Goal: Communication & Community: Participate in discussion

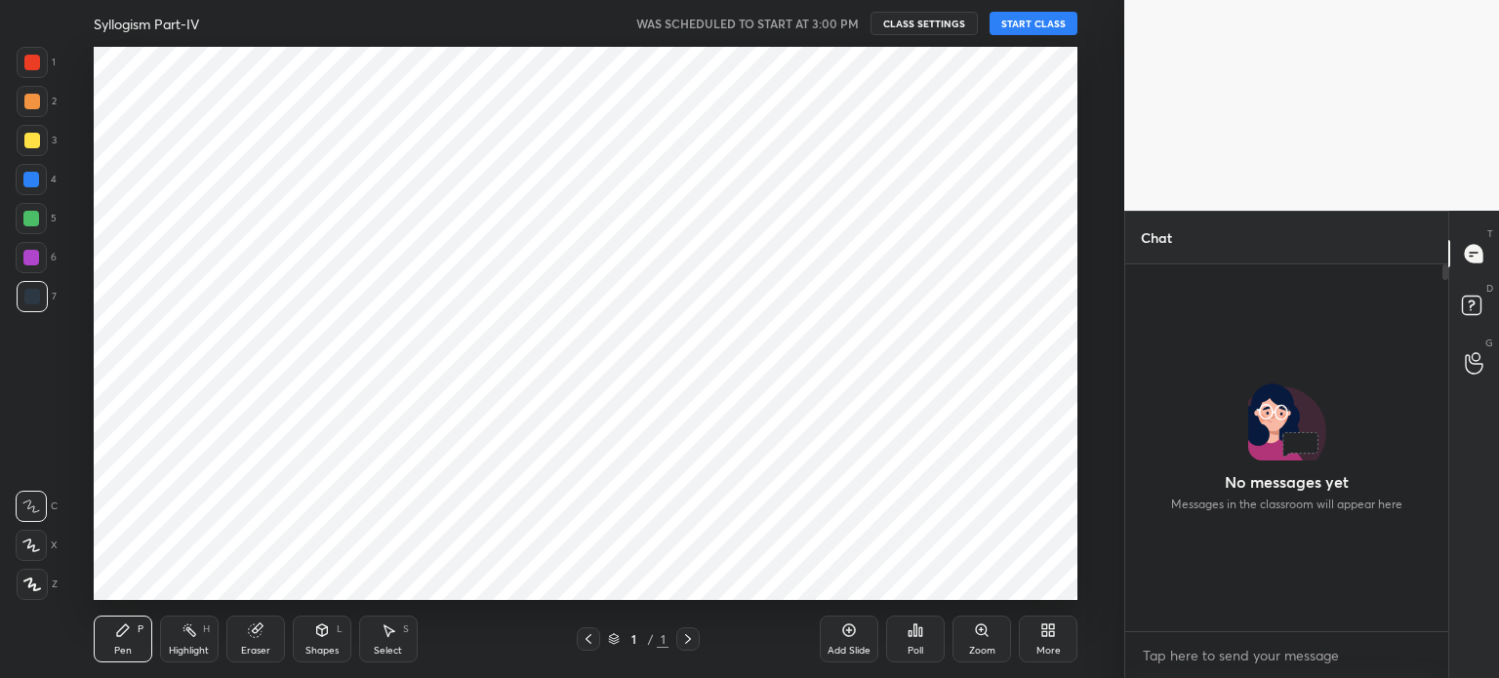
scroll to position [361, 317]
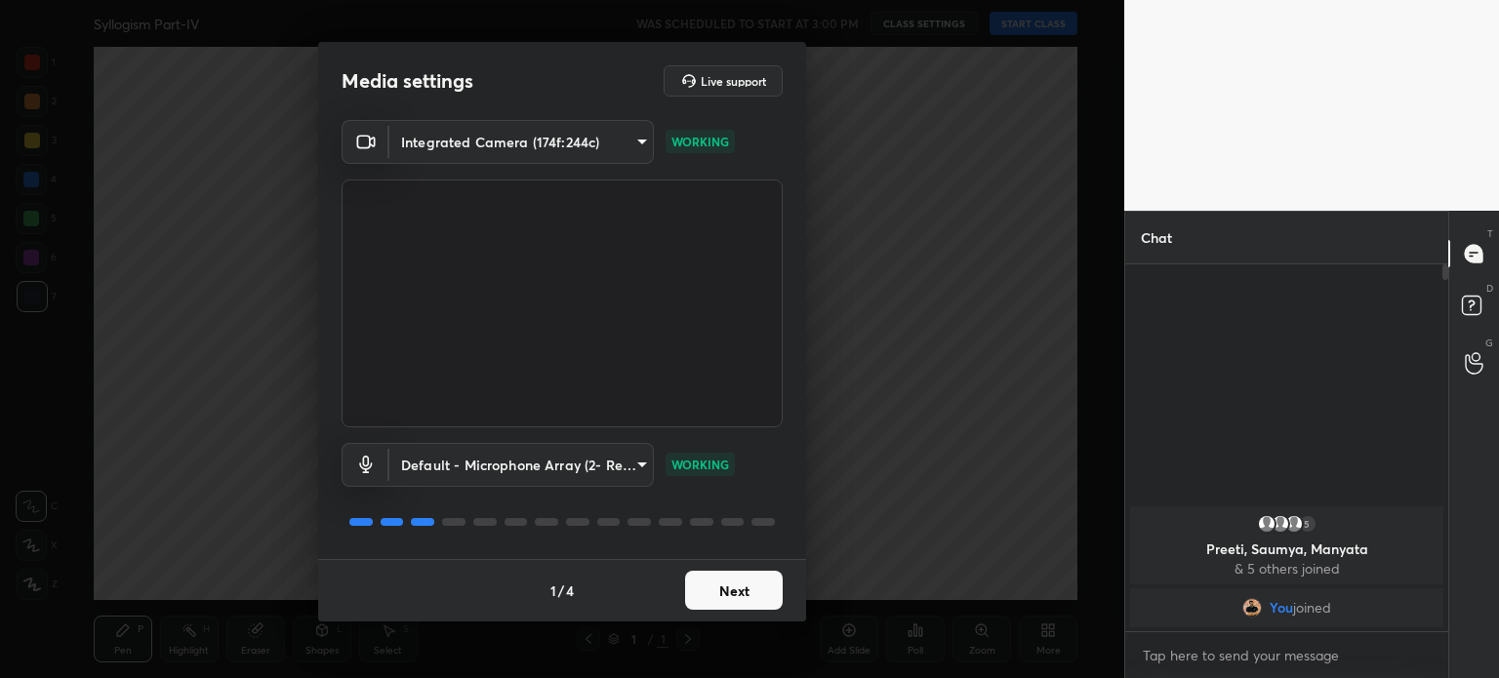
click at [714, 593] on button "Next" at bounding box center [734, 590] width 98 height 39
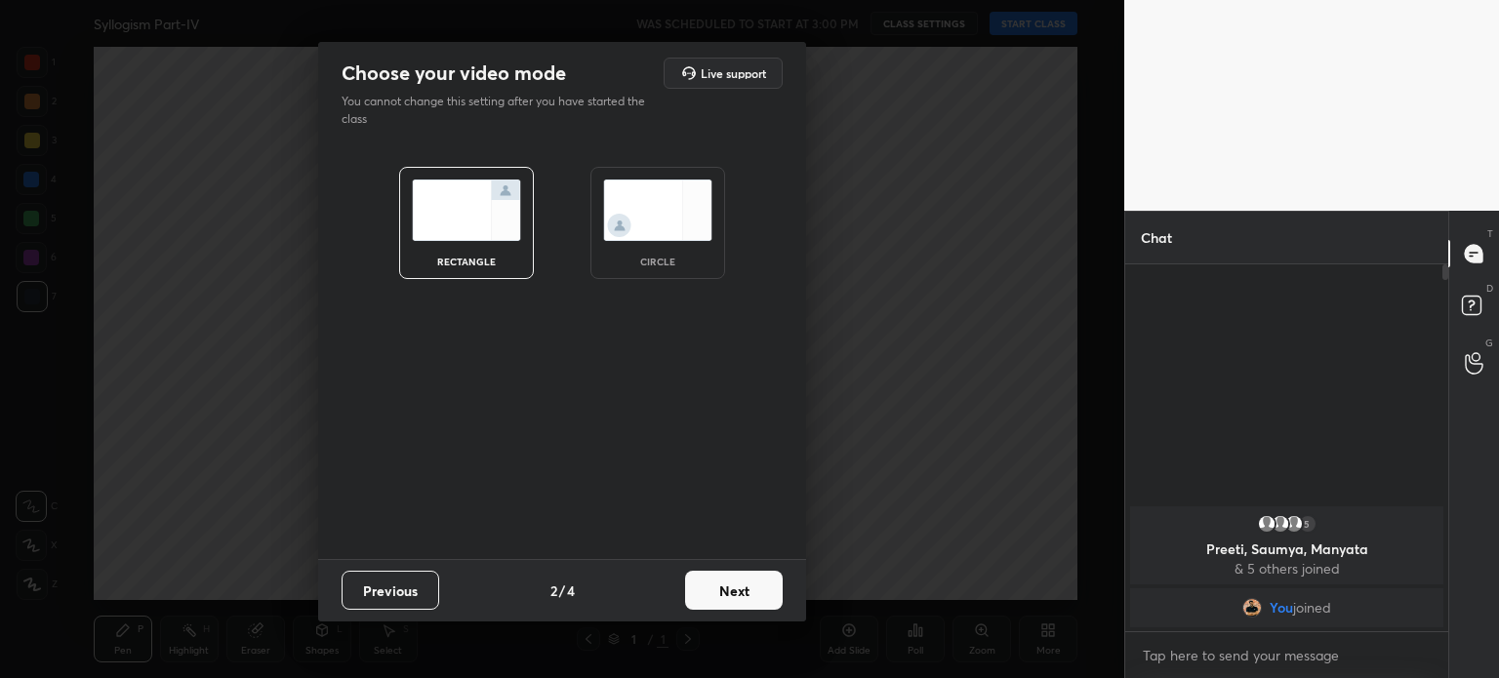
click at [658, 225] on img at bounding box center [657, 210] width 109 height 61
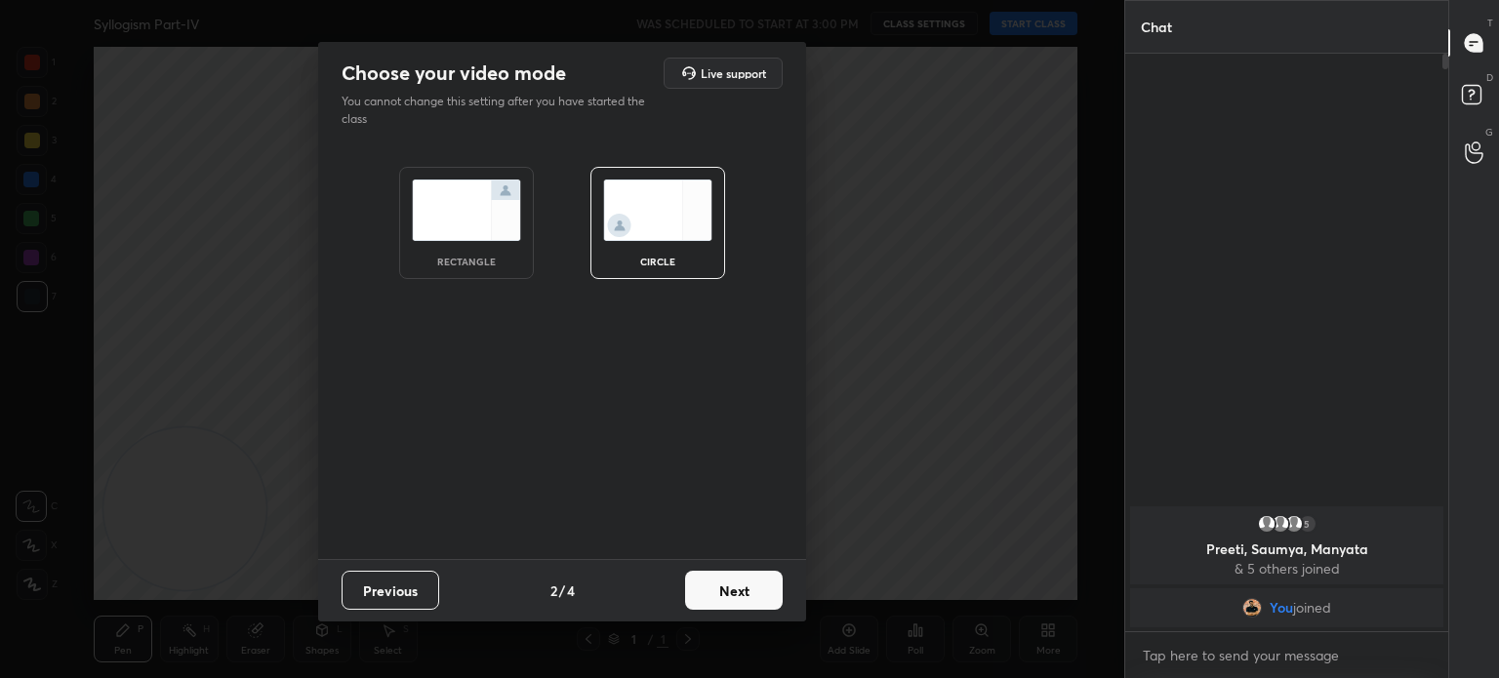
scroll to position [619, 317]
click at [720, 585] on button "Next" at bounding box center [734, 590] width 98 height 39
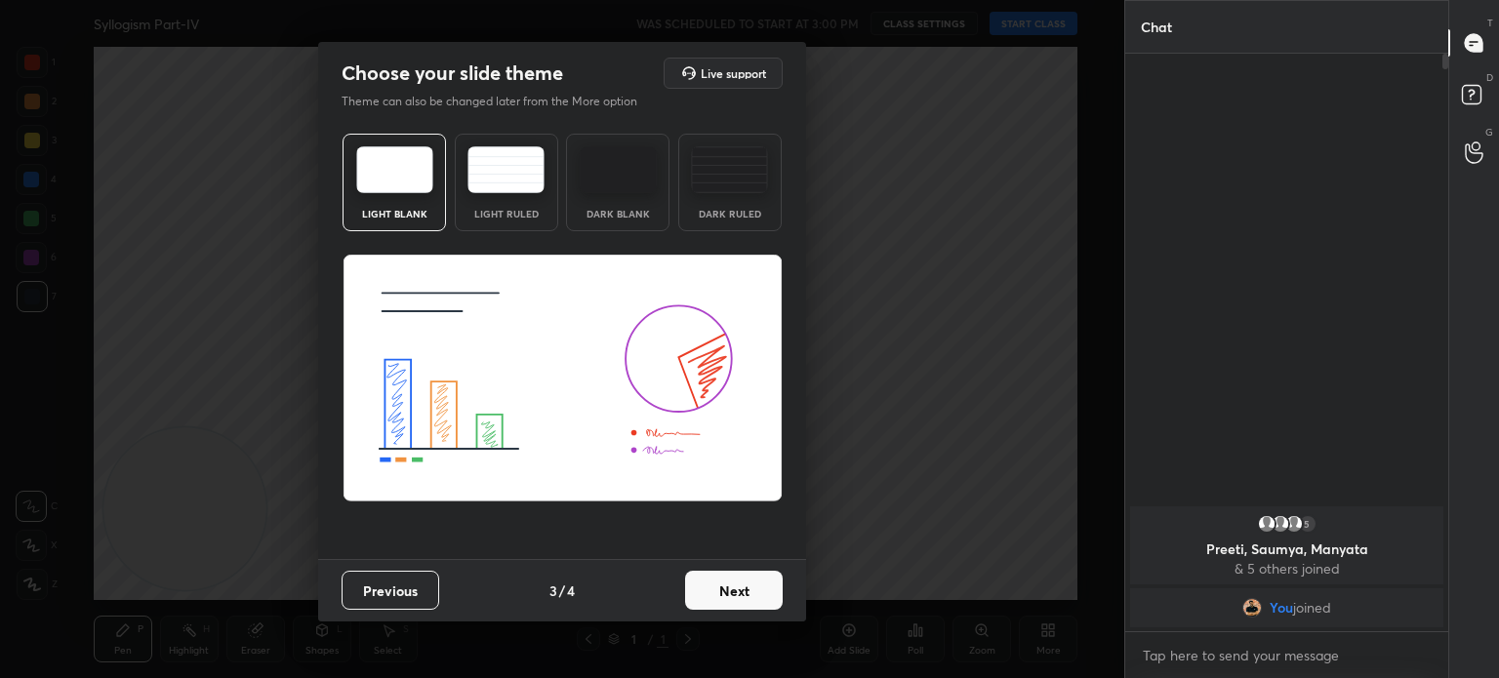
click at [723, 581] on button "Next" at bounding box center [734, 590] width 98 height 39
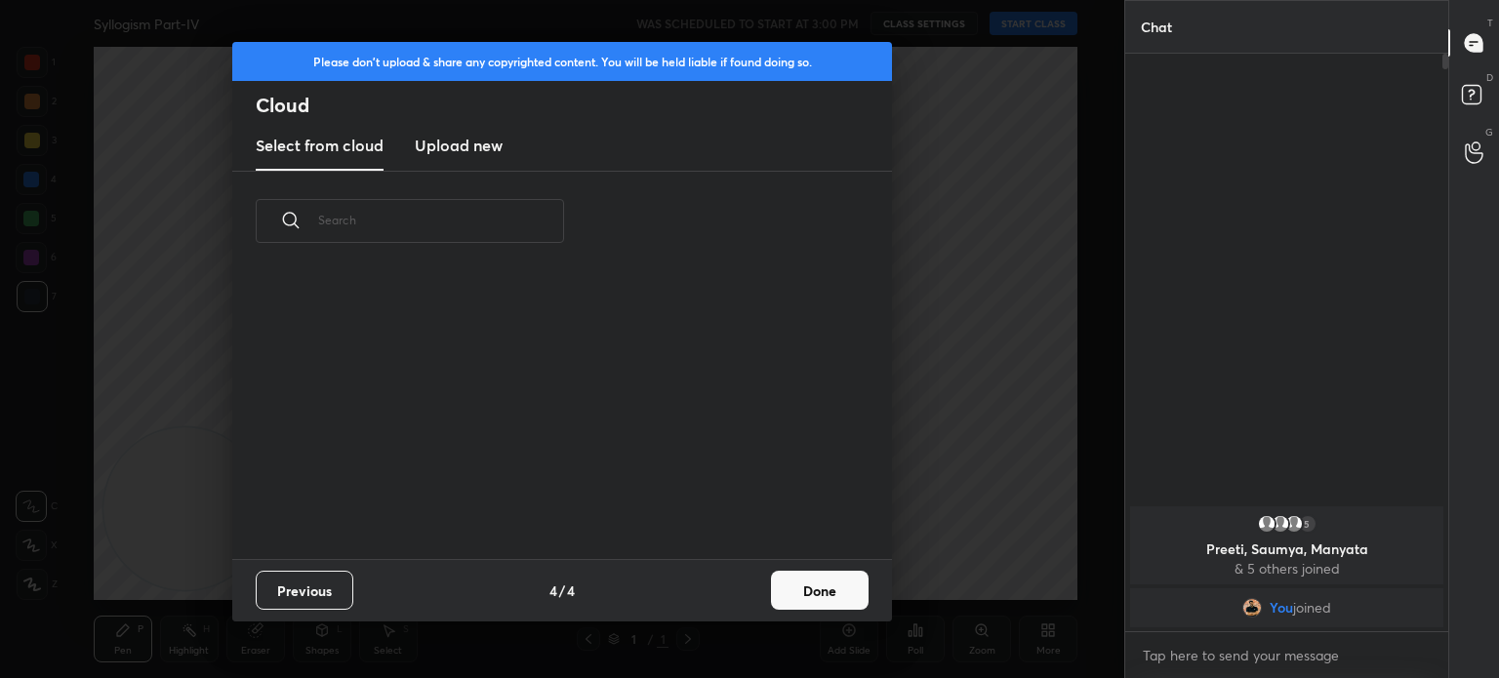
scroll to position [289, 627]
click at [828, 582] on button "Done" at bounding box center [820, 590] width 98 height 39
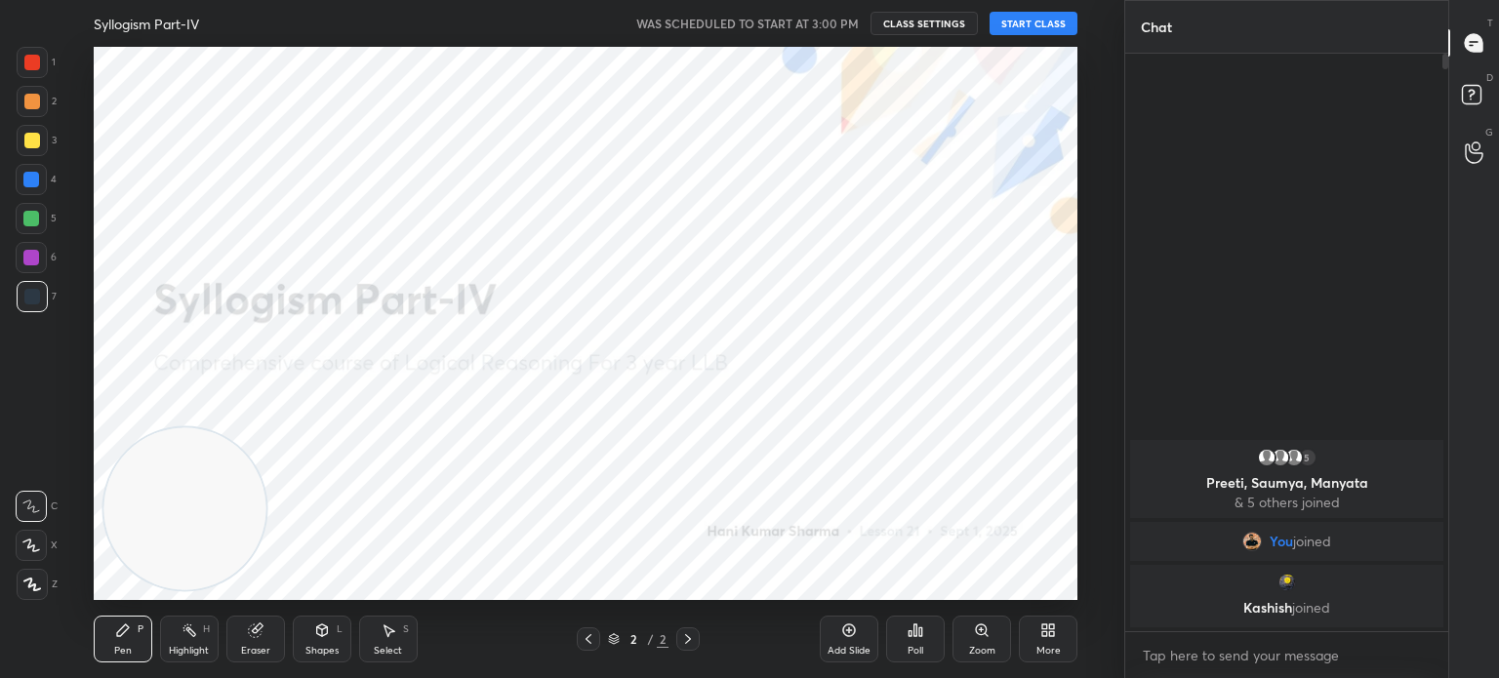
click at [1033, 23] on button "START CLASS" at bounding box center [1034, 23] width 88 height 23
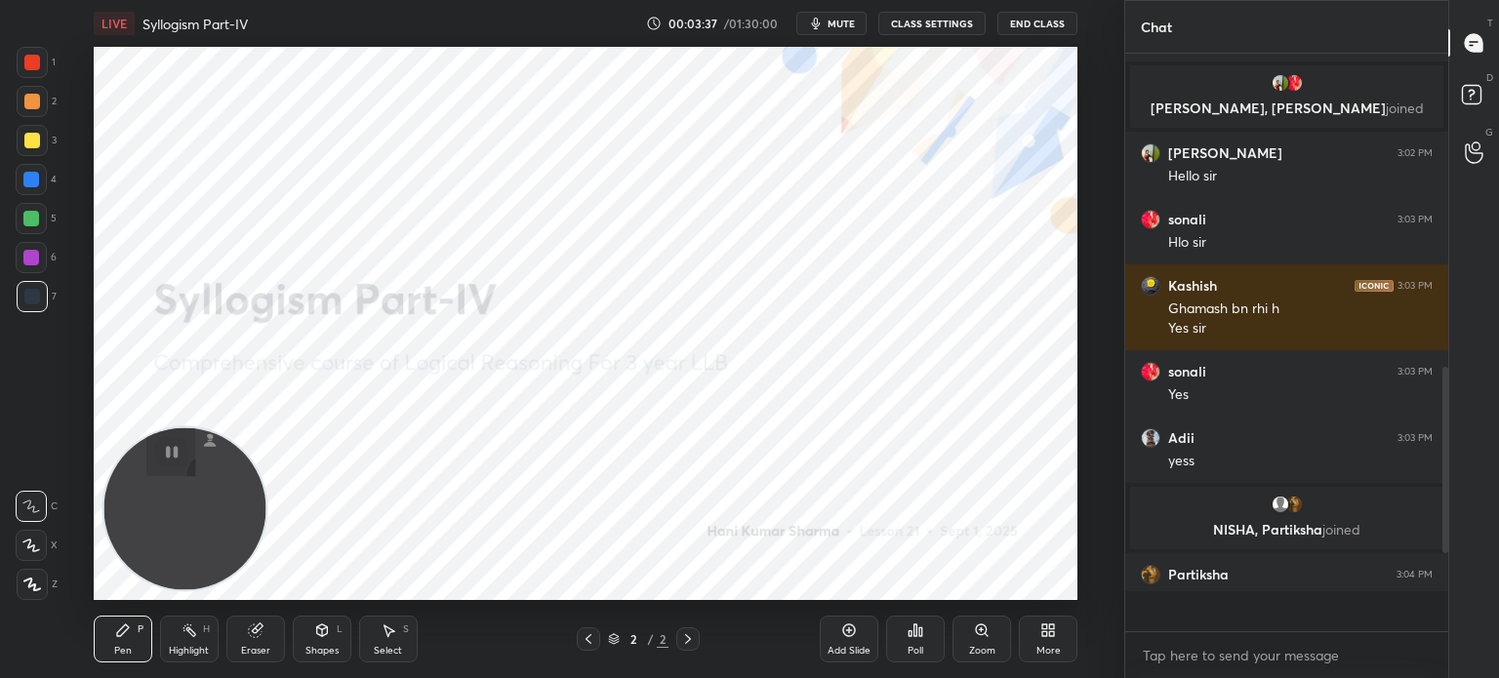
scroll to position [572, 317]
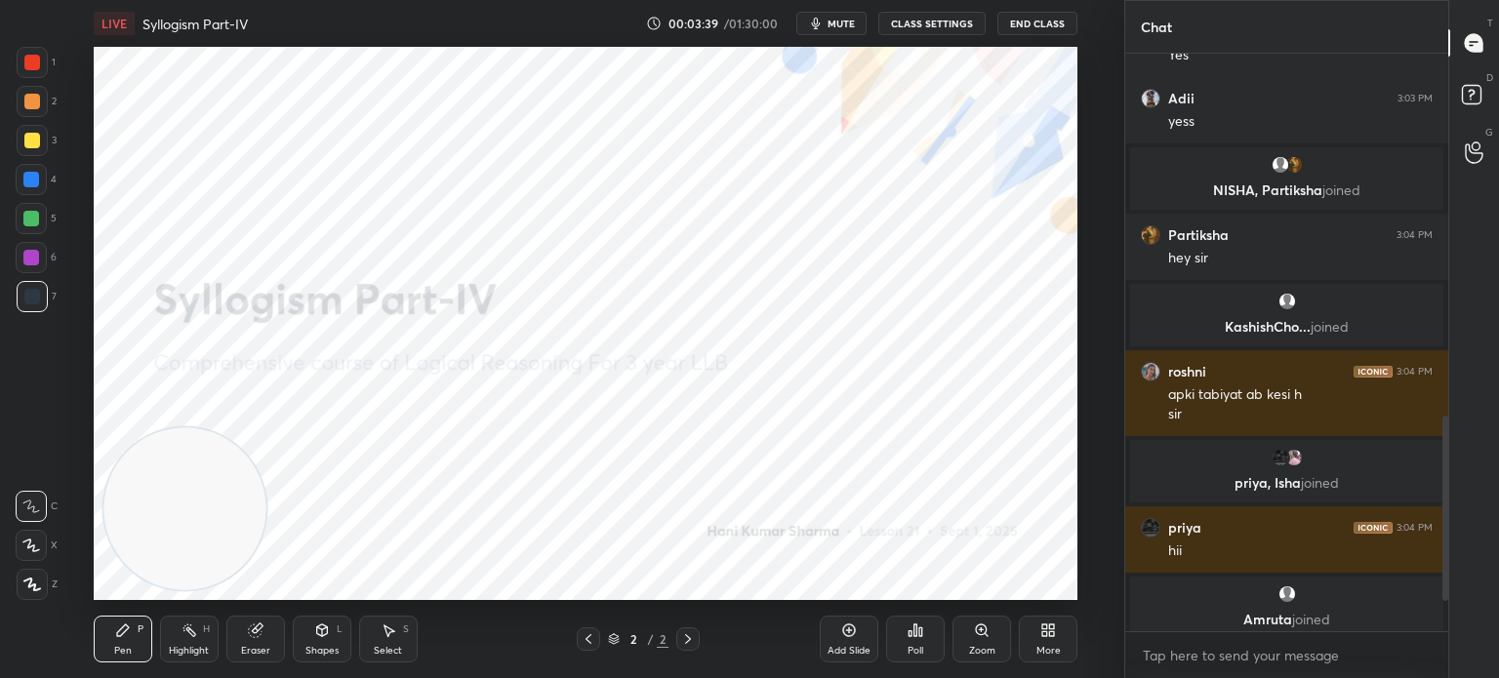
click at [1034, 630] on div "More" at bounding box center [1048, 639] width 59 height 47
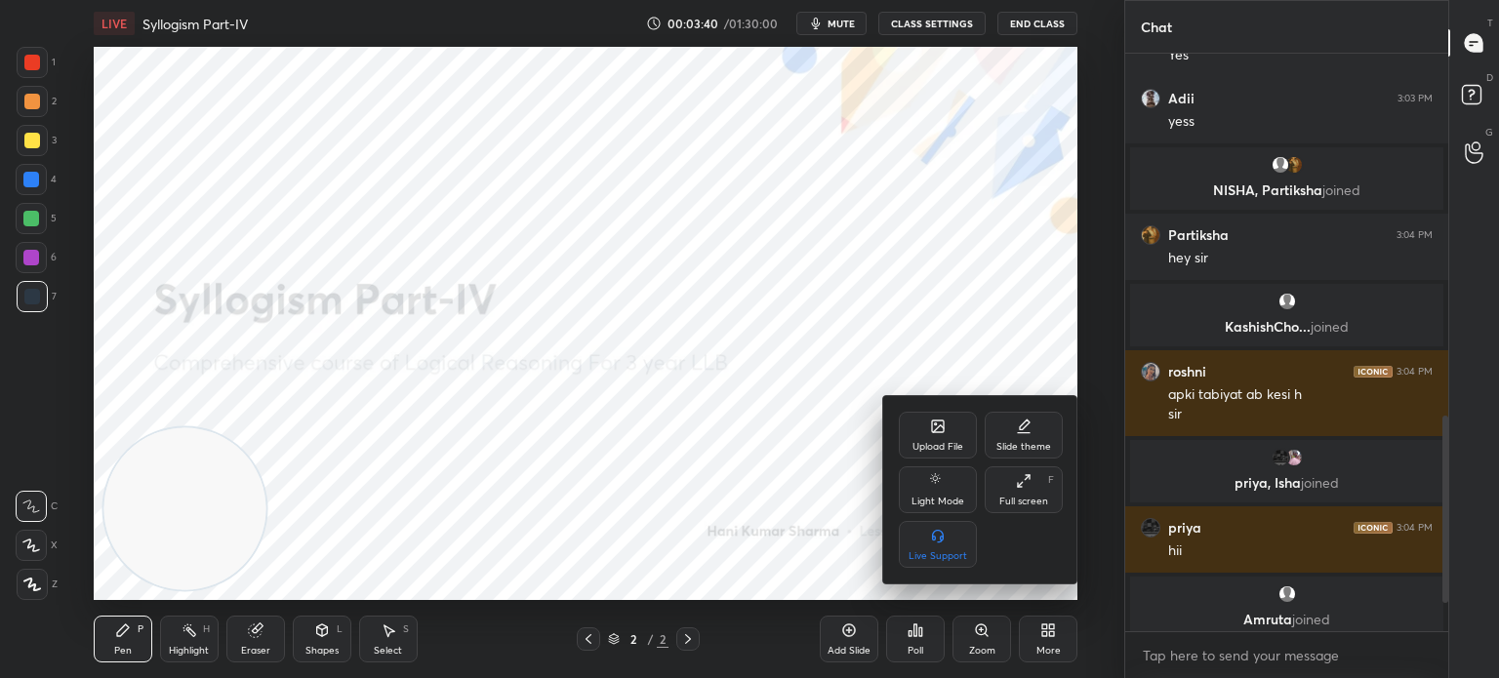
scroll to position [1243, 0]
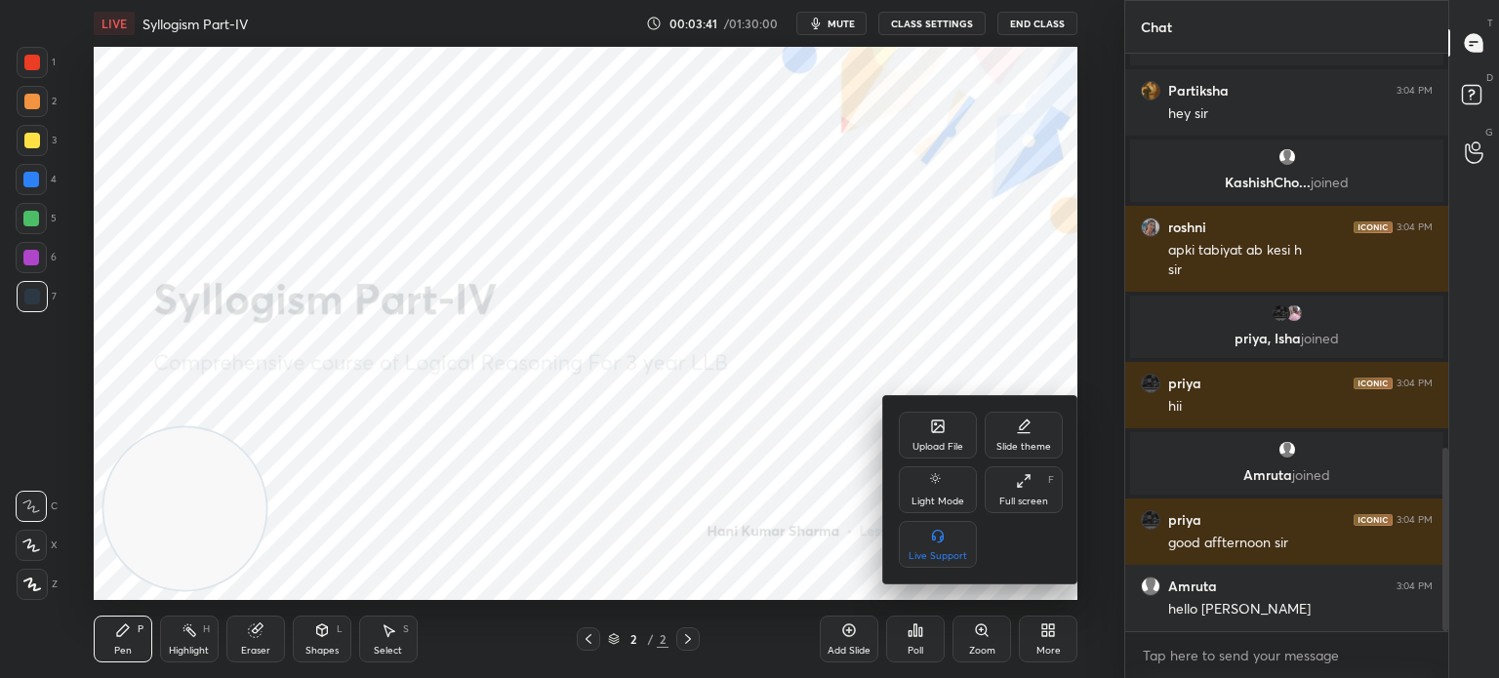
click at [918, 433] on div "Upload File" at bounding box center [938, 435] width 78 height 47
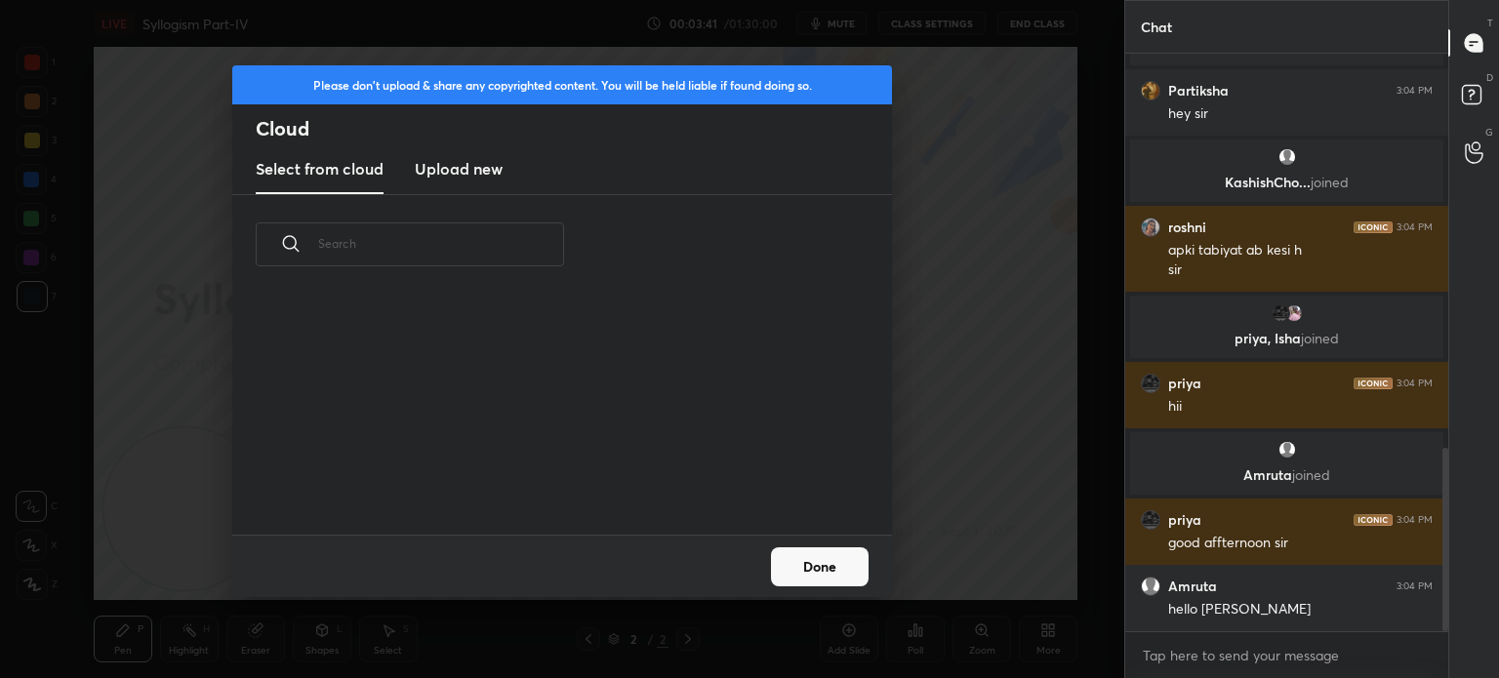
scroll to position [240, 627]
click at [440, 174] on h3 "Upload new" at bounding box center [459, 168] width 88 height 23
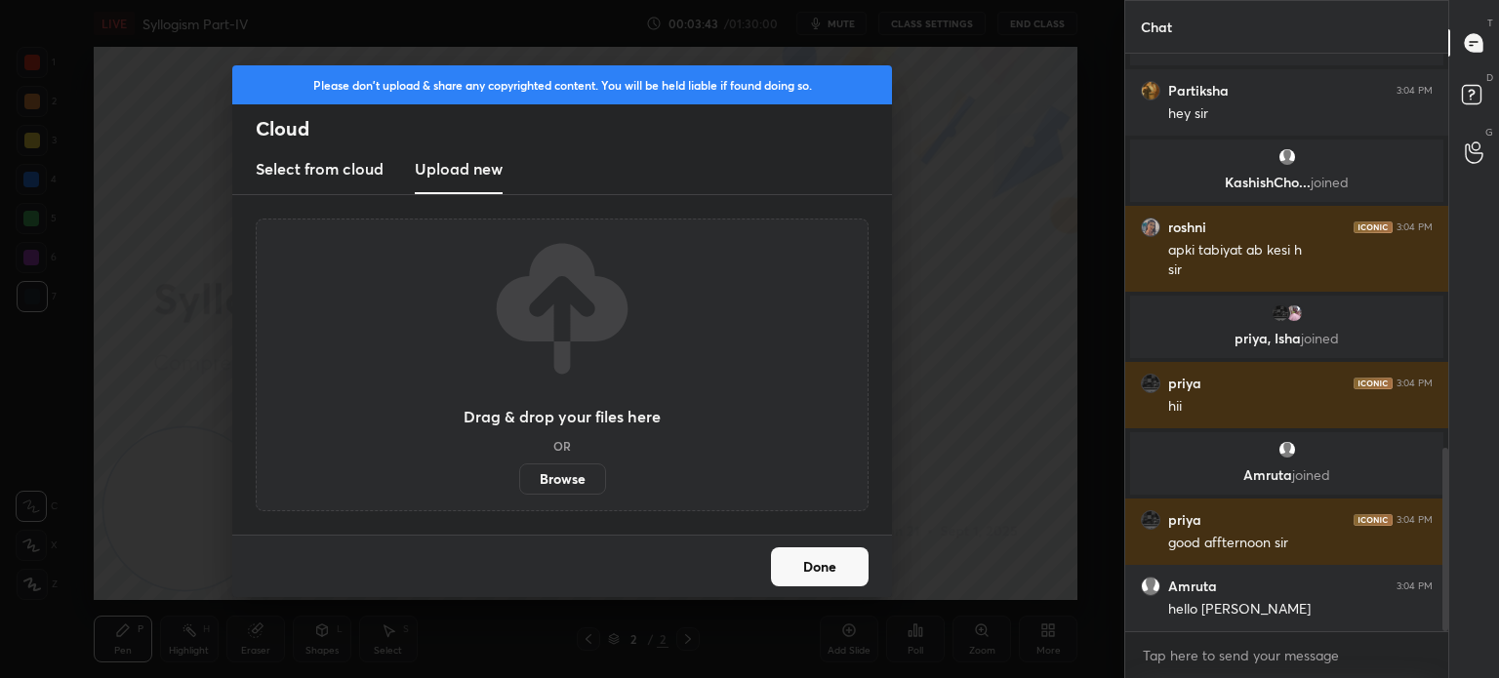
click at [553, 476] on label "Browse" at bounding box center [562, 479] width 87 height 31
click at [519, 476] on input "Browse" at bounding box center [519, 479] width 0 height 31
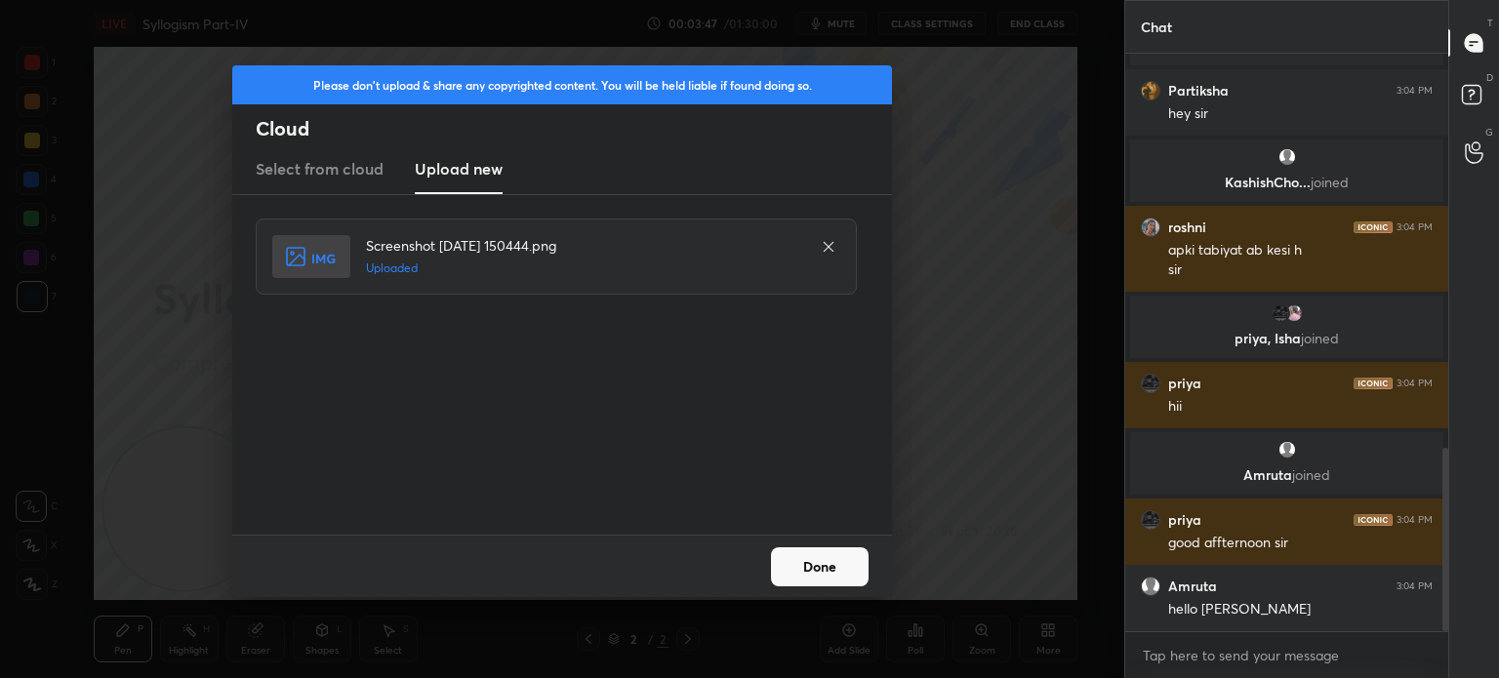
click at [814, 577] on button "Done" at bounding box center [820, 566] width 98 height 39
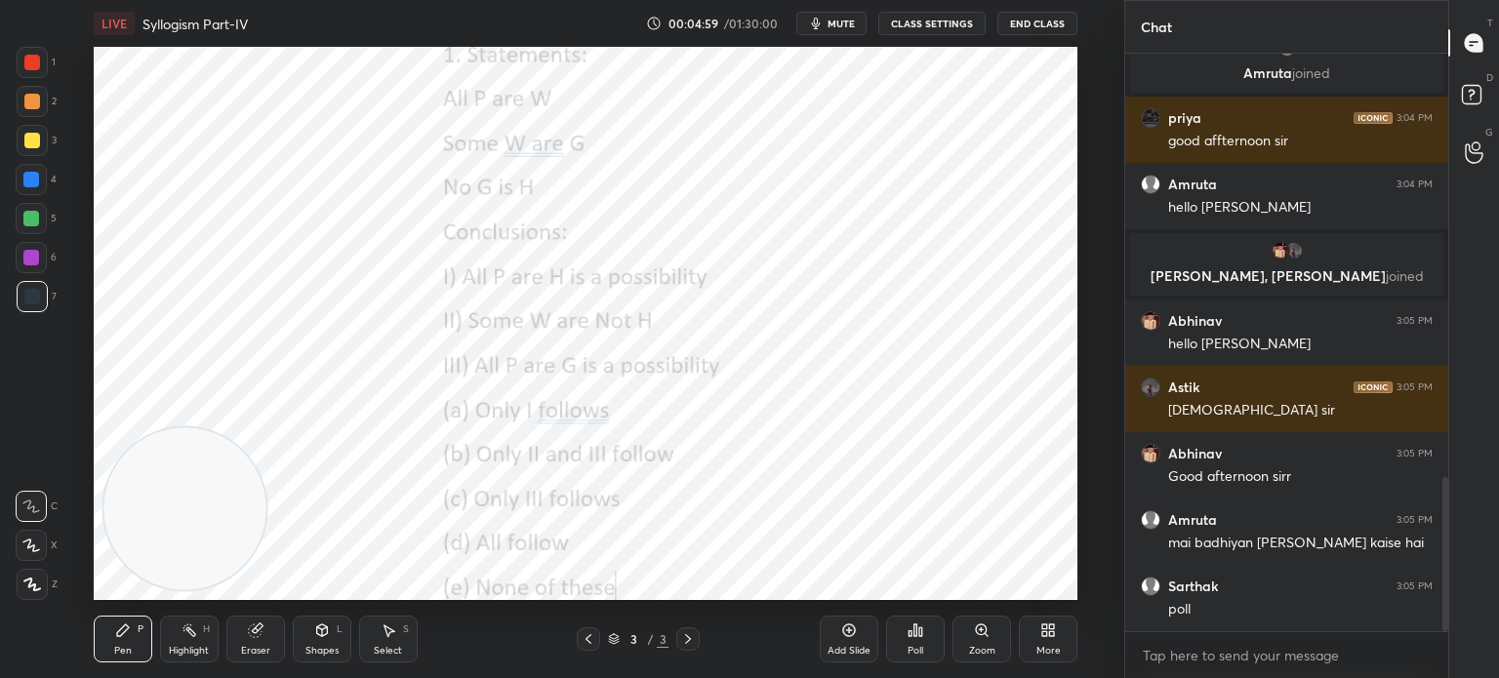
scroll to position [1659, 0]
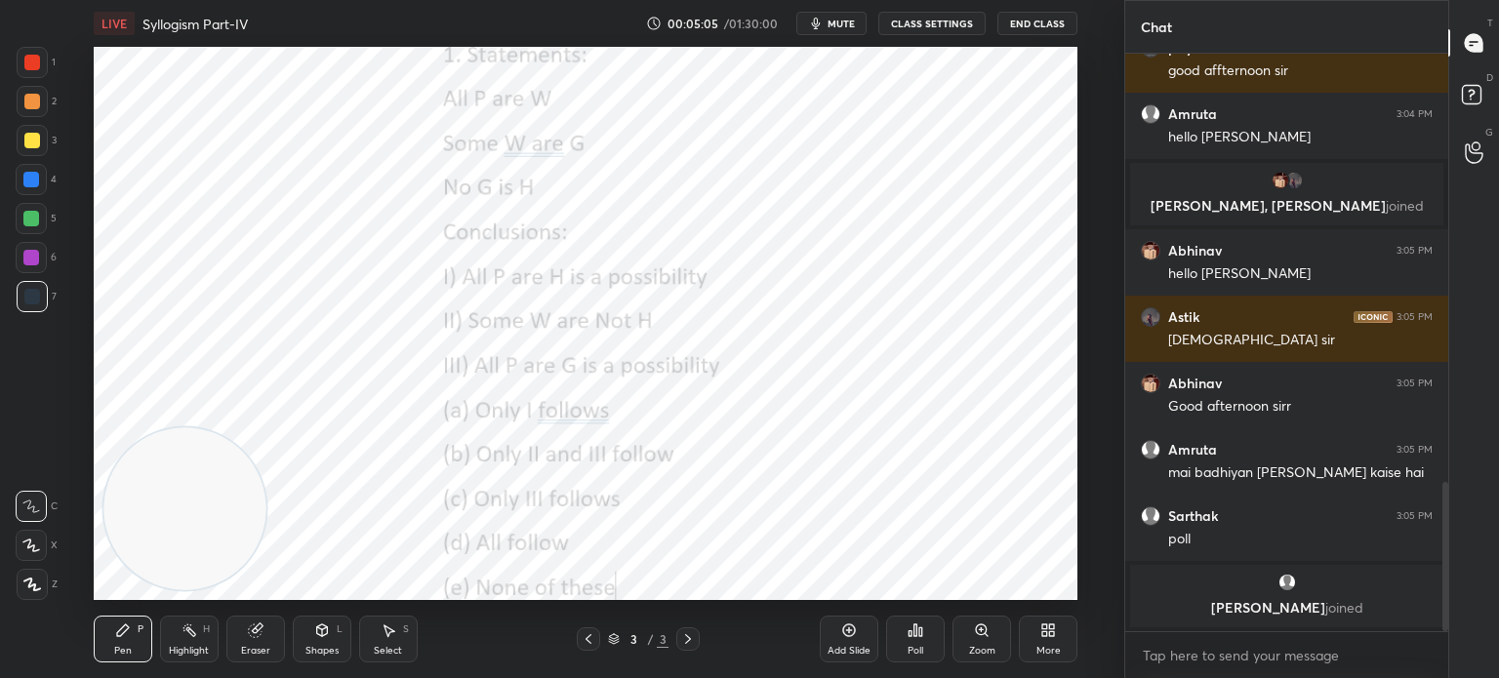
click at [910, 639] on div "Poll" at bounding box center [915, 639] width 59 height 47
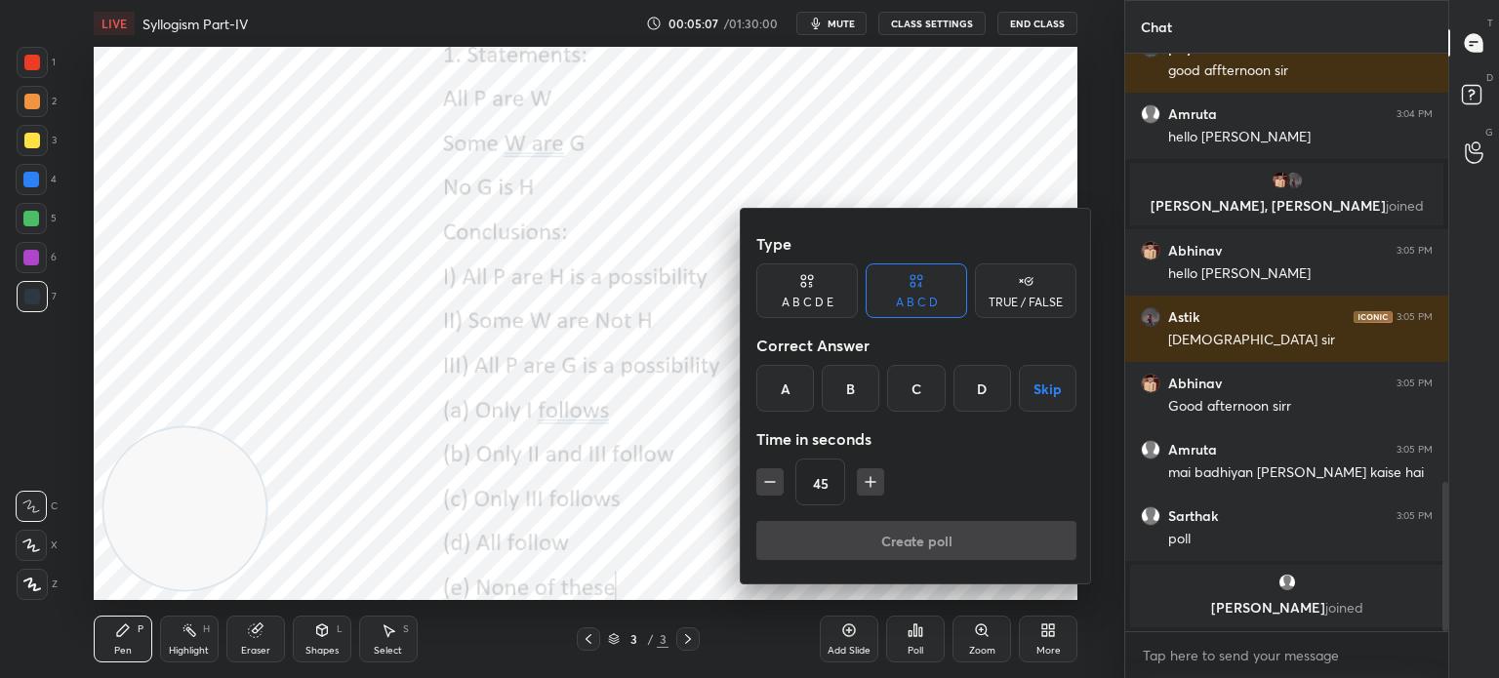
click at [801, 284] on icon at bounding box center [803, 284] width 5 height 5
click at [835, 383] on div "B" at bounding box center [834, 388] width 47 height 47
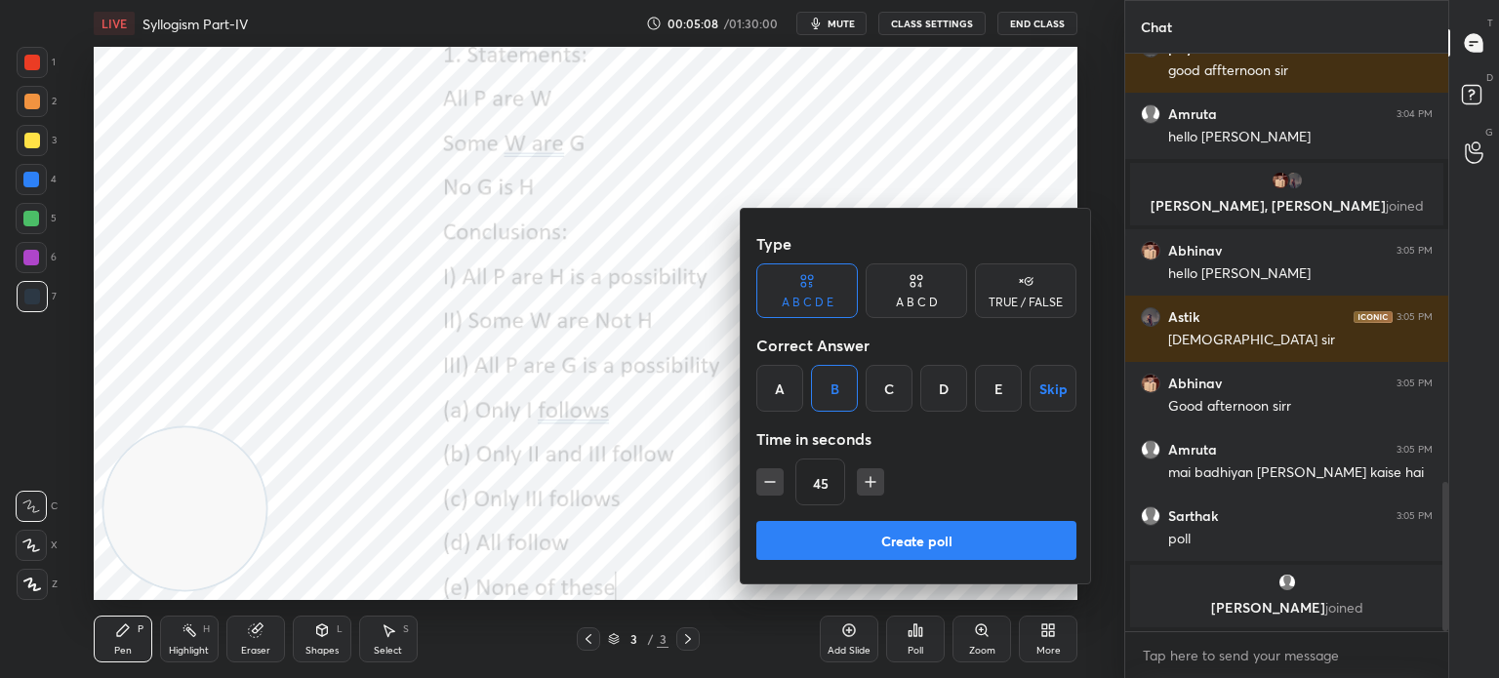
click at [844, 534] on button "Create poll" at bounding box center [916, 540] width 320 height 39
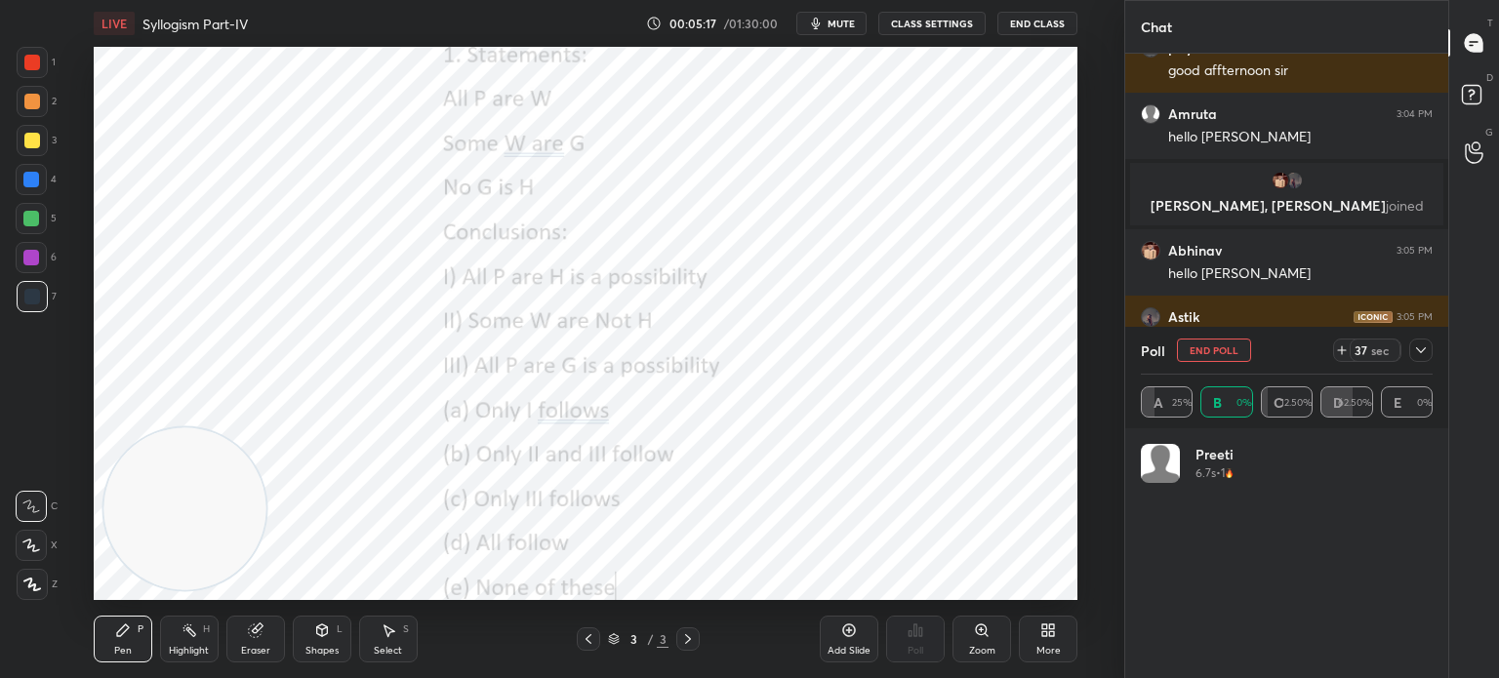
scroll to position [228, 286]
click at [1415, 354] on icon at bounding box center [1421, 351] width 16 height 16
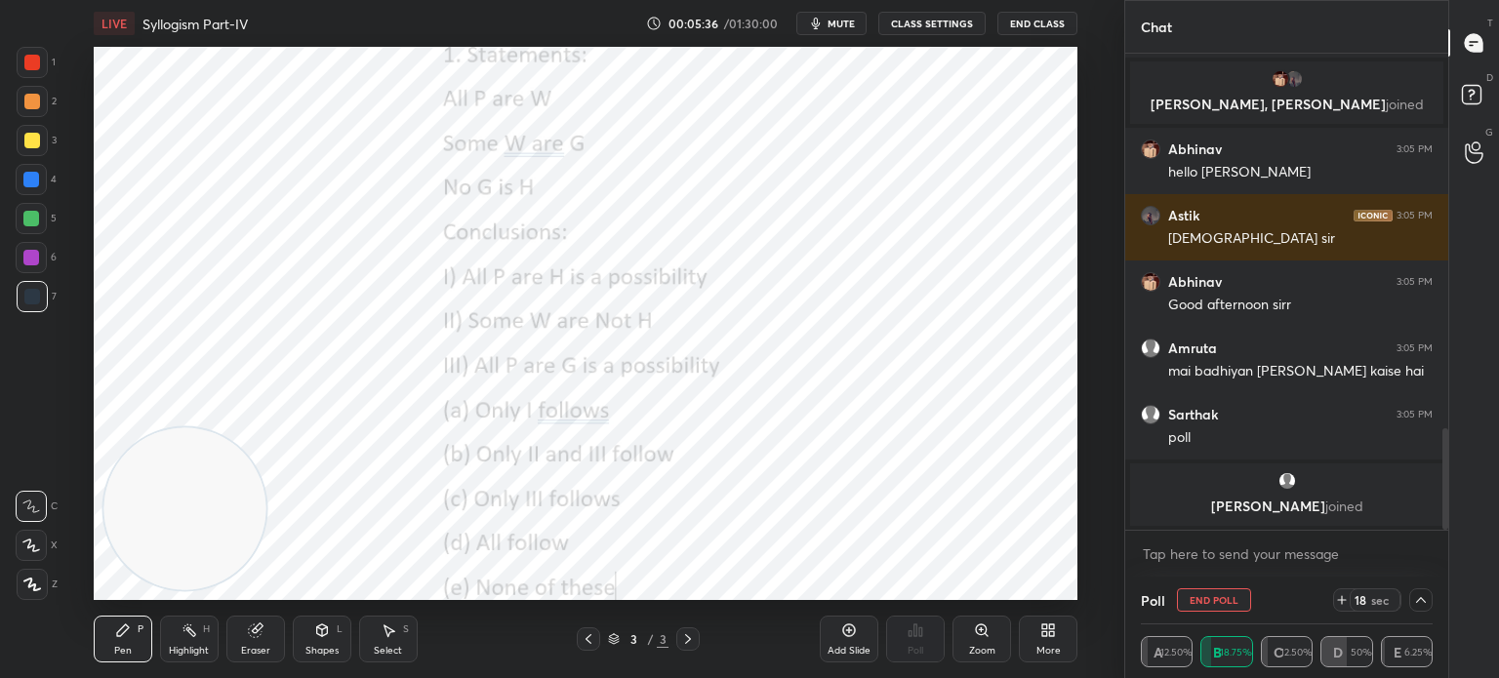
scroll to position [1694, 0]
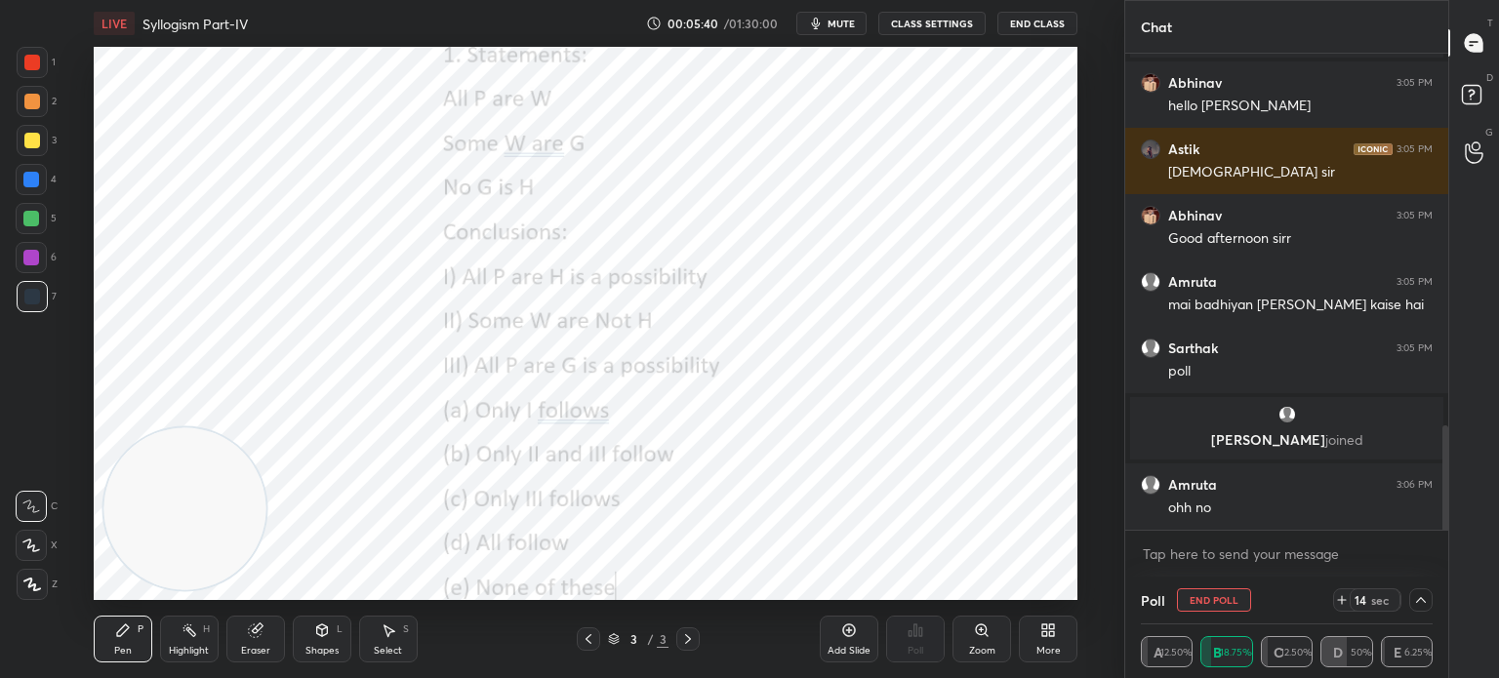
click at [1419, 608] on div at bounding box center [1420, 599] width 23 height 23
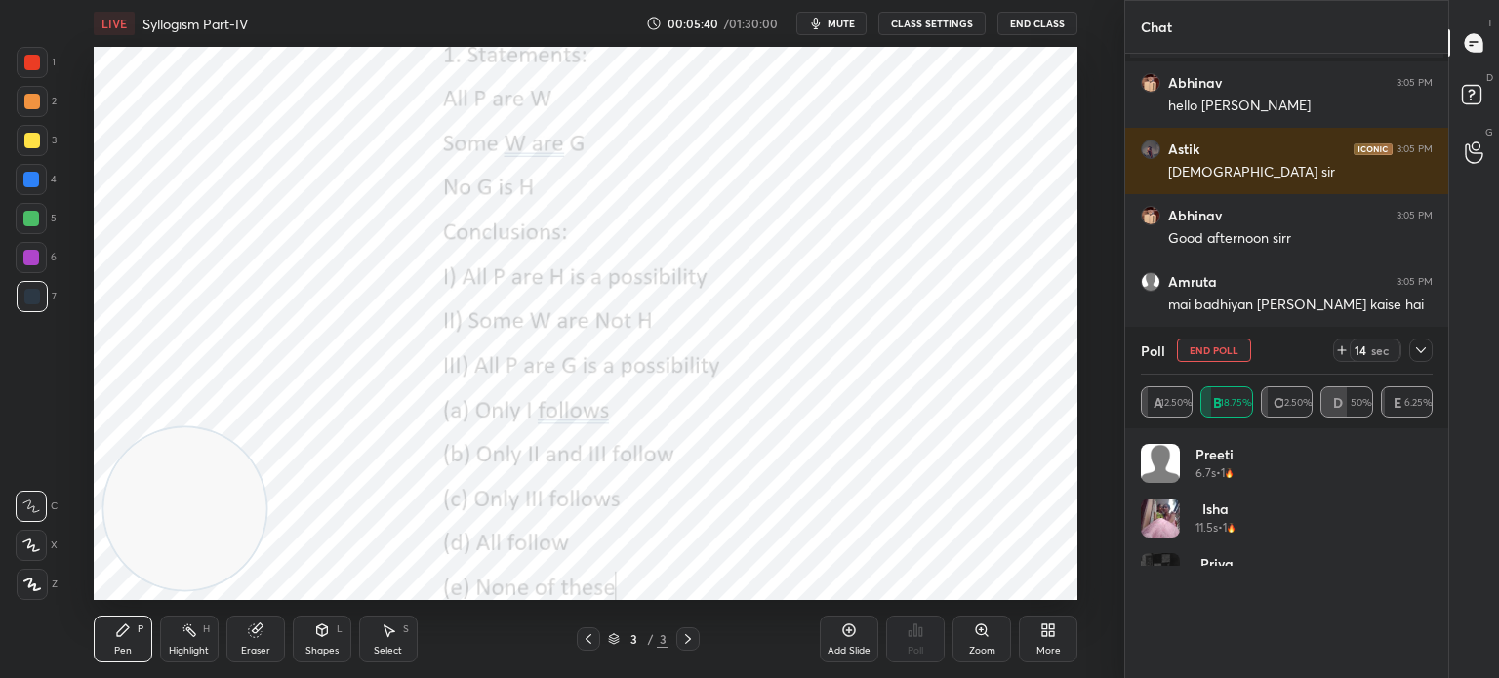
scroll to position [227, 286]
click at [1417, 358] on icon at bounding box center [1421, 351] width 16 height 16
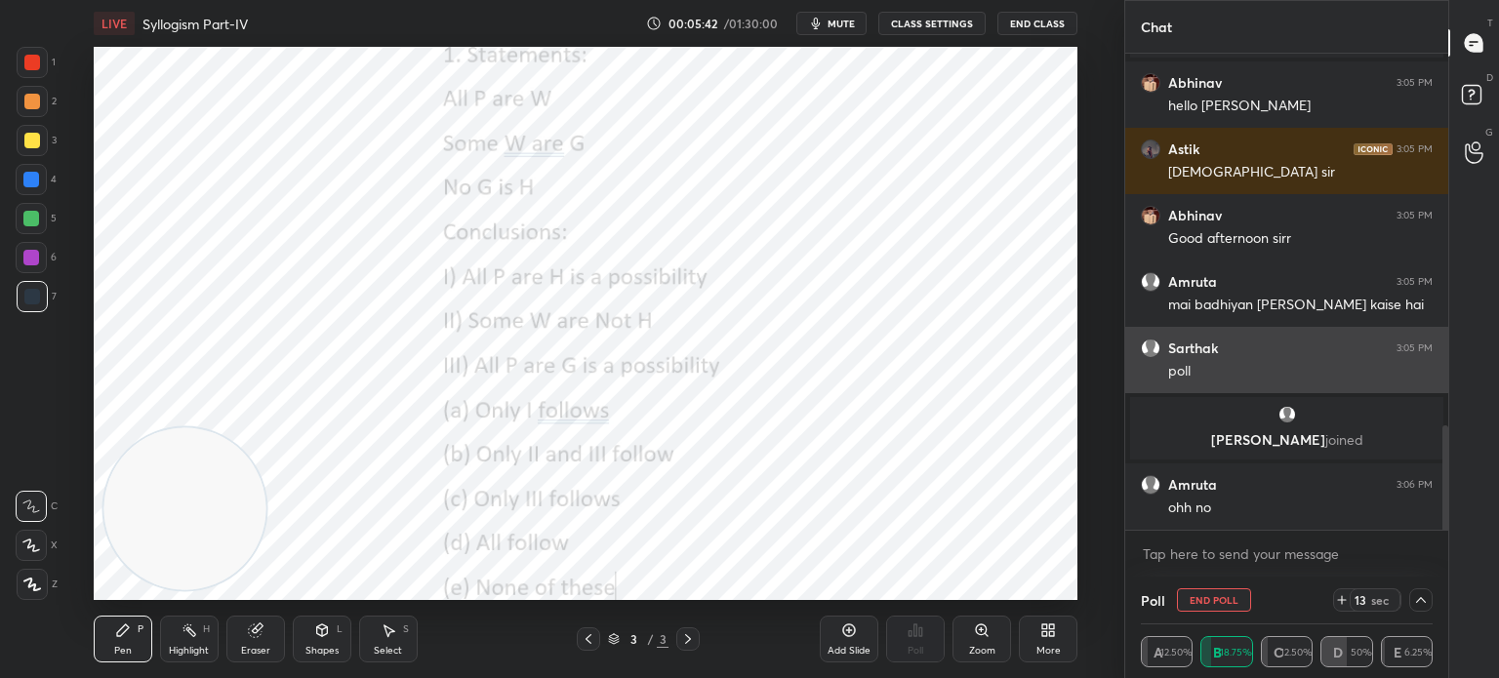
scroll to position [0, 6]
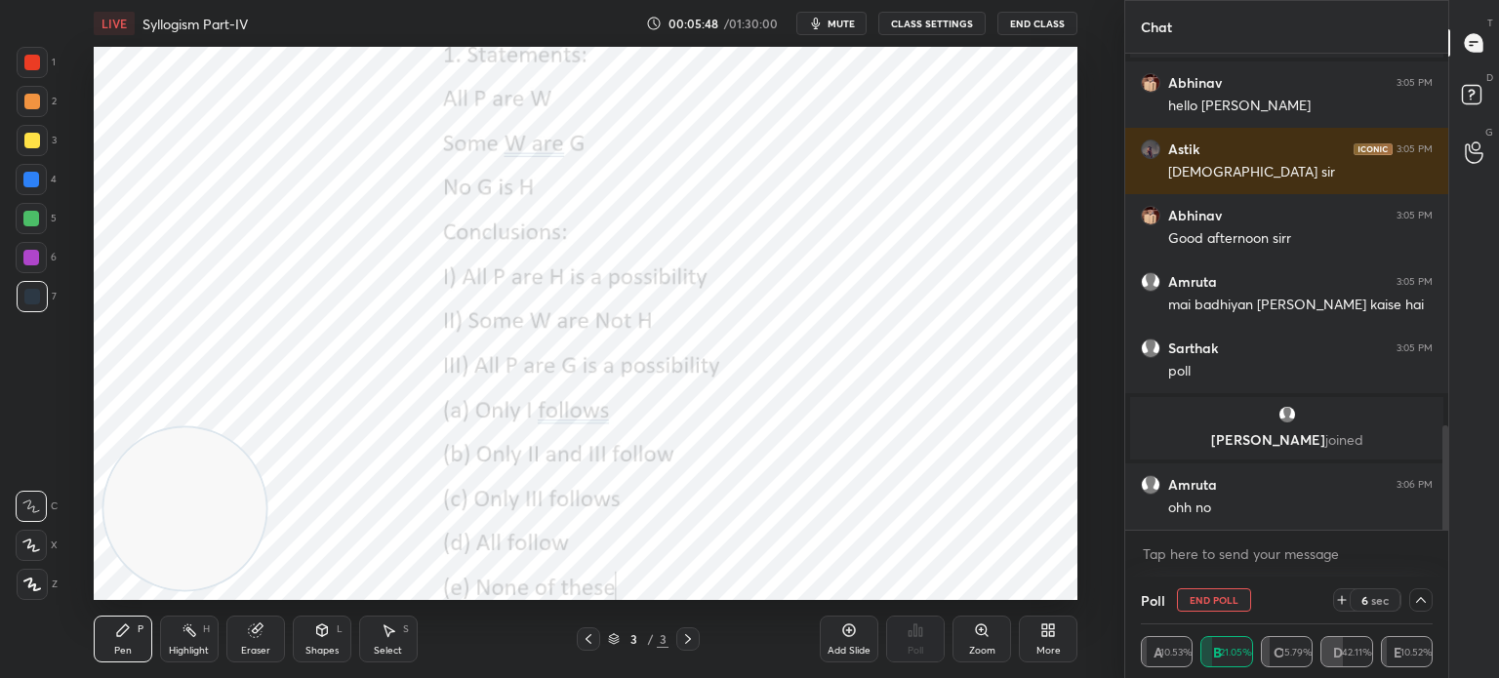
click at [1420, 602] on icon at bounding box center [1421, 600] width 16 height 16
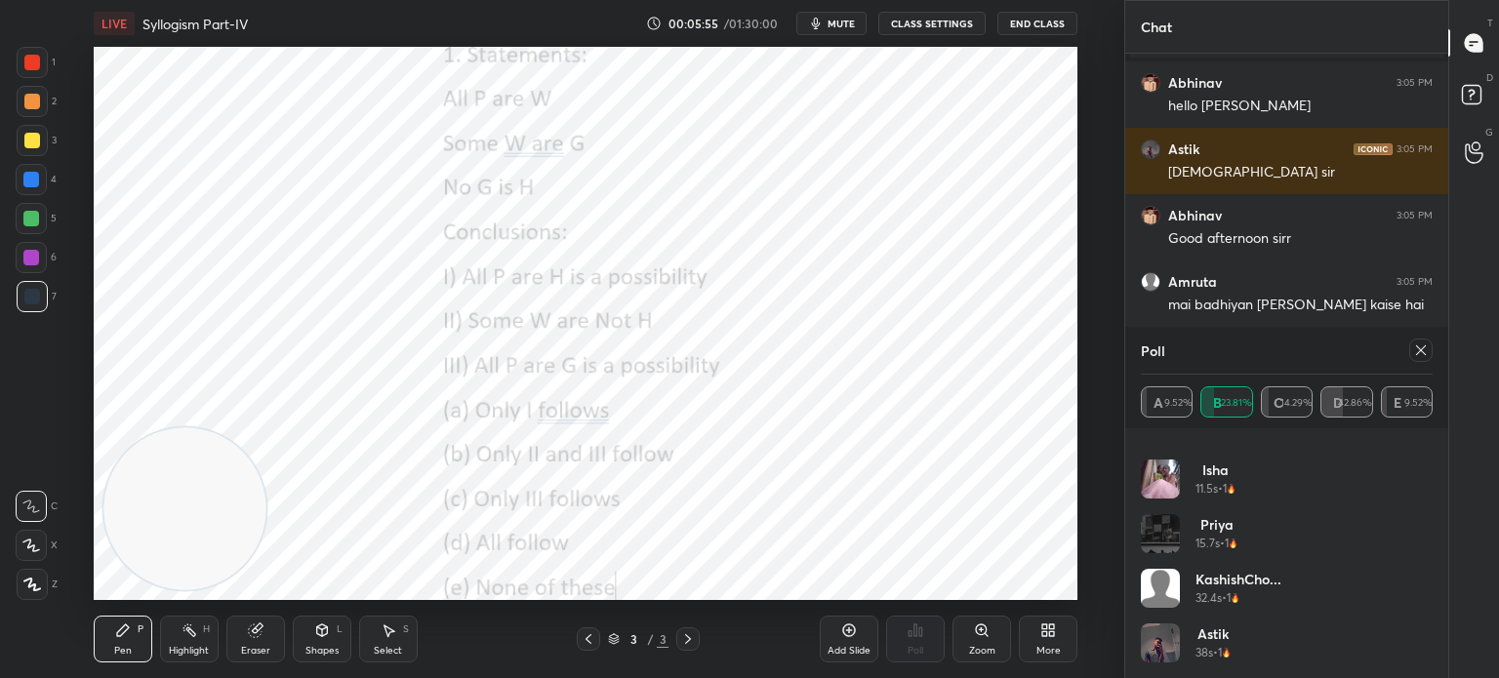
click at [1424, 354] on icon at bounding box center [1421, 351] width 16 height 16
type textarea "x"
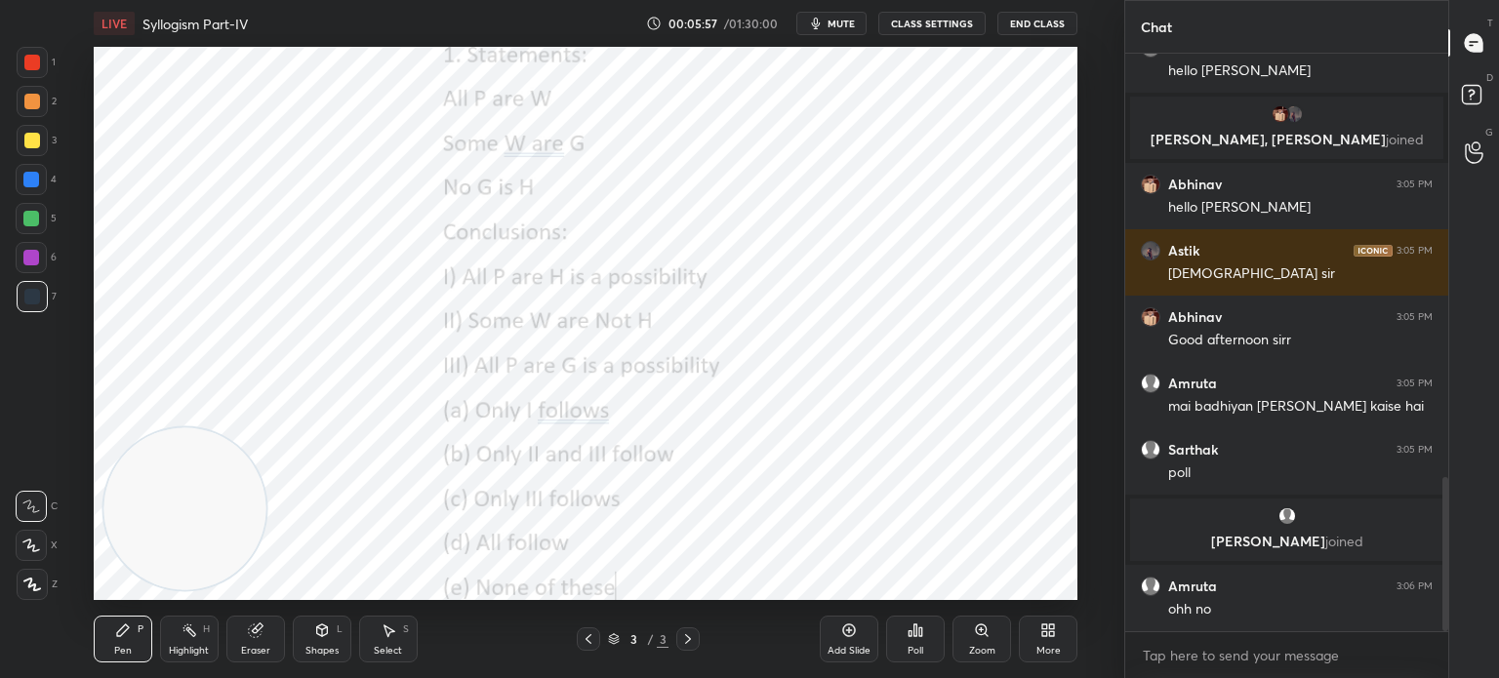
click at [28, 65] on div at bounding box center [32, 63] width 16 height 16
click at [28, 587] on icon at bounding box center [32, 585] width 16 height 12
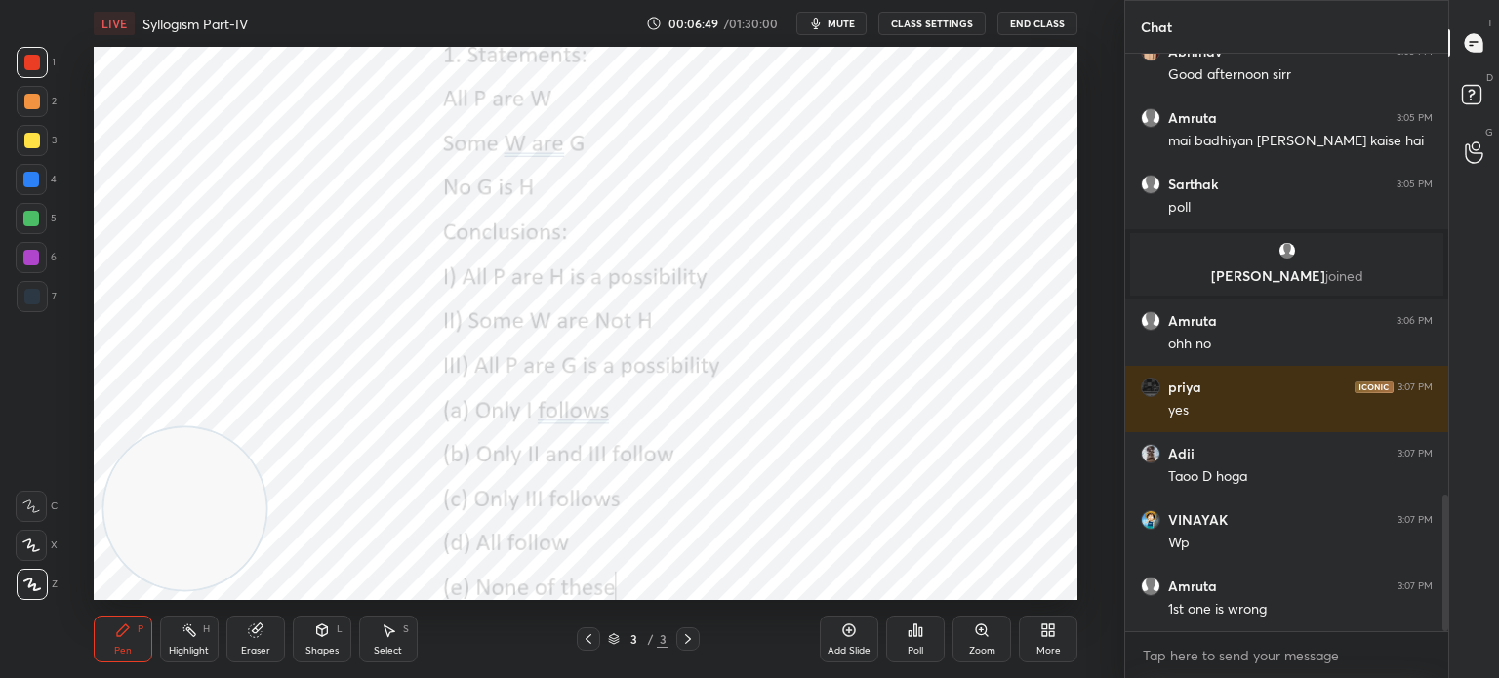
scroll to position [1924, 0]
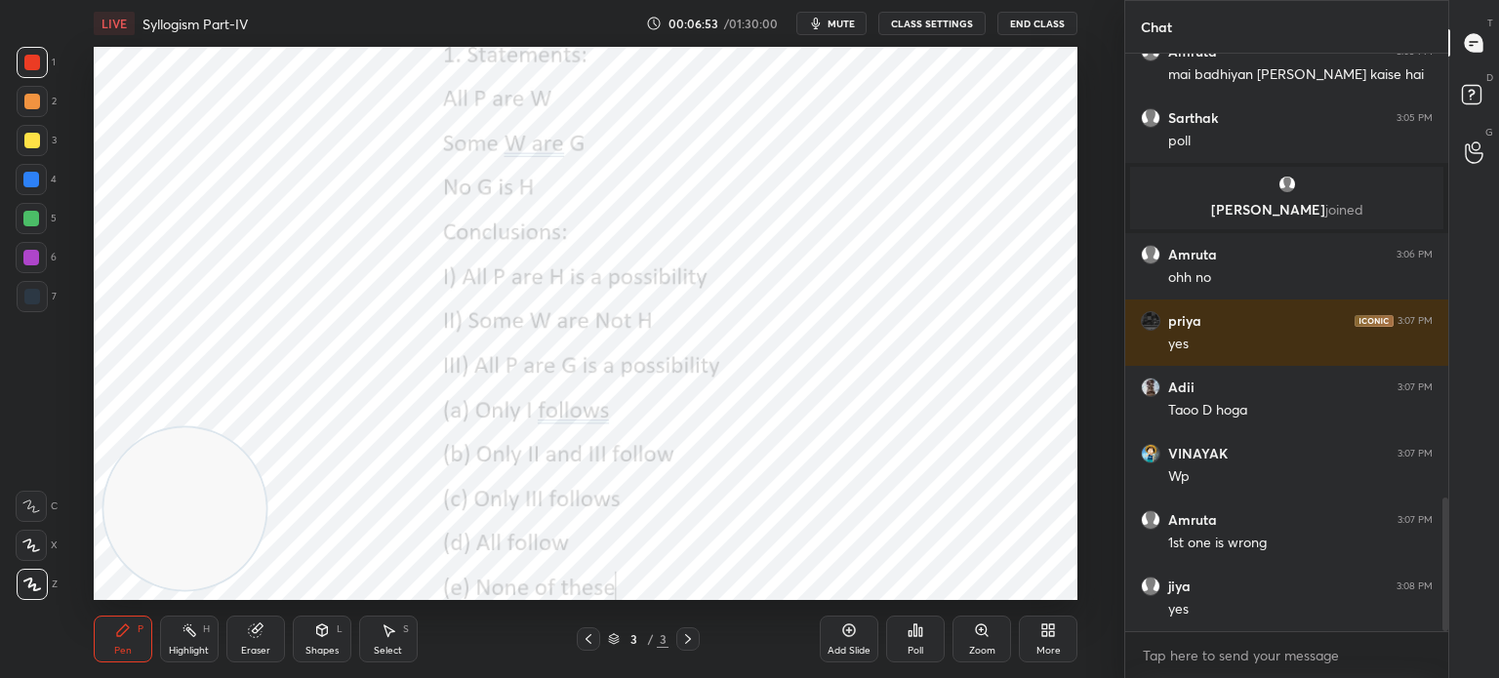
click at [919, 651] on div "Poll" at bounding box center [916, 651] width 16 height 10
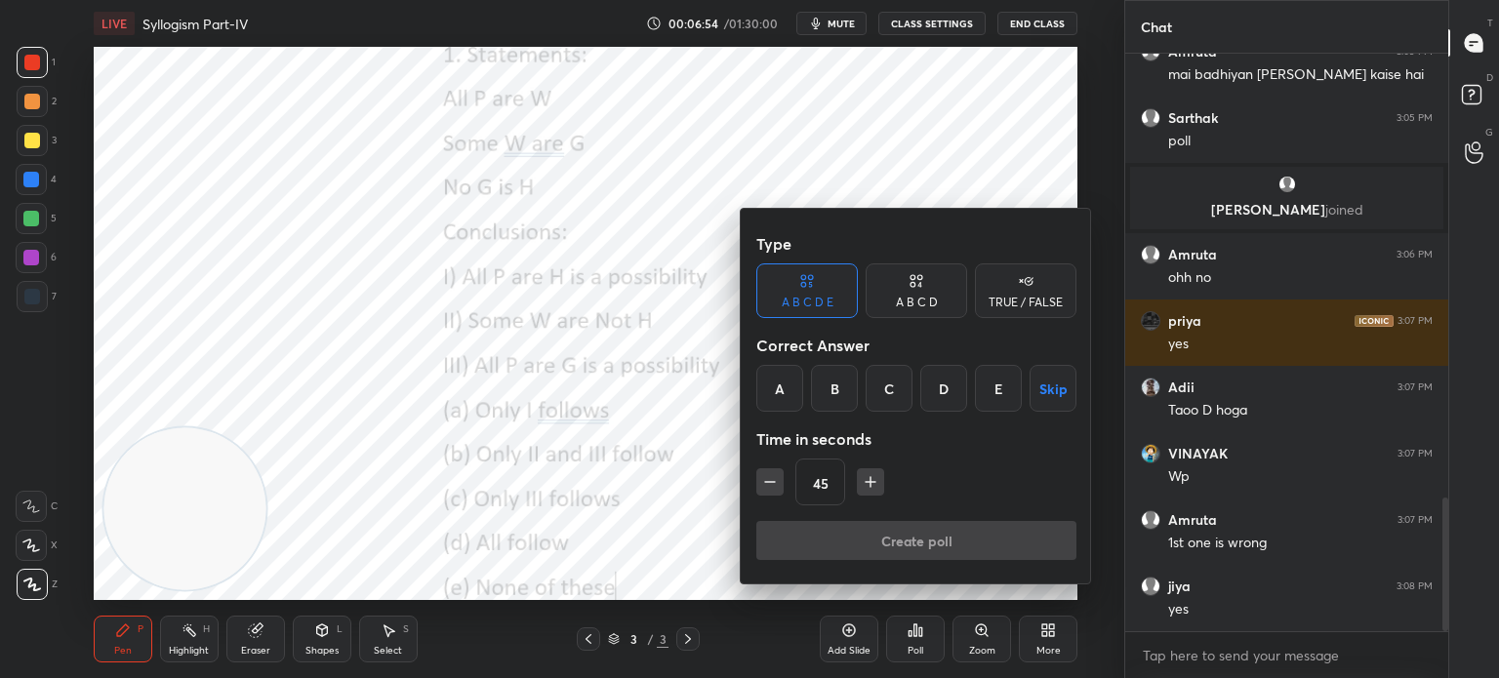
click at [945, 391] on div "D" at bounding box center [943, 388] width 47 height 47
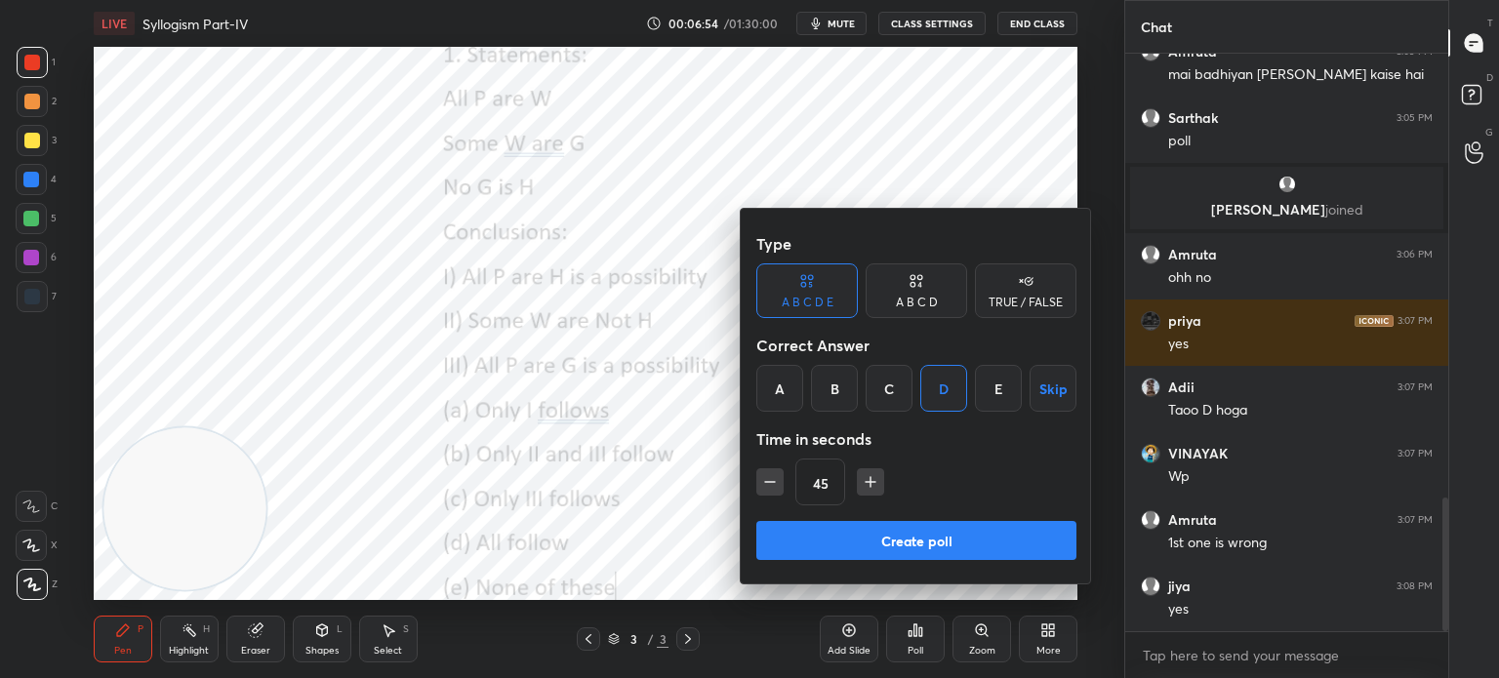
click at [760, 483] on icon "button" at bounding box center [770, 482] width 20 height 20
click at [762, 483] on icon "button" at bounding box center [770, 482] width 20 height 20
type input "15"
click at [759, 483] on div "15" at bounding box center [916, 482] width 320 height 47
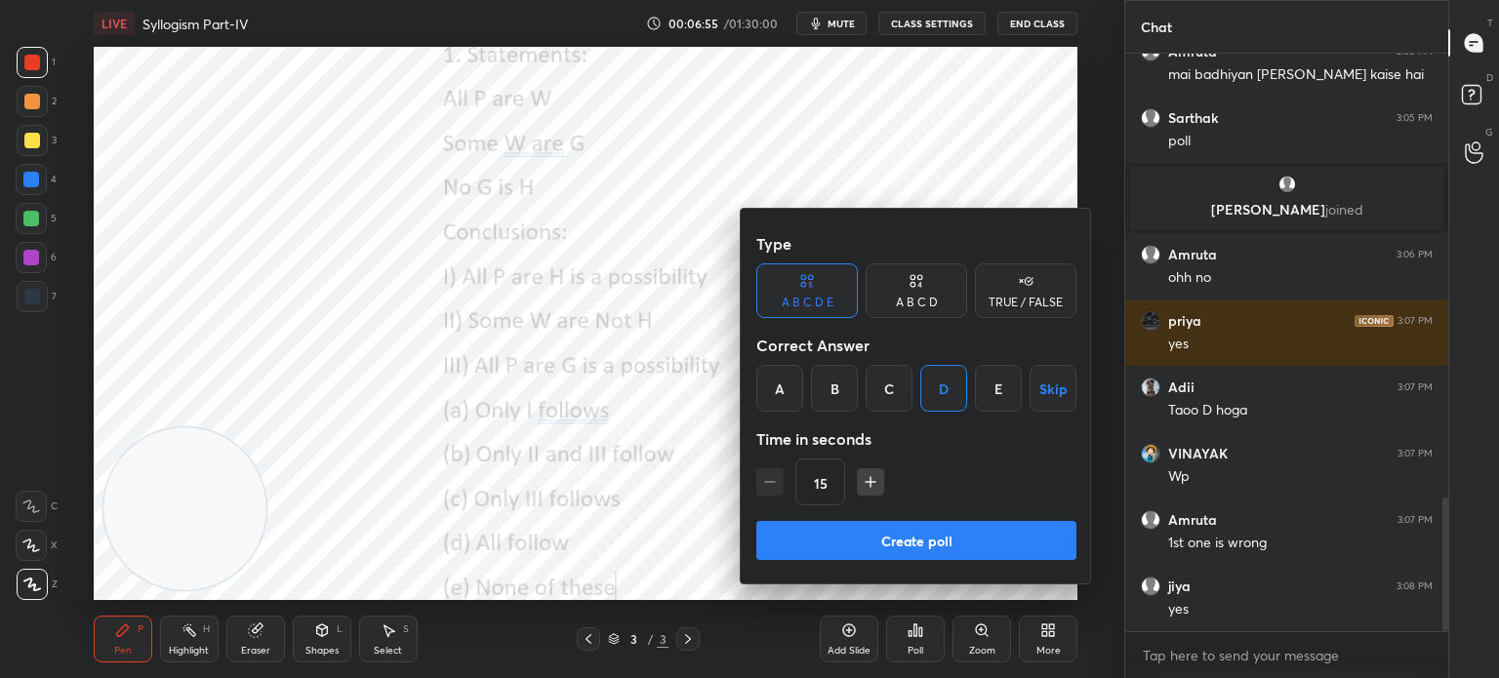
click at [760, 482] on div "15" at bounding box center [916, 482] width 320 height 47
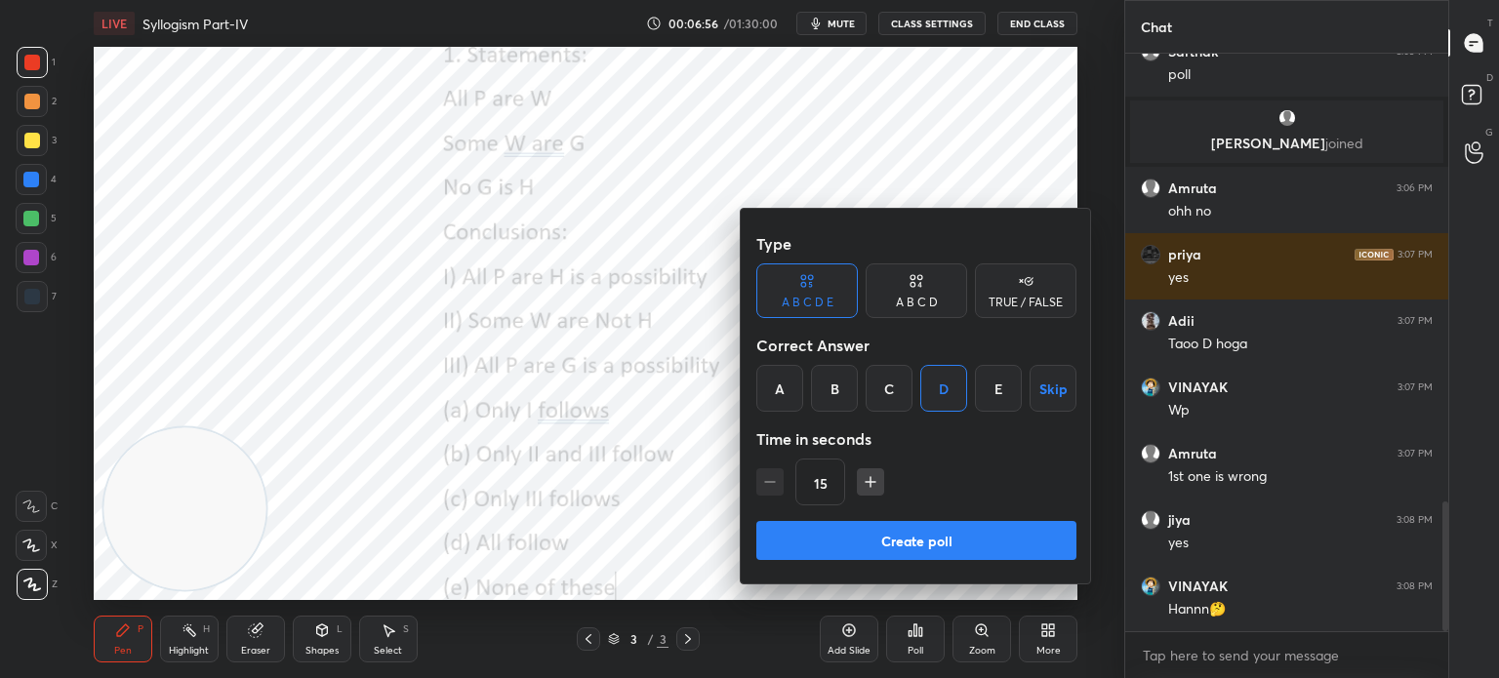
click at [836, 541] on button "Create poll" at bounding box center [916, 540] width 320 height 39
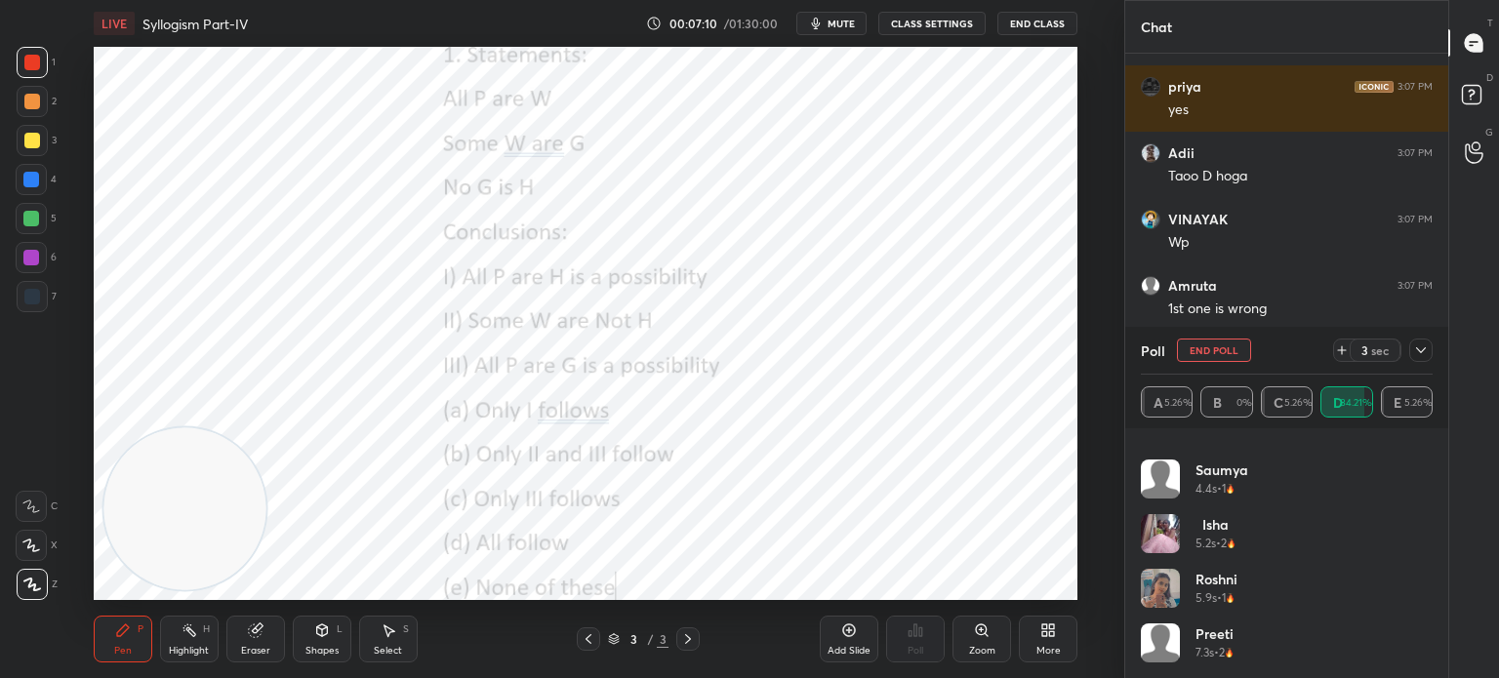
scroll to position [2229, 0]
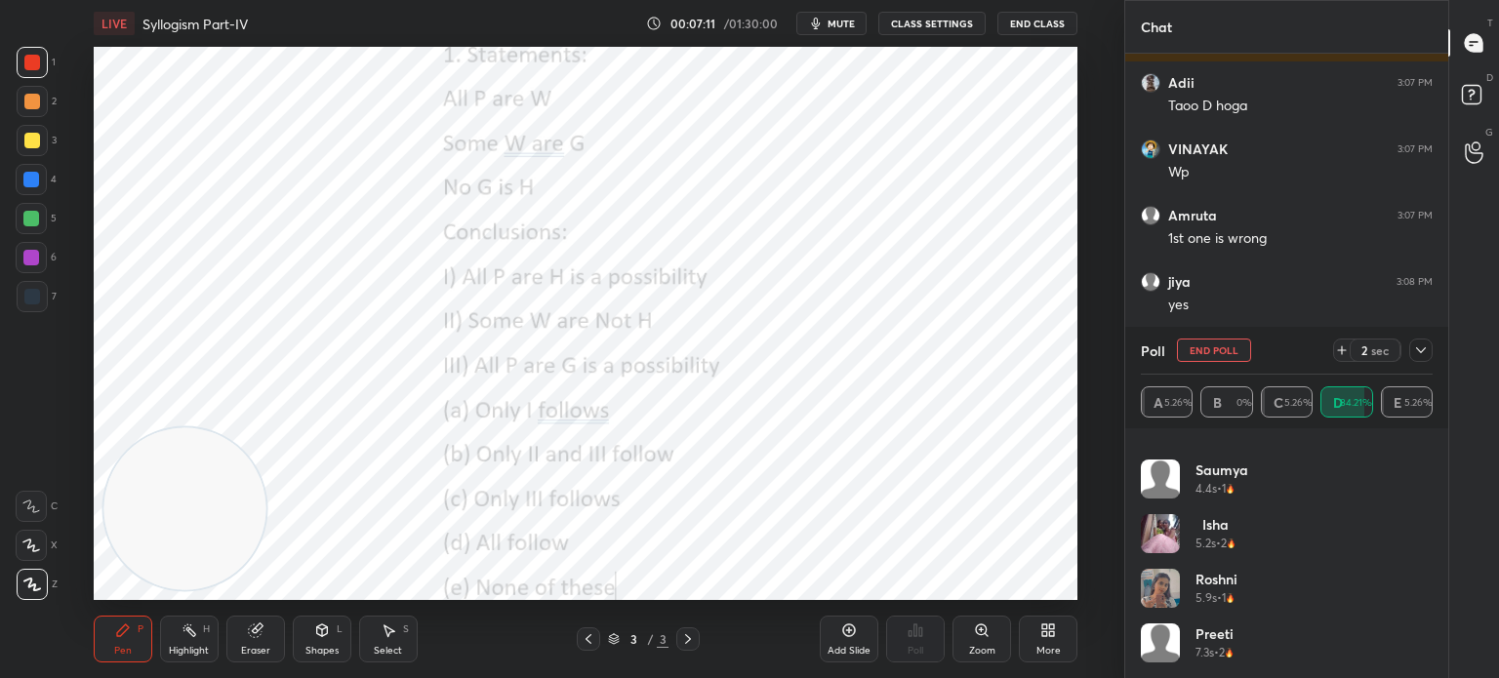
click at [1416, 357] on icon at bounding box center [1421, 351] width 16 height 16
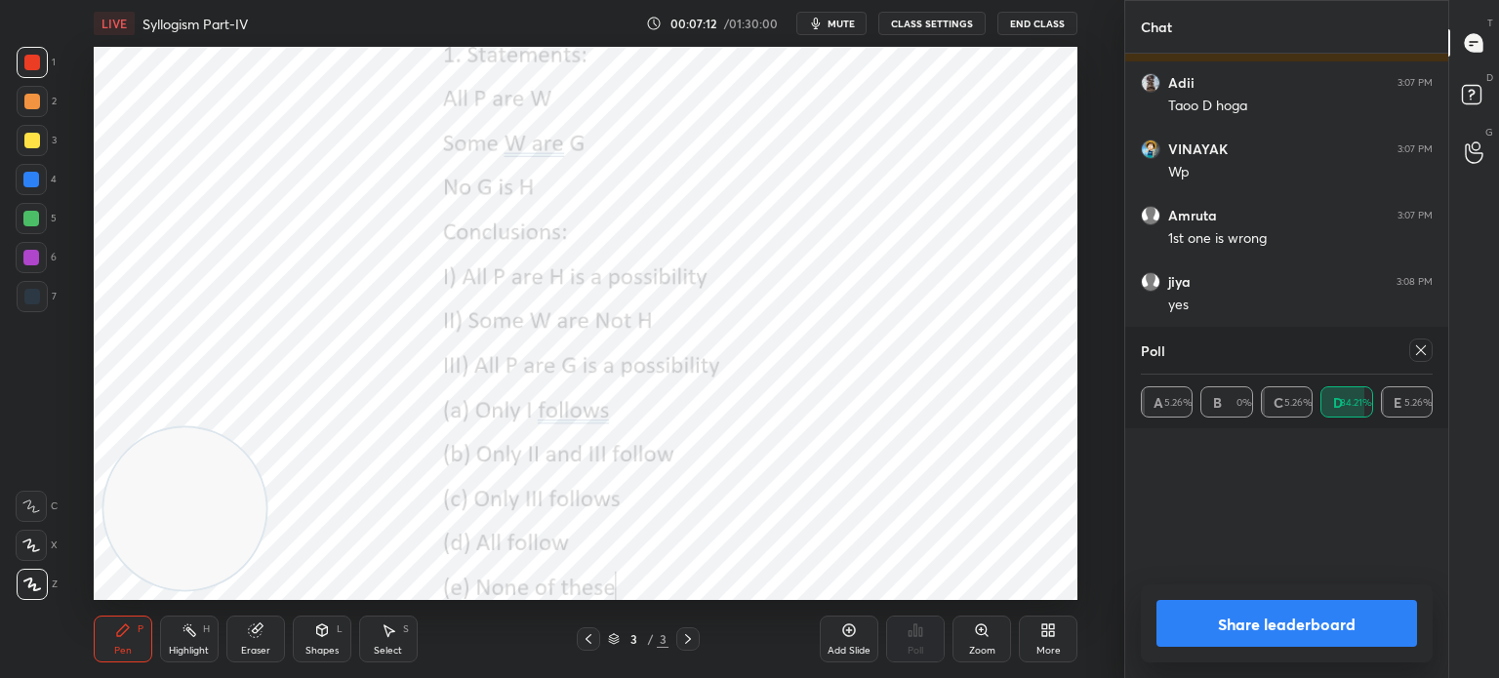
scroll to position [0, 0]
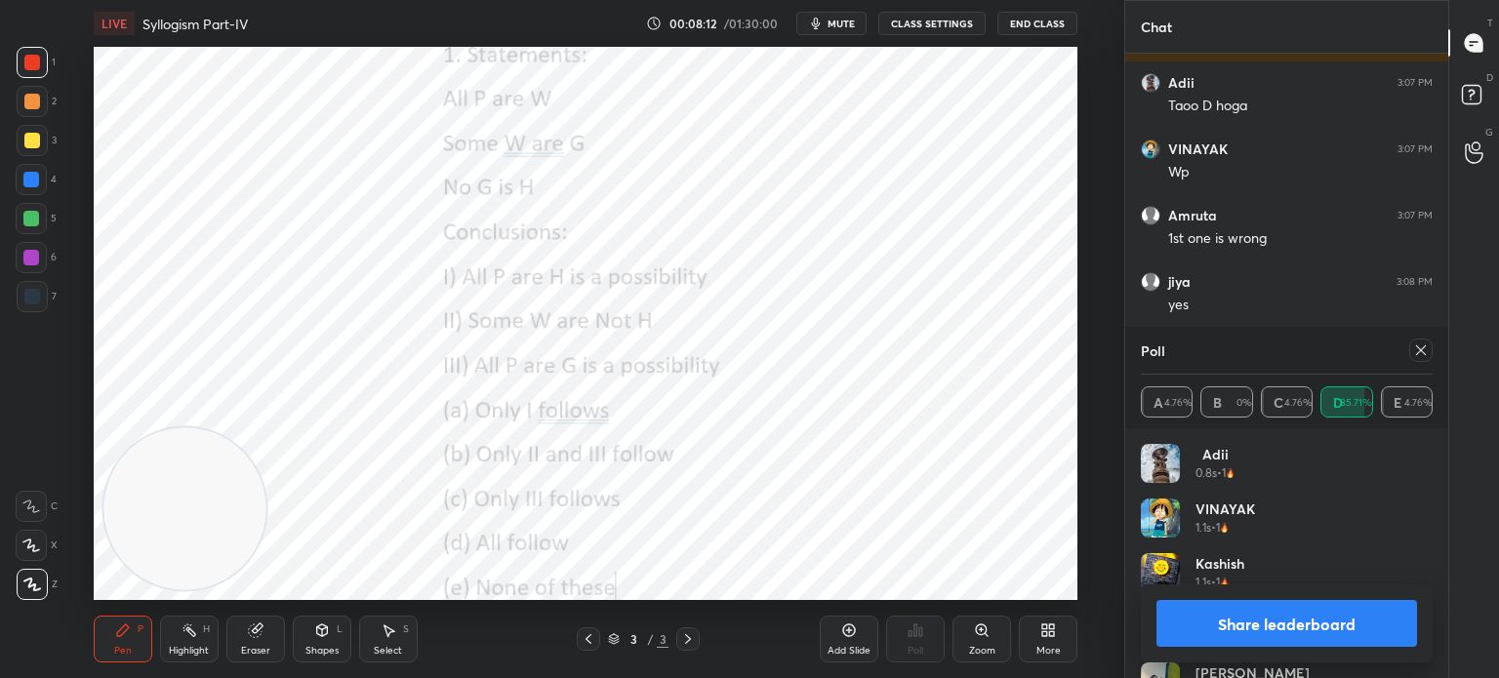
click at [1044, 633] on icon at bounding box center [1044, 633] width 5 height 5
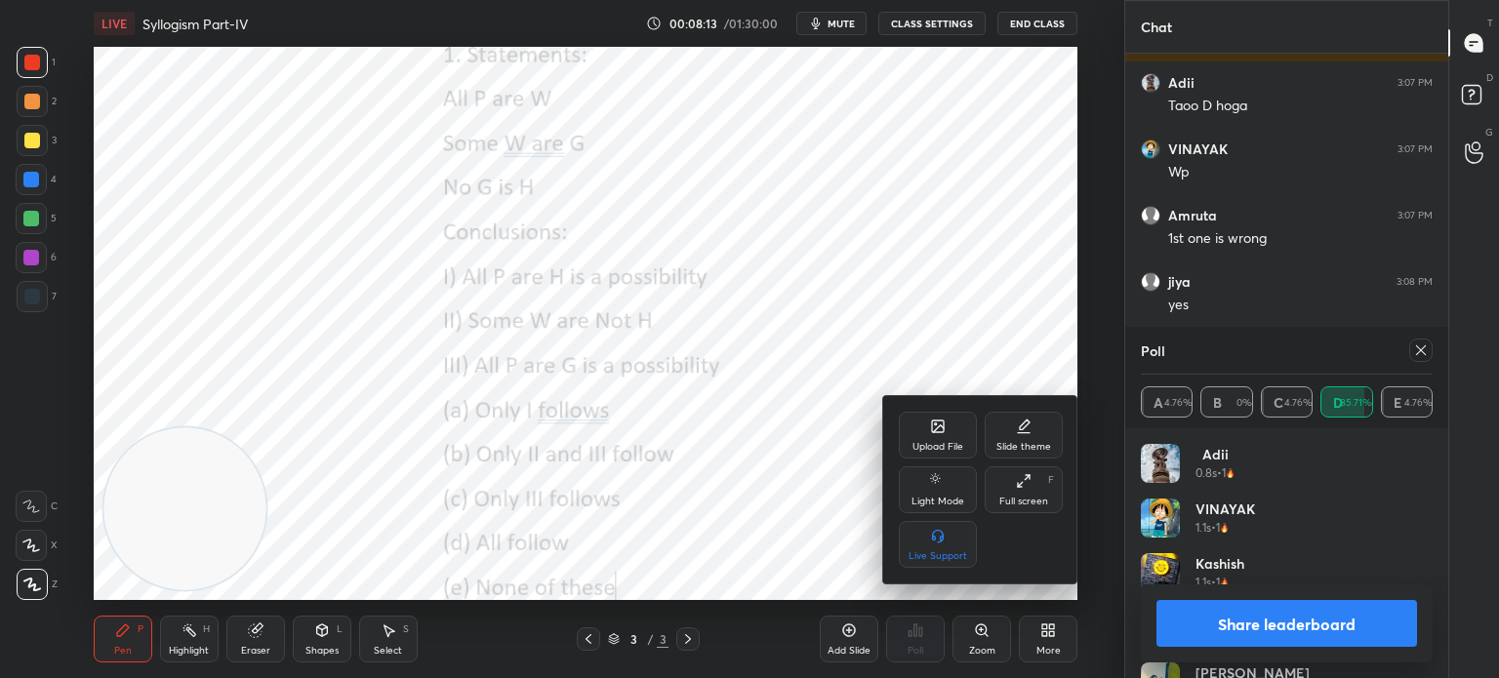
click at [928, 421] on div "Upload File" at bounding box center [938, 435] width 78 height 47
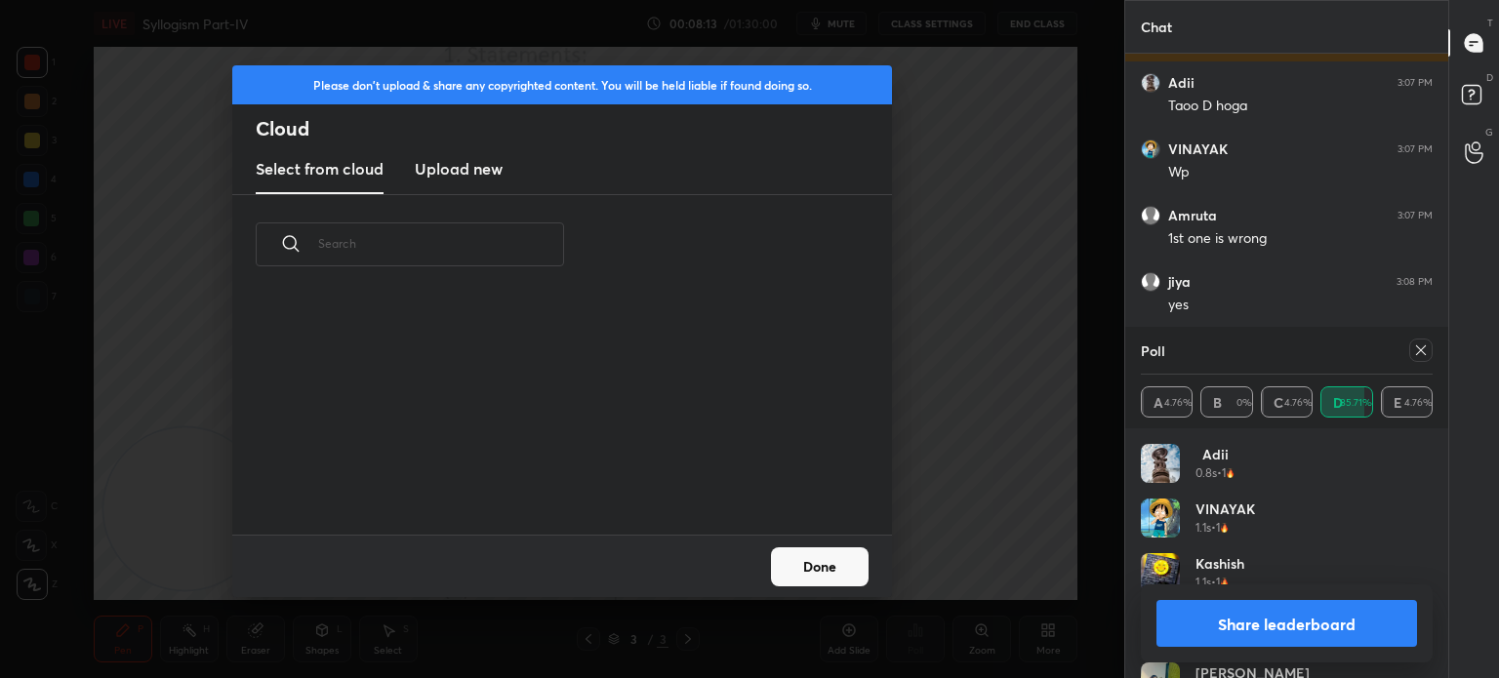
scroll to position [240, 627]
click at [476, 179] on h3 "Upload new" at bounding box center [459, 168] width 88 height 23
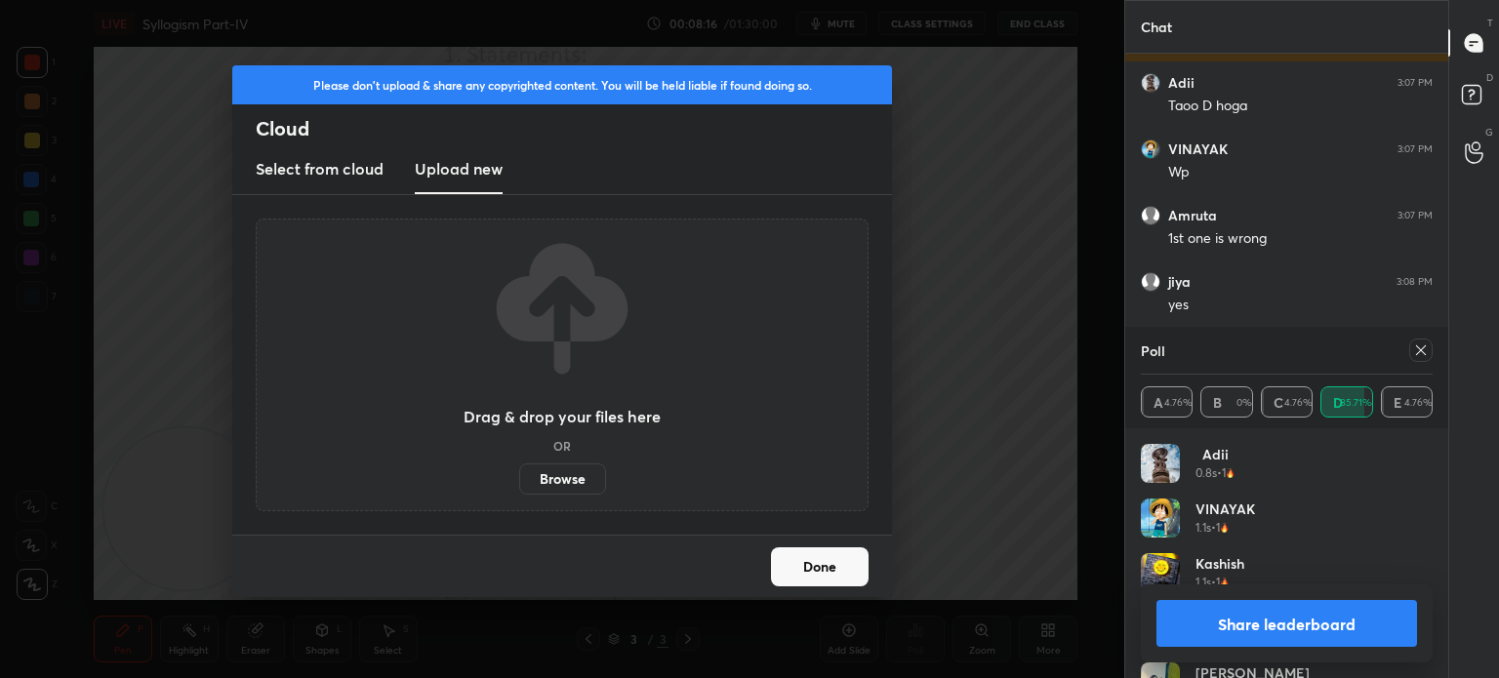
click at [553, 479] on label "Browse" at bounding box center [562, 479] width 87 height 31
click at [519, 479] on input "Browse" at bounding box center [519, 479] width 0 height 31
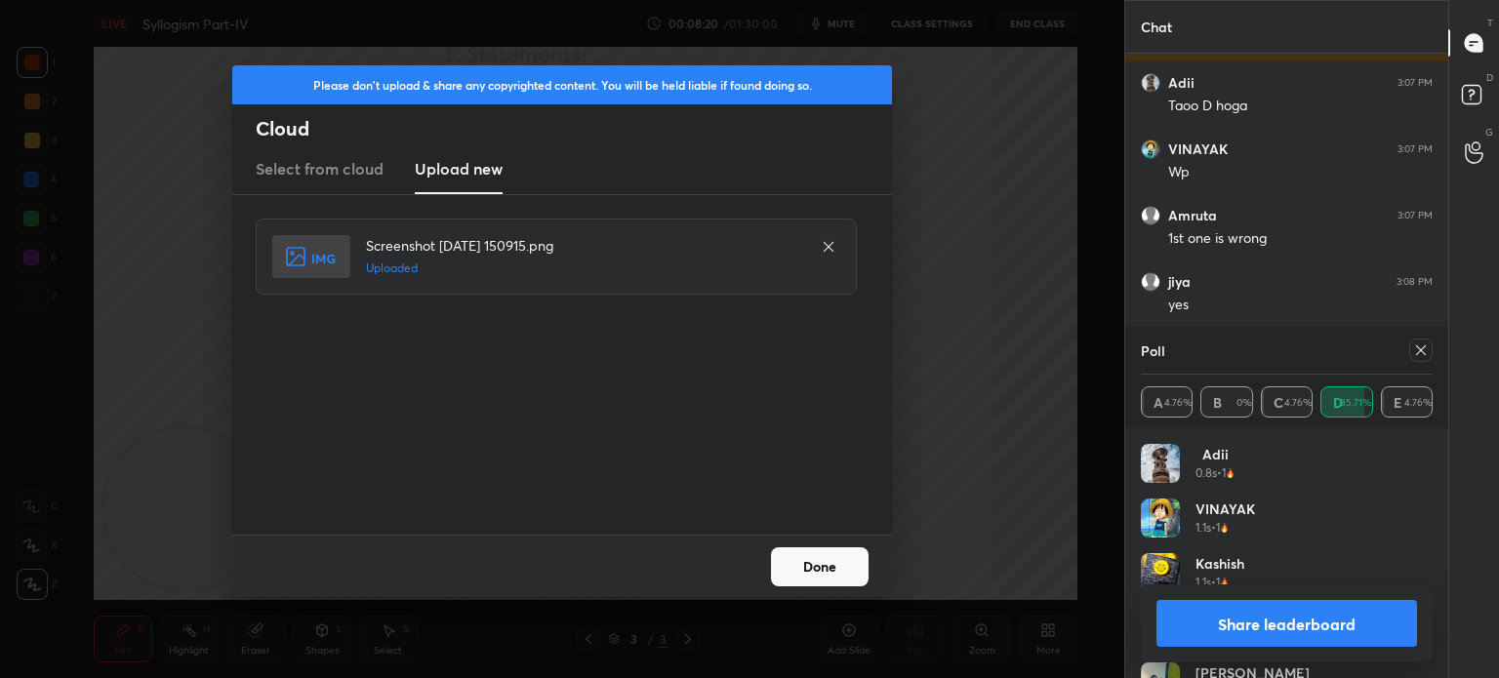
click at [809, 562] on button "Done" at bounding box center [820, 566] width 98 height 39
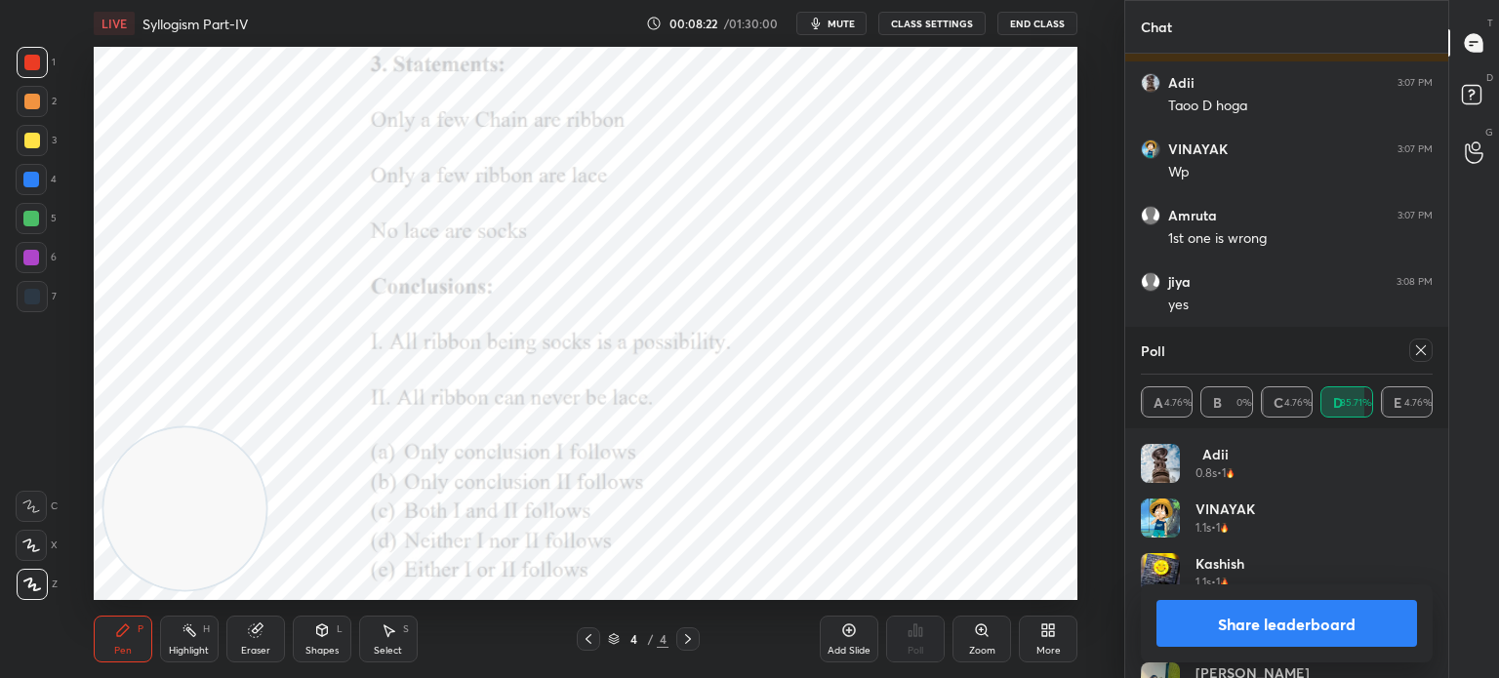
click at [1419, 345] on icon at bounding box center [1421, 351] width 16 height 16
type textarea "x"
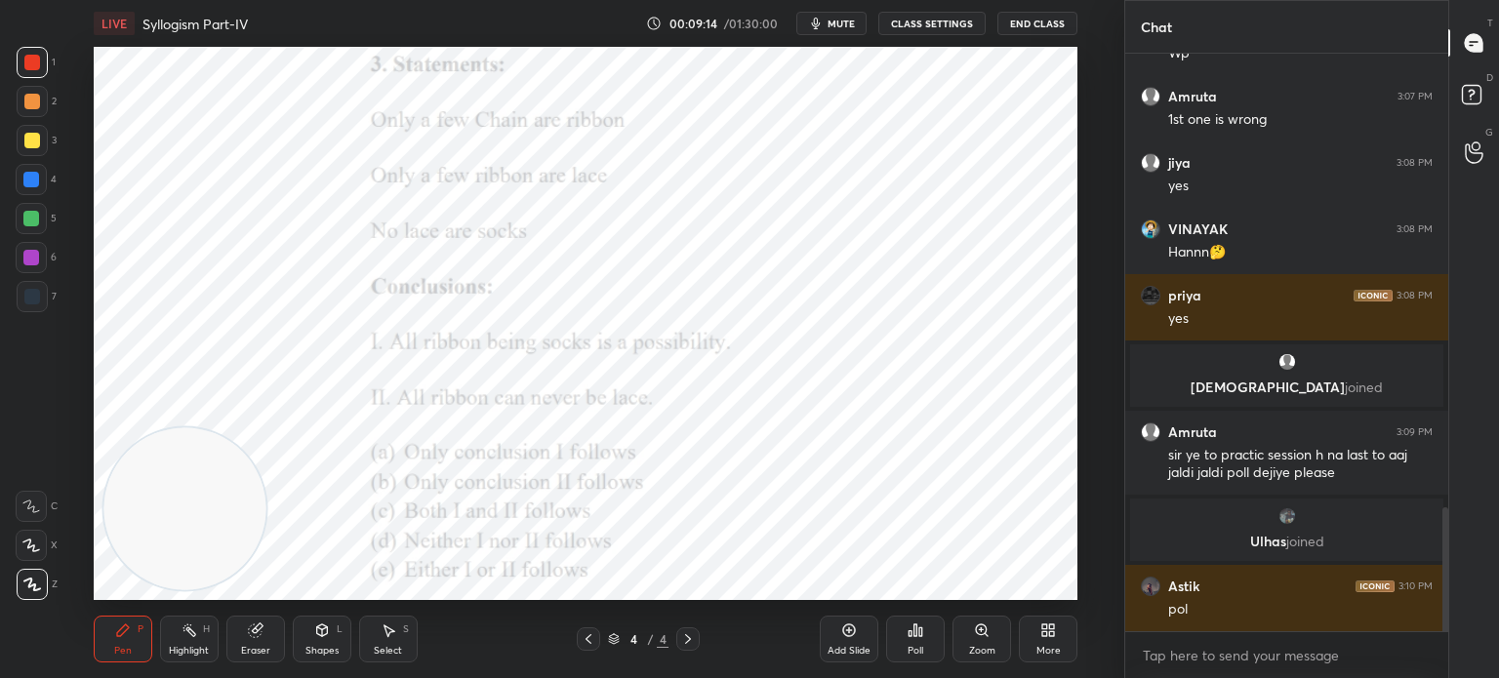
scroll to position [2184, 0]
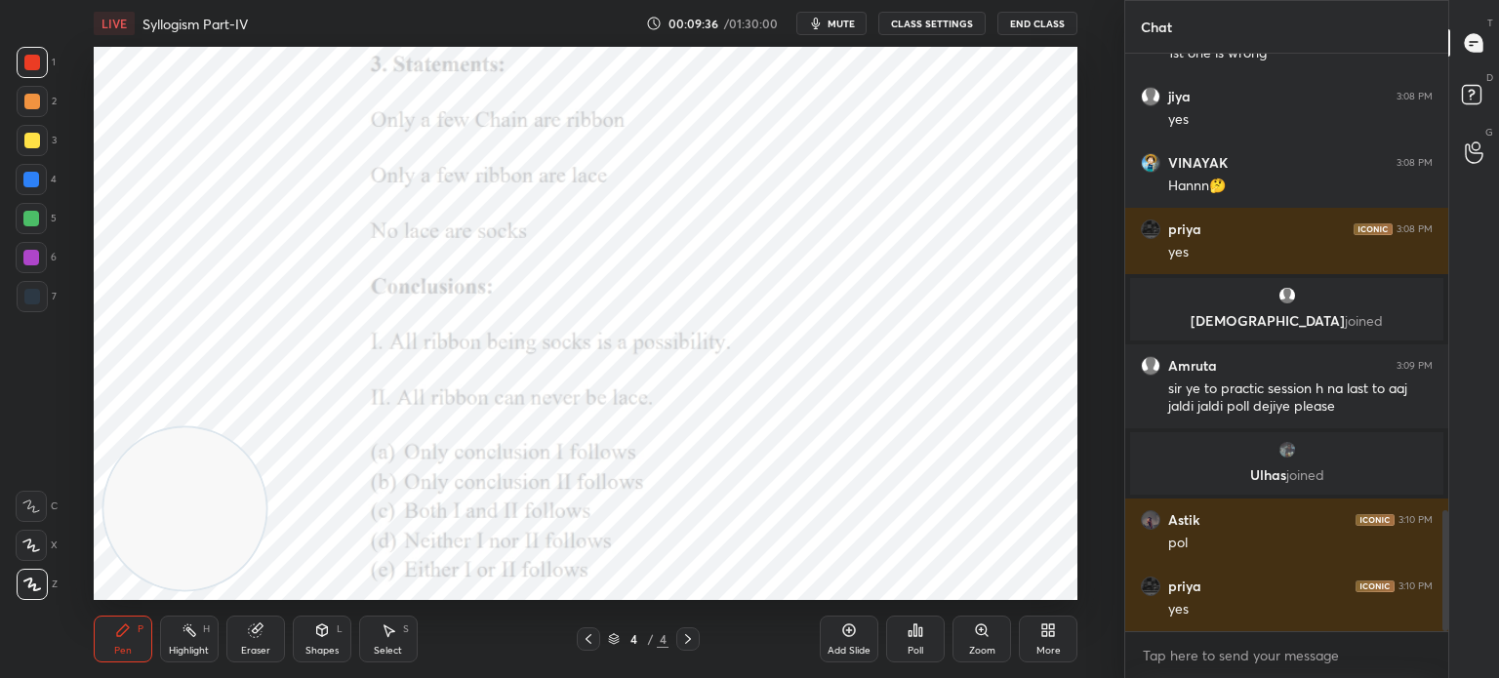
click at [912, 649] on div "Poll" at bounding box center [916, 651] width 16 height 10
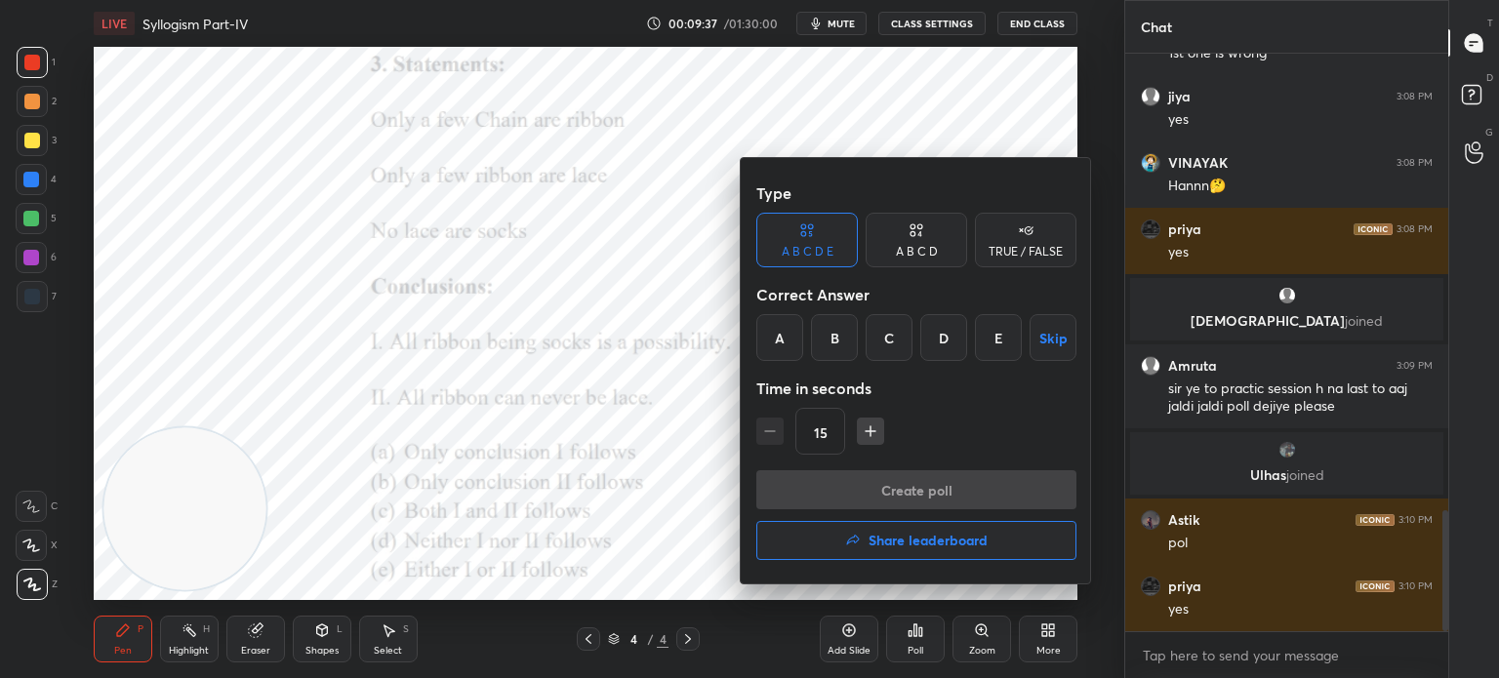
click at [817, 334] on div "B" at bounding box center [834, 337] width 47 height 47
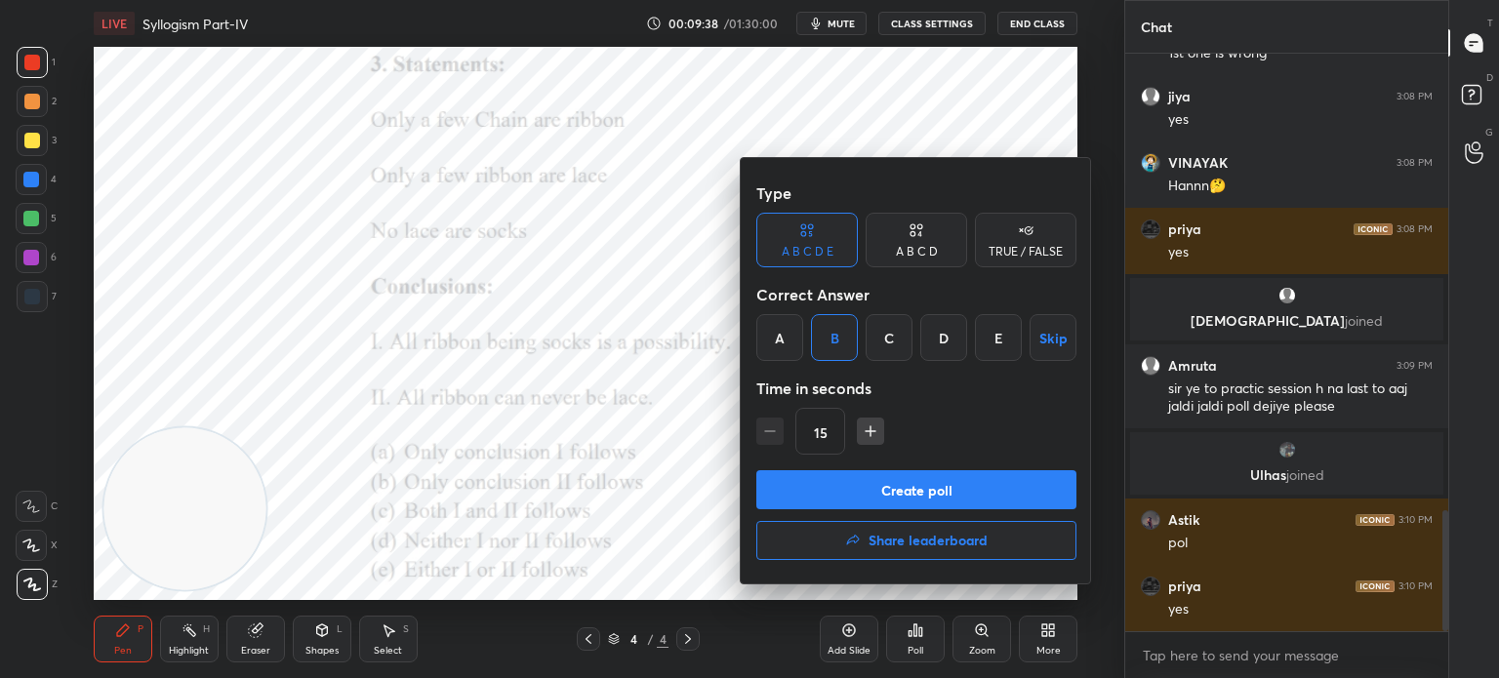
click at [863, 432] on icon "button" at bounding box center [871, 432] width 20 height 20
click at [866, 428] on icon "button" at bounding box center [871, 432] width 20 height 20
type input "45"
click at [842, 477] on button "Create poll" at bounding box center [916, 489] width 320 height 39
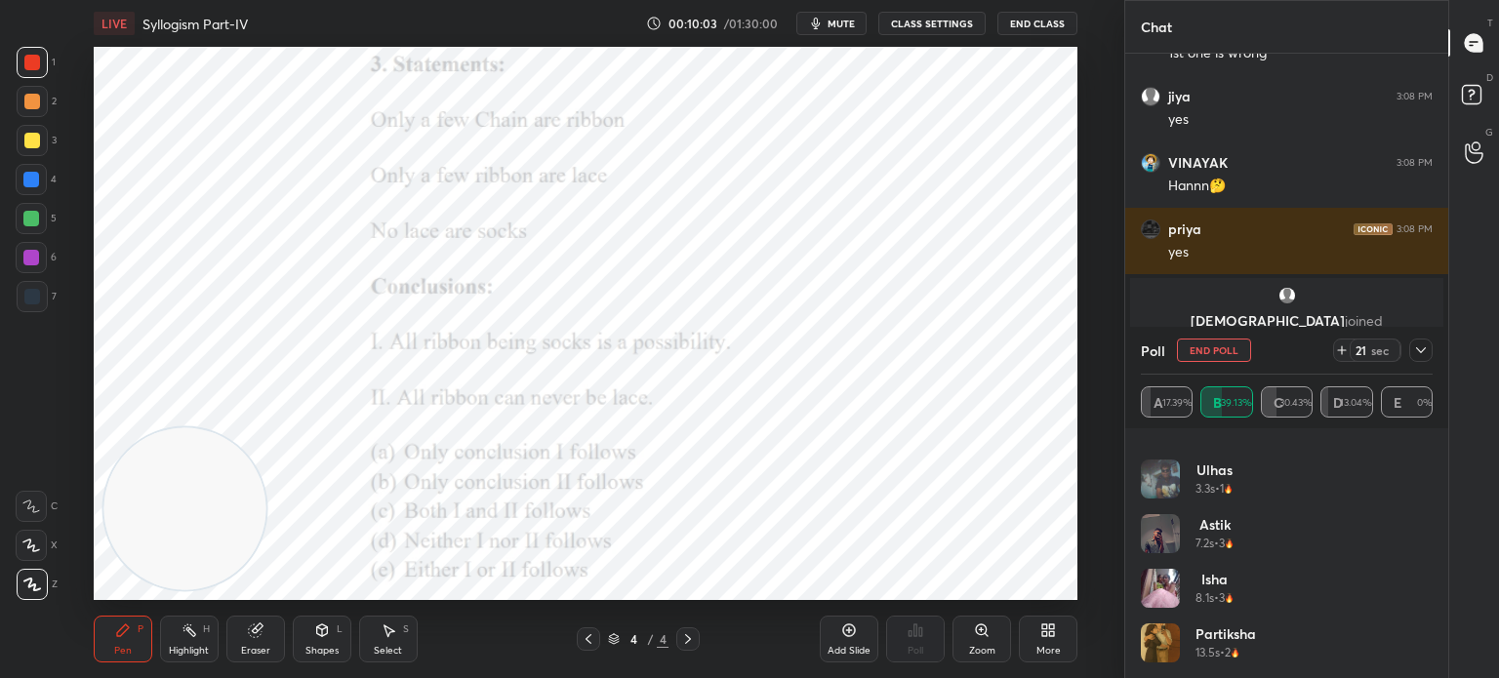
scroll to position [2286, 0]
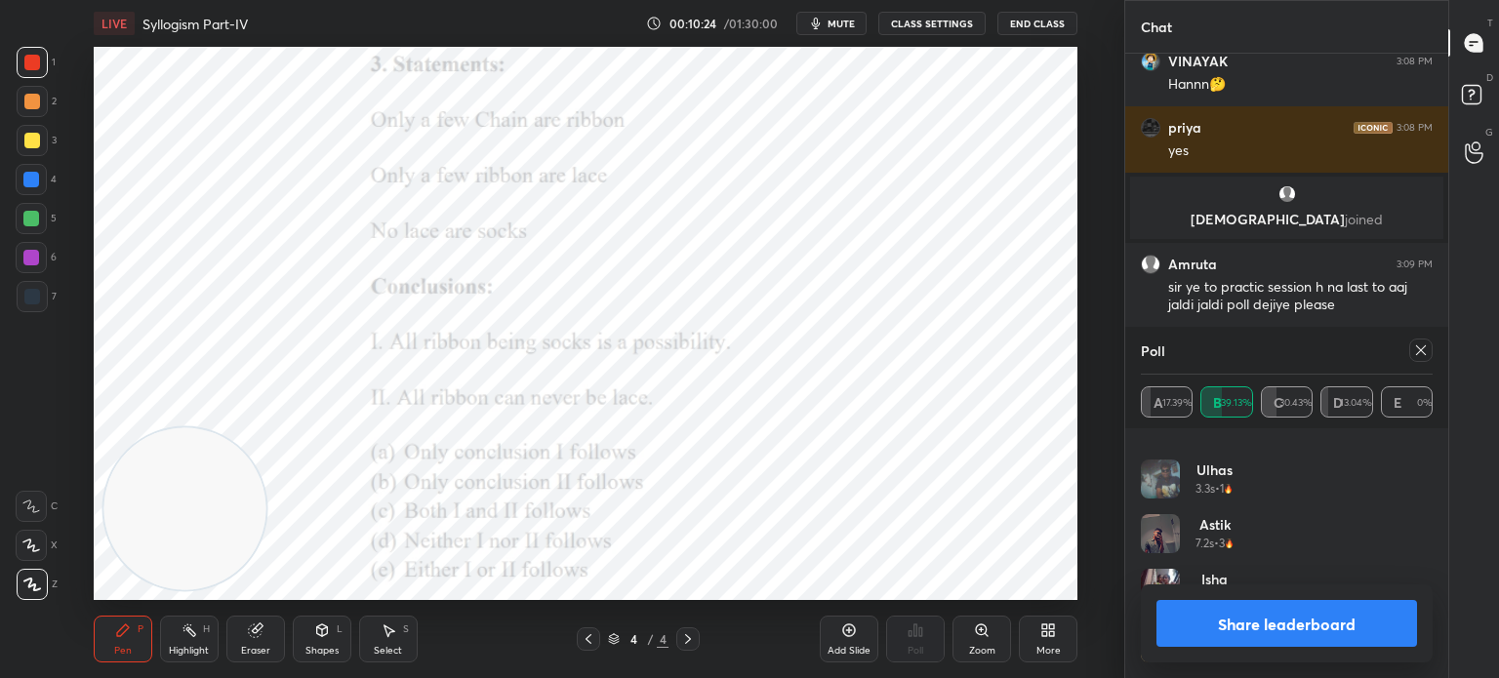
click at [1417, 351] on icon at bounding box center [1421, 351] width 16 height 16
type textarea "x"
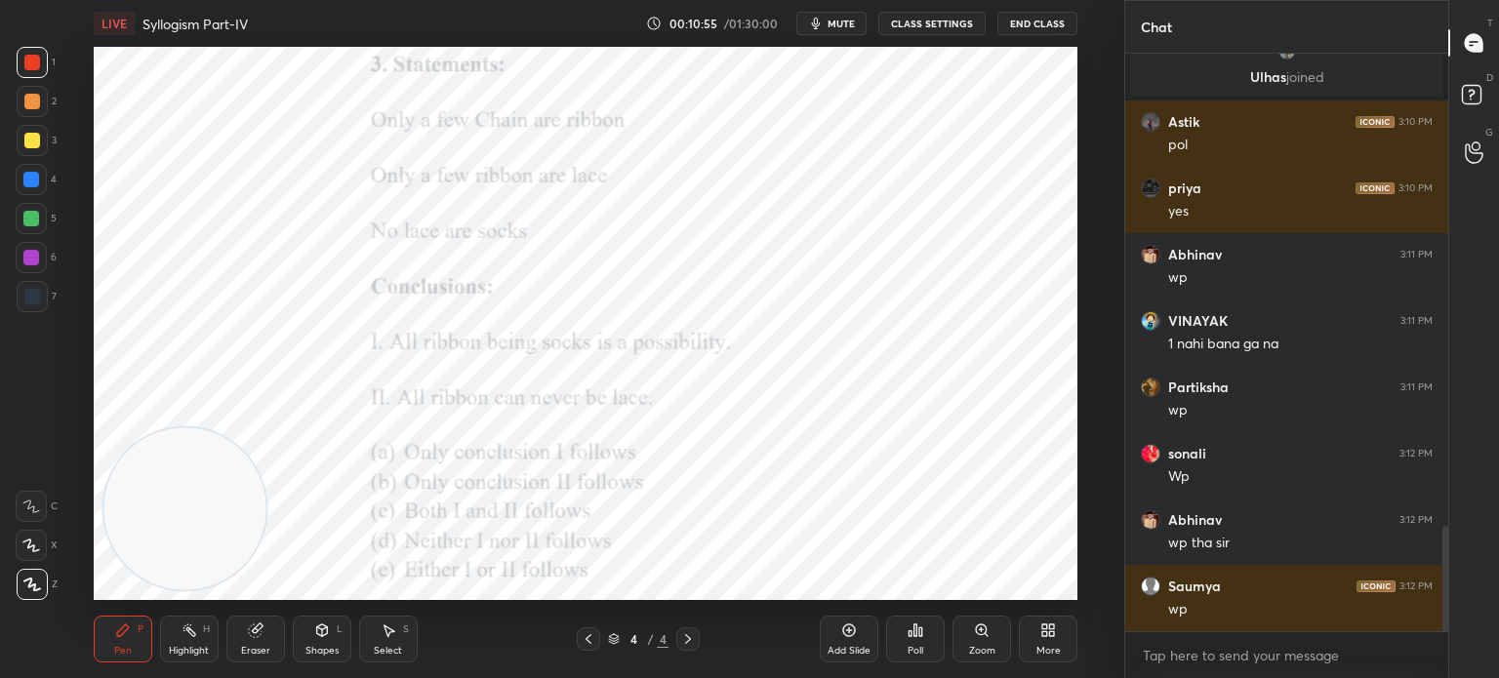
scroll to position [2649, 0]
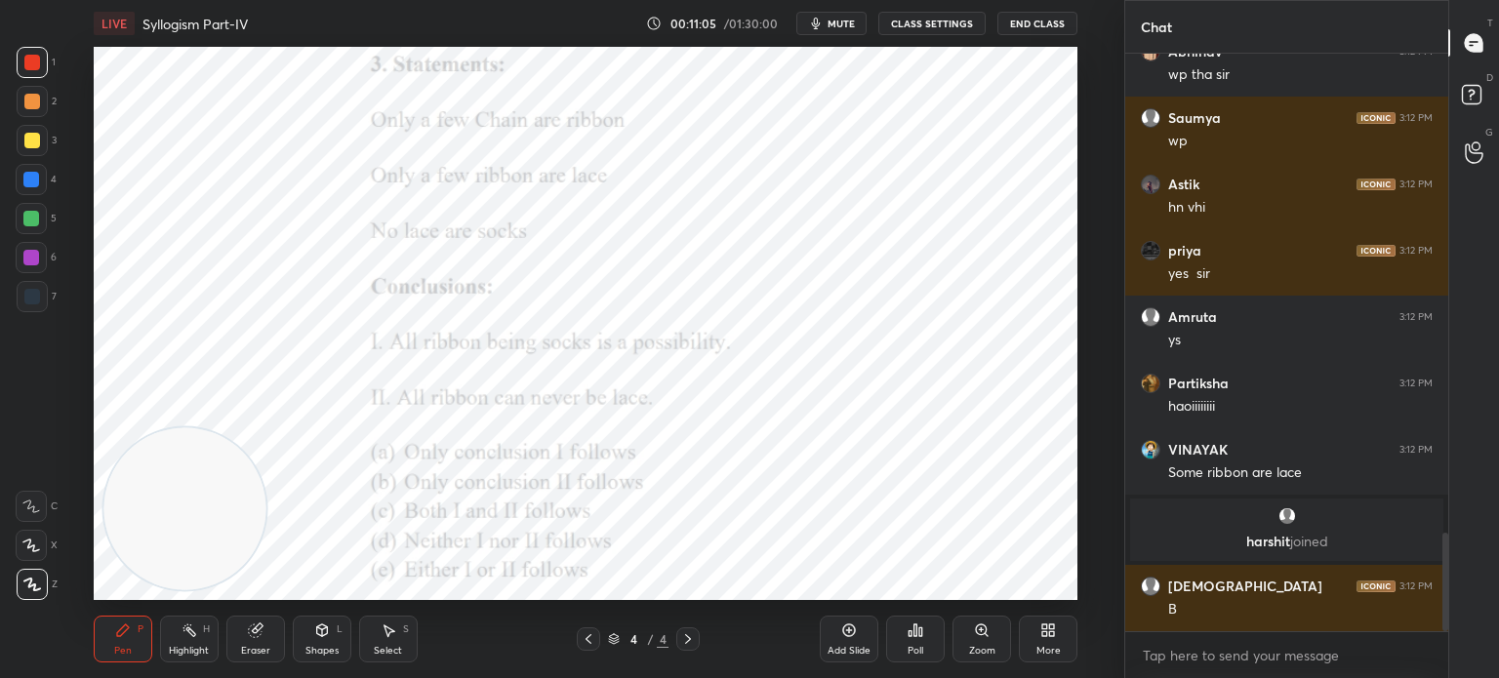
click at [254, 641] on div "Eraser" at bounding box center [255, 639] width 59 height 47
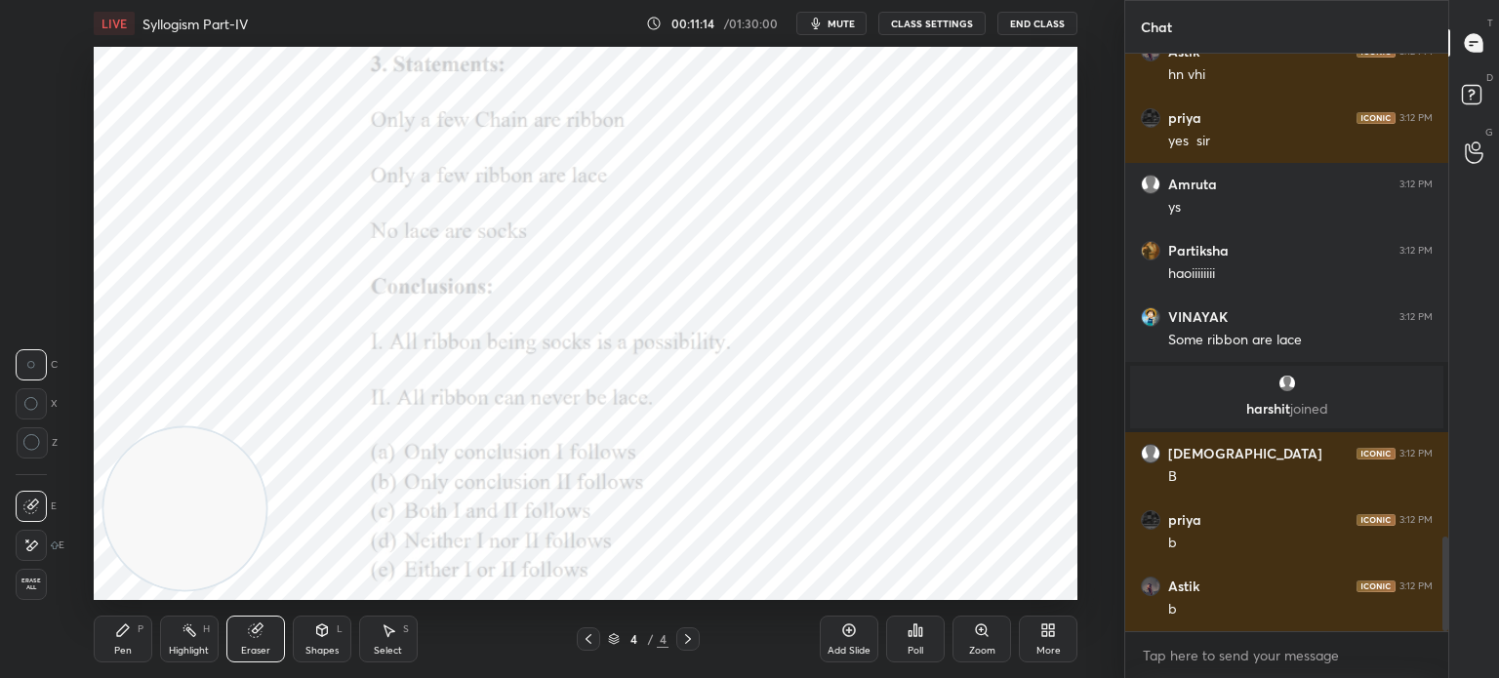
click at [129, 637] on icon at bounding box center [123, 631] width 16 height 16
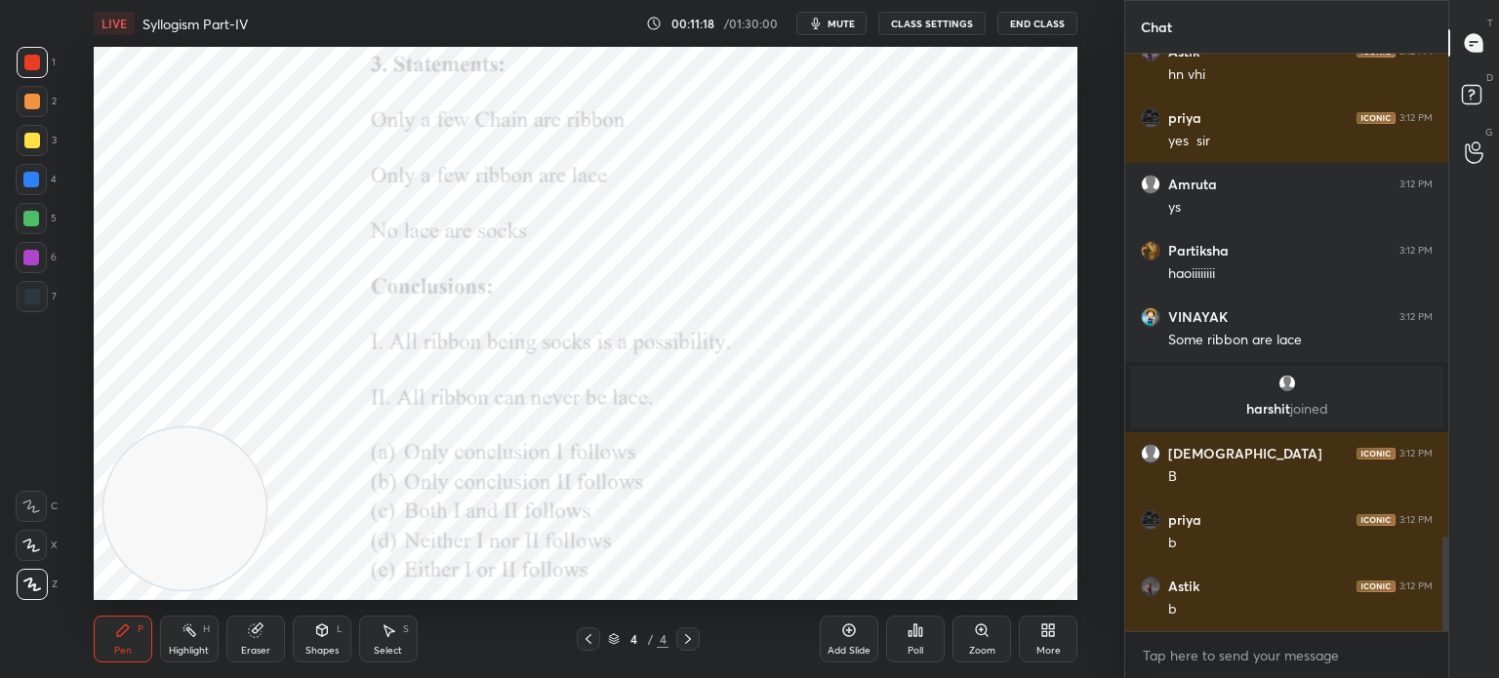
click at [250, 649] on div "Eraser" at bounding box center [255, 651] width 29 height 10
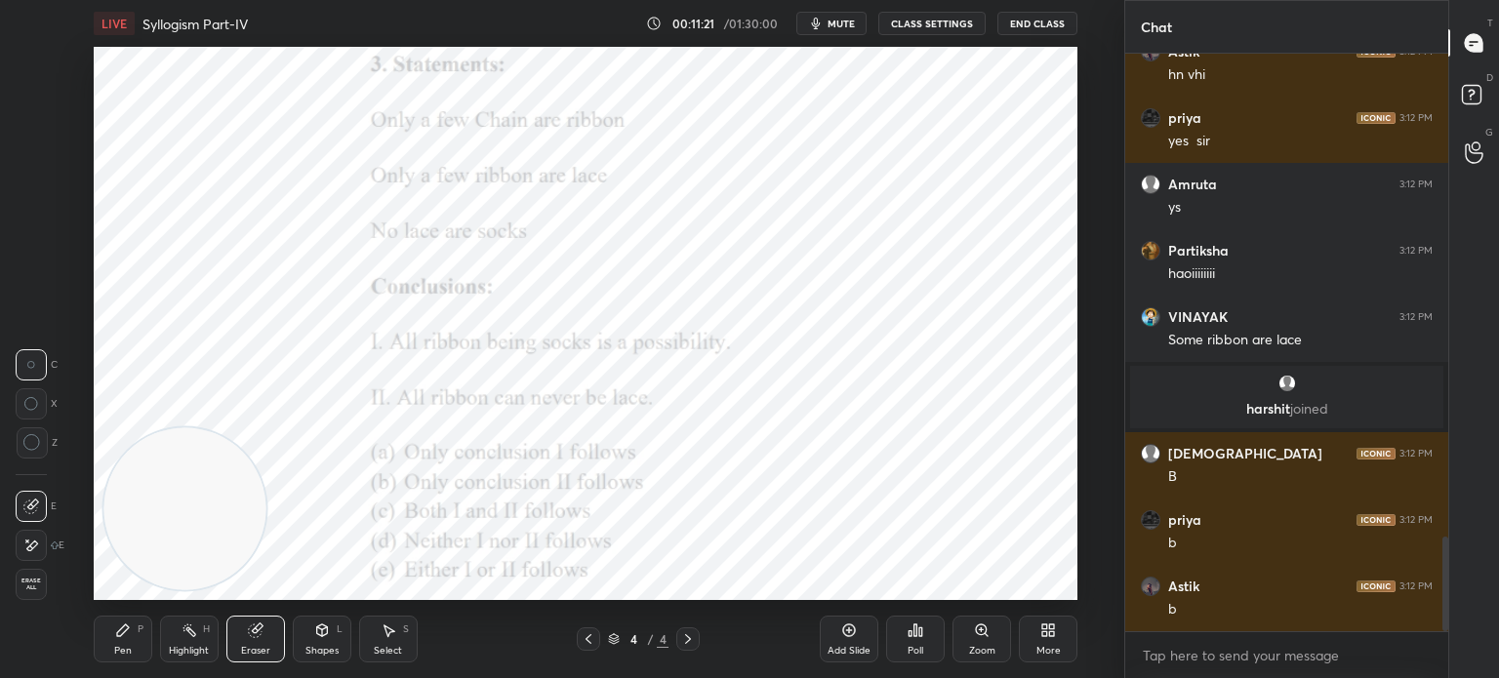
click at [127, 635] on icon at bounding box center [123, 631] width 16 height 16
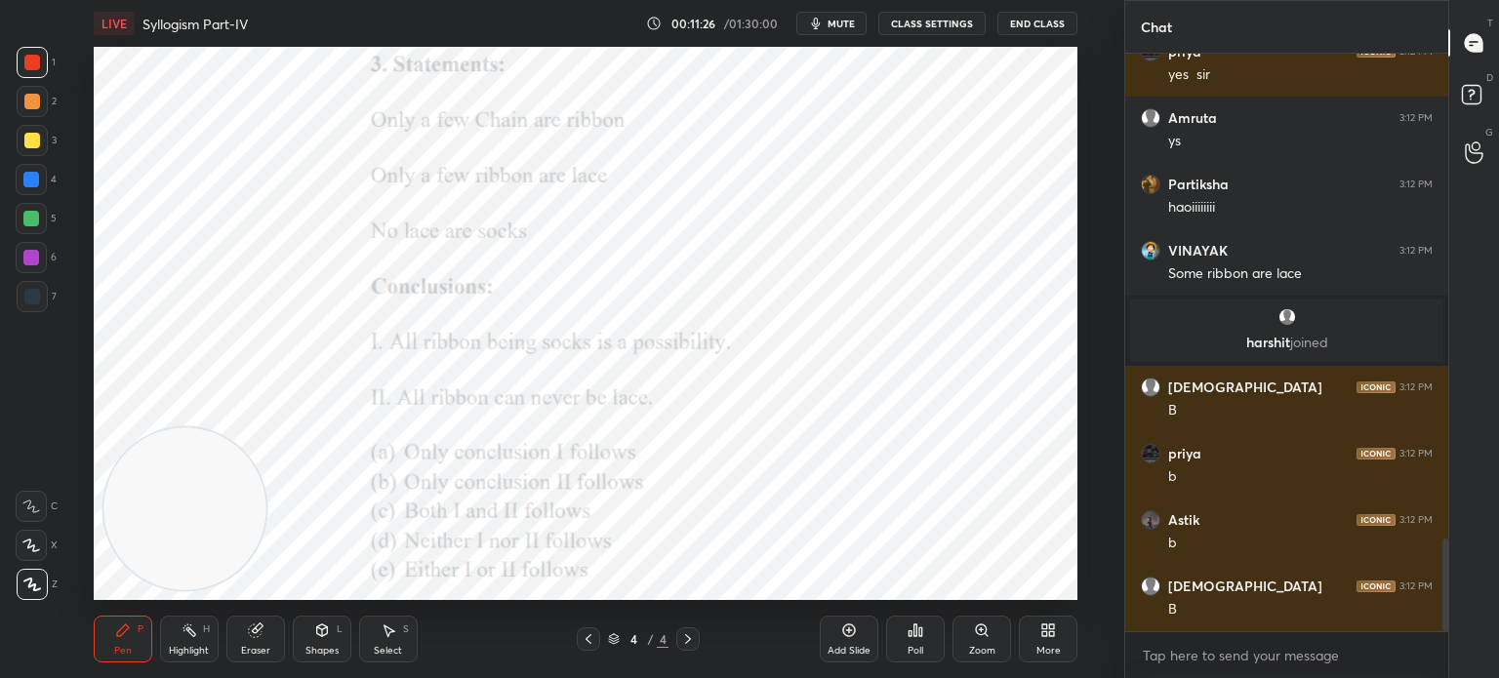
click at [918, 643] on div "Poll" at bounding box center [915, 639] width 59 height 47
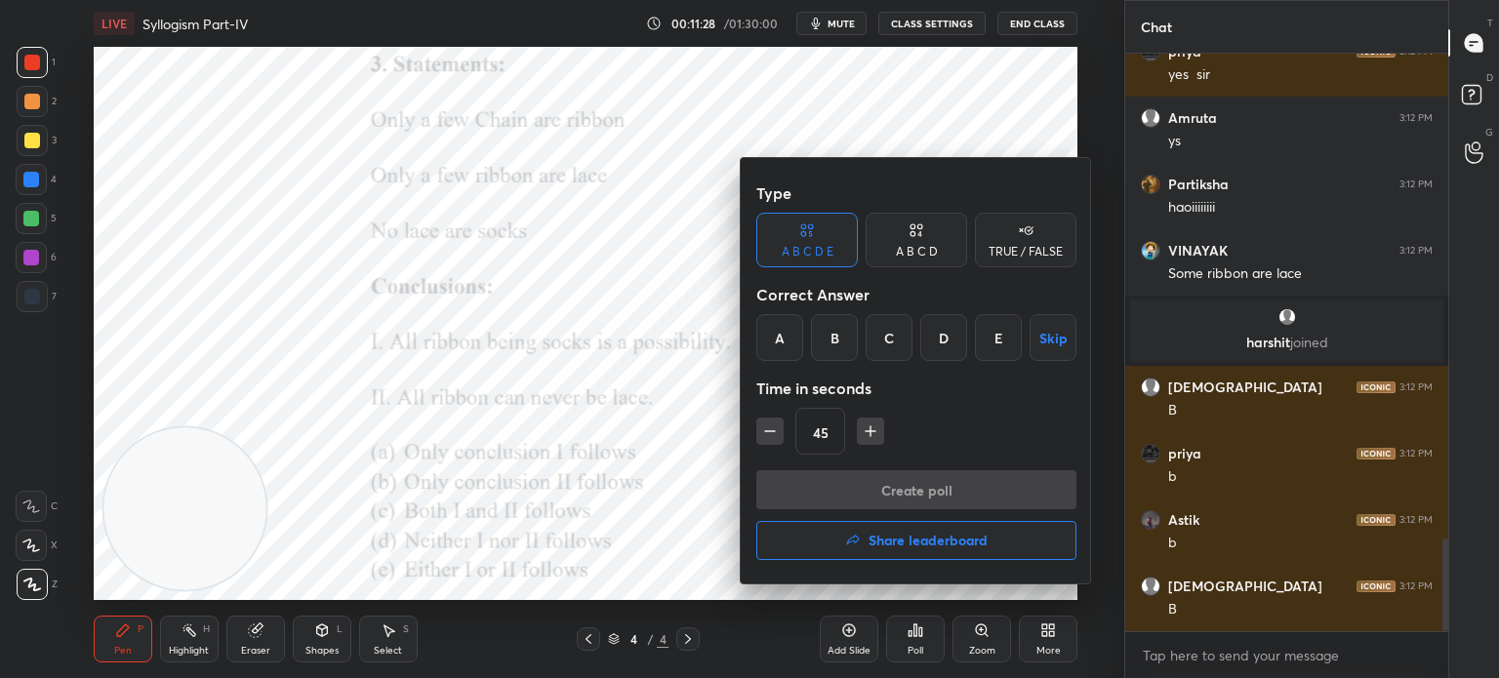
click at [836, 341] on div "B" at bounding box center [834, 337] width 47 height 47
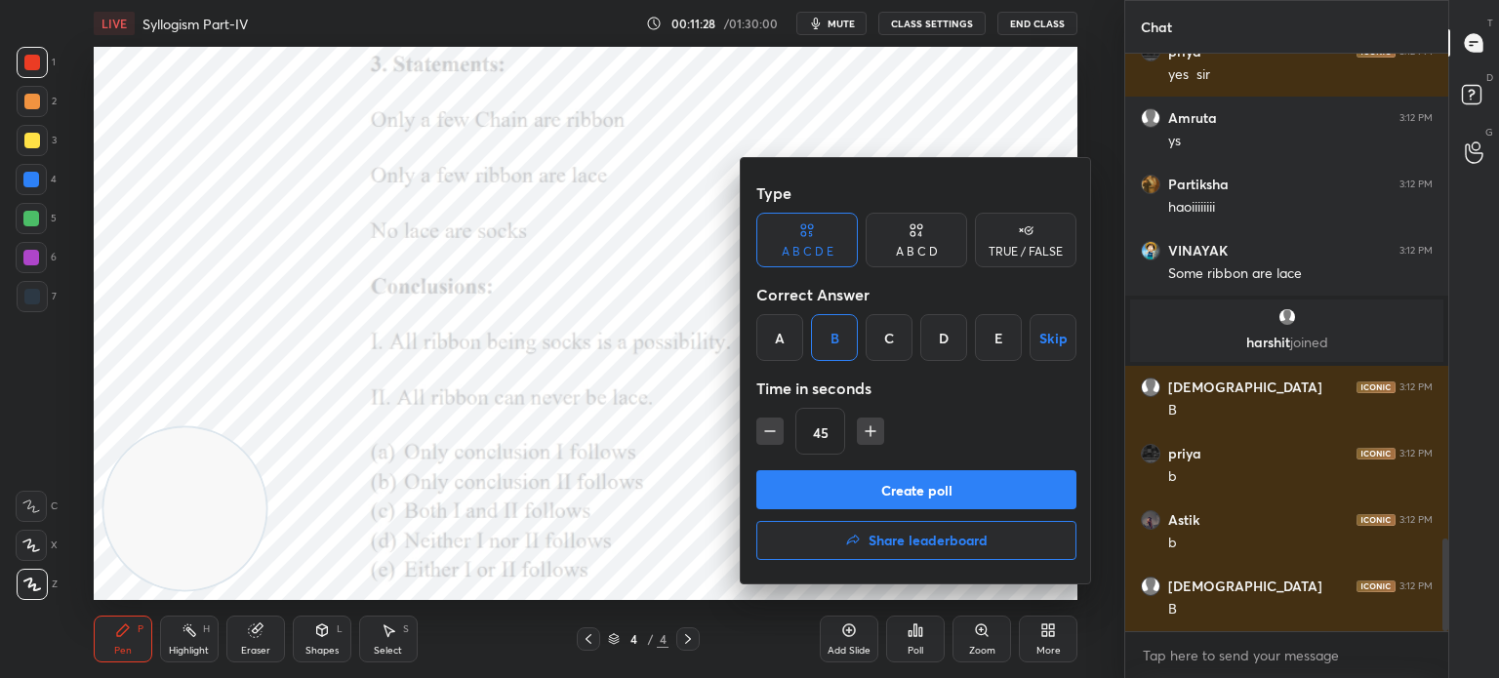
click at [769, 425] on icon "button" at bounding box center [770, 432] width 20 height 20
type input "15"
click at [843, 491] on button "Create poll" at bounding box center [916, 489] width 320 height 39
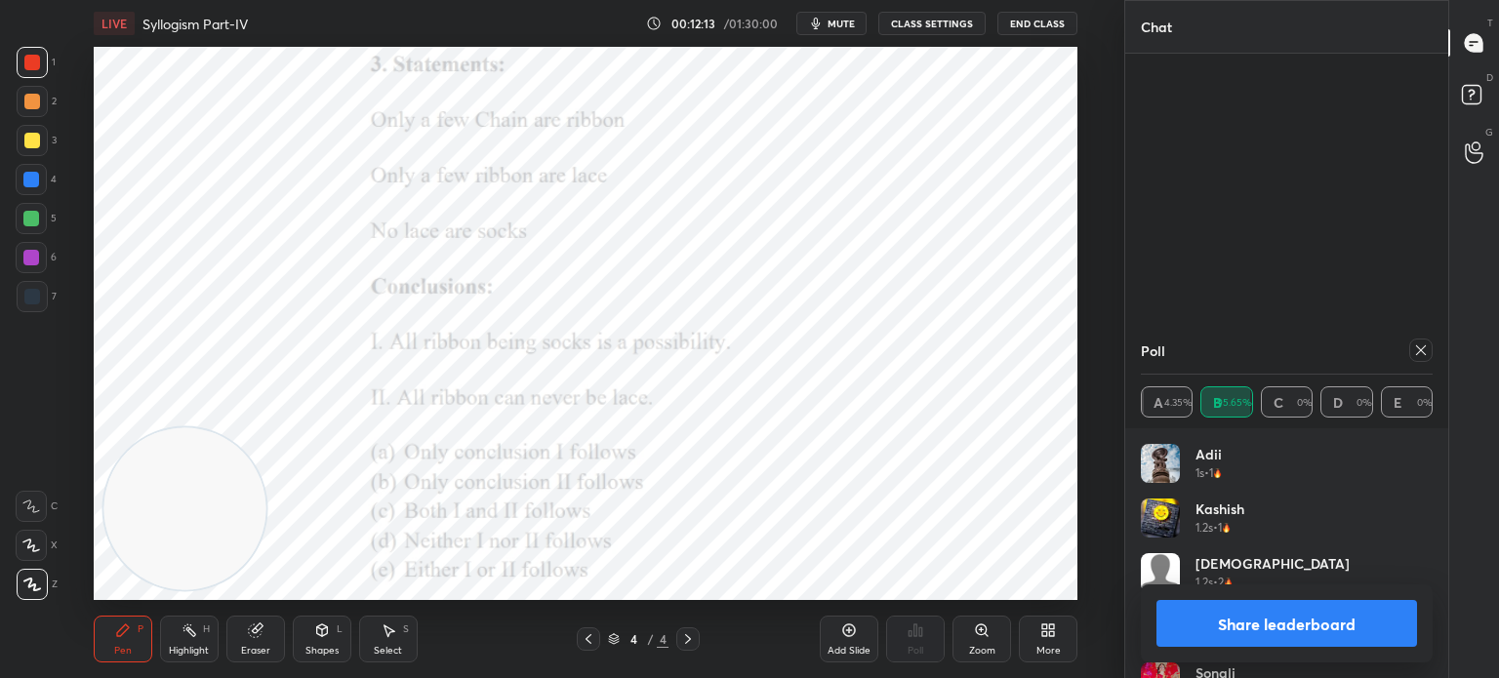
scroll to position [3599, 0]
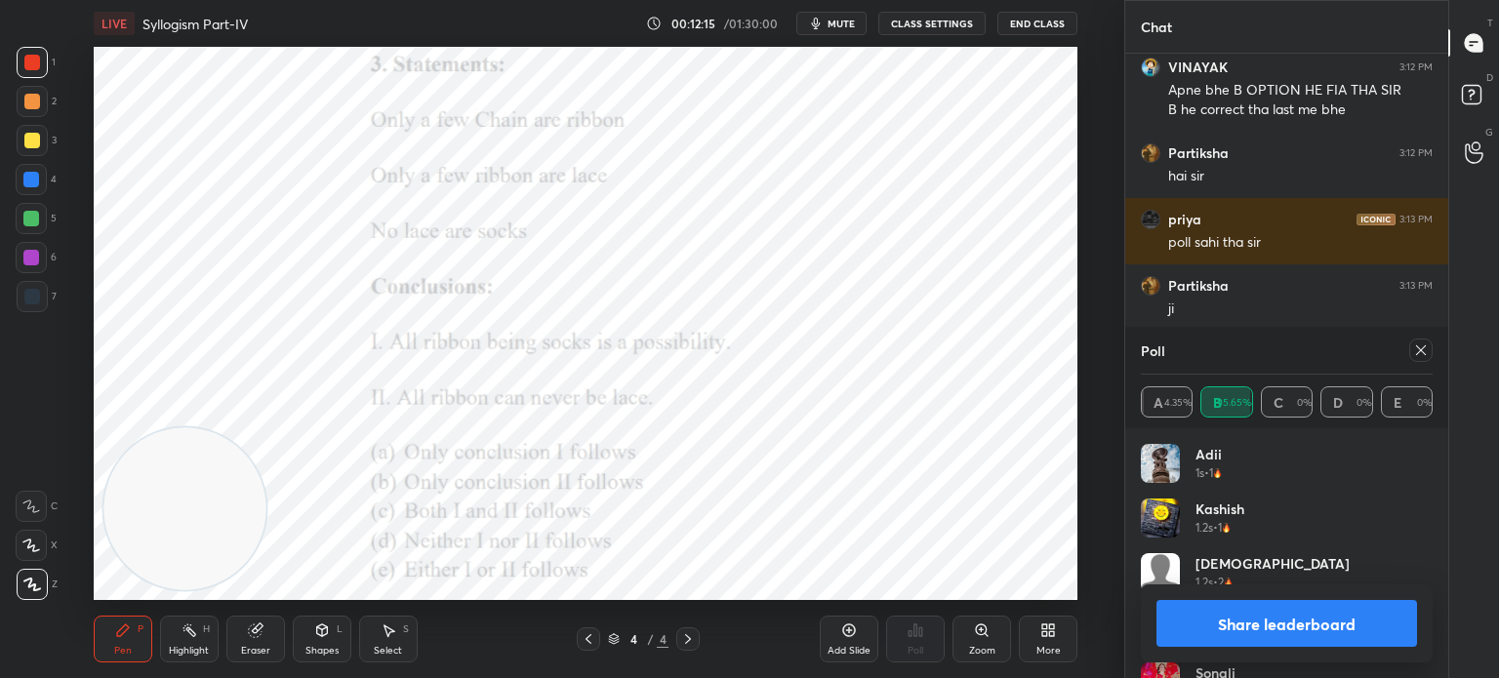
click at [1421, 357] on icon at bounding box center [1421, 351] width 16 height 16
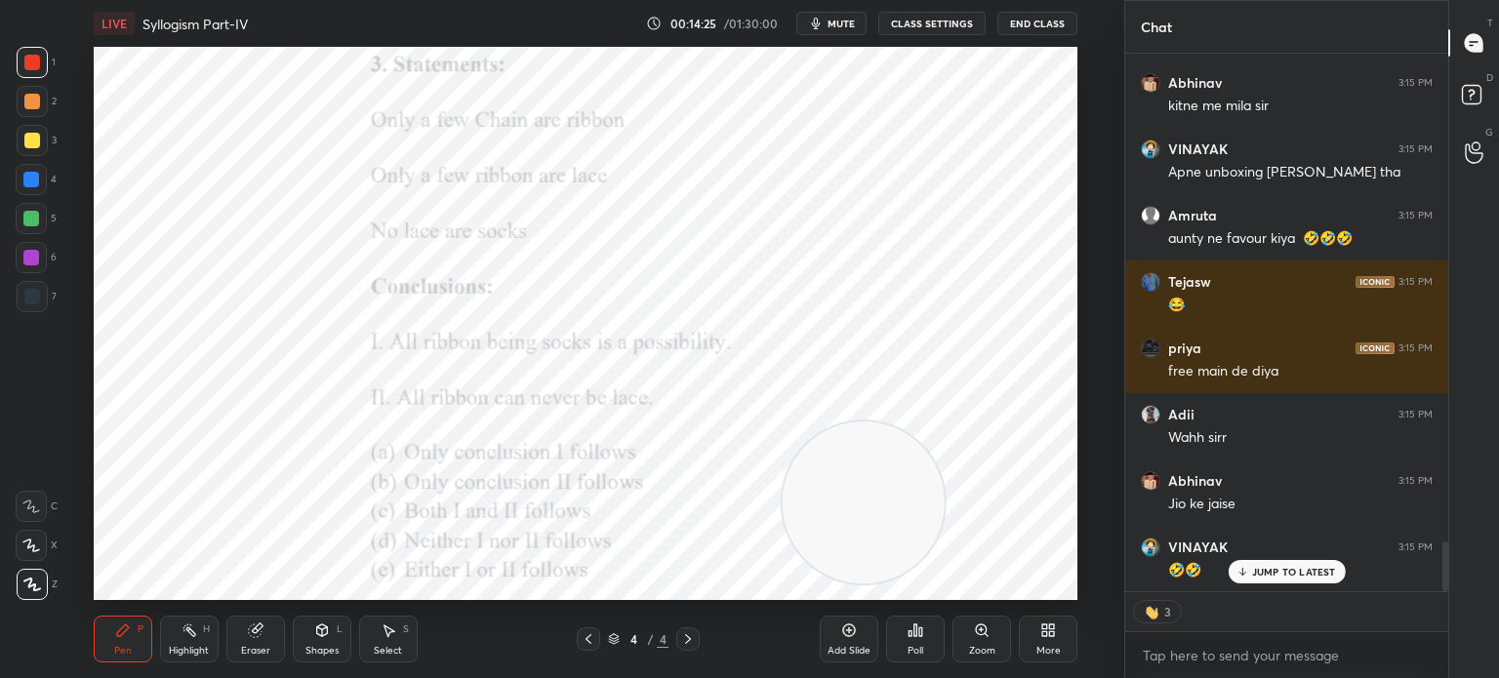
scroll to position [5387, 0]
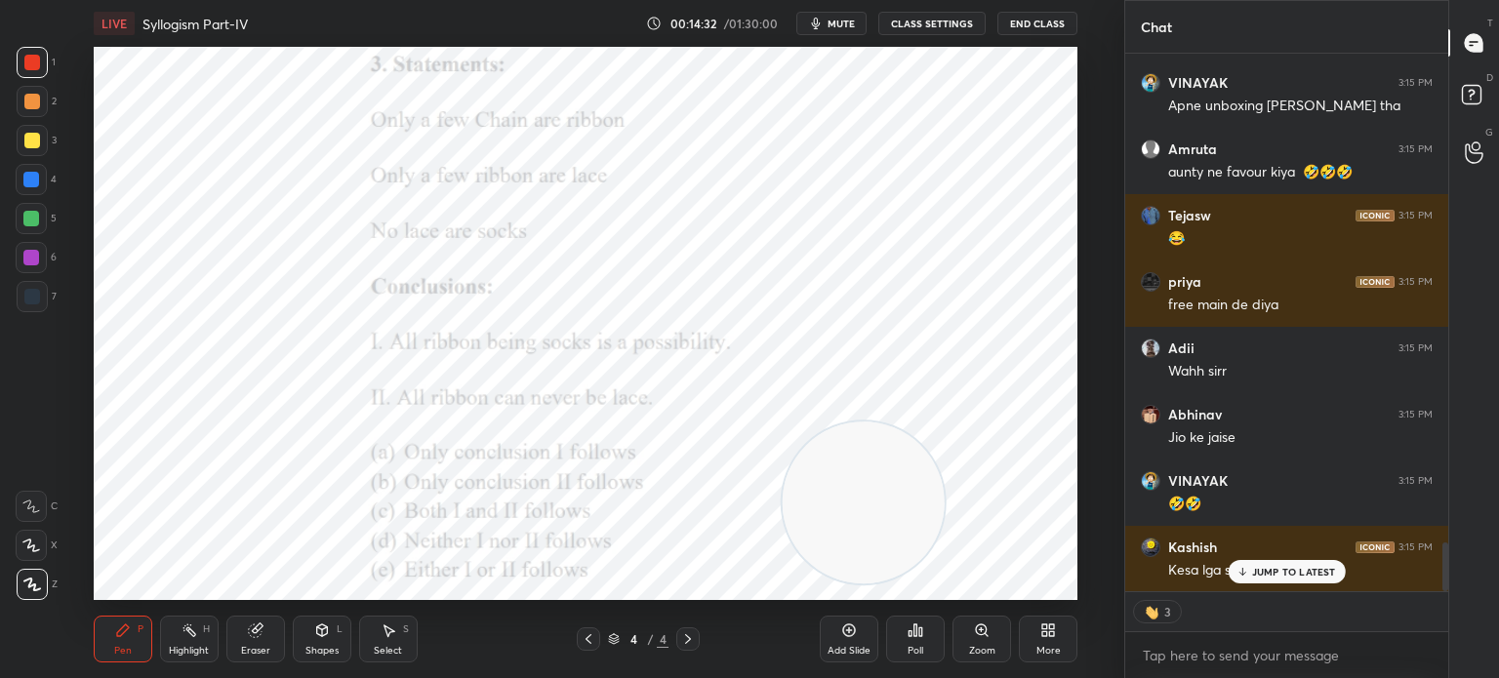
type textarea "x"
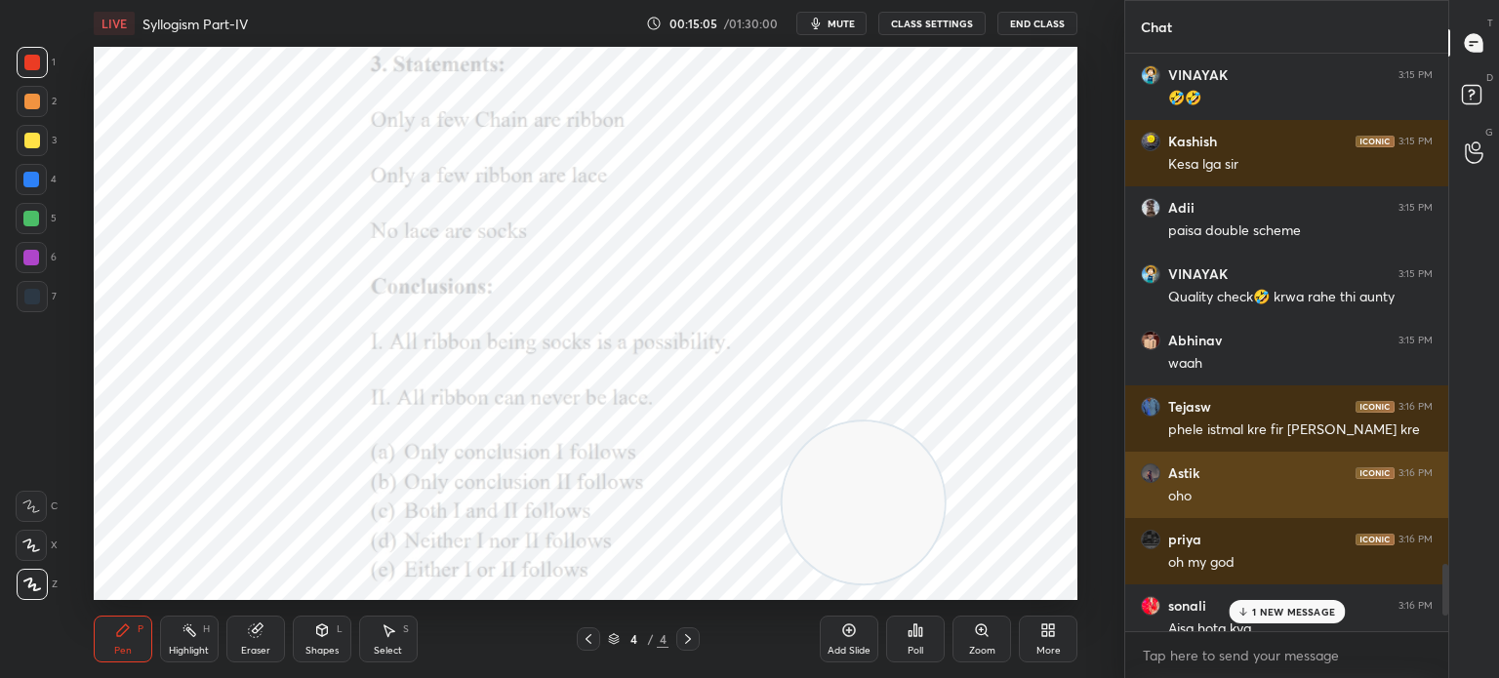
scroll to position [6011, 0]
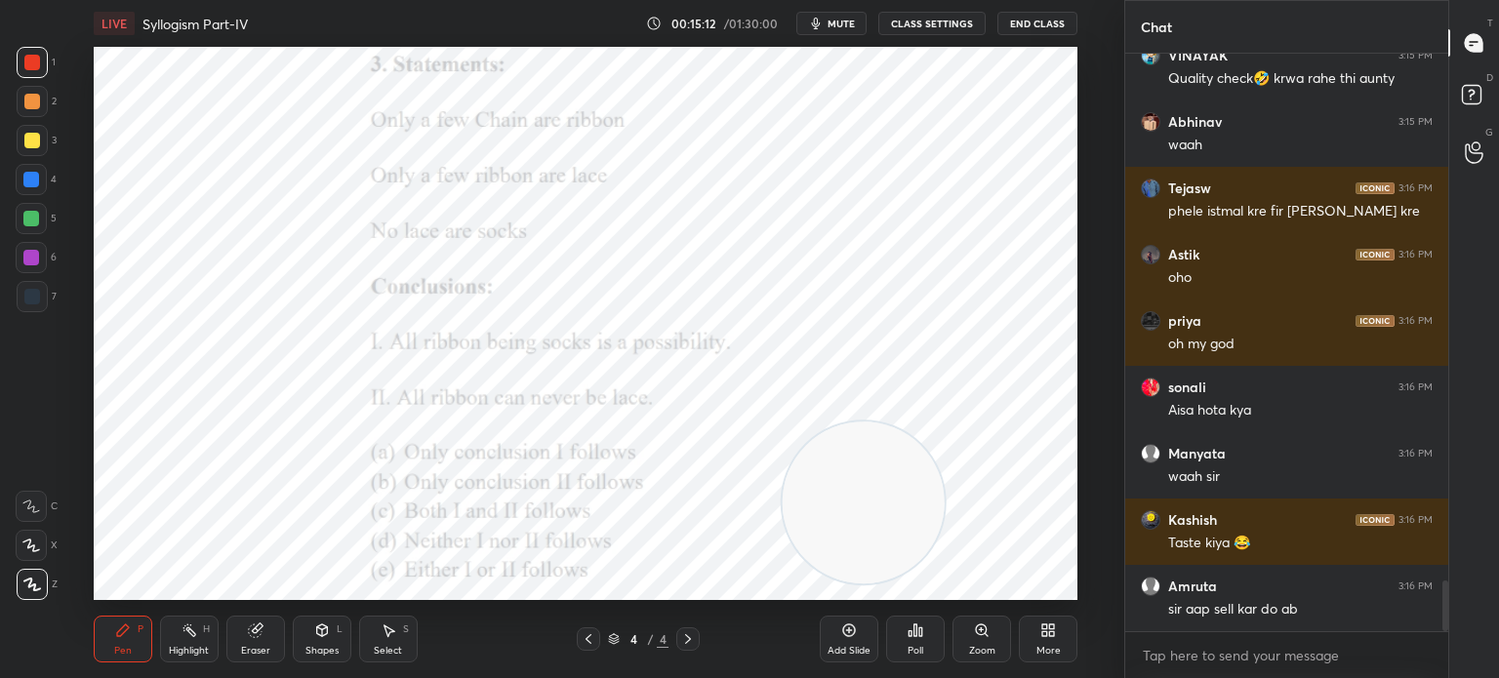
click at [1048, 634] on icon at bounding box center [1048, 631] width 16 height 16
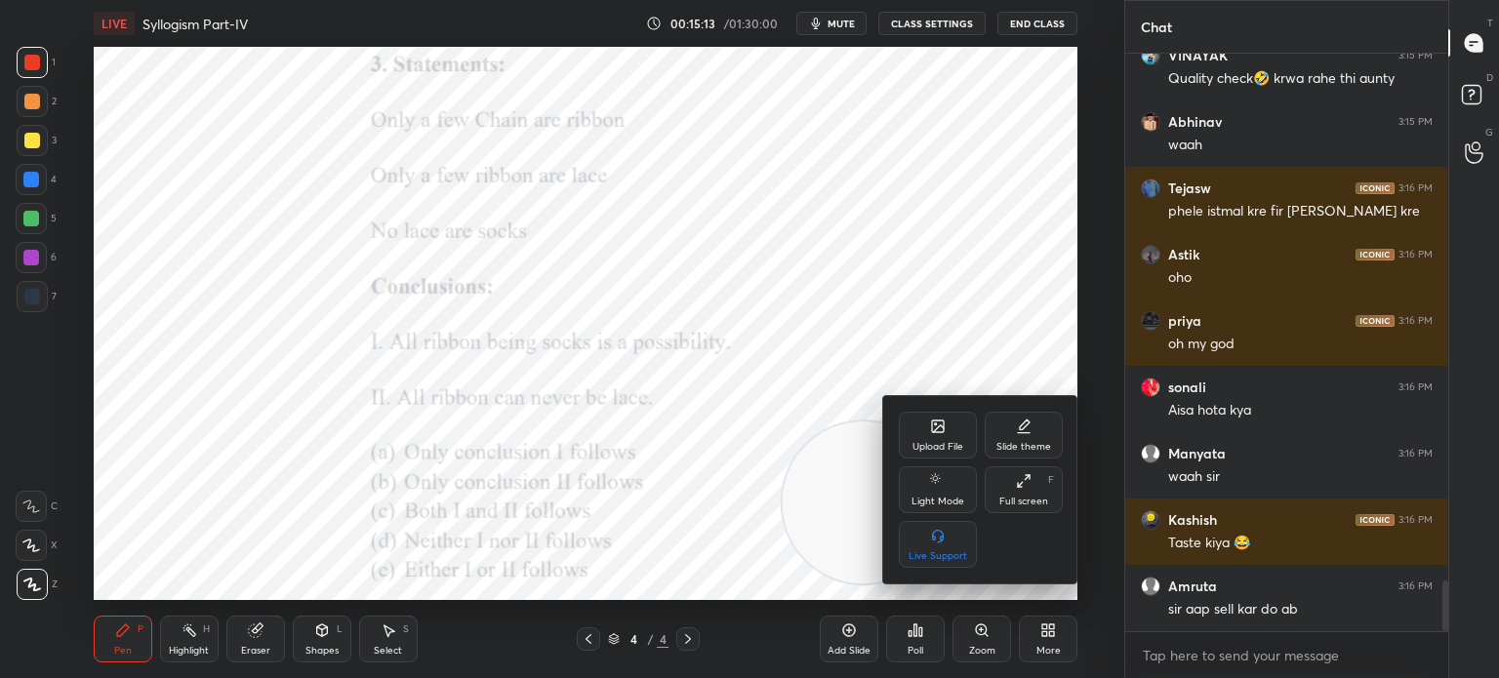
click at [917, 432] on div "Upload File" at bounding box center [938, 435] width 78 height 47
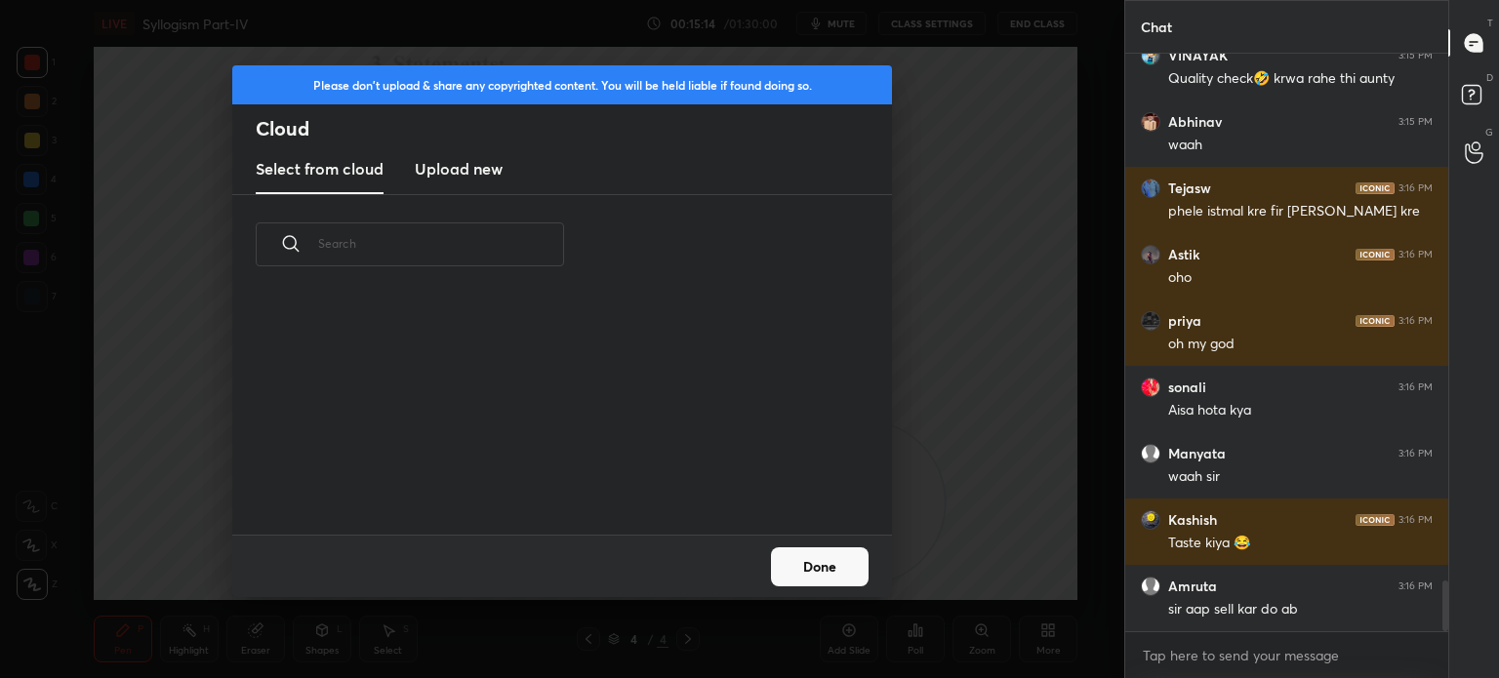
scroll to position [240, 627]
click at [472, 176] on h3 "Upload new" at bounding box center [459, 168] width 88 height 23
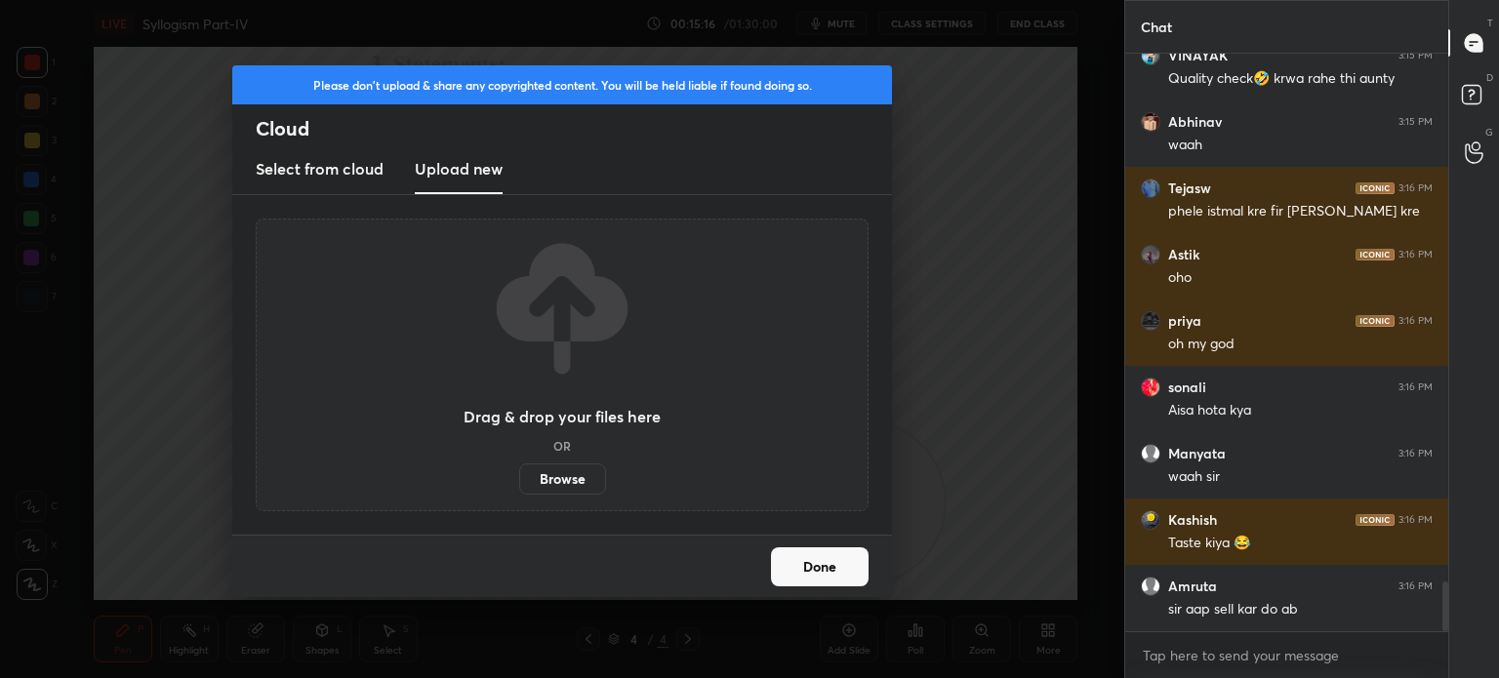
scroll to position [6078, 0]
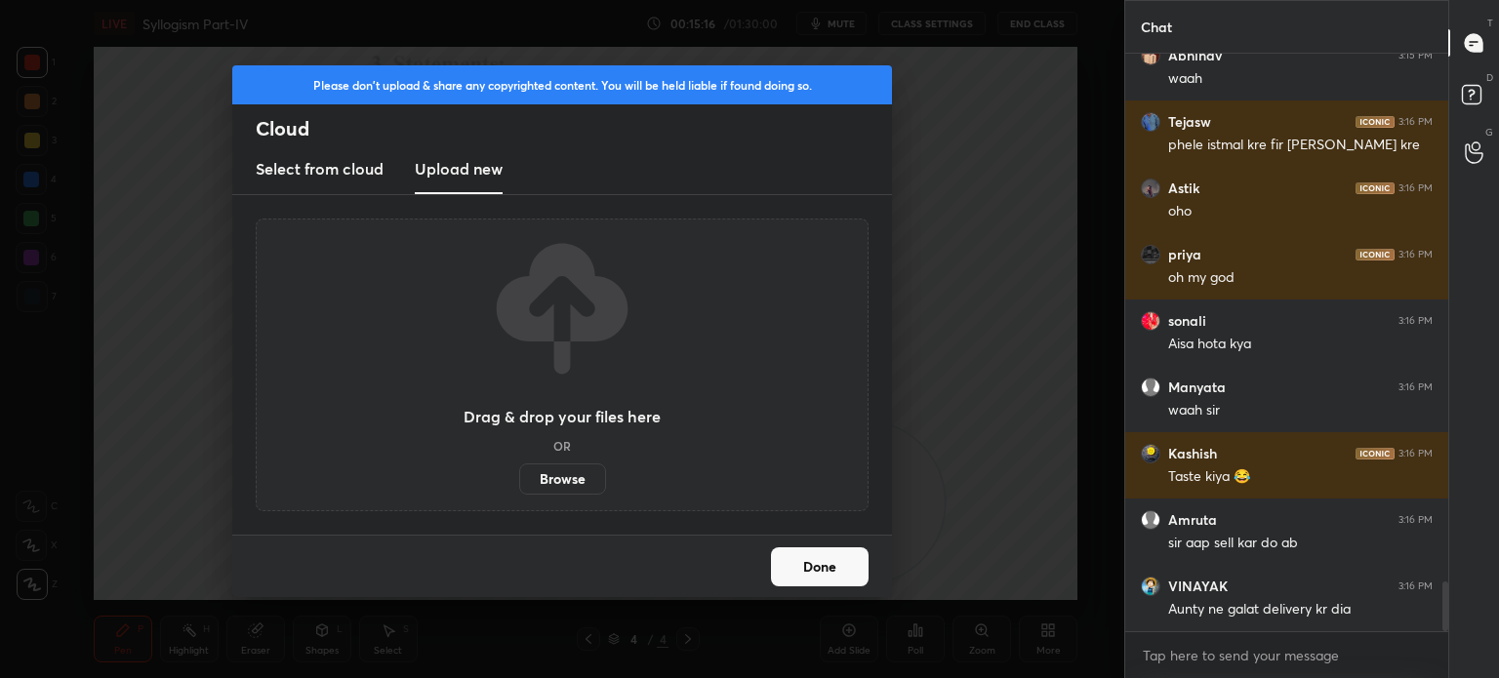
click at [543, 483] on label "Browse" at bounding box center [562, 479] width 87 height 31
click at [519, 483] on input "Browse" at bounding box center [519, 479] width 0 height 31
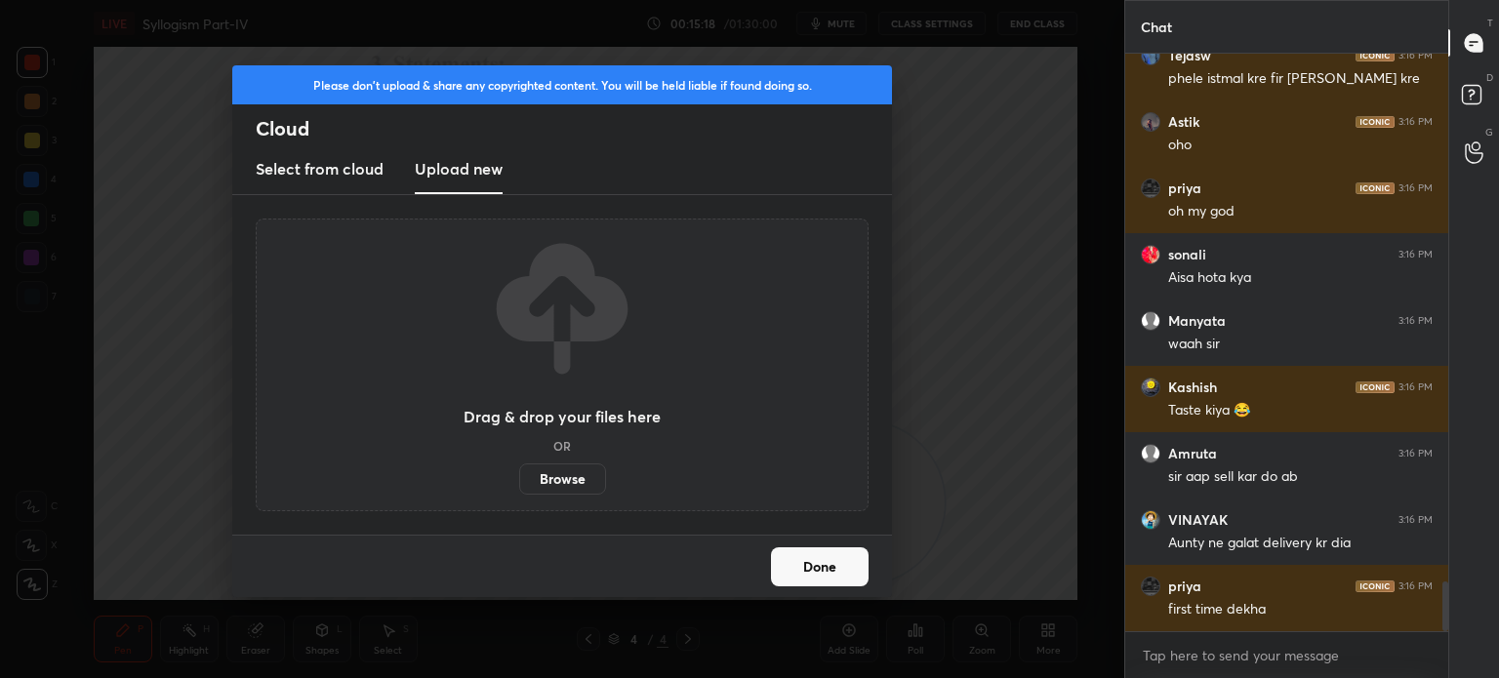
scroll to position [6228, 0]
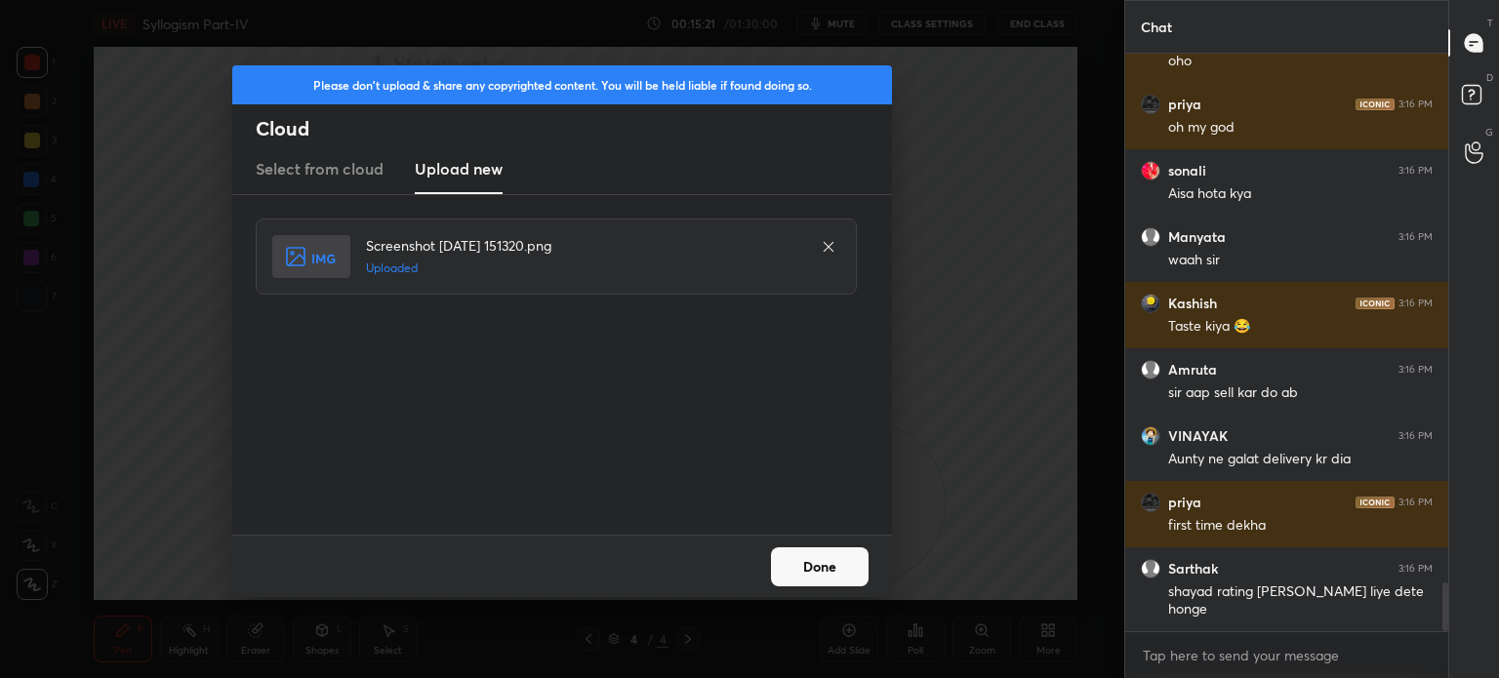
click at [822, 554] on button "Done" at bounding box center [820, 566] width 98 height 39
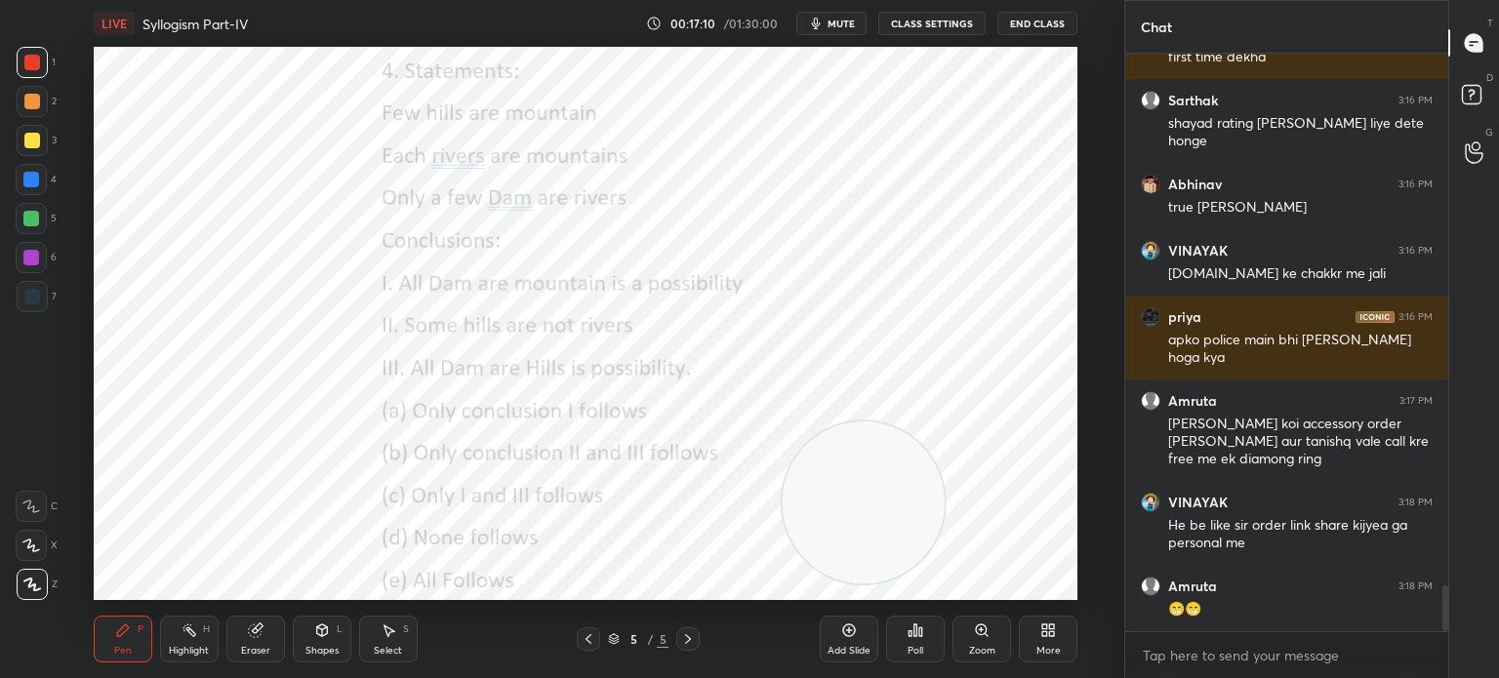
scroll to position [6763, 0]
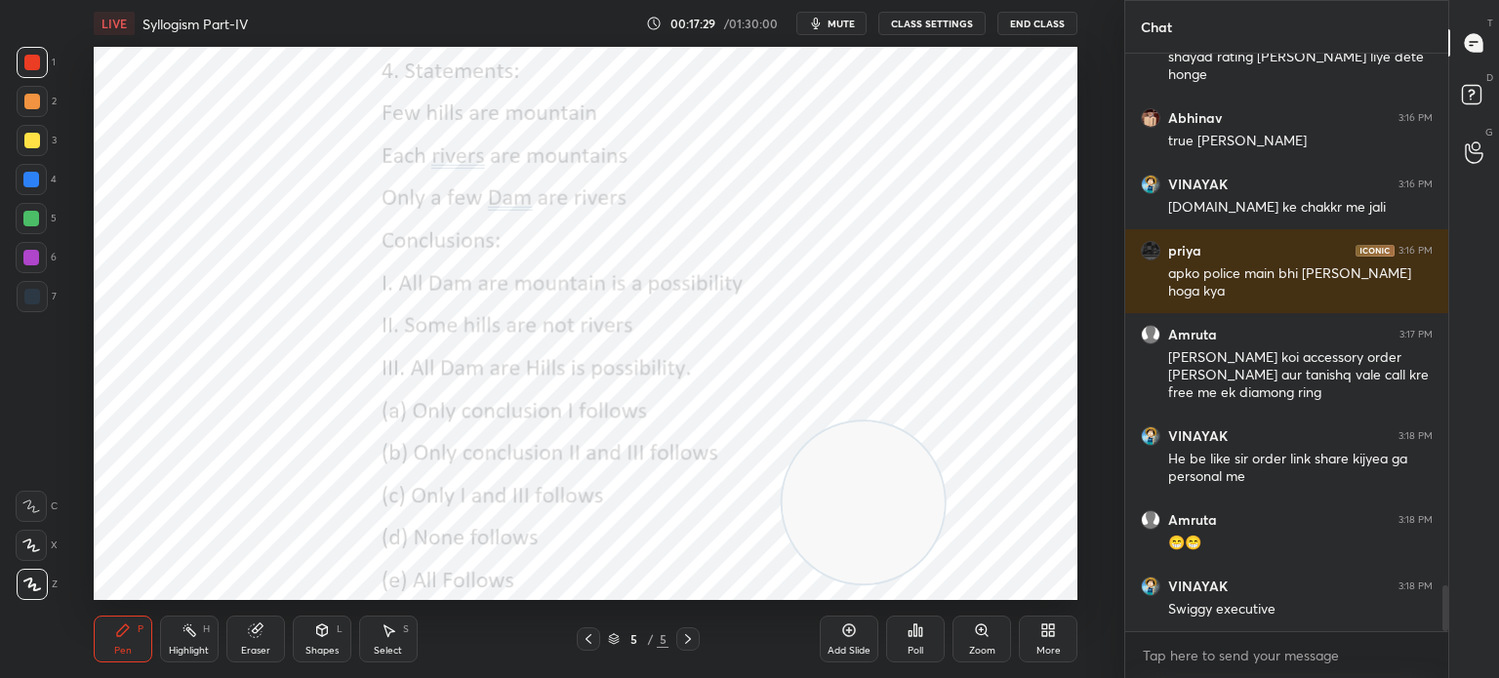
click at [916, 650] on div "Poll" at bounding box center [916, 651] width 16 height 10
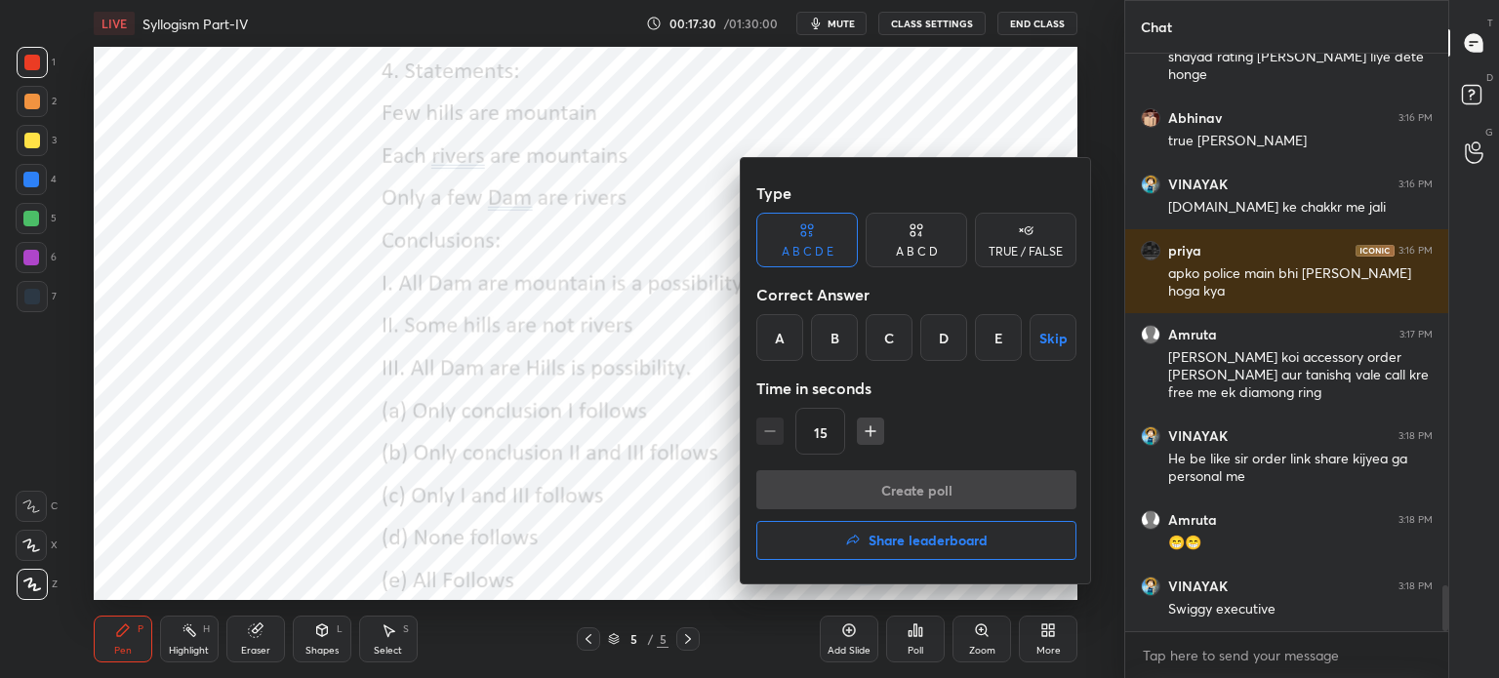
click at [888, 333] on div "C" at bounding box center [889, 337] width 47 height 47
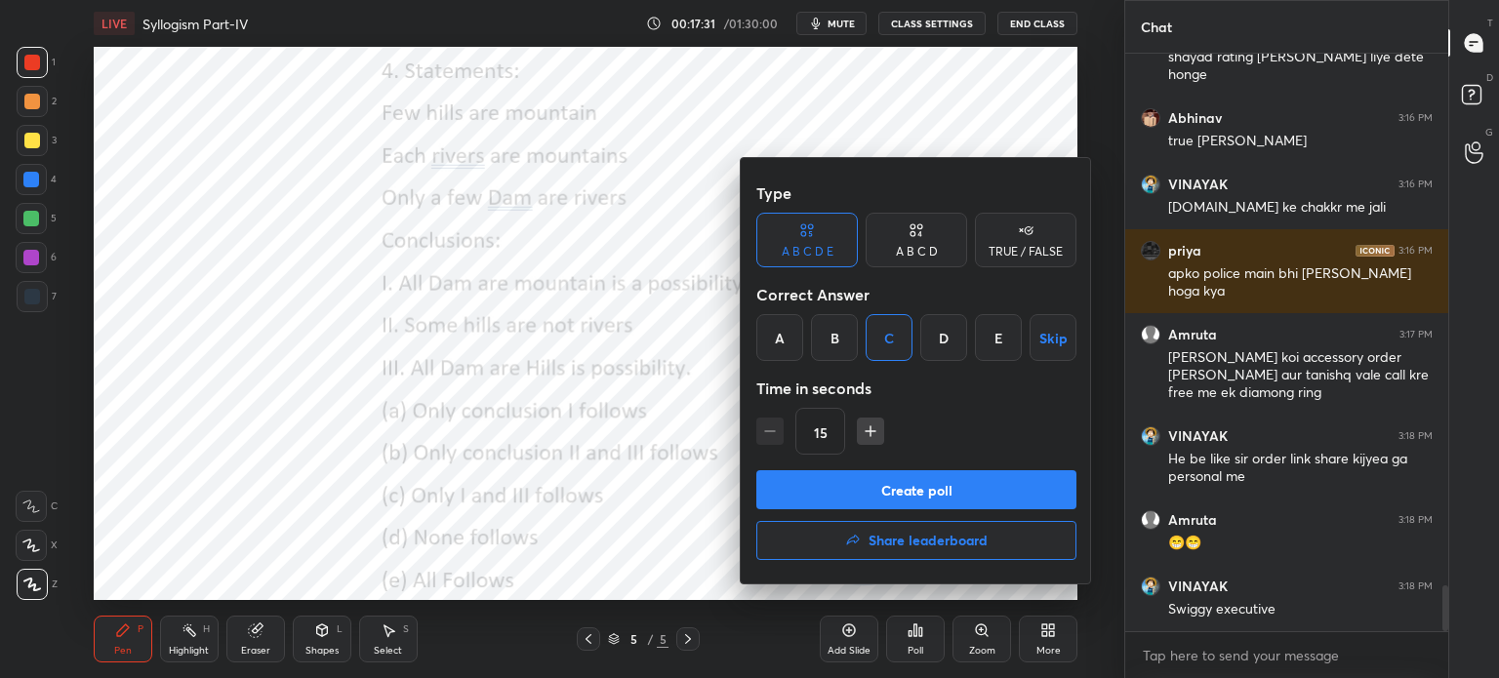
click at [866, 426] on icon "button" at bounding box center [871, 432] width 20 height 20
click at [867, 428] on icon "button" at bounding box center [871, 432] width 20 height 20
type input "45"
click at [867, 482] on button "Create poll" at bounding box center [916, 489] width 320 height 39
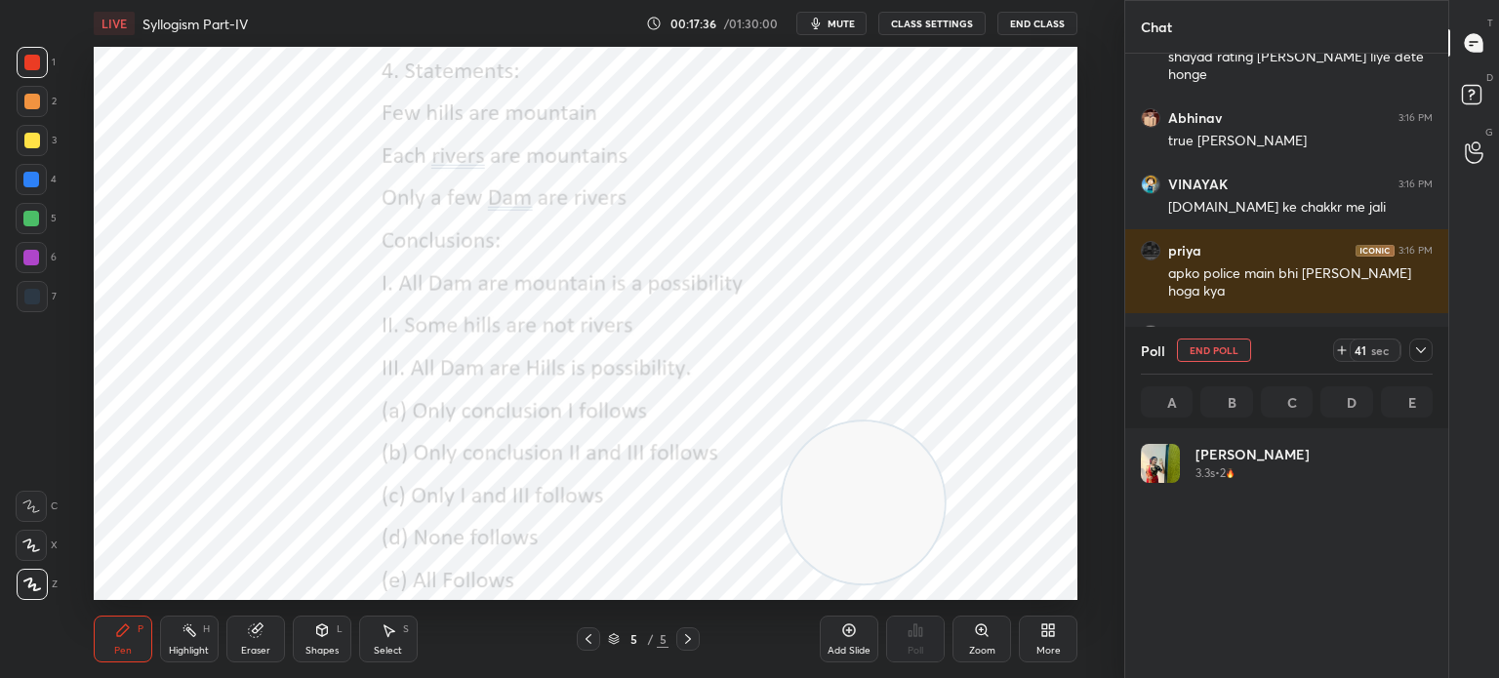
scroll to position [228, 286]
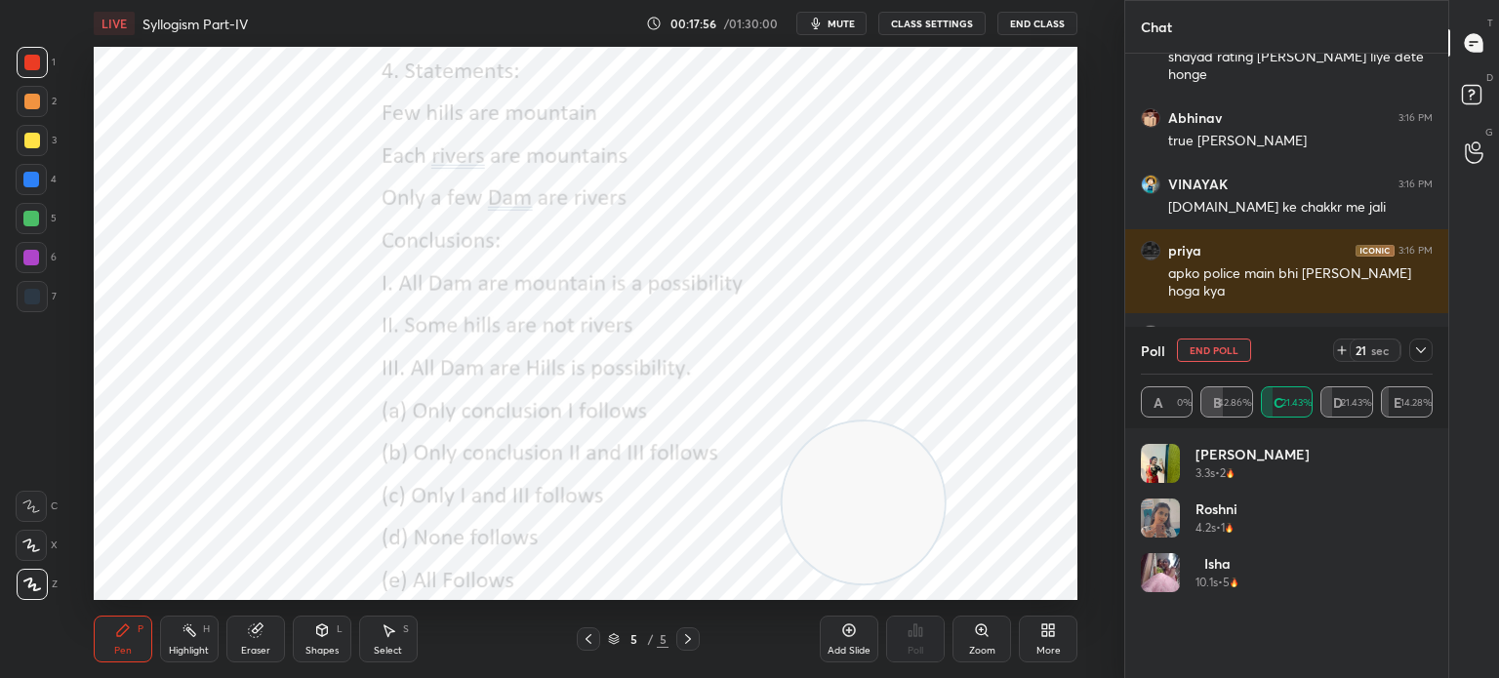
click at [1413, 356] on icon at bounding box center [1421, 351] width 16 height 16
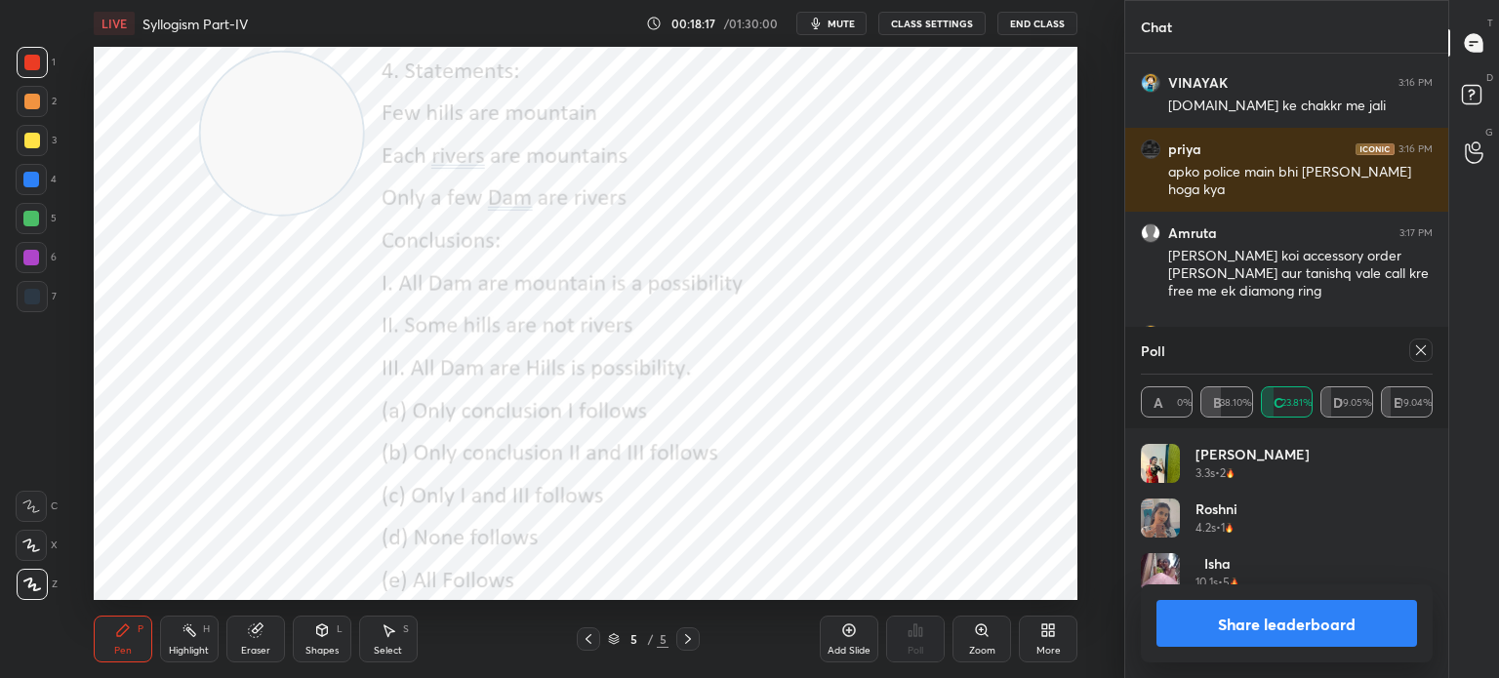
scroll to position [227, 286]
click at [1415, 356] on icon at bounding box center [1421, 351] width 16 height 16
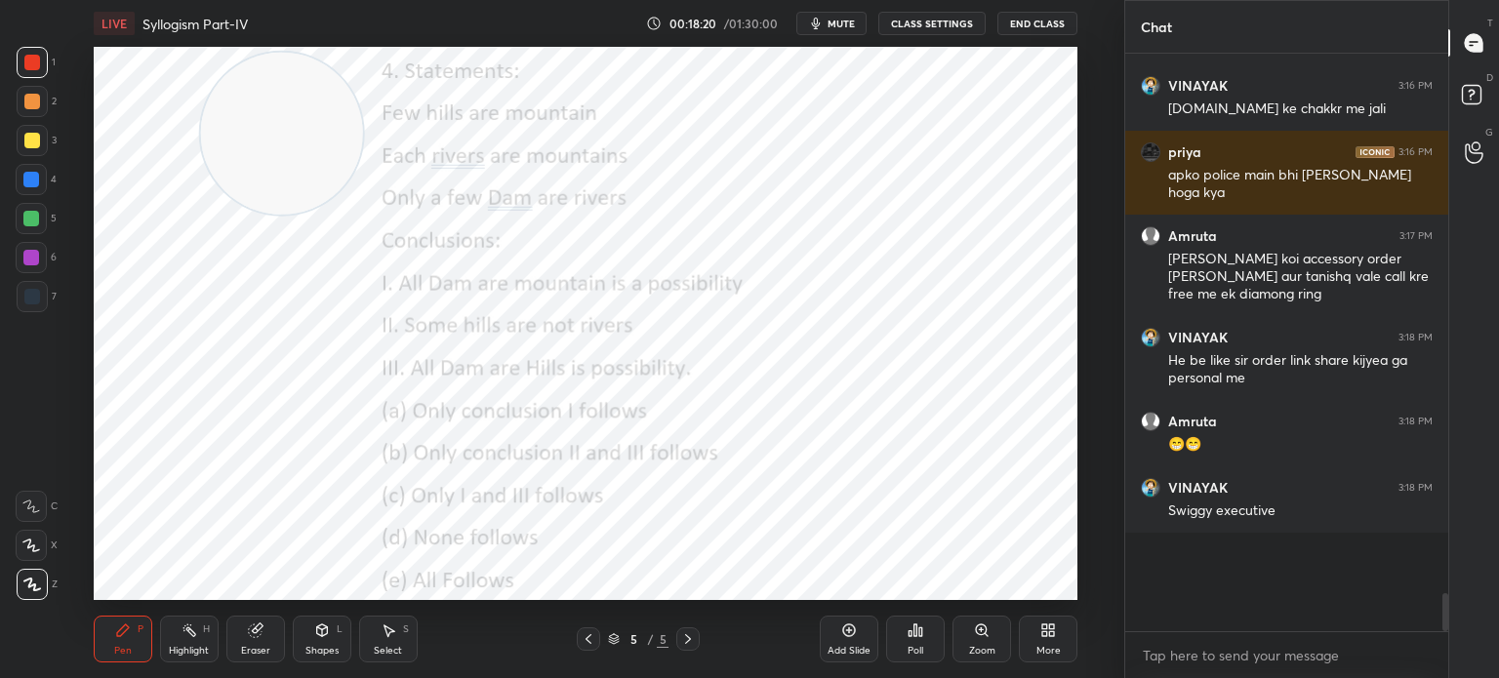
scroll to position [494, 317]
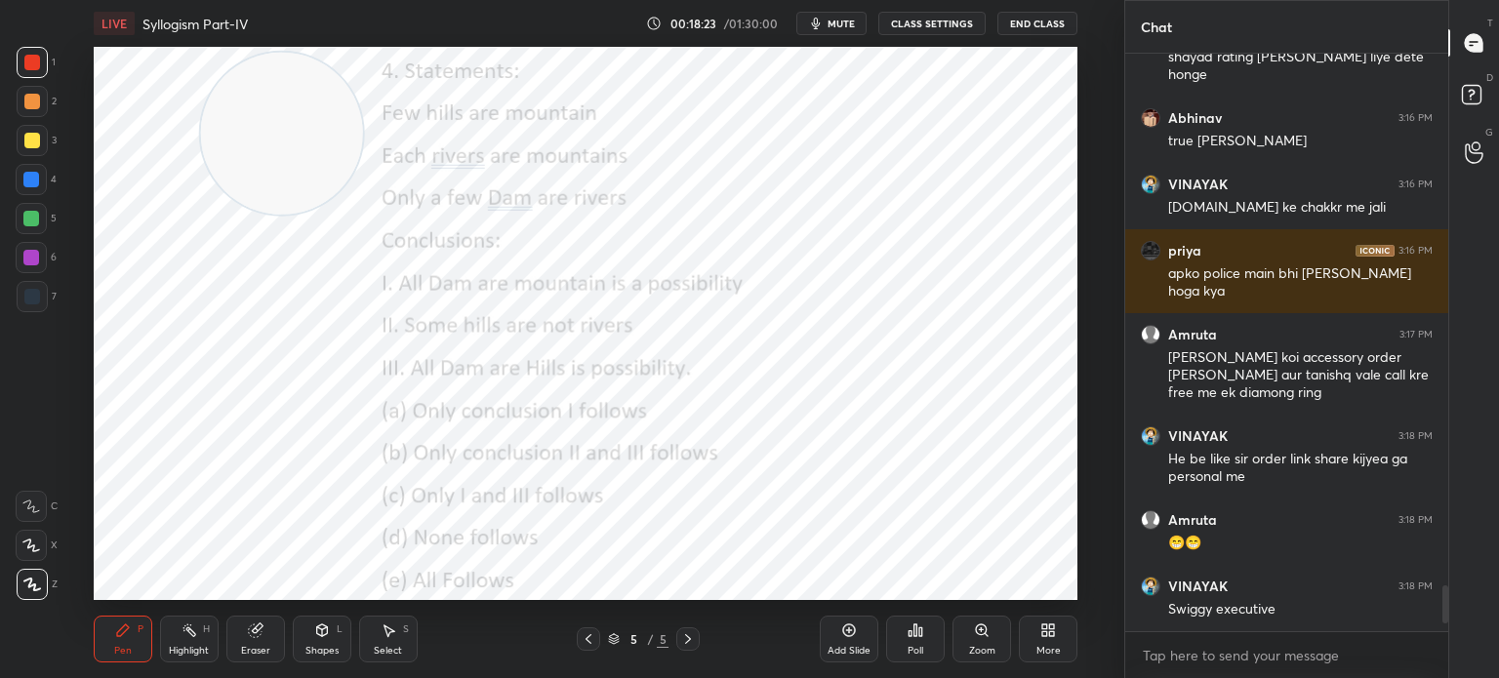
click at [250, 643] on div "Eraser" at bounding box center [255, 639] width 59 height 47
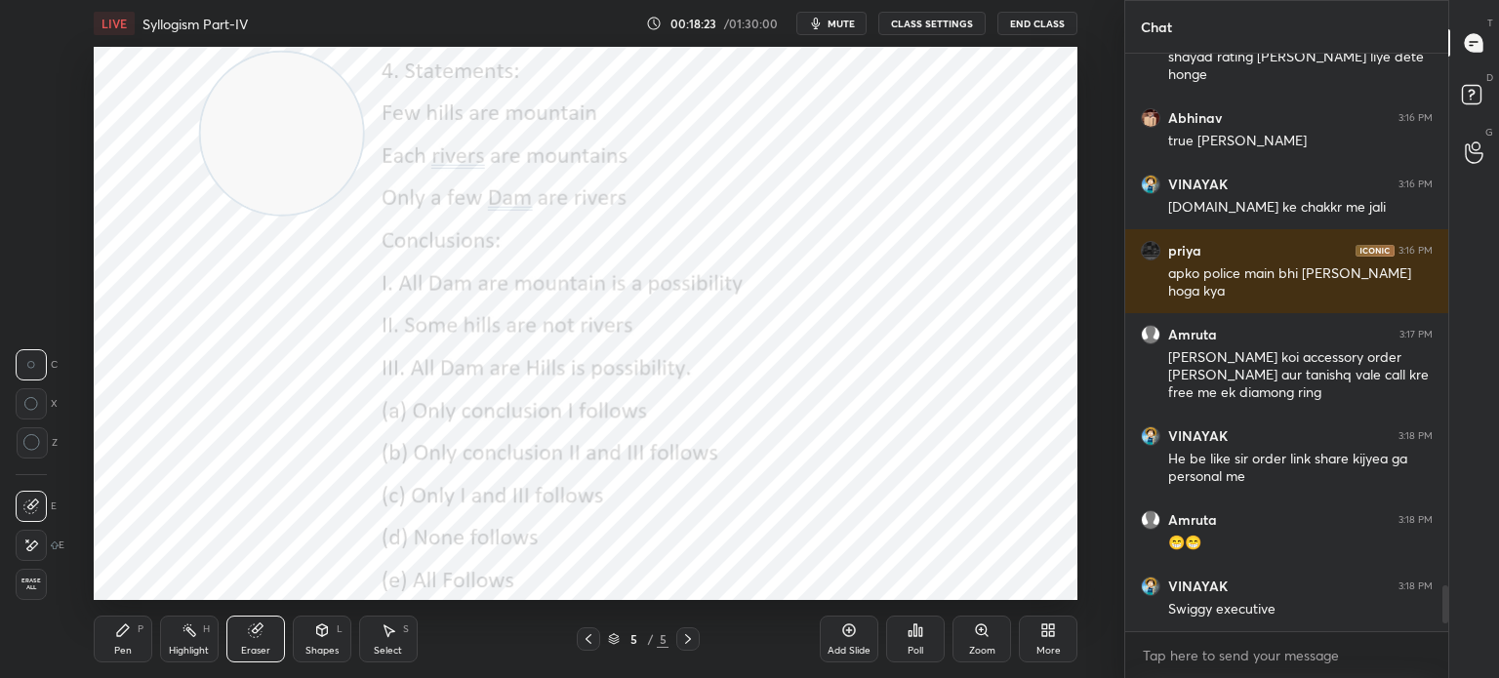
click at [32, 583] on span "Erase all" at bounding box center [31, 585] width 29 height 14
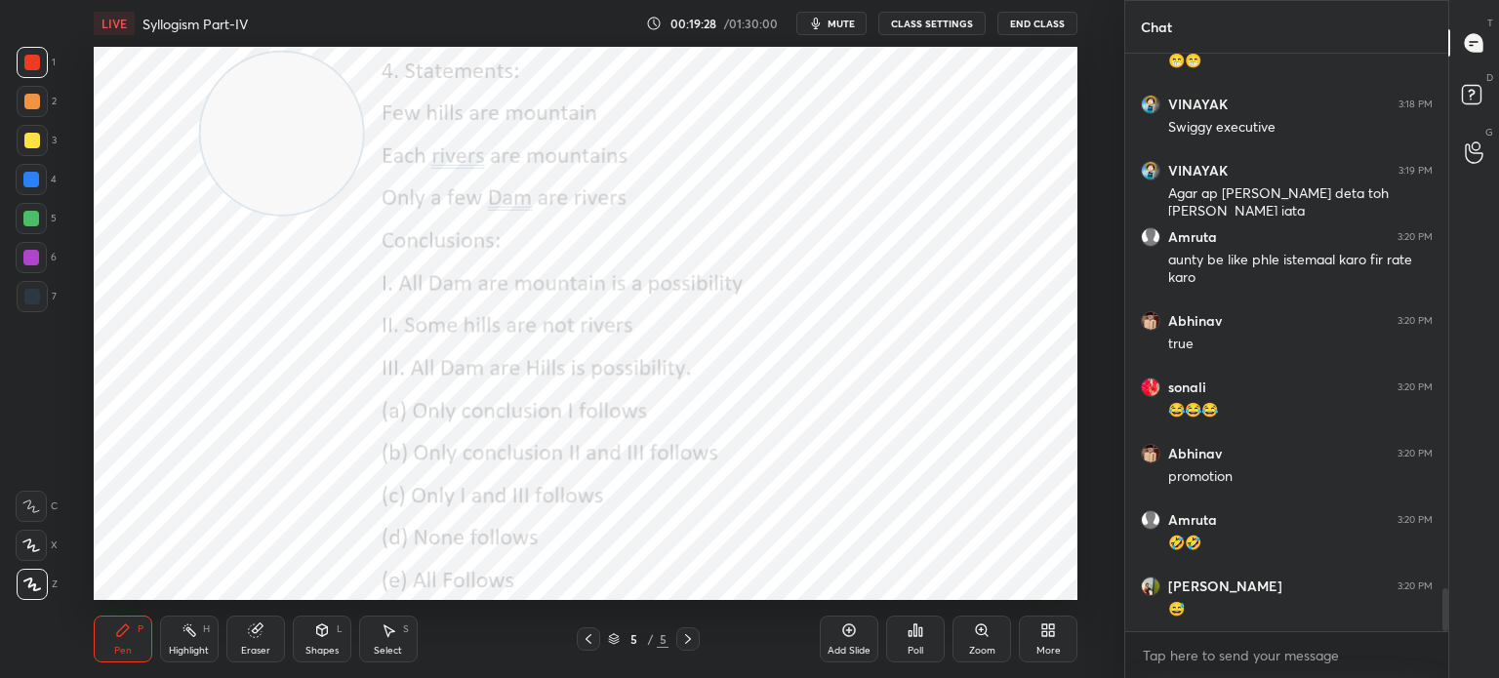
scroll to position [7311, 0]
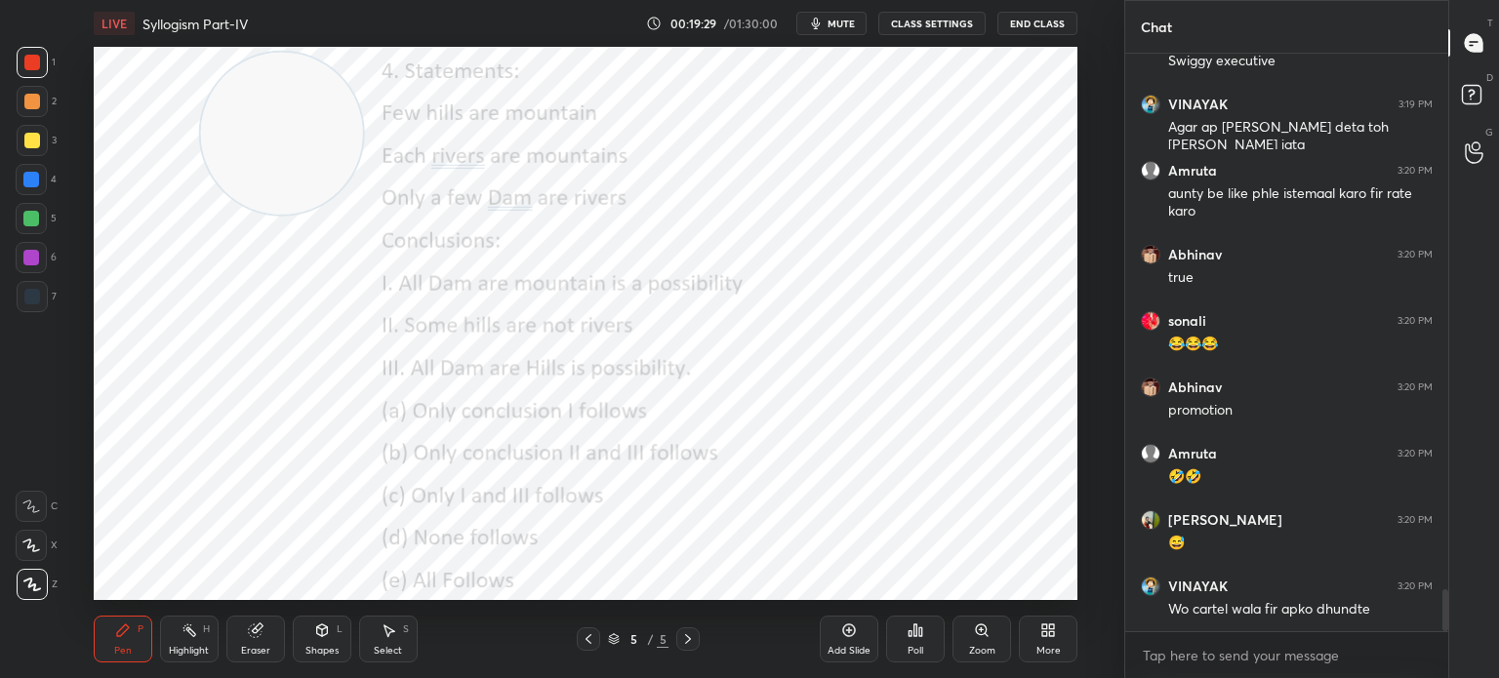
click at [254, 640] on div "Eraser" at bounding box center [255, 639] width 59 height 47
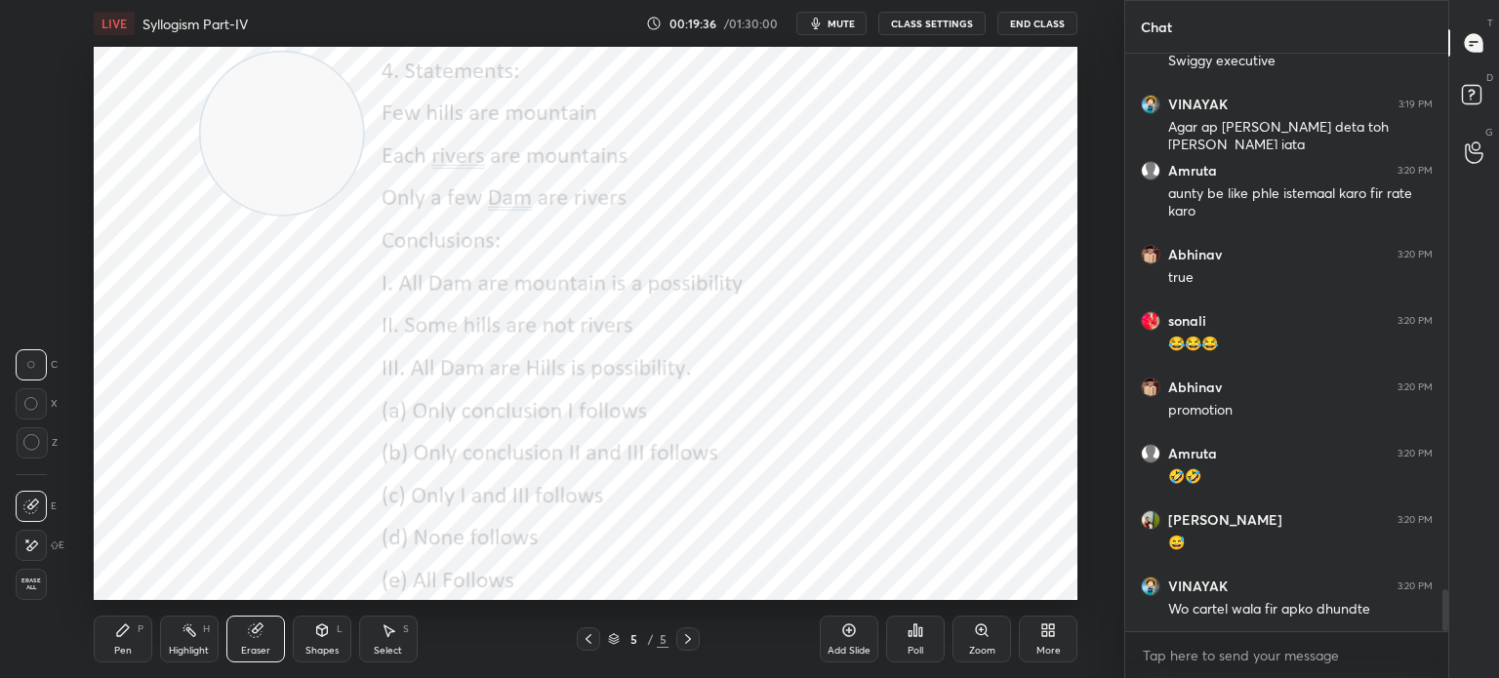
click at [118, 649] on div "Pen" at bounding box center [123, 651] width 18 height 10
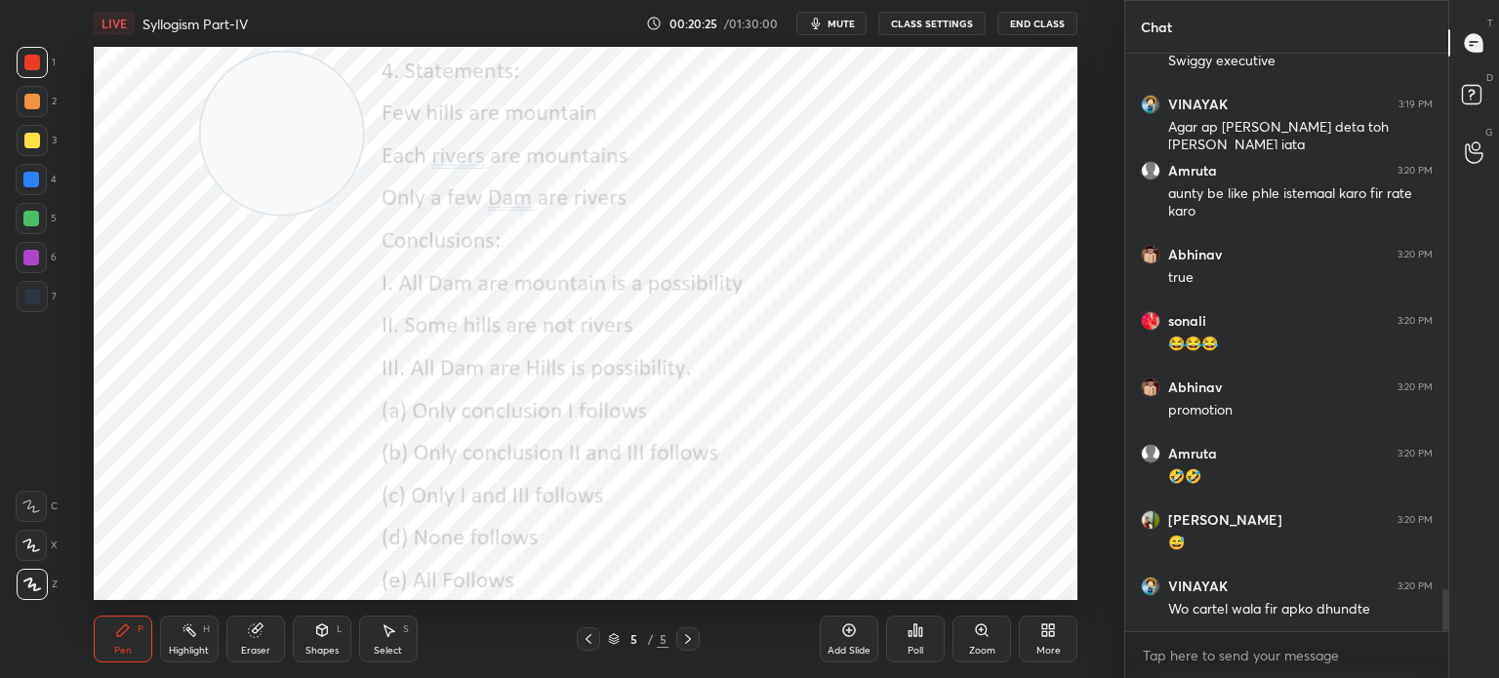
scroll to position [7462, 0]
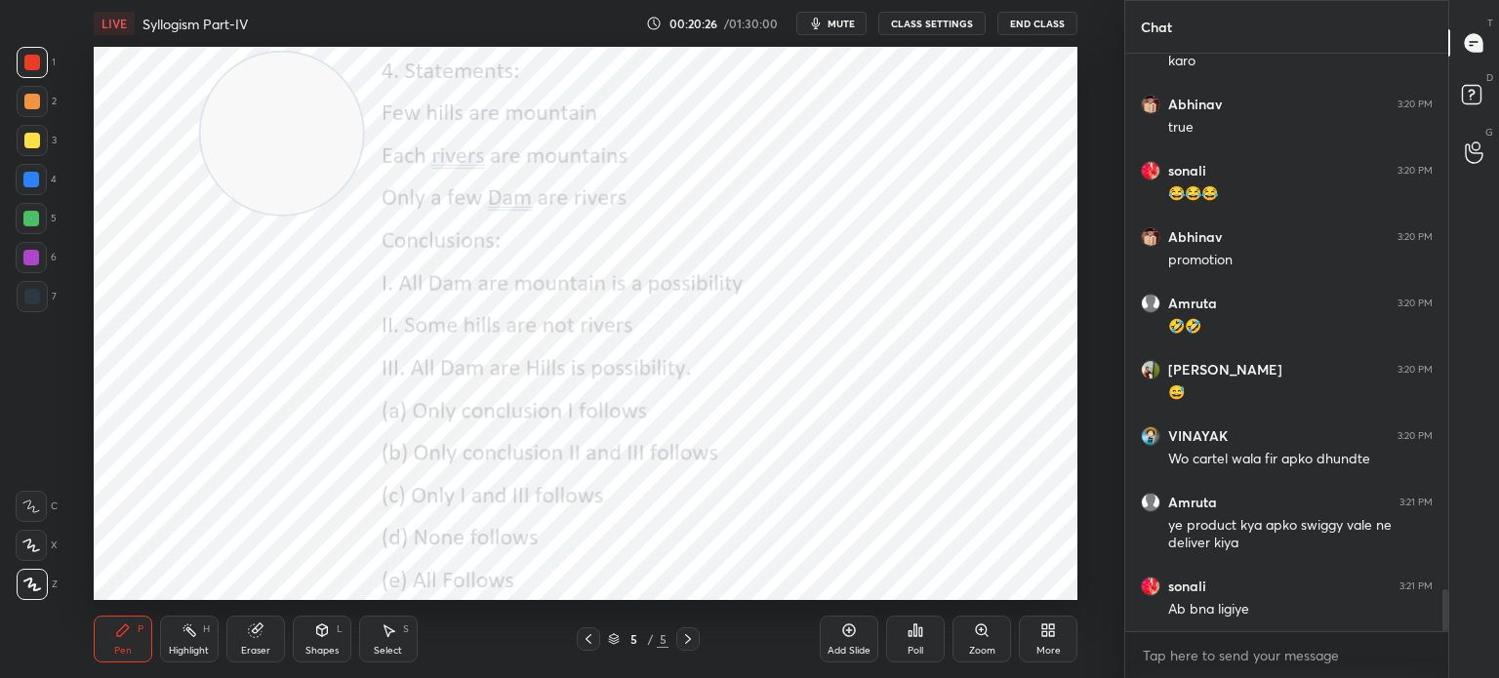
click at [1038, 630] on div "More" at bounding box center [1048, 639] width 59 height 47
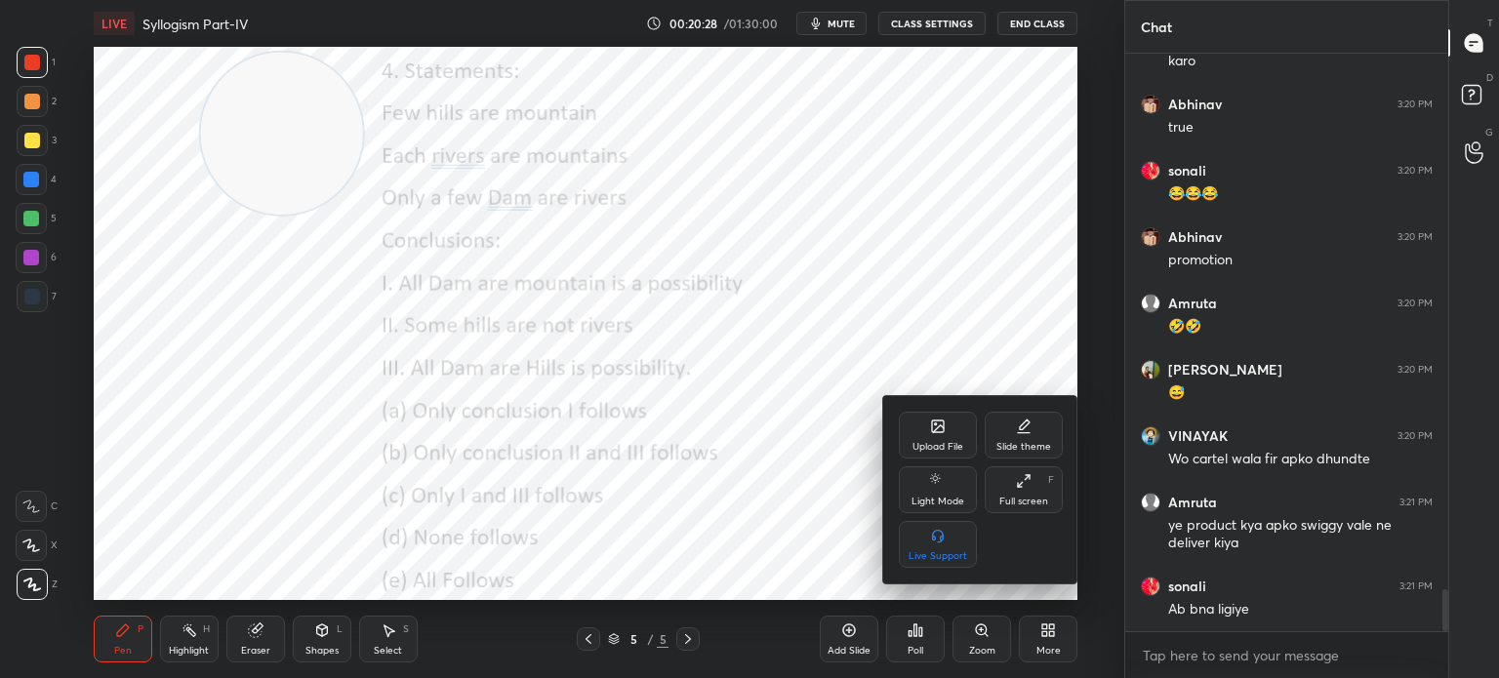
click at [939, 438] on div "Upload File" at bounding box center [938, 435] width 78 height 47
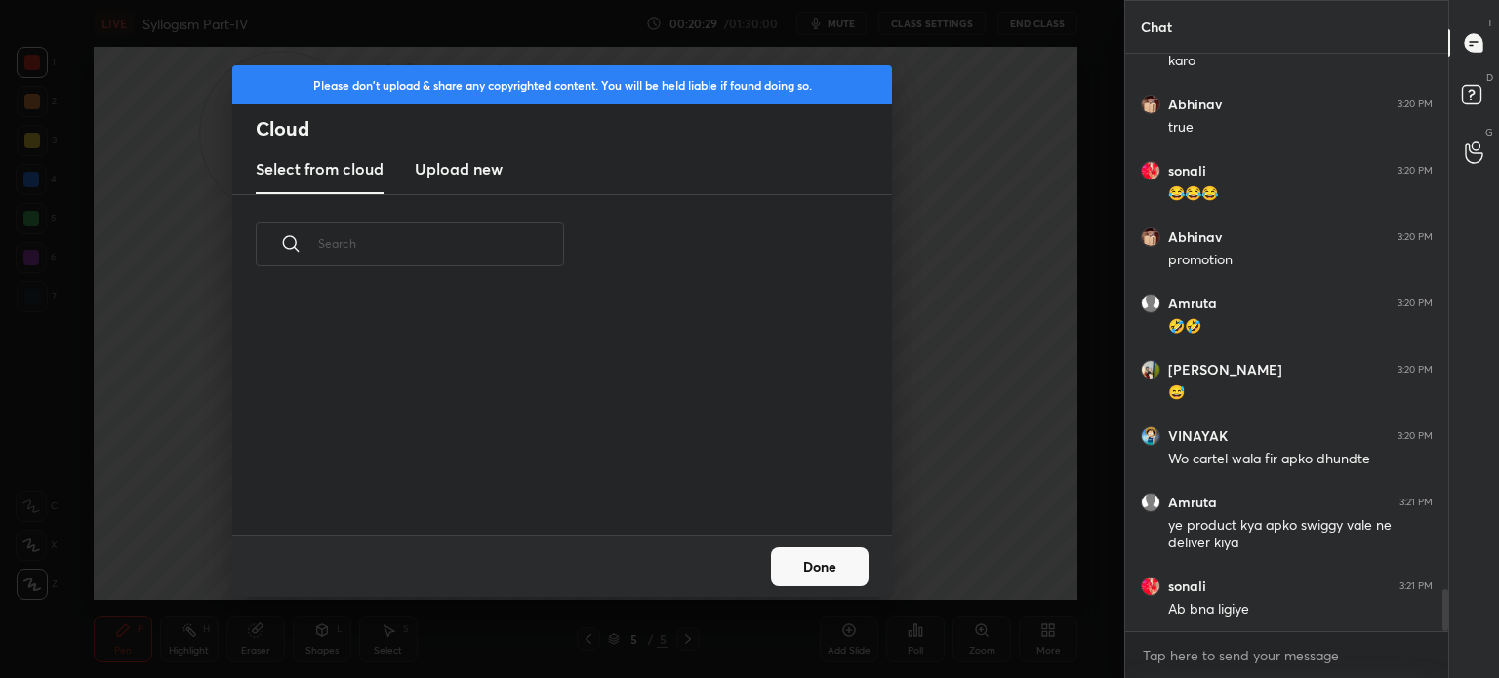
scroll to position [240, 627]
click at [480, 168] on h3 "Upload new" at bounding box center [459, 168] width 88 height 23
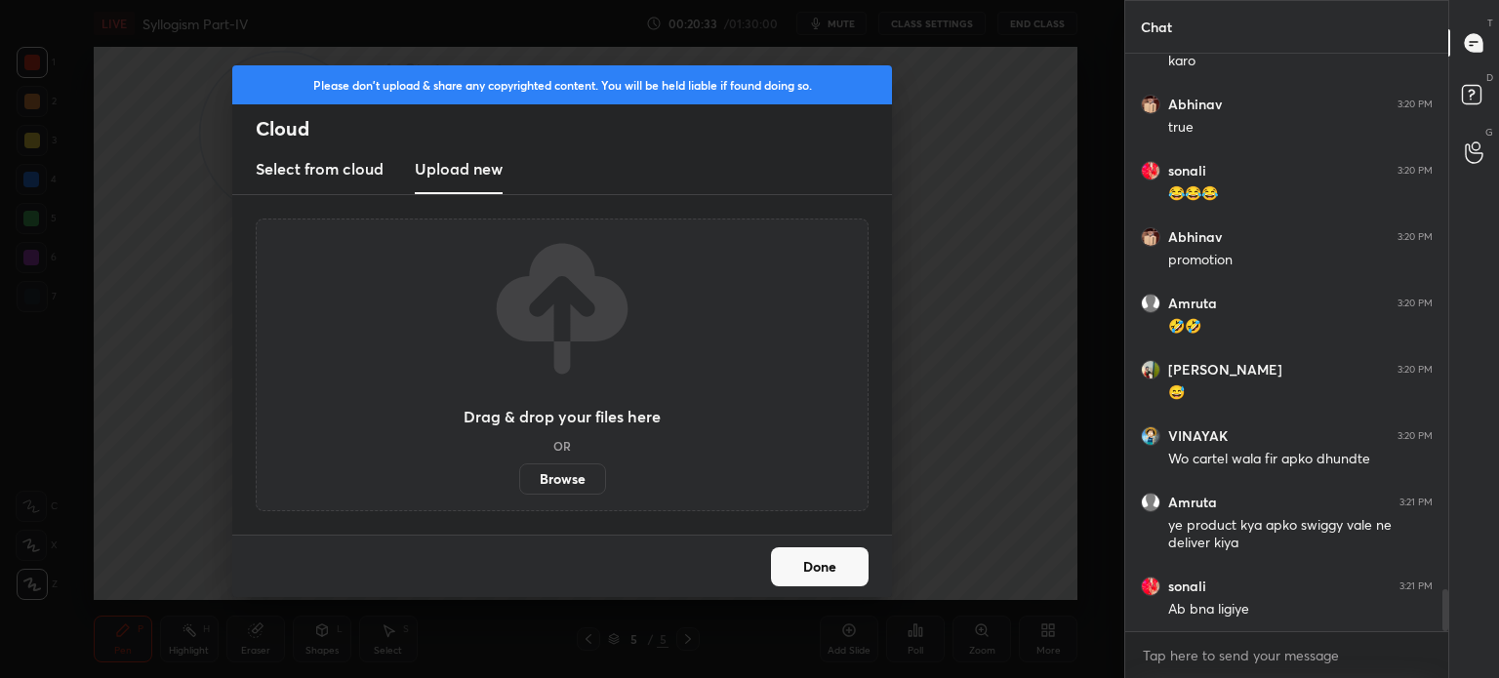
click at [550, 477] on label "Browse" at bounding box center [562, 479] width 87 height 31
click at [519, 477] on input "Browse" at bounding box center [519, 479] width 0 height 31
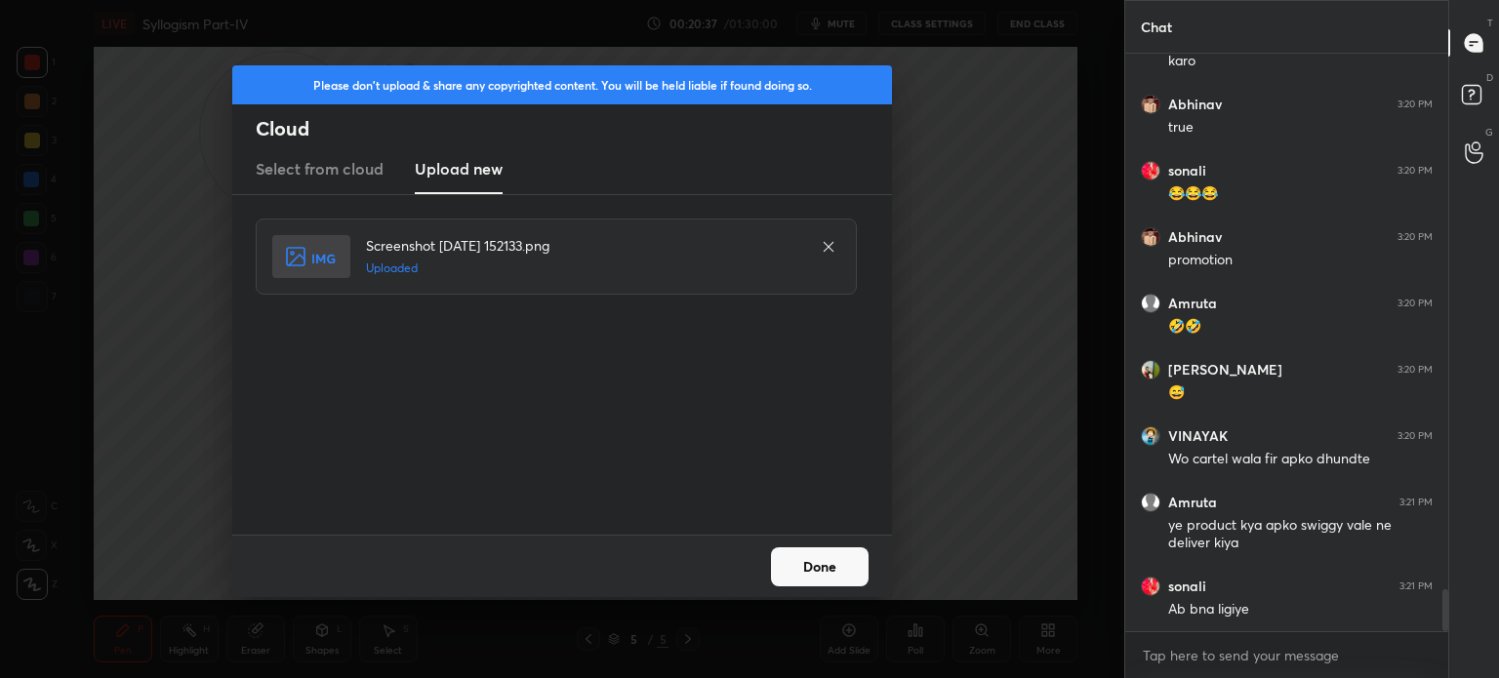
click at [811, 567] on button "Done" at bounding box center [820, 566] width 98 height 39
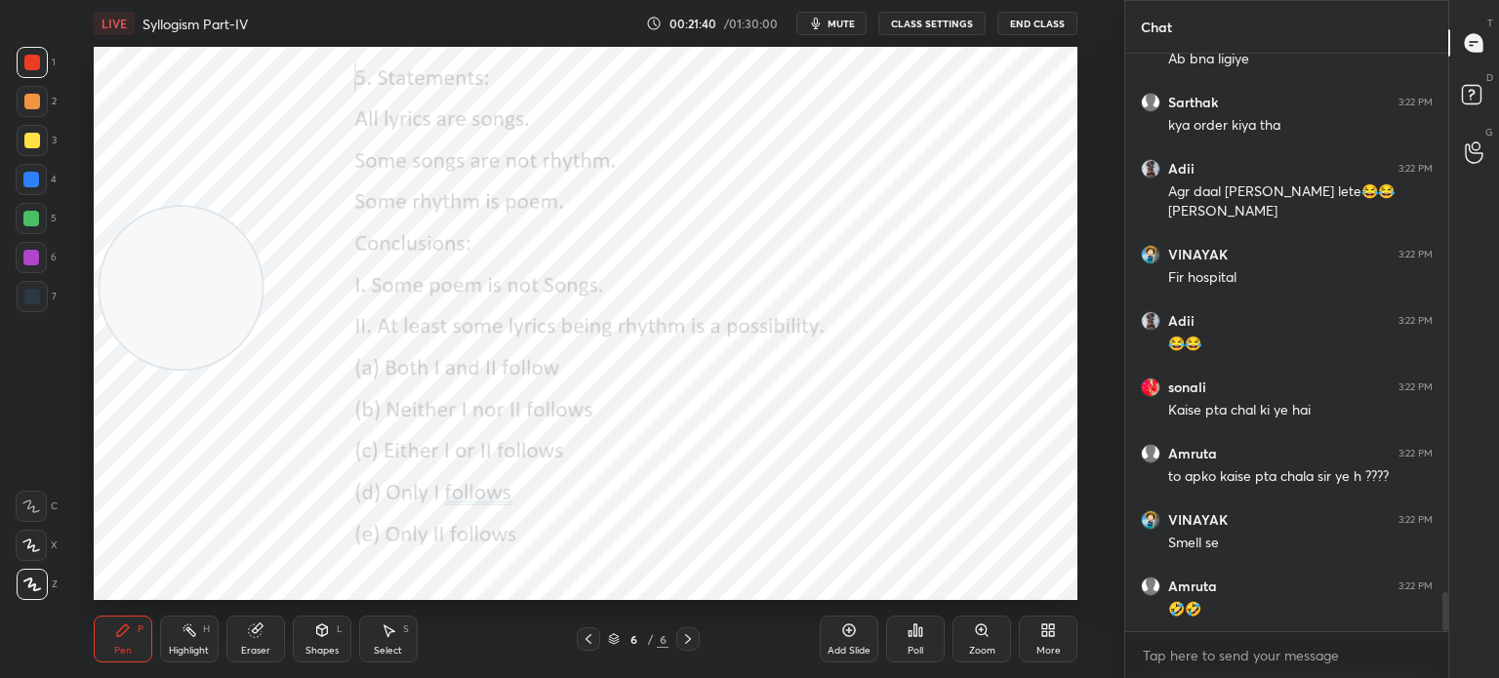
scroll to position [8078, 0]
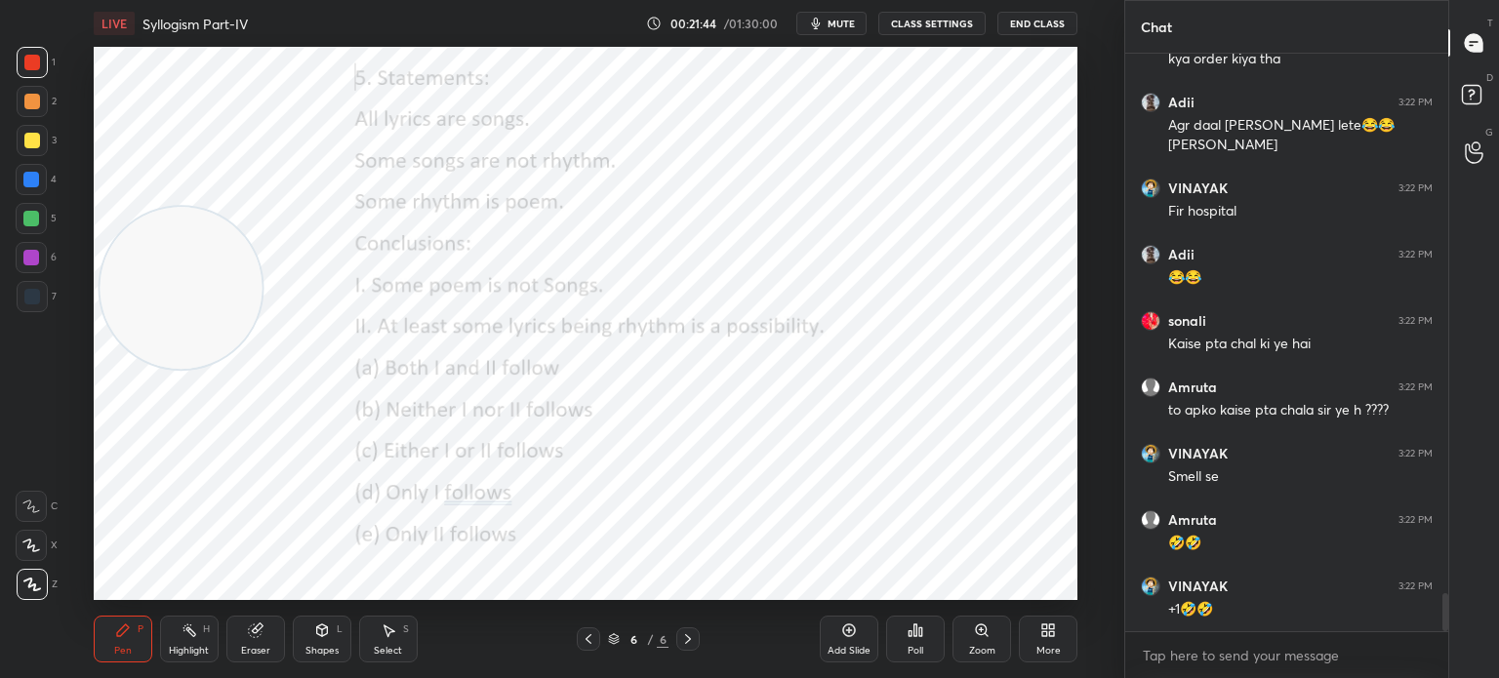
click at [28, 66] on div at bounding box center [32, 63] width 16 height 16
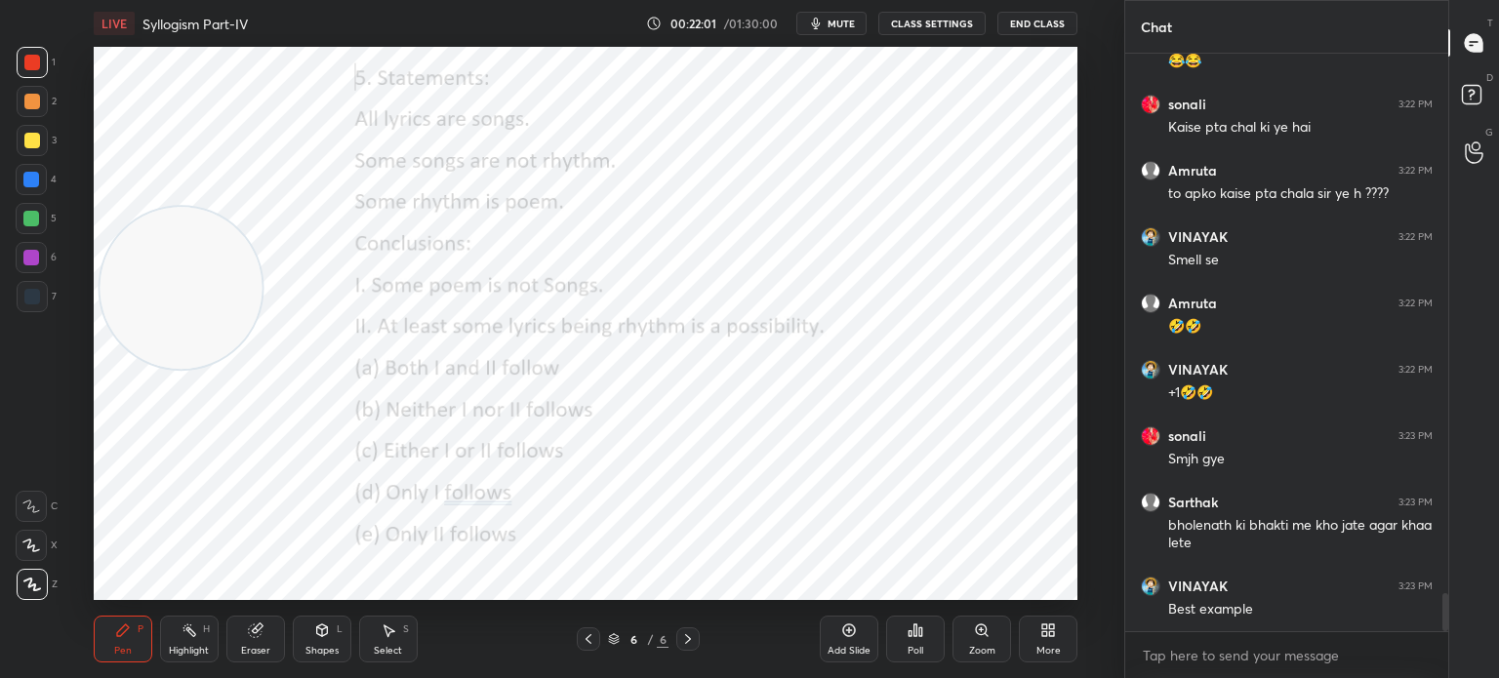
scroll to position [8361, 0]
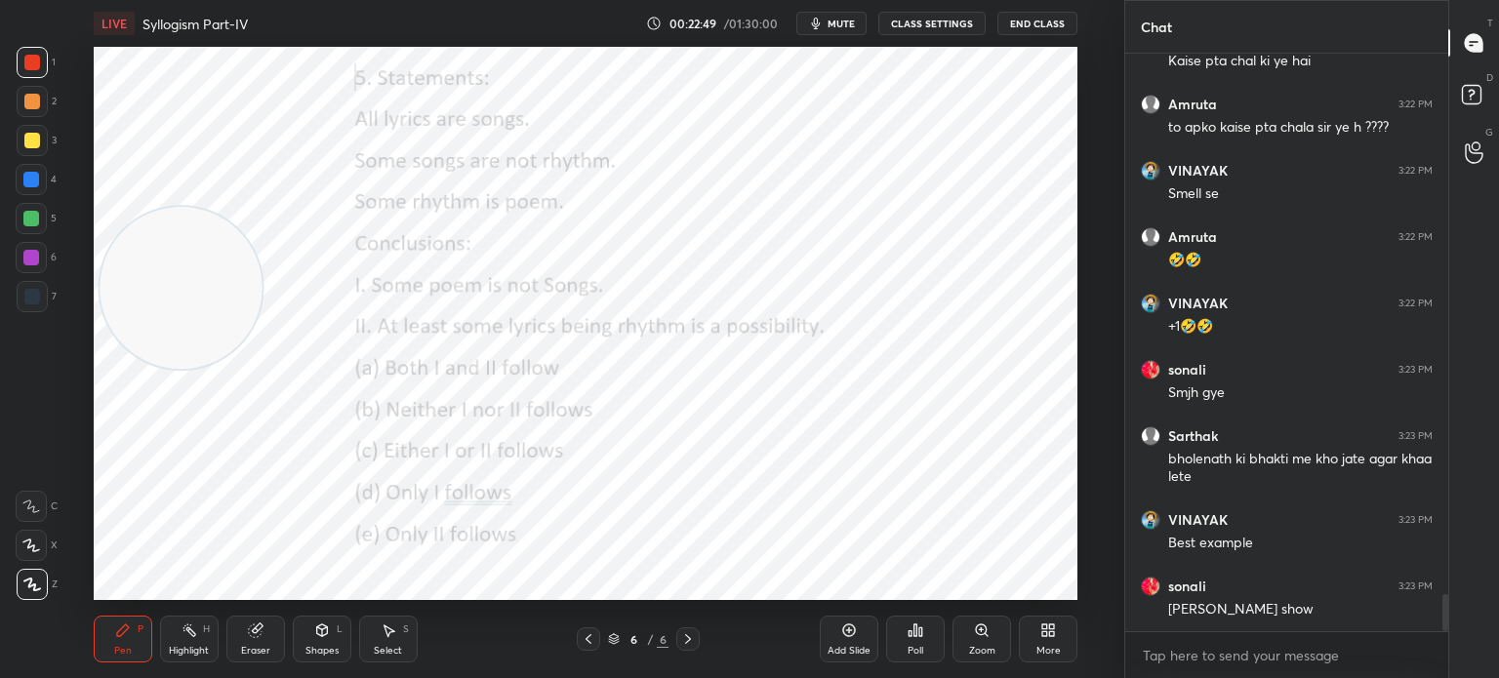
click at [908, 636] on icon at bounding box center [916, 631] width 16 height 16
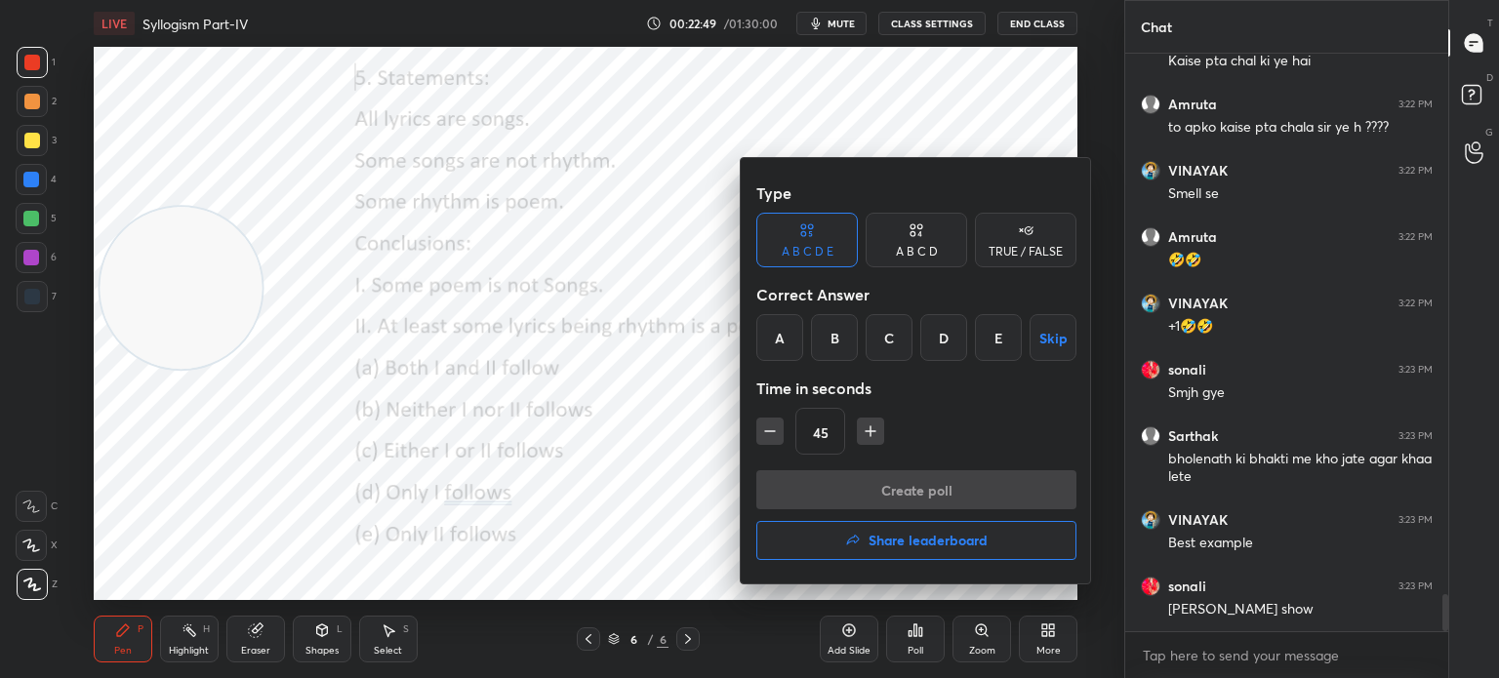
click at [986, 339] on div "E" at bounding box center [998, 337] width 47 height 47
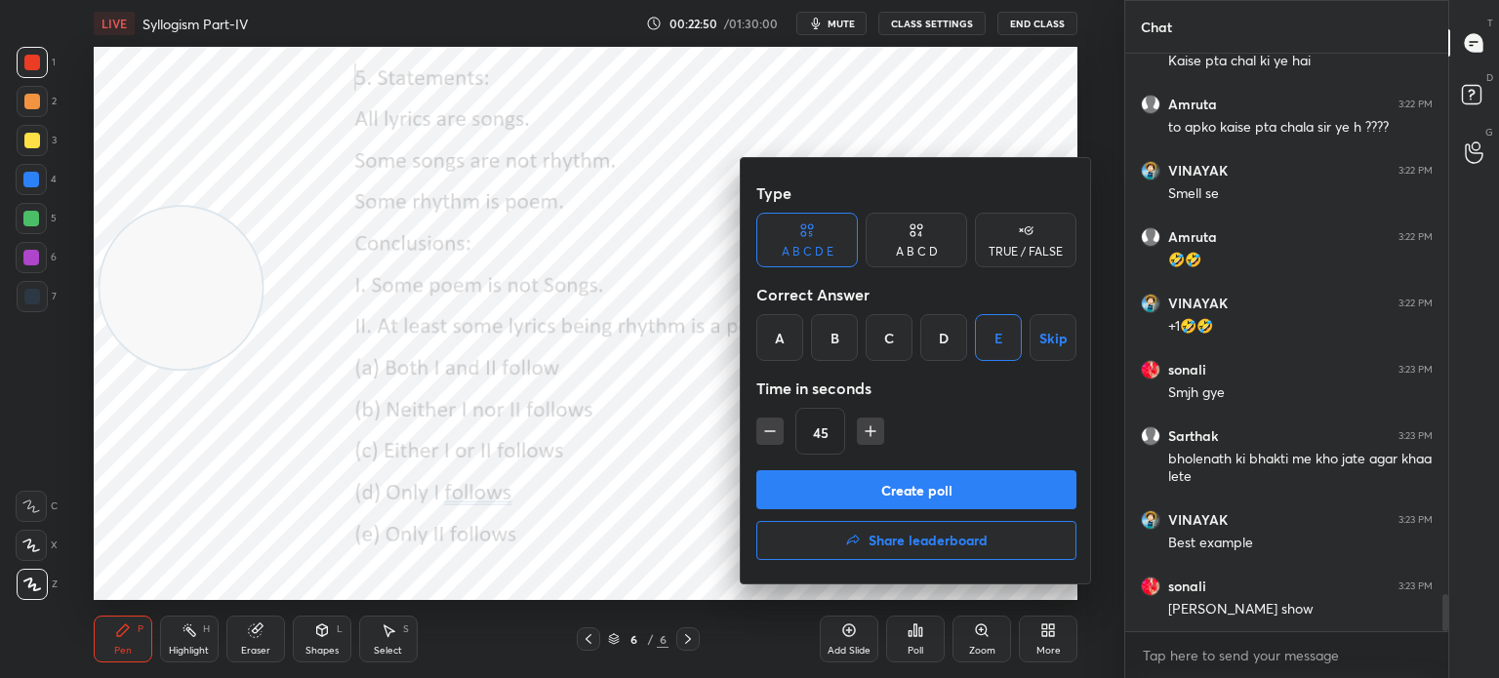
click at [849, 480] on button "Create poll" at bounding box center [916, 489] width 320 height 39
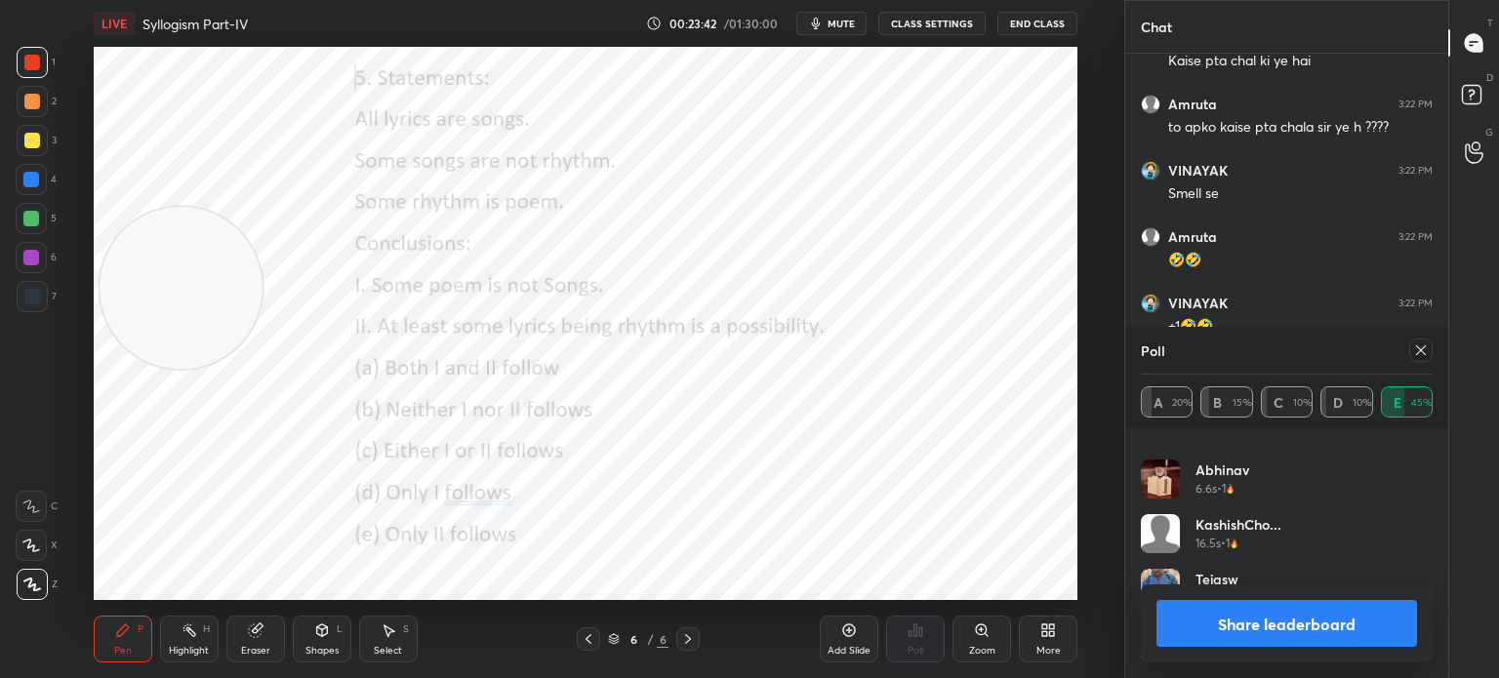
scroll to position [258, 0]
click at [1416, 353] on icon at bounding box center [1421, 351] width 16 height 16
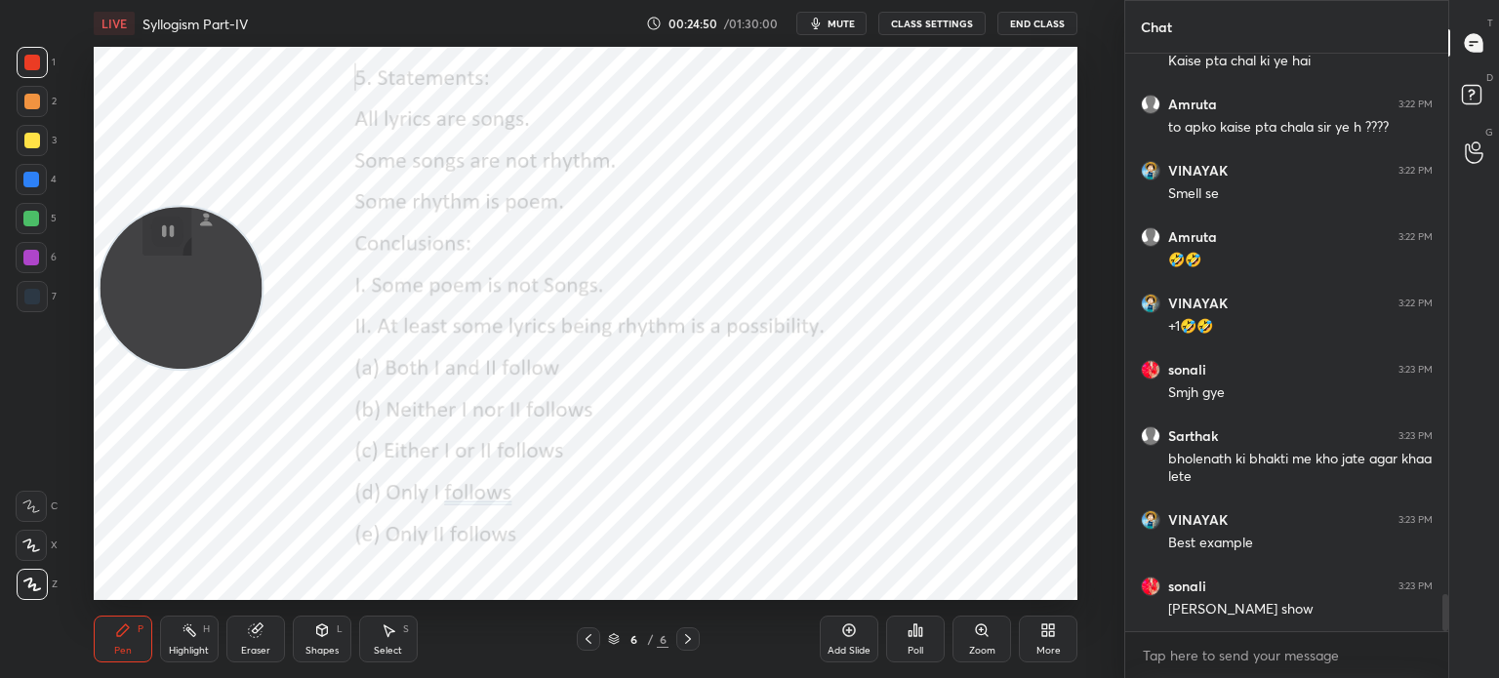
scroll to position [8494, 0]
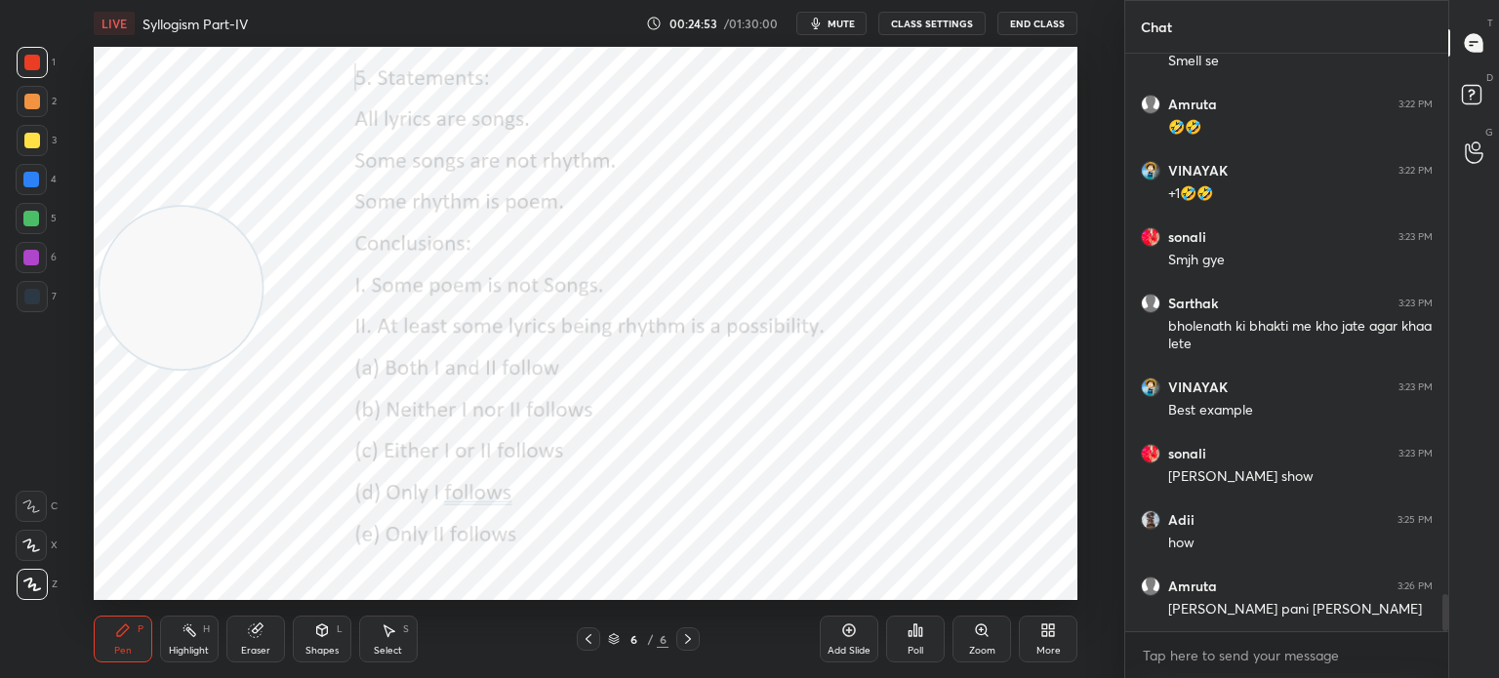
click at [1046, 638] on div "More" at bounding box center [1048, 639] width 59 height 47
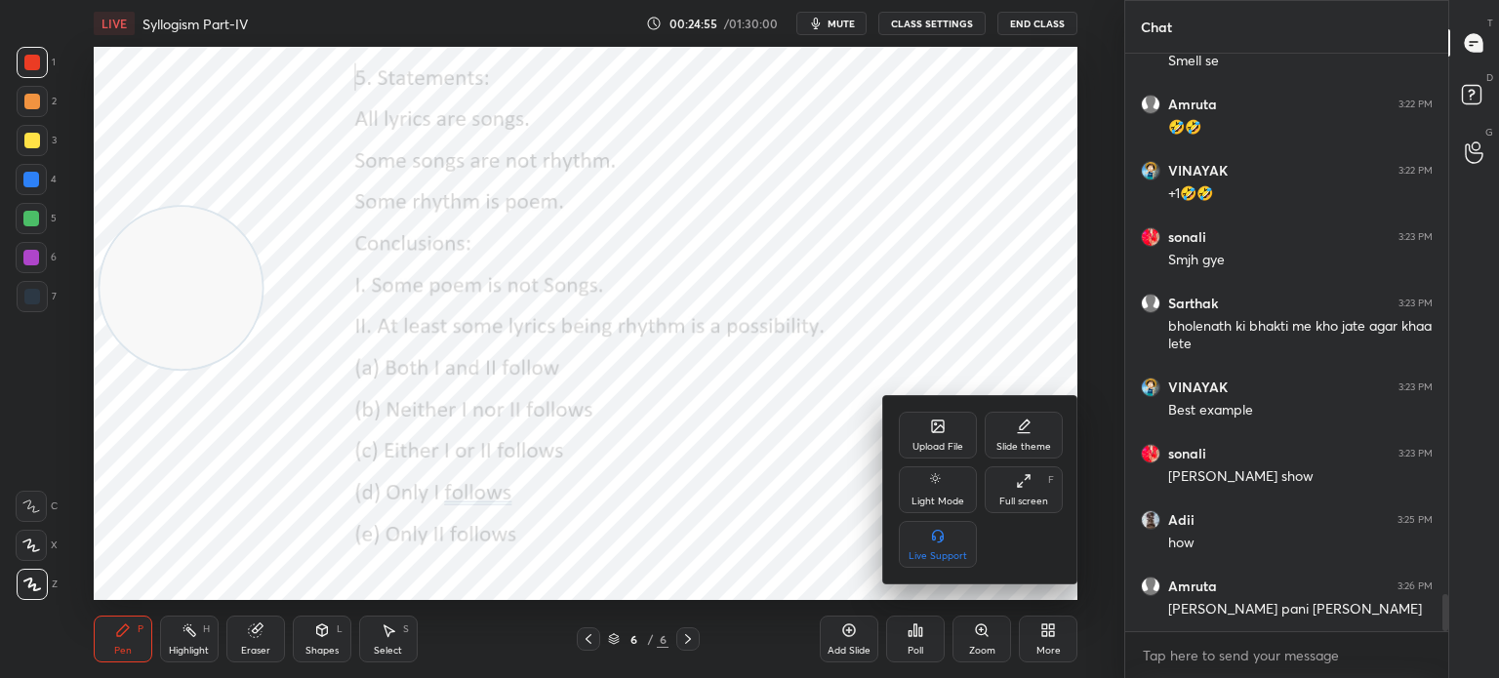
click at [938, 429] on icon at bounding box center [938, 428] width 11 height 7
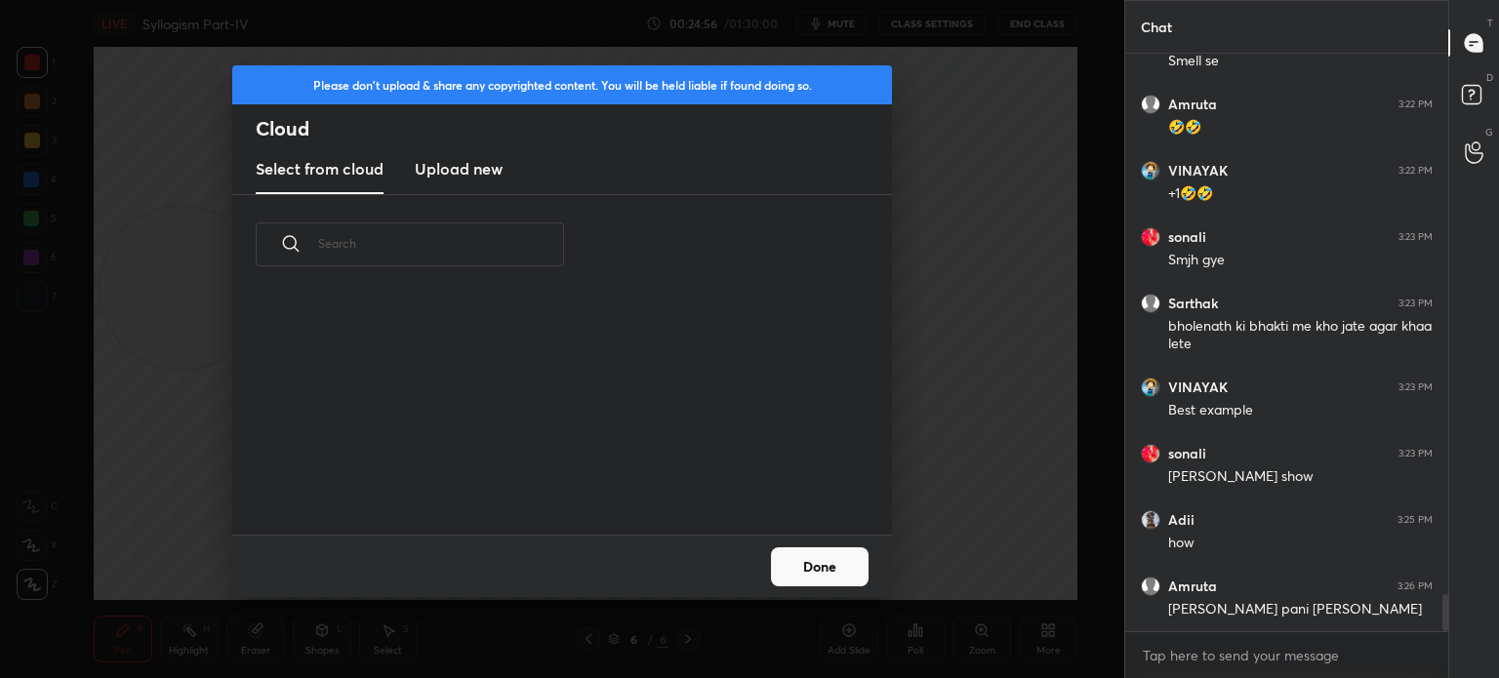
scroll to position [240, 627]
click at [480, 163] on h3 "Upload new" at bounding box center [459, 168] width 88 height 23
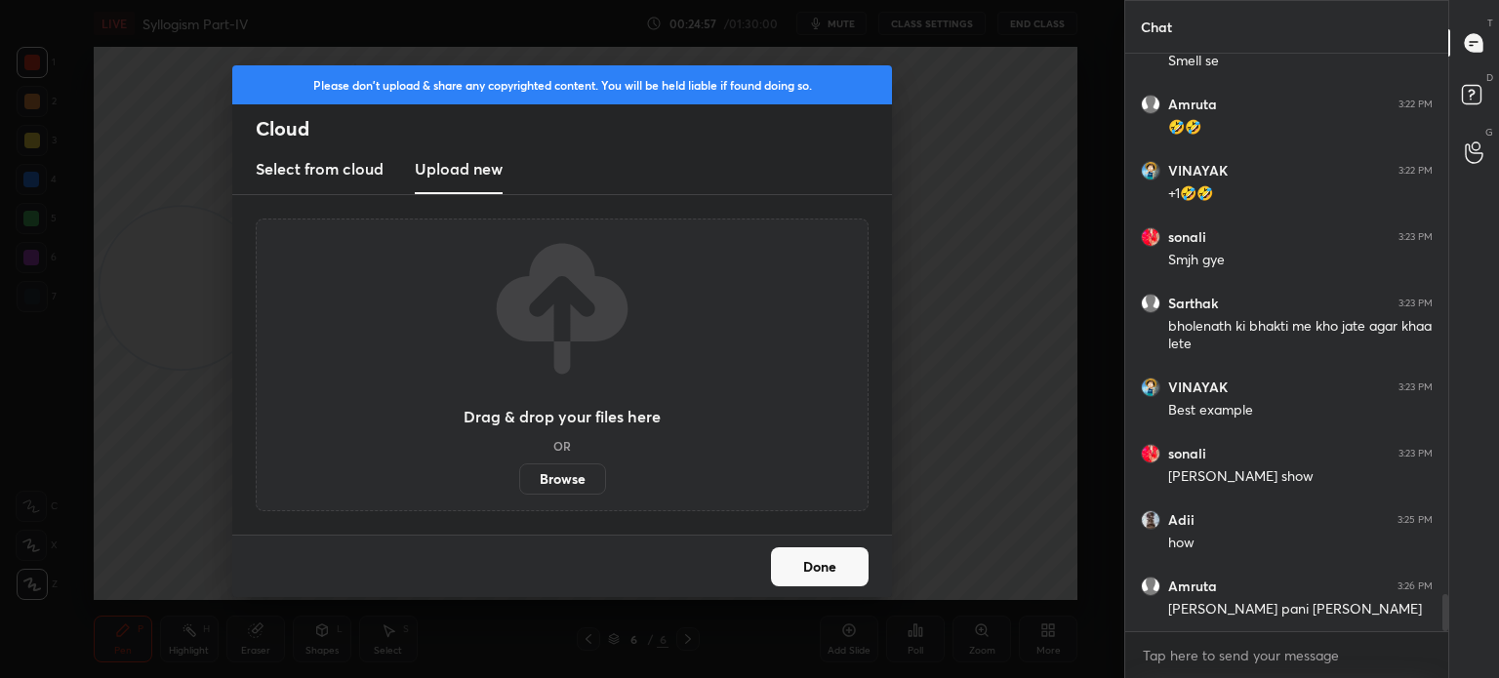
scroll to position [8514, 0]
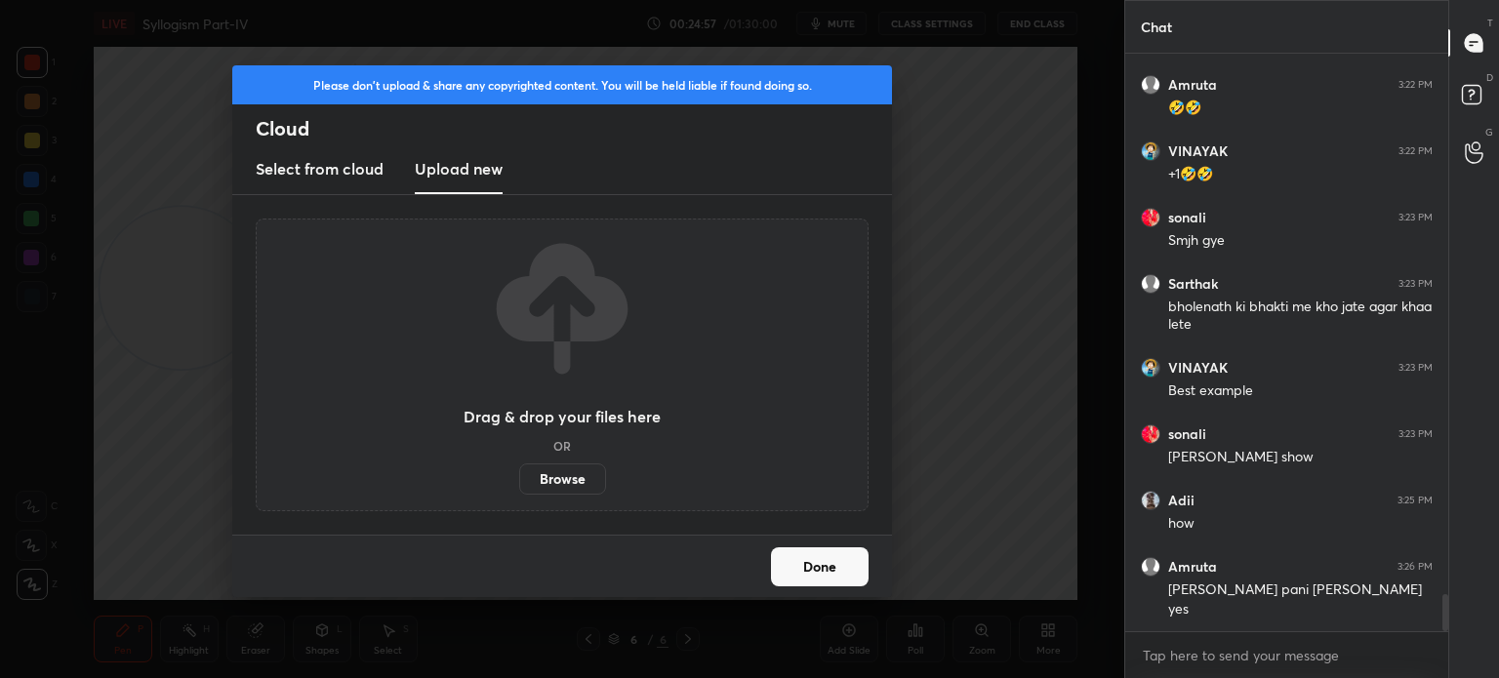
click at [551, 474] on label "Browse" at bounding box center [562, 479] width 87 height 31
click at [519, 474] on input "Browse" at bounding box center [519, 479] width 0 height 31
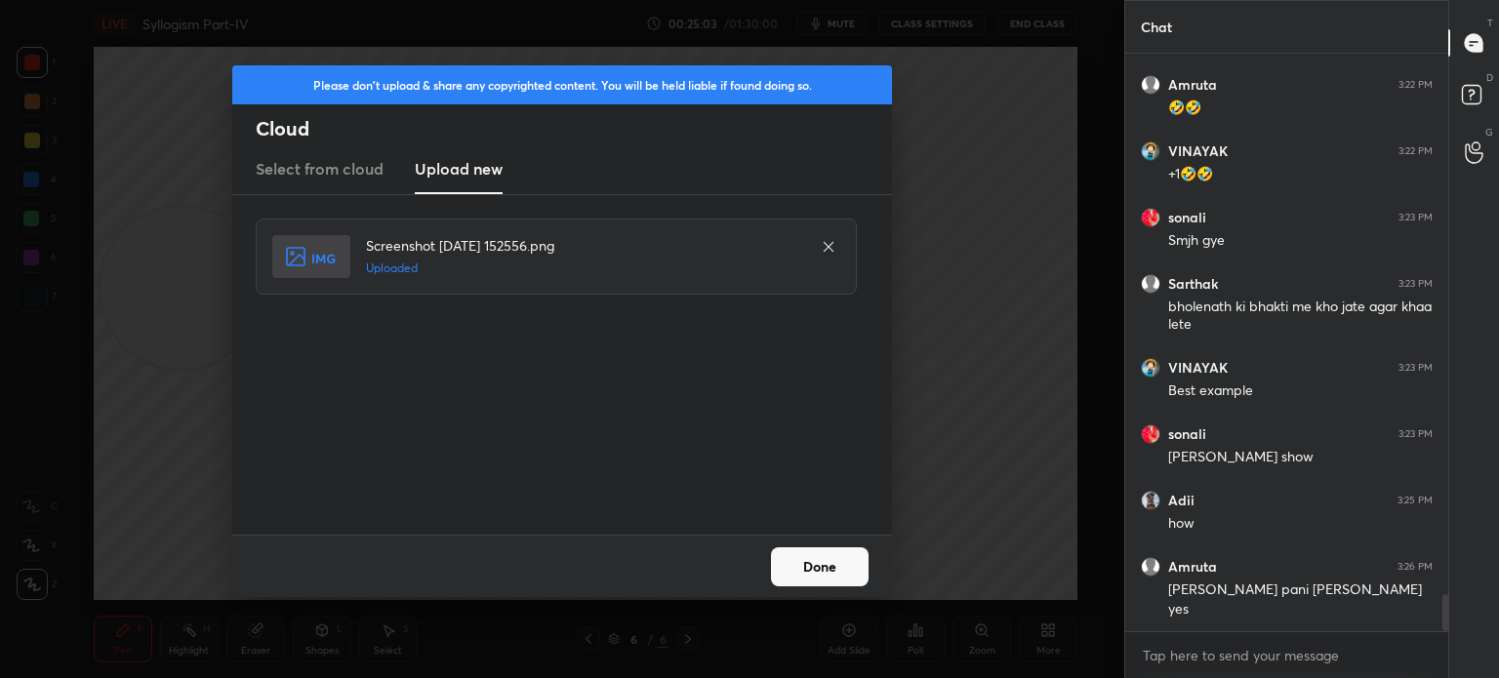
click at [808, 544] on div "Done" at bounding box center [562, 566] width 660 height 62
click at [814, 573] on button "Done" at bounding box center [820, 566] width 98 height 39
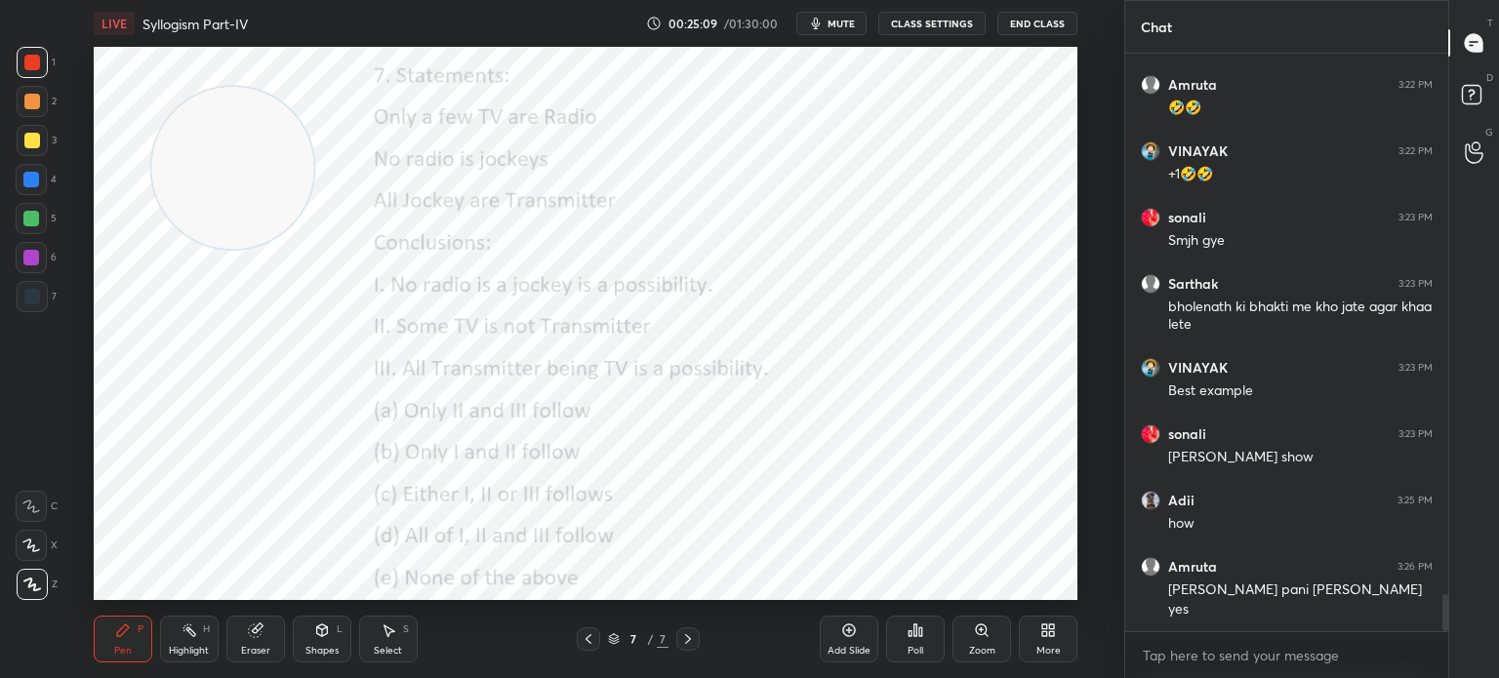
drag, startPoint x: 199, startPoint y: 236, endPoint x: 253, endPoint y: 115, distance: 132.4
click at [253, 115] on video at bounding box center [232, 168] width 162 height 162
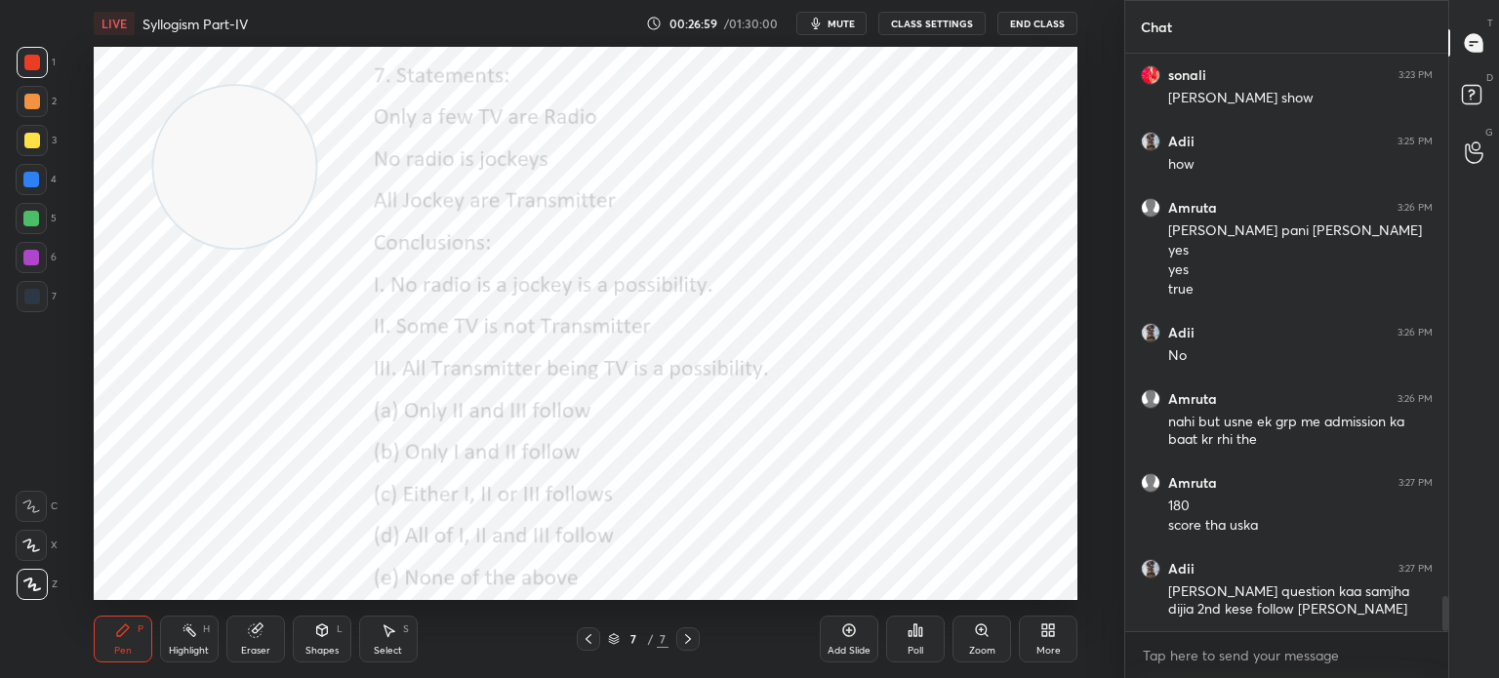
scroll to position [8939, 0]
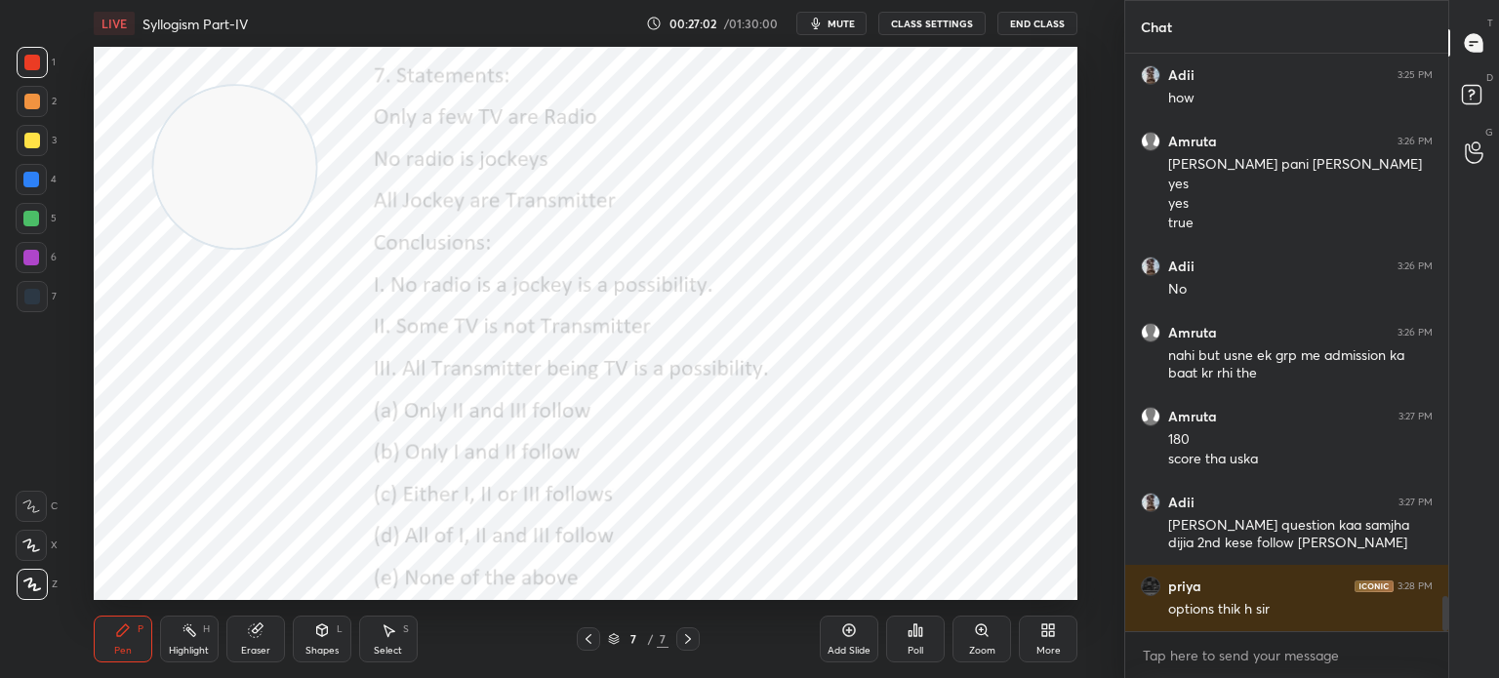
click at [915, 639] on div "Poll" at bounding box center [915, 639] width 59 height 47
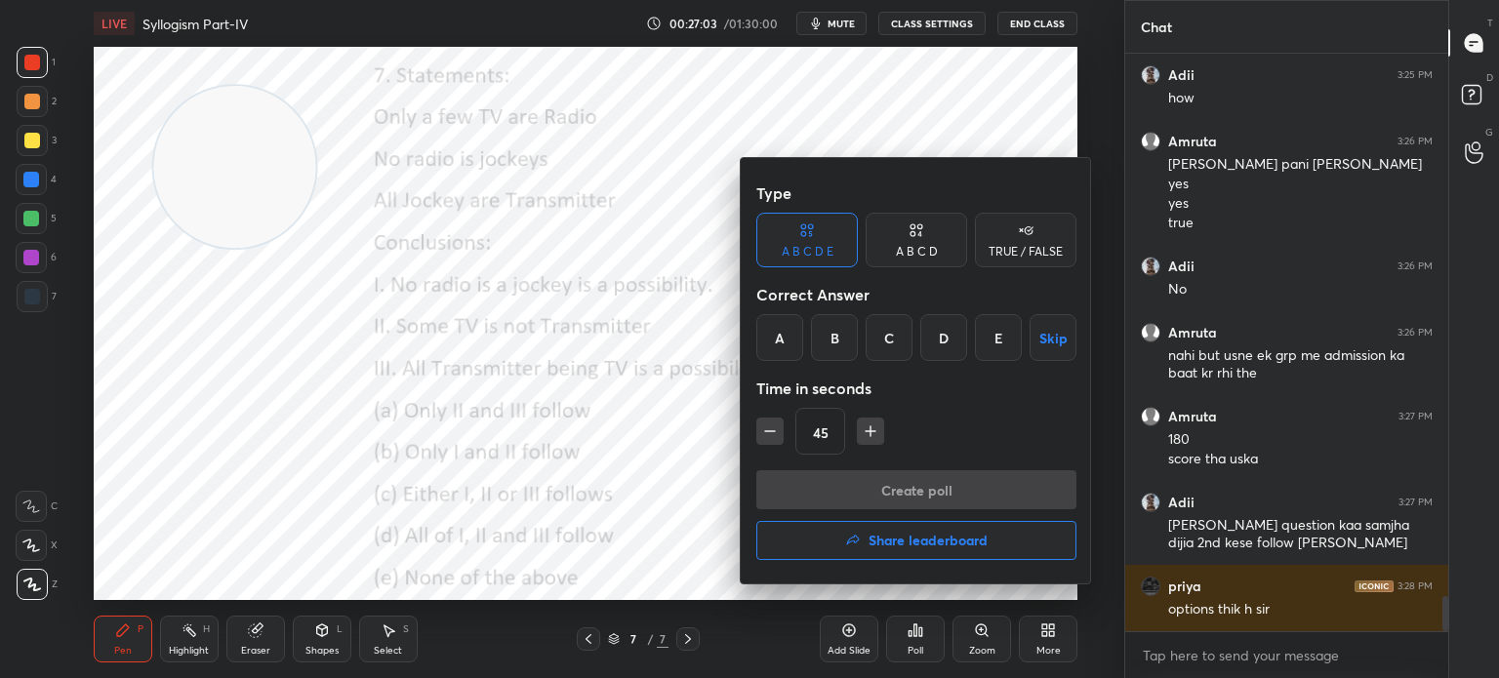
click at [979, 341] on div "E" at bounding box center [998, 337] width 47 height 47
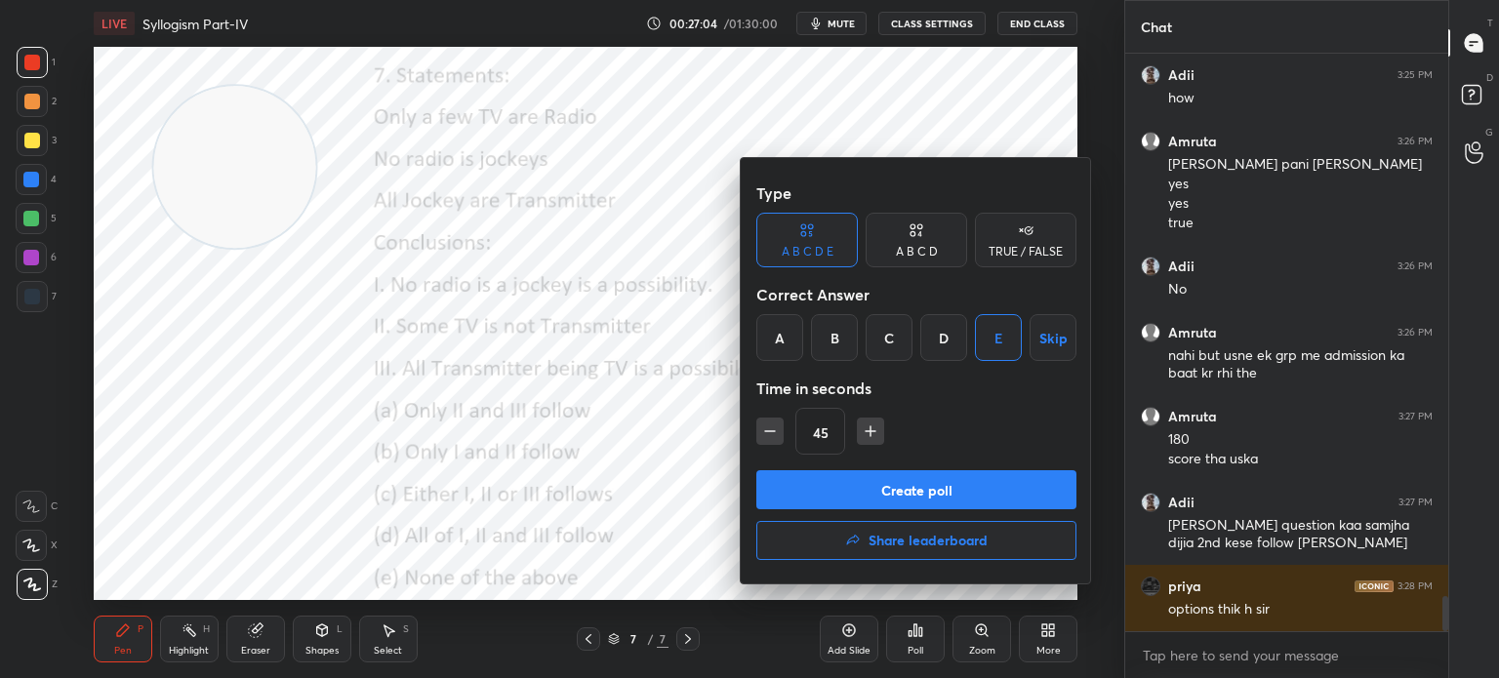
click at [898, 483] on button "Create poll" at bounding box center [916, 489] width 320 height 39
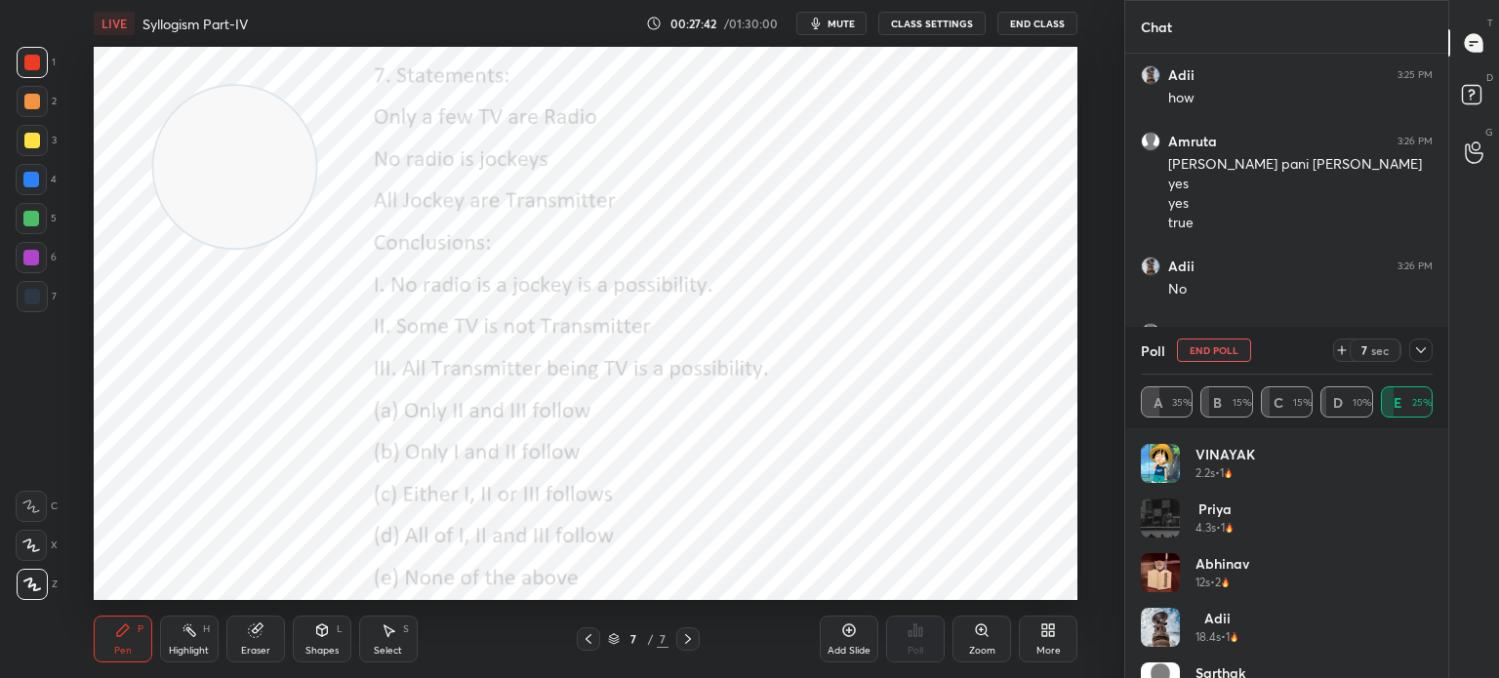
scroll to position [39, 0]
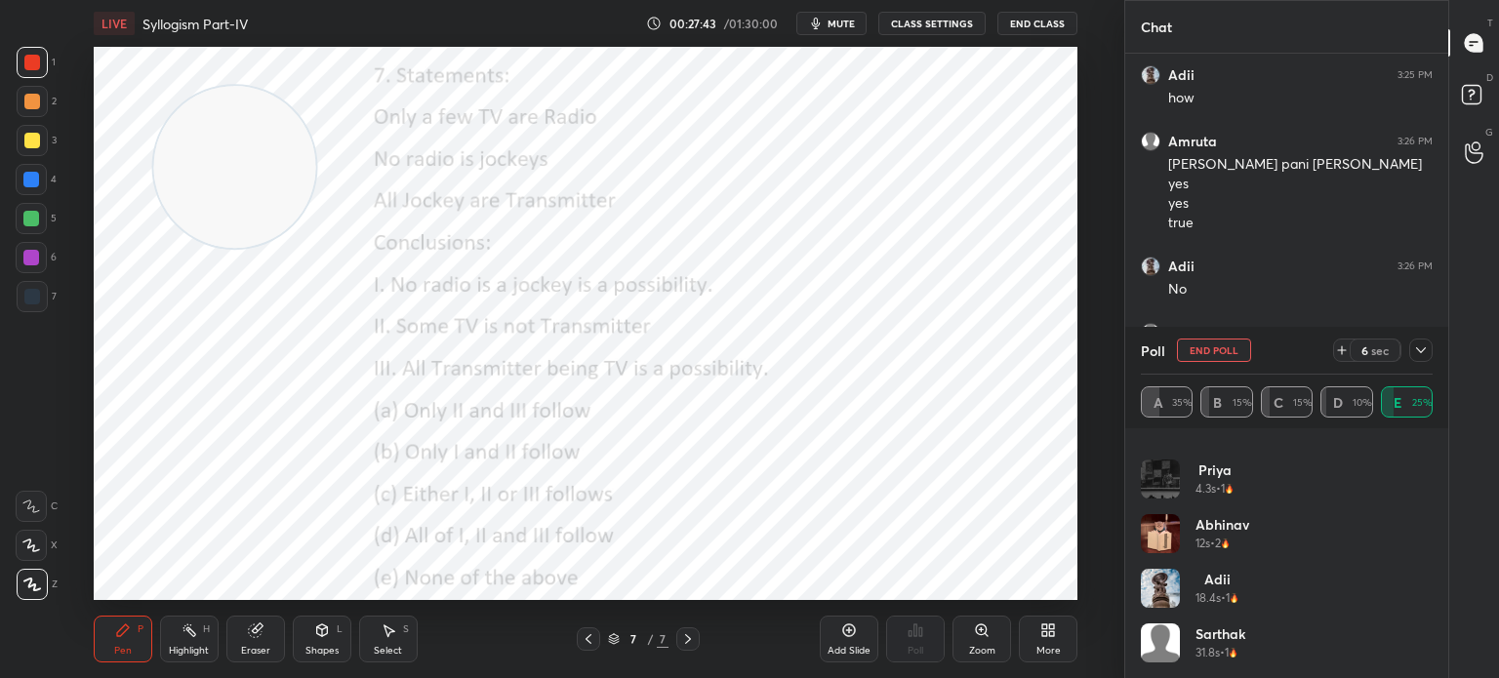
click at [1417, 355] on icon at bounding box center [1421, 351] width 16 height 16
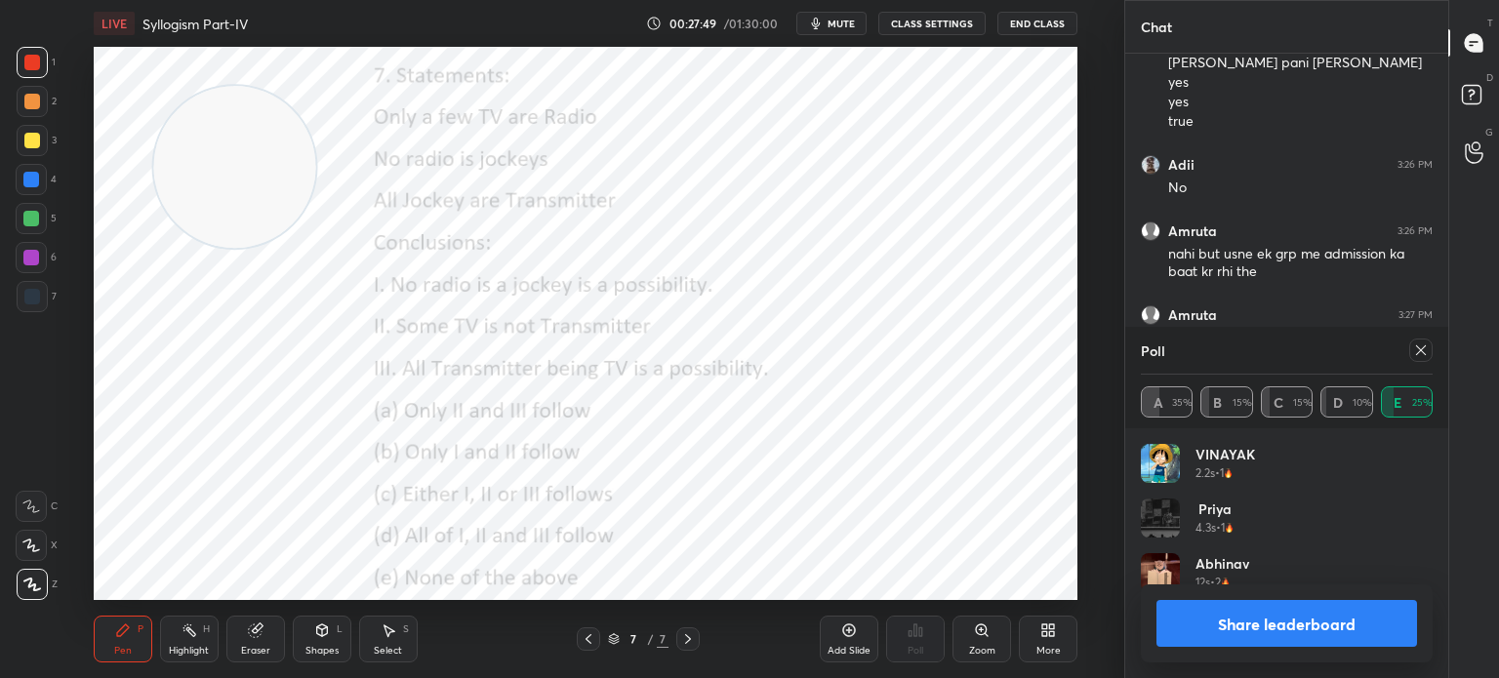
scroll to position [227, 286]
click at [1416, 352] on icon at bounding box center [1421, 351] width 16 height 16
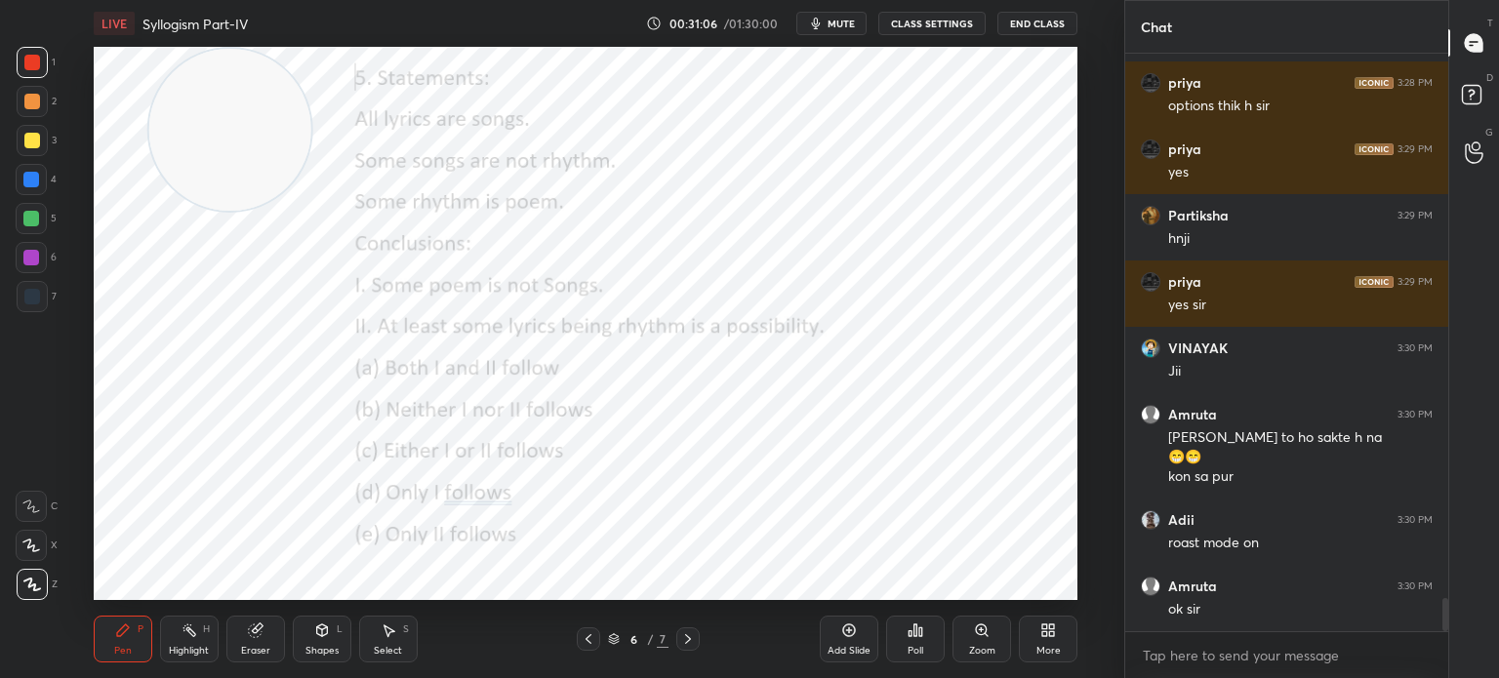
scroll to position [9509, 0]
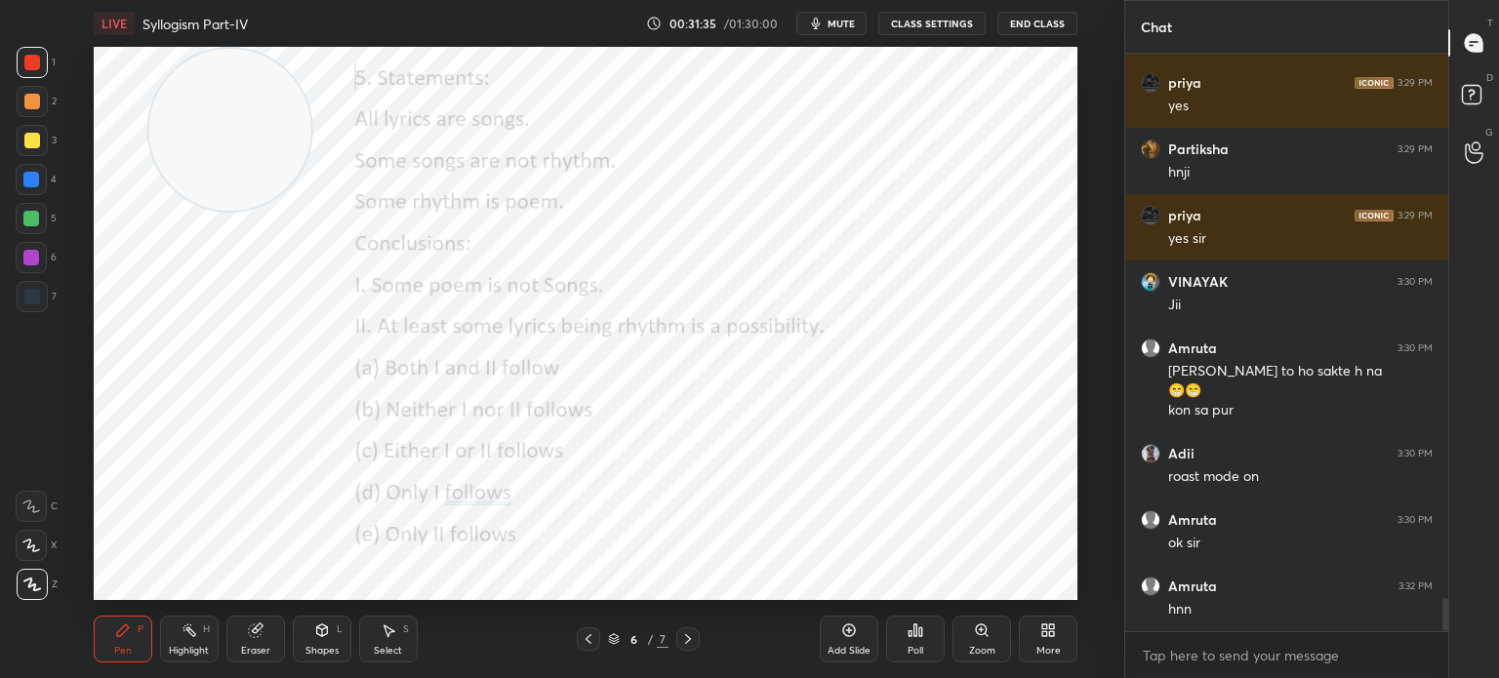
click at [290, 637] on div "Pen P Highlight H Eraser Shapes L Select S" at bounding box center [275, 639] width 363 height 47
click at [251, 647] on div "Eraser" at bounding box center [255, 651] width 29 height 10
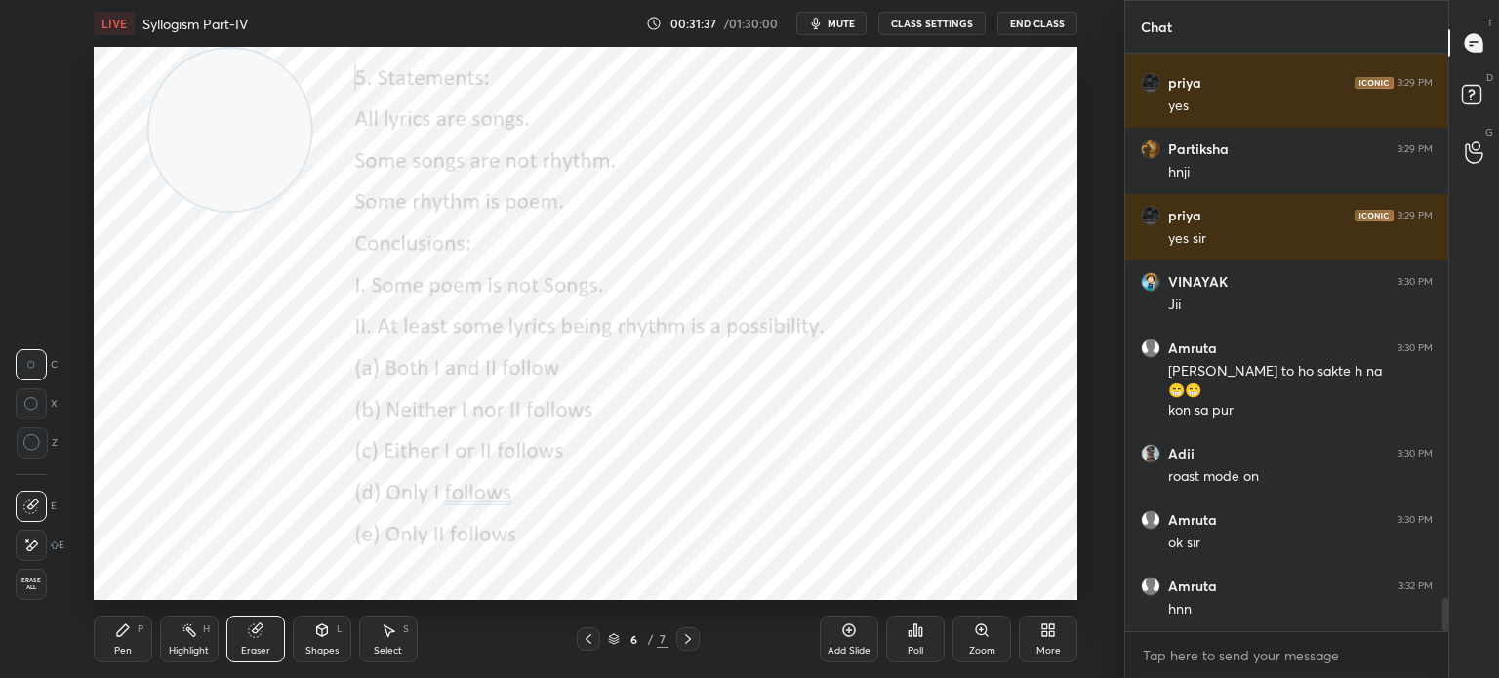
click at [35, 545] on icon at bounding box center [31, 546] width 16 height 17
click at [135, 651] on div "Pen P" at bounding box center [123, 639] width 59 height 47
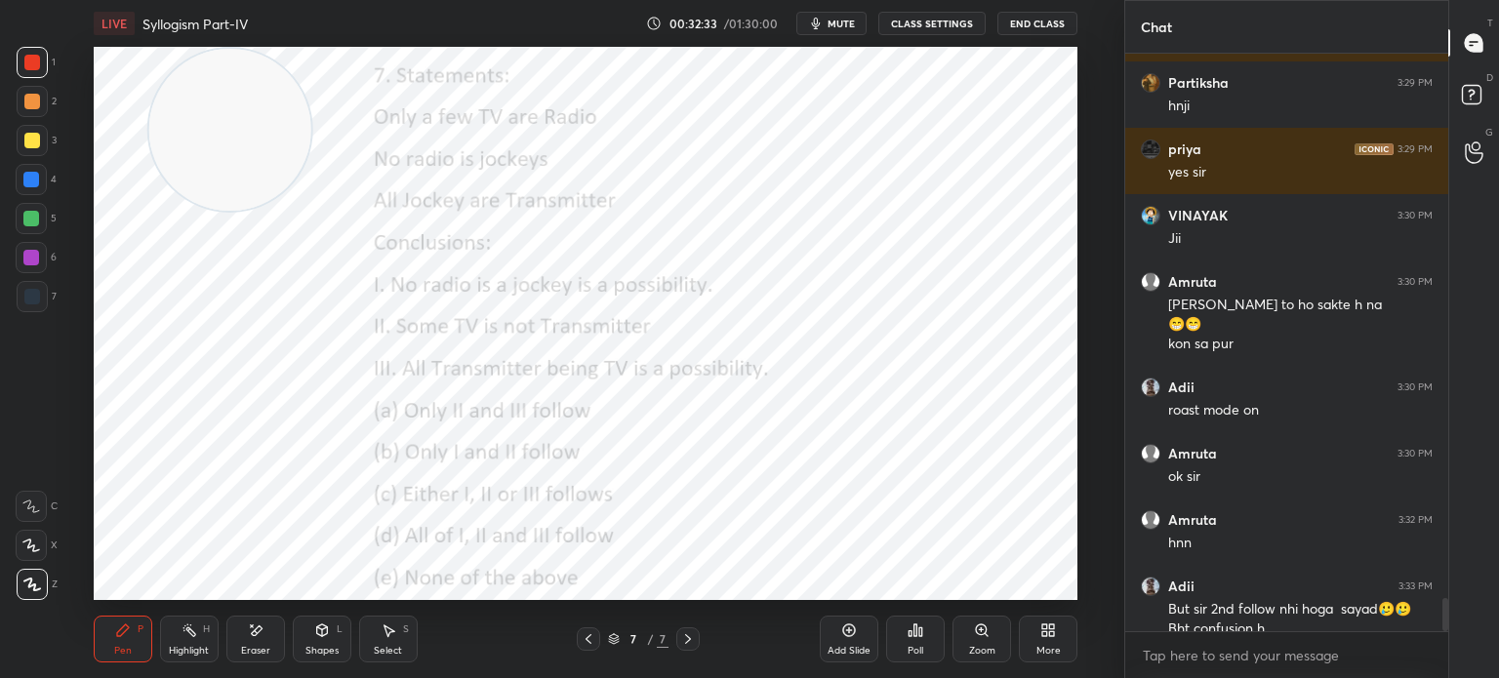
scroll to position [9595, 0]
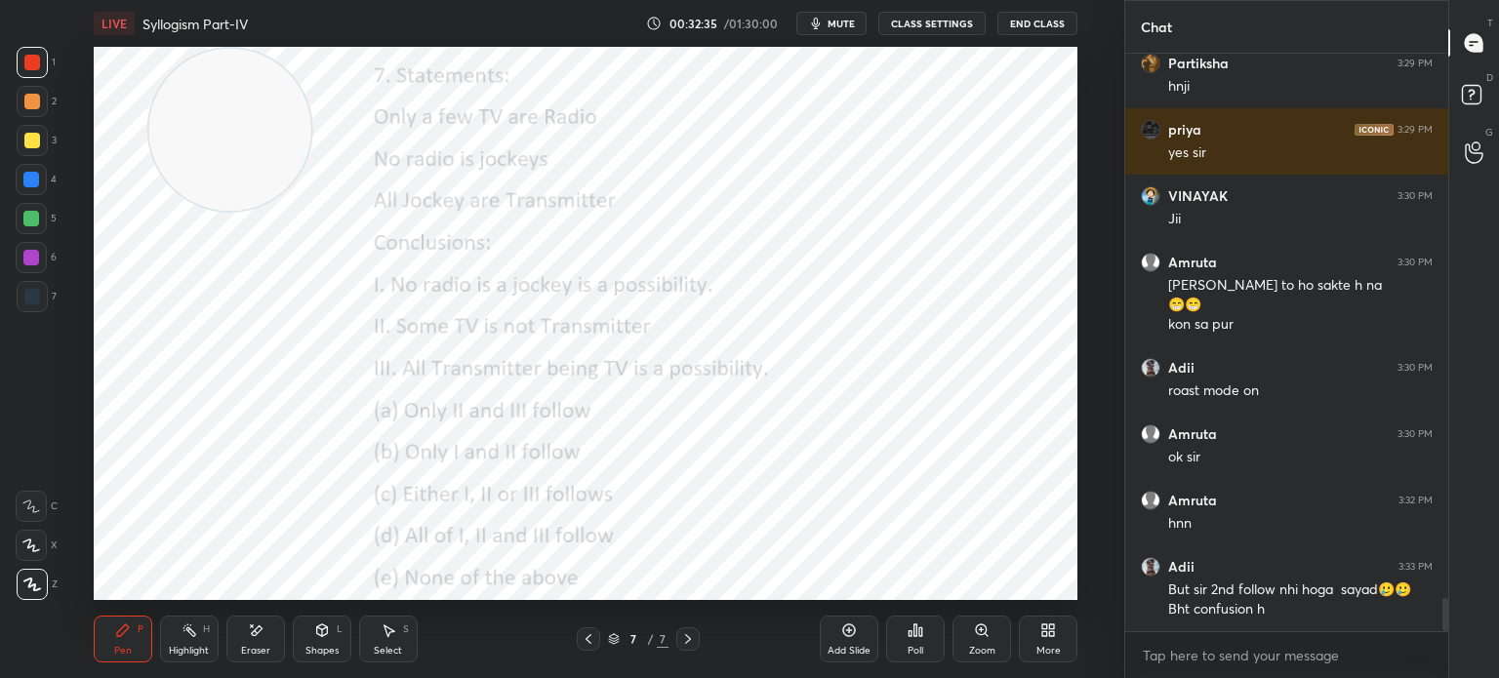
click at [1045, 639] on div "More" at bounding box center [1048, 639] width 59 height 47
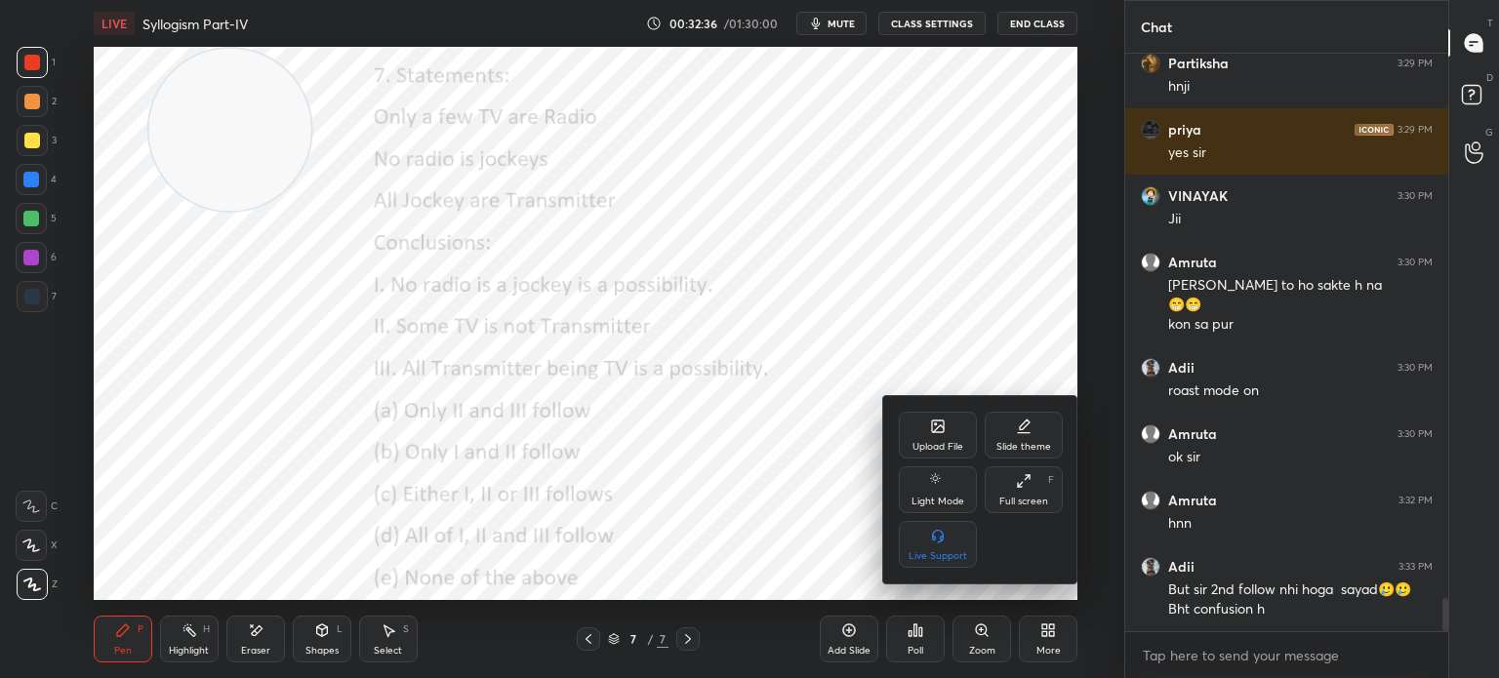
click at [911, 425] on div "Upload File" at bounding box center [938, 435] width 78 height 47
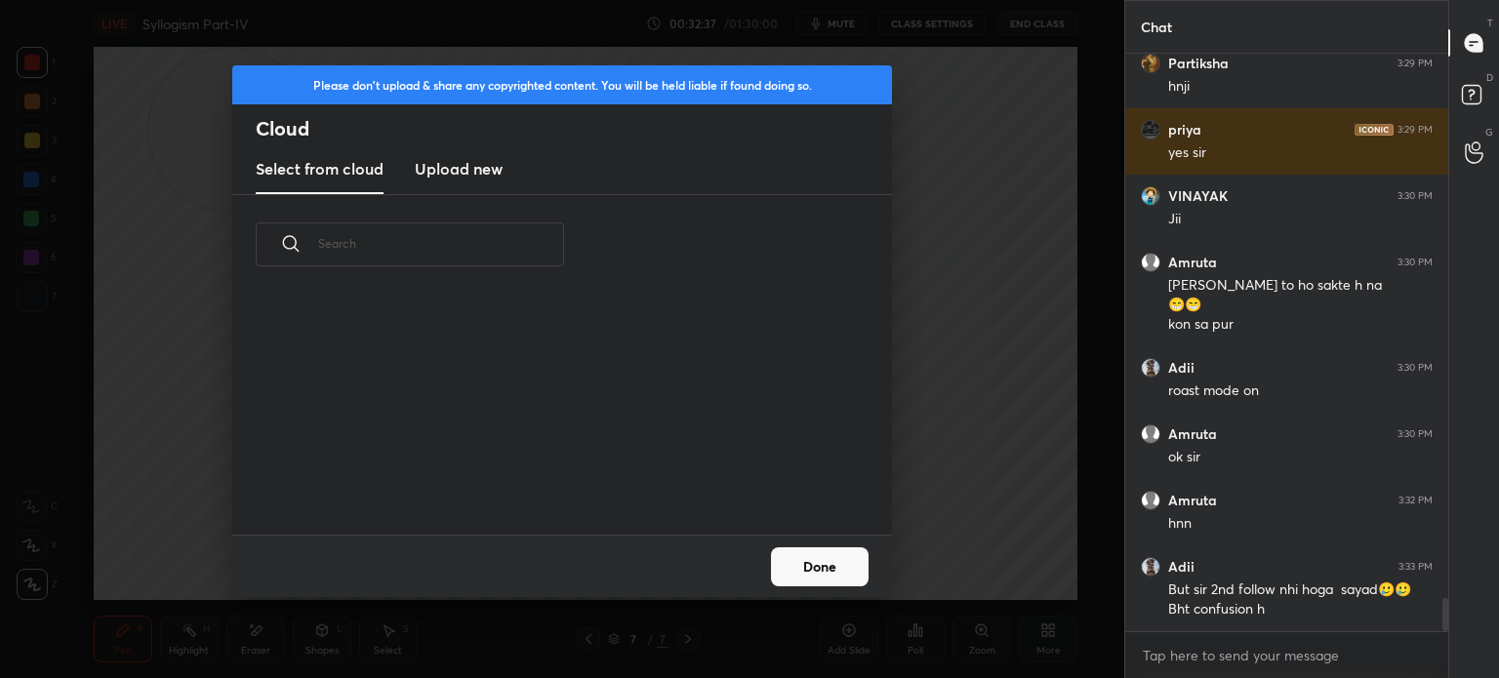
scroll to position [240, 627]
click at [448, 170] on h3 "Upload new" at bounding box center [459, 168] width 88 height 23
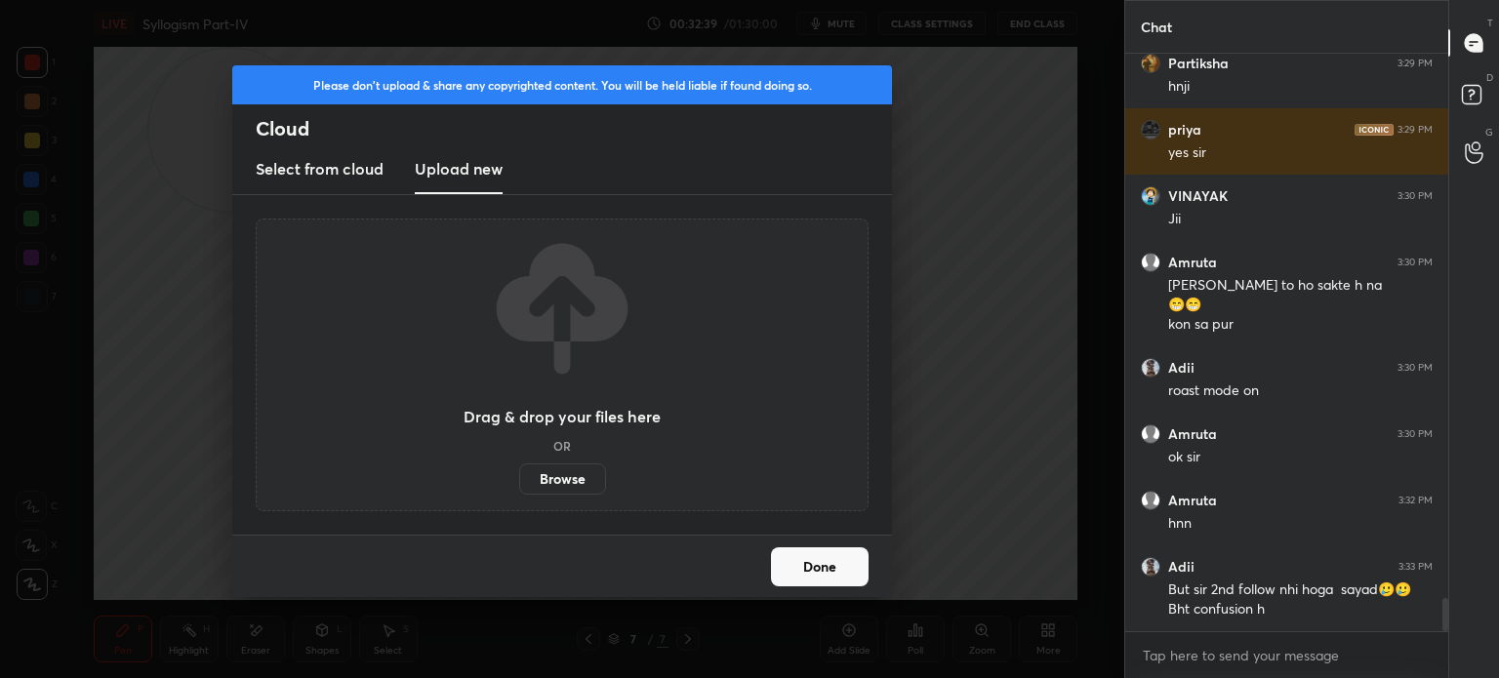
click at [564, 485] on label "Browse" at bounding box center [562, 479] width 87 height 31
click at [519, 485] on input "Browse" at bounding box center [519, 479] width 0 height 31
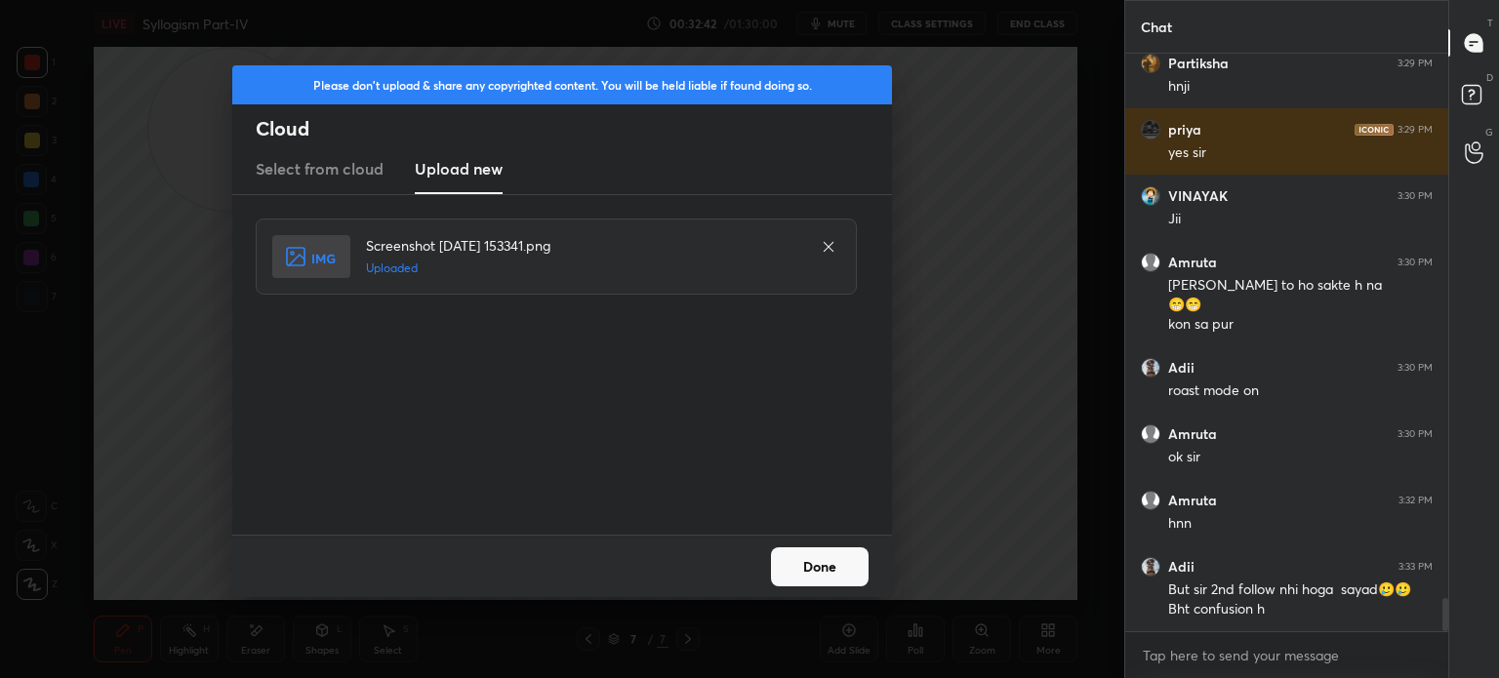
click at [812, 559] on button "Done" at bounding box center [820, 566] width 98 height 39
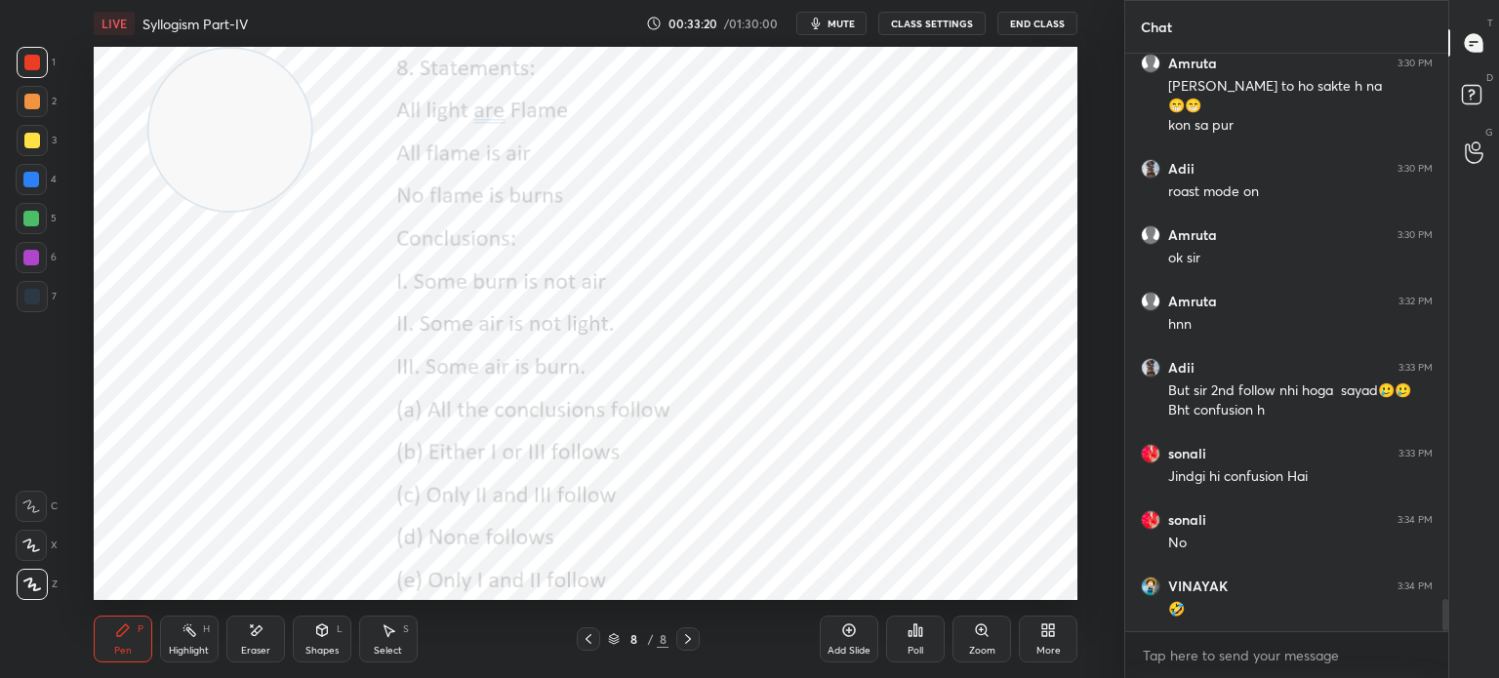
scroll to position [9860, 0]
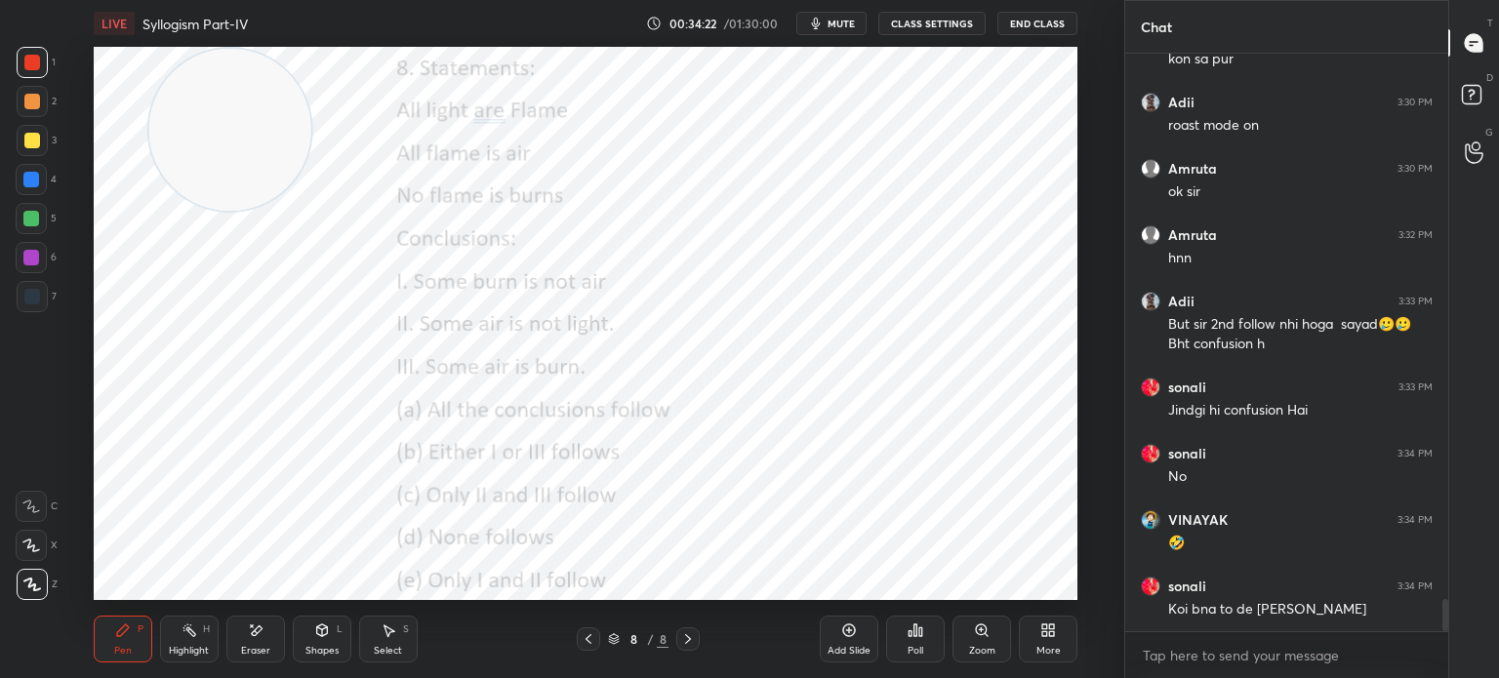
click at [908, 653] on div "Poll" at bounding box center [916, 651] width 16 height 10
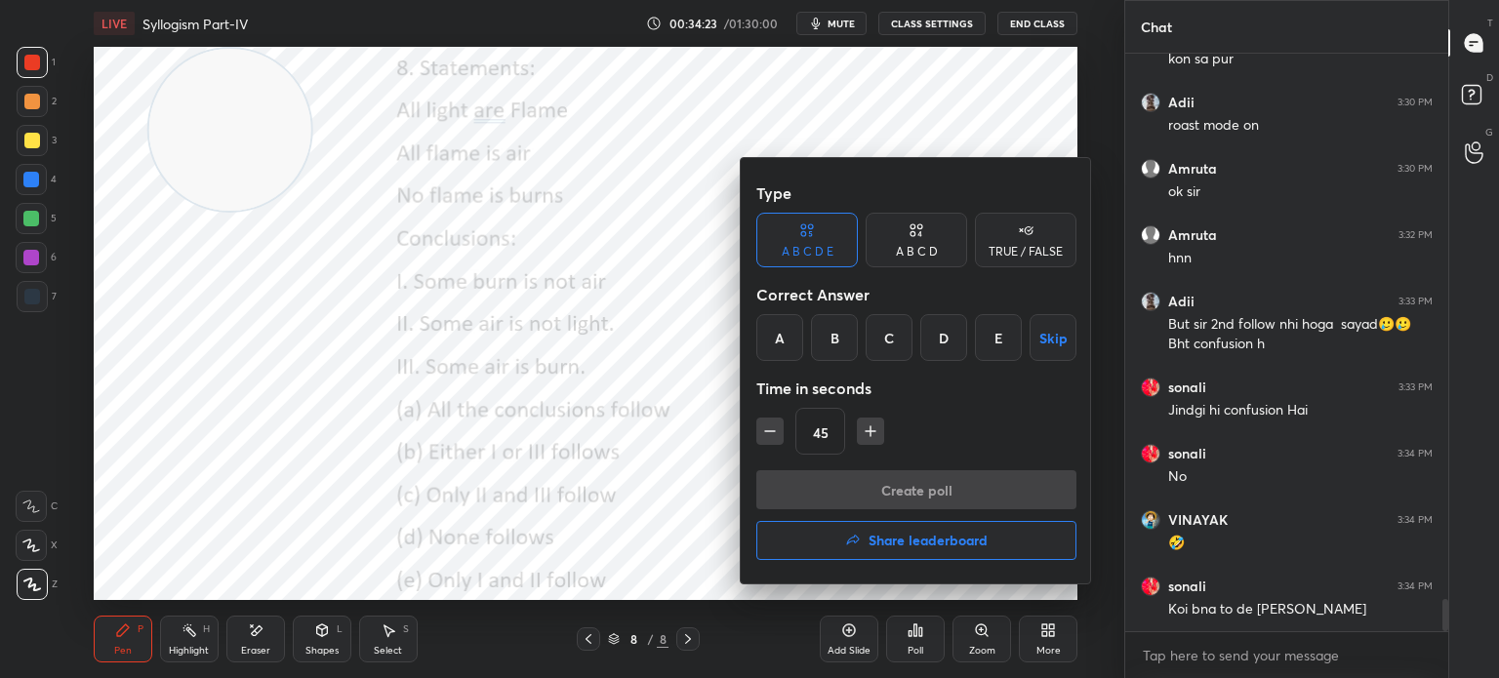
click at [835, 343] on div "B" at bounding box center [834, 337] width 47 height 47
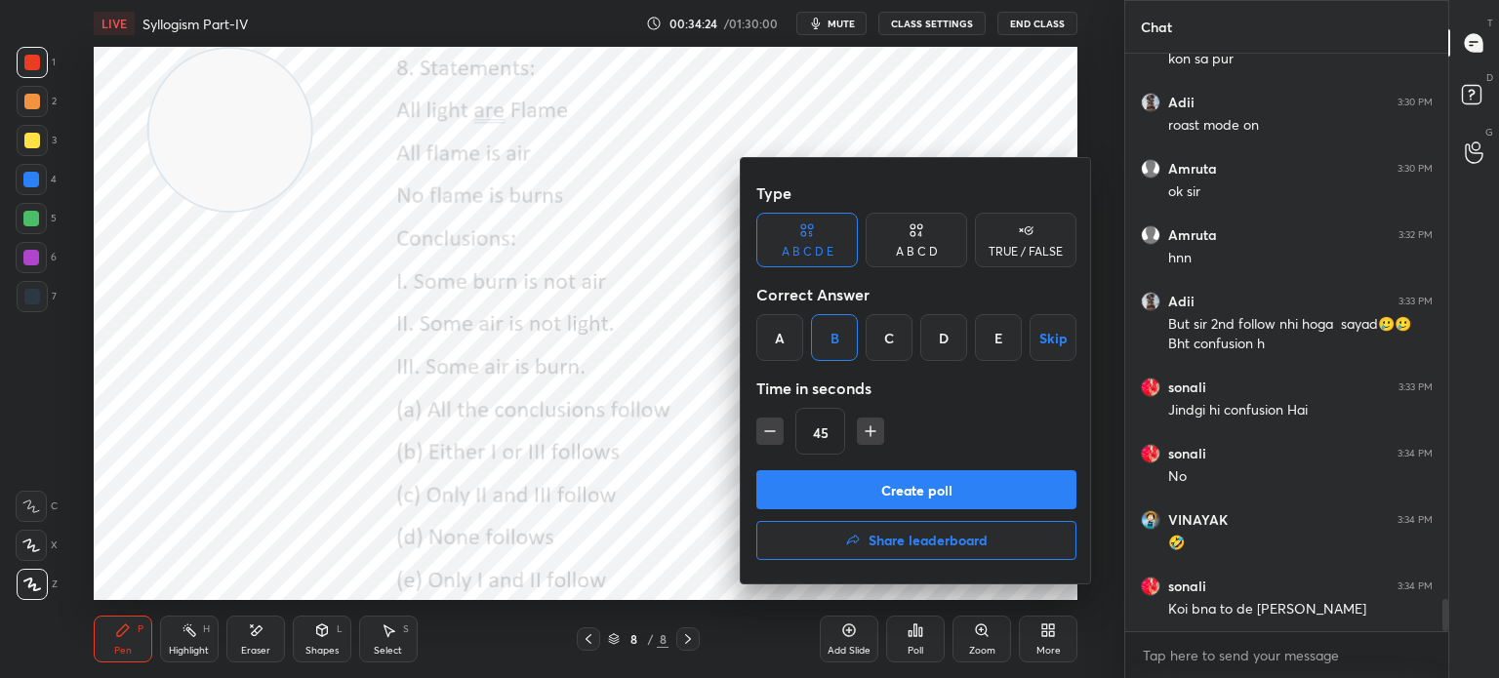
click at [825, 482] on button "Create poll" at bounding box center [916, 489] width 320 height 39
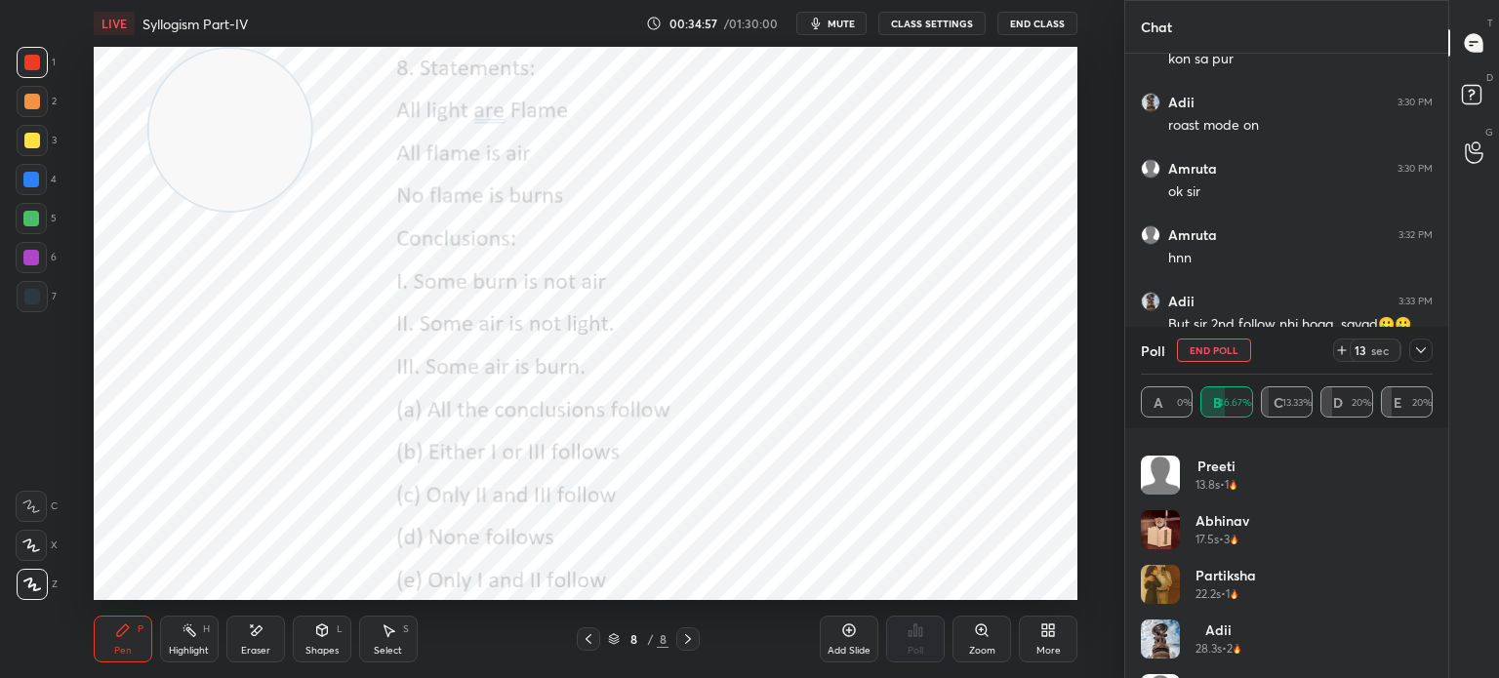
scroll to position [203, 0]
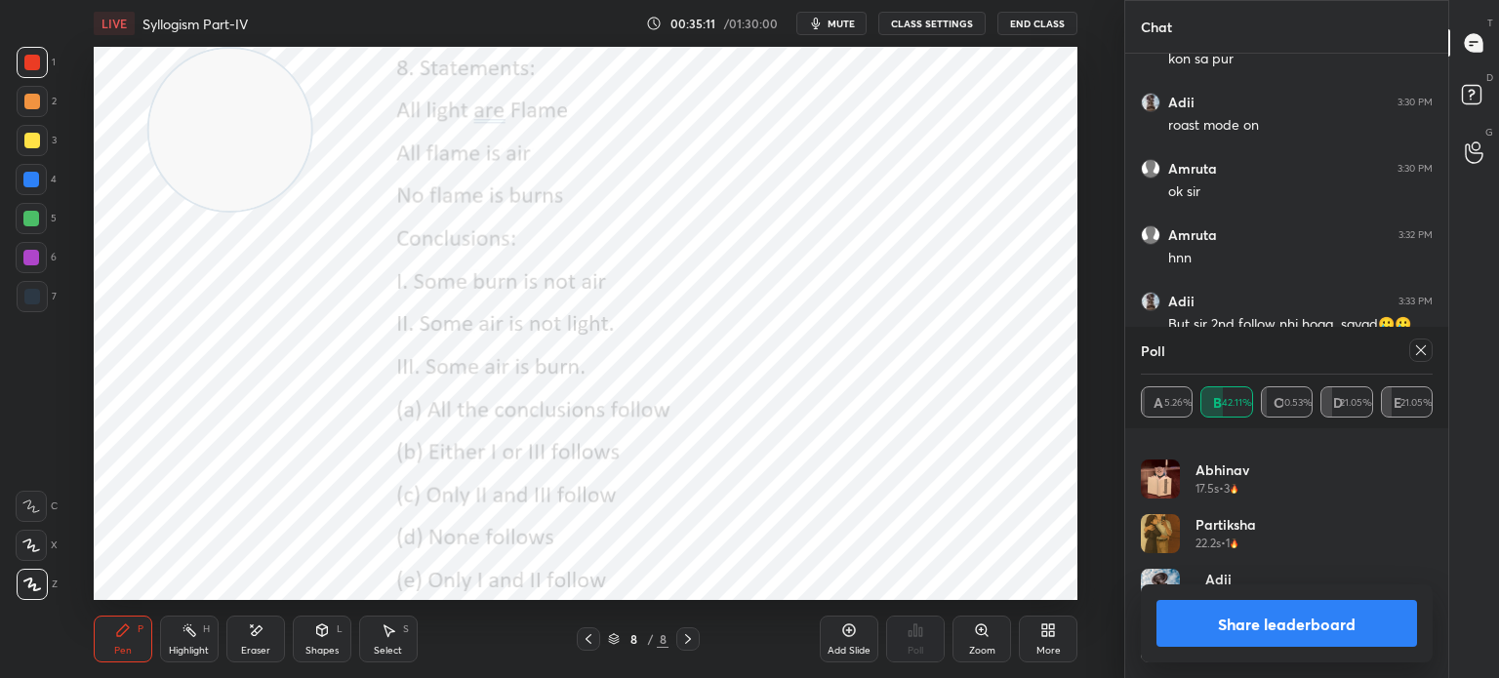
click at [1413, 346] on icon at bounding box center [1421, 351] width 16 height 16
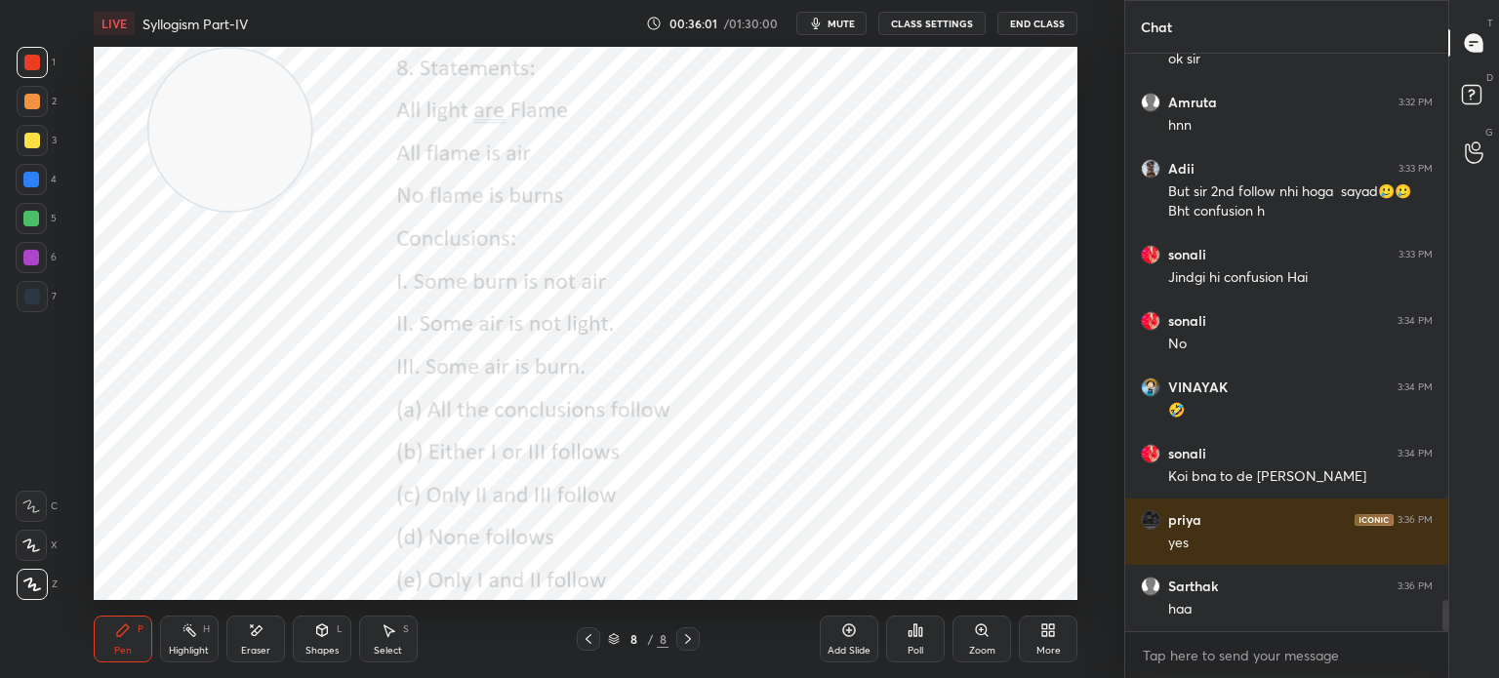
scroll to position [10059, 0]
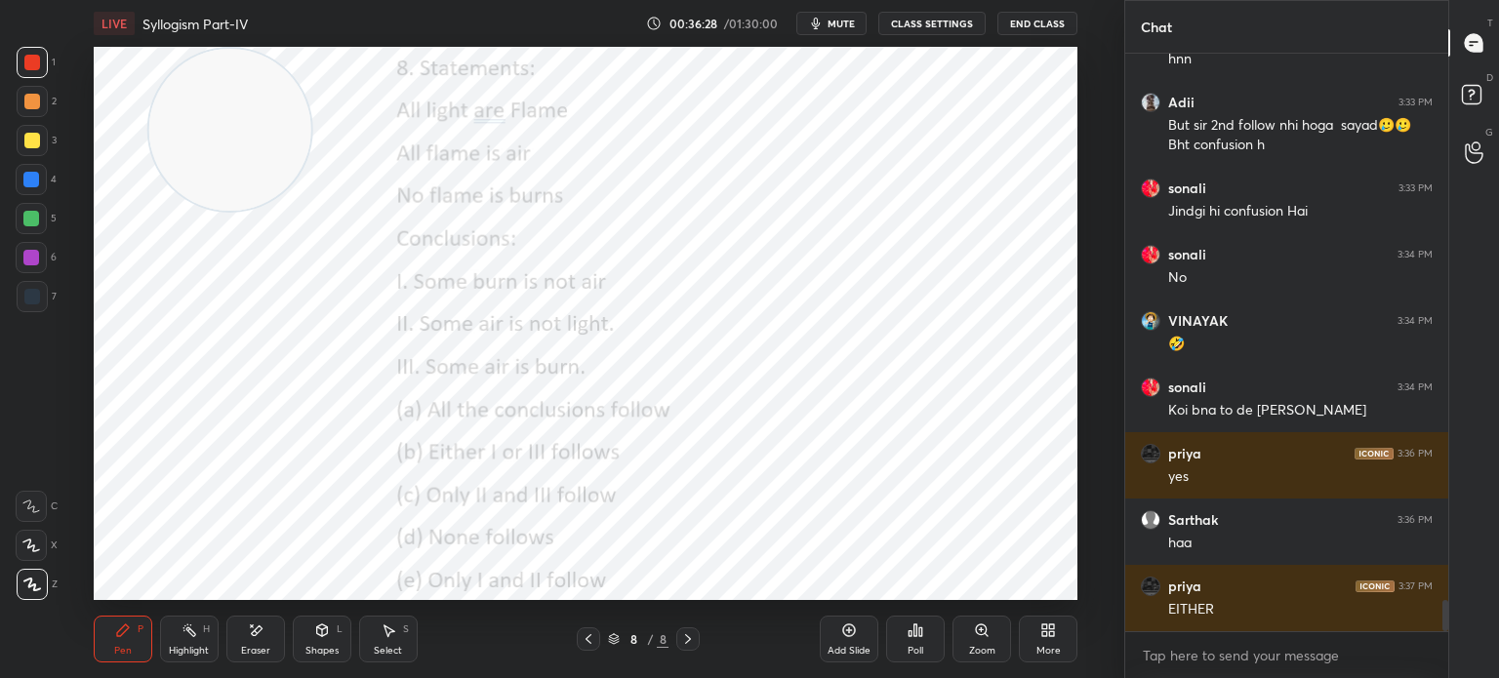
click at [1056, 632] on div "More" at bounding box center [1048, 639] width 59 height 47
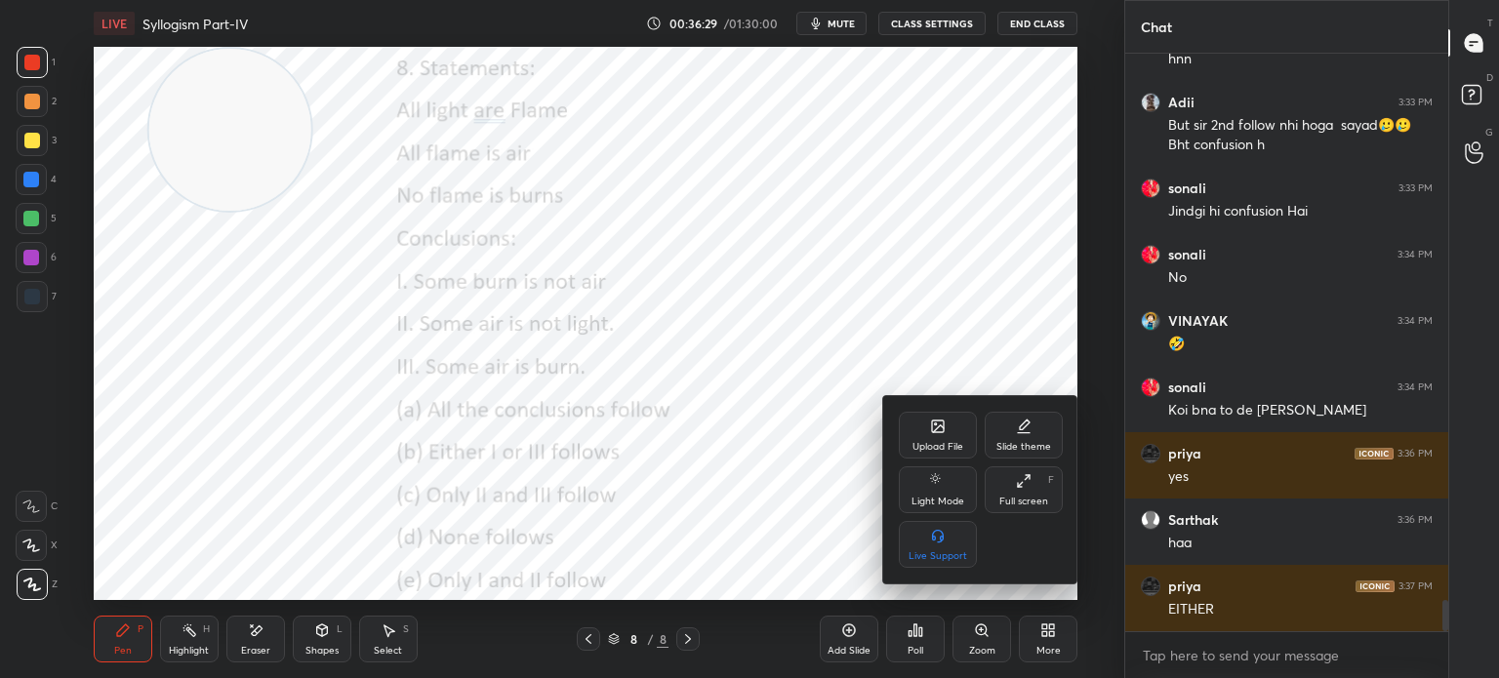
click at [925, 410] on div "Upload File Slide theme Light Mode Full screen F Live Support" at bounding box center [980, 489] width 195 height 187
click at [922, 425] on div "Upload File" at bounding box center [938, 435] width 78 height 47
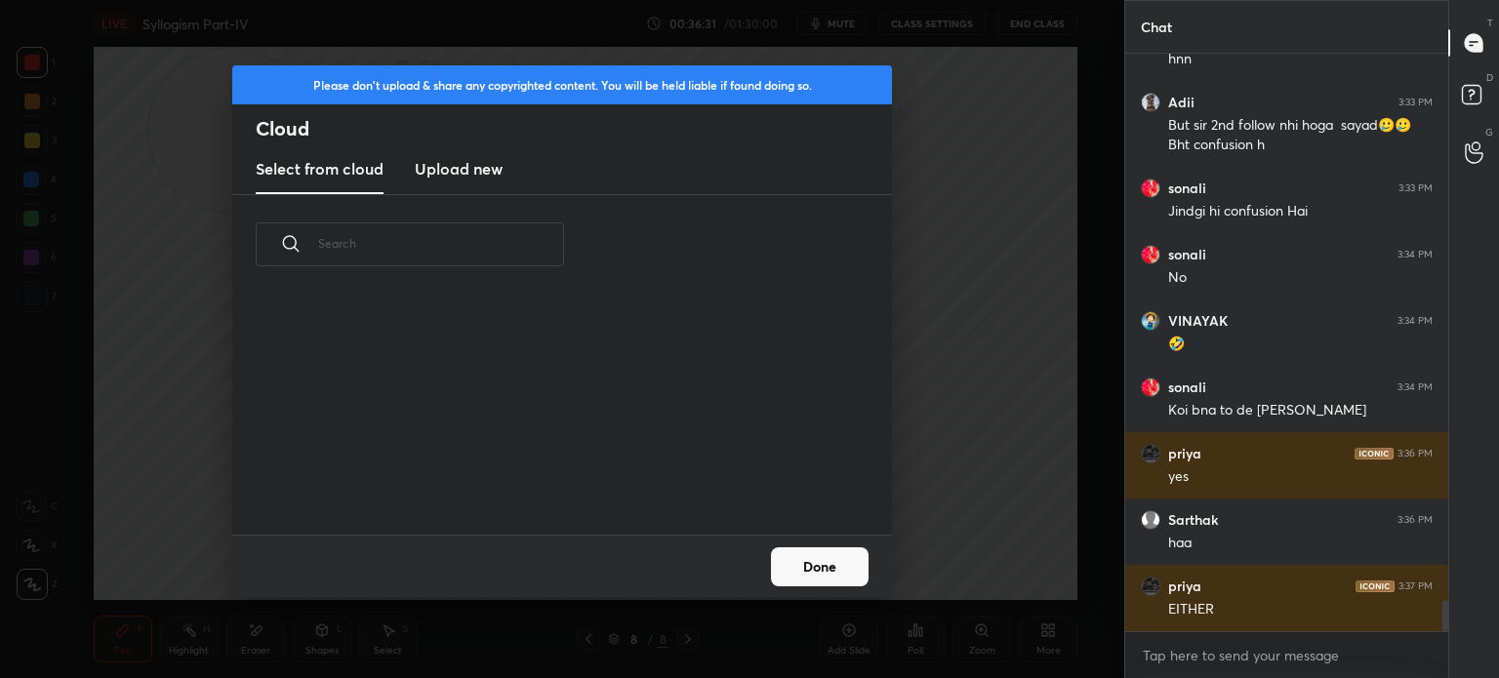
scroll to position [240, 627]
click at [416, 152] on new "Upload new" at bounding box center [459, 169] width 88 height 49
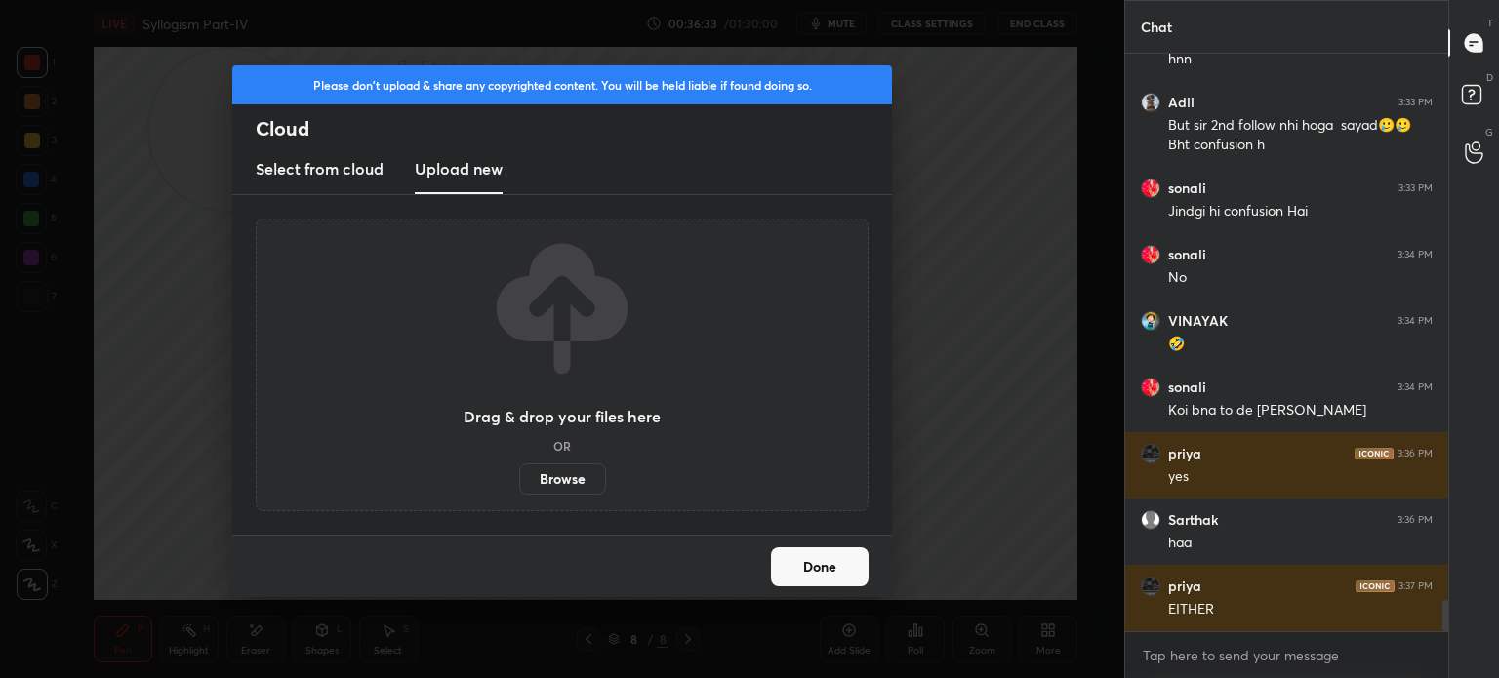
click at [552, 470] on label "Browse" at bounding box center [562, 479] width 87 height 31
click at [519, 470] on input "Browse" at bounding box center [519, 479] width 0 height 31
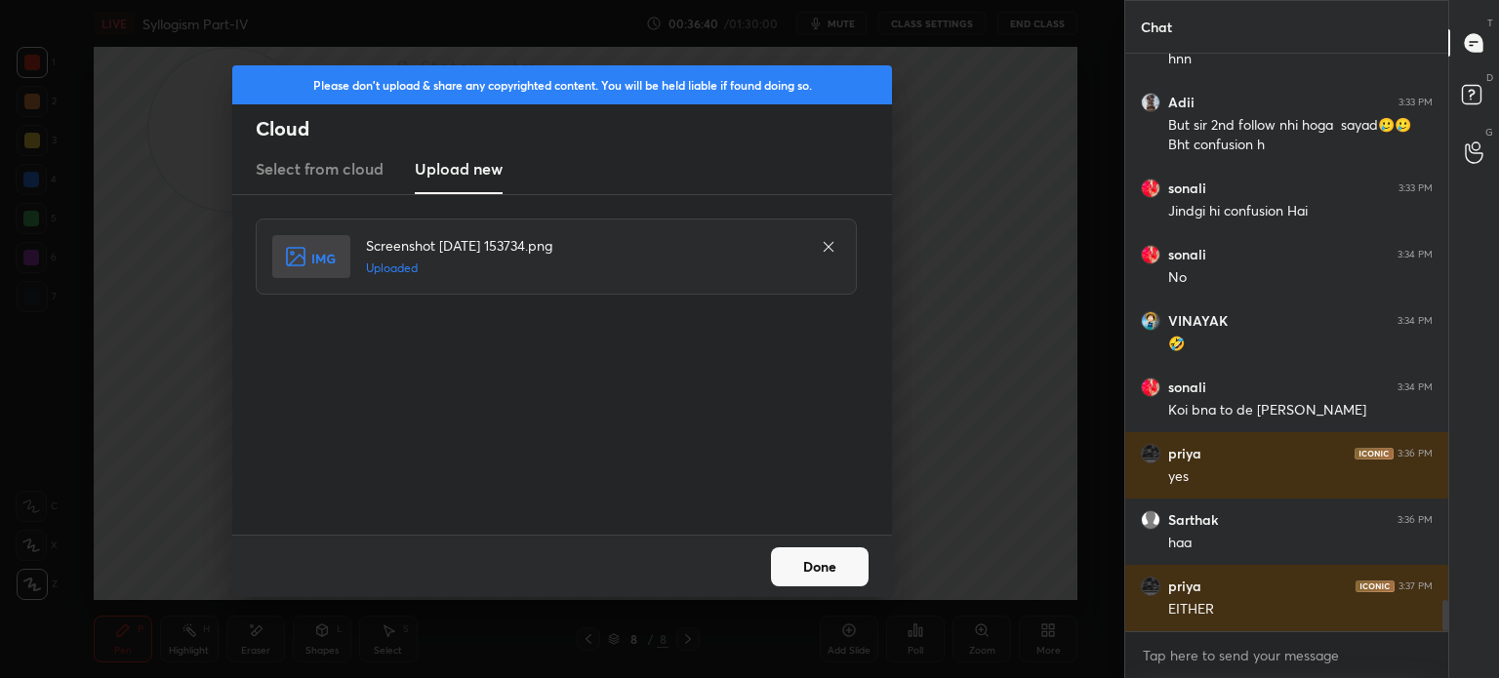
click at [805, 558] on button "Done" at bounding box center [820, 566] width 98 height 39
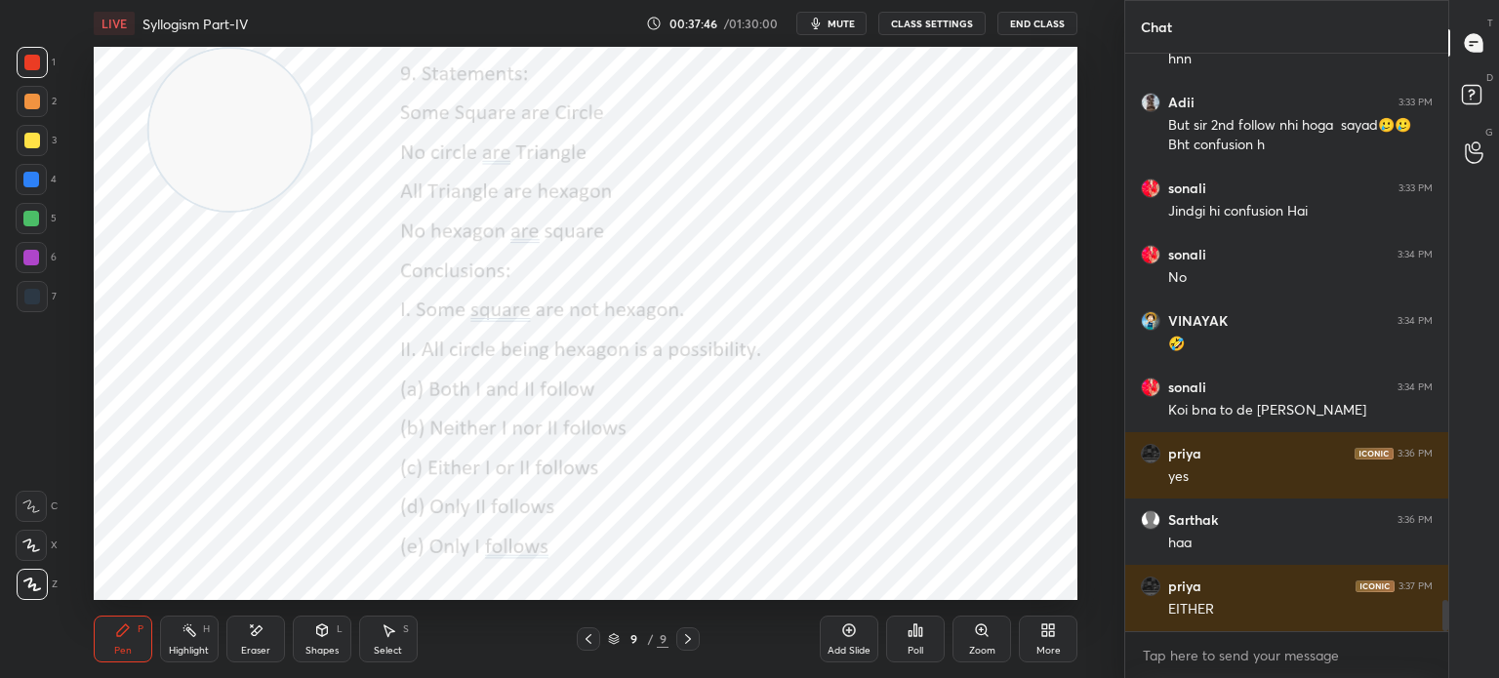
click at [917, 652] on div "Poll" at bounding box center [916, 651] width 16 height 10
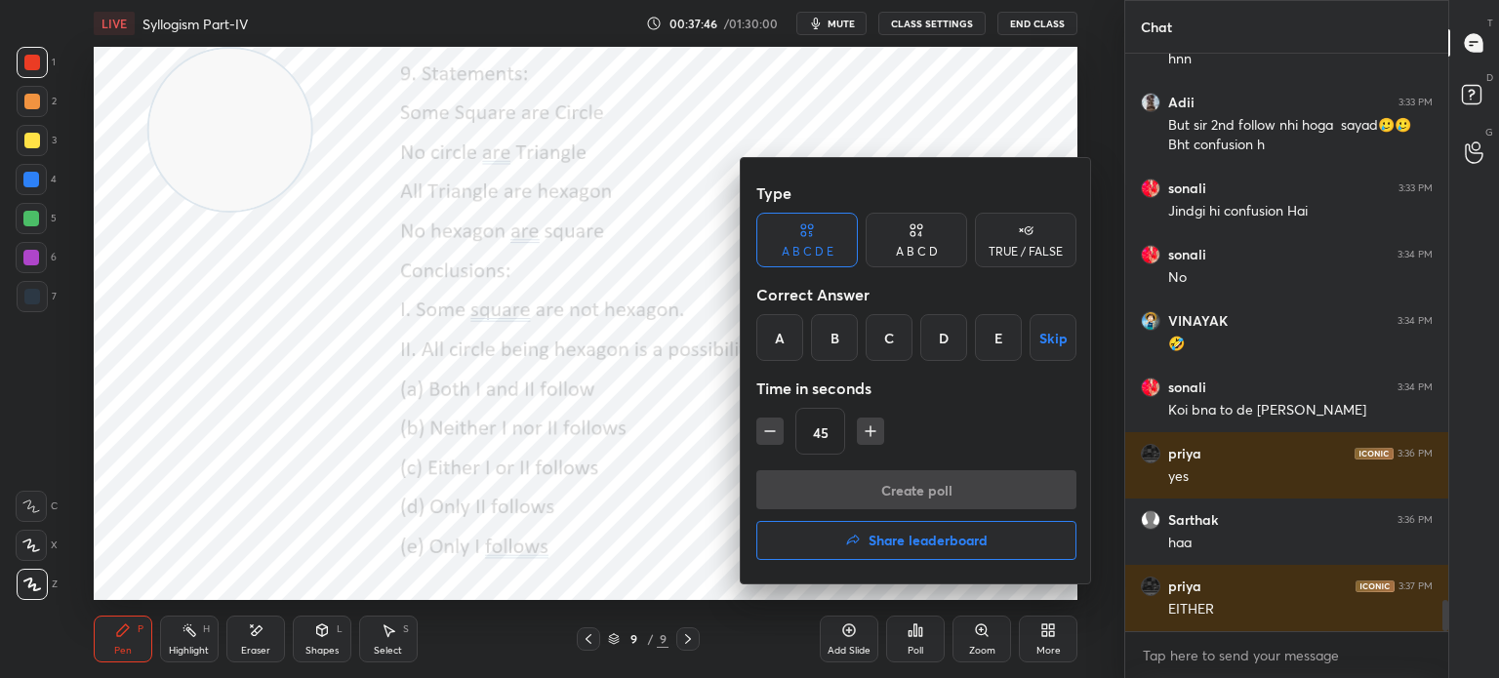
click at [988, 336] on div "E" at bounding box center [998, 337] width 47 height 47
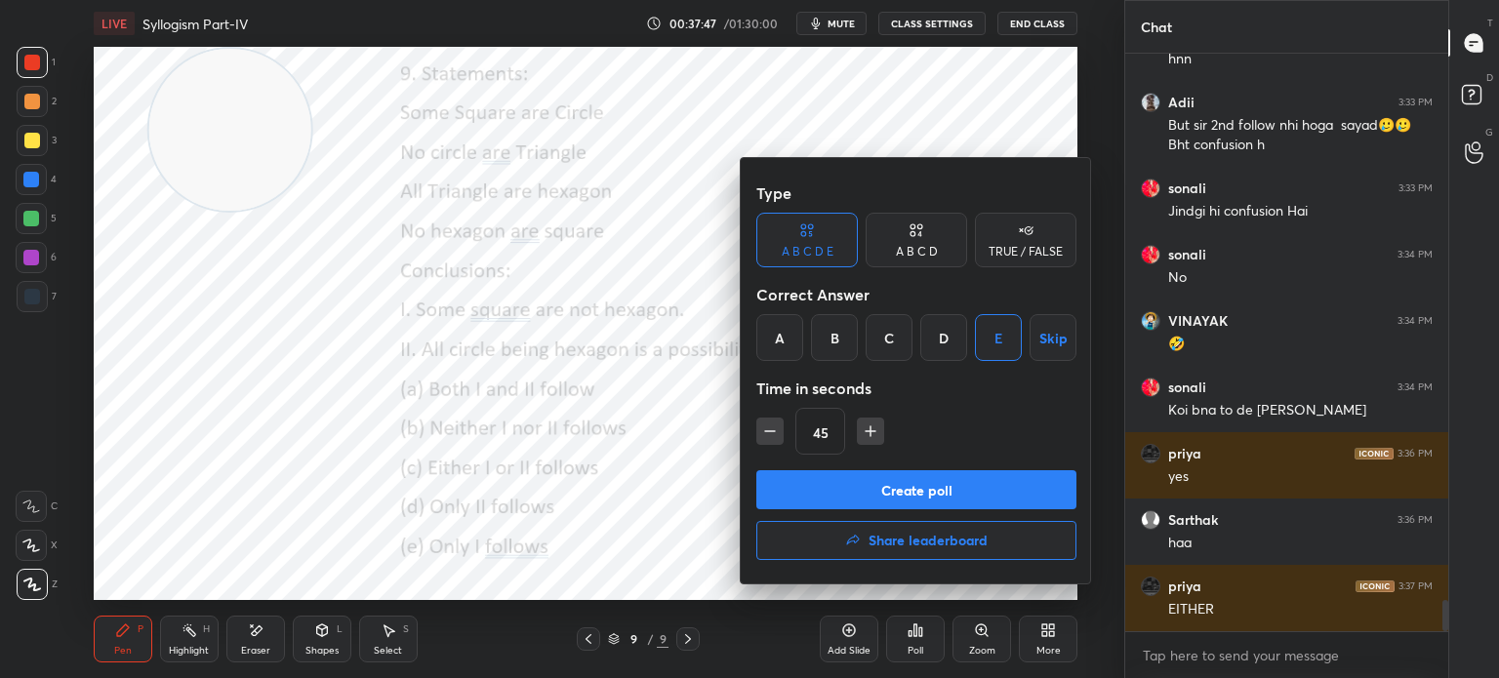
click at [882, 474] on button "Create poll" at bounding box center [916, 489] width 320 height 39
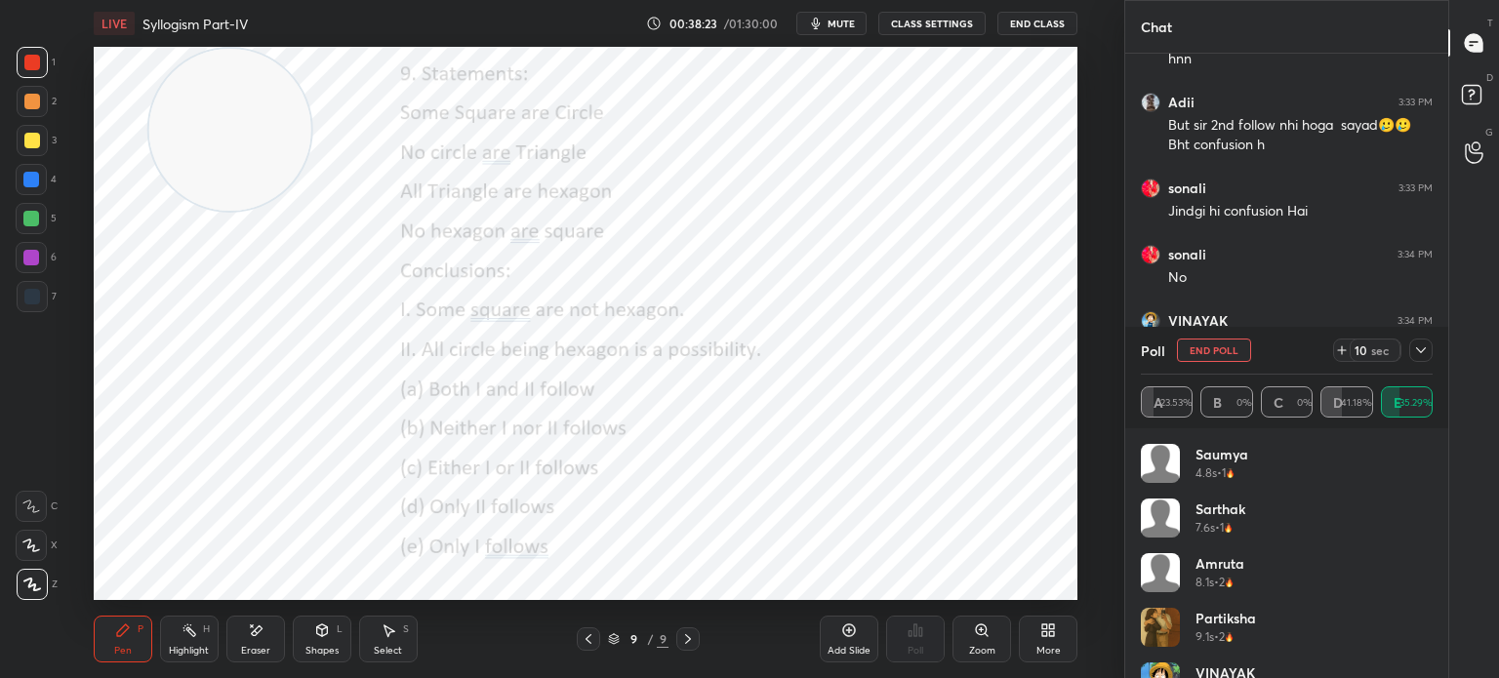
scroll to position [94, 0]
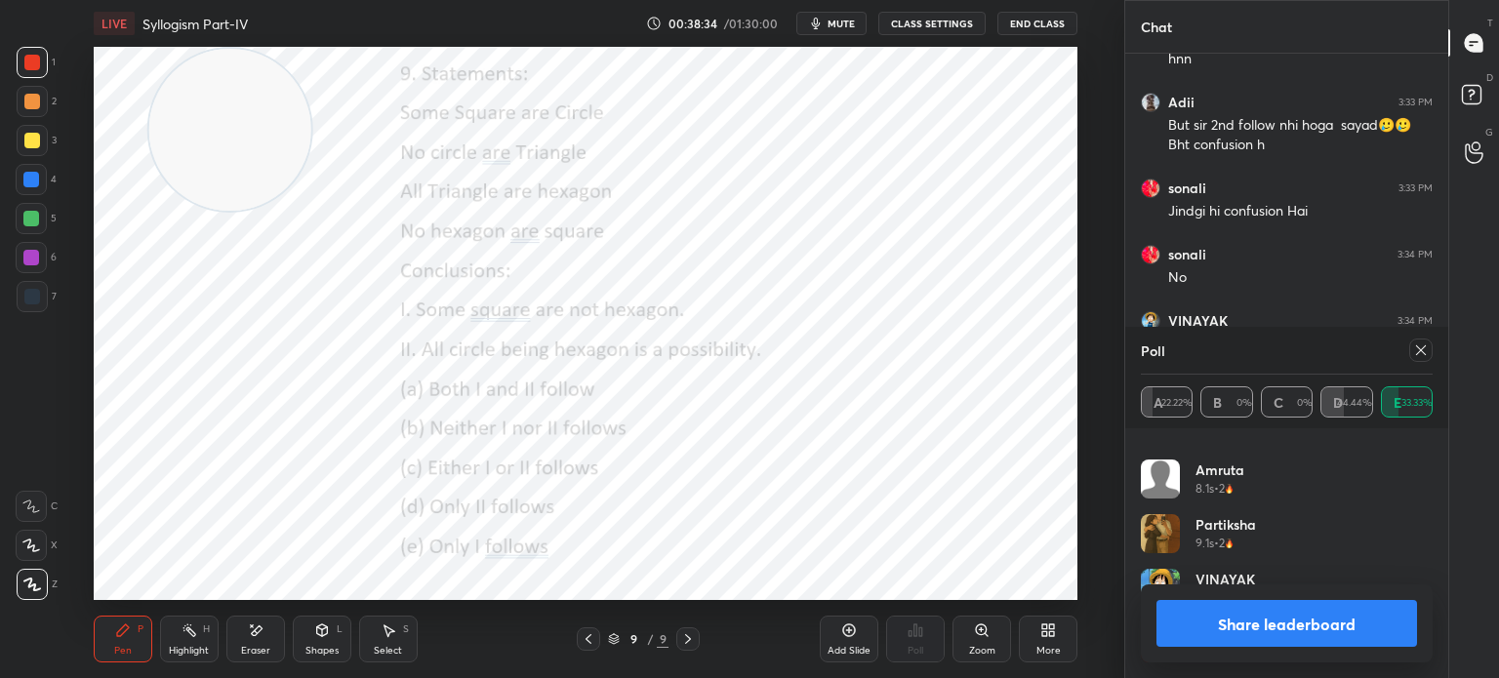
click at [1422, 352] on icon at bounding box center [1421, 350] width 10 height 10
type textarea "x"
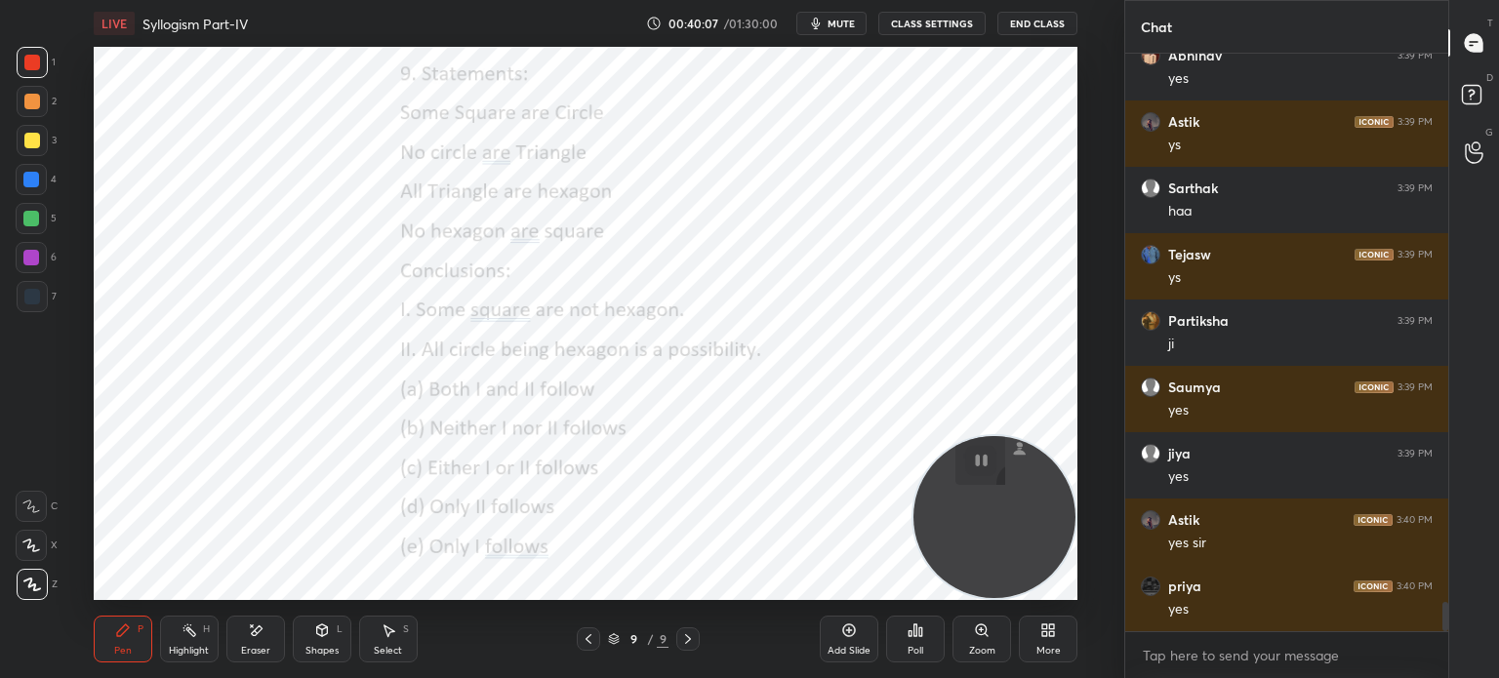
scroll to position [10875, 0]
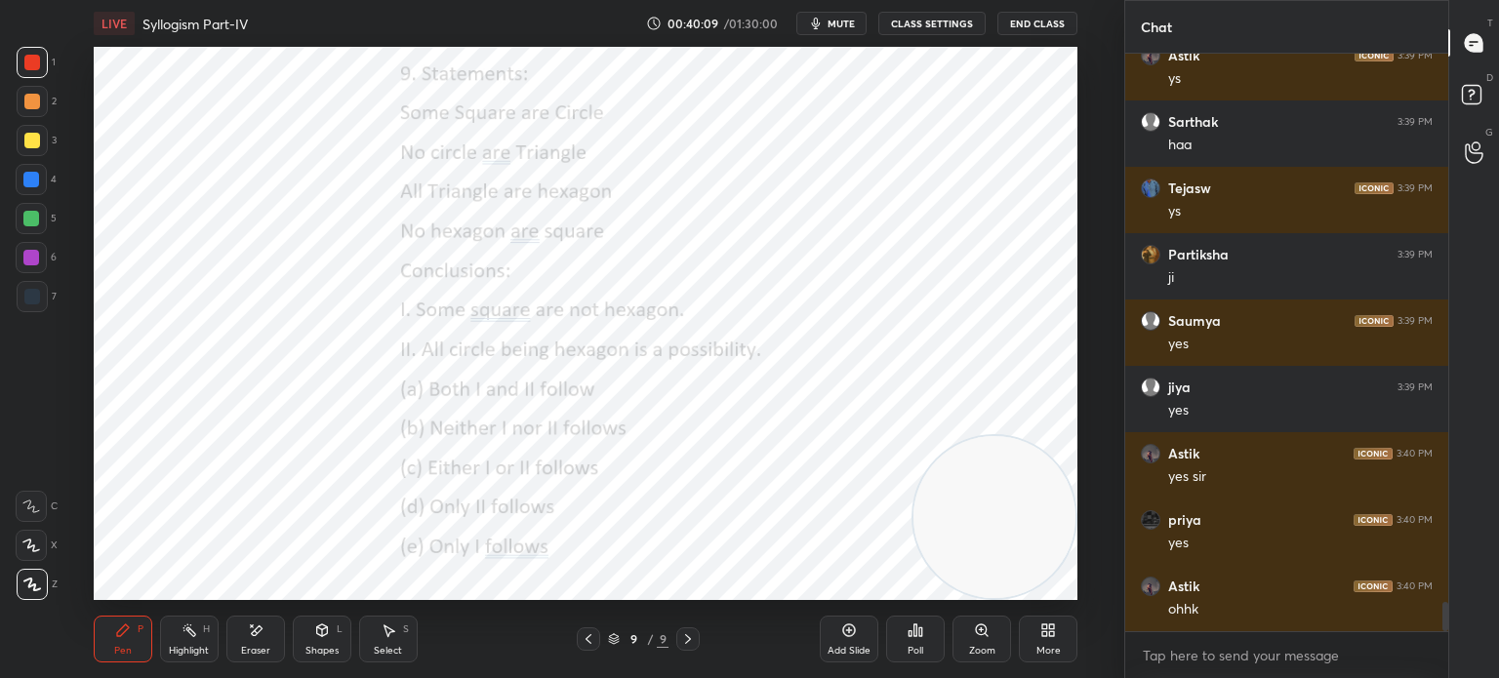
click at [1050, 627] on icon at bounding box center [1052, 627] width 5 height 5
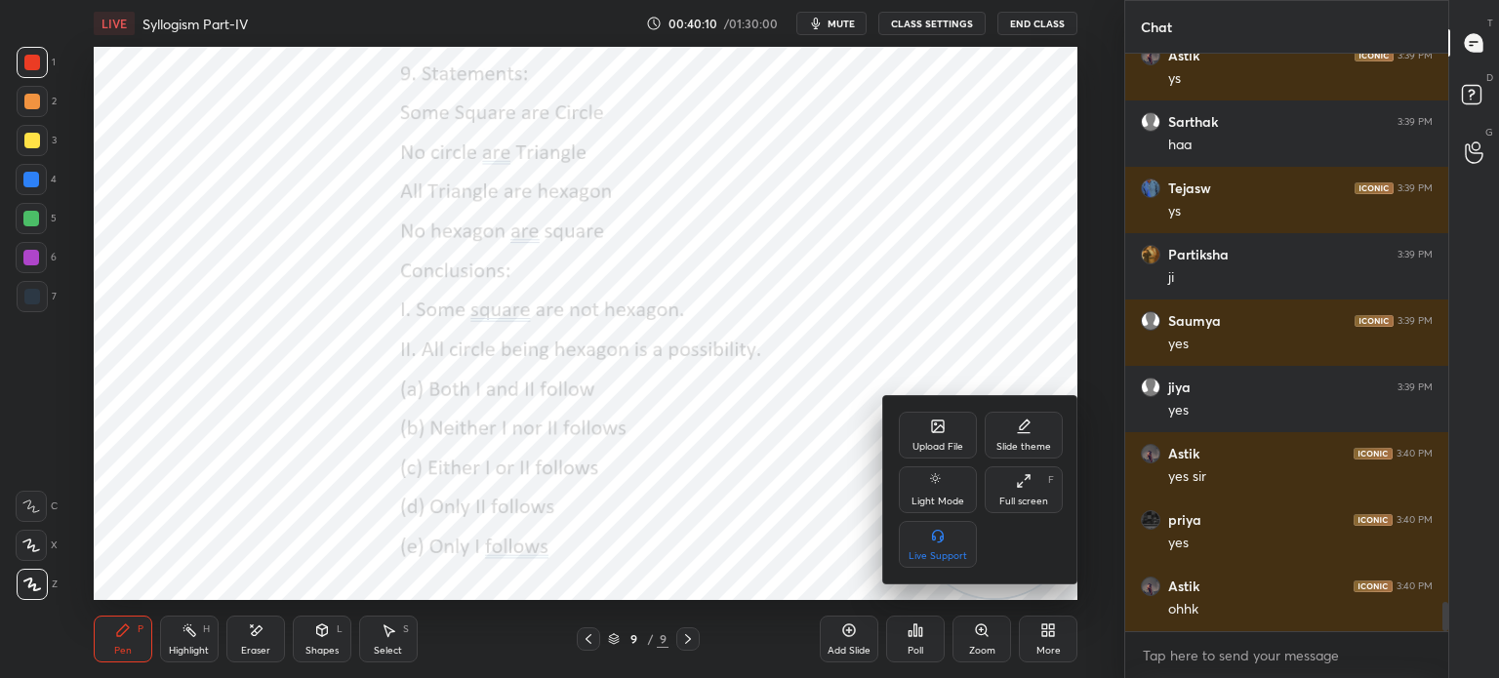
click at [919, 415] on div "Upload File" at bounding box center [938, 435] width 78 height 47
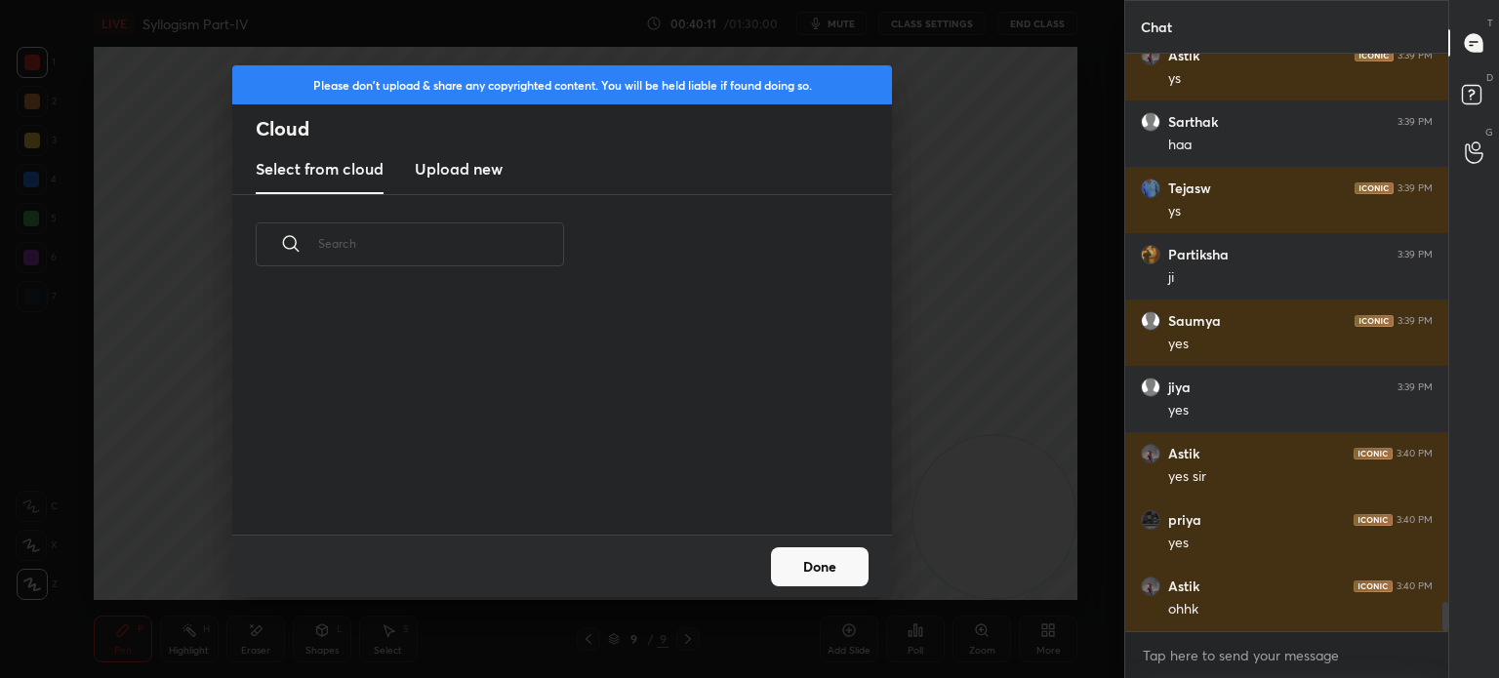
scroll to position [240, 627]
click at [436, 171] on h3 "Upload new" at bounding box center [459, 168] width 88 height 23
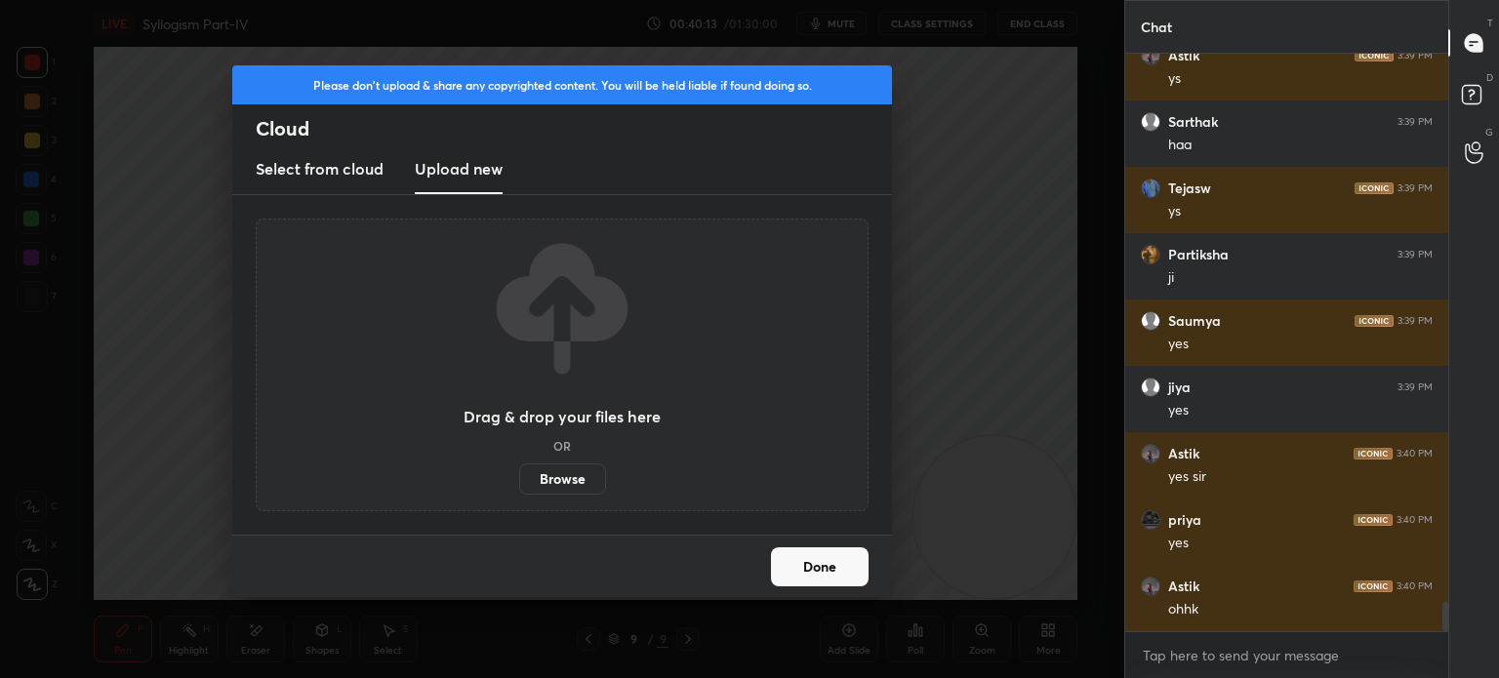
click at [542, 479] on label "Browse" at bounding box center [562, 479] width 87 height 31
click at [519, 479] on input "Browse" at bounding box center [519, 479] width 0 height 31
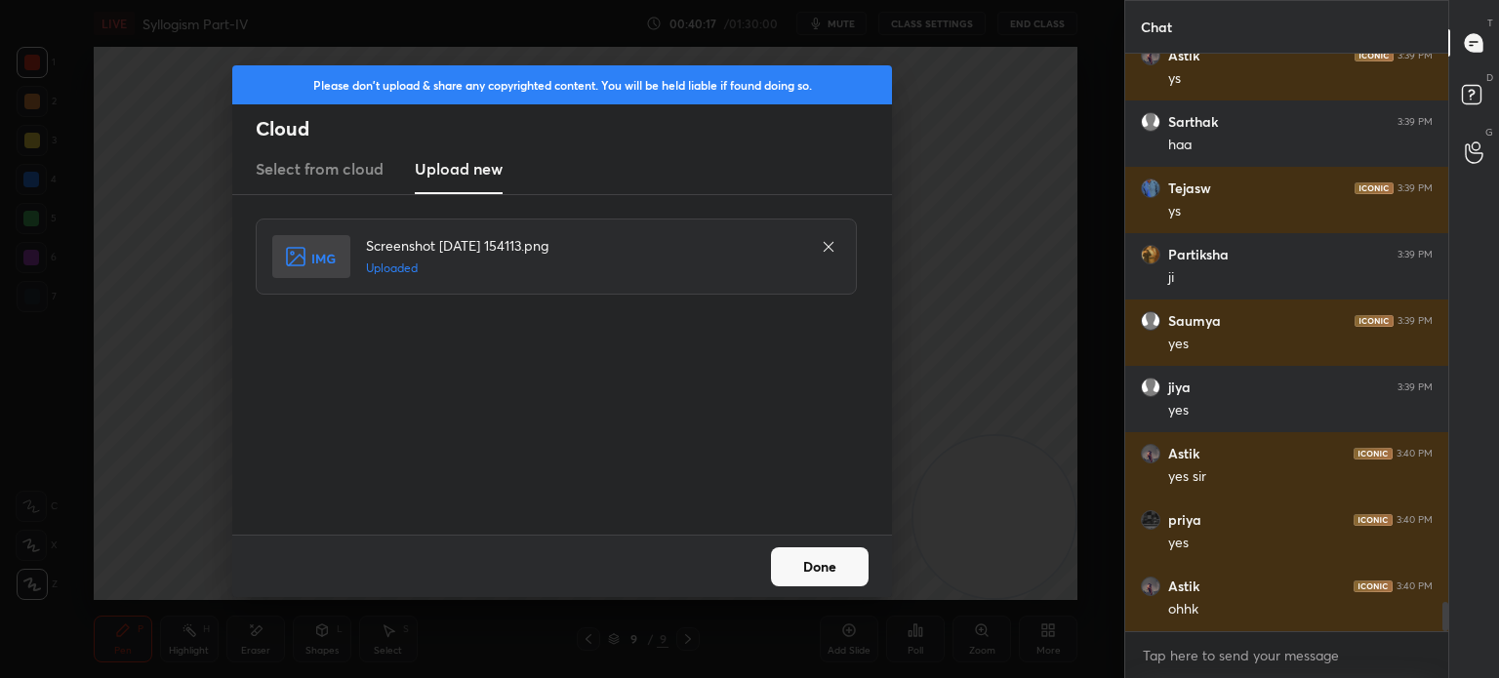
click at [792, 581] on button "Done" at bounding box center [820, 566] width 98 height 39
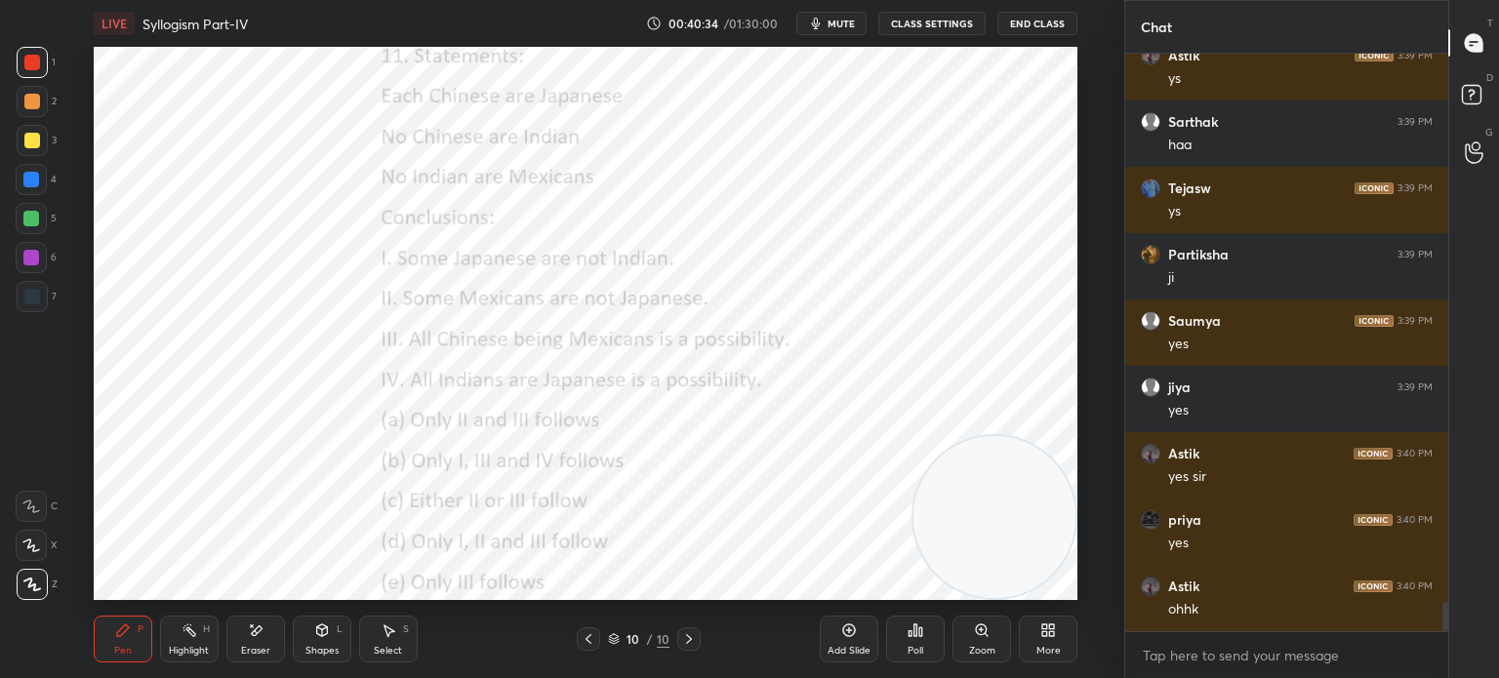
scroll to position [10959, 0]
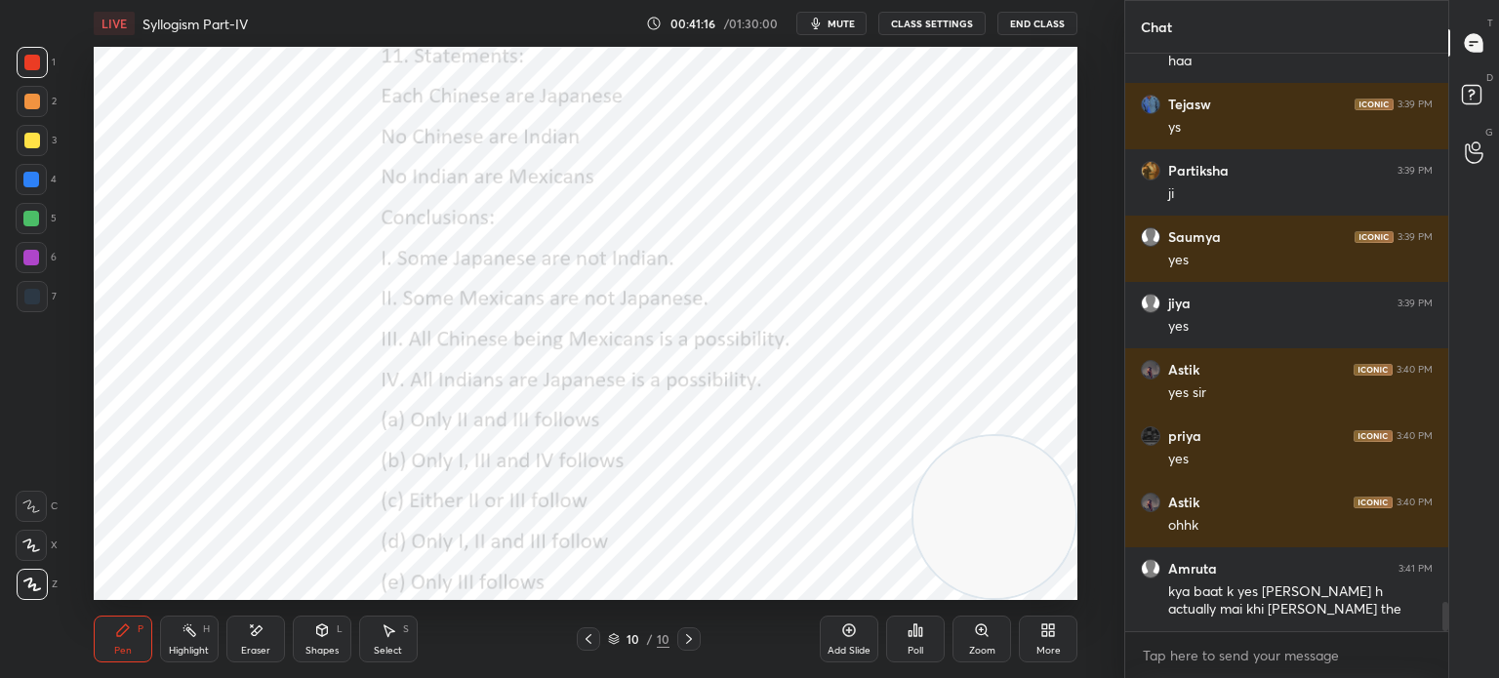
click at [919, 653] on div "Poll" at bounding box center [916, 651] width 16 height 10
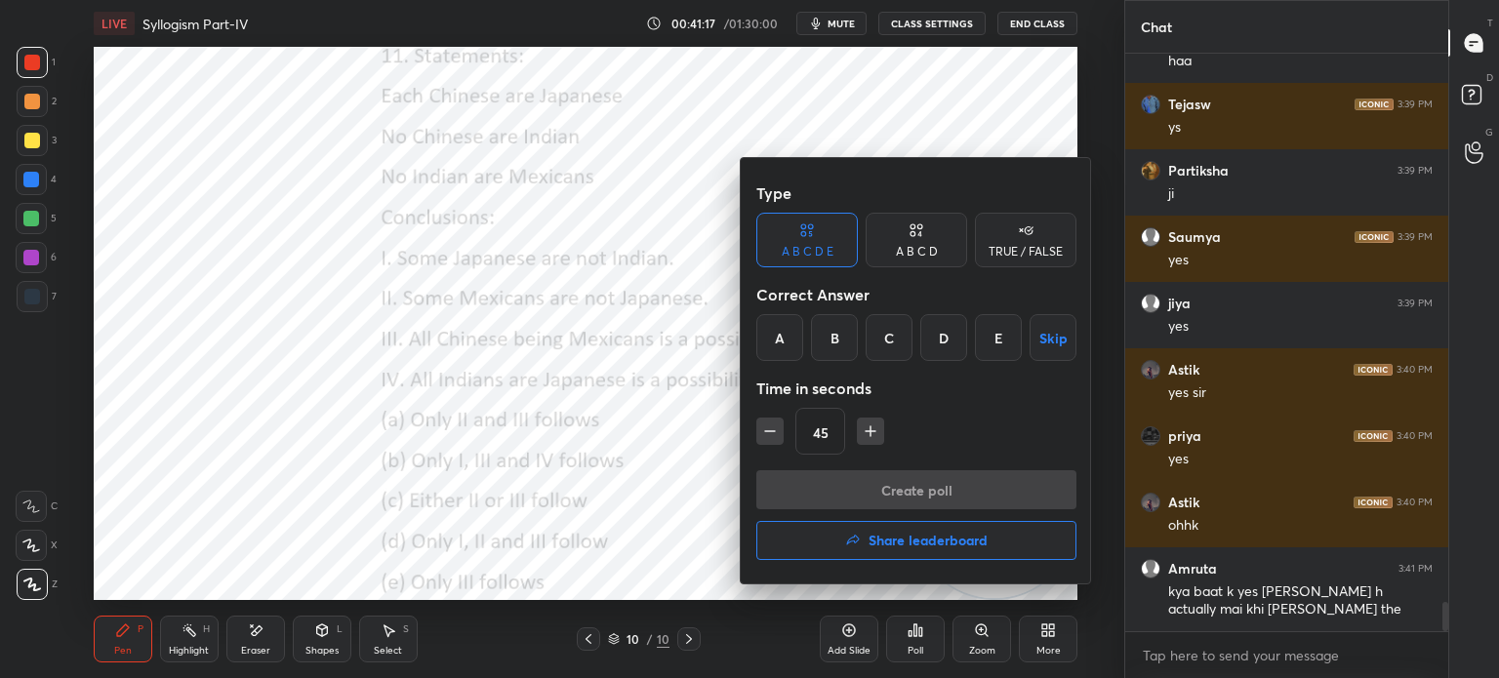
click at [833, 339] on div "B" at bounding box center [834, 337] width 47 height 47
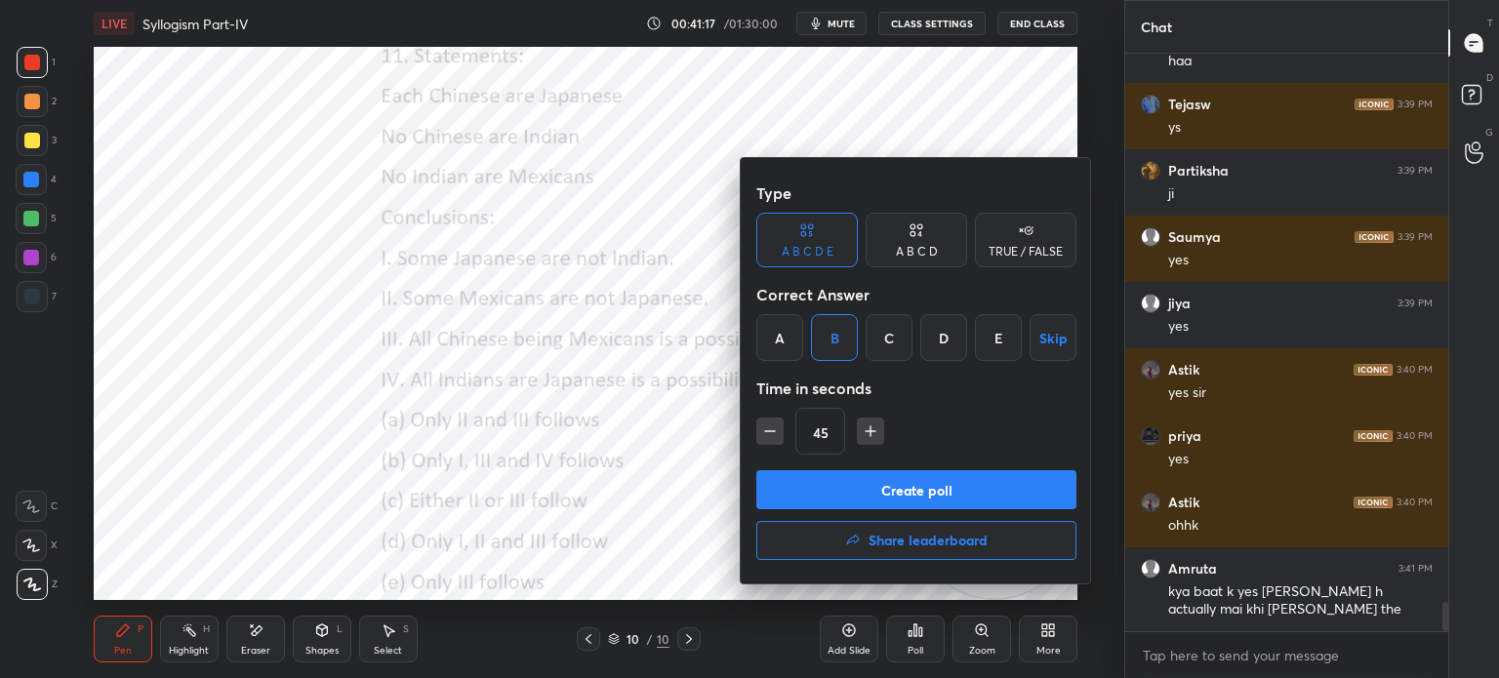
click at [869, 425] on icon "button" at bounding box center [871, 432] width 20 height 20
type input "60"
click at [984, 499] on button "Create poll" at bounding box center [916, 489] width 320 height 39
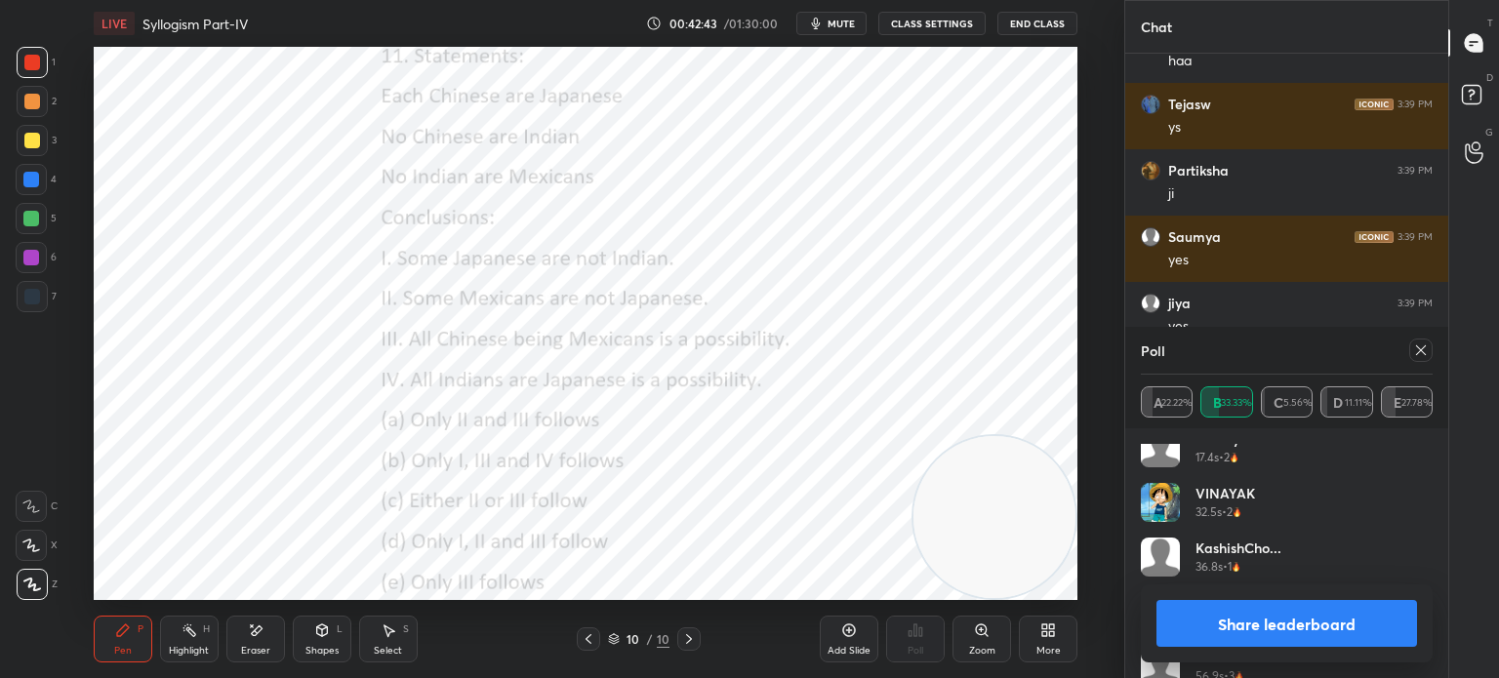
scroll to position [94, 0]
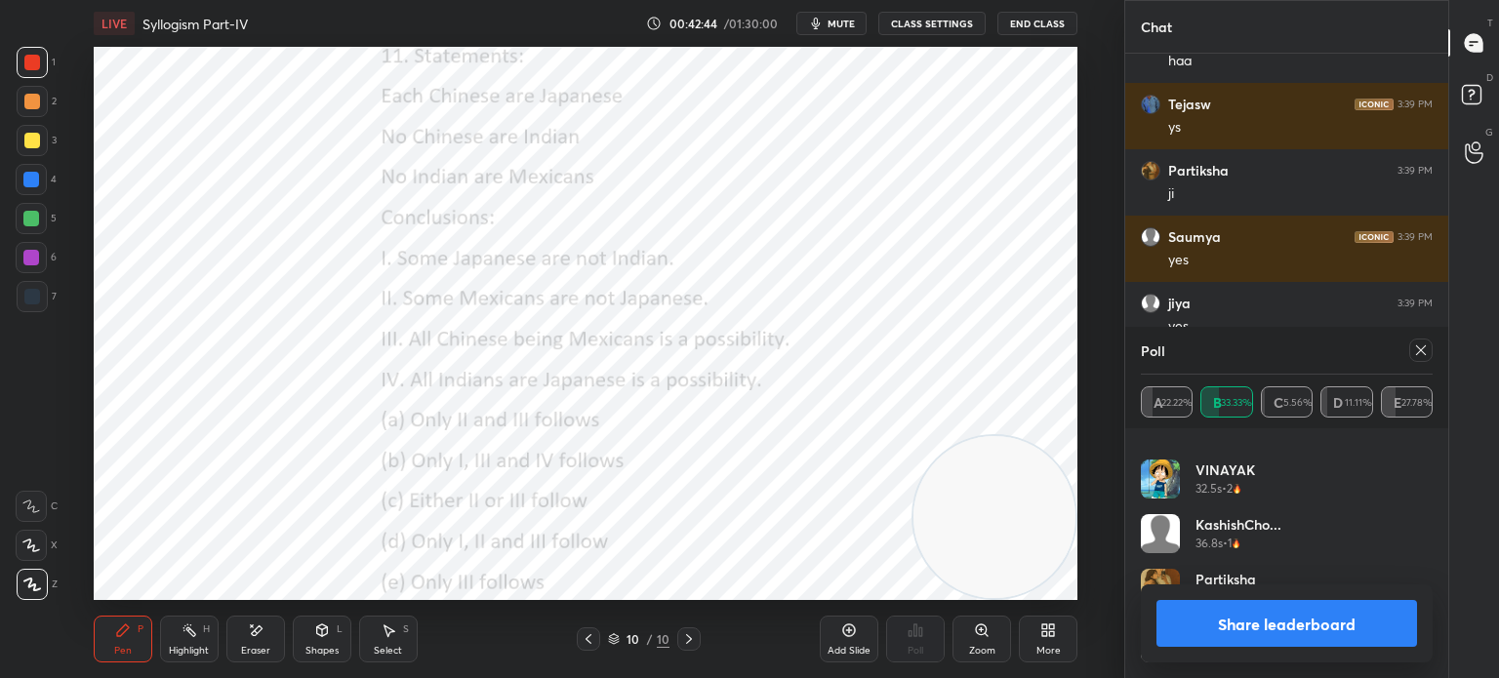
click at [1266, 614] on button "Share leaderboard" at bounding box center [1286, 623] width 261 height 47
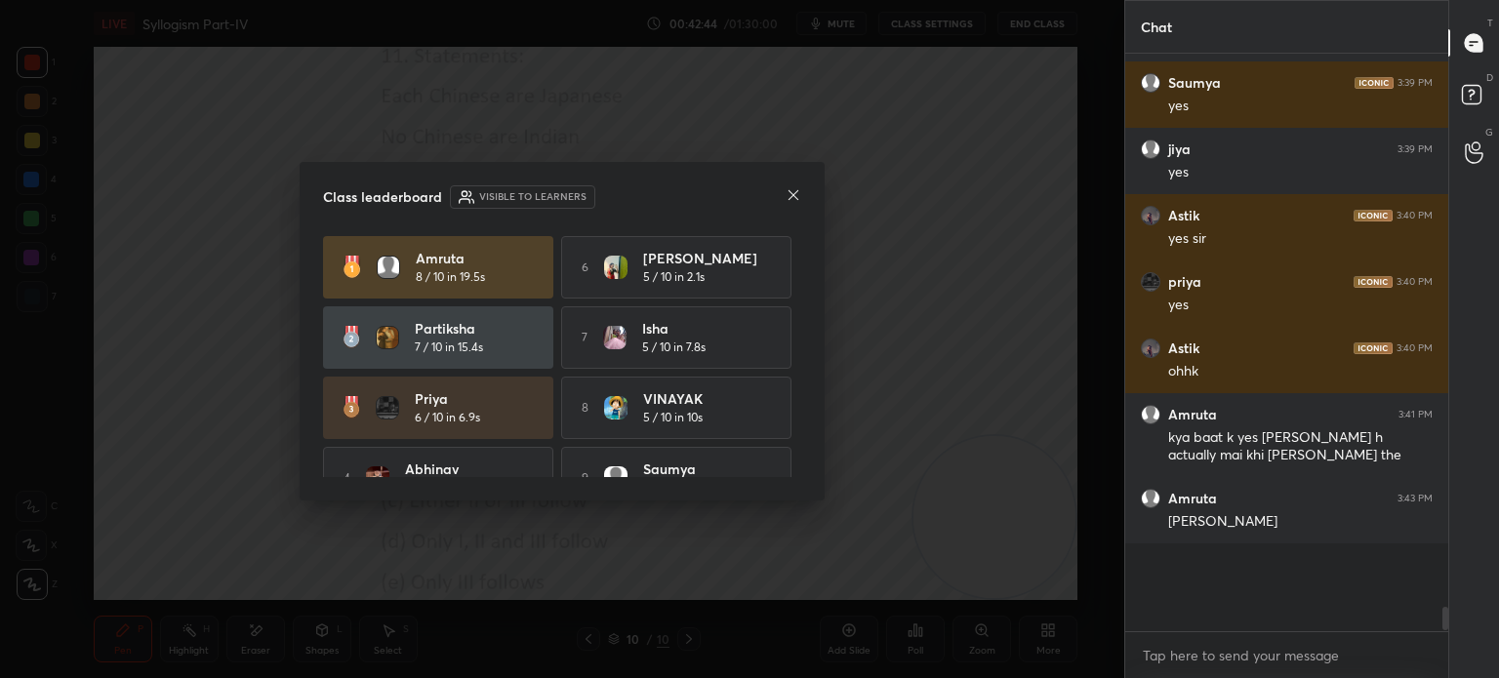
scroll to position [541, 317]
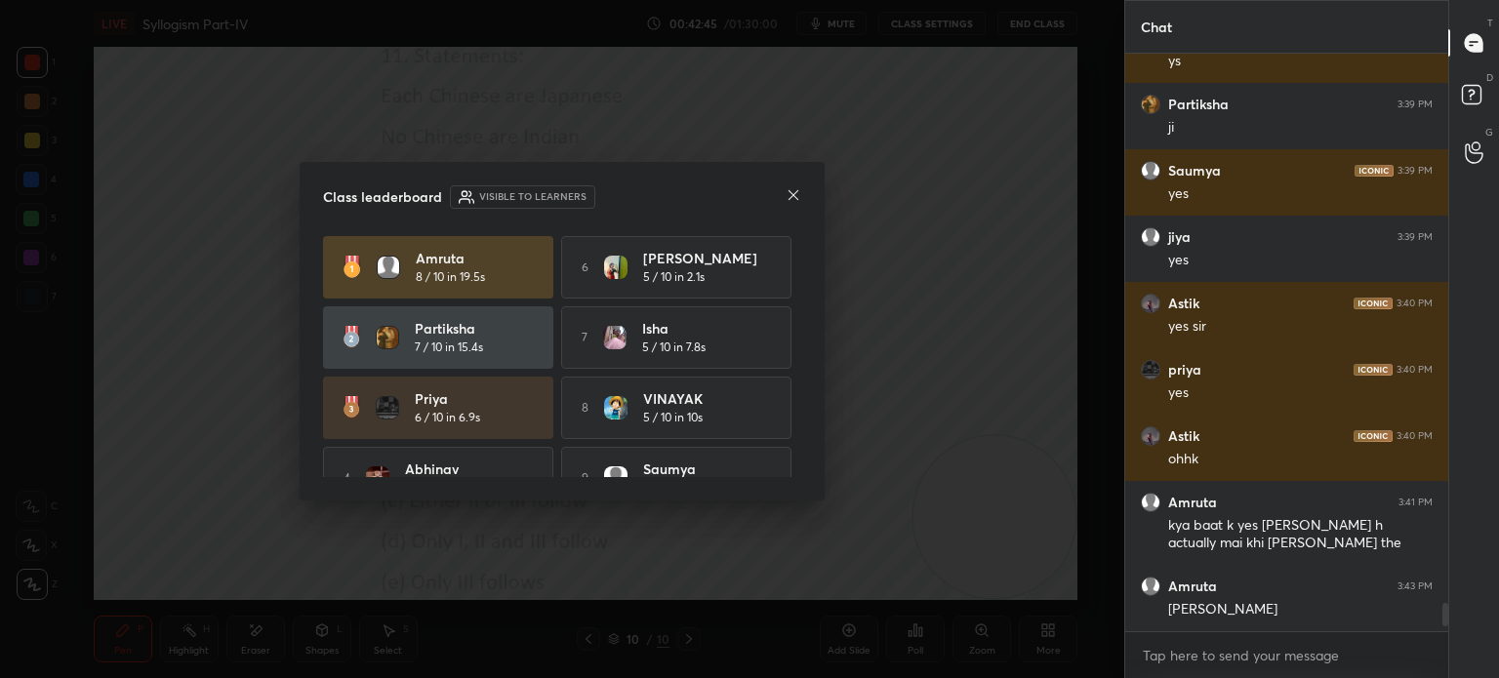
click at [790, 194] on icon at bounding box center [794, 195] width 16 height 16
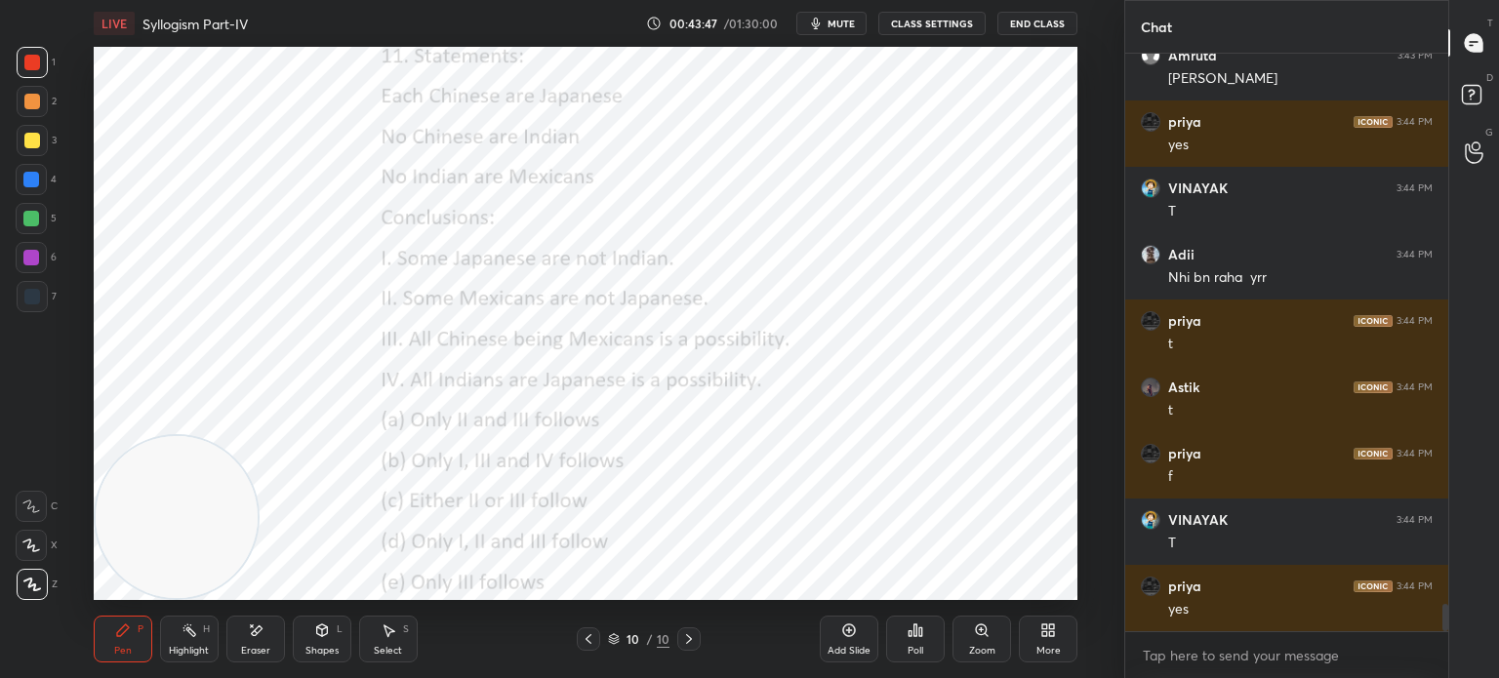
scroll to position [11576, 0]
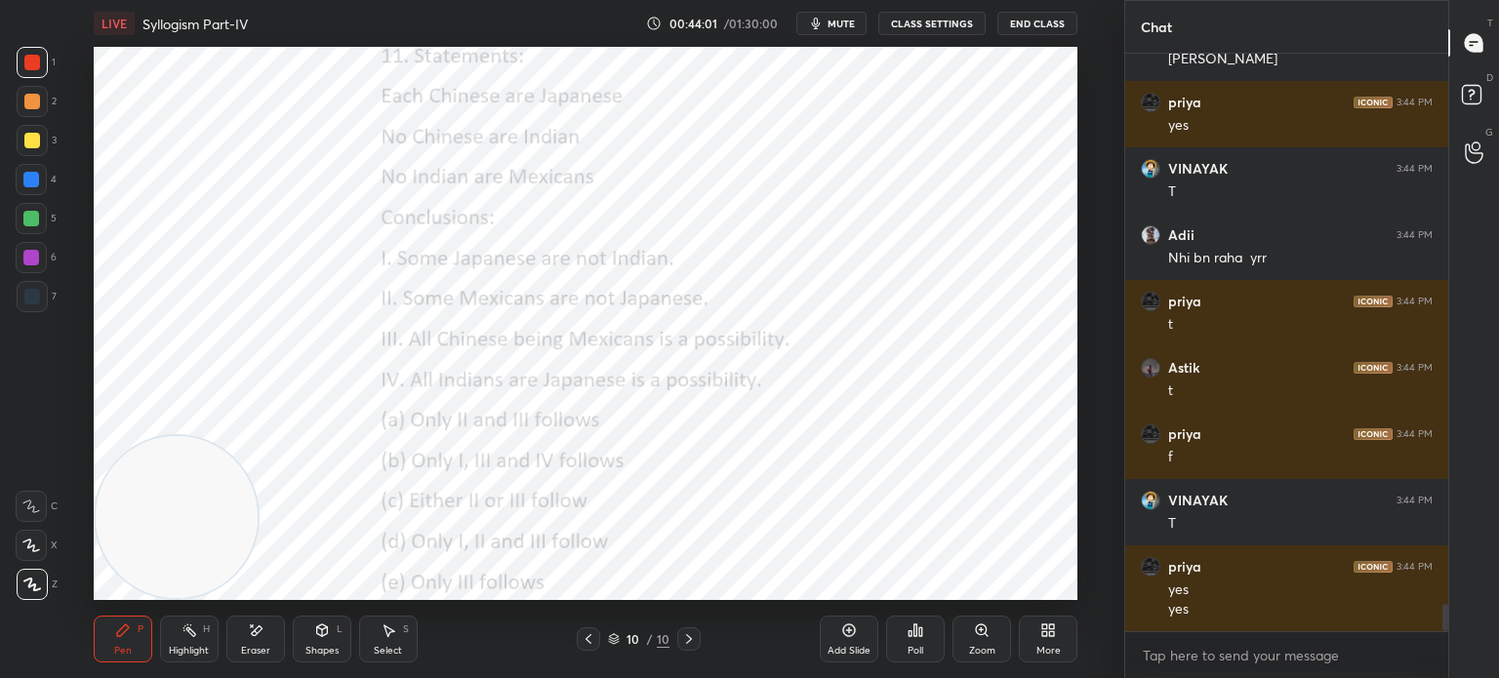
click at [256, 636] on icon at bounding box center [256, 631] width 16 height 17
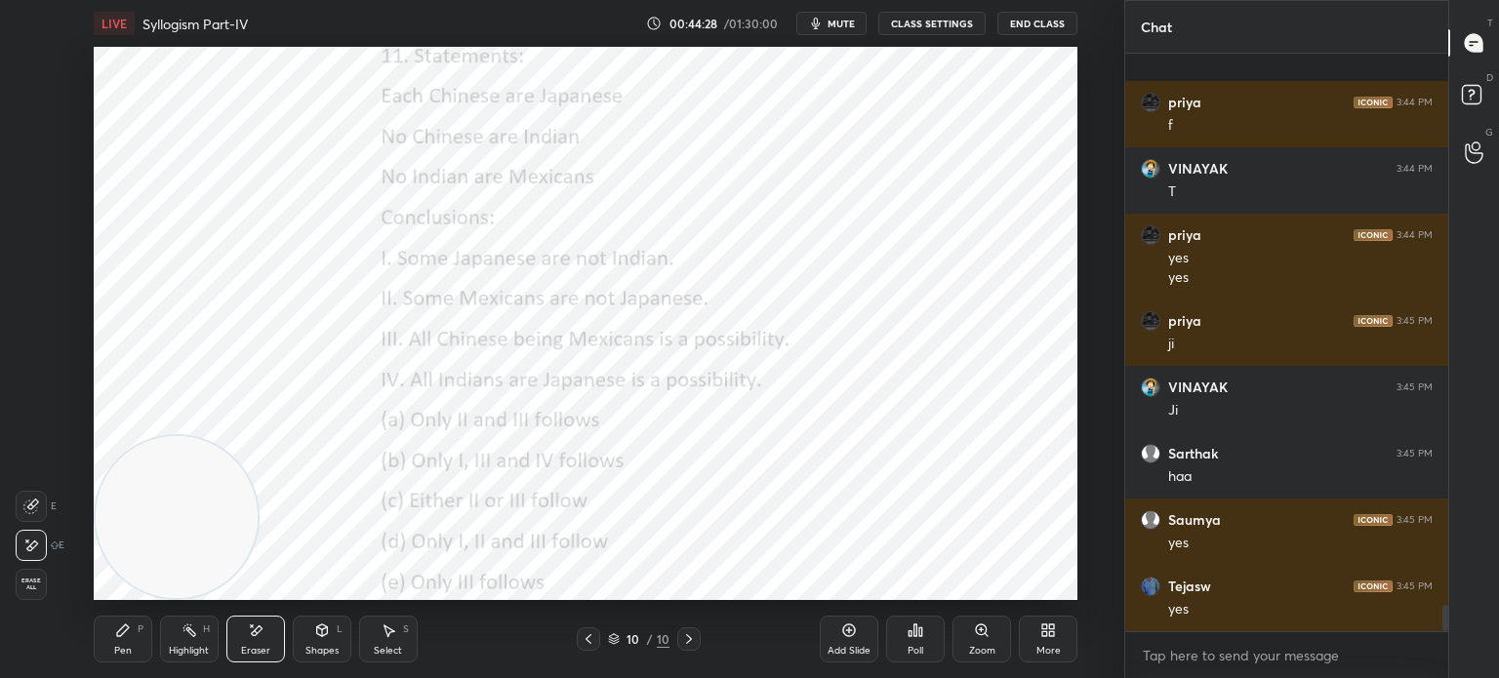
scroll to position [12058, 0]
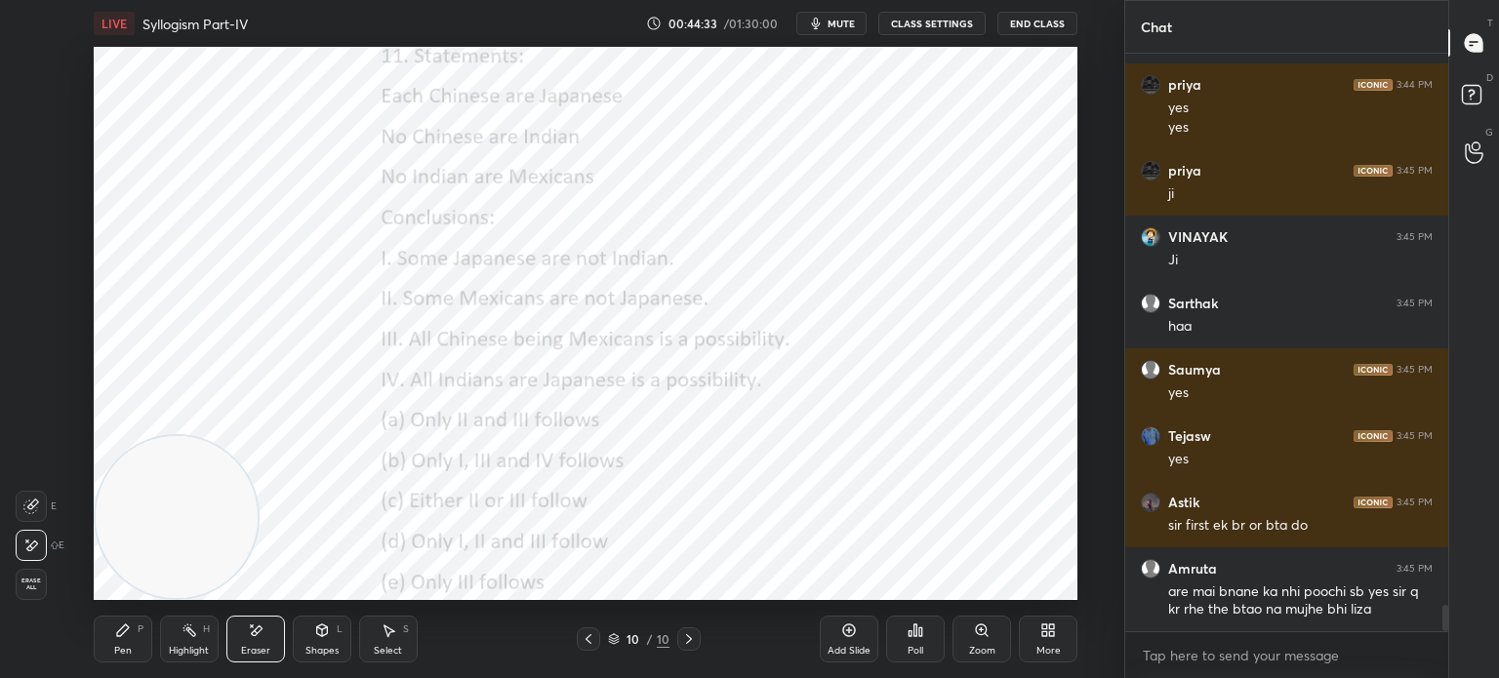
click at [1039, 638] on div "More" at bounding box center [1048, 639] width 59 height 47
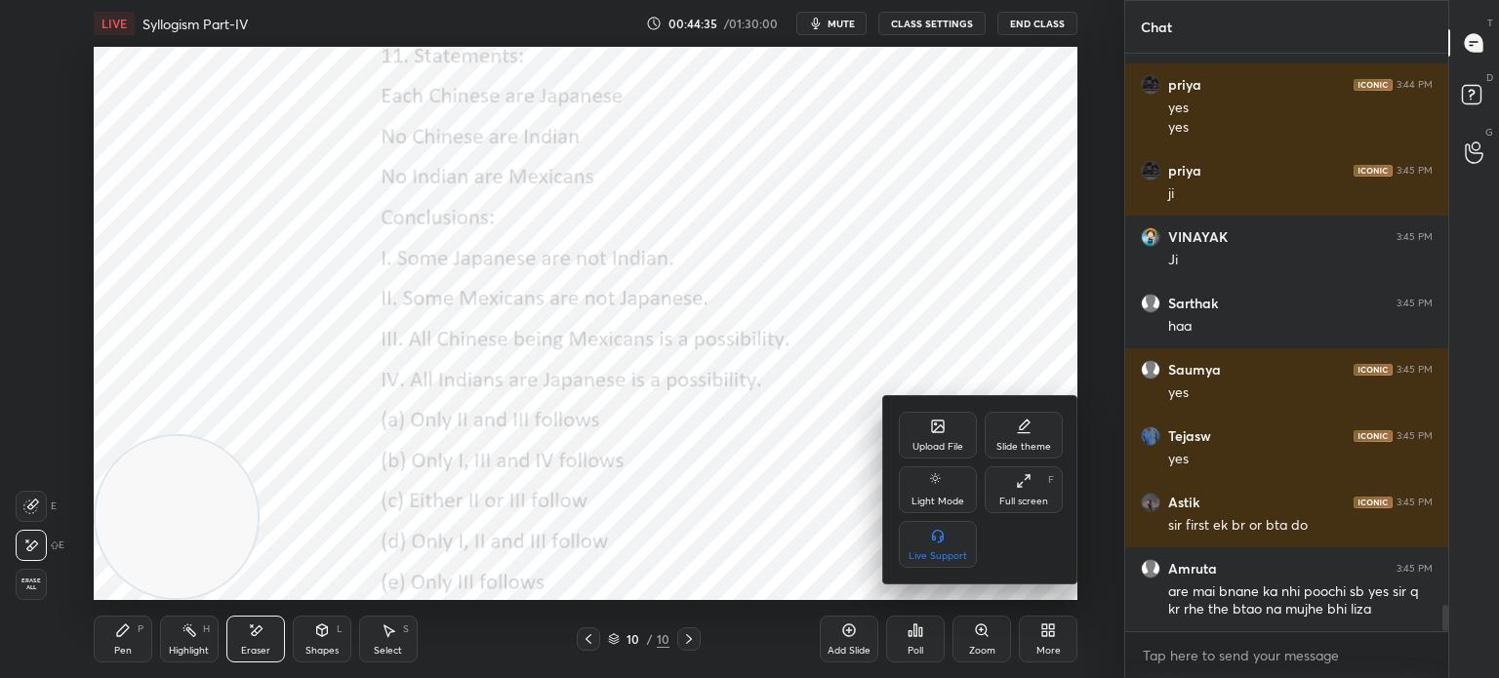
click at [943, 437] on div "Upload File" at bounding box center [938, 435] width 78 height 47
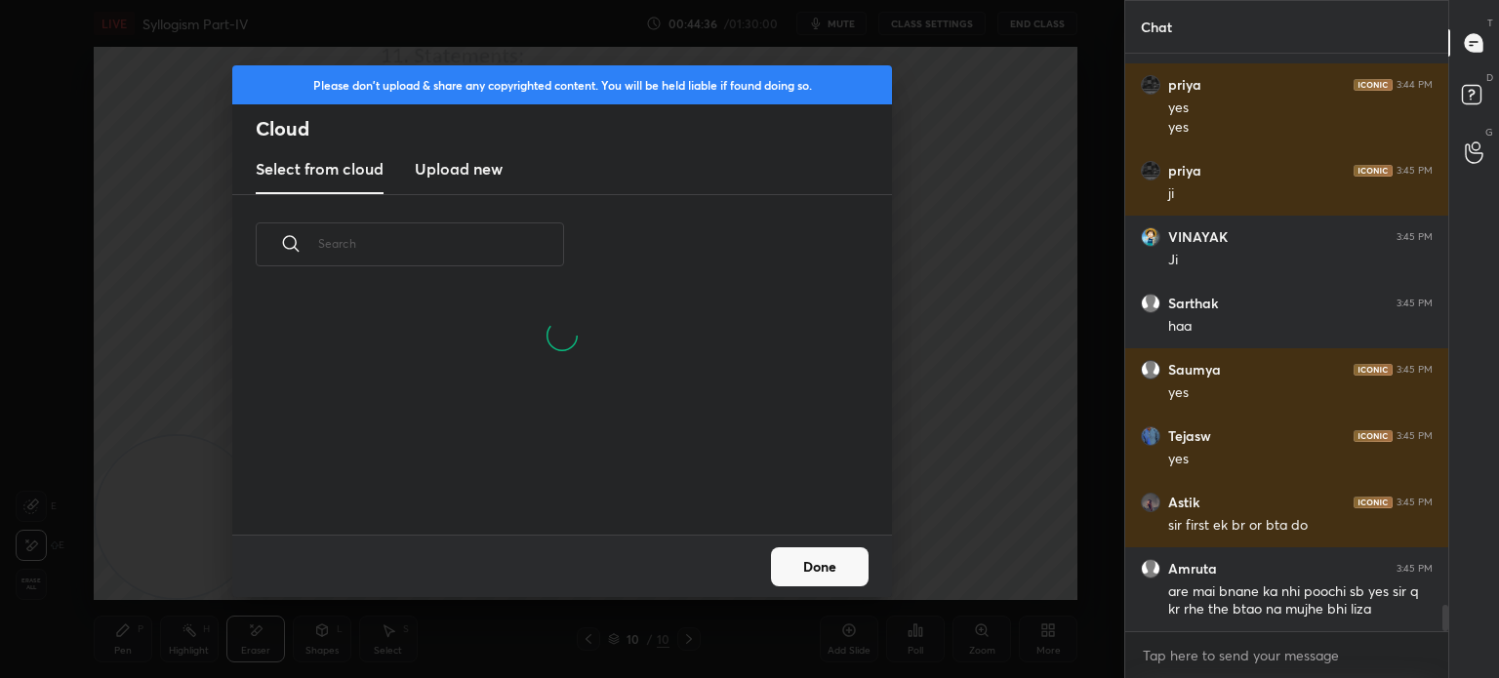
scroll to position [240, 627]
click at [461, 181] on new "Upload new" at bounding box center [459, 169] width 88 height 49
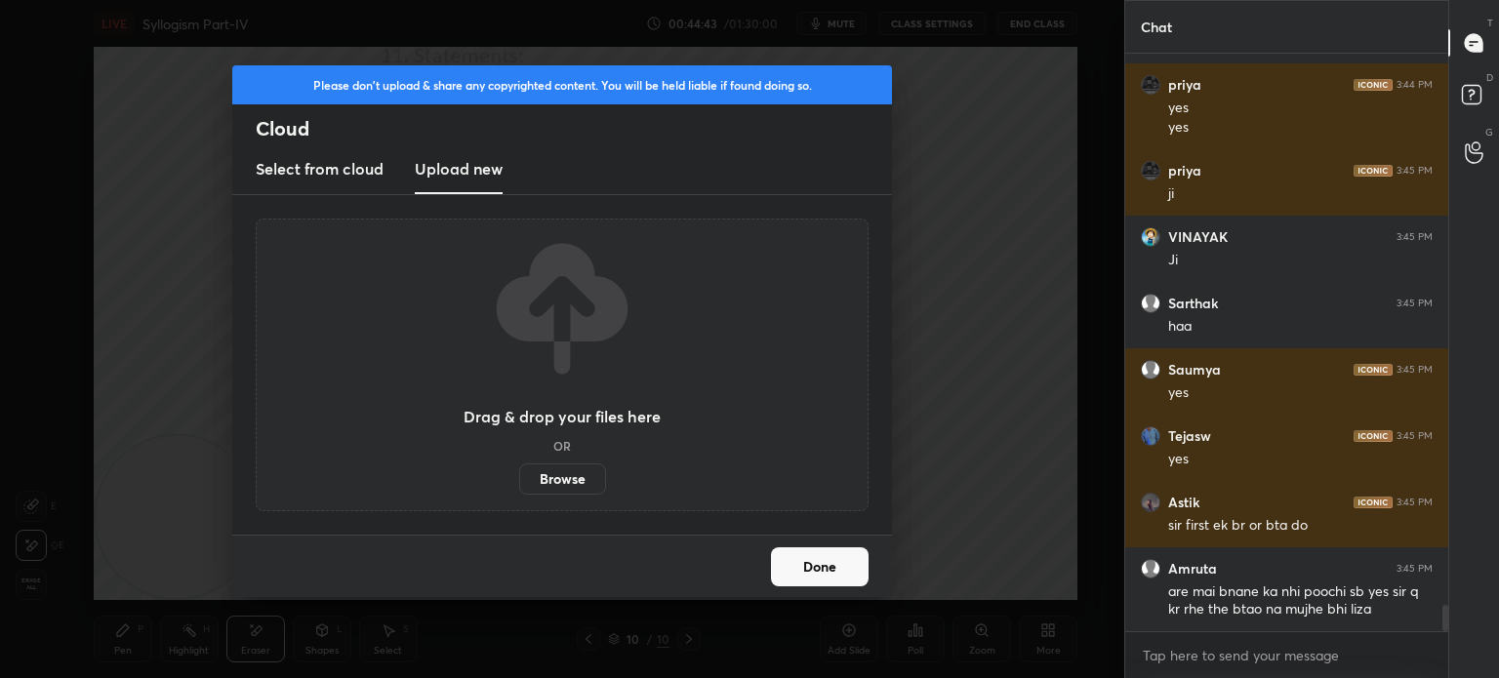
click at [558, 475] on label "Browse" at bounding box center [562, 479] width 87 height 31
click at [519, 475] on input "Browse" at bounding box center [519, 479] width 0 height 31
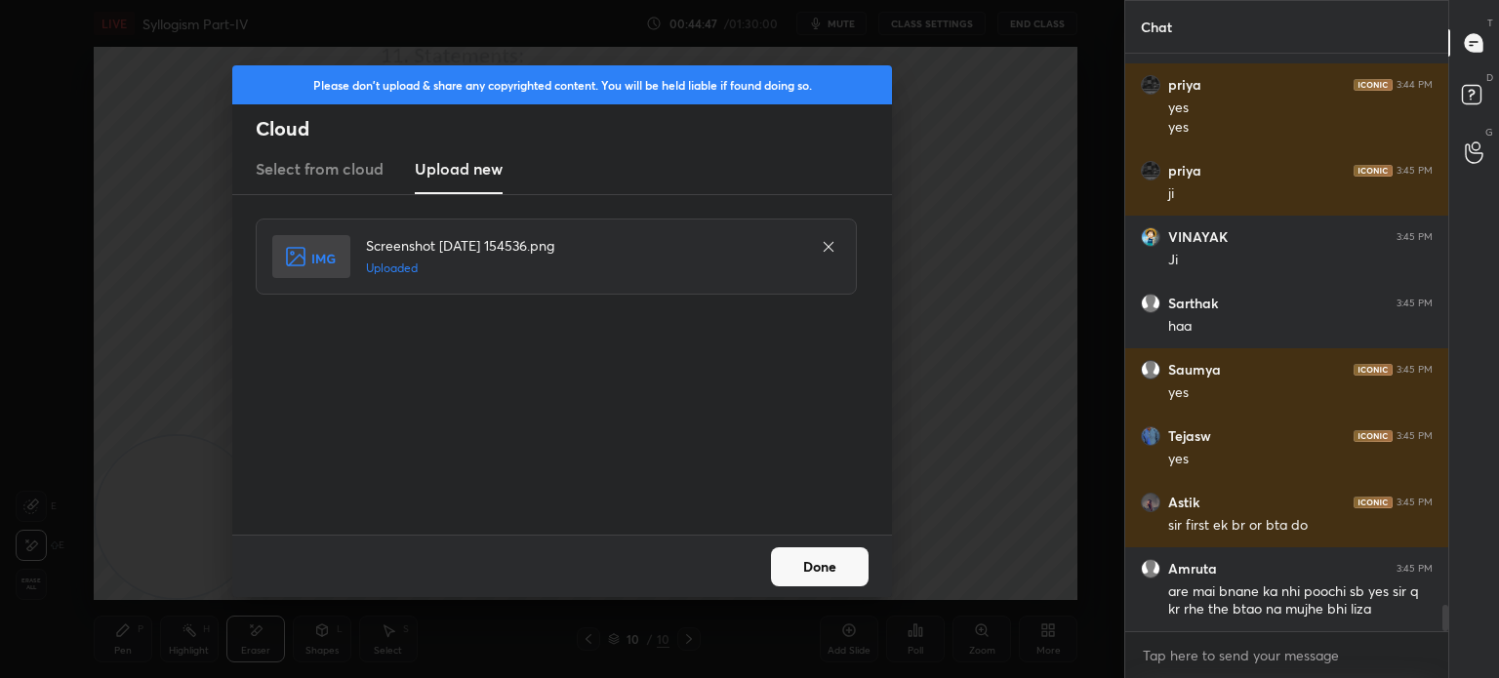
click at [820, 564] on button "Done" at bounding box center [820, 566] width 98 height 39
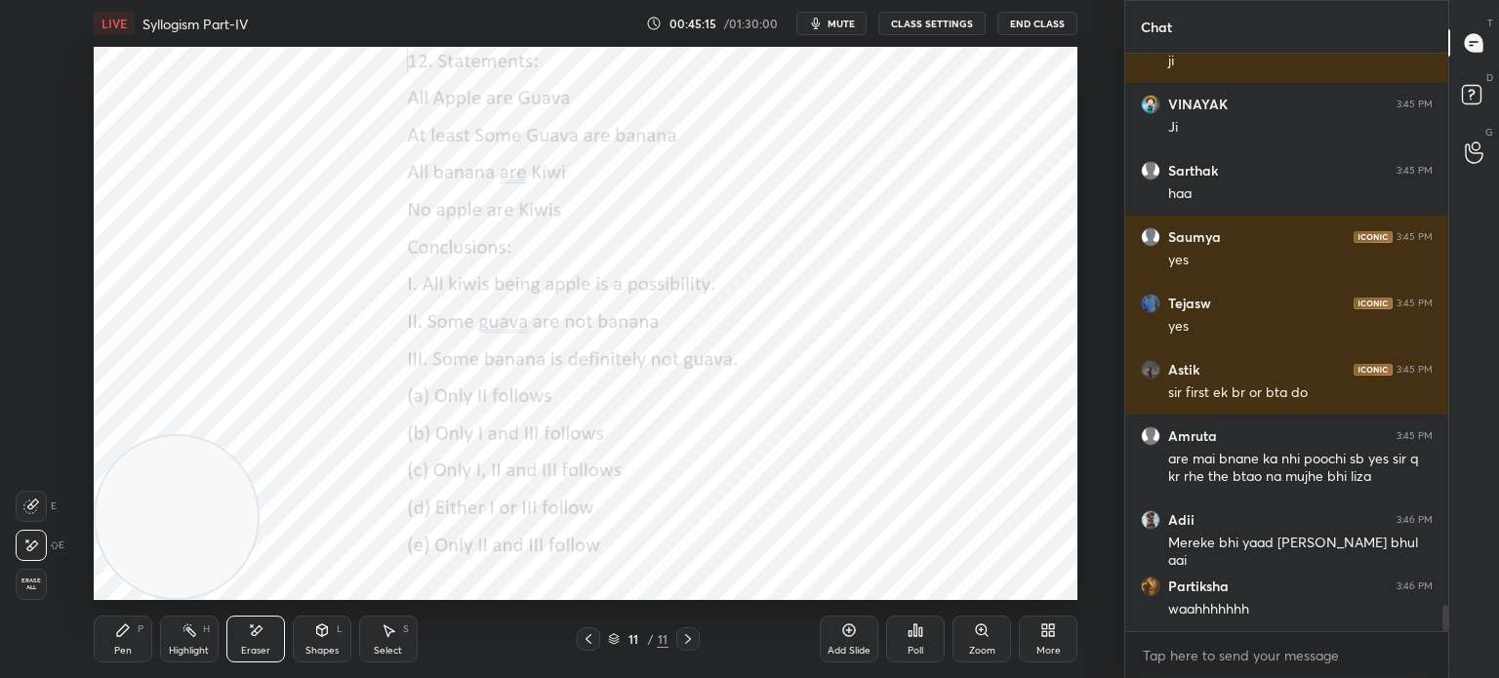
scroll to position [12257, 0]
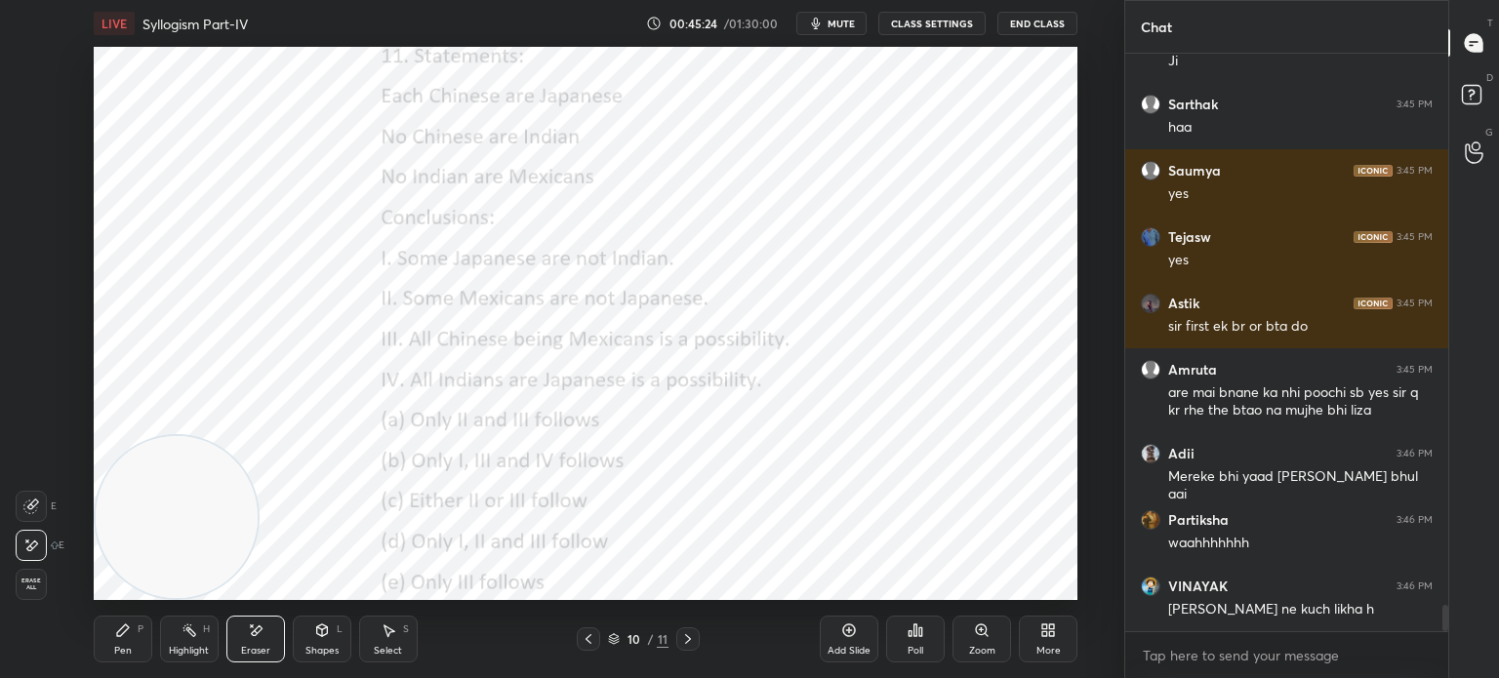
click at [125, 649] on div "Pen" at bounding box center [123, 651] width 18 height 10
click at [241, 648] on div "Eraser" at bounding box center [255, 651] width 29 height 10
click at [125, 639] on div "Pen P" at bounding box center [123, 639] width 59 height 47
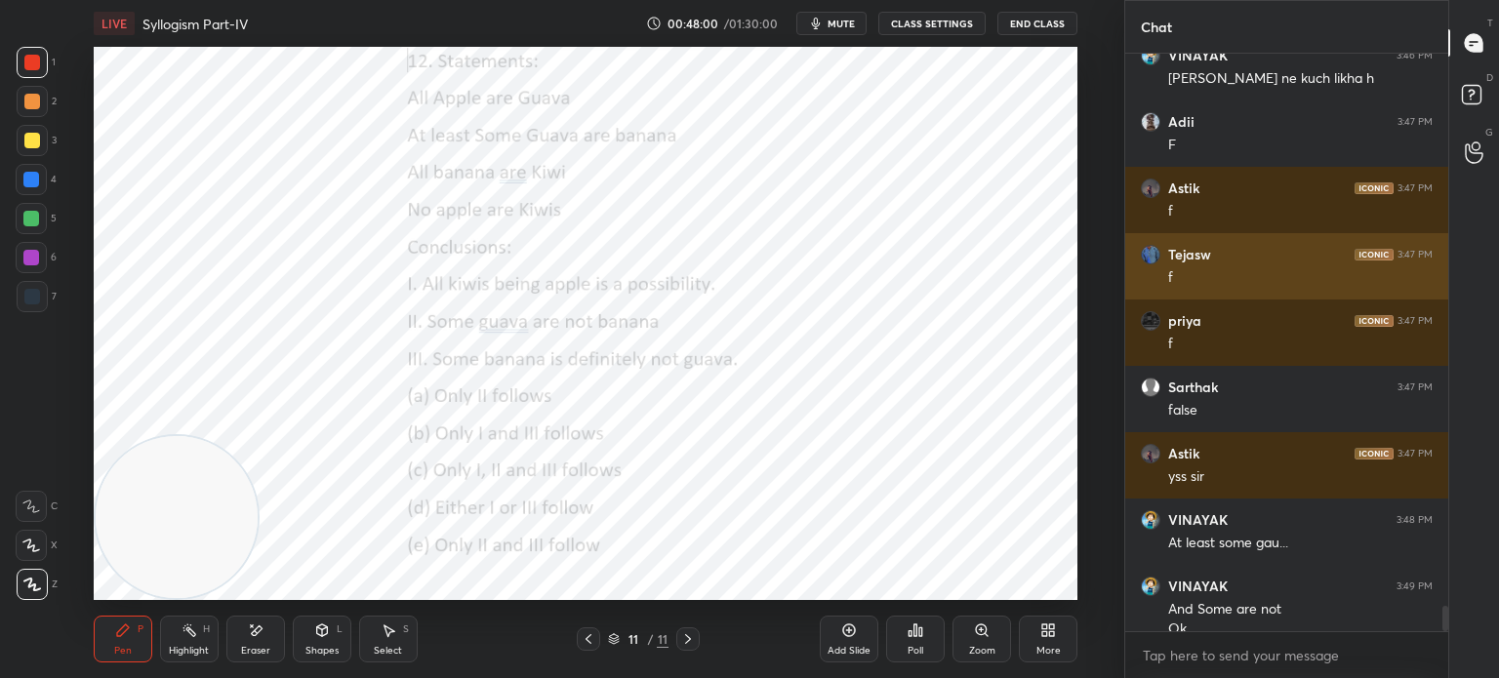
scroll to position [12807, 0]
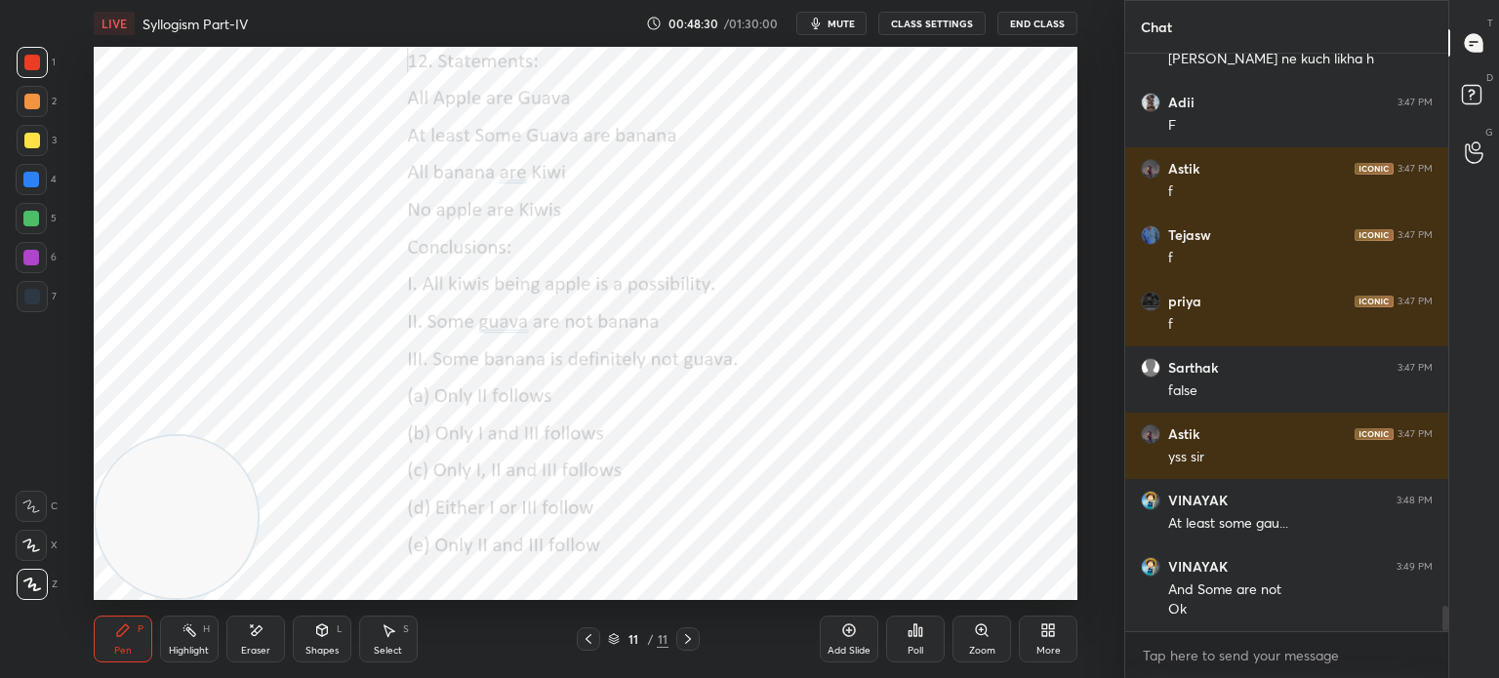
click at [910, 655] on div "Poll" at bounding box center [916, 651] width 16 height 10
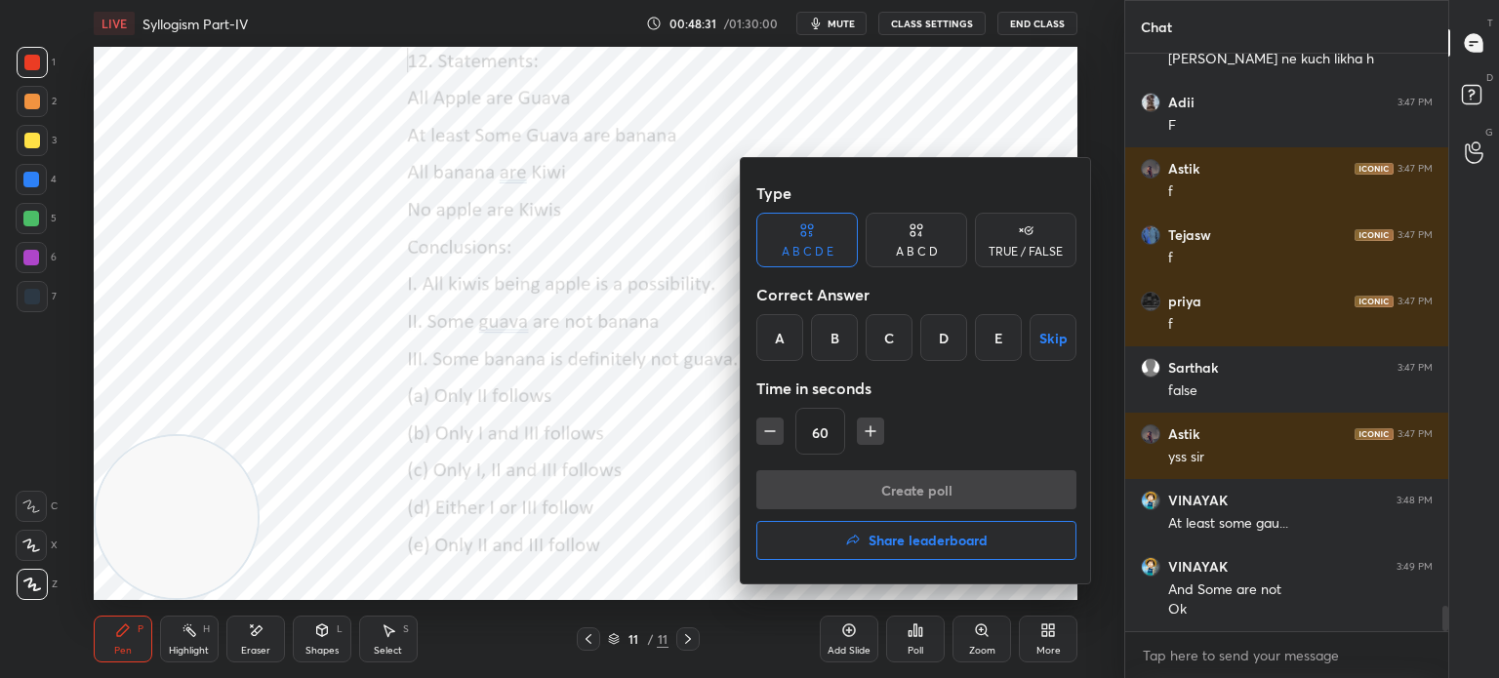
click at [773, 339] on div "A" at bounding box center [779, 337] width 47 height 47
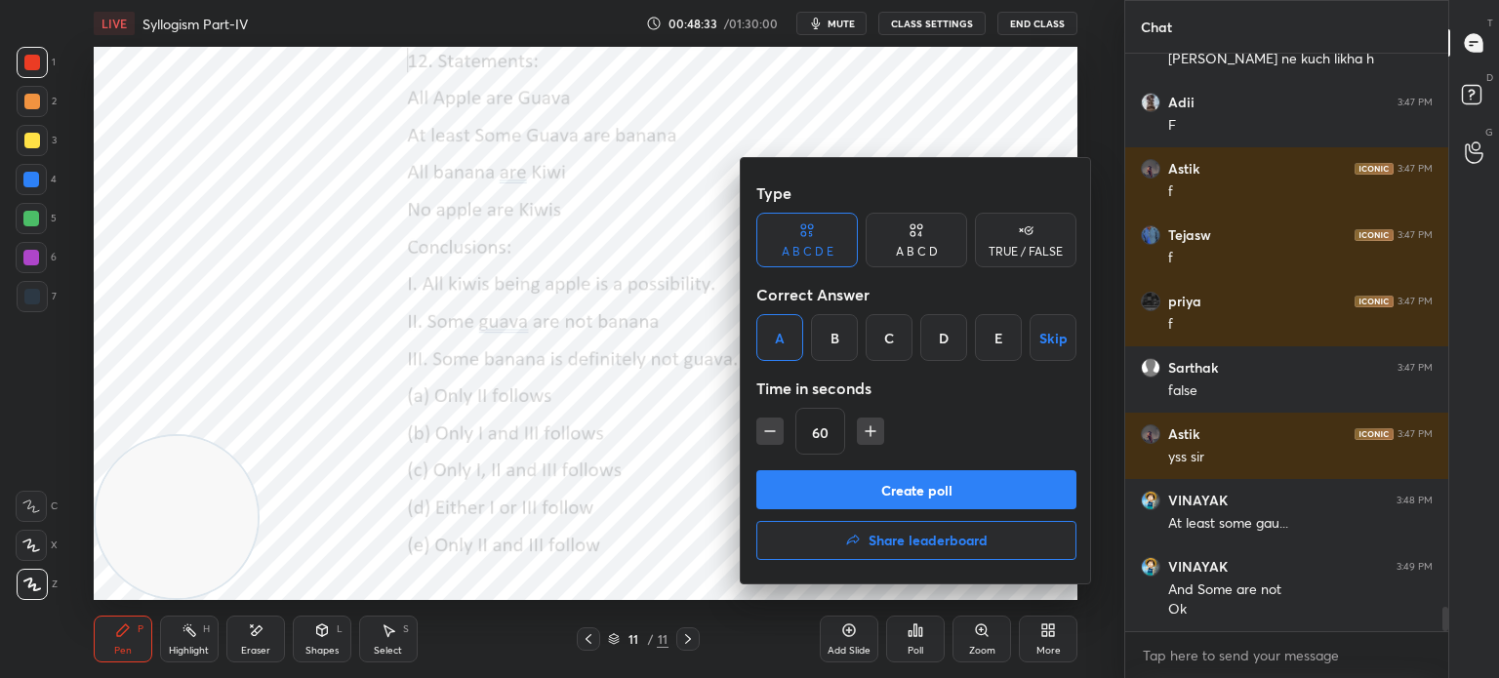
scroll to position [12874, 0]
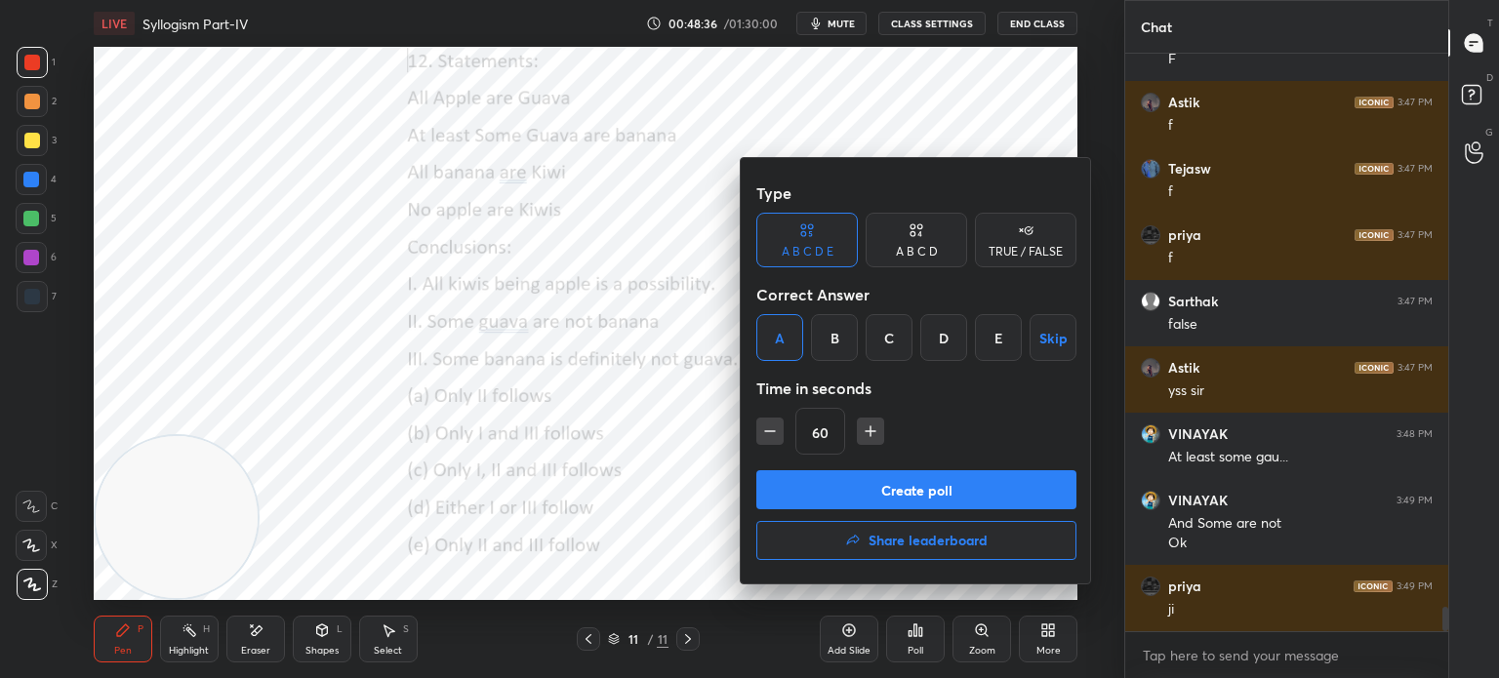
click at [867, 483] on button "Create poll" at bounding box center [916, 489] width 320 height 39
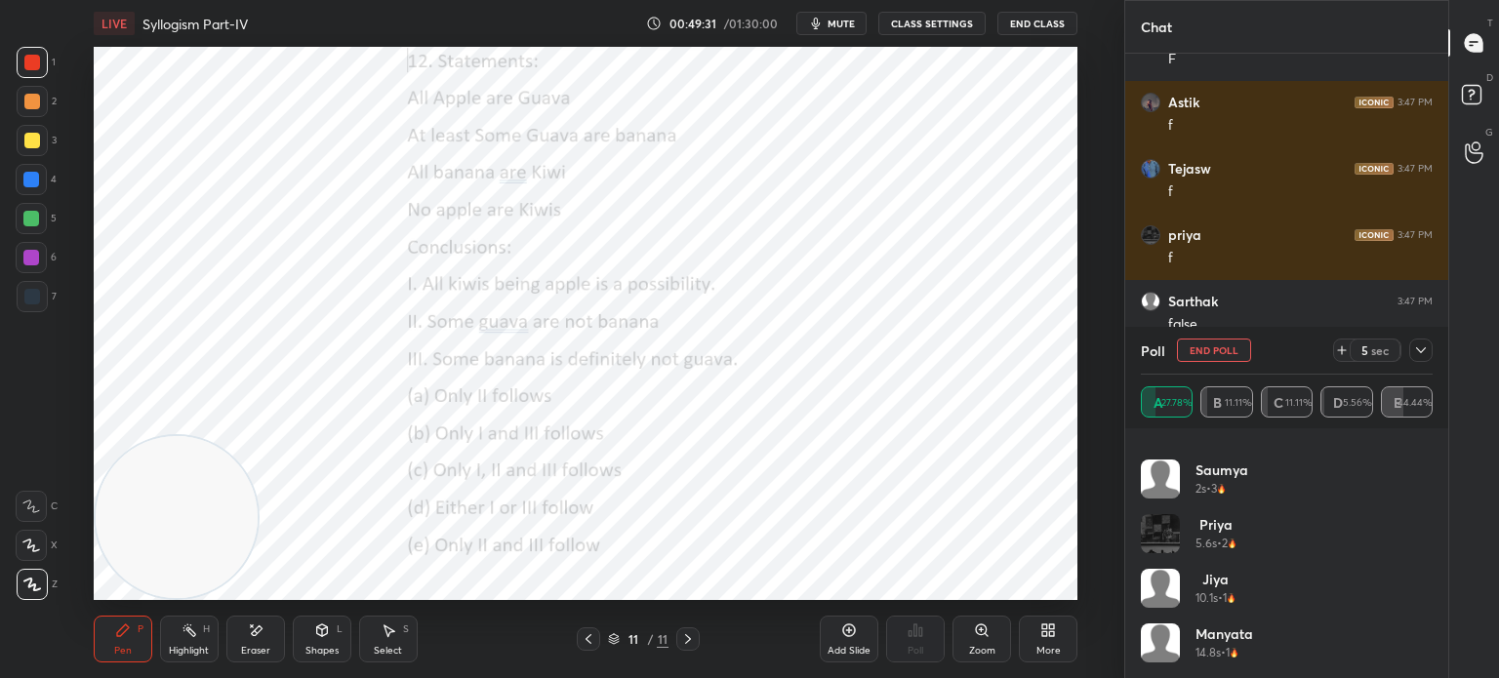
scroll to position [0, 0]
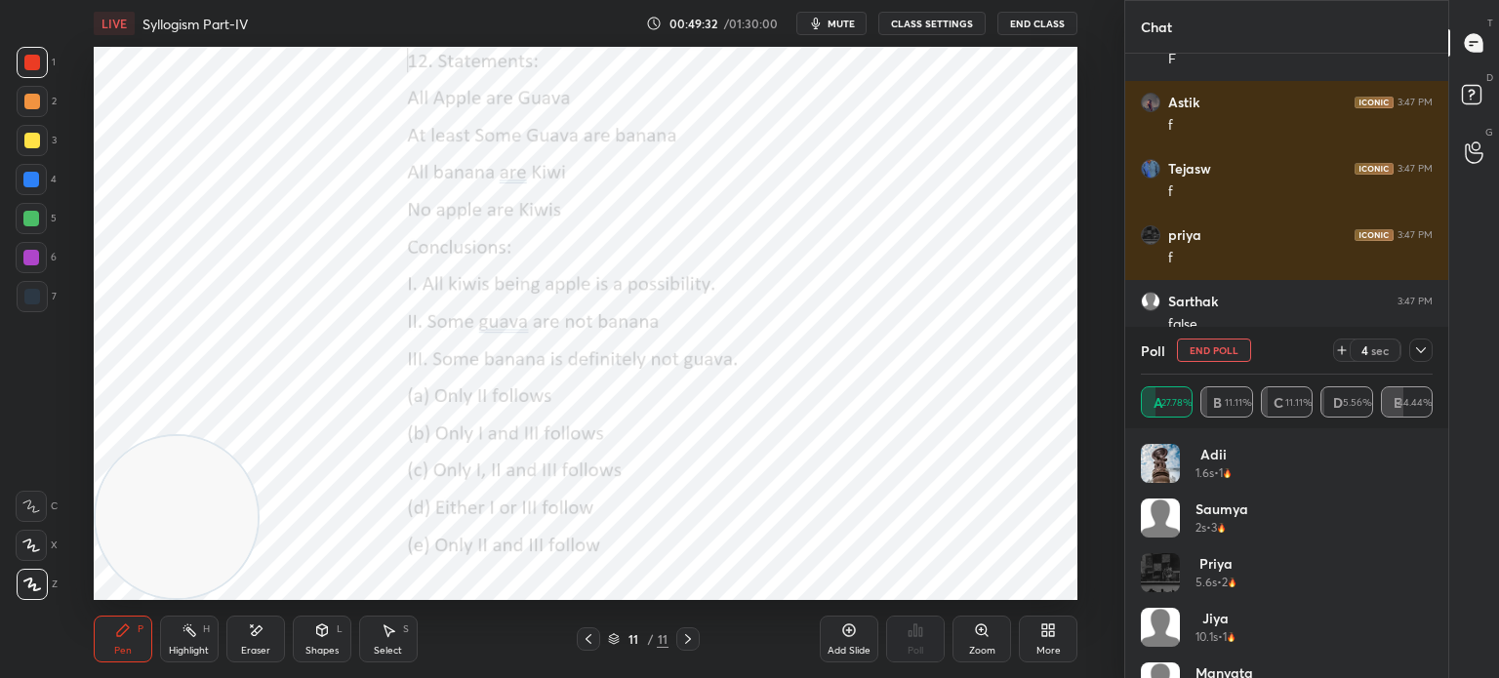
click at [1194, 360] on button "End Poll" at bounding box center [1214, 350] width 74 height 23
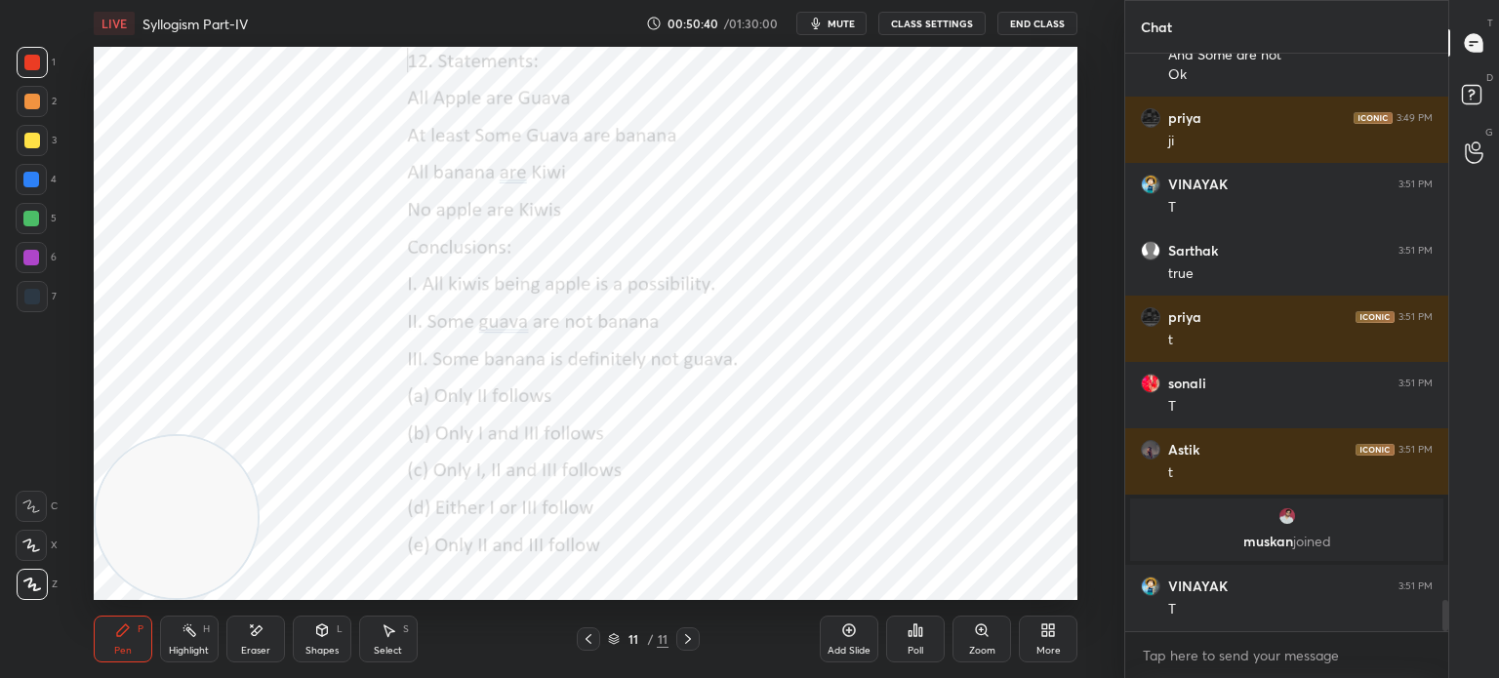
scroll to position [10176, 0]
click at [255, 640] on div "Eraser" at bounding box center [255, 639] width 59 height 47
click at [121, 635] on icon at bounding box center [123, 631] width 12 height 12
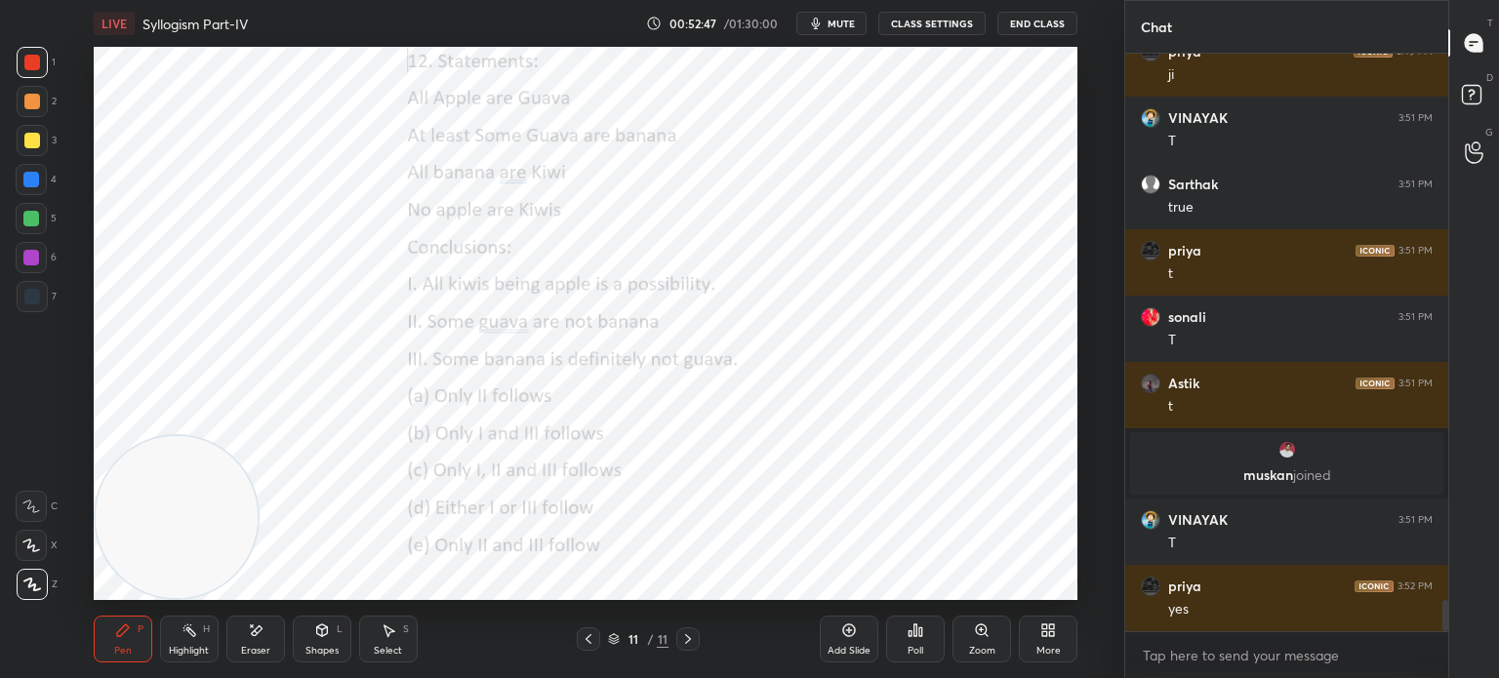
click at [1040, 630] on icon at bounding box center [1048, 631] width 16 height 16
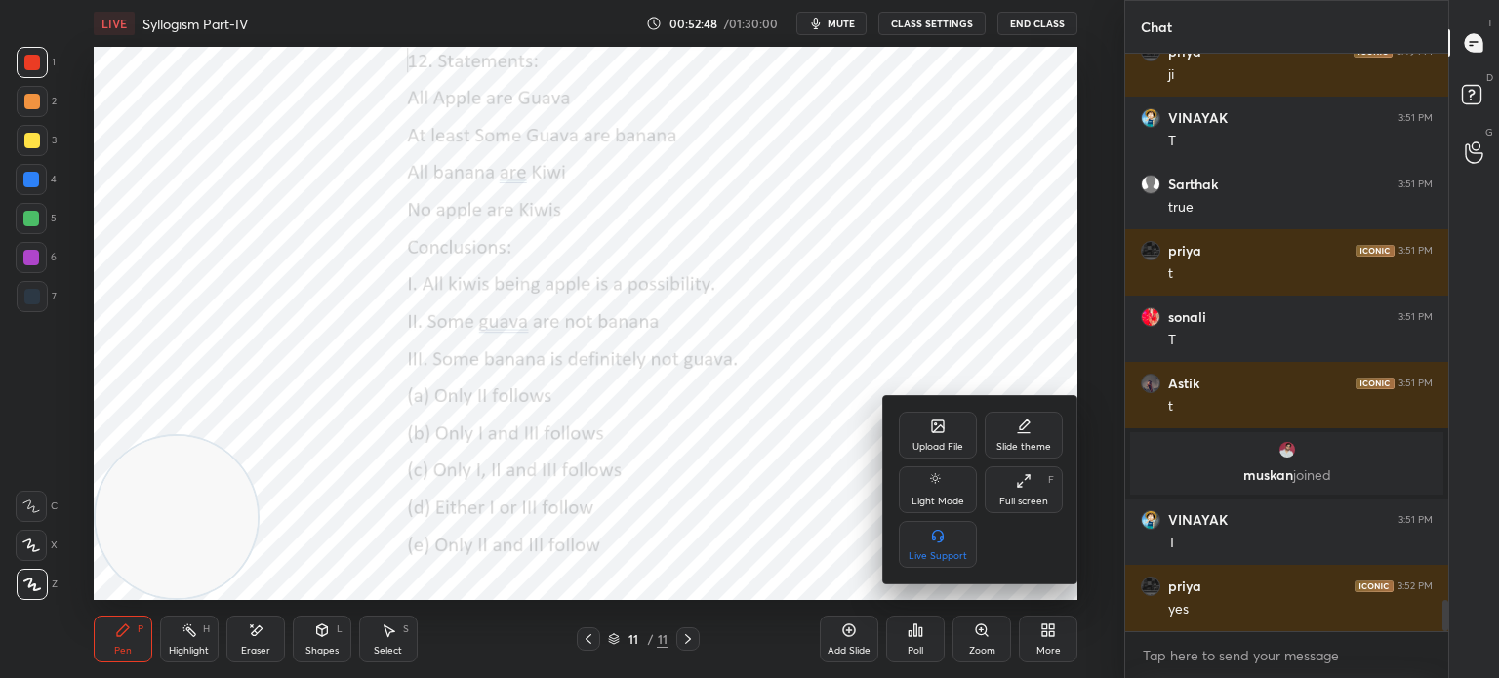
click at [926, 437] on div "Upload File" at bounding box center [938, 435] width 78 height 47
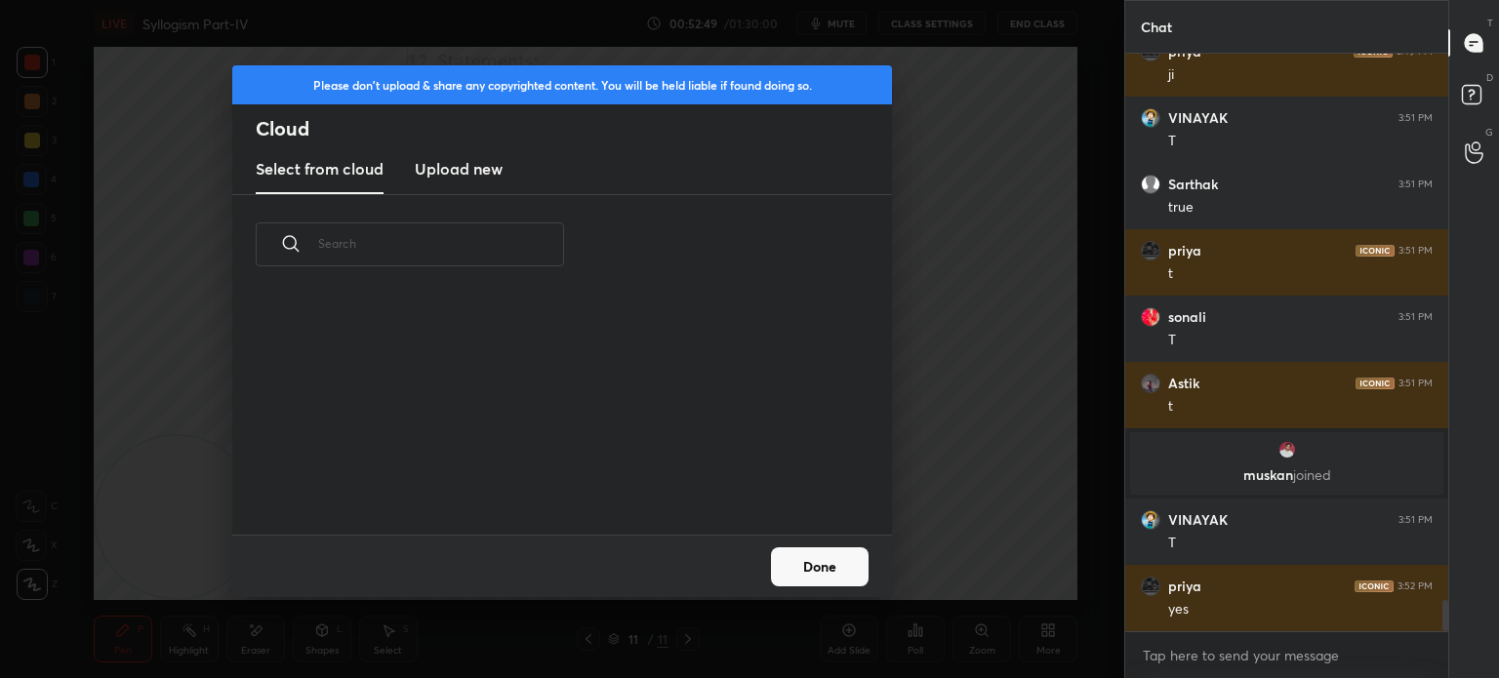
scroll to position [240, 627]
click at [448, 169] on h3 "Upload new" at bounding box center [459, 168] width 88 height 23
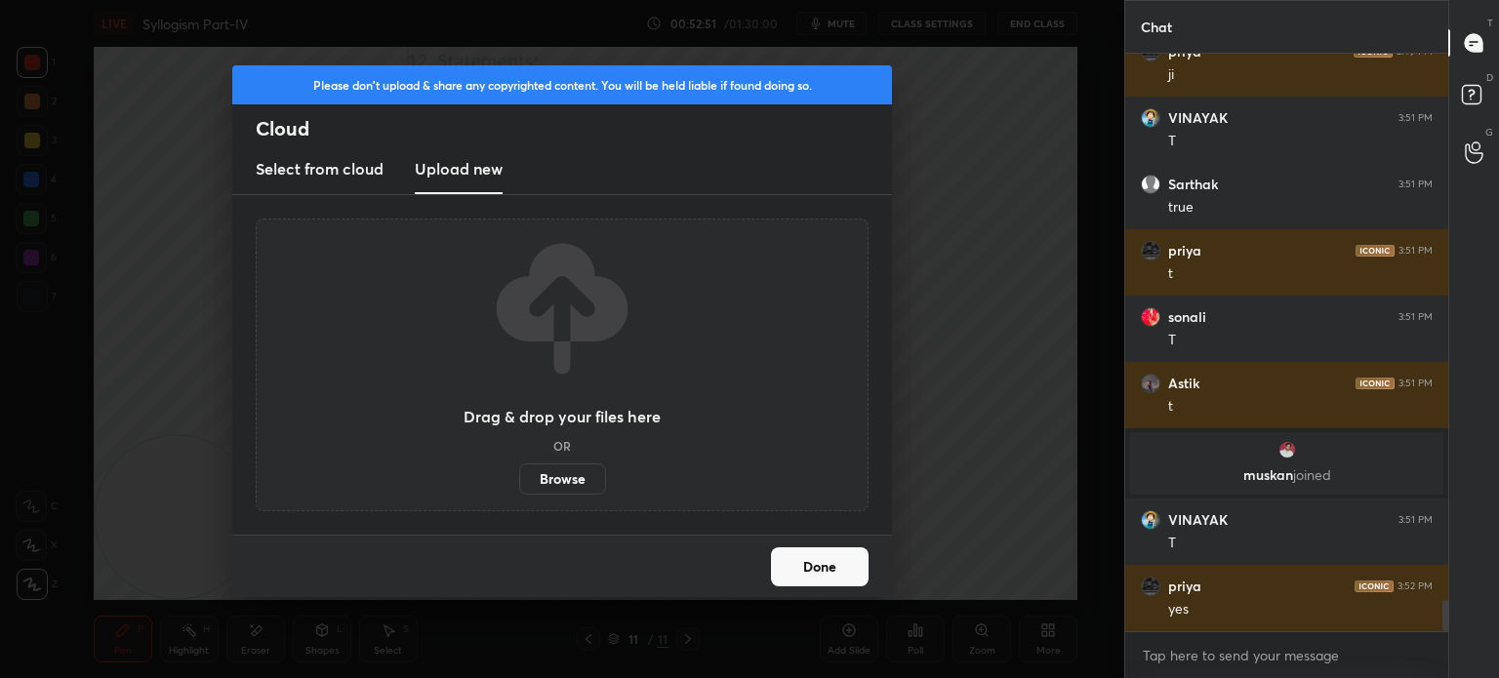
click at [568, 472] on label "Browse" at bounding box center [562, 479] width 87 height 31
click at [519, 472] on input "Browse" at bounding box center [519, 479] width 0 height 31
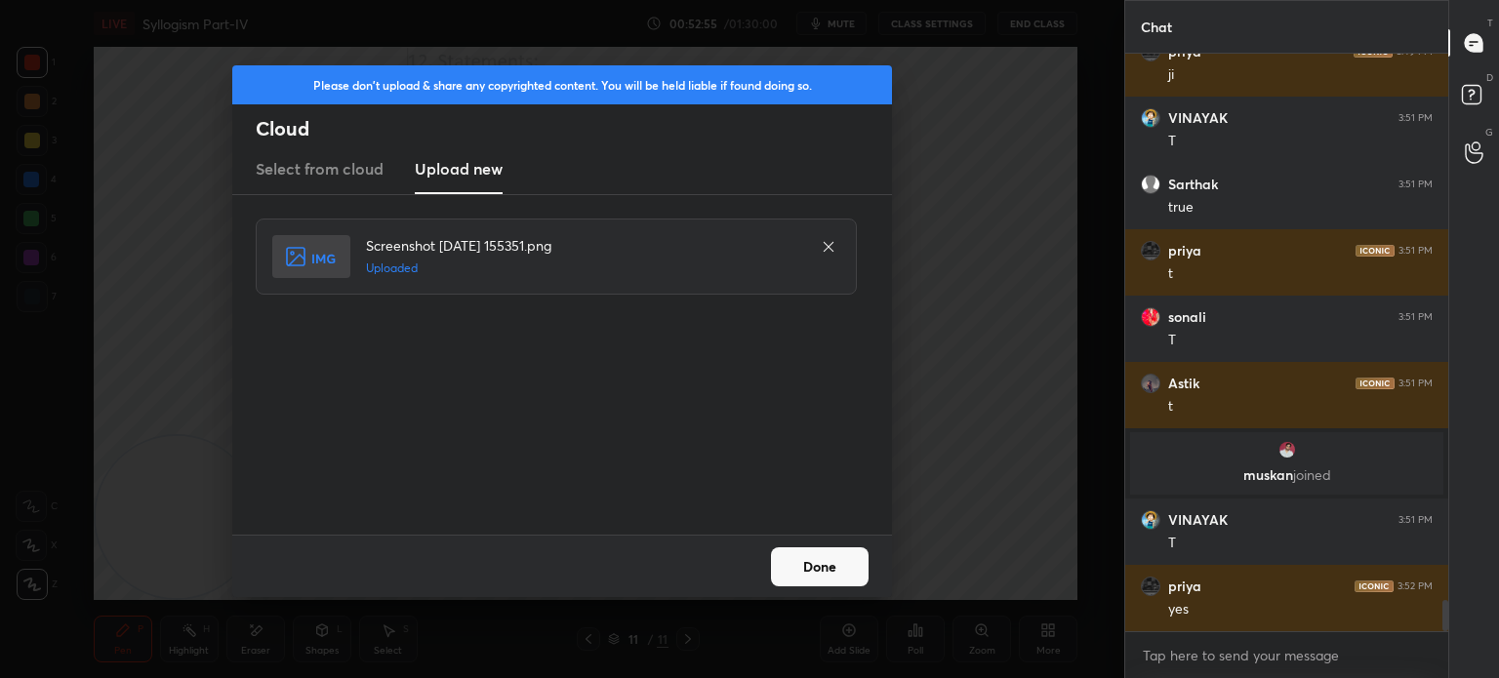
click at [828, 564] on button "Done" at bounding box center [820, 566] width 98 height 39
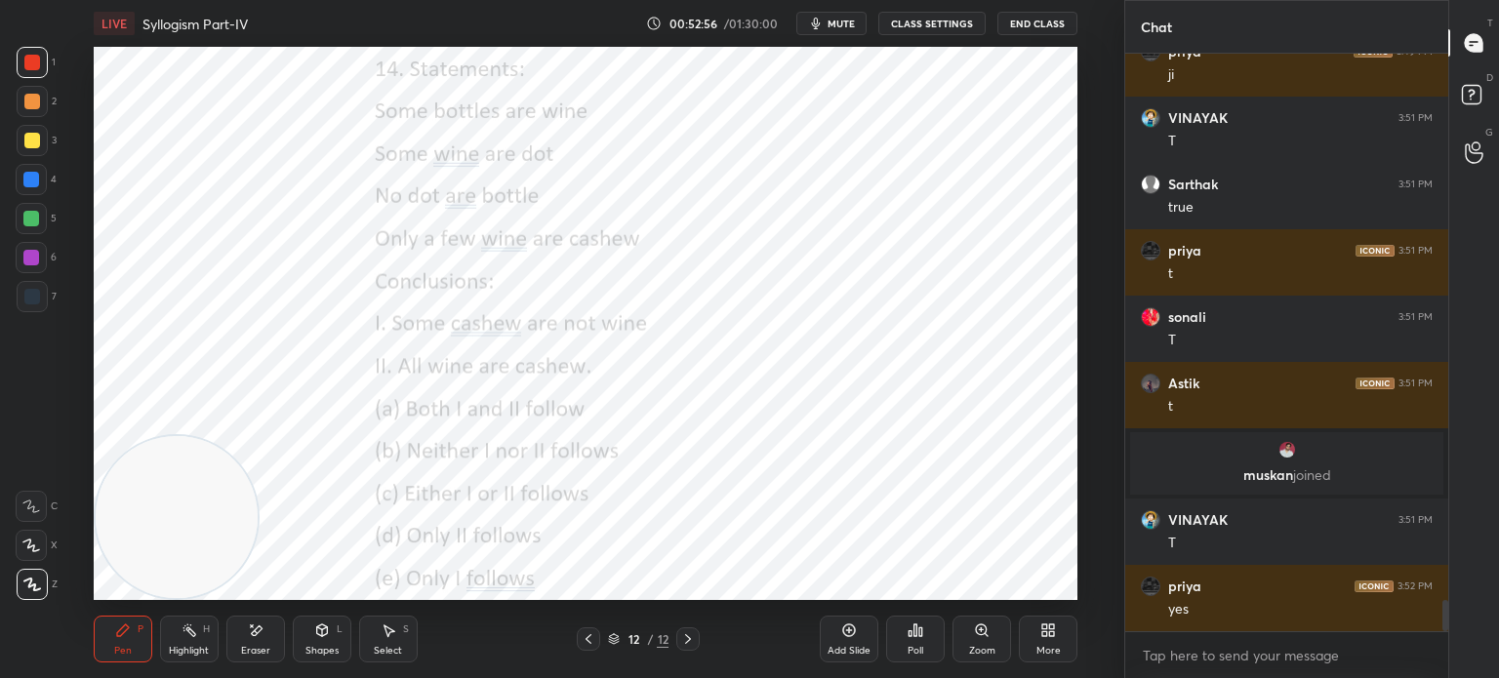
click at [841, 24] on span "mute" at bounding box center [841, 24] width 27 height 14
click at [823, 29] on span "unmute" at bounding box center [840, 24] width 42 height 14
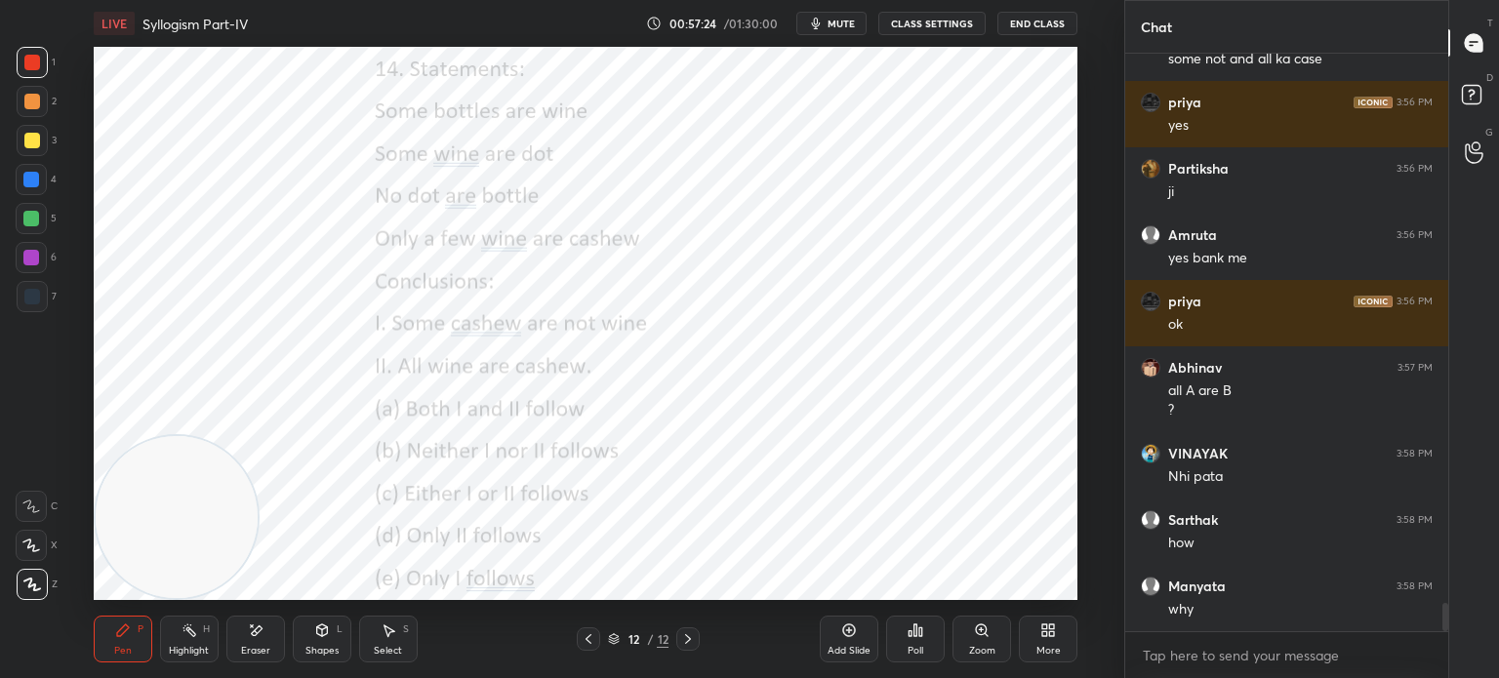
scroll to position [11230, 0]
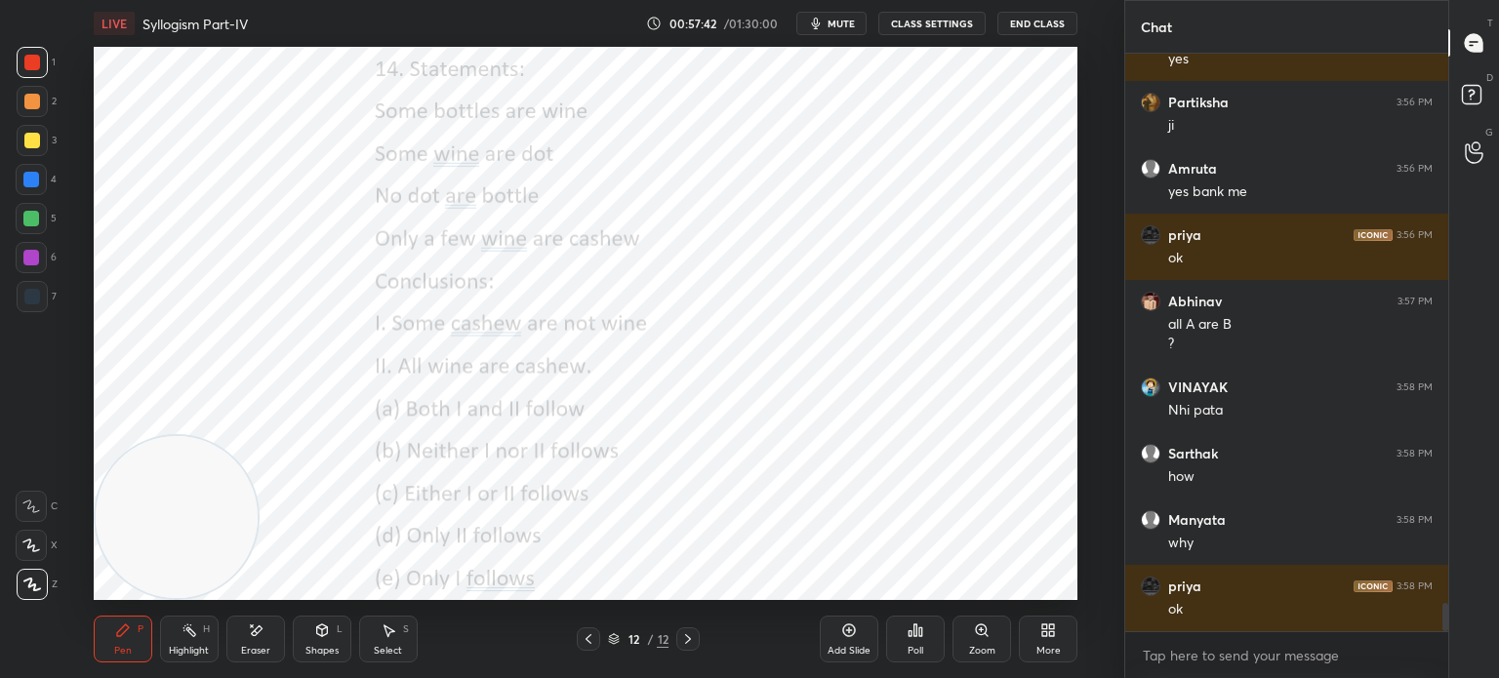
click at [836, 25] on span "mute" at bounding box center [841, 24] width 27 height 14
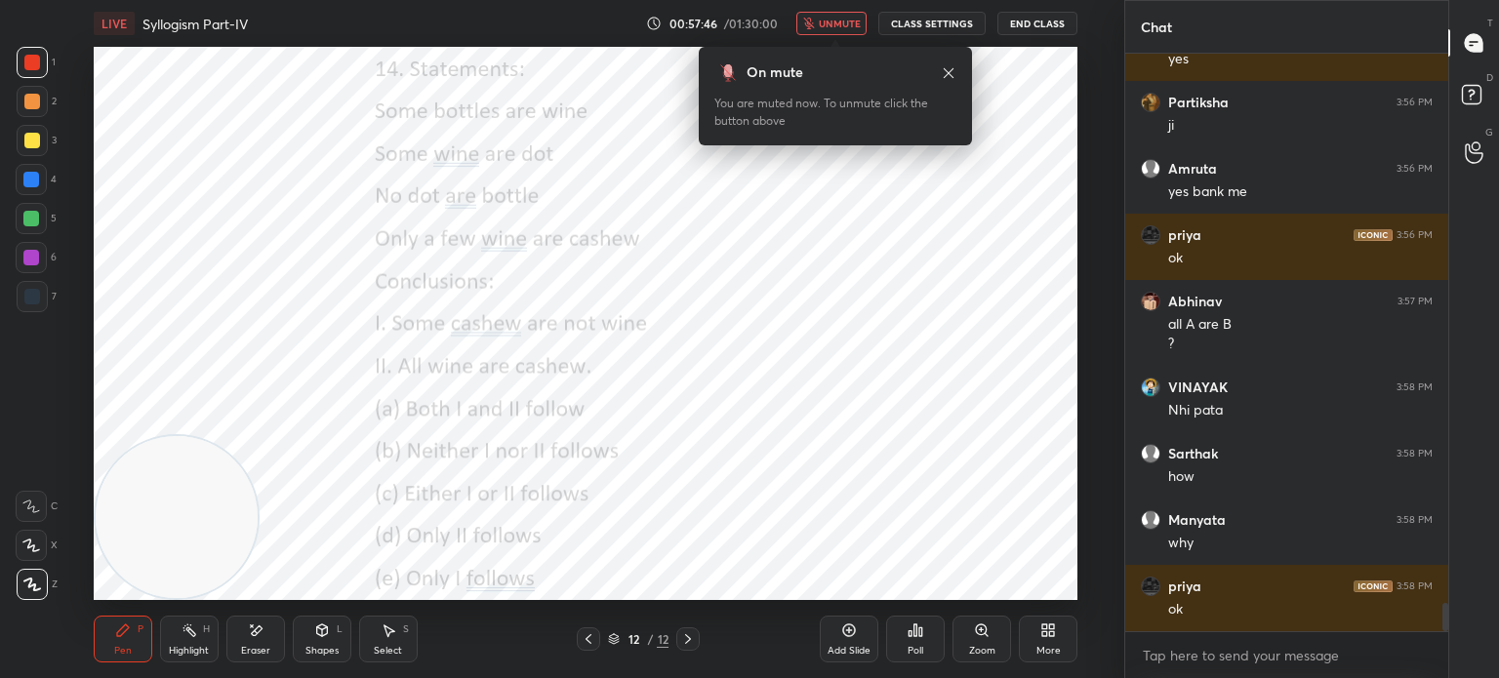
click at [833, 22] on span "unmute" at bounding box center [840, 24] width 42 height 14
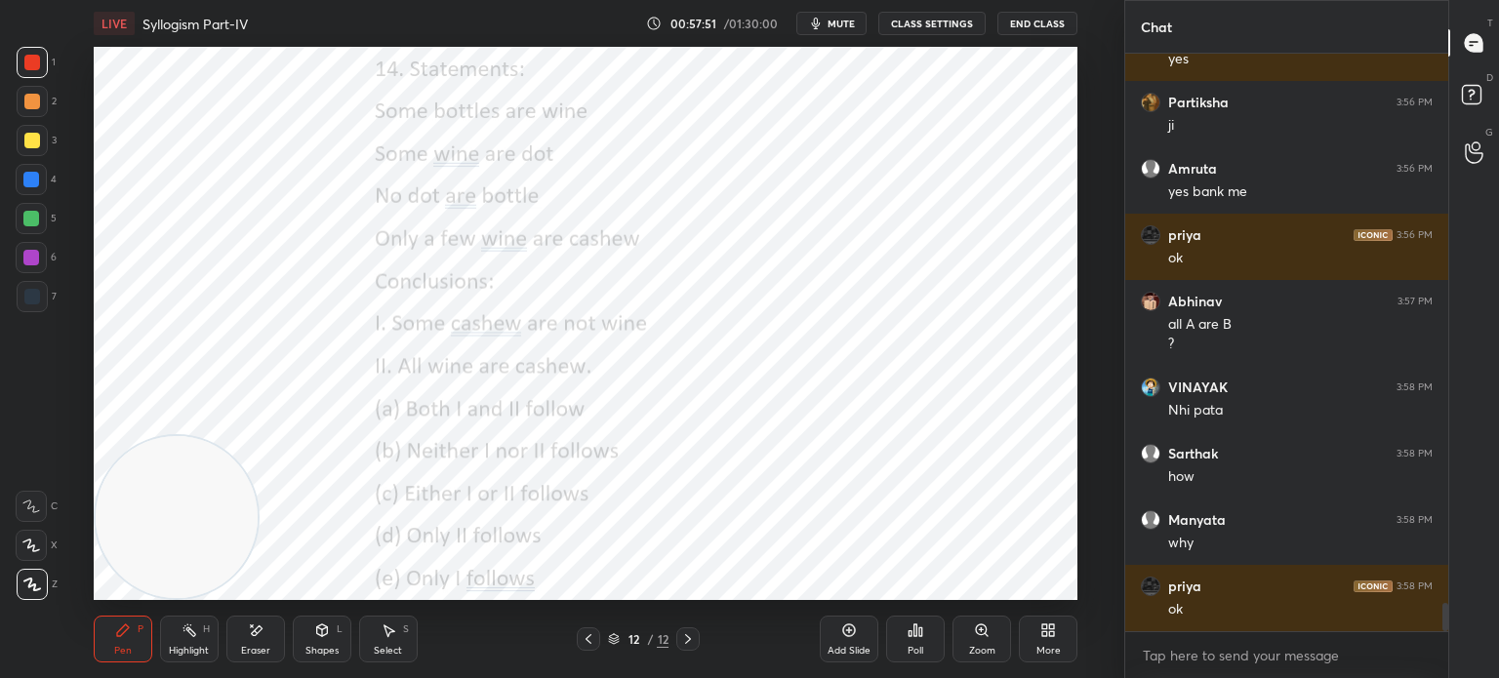
scroll to position [11297, 0]
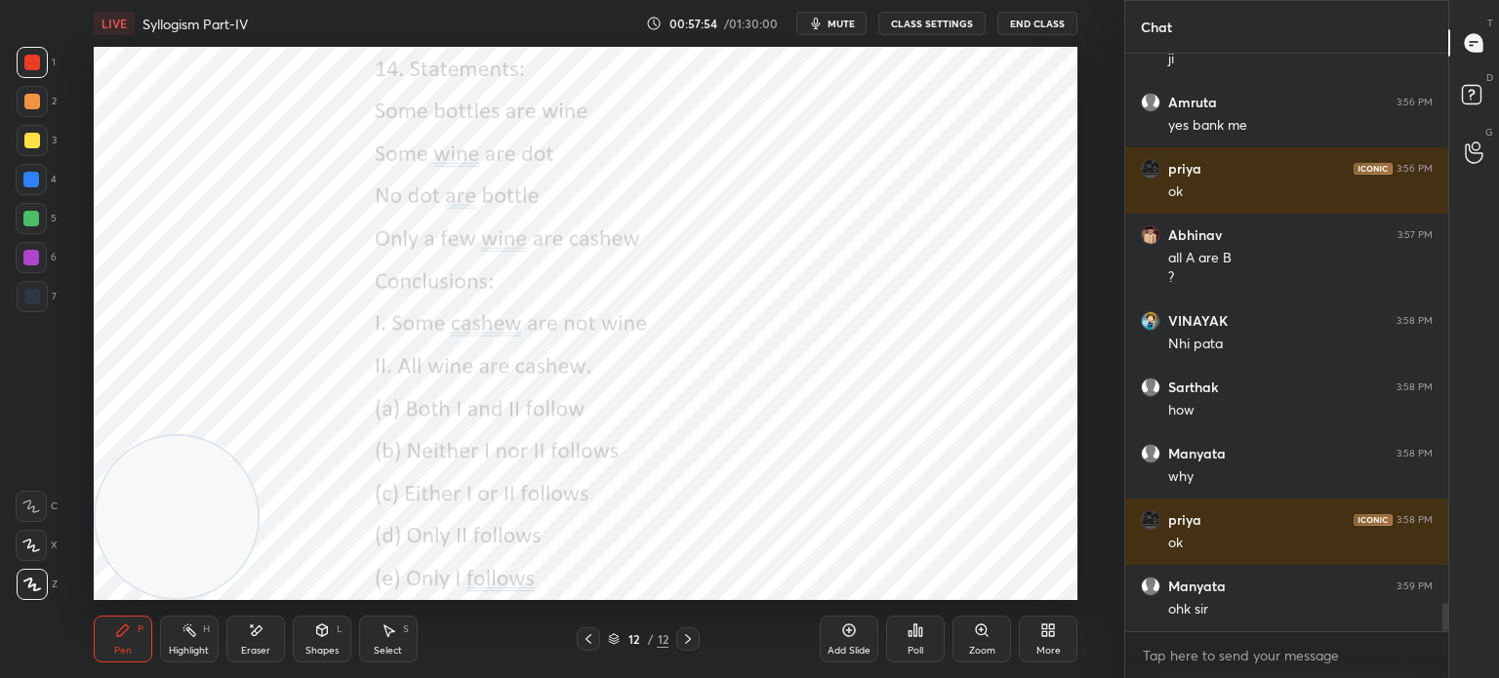
click at [1045, 637] on icon at bounding box center [1048, 631] width 16 height 16
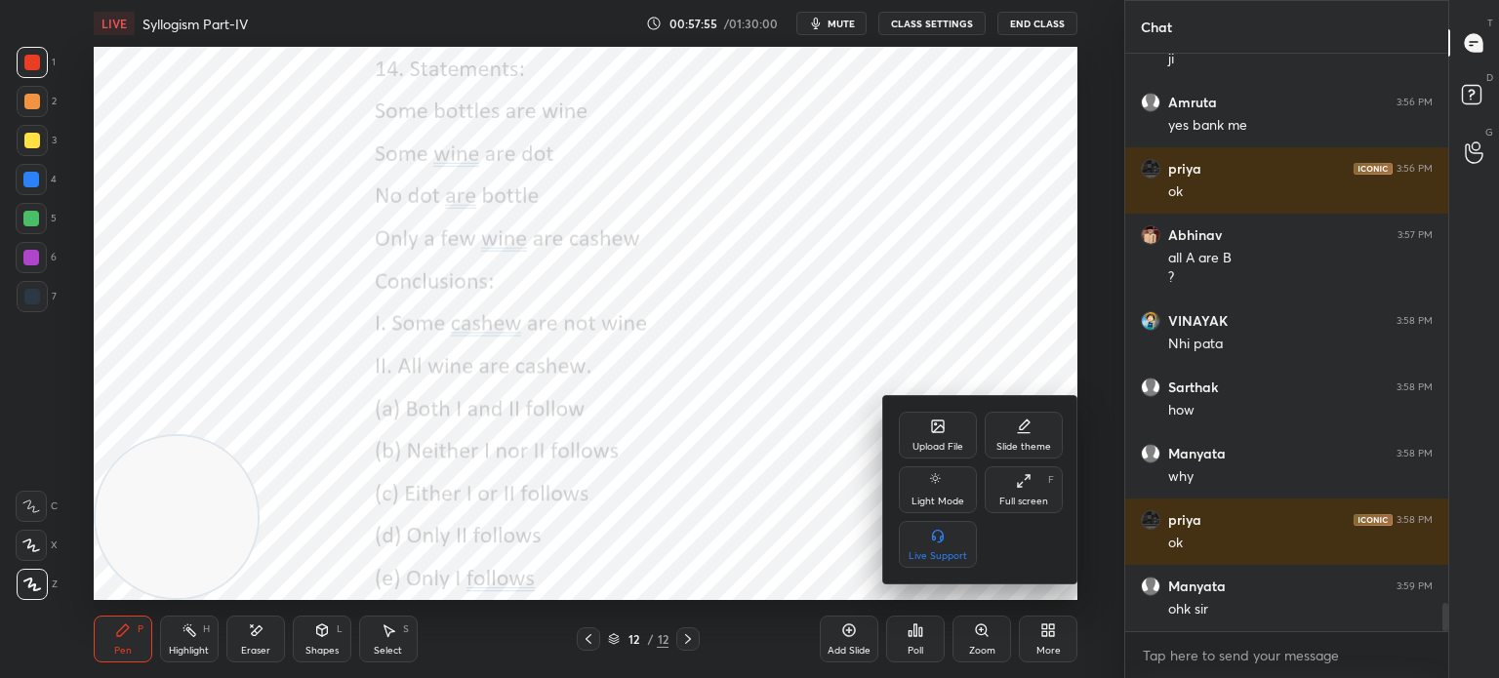
click at [918, 425] on div "Upload File" at bounding box center [938, 435] width 78 height 47
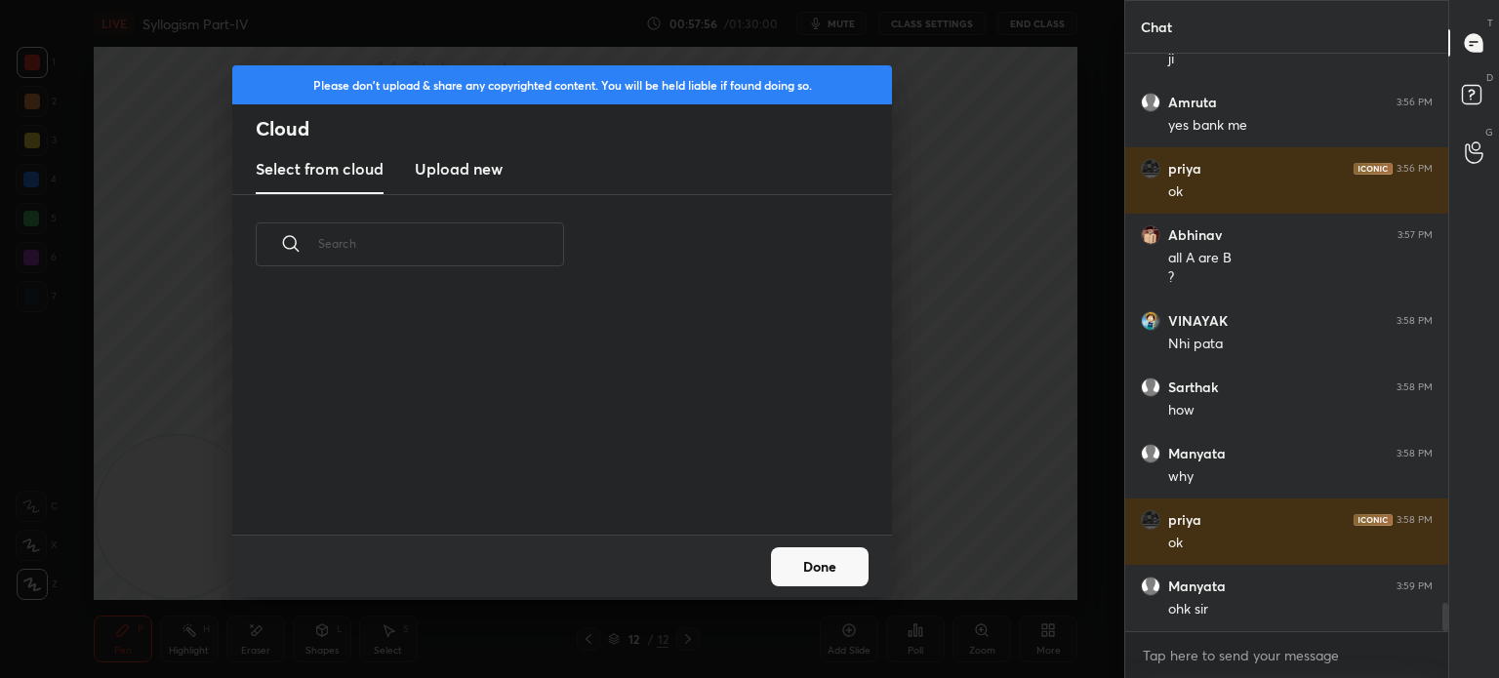
scroll to position [240, 627]
click at [451, 170] on h3 "Upload new" at bounding box center [459, 168] width 88 height 23
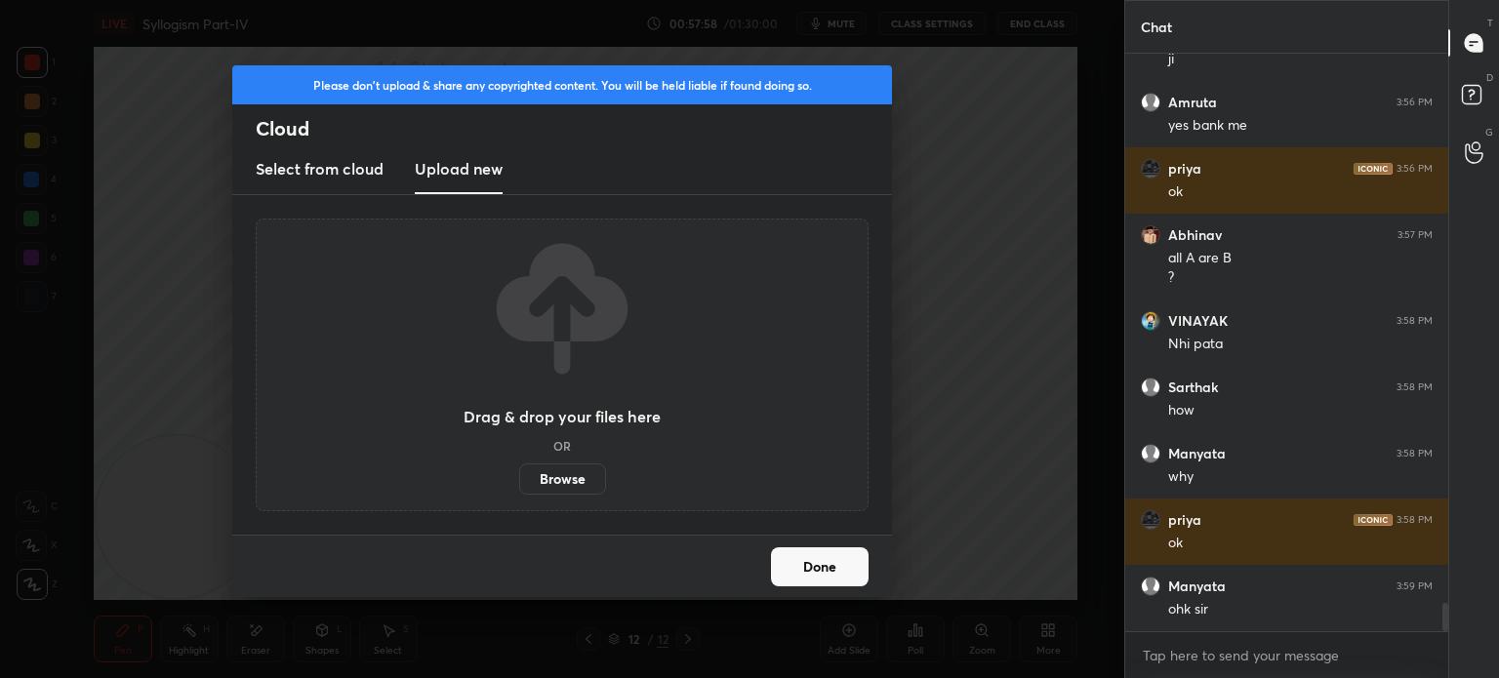
click at [555, 471] on label "Browse" at bounding box center [562, 479] width 87 height 31
click at [519, 471] on input "Browse" at bounding box center [519, 479] width 0 height 31
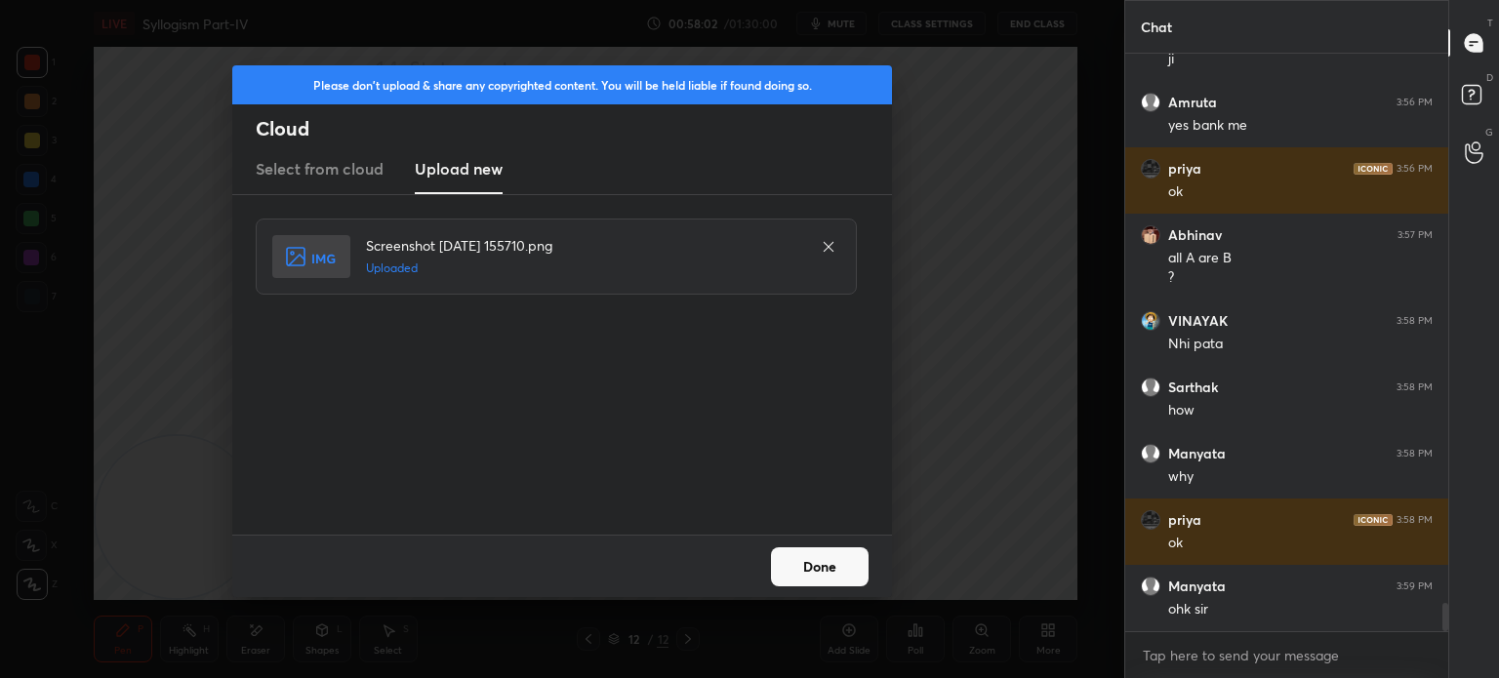
click at [794, 570] on button "Done" at bounding box center [820, 566] width 98 height 39
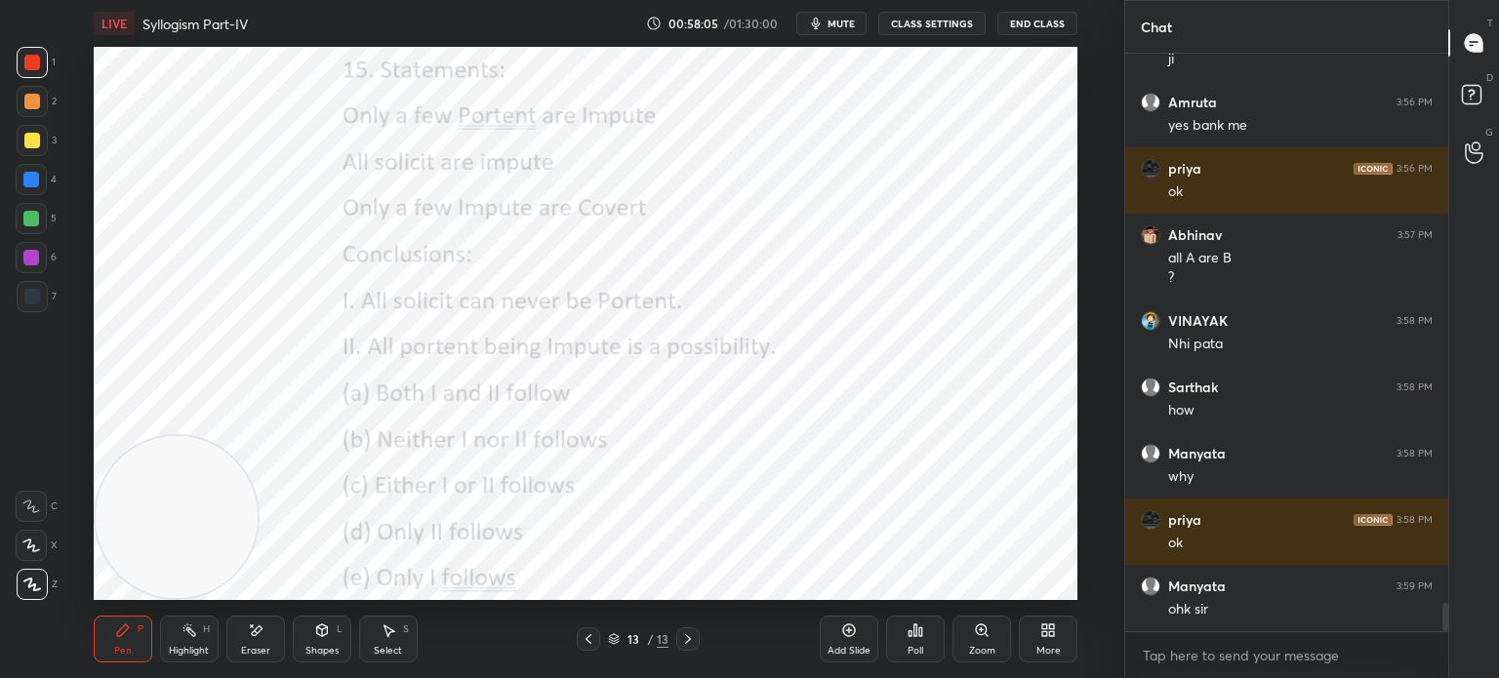
click at [839, 28] on span "mute" at bounding box center [841, 24] width 27 height 14
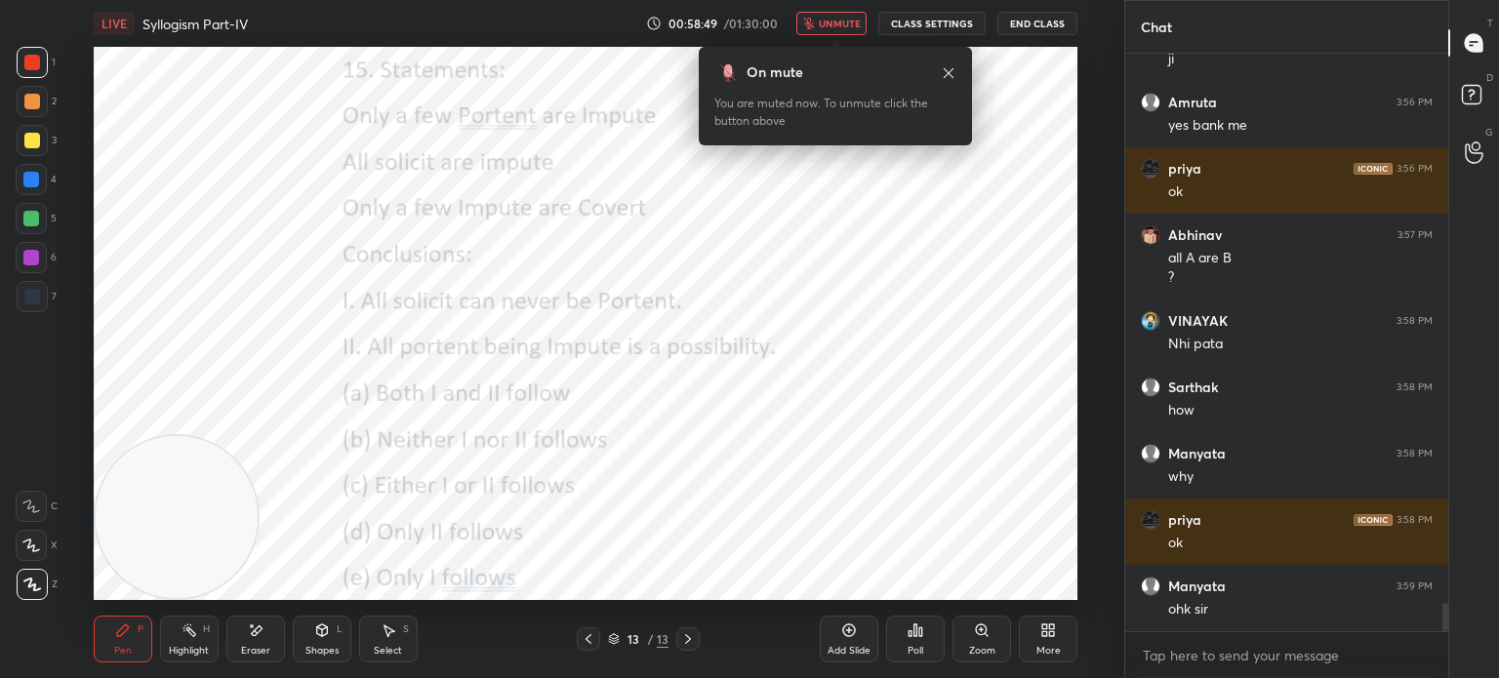
click at [949, 73] on icon at bounding box center [949, 72] width 10 height 10
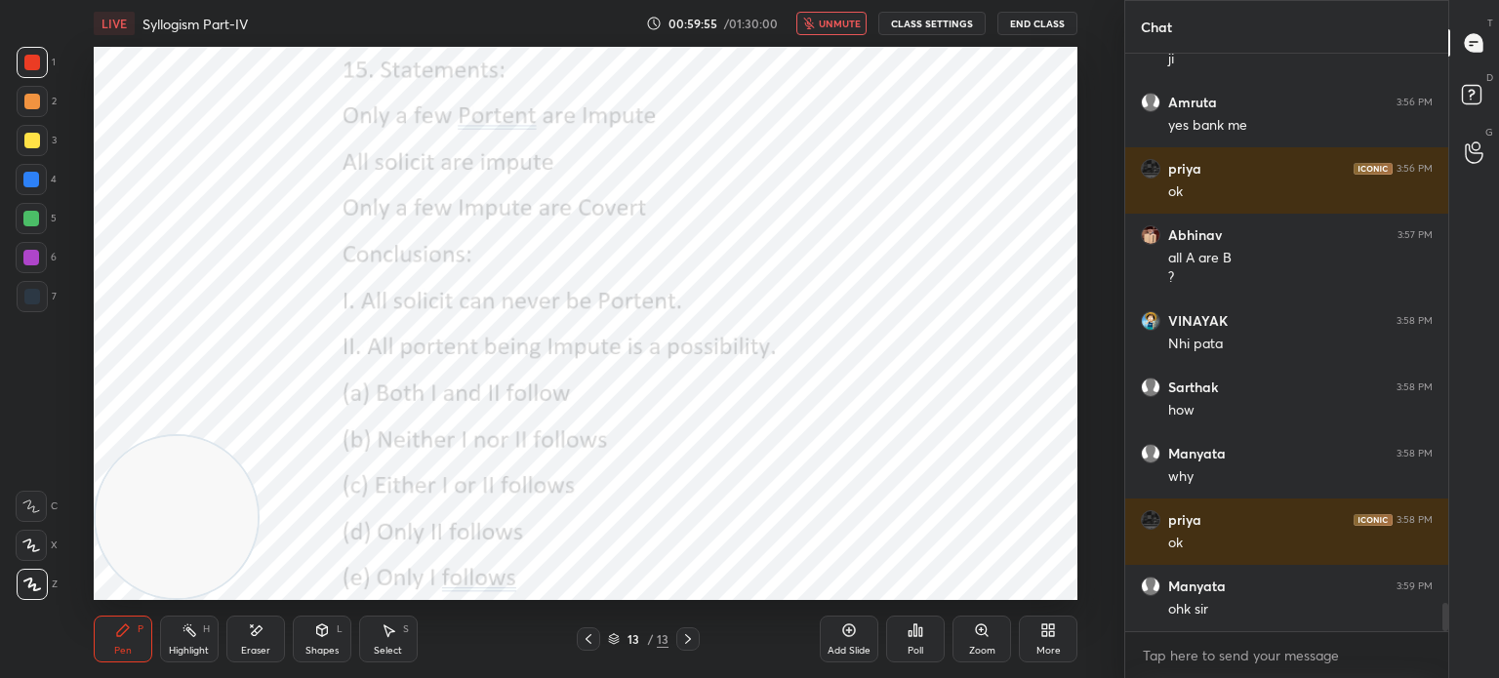
scroll to position [11363, 0]
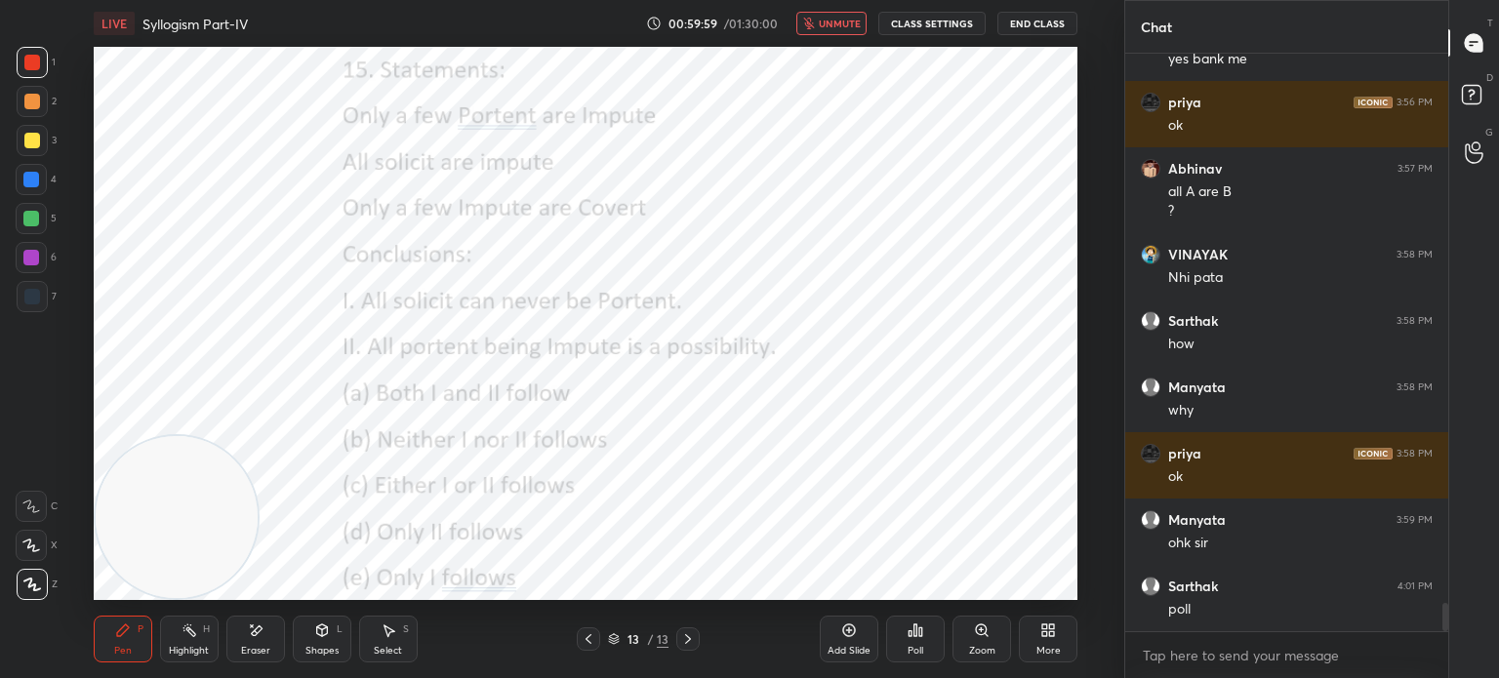
click at [841, 25] on span "unmute" at bounding box center [840, 24] width 42 height 14
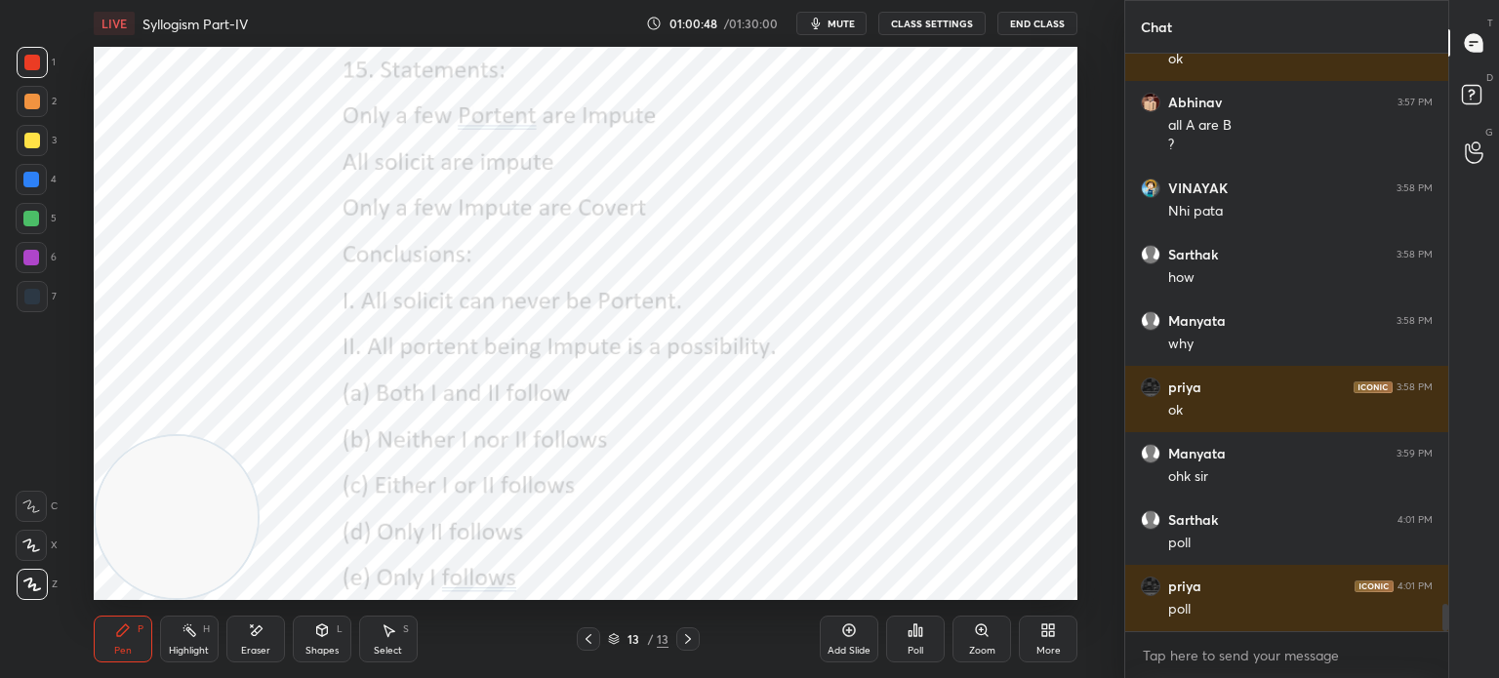
click at [910, 646] on div "Poll" at bounding box center [916, 651] width 16 height 10
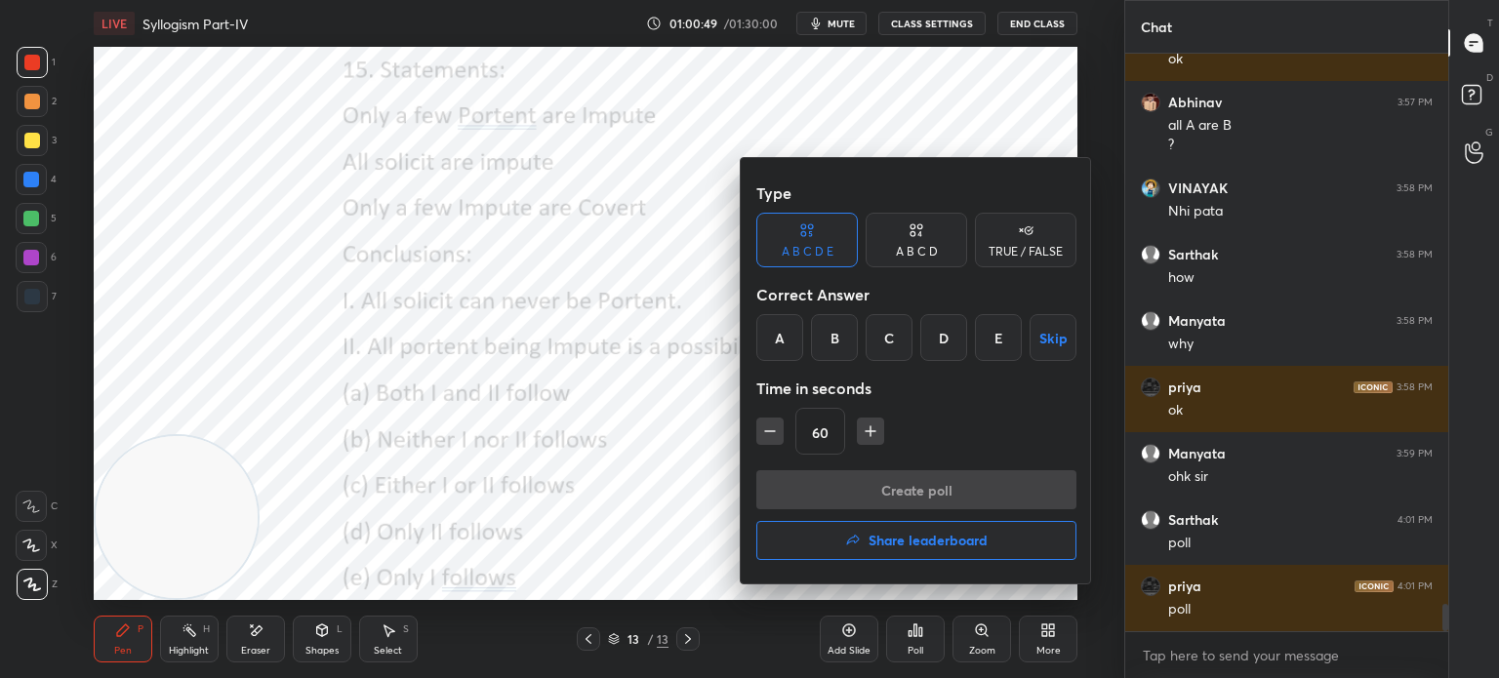
click at [824, 336] on div "B" at bounding box center [834, 337] width 47 height 47
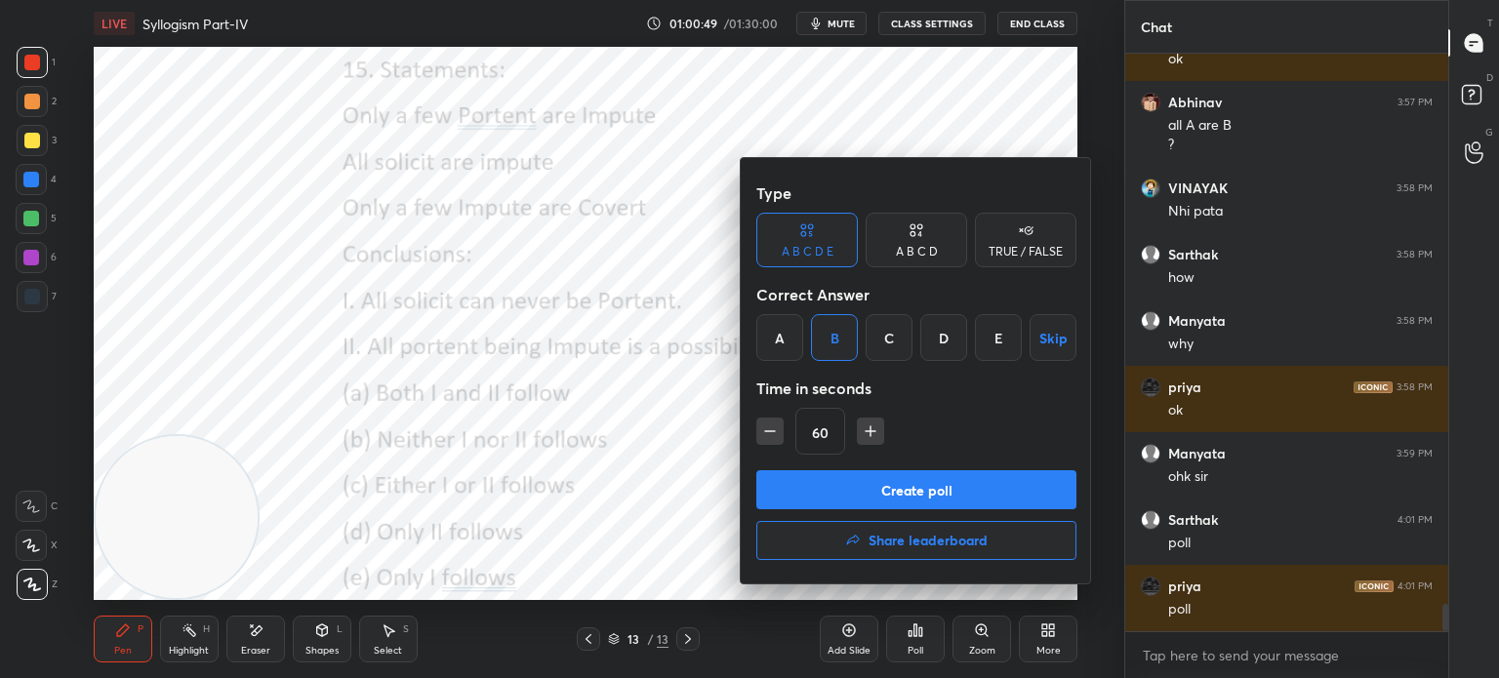
click at [804, 478] on button "Create poll" at bounding box center [916, 489] width 320 height 39
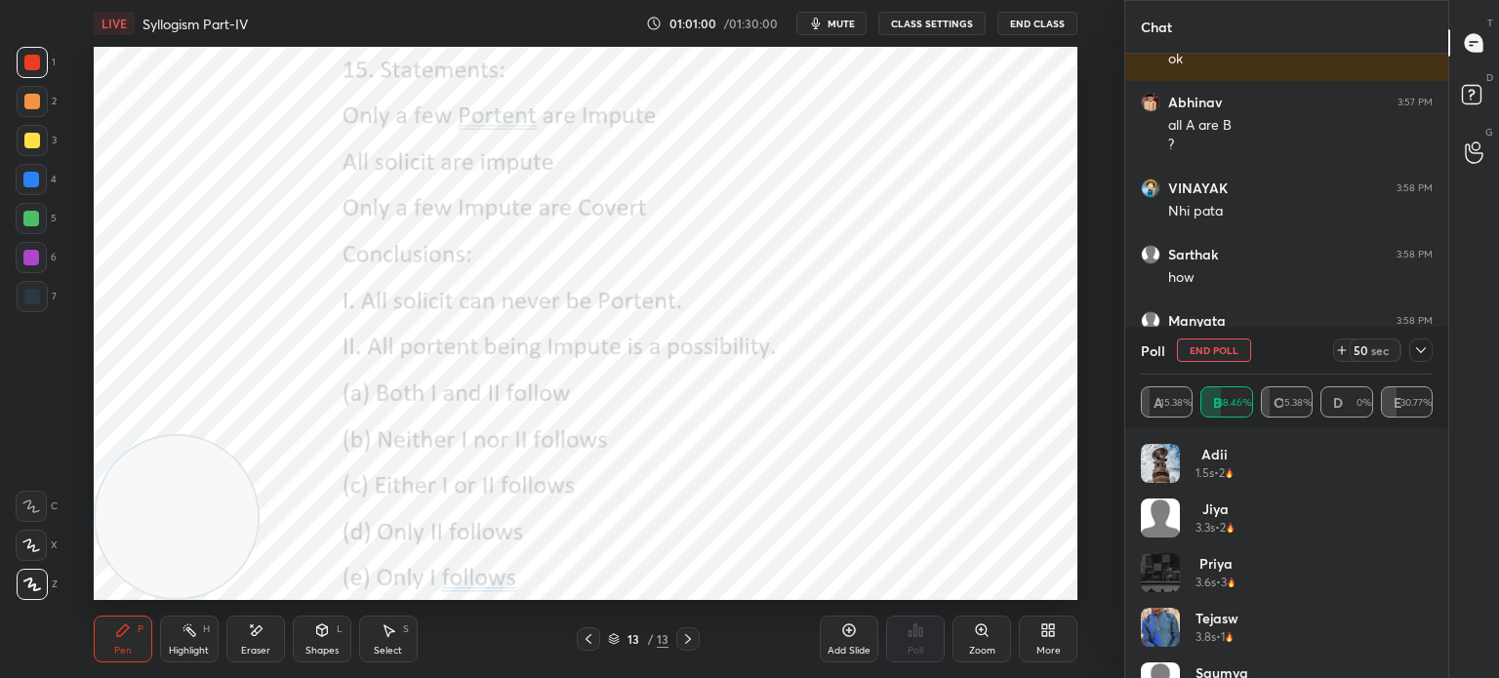
scroll to position [94, 0]
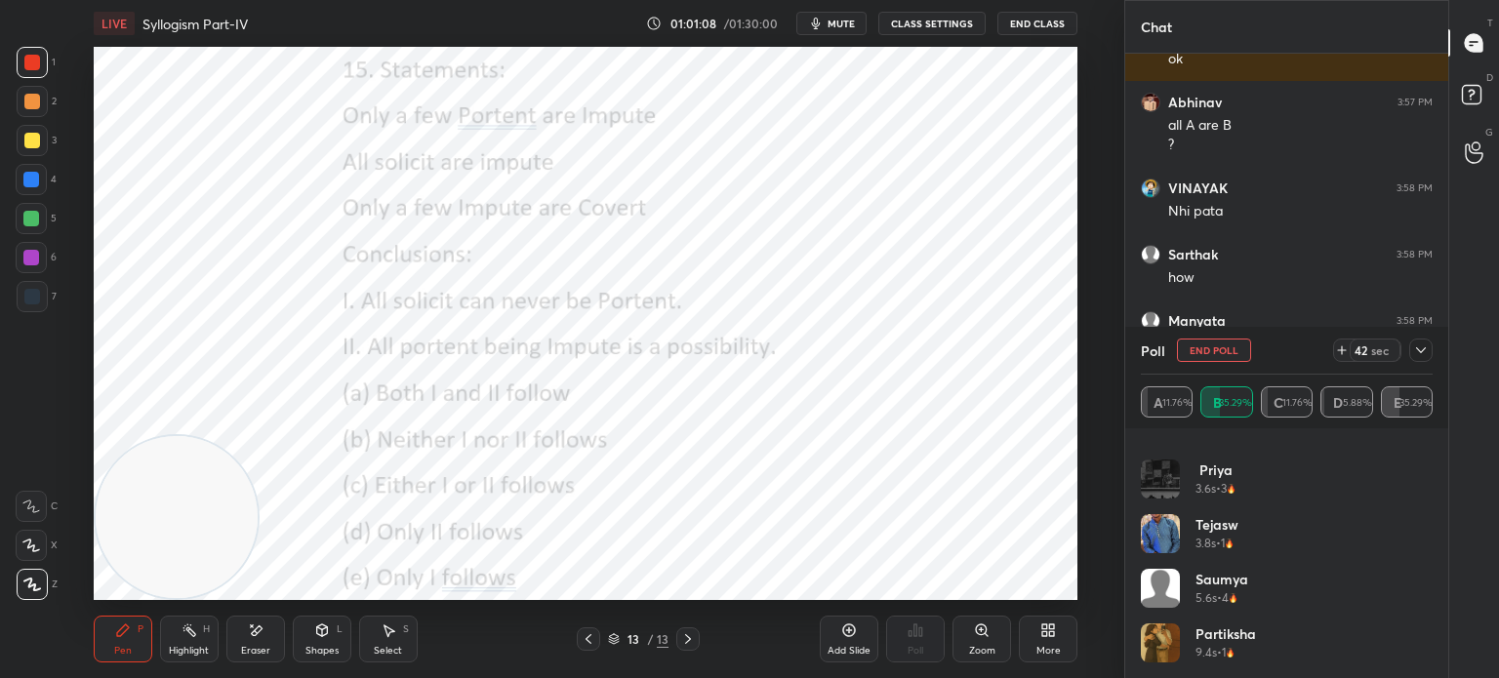
click at [837, 26] on span "mute" at bounding box center [841, 24] width 27 height 14
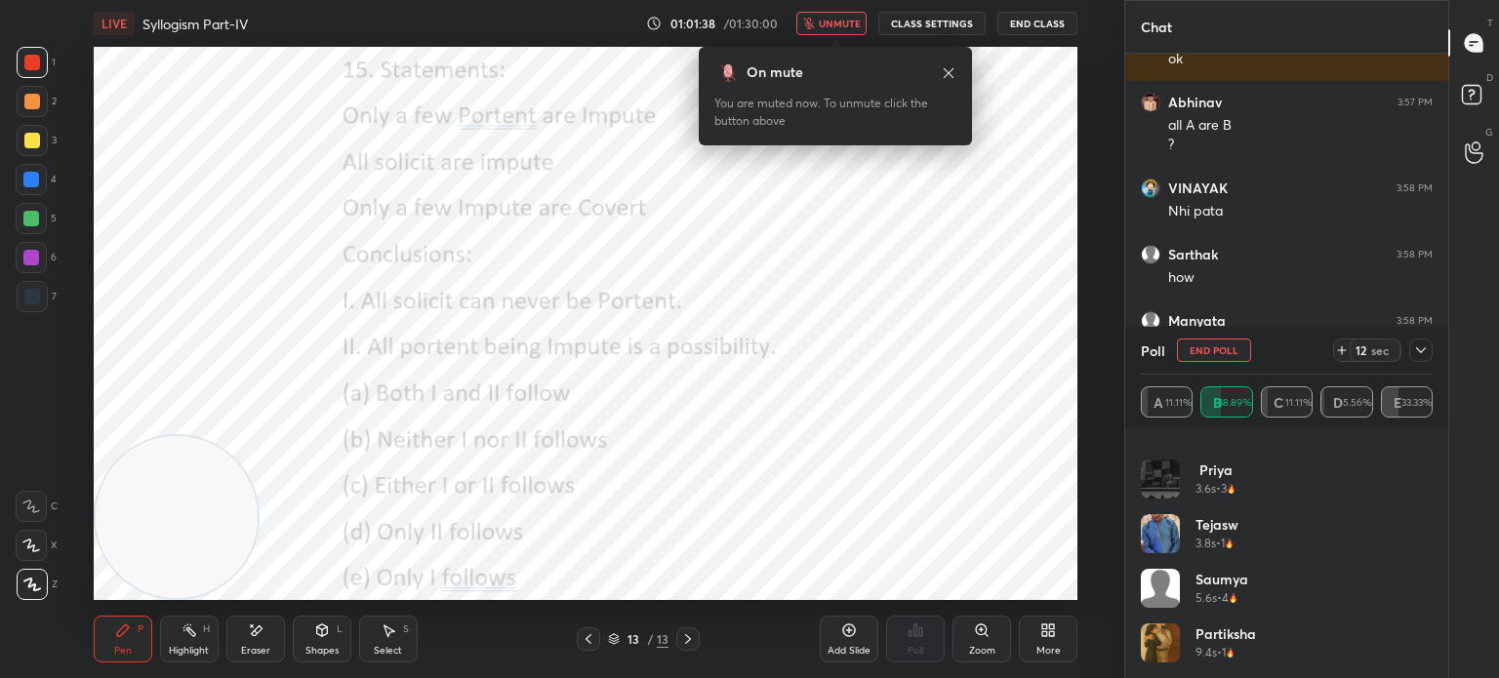
scroll to position [6, 6]
click at [835, 30] on button "unmute" at bounding box center [831, 23] width 70 height 23
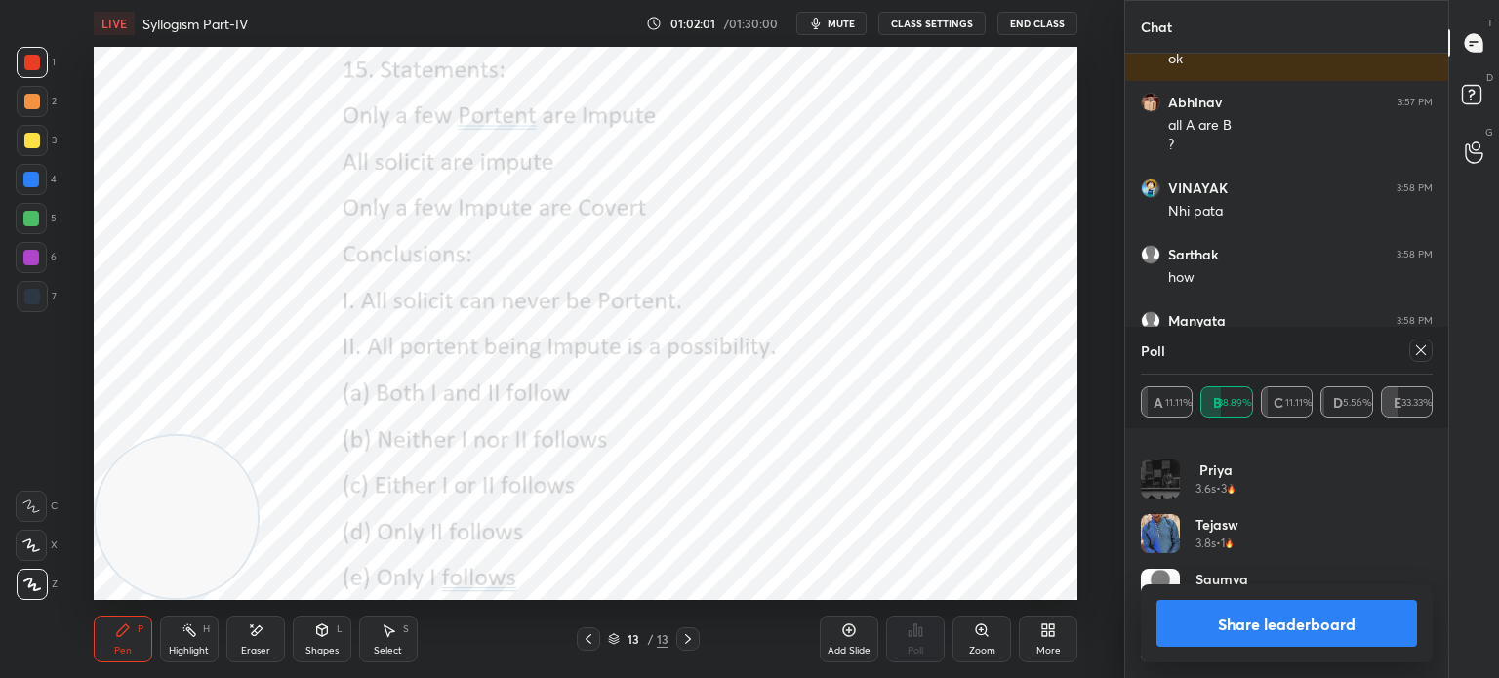
scroll to position [11531, 0]
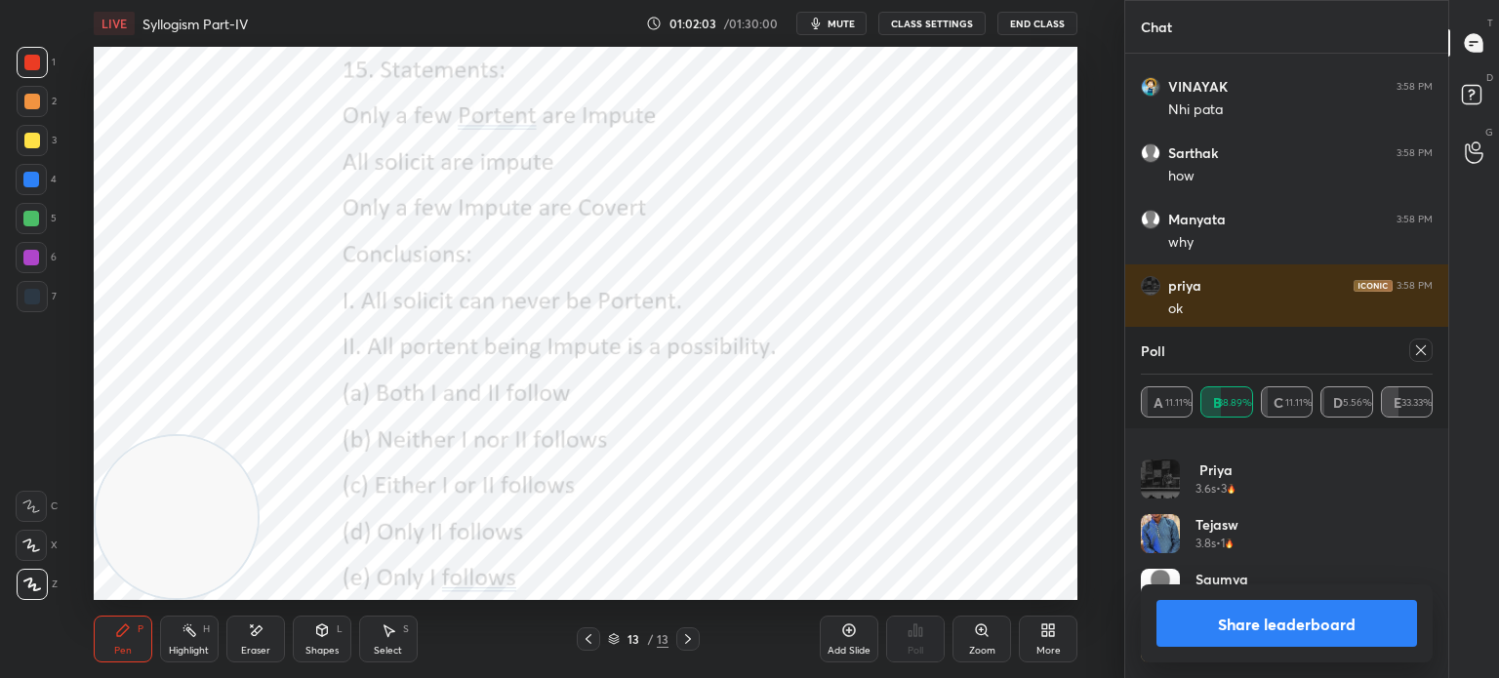
click at [1218, 625] on button "Share leaderboard" at bounding box center [1286, 623] width 261 height 47
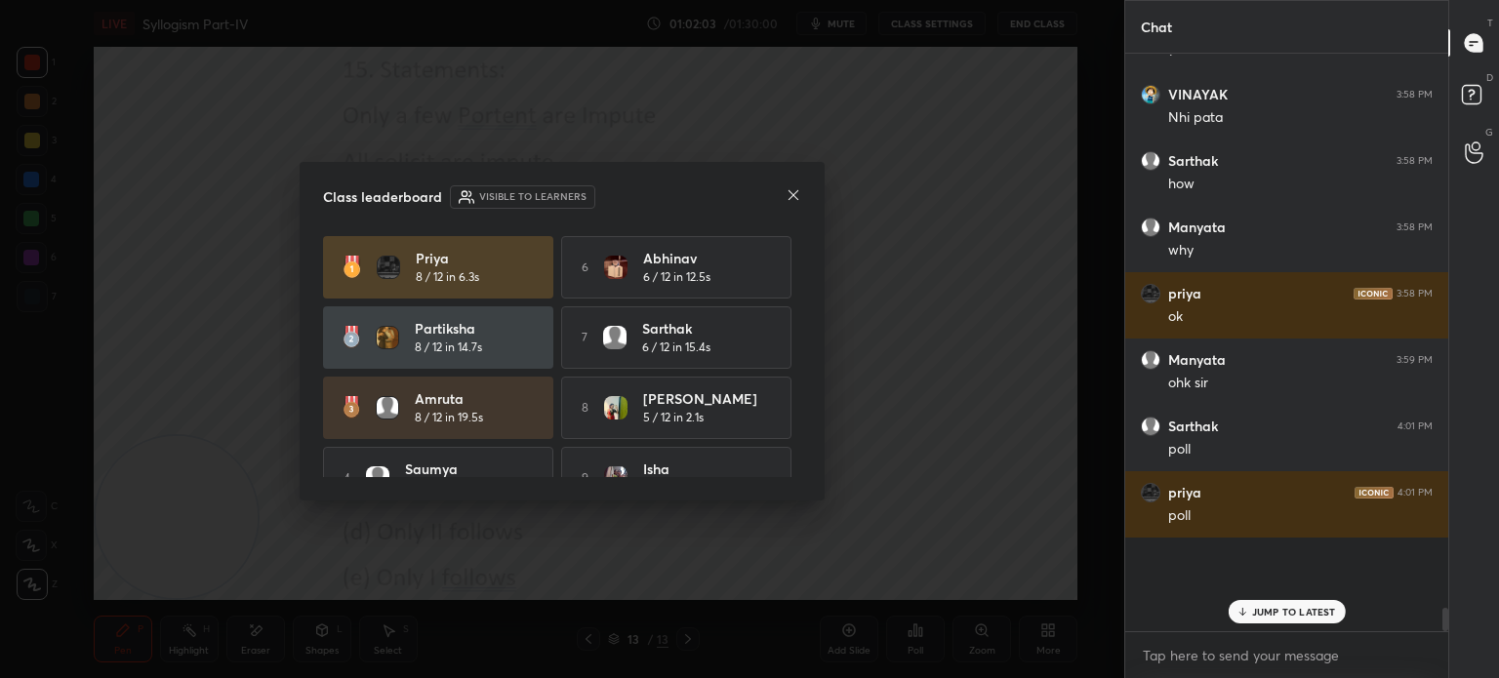
scroll to position [11469, 0]
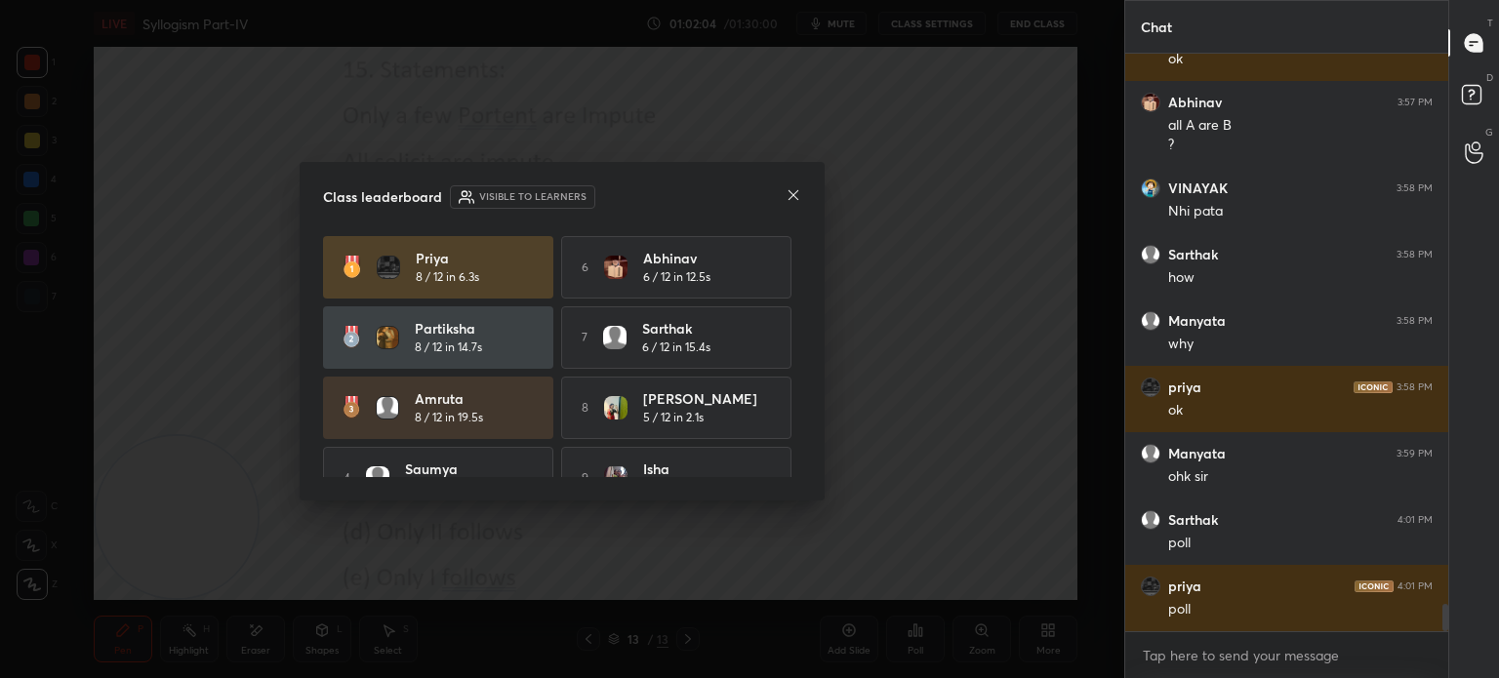
click at [790, 199] on icon at bounding box center [794, 195] width 16 height 16
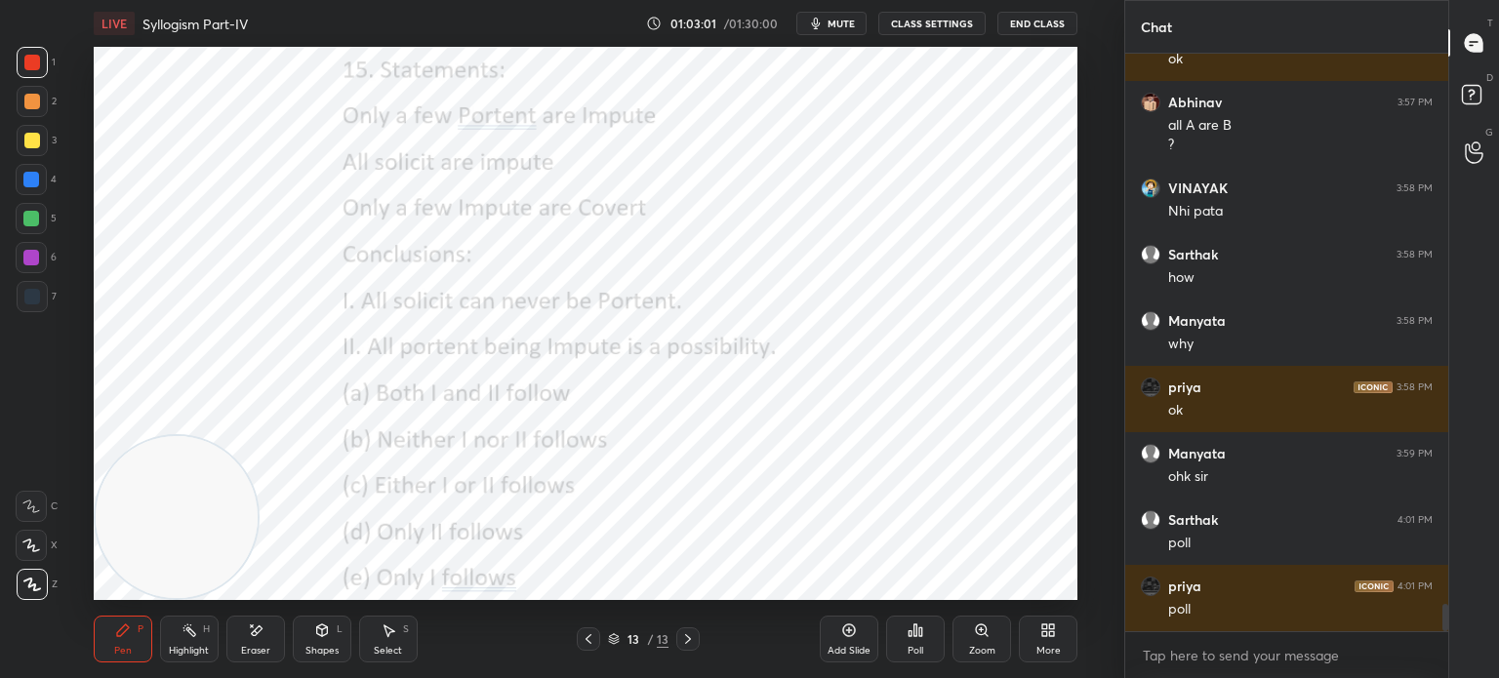
click at [1056, 643] on div "More" at bounding box center [1048, 639] width 59 height 47
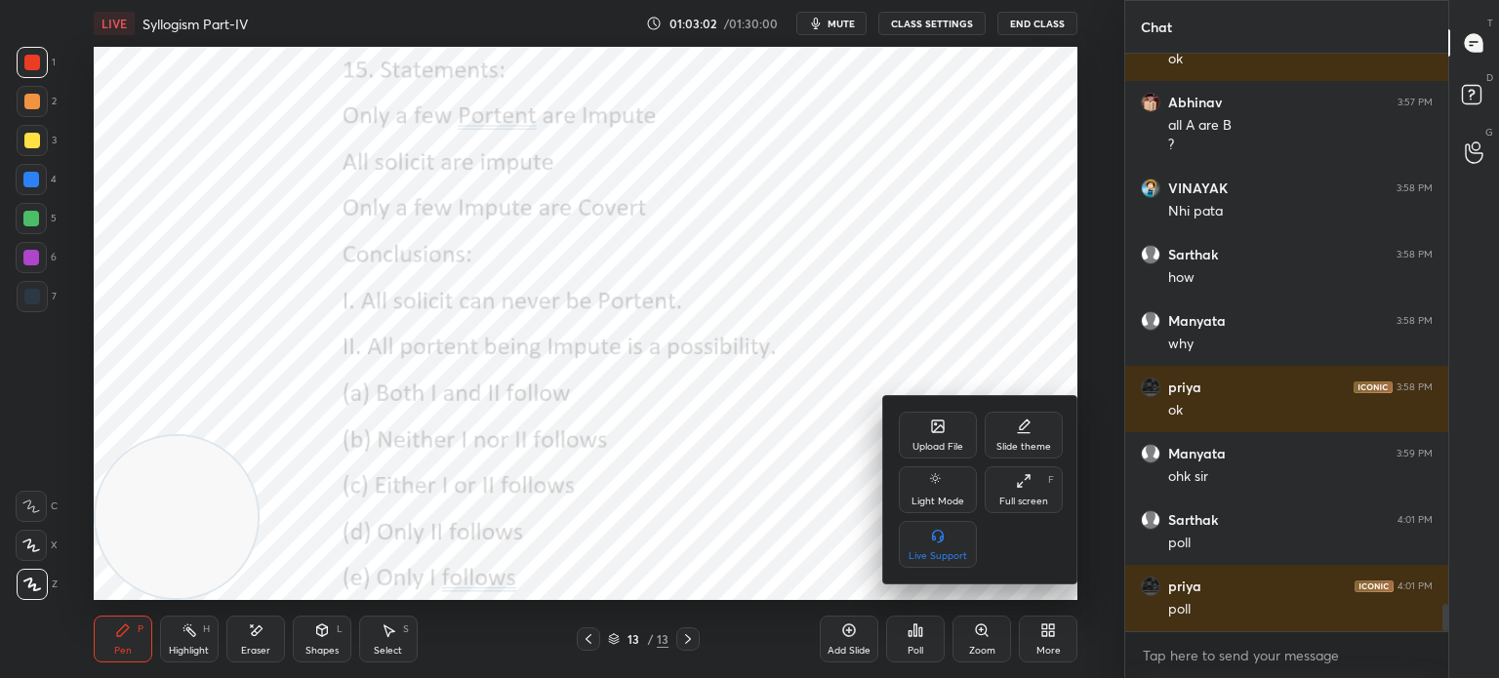
click at [933, 435] on div "Upload File" at bounding box center [938, 435] width 78 height 47
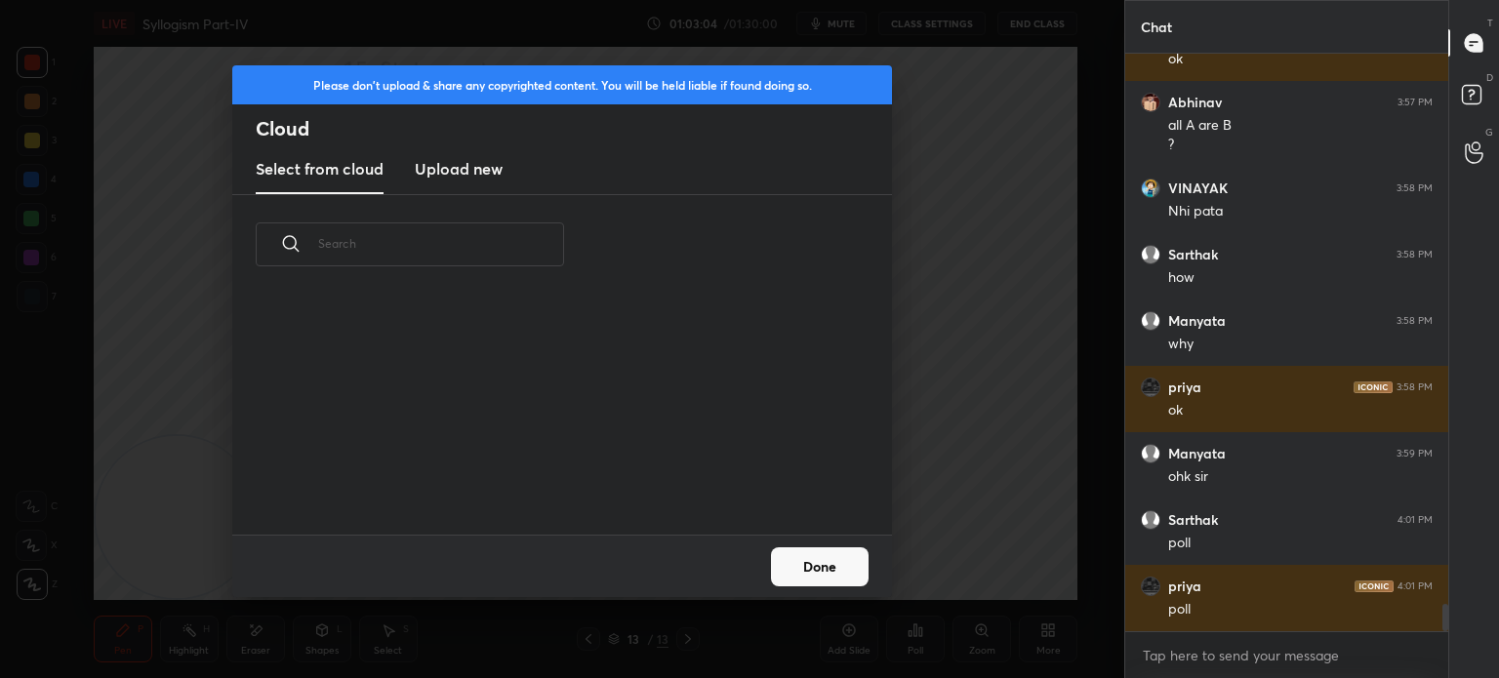
scroll to position [11496, 0]
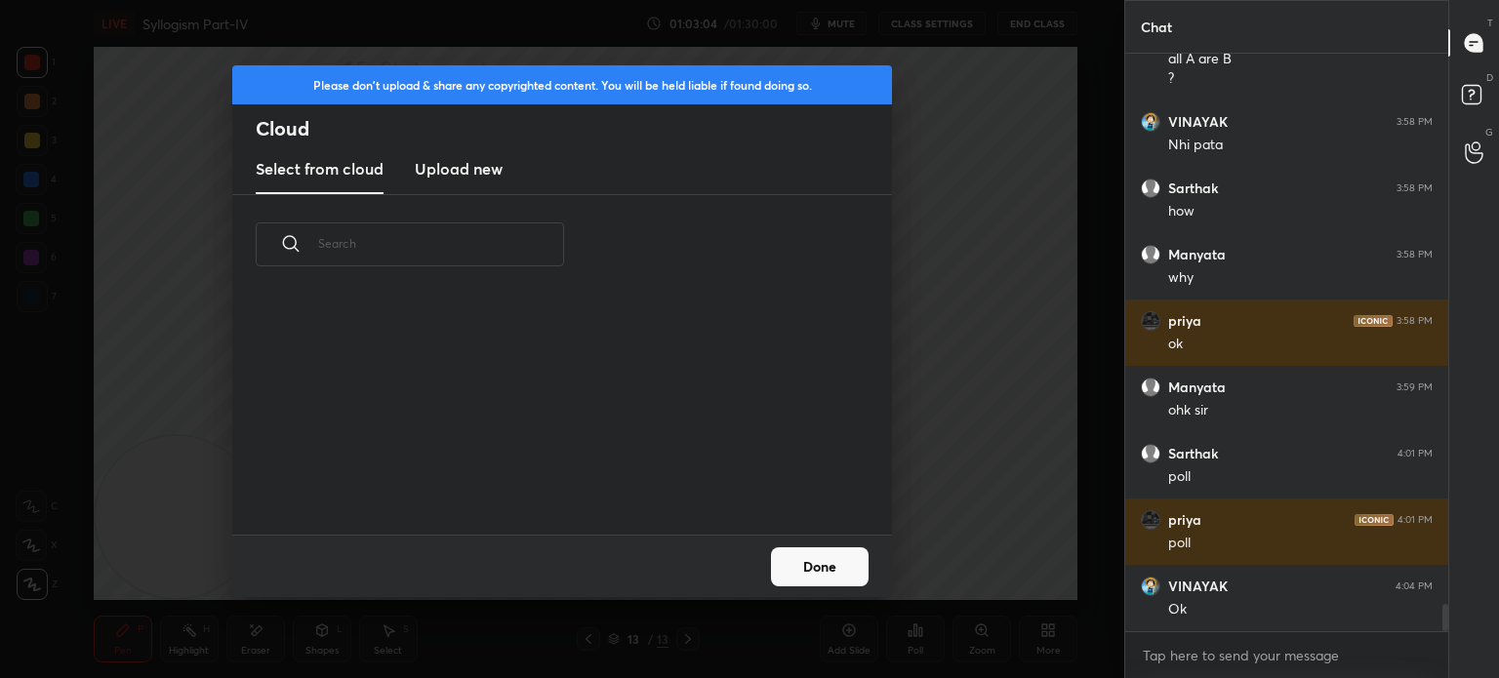
click at [473, 163] on h3 "Upload new" at bounding box center [459, 168] width 88 height 23
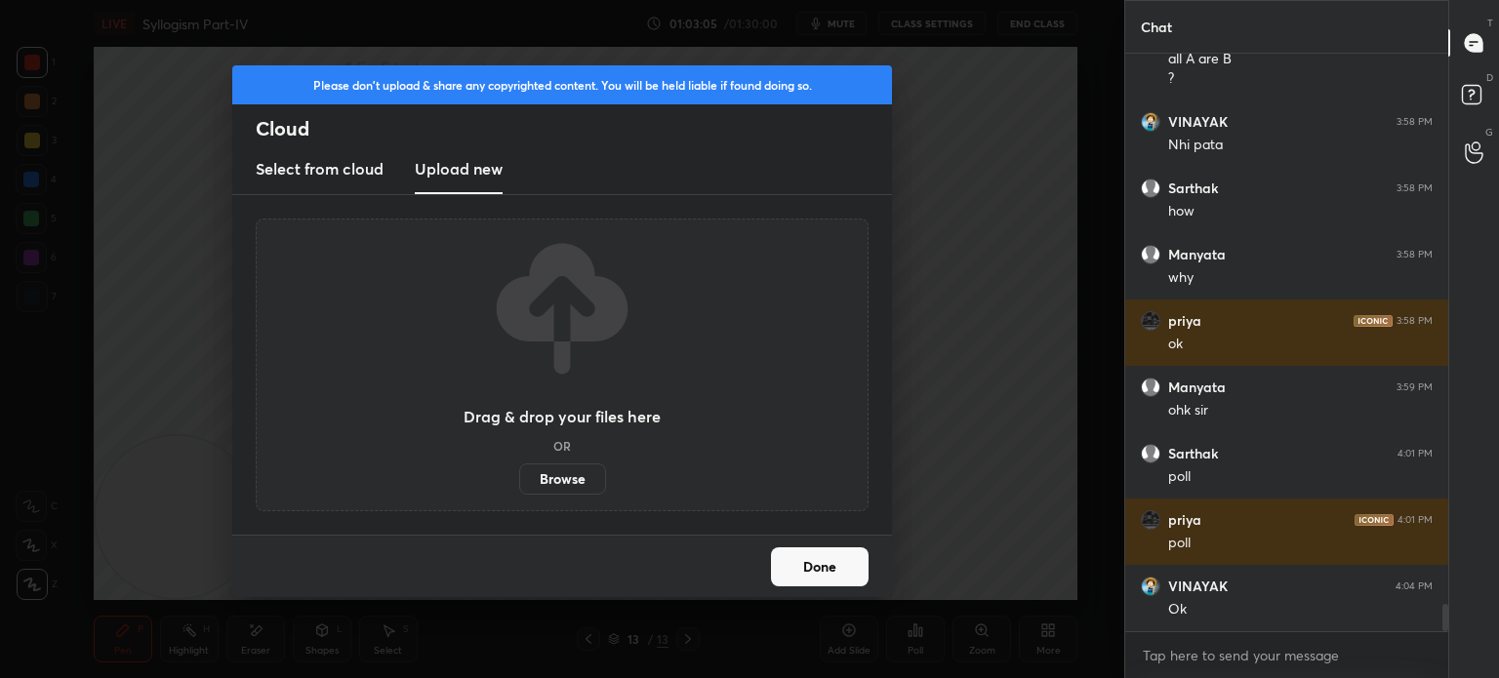
click at [550, 482] on label "Browse" at bounding box center [562, 479] width 87 height 31
click at [519, 482] on input "Browse" at bounding box center [519, 479] width 0 height 31
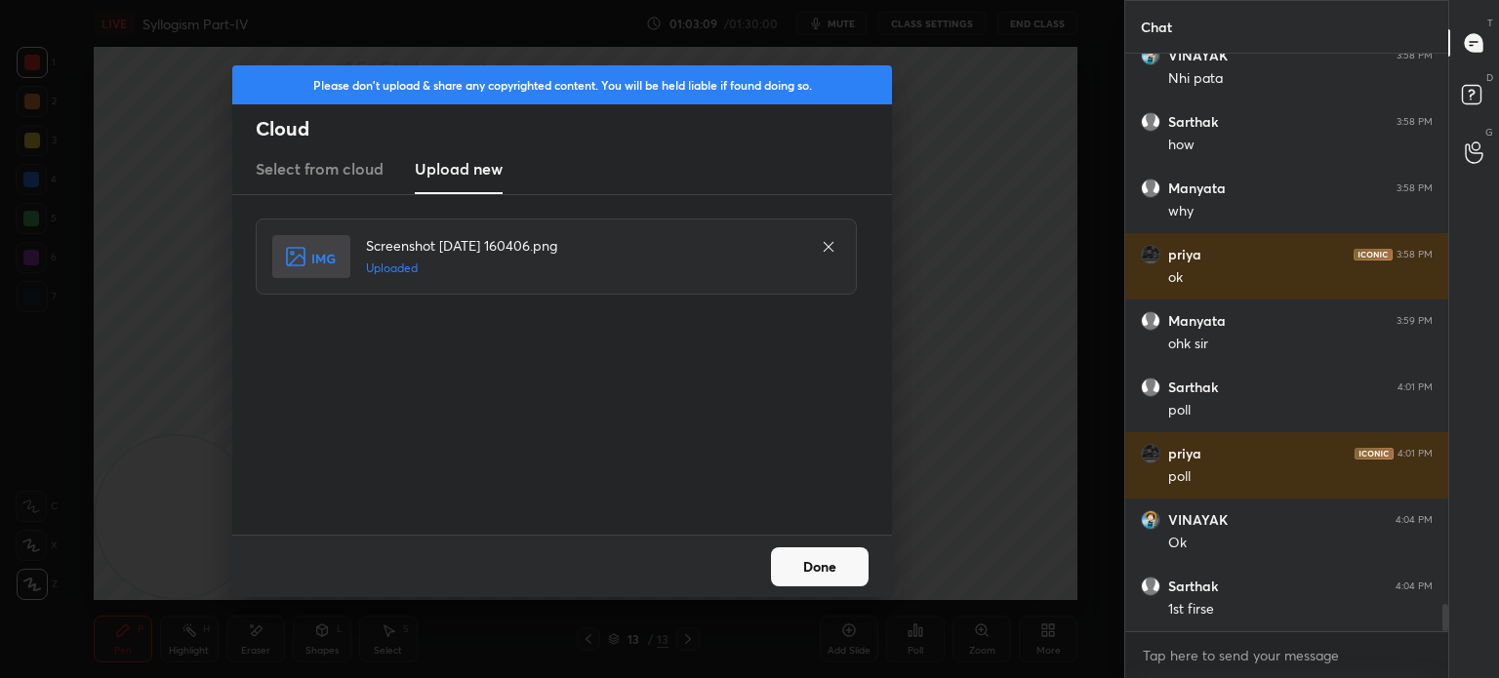
click at [794, 571] on button "Done" at bounding box center [820, 566] width 98 height 39
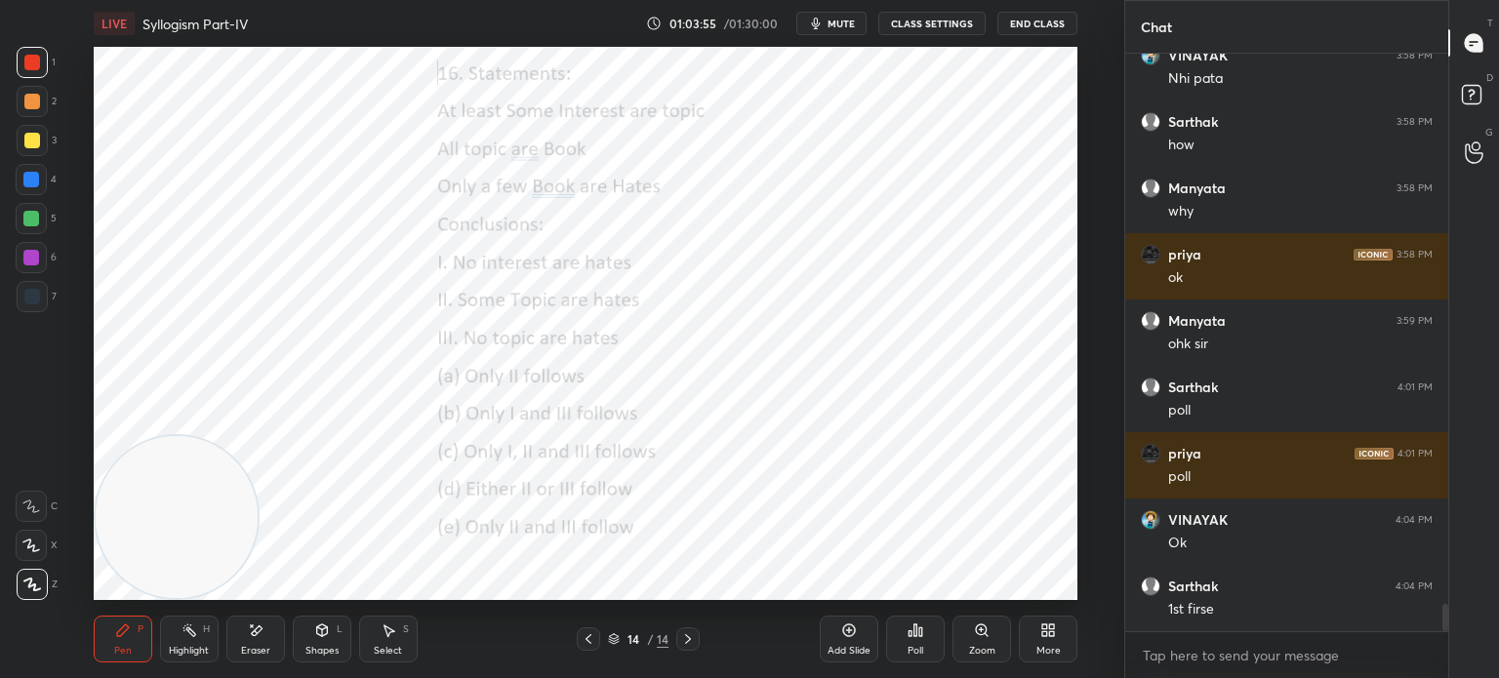
click at [832, 15] on button "mute" at bounding box center [831, 23] width 70 height 23
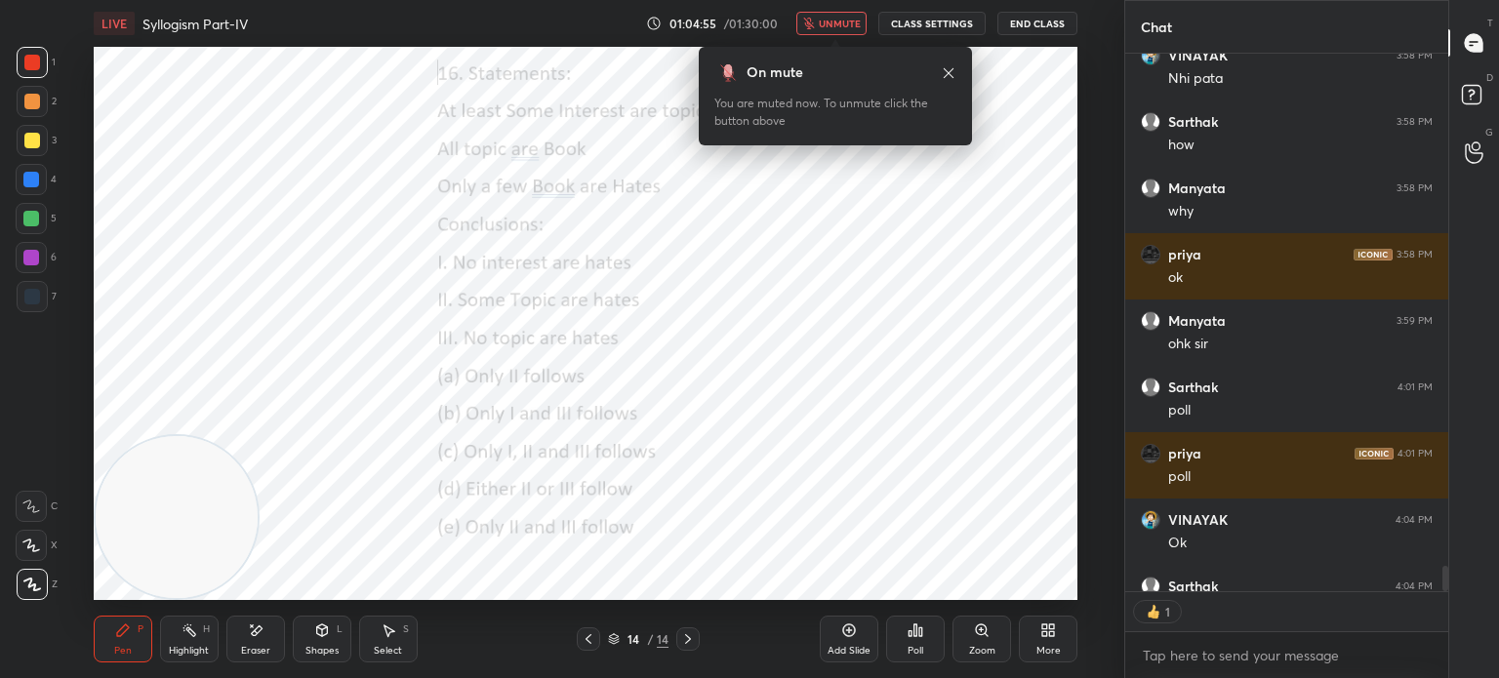
scroll to position [6, 6]
click at [949, 73] on icon at bounding box center [949, 72] width 10 height 10
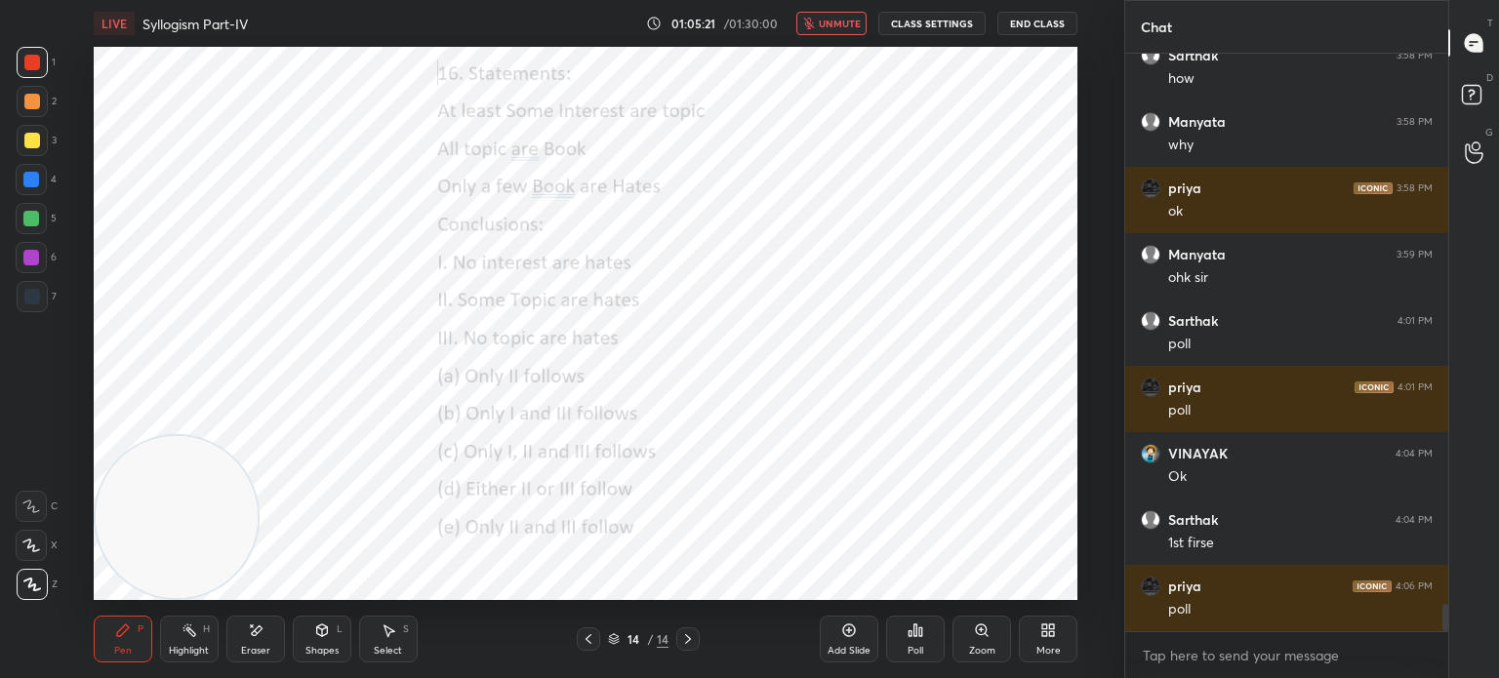
scroll to position [11695, 0]
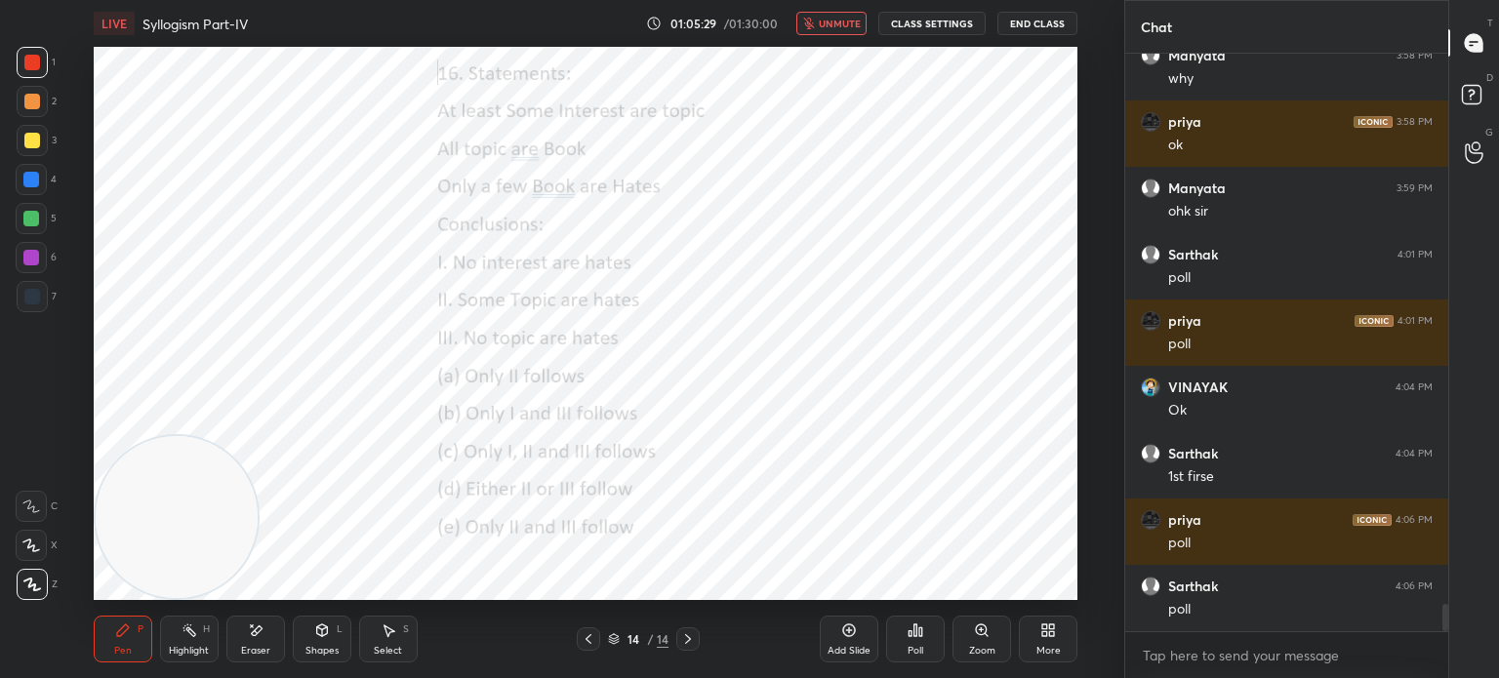
click at [910, 649] on div "Poll" at bounding box center [916, 651] width 16 height 10
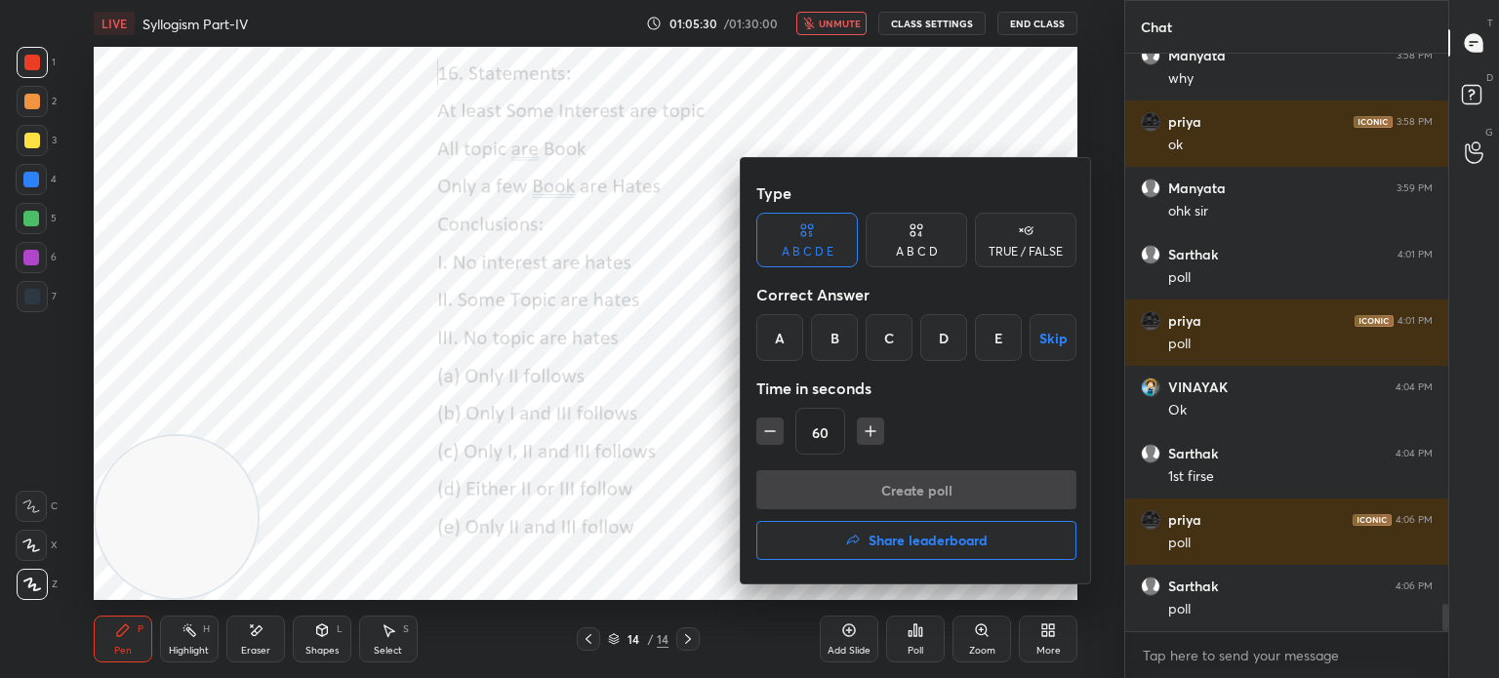
click at [943, 339] on div "D" at bounding box center [943, 337] width 47 height 47
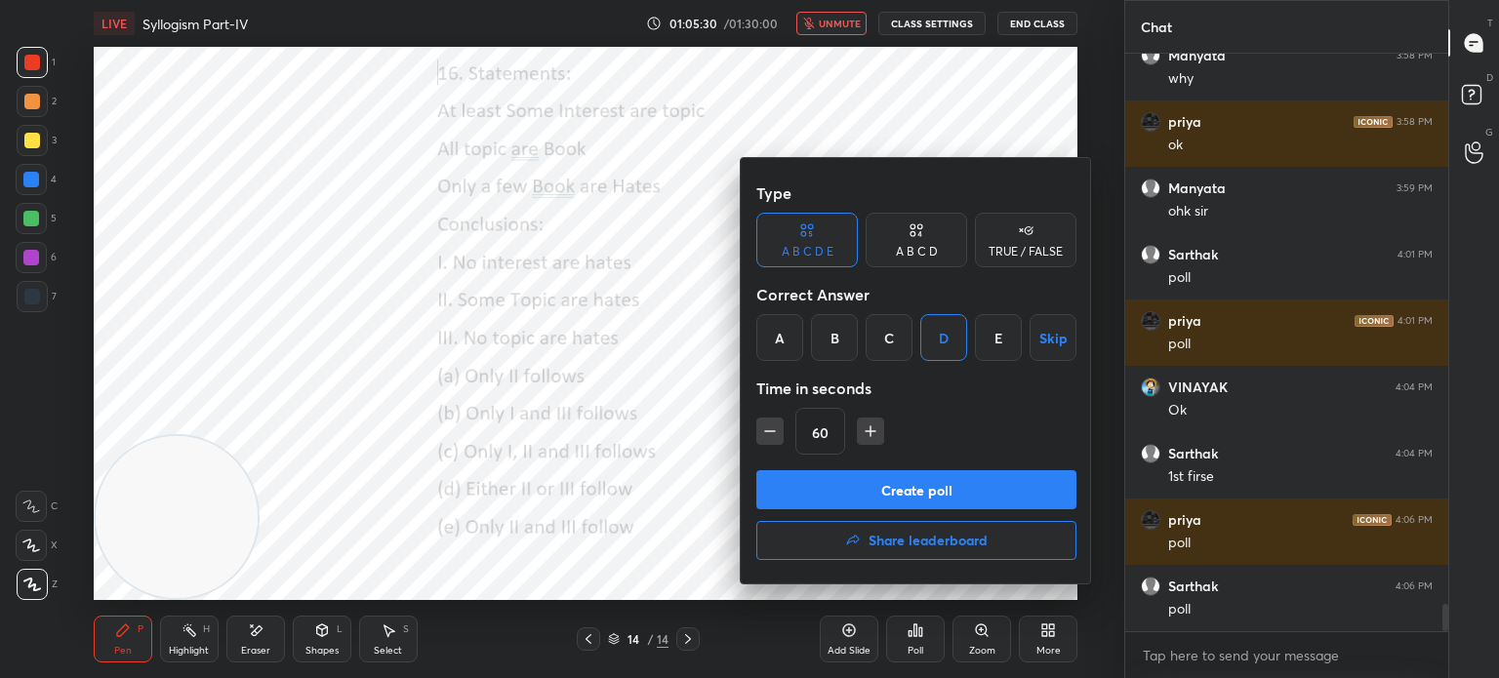
click at [888, 487] on button "Create poll" at bounding box center [916, 489] width 320 height 39
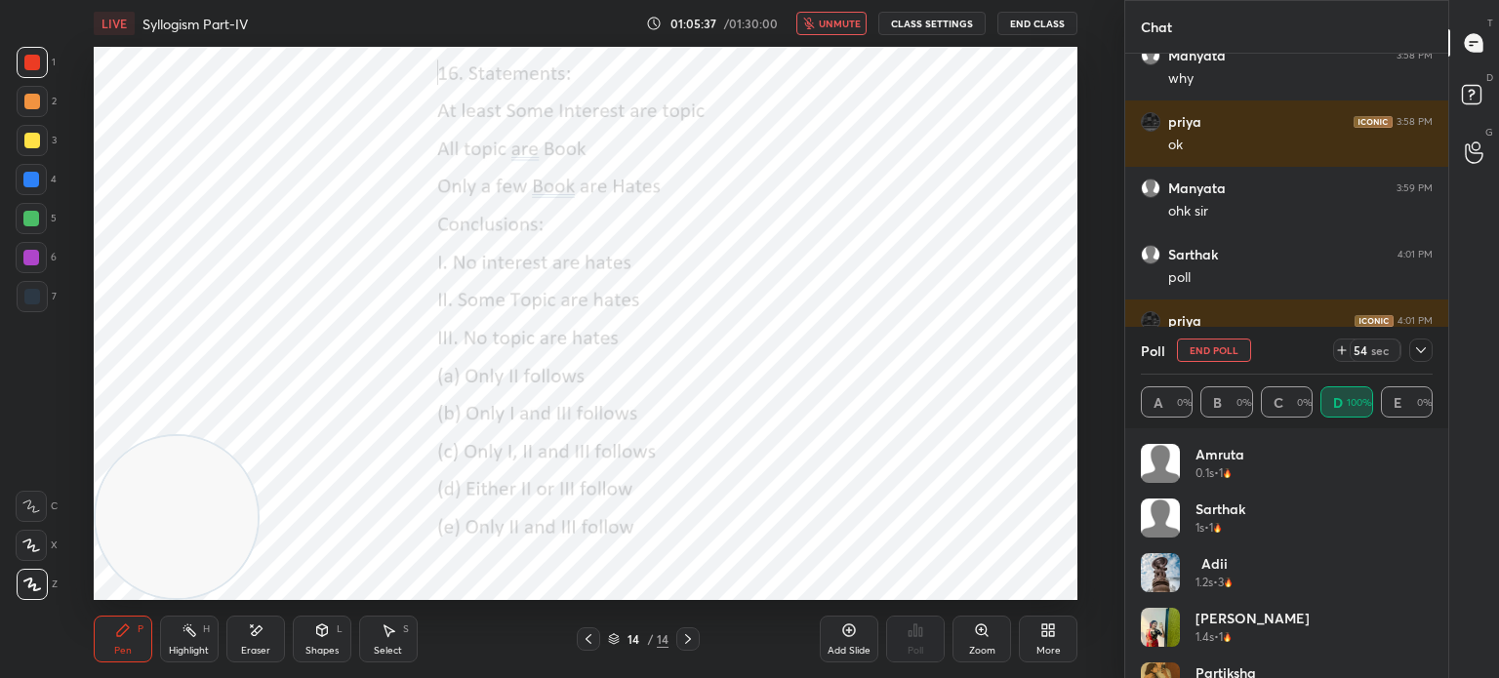
scroll to position [11867, 0]
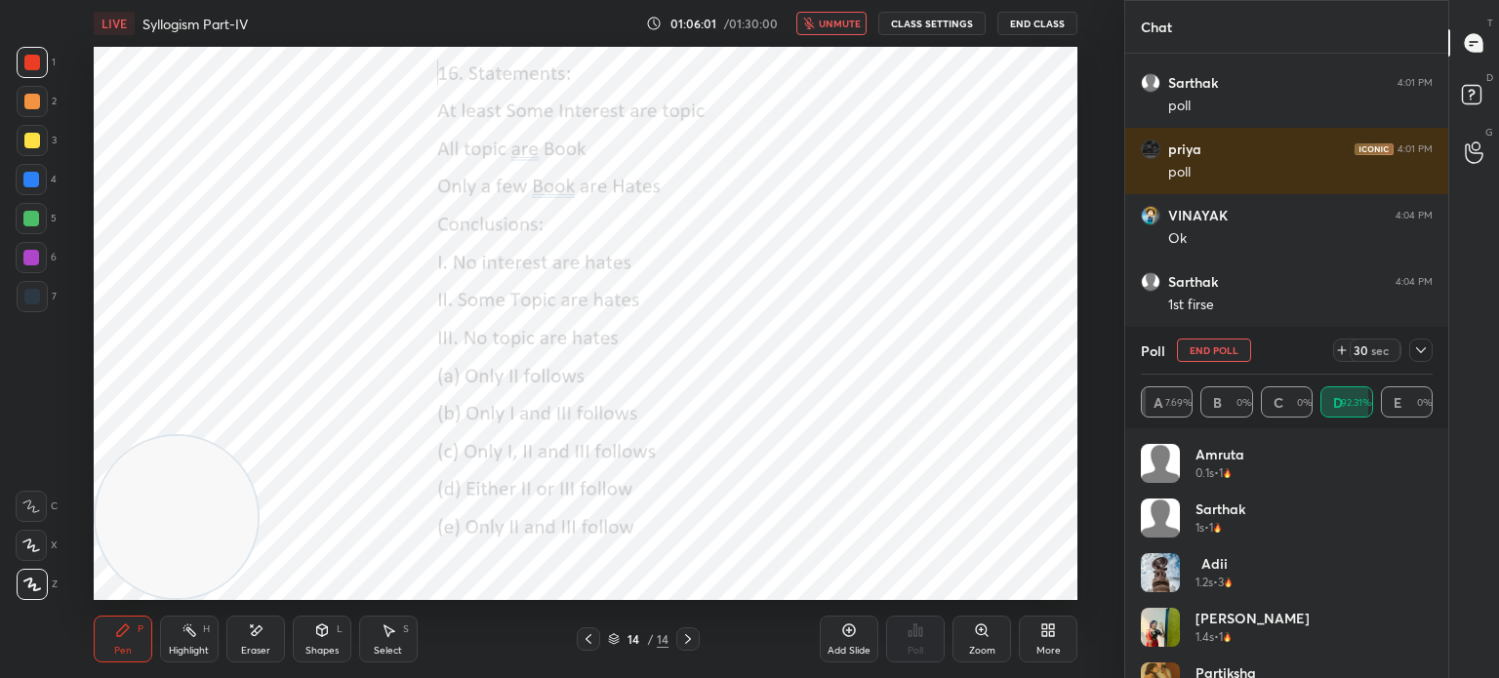
click at [830, 29] on span "unmute" at bounding box center [840, 24] width 42 height 14
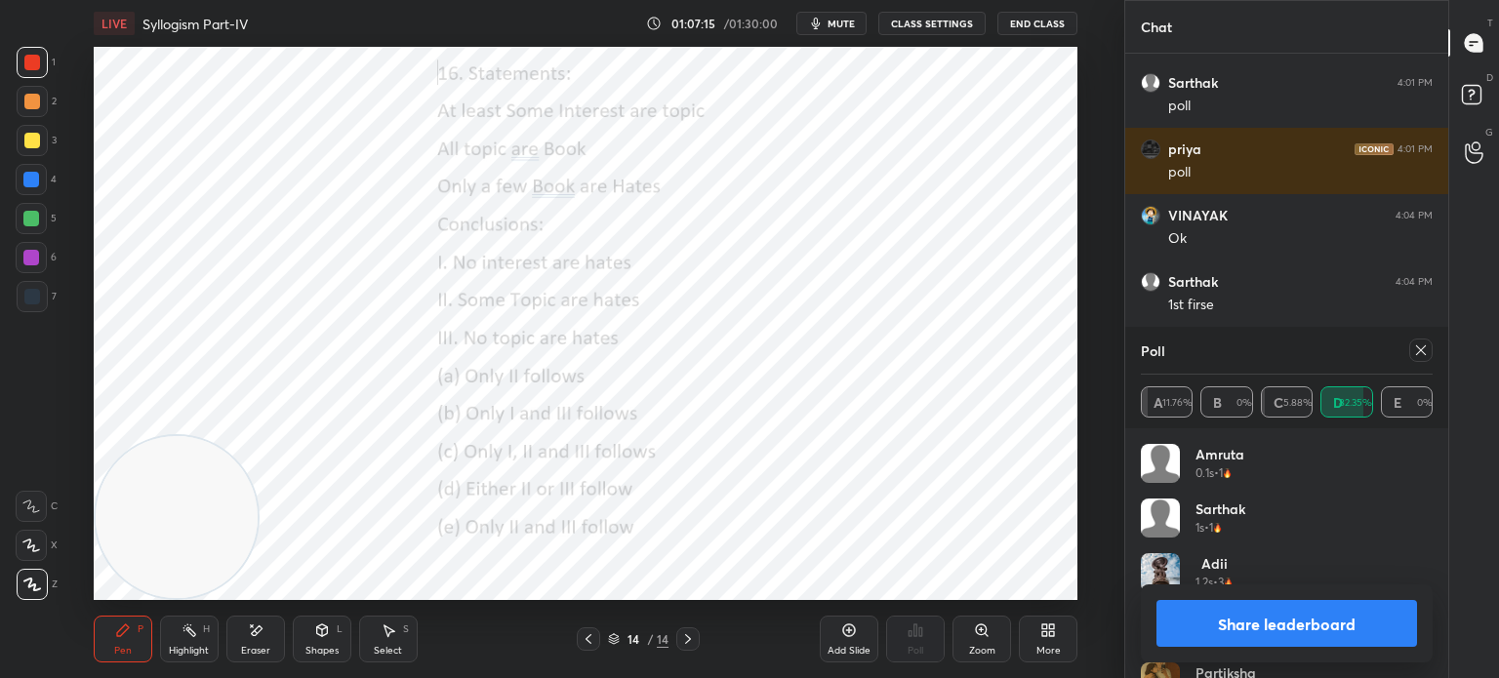
click at [1231, 615] on button "Share leaderboard" at bounding box center [1286, 623] width 261 height 47
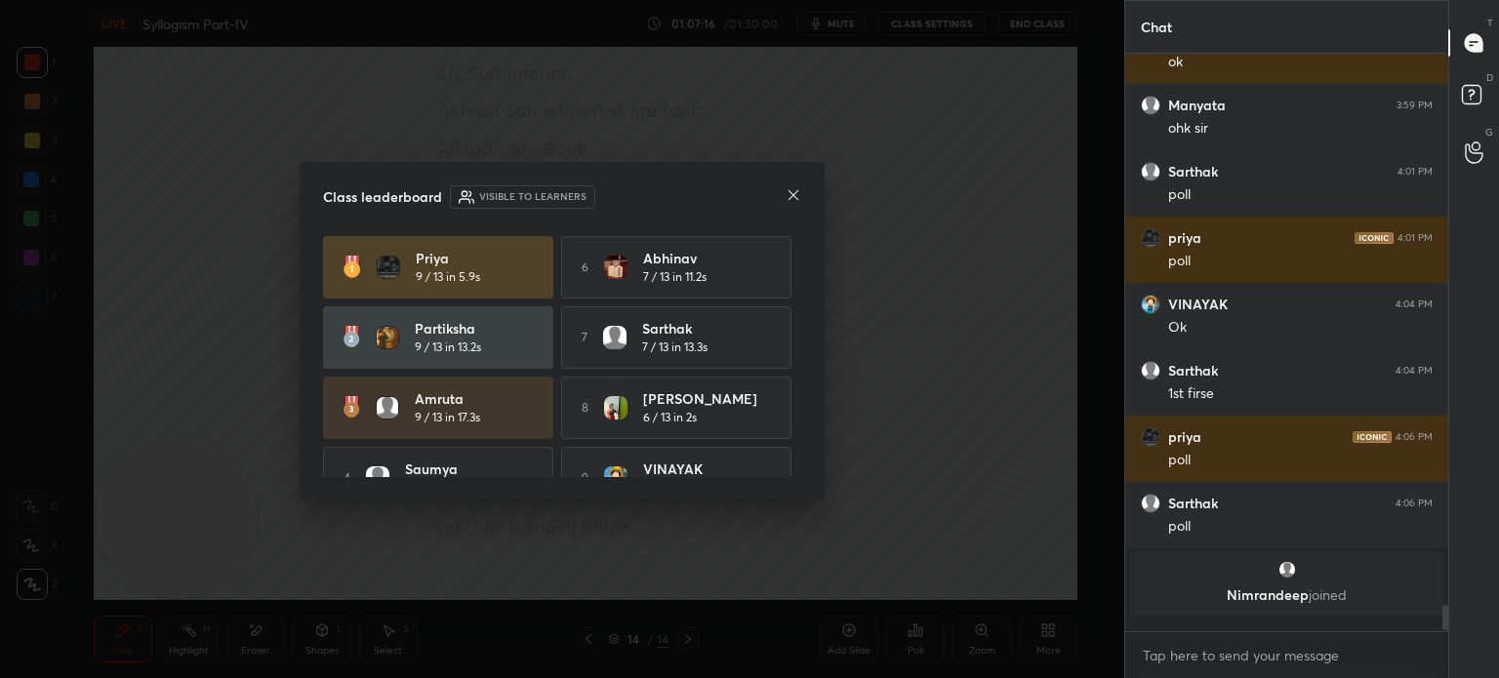
scroll to position [619, 317]
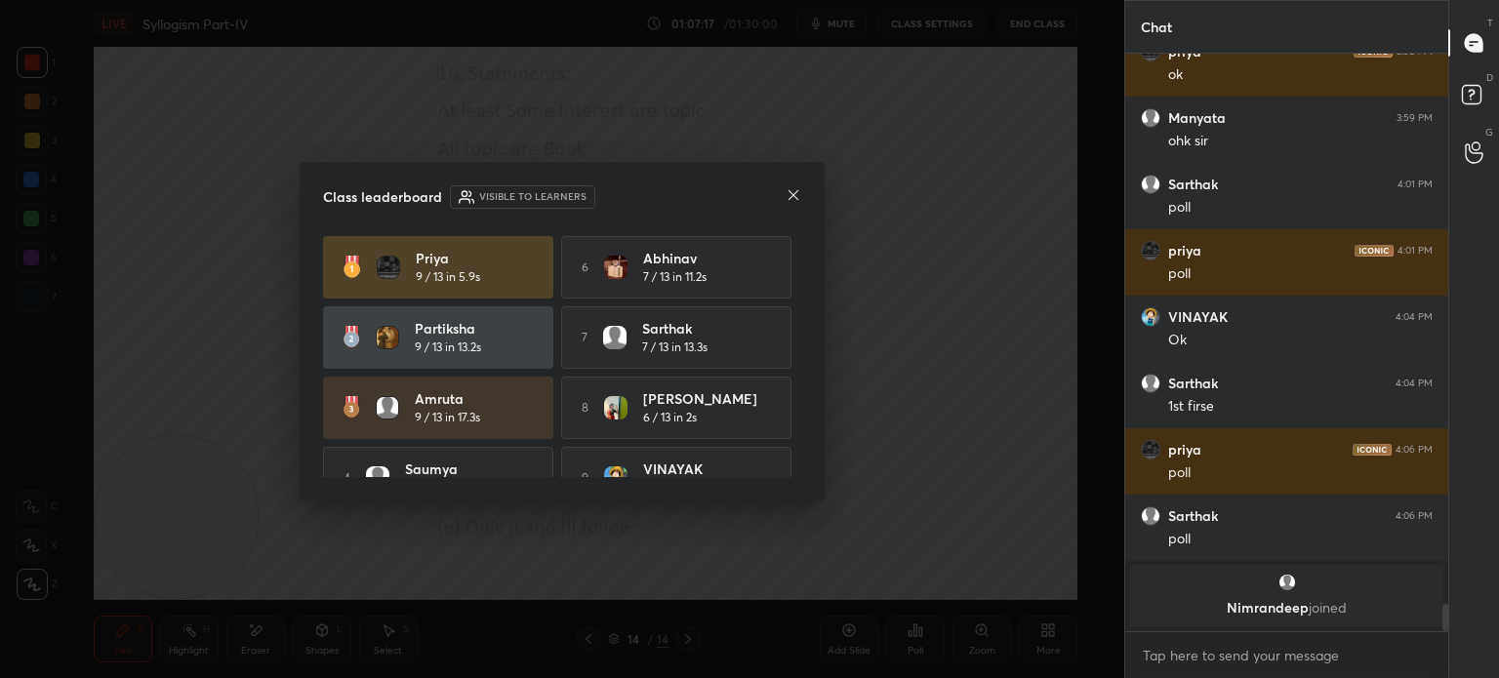
click at [791, 198] on icon at bounding box center [794, 195] width 16 height 16
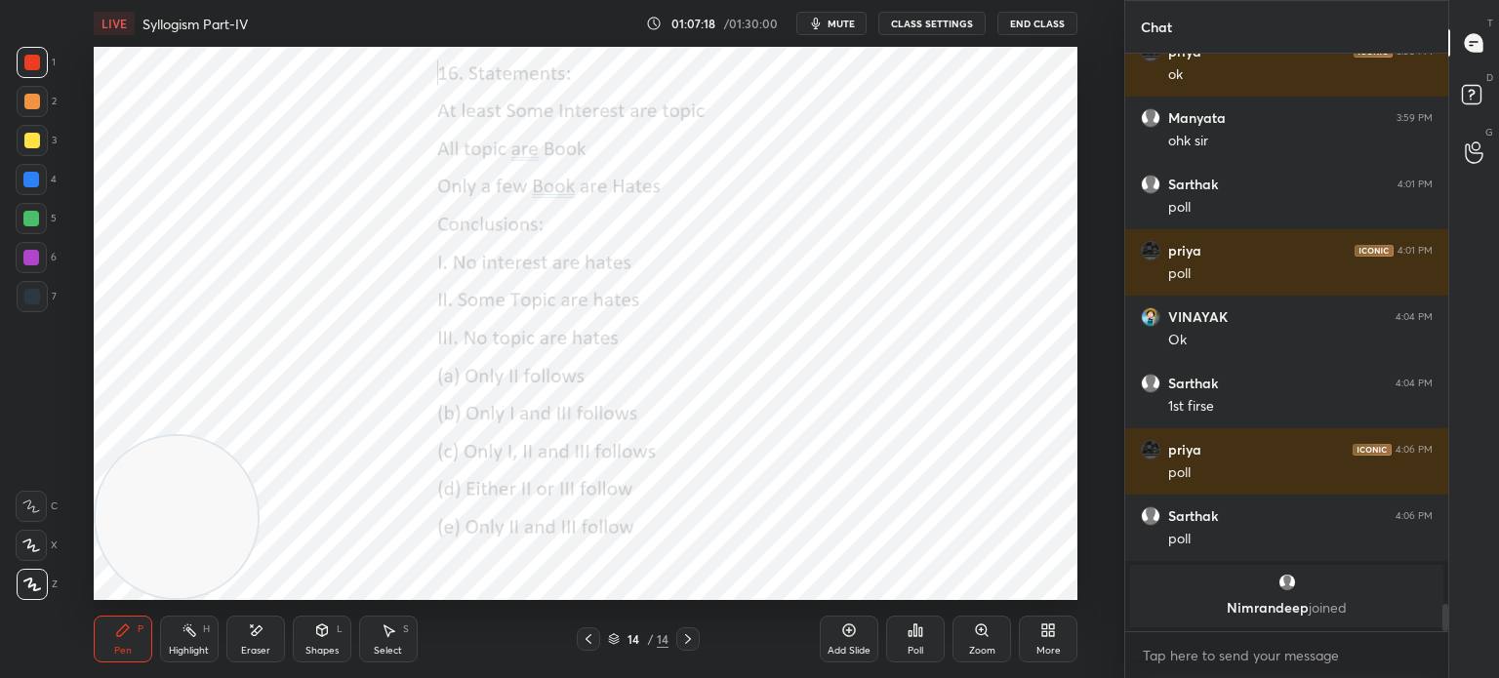
click at [1043, 628] on icon at bounding box center [1044, 627] width 5 height 5
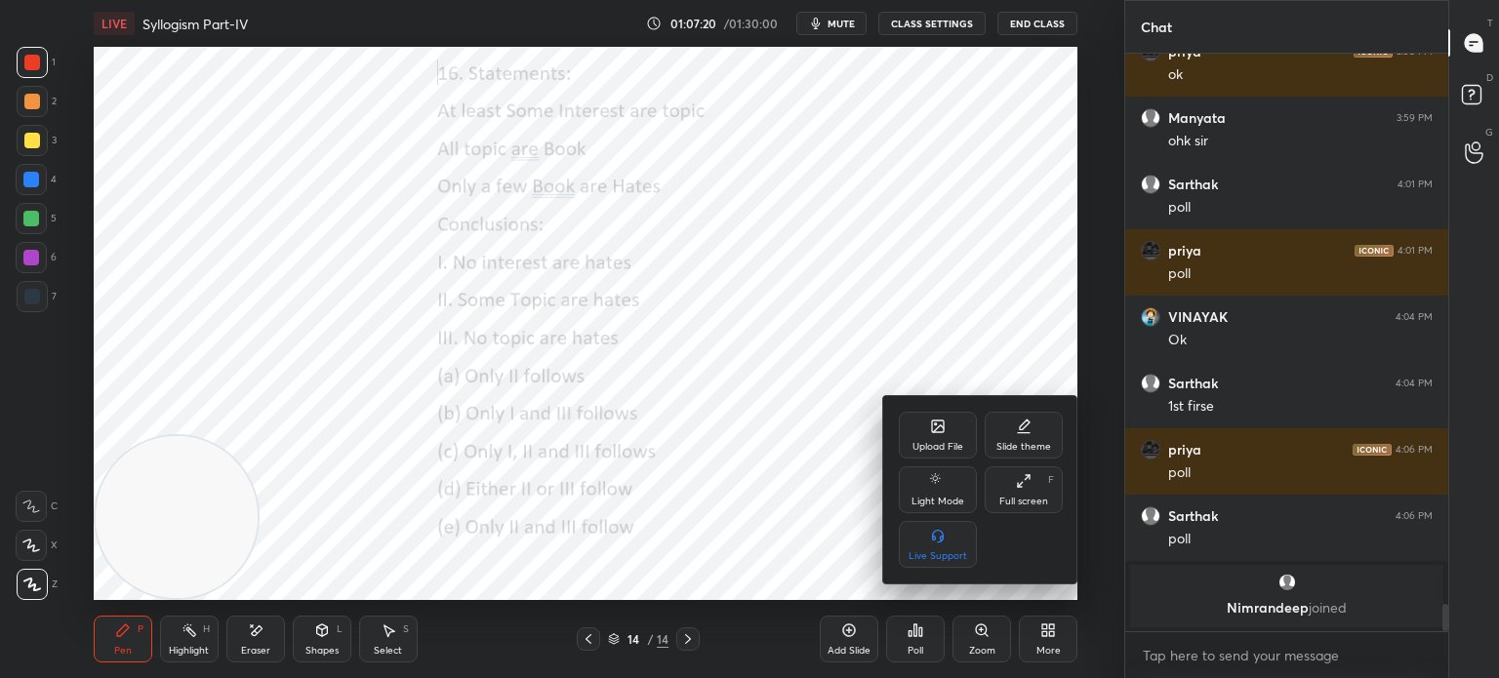
click at [927, 448] on div "Upload File" at bounding box center [937, 447] width 51 height 10
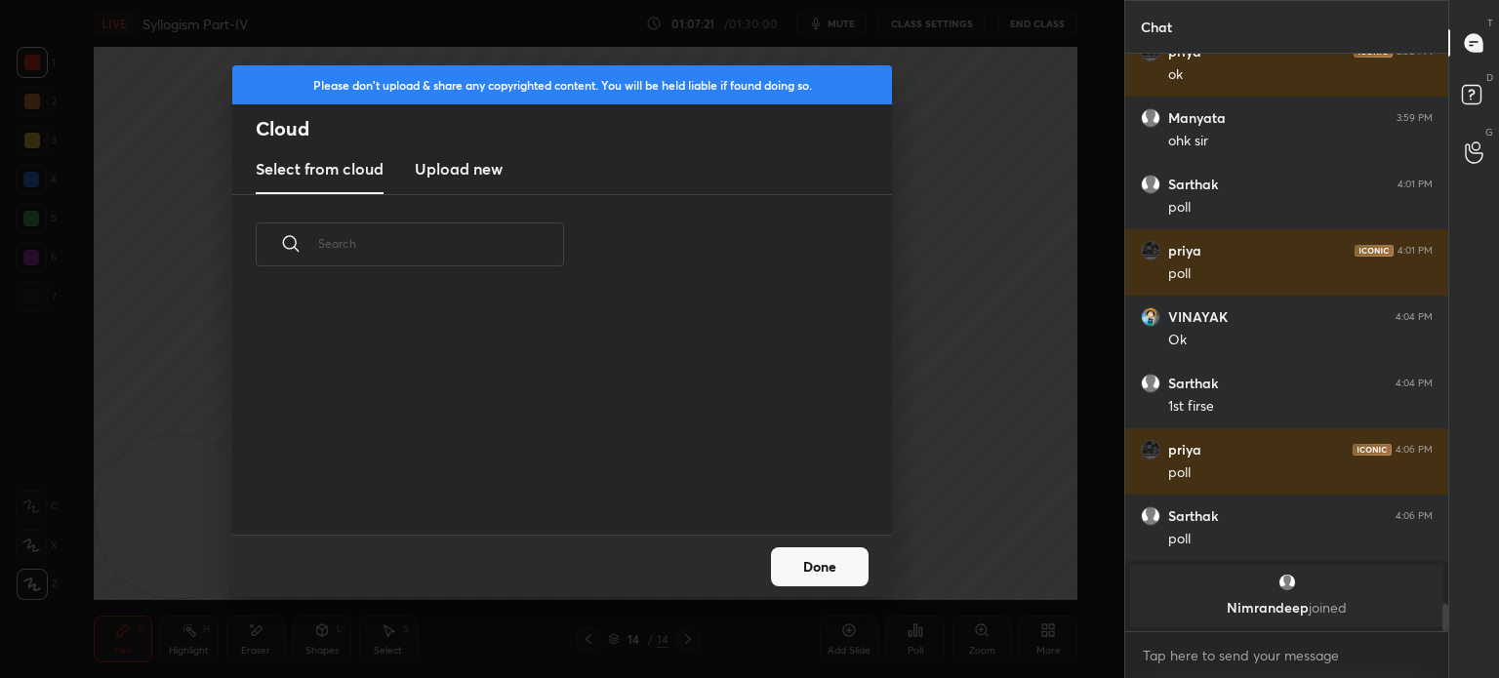
scroll to position [240, 627]
click at [457, 175] on h3 "Upload new" at bounding box center [459, 168] width 88 height 23
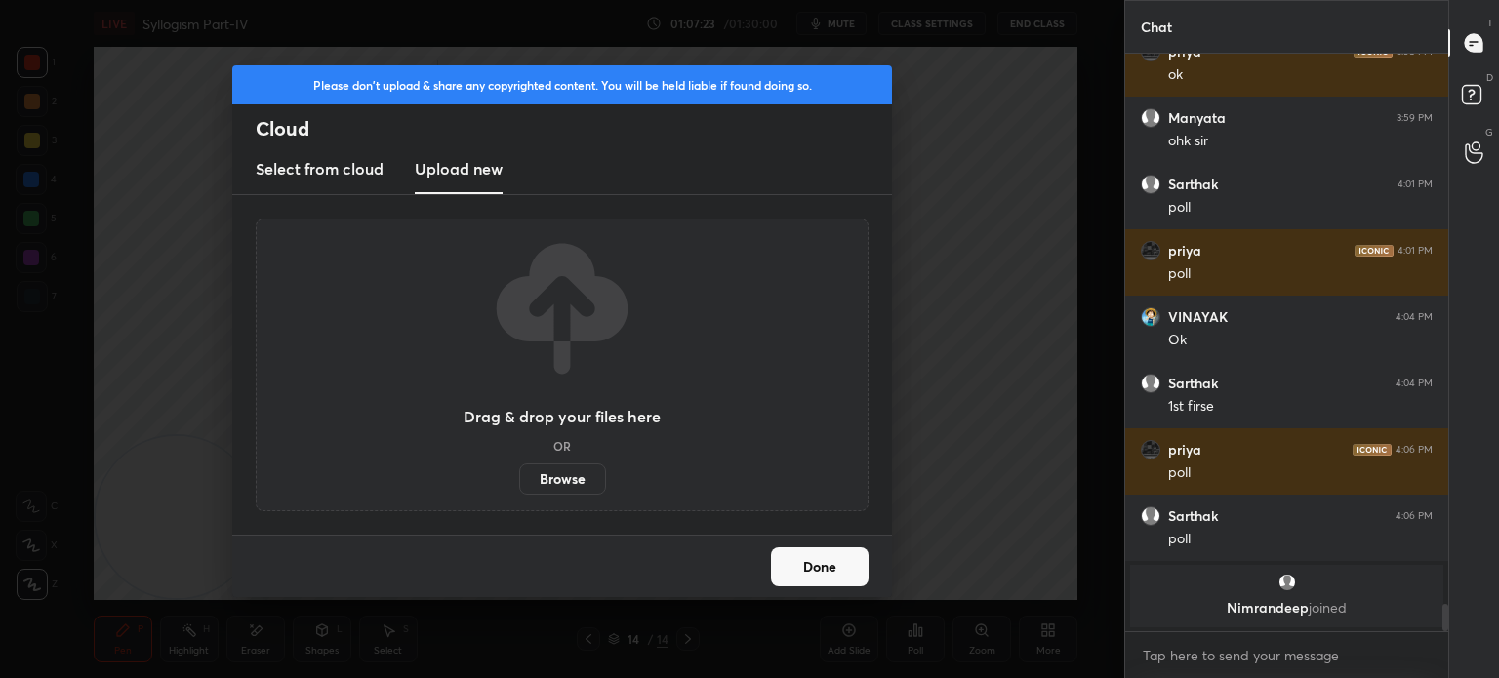
click at [546, 485] on label "Browse" at bounding box center [562, 479] width 87 height 31
click at [519, 485] on input "Browse" at bounding box center [519, 479] width 0 height 31
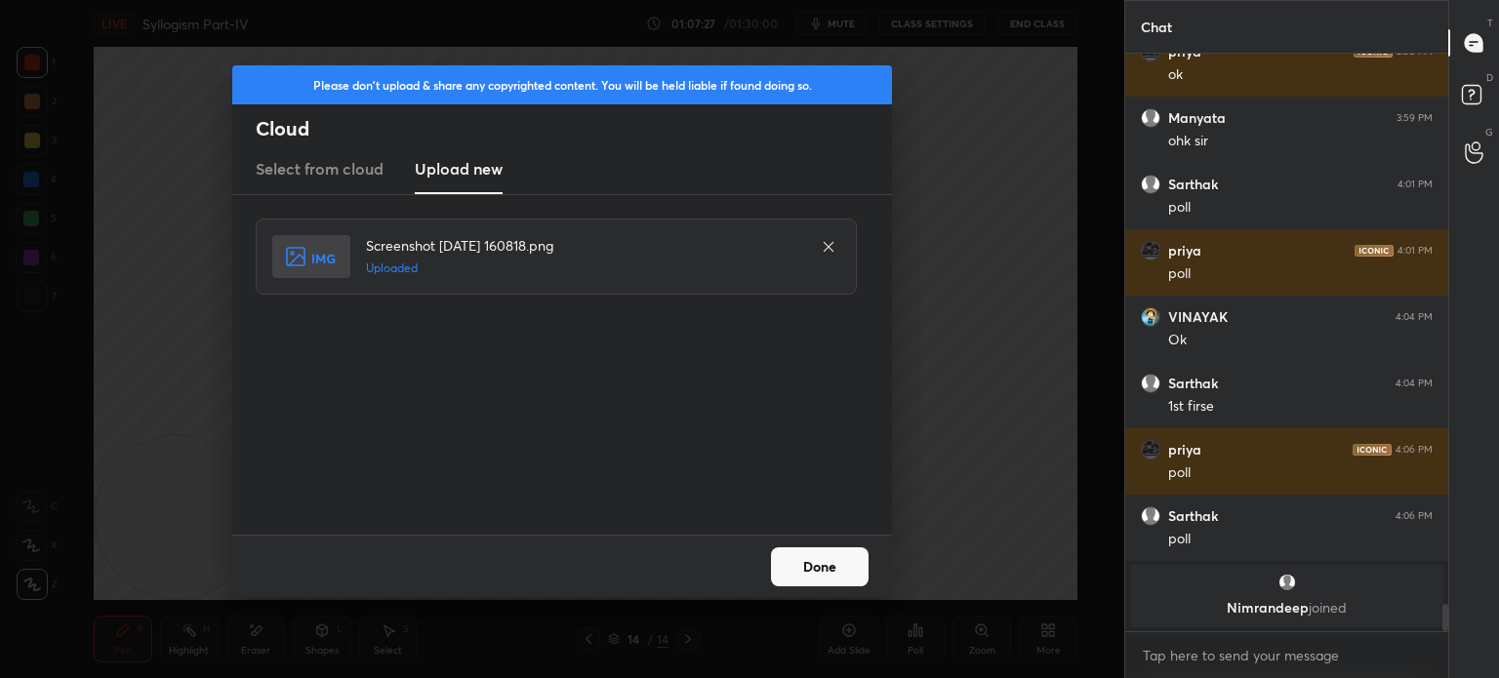
click at [827, 577] on button "Done" at bounding box center [820, 566] width 98 height 39
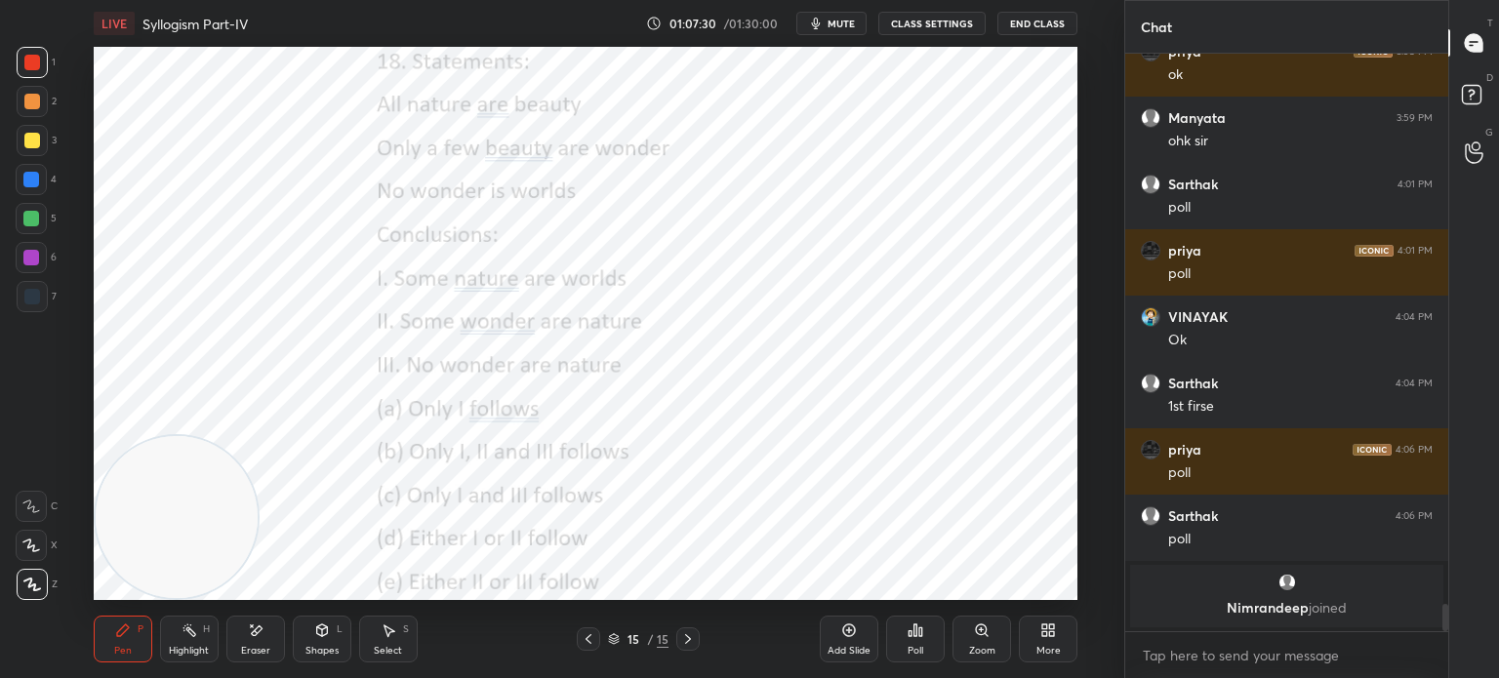
click at [839, 28] on span "mute" at bounding box center [841, 24] width 27 height 14
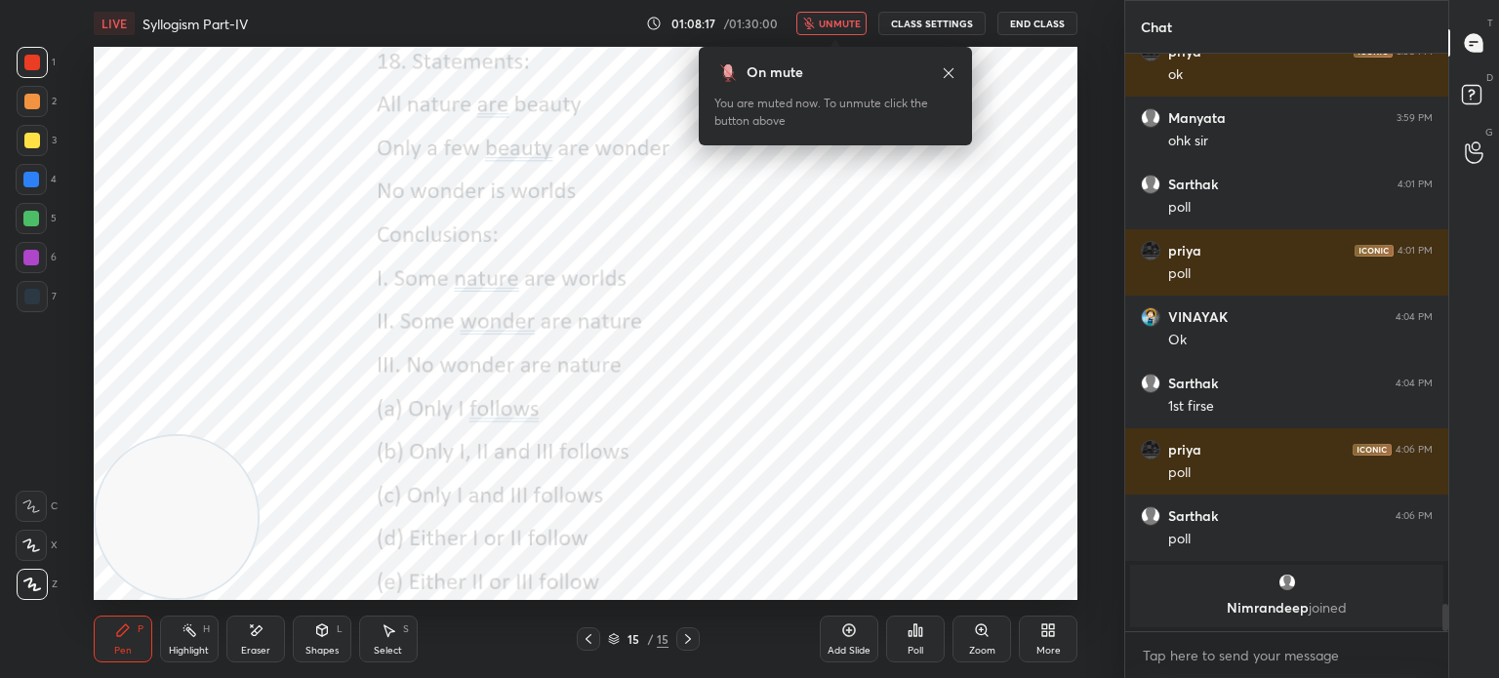
scroll to position [11332, 0]
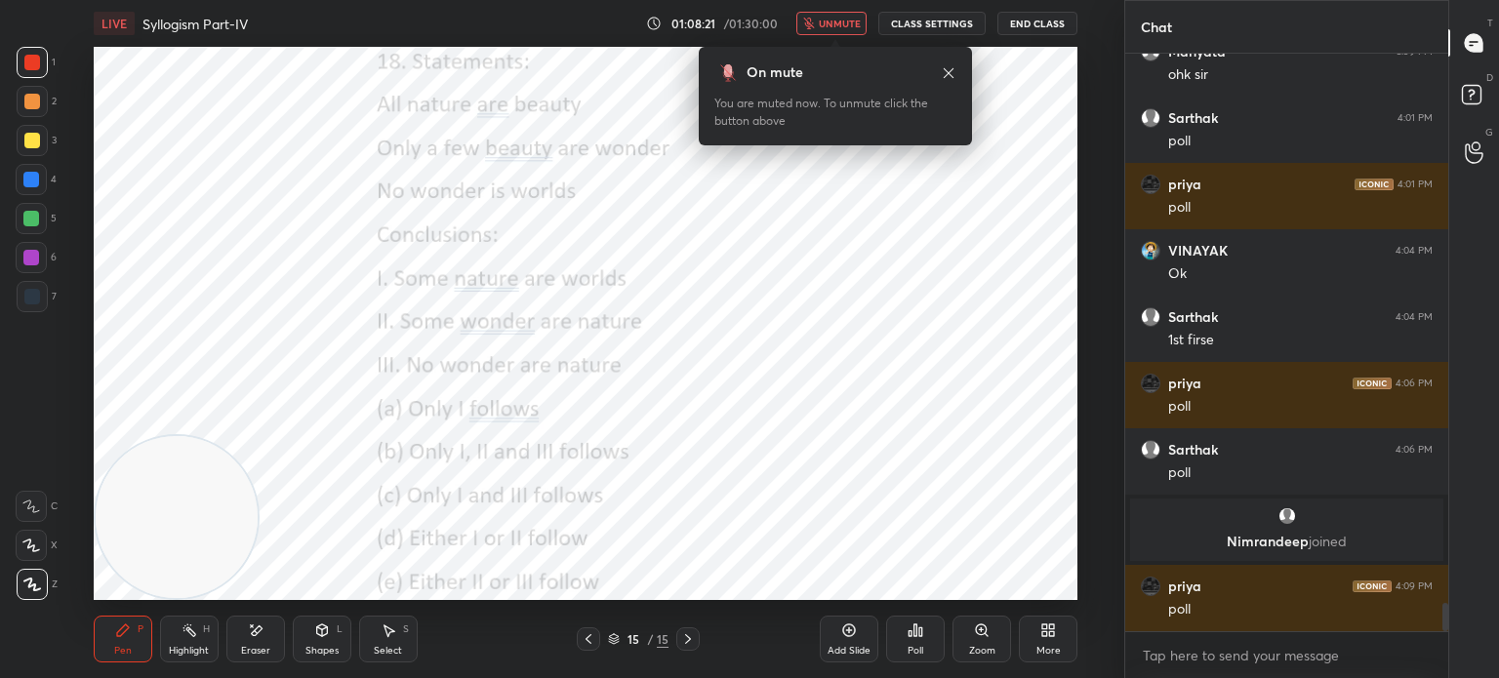
click at [836, 19] on span "unmute" at bounding box center [840, 24] width 42 height 14
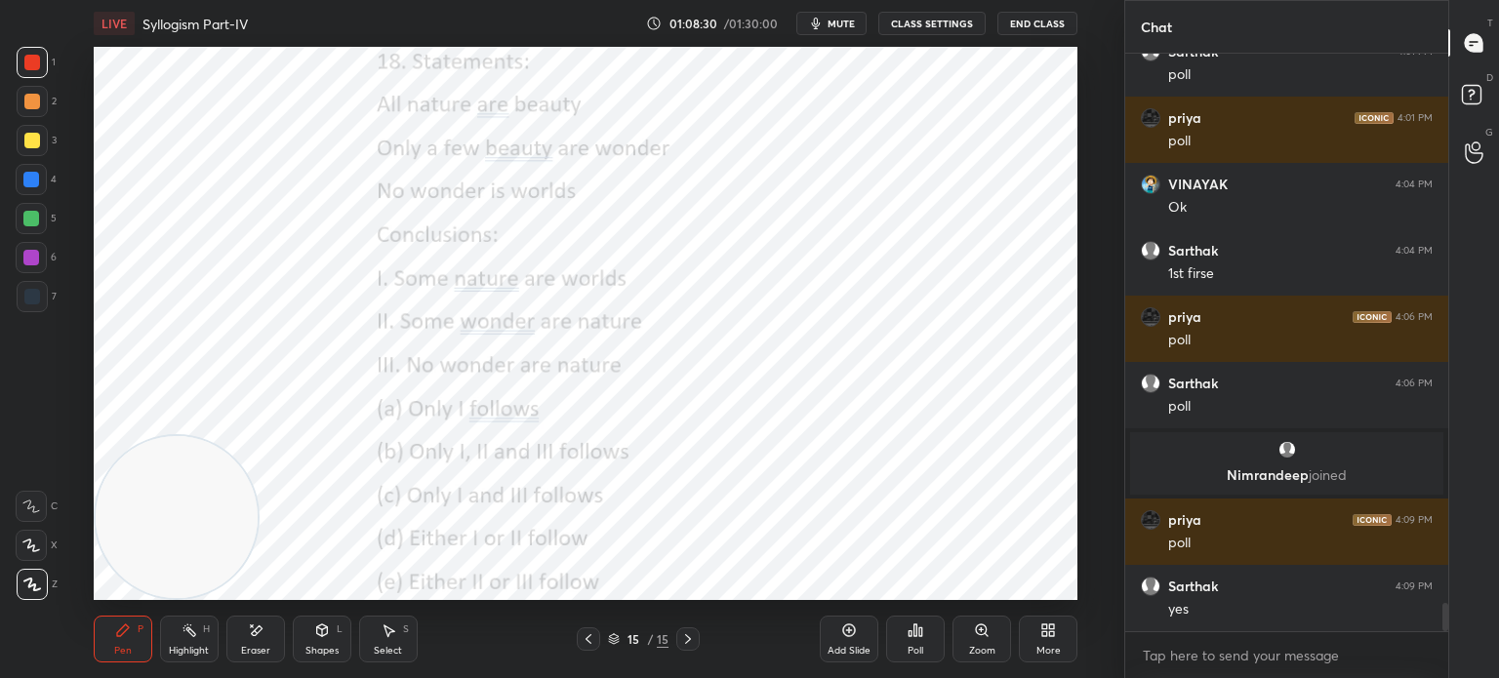
scroll to position [533, 317]
type textarea "x"
click at [920, 649] on div "Poll" at bounding box center [916, 651] width 16 height 10
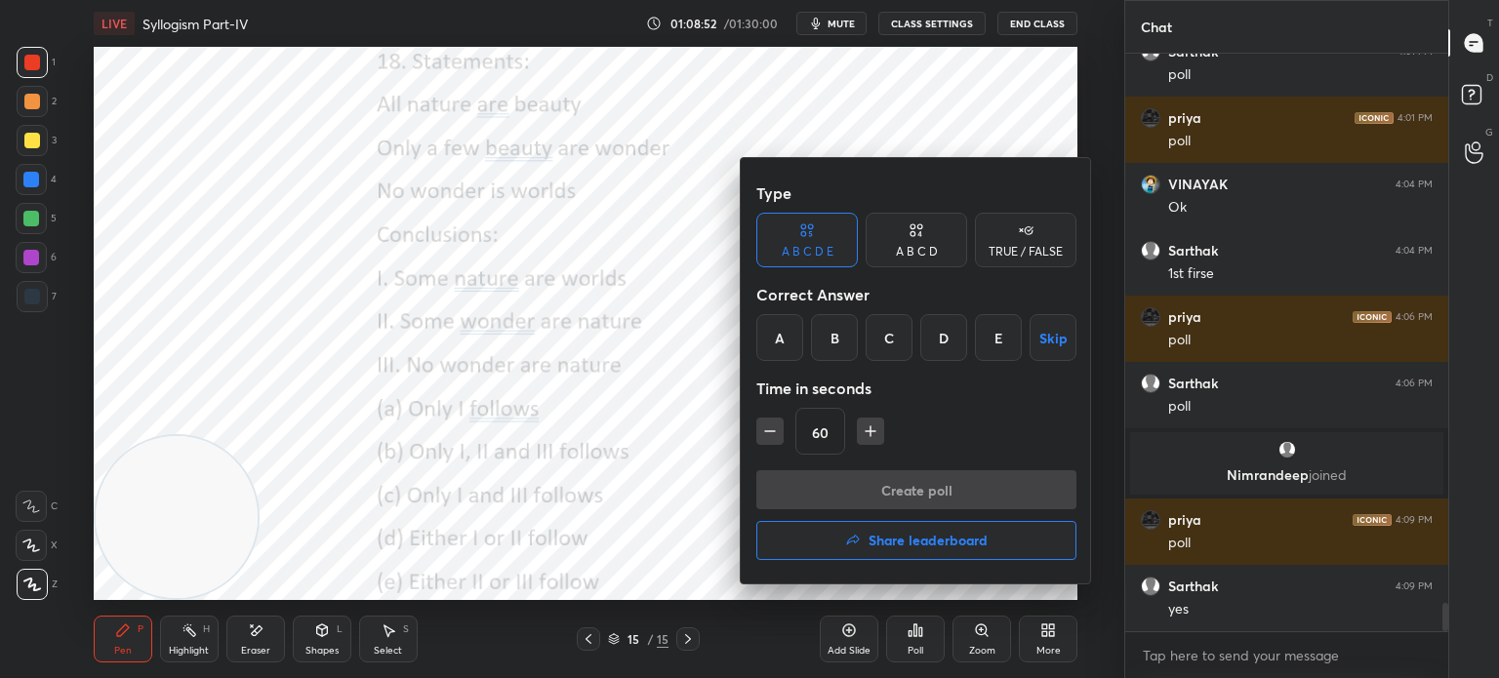
click at [996, 337] on div "E" at bounding box center [998, 337] width 47 height 47
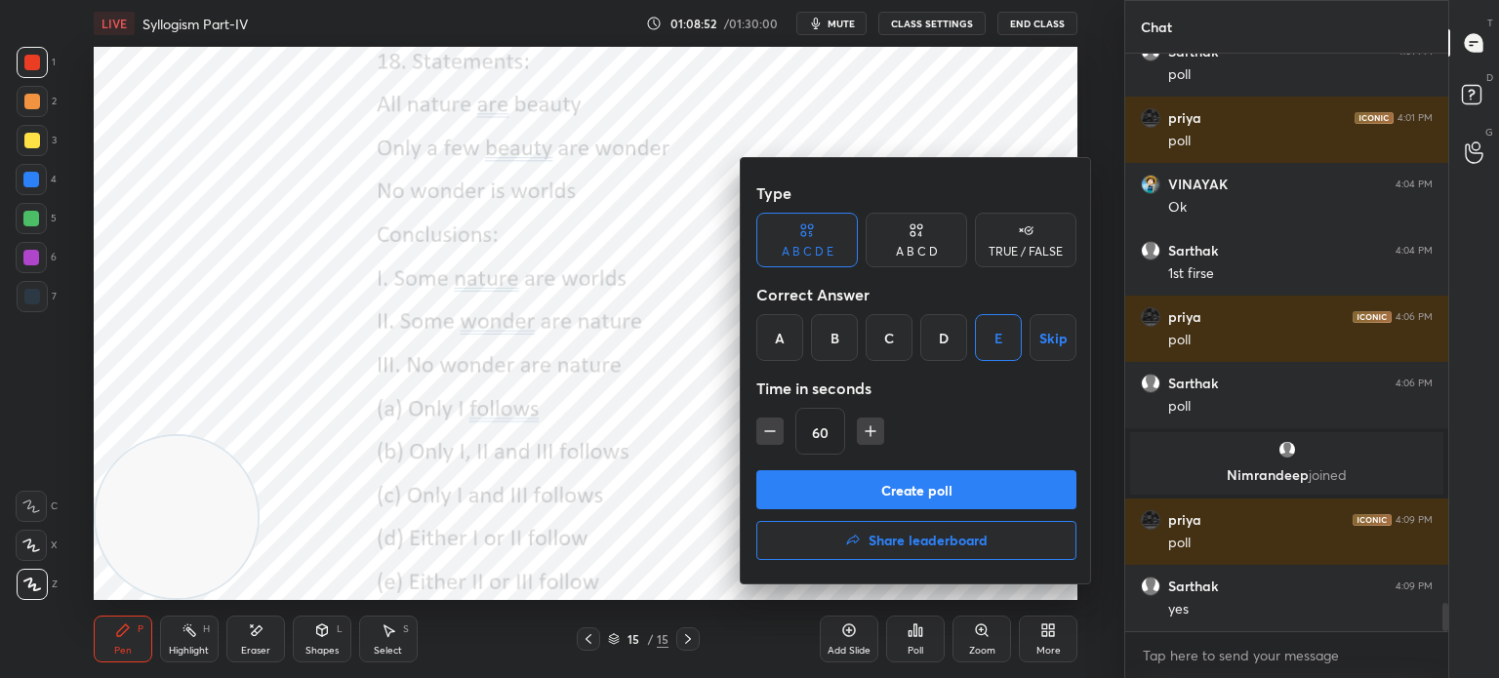
click at [773, 425] on icon "button" at bounding box center [770, 432] width 20 height 20
type input "45"
click at [814, 479] on button "Create poll" at bounding box center [916, 489] width 320 height 39
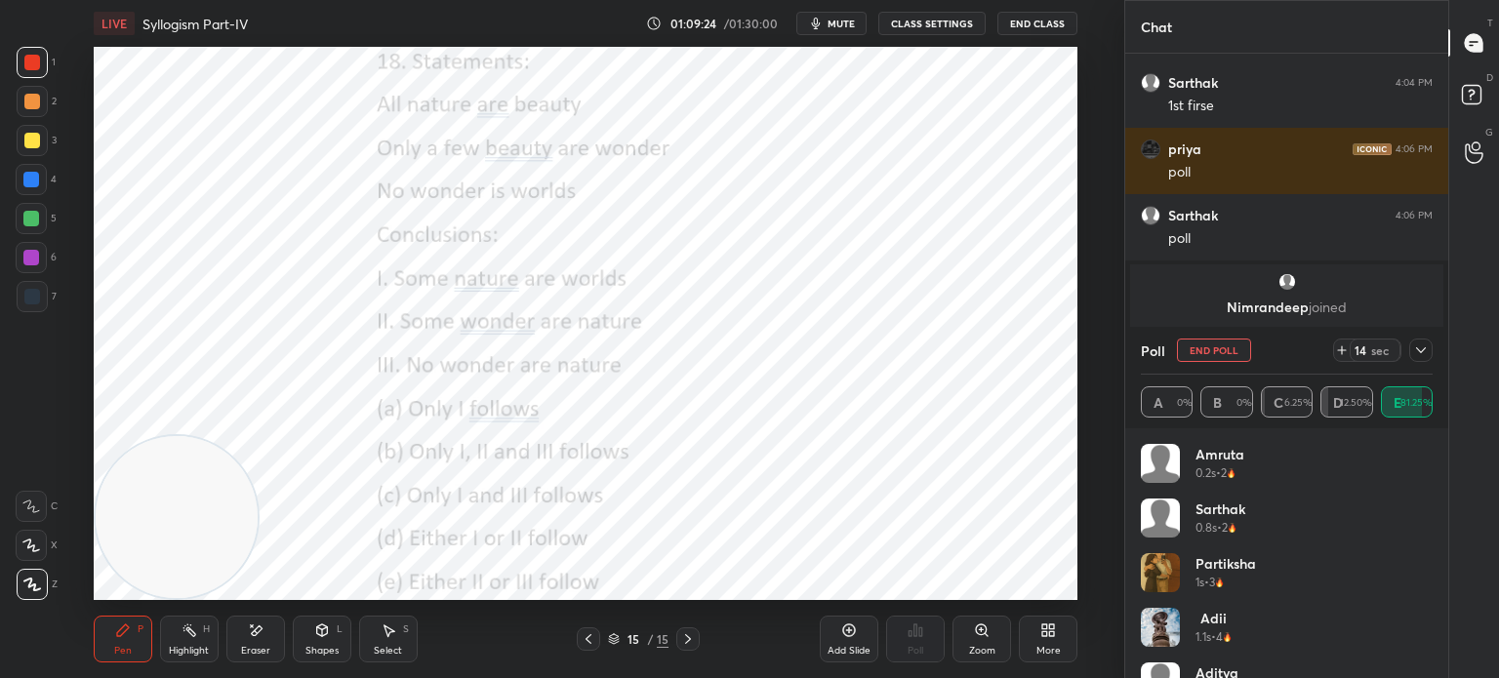
scroll to position [11632, 0]
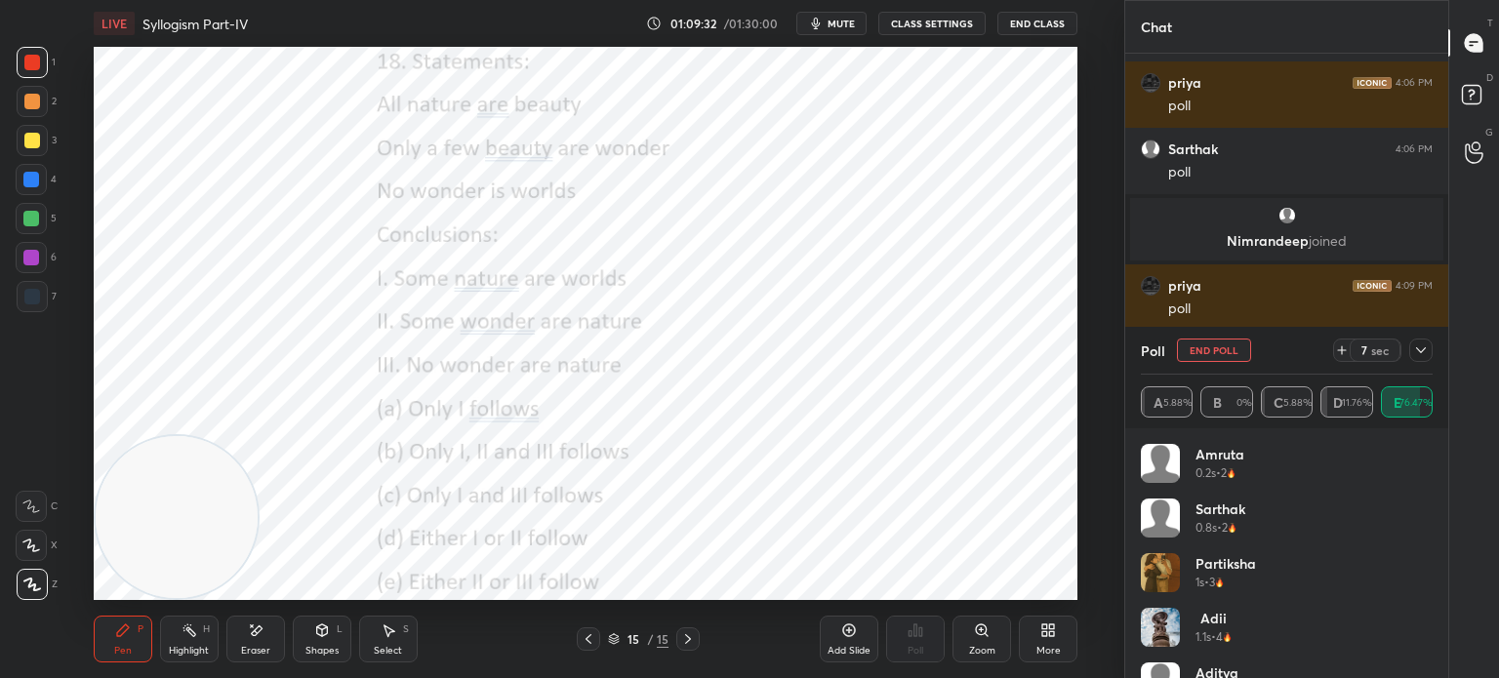
click at [1197, 346] on button "End Poll" at bounding box center [1214, 350] width 74 height 23
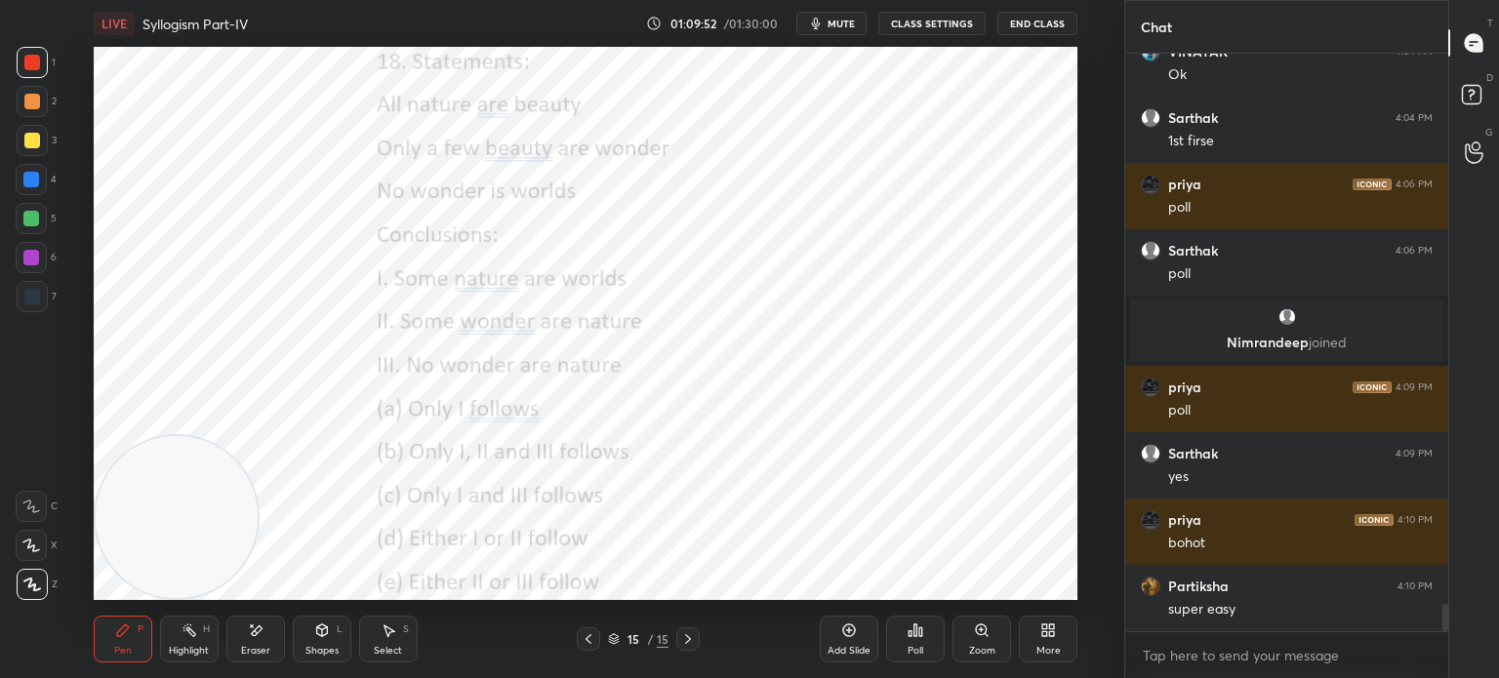
scroll to position [11597, 0]
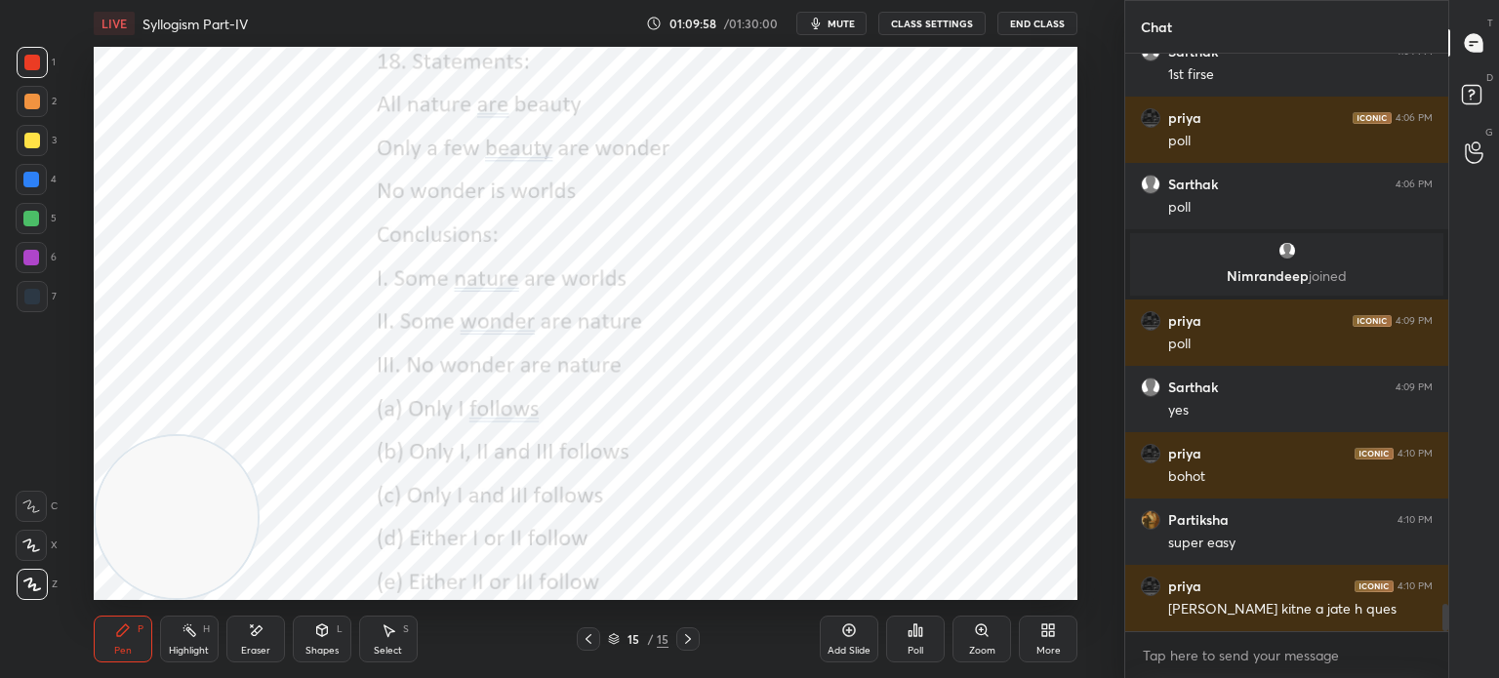
click at [1042, 636] on icon at bounding box center [1044, 633] width 5 height 5
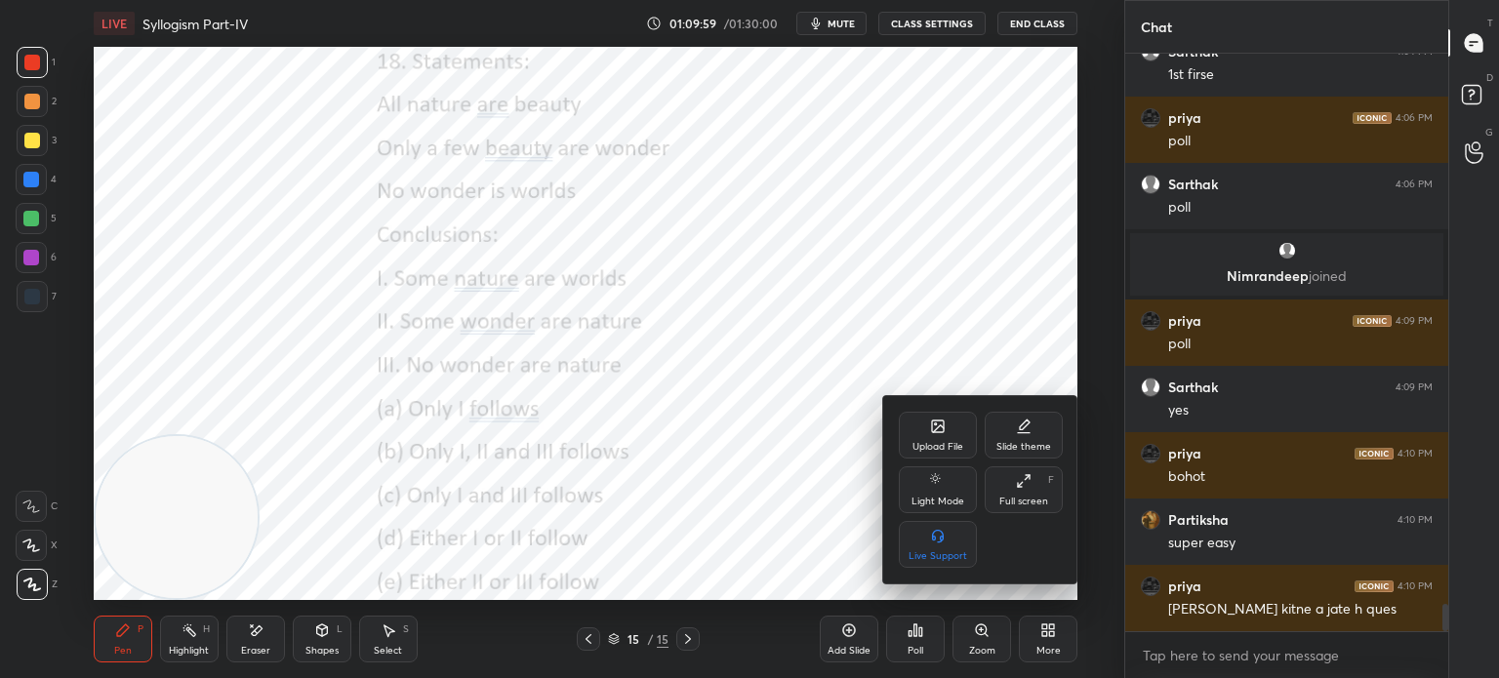
click at [921, 426] on div "Upload File" at bounding box center [938, 435] width 78 height 47
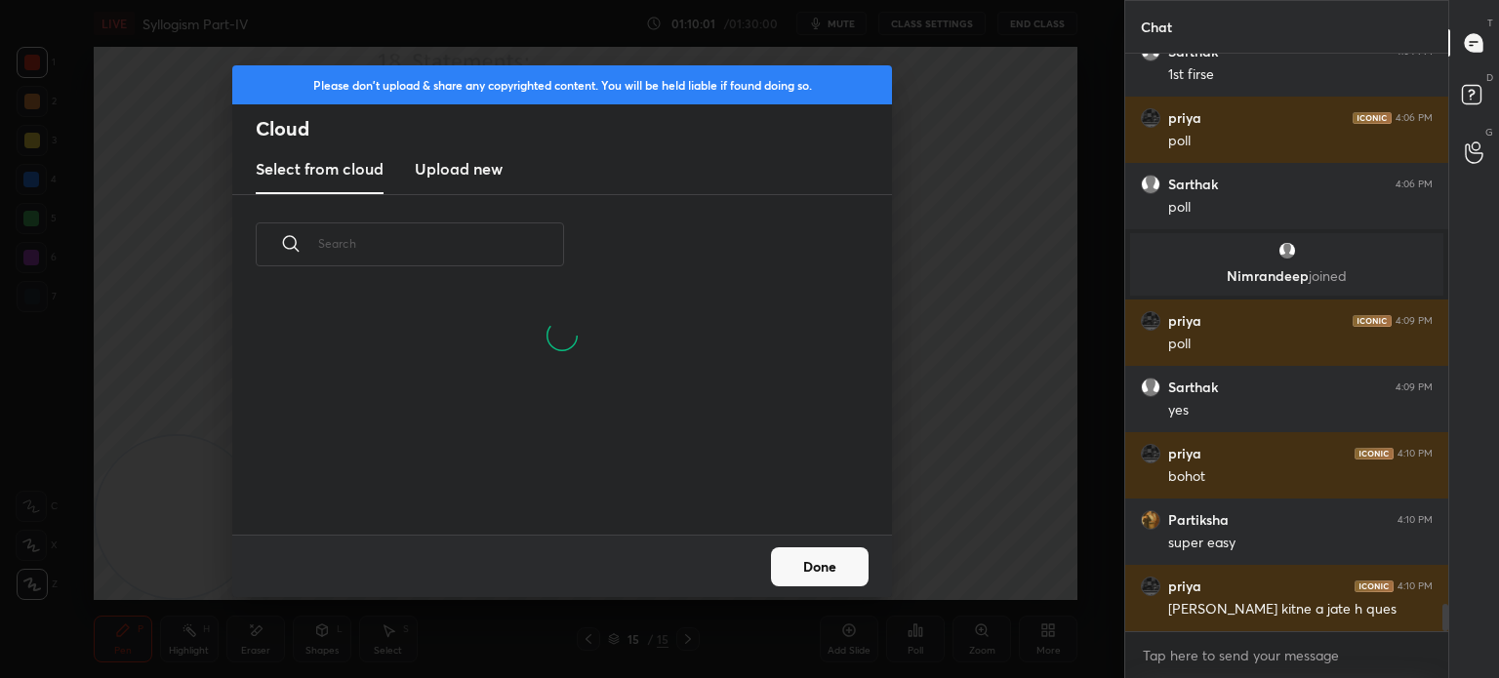
click at [468, 165] on h3 "Upload new" at bounding box center [459, 168] width 88 height 23
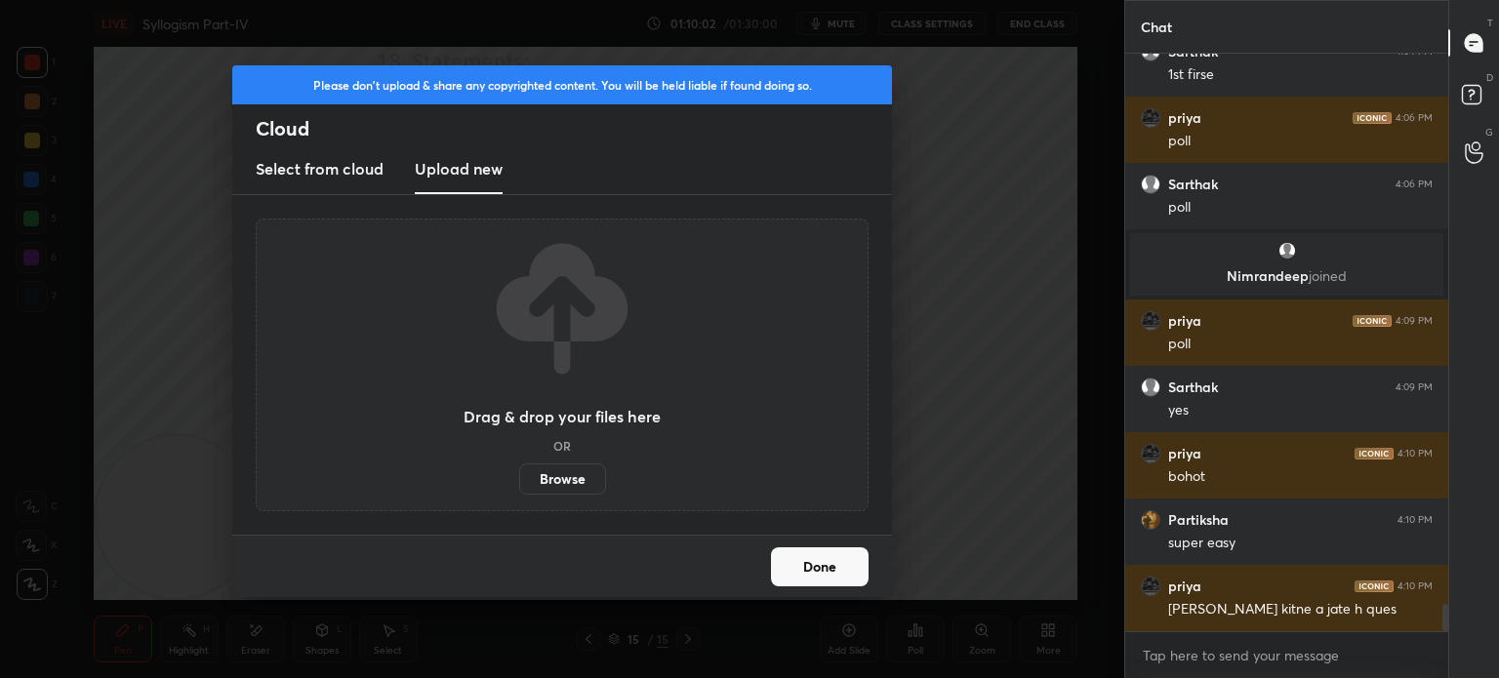
click at [554, 474] on label "Browse" at bounding box center [562, 479] width 87 height 31
click at [519, 474] on input "Browse" at bounding box center [519, 479] width 0 height 31
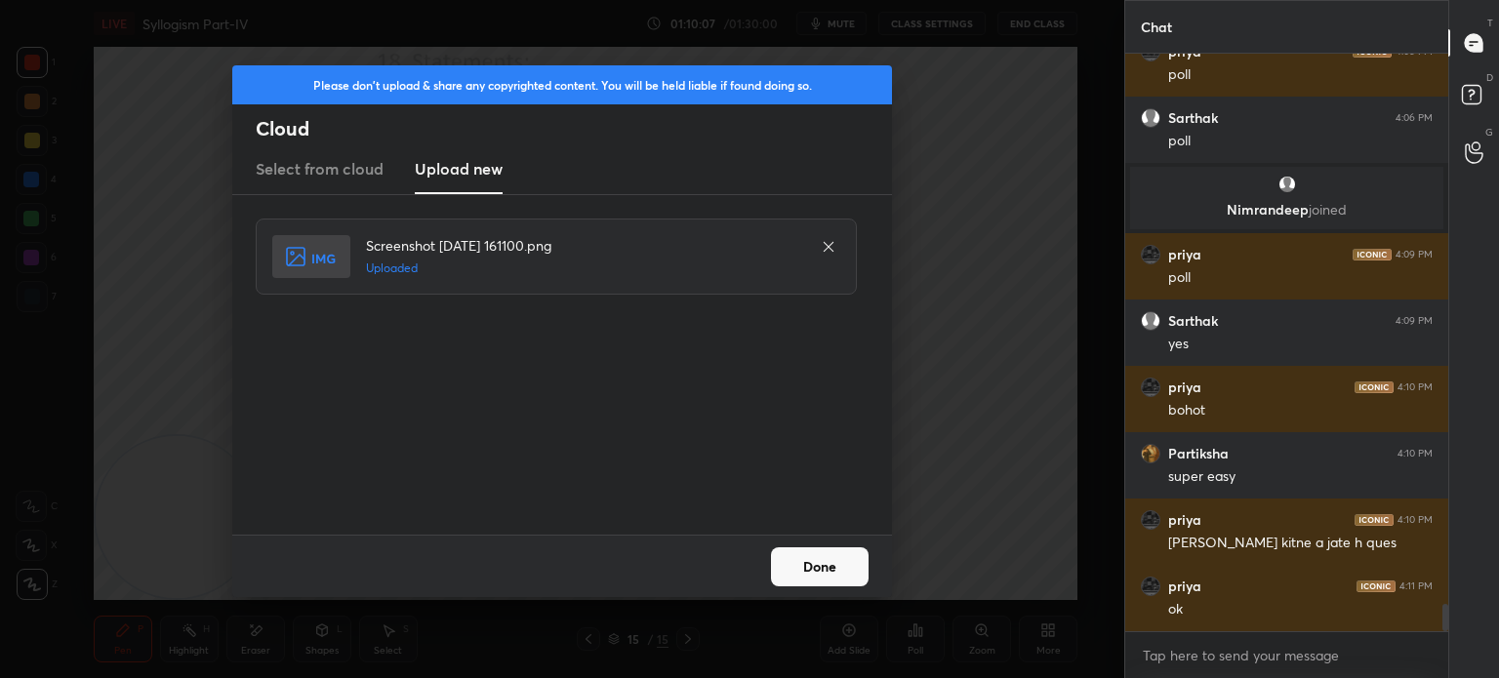
click at [811, 572] on button "Done" at bounding box center [820, 566] width 98 height 39
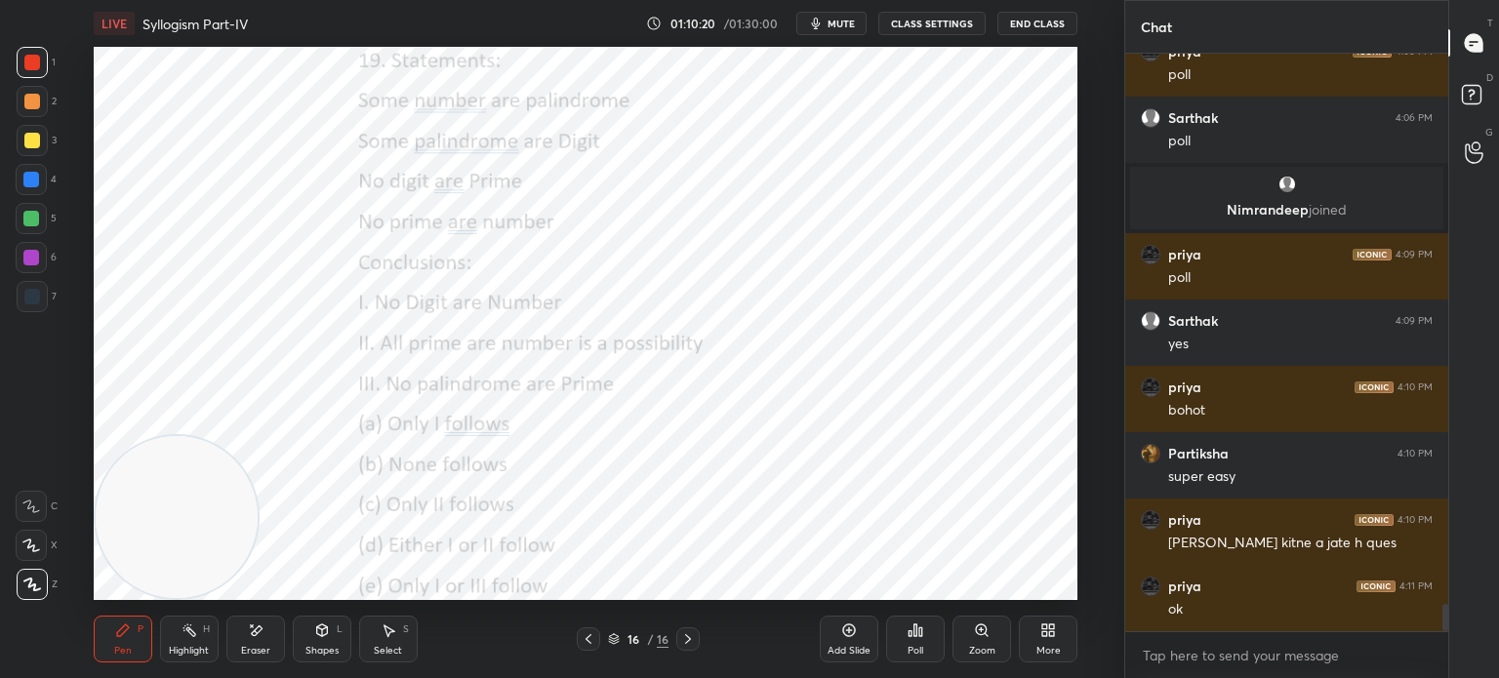
click at [849, 30] on button "mute" at bounding box center [831, 23] width 70 height 23
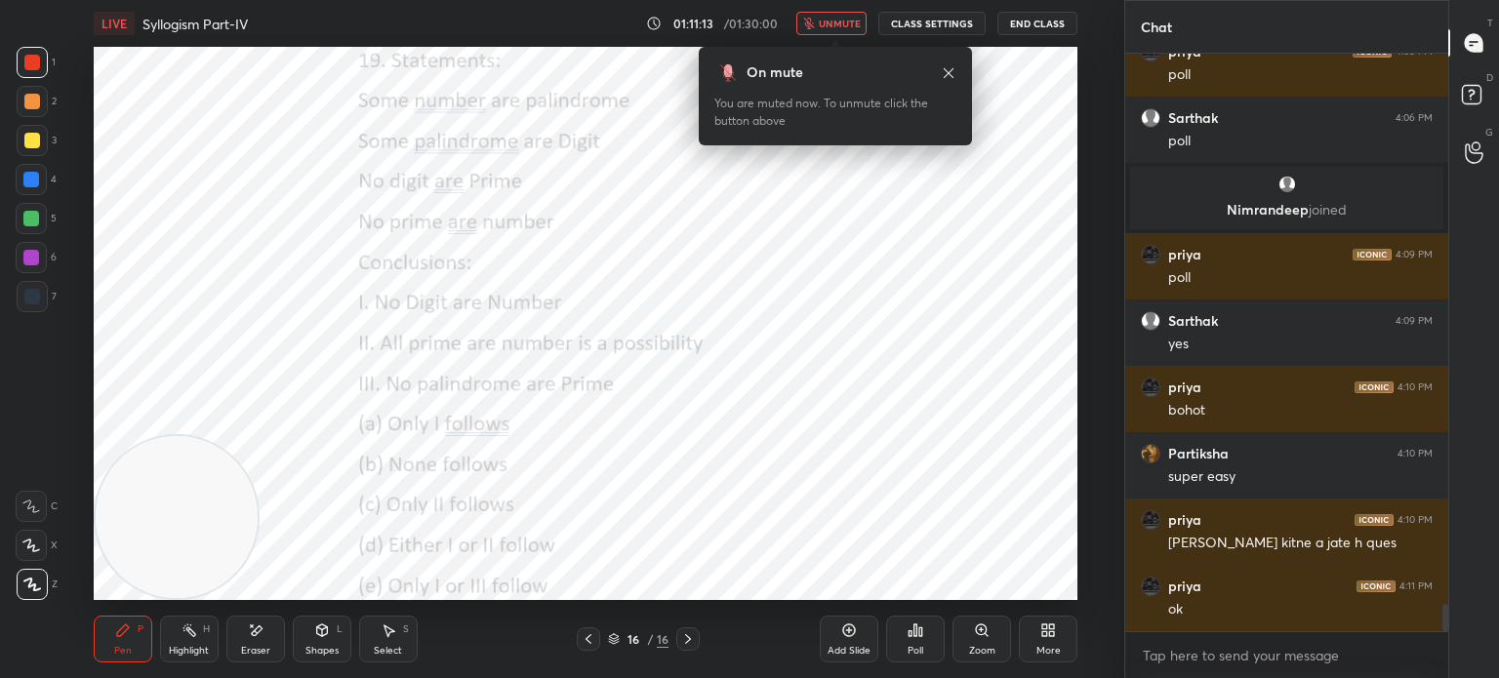
click at [948, 73] on icon at bounding box center [949, 72] width 10 height 10
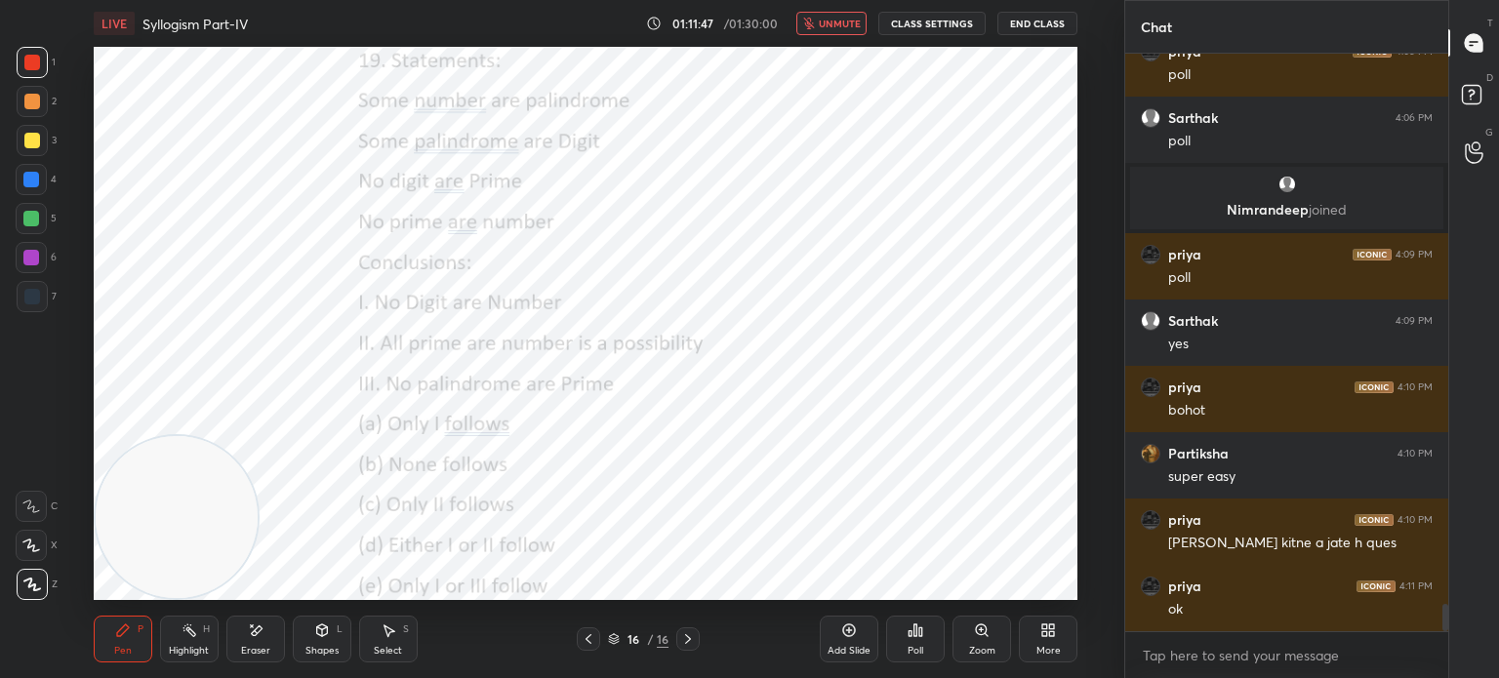
scroll to position [11730, 0]
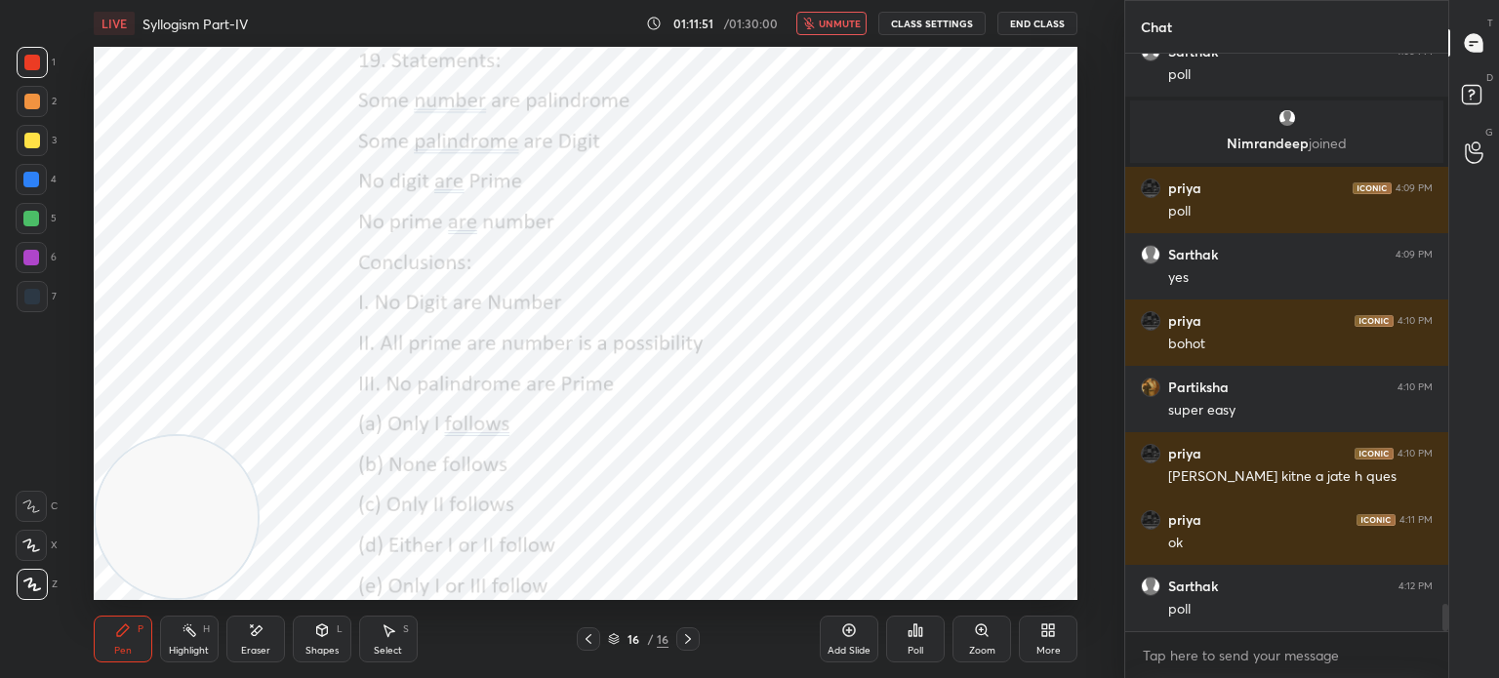
click at [914, 646] on div "Poll" at bounding box center [916, 651] width 16 height 10
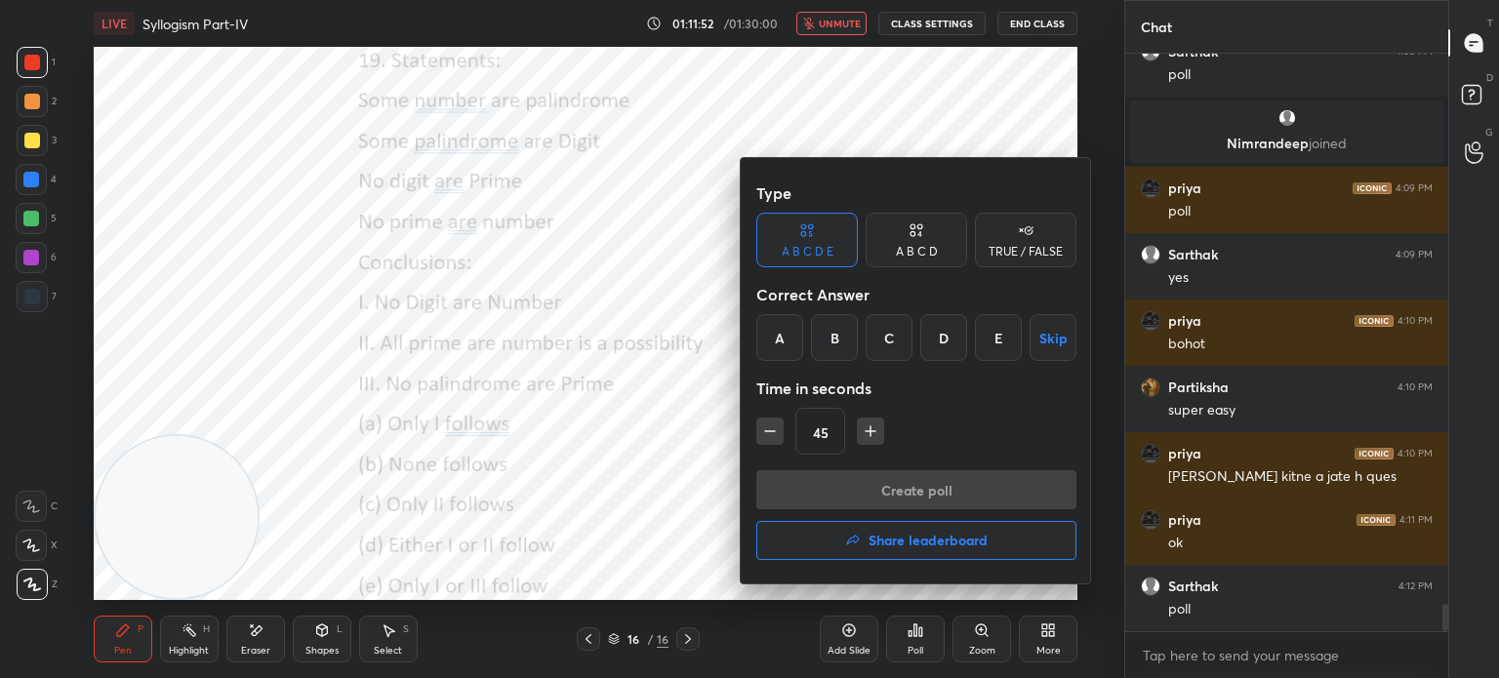
click at [831, 341] on div "B" at bounding box center [834, 337] width 47 height 47
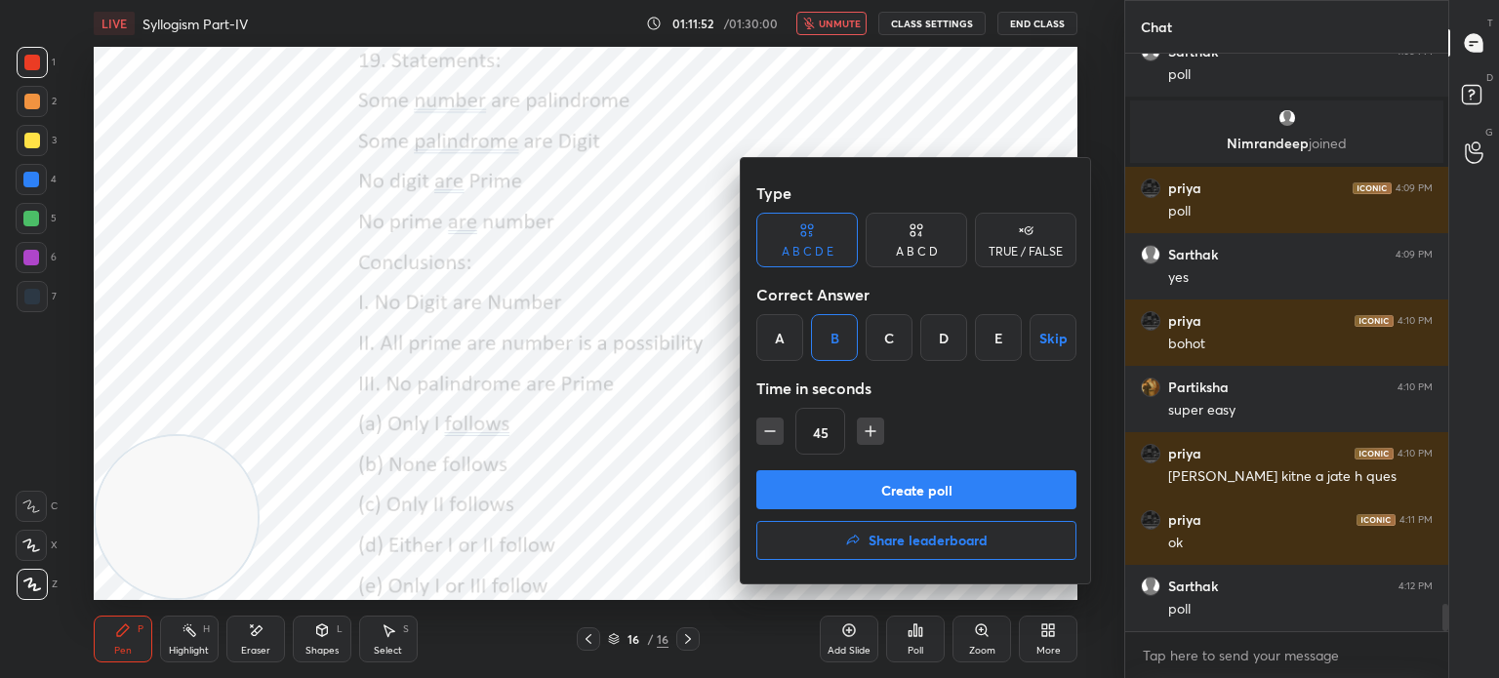
click at [844, 484] on button "Create poll" at bounding box center [916, 489] width 320 height 39
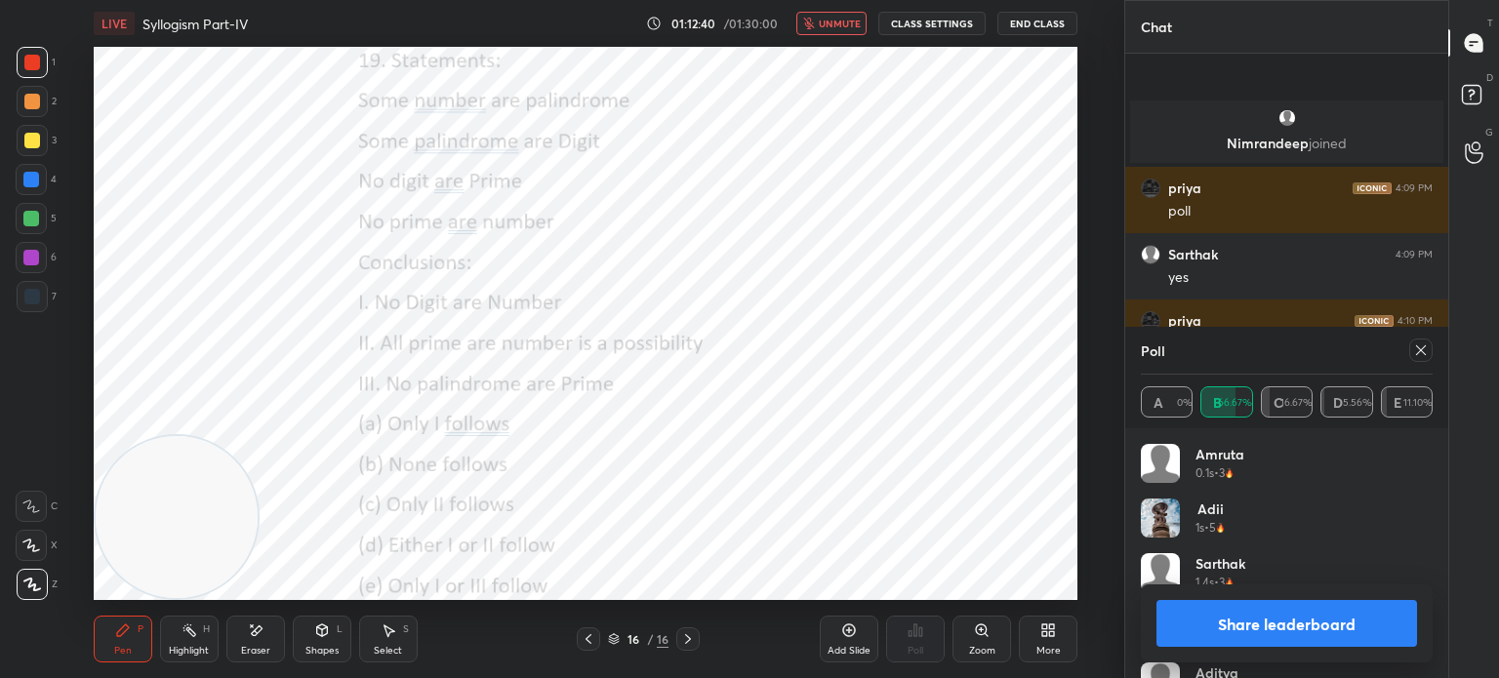
scroll to position [11898, 0]
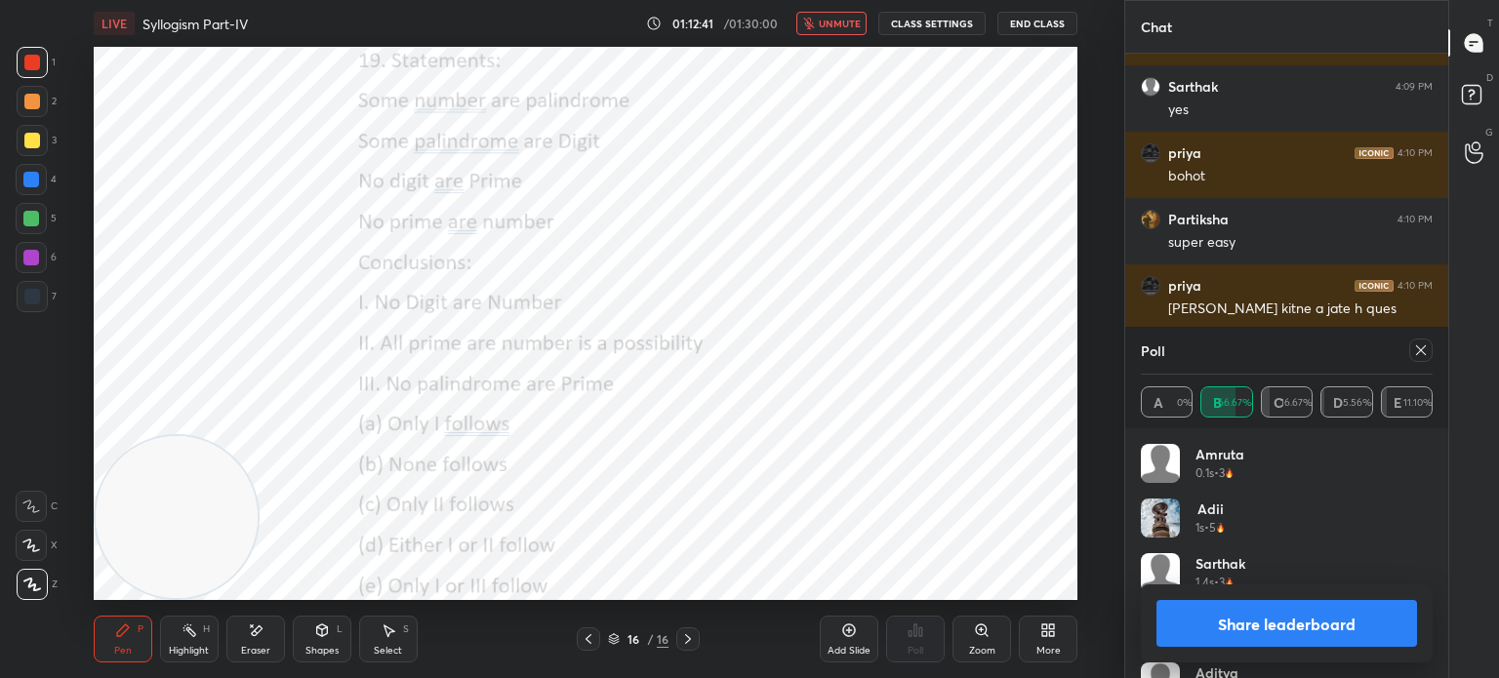
click at [845, 19] on span "unmute" at bounding box center [840, 24] width 42 height 14
click at [1206, 618] on button "Share leaderboard" at bounding box center [1286, 623] width 261 height 47
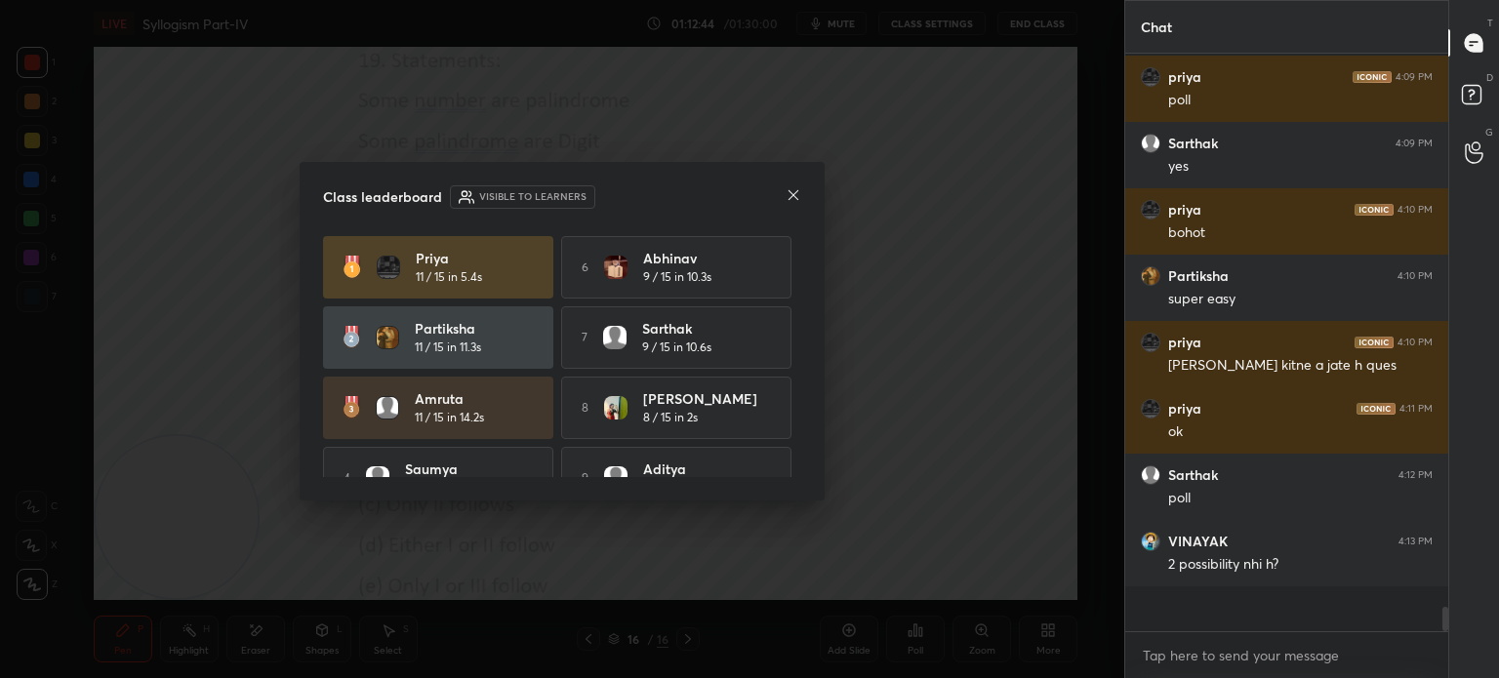
scroll to position [570, 317]
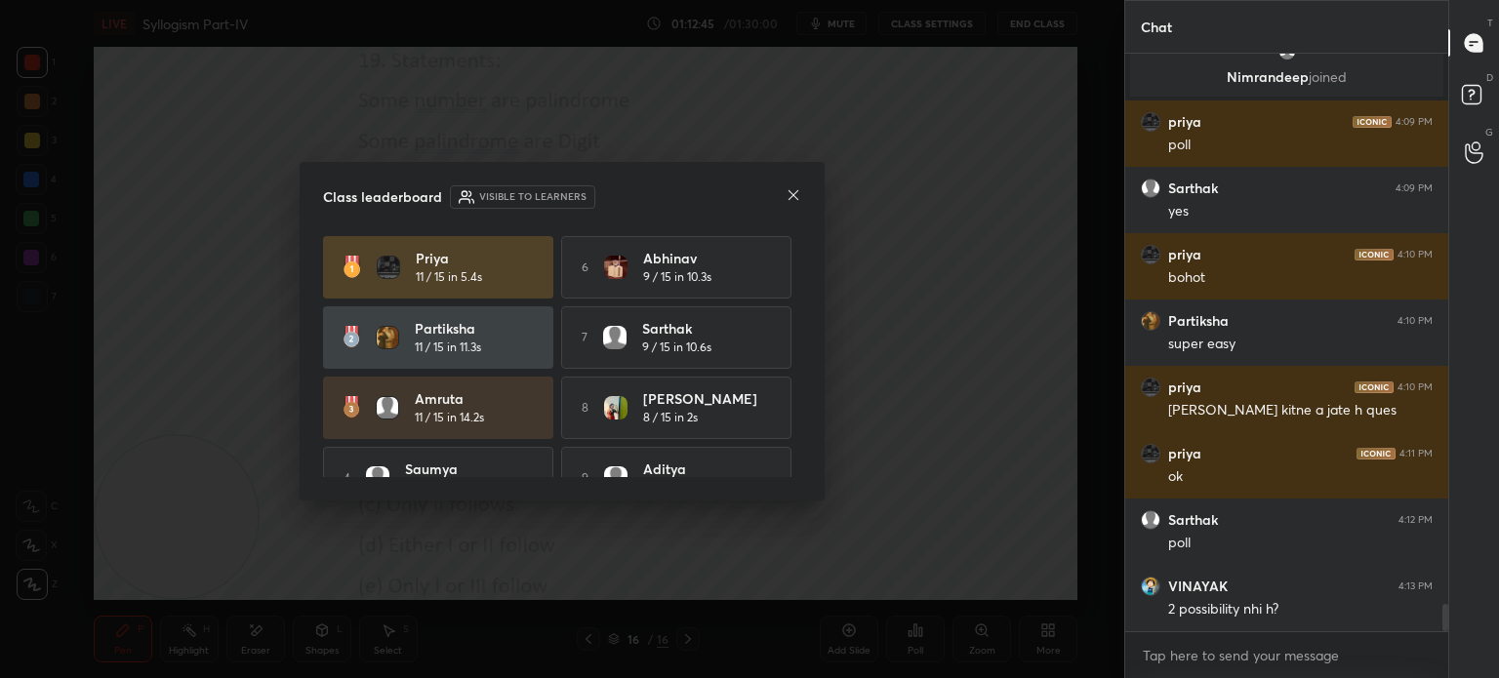
click at [789, 198] on icon at bounding box center [794, 195] width 10 height 10
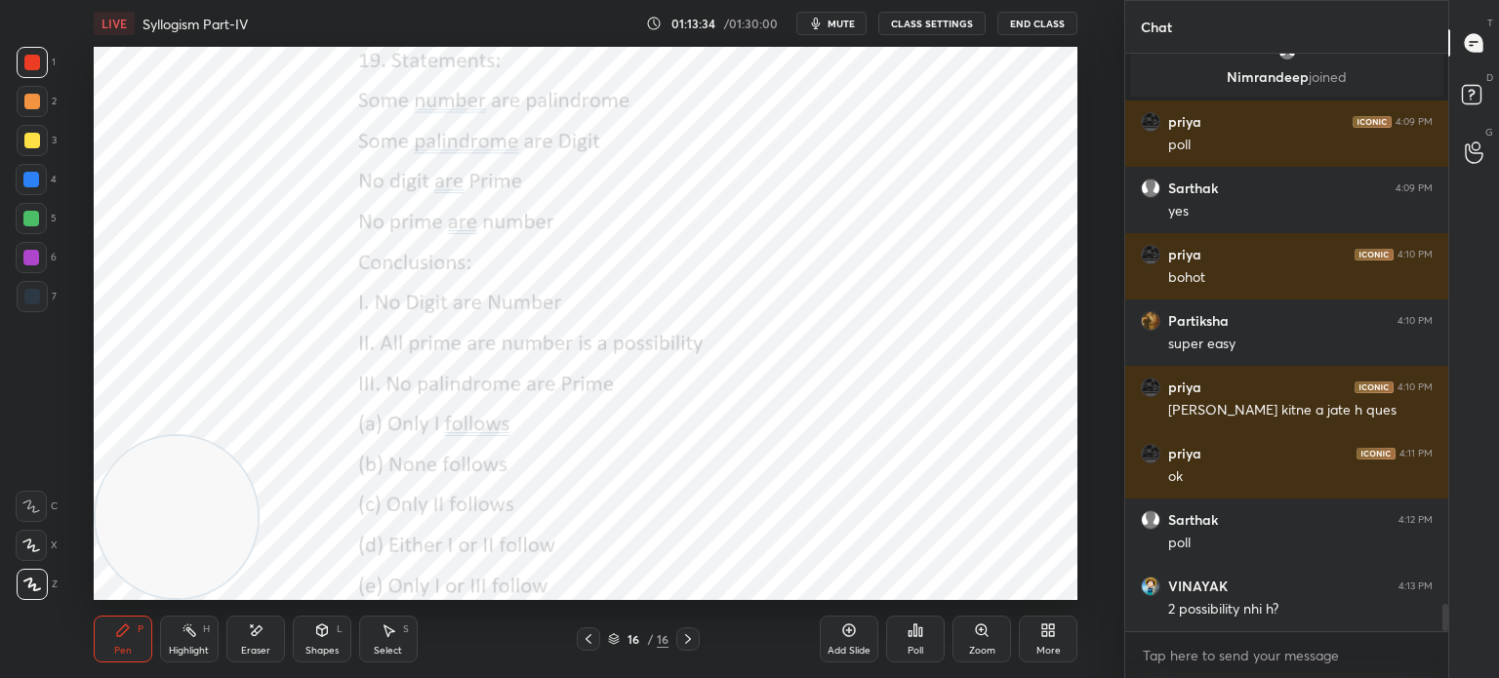
click at [1048, 651] on div "More" at bounding box center [1048, 651] width 24 height 10
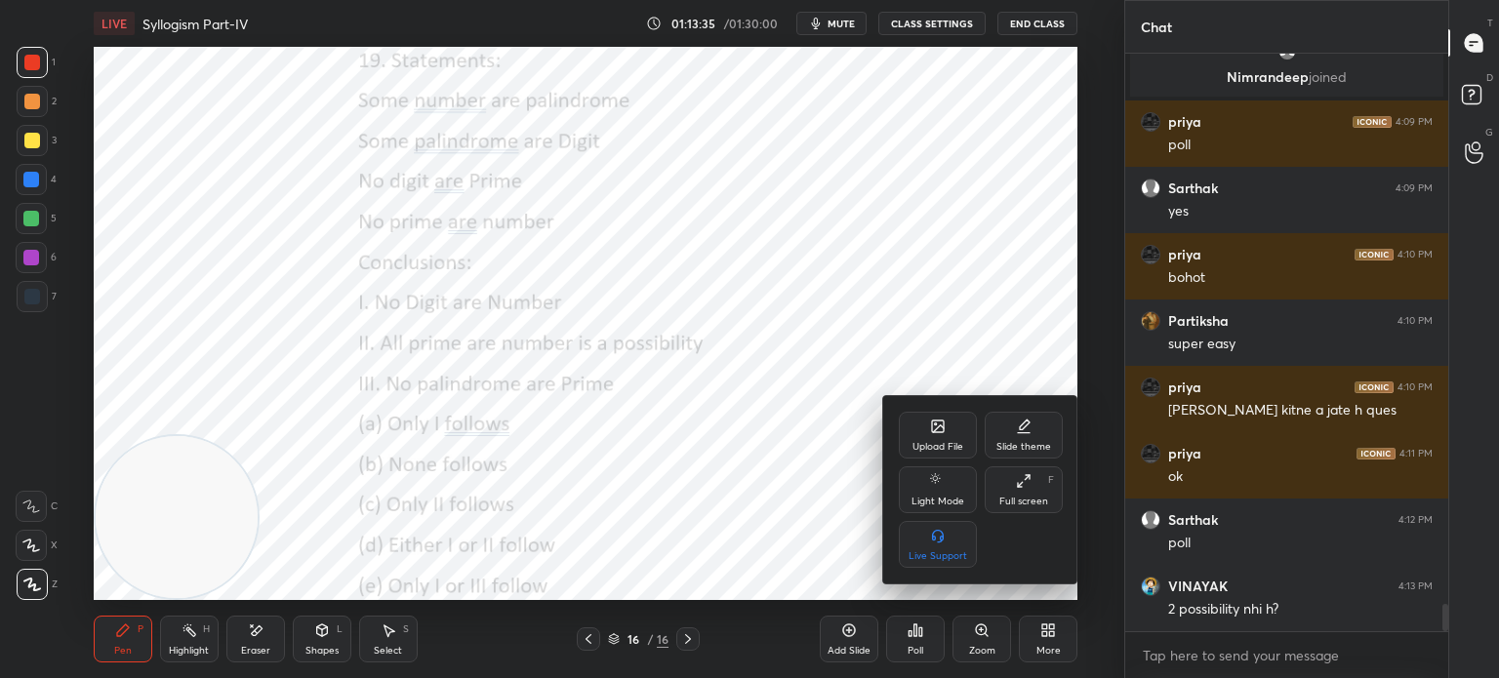
click at [927, 433] on div "Upload File" at bounding box center [938, 435] width 78 height 47
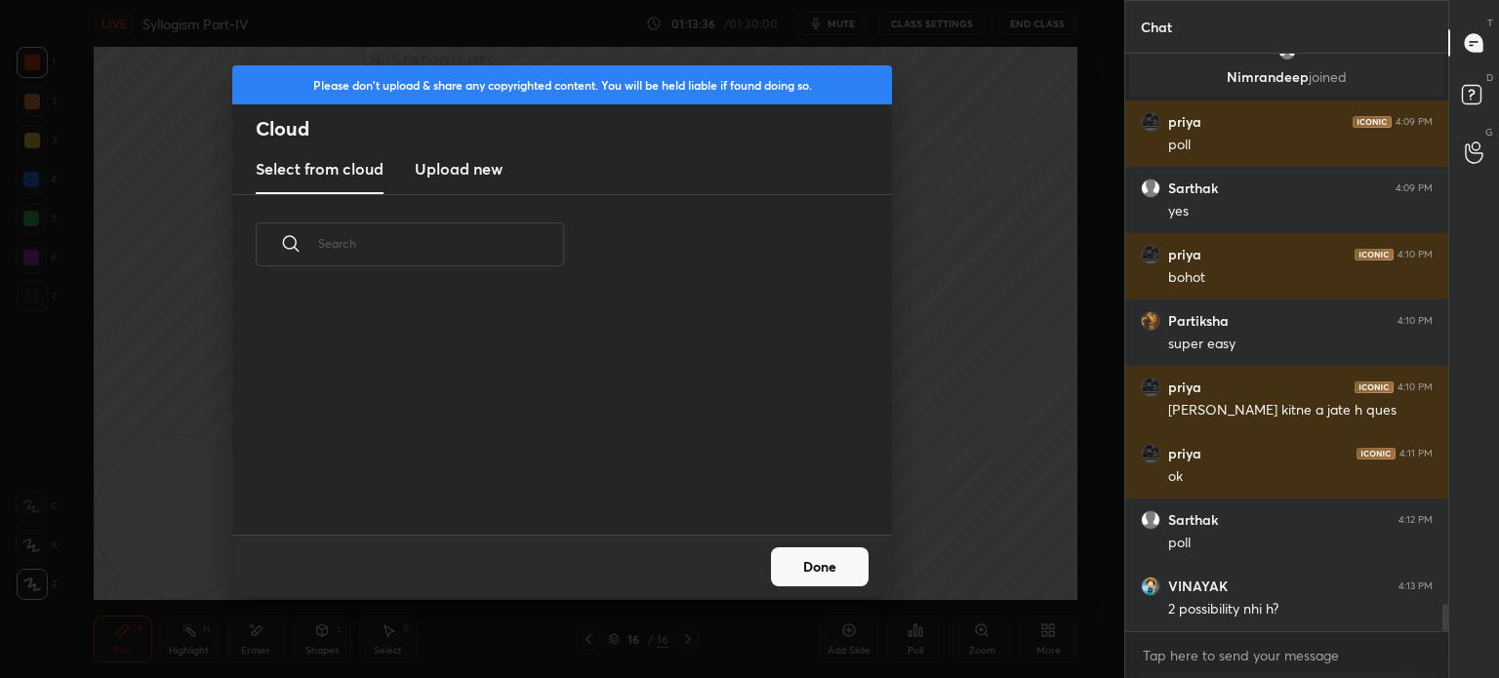
scroll to position [240, 627]
click at [451, 181] on new "Upload new" at bounding box center [459, 169] width 88 height 49
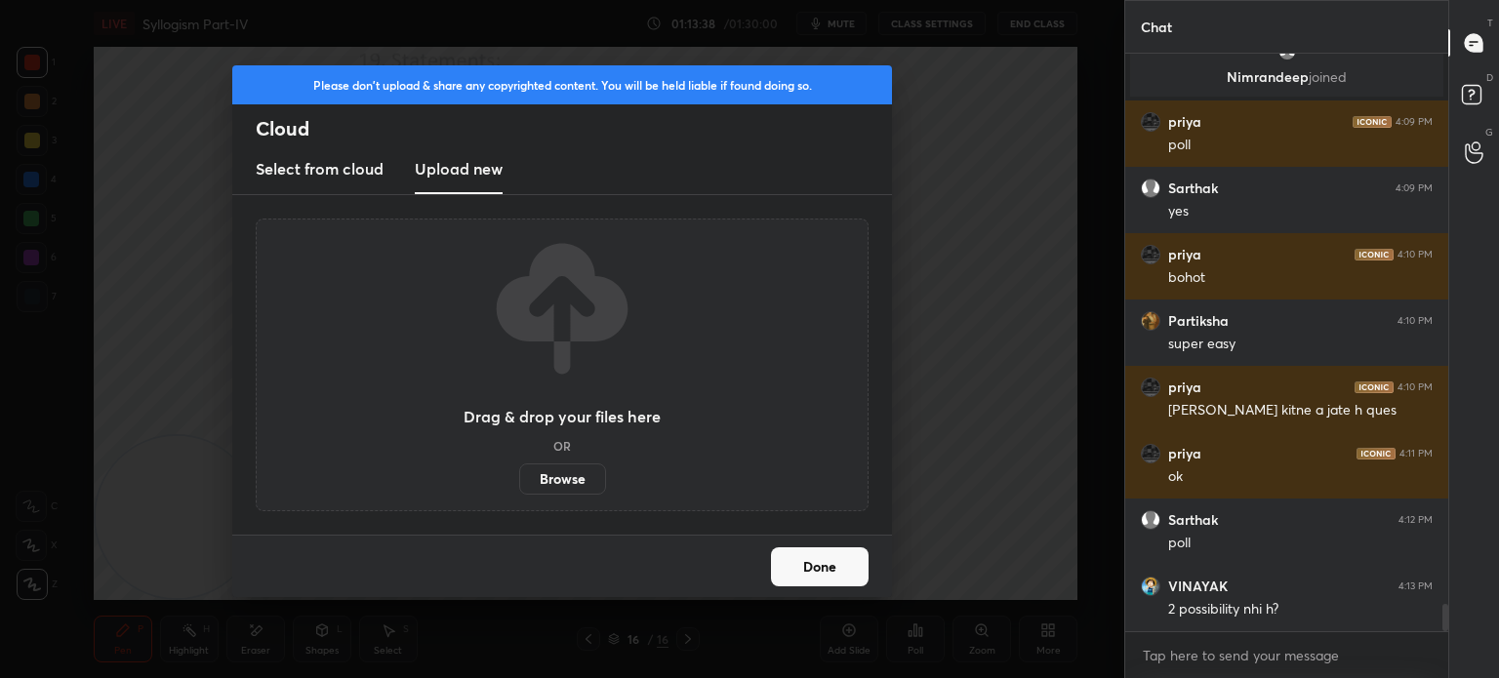
click at [569, 491] on label "Browse" at bounding box center [562, 479] width 87 height 31
click at [519, 491] on input "Browse" at bounding box center [519, 479] width 0 height 31
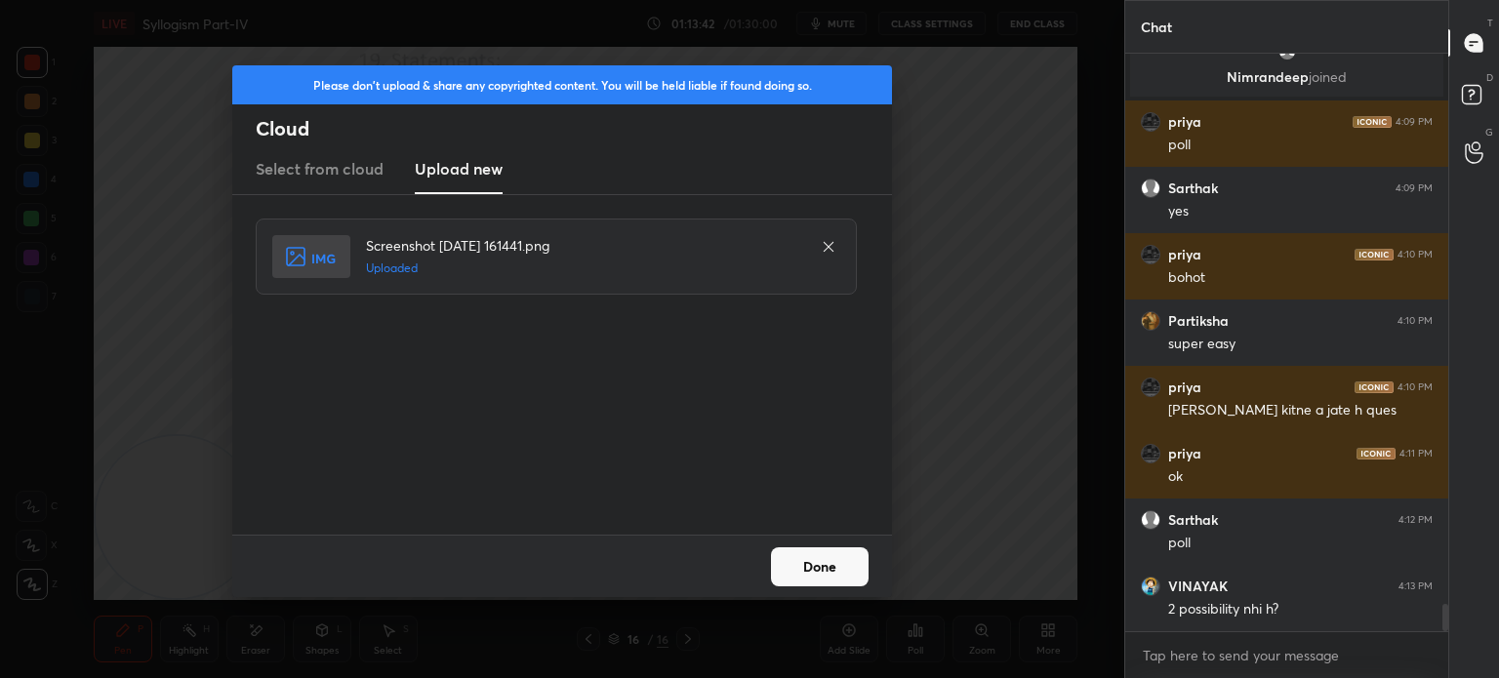
click at [804, 579] on button "Done" at bounding box center [820, 566] width 98 height 39
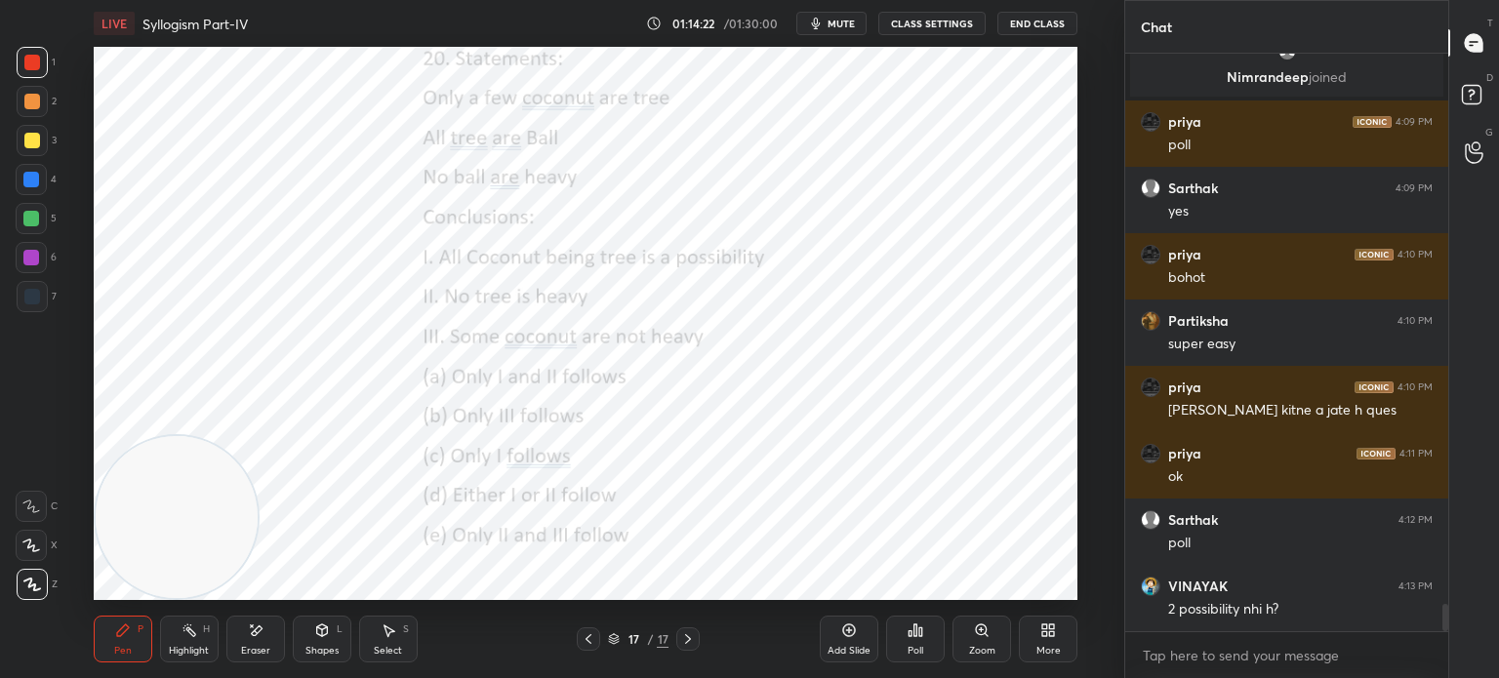
click at [839, 26] on span "mute" at bounding box center [841, 24] width 27 height 14
click at [921, 651] on div "Poll" at bounding box center [916, 651] width 16 height 10
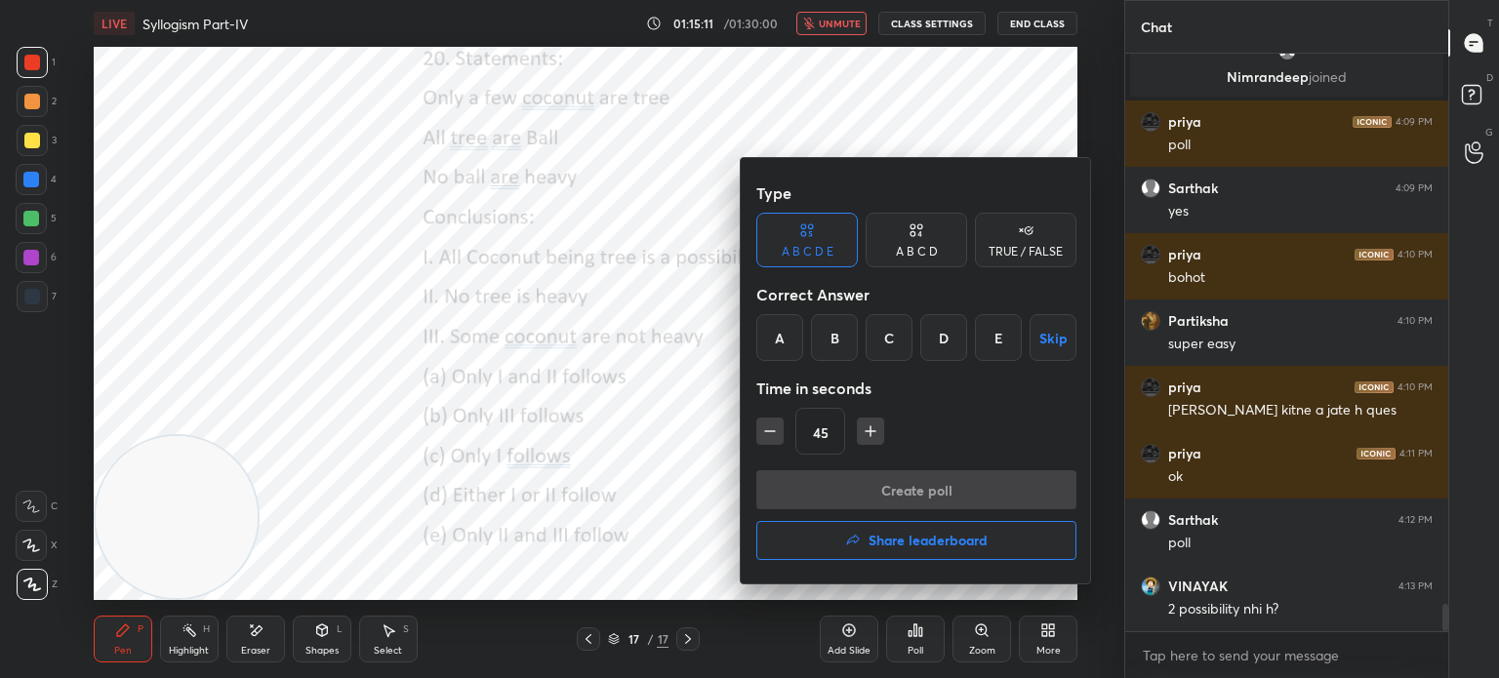
click at [992, 335] on div "E" at bounding box center [998, 337] width 47 height 47
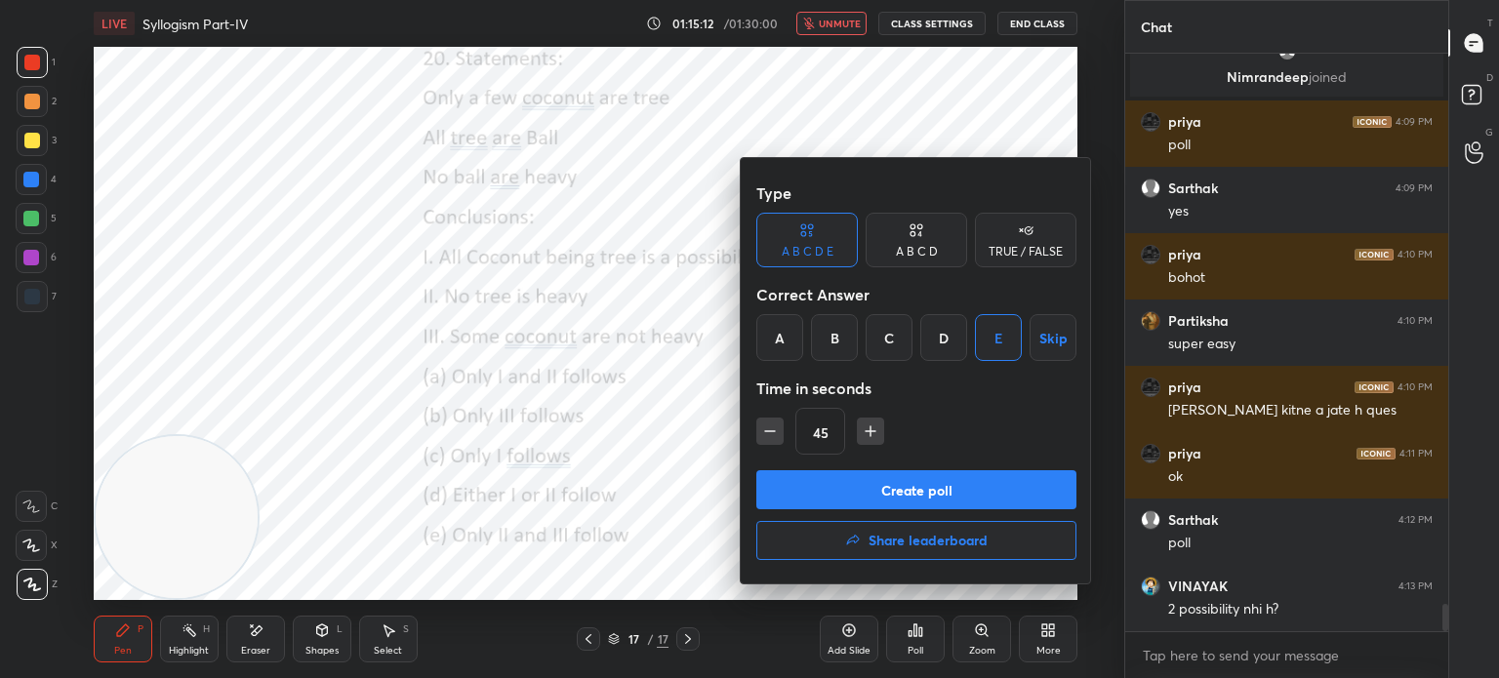
click at [929, 489] on button "Create poll" at bounding box center [916, 489] width 320 height 39
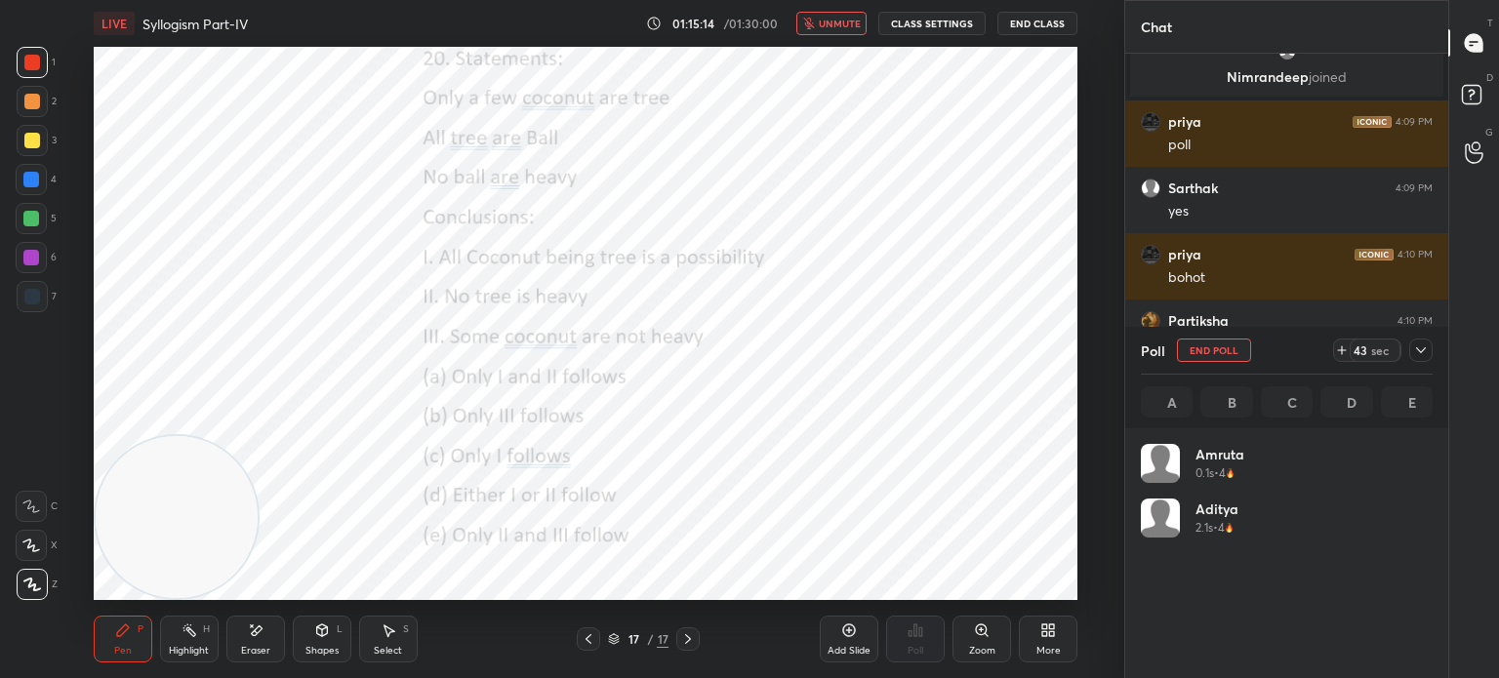
scroll to position [228, 286]
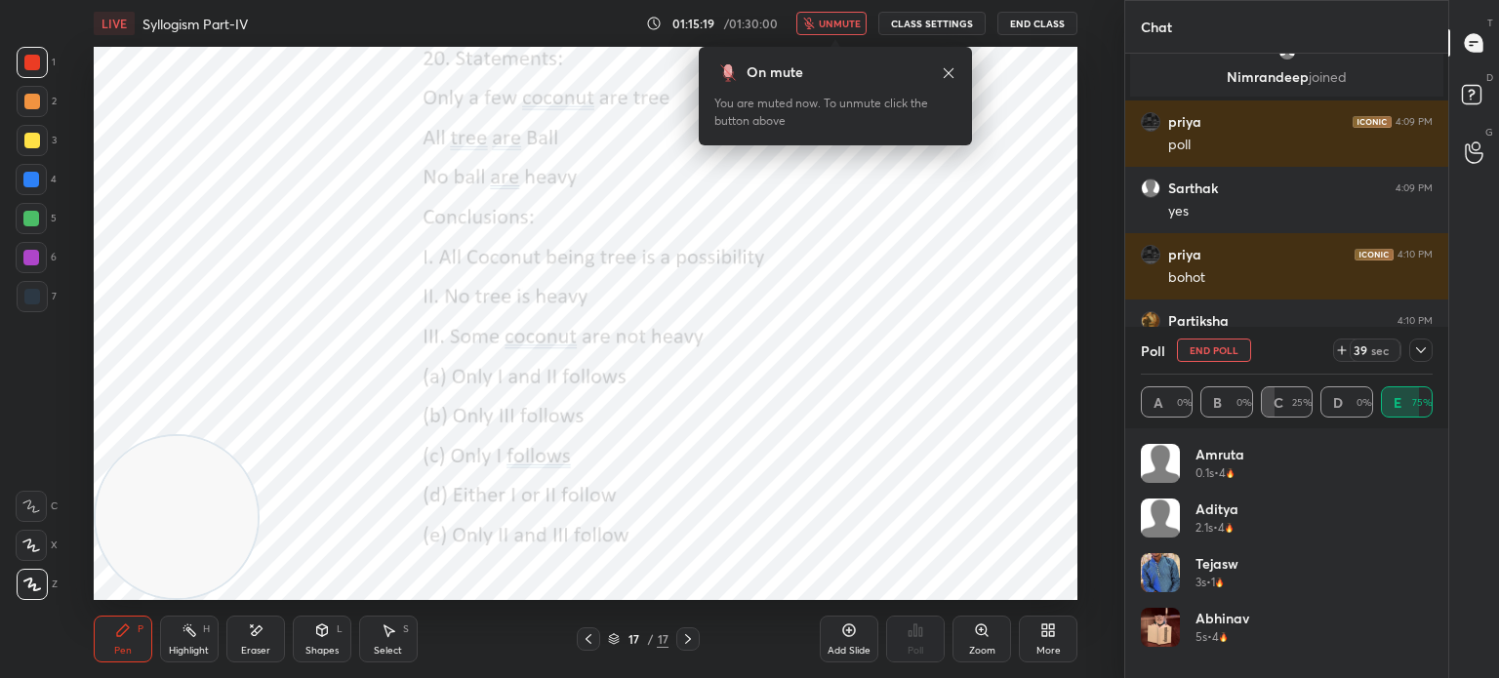
click at [835, 29] on span "unmute" at bounding box center [840, 24] width 42 height 14
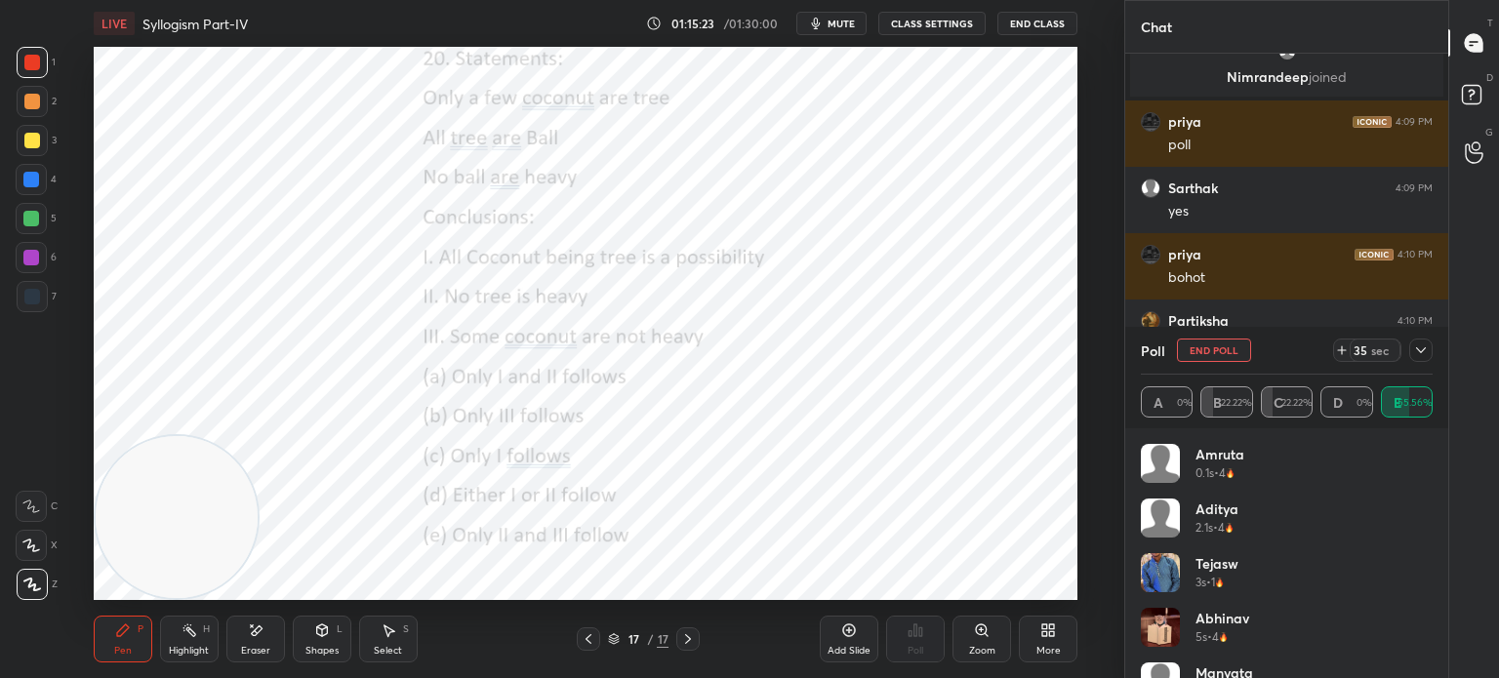
scroll to position [94, 0]
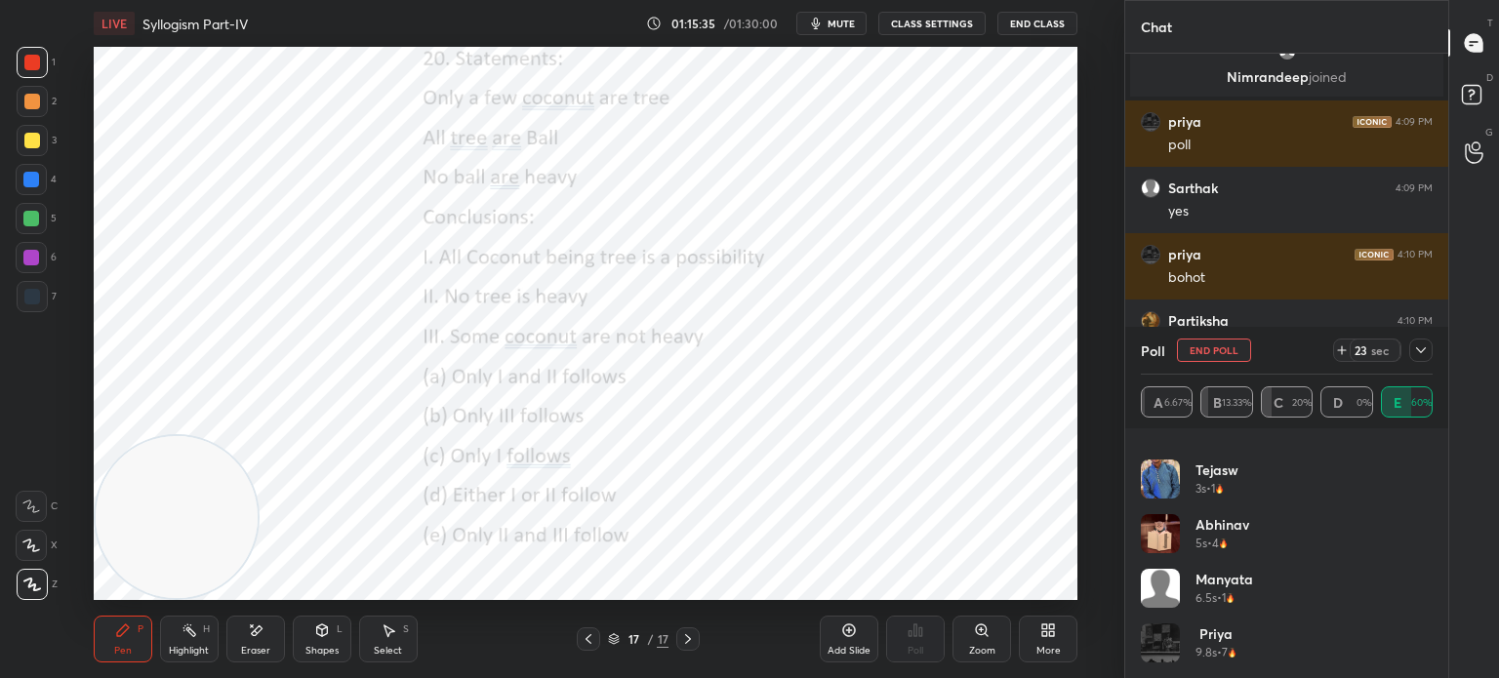
click at [846, 31] on button "mute" at bounding box center [831, 23] width 70 height 23
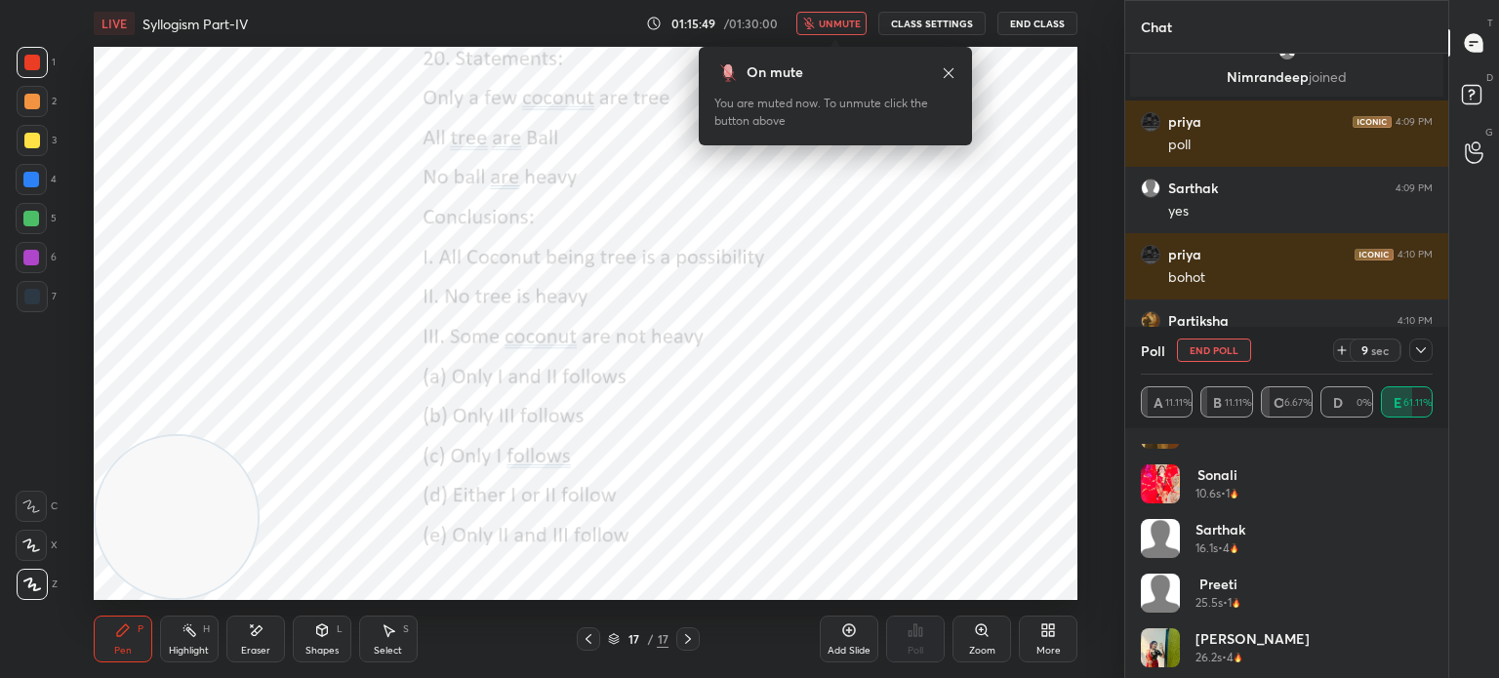
scroll to position [367, 0]
click at [822, 26] on button "unmute" at bounding box center [831, 23] width 70 height 23
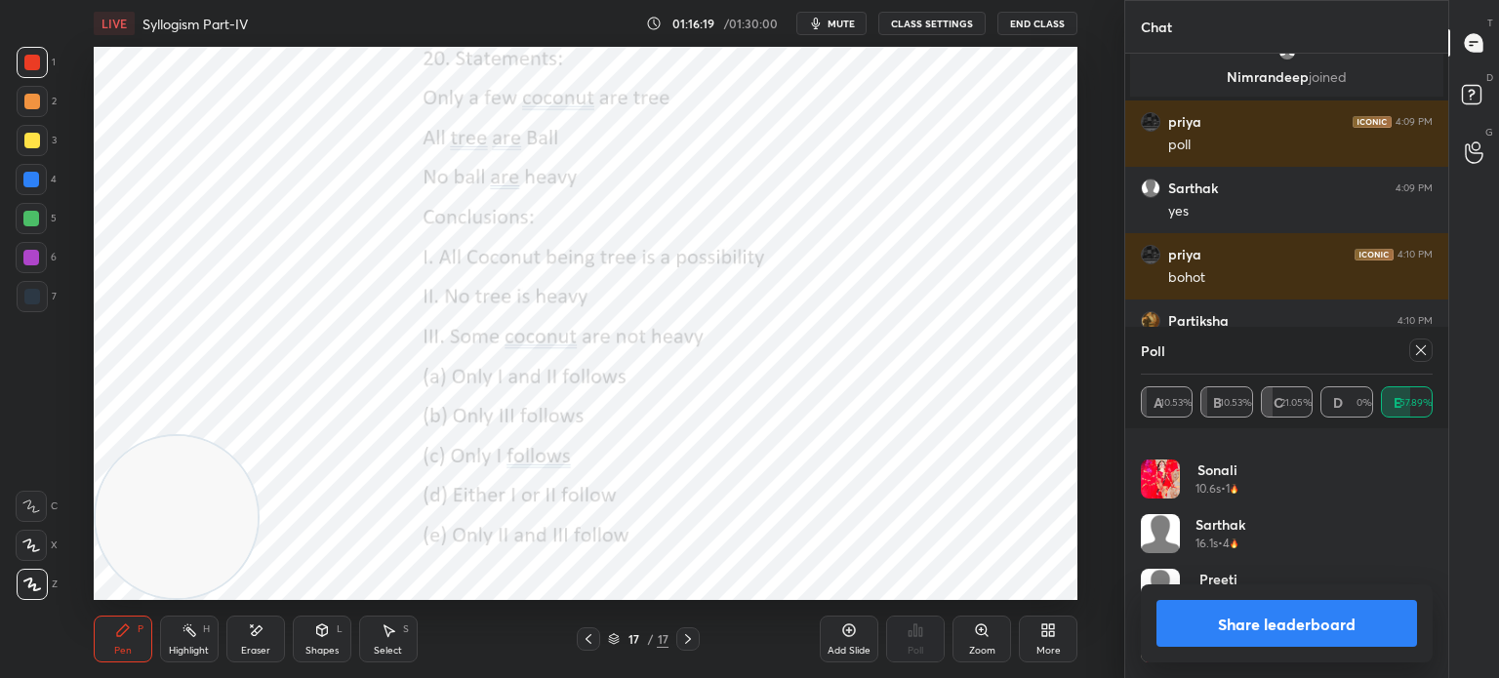
click at [1230, 618] on button "Share leaderboard" at bounding box center [1286, 623] width 261 height 47
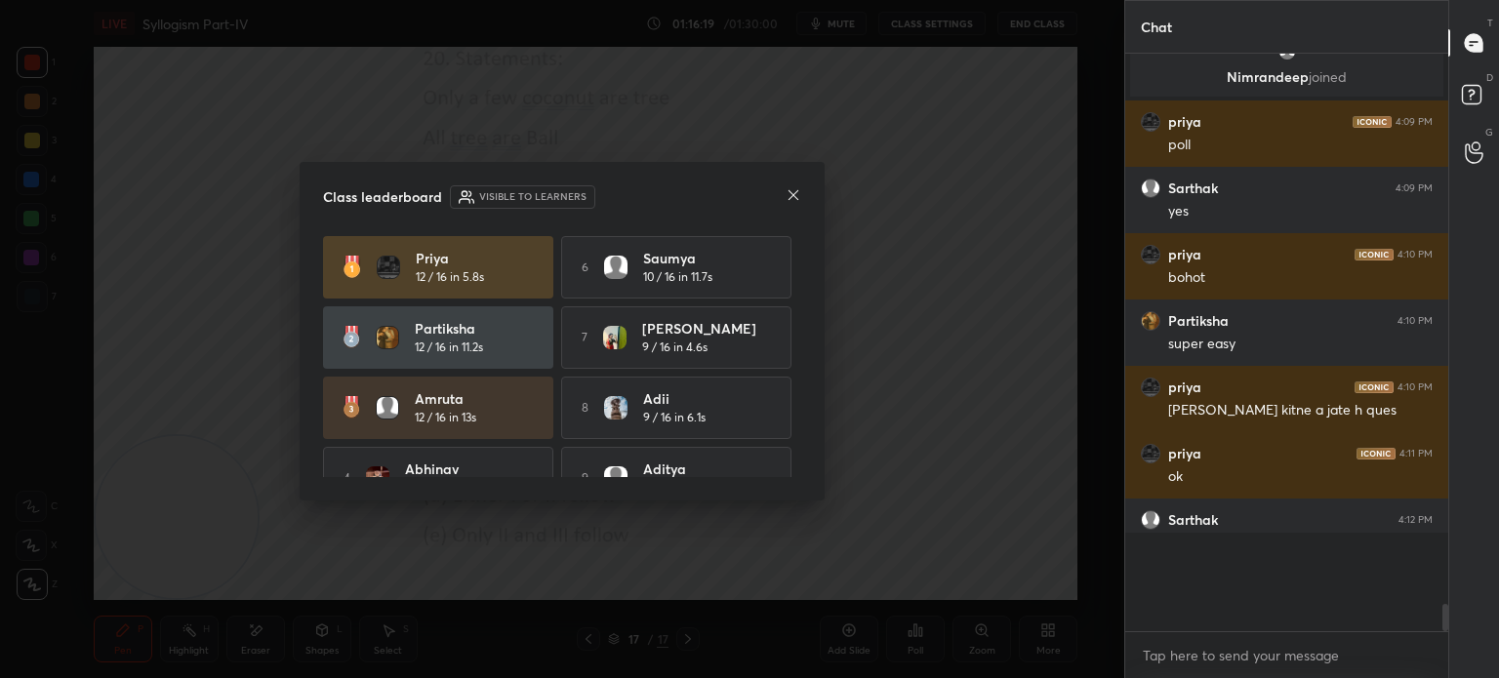
scroll to position [570, 317]
click at [791, 209] on div "Class leaderboard Visible to learners" at bounding box center [562, 196] width 478 height 23
click at [794, 191] on icon at bounding box center [794, 195] width 16 height 16
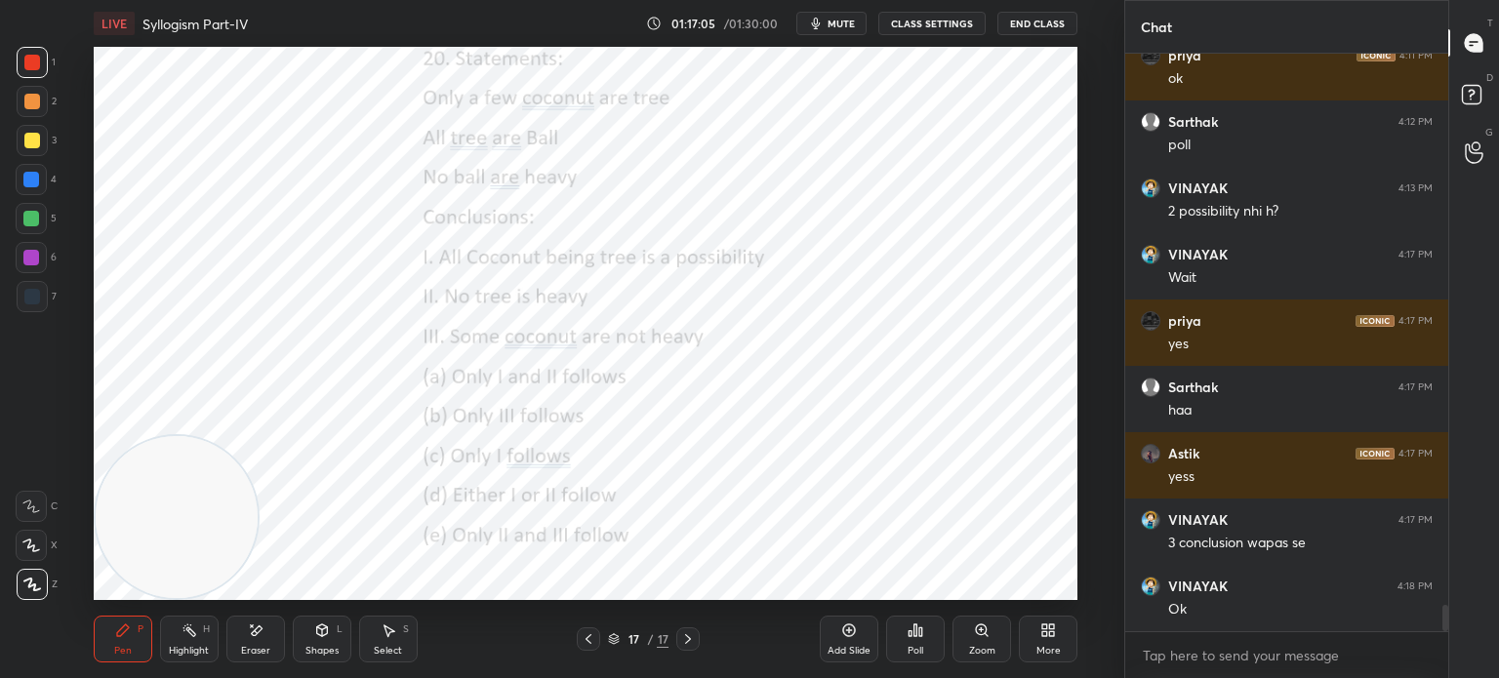
scroll to position [12261, 0]
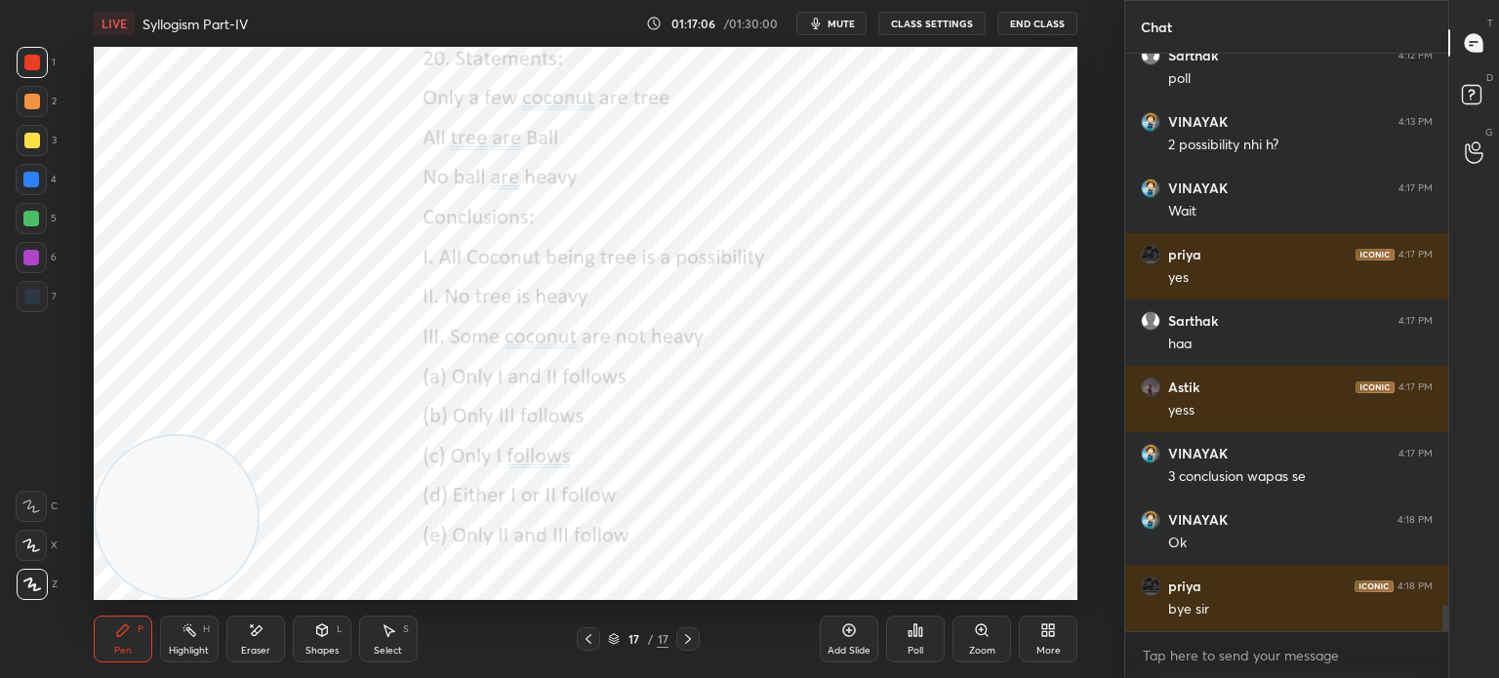
click at [906, 627] on div "Poll" at bounding box center [915, 639] width 59 height 47
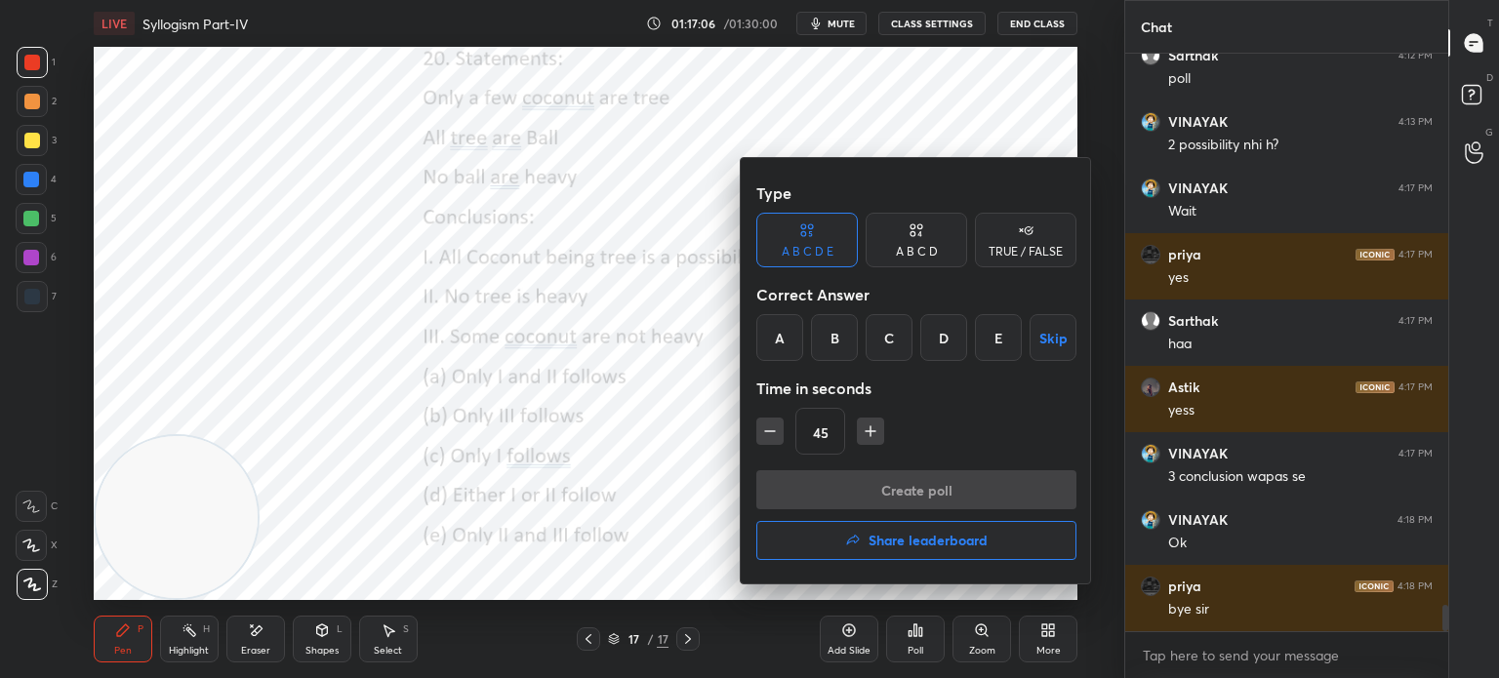
scroll to position [12327, 0]
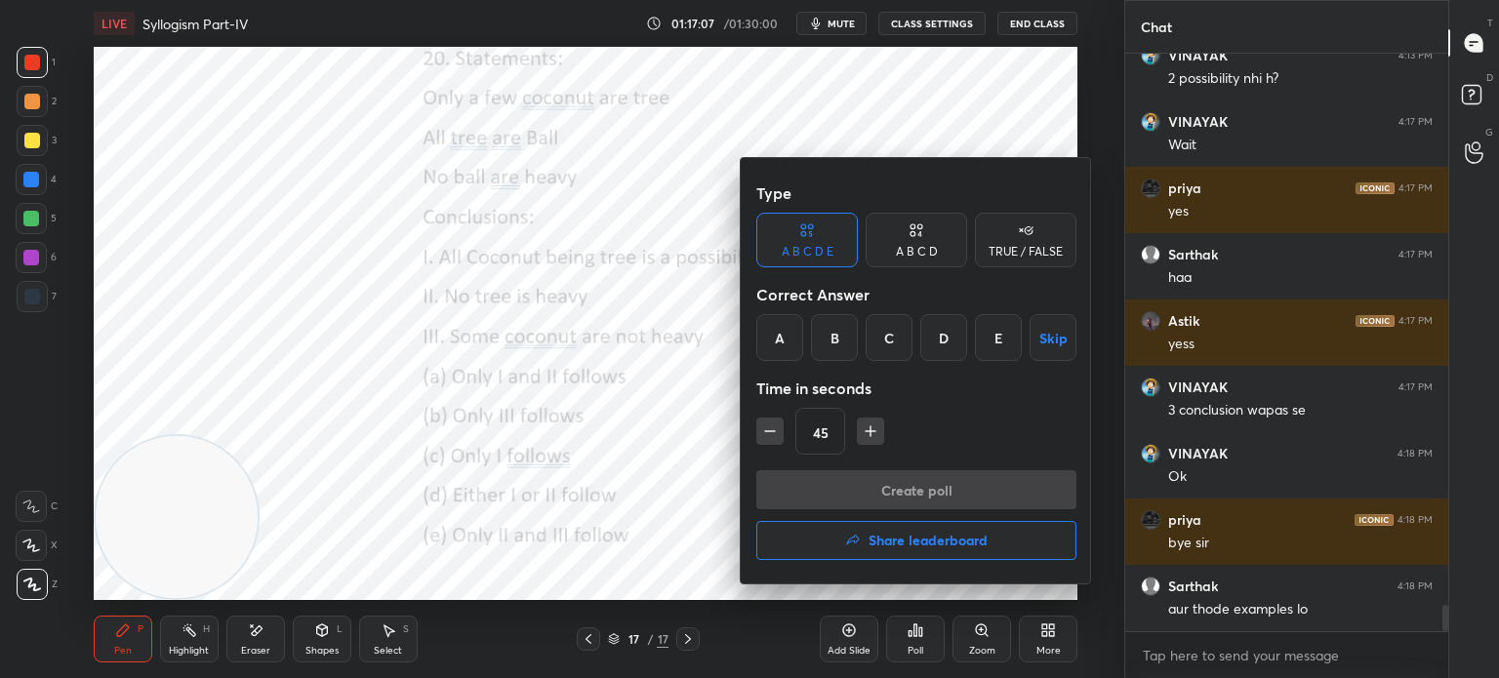
click at [859, 535] on icon "button" at bounding box center [853, 541] width 16 height 16
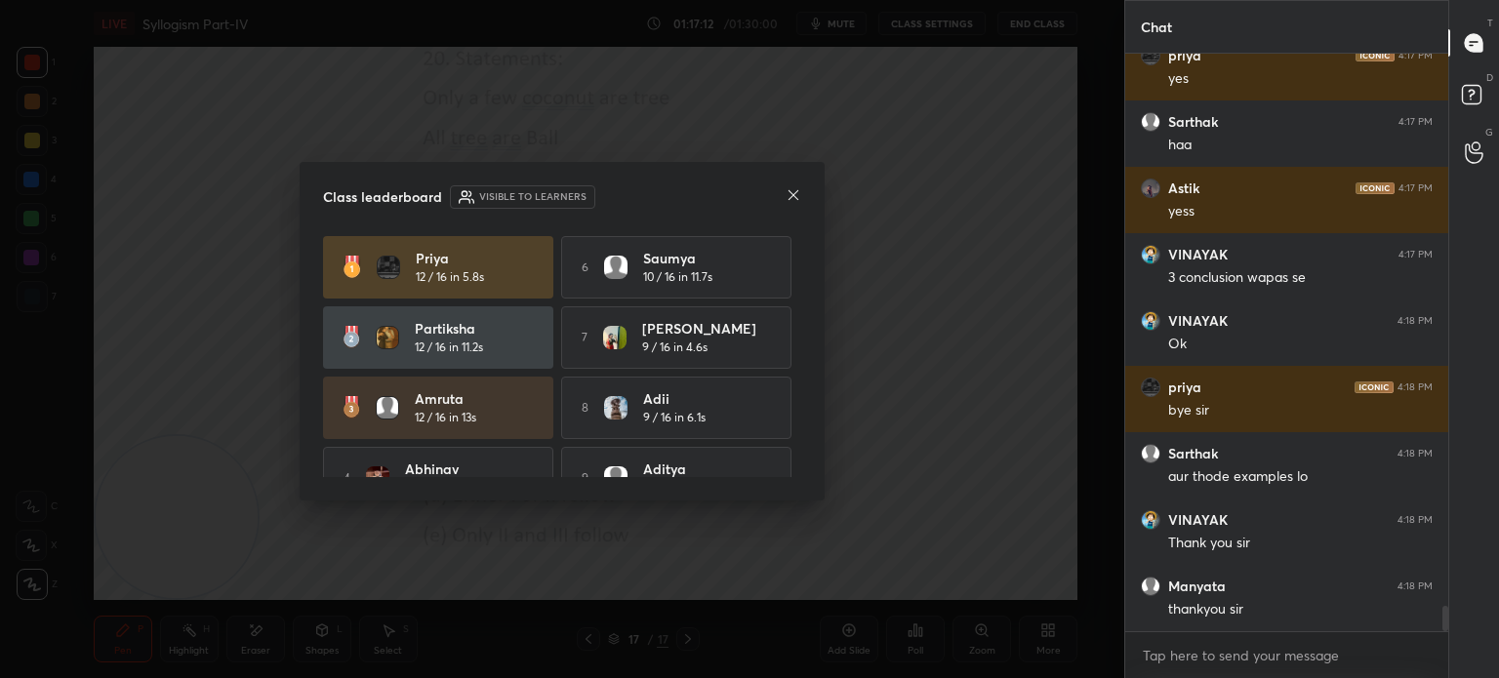
scroll to position [106, 0]
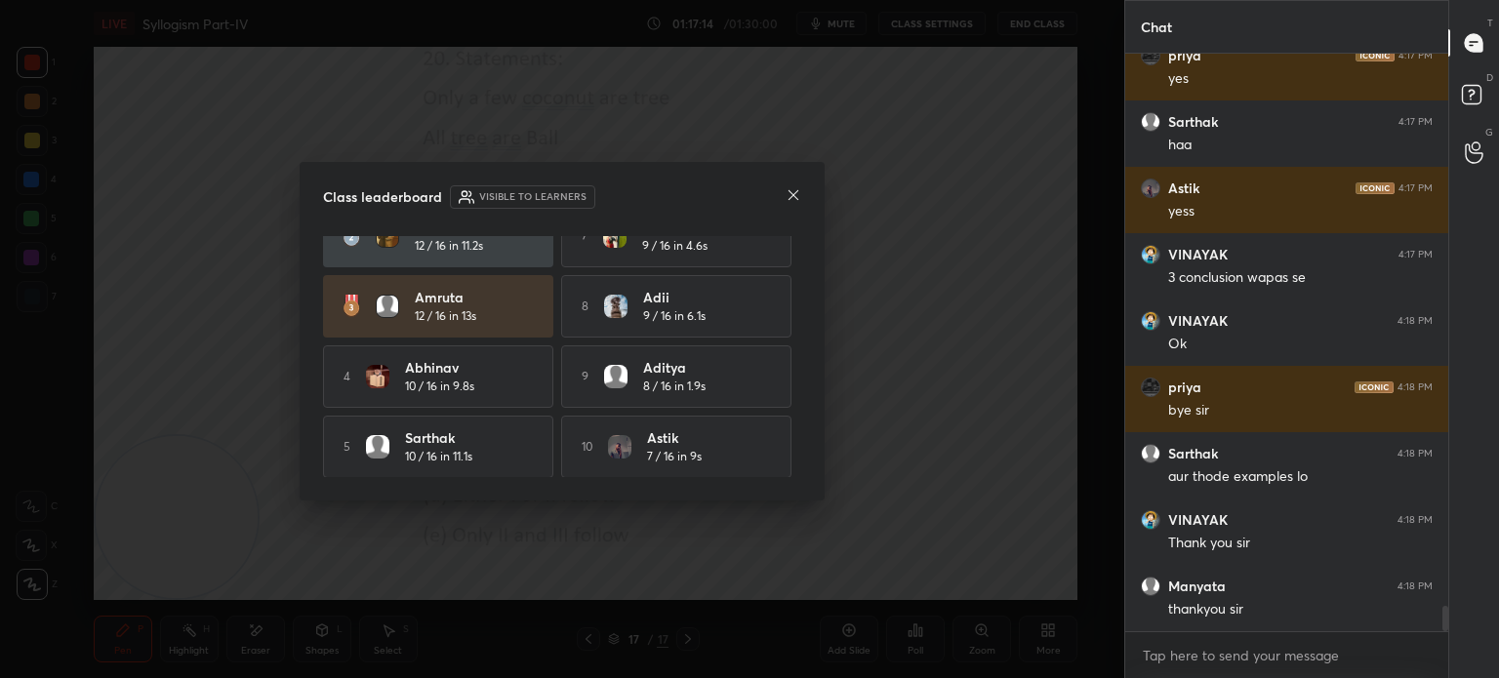
click at [797, 195] on icon at bounding box center [794, 195] width 16 height 16
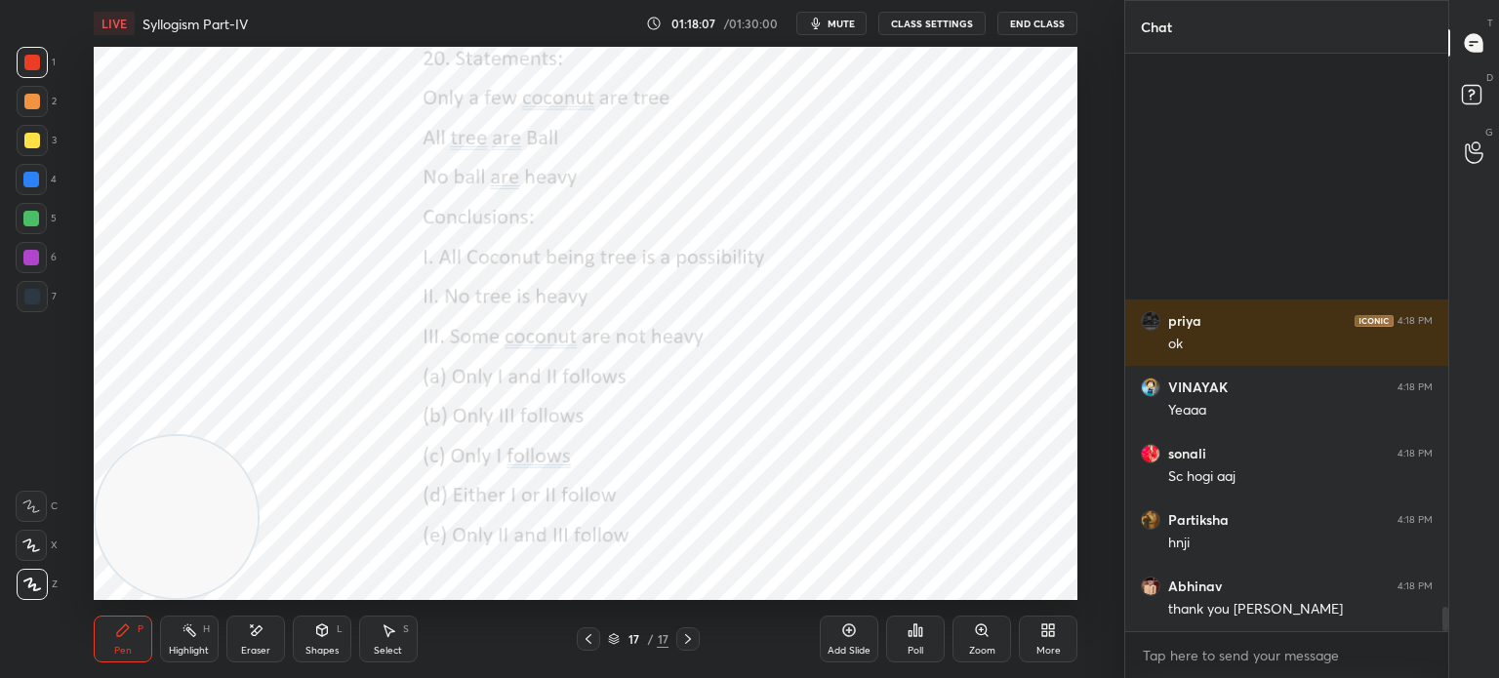
scroll to position [13124, 0]
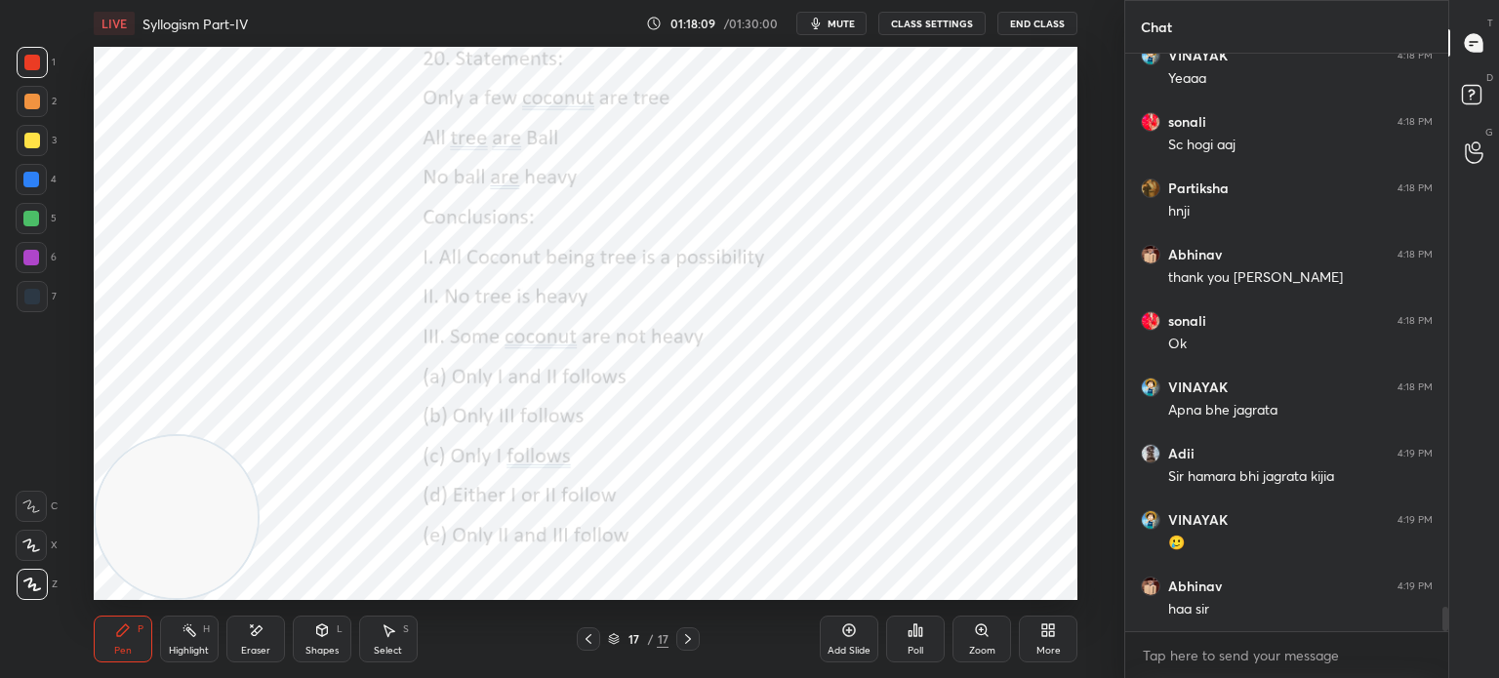
click at [1066, 625] on div "More" at bounding box center [1048, 639] width 59 height 47
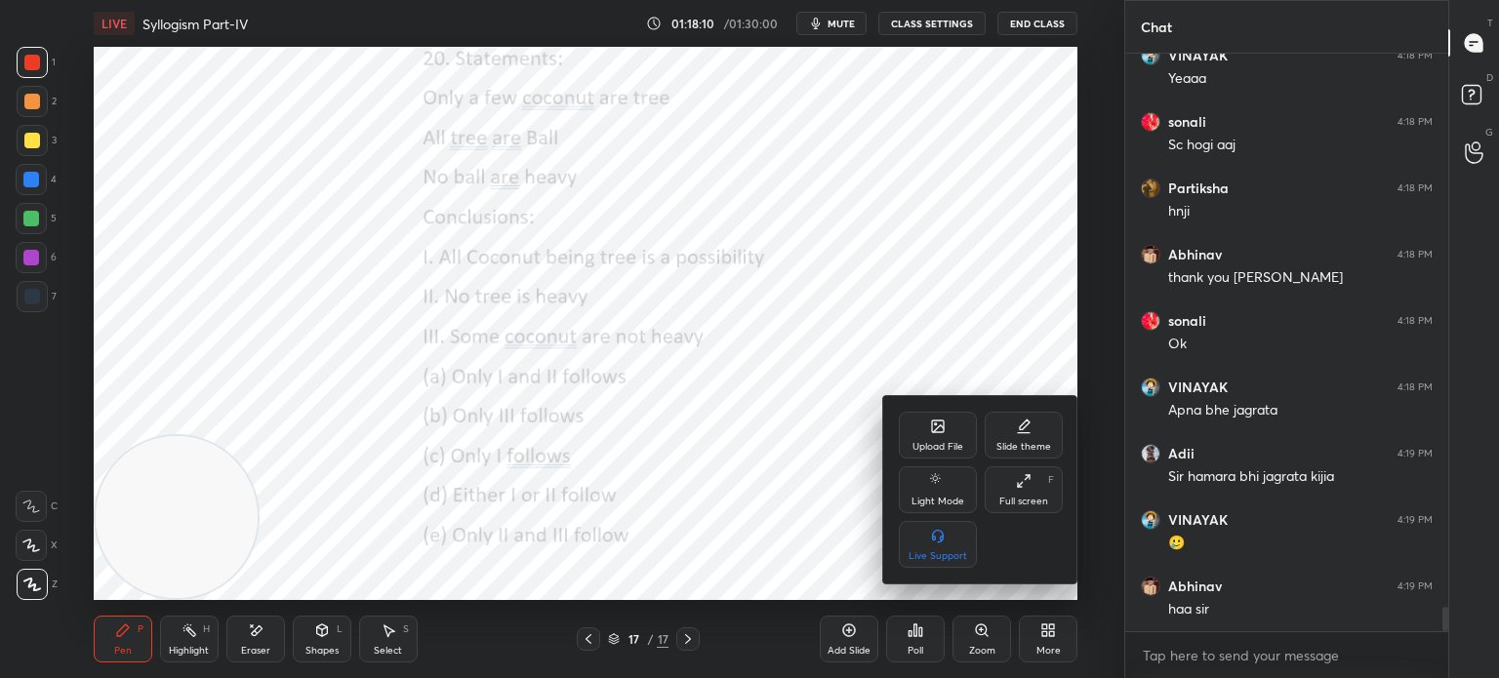
click at [936, 444] on div "Upload File" at bounding box center [937, 447] width 51 height 10
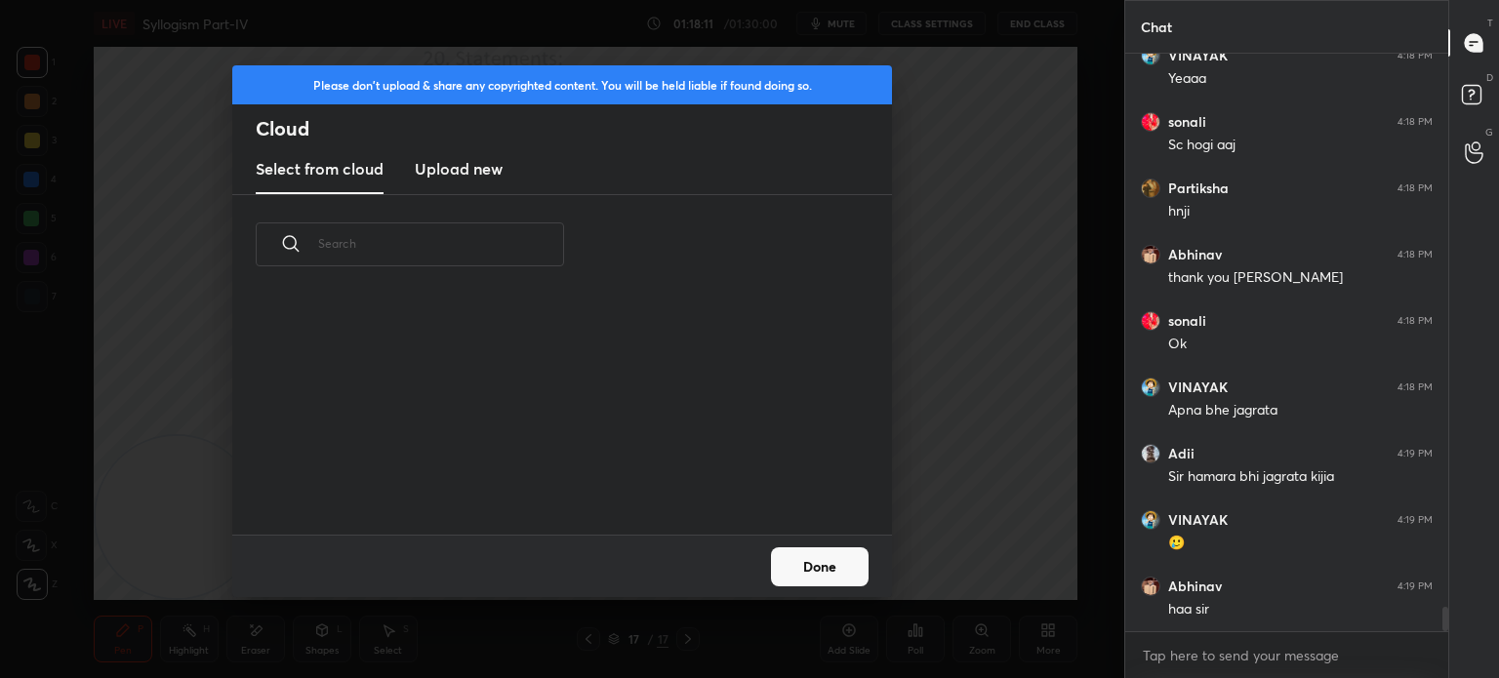
scroll to position [240, 627]
click at [448, 169] on h3 "Upload new" at bounding box center [459, 168] width 88 height 23
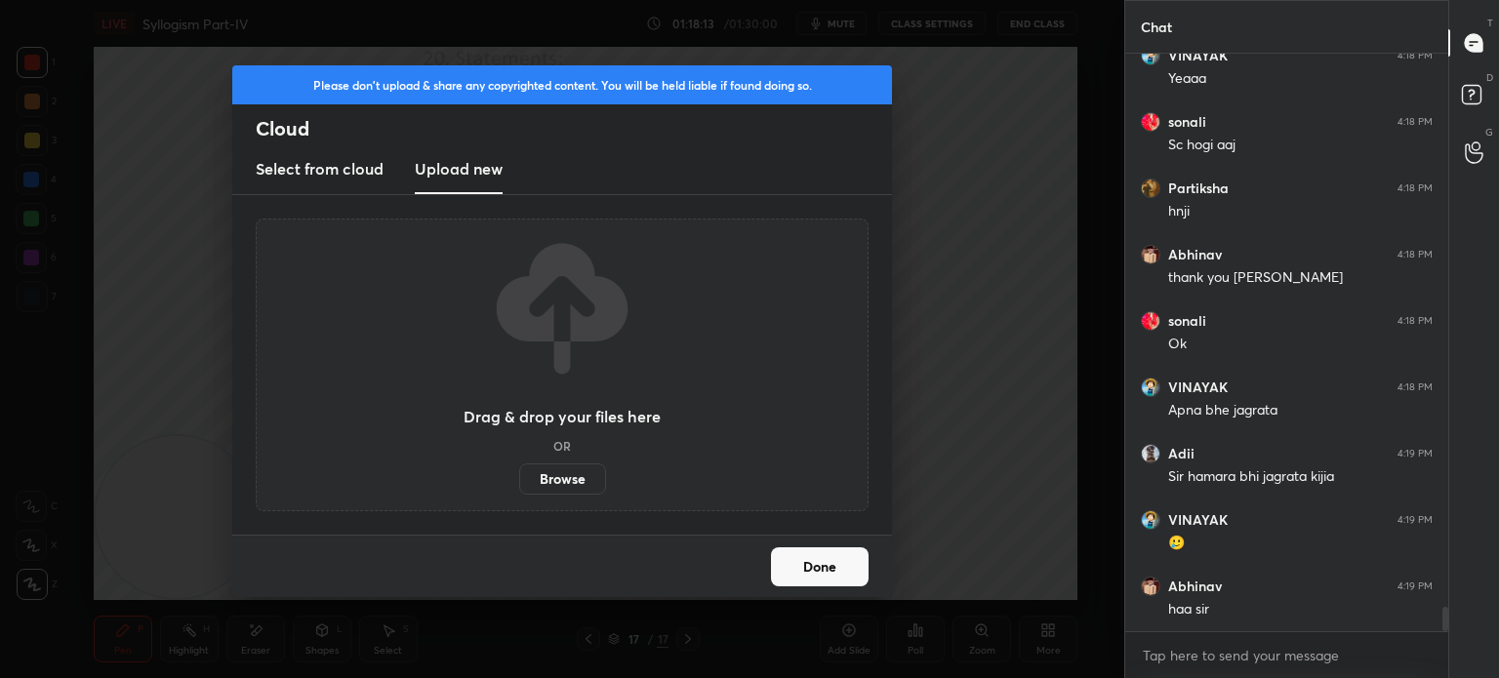
scroll to position [13190, 0]
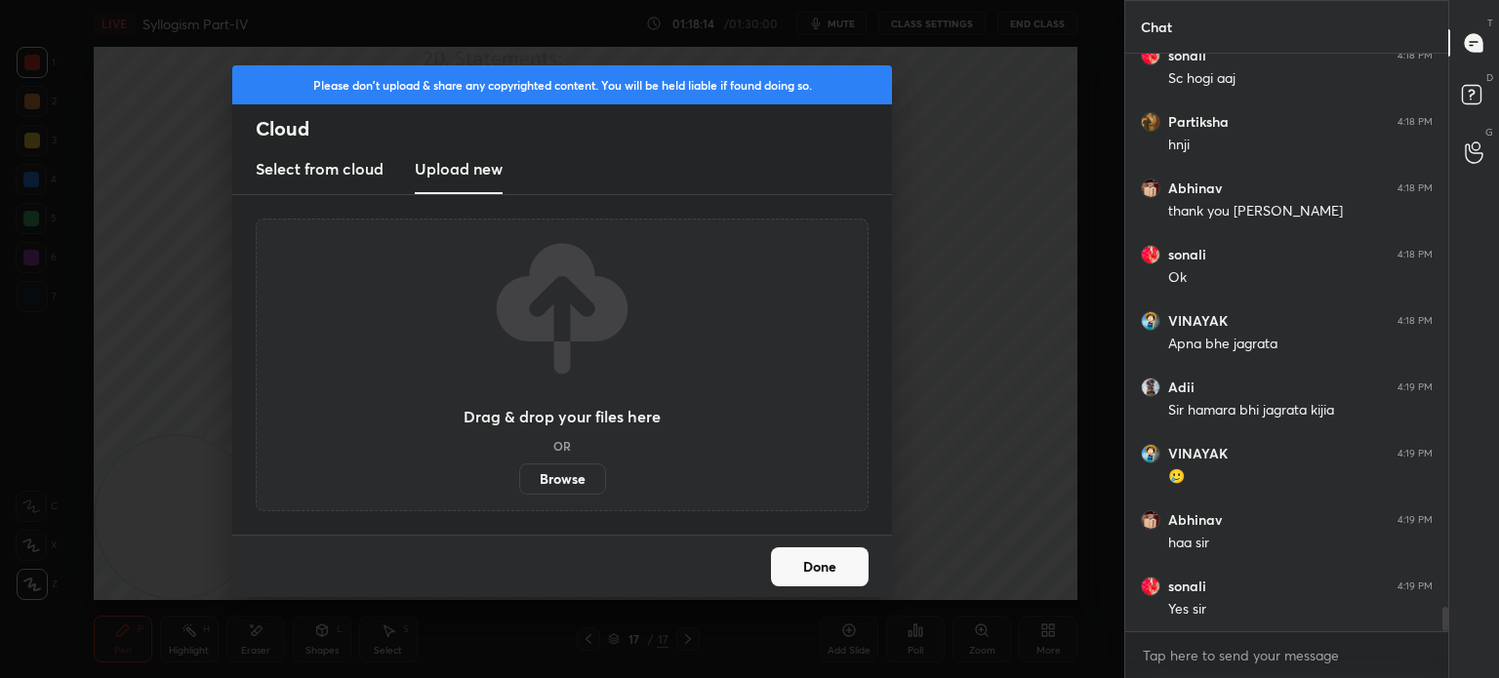
click at [544, 474] on label "Browse" at bounding box center [562, 479] width 87 height 31
click at [519, 474] on input "Browse" at bounding box center [519, 479] width 0 height 31
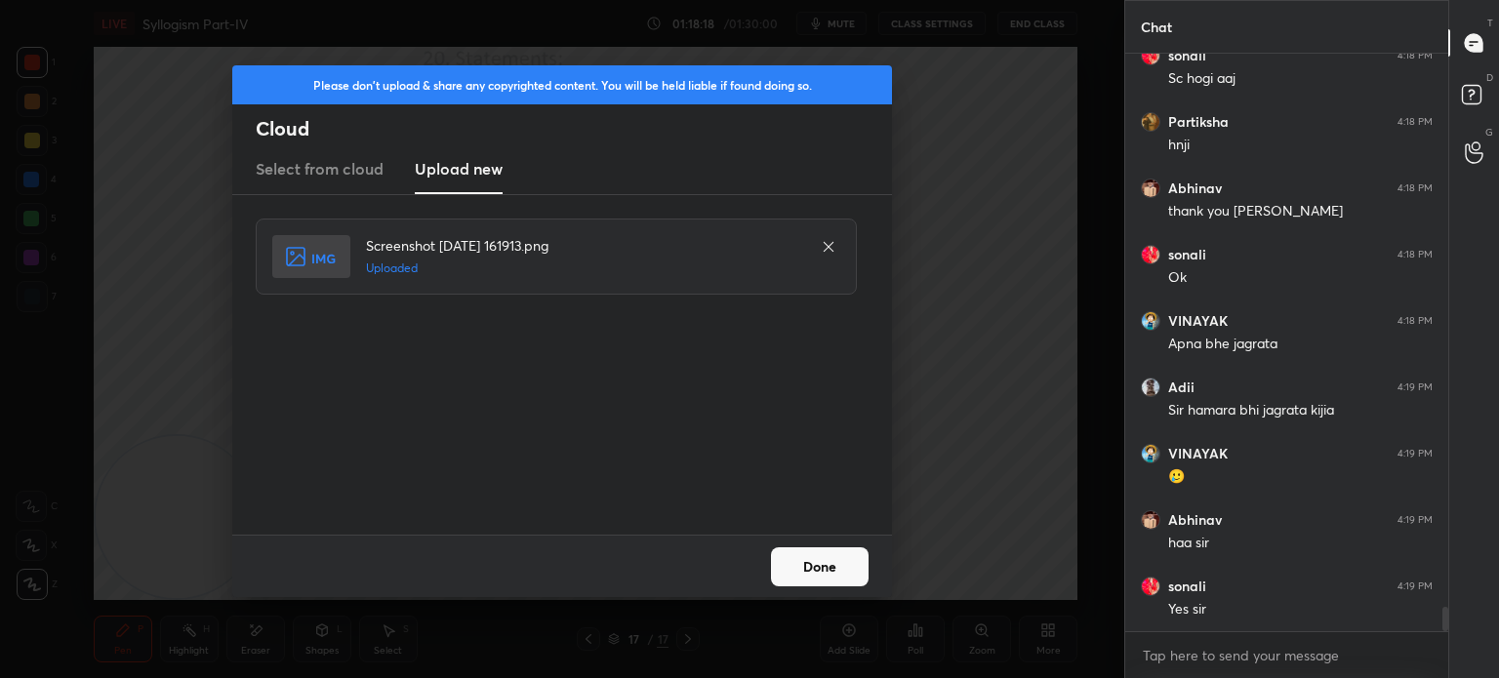
click at [818, 561] on button "Done" at bounding box center [820, 566] width 98 height 39
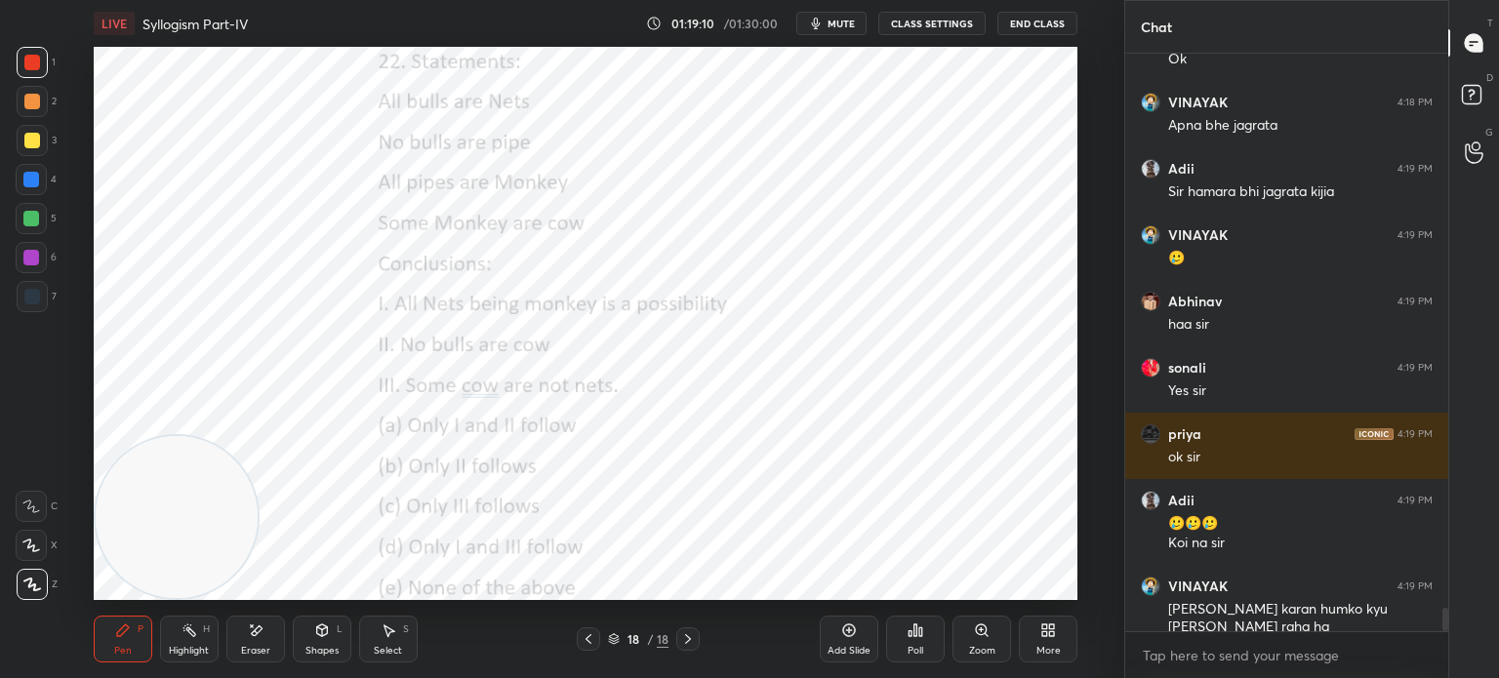
scroll to position [13475, 0]
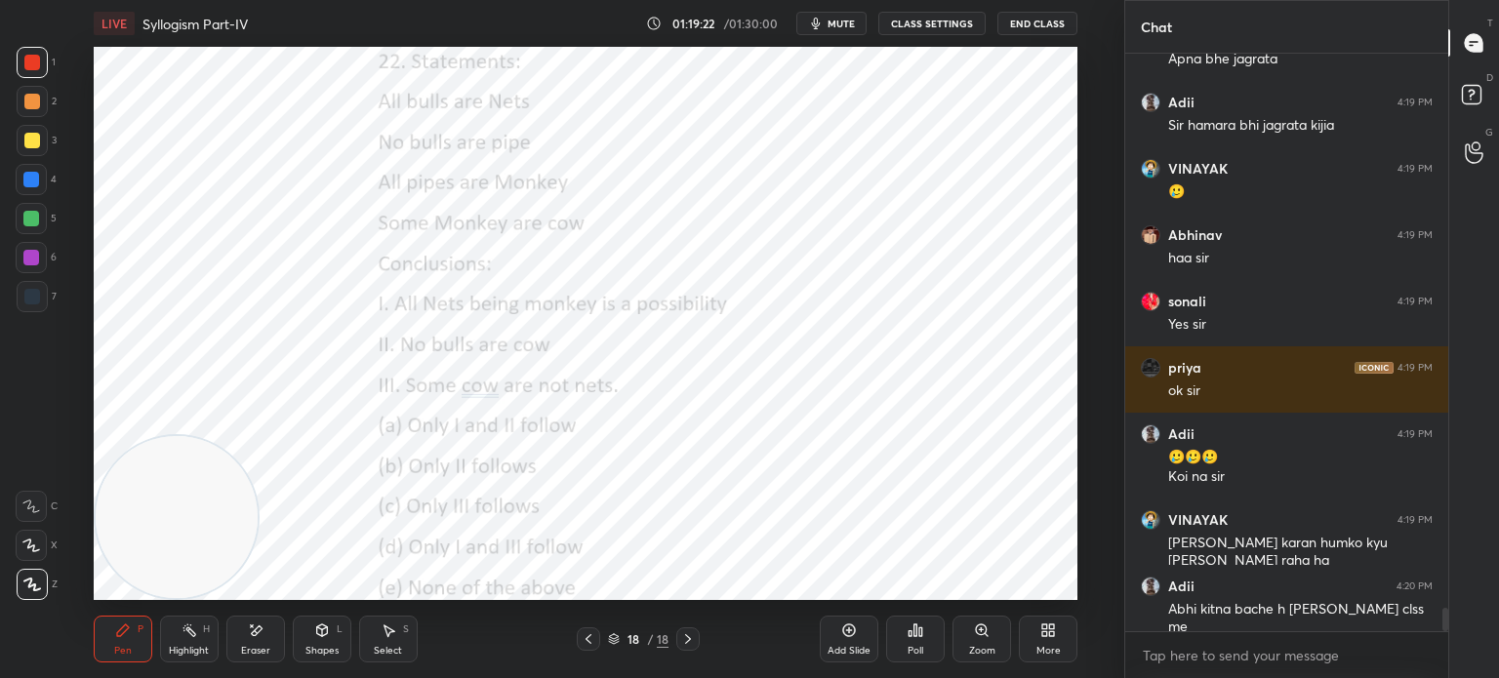
click at [271, 655] on div "Eraser" at bounding box center [255, 639] width 59 height 47
click at [117, 639] on div "Pen P" at bounding box center [123, 639] width 59 height 47
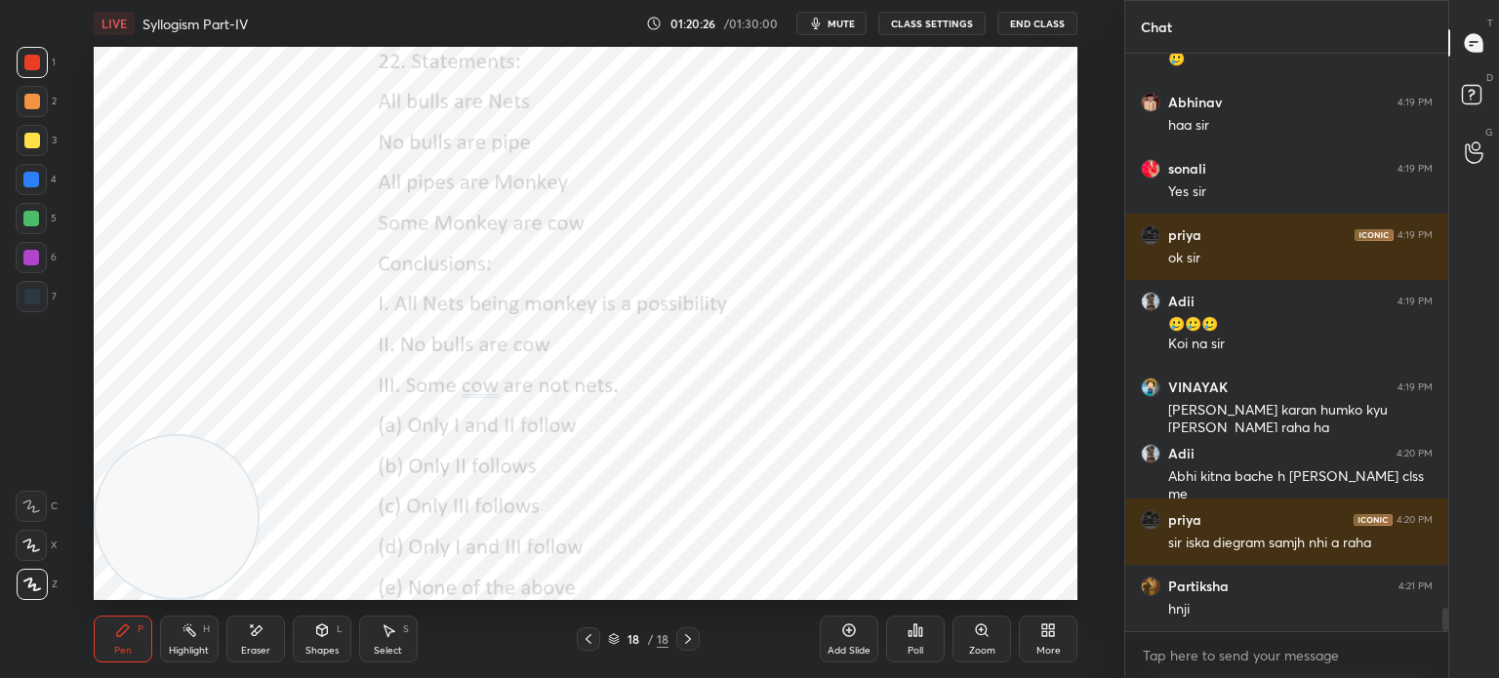
scroll to position [13674, 0]
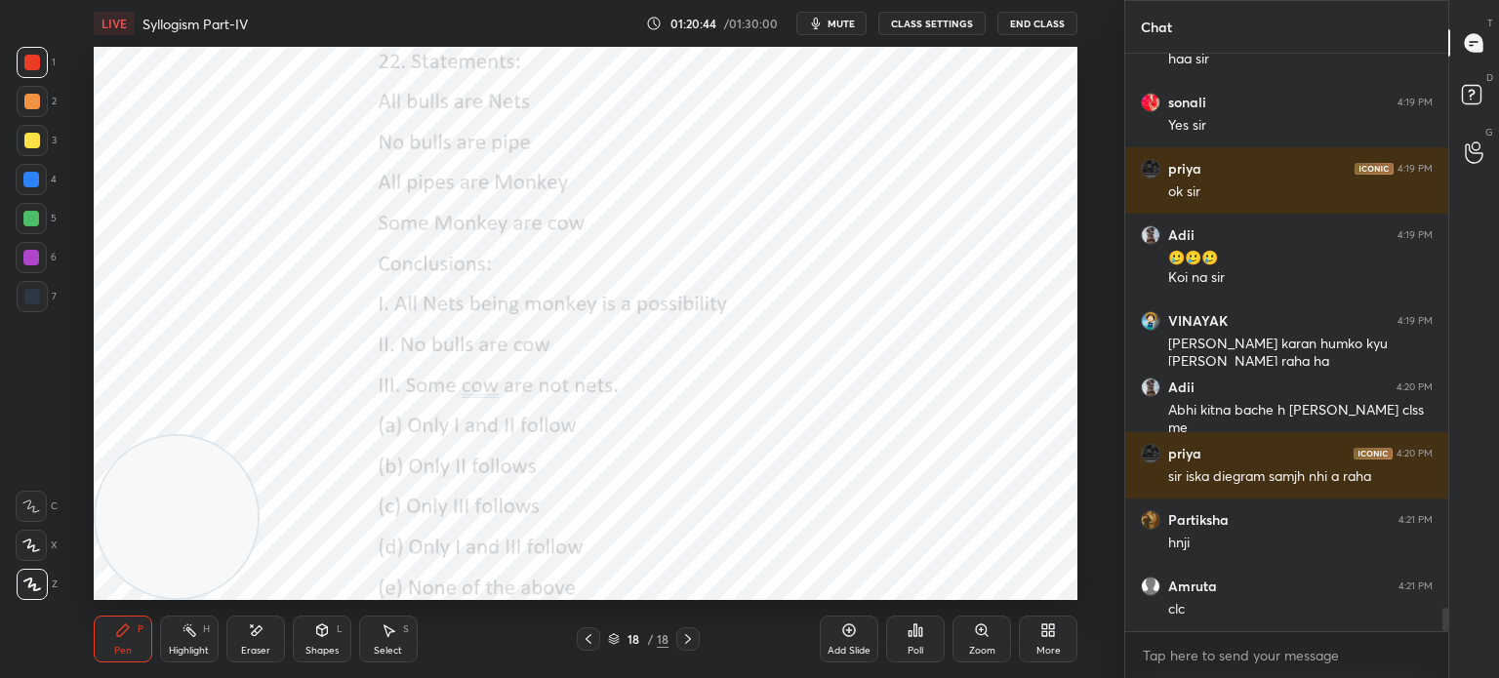
click at [256, 643] on div "Eraser" at bounding box center [255, 639] width 59 height 47
click at [108, 651] on div "Pen P" at bounding box center [123, 639] width 59 height 47
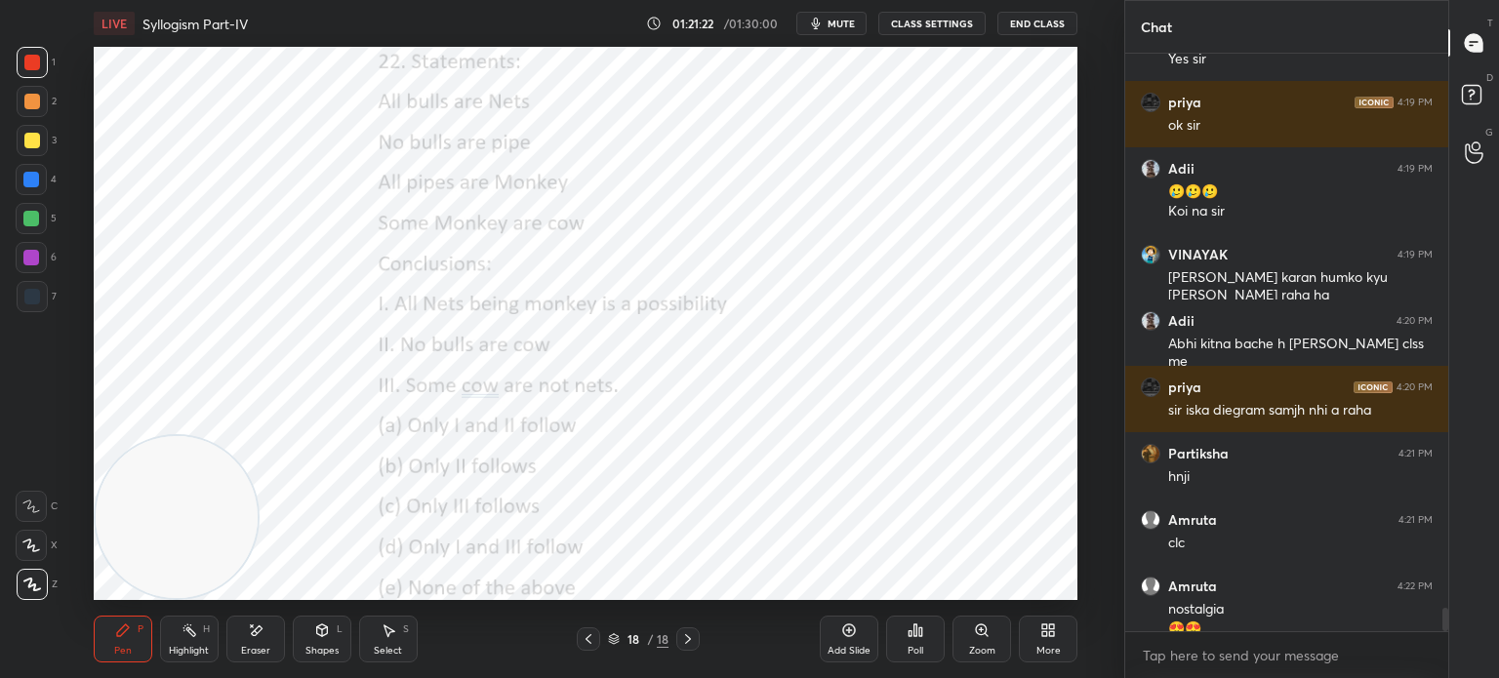
scroll to position [13760, 0]
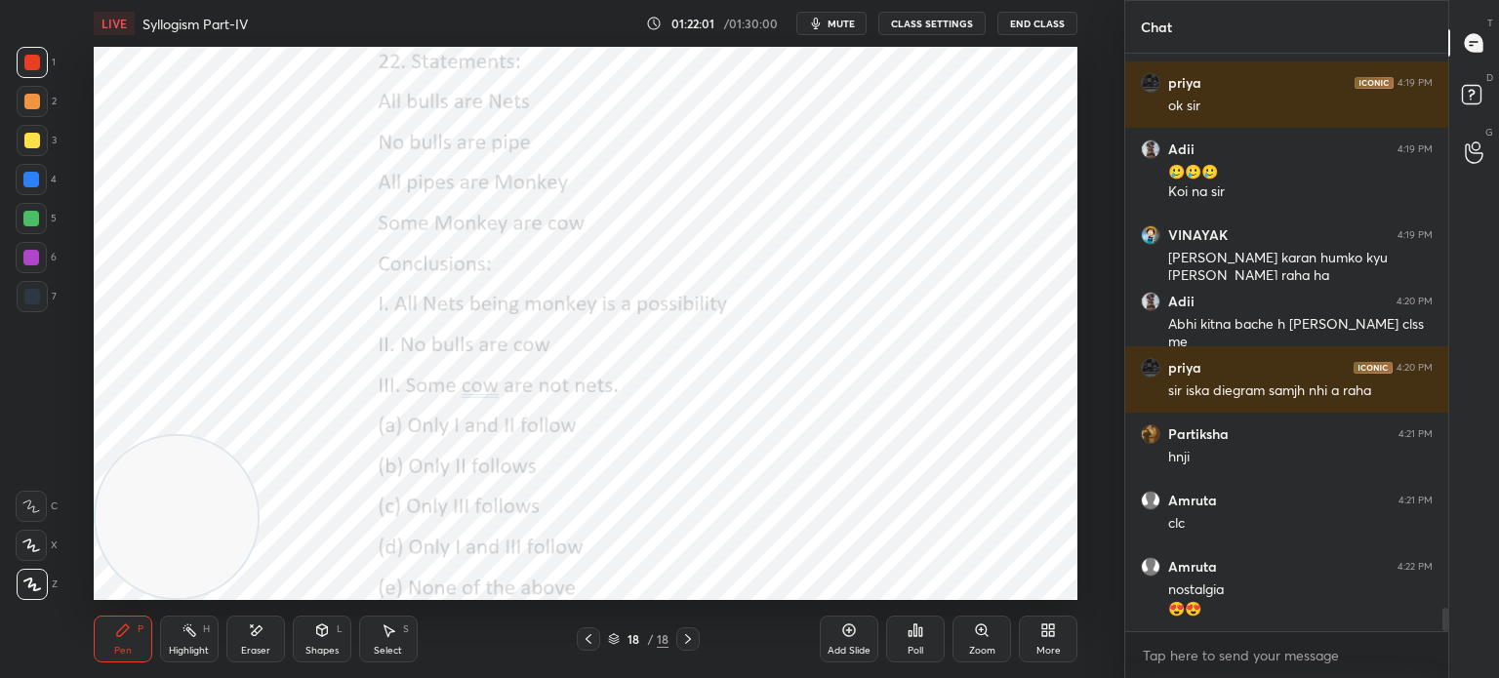
click at [914, 646] on div "Poll" at bounding box center [916, 651] width 16 height 10
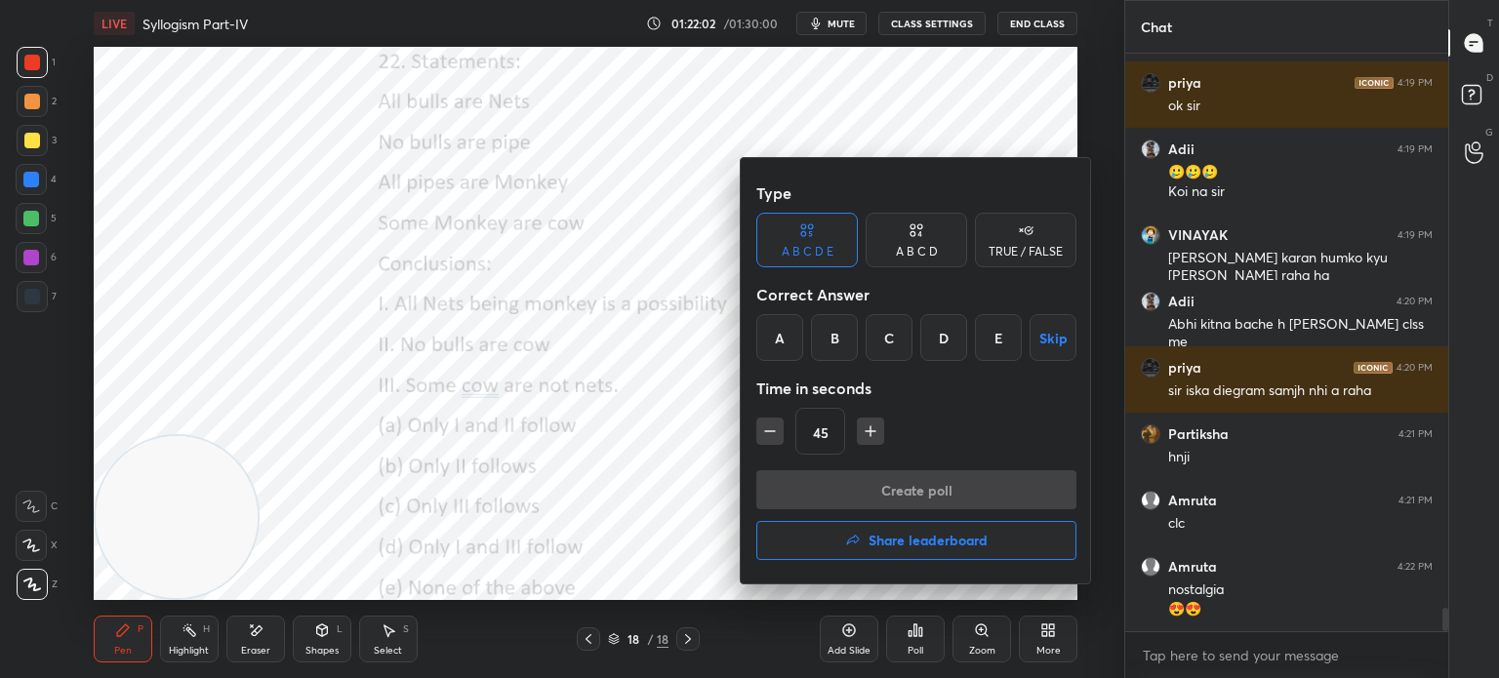
click at [994, 336] on div "E" at bounding box center [998, 337] width 47 height 47
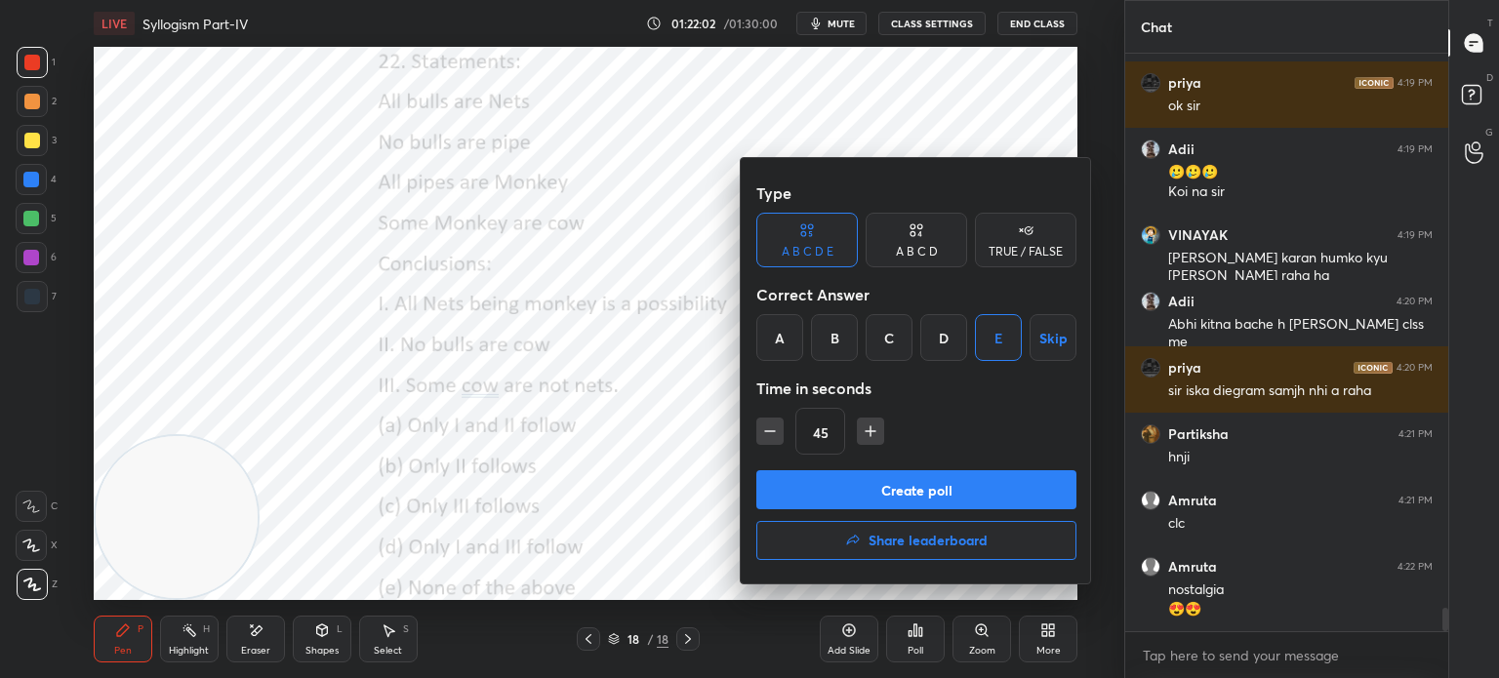
click at [702, 410] on div at bounding box center [749, 339] width 1499 height 678
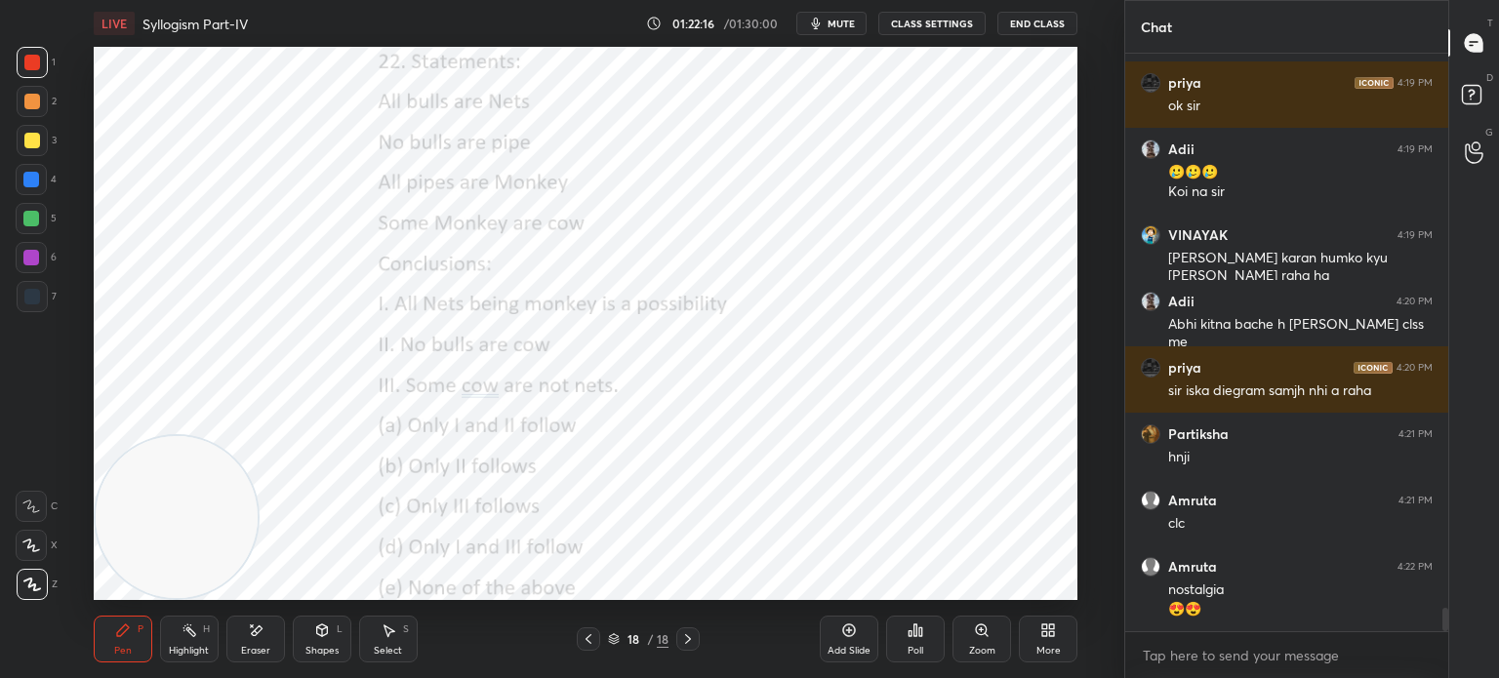
scroll to position [13893, 0]
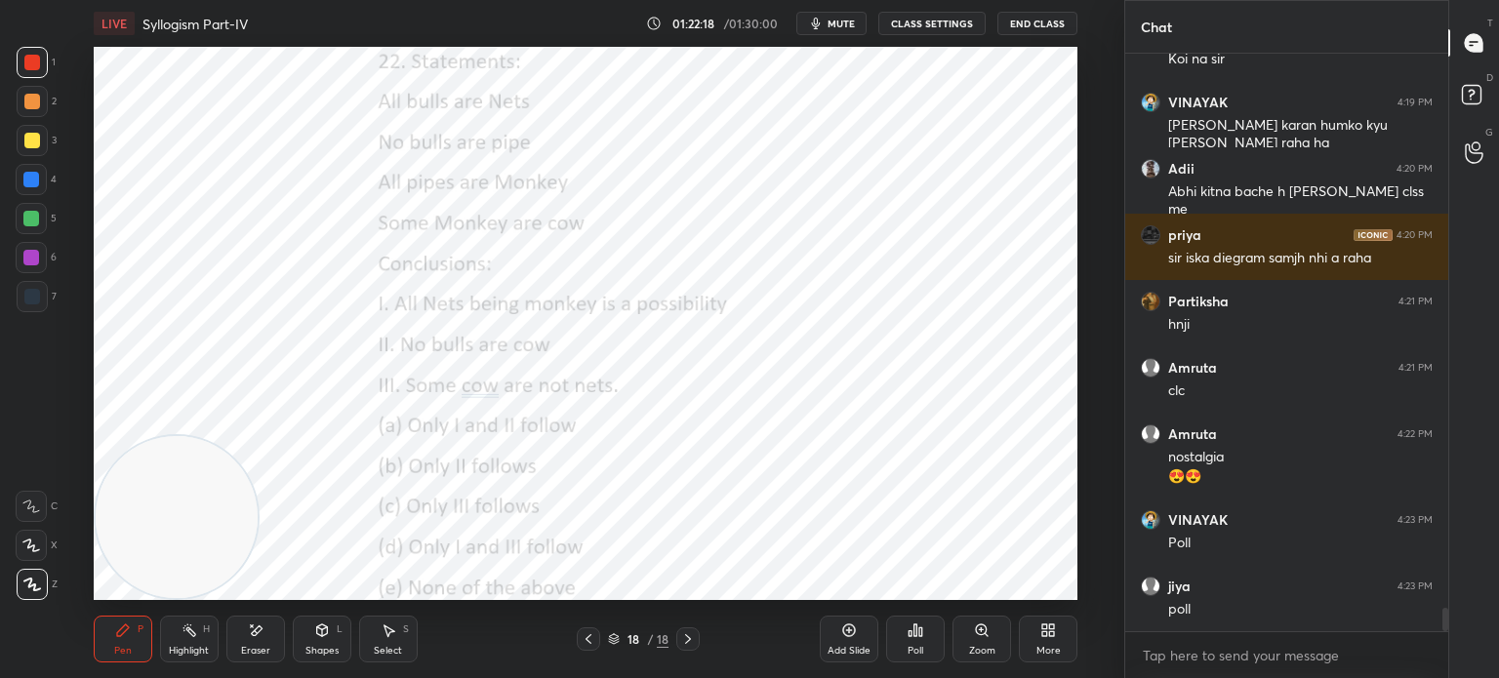
click at [910, 643] on div "Poll" at bounding box center [915, 639] width 59 height 47
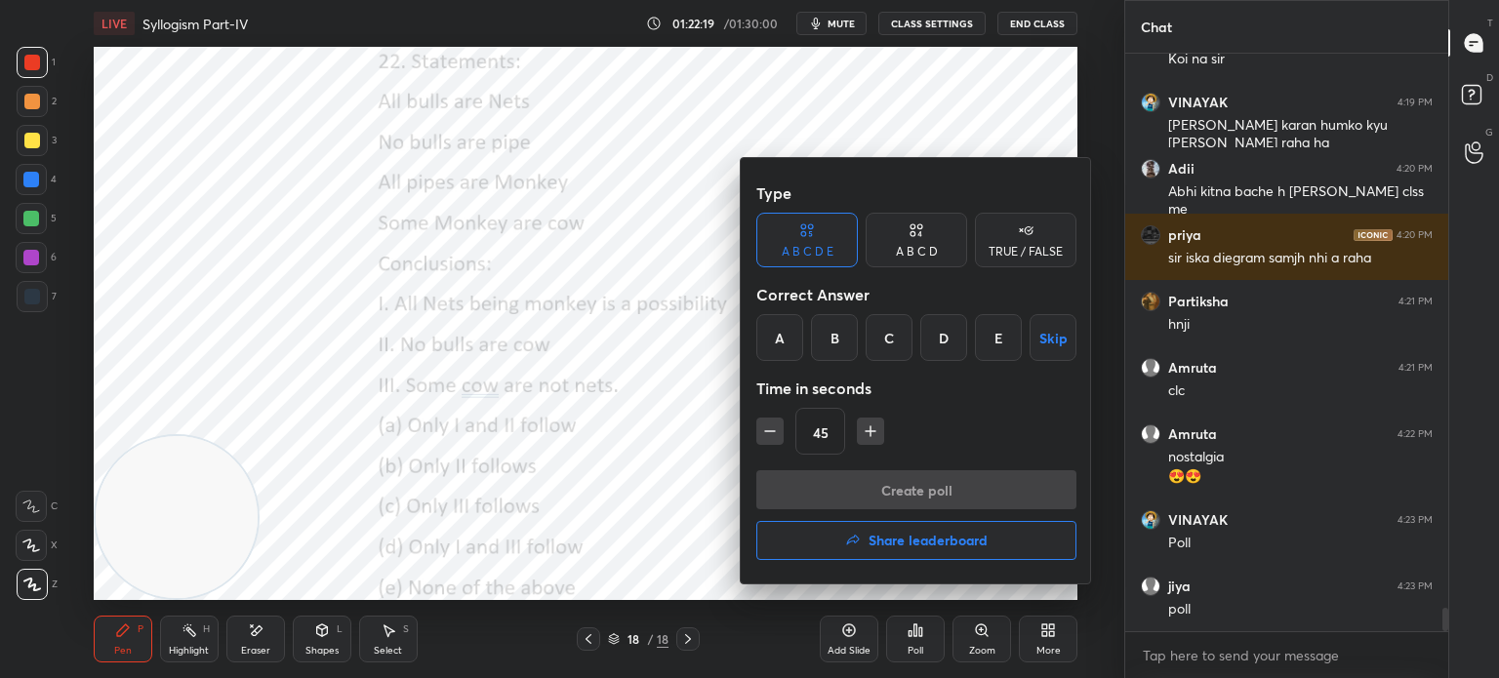
click at [1000, 338] on div "E" at bounding box center [998, 337] width 47 height 47
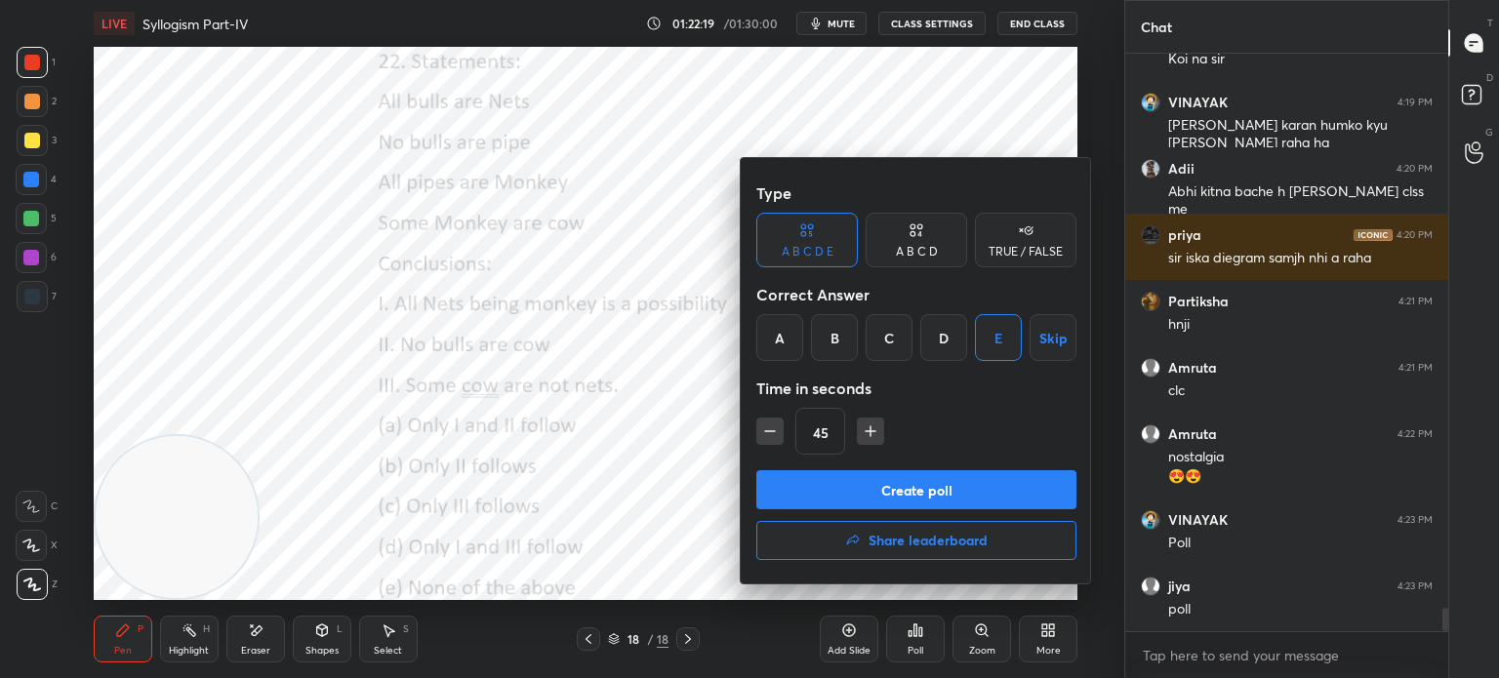
click at [895, 483] on button "Create poll" at bounding box center [916, 489] width 320 height 39
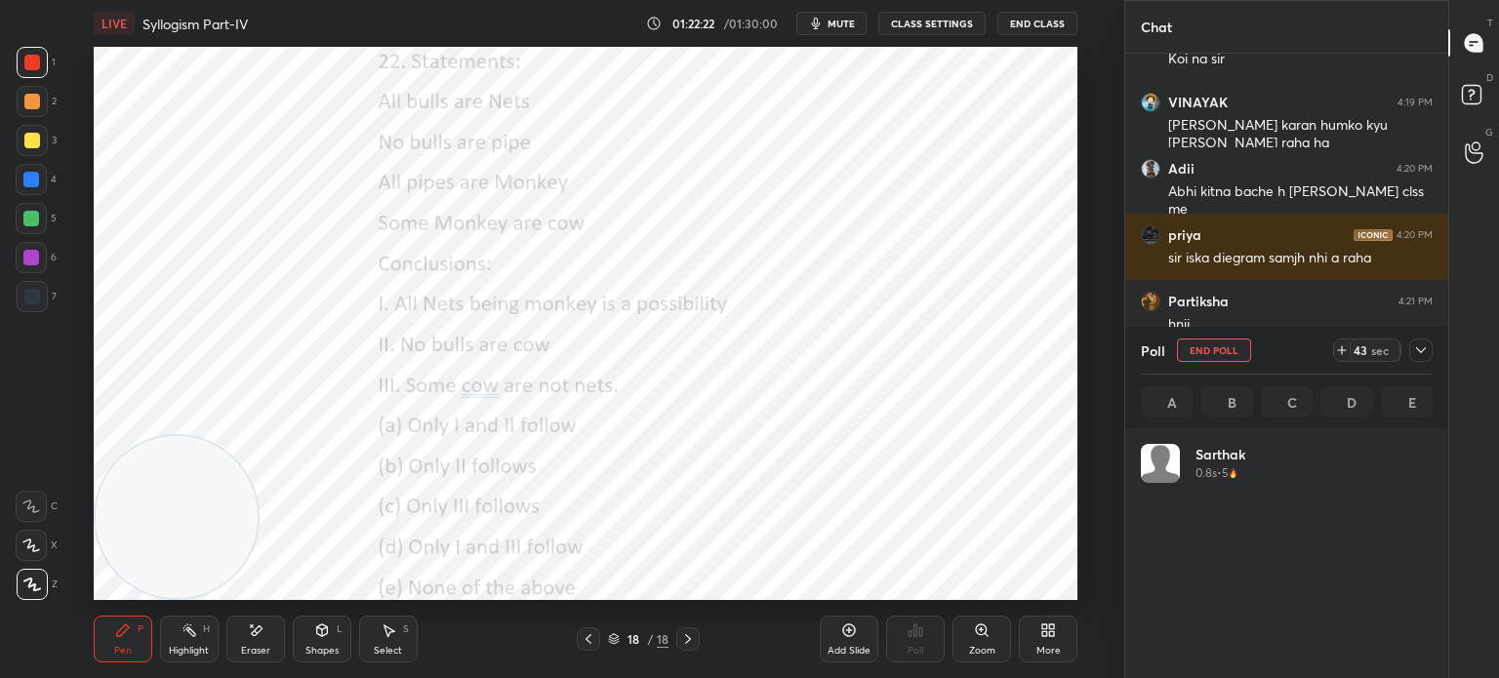
scroll to position [228, 286]
click at [842, 23] on span "mute" at bounding box center [841, 24] width 27 height 14
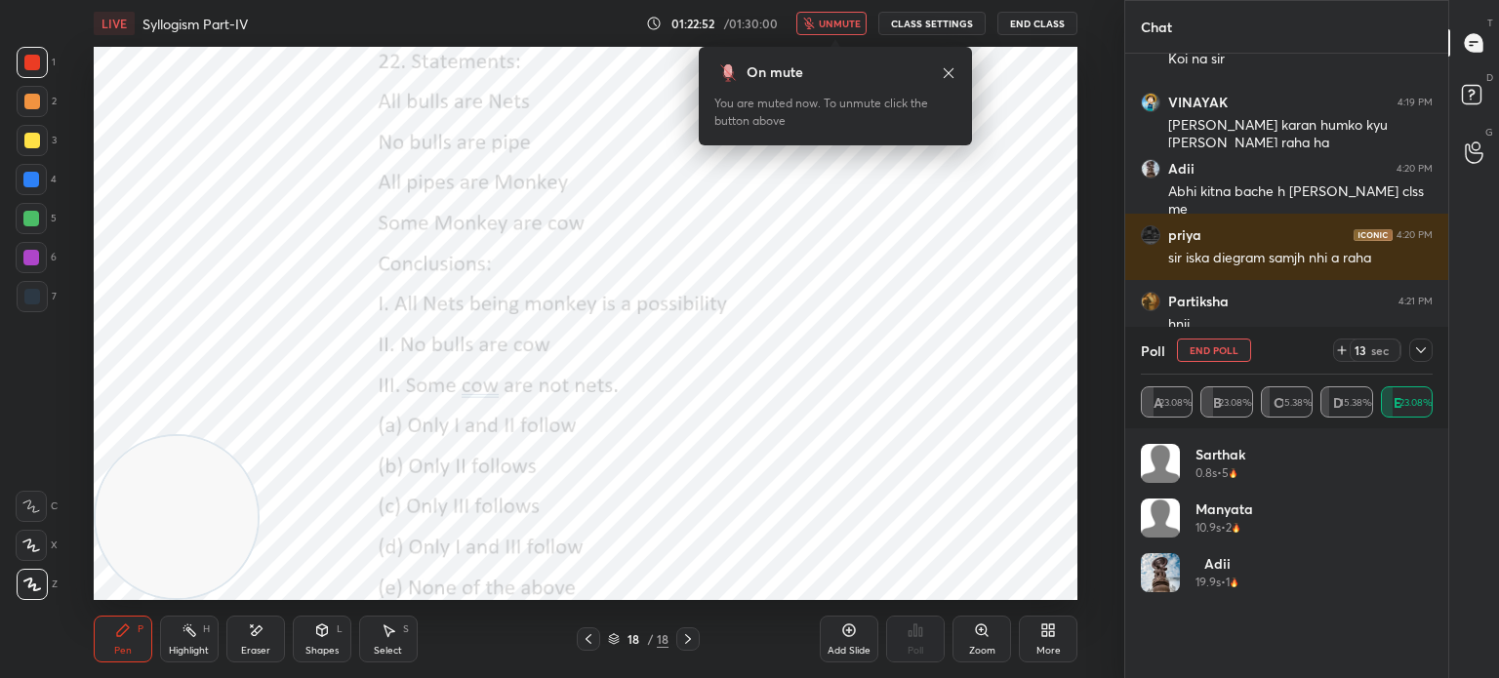
click at [833, 26] on span "unmute" at bounding box center [840, 24] width 42 height 14
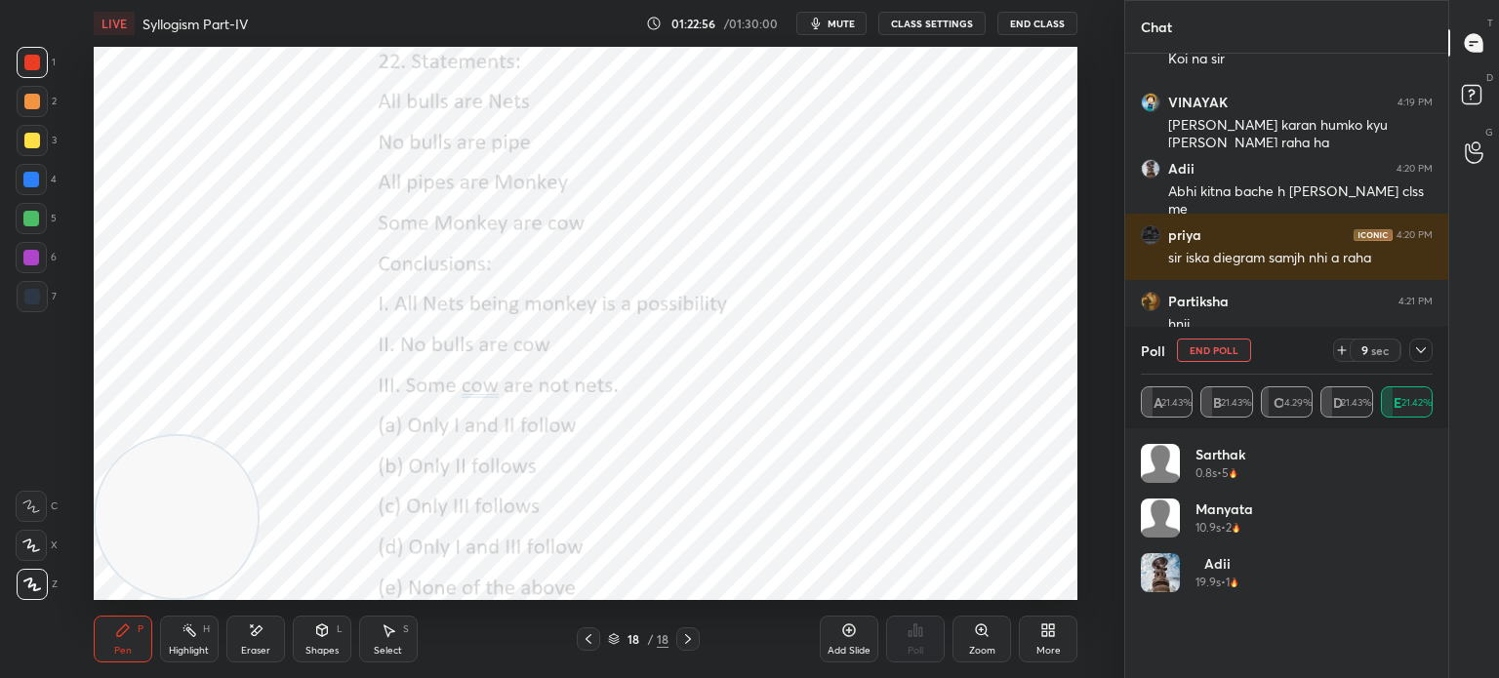
click at [815, 23] on icon "button" at bounding box center [816, 24] width 16 height 16
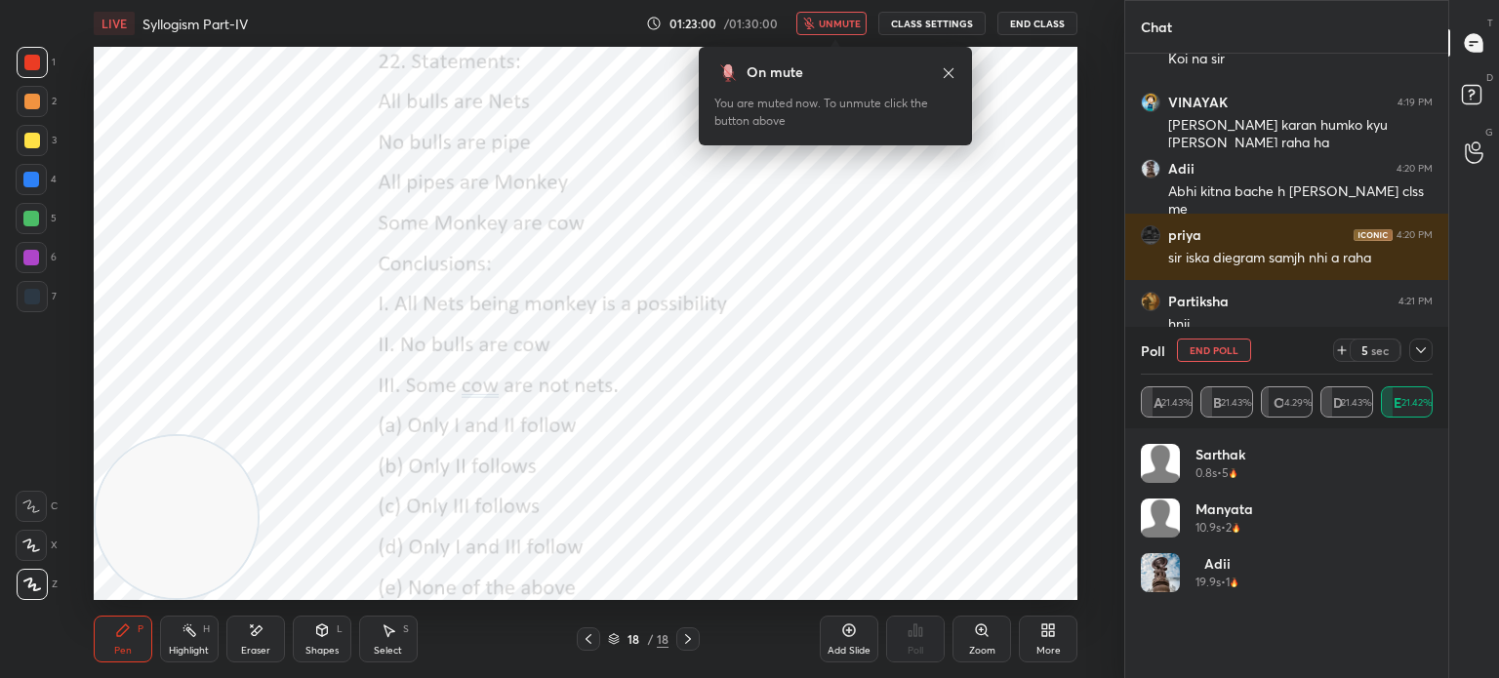
click at [834, 24] on span "unmute" at bounding box center [840, 24] width 42 height 14
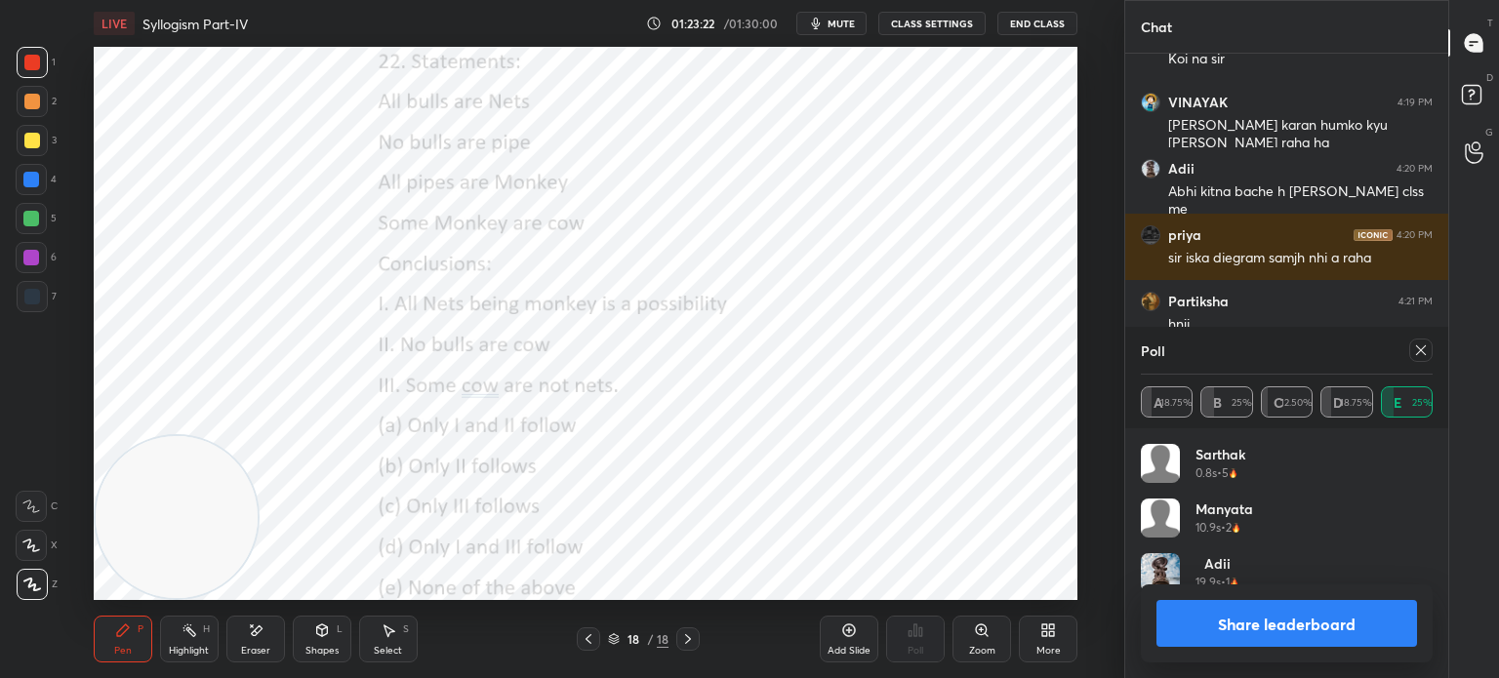
scroll to position [14060, 0]
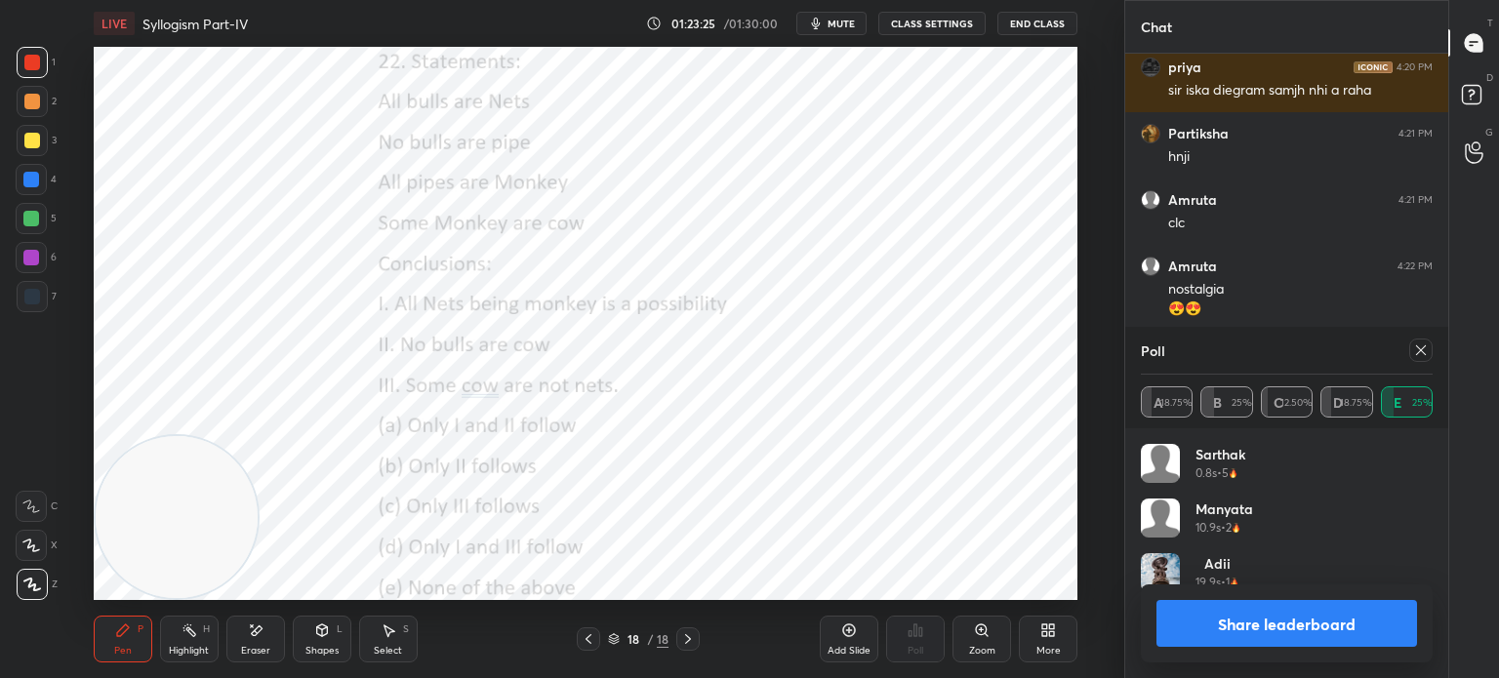
click at [1207, 627] on button "Share leaderboard" at bounding box center [1286, 623] width 261 height 47
type textarea "x"
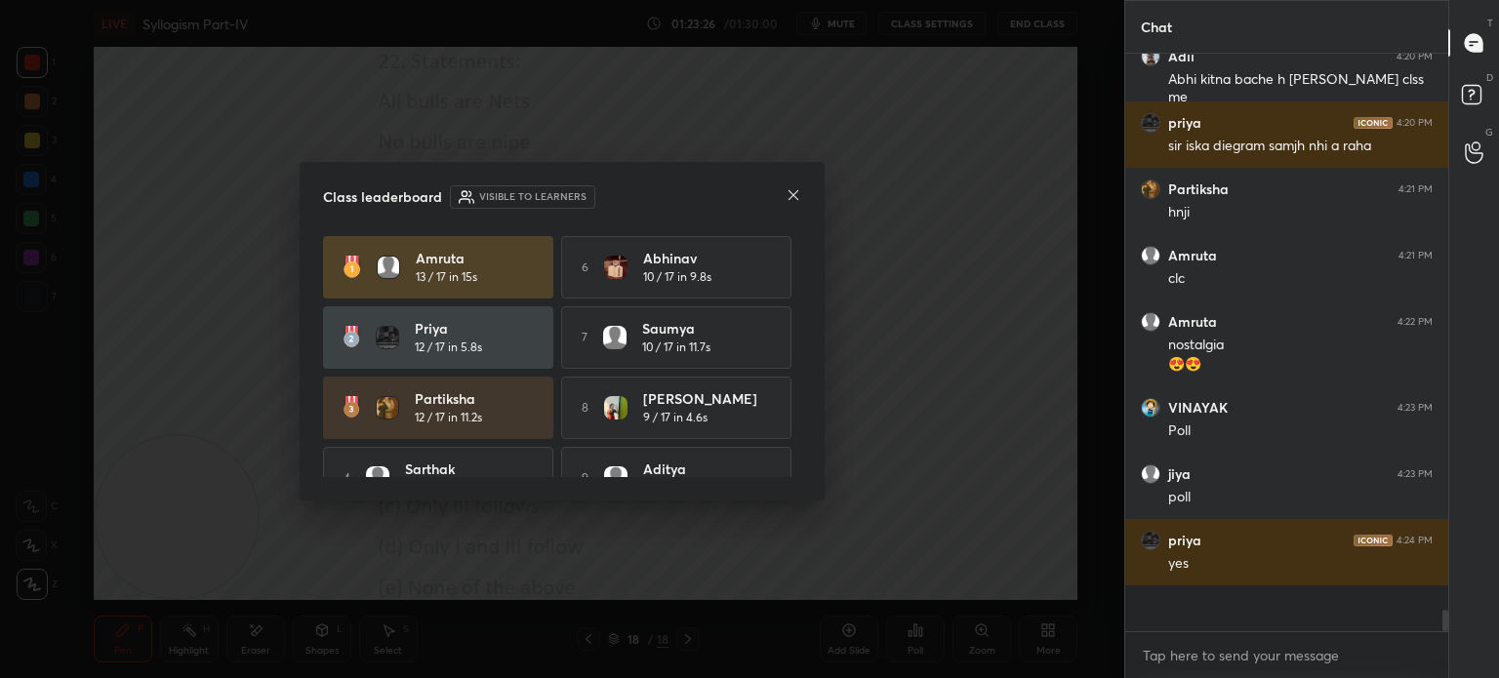
scroll to position [591, 317]
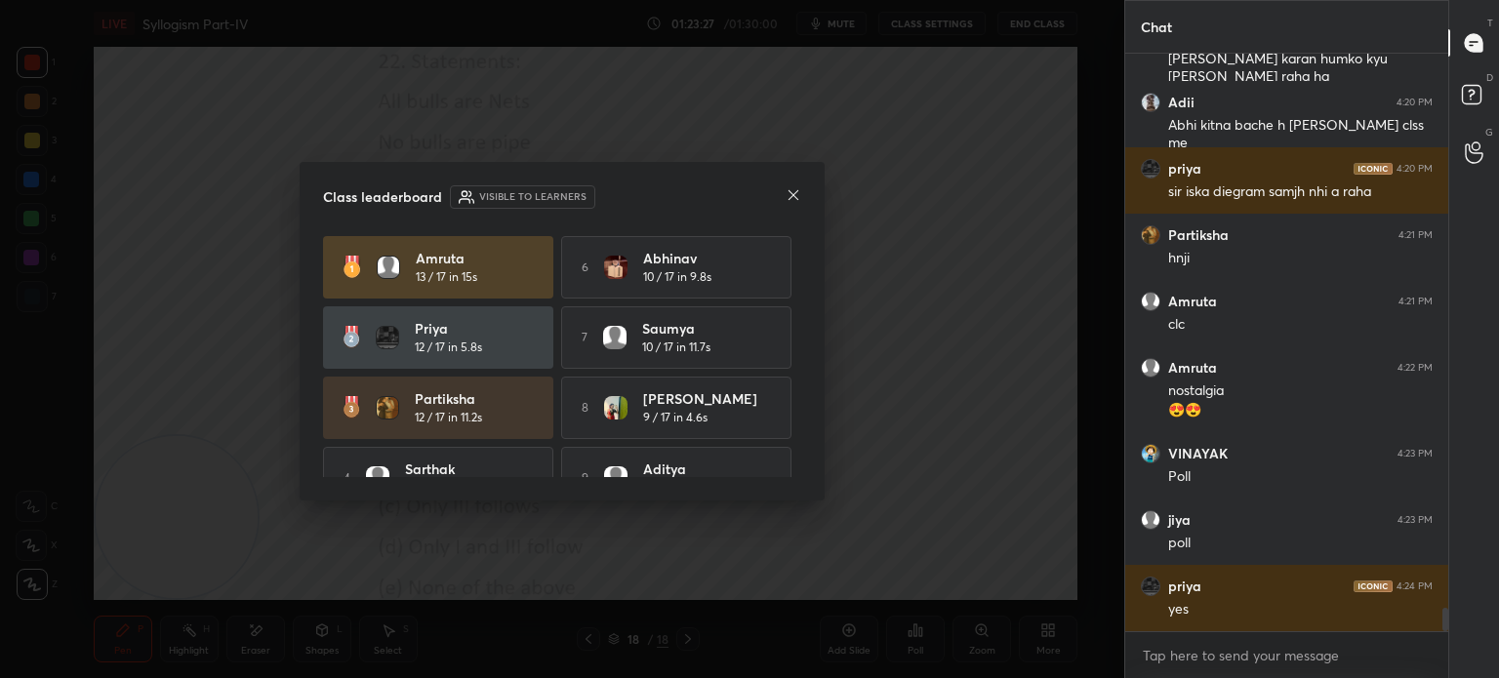
click at [792, 193] on icon at bounding box center [794, 195] width 16 height 16
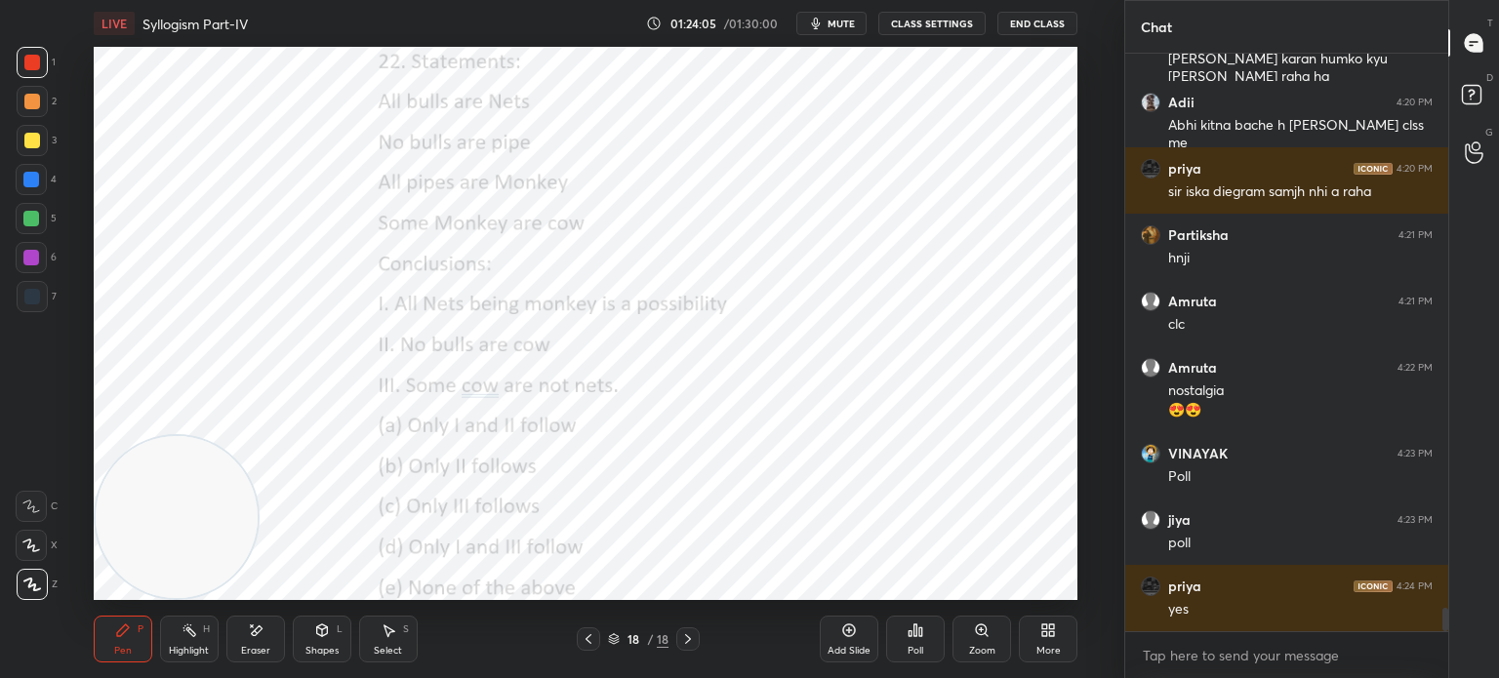
click at [1059, 639] on div "More" at bounding box center [1048, 639] width 59 height 47
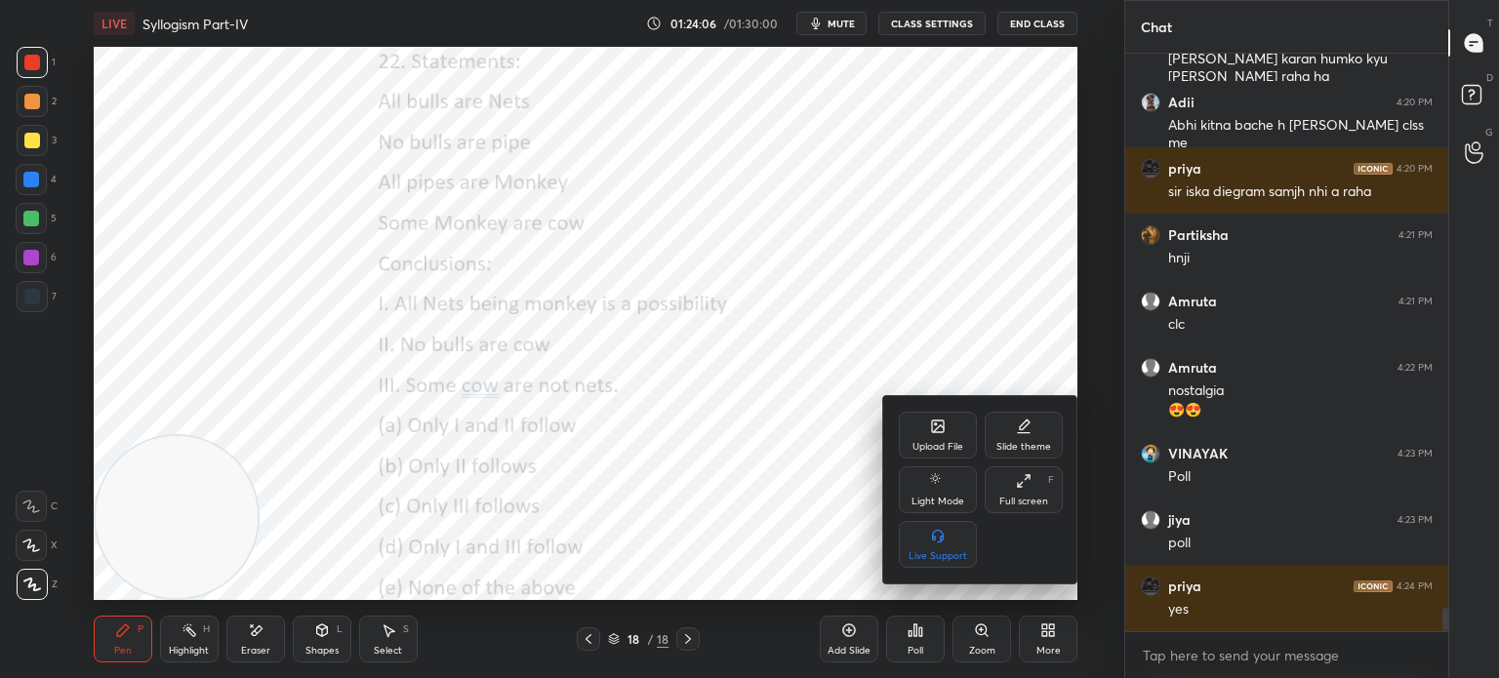
click at [900, 421] on div "Upload File" at bounding box center [938, 435] width 78 height 47
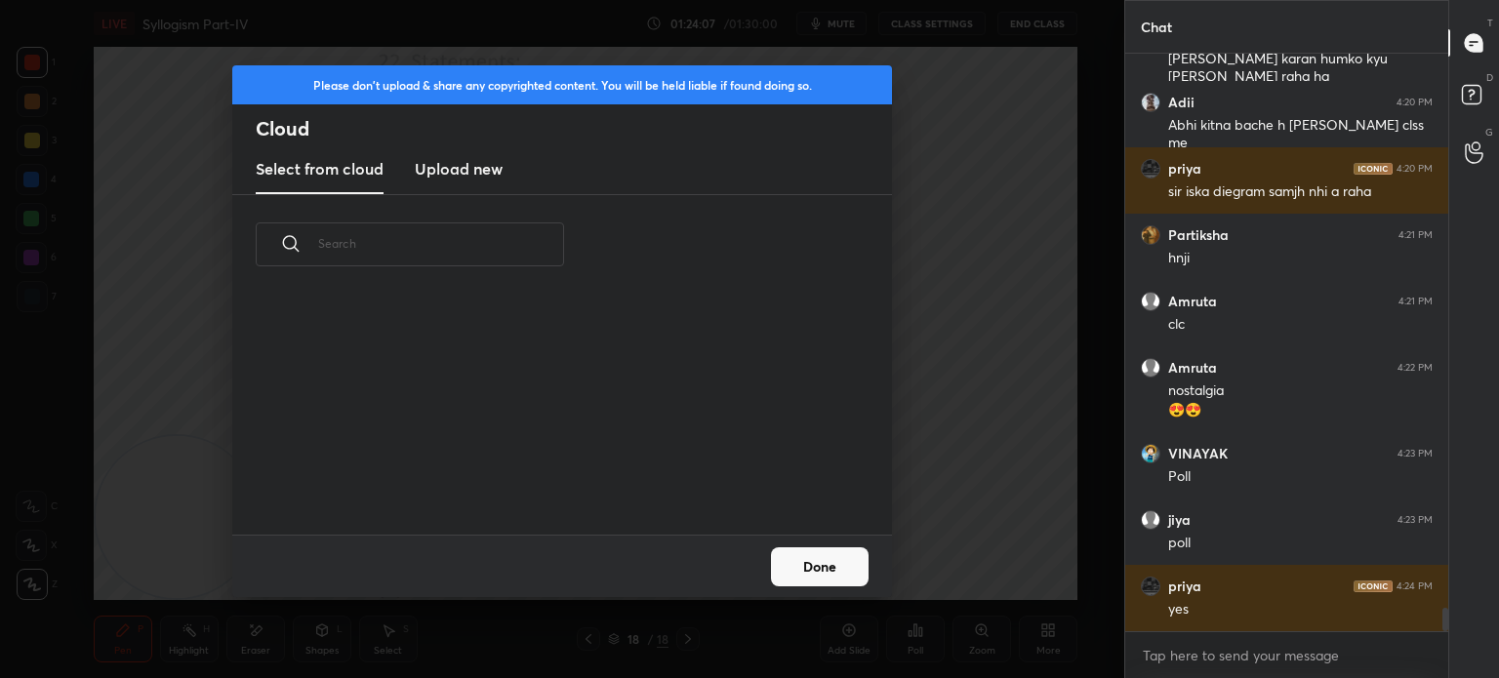
scroll to position [240, 627]
click at [441, 171] on h3 "Upload new" at bounding box center [459, 168] width 88 height 23
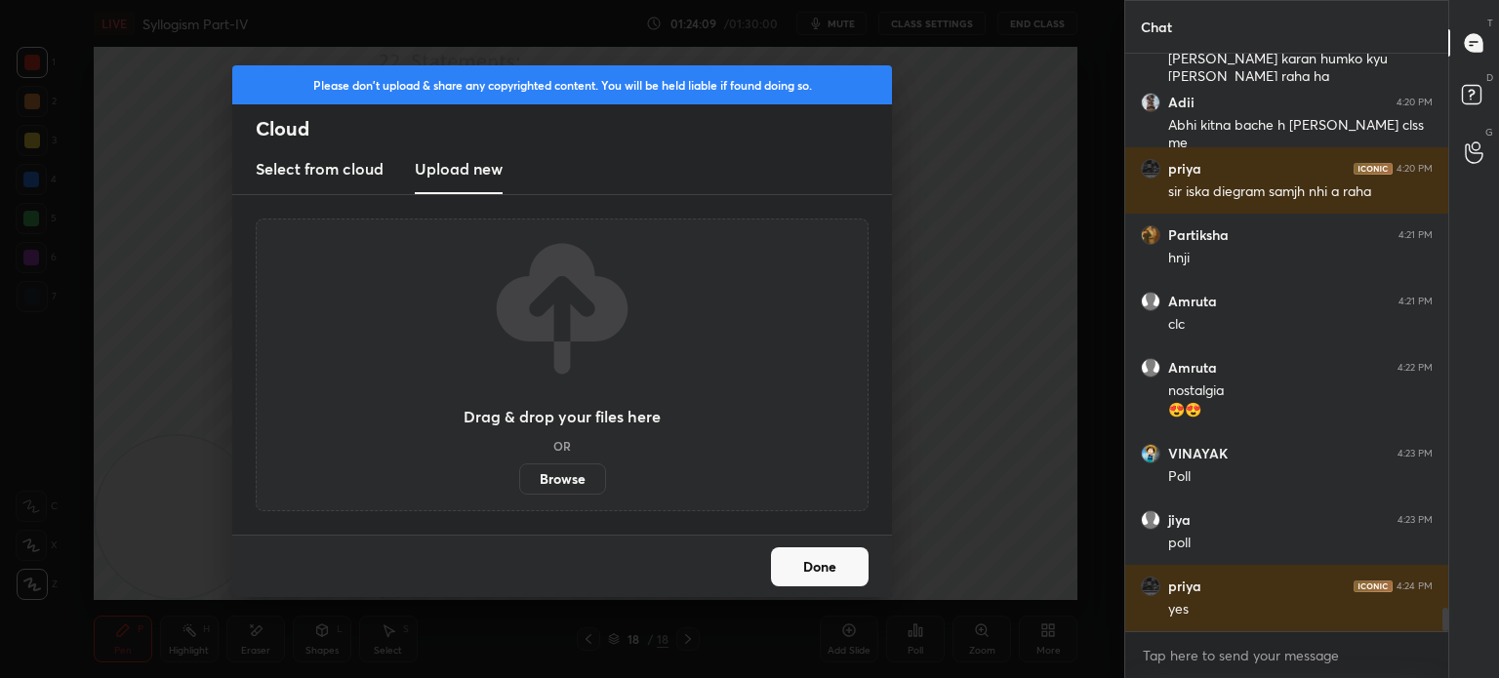
click at [562, 483] on label "Browse" at bounding box center [562, 479] width 87 height 31
click at [519, 483] on input "Browse" at bounding box center [519, 479] width 0 height 31
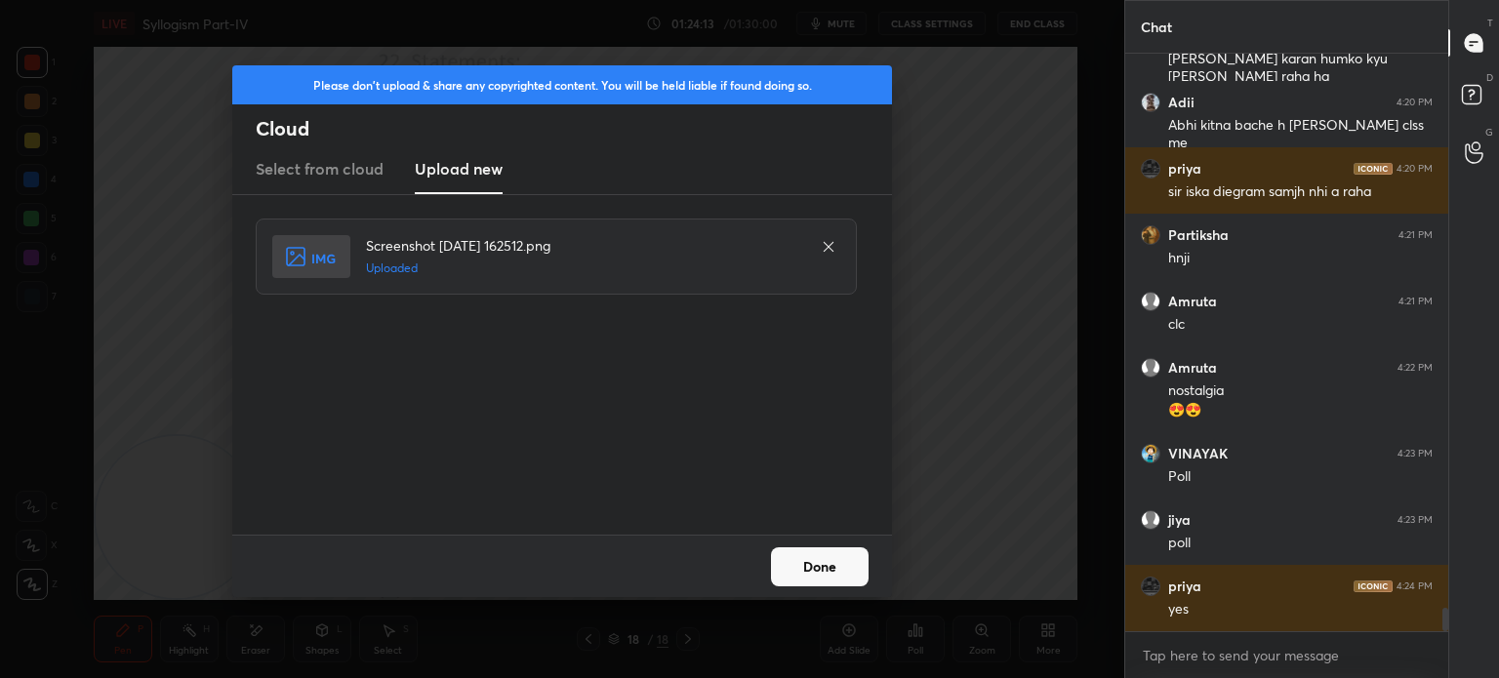
click at [811, 562] on button "Done" at bounding box center [820, 566] width 98 height 39
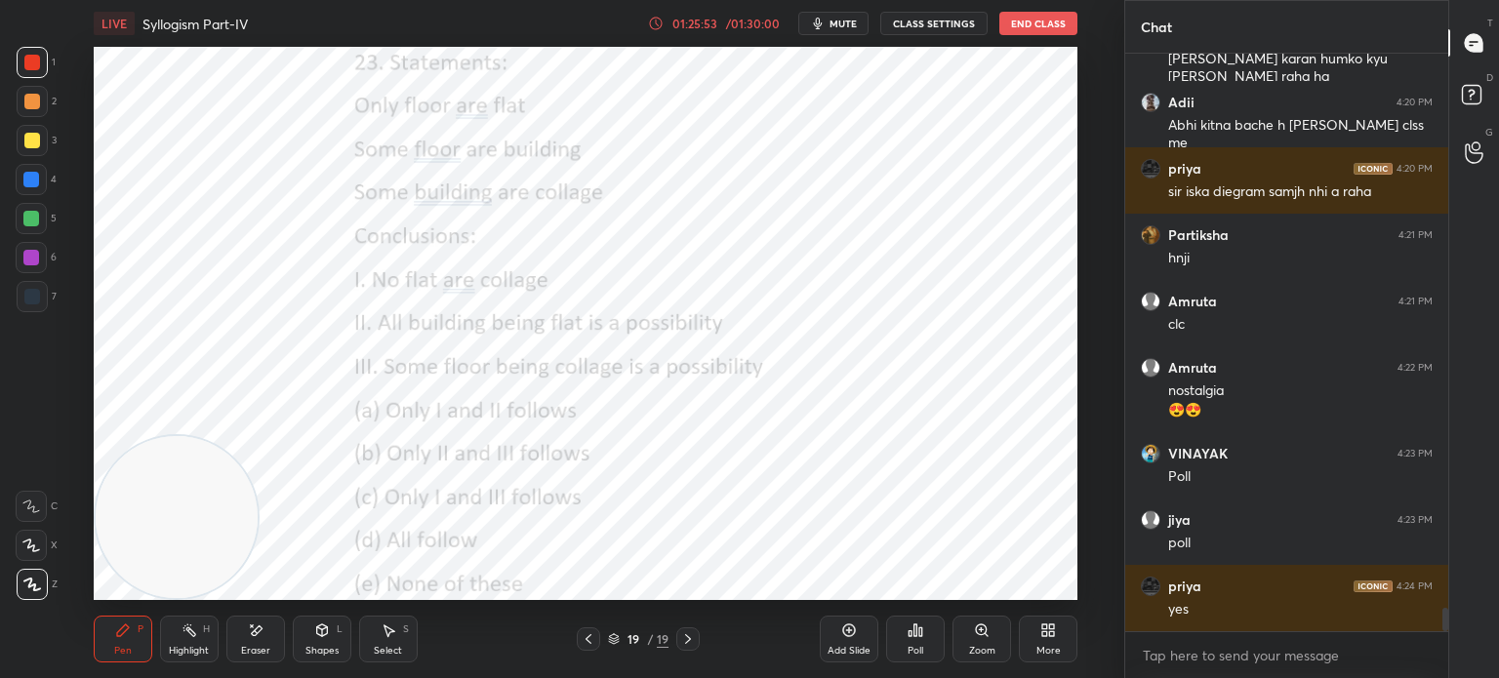
click at [1040, 630] on icon at bounding box center [1048, 631] width 16 height 16
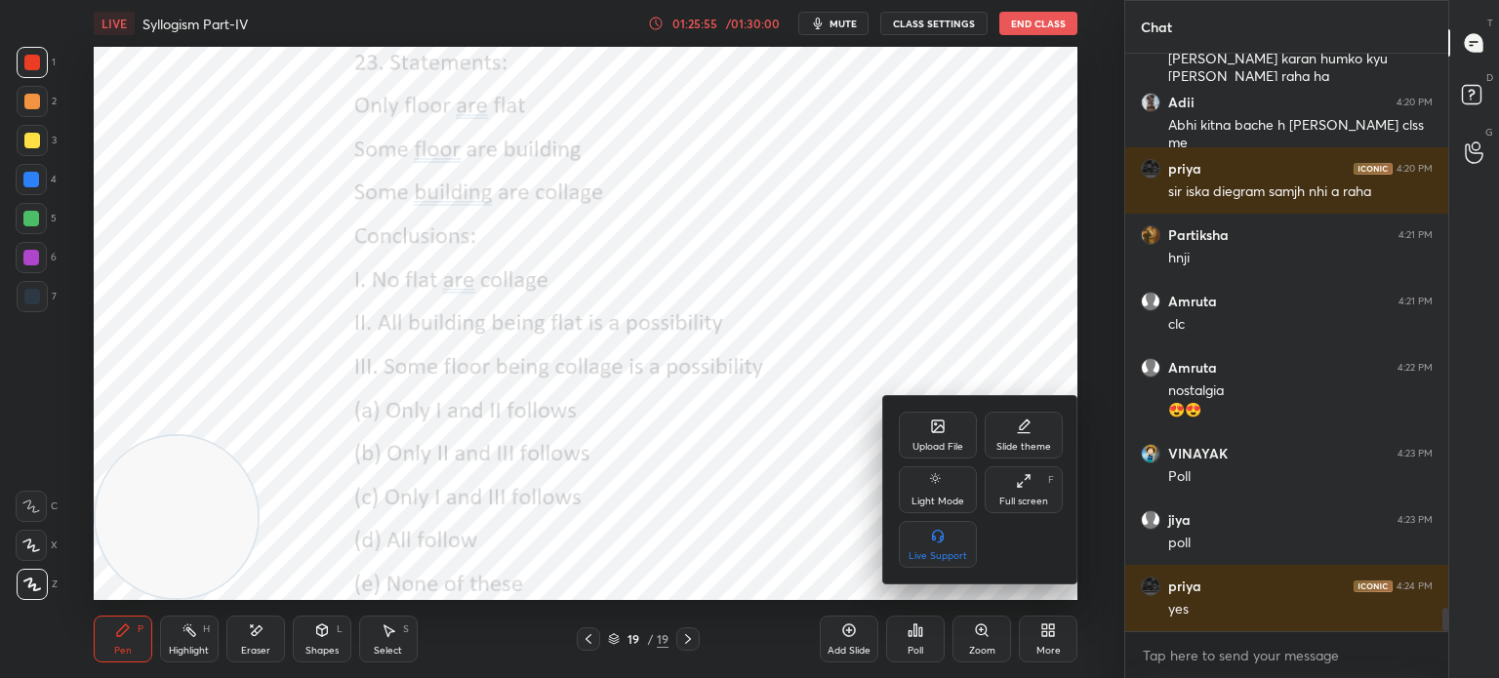
click at [933, 445] on div "Upload File" at bounding box center [937, 447] width 51 height 10
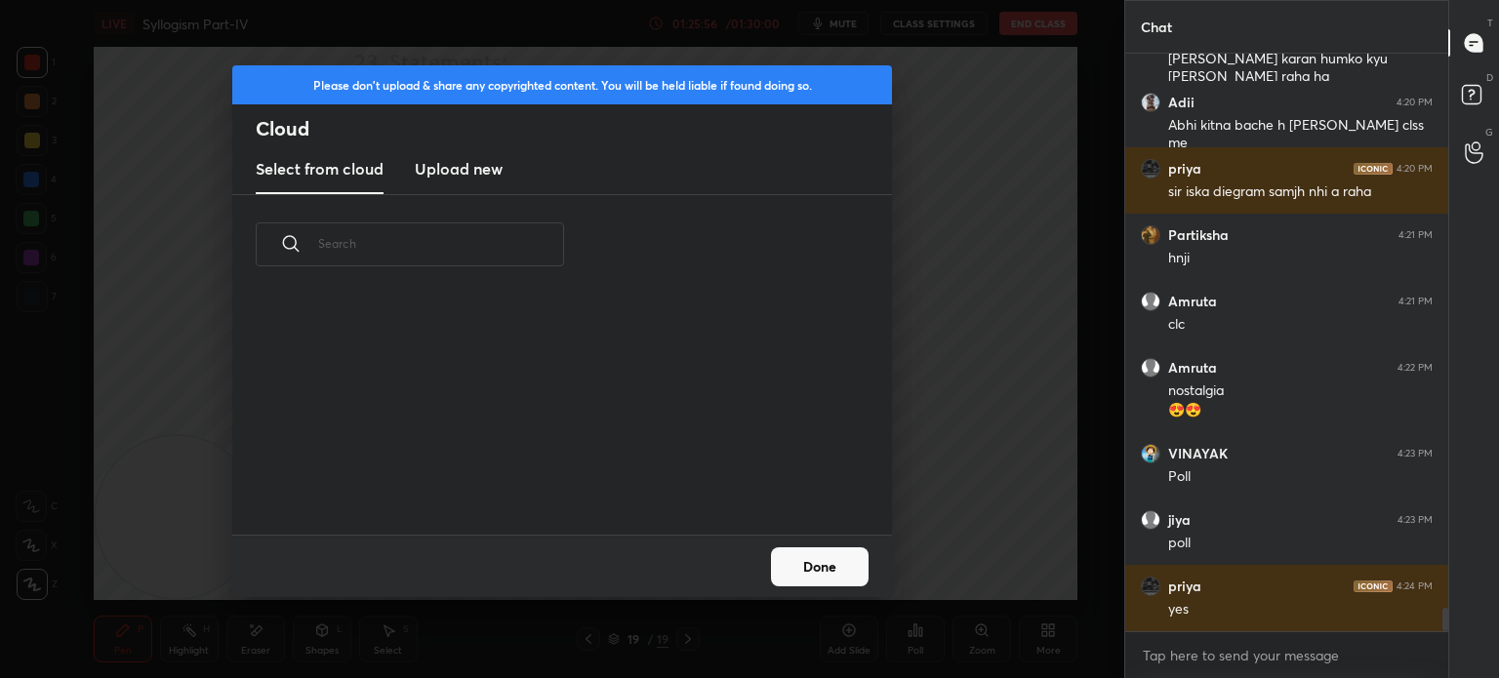
click at [425, 173] on h3 "Upload new" at bounding box center [459, 168] width 88 height 23
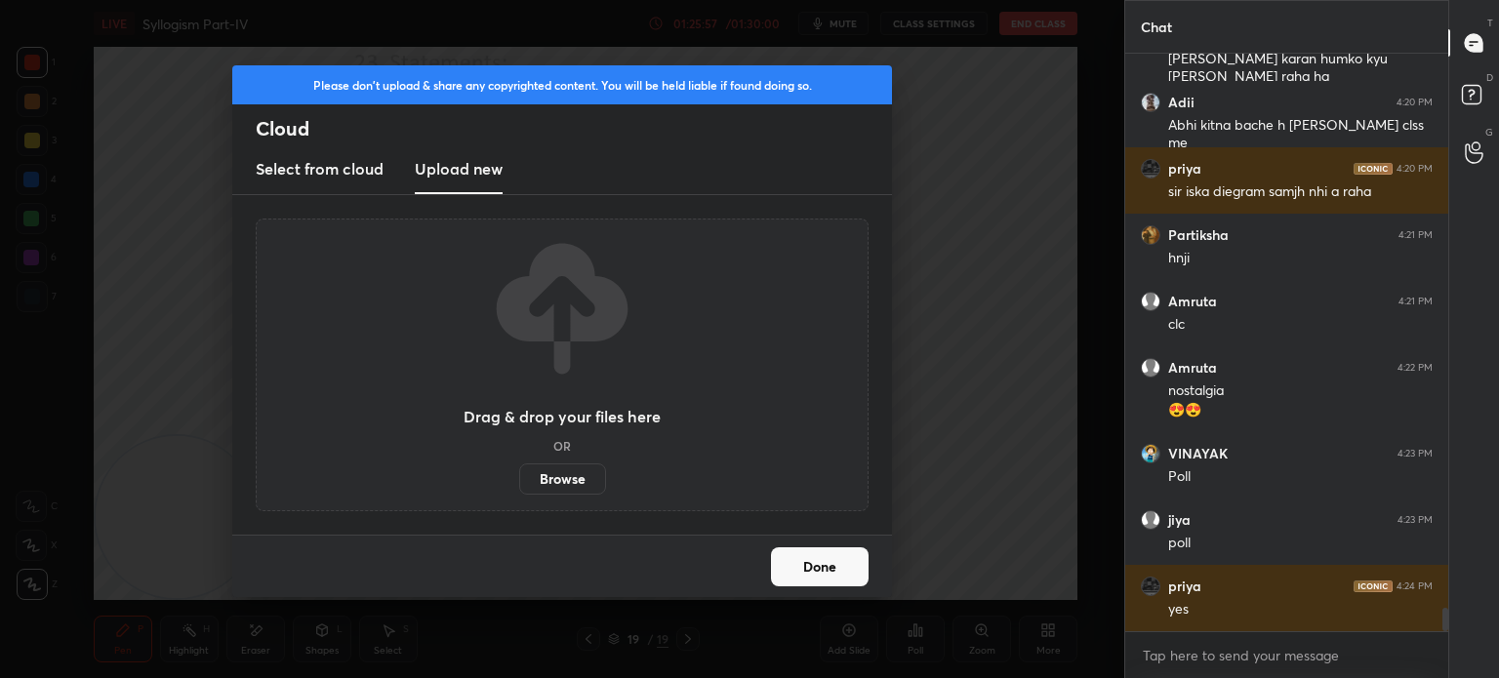
click at [555, 479] on label "Browse" at bounding box center [562, 479] width 87 height 31
click at [519, 479] on input "Browse" at bounding box center [519, 479] width 0 height 31
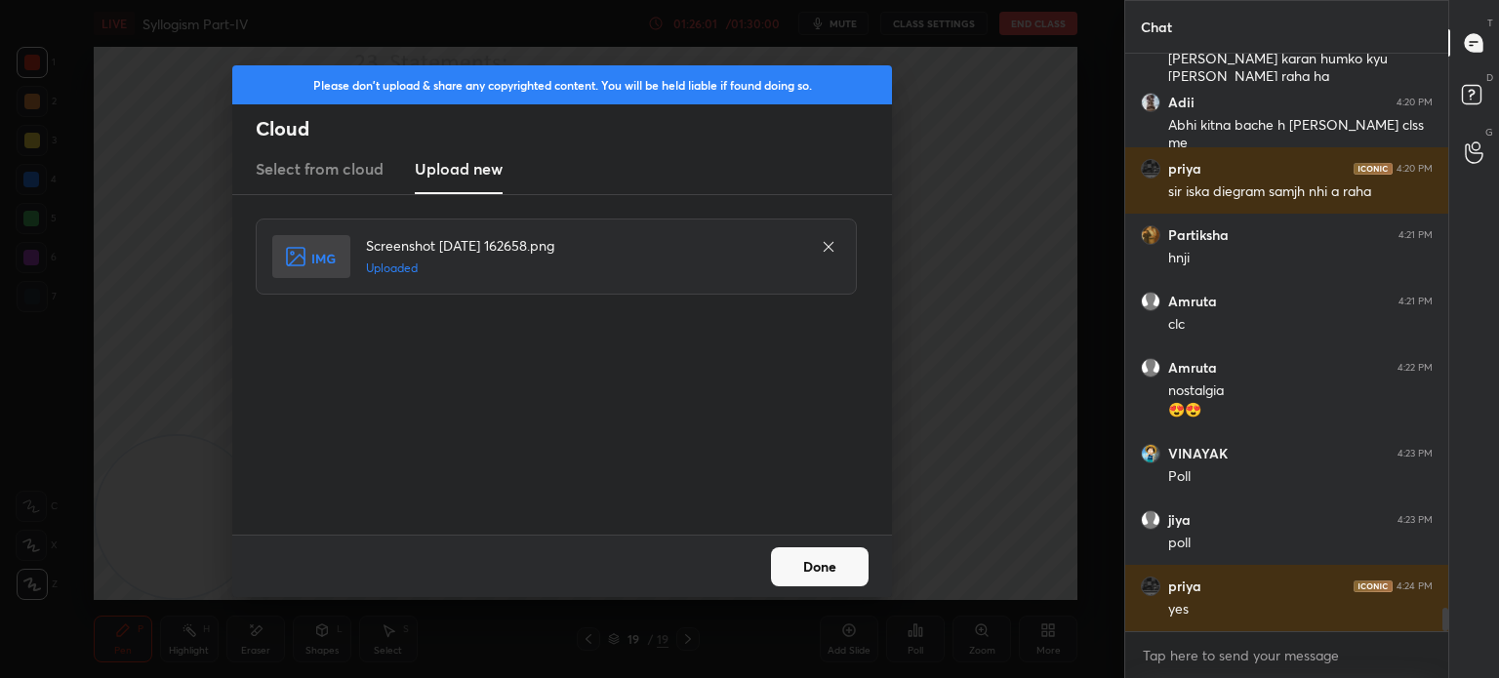
click at [808, 561] on button "Done" at bounding box center [820, 566] width 98 height 39
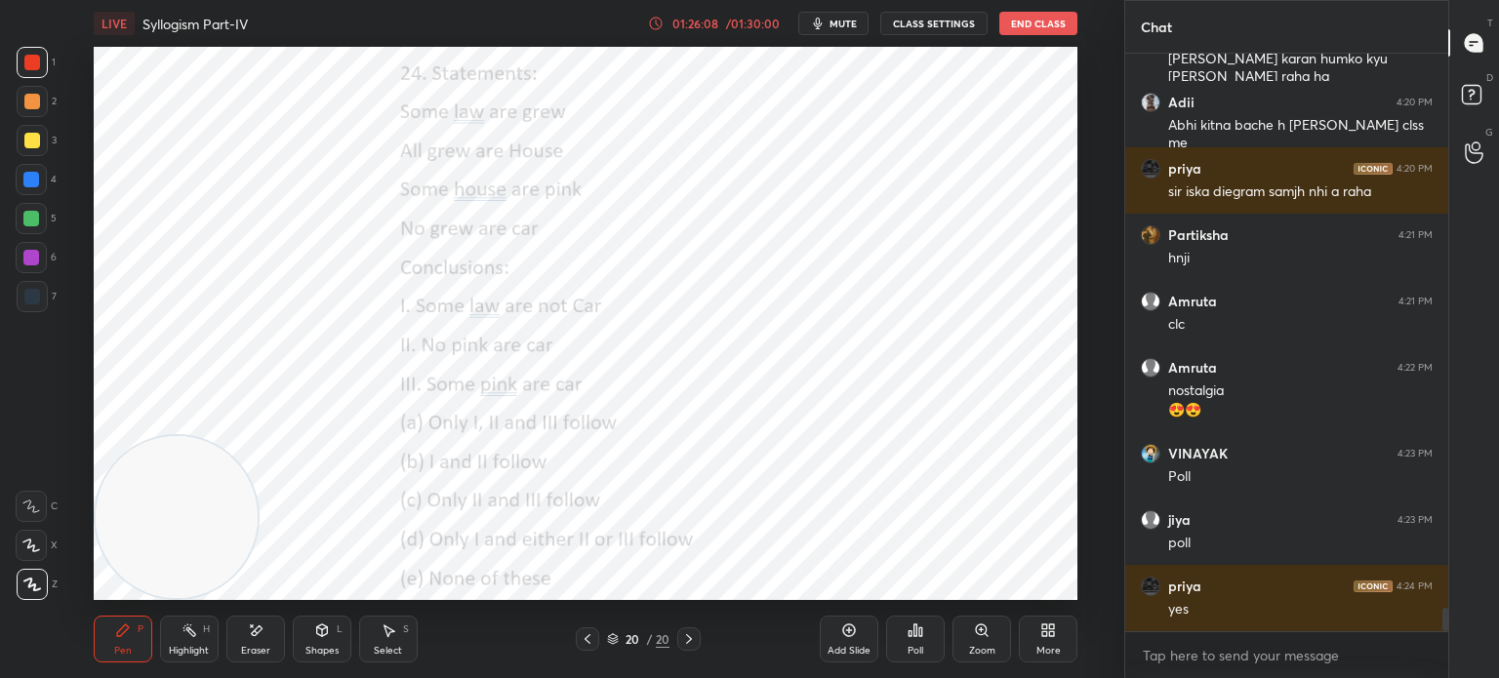
scroll to position [14025, 0]
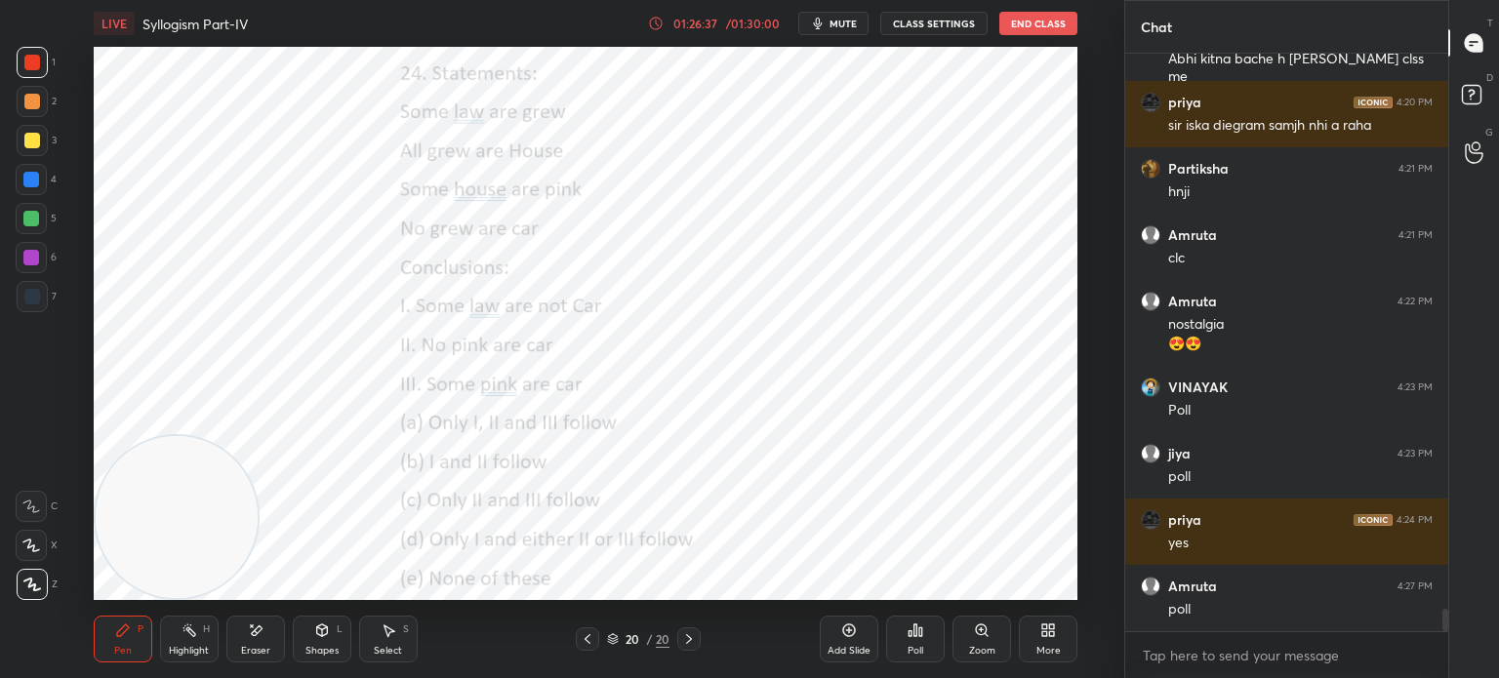
click at [912, 639] on div "Poll" at bounding box center [915, 639] width 59 height 47
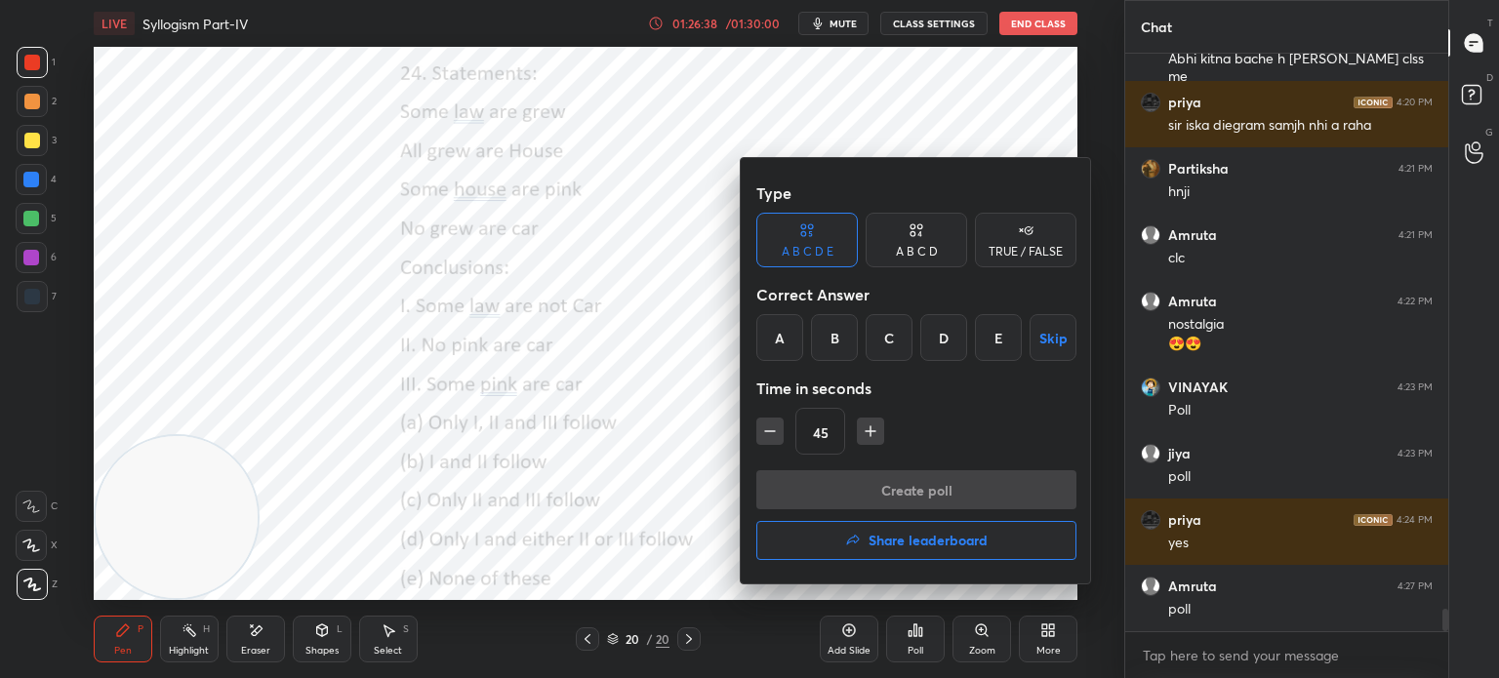
click at [938, 340] on div "D" at bounding box center [943, 337] width 47 height 47
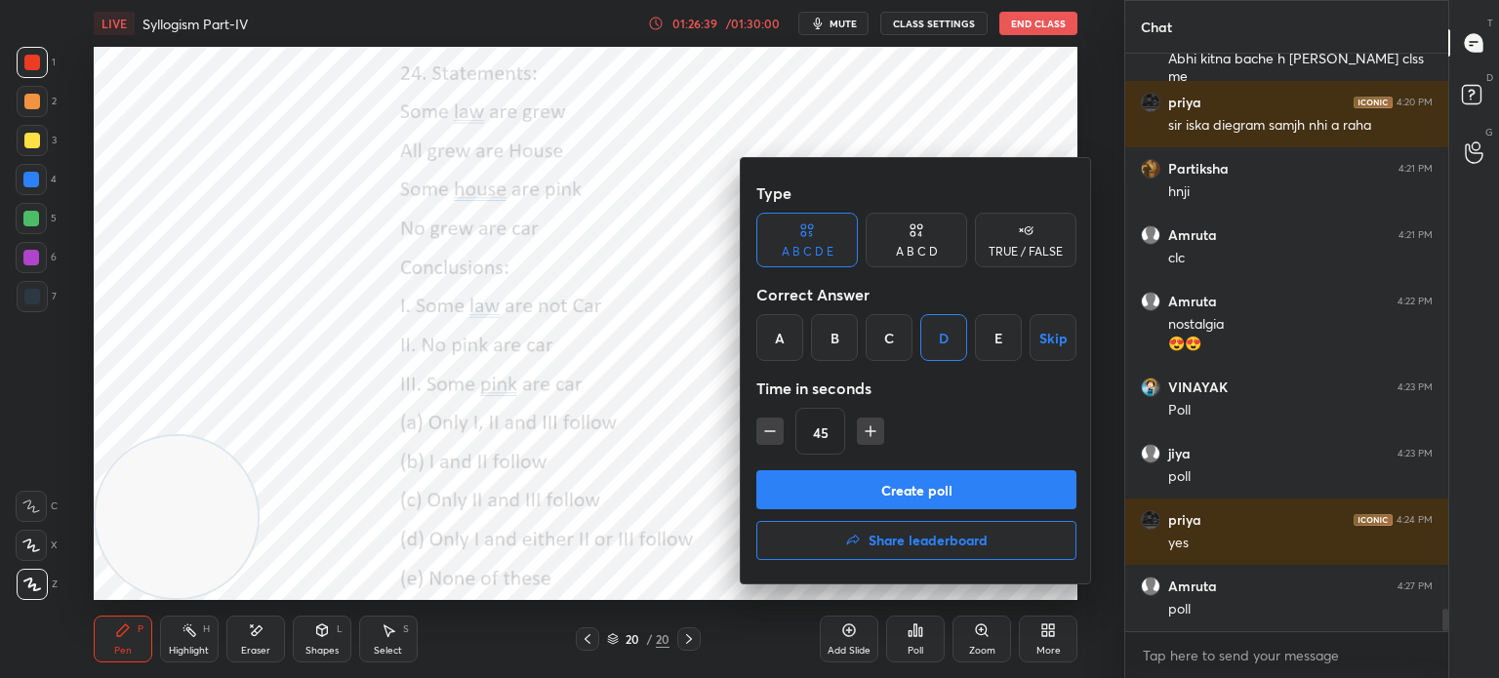
click at [867, 427] on icon "button" at bounding box center [871, 432] width 20 height 20
type input "60"
click at [863, 486] on button "Create poll" at bounding box center [916, 489] width 320 height 39
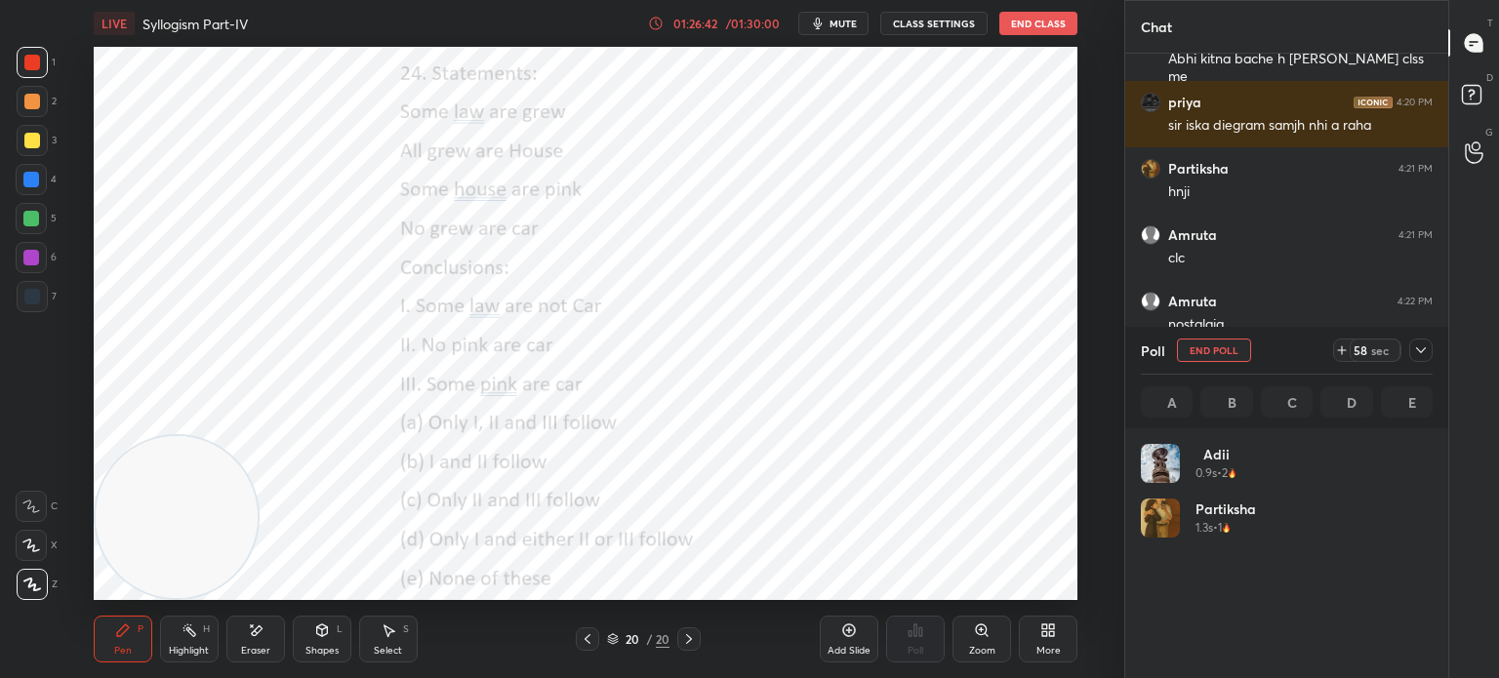
scroll to position [228, 286]
click at [834, 25] on span "mute" at bounding box center [842, 24] width 27 height 14
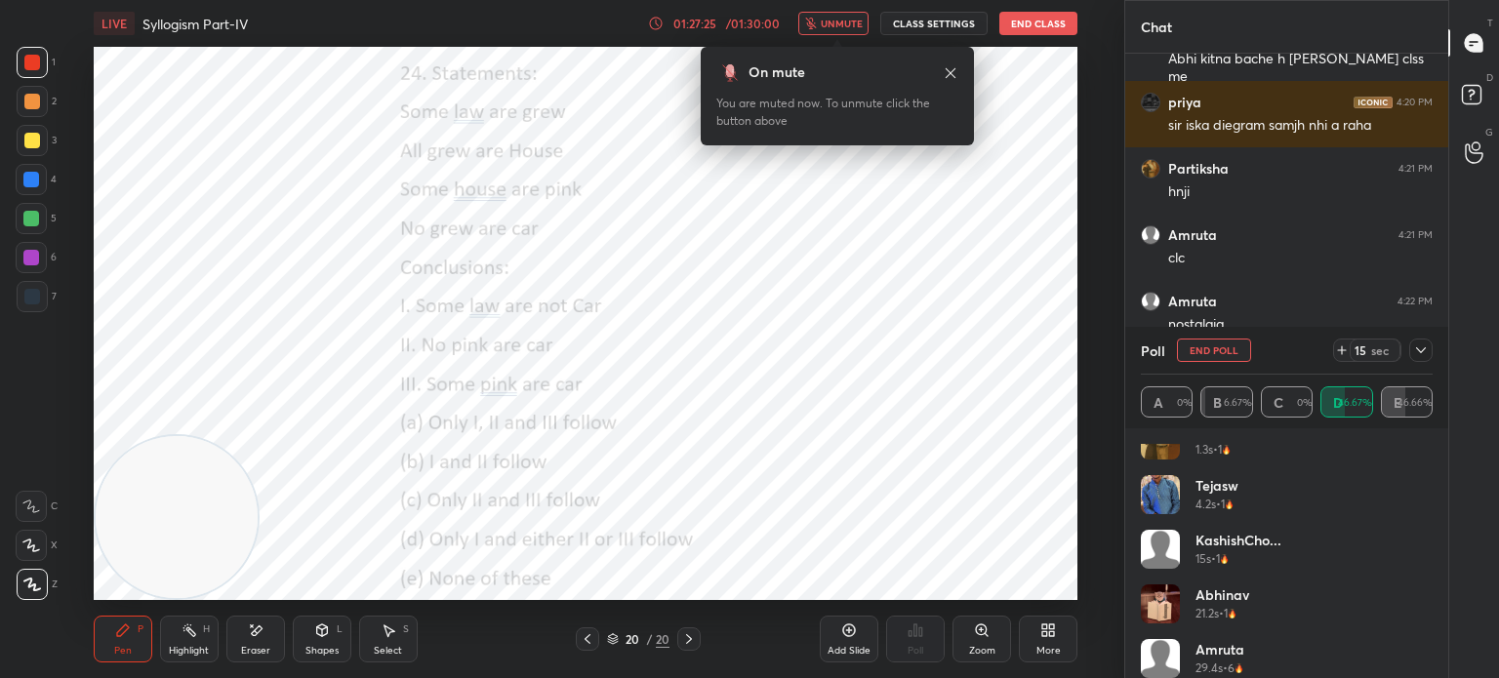
scroll to position [148, 0]
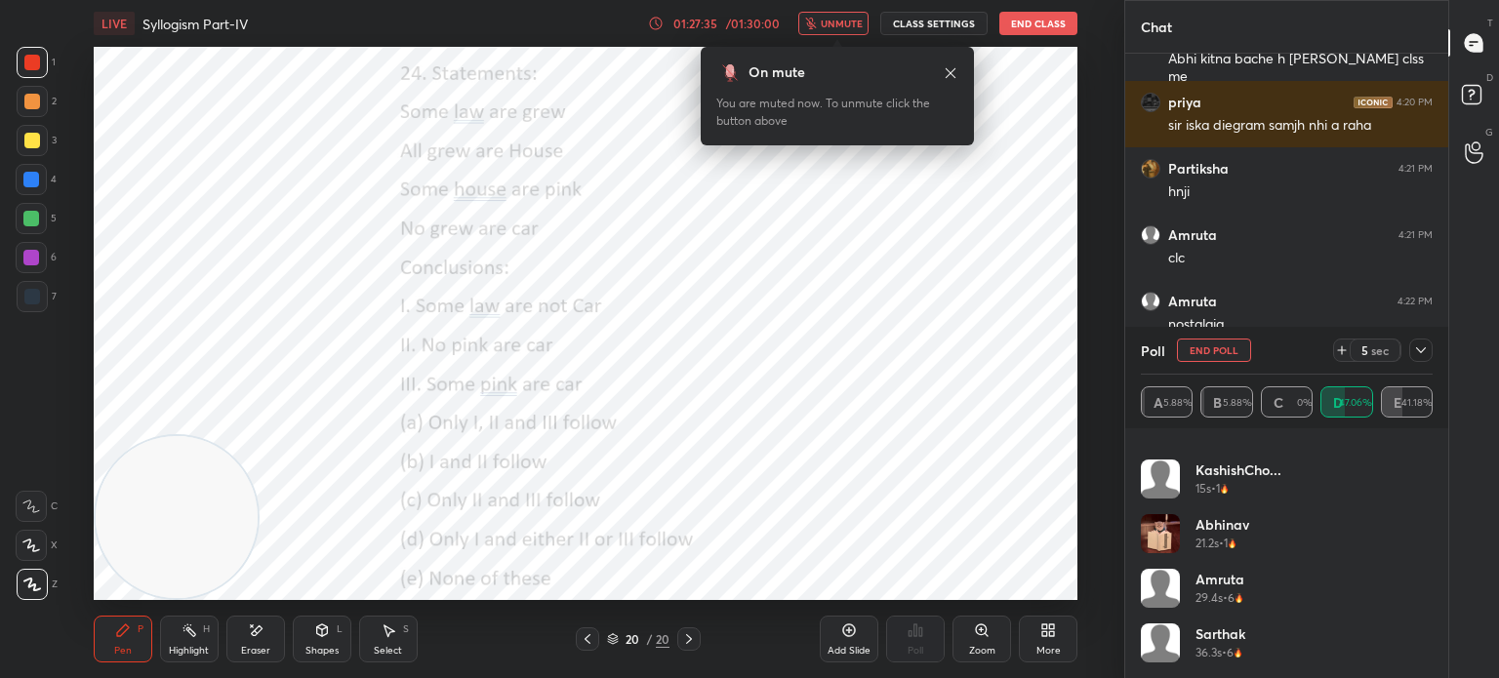
click at [837, 20] on span "unmute" at bounding box center [842, 24] width 42 height 14
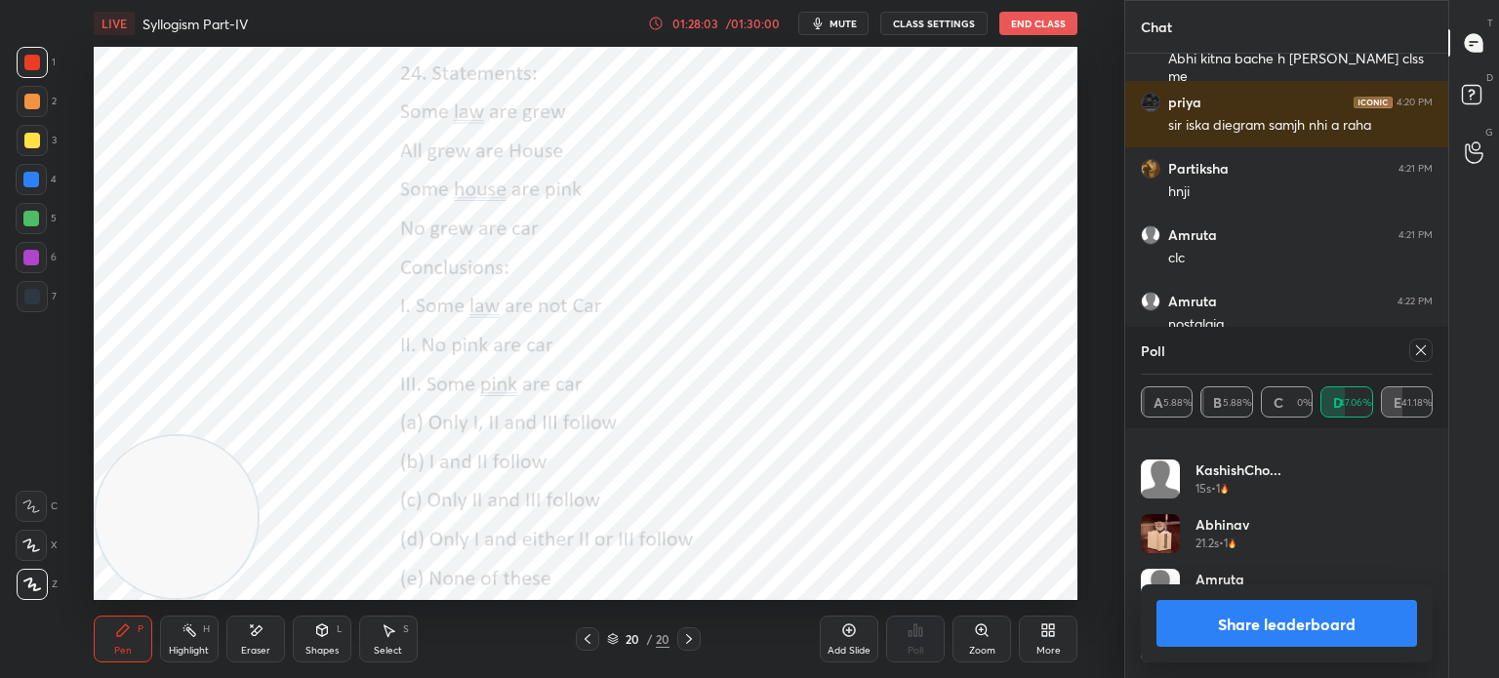
click at [1220, 631] on button "Share leaderboard" at bounding box center [1286, 623] width 261 height 47
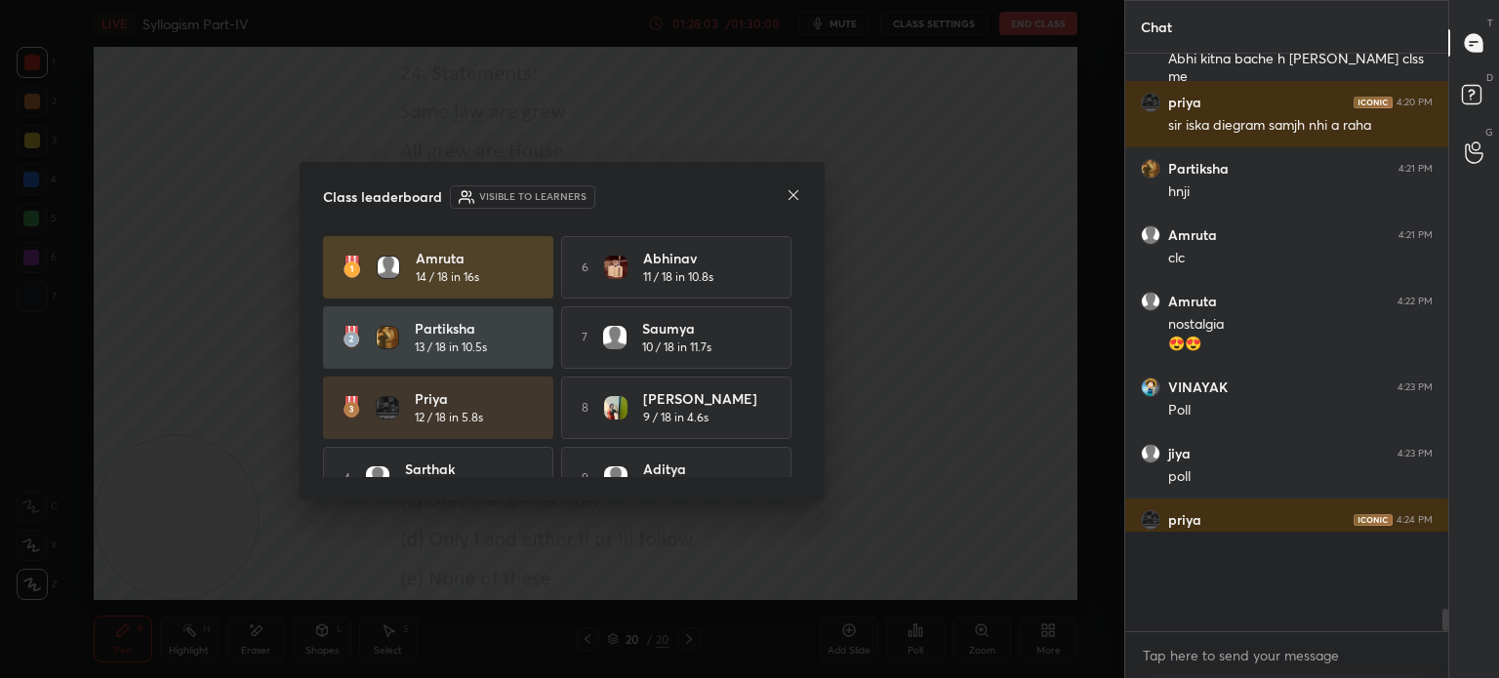
scroll to position [6, 6]
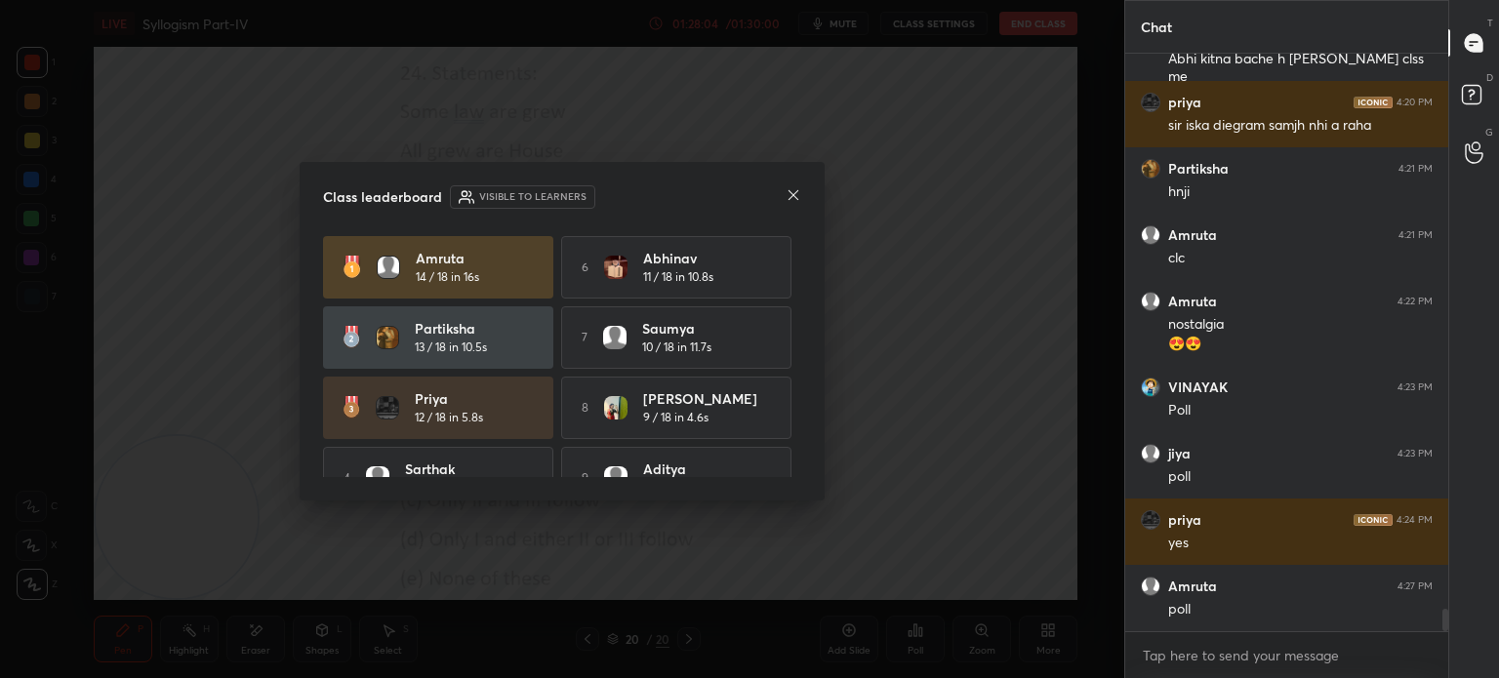
click at [791, 199] on icon at bounding box center [794, 195] width 16 height 16
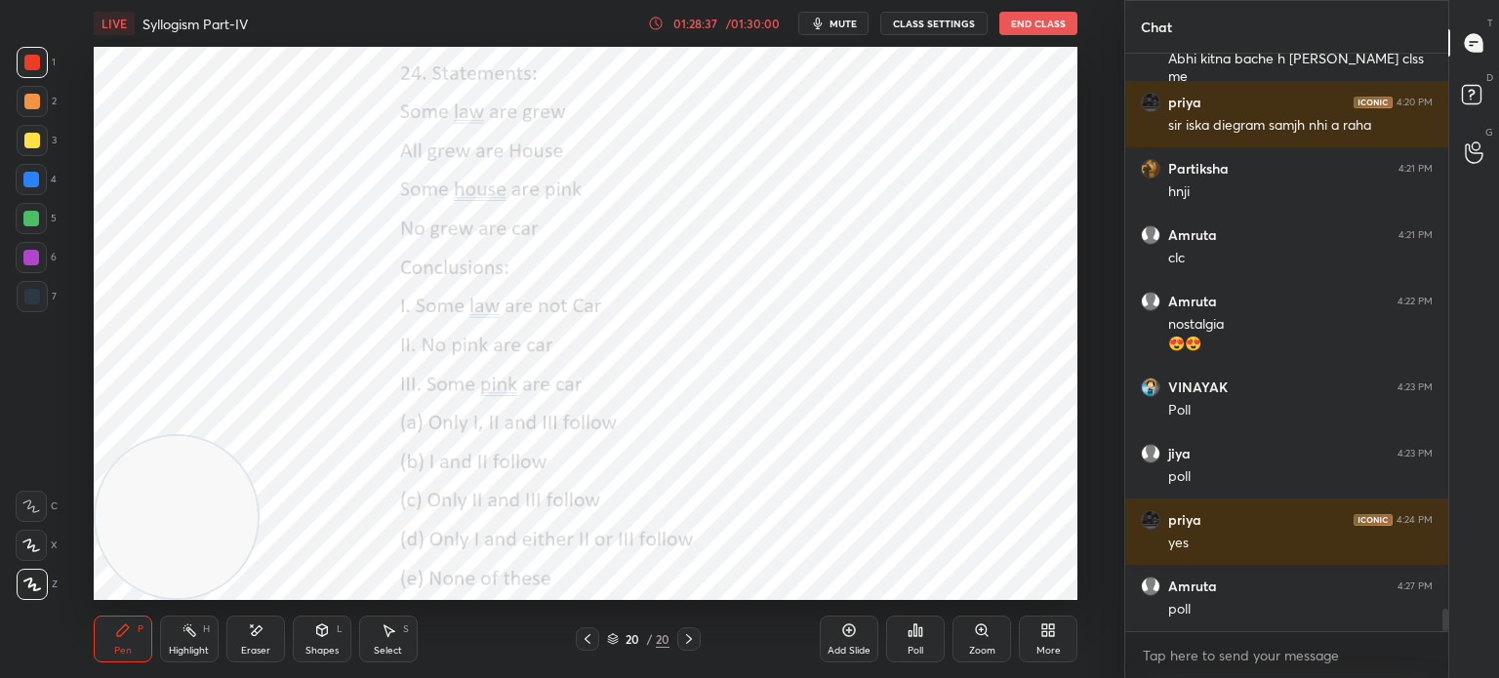
click at [1059, 637] on div "More" at bounding box center [1048, 639] width 59 height 47
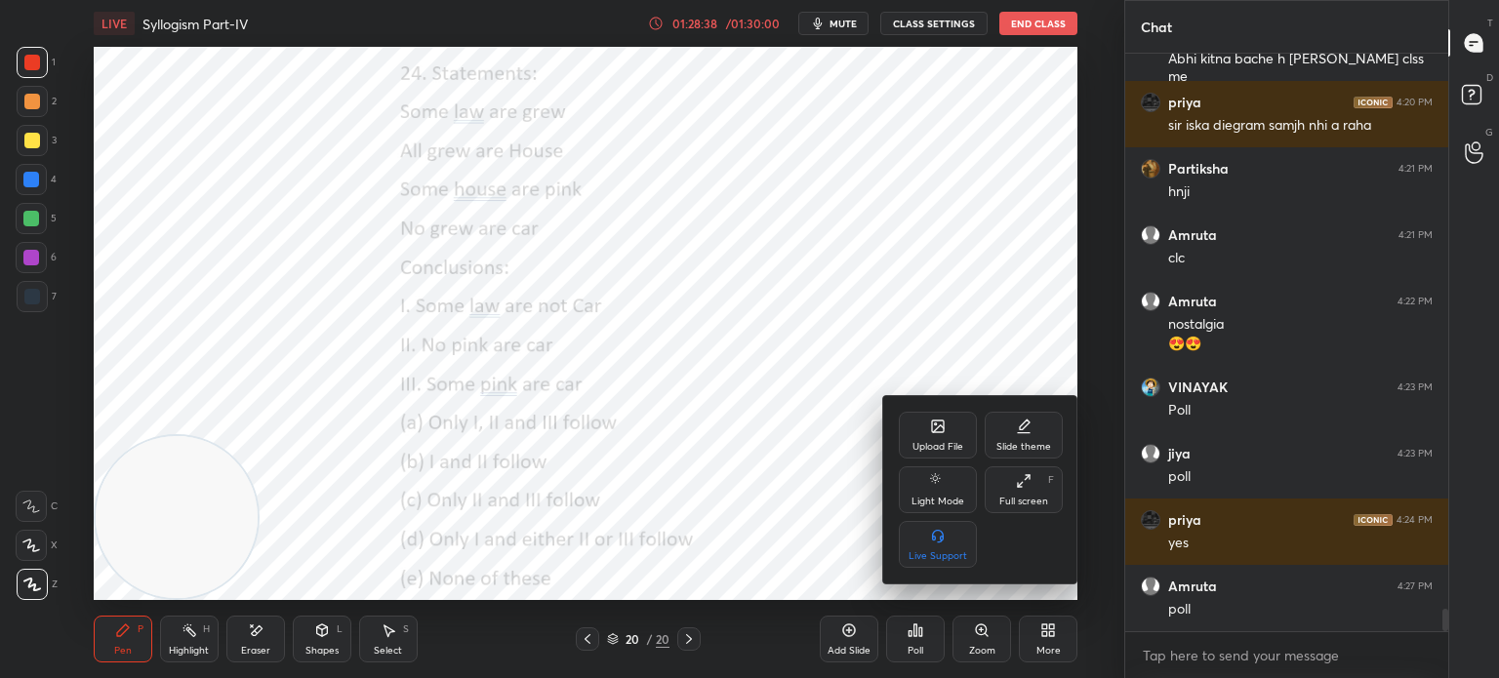
click at [923, 432] on div "Upload File" at bounding box center [938, 435] width 78 height 47
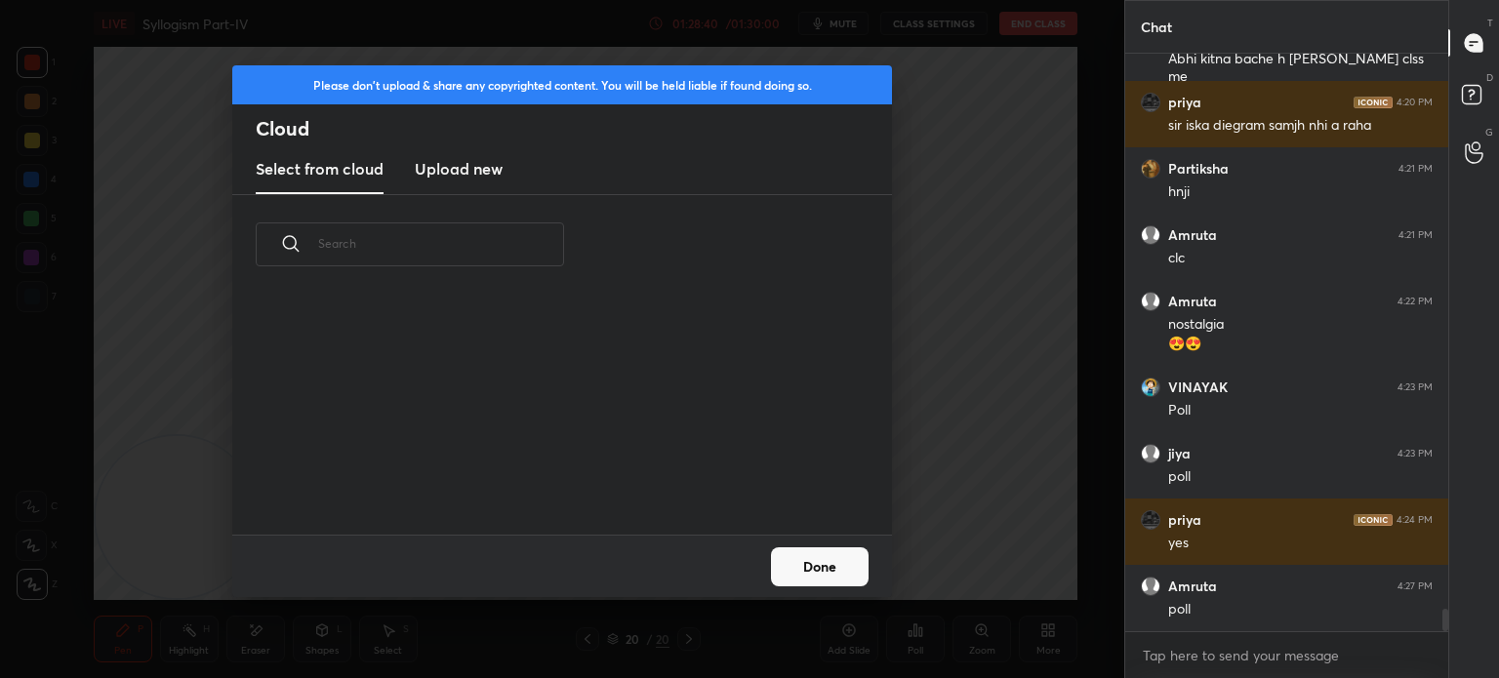
scroll to position [240, 627]
click at [448, 176] on h3 "Upload new" at bounding box center [459, 168] width 88 height 23
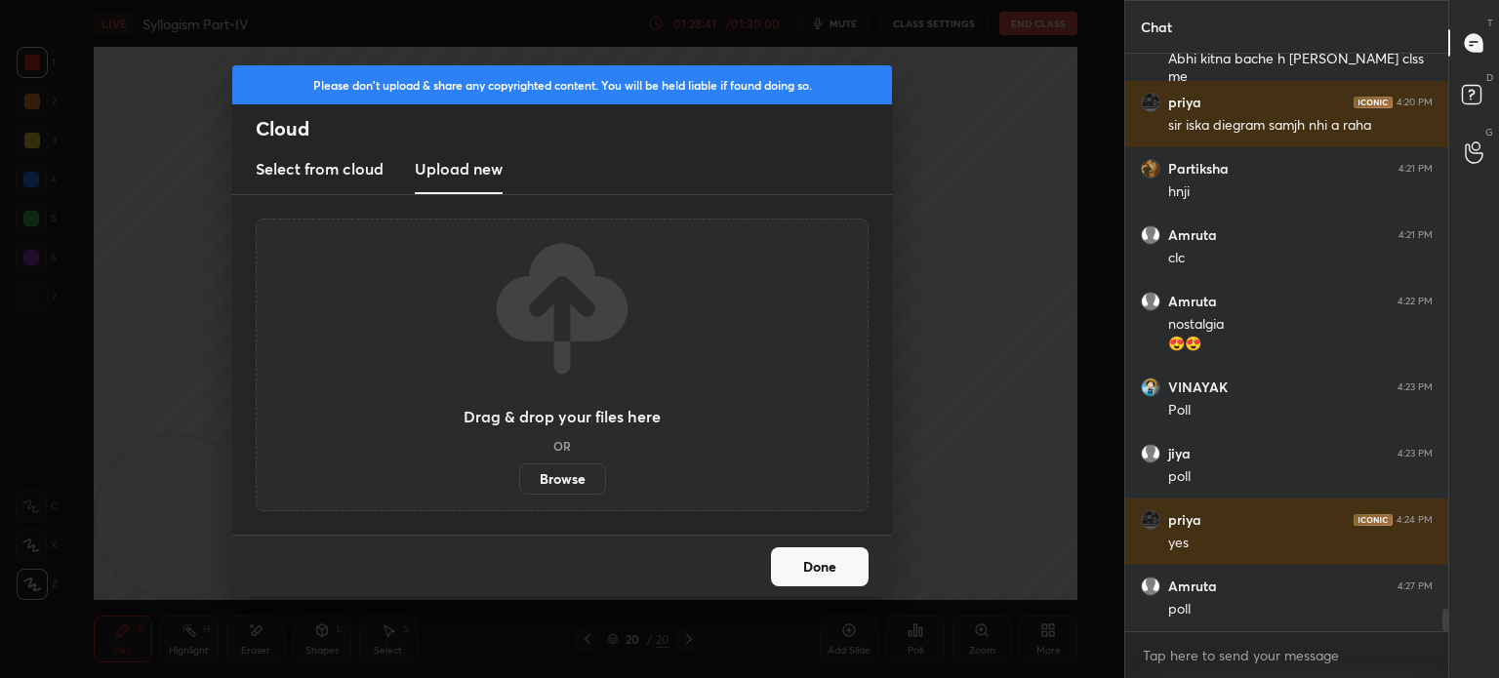
click at [552, 478] on label "Browse" at bounding box center [562, 479] width 87 height 31
click at [519, 478] on input "Browse" at bounding box center [519, 479] width 0 height 31
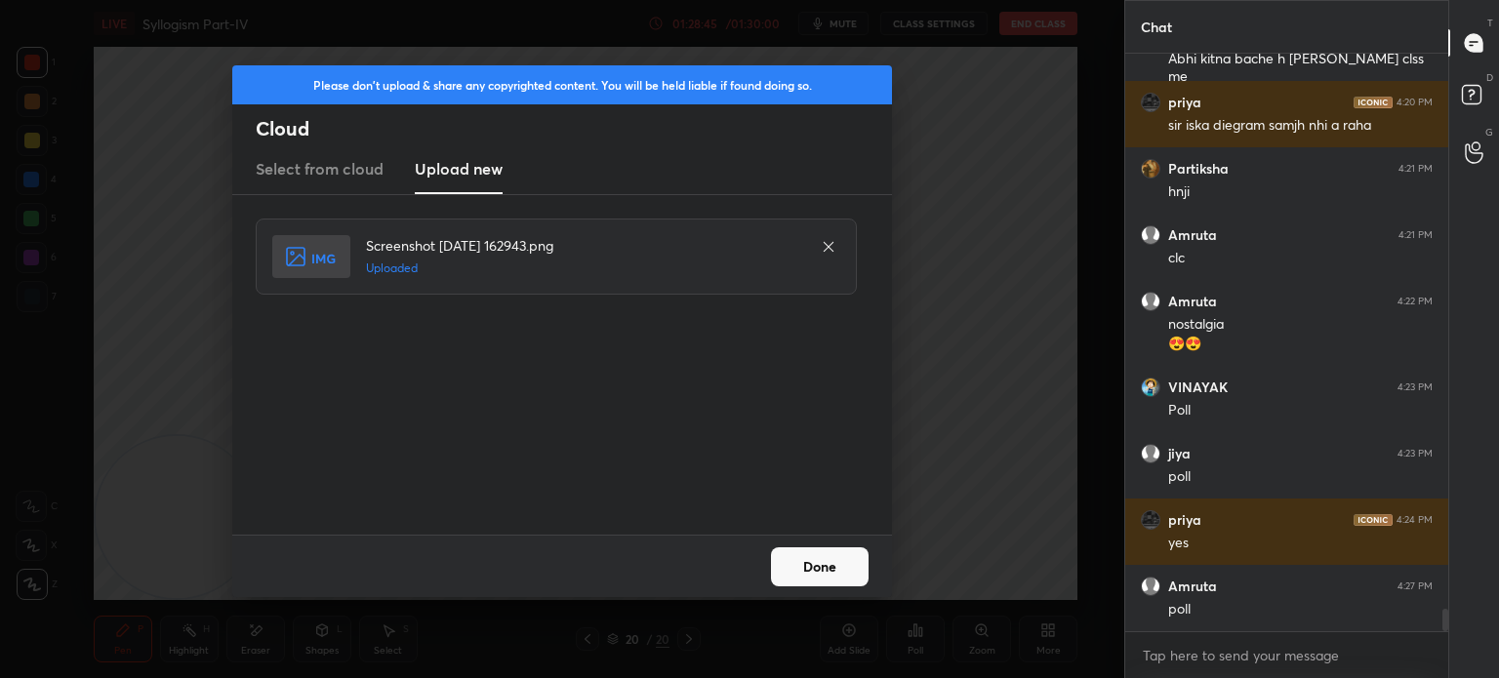
click at [822, 571] on button "Done" at bounding box center [820, 566] width 98 height 39
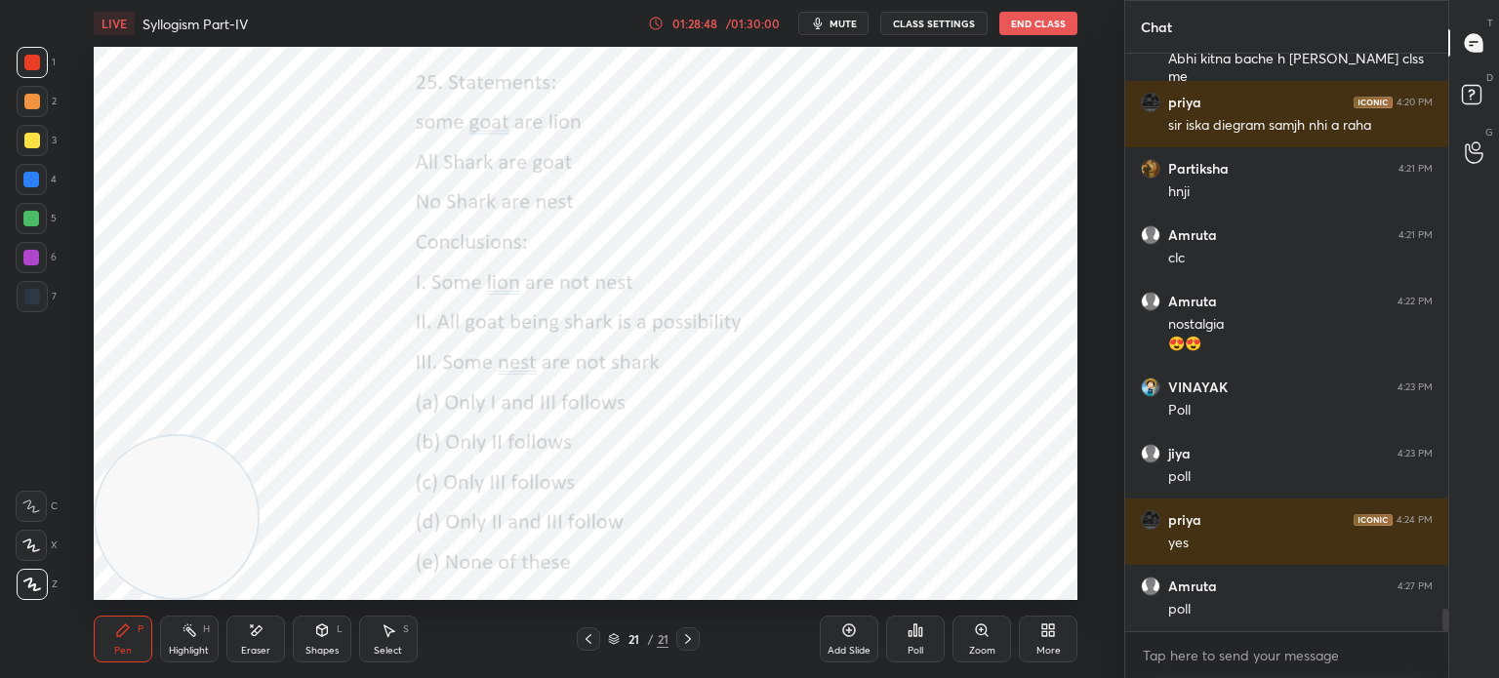
click at [835, 30] on button "mute" at bounding box center [833, 23] width 70 height 23
click at [254, 641] on div "Eraser" at bounding box center [255, 639] width 59 height 47
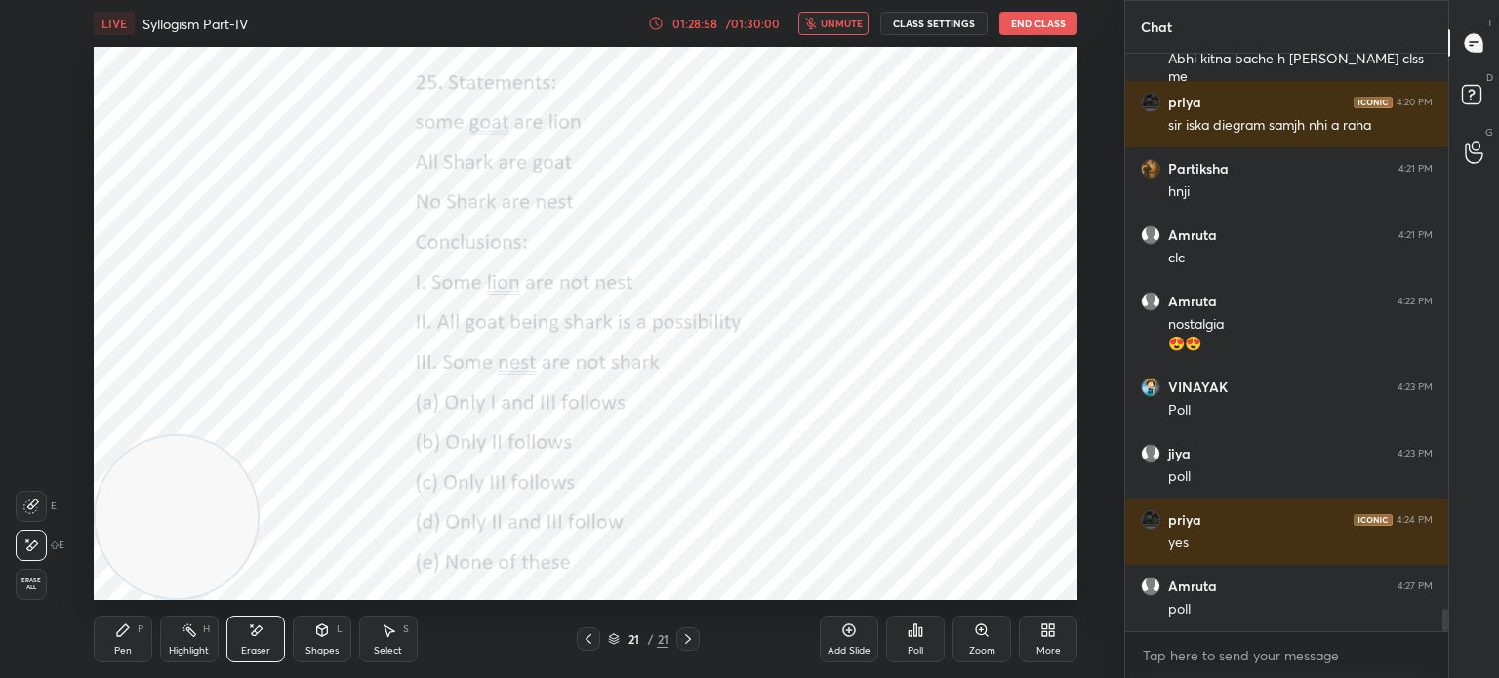
click at [33, 579] on span "Erase all" at bounding box center [31, 585] width 29 height 14
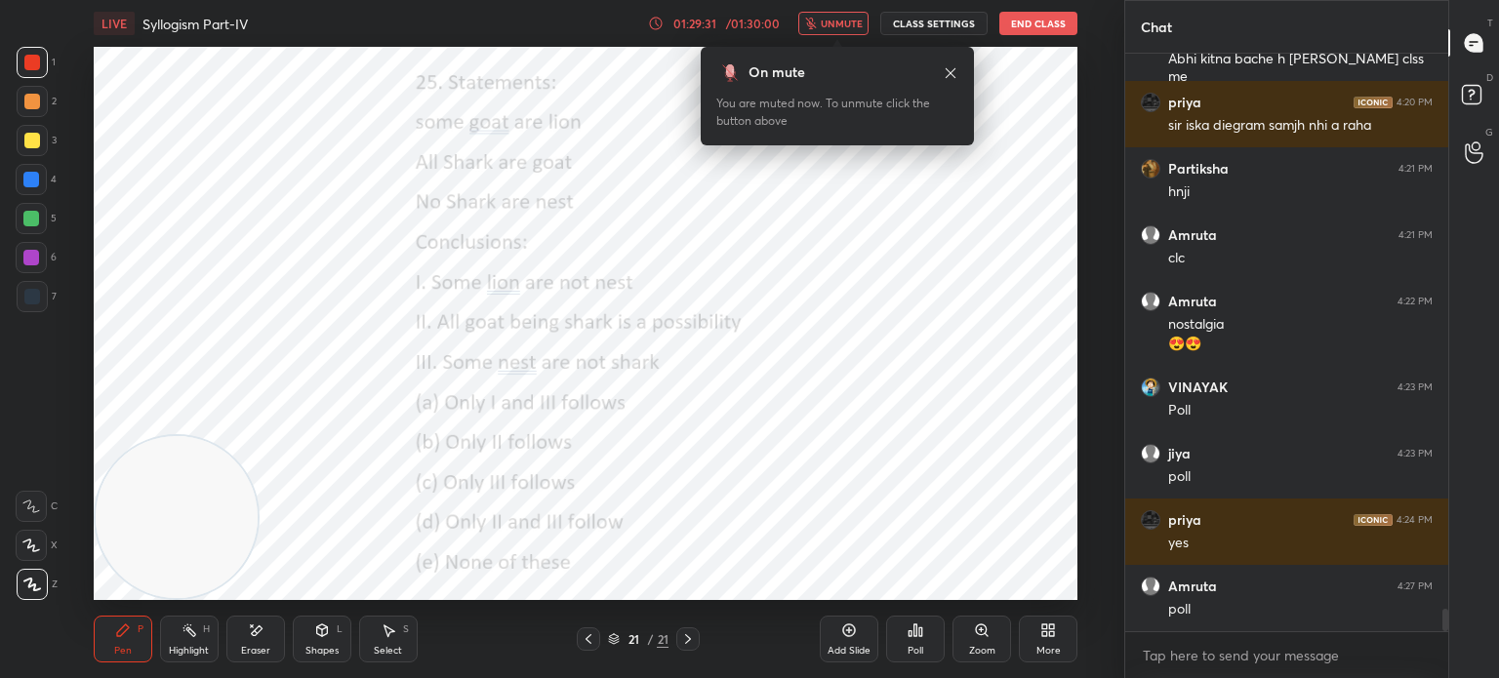
click at [912, 636] on icon at bounding box center [916, 631] width 16 height 16
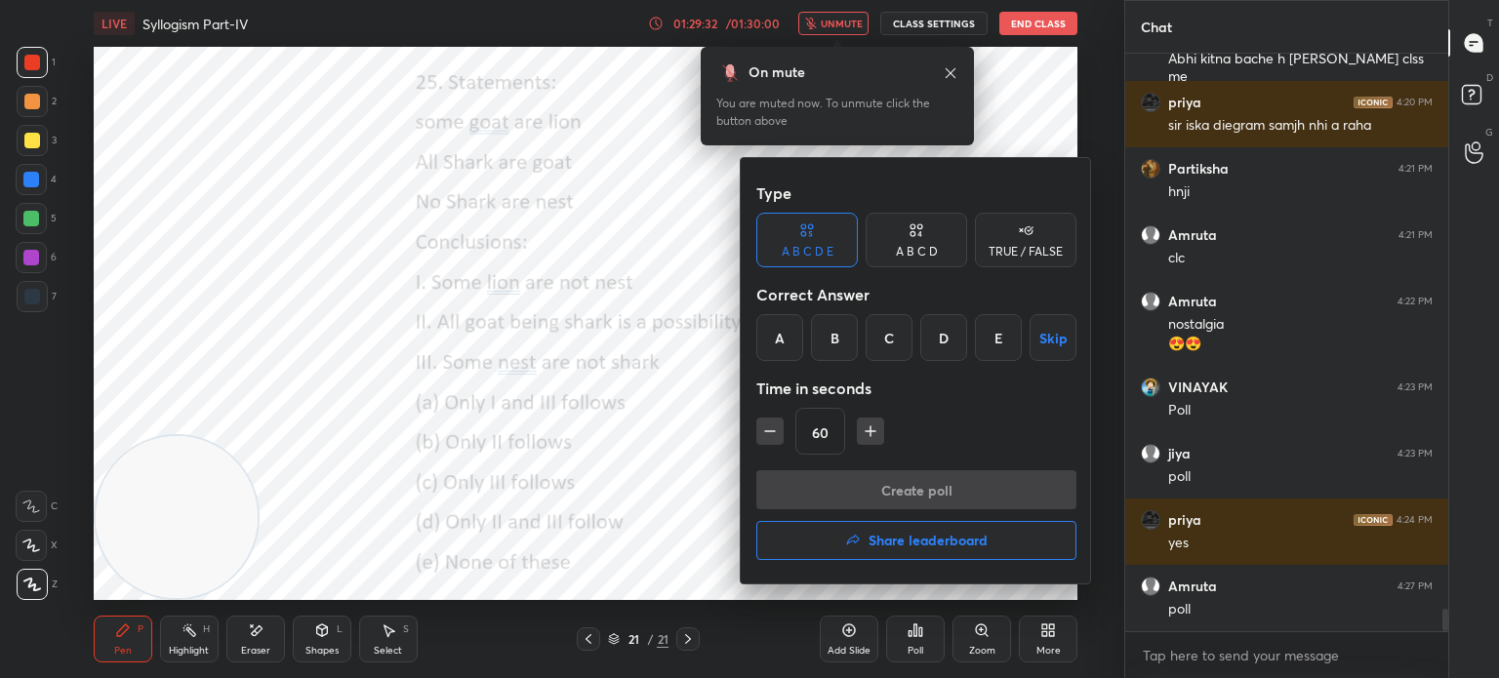
click at [933, 339] on div "D" at bounding box center [943, 337] width 47 height 47
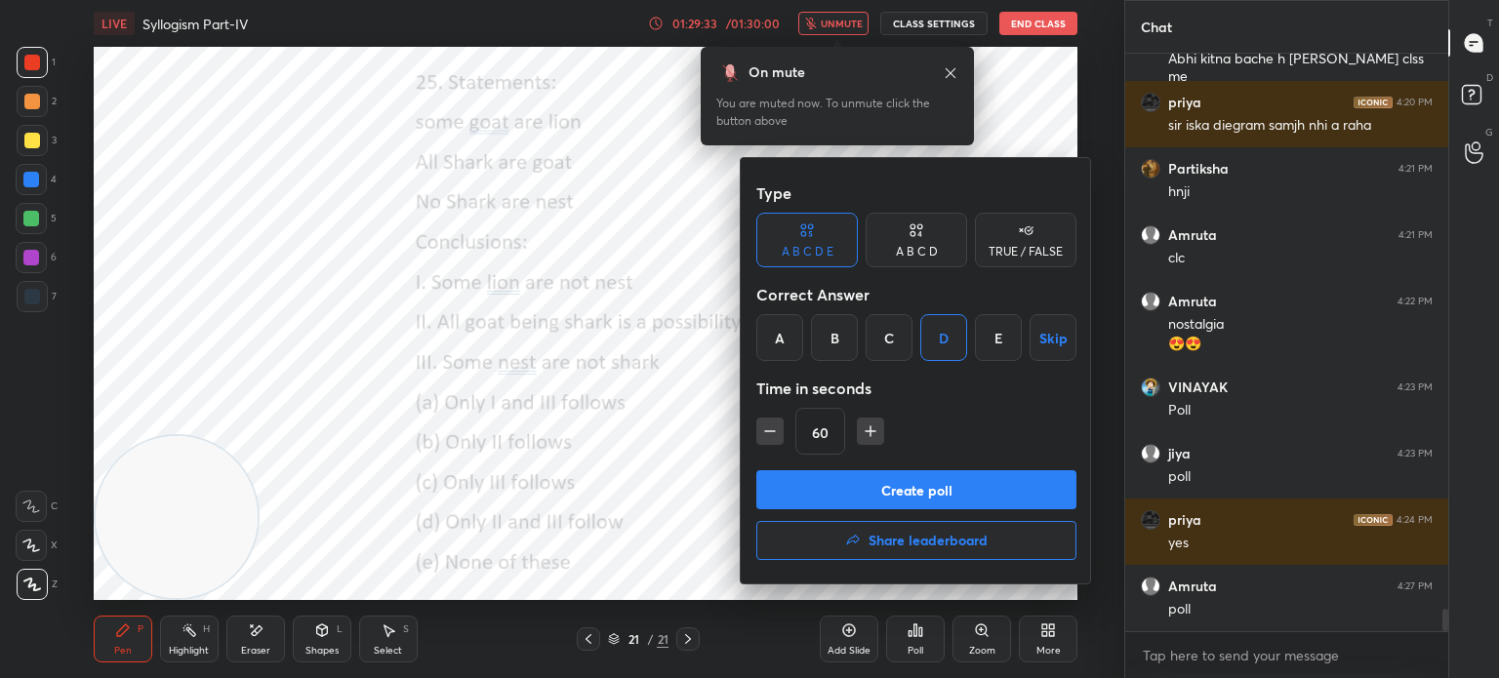
click at [907, 483] on button "Create poll" at bounding box center [916, 489] width 320 height 39
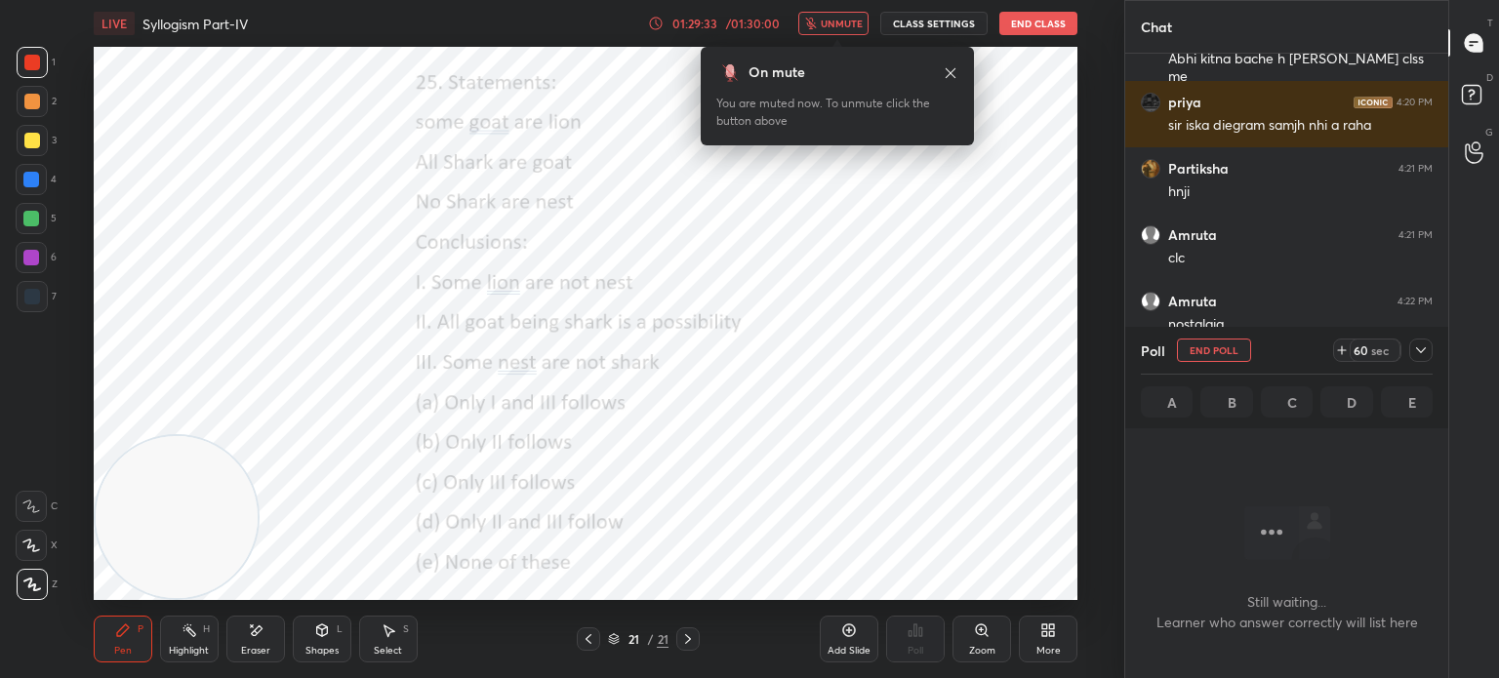
scroll to position [517, 317]
click at [850, 20] on span "unmute" at bounding box center [842, 24] width 42 height 14
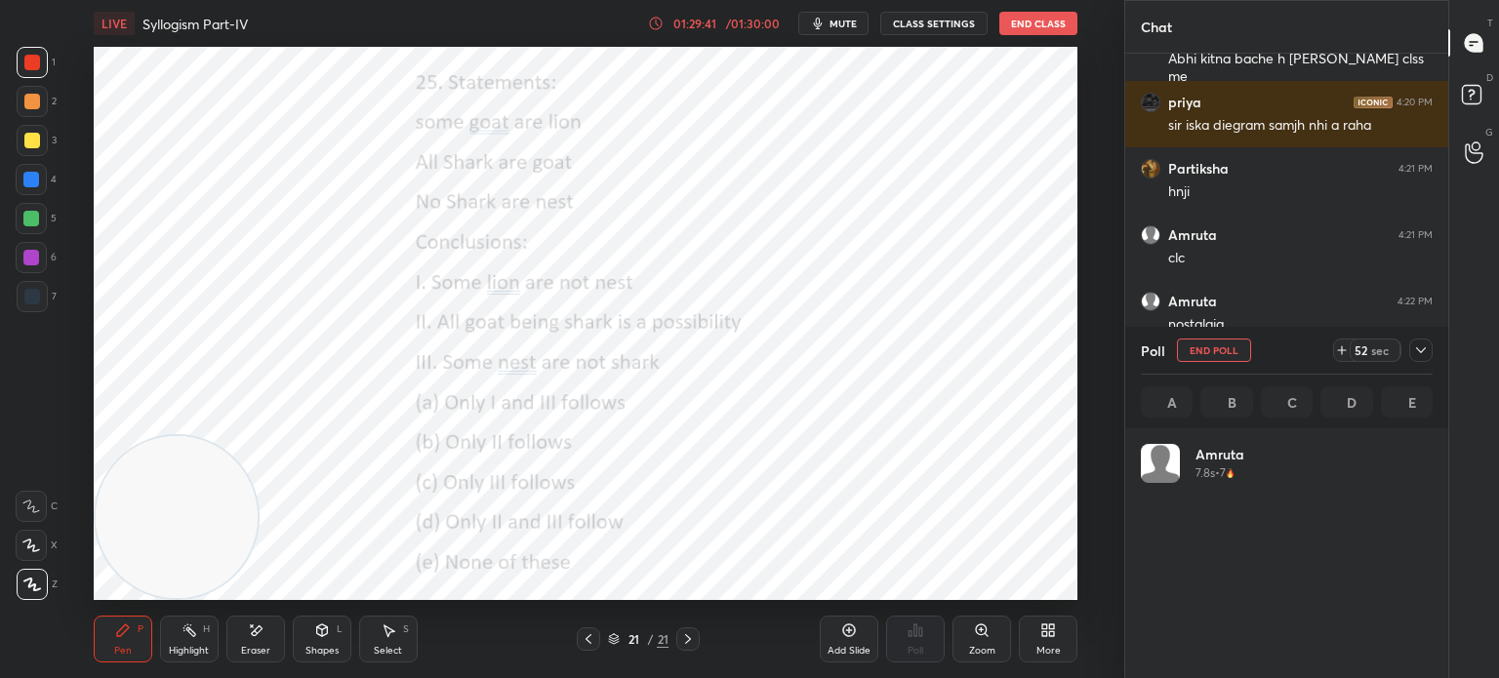
scroll to position [228, 286]
click at [835, 30] on button "mute" at bounding box center [833, 23] width 70 height 23
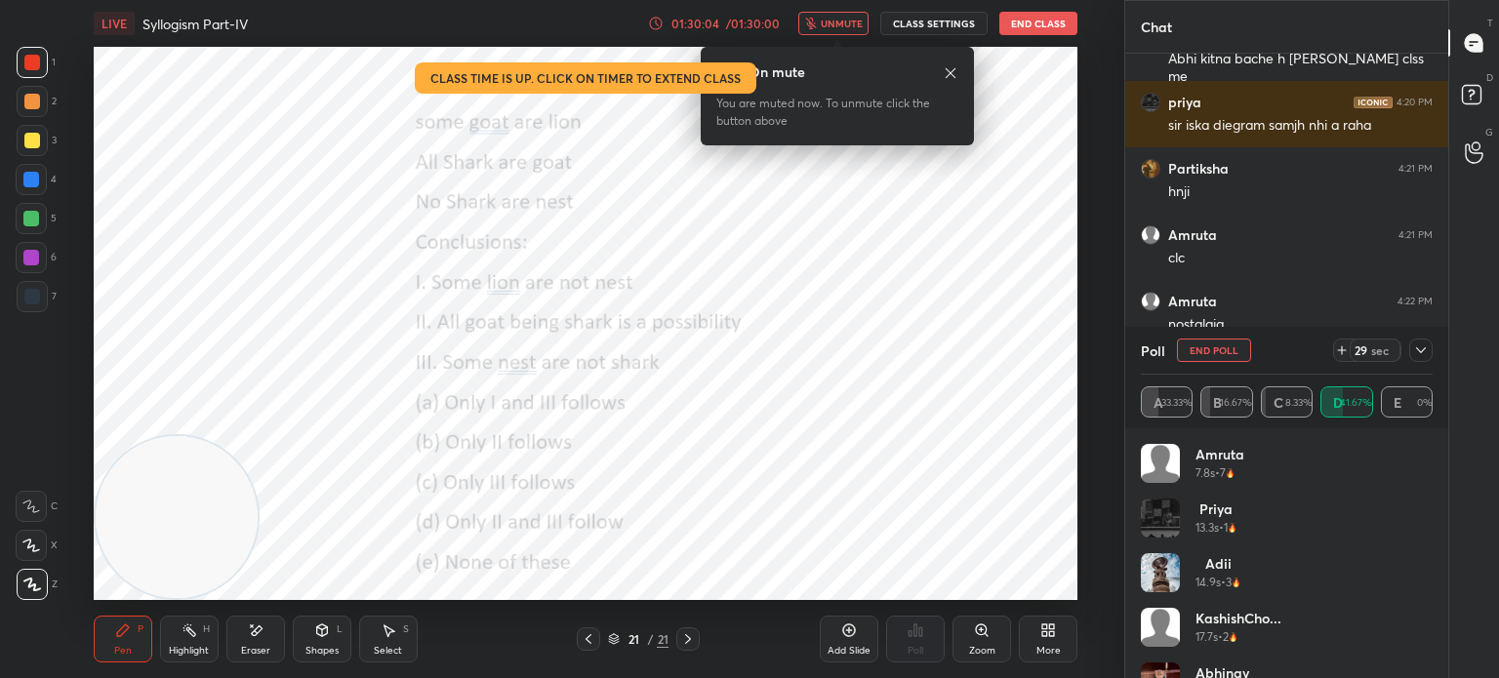
click at [837, 20] on span "unmute" at bounding box center [842, 24] width 42 height 14
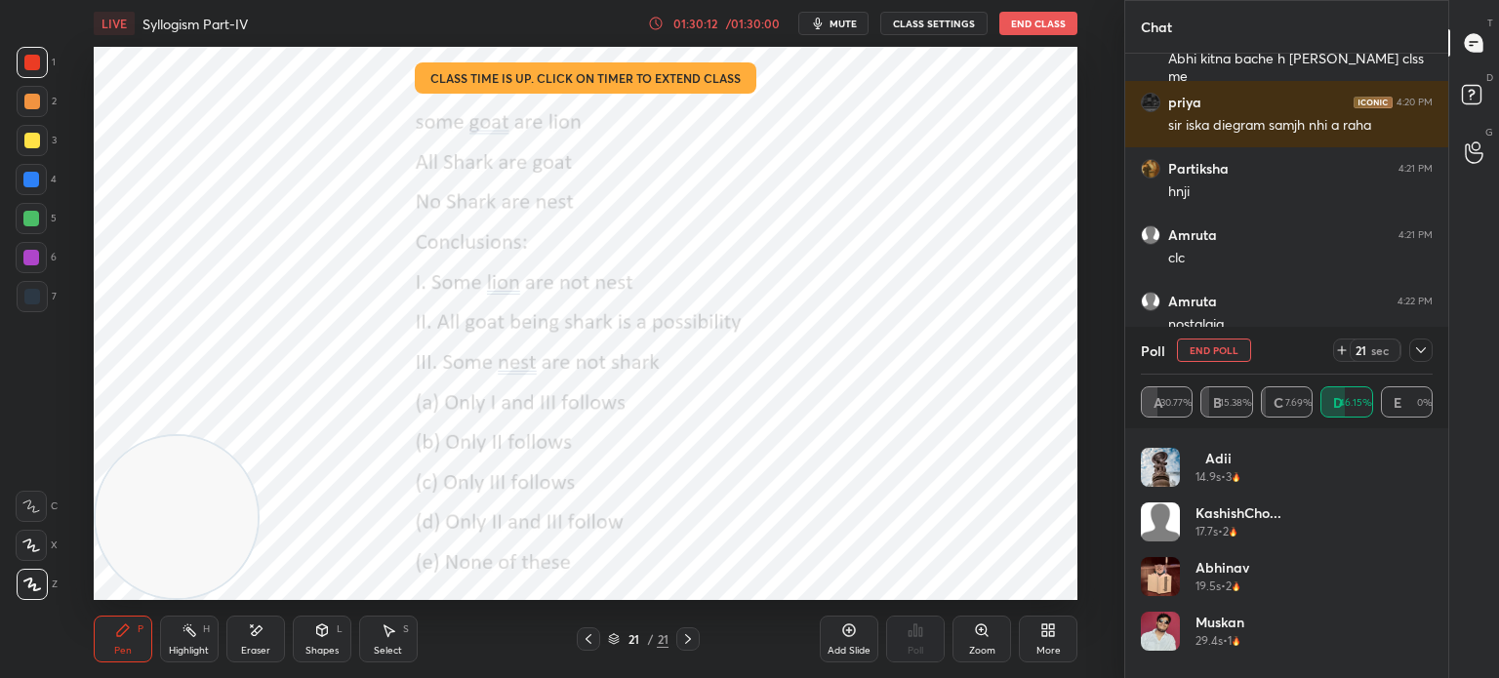
scroll to position [148, 0]
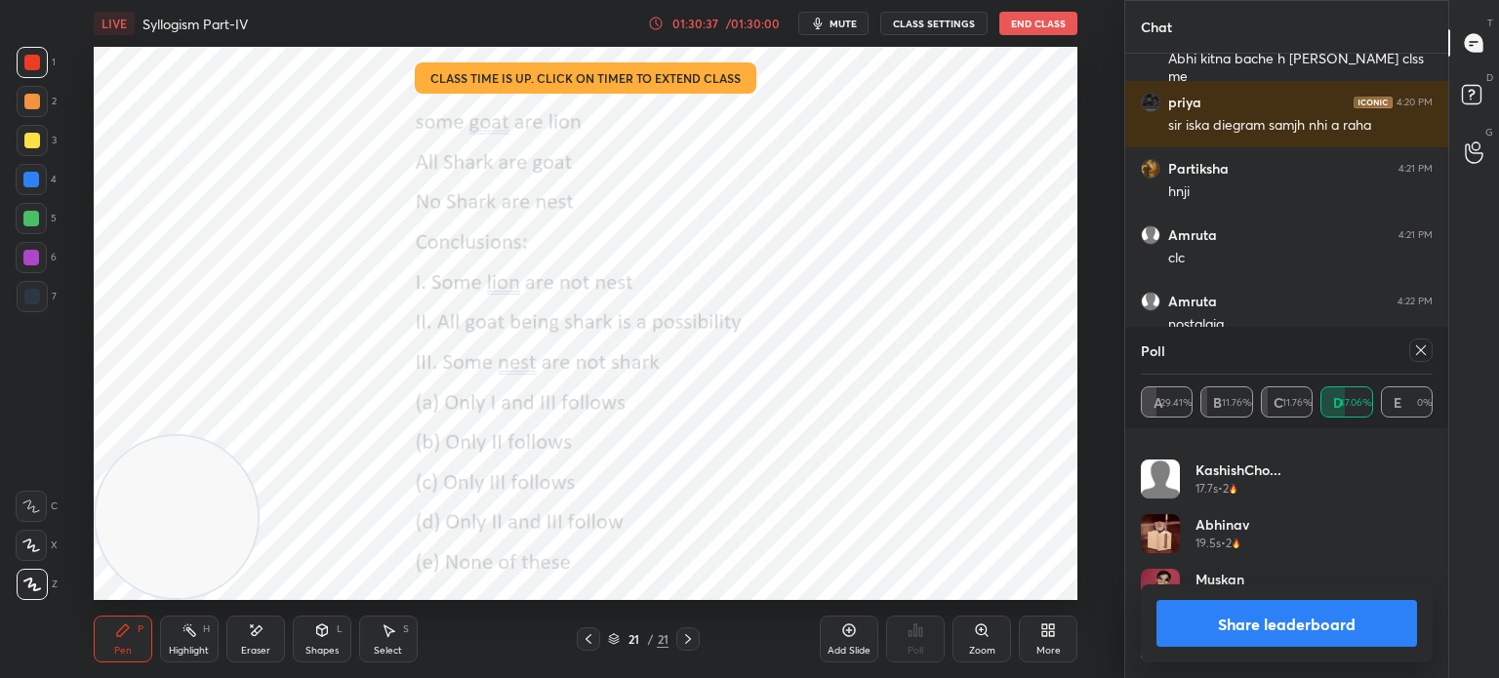
click at [1188, 619] on button "Share leaderboard" at bounding box center [1286, 623] width 261 height 47
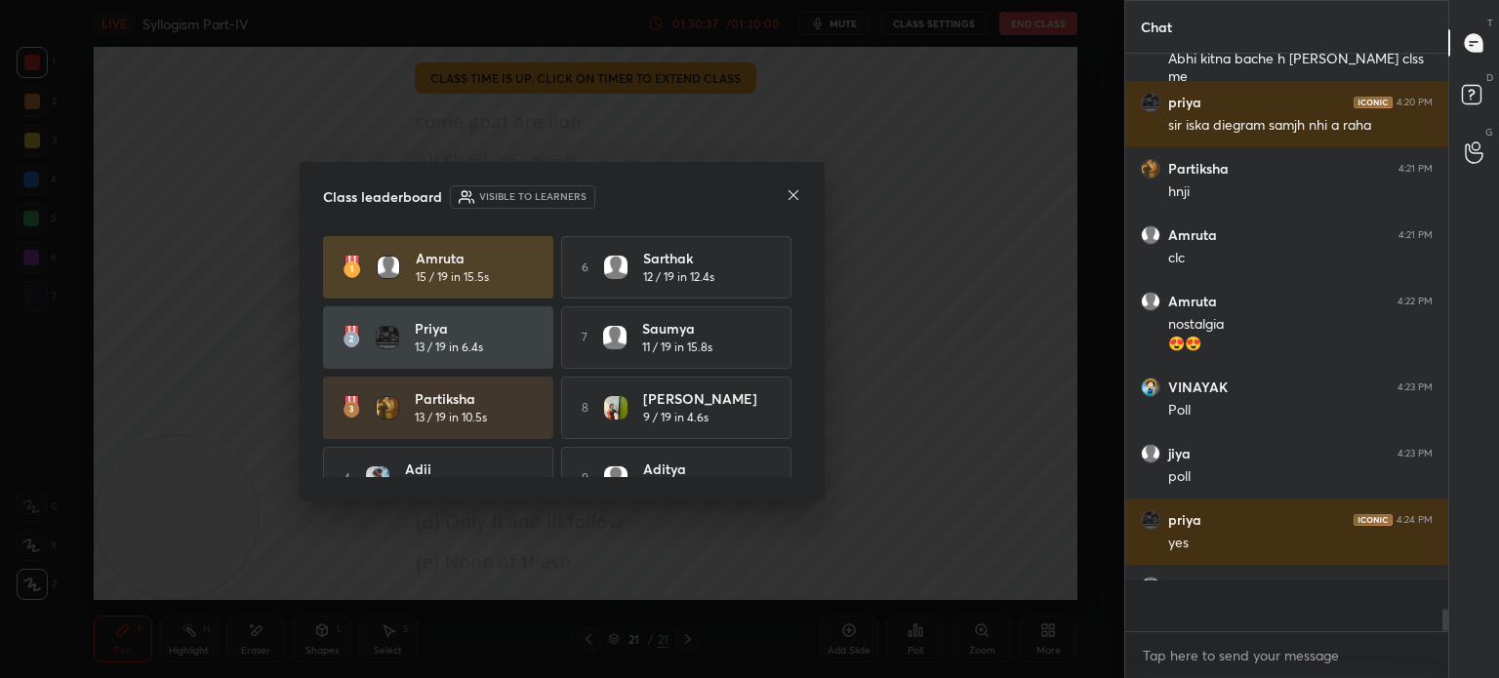
scroll to position [569, 317]
click at [788, 194] on icon at bounding box center [794, 195] width 16 height 16
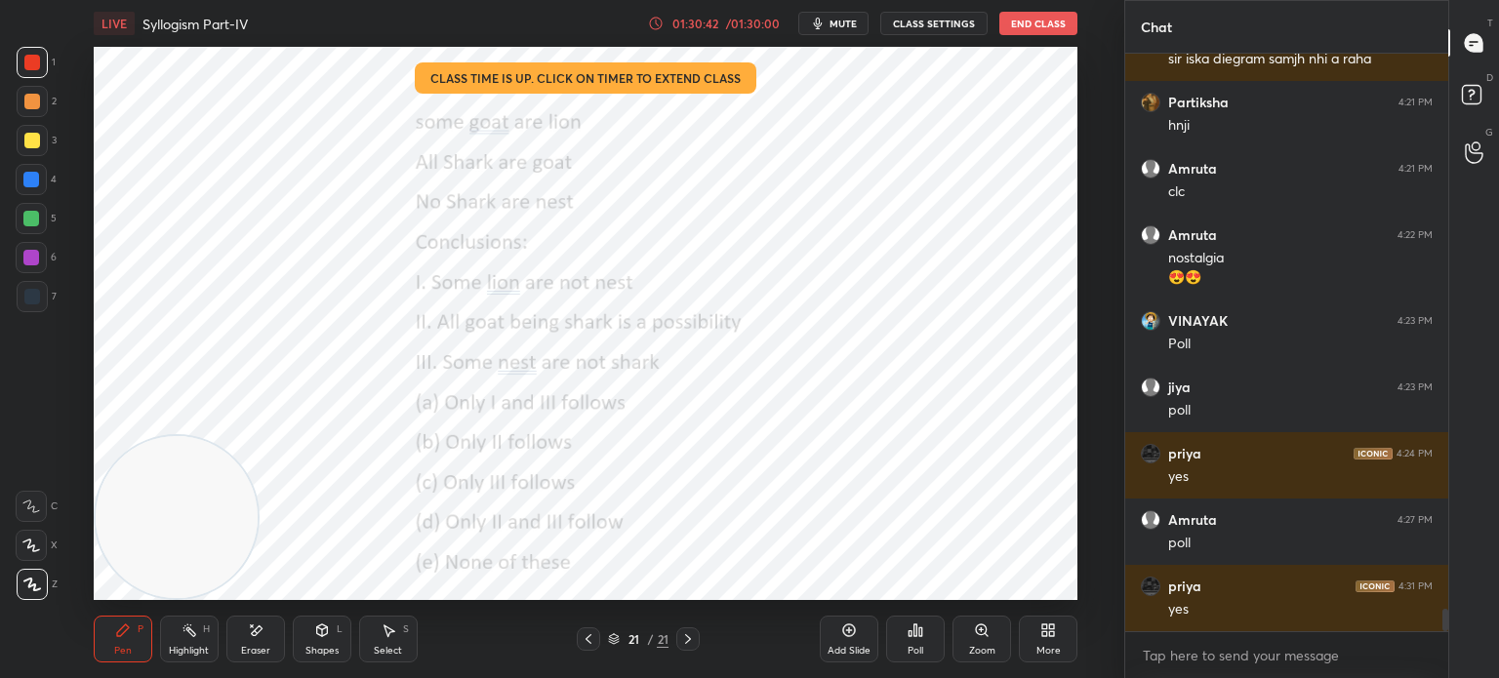
scroll to position [14158, 0]
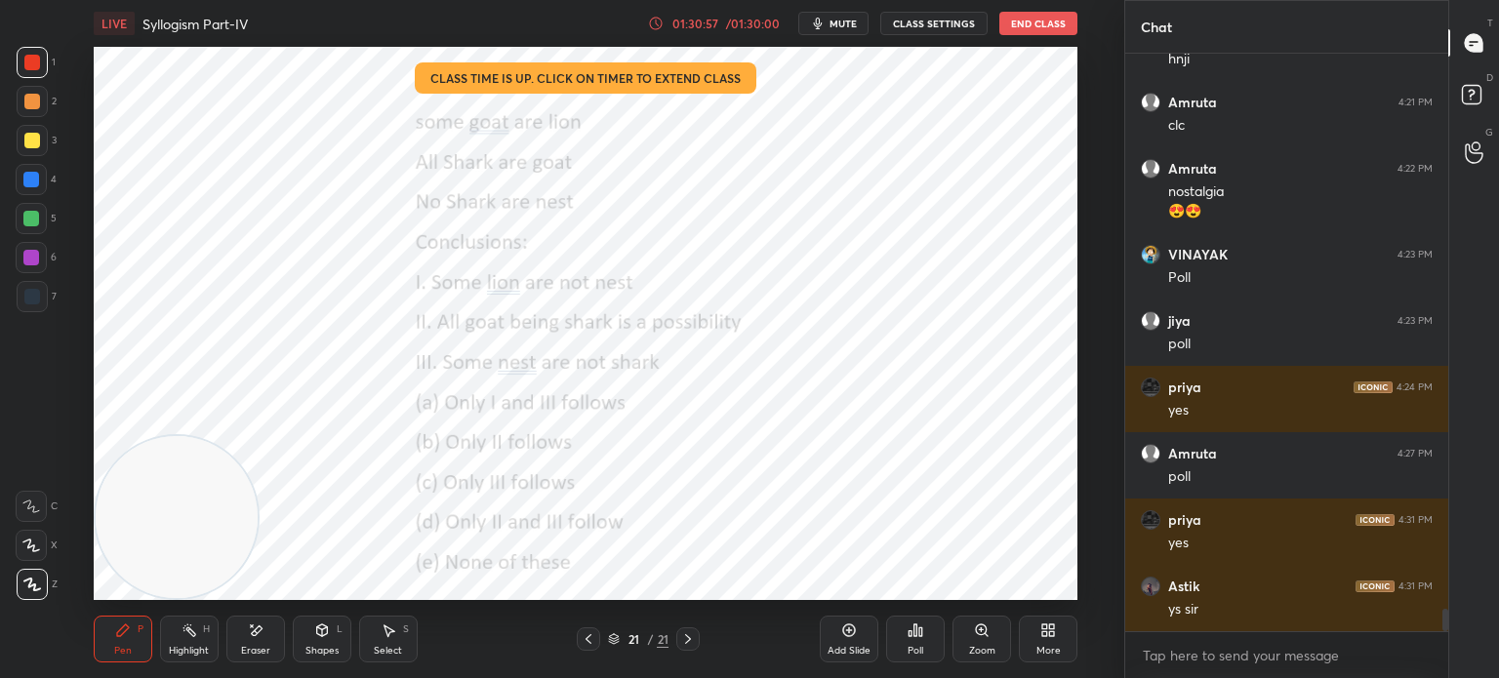
click at [922, 651] on div "Poll" at bounding box center [916, 651] width 16 height 10
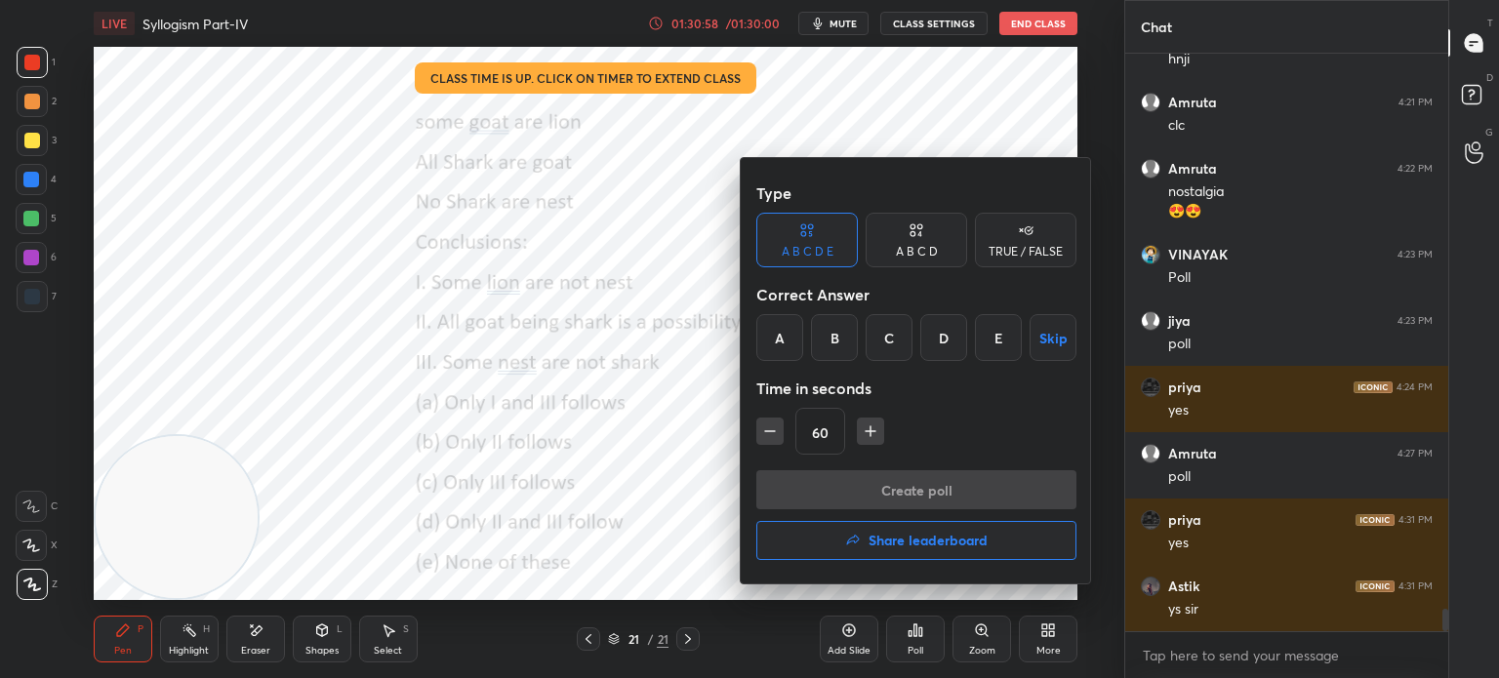
click at [885, 536] on h4 "Share leaderboard" at bounding box center [928, 541] width 119 height 14
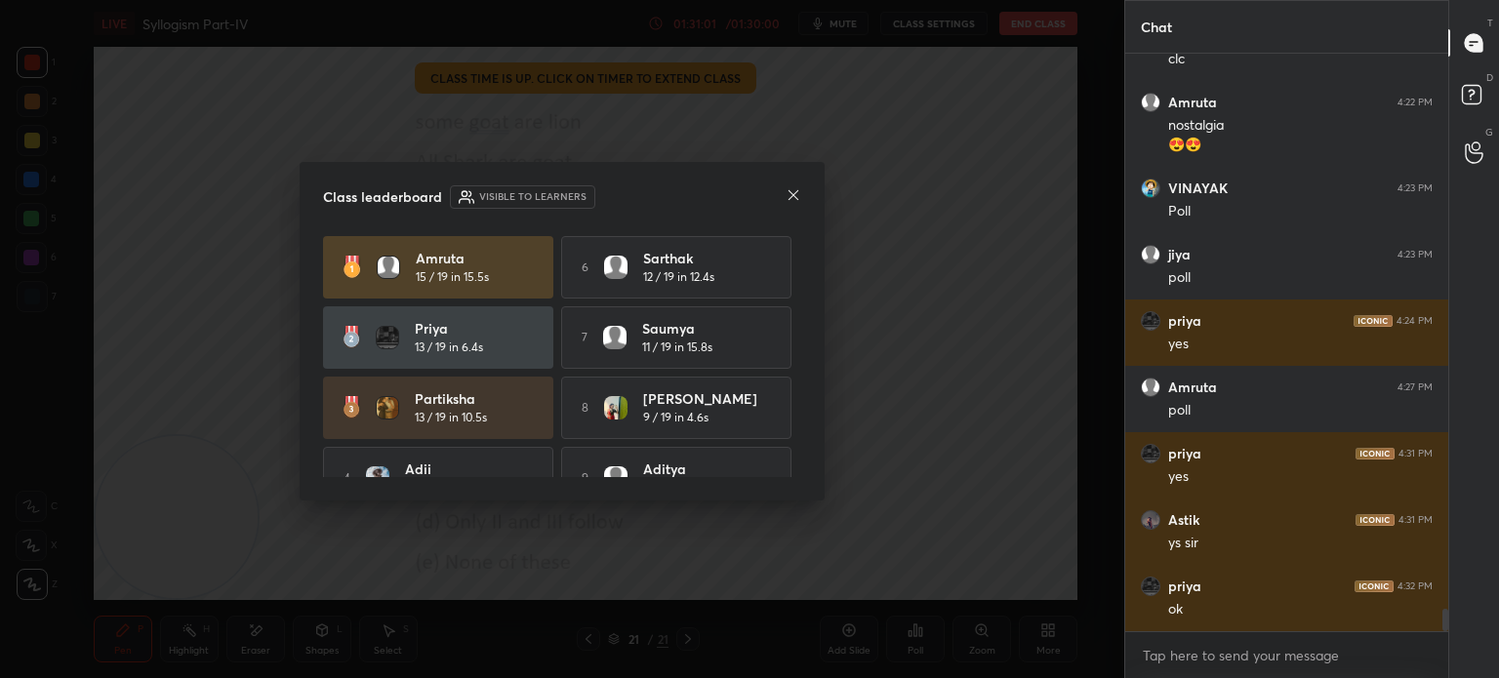
scroll to position [106, 0]
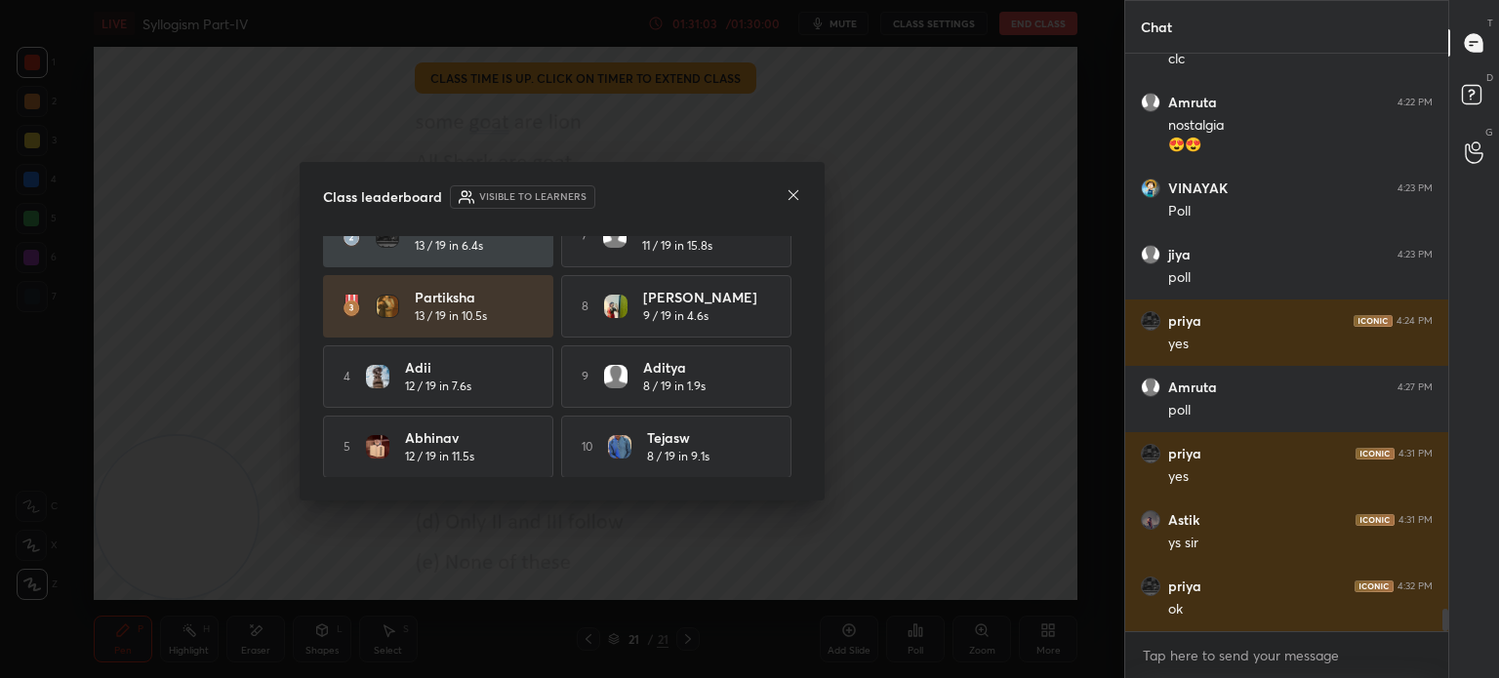
click at [789, 198] on icon at bounding box center [794, 195] width 16 height 16
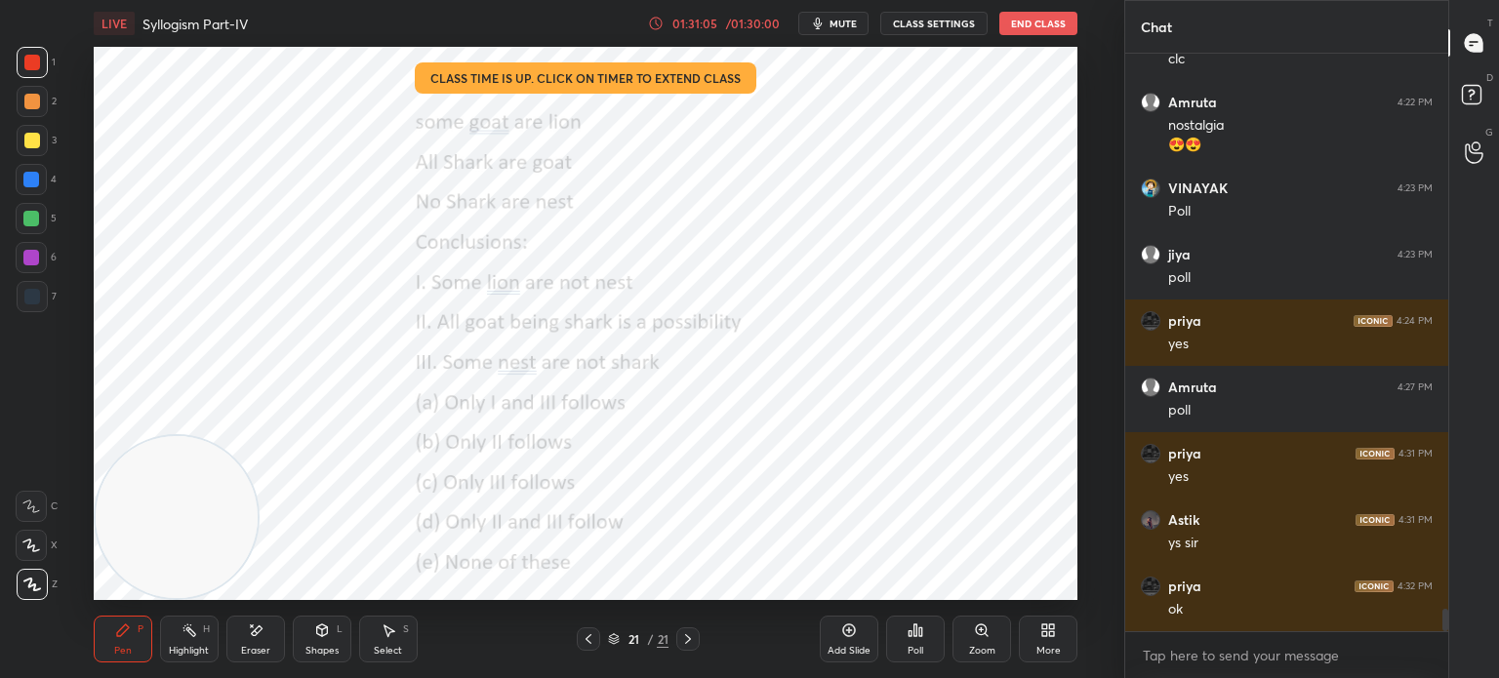
click at [1029, 30] on button "End Class" at bounding box center [1038, 23] width 78 height 23
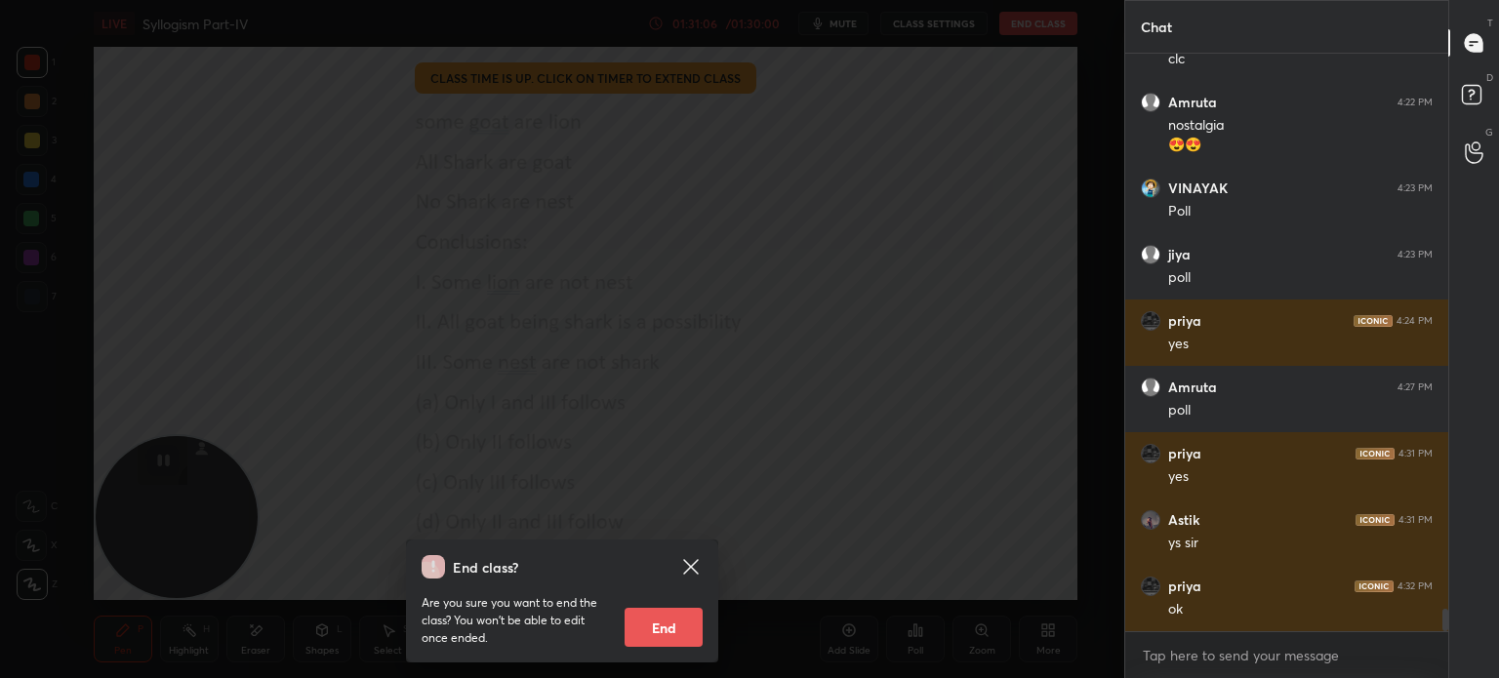
click at [656, 620] on button "End" at bounding box center [664, 627] width 78 height 39
type textarea "x"
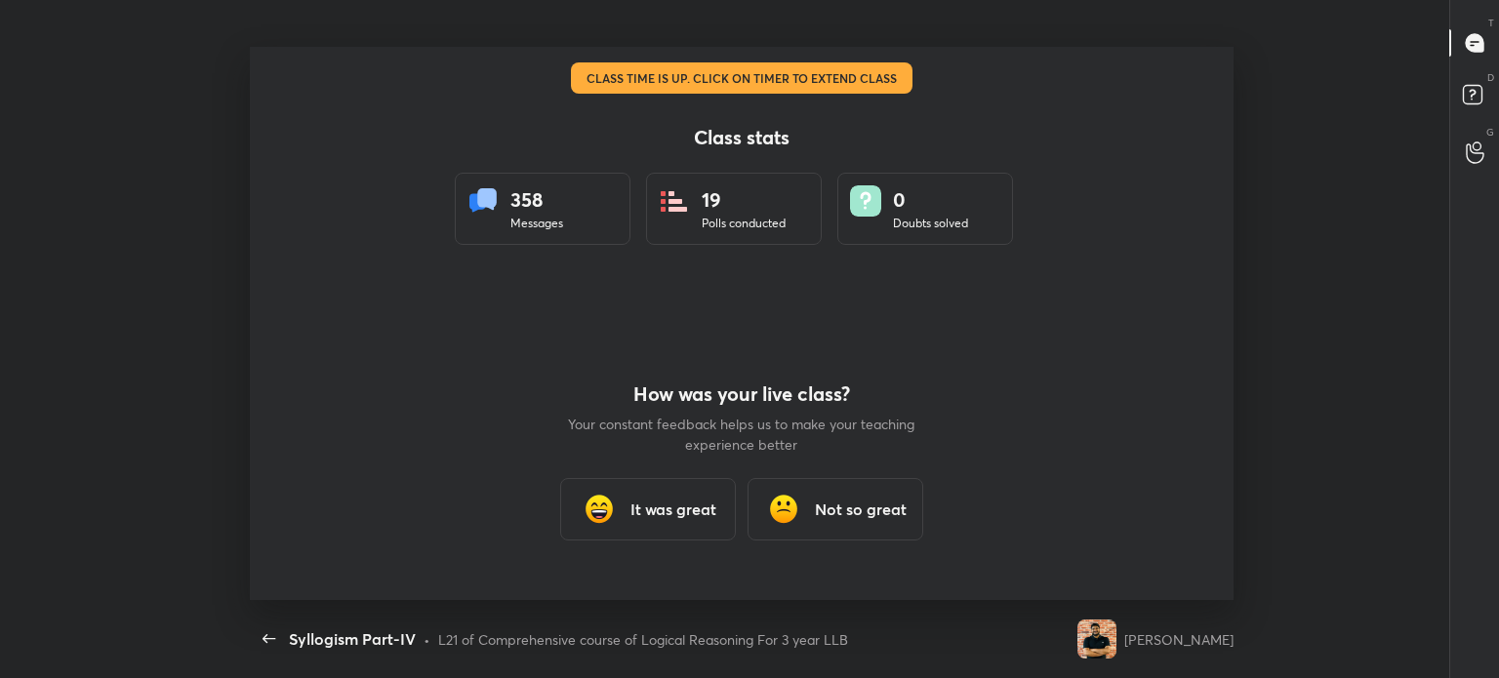
scroll to position [97033, 96344]
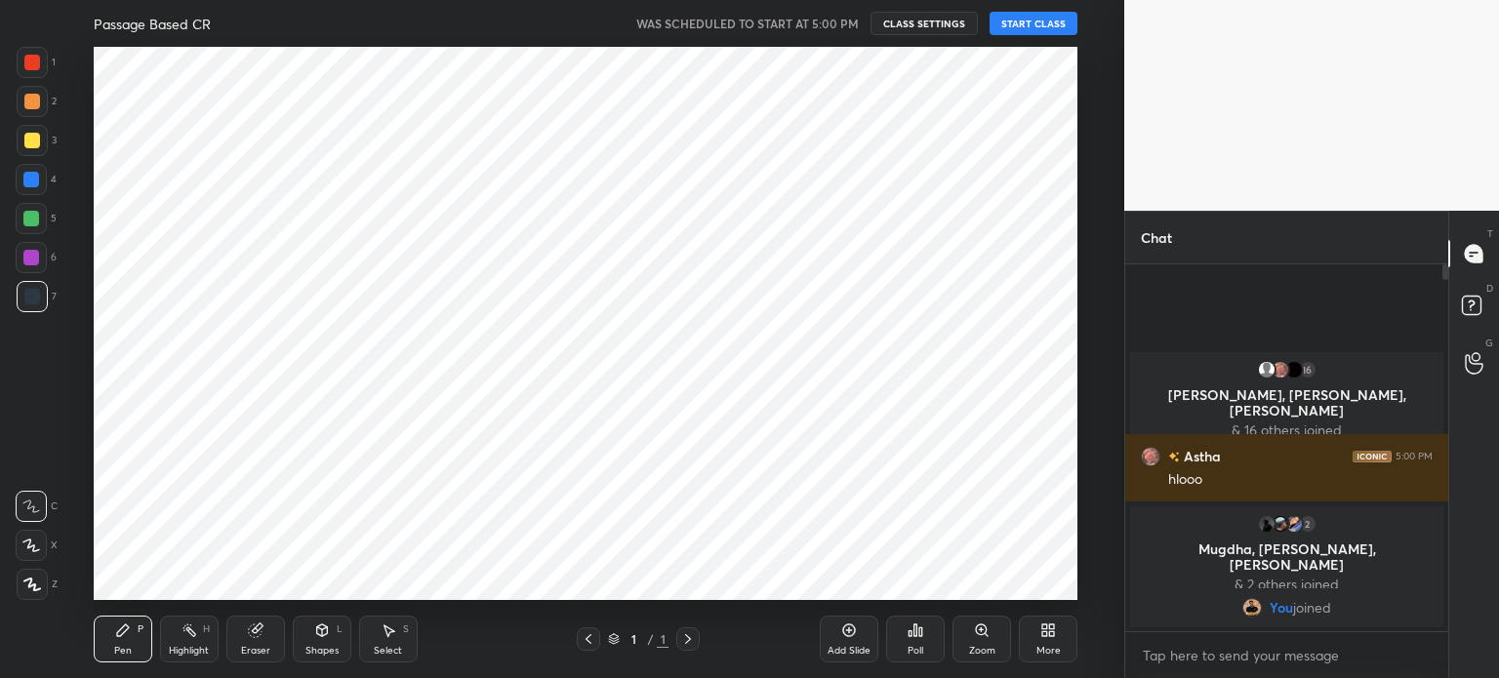
scroll to position [97033, 96542]
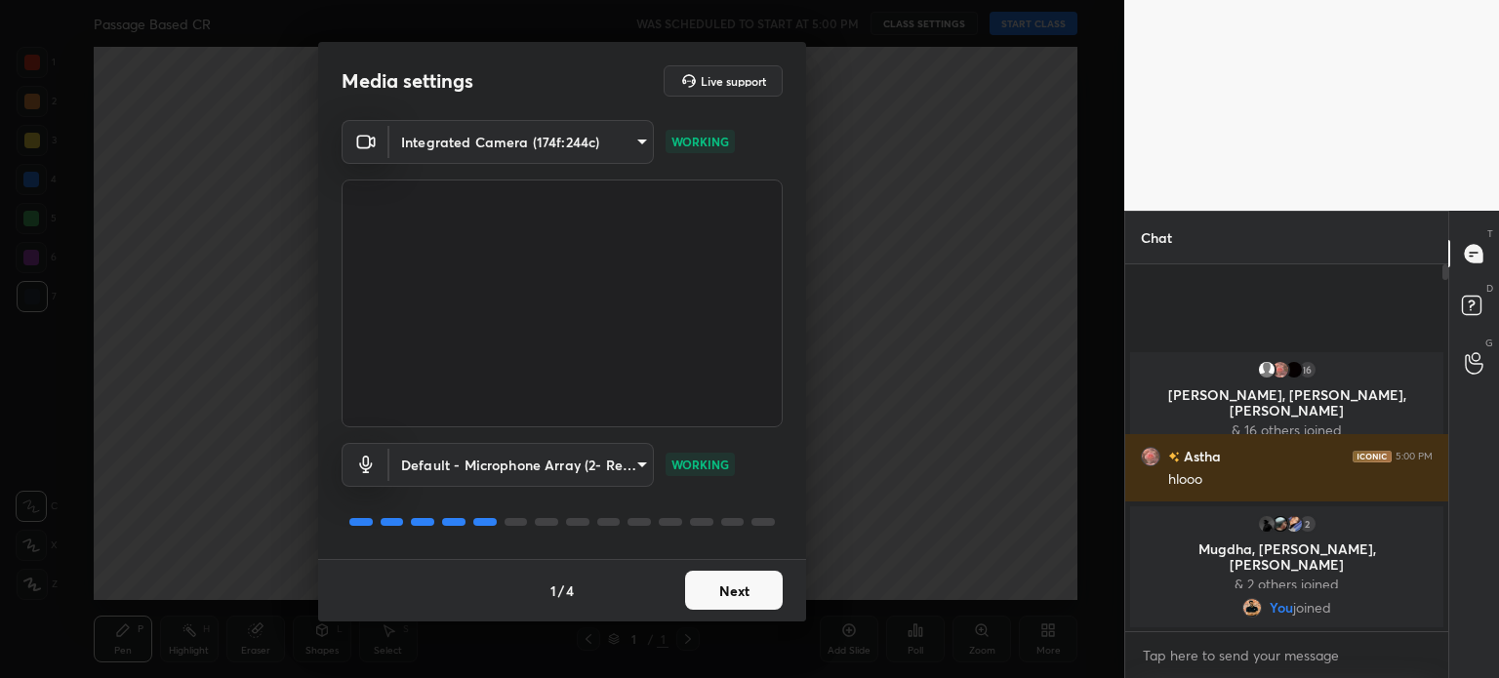
click at [731, 591] on button "Next" at bounding box center [734, 590] width 98 height 39
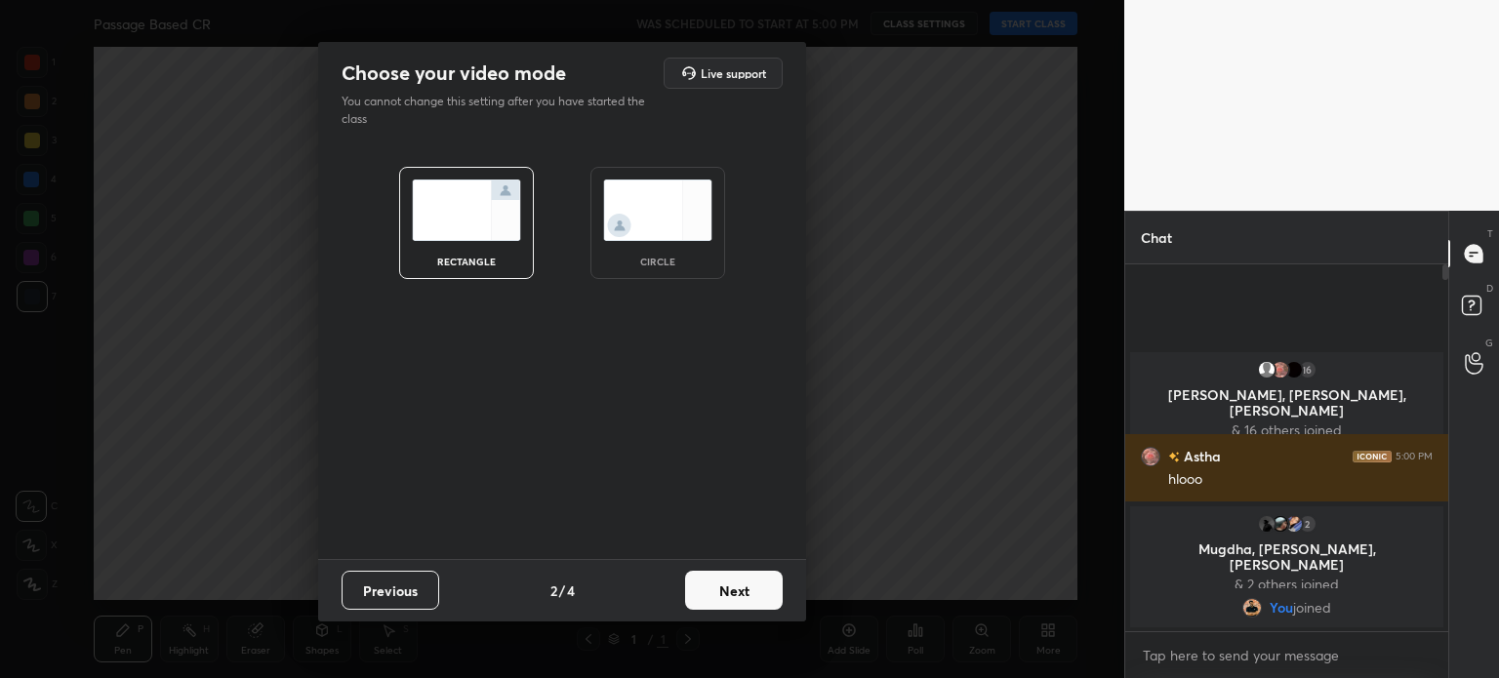
click at [662, 195] on img at bounding box center [657, 210] width 109 height 61
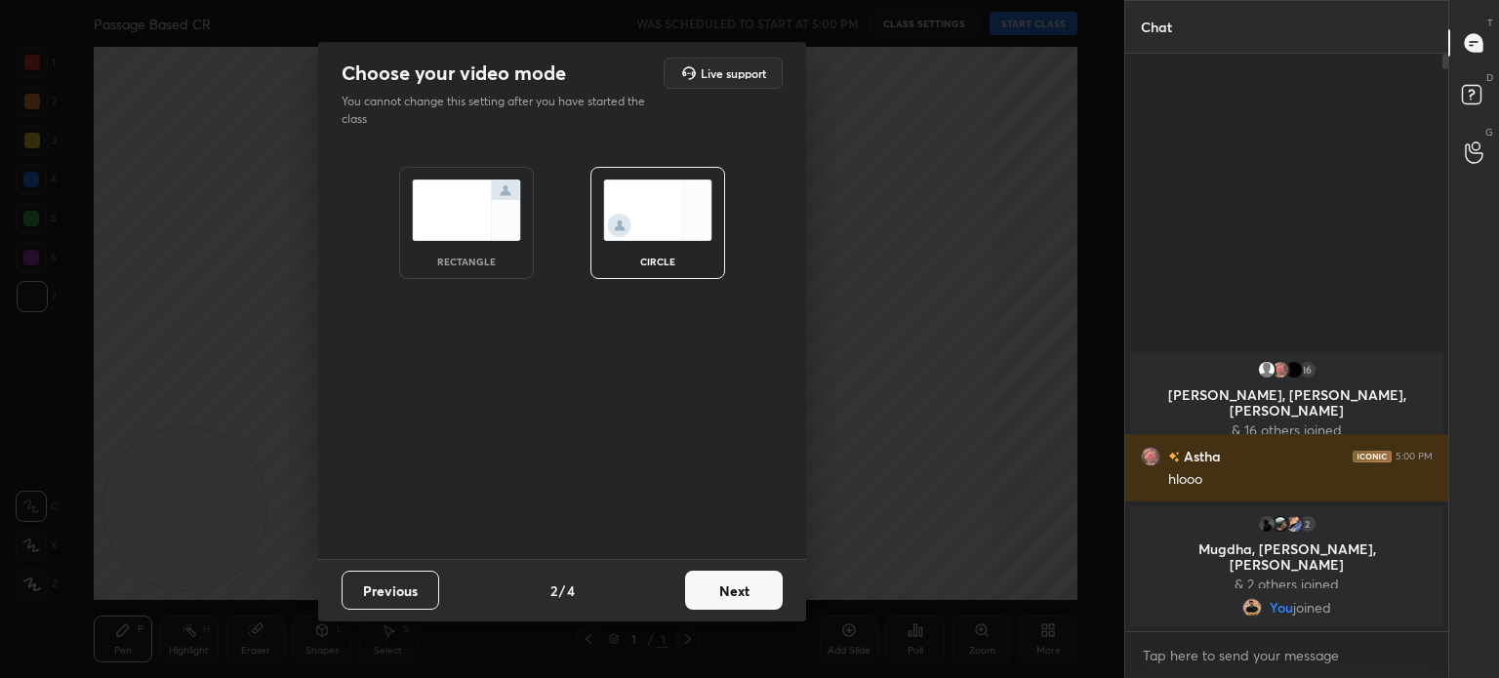
scroll to position [619, 317]
click at [735, 574] on button "Next" at bounding box center [734, 590] width 98 height 39
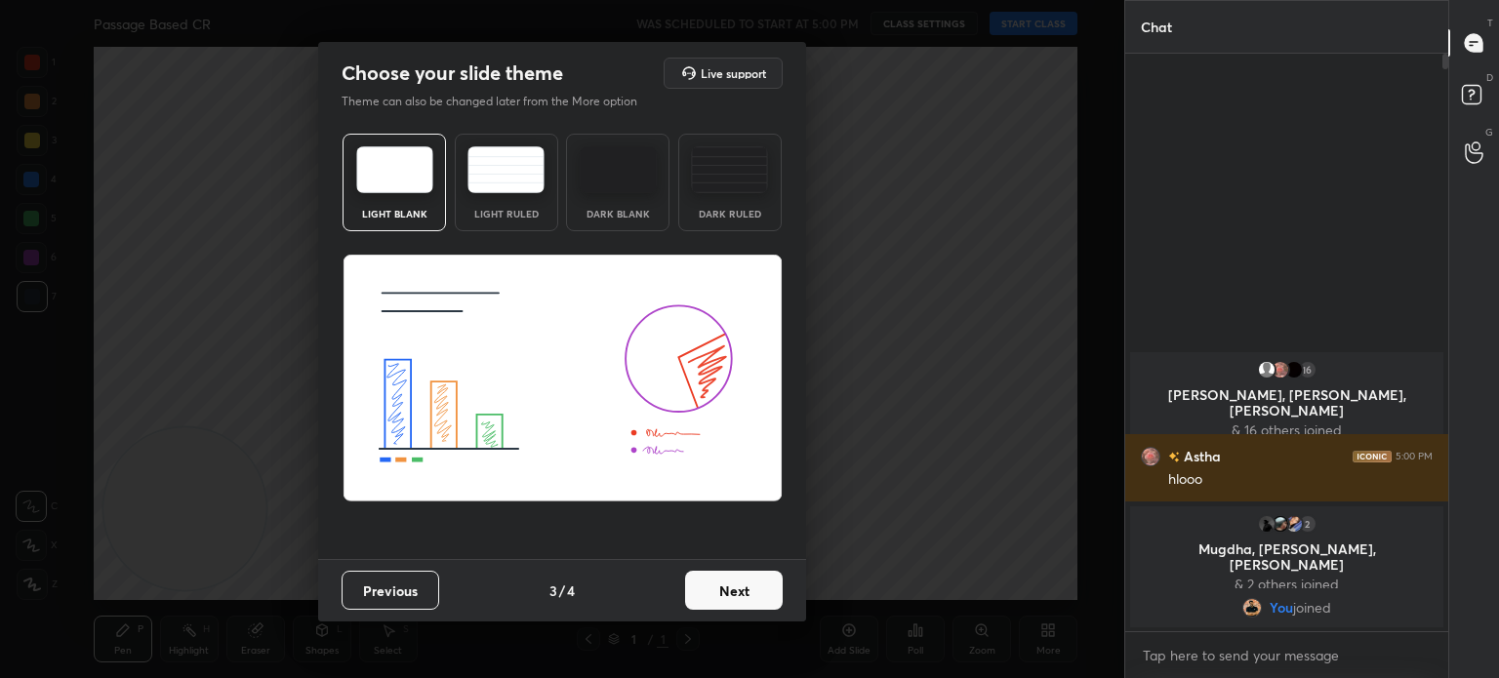
click at [747, 575] on button "Next" at bounding box center [734, 590] width 98 height 39
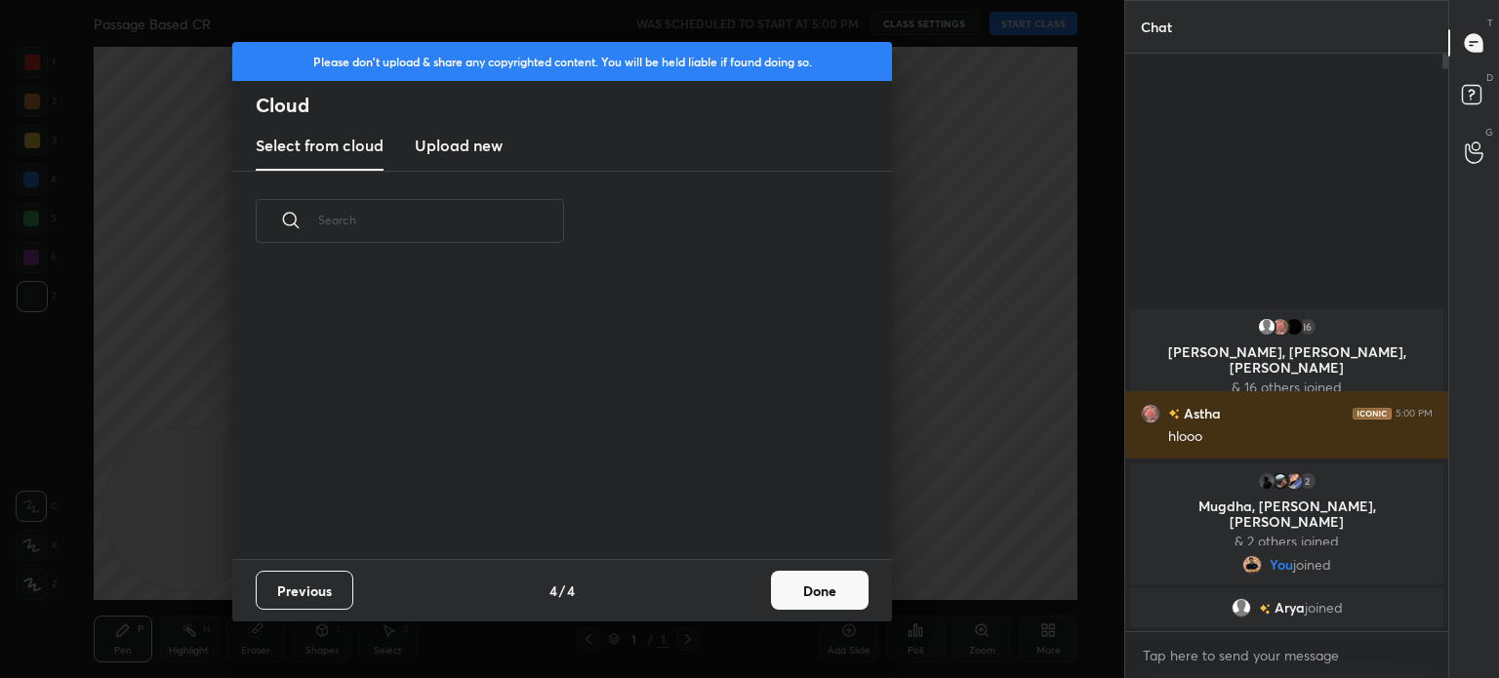
scroll to position [6, 10]
click at [816, 596] on button "Done" at bounding box center [820, 590] width 98 height 39
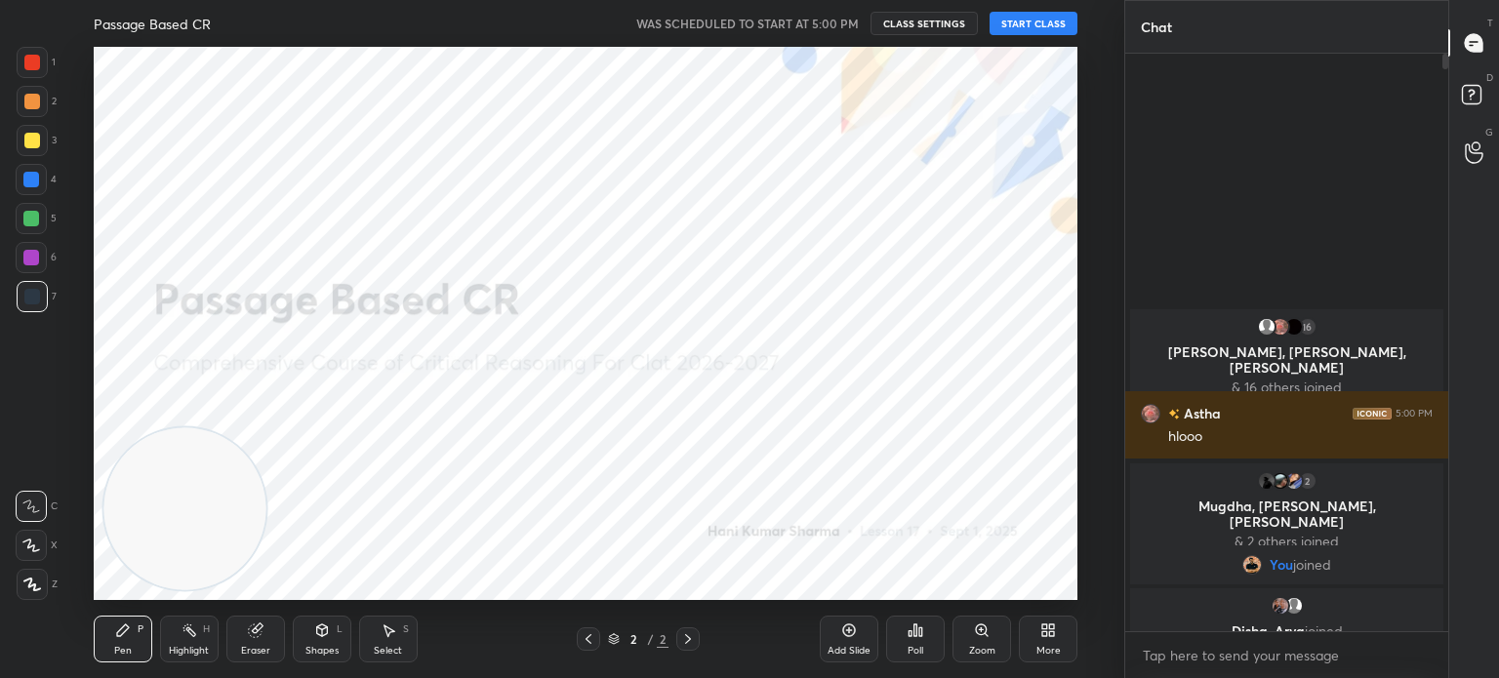
click at [1032, 13] on button "START CLASS" at bounding box center [1034, 23] width 88 height 23
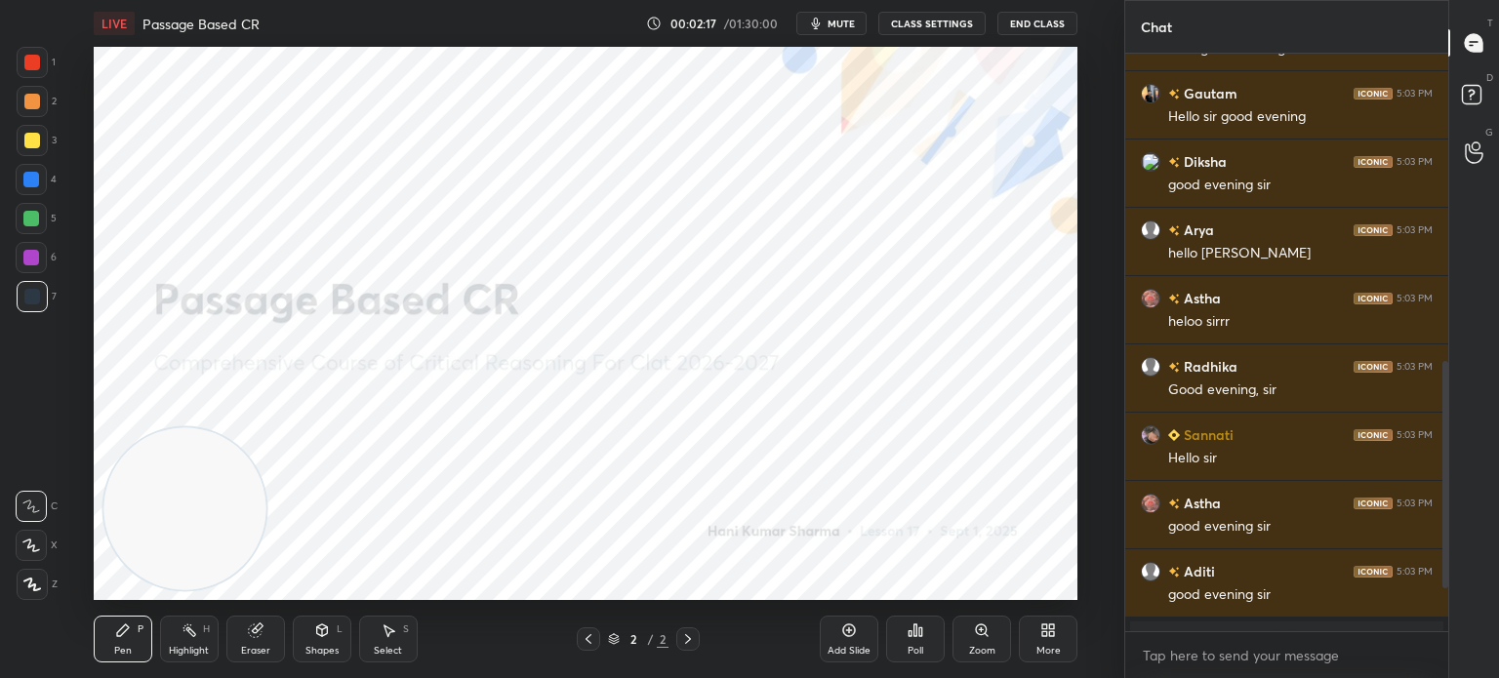
scroll to position [906, 0]
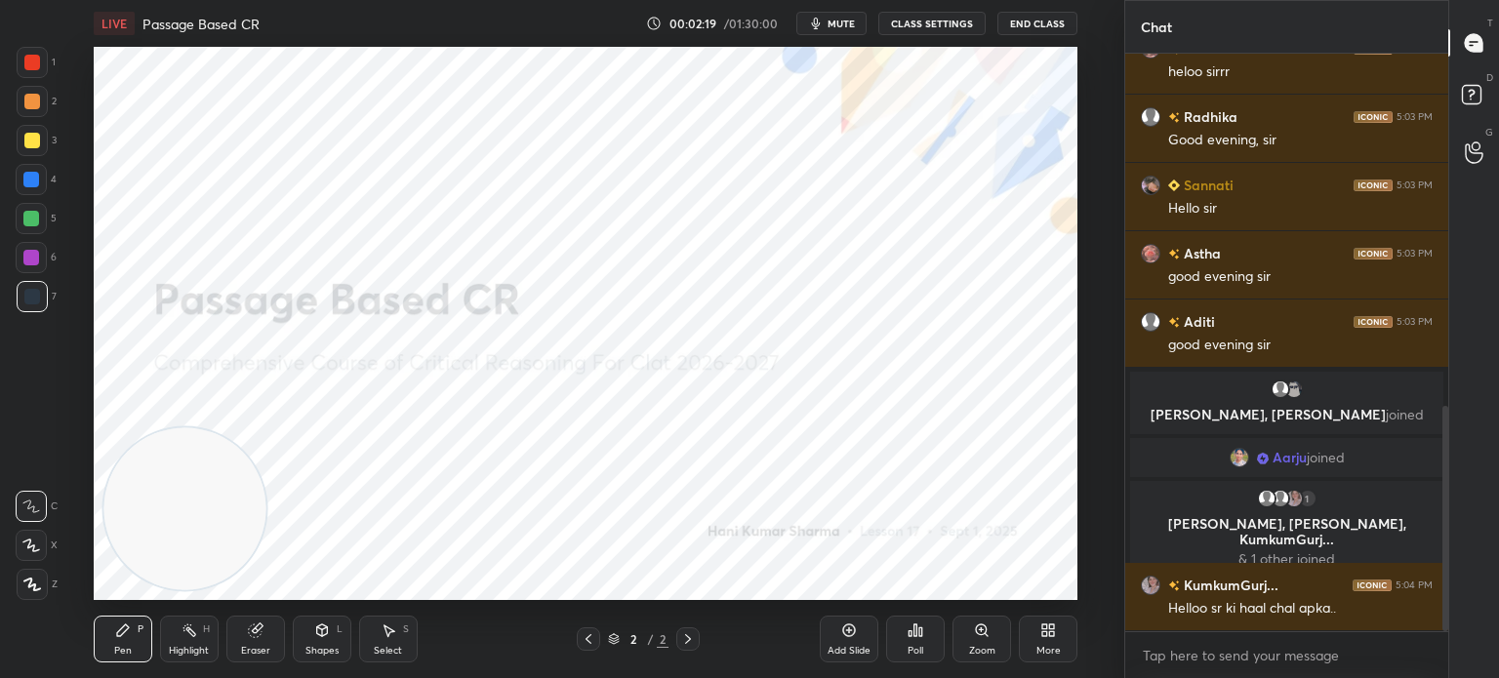
click at [1057, 633] on div "More" at bounding box center [1048, 639] width 59 height 47
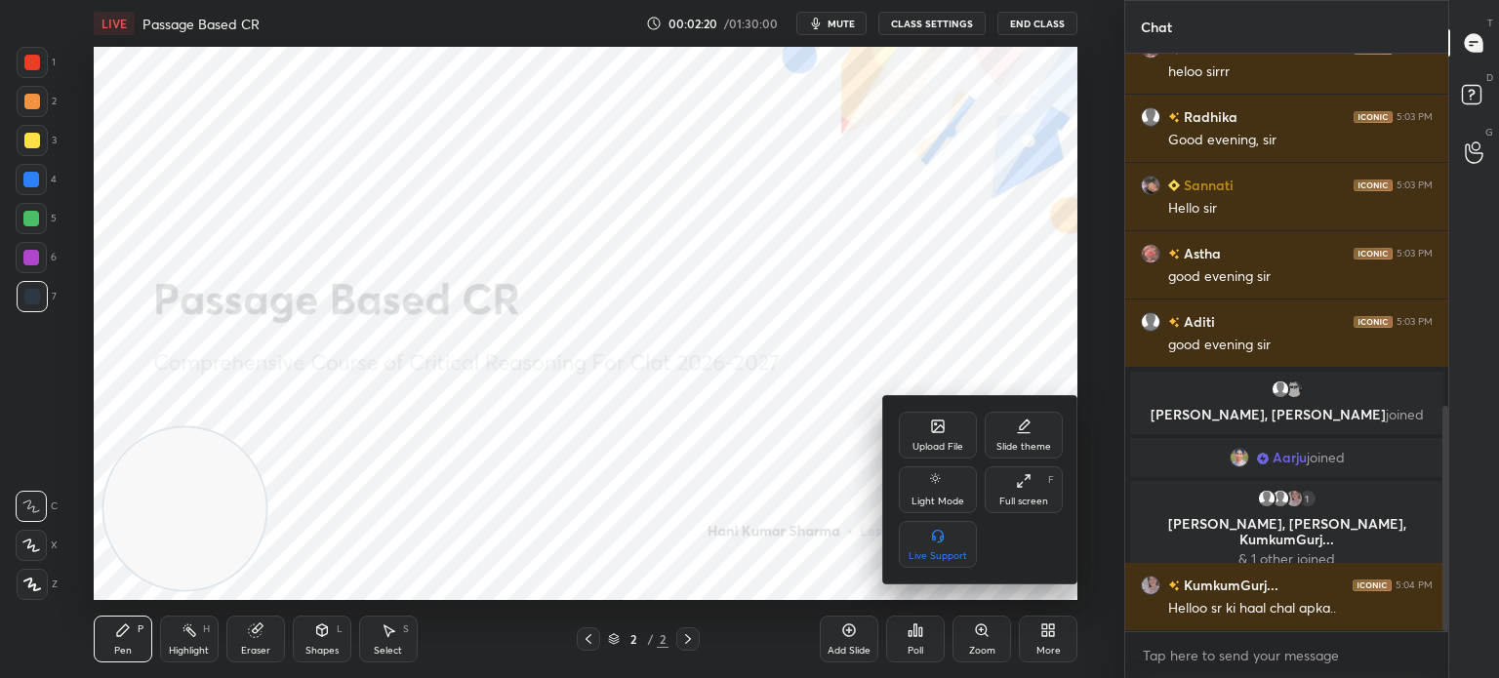
click at [917, 437] on div "Upload File" at bounding box center [938, 435] width 78 height 47
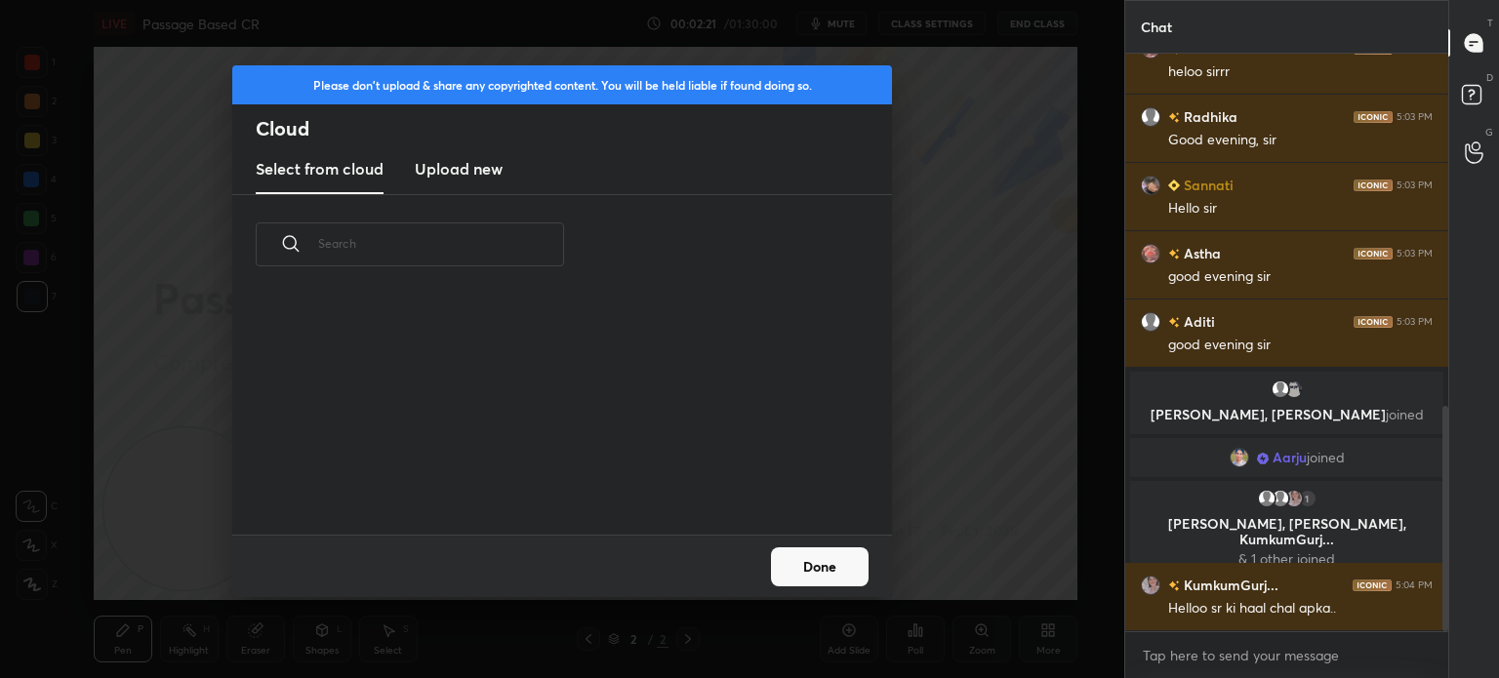
scroll to position [240, 627]
click at [457, 158] on h3 "Upload new" at bounding box center [459, 168] width 88 height 23
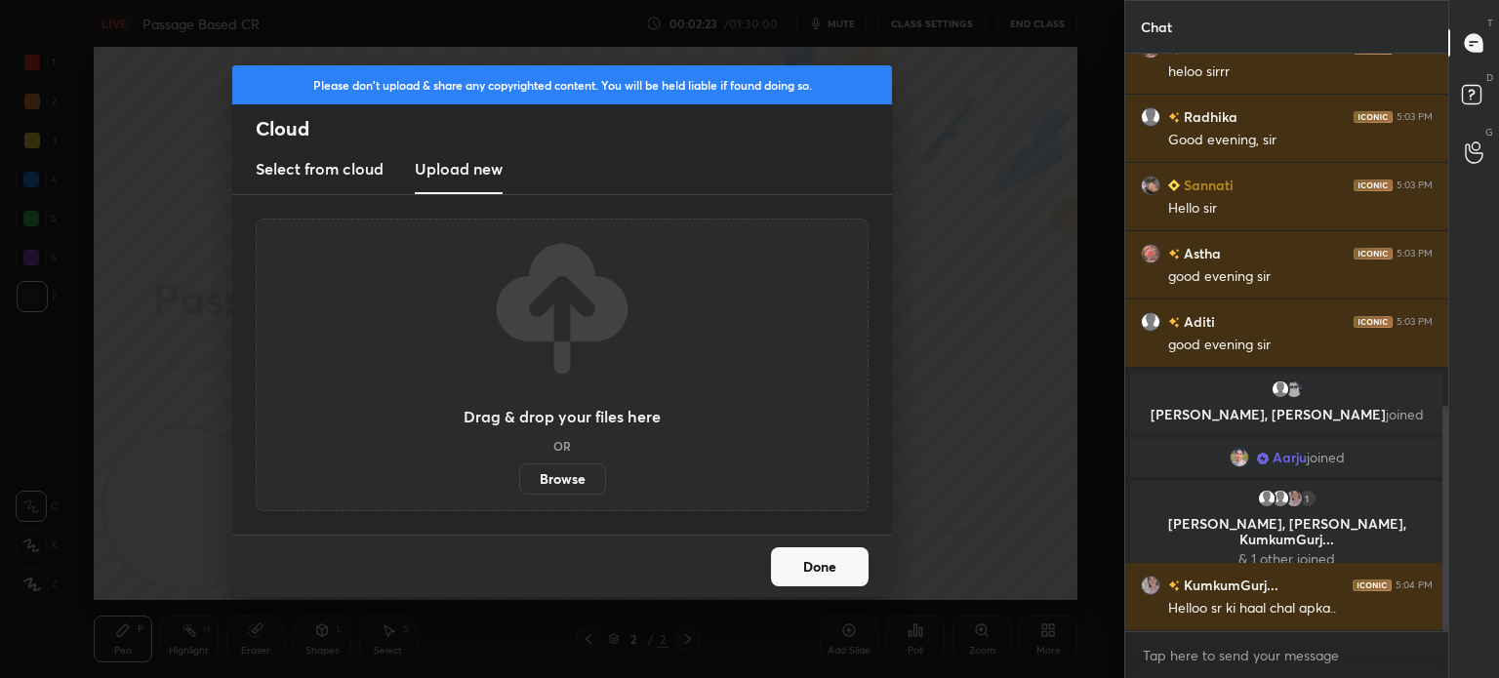
click at [548, 490] on label "Browse" at bounding box center [562, 479] width 87 height 31
click at [519, 490] on input "Browse" at bounding box center [519, 479] width 0 height 31
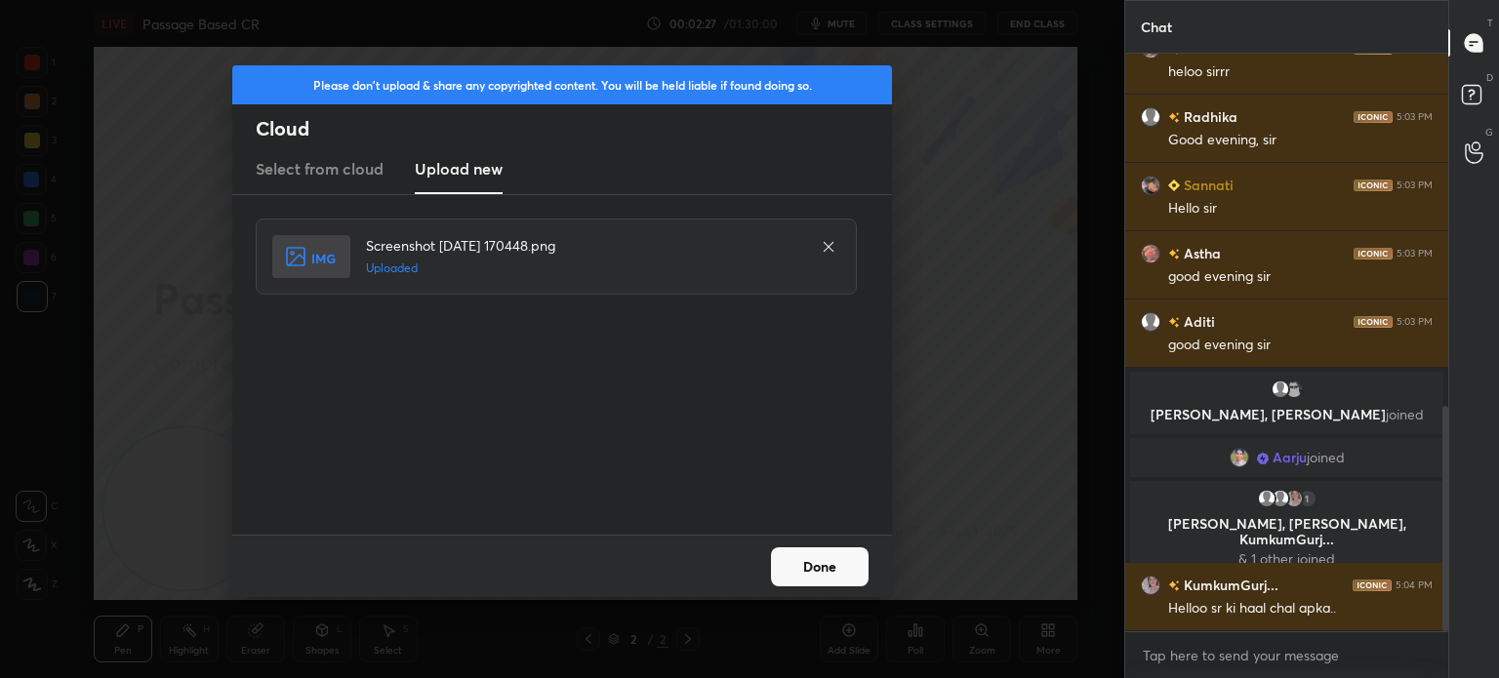
click at [852, 565] on button "Done" at bounding box center [820, 566] width 98 height 39
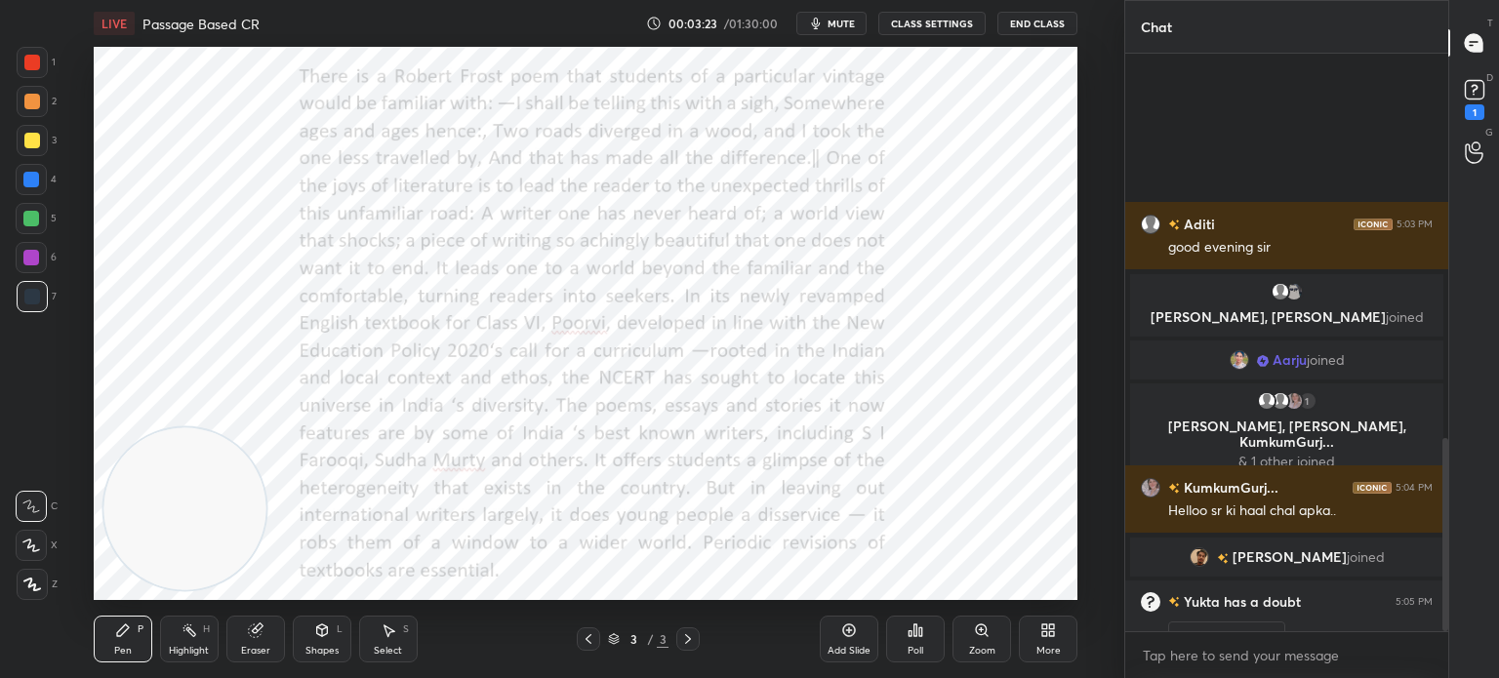
scroll to position [1146, 0]
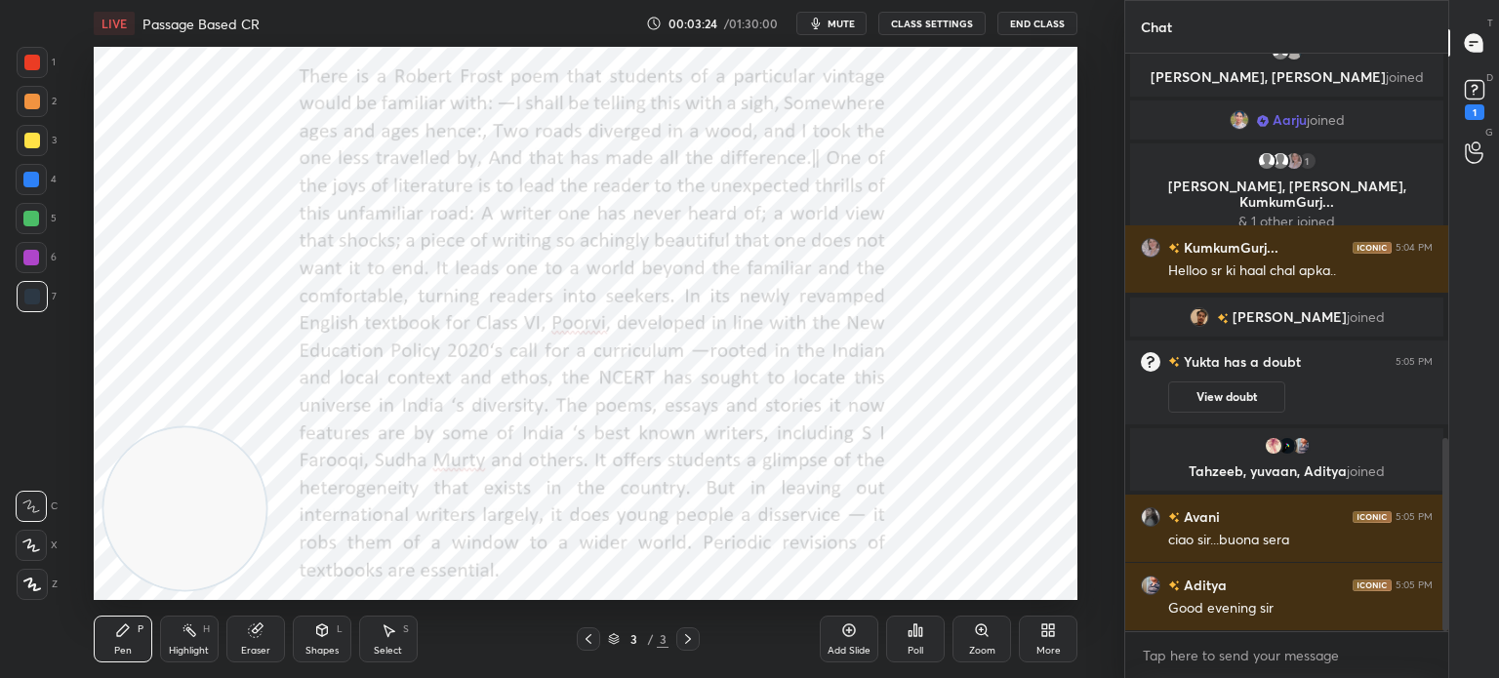
click at [1055, 639] on div "More" at bounding box center [1048, 639] width 59 height 47
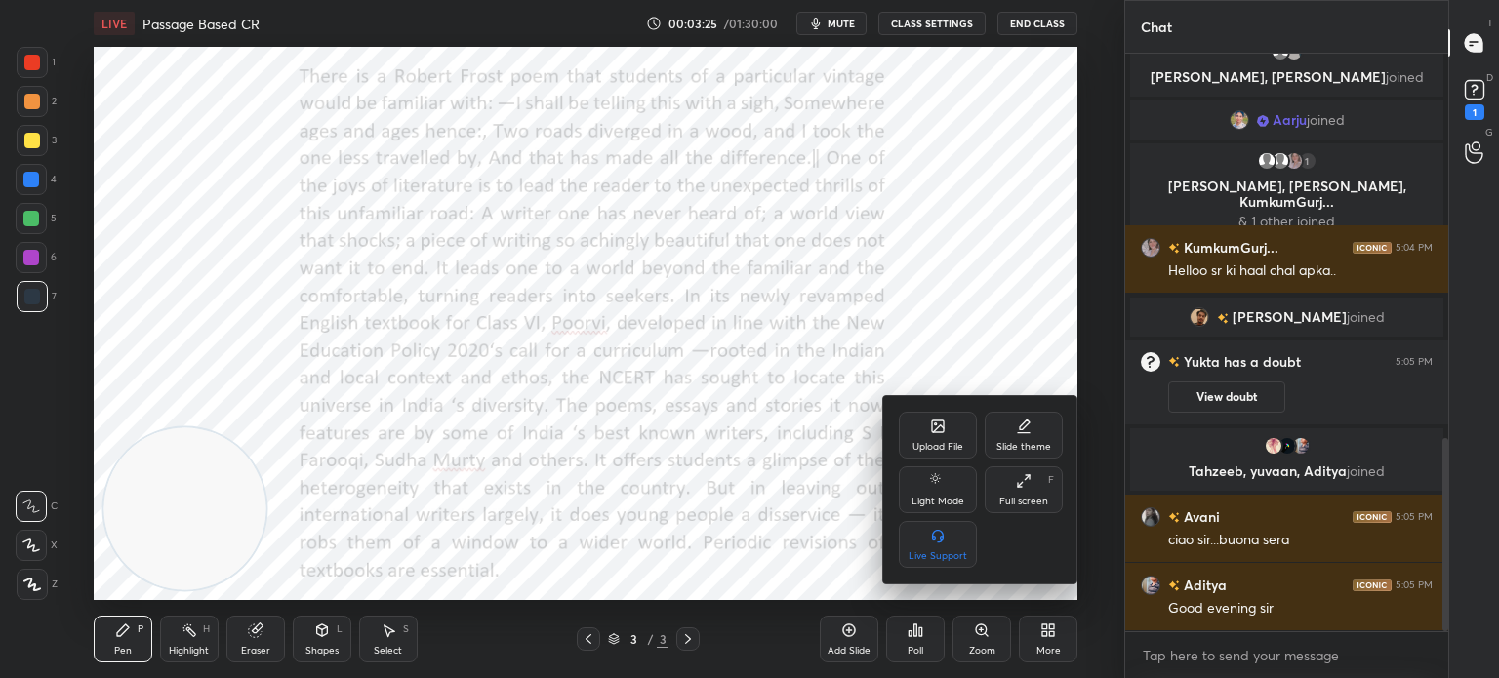
click at [917, 424] on div "Upload File" at bounding box center [938, 435] width 78 height 47
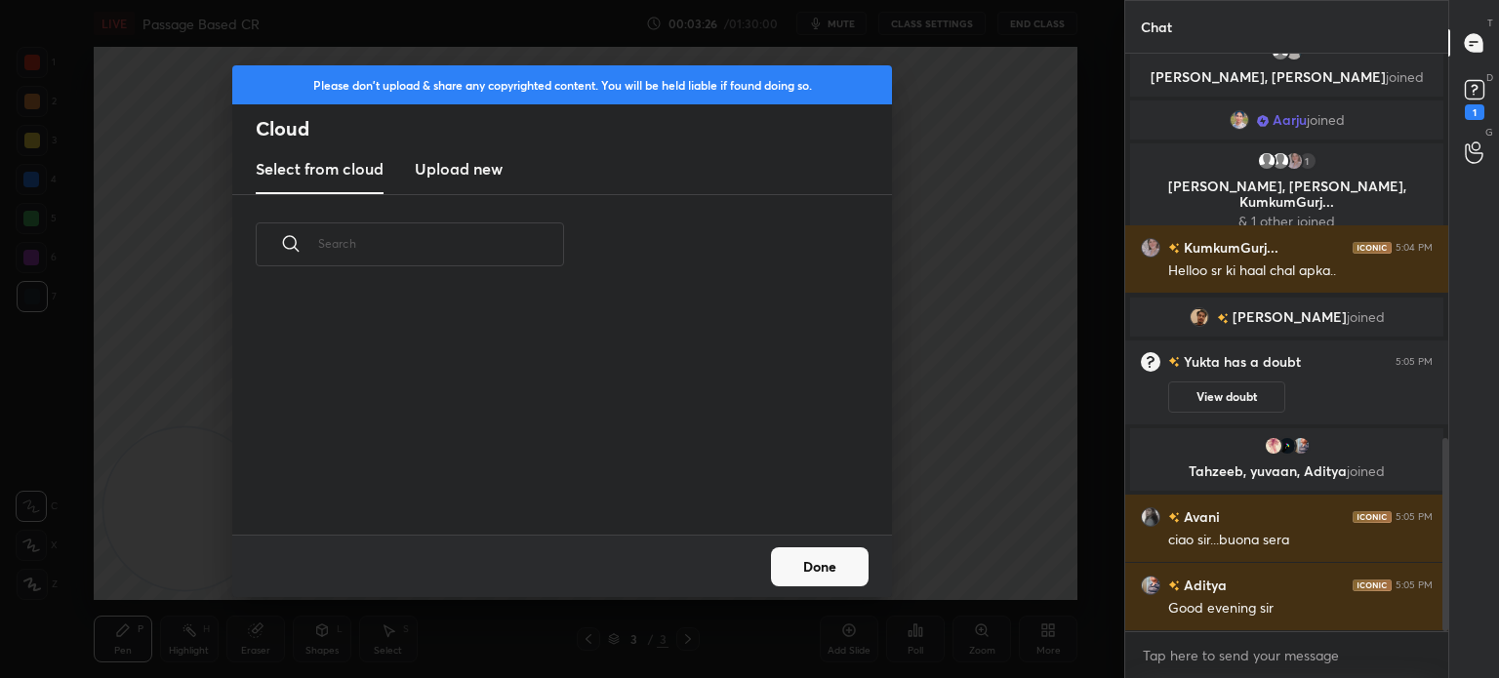
scroll to position [240, 627]
click at [439, 179] on h3 "Upload new" at bounding box center [459, 168] width 88 height 23
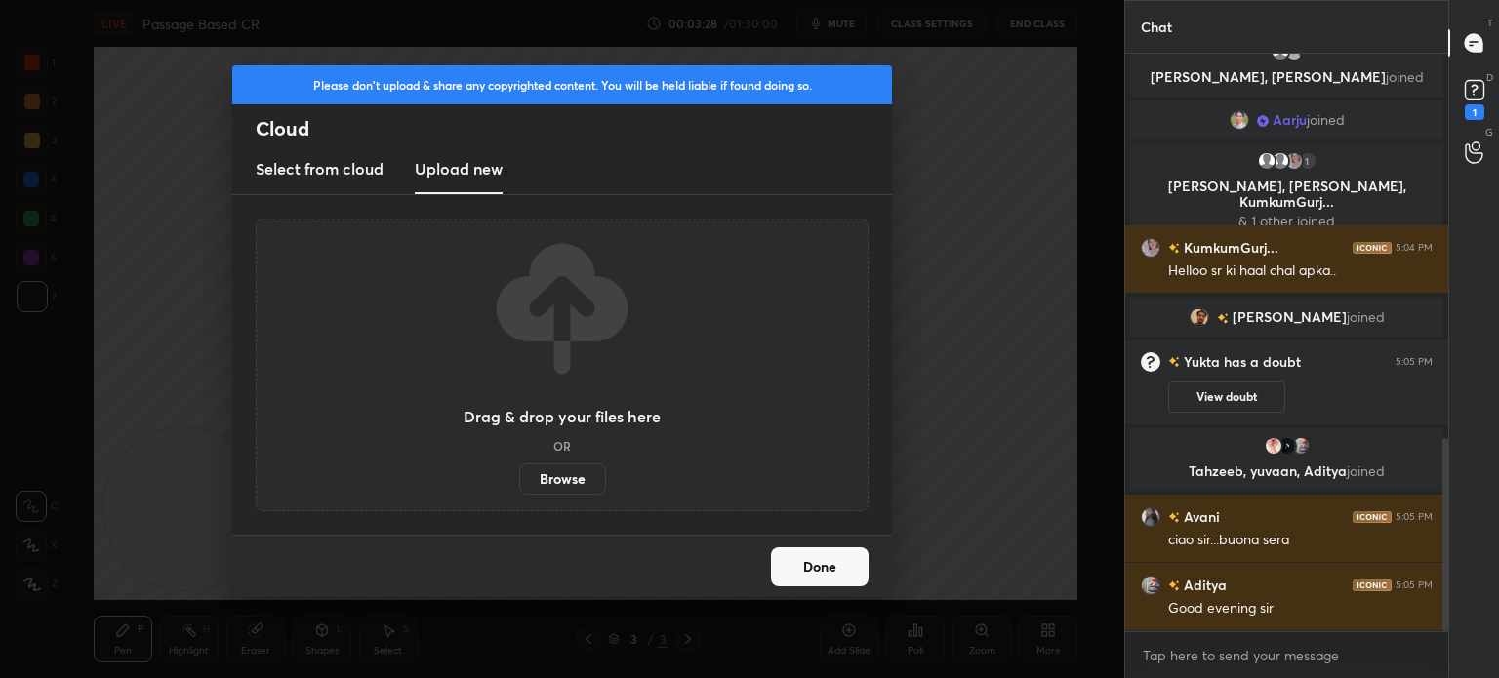
scroll to position [1193, 0]
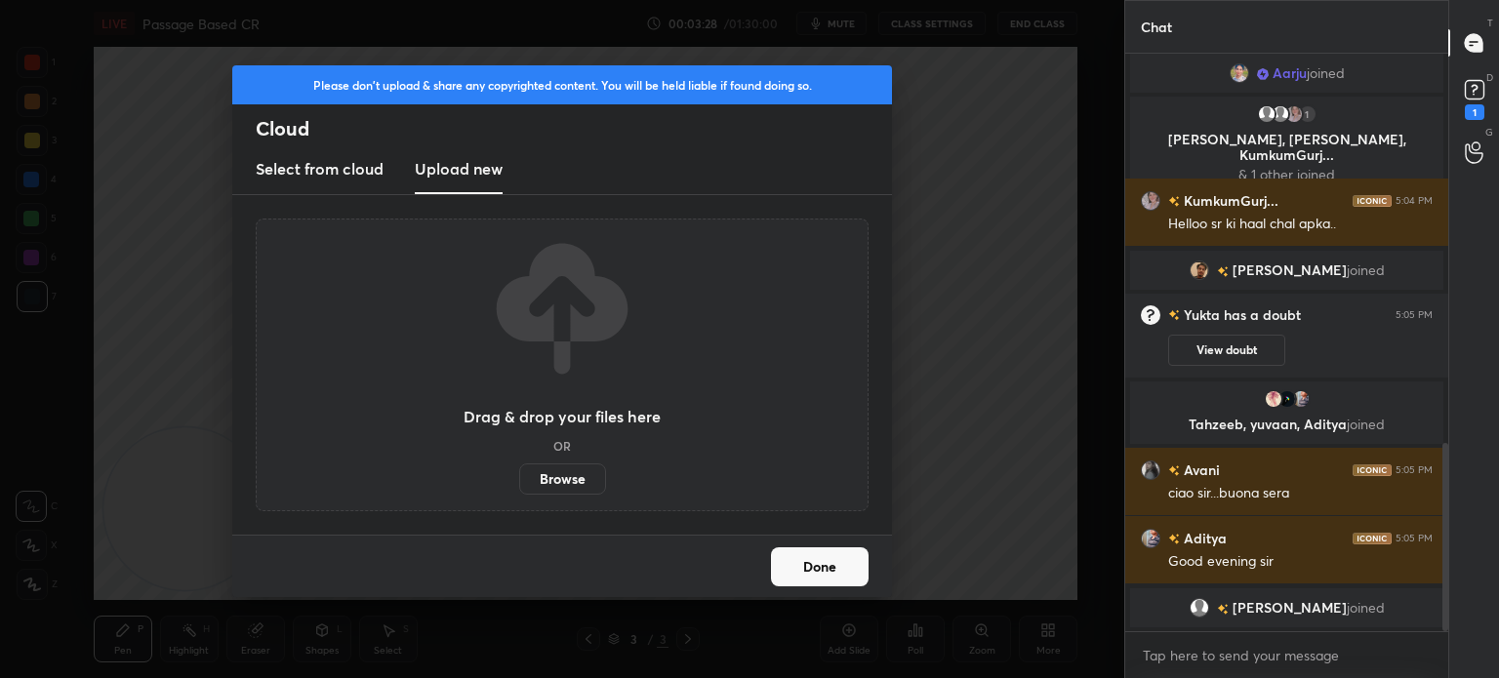
click at [561, 477] on label "Browse" at bounding box center [562, 479] width 87 height 31
click at [519, 477] on input "Browse" at bounding box center [519, 479] width 0 height 31
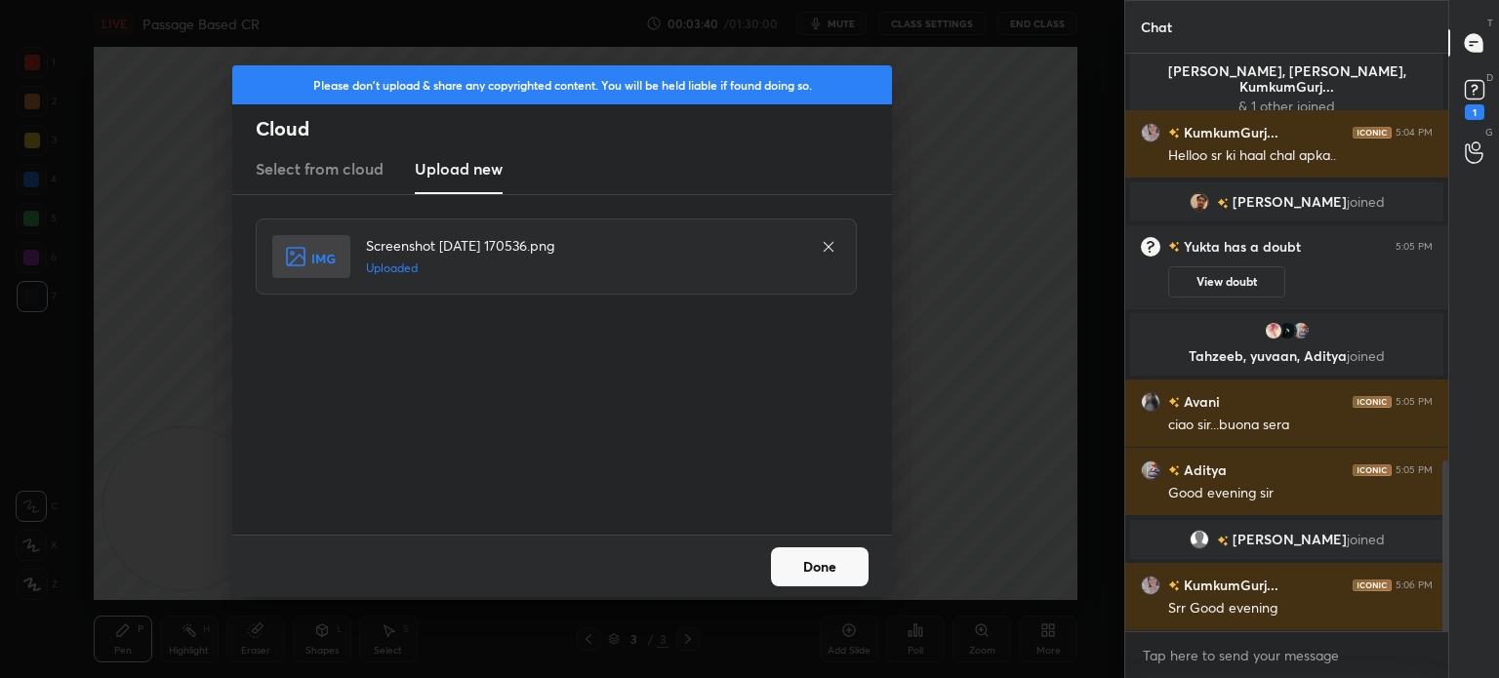
click at [804, 553] on button "Done" at bounding box center [820, 566] width 98 height 39
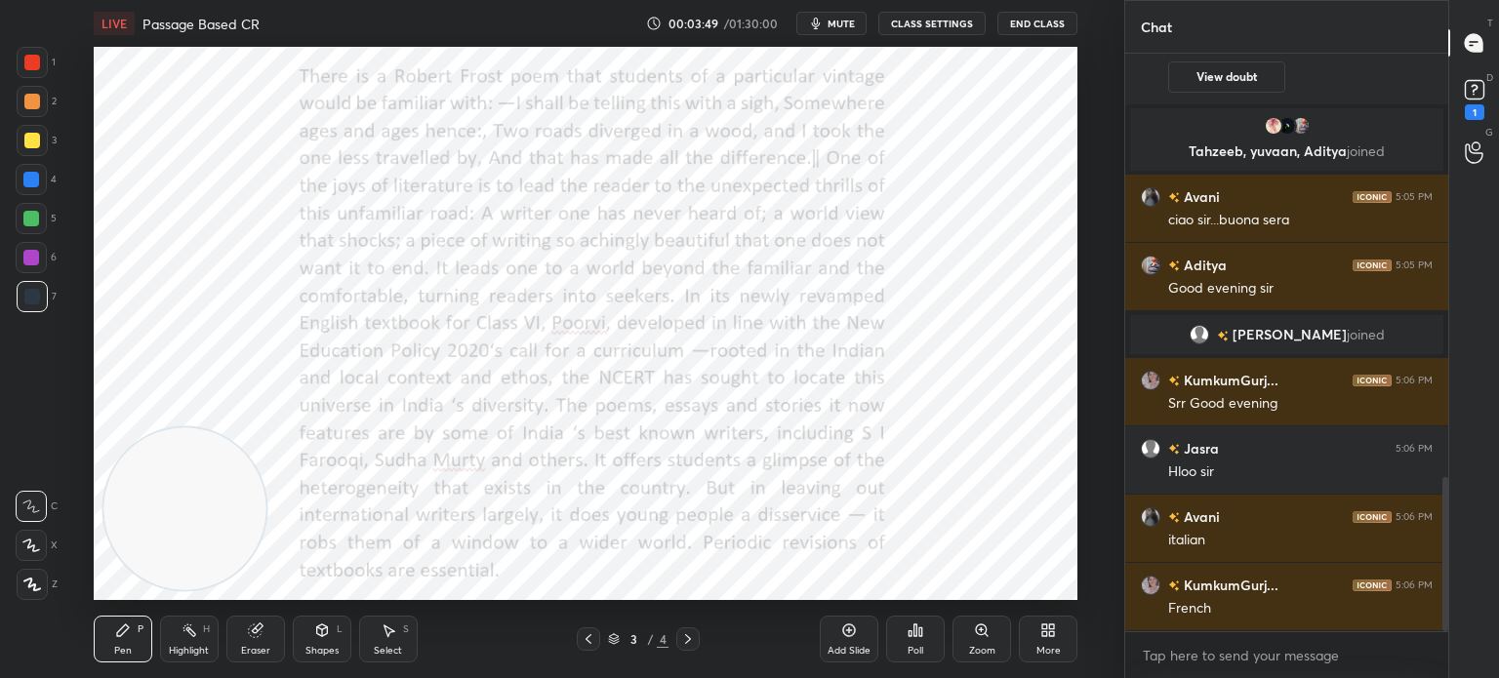
scroll to position [1667, 0]
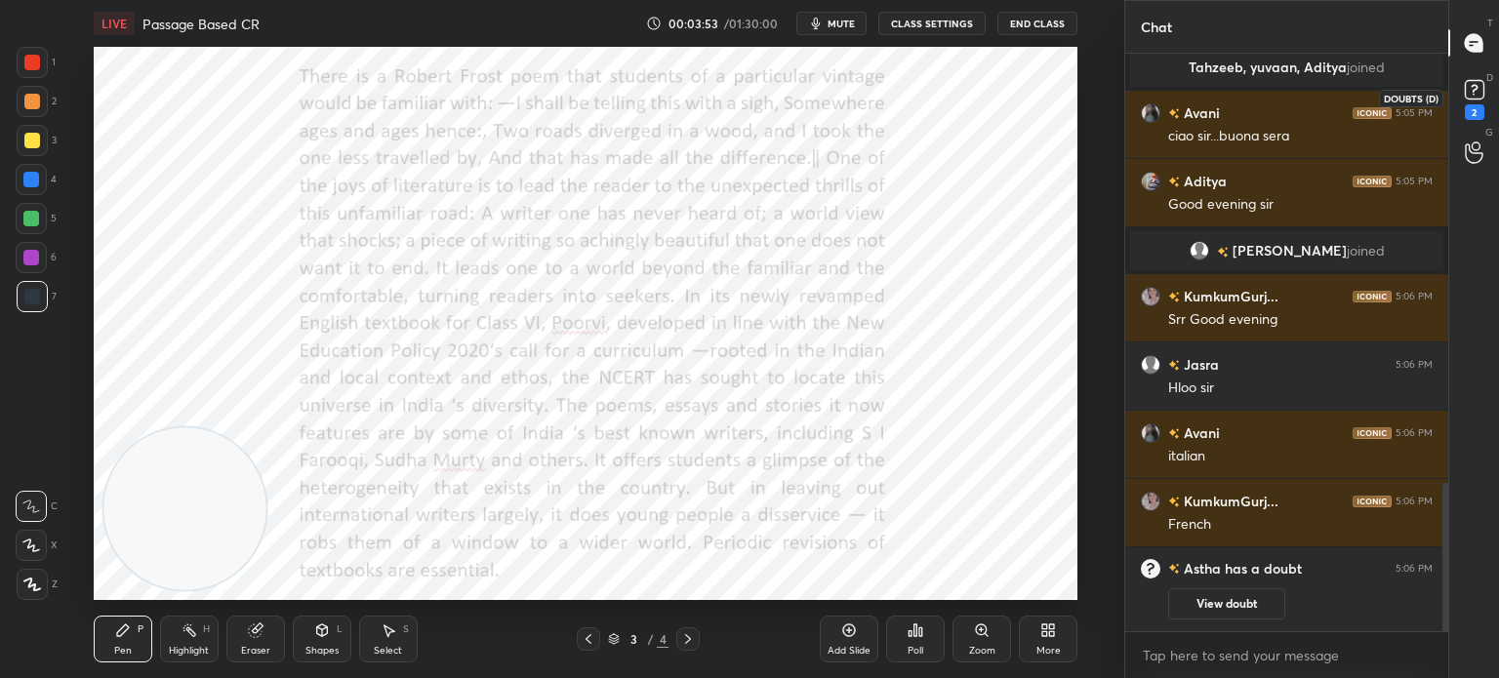
click at [1477, 93] on rect at bounding box center [1474, 90] width 19 height 19
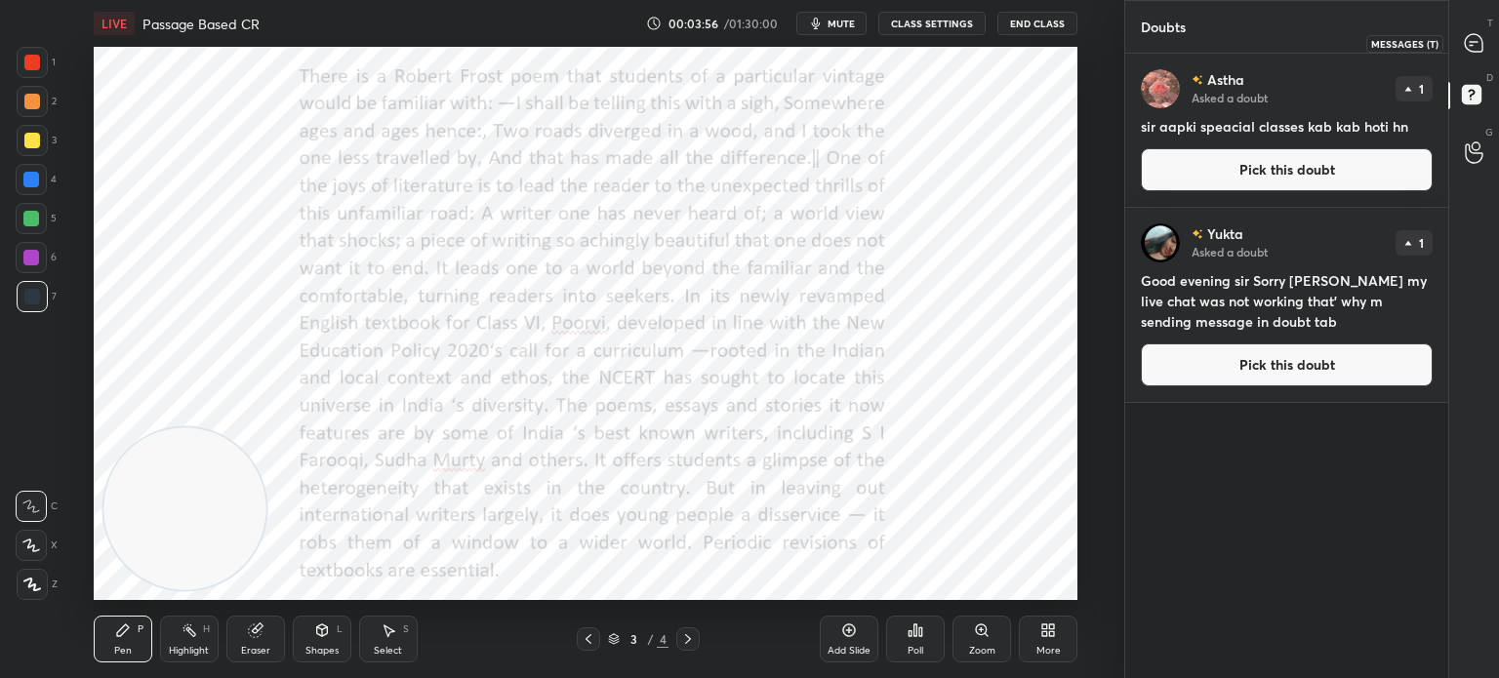
click at [1474, 38] on icon at bounding box center [1474, 43] width 18 height 18
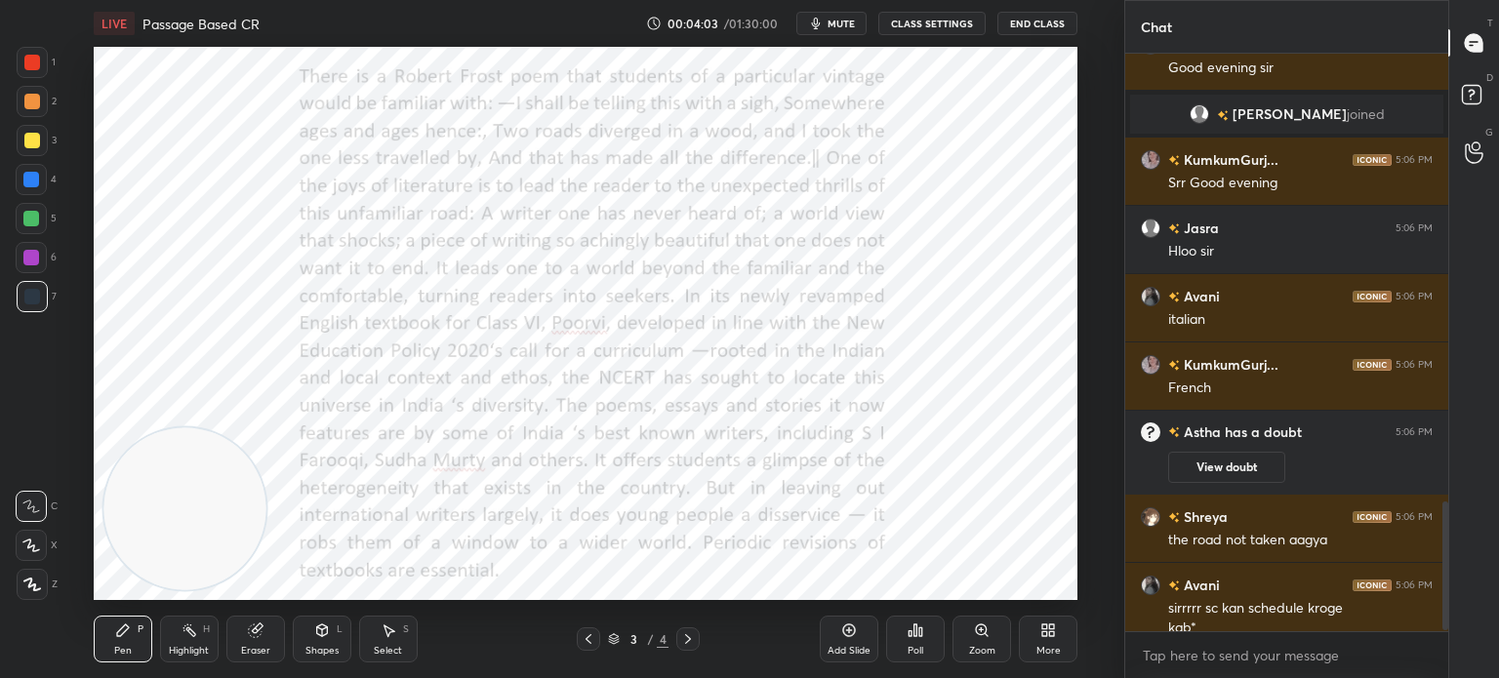
scroll to position [2014, 0]
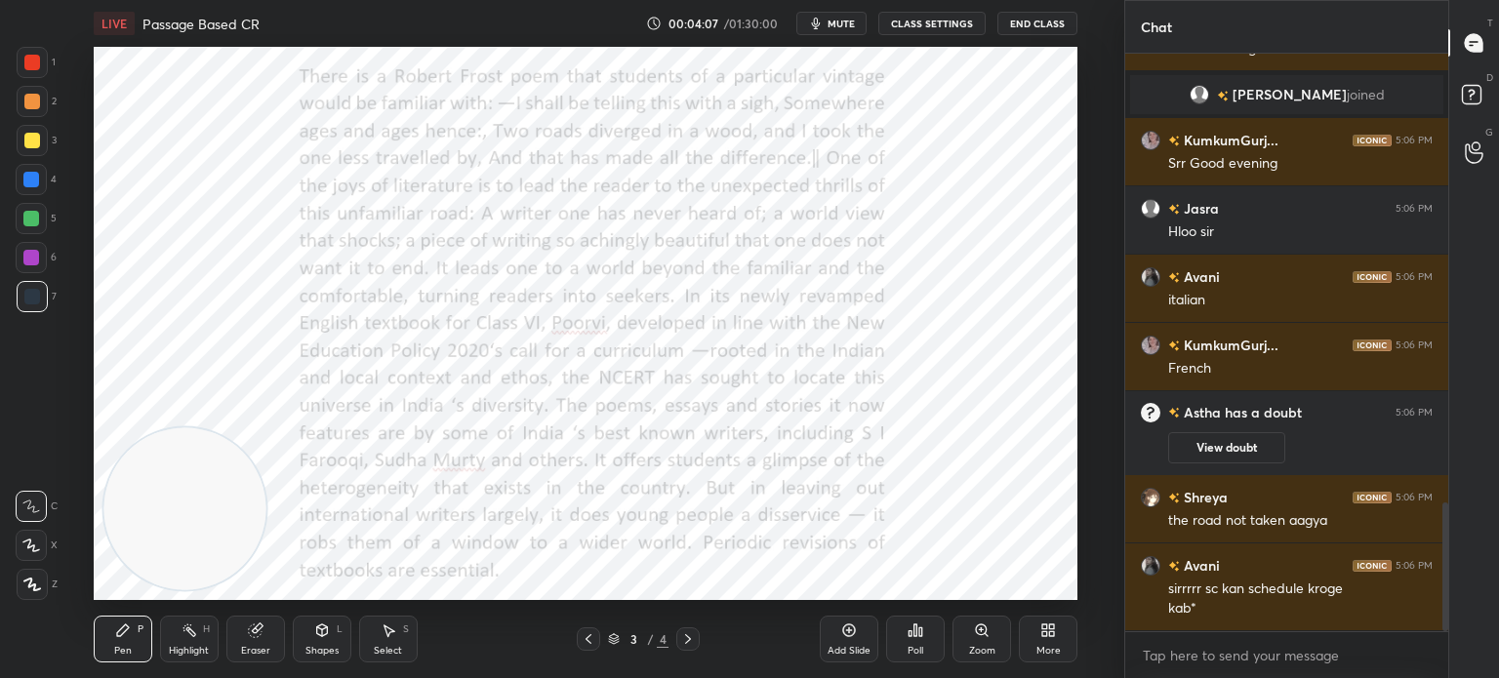
click at [246, 639] on div "Eraser" at bounding box center [255, 639] width 59 height 47
click at [31, 549] on icon at bounding box center [32, 546] width 11 height 10
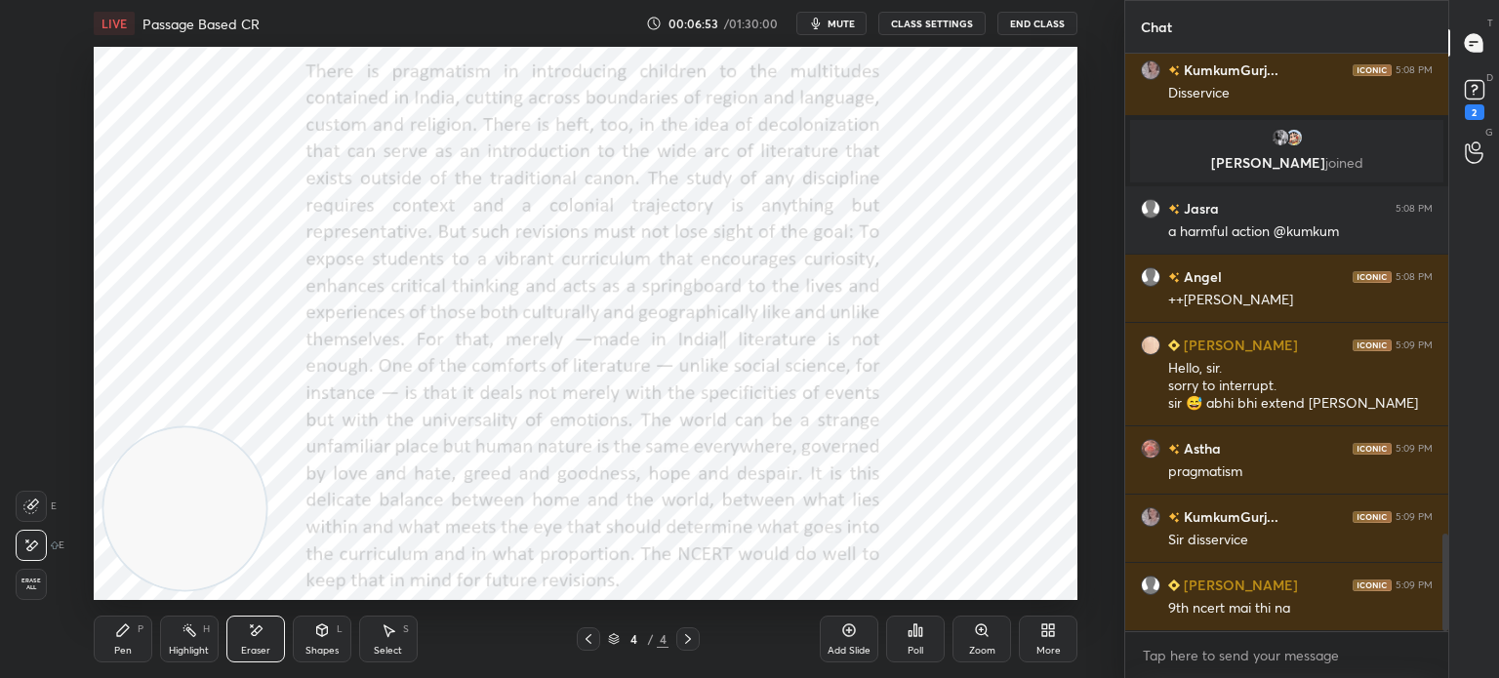
scroll to position [2902, 0]
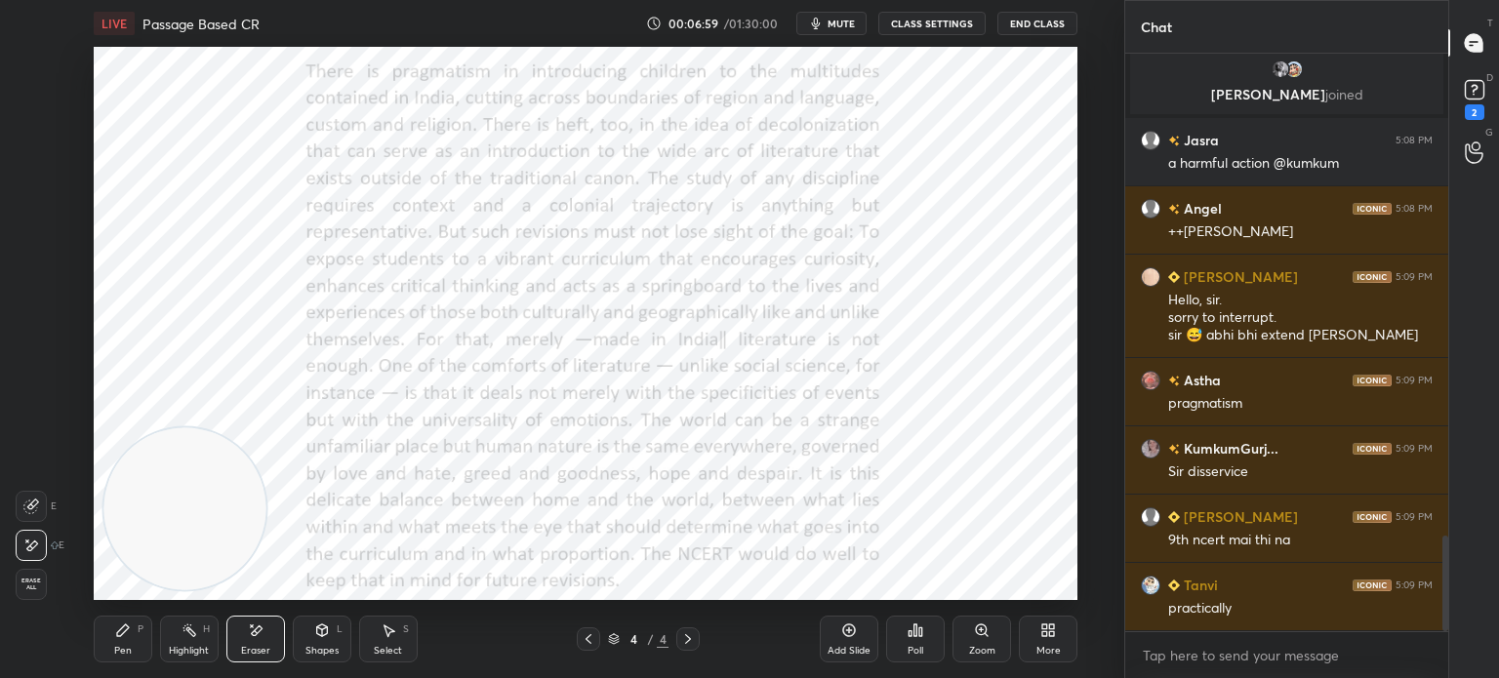
click at [840, 26] on span "mute" at bounding box center [841, 24] width 27 height 14
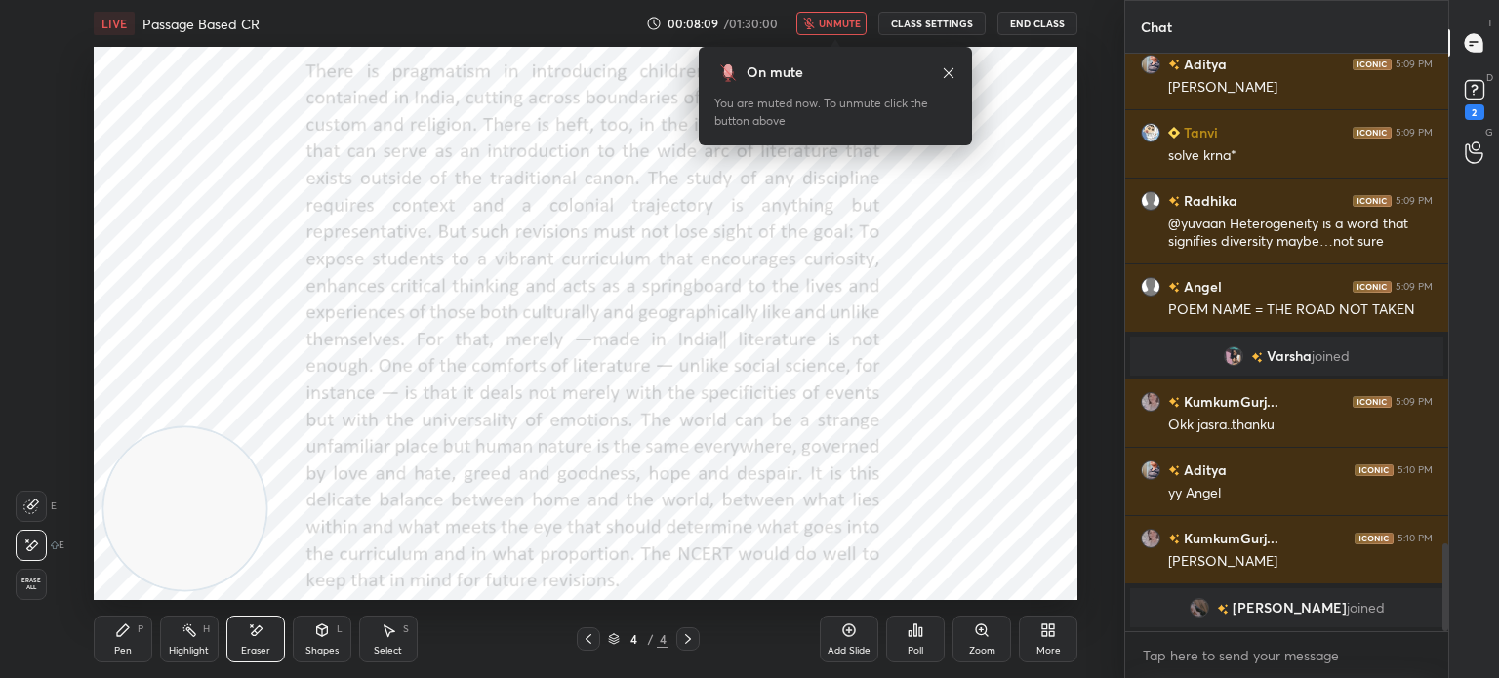
scroll to position [3234, 0]
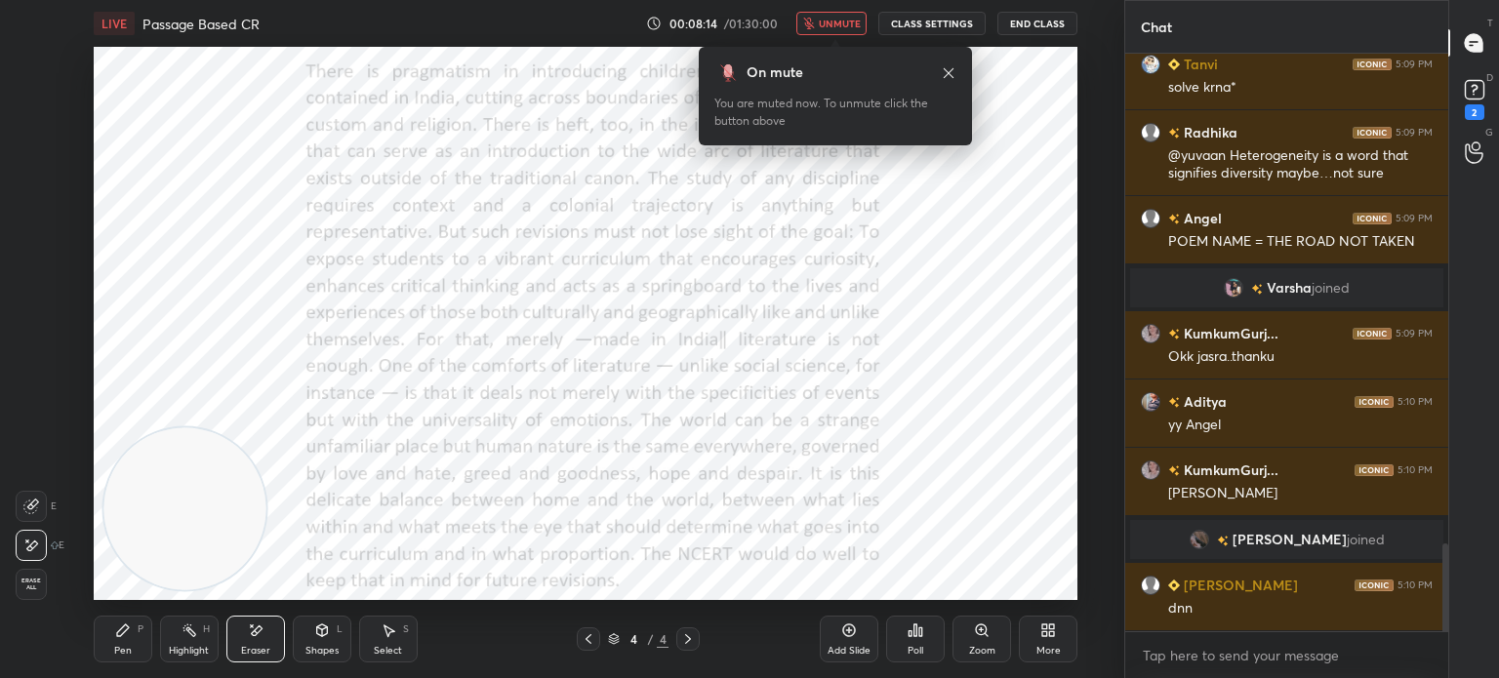
click at [831, 25] on span "unmute" at bounding box center [840, 24] width 42 height 14
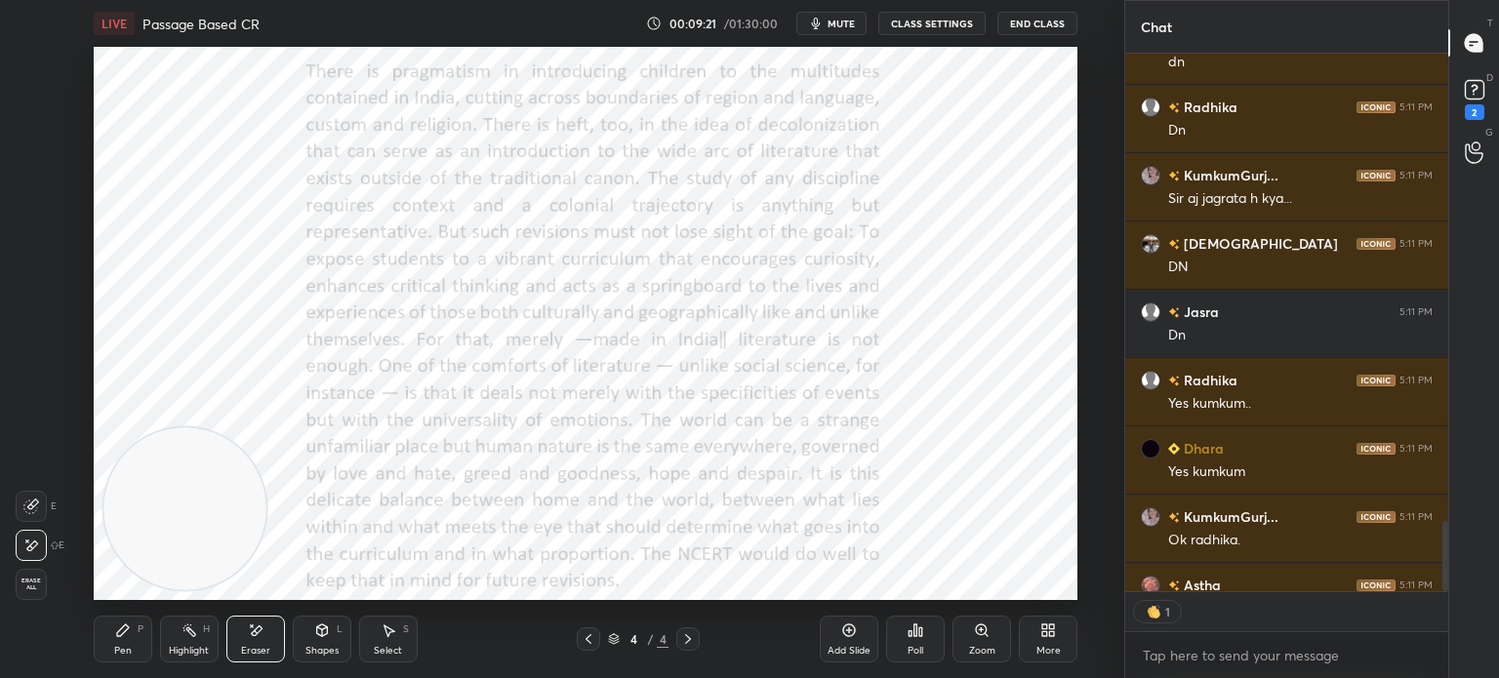
scroll to position [6, 6]
click at [957, 24] on button "CLASS SETTINGS" at bounding box center [931, 23] width 107 height 23
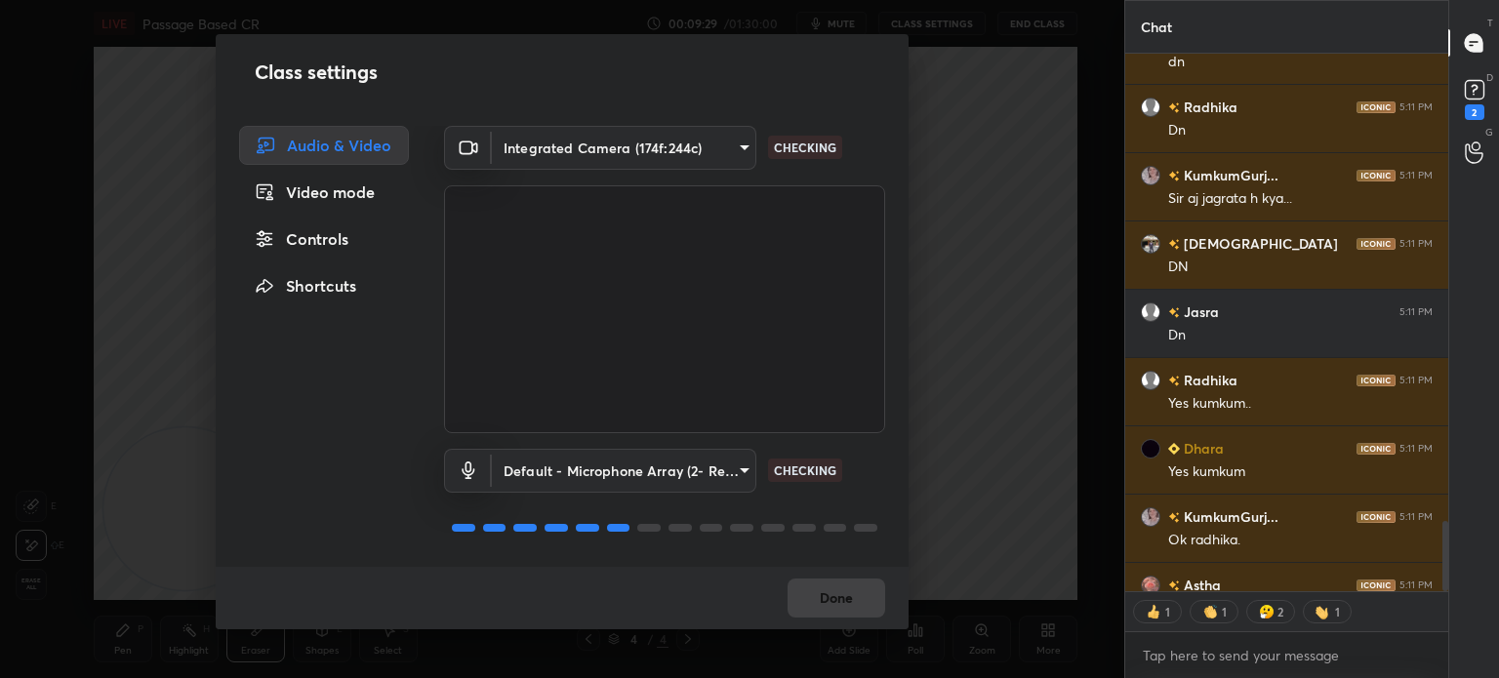
click at [338, 241] on div "Controls" at bounding box center [324, 239] width 170 height 39
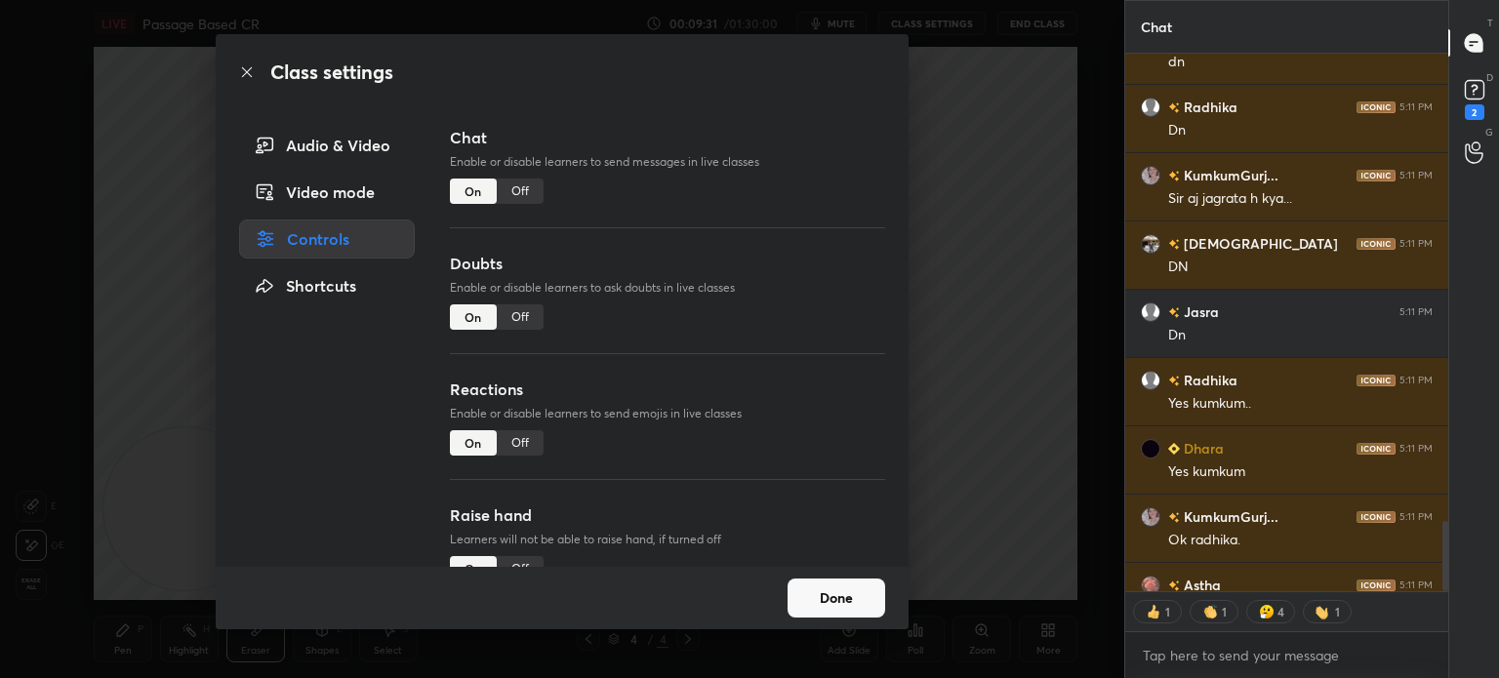
click at [523, 444] on div "Off" at bounding box center [520, 442] width 47 height 25
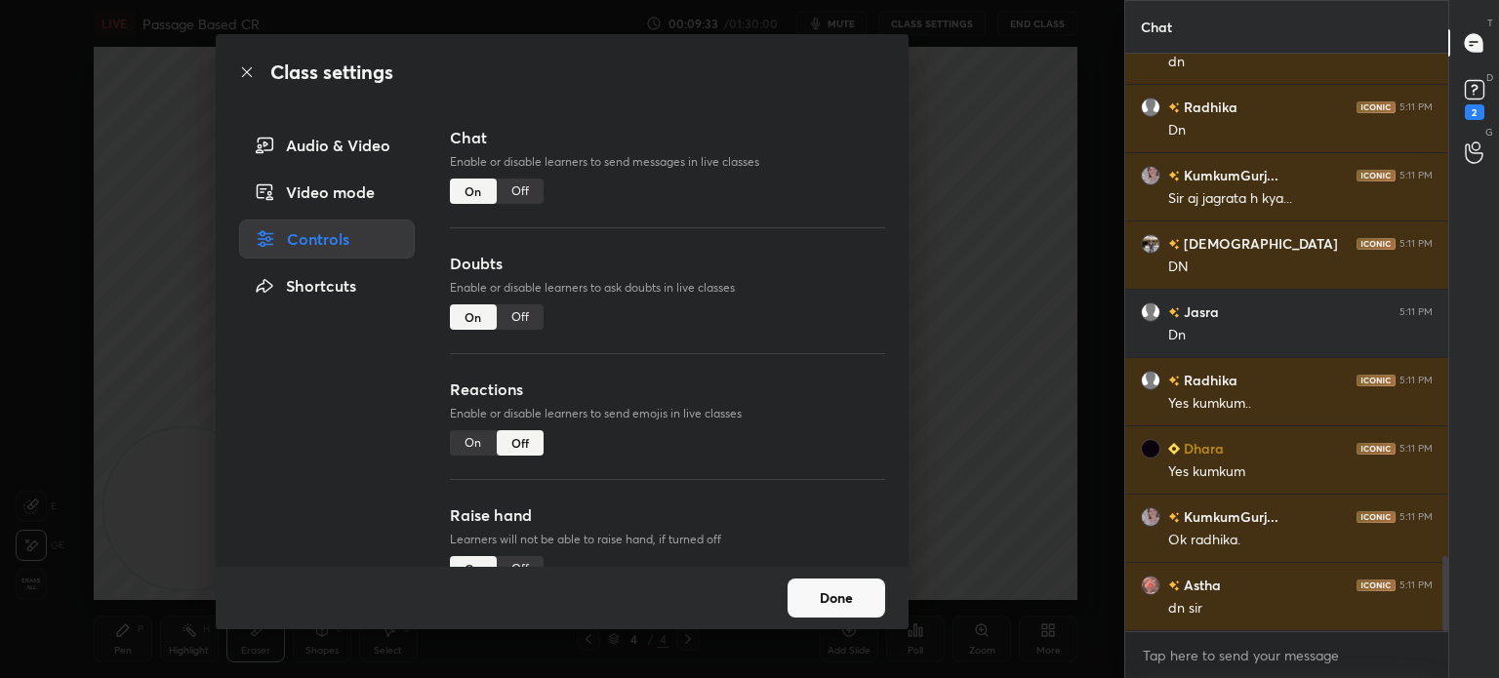
click at [827, 600] on button "Done" at bounding box center [837, 598] width 98 height 39
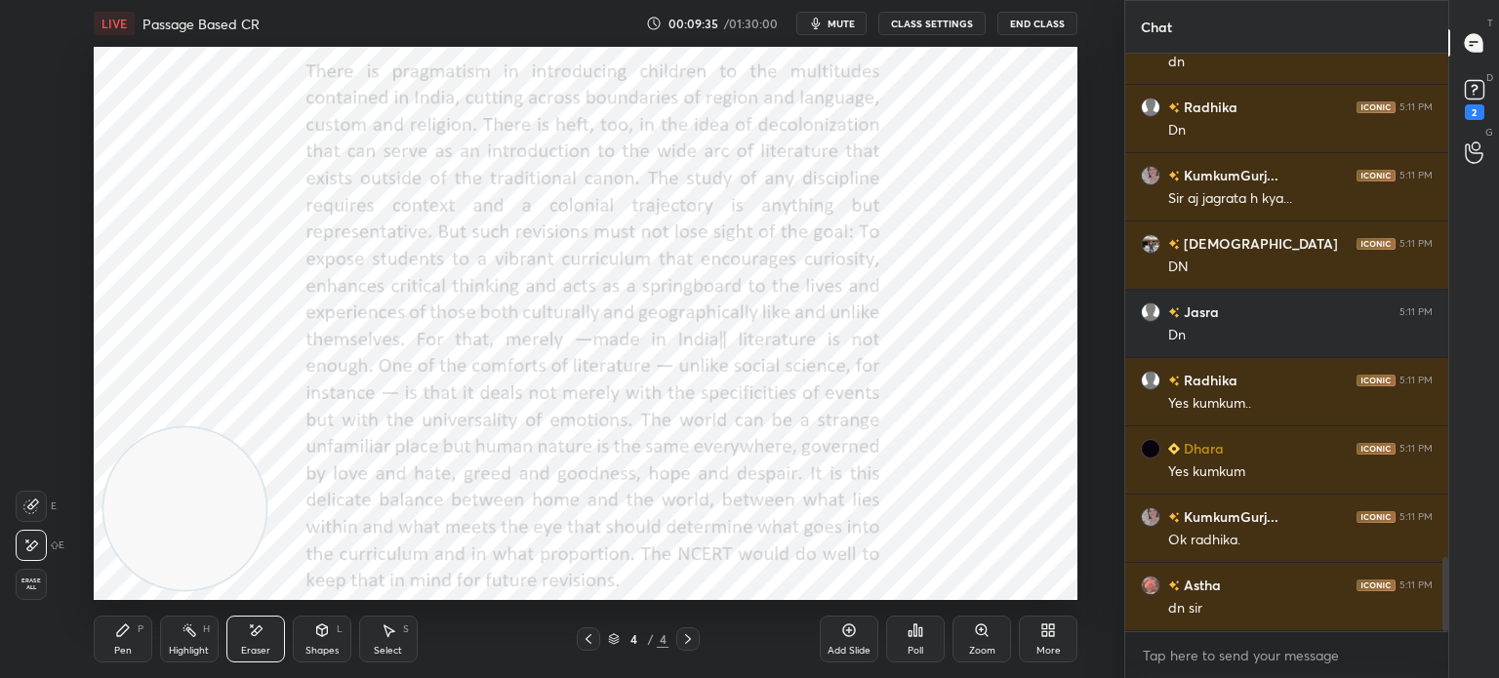
scroll to position [3917, 0]
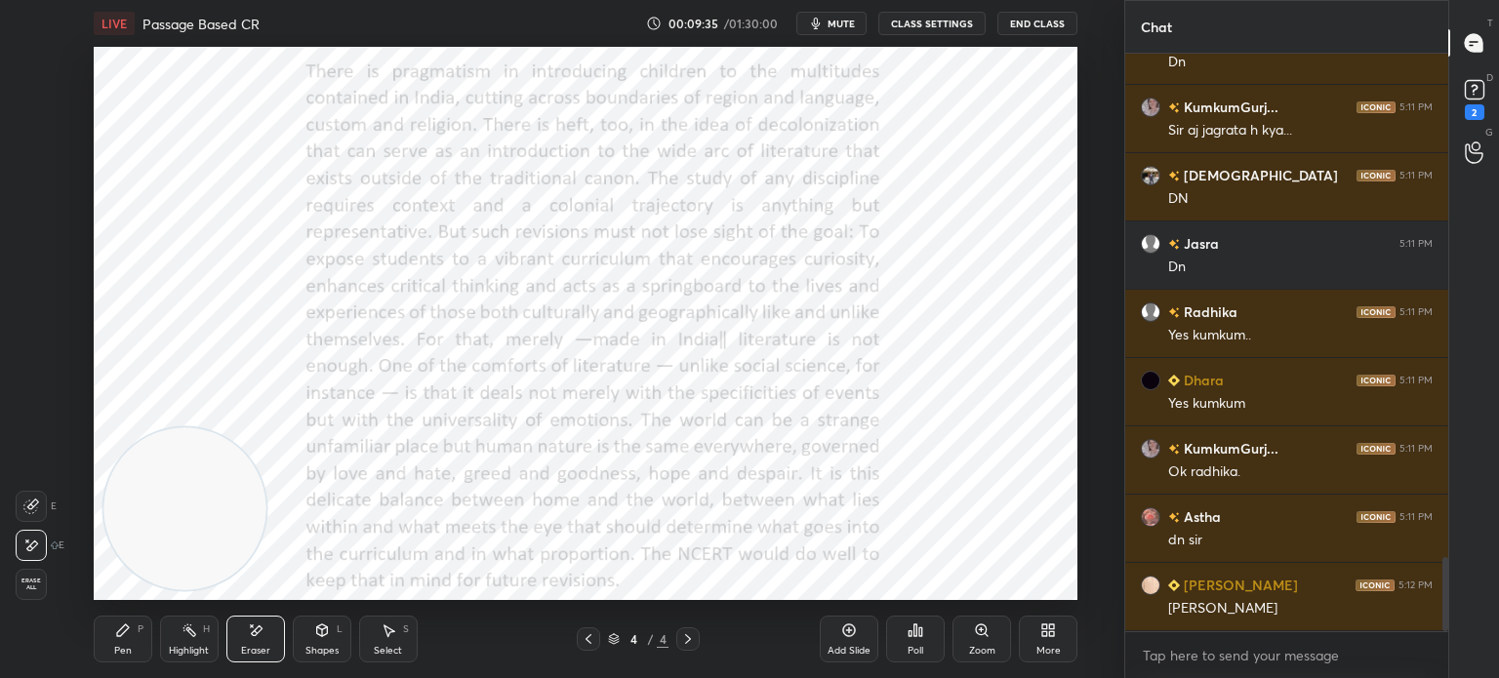
click at [1050, 625] on icon at bounding box center [1052, 627] width 5 height 5
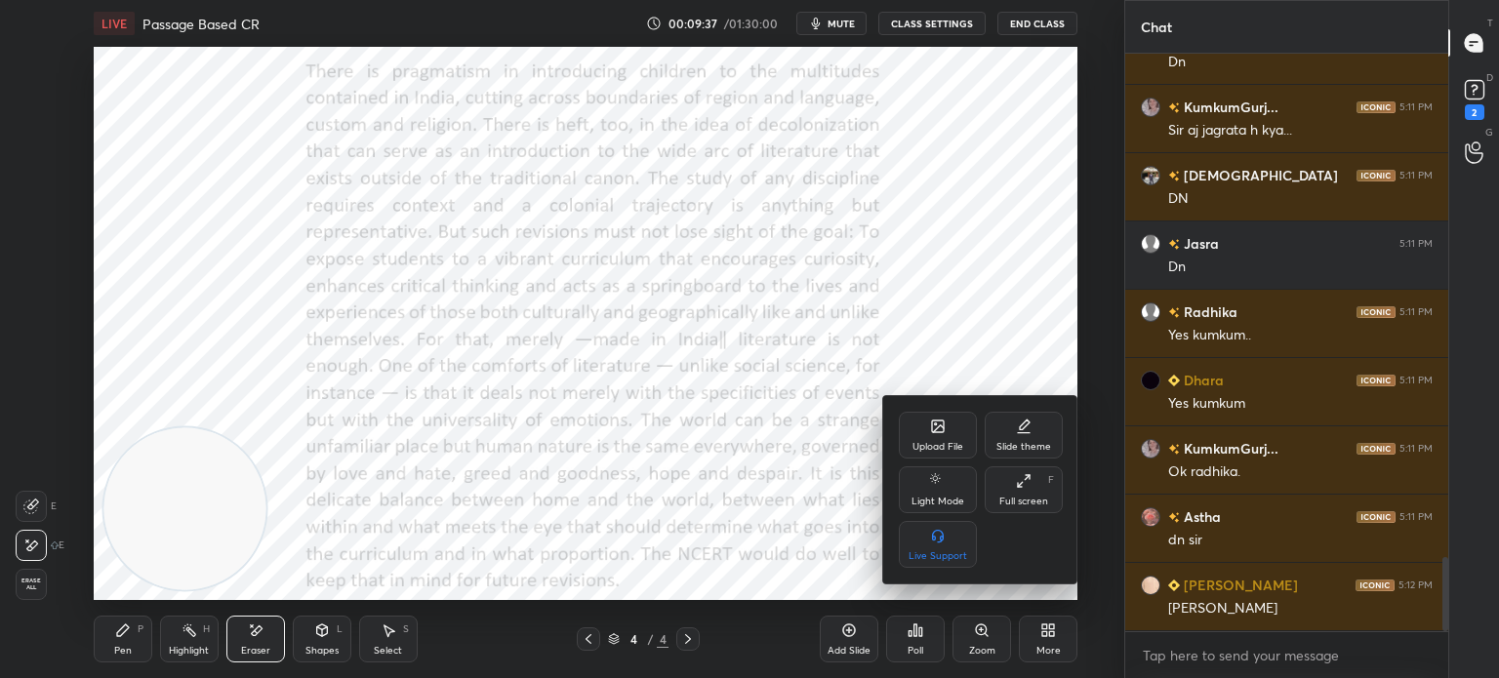
click at [936, 424] on icon at bounding box center [936, 425] width 2 height 2
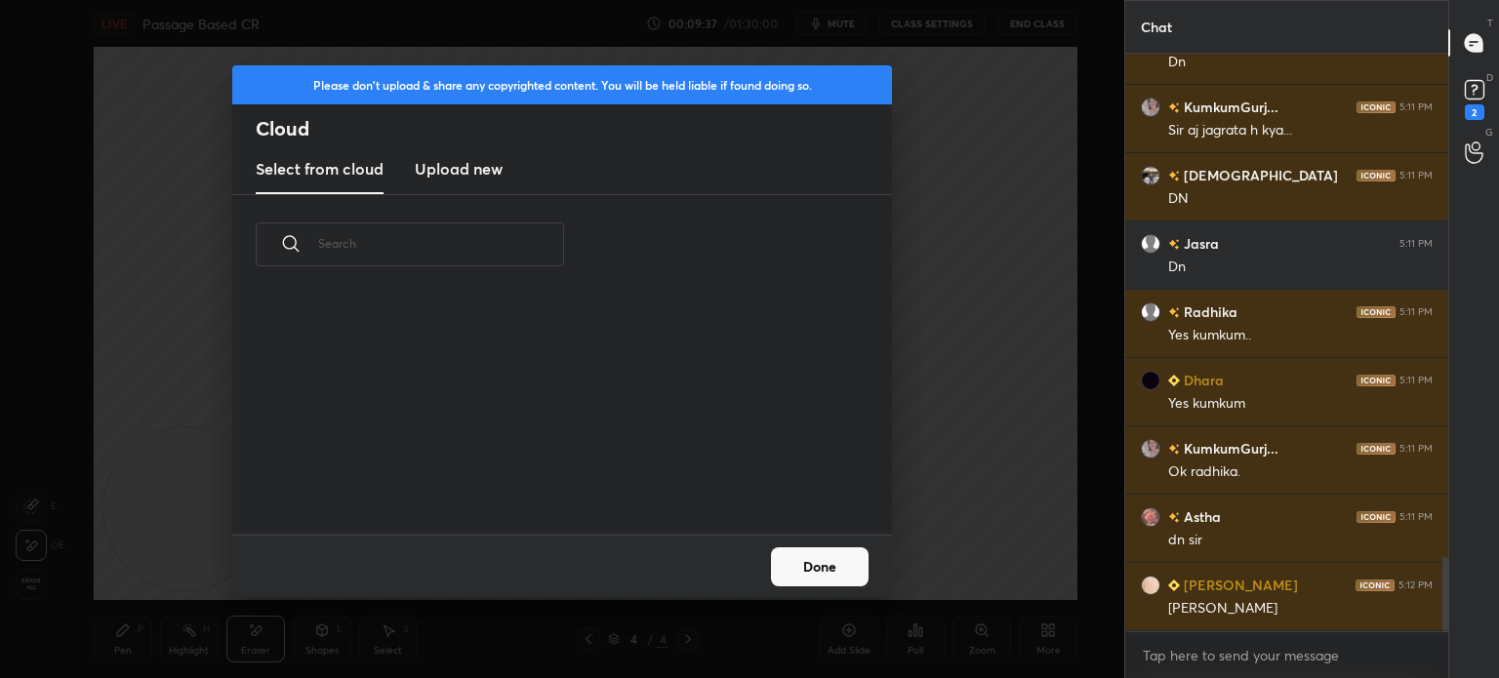
scroll to position [240, 627]
click at [473, 167] on h3 "Upload new" at bounding box center [459, 168] width 88 height 23
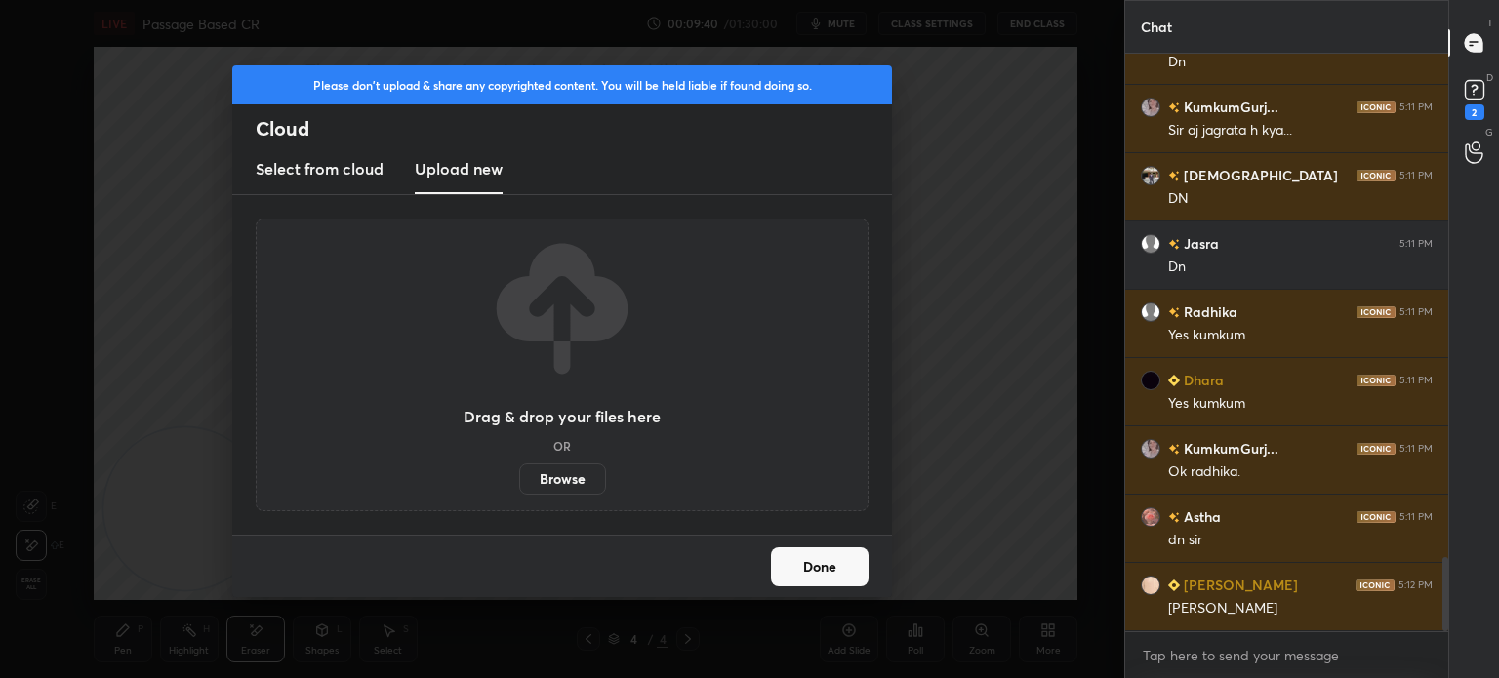
scroll to position [3964, 0]
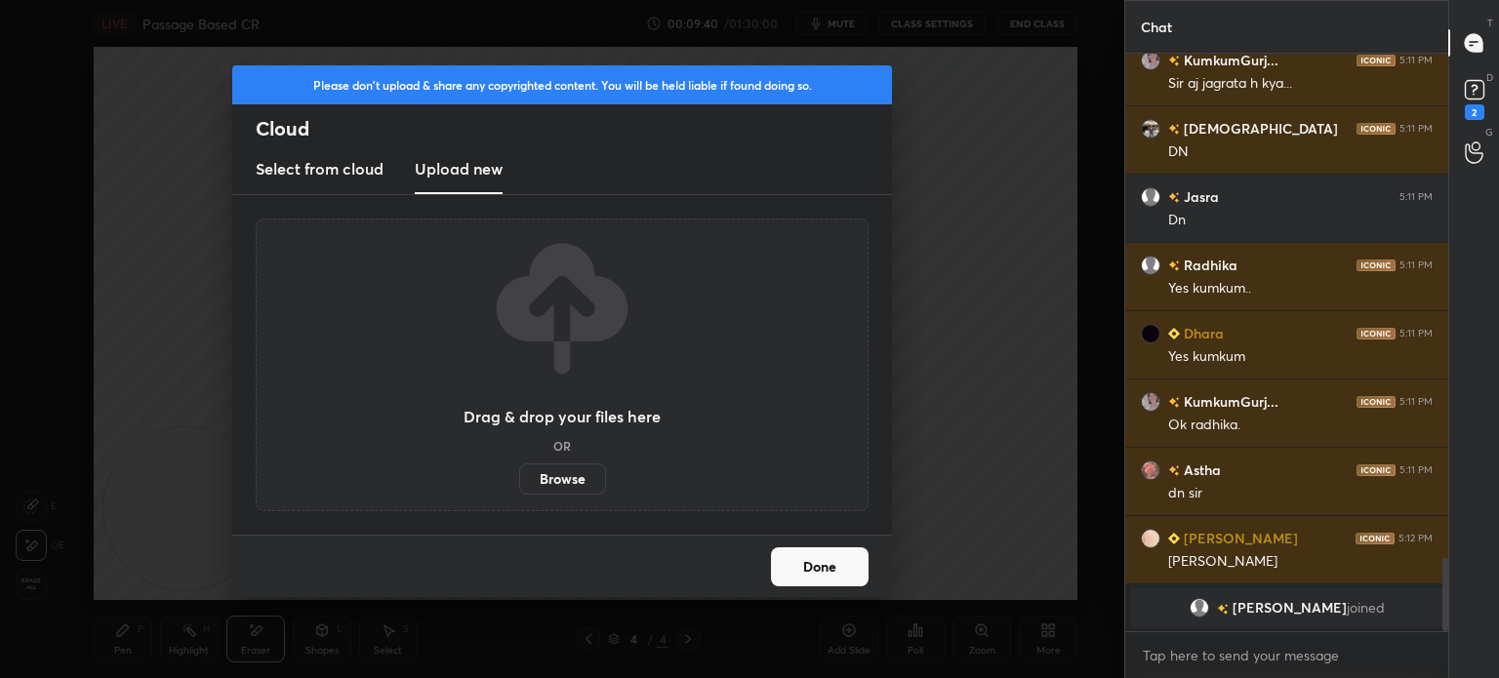
click at [556, 475] on label "Browse" at bounding box center [562, 479] width 87 height 31
click at [519, 475] on input "Browse" at bounding box center [519, 479] width 0 height 31
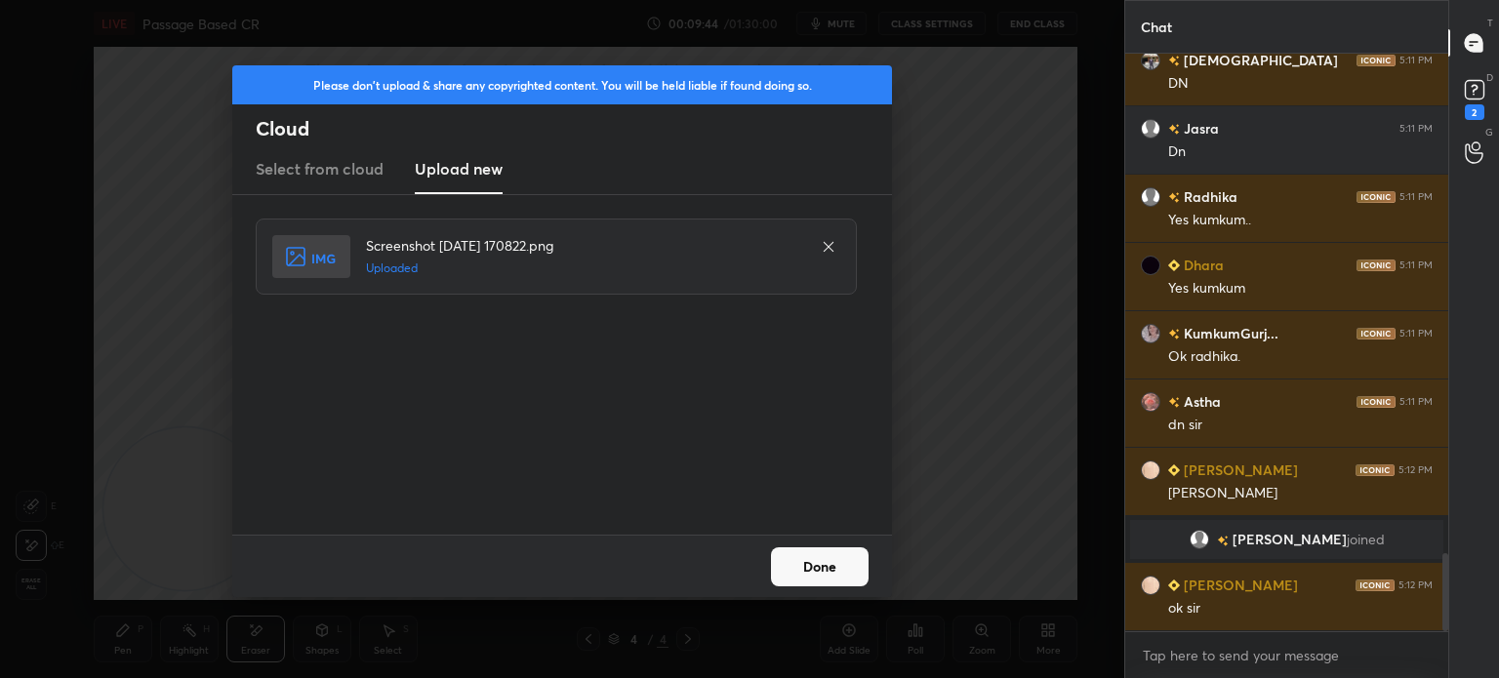
scroll to position [3708, 0]
click at [804, 570] on button "Done" at bounding box center [820, 566] width 98 height 39
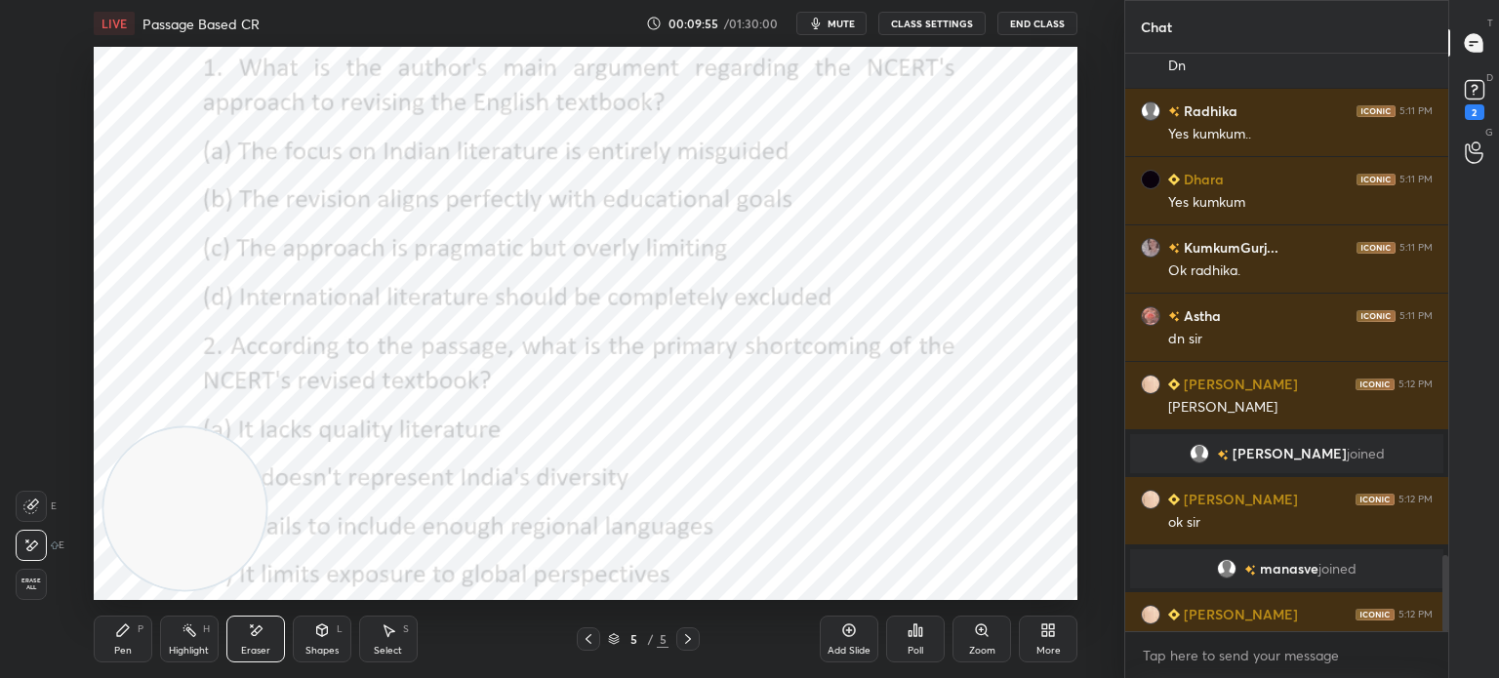
scroll to position [3784, 0]
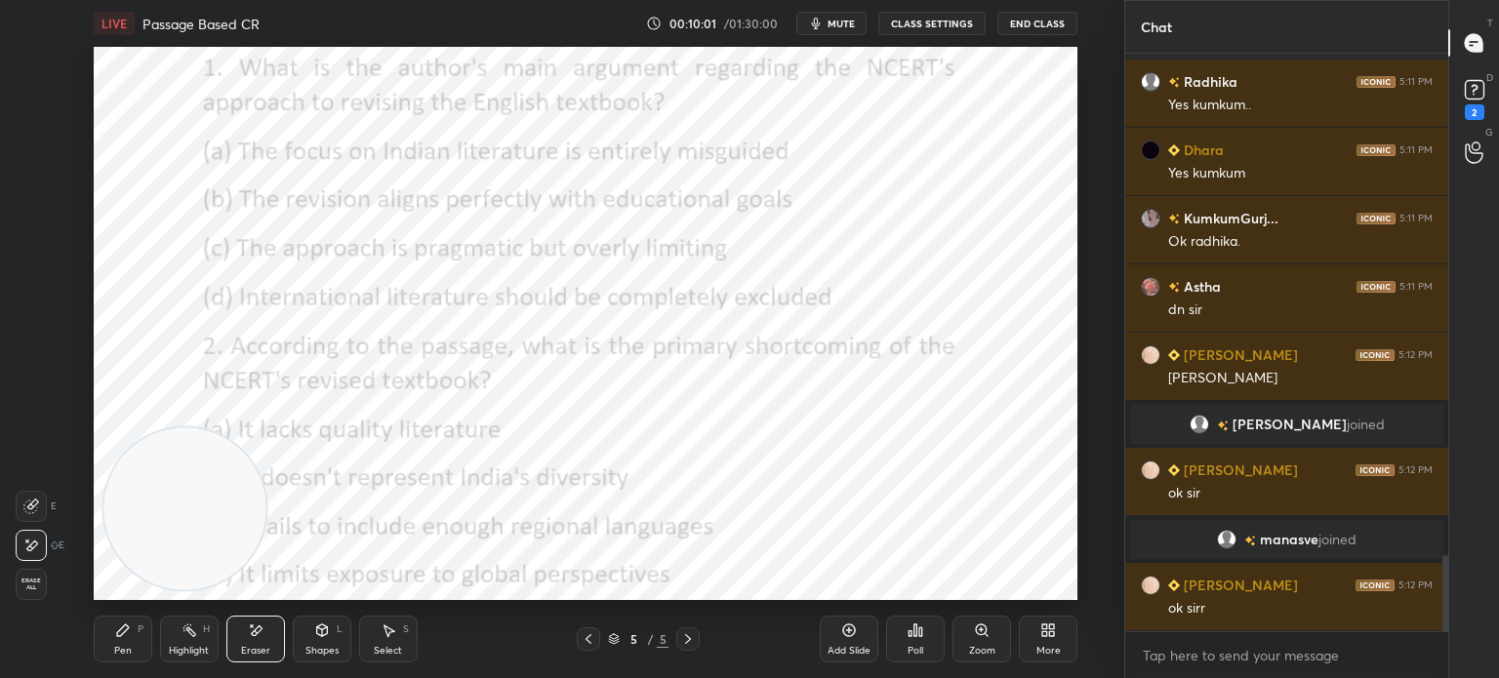
click at [1042, 637] on icon at bounding box center [1048, 631] width 16 height 16
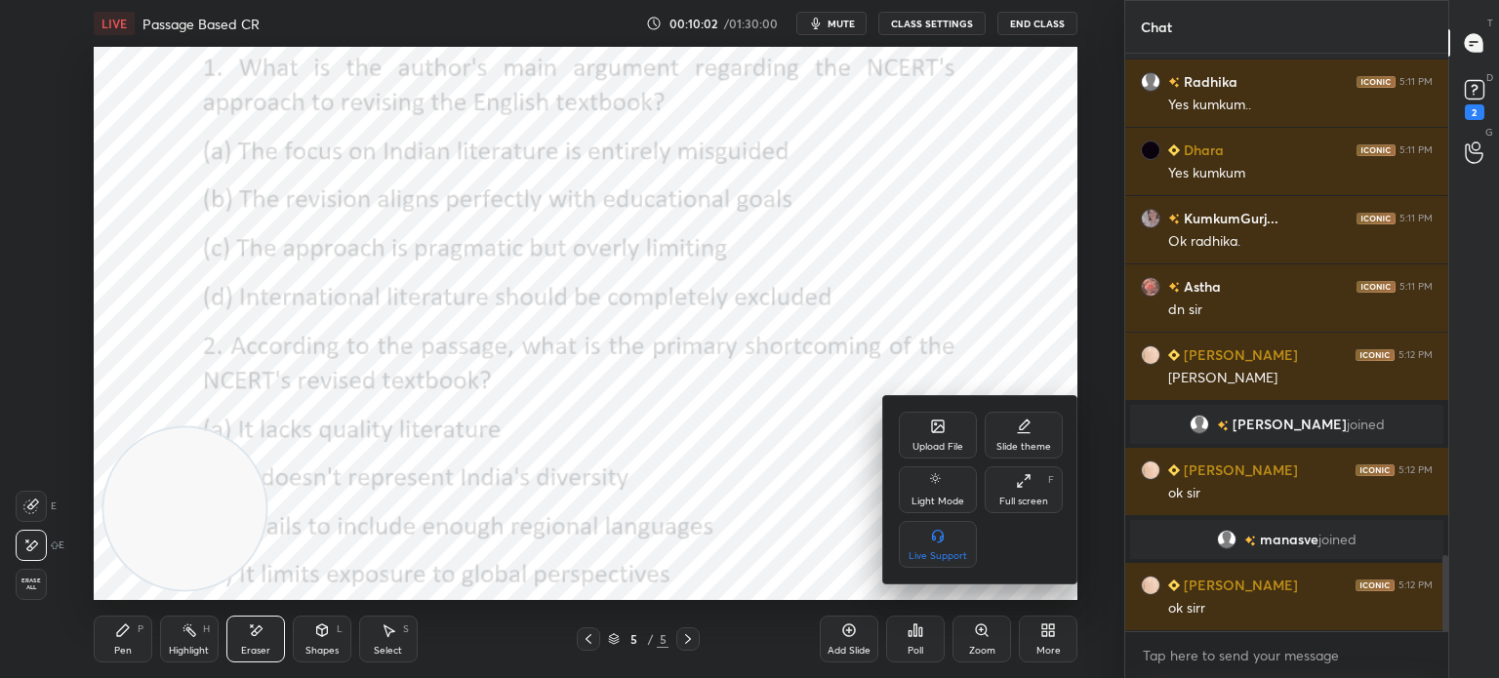
click at [930, 429] on icon at bounding box center [938, 427] width 16 height 16
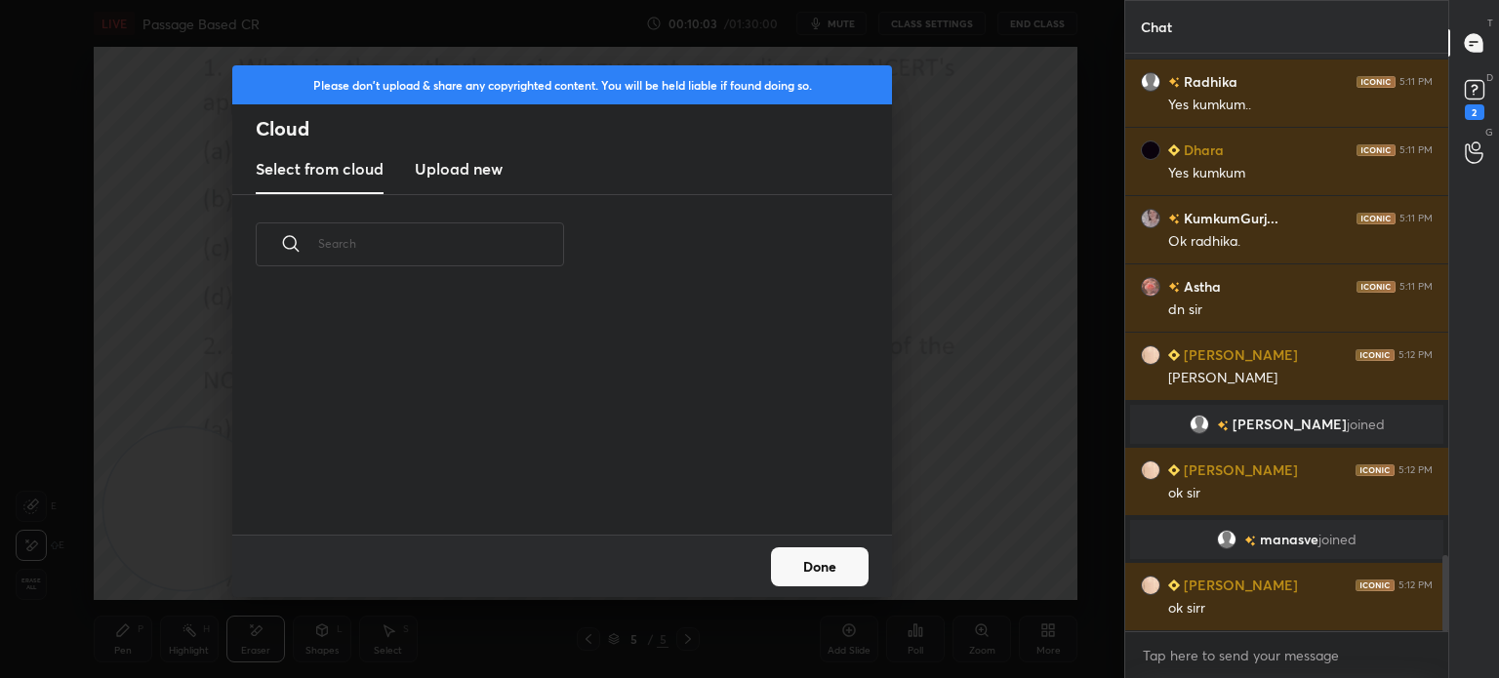
scroll to position [240, 627]
click at [484, 169] on h3 "Upload new" at bounding box center [459, 168] width 88 height 23
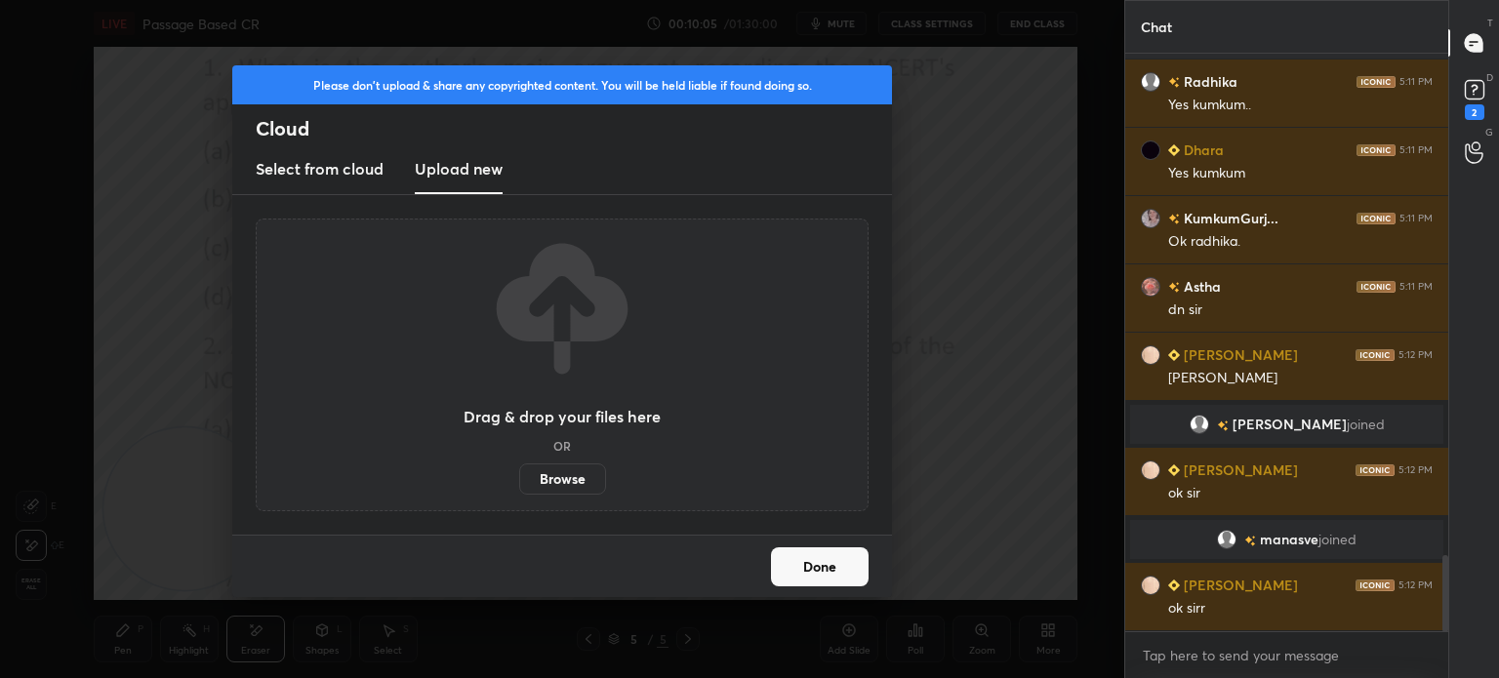
click at [561, 474] on label "Browse" at bounding box center [562, 479] width 87 height 31
click at [519, 474] on input "Browse" at bounding box center [519, 479] width 0 height 31
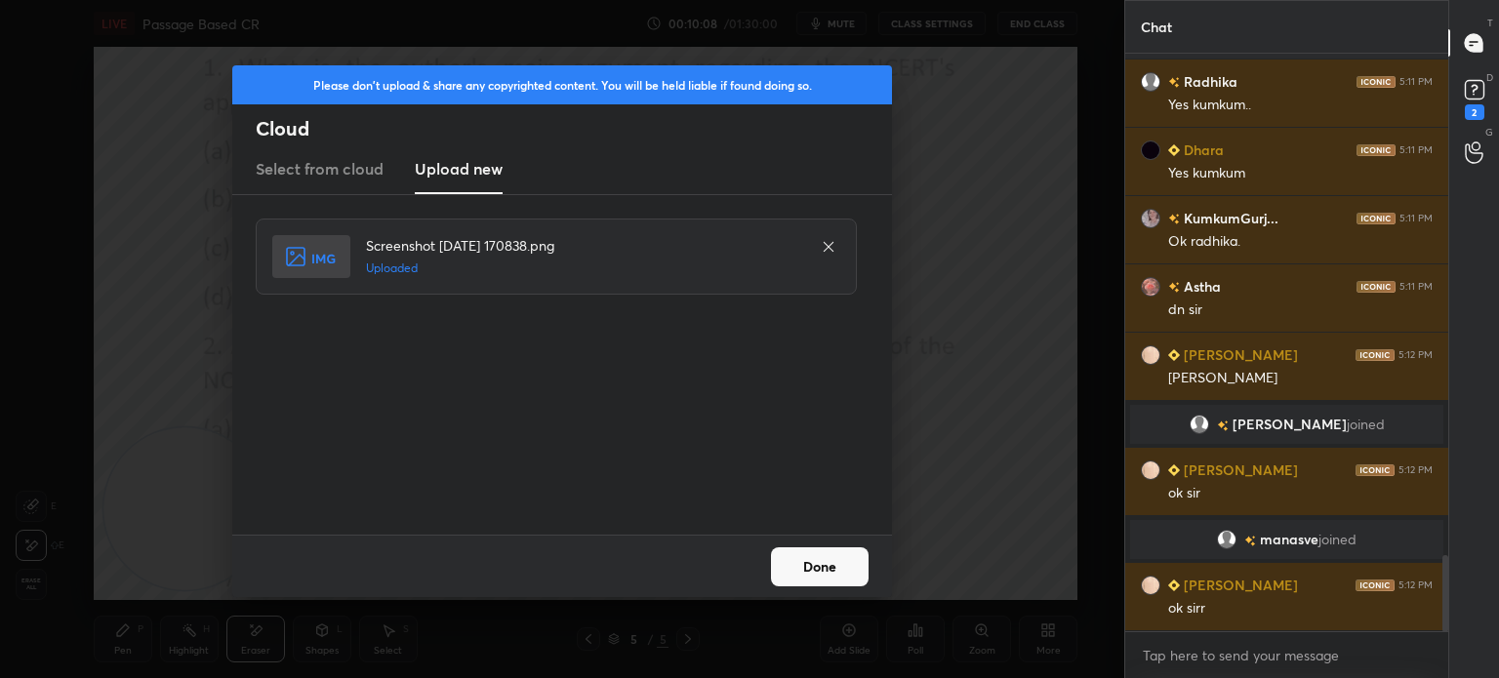
click at [811, 561] on button "Done" at bounding box center [820, 566] width 98 height 39
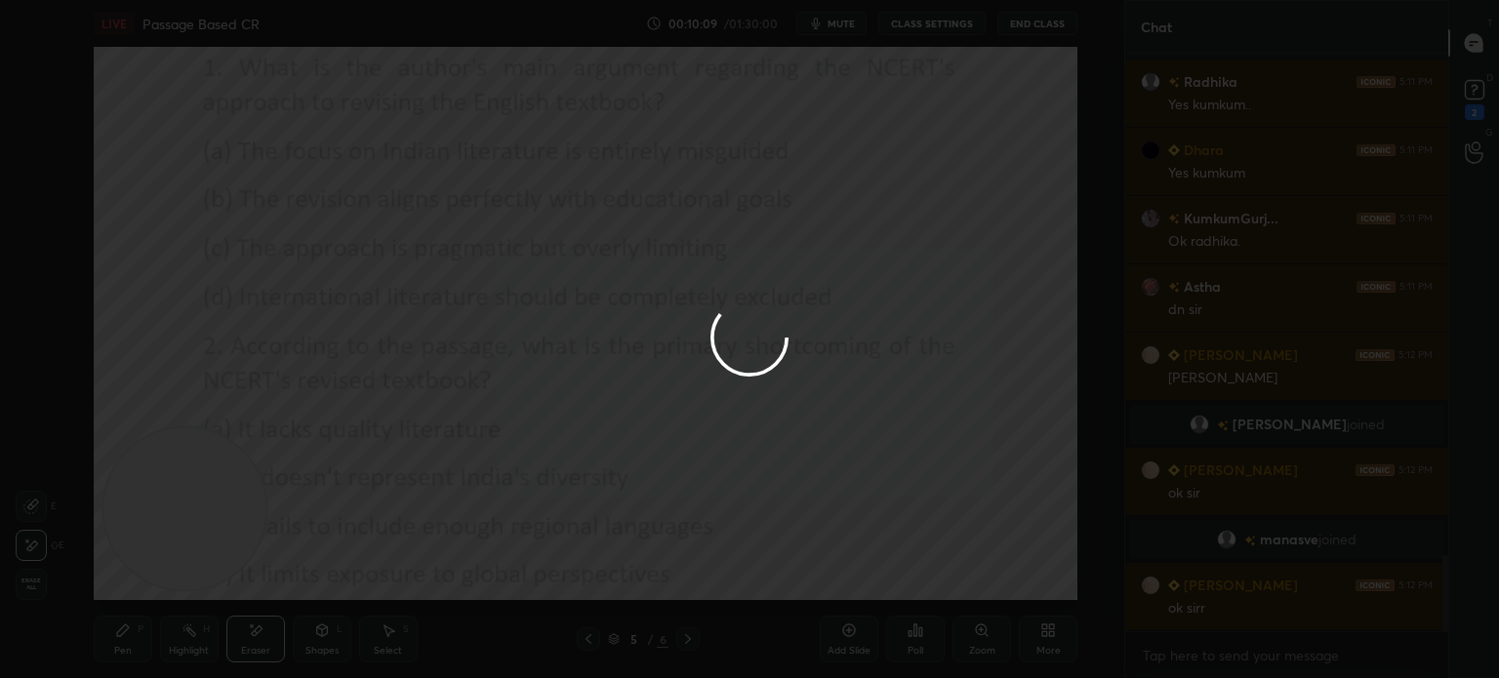
scroll to position [3853, 0]
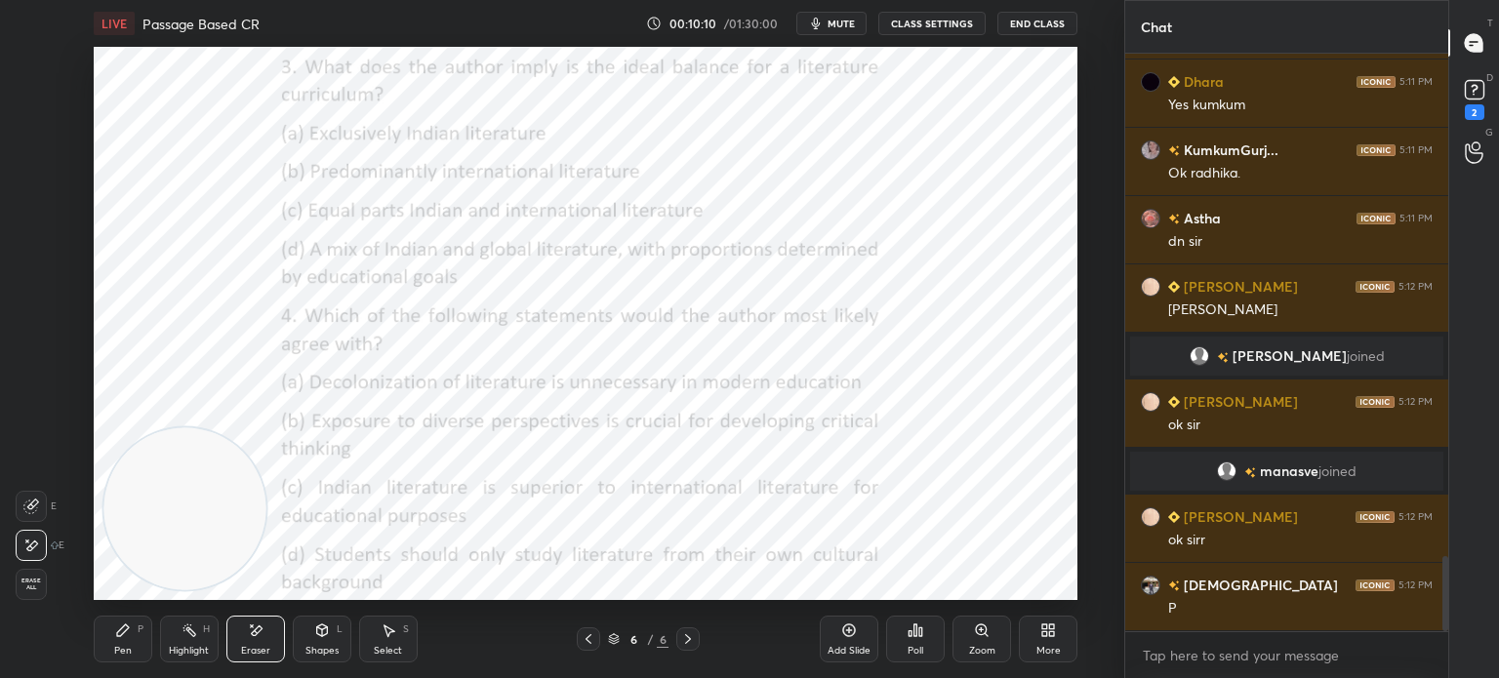
click at [1034, 625] on div "More" at bounding box center [1048, 639] width 59 height 47
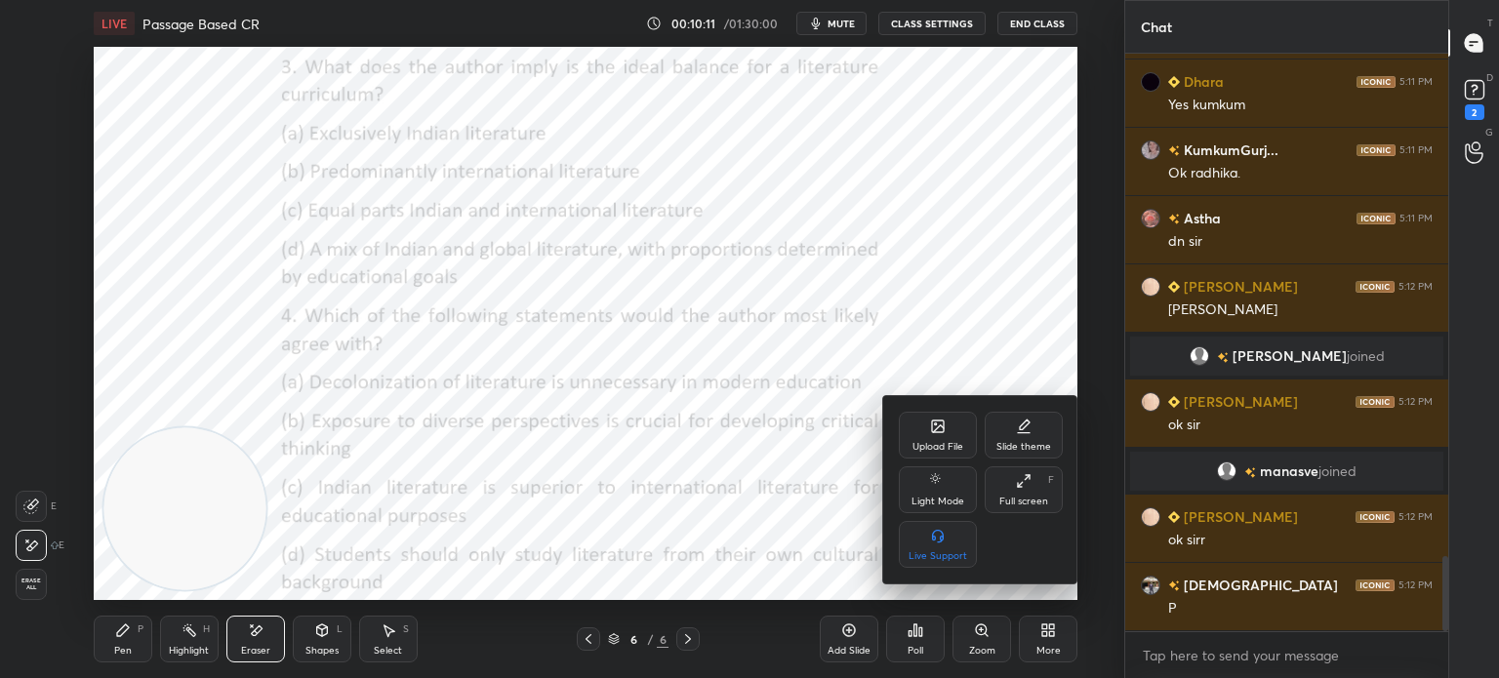
click at [928, 443] on div "Upload File" at bounding box center [937, 447] width 51 height 10
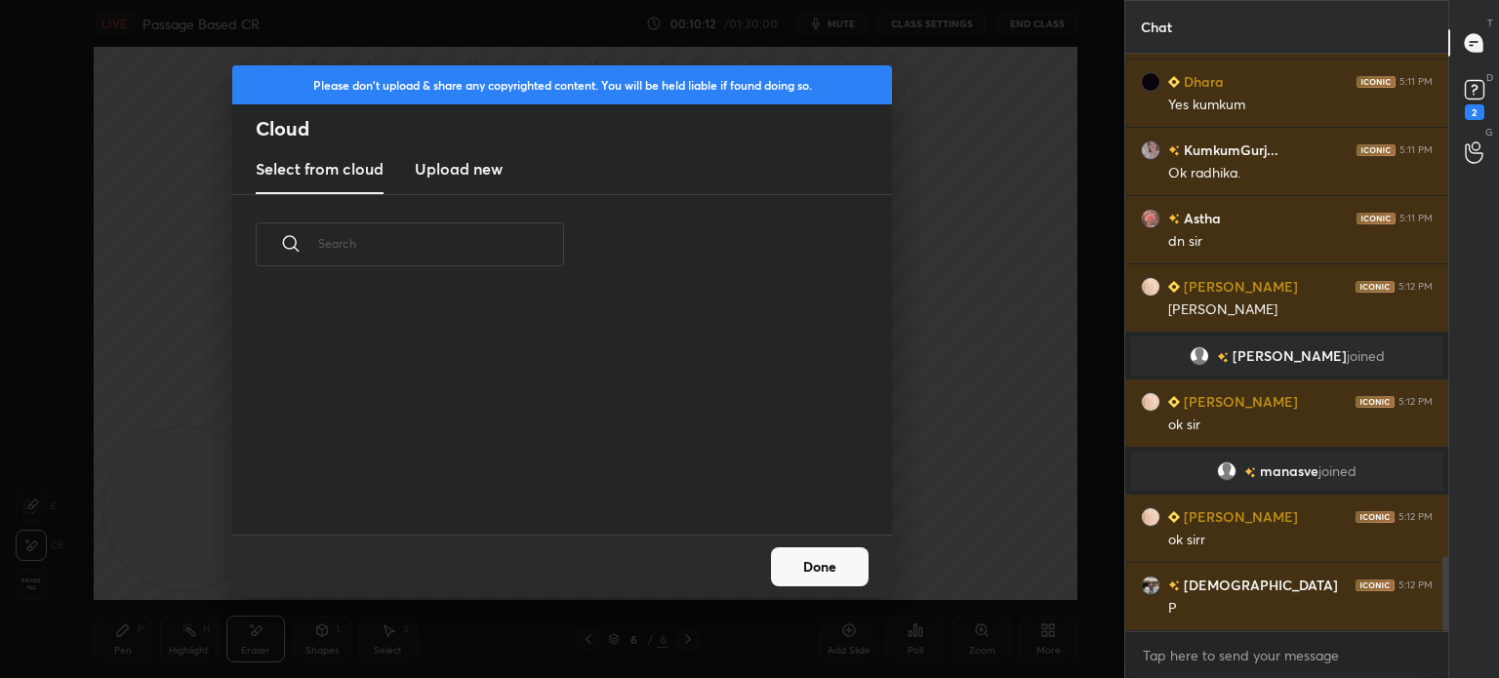
scroll to position [240, 627]
click at [467, 175] on h3 "Upload new" at bounding box center [459, 168] width 88 height 23
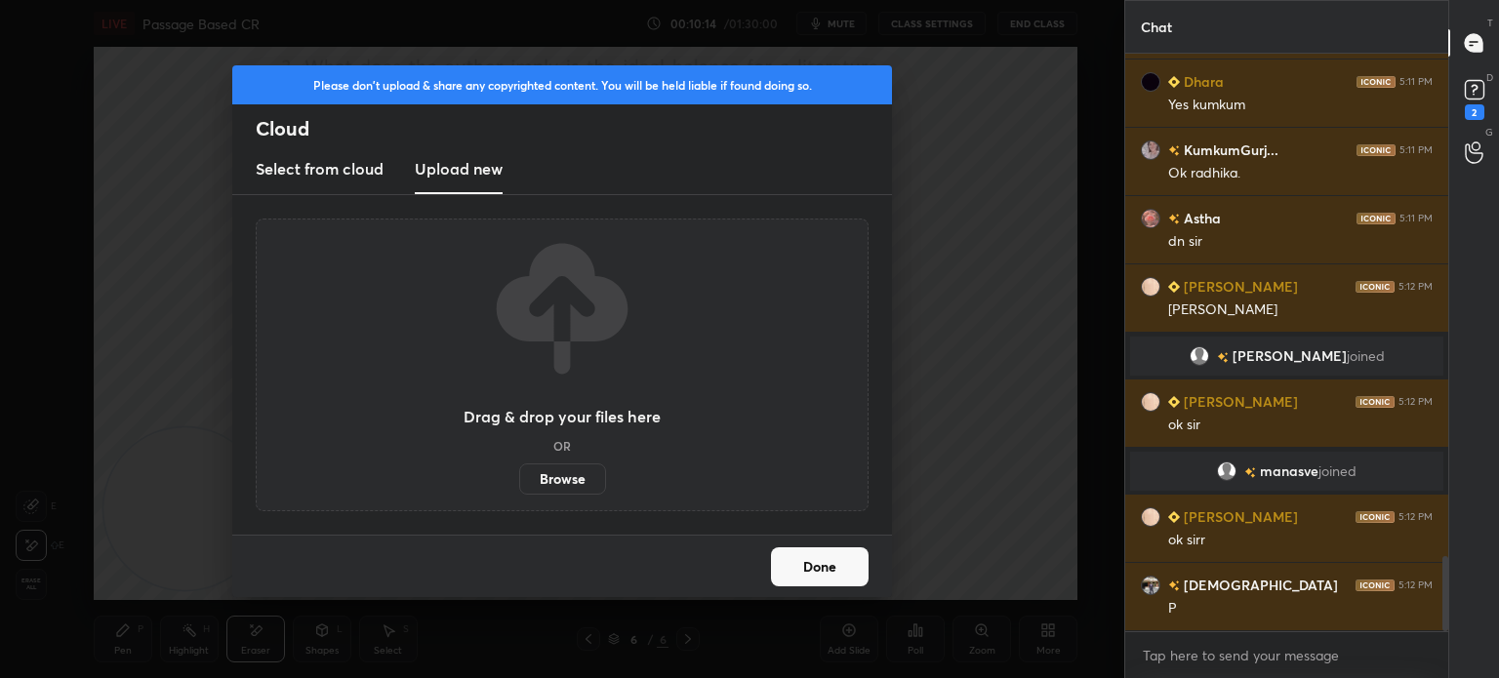
click at [538, 469] on label "Browse" at bounding box center [562, 479] width 87 height 31
click at [519, 469] on input "Browse" at bounding box center [519, 479] width 0 height 31
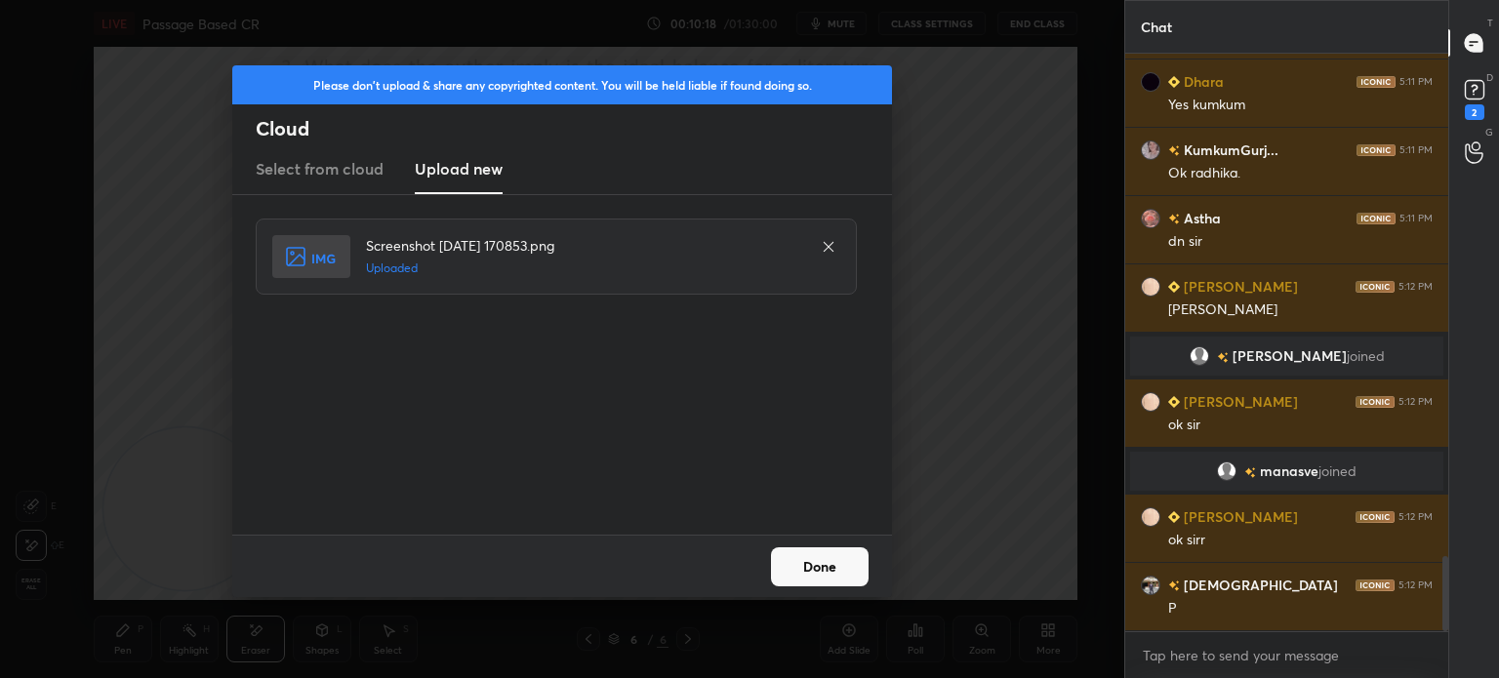
click at [829, 562] on button "Done" at bounding box center [820, 566] width 98 height 39
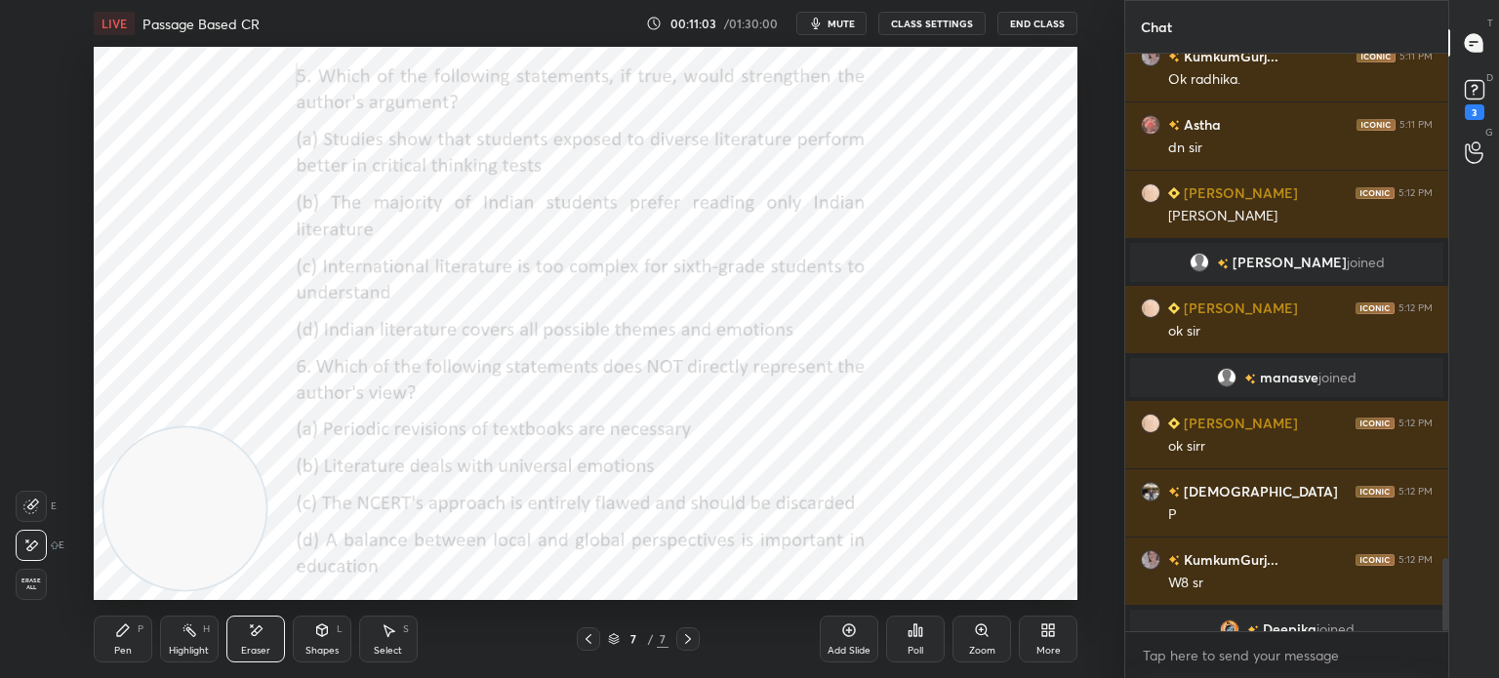
scroll to position [3958, 0]
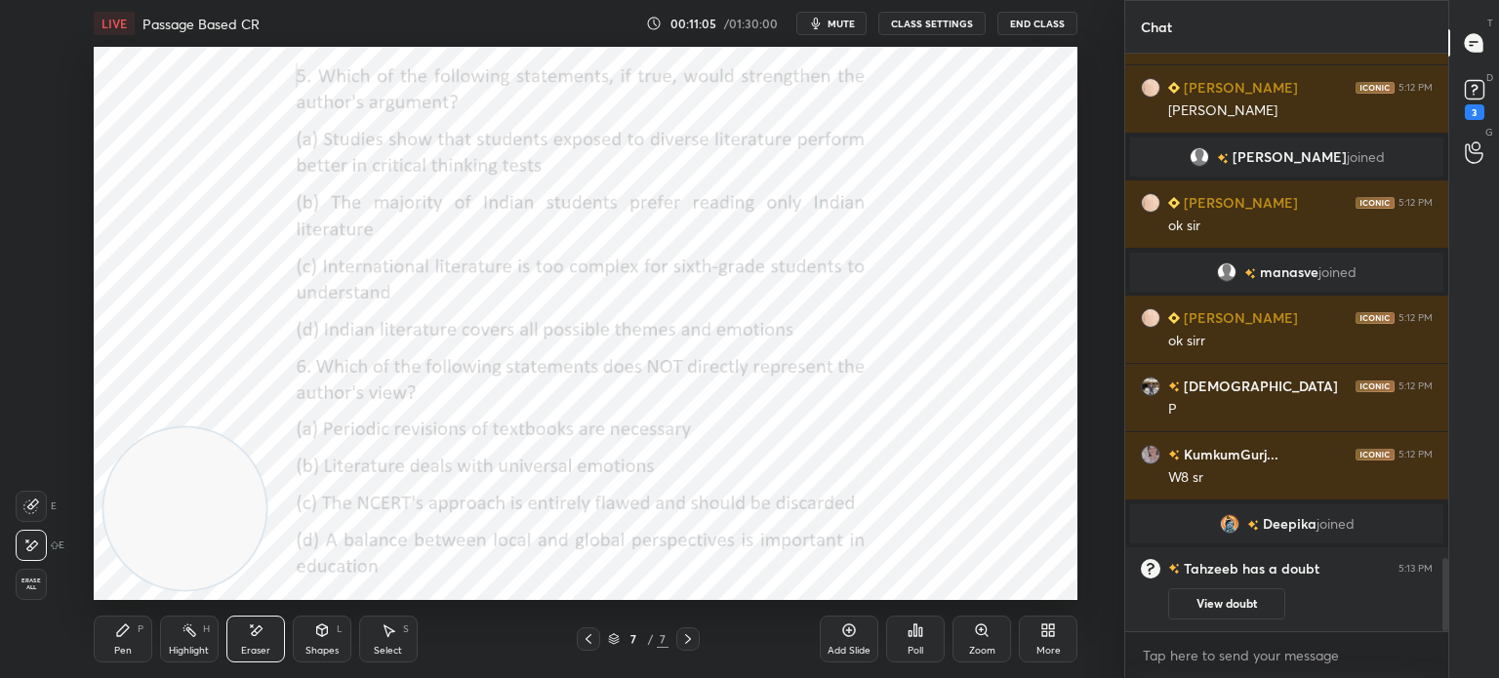
click at [910, 642] on div "Poll" at bounding box center [915, 639] width 59 height 47
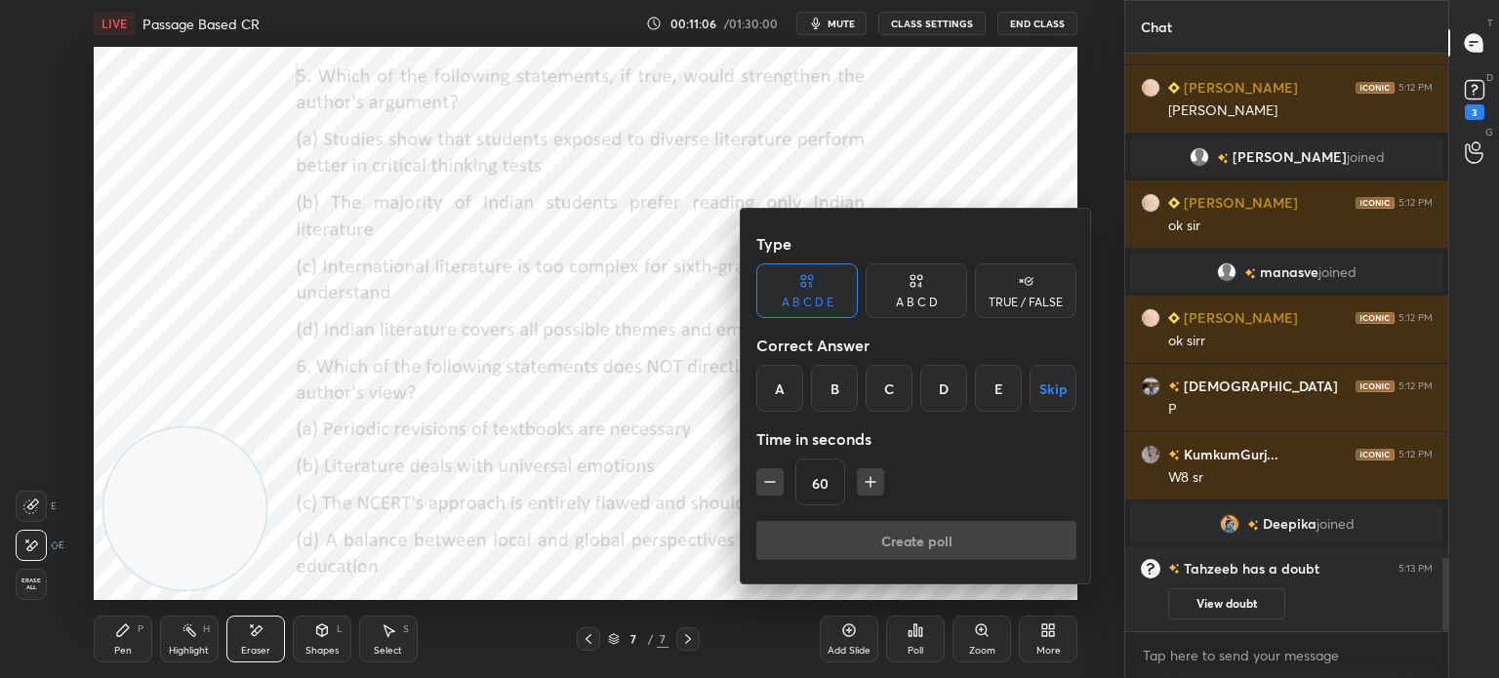
click at [886, 384] on div "C" at bounding box center [889, 388] width 47 height 47
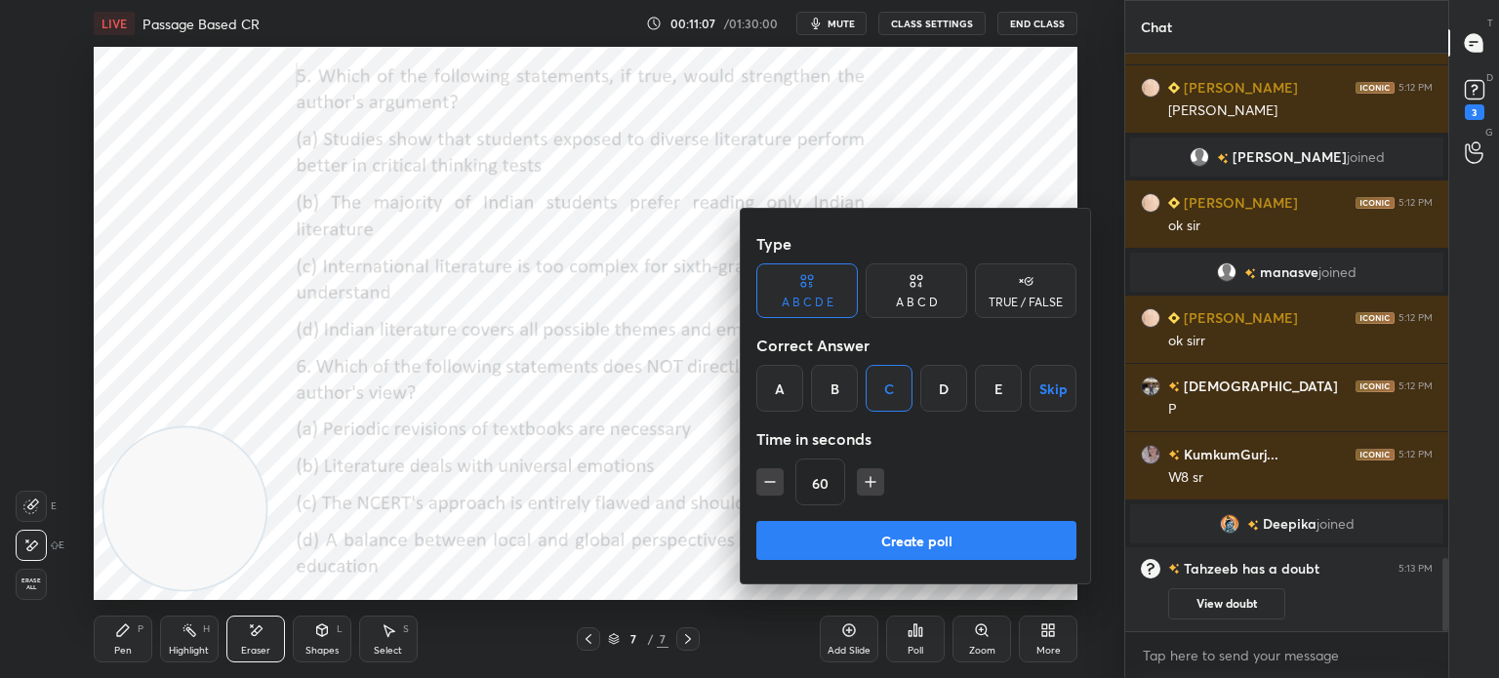
click at [914, 285] on icon at bounding box center [912, 284] width 5 height 5
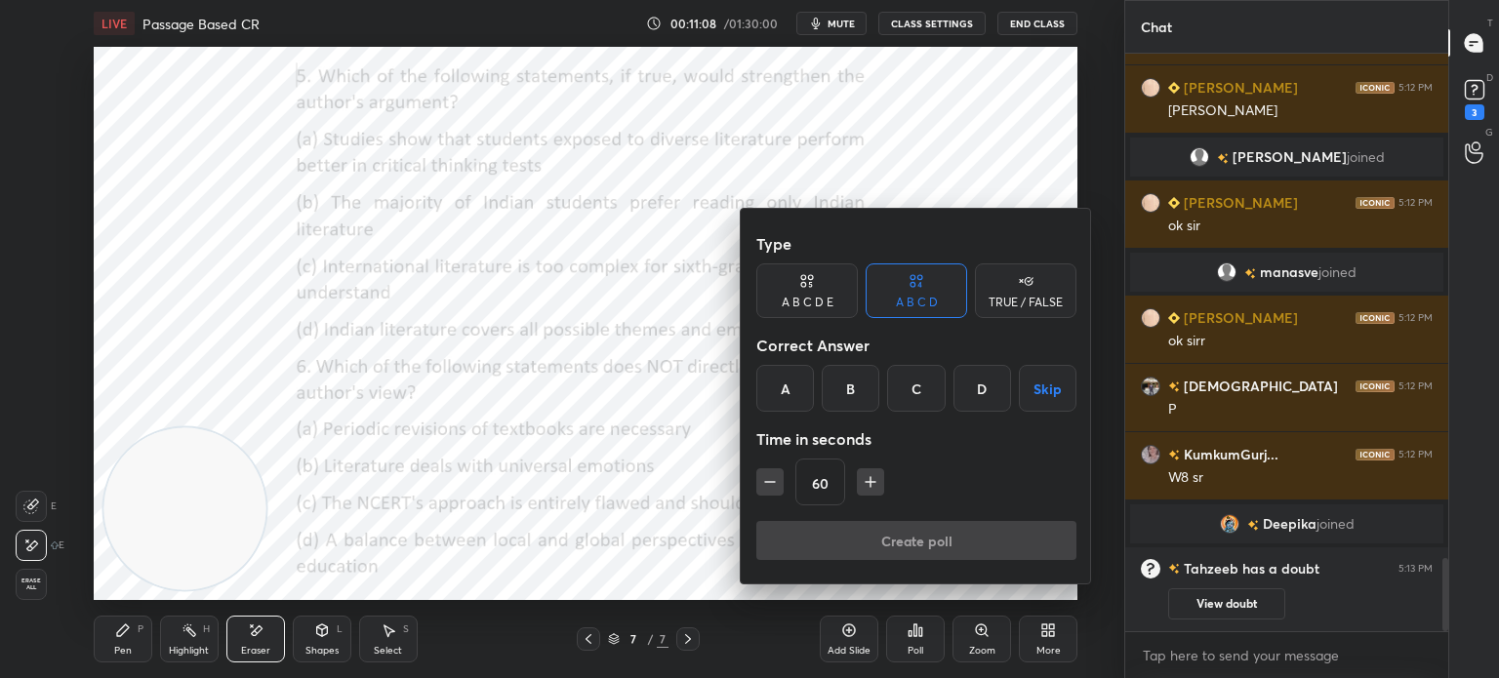
click at [910, 392] on div "C" at bounding box center [916, 388] width 58 height 47
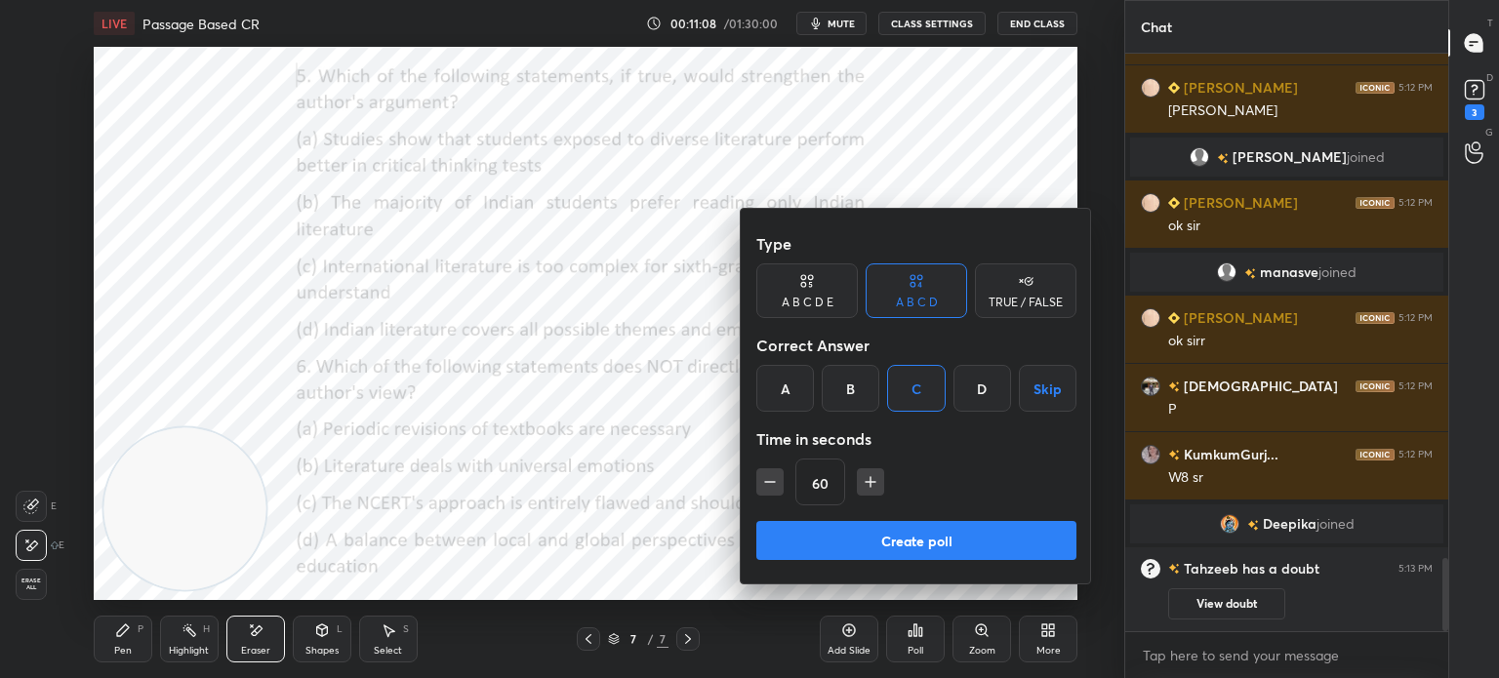
click at [859, 526] on button "Create poll" at bounding box center [916, 540] width 320 height 39
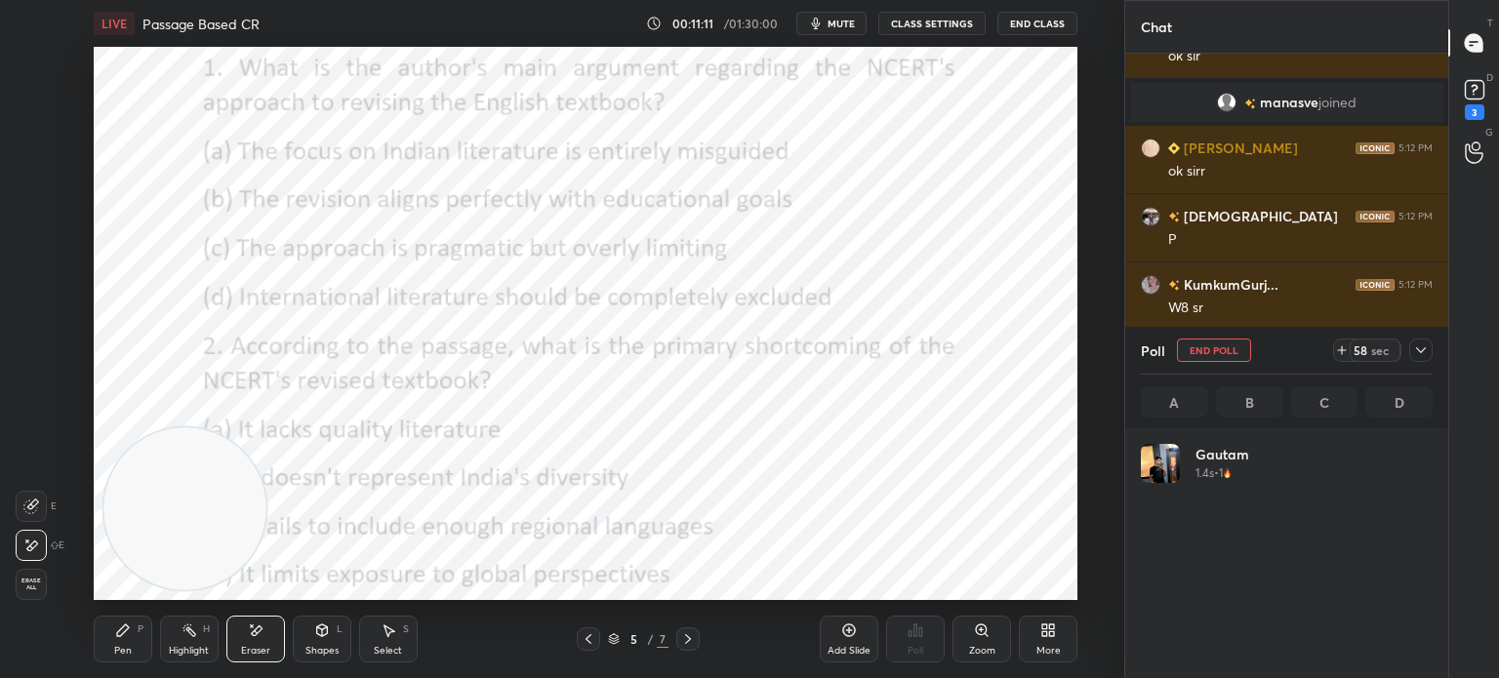
scroll to position [228, 286]
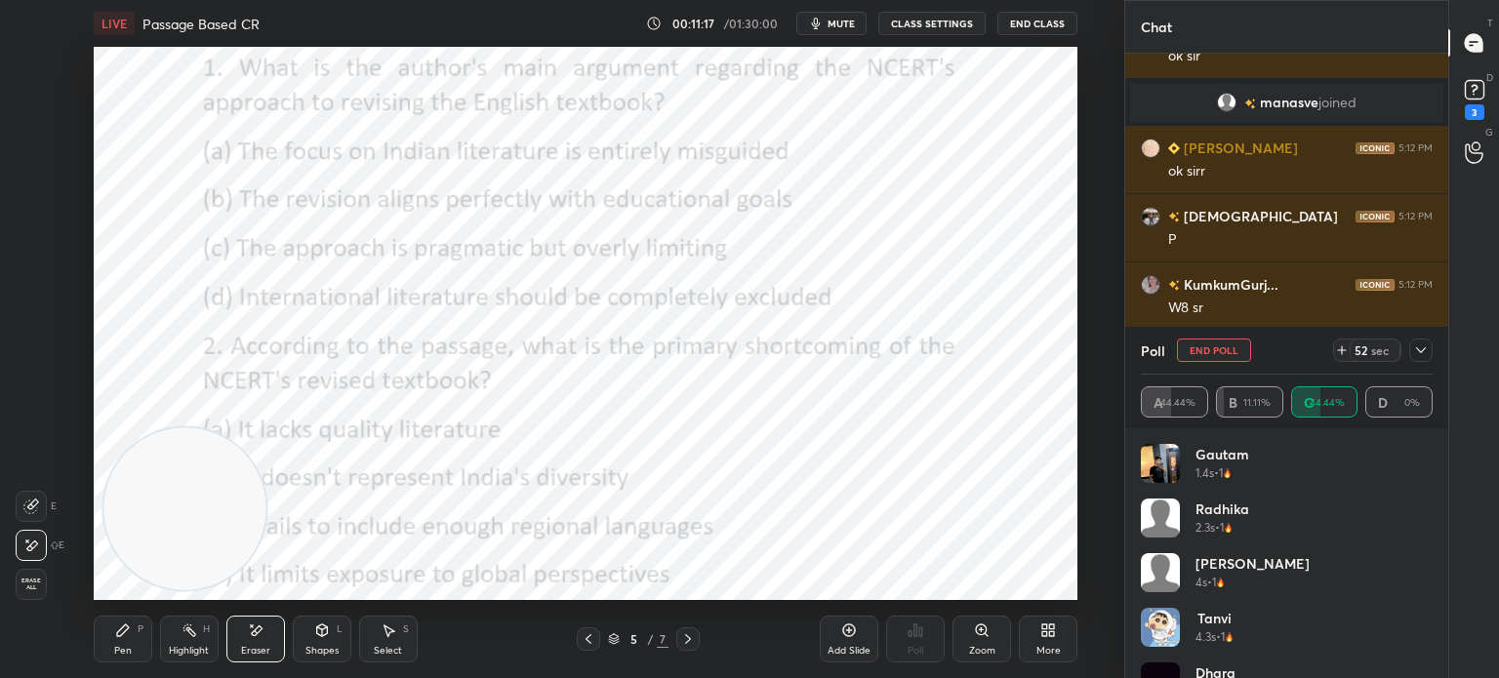
click at [123, 638] on icon at bounding box center [123, 631] width 16 height 16
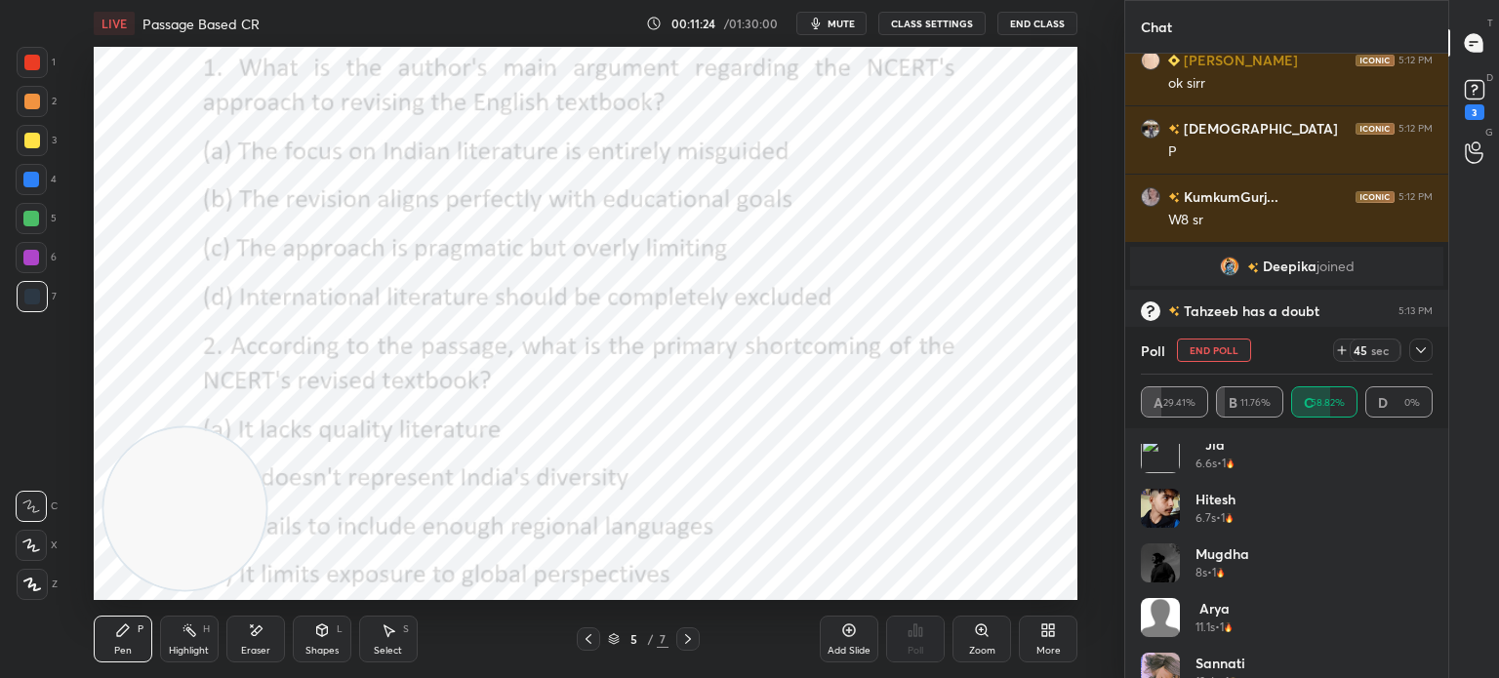
scroll to position [367, 0]
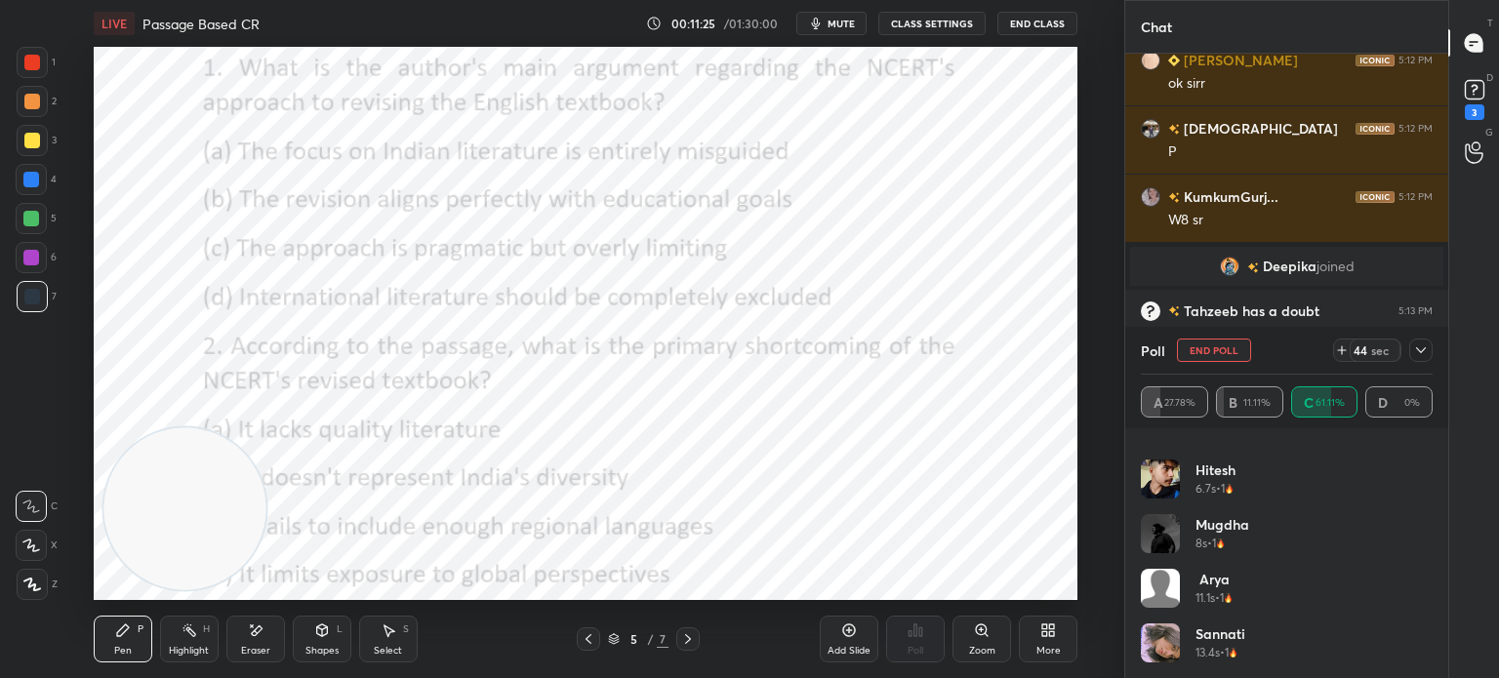
click at [1409, 338] on div "Poll End Poll 44 sec" at bounding box center [1287, 350] width 292 height 47
click at [1416, 357] on icon at bounding box center [1421, 351] width 16 height 16
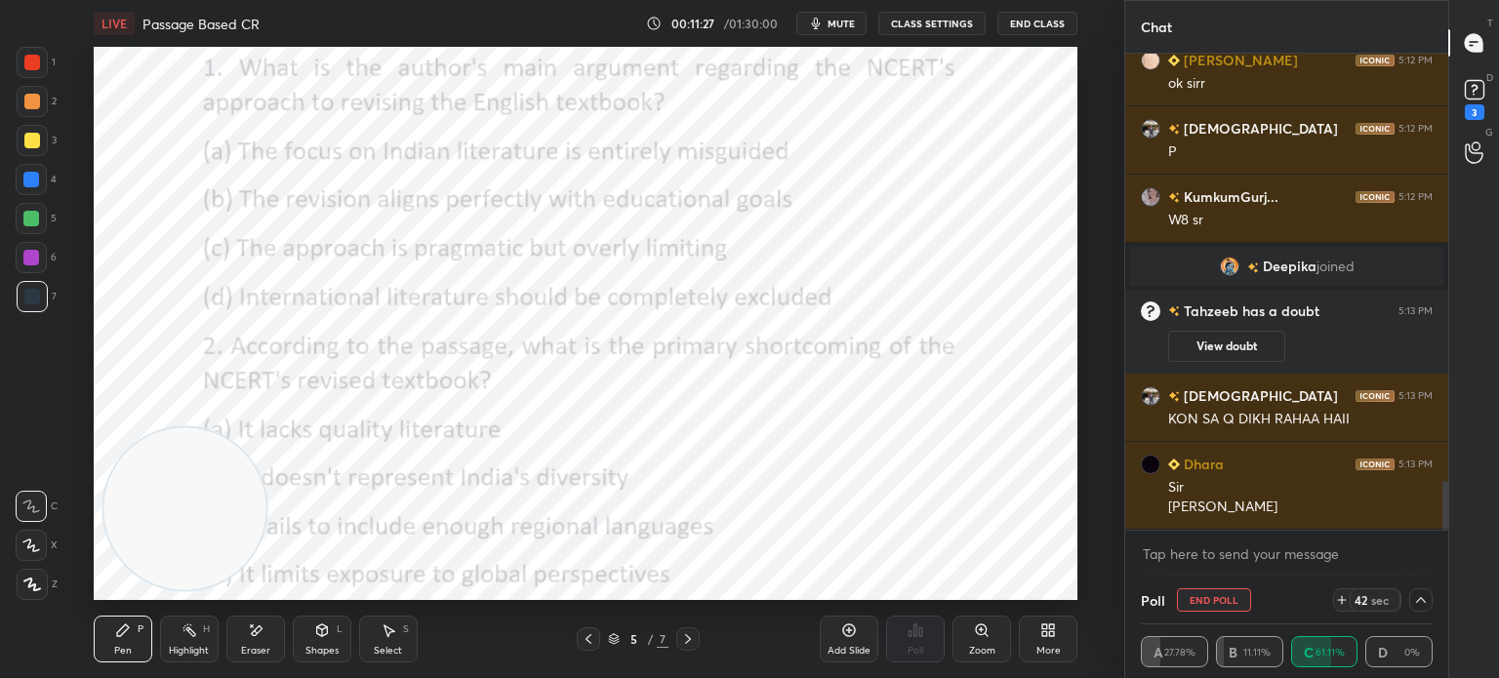
scroll to position [4263, 0]
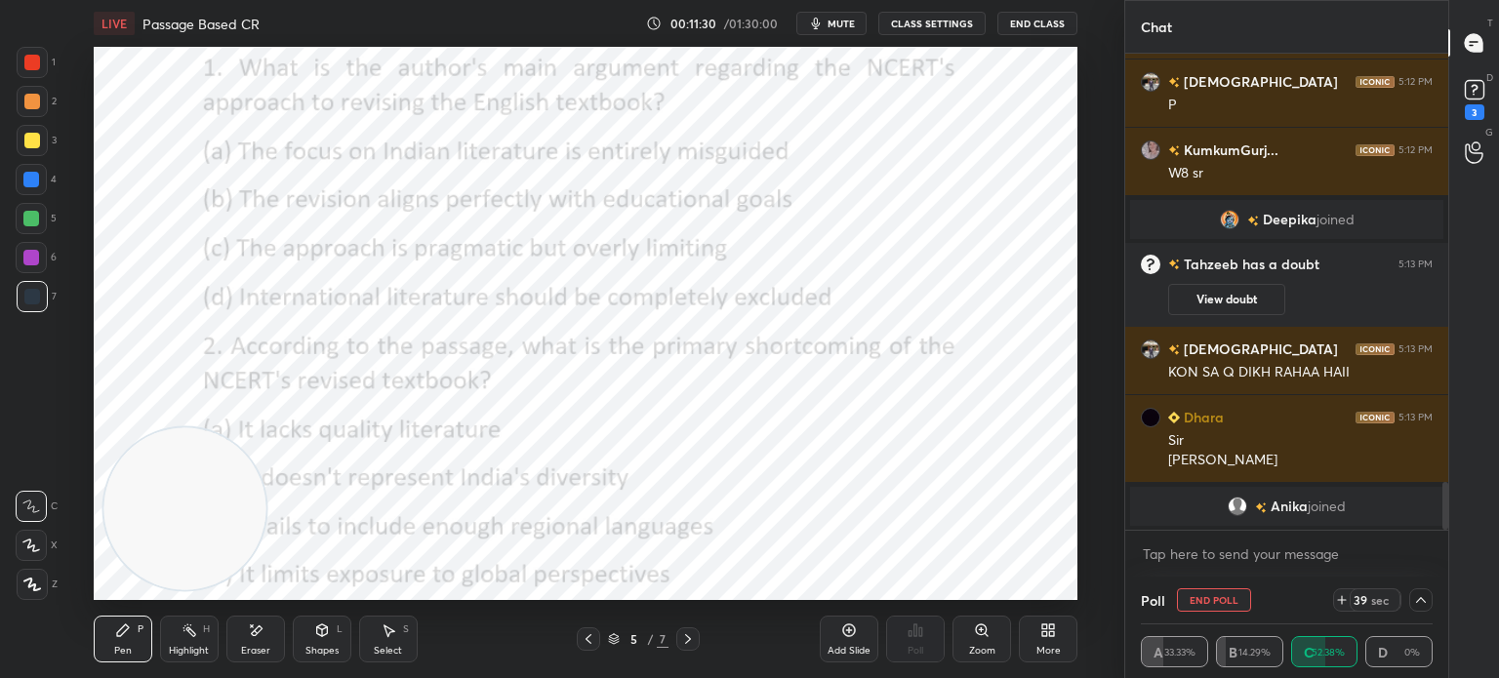
click at [1419, 603] on icon at bounding box center [1421, 600] width 16 height 16
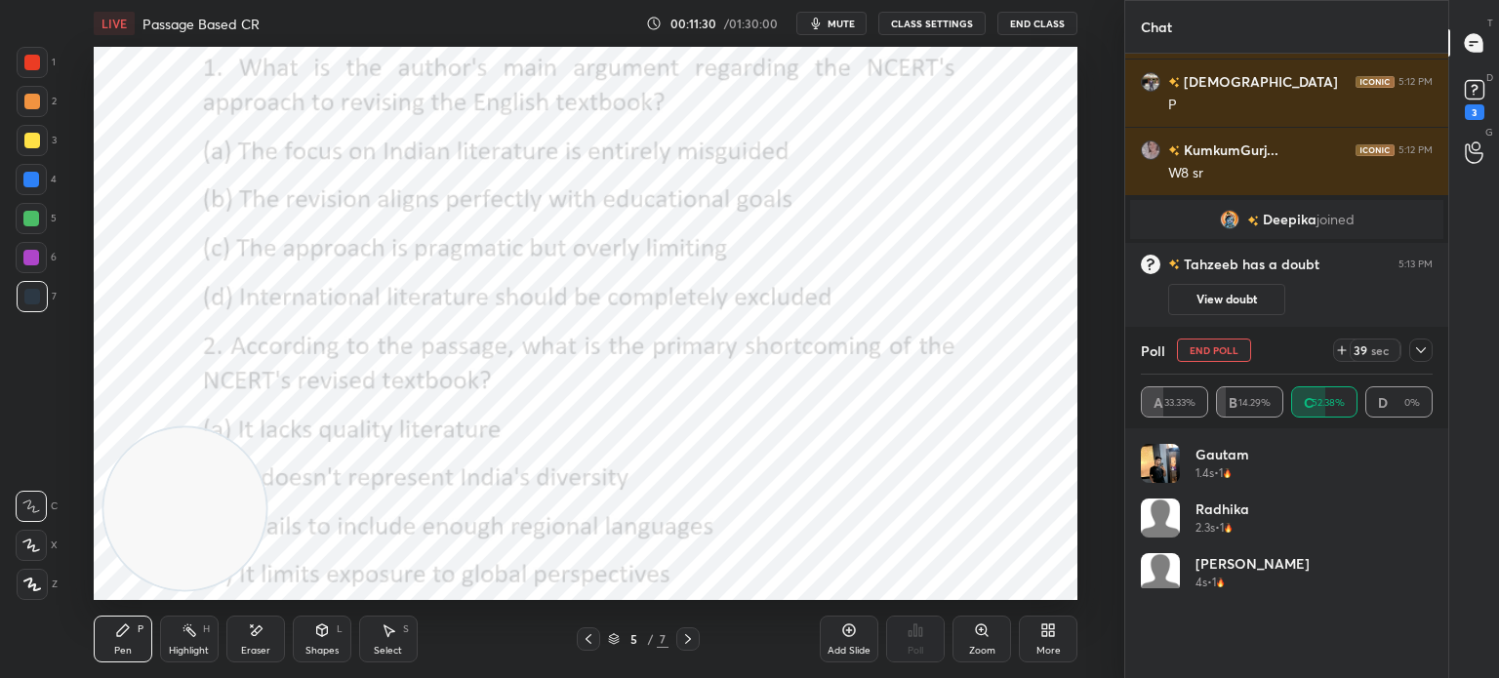
scroll to position [6, 6]
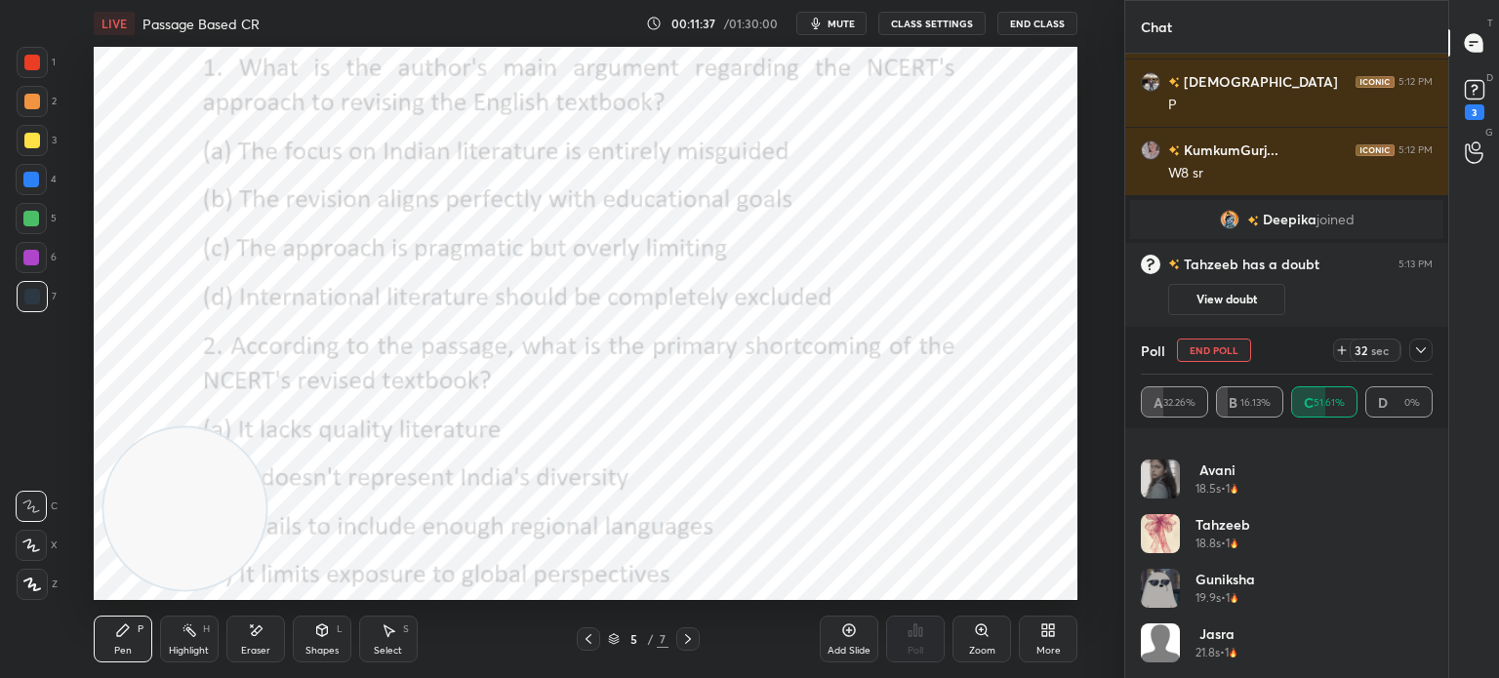
click at [1199, 354] on button "End Poll" at bounding box center [1214, 350] width 74 height 23
type textarea "x"
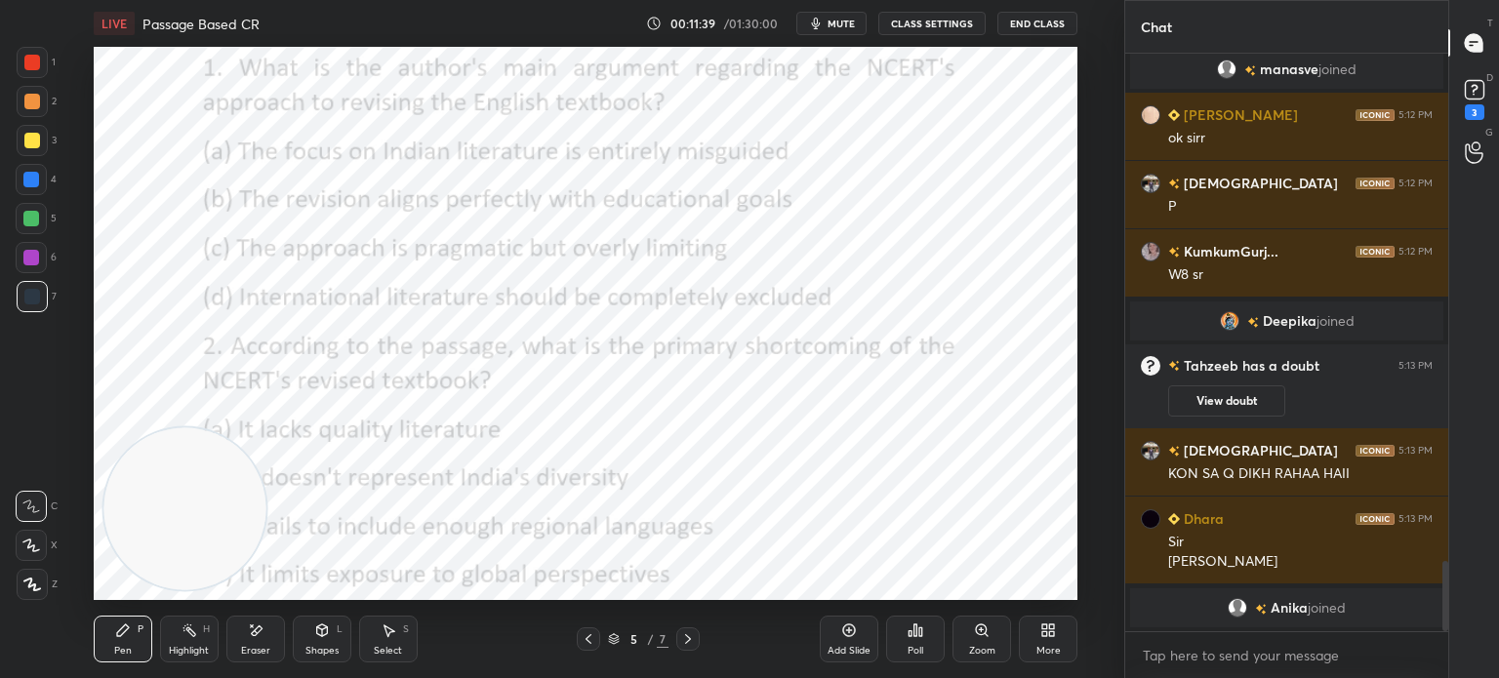
click at [912, 636] on icon at bounding box center [916, 631] width 16 height 16
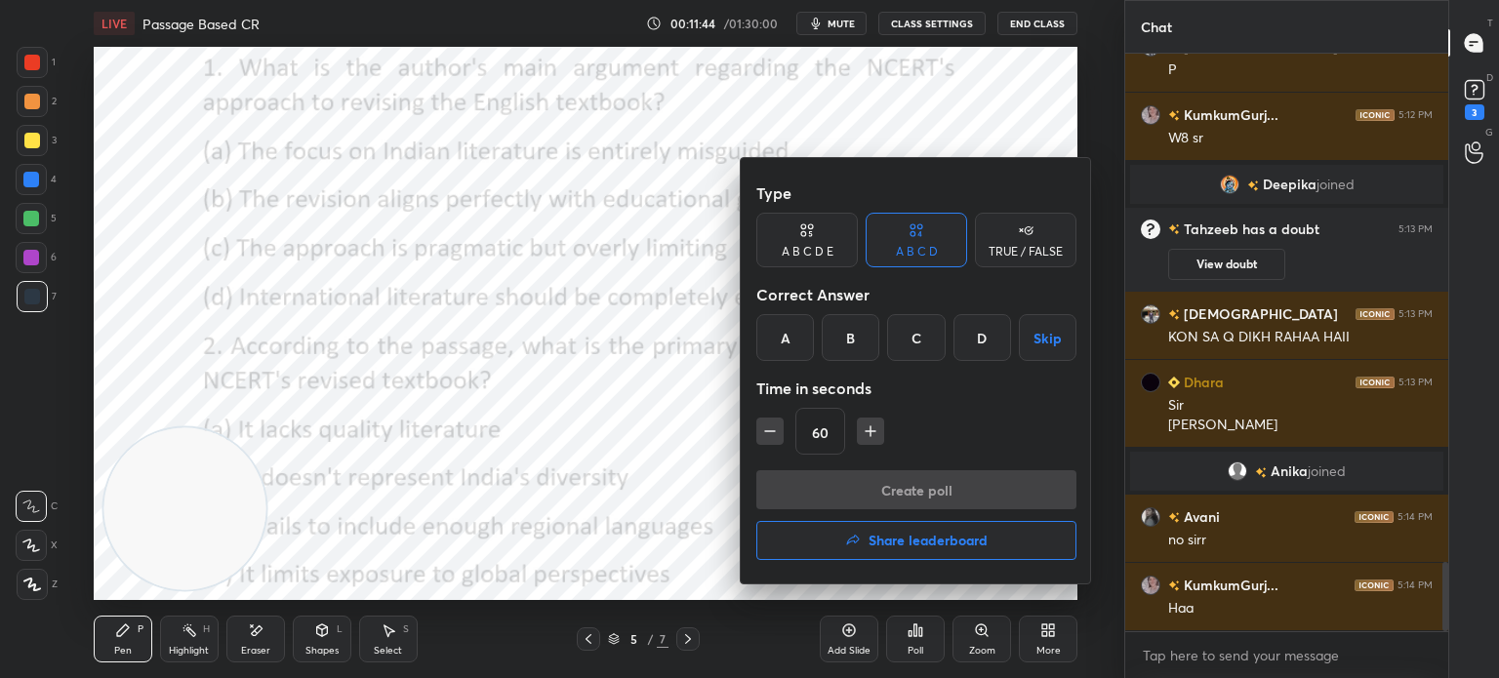
click at [910, 643] on div at bounding box center [749, 339] width 1499 height 678
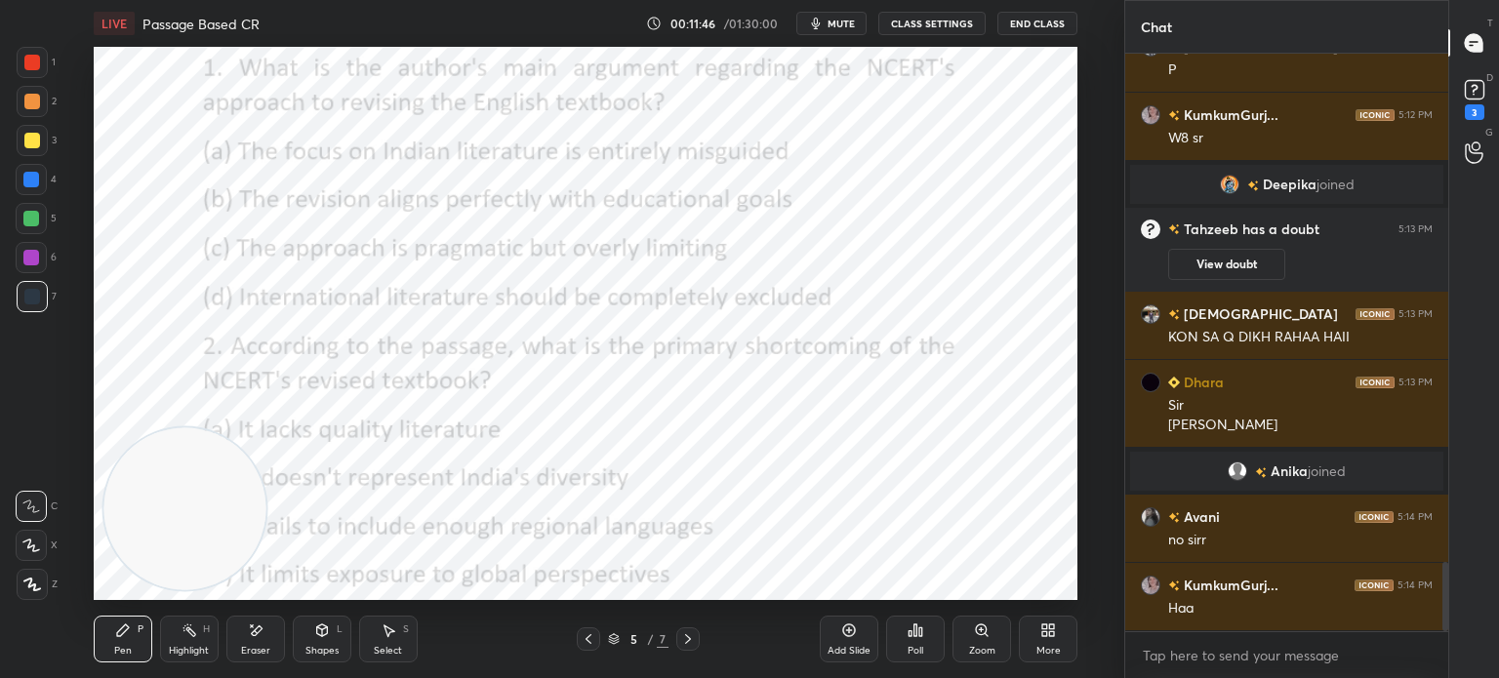
click at [920, 640] on div "Poll" at bounding box center [915, 639] width 59 height 47
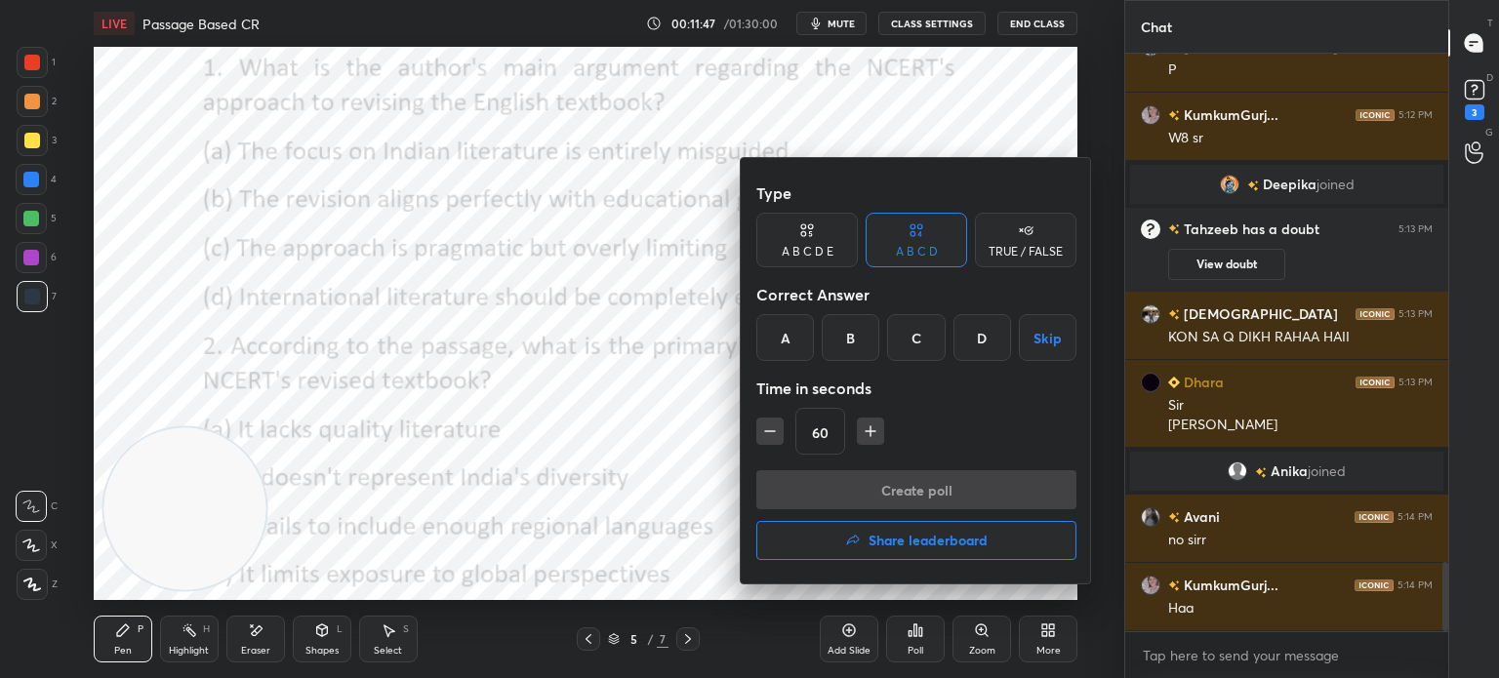
click at [908, 339] on div "C" at bounding box center [916, 337] width 58 height 47
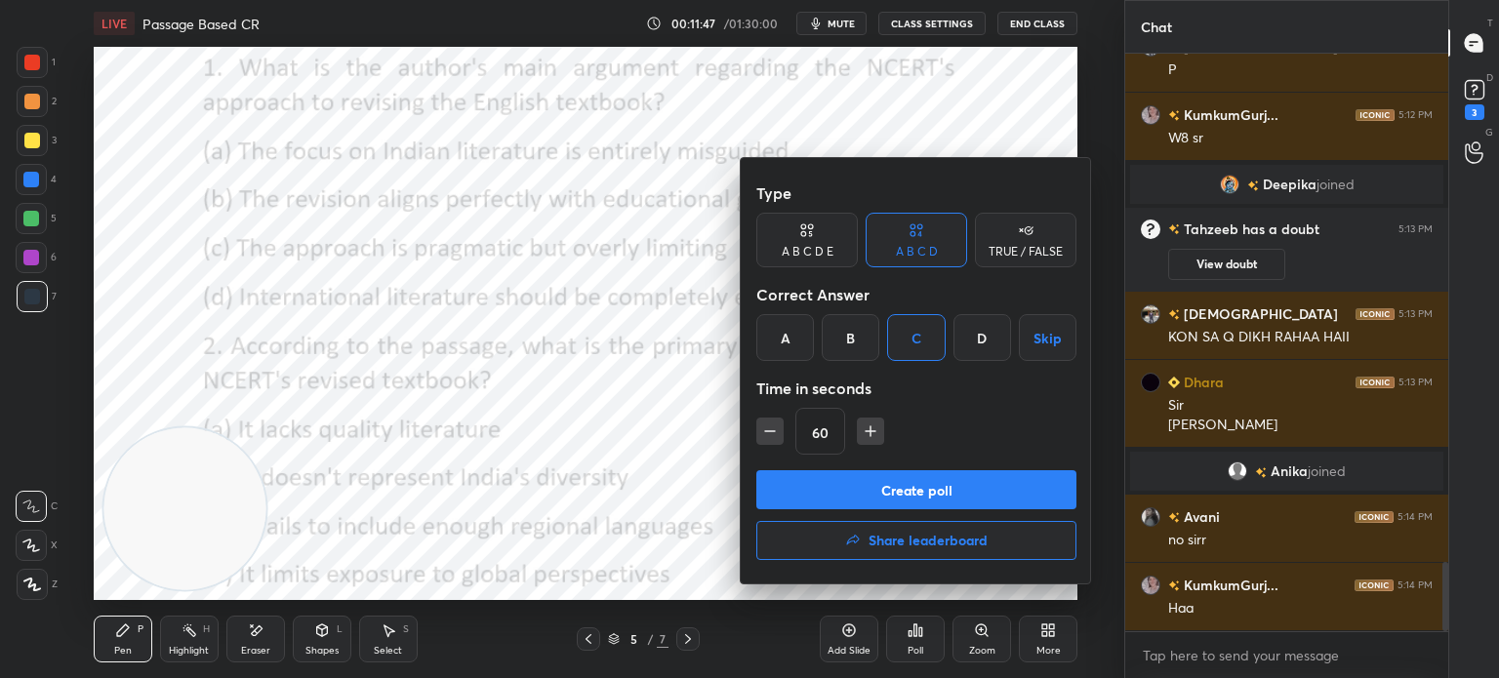
click at [770, 427] on icon "button" at bounding box center [770, 432] width 20 height 20
click at [771, 428] on icon "button" at bounding box center [770, 432] width 20 height 20
click at [767, 425] on icon "button" at bounding box center [770, 432] width 20 height 20
type input "15"
click at [763, 429] on div "15" at bounding box center [916, 431] width 320 height 47
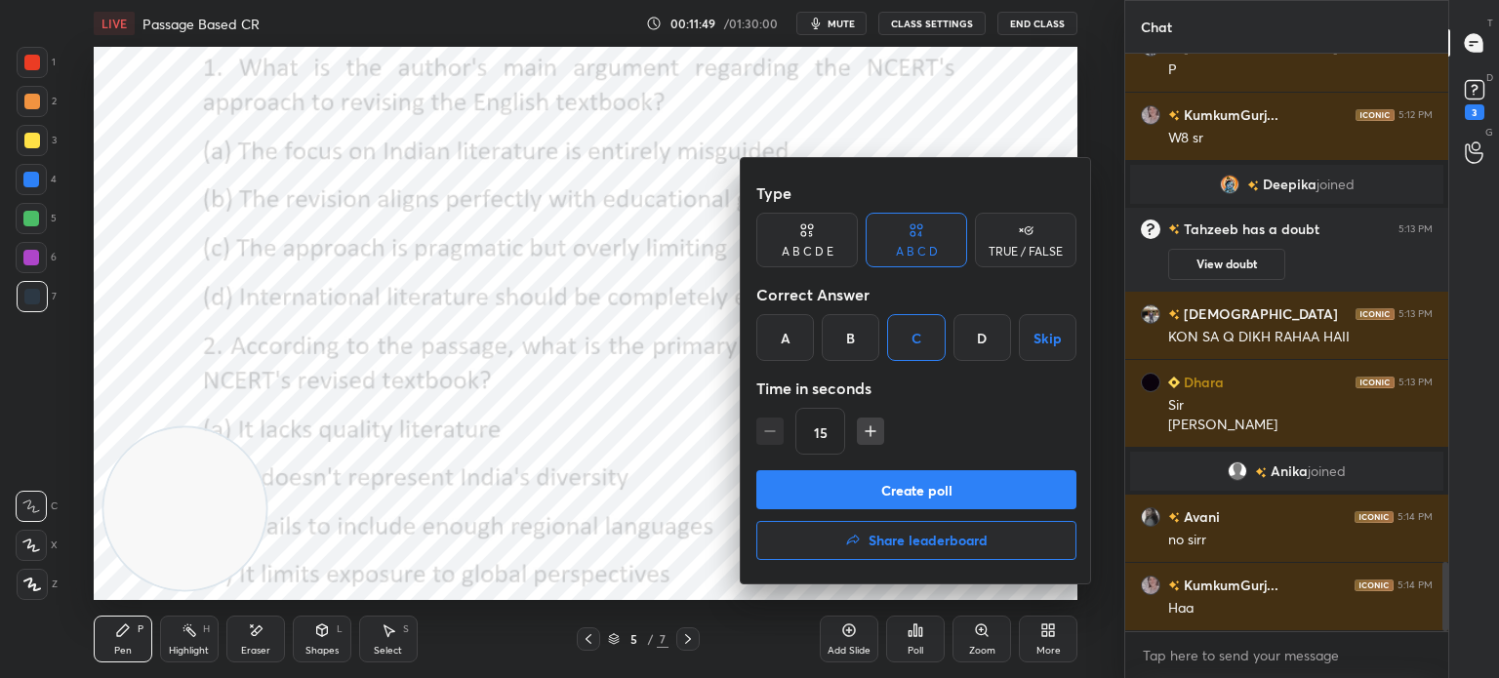
click at [831, 480] on button "Create poll" at bounding box center [916, 489] width 320 height 39
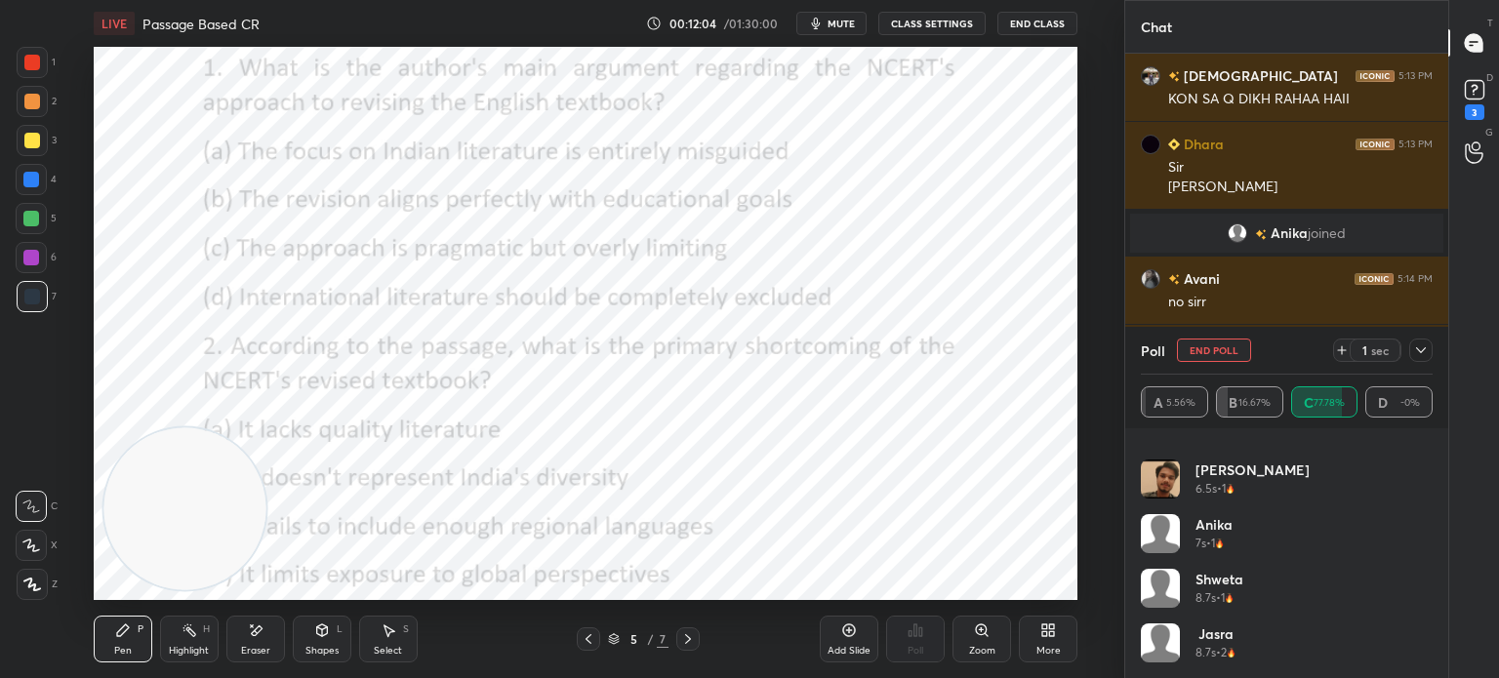
type textarea "x"
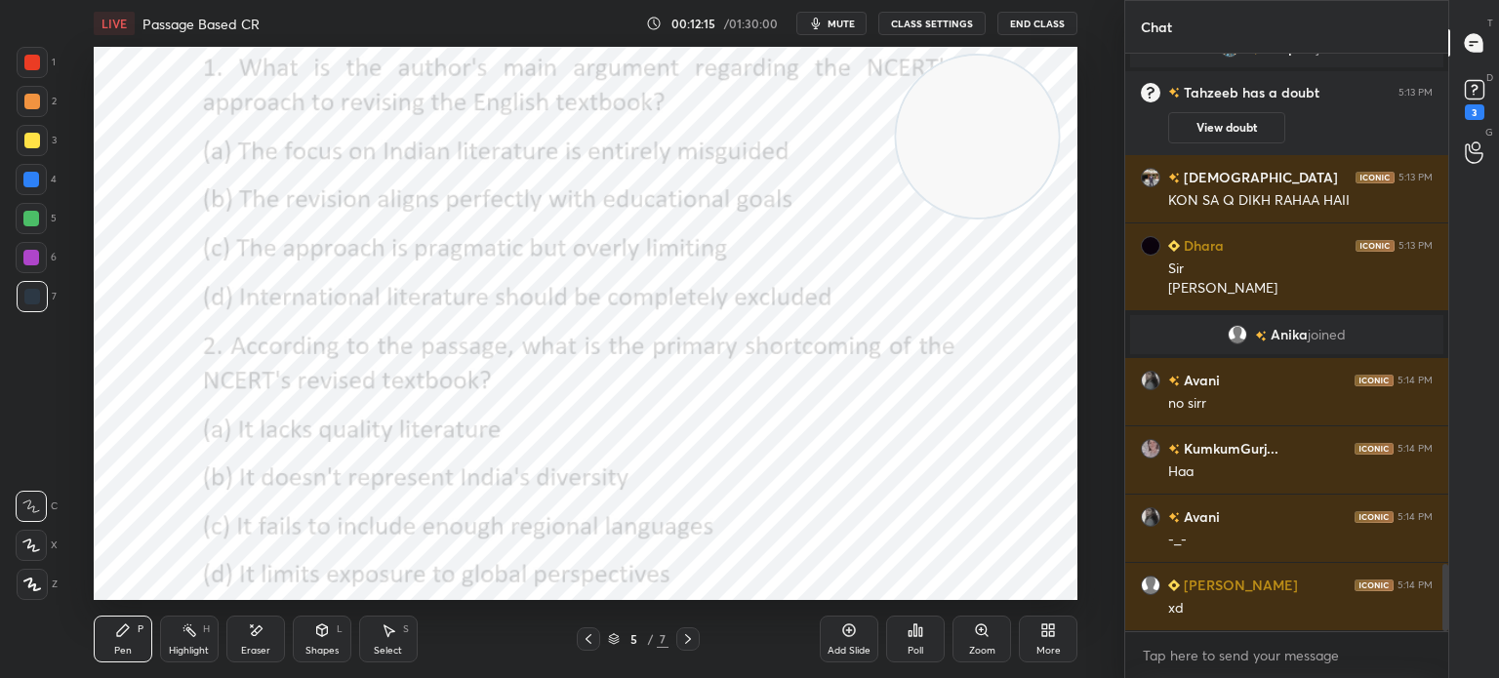
click at [913, 648] on div "Poll" at bounding box center [916, 651] width 16 height 10
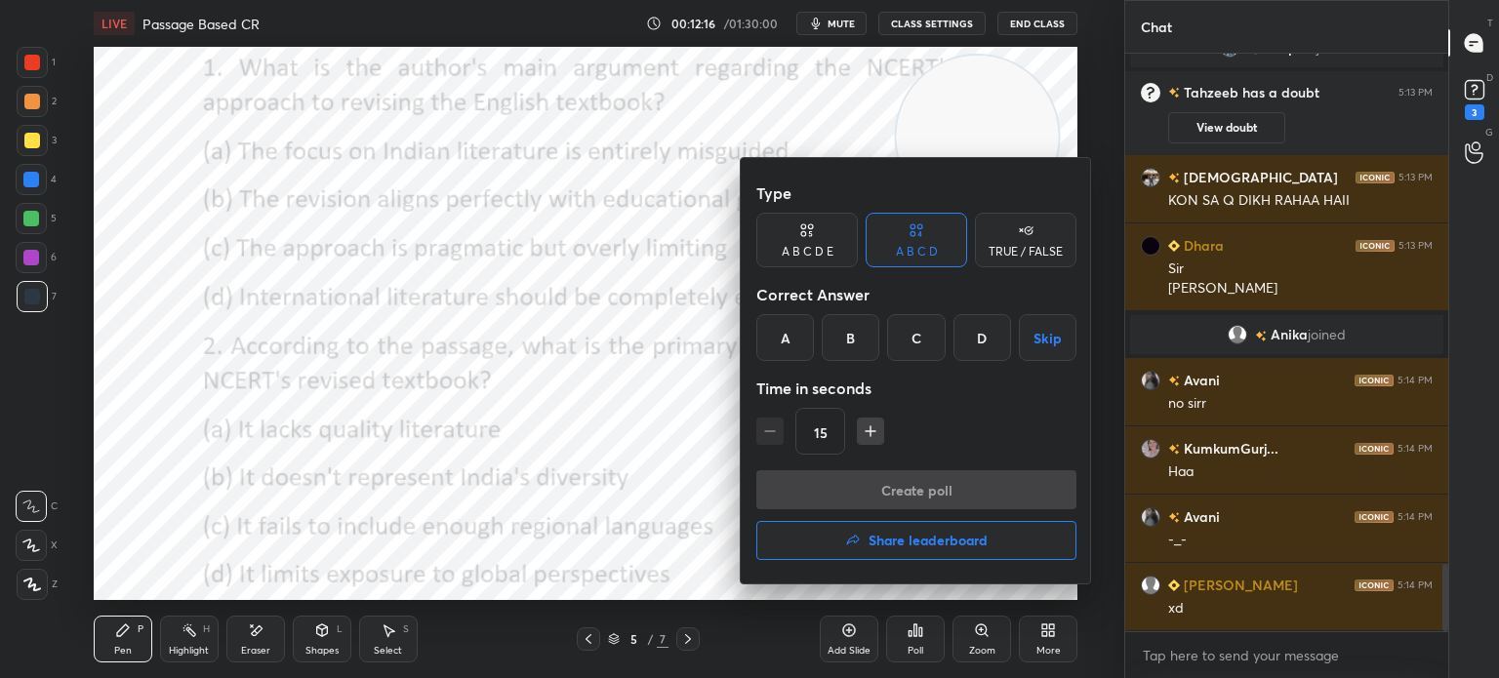
click at [980, 344] on div "D" at bounding box center [982, 337] width 58 height 47
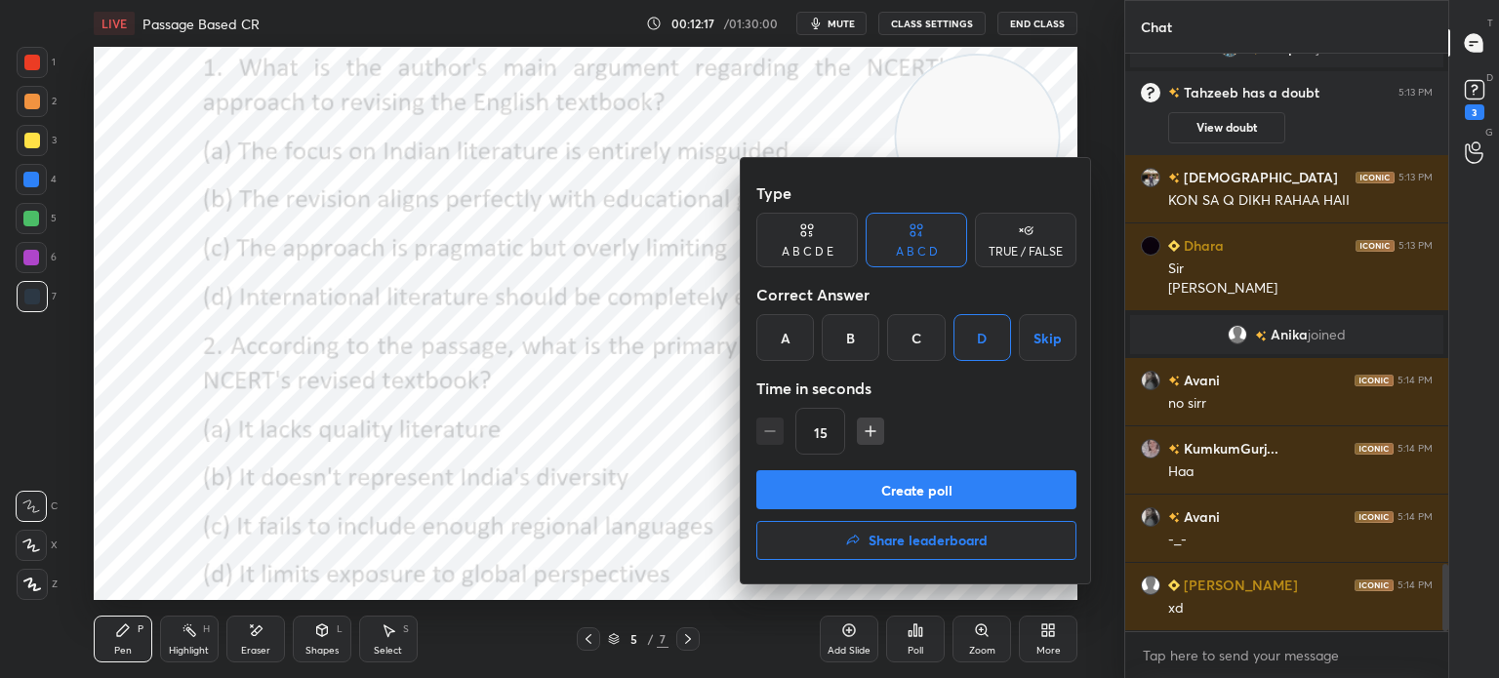
click at [870, 431] on icon "button" at bounding box center [871, 431] width 10 height 0
click at [863, 432] on icon "button" at bounding box center [871, 432] width 20 height 20
click at [766, 428] on icon "button" at bounding box center [770, 432] width 20 height 20
type input "30"
click at [836, 487] on button "Create poll" at bounding box center [916, 489] width 320 height 39
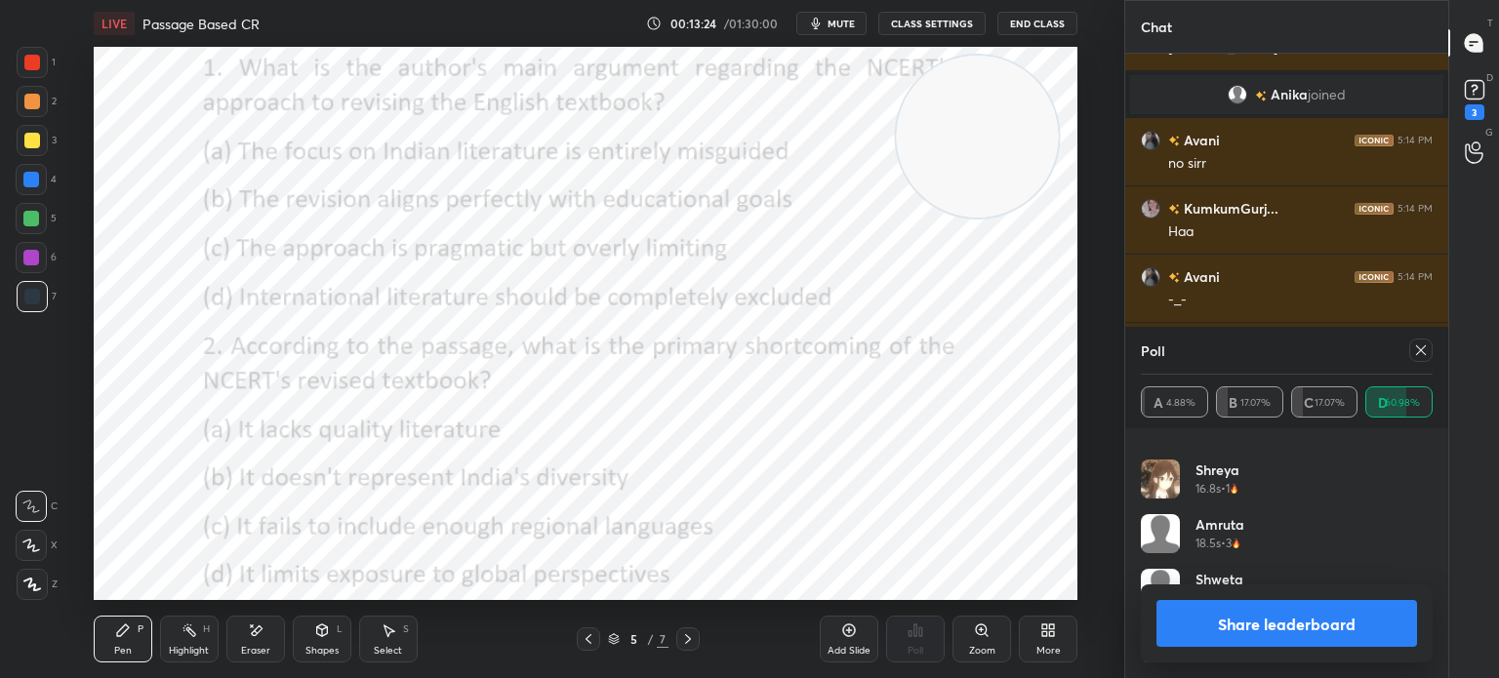
scroll to position [4550, 0]
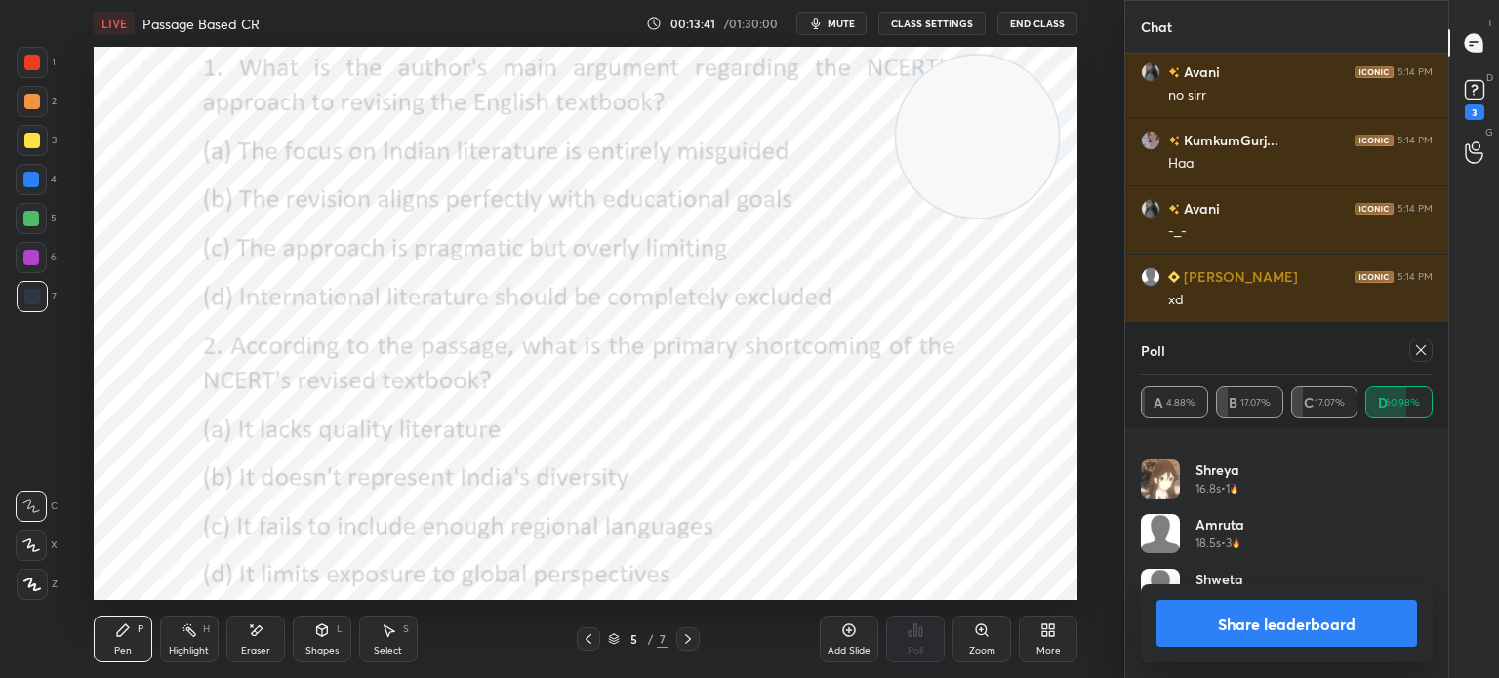
click at [39, 587] on icon at bounding box center [32, 585] width 18 height 14
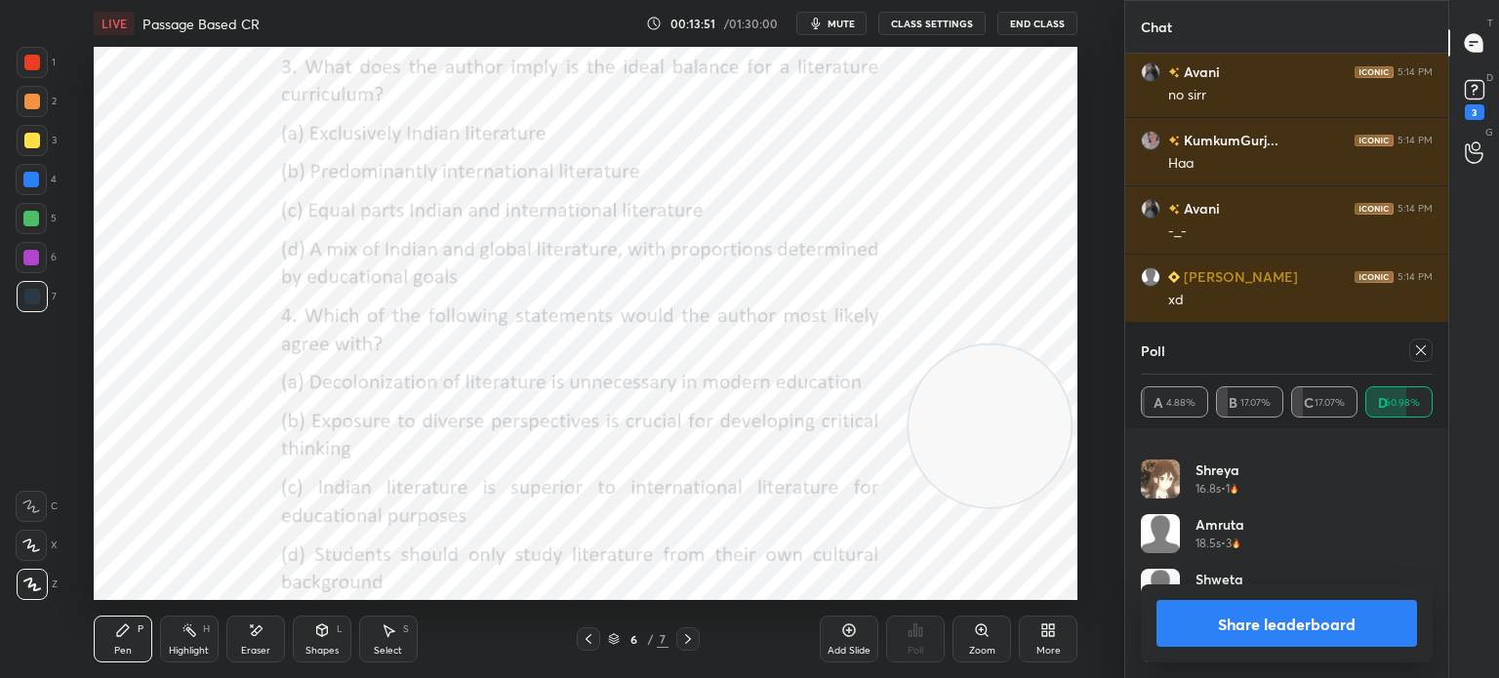
click at [1182, 624] on button "Share leaderboard" at bounding box center [1286, 623] width 261 height 47
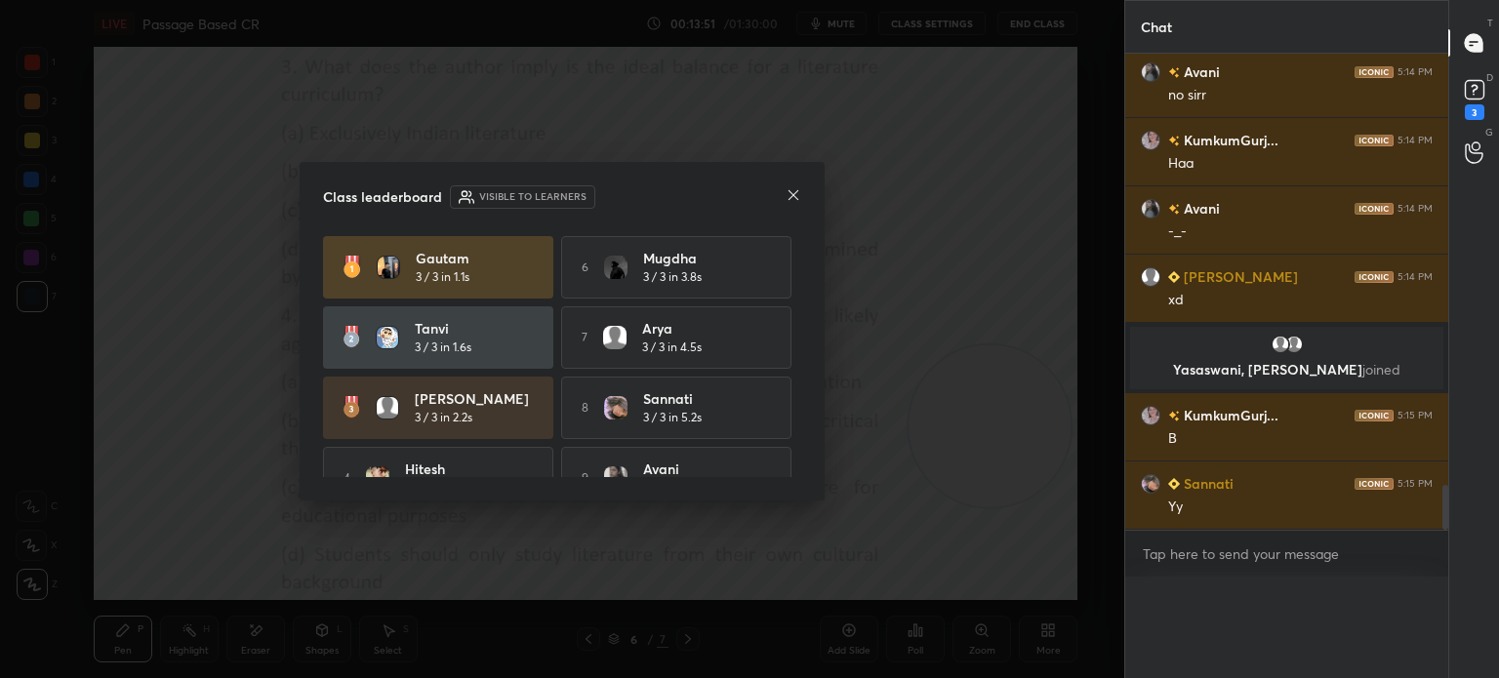
scroll to position [4525, 0]
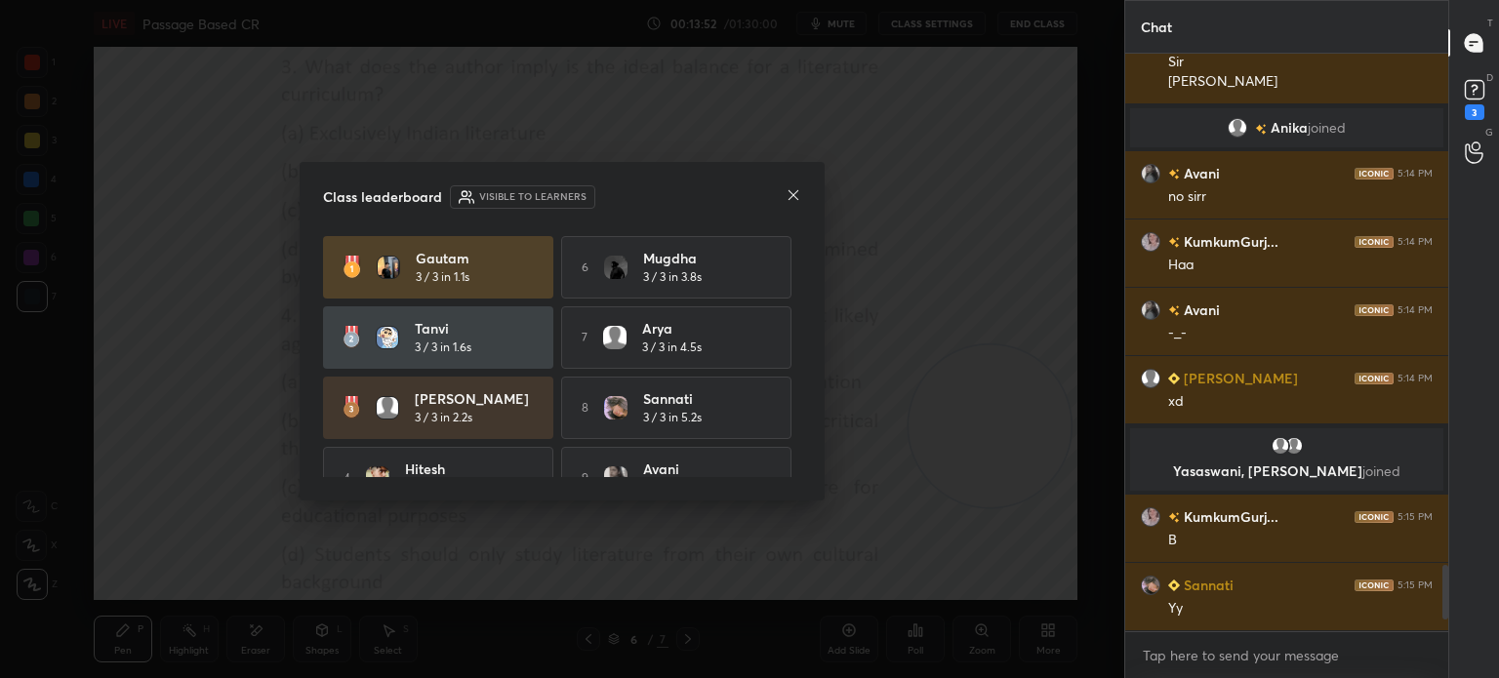
click at [791, 196] on icon at bounding box center [794, 195] width 16 height 16
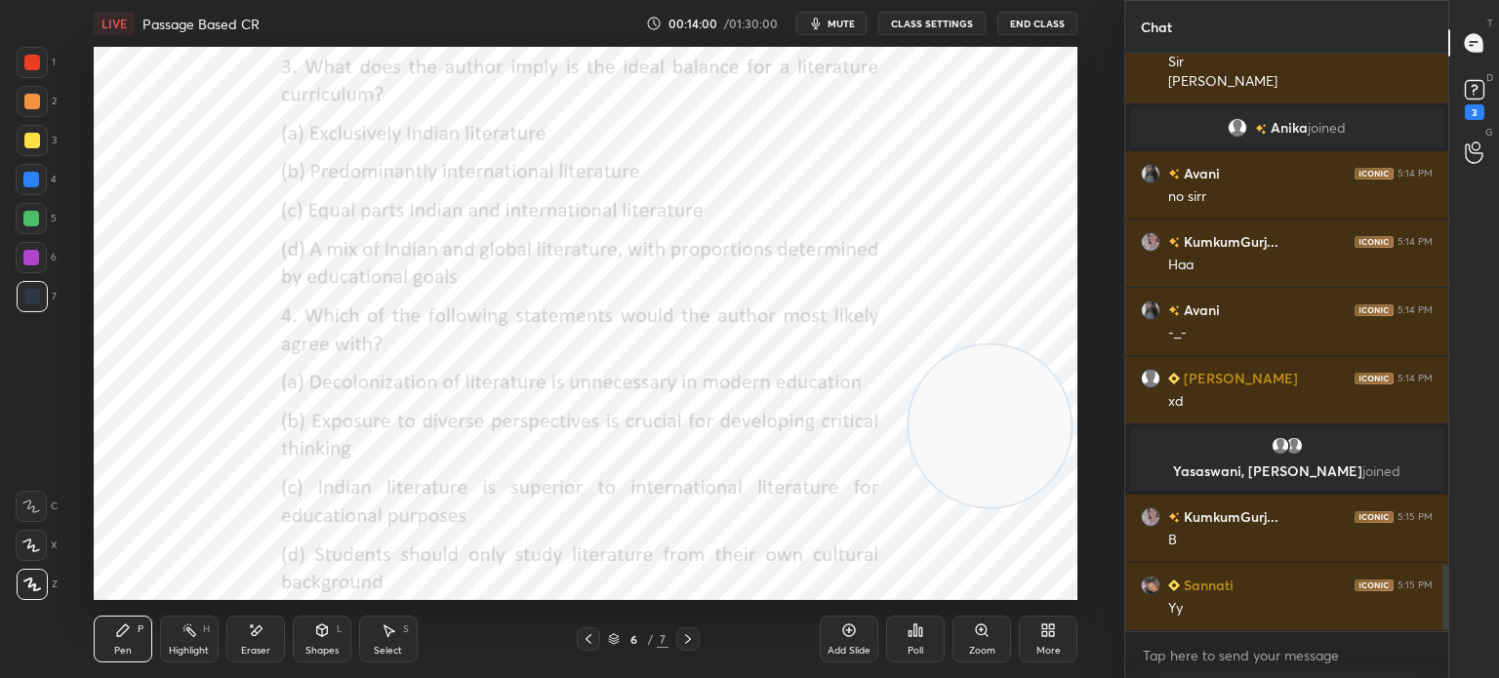
scroll to position [4516, 0]
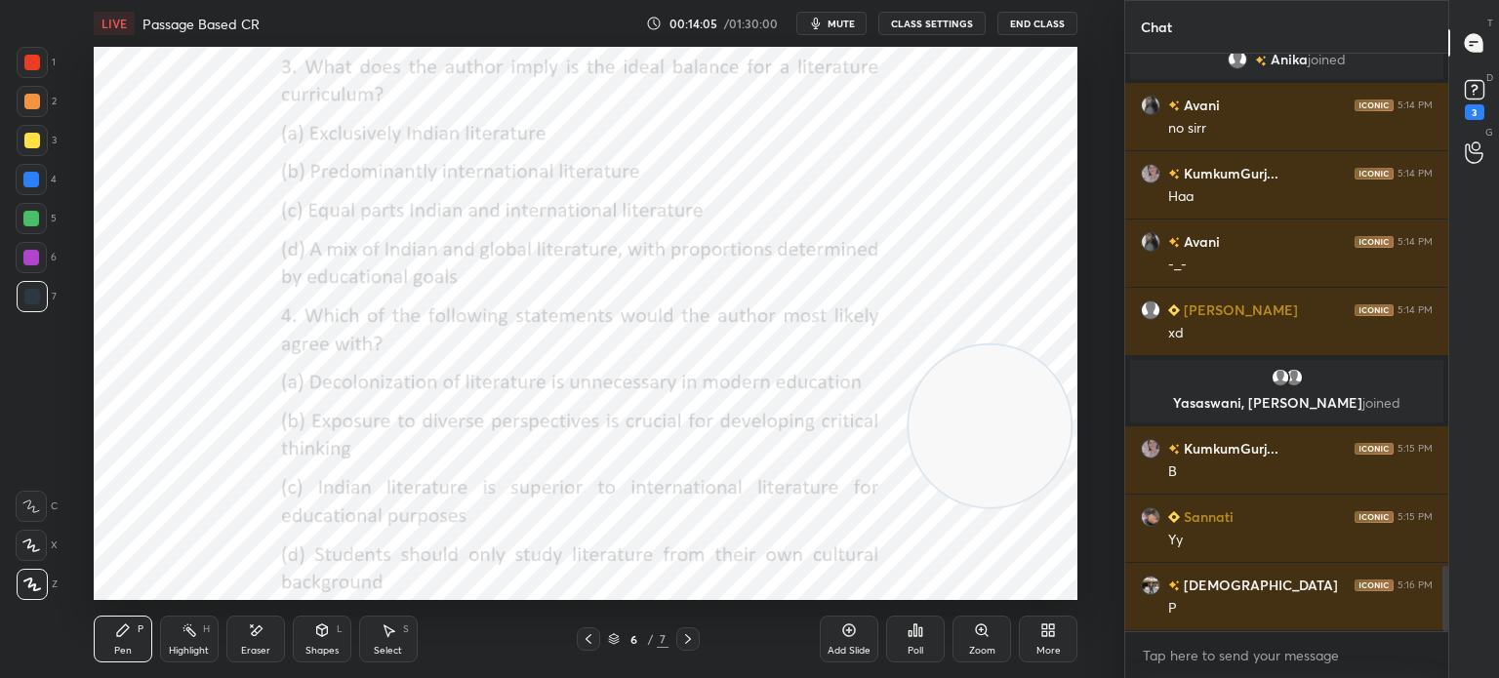
click at [912, 639] on div "Poll" at bounding box center [915, 639] width 59 height 47
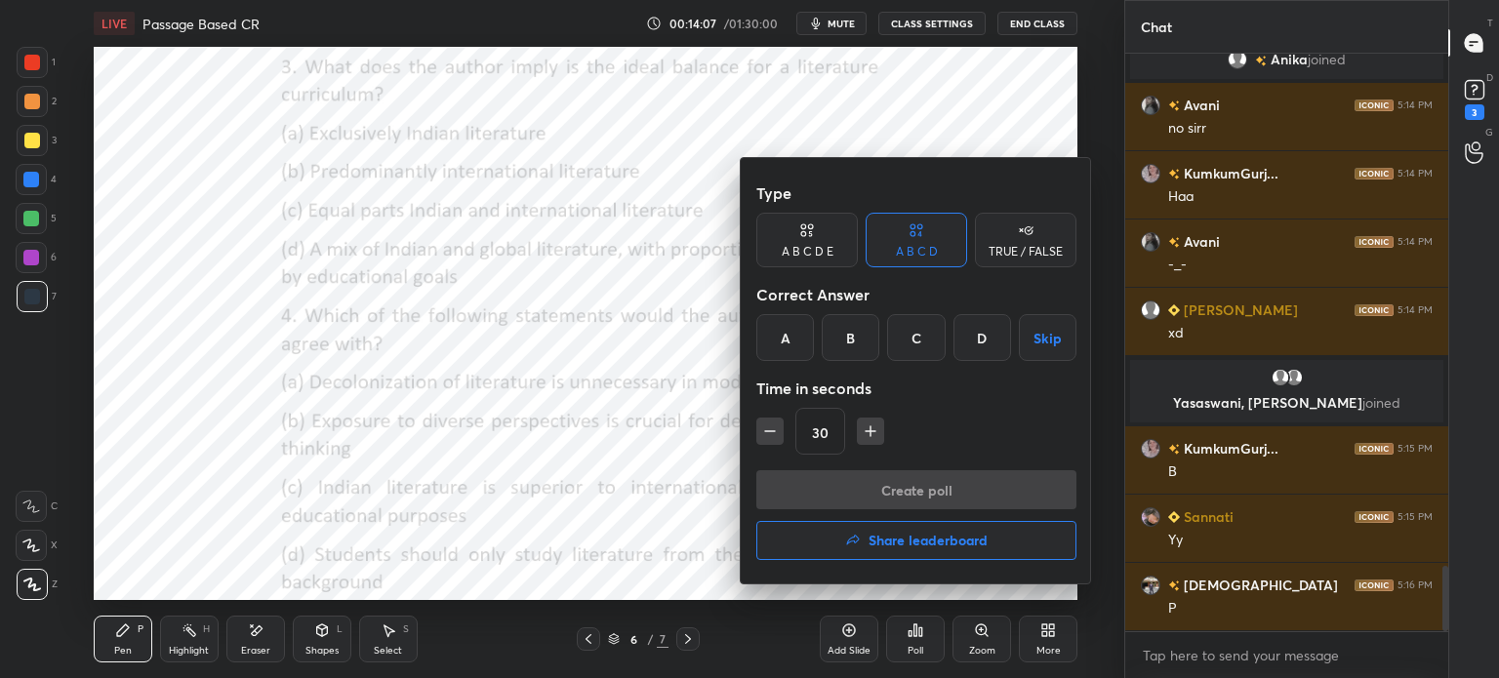
click at [987, 336] on div "D" at bounding box center [982, 337] width 58 height 47
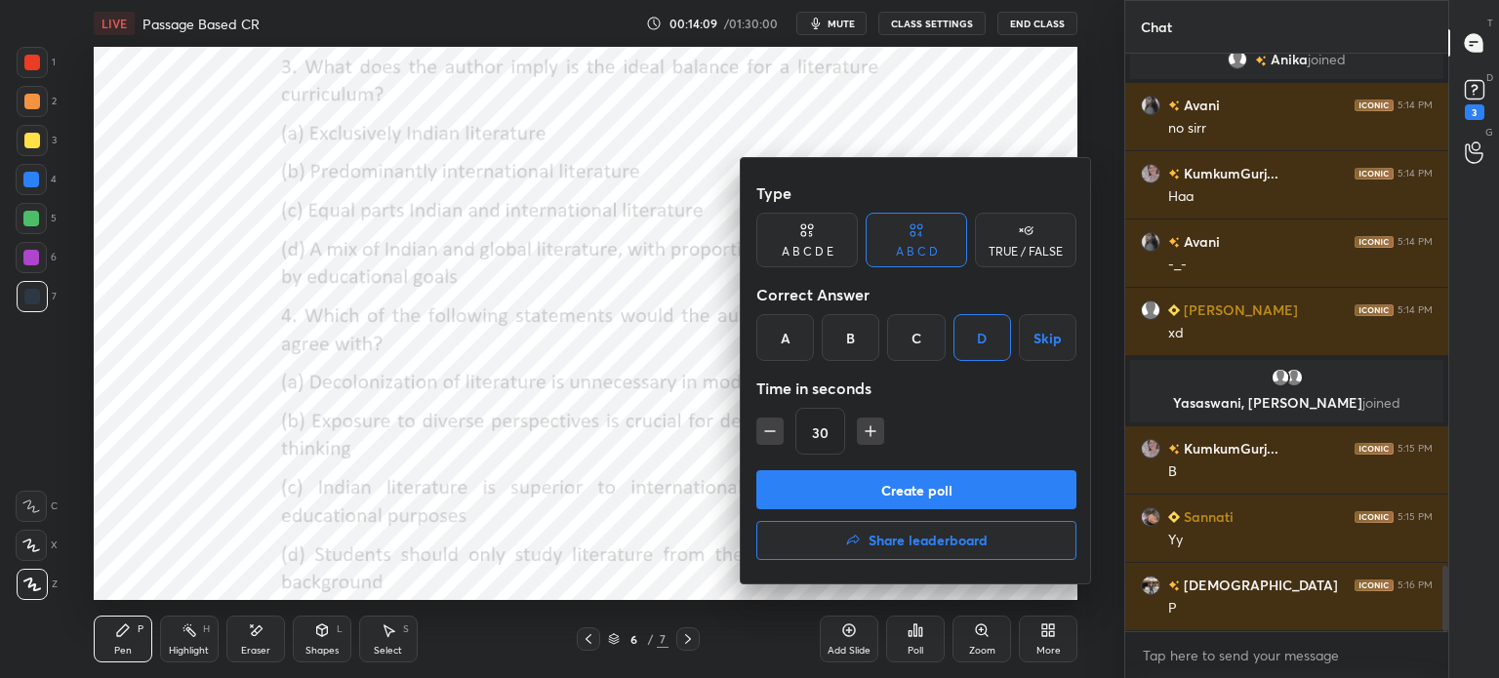
click at [845, 487] on button "Create poll" at bounding box center [916, 489] width 320 height 39
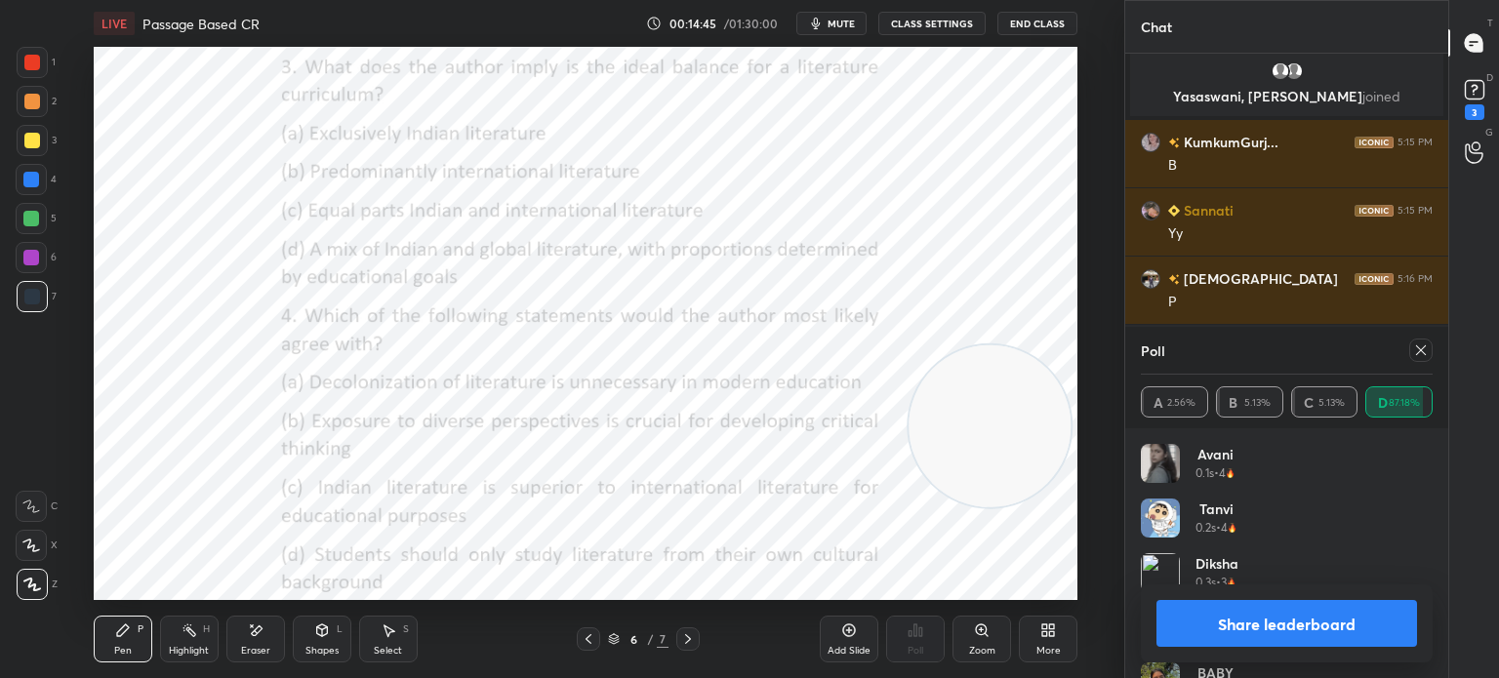
click at [1421, 353] on icon at bounding box center [1421, 351] width 16 height 16
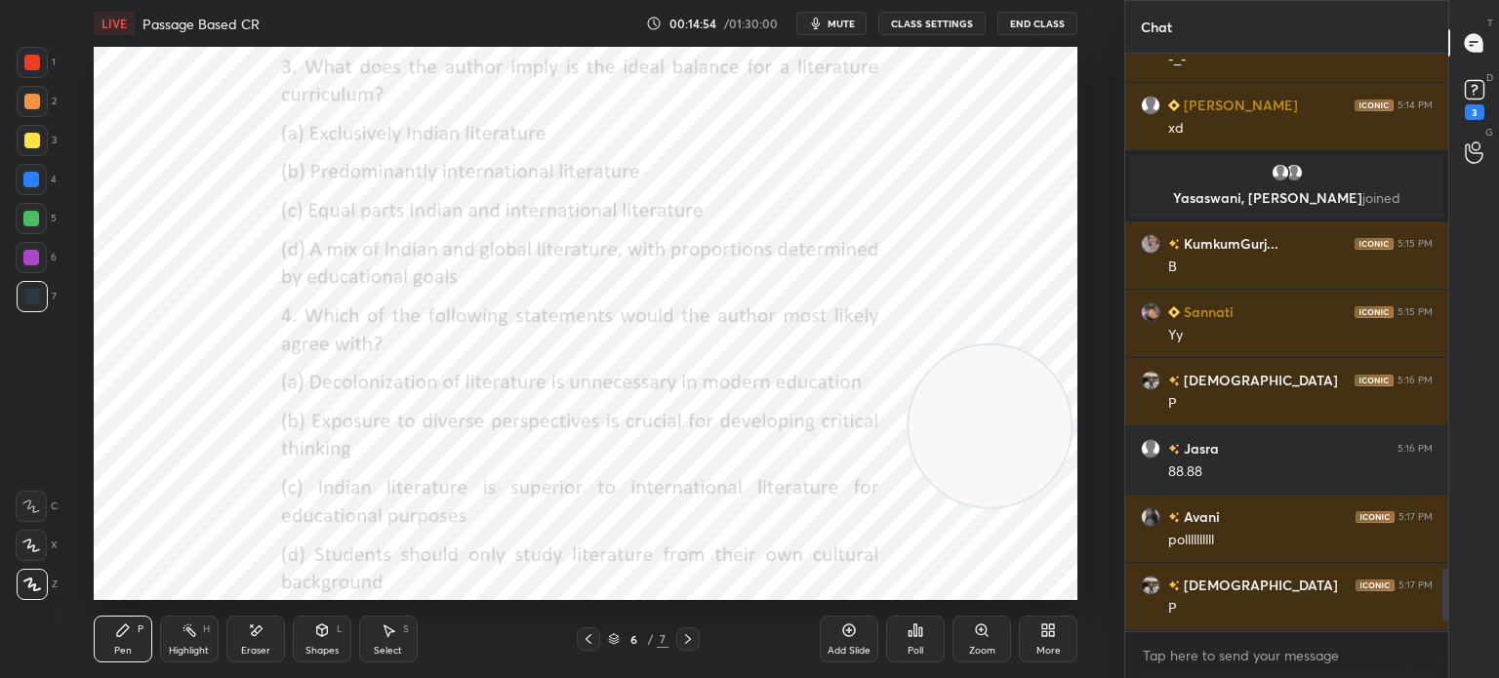
click at [914, 649] on div "Poll" at bounding box center [916, 651] width 16 height 10
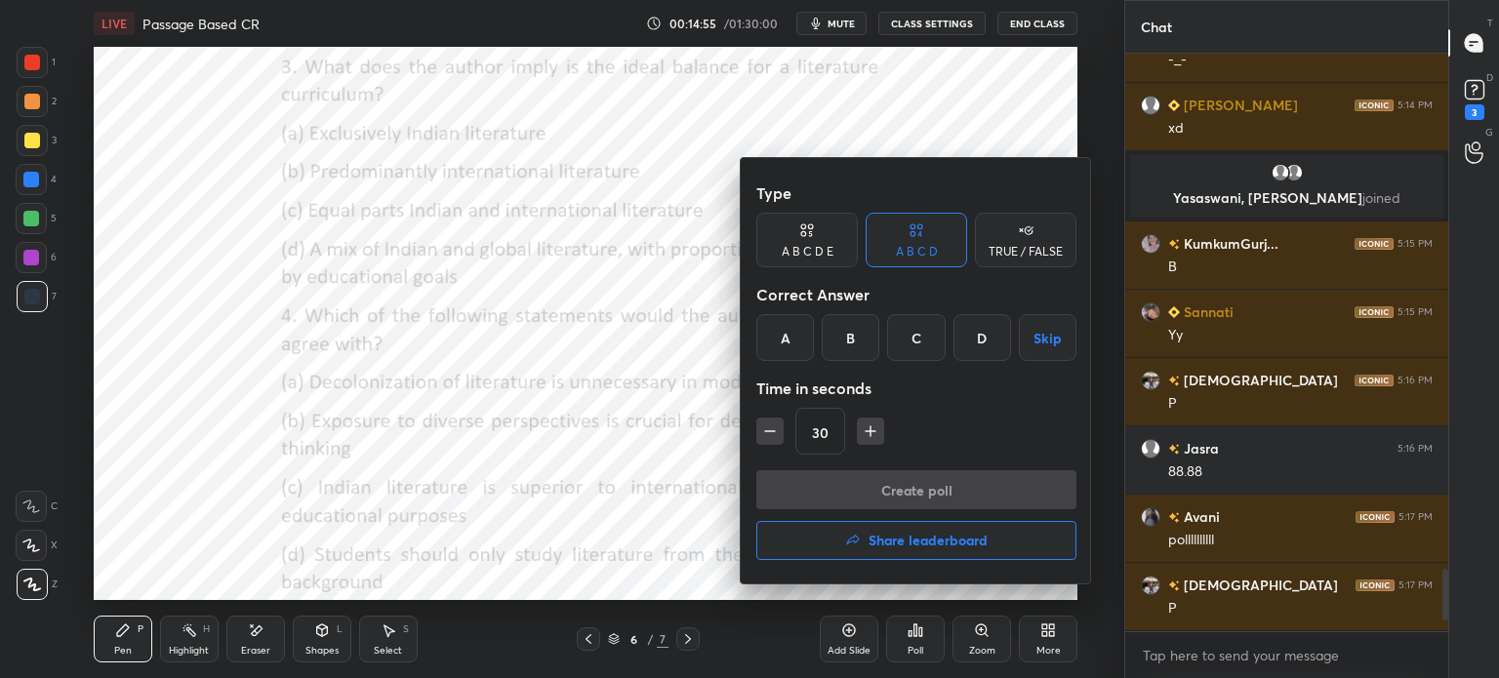
click at [851, 342] on div "B" at bounding box center [851, 337] width 58 height 47
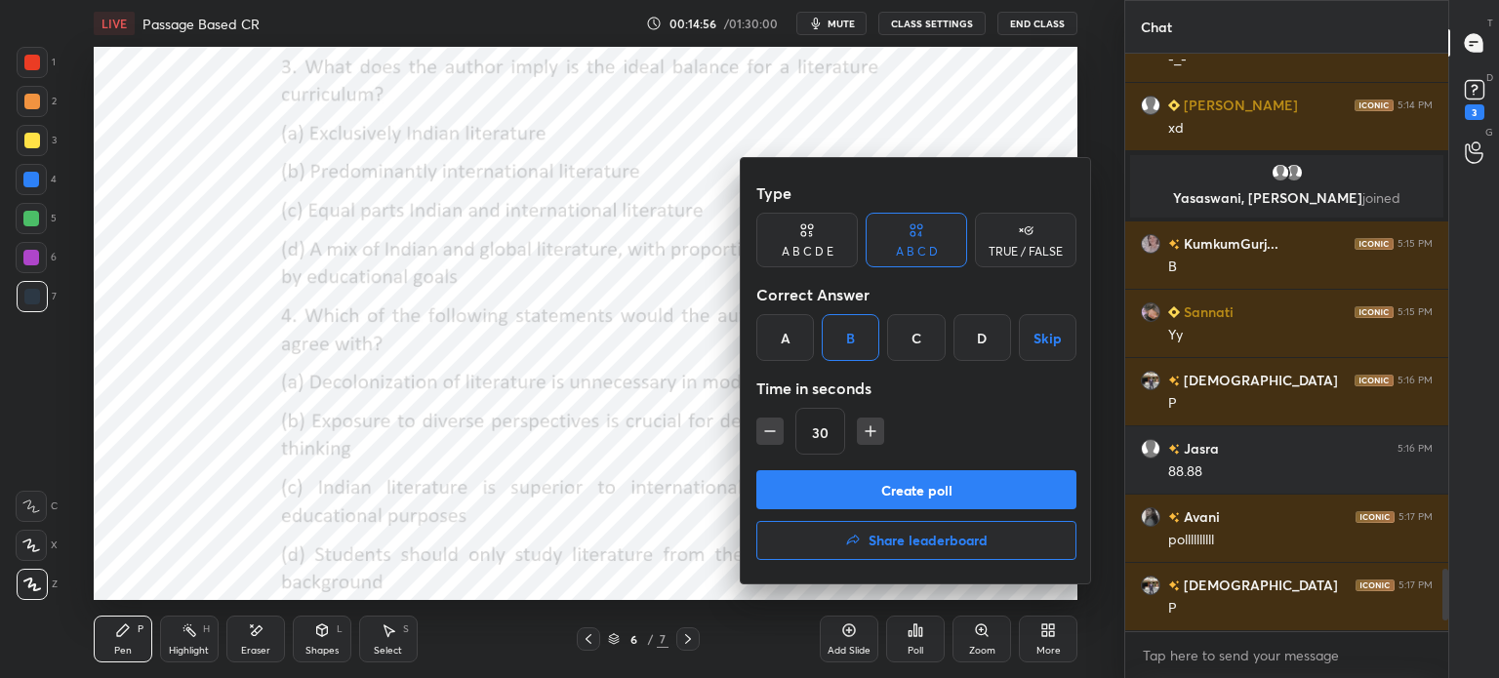
click at [834, 489] on button "Create poll" at bounding box center [916, 489] width 320 height 39
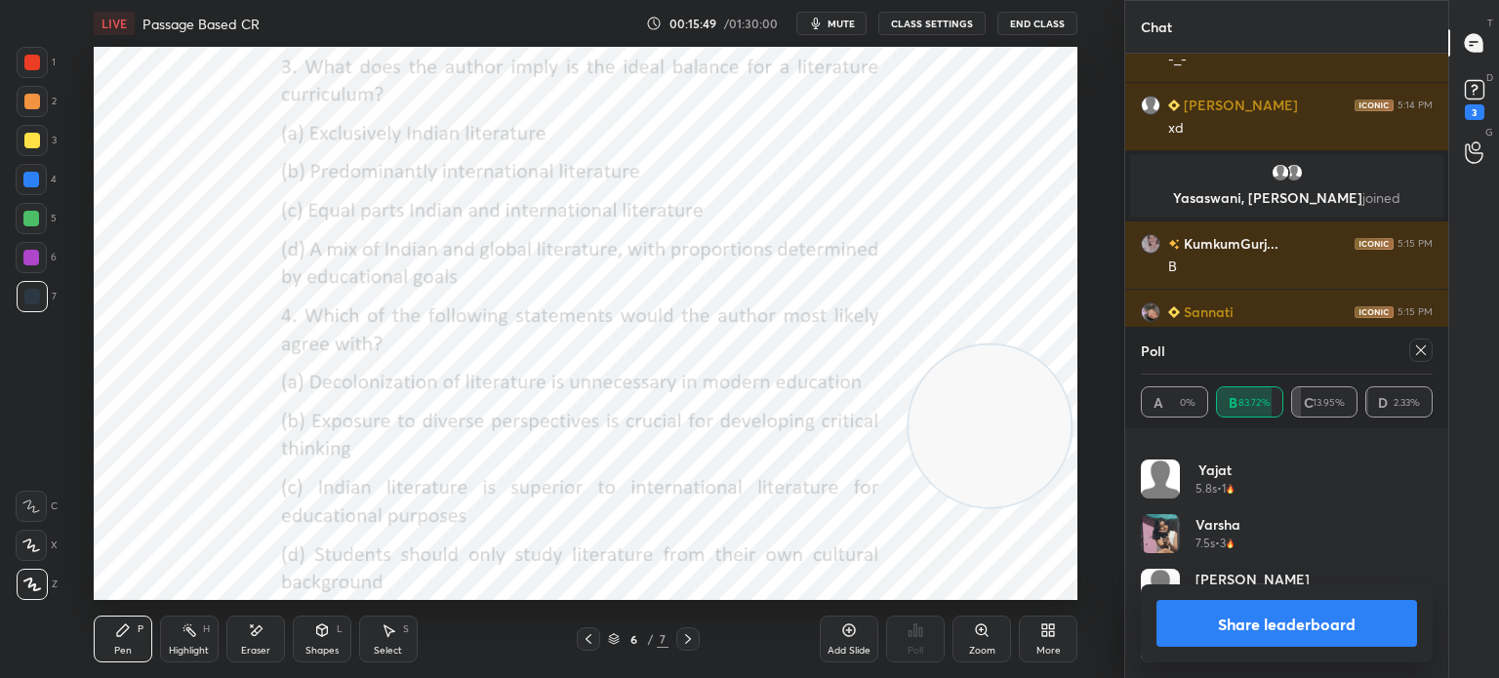
click at [1417, 357] on icon at bounding box center [1421, 351] width 16 height 16
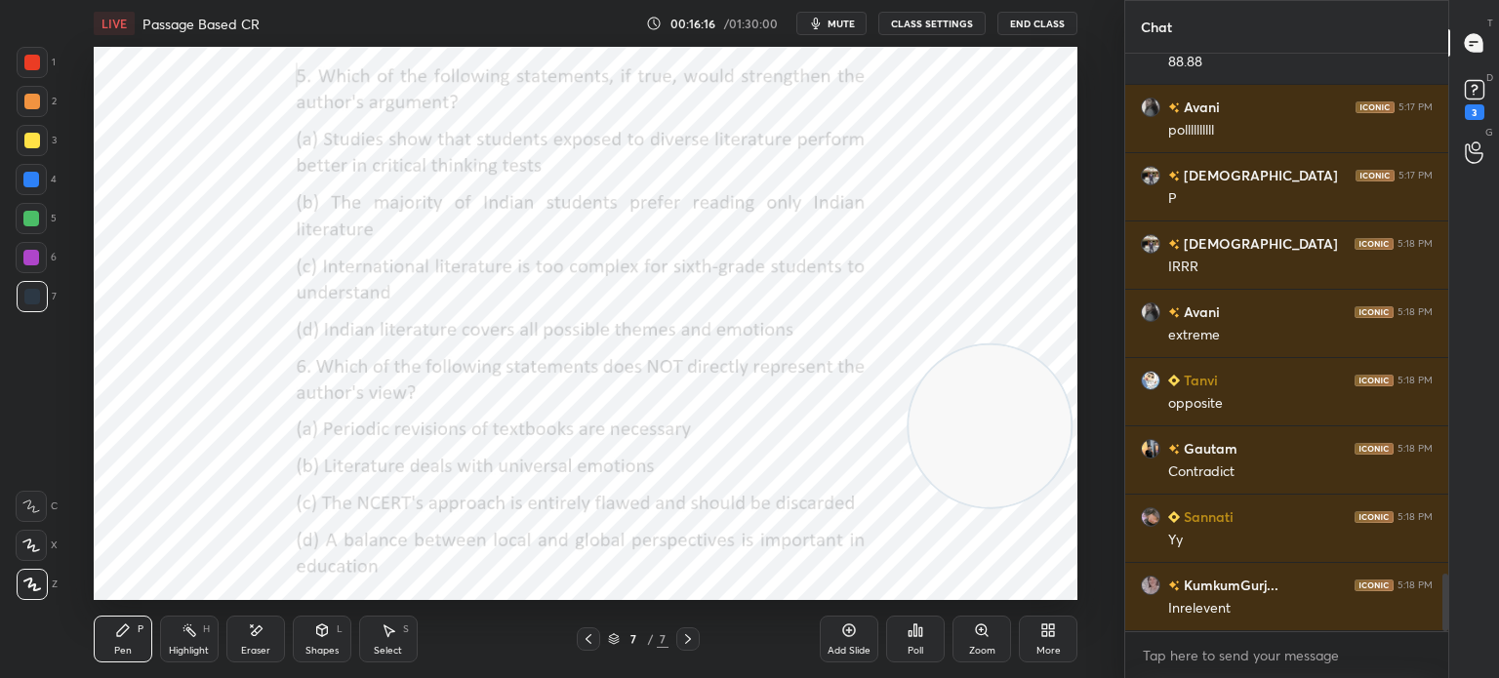
scroll to position [5178, 0]
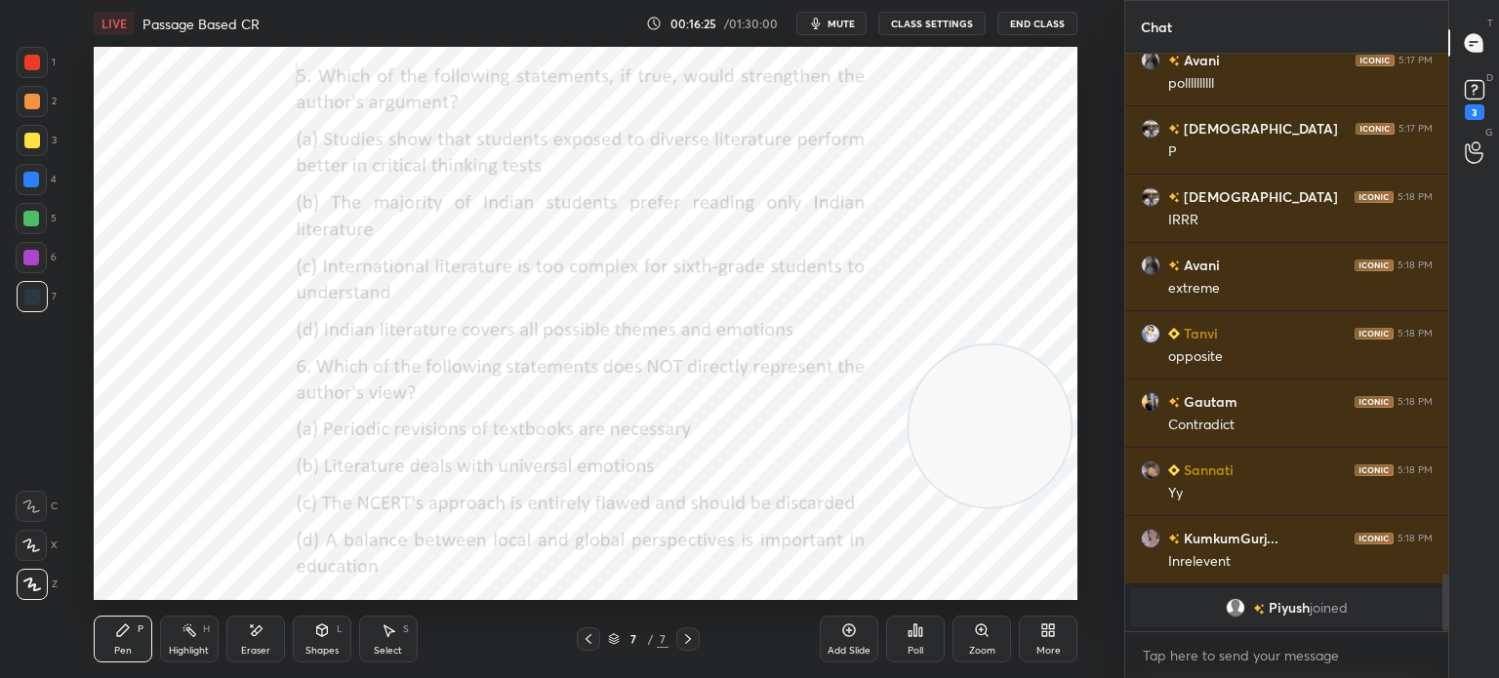
click at [910, 634] on icon at bounding box center [911, 633] width 3 height 5
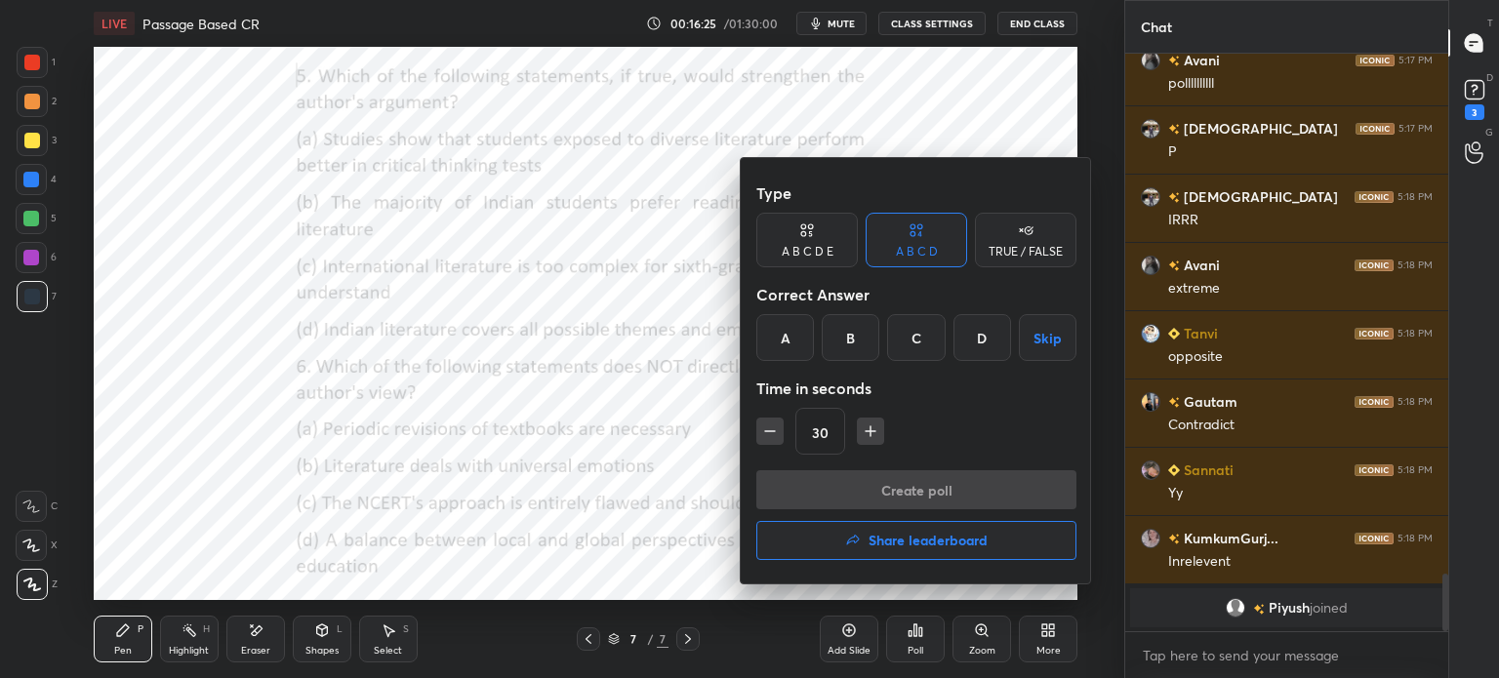
click at [787, 339] on div "A" at bounding box center [785, 337] width 58 height 47
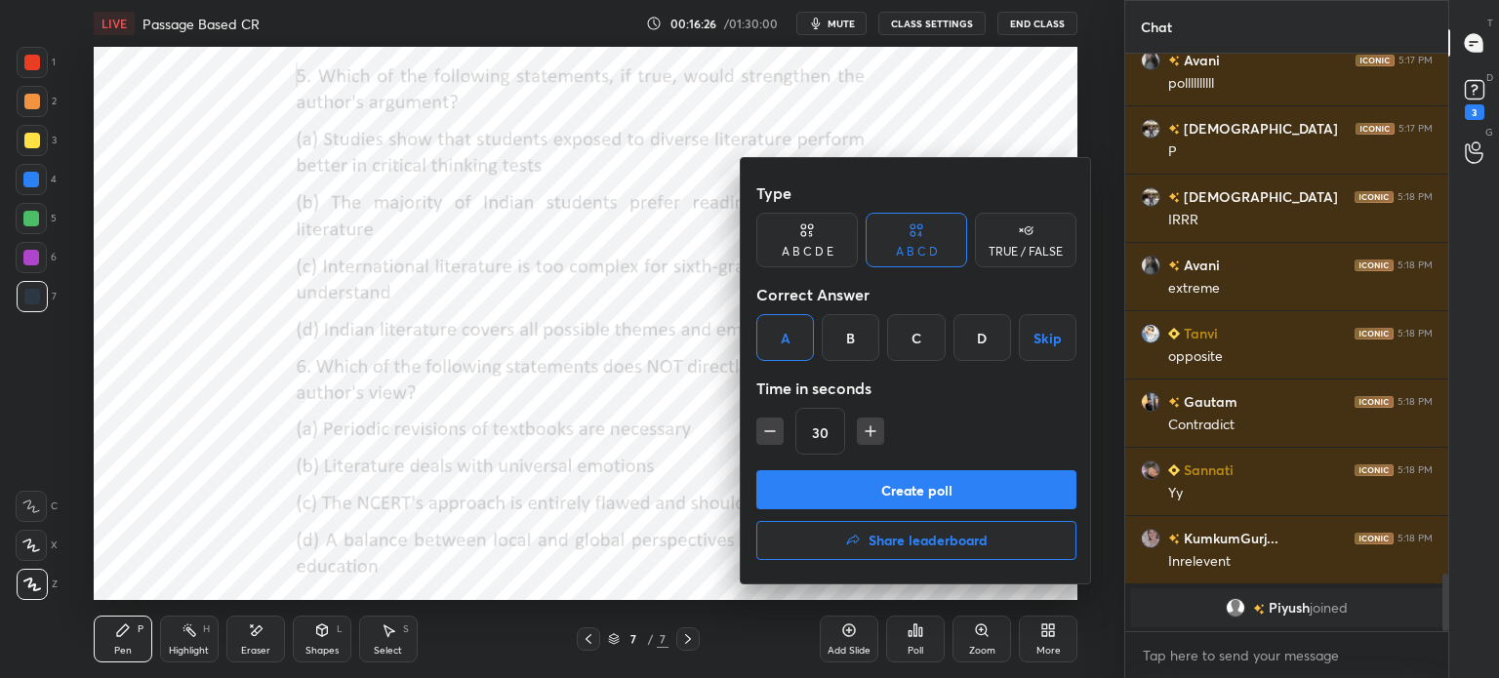
click at [818, 474] on button "Create poll" at bounding box center [916, 489] width 320 height 39
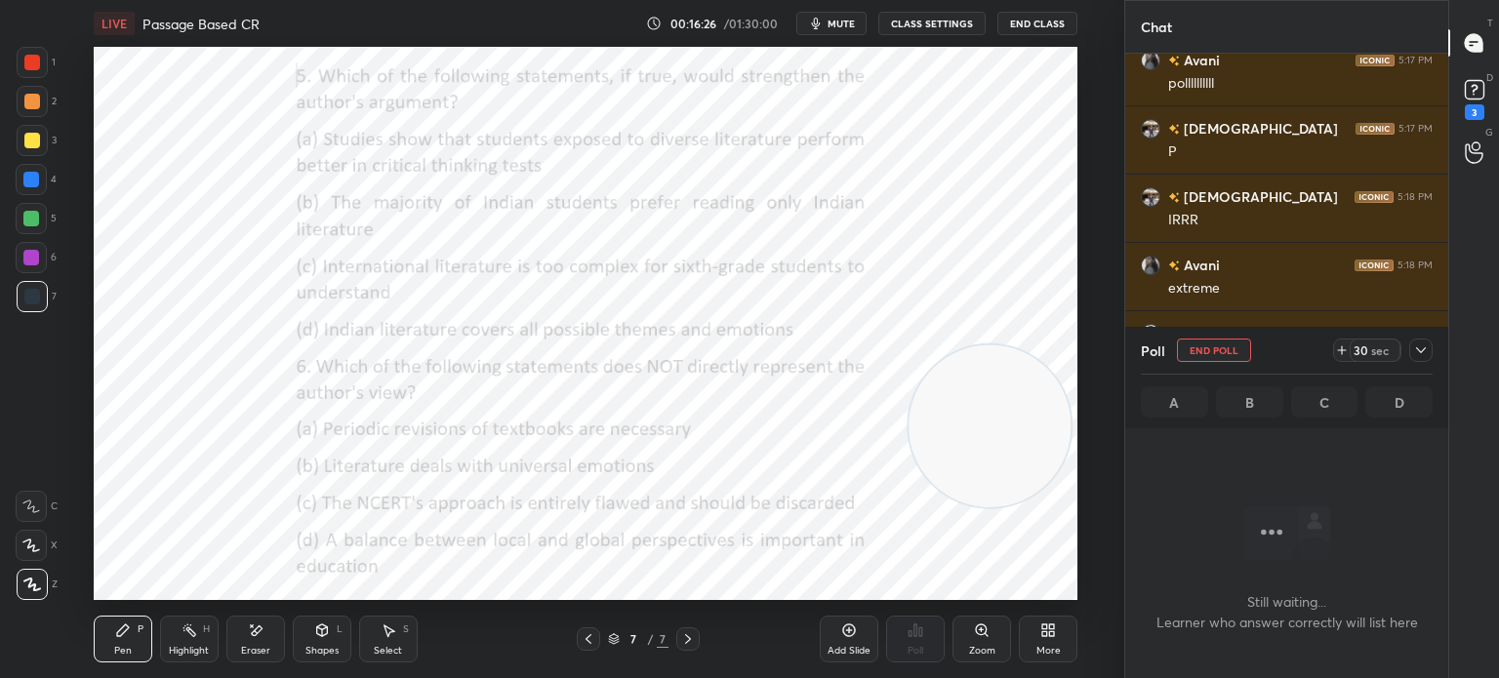
scroll to position [470, 317]
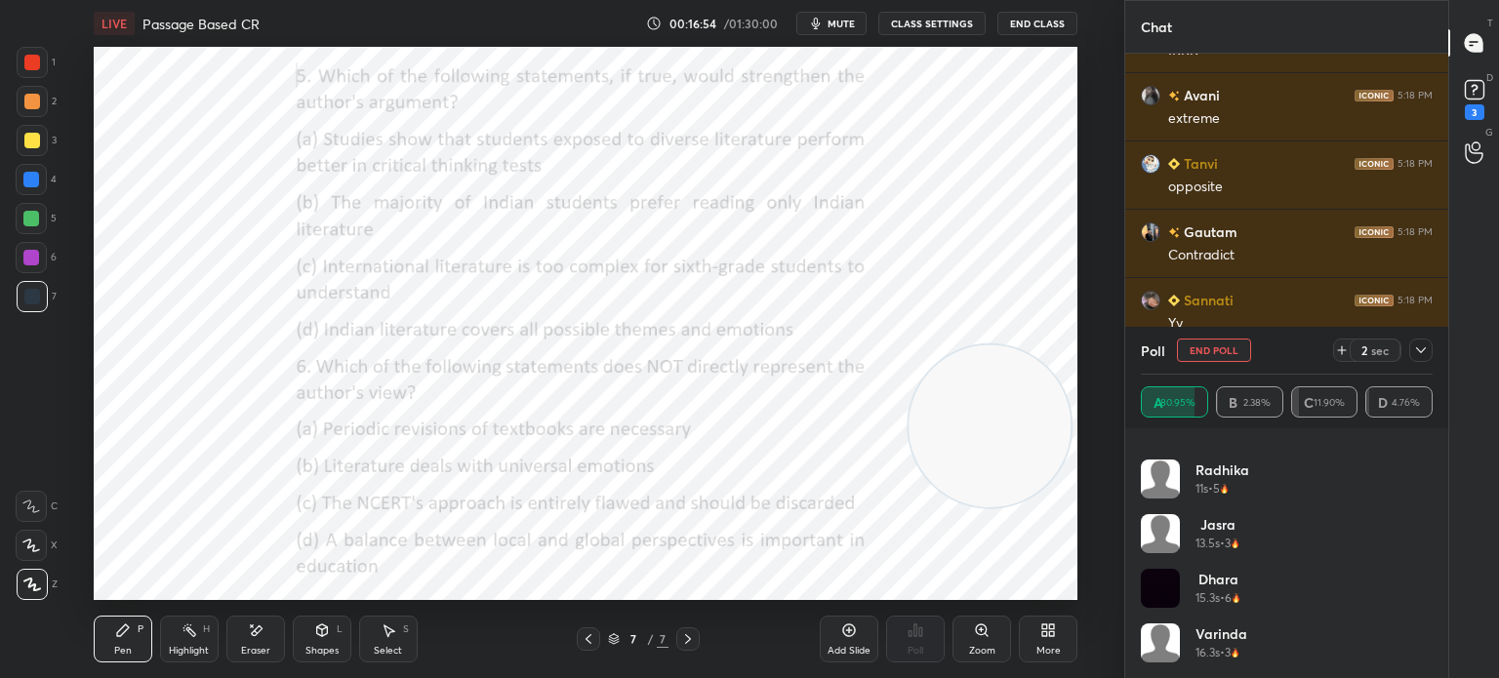
click at [1419, 350] on icon at bounding box center [1421, 350] width 10 height 6
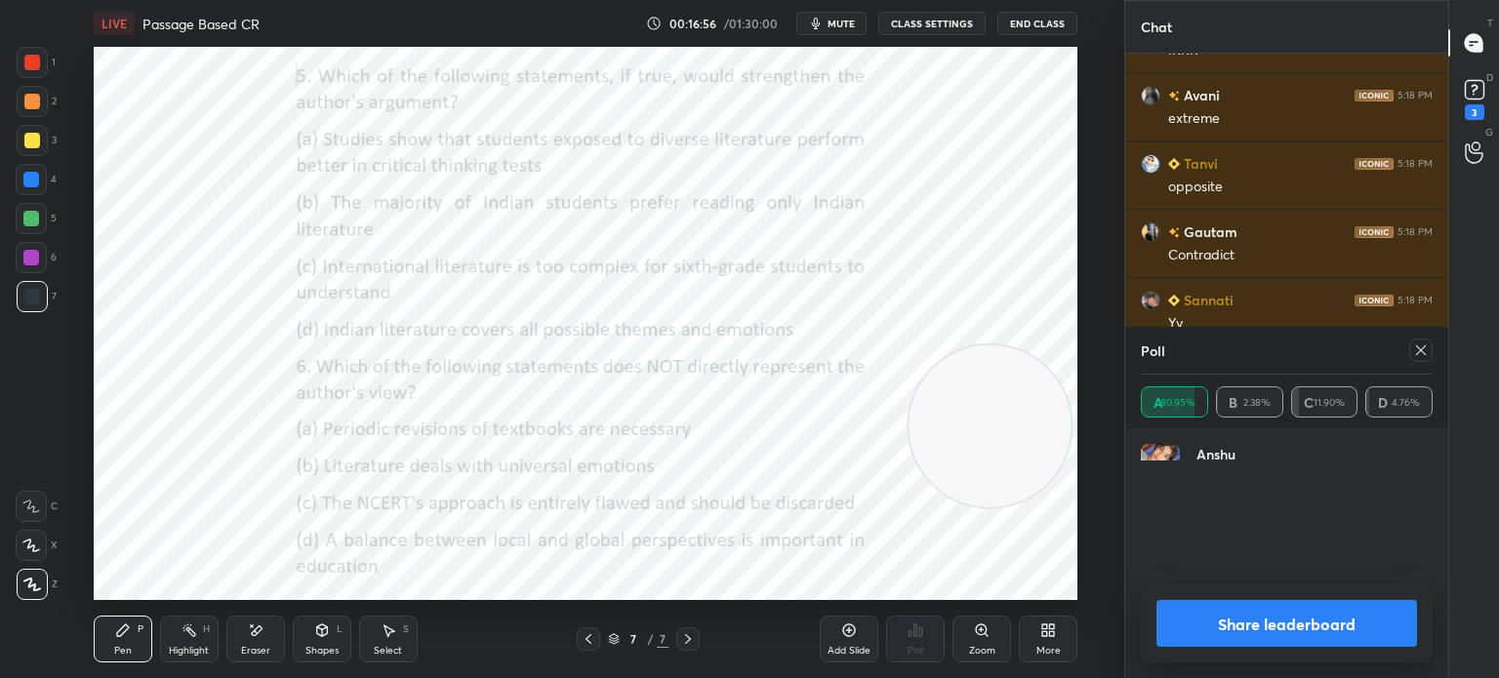
scroll to position [227, 286]
click at [1413, 351] on icon at bounding box center [1421, 351] width 16 height 16
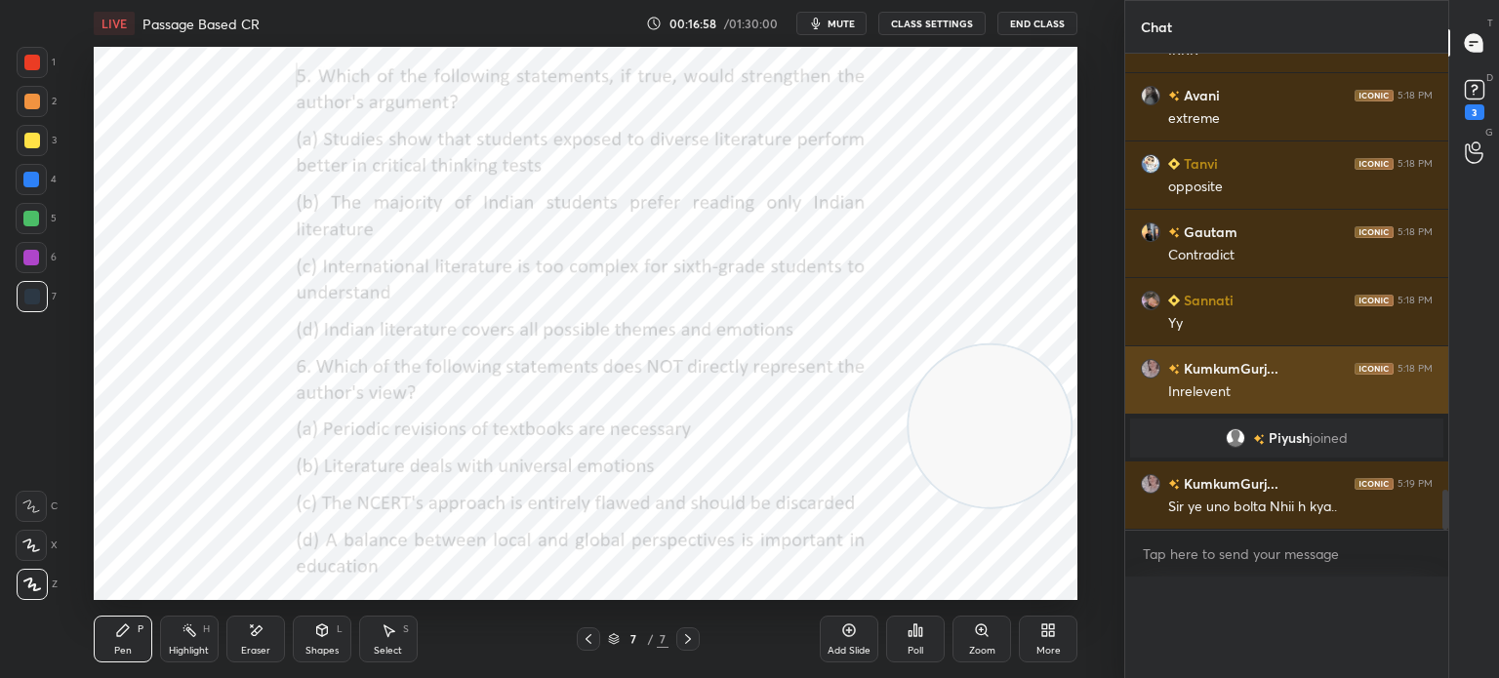
scroll to position [0, 6]
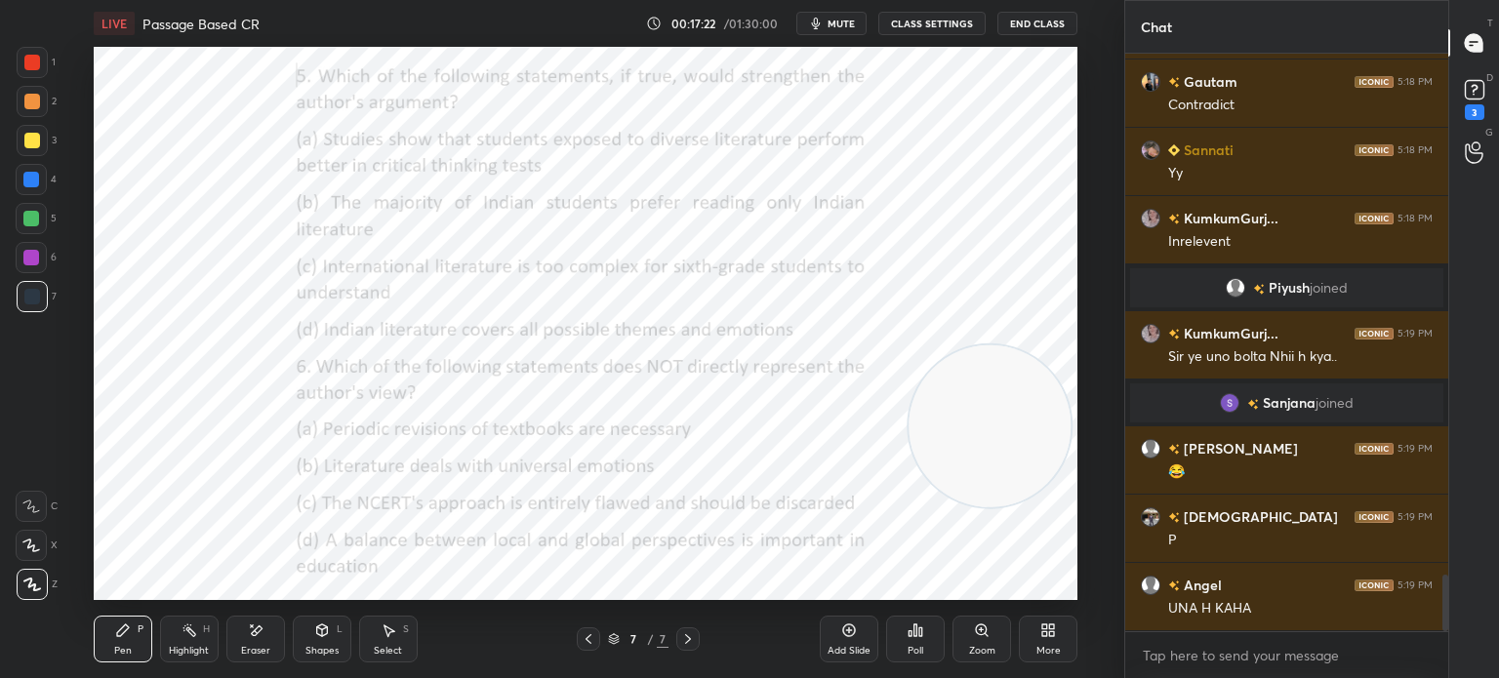
click at [912, 647] on div "Poll" at bounding box center [916, 651] width 16 height 10
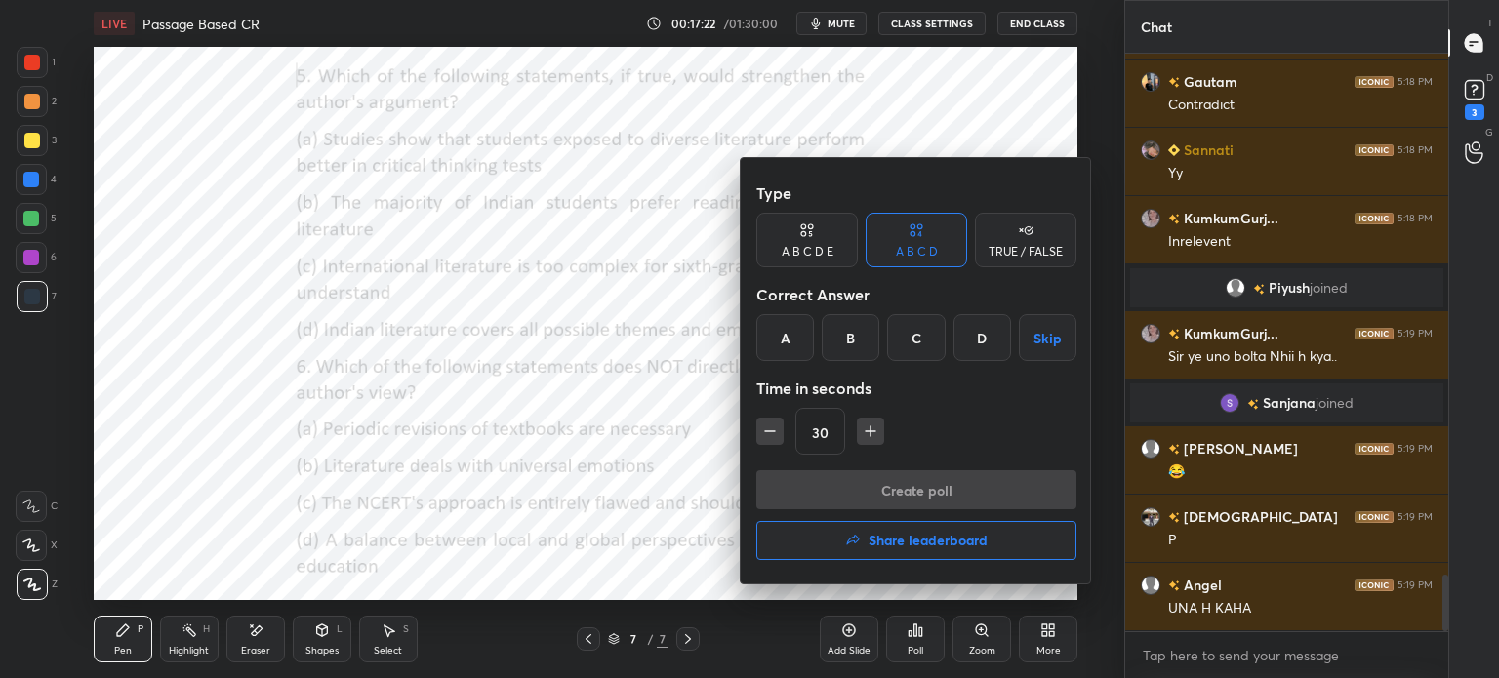
click at [907, 340] on div "C" at bounding box center [916, 337] width 58 height 47
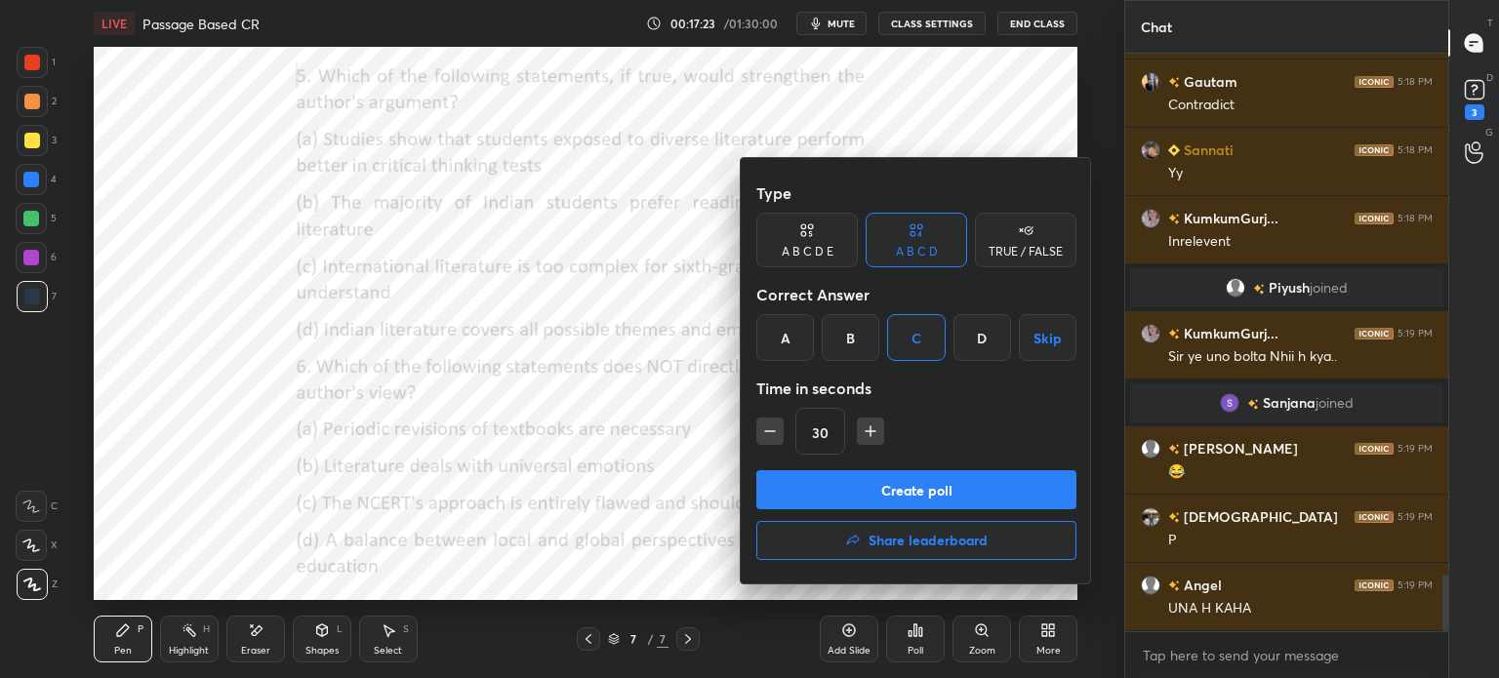
click at [839, 479] on button "Create poll" at bounding box center [916, 489] width 320 height 39
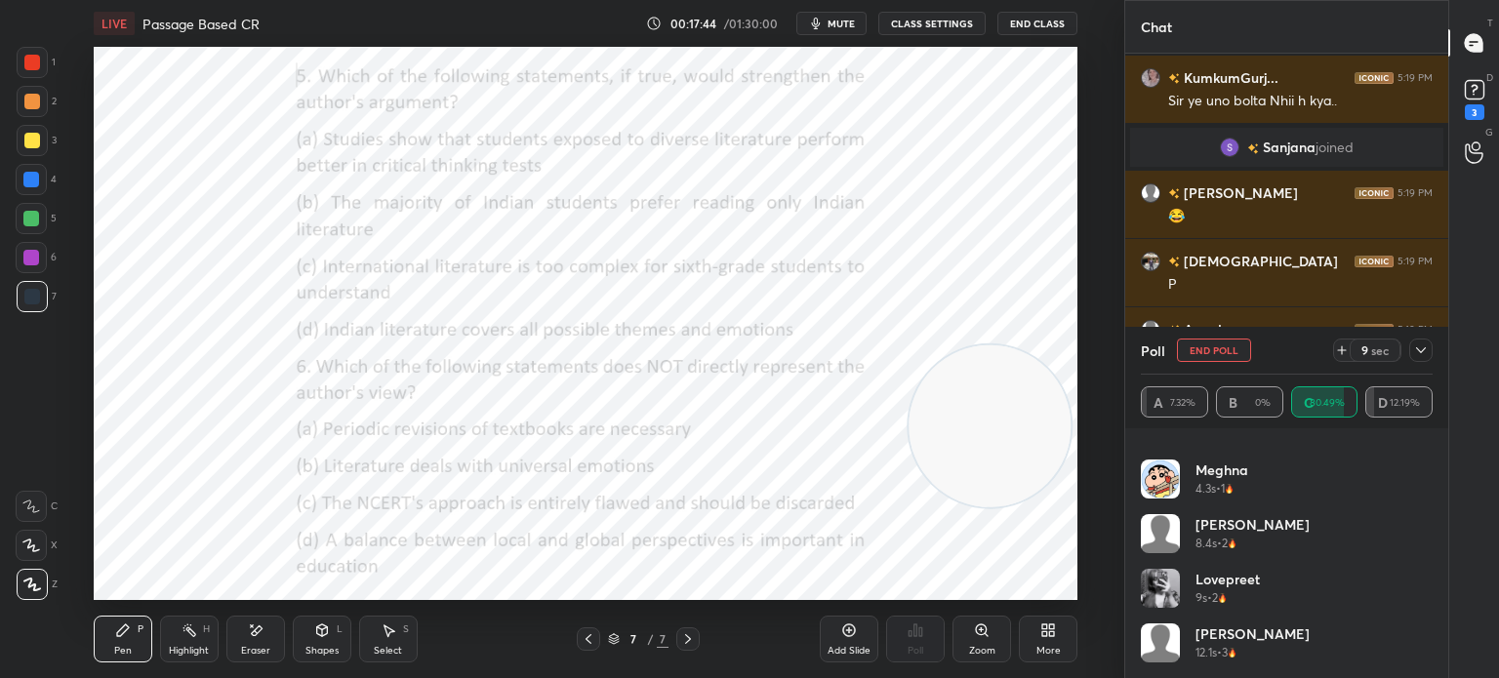
click at [1413, 353] on icon at bounding box center [1421, 351] width 16 height 16
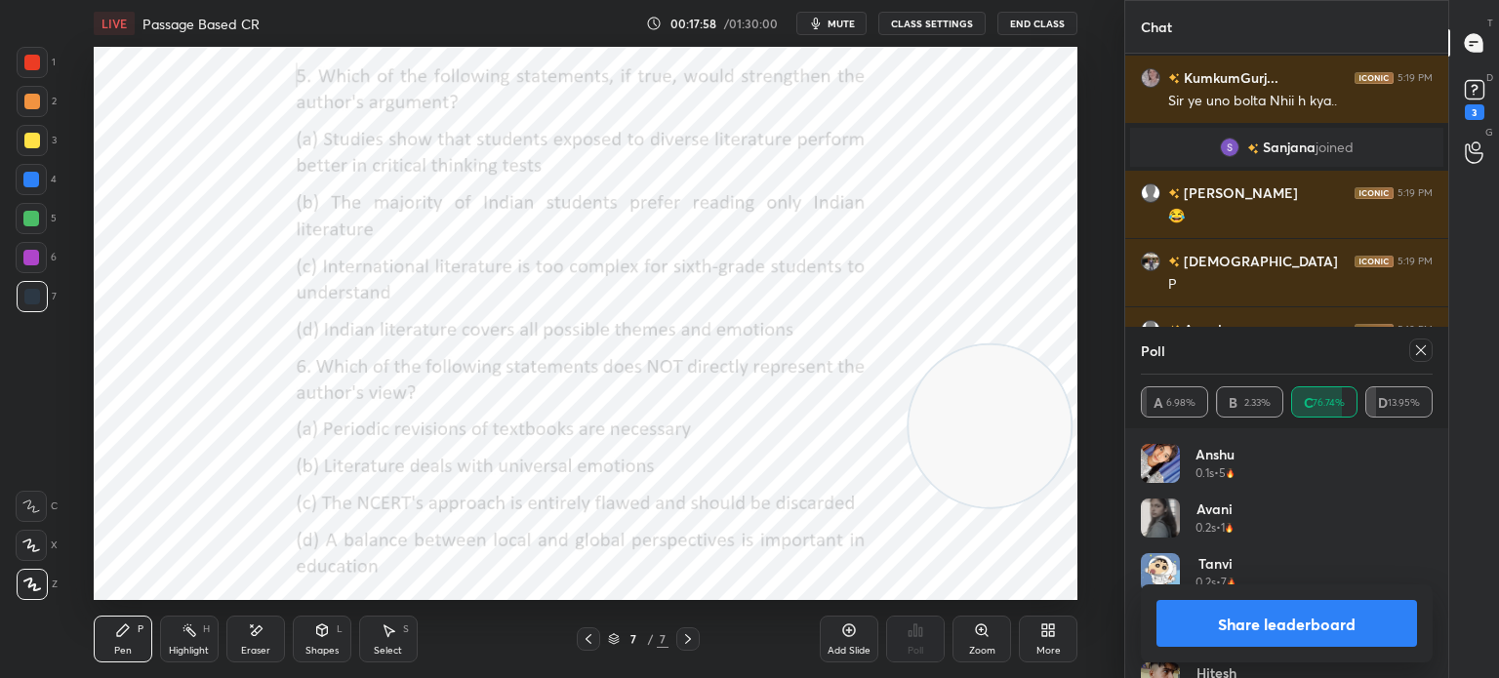
click at [1417, 355] on icon at bounding box center [1421, 351] width 16 height 16
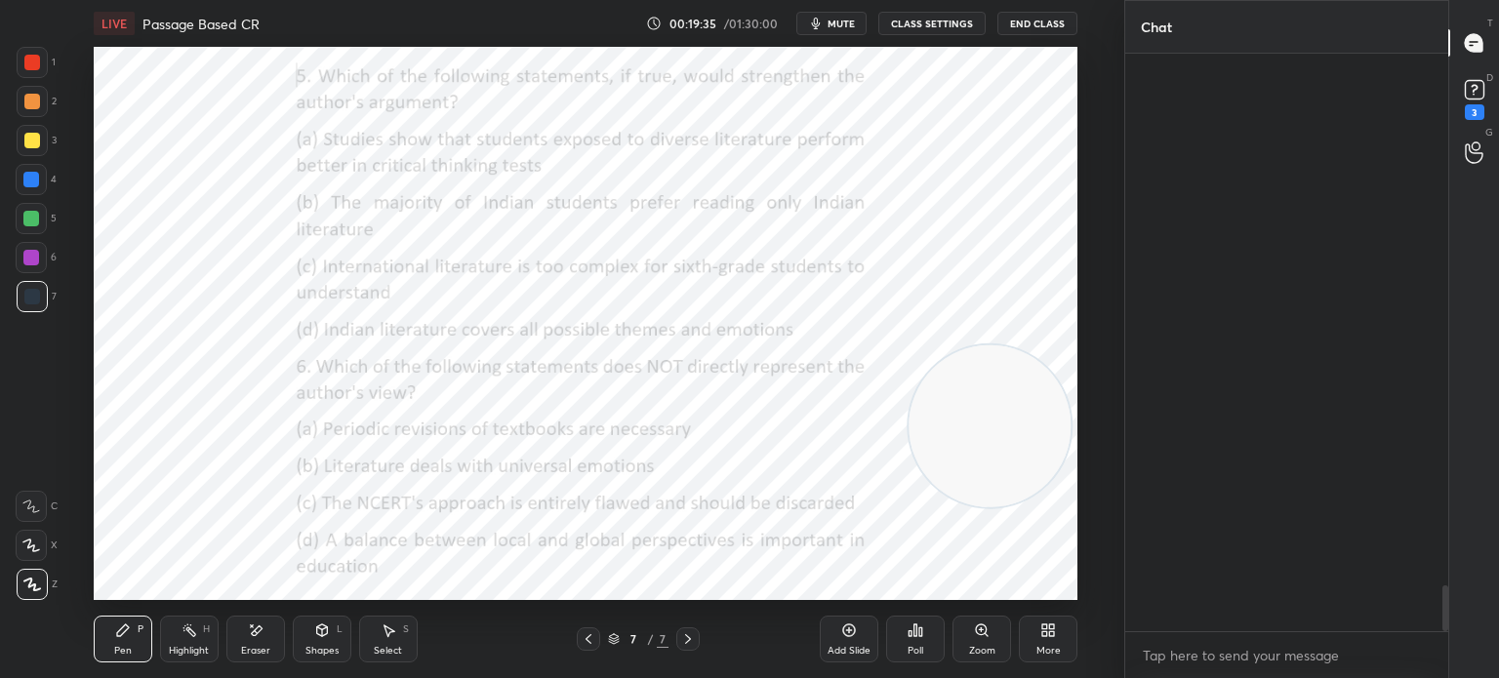
scroll to position [6716, 0]
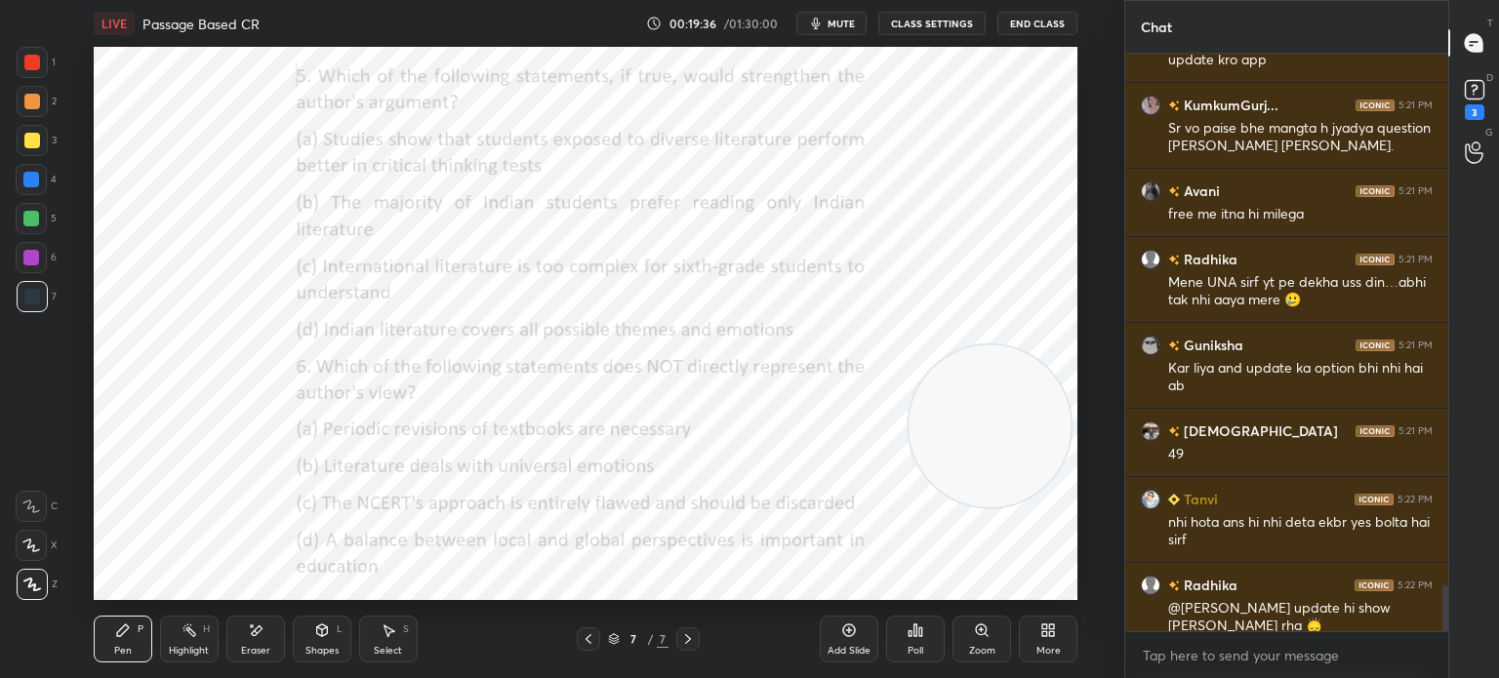
click at [1046, 651] on div "More" at bounding box center [1048, 651] width 24 height 10
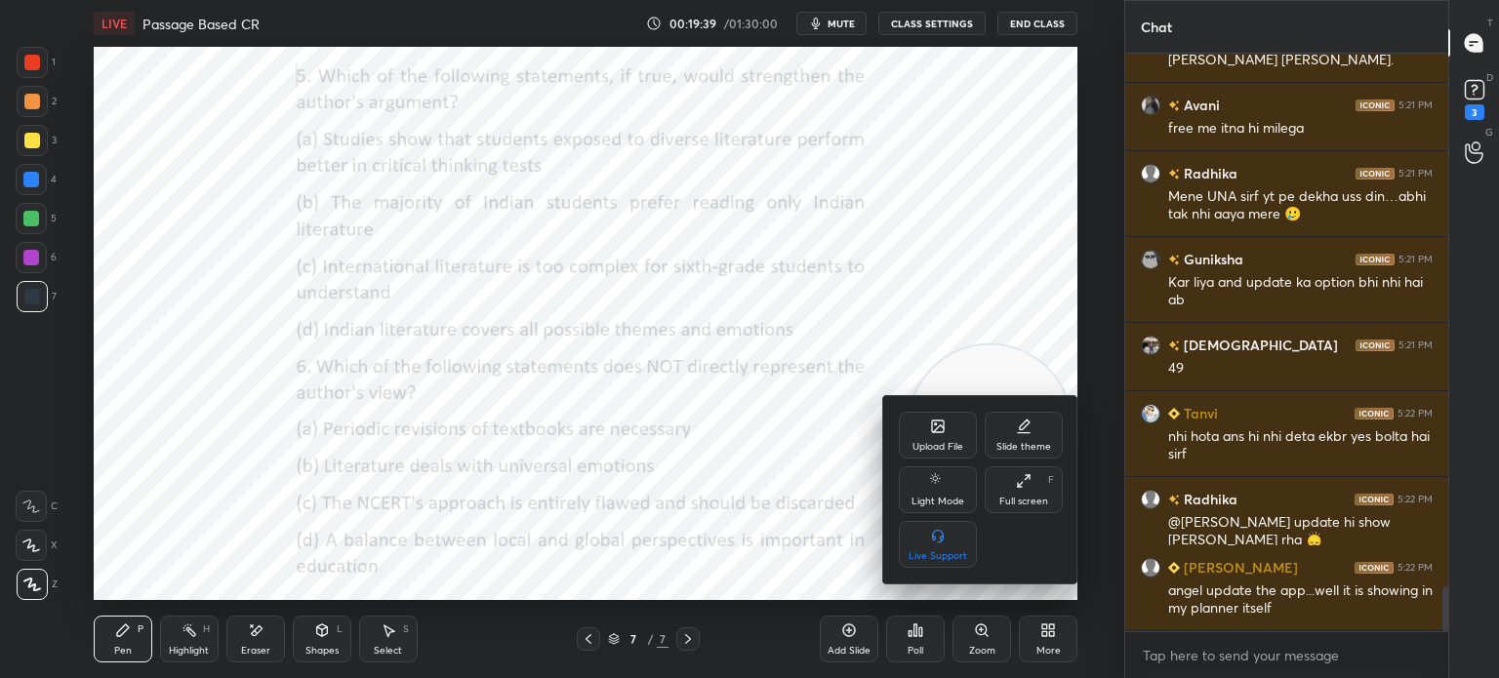
click at [929, 440] on div "Upload File" at bounding box center [938, 435] width 78 height 47
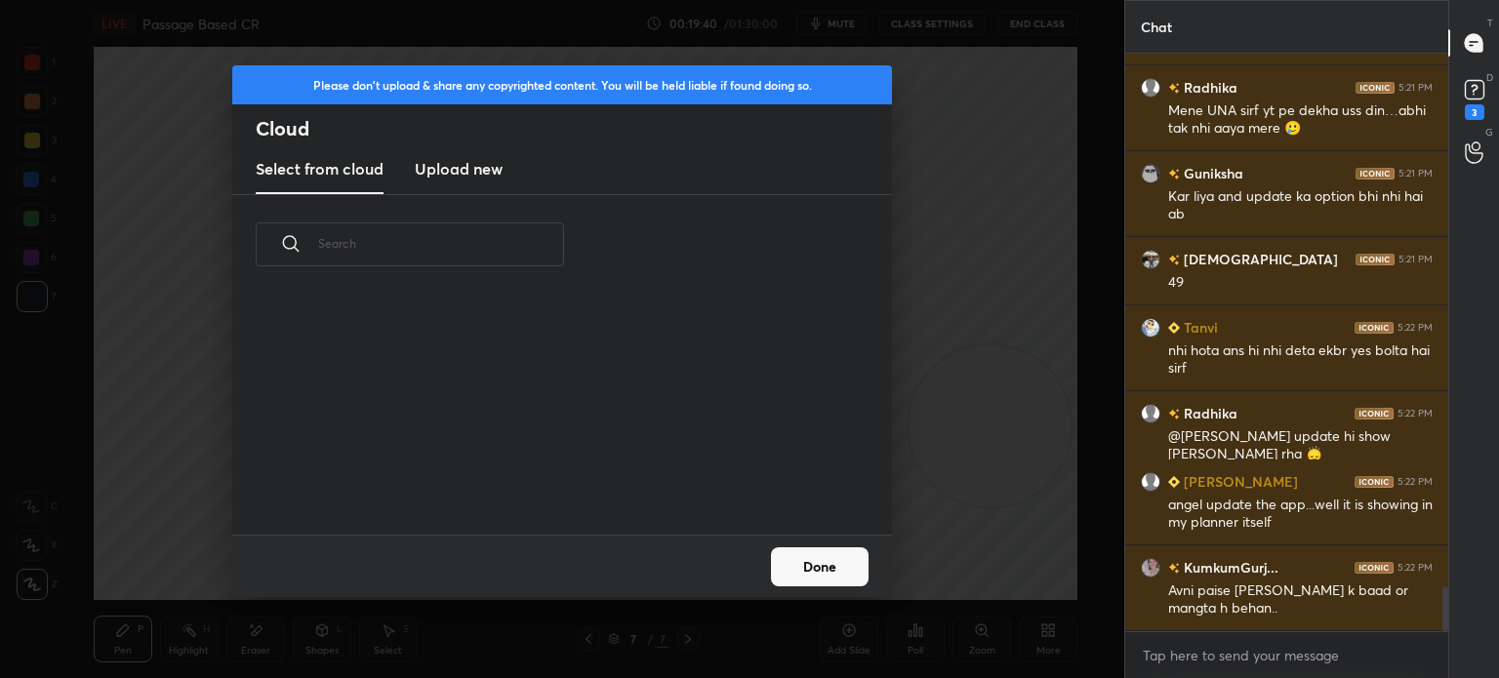
scroll to position [240, 627]
click at [486, 165] on h3 "Upload new" at bounding box center [459, 168] width 88 height 23
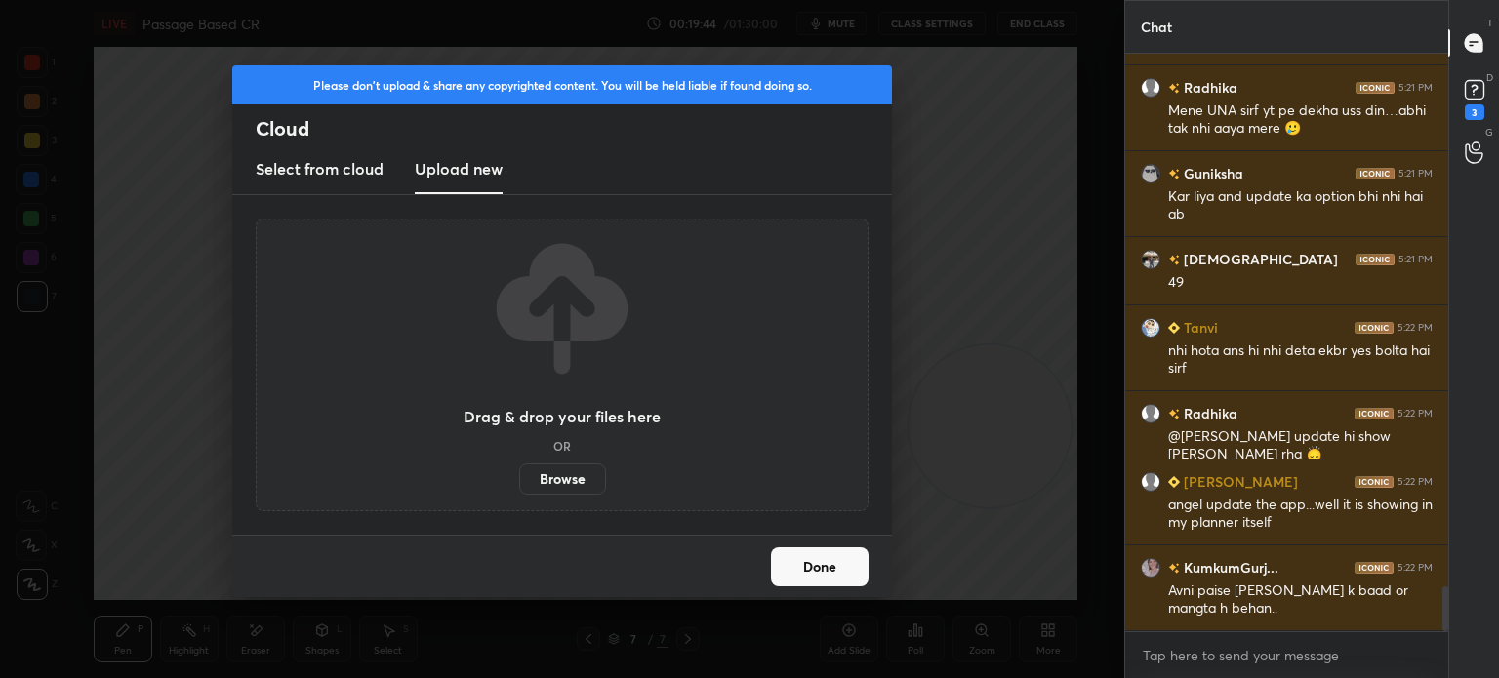
click at [571, 480] on label "Browse" at bounding box center [562, 479] width 87 height 31
click at [519, 480] on input "Browse" at bounding box center [519, 479] width 0 height 31
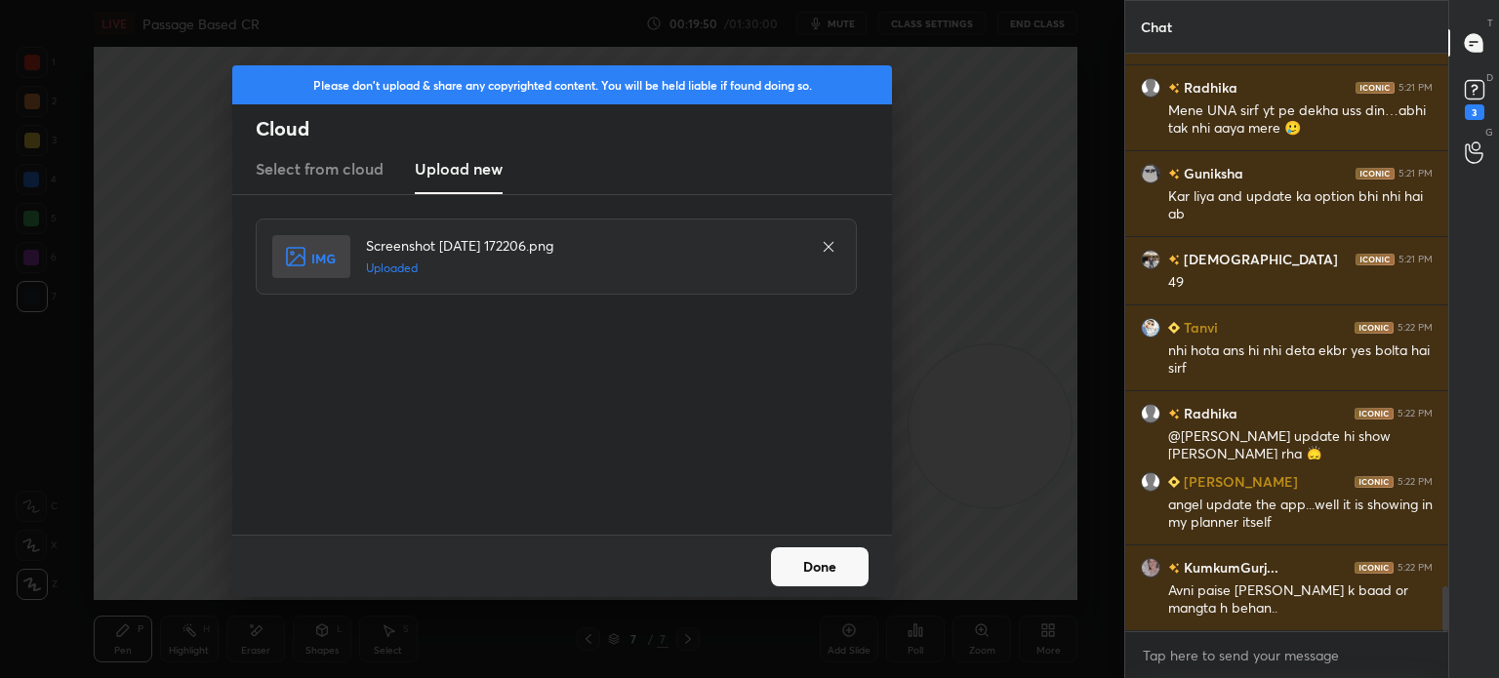
click at [827, 561] on button "Done" at bounding box center [820, 566] width 98 height 39
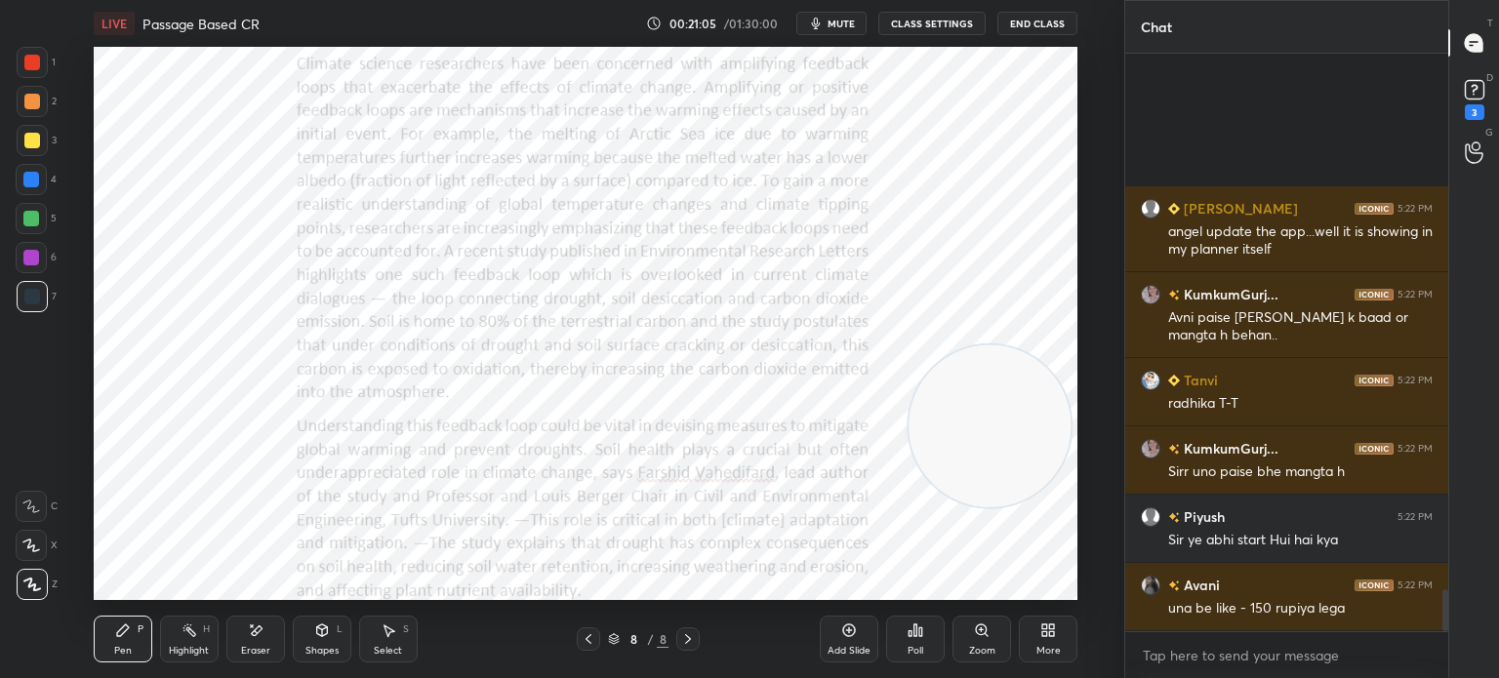
scroll to position [7436, 0]
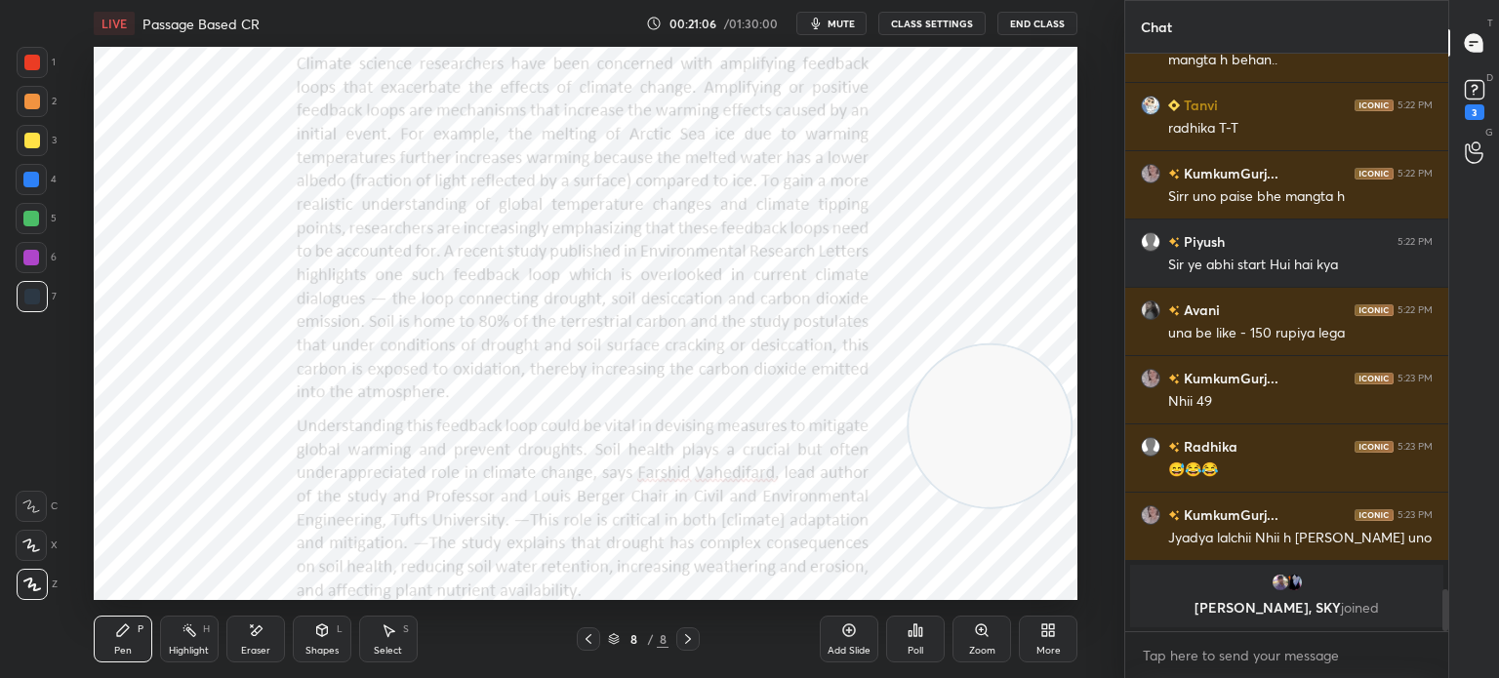
click at [1047, 634] on icon at bounding box center [1048, 631] width 16 height 16
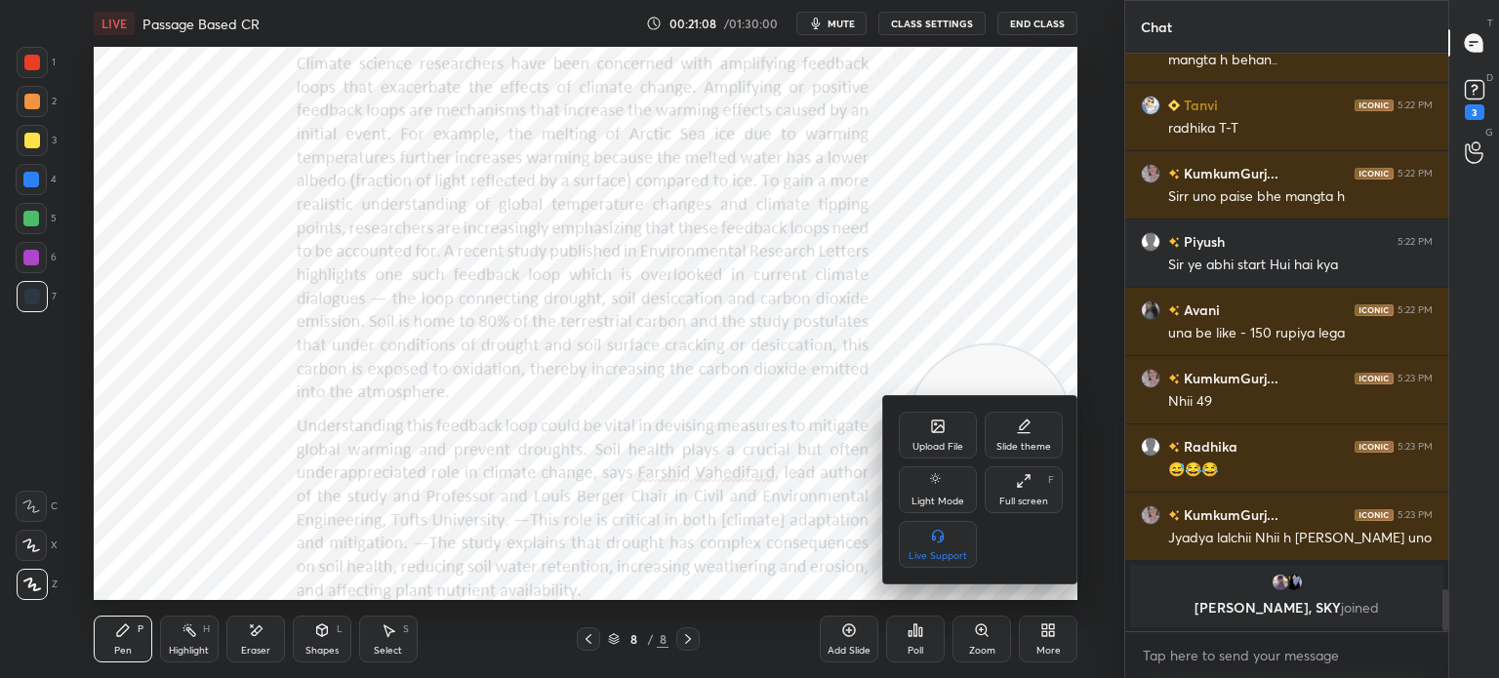
click at [915, 428] on div "Upload File" at bounding box center [938, 435] width 78 height 47
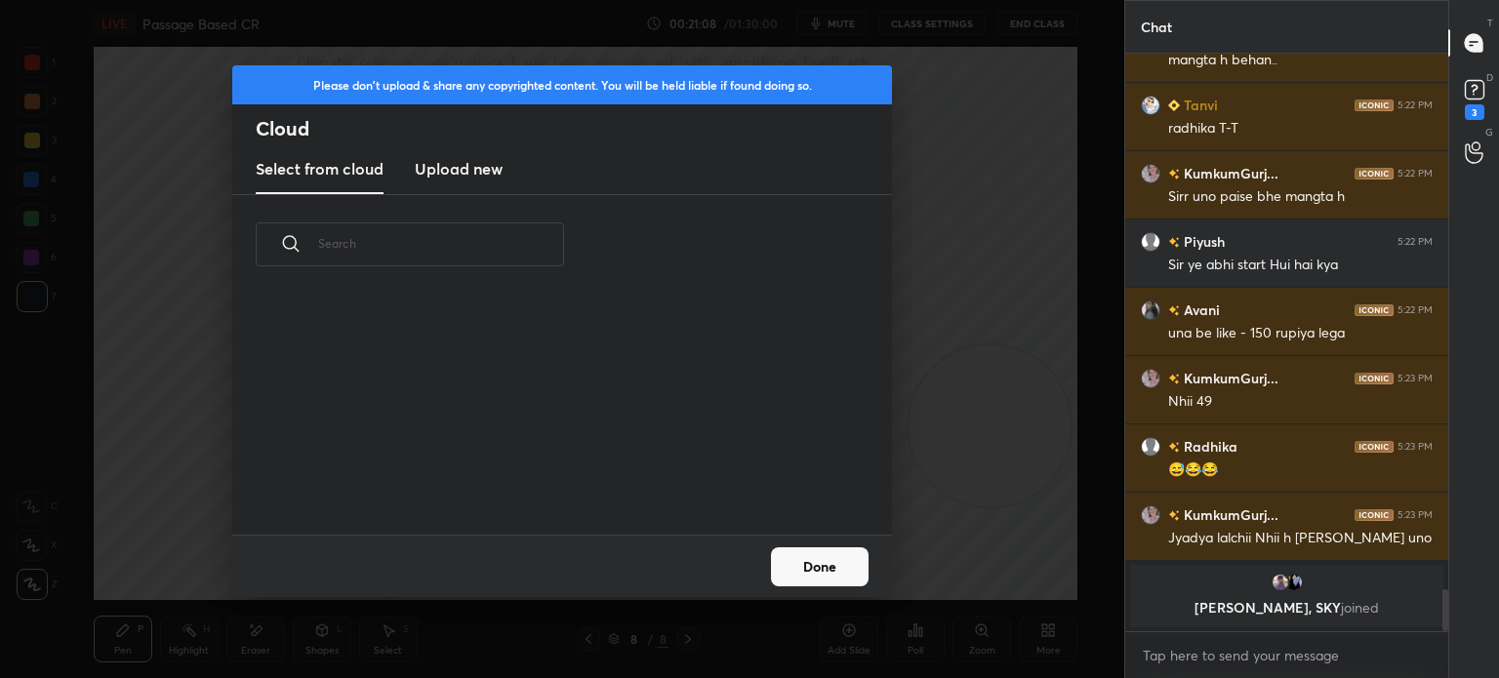
scroll to position [240, 627]
click at [487, 169] on h3 "Upload new" at bounding box center [459, 168] width 88 height 23
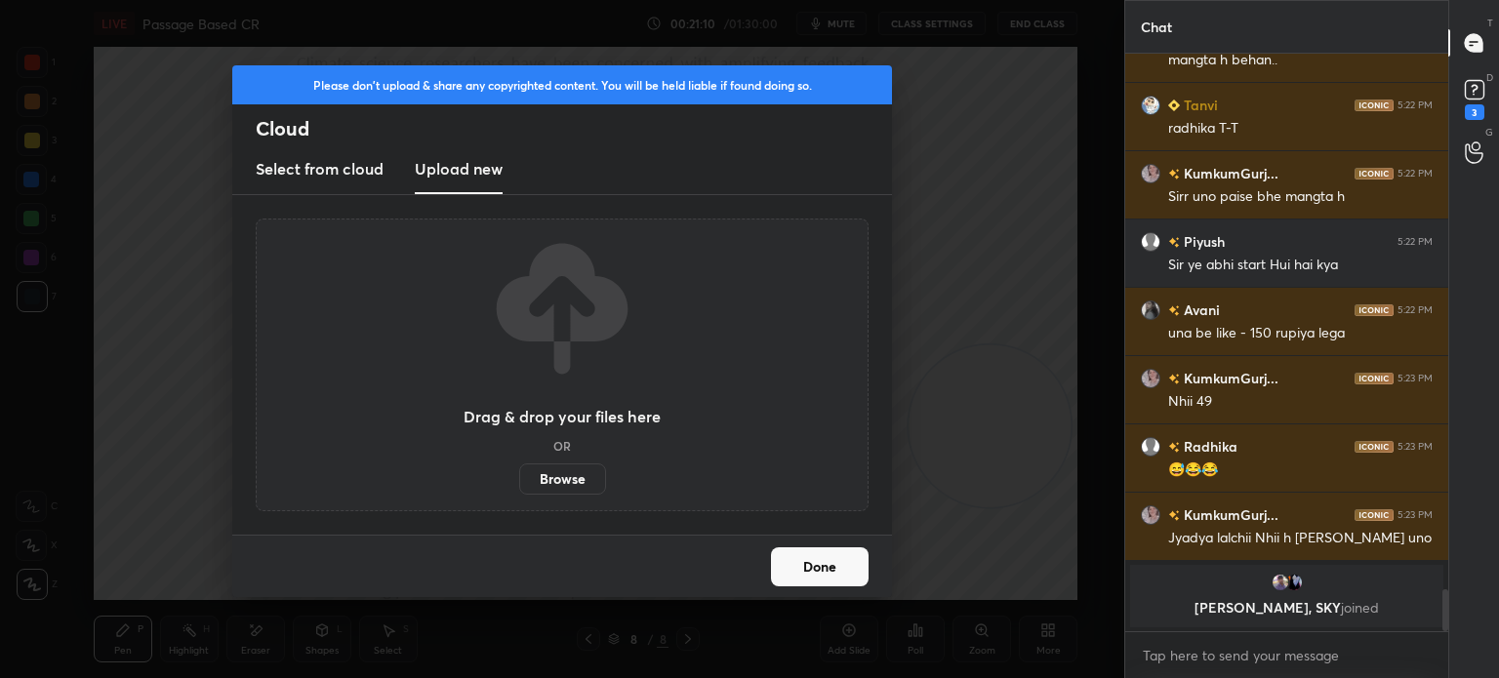
click at [556, 475] on label "Browse" at bounding box center [562, 479] width 87 height 31
click at [519, 475] on input "Browse" at bounding box center [519, 479] width 0 height 31
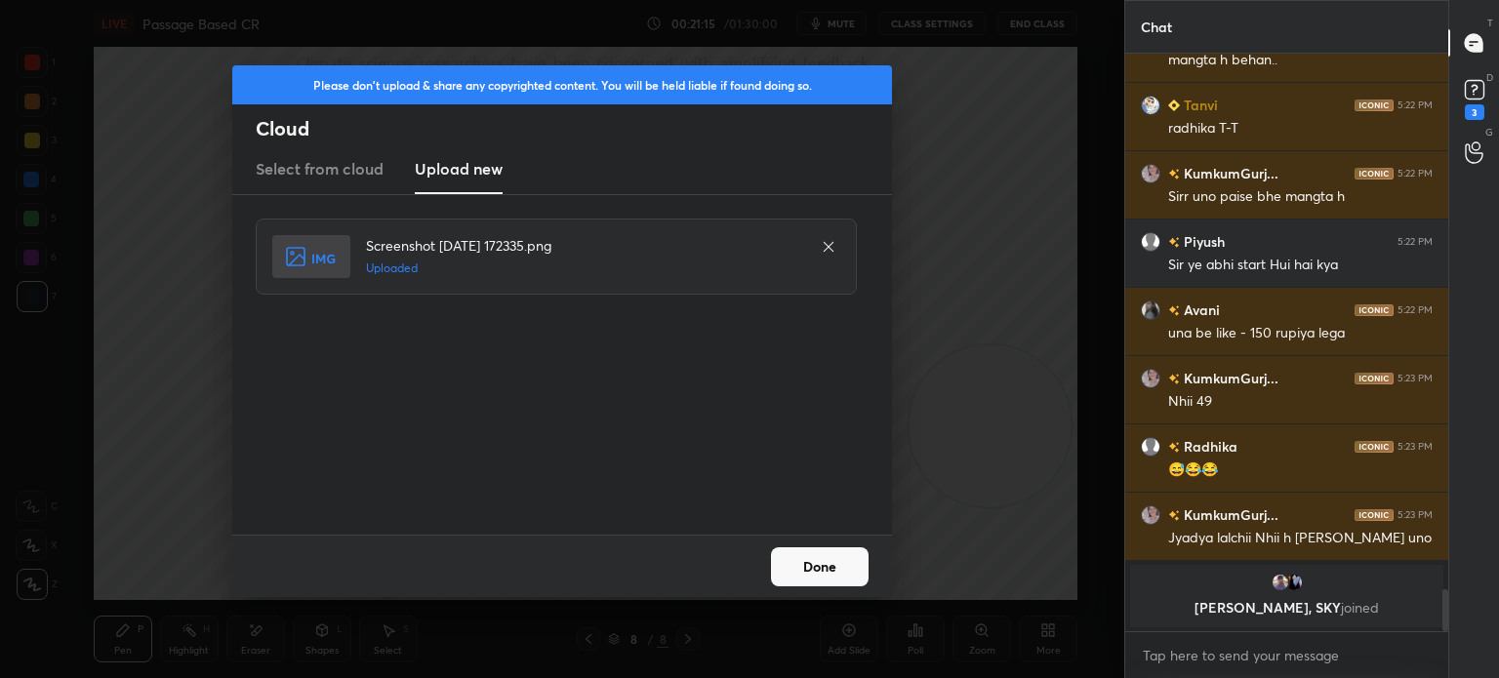
click at [815, 571] on button "Done" at bounding box center [820, 566] width 98 height 39
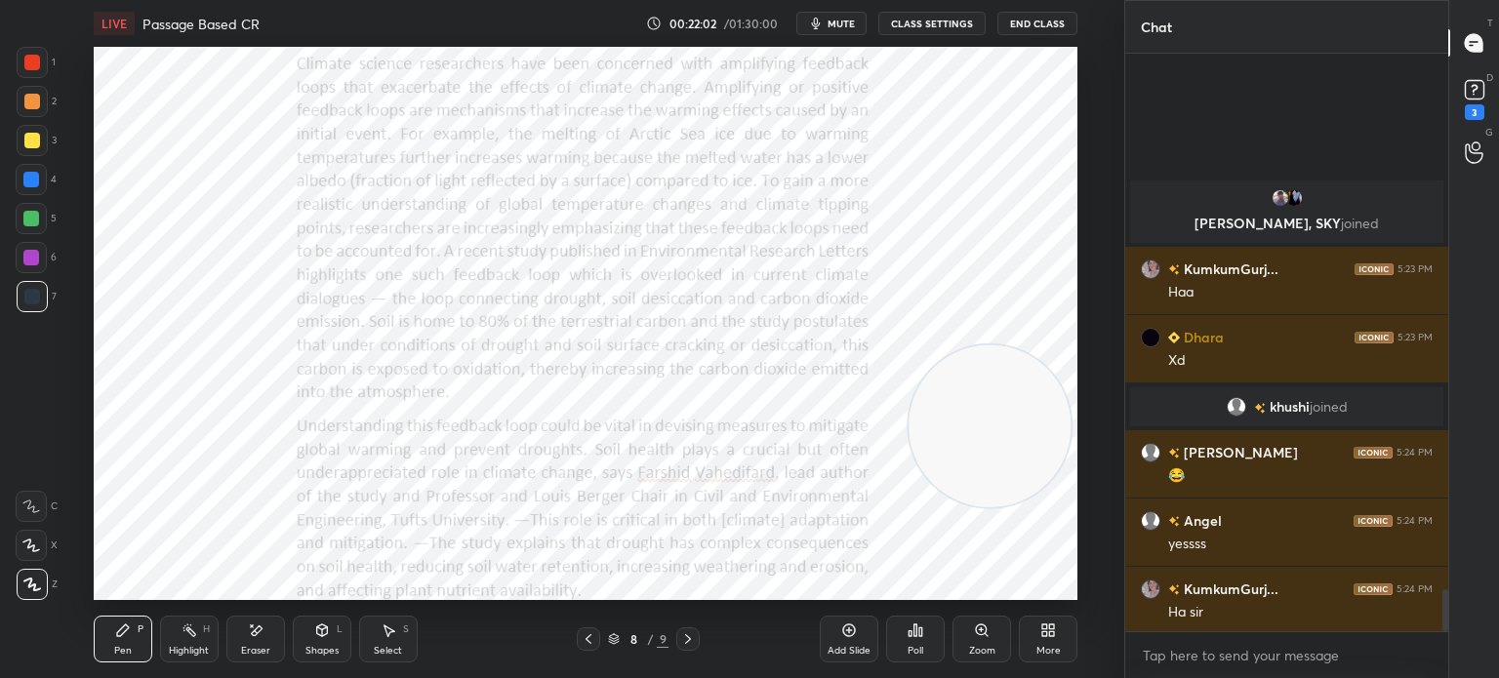
scroll to position [7288, 0]
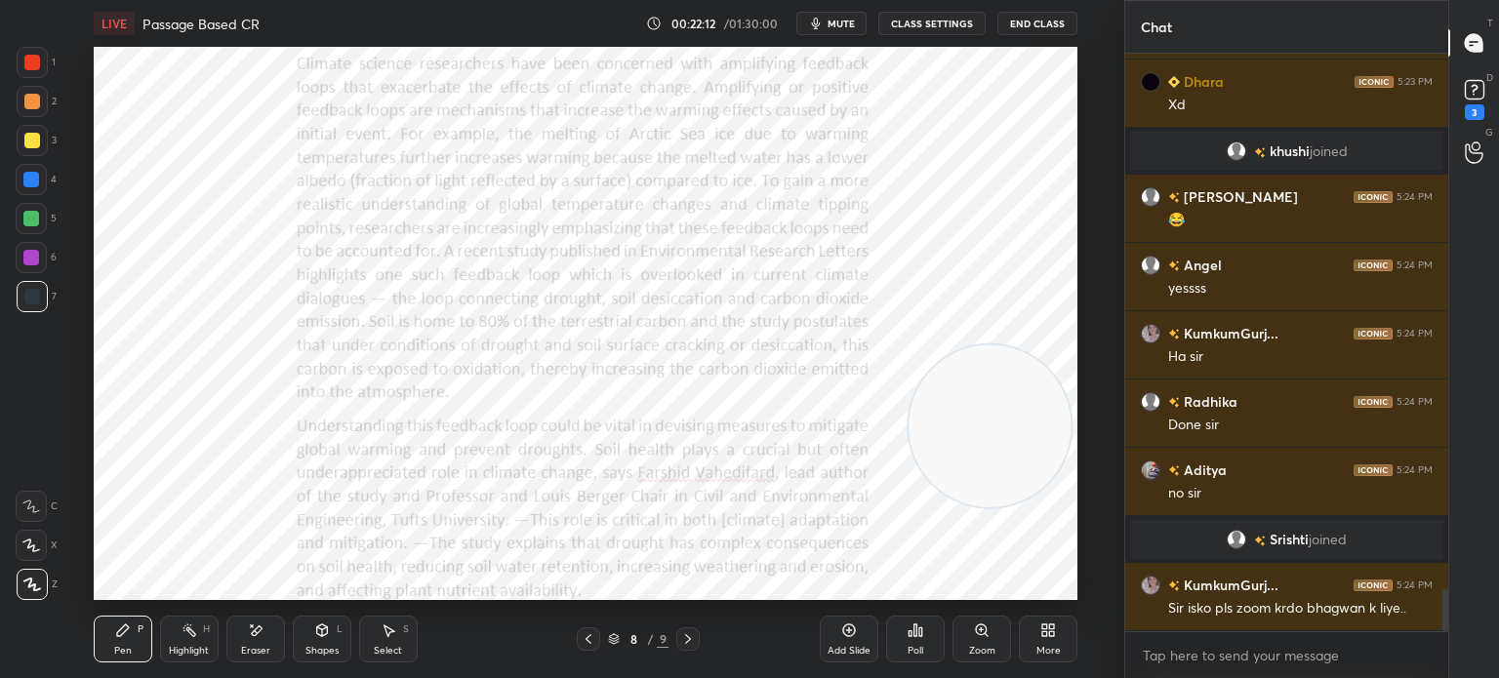
click at [973, 643] on div "Zoom" at bounding box center [981, 639] width 59 height 47
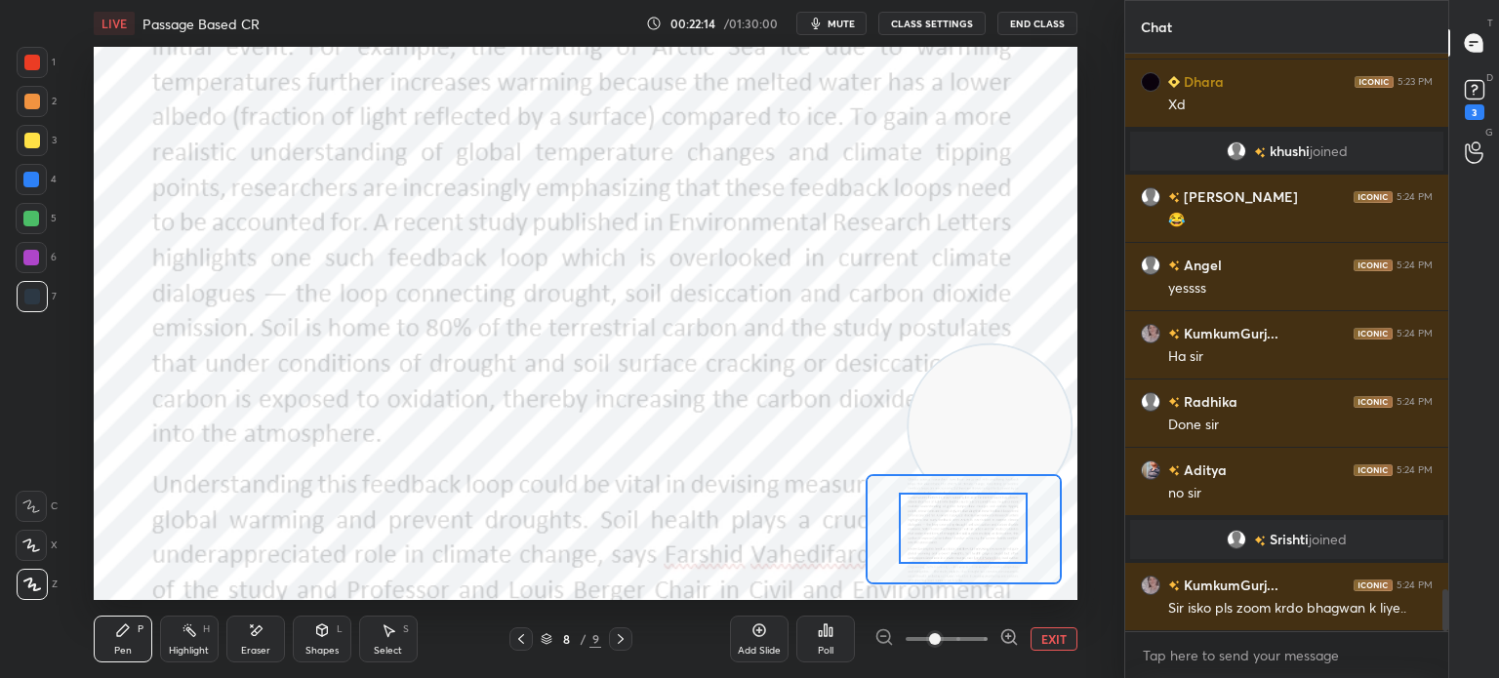
drag, startPoint x: 967, startPoint y: 545, endPoint x: 960, endPoint y: 499, distance: 46.4
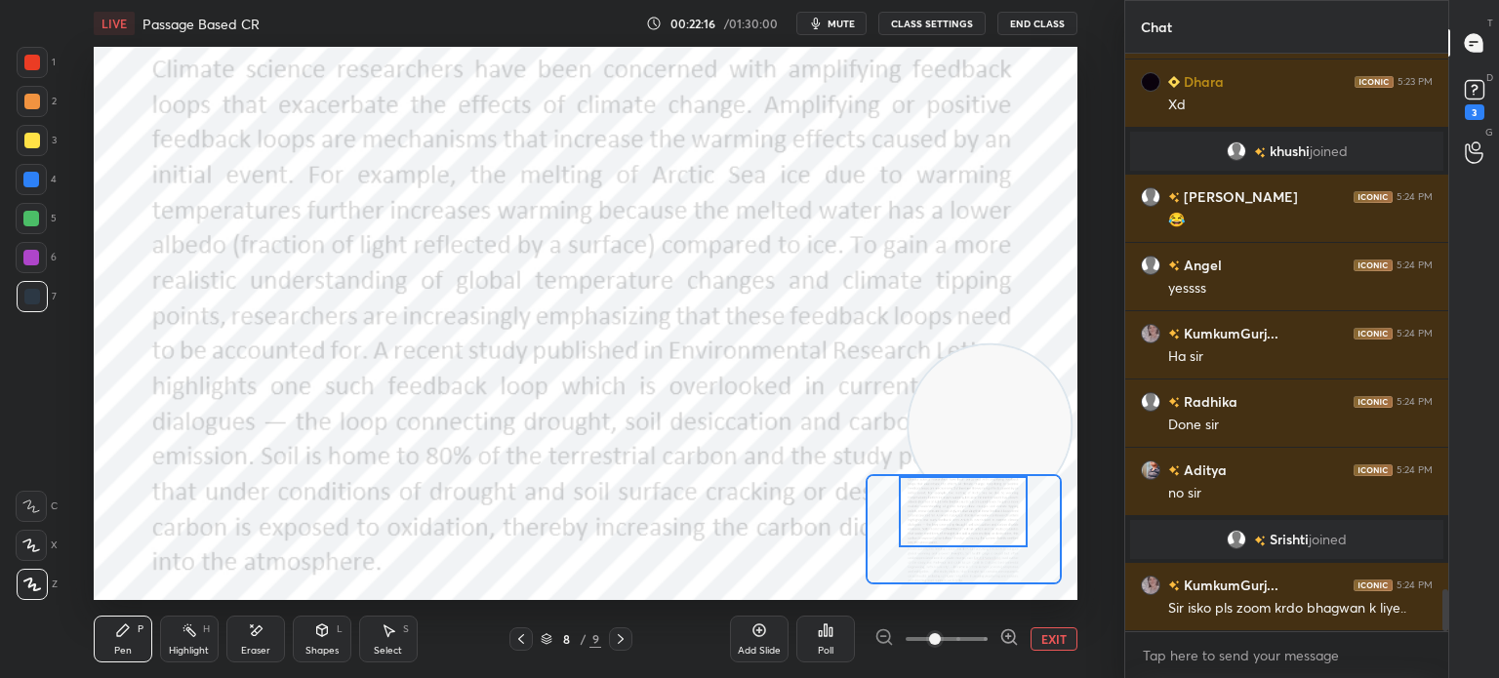
drag, startPoint x: 960, startPoint y: 499, endPoint x: 960, endPoint y: 447, distance: 51.7
click at [960, 447] on div "Setting up your live class Poll for secs No correct answer Start poll" at bounding box center [586, 323] width 984 height 553
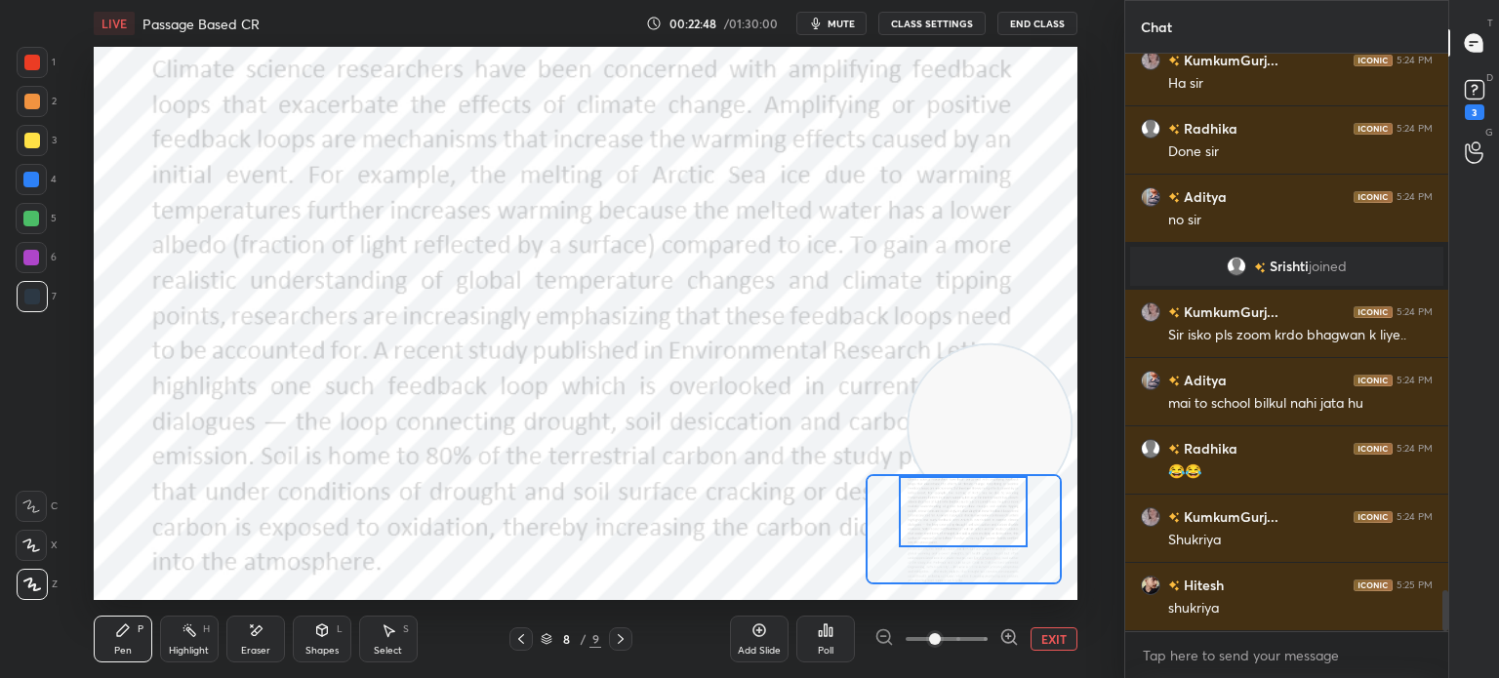
scroll to position [7629, 0]
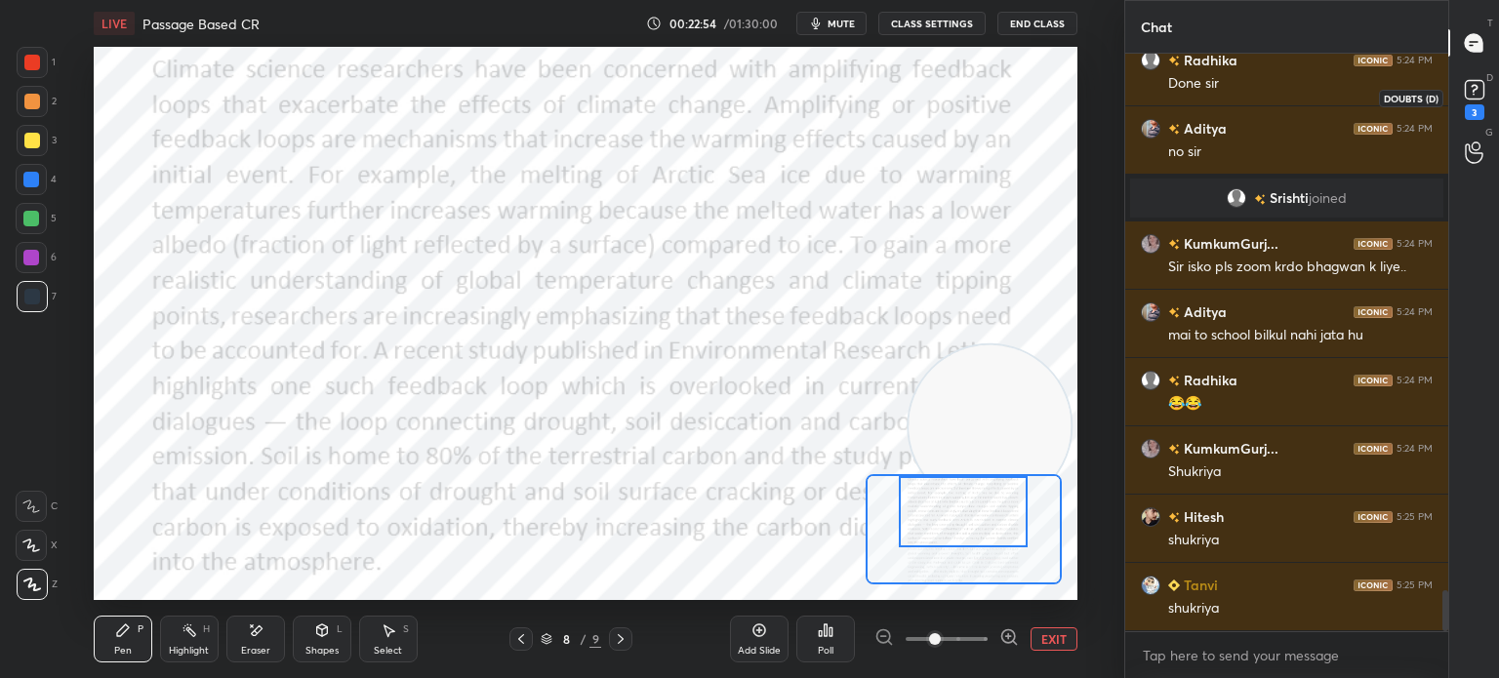
click at [1483, 99] on icon at bounding box center [1474, 89] width 29 height 29
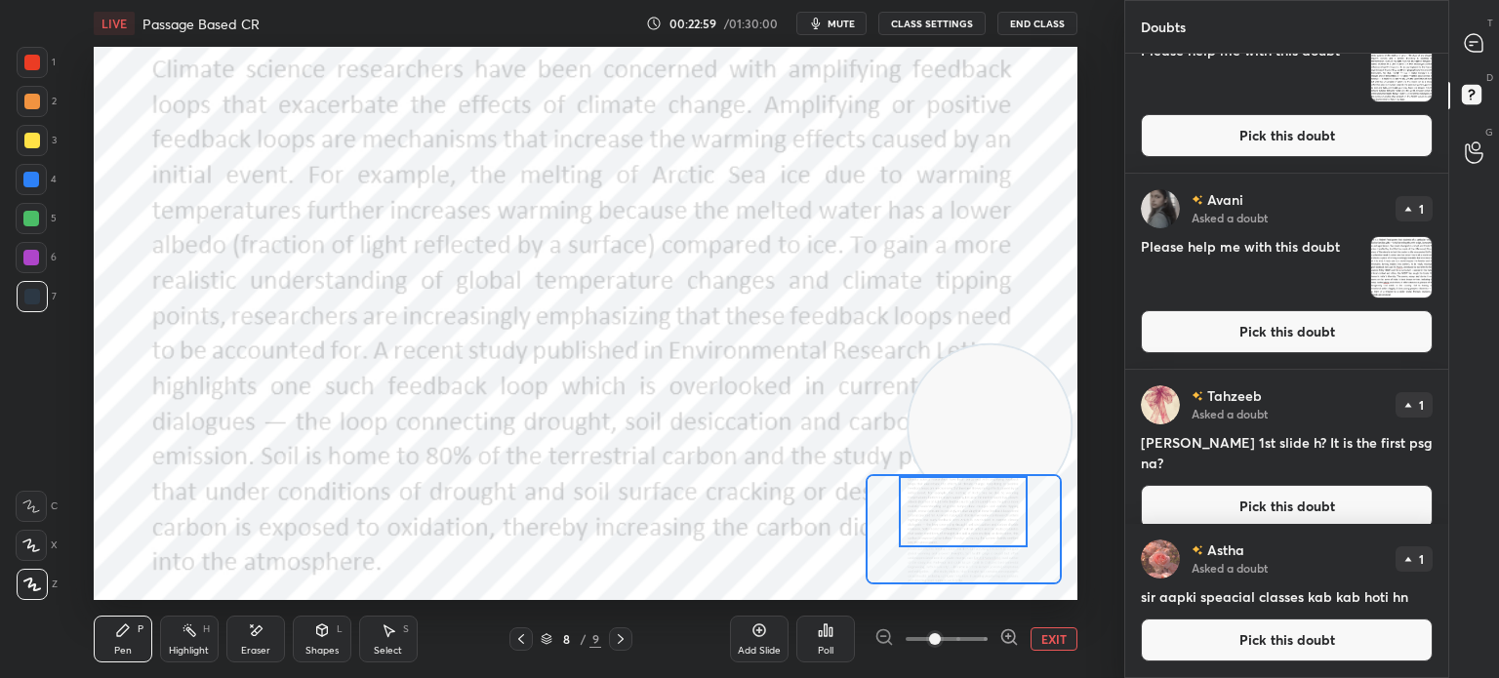
scroll to position [0, 0]
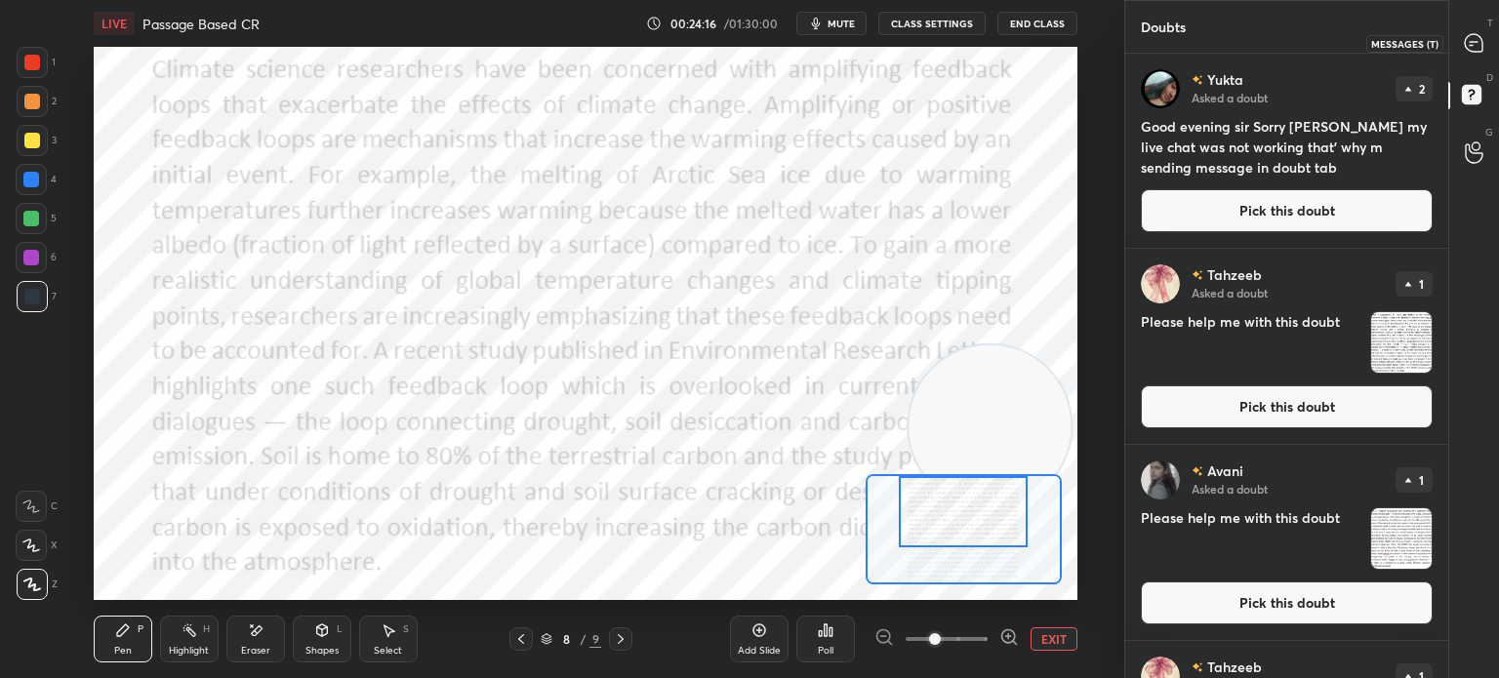
click at [1474, 47] on icon at bounding box center [1474, 43] width 18 height 18
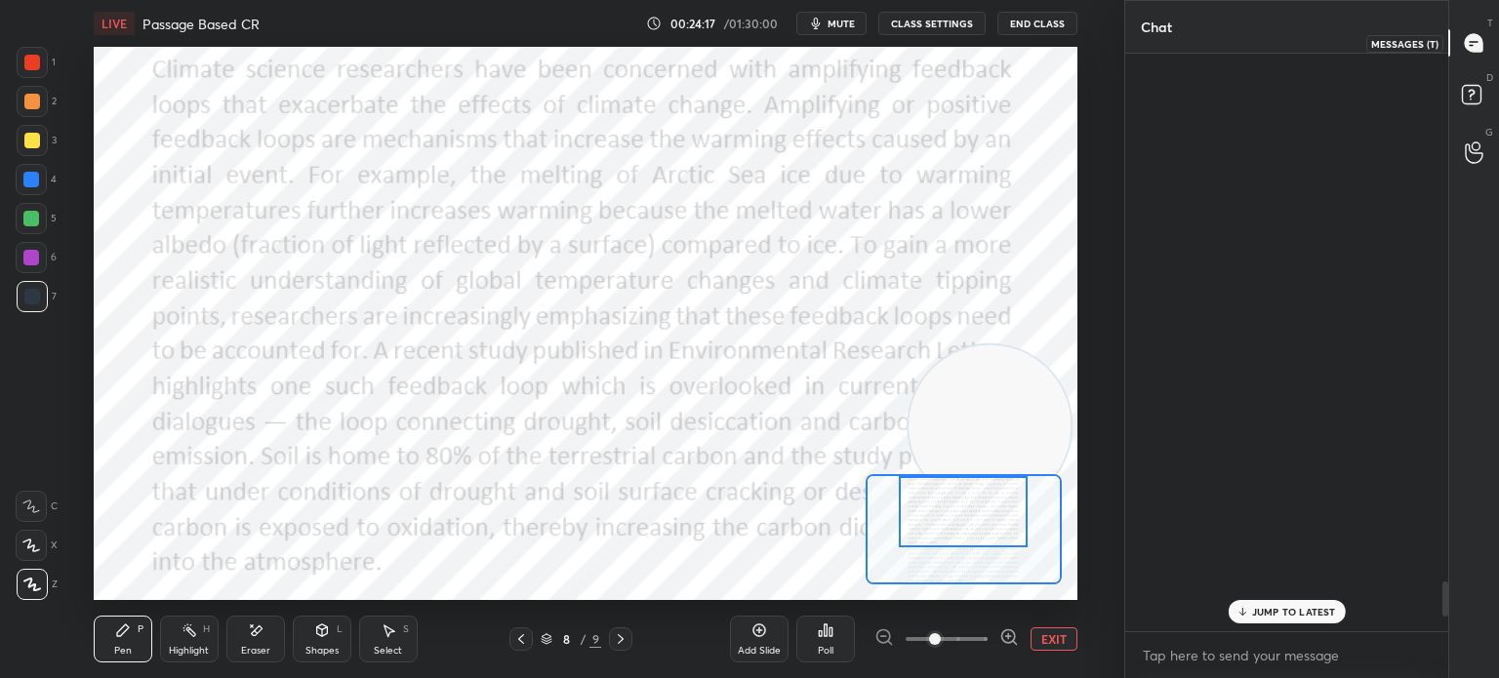
scroll to position [572, 317]
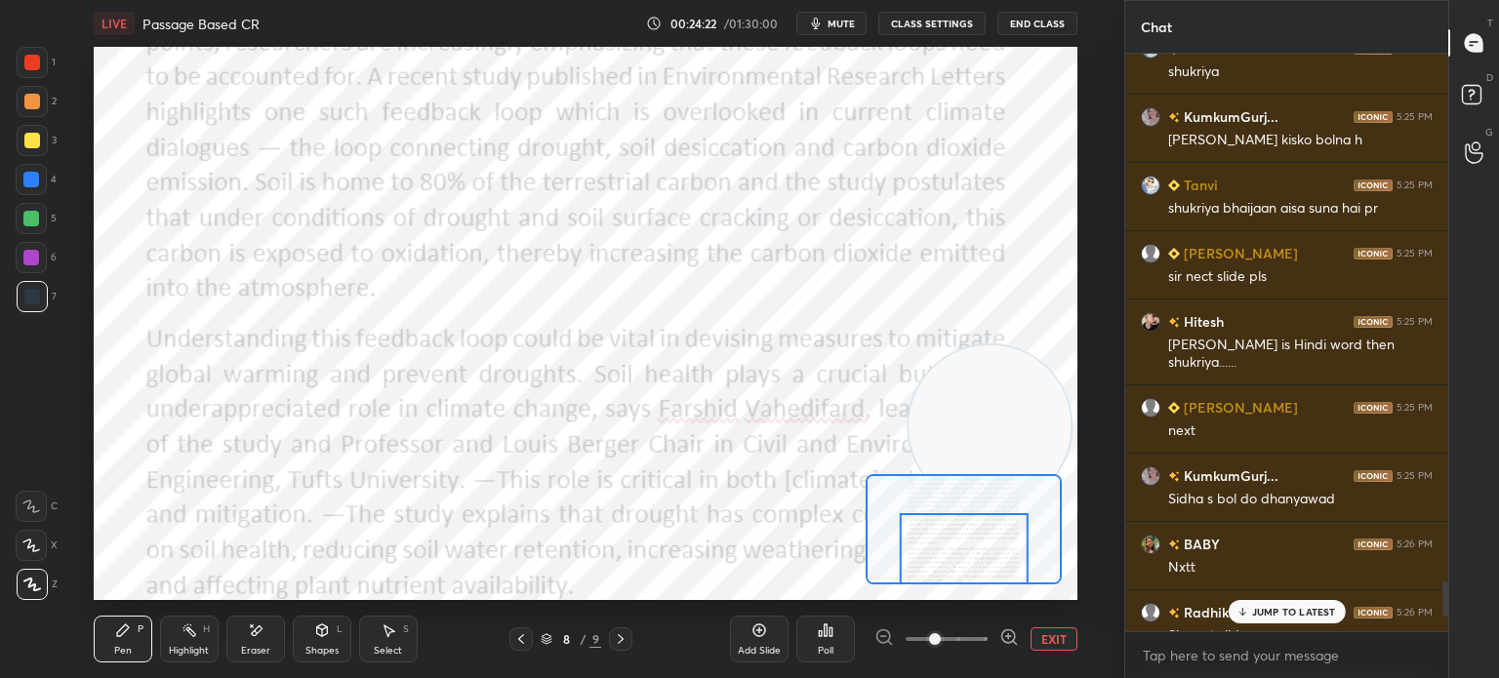
click at [1288, 622] on div "JUMP TO LATEST" at bounding box center [1286, 611] width 117 height 23
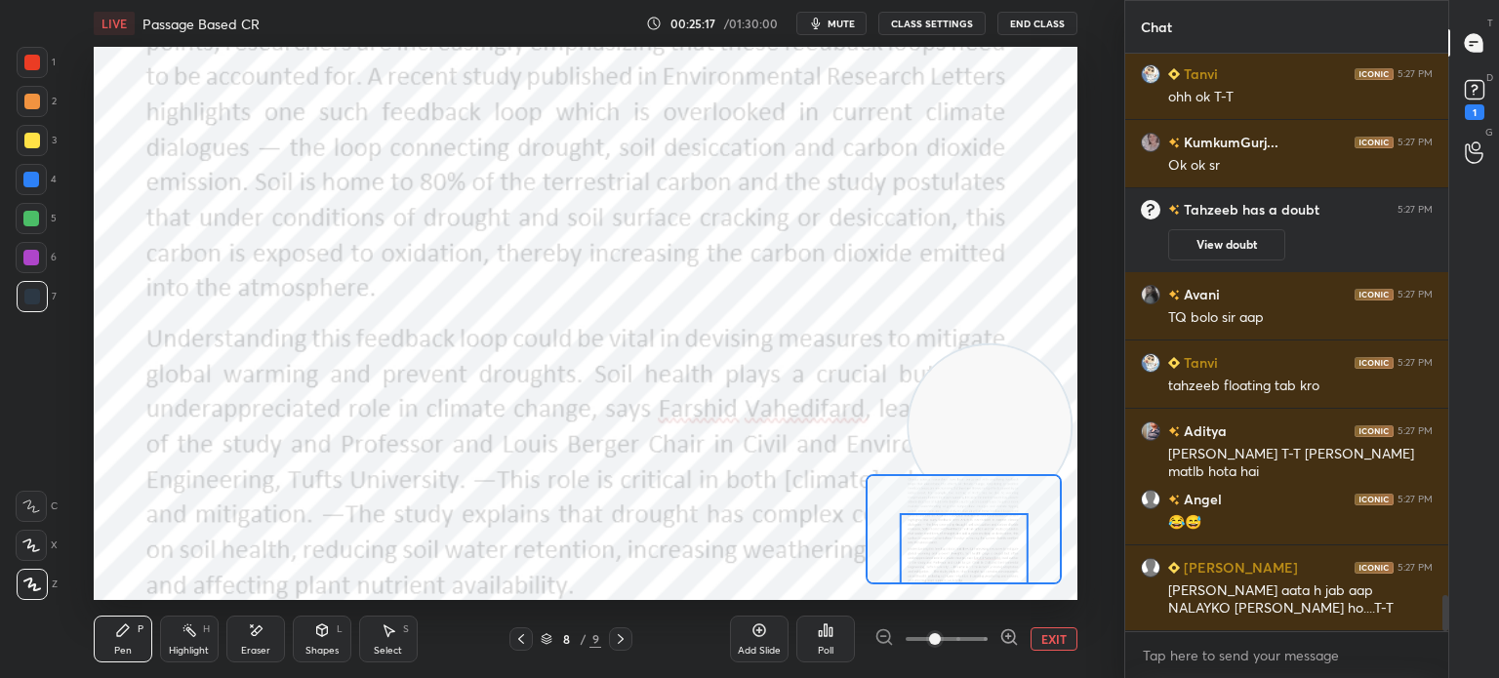
scroll to position [8637, 0]
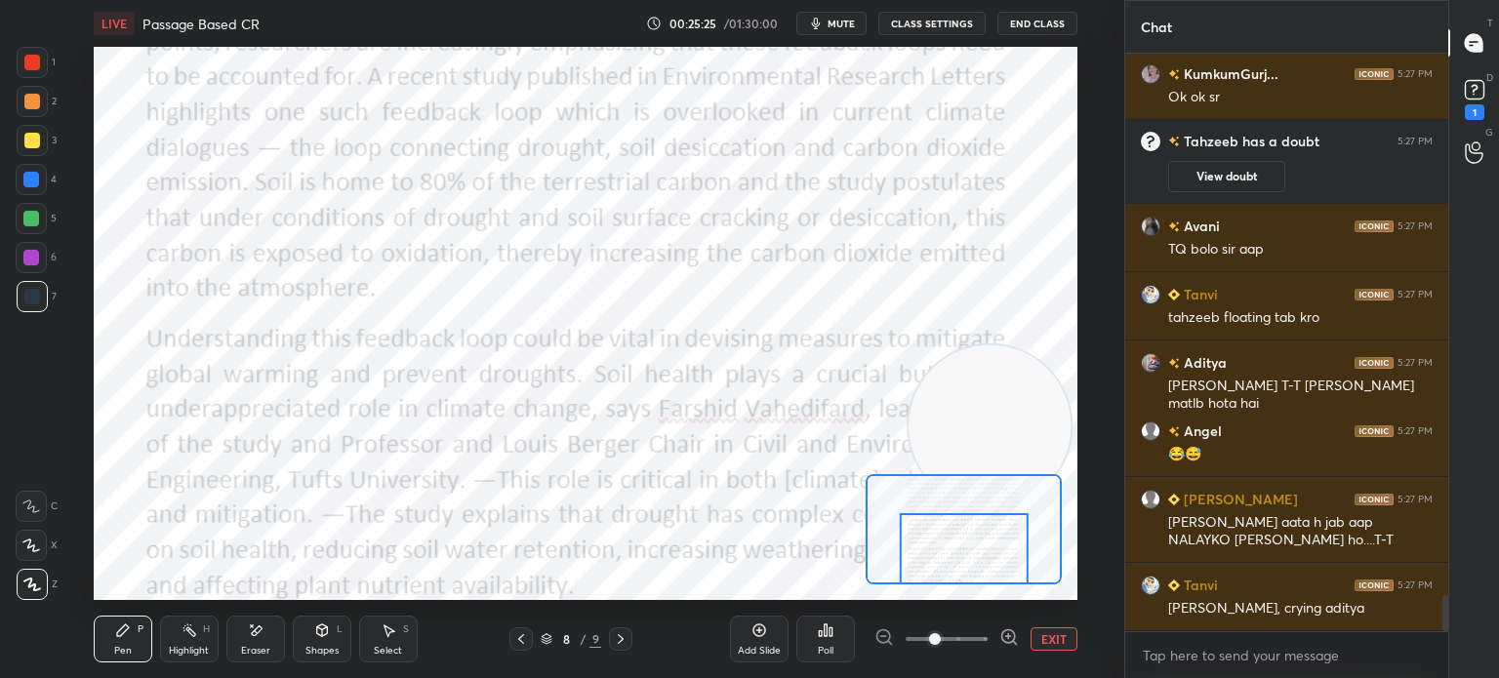
click at [1050, 645] on button "EXIT" at bounding box center [1054, 638] width 47 height 23
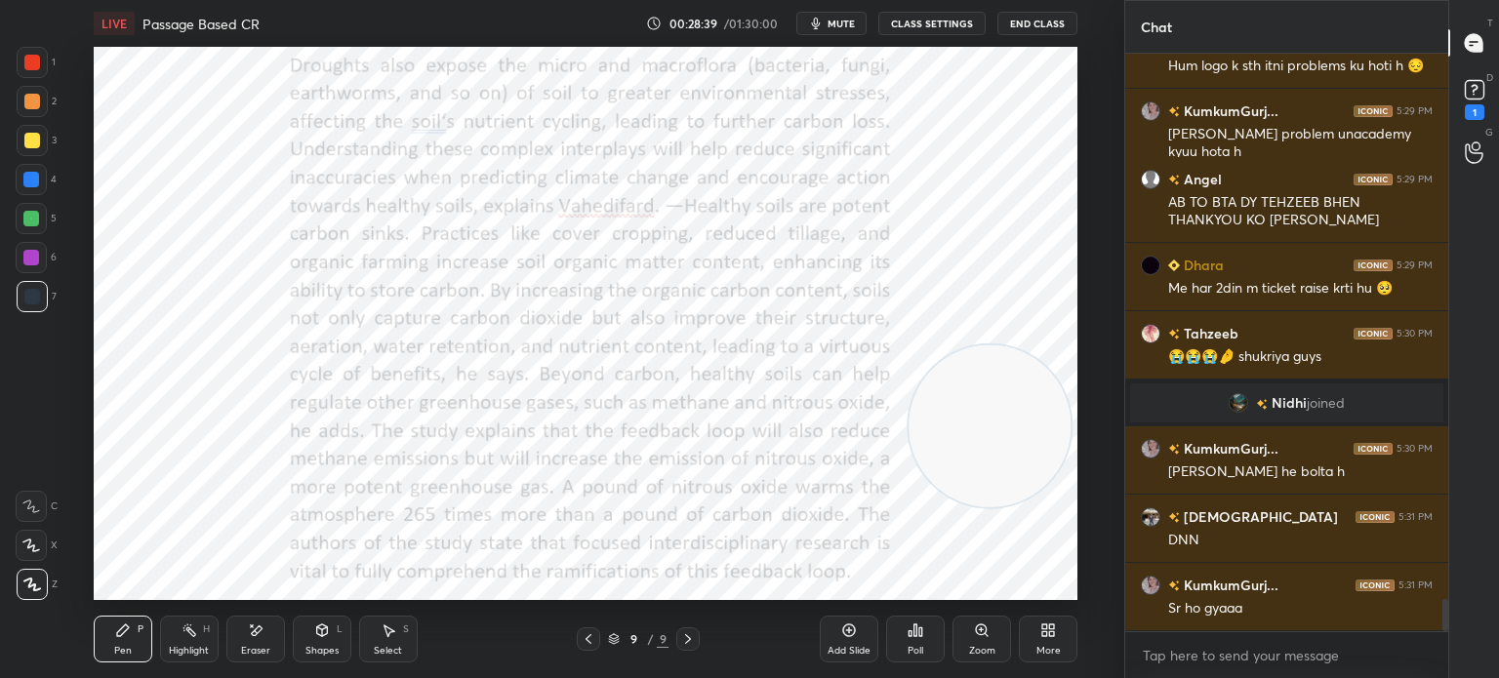
scroll to position [9899, 0]
click at [1057, 627] on div "More" at bounding box center [1048, 639] width 59 height 47
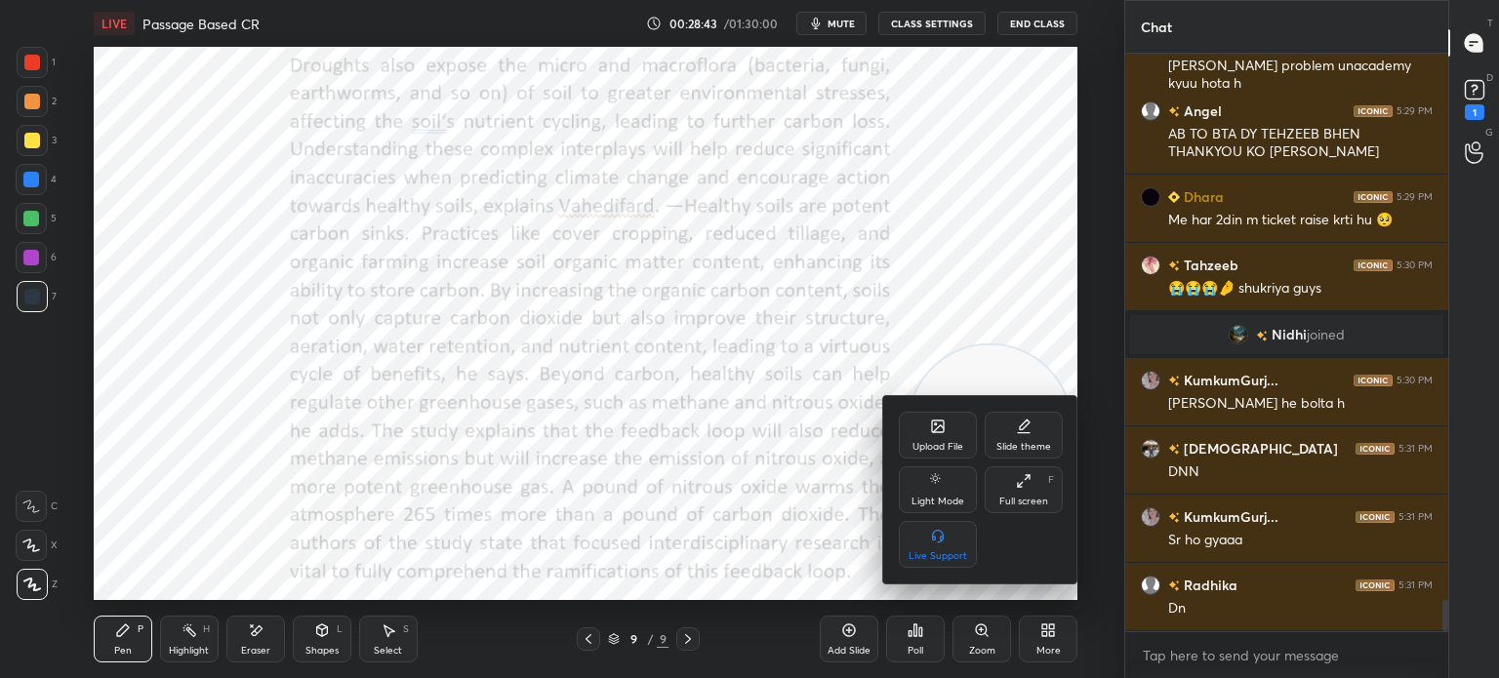
click at [910, 432] on div "Upload File" at bounding box center [938, 435] width 78 height 47
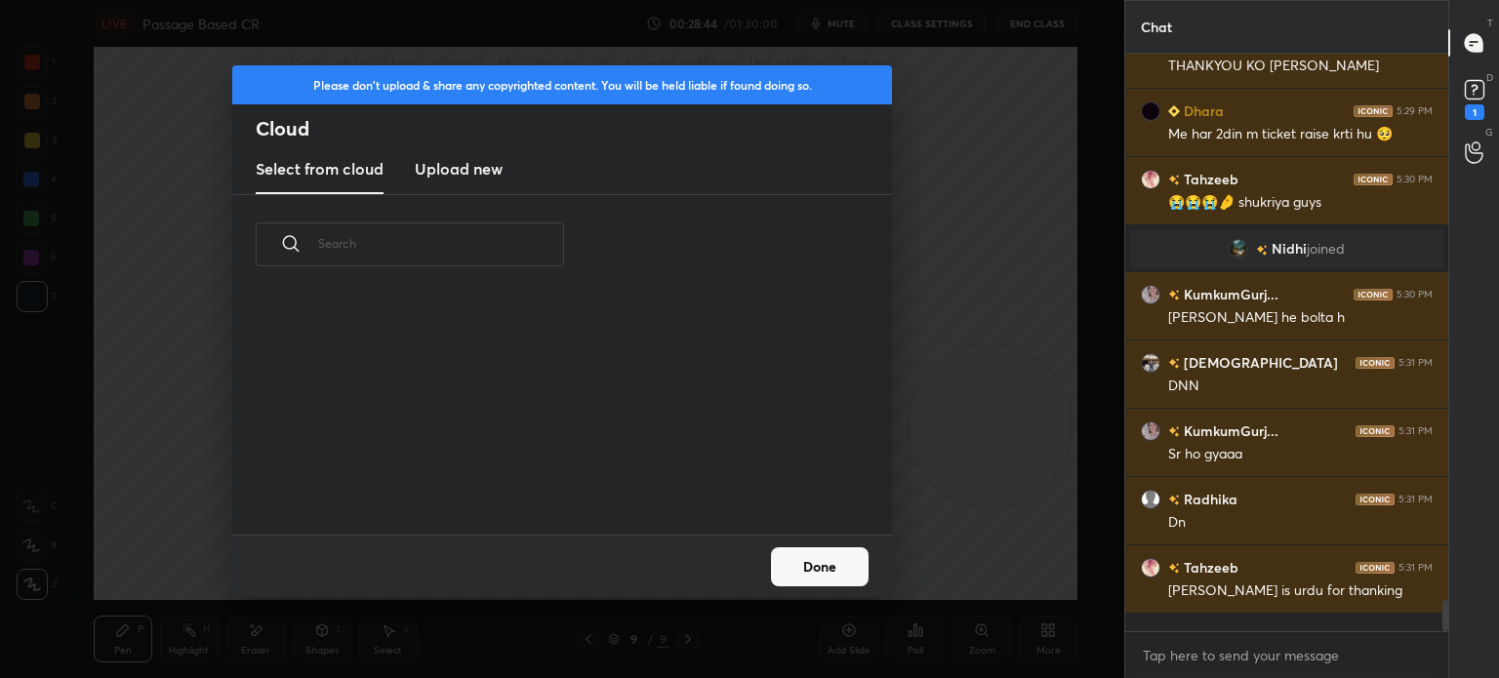
scroll to position [240, 627]
click at [449, 175] on h3 "Upload new" at bounding box center [459, 168] width 88 height 23
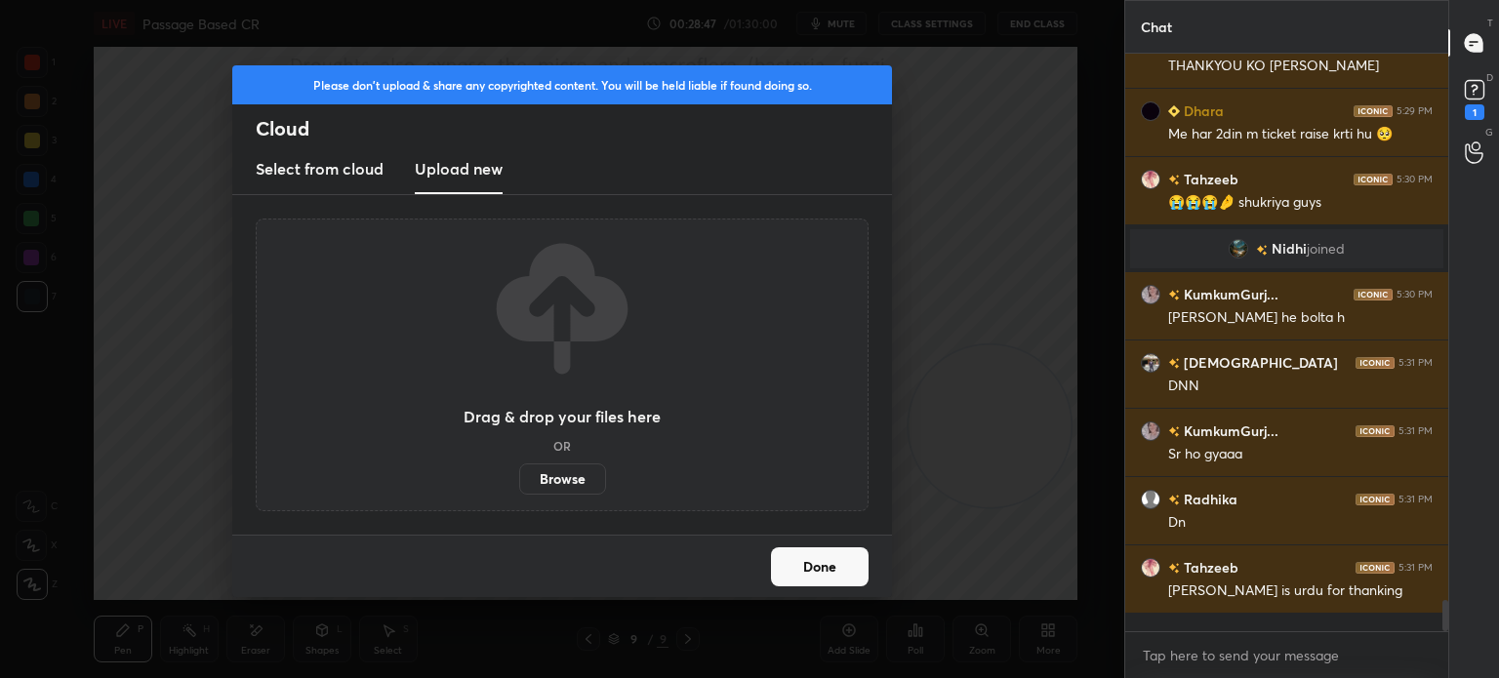
scroll to position [10122, 0]
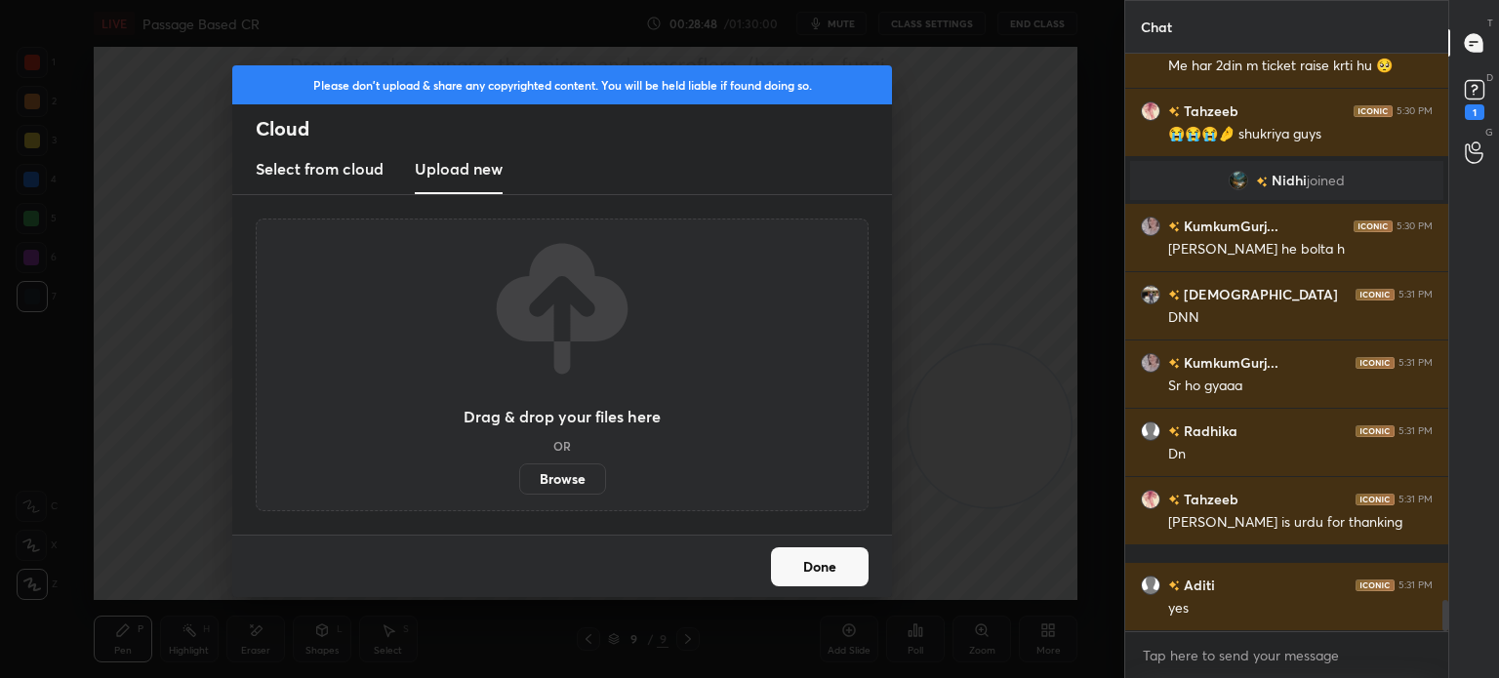
click at [558, 473] on label "Browse" at bounding box center [562, 479] width 87 height 31
click at [519, 473] on input "Browse" at bounding box center [519, 479] width 0 height 31
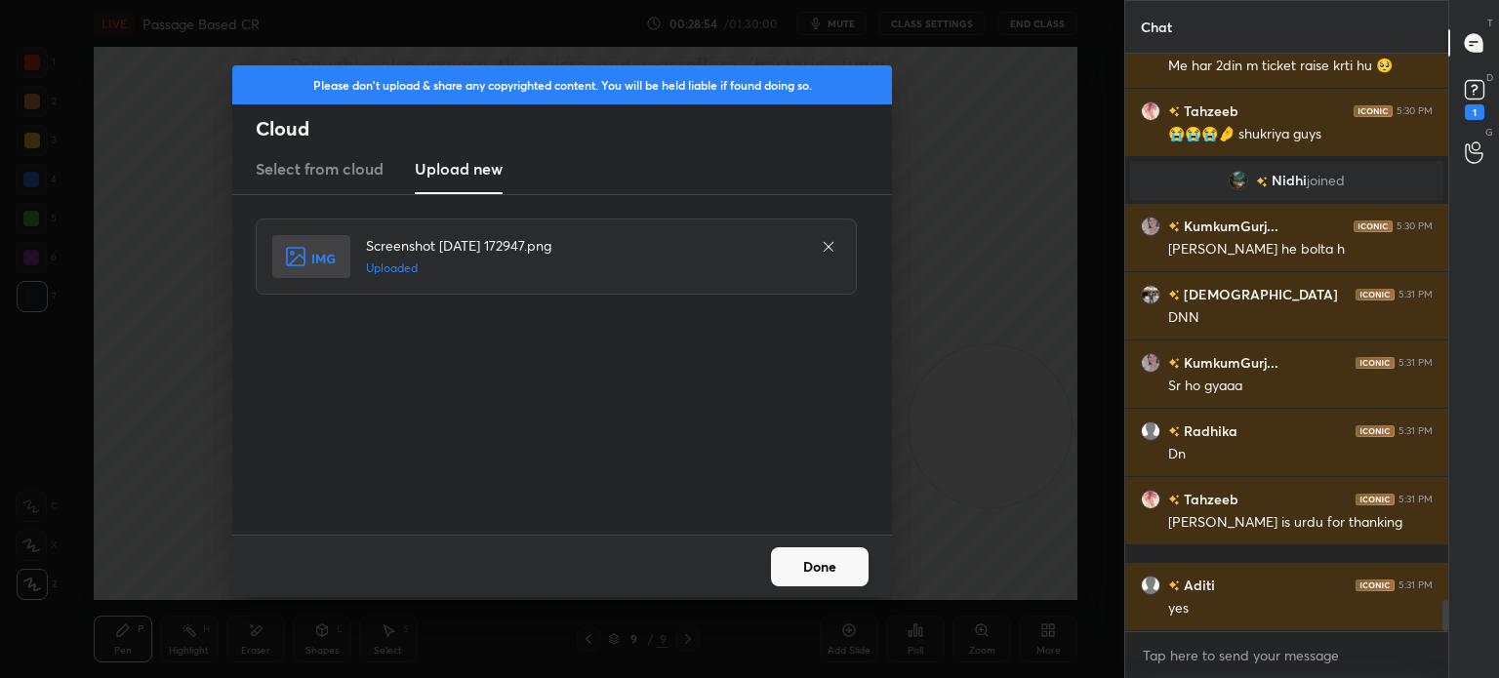
click at [796, 558] on button "Done" at bounding box center [820, 566] width 98 height 39
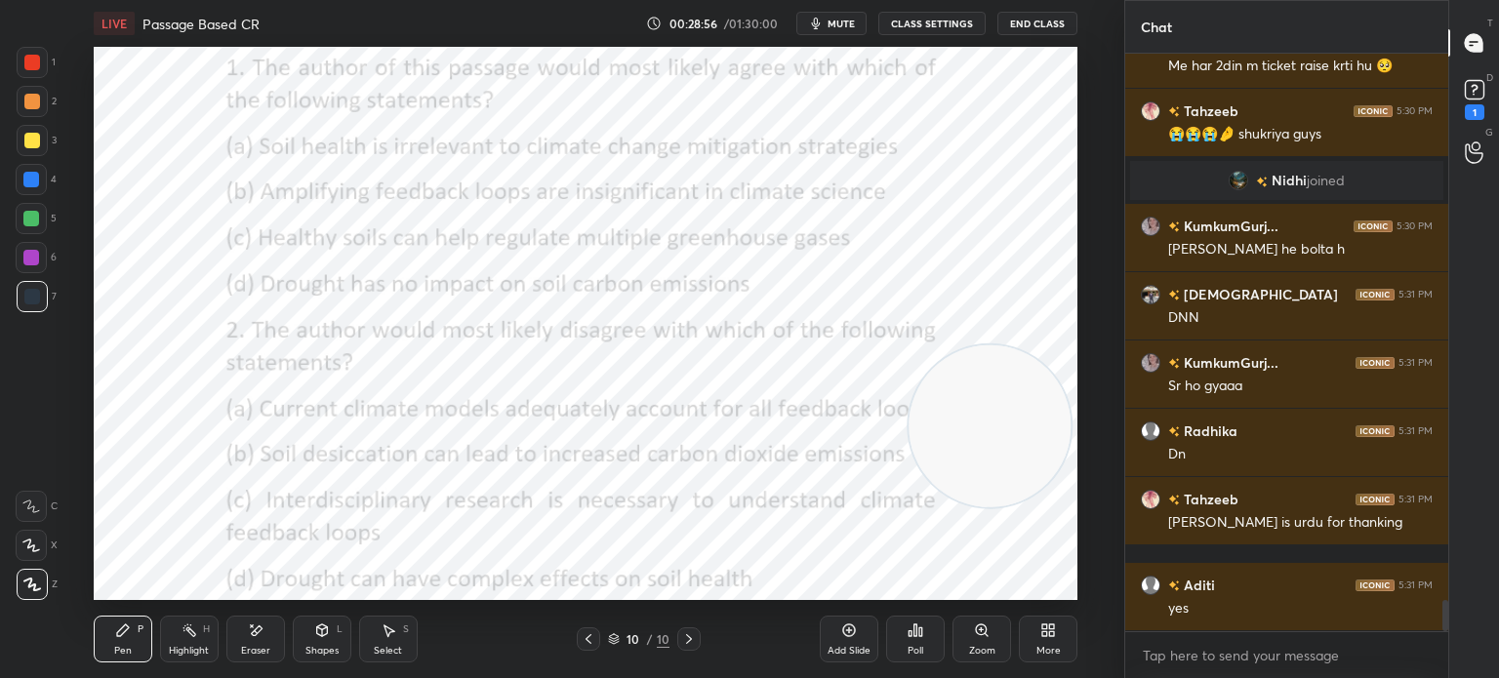
scroll to position [10169, 0]
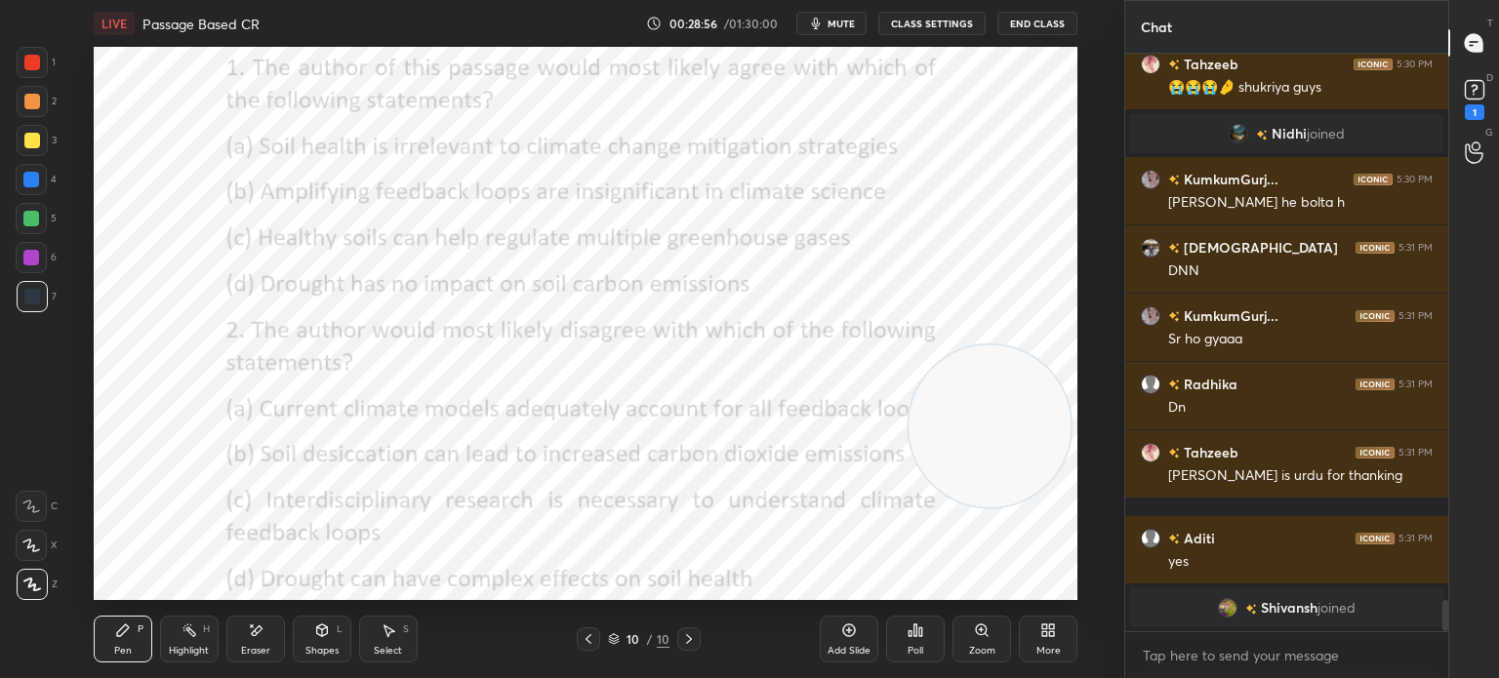
click at [1047, 643] on div "More" at bounding box center [1048, 639] width 59 height 47
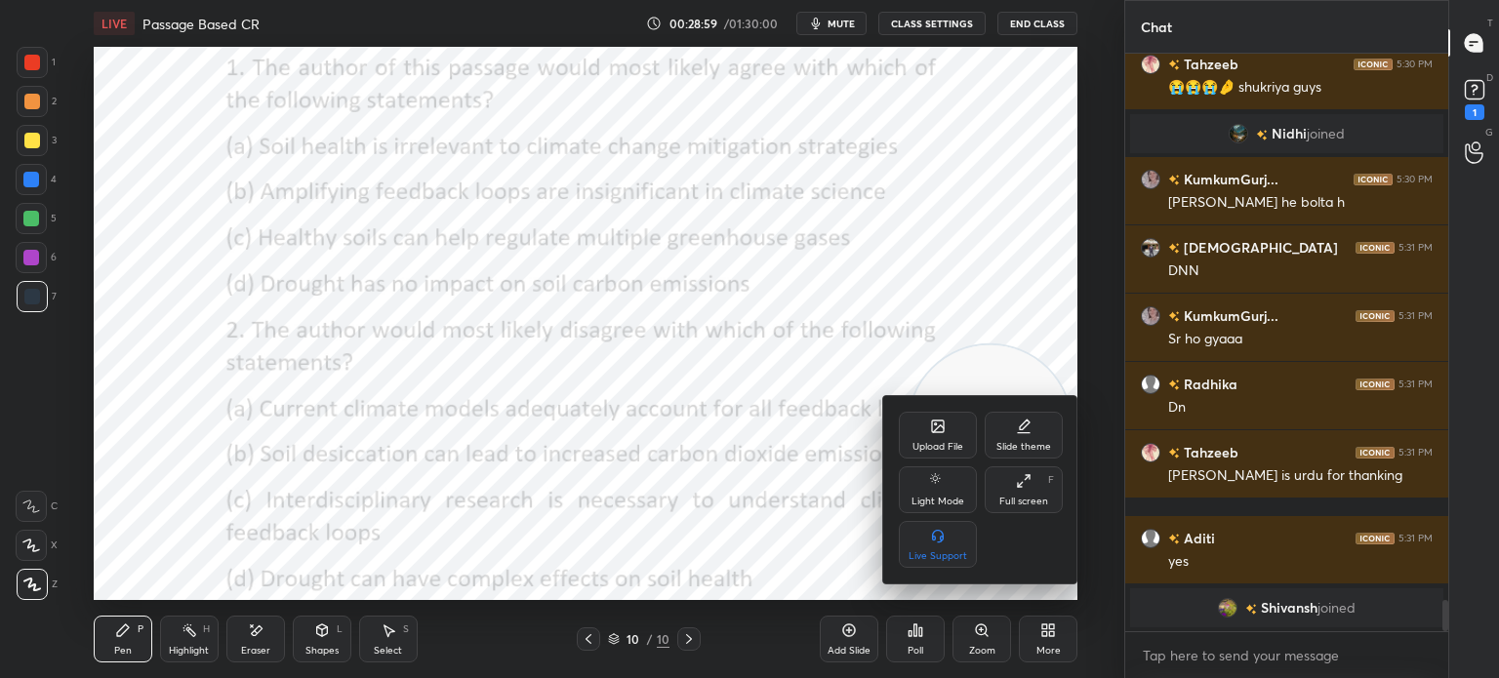
click at [935, 416] on div "Upload File" at bounding box center [938, 435] width 78 height 47
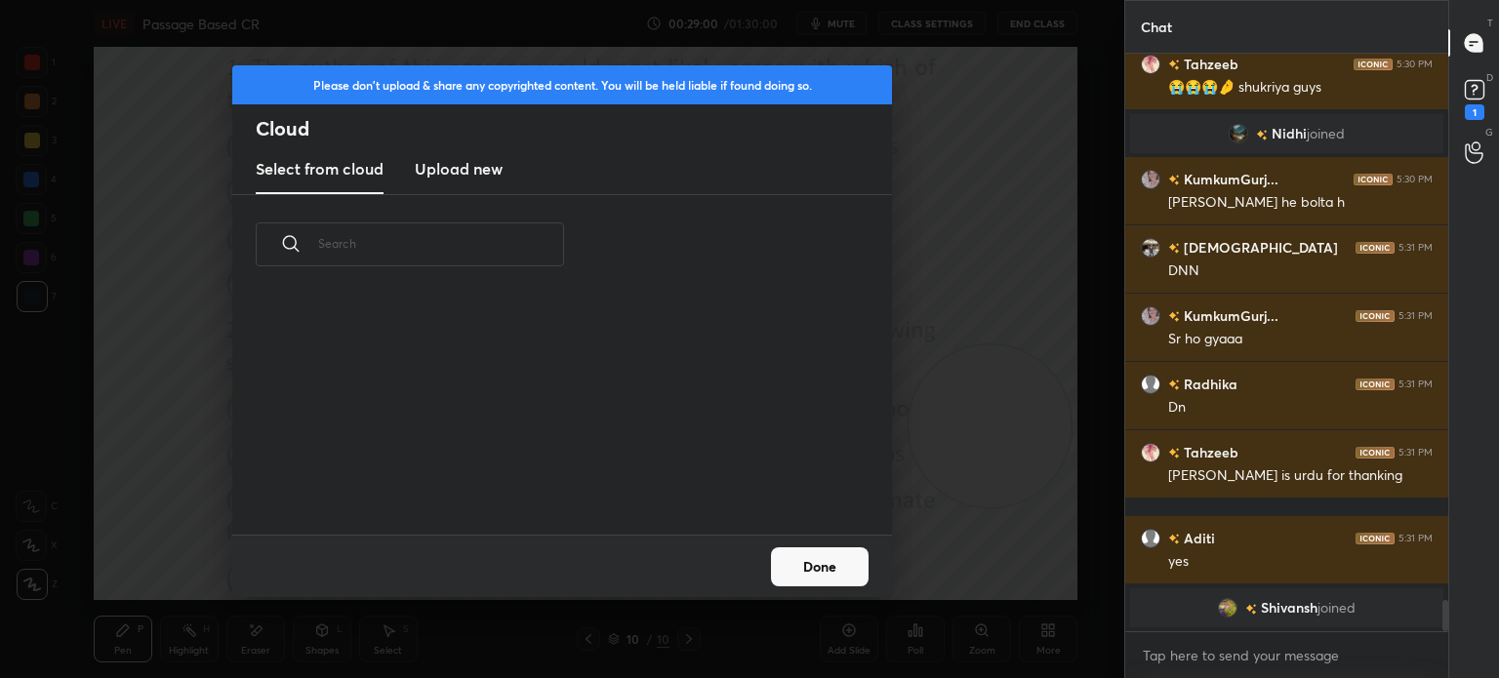
scroll to position [10139, 0]
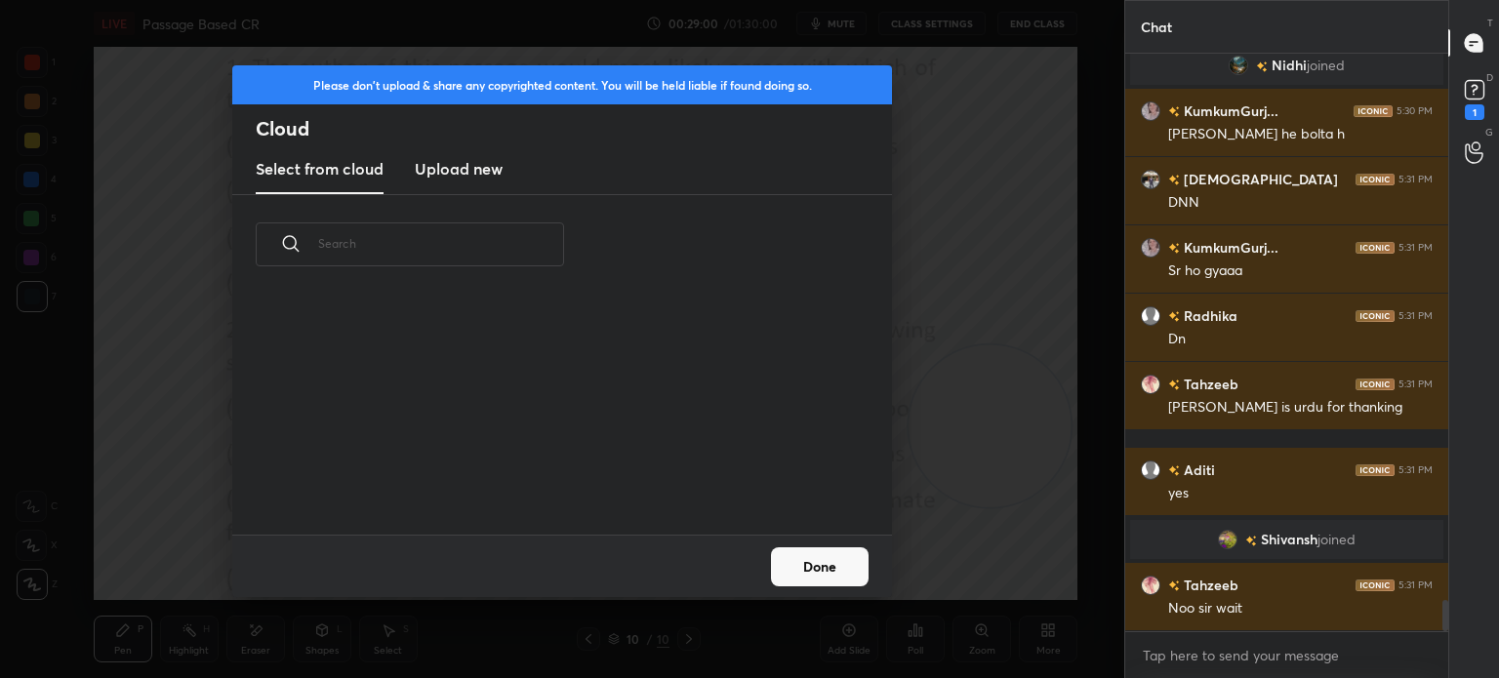
click at [447, 161] on h3 "Upload new" at bounding box center [459, 168] width 88 height 23
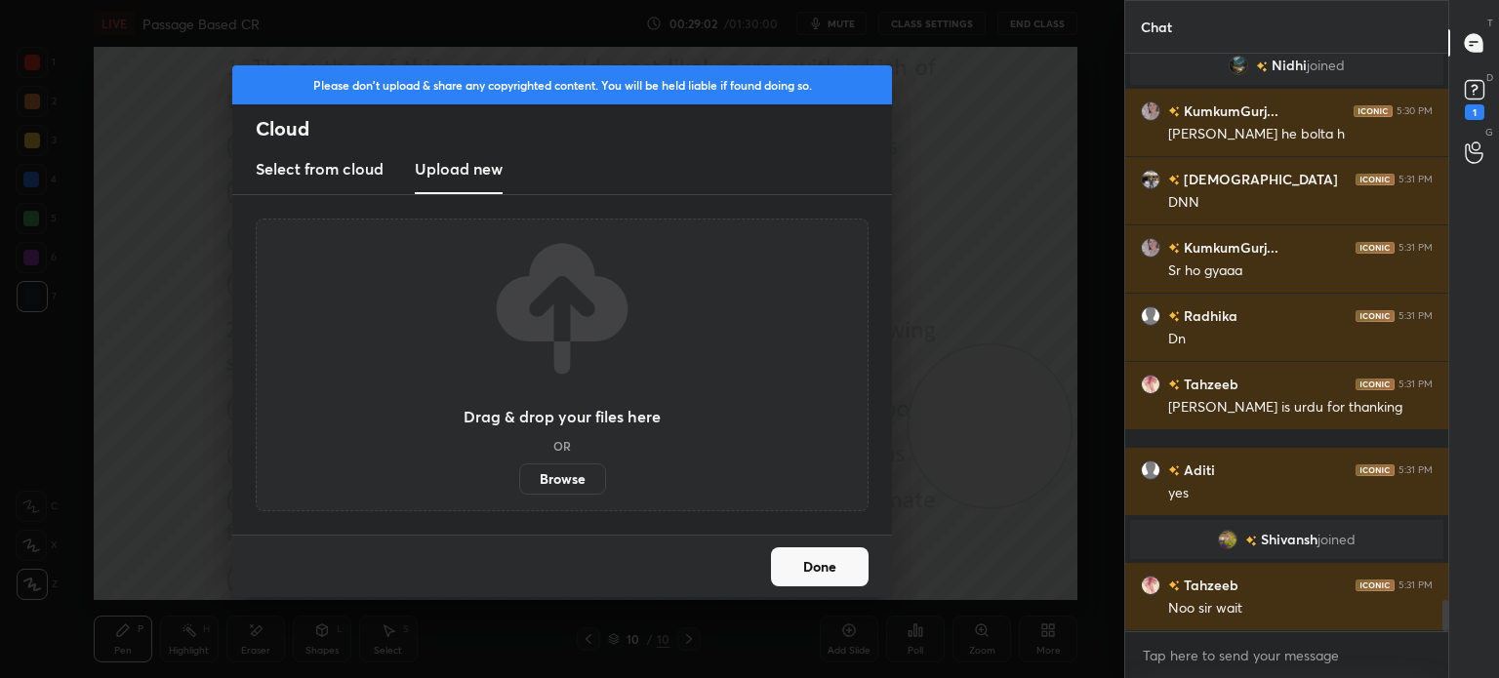
click at [542, 475] on label "Browse" at bounding box center [562, 479] width 87 height 31
click at [519, 475] on input "Browse" at bounding box center [519, 479] width 0 height 31
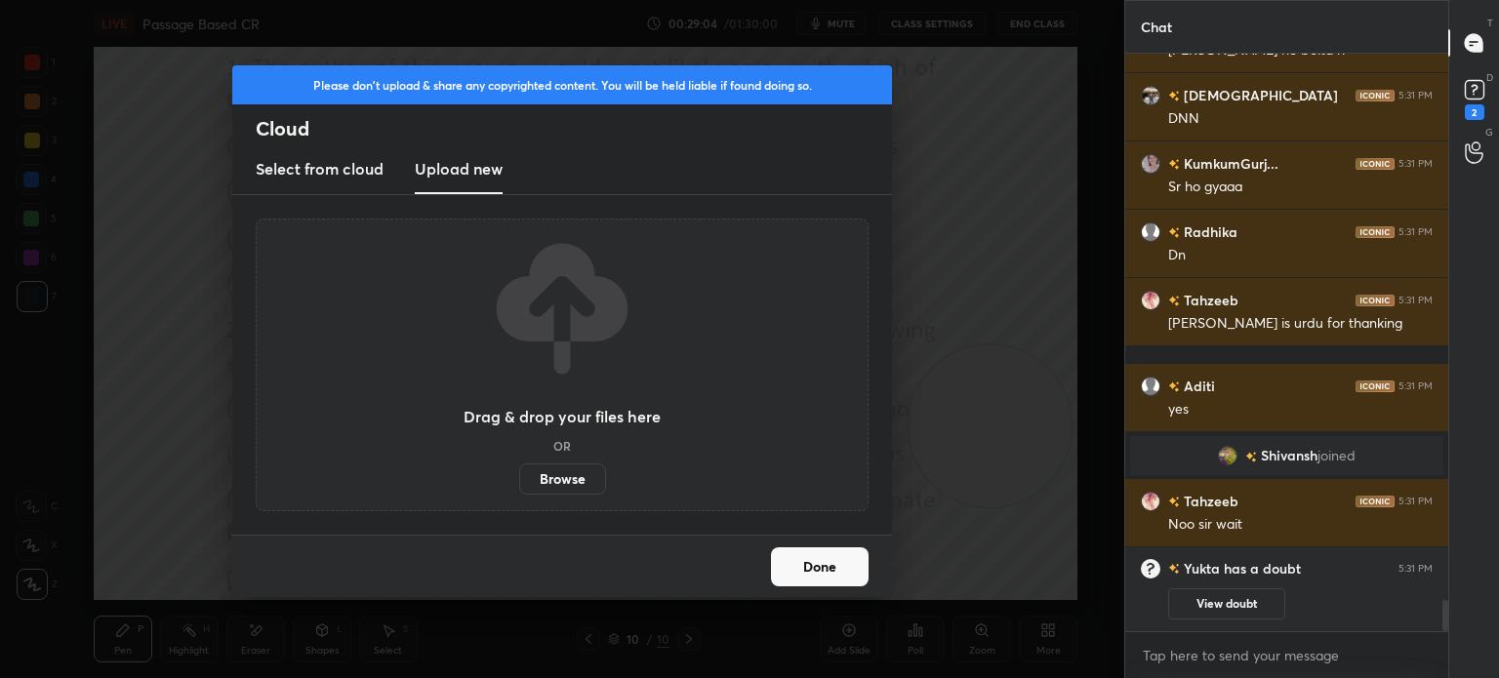
scroll to position [10268, 0]
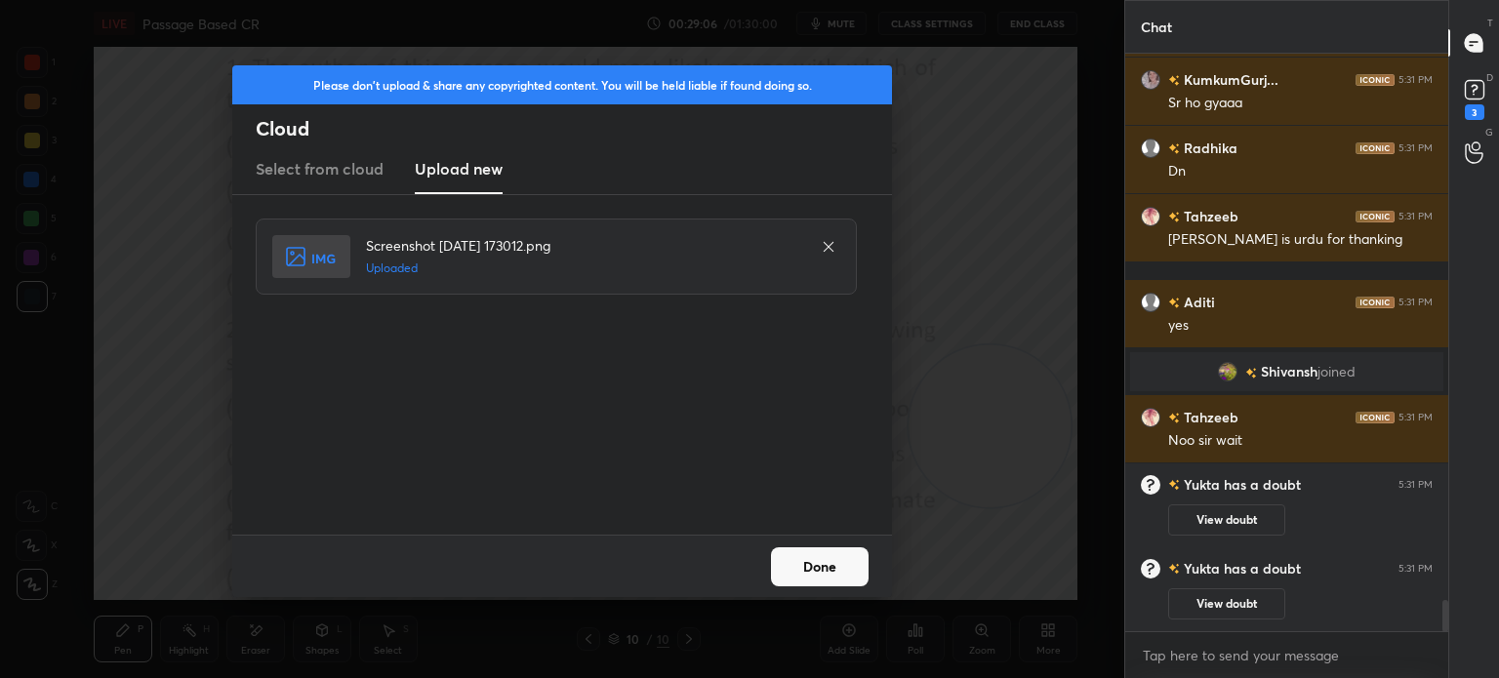
click at [821, 568] on button "Done" at bounding box center [820, 566] width 98 height 39
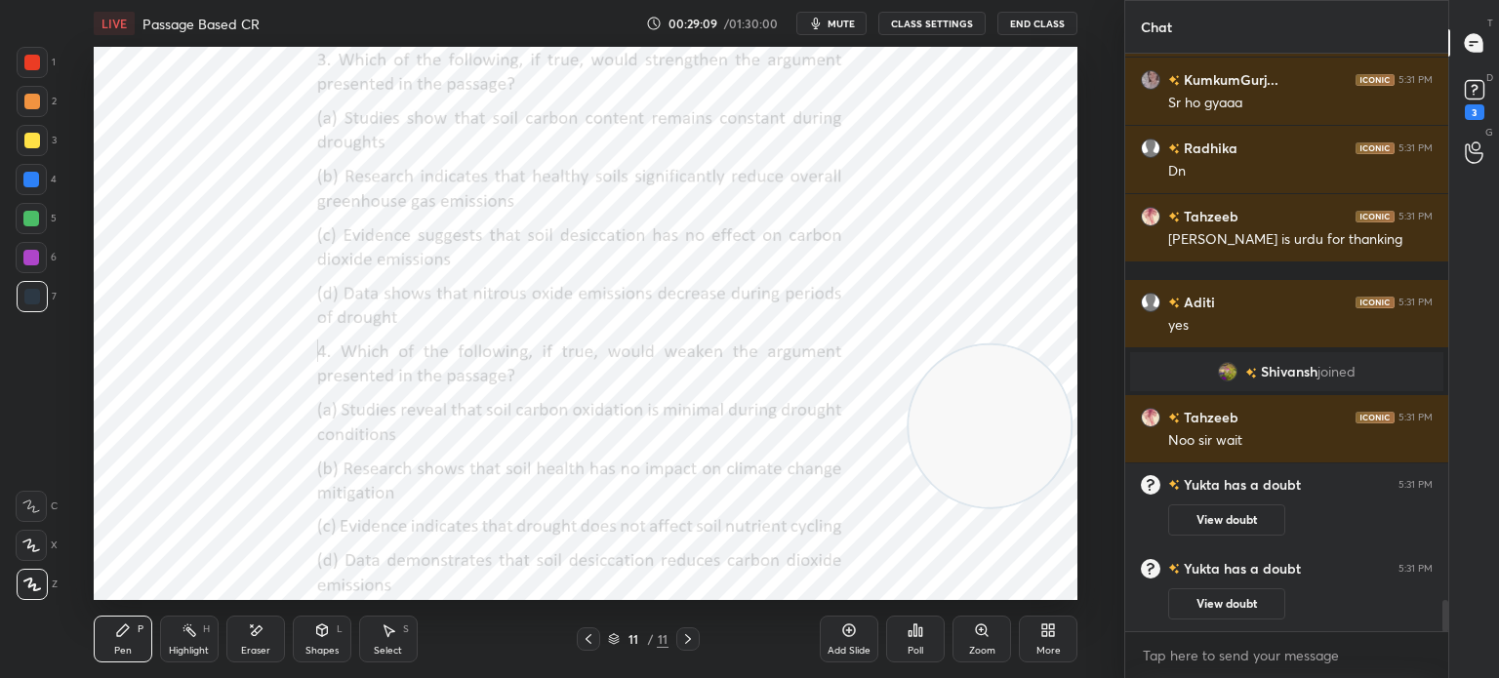
click at [1035, 640] on div "More" at bounding box center [1048, 639] width 59 height 47
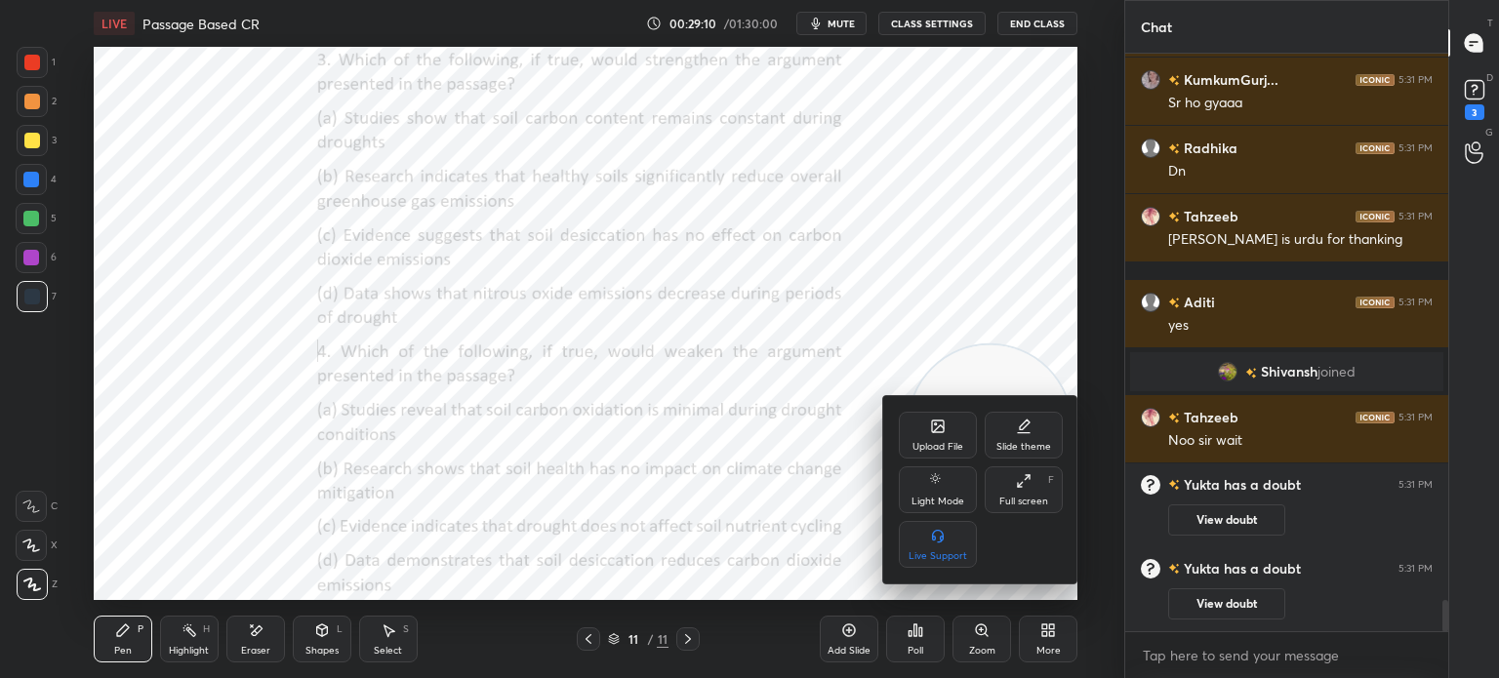
click at [915, 448] on div "Upload File" at bounding box center [937, 447] width 51 height 10
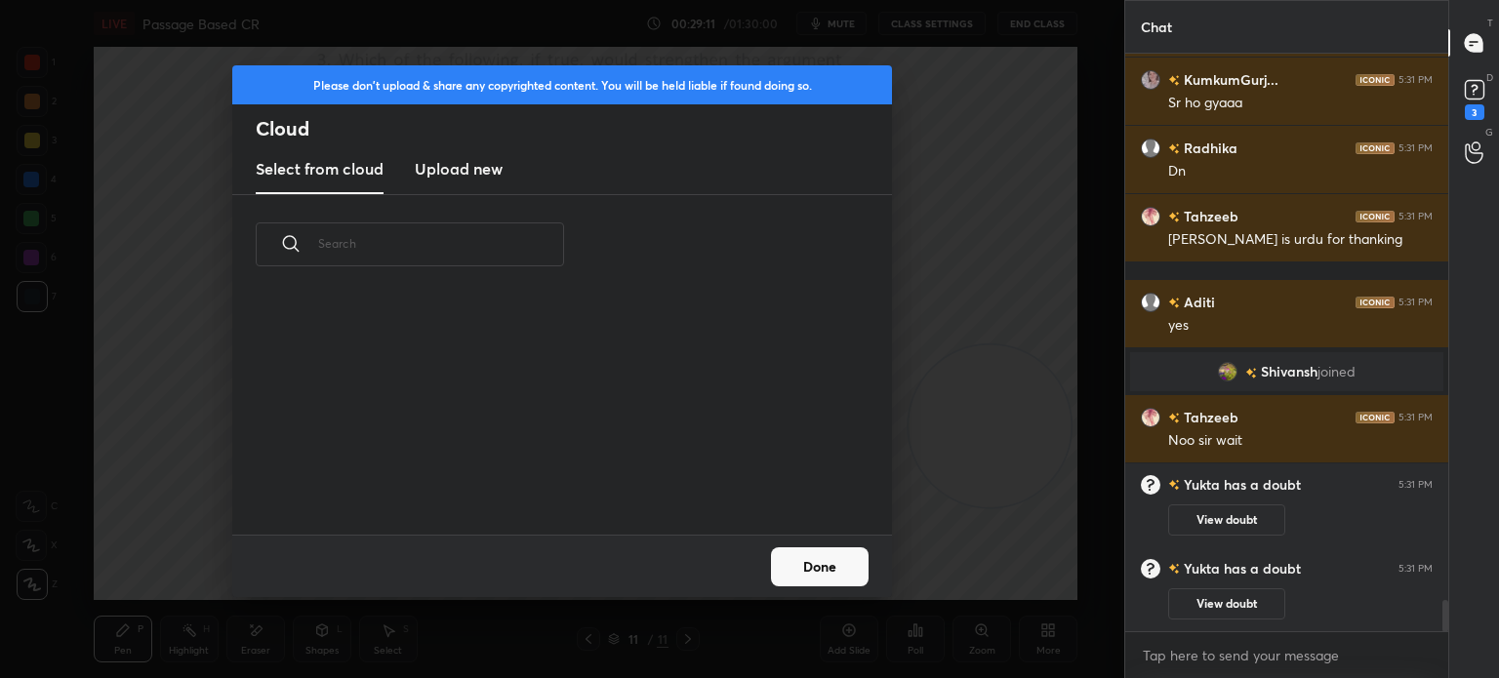
scroll to position [10315, 0]
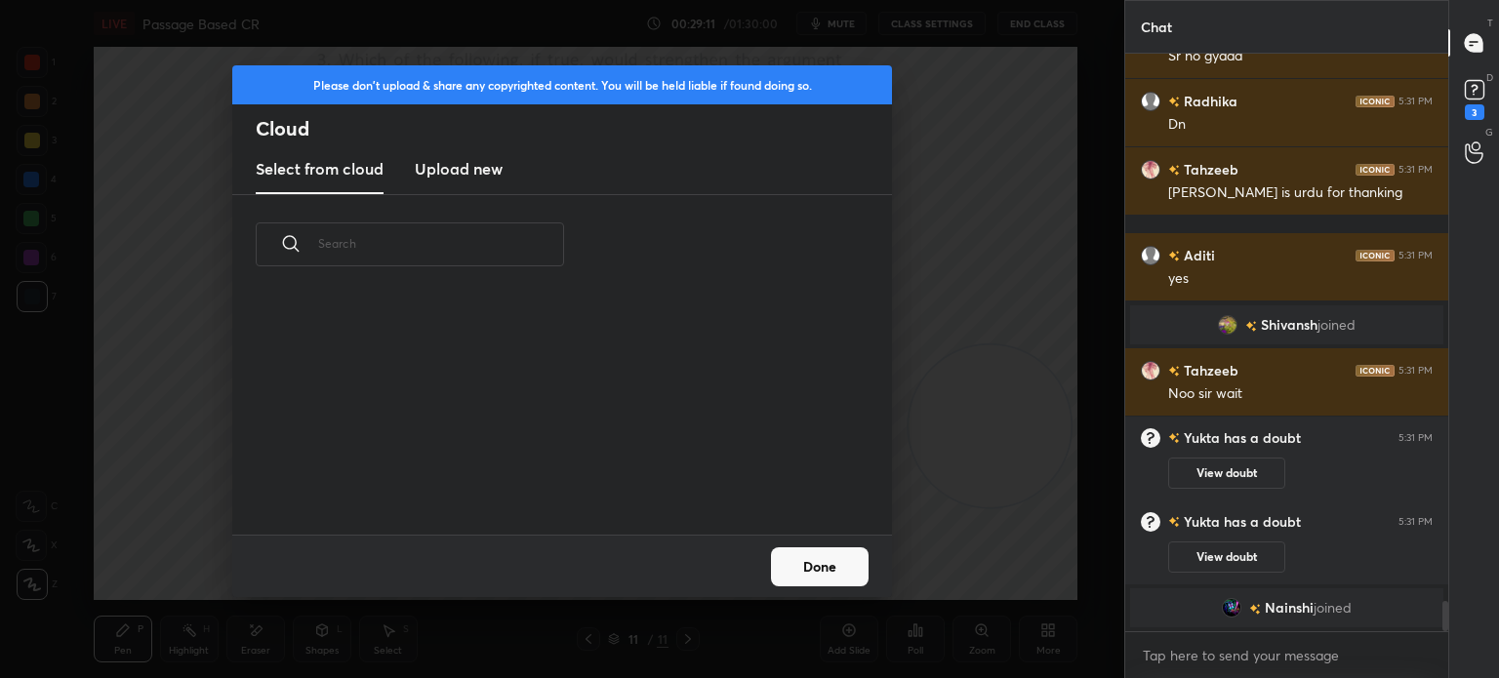
click at [468, 182] on new "Upload new" at bounding box center [459, 169] width 88 height 49
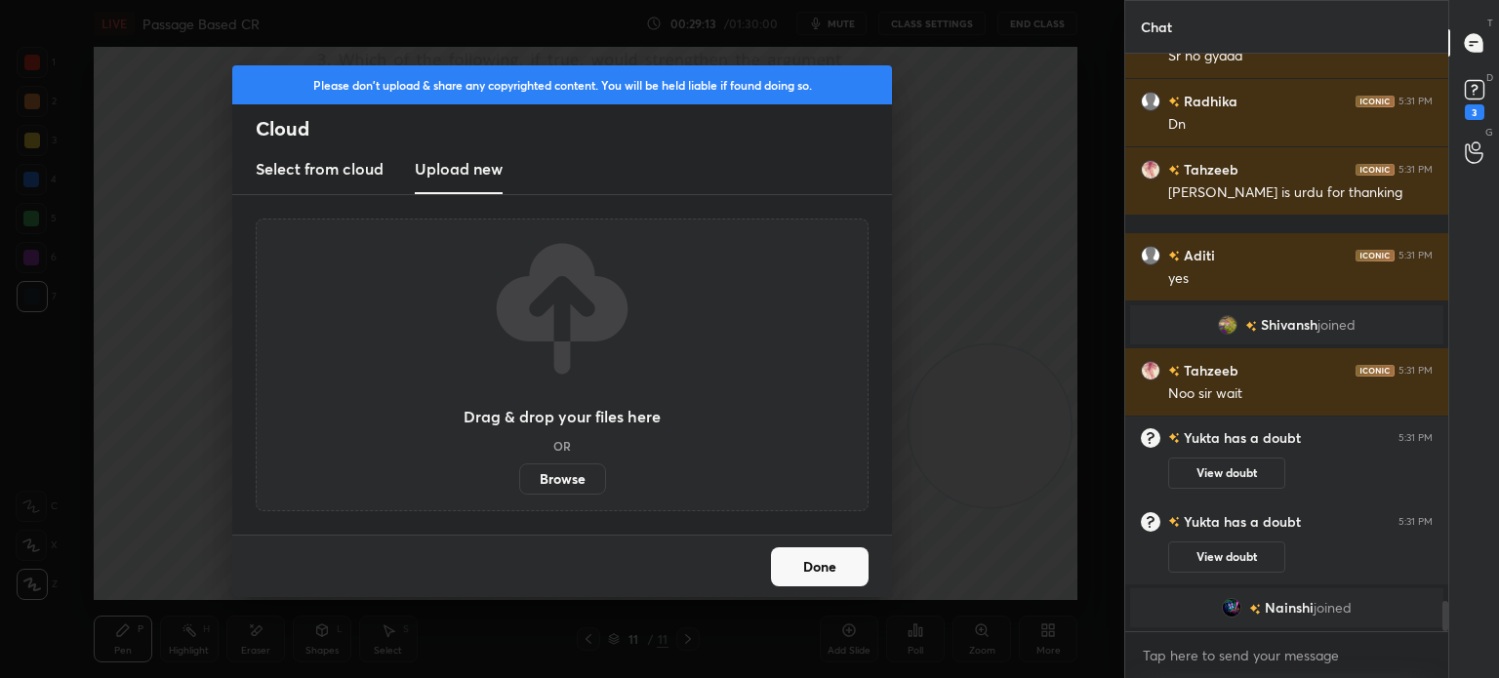
click at [574, 481] on label "Browse" at bounding box center [562, 479] width 87 height 31
click at [519, 481] on input "Browse" at bounding box center [519, 479] width 0 height 31
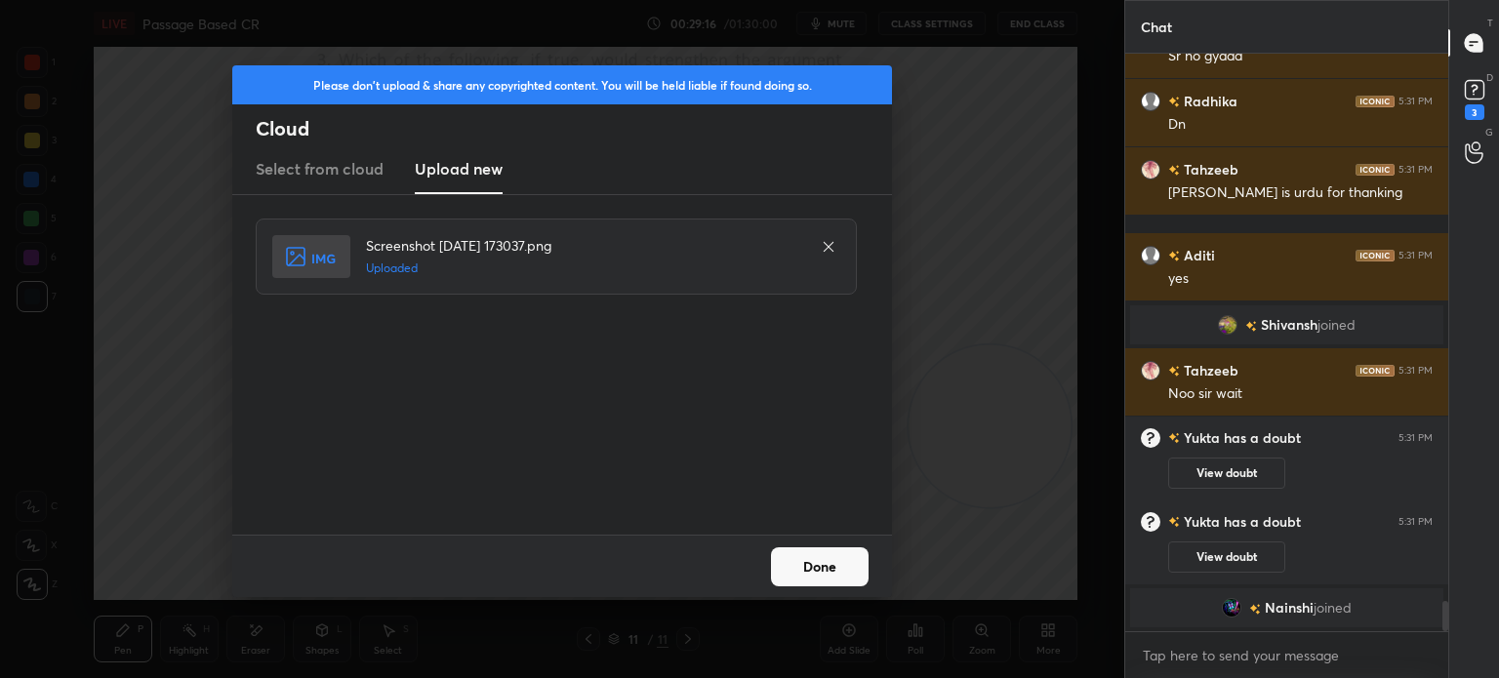
click at [791, 561] on button "Done" at bounding box center [820, 566] width 98 height 39
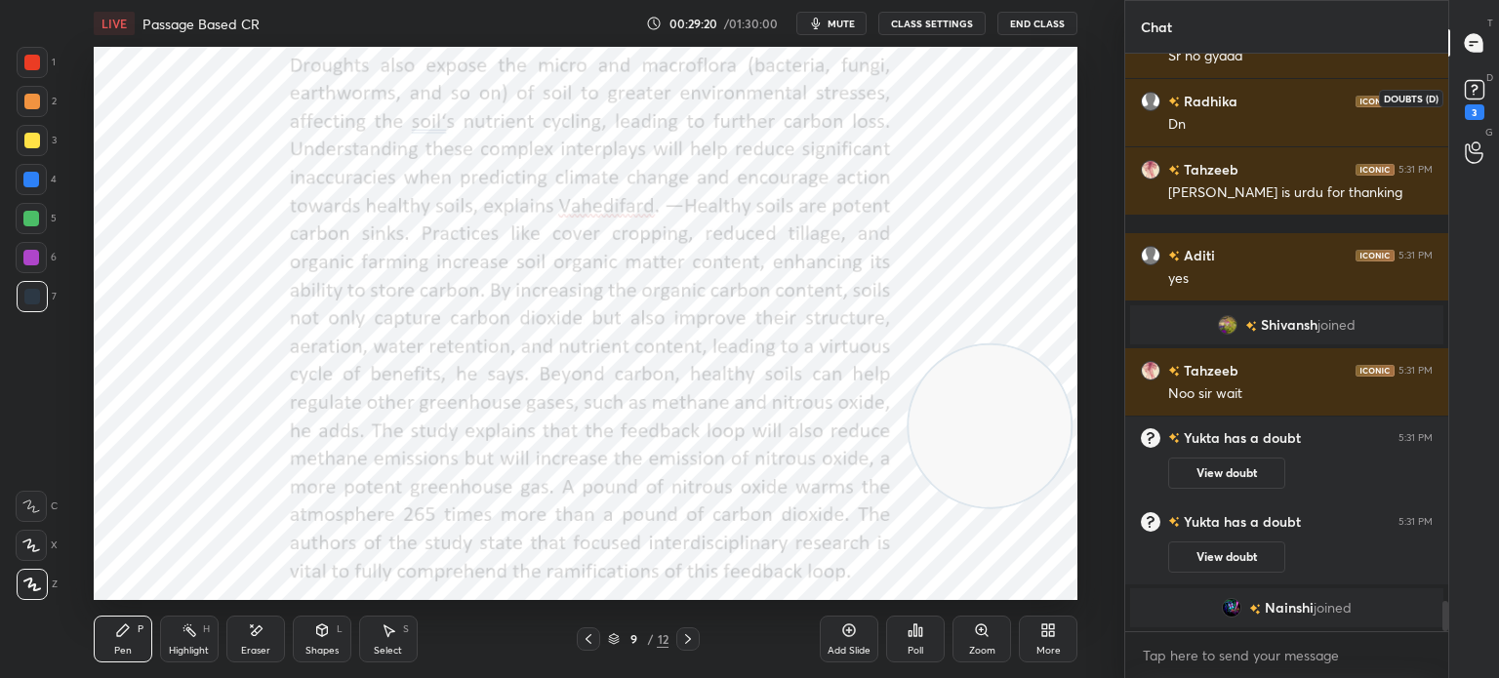
click at [1478, 108] on div "3" at bounding box center [1475, 112] width 20 height 16
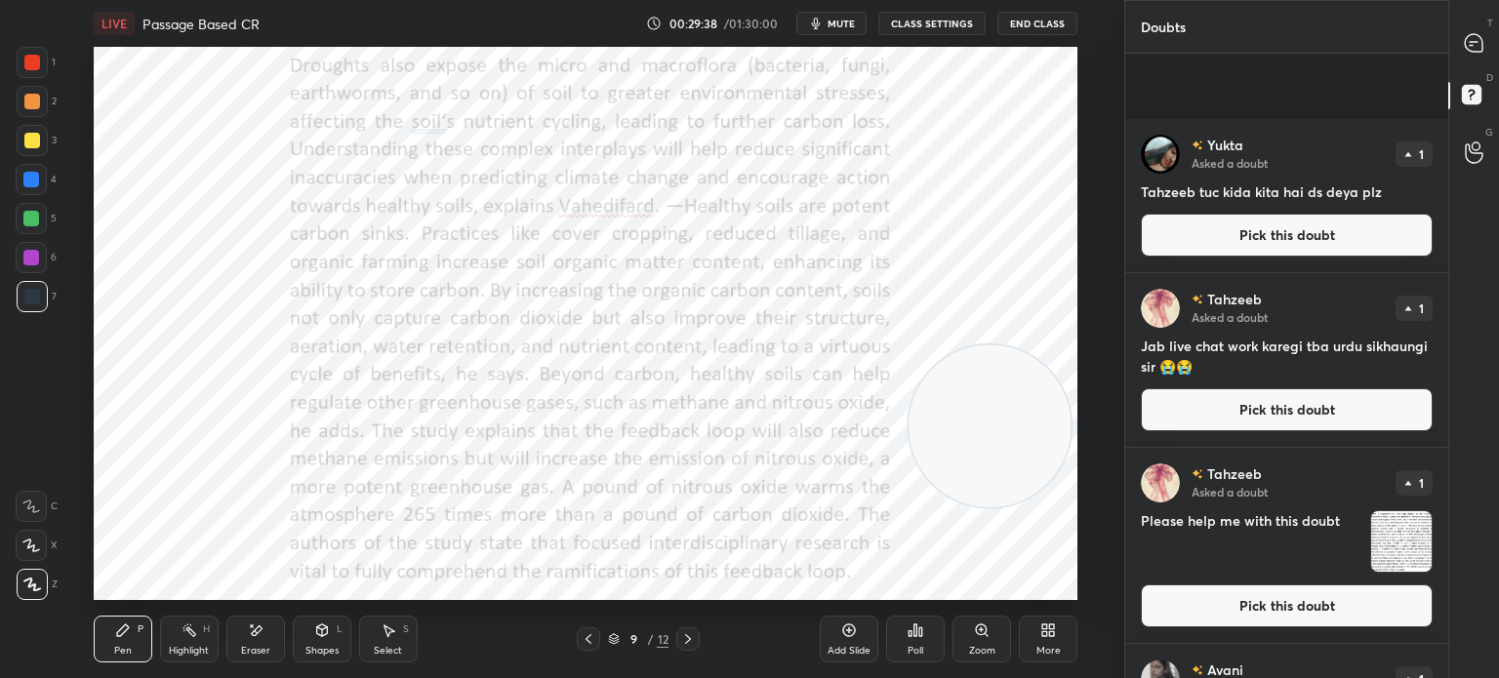
scroll to position [951, 0]
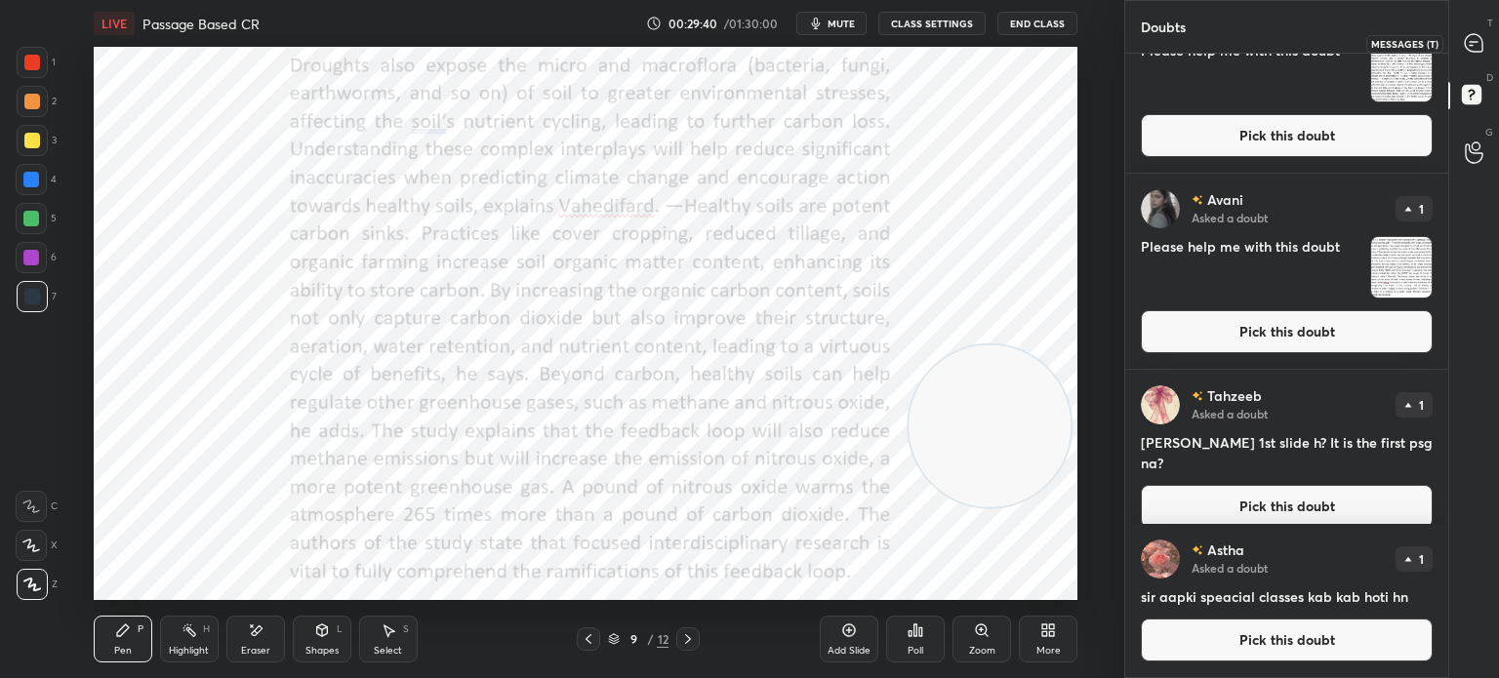
click at [1466, 52] on icon at bounding box center [1474, 43] width 20 height 20
type textarea "x"
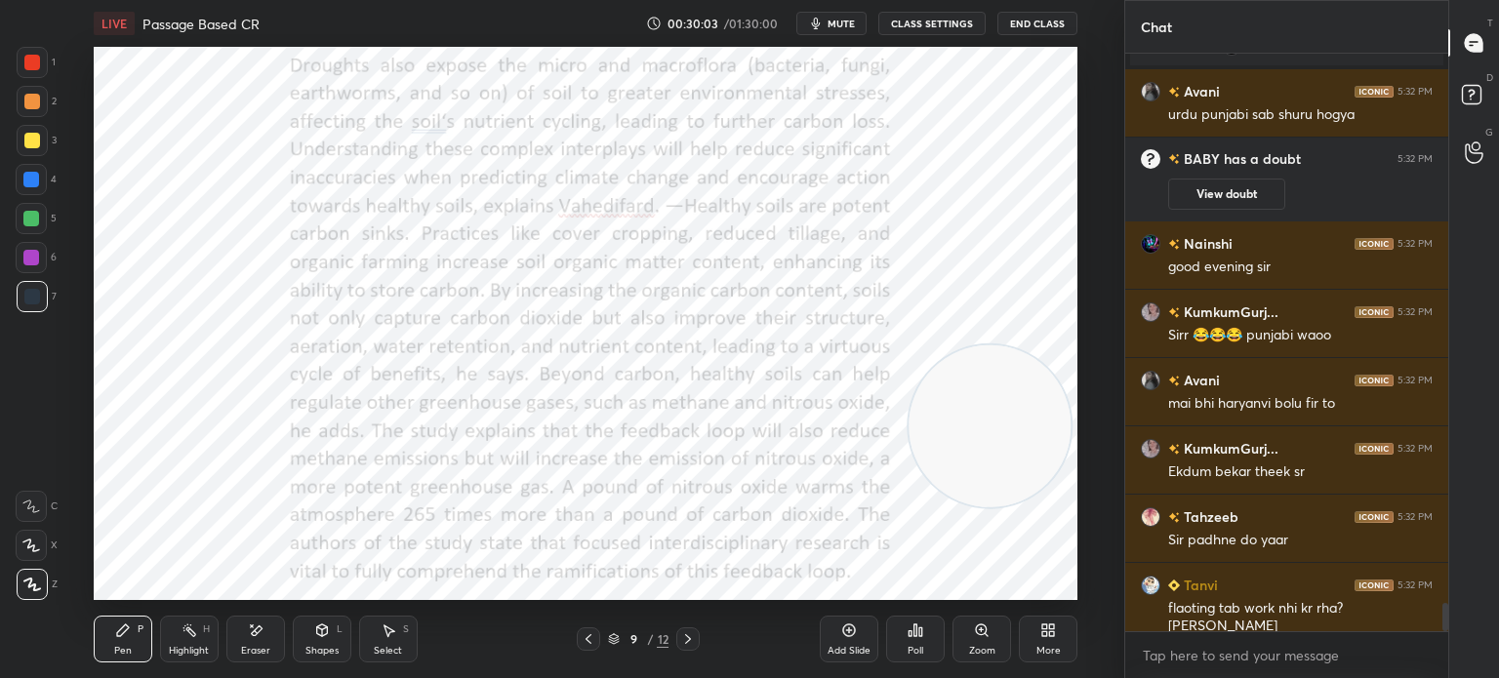
scroll to position [11189, 0]
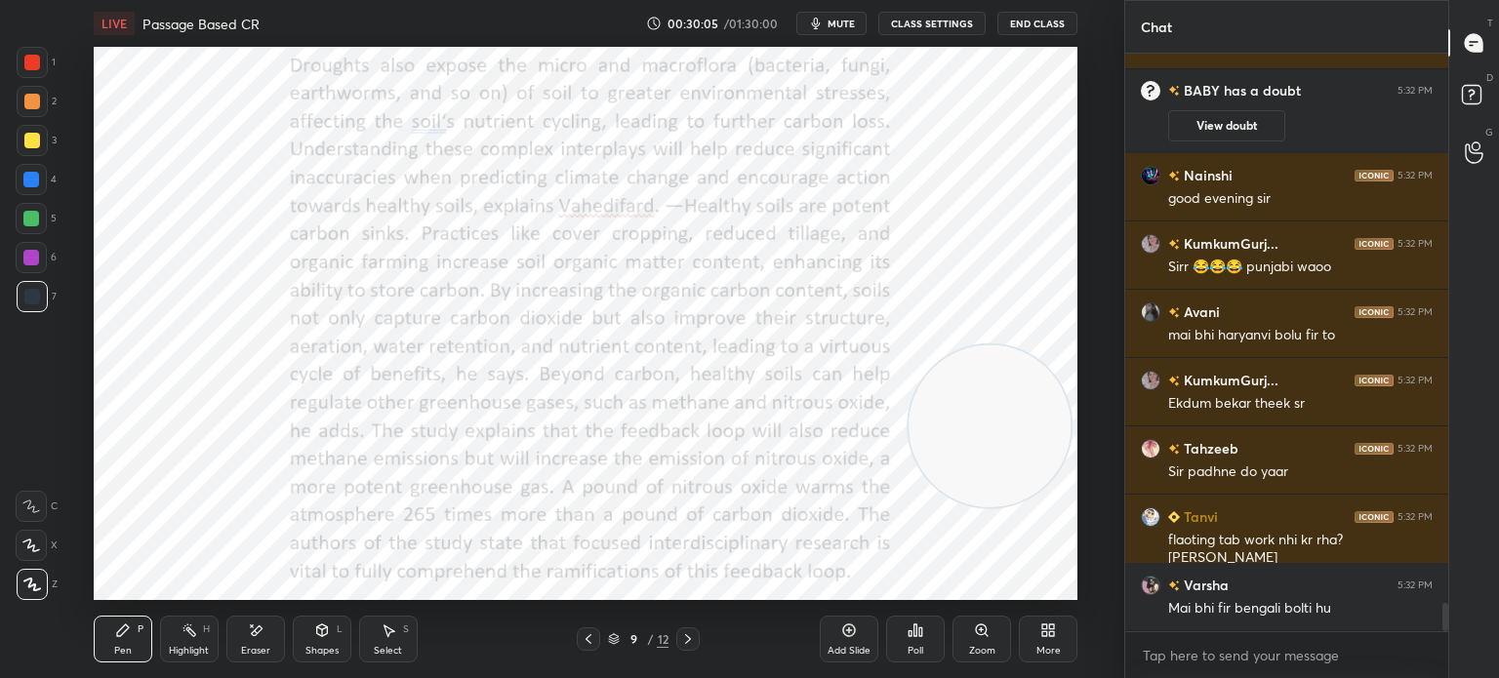
click at [835, 21] on span "mute" at bounding box center [841, 24] width 27 height 14
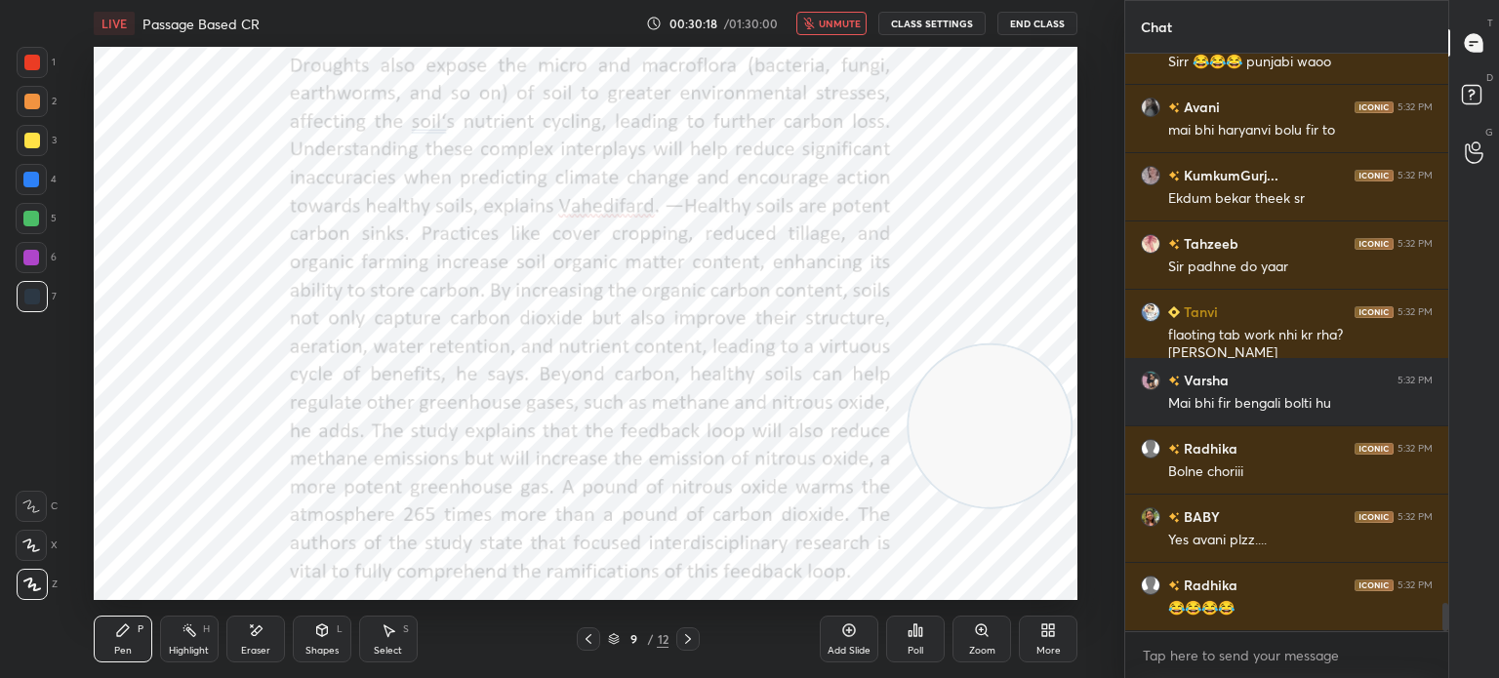
scroll to position [11414, 0]
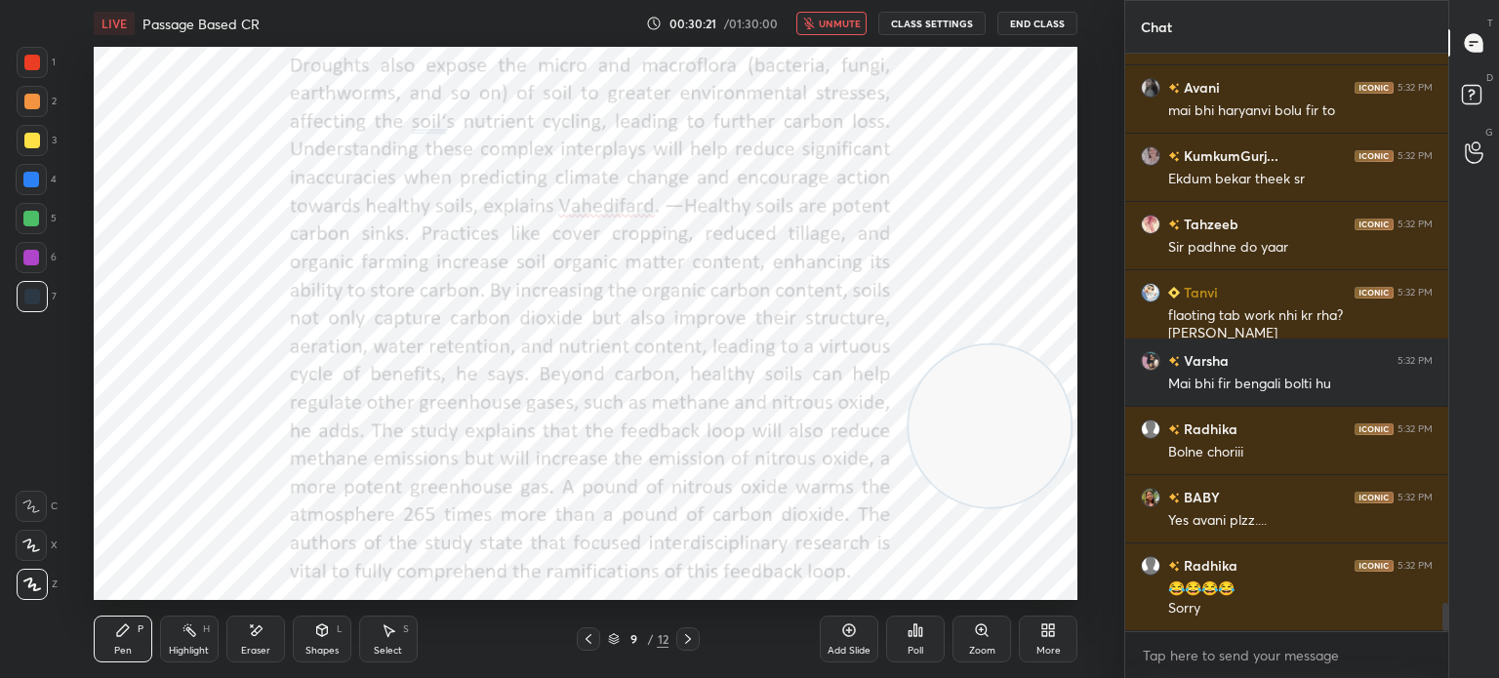
click at [260, 641] on div "Eraser" at bounding box center [255, 639] width 59 height 47
click at [23, 586] on span "Erase all" at bounding box center [31, 585] width 29 height 14
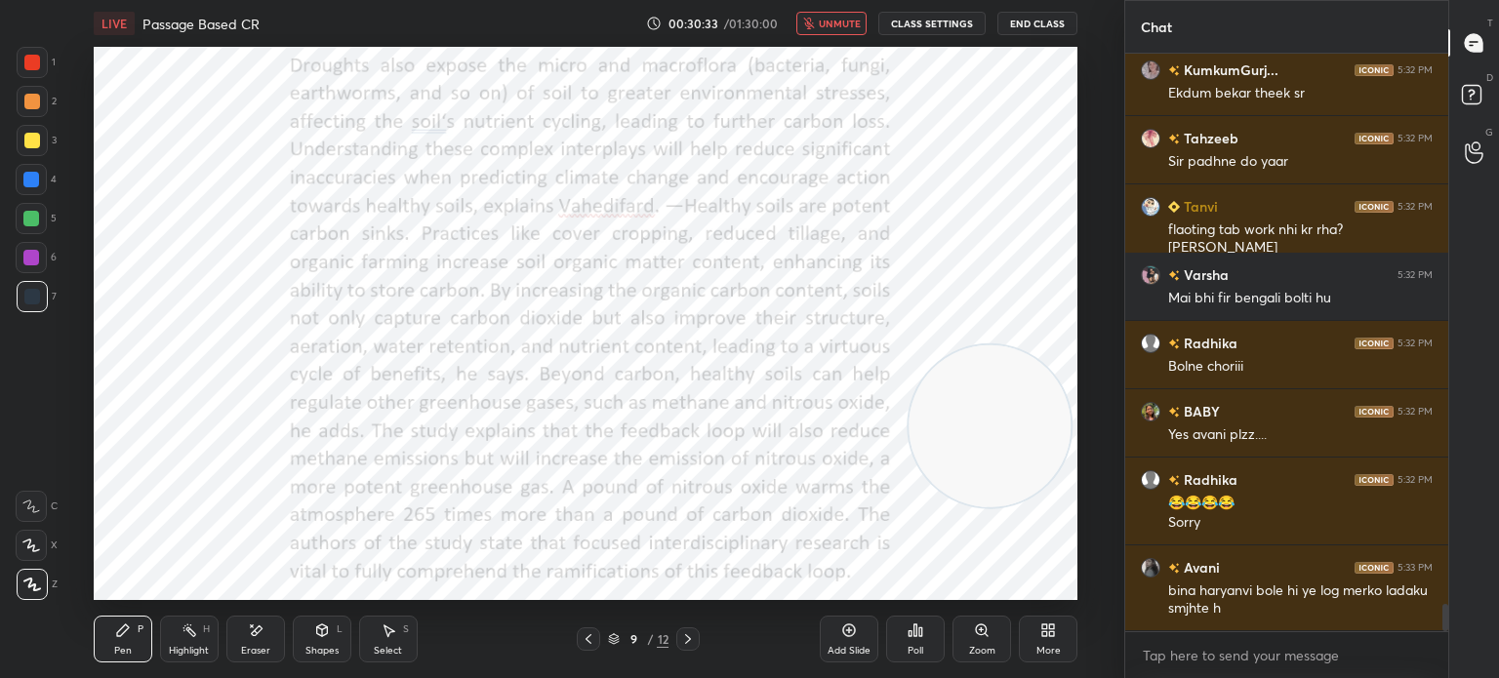
click at [246, 628] on div "Eraser" at bounding box center [255, 639] width 59 height 47
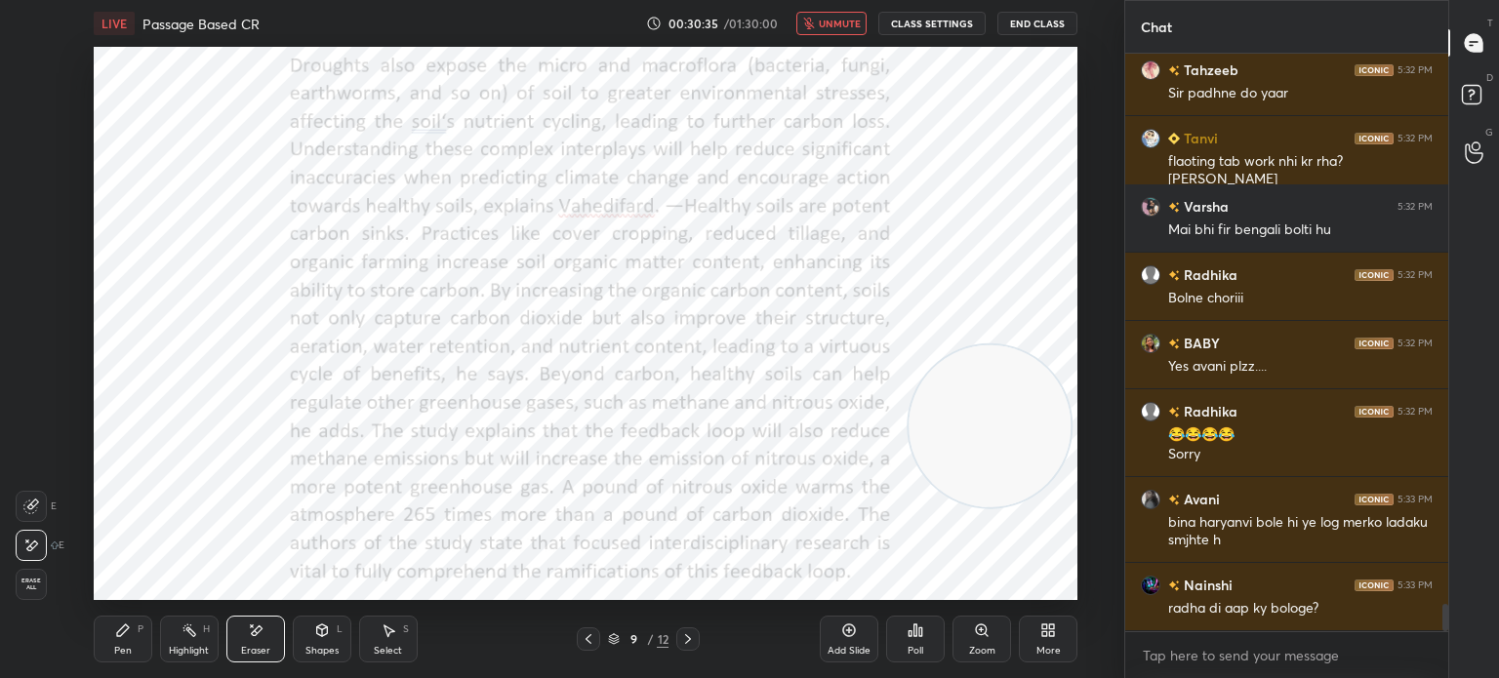
click at [38, 585] on span "Erase all" at bounding box center [31, 585] width 29 height 14
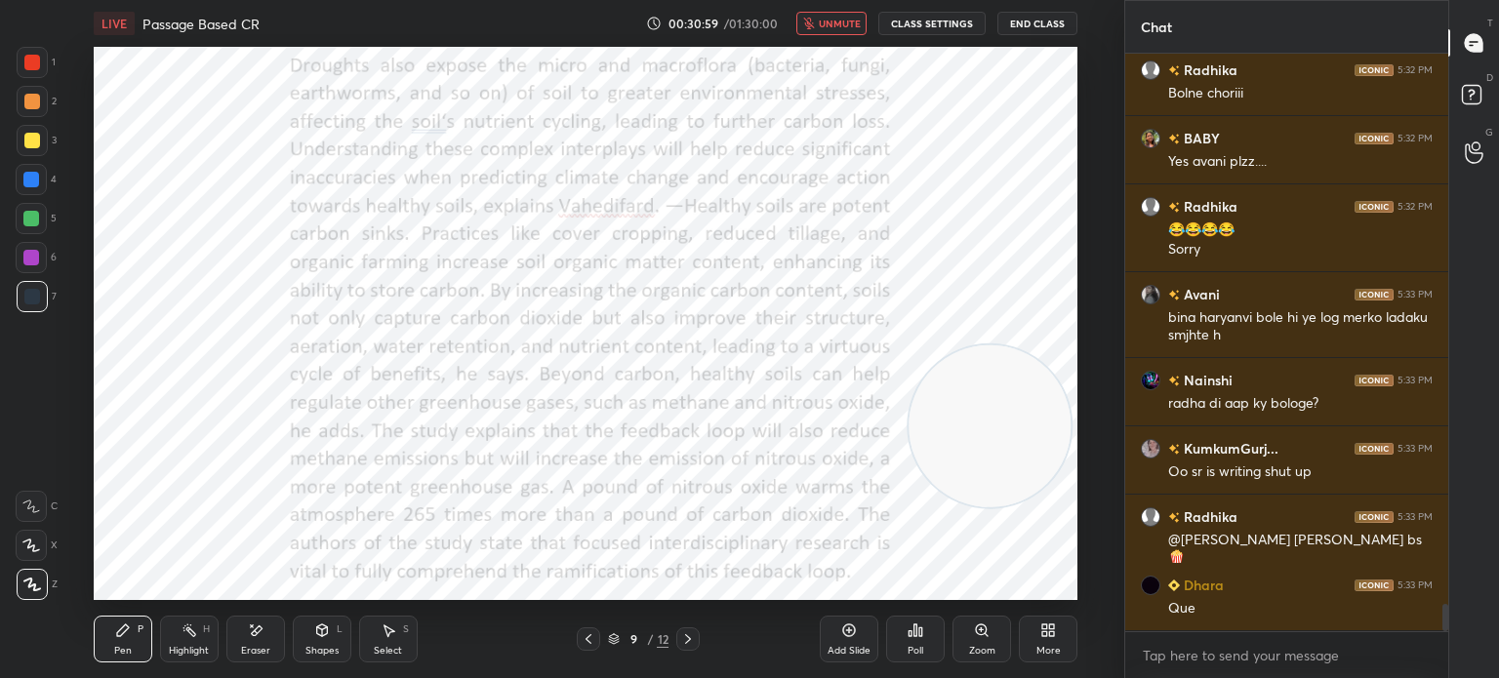
scroll to position [11841, 0]
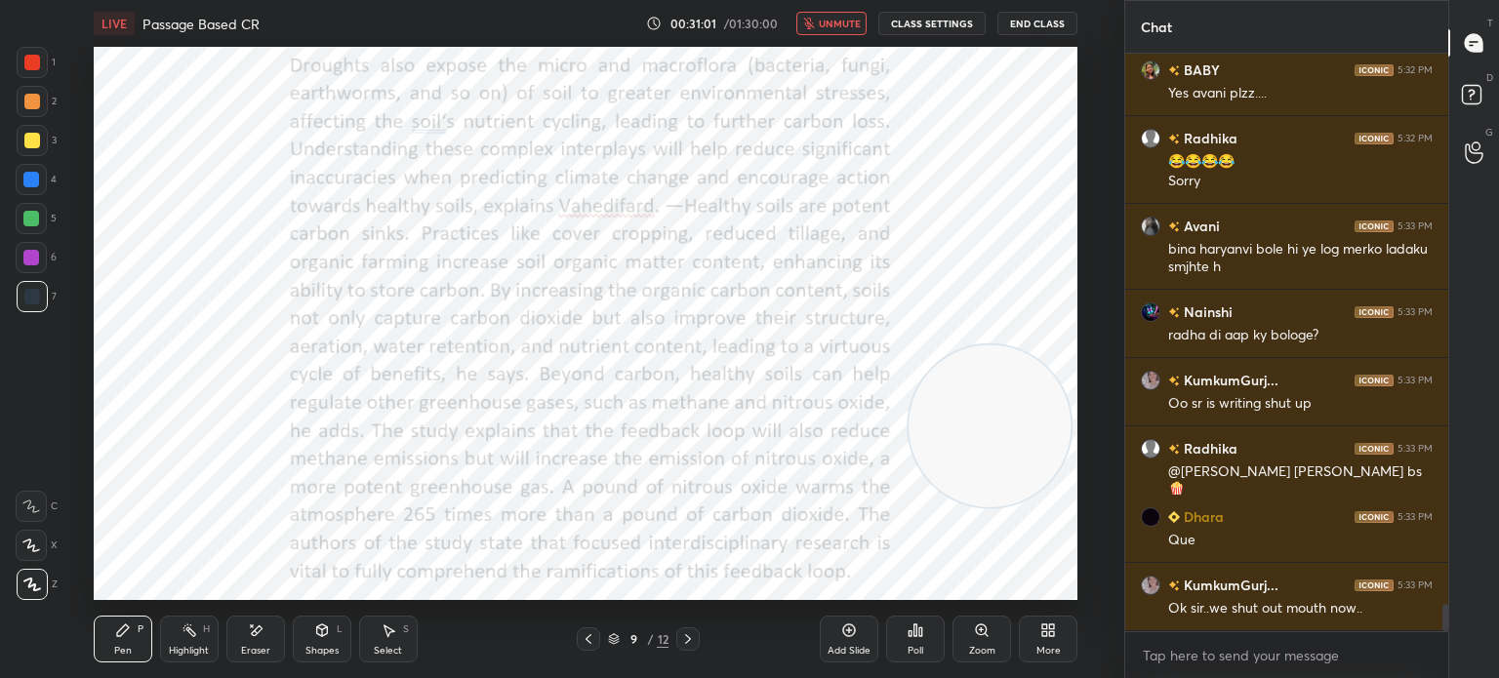
click at [829, 26] on span "unmute" at bounding box center [840, 24] width 42 height 14
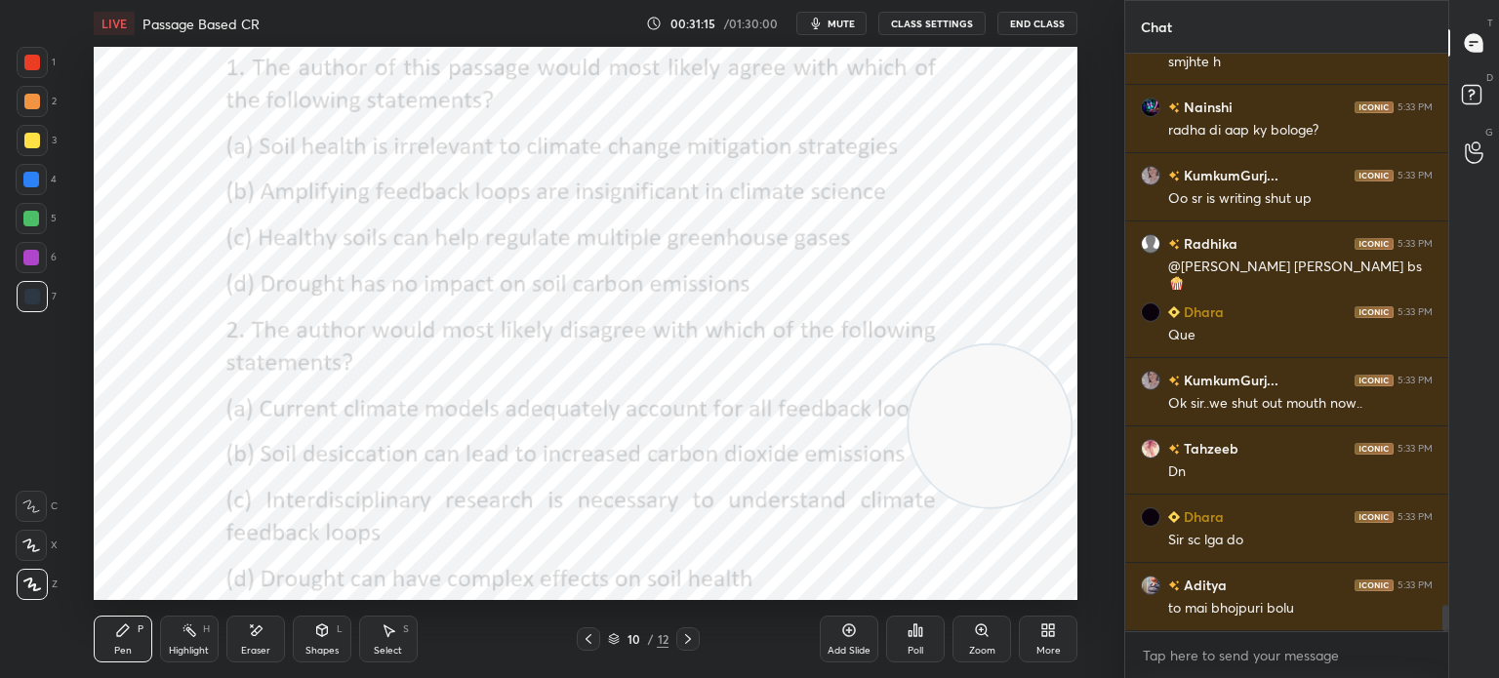
scroll to position [12115, 0]
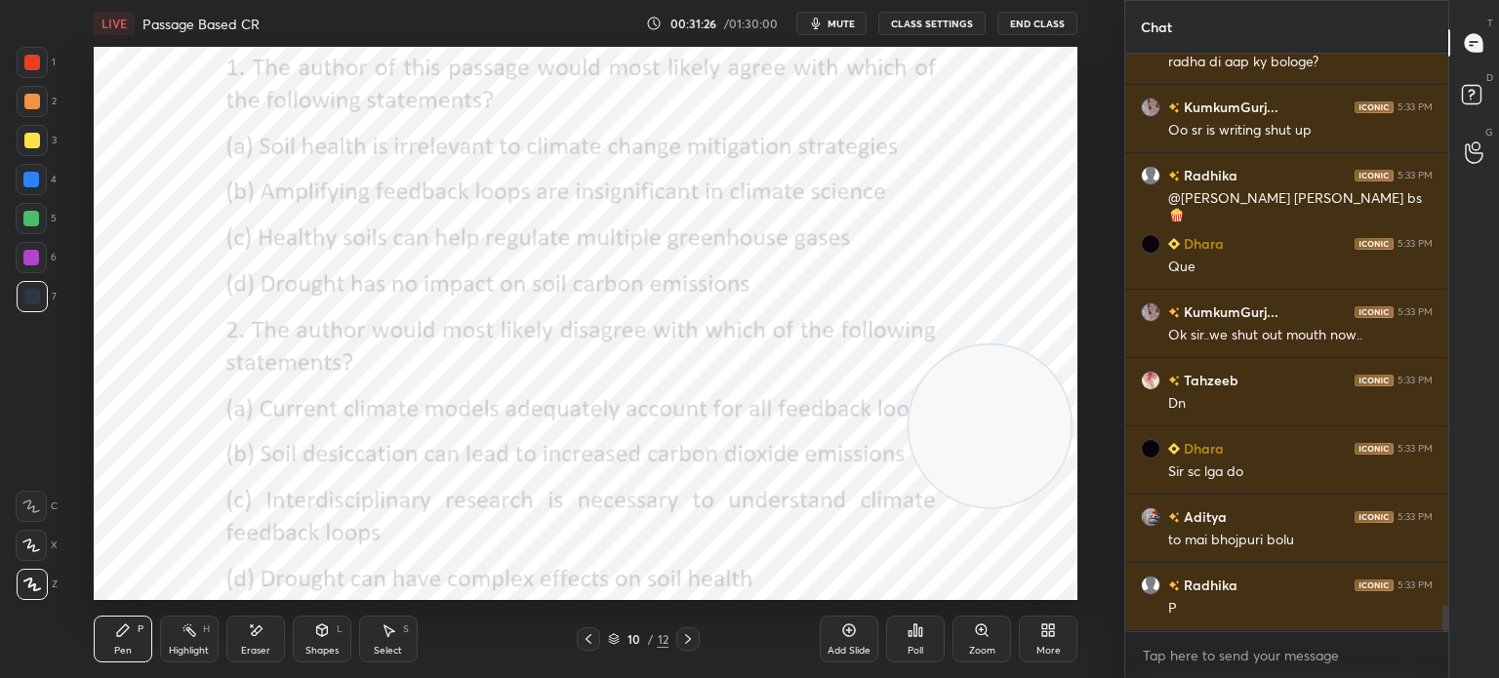
click at [904, 655] on div "Poll" at bounding box center [915, 639] width 59 height 47
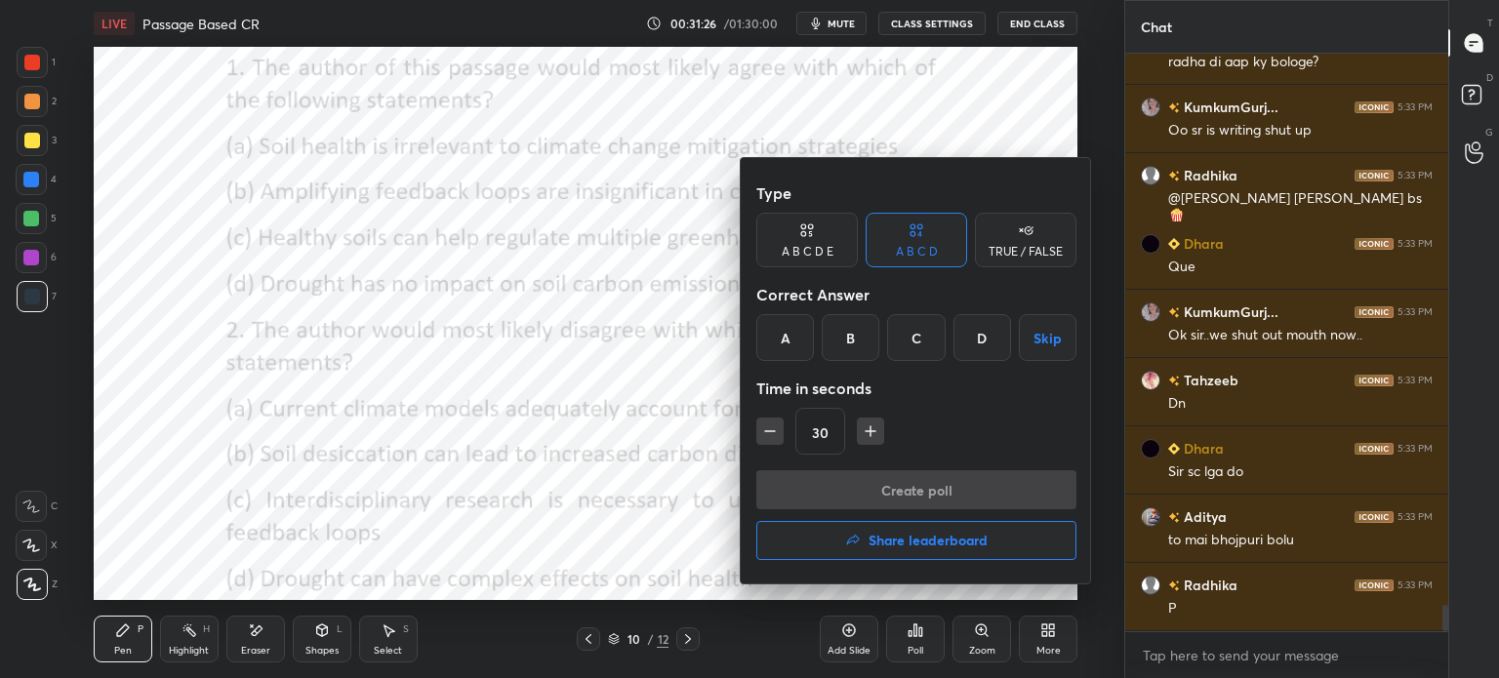
click at [905, 332] on div "C" at bounding box center [916, 337] width 58 height 47
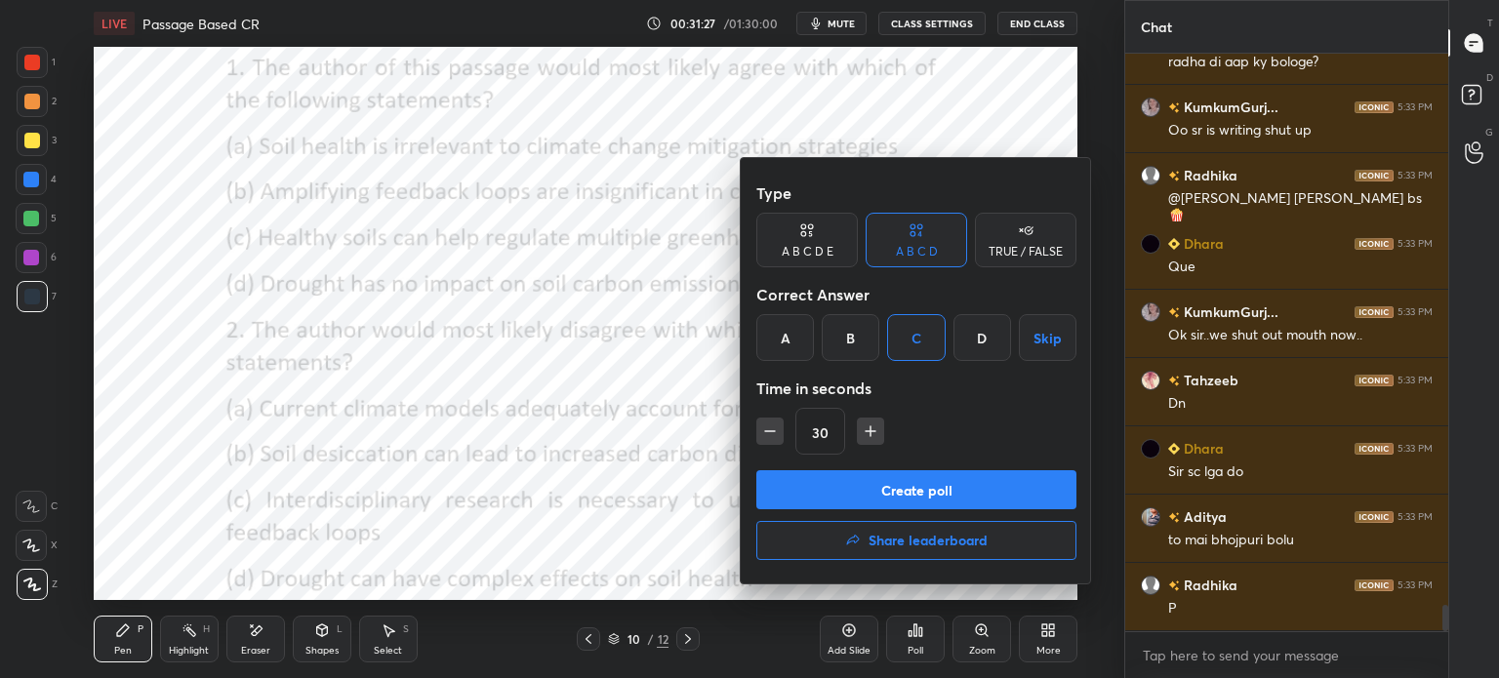
click at [864, 472] on button "Create poll" at bounding box center [916, 489] width 320 height 39
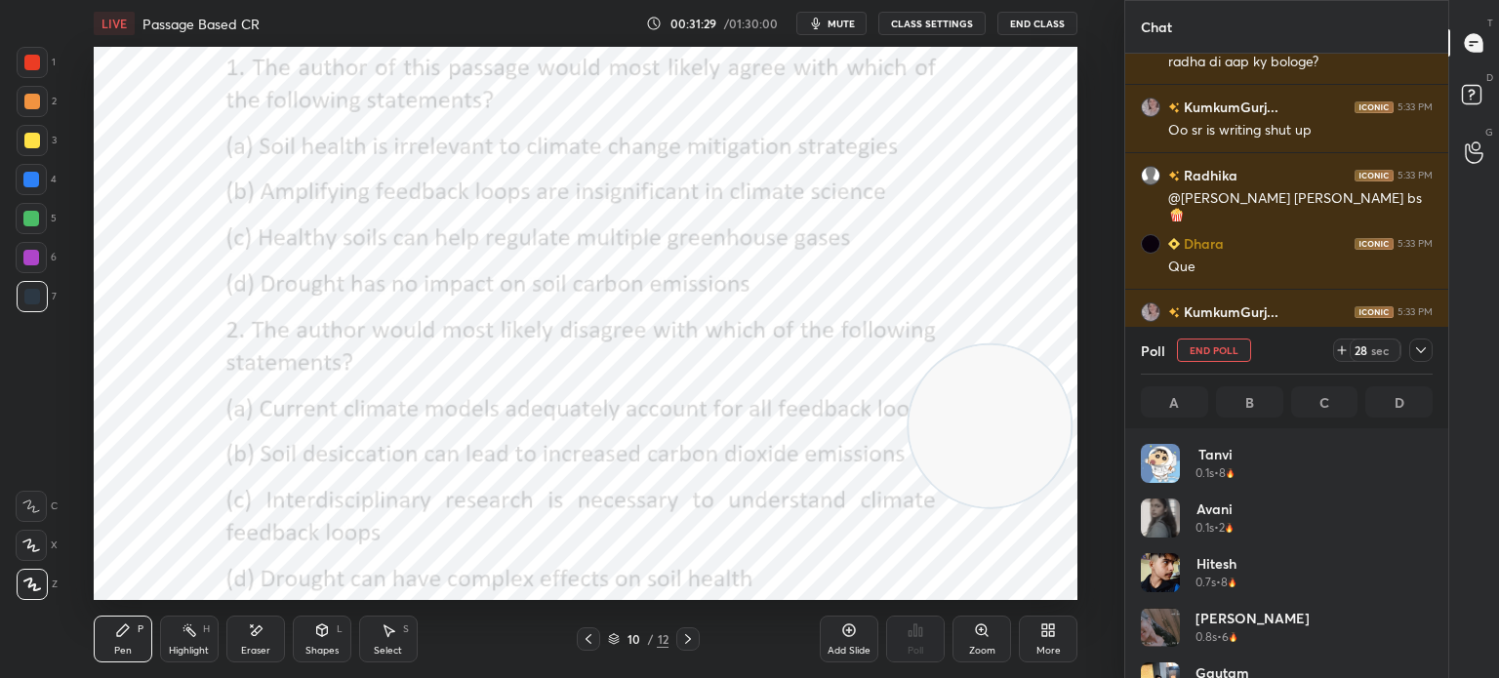
scroll to position [228, 286]
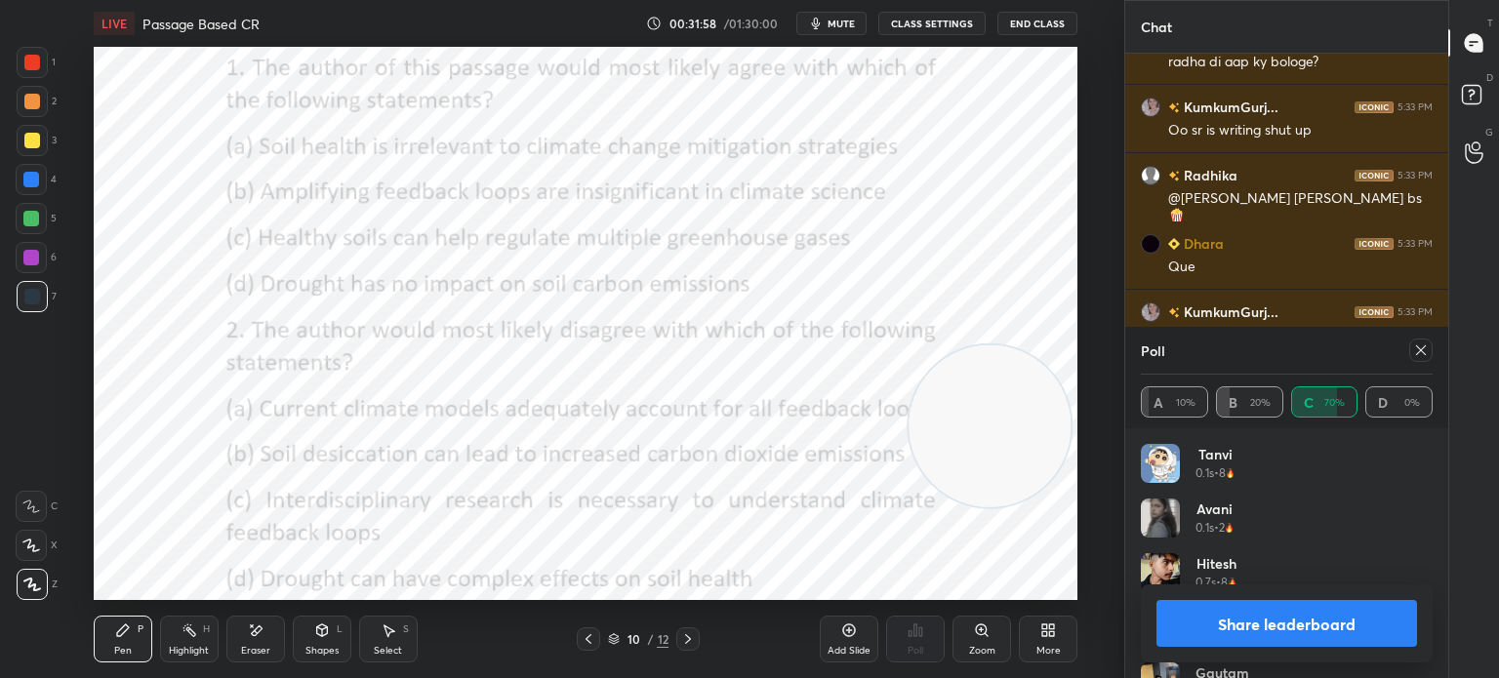
click at [1291, 618] on button "Share leaderboard" at bounding box center [1286, 623] width 261 height 47
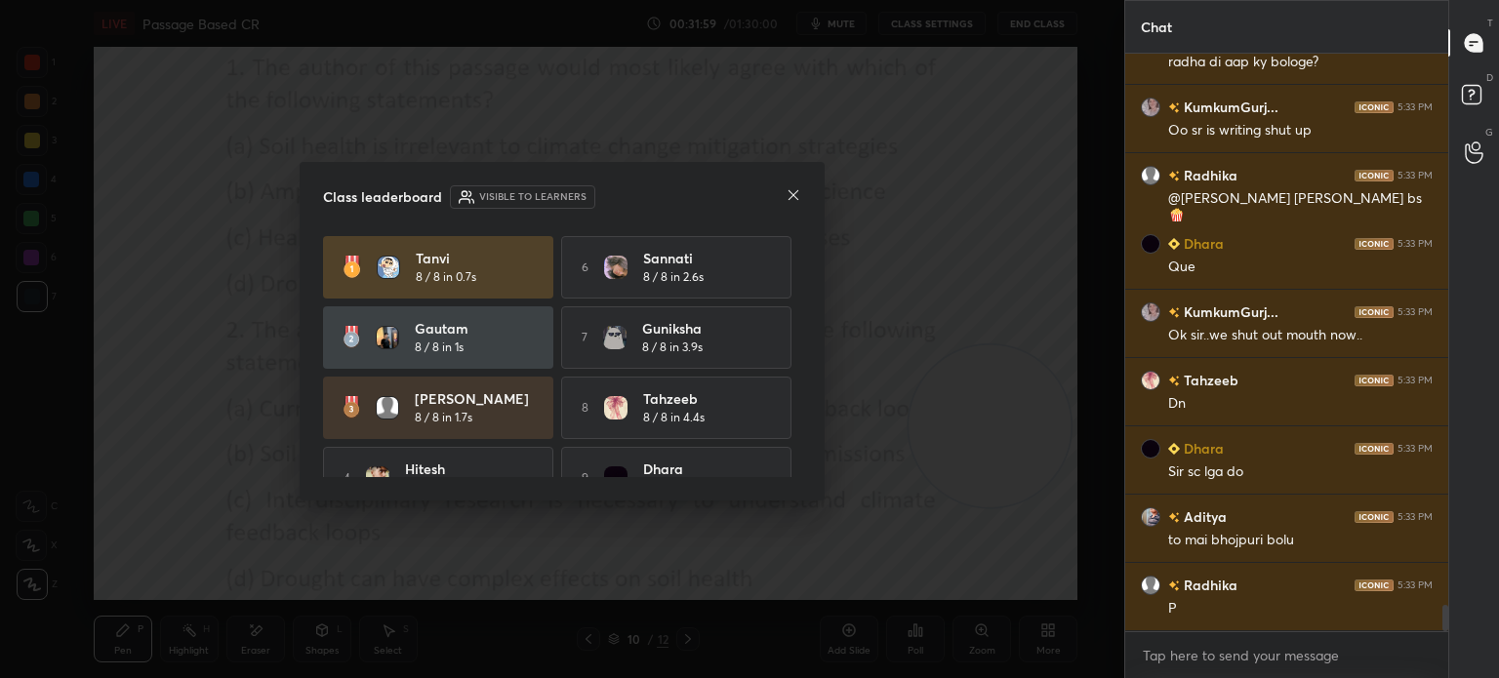
scroll to position [5, 6]
click at [789, 198] on icon at bounding box center [794, 195] width 16 height 16
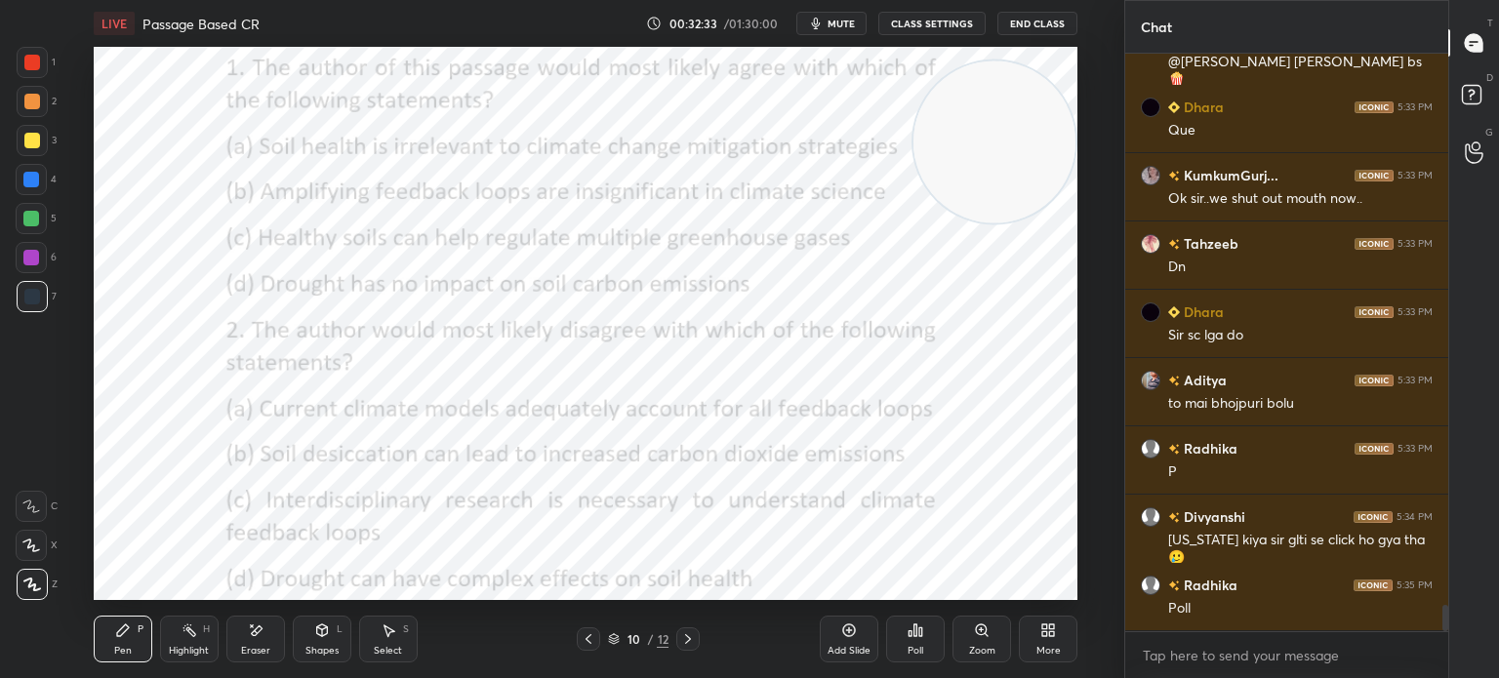
scroll to position [12319, 0]
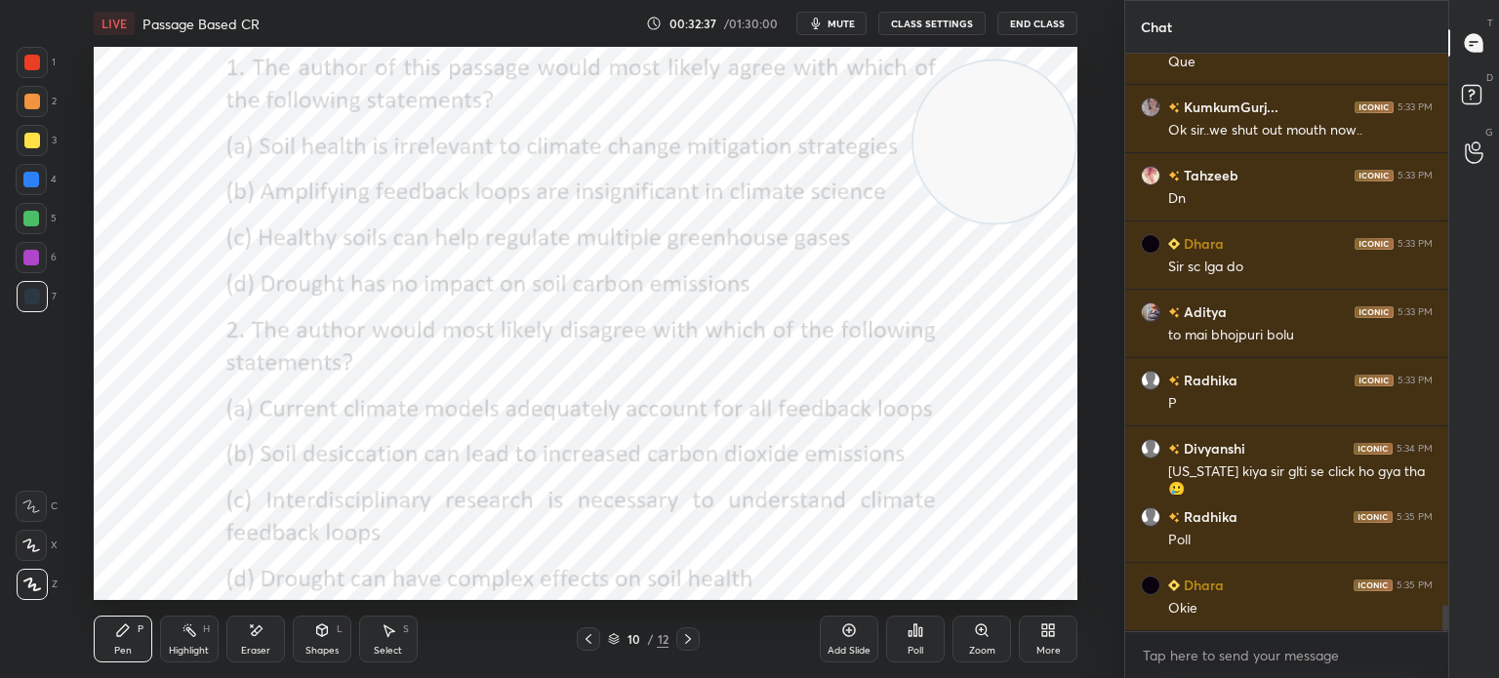
click at [917, 652] on div "Poll" at bounding box center [916, 651] width 16 height 10
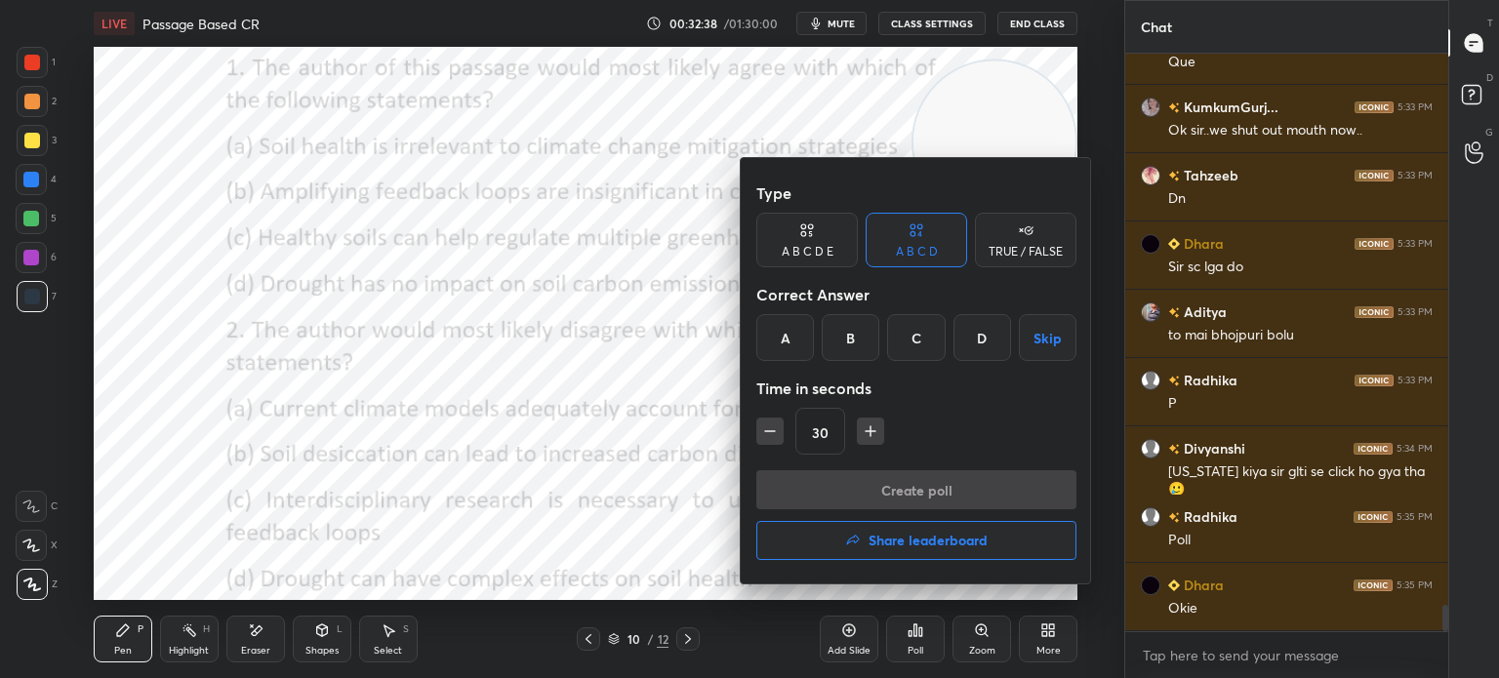
click at [790, 335] on div "A" at bounding box center [785, 337] width 58 height 47
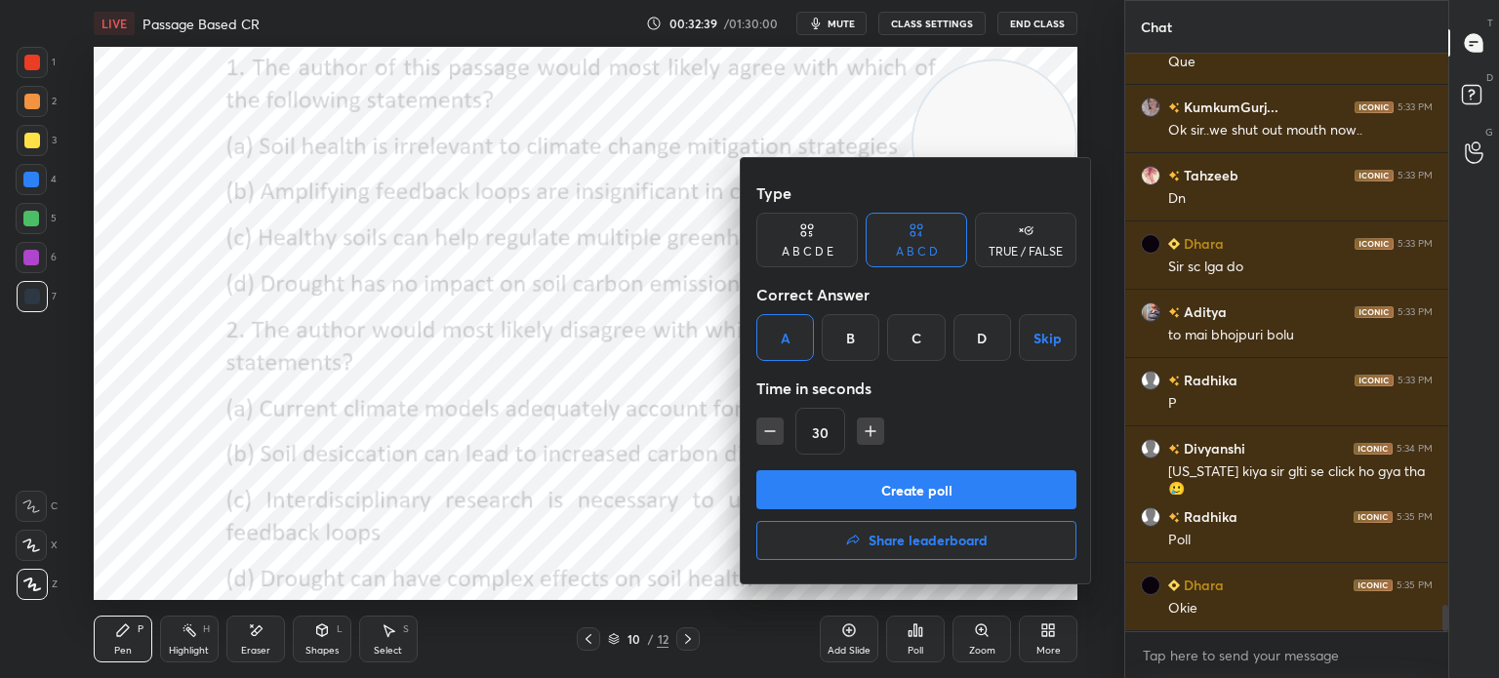
click at [855, 486] on button "Create poll" at bounding box center [916, 489] width 320 height 39
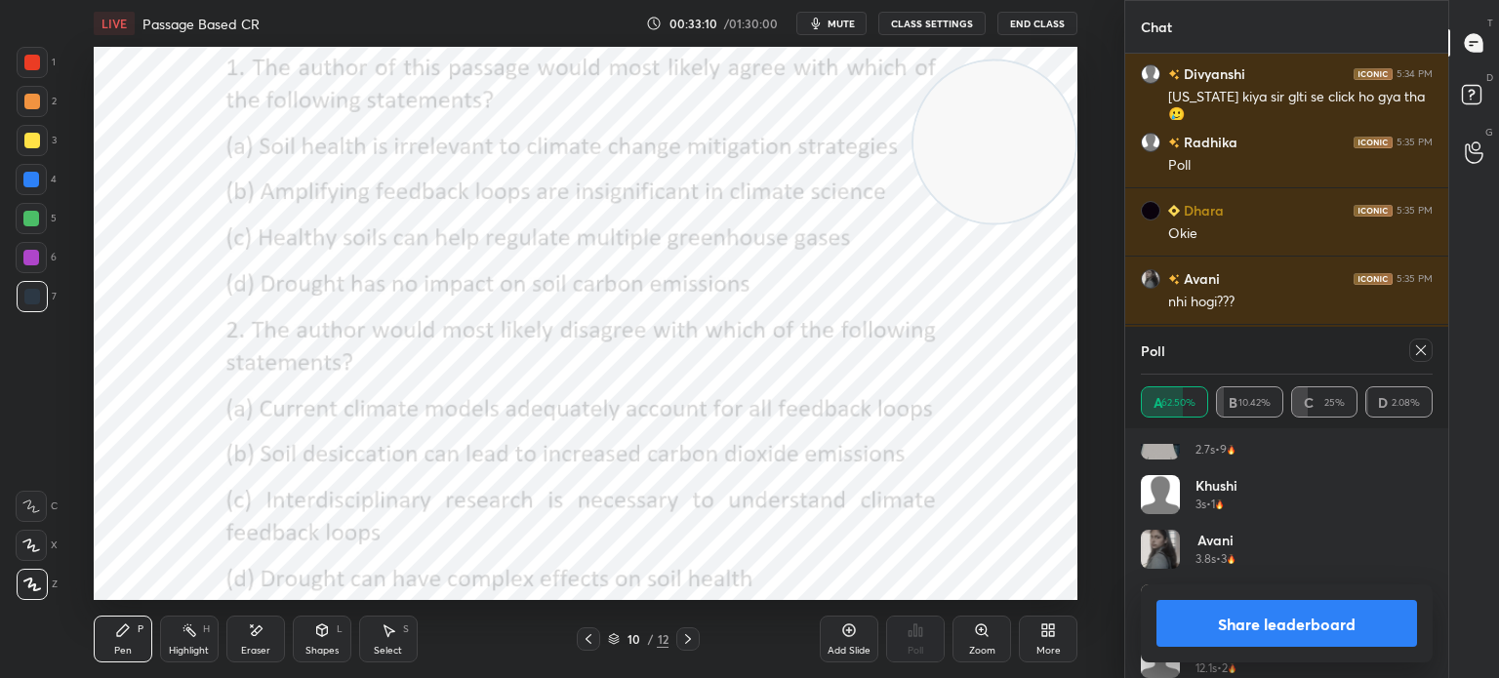
scroll to position [12763, 0]
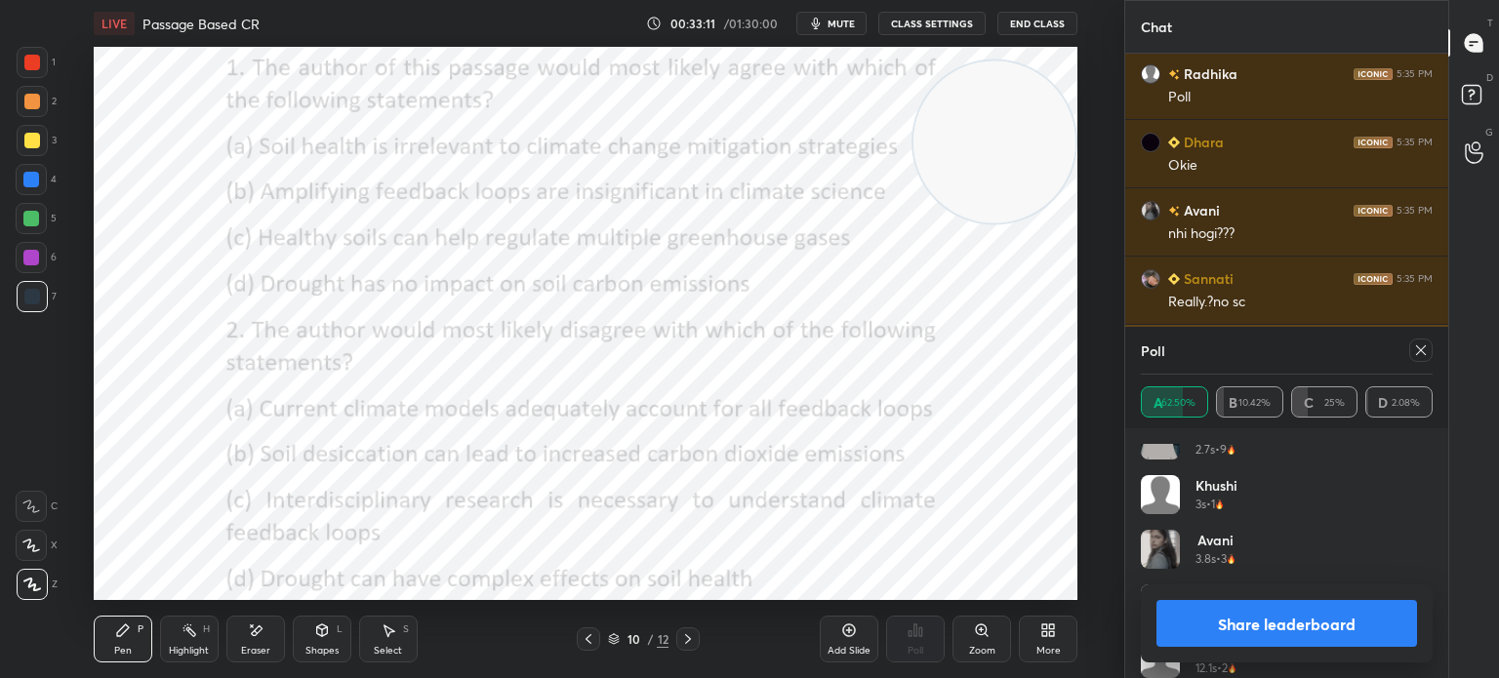
click at [1413, 352] on icon at bounding box center [1421, 351] width 16 height 16
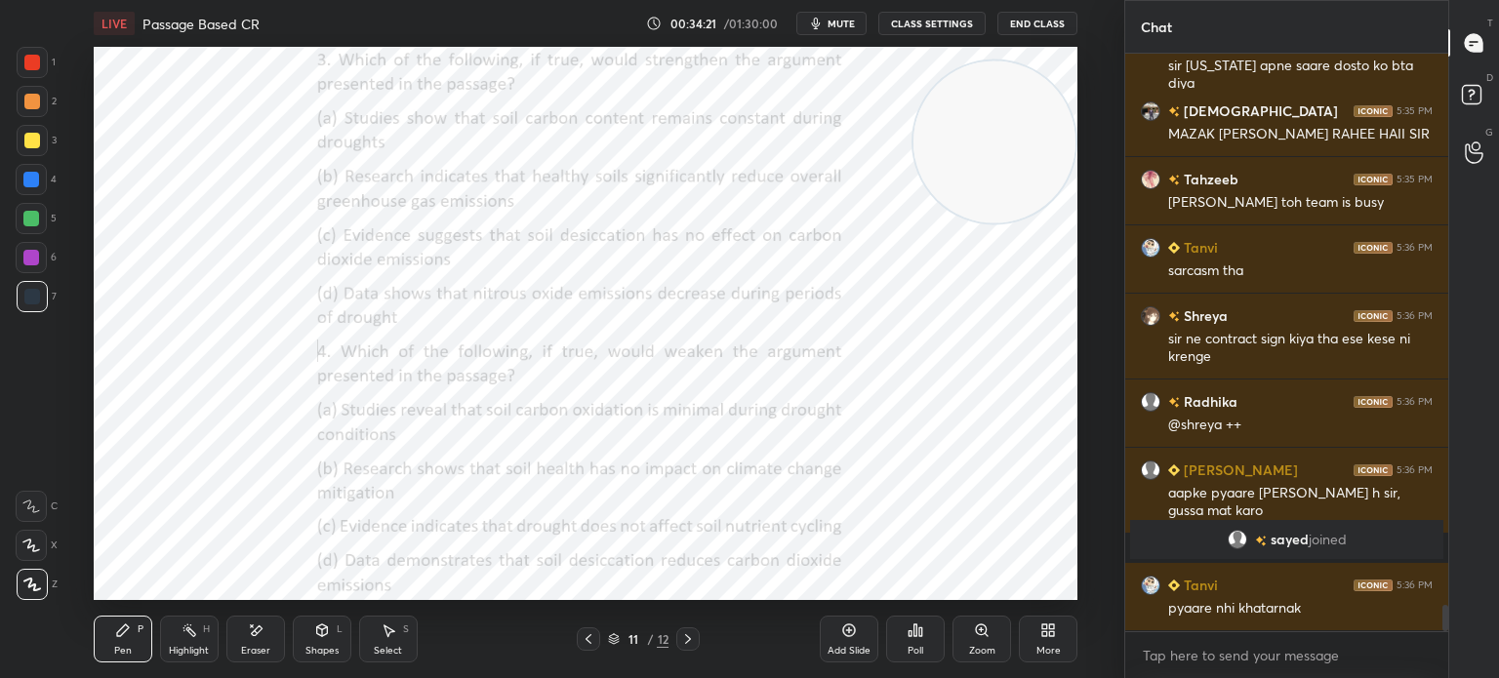
scroll to position [12212, 0]
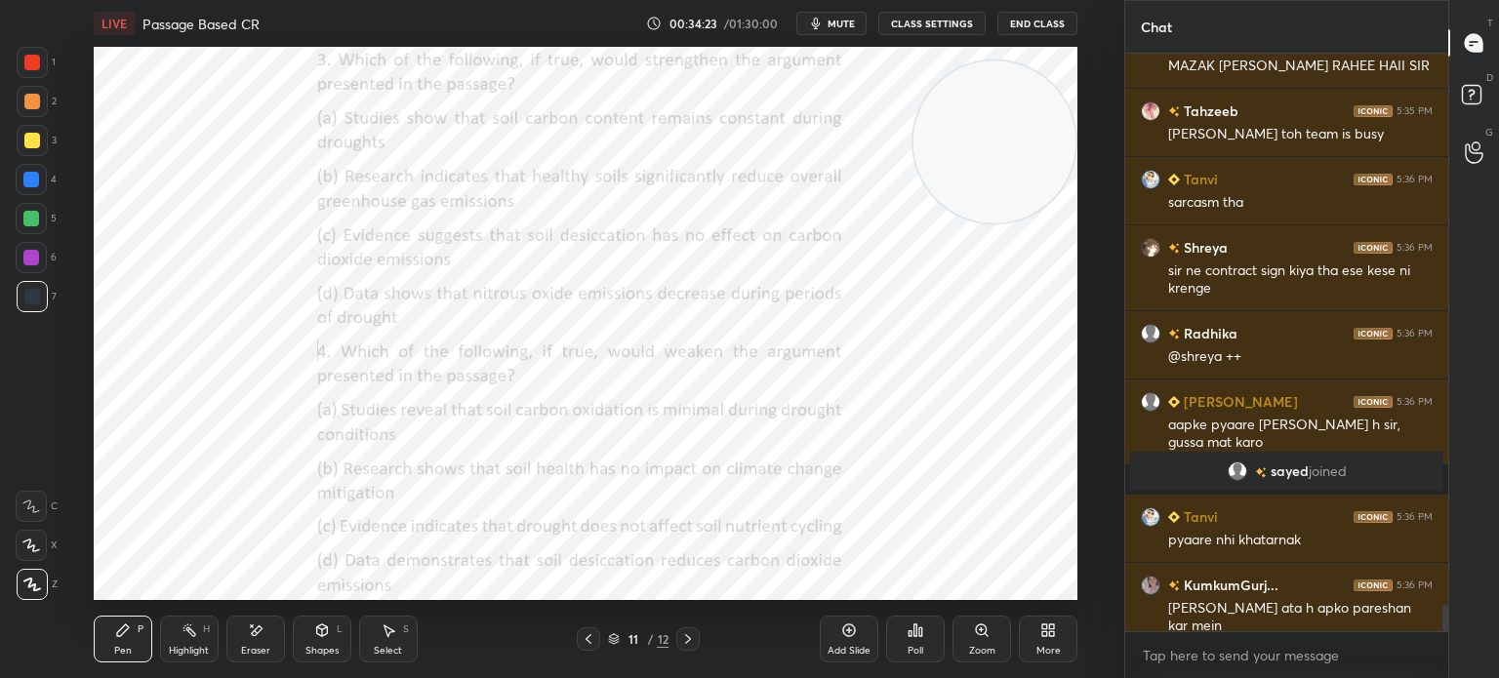
click at [911, 647] on div "Poll" at bounding box center [916, 651] width 16 height 10
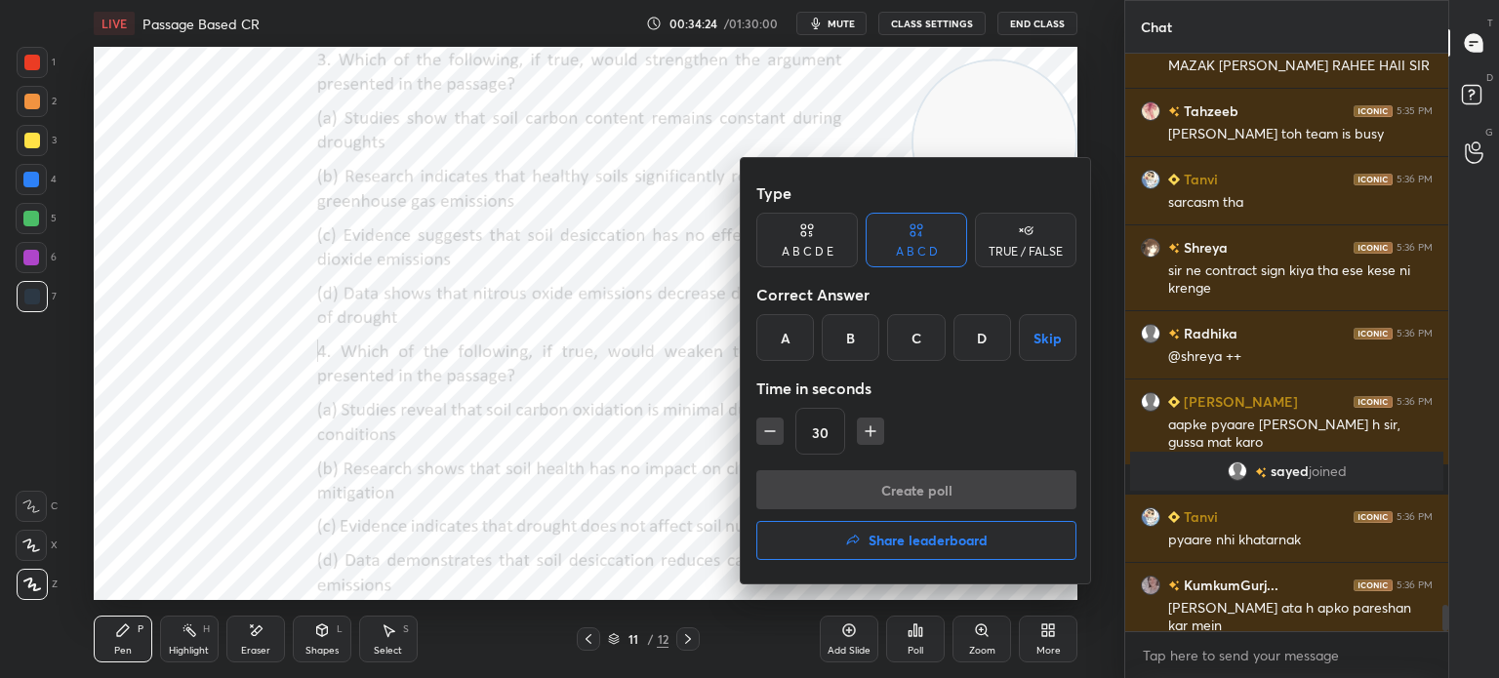
click at [847, 339] on div "B" at bounding box center [851, 337] width 58 height 47
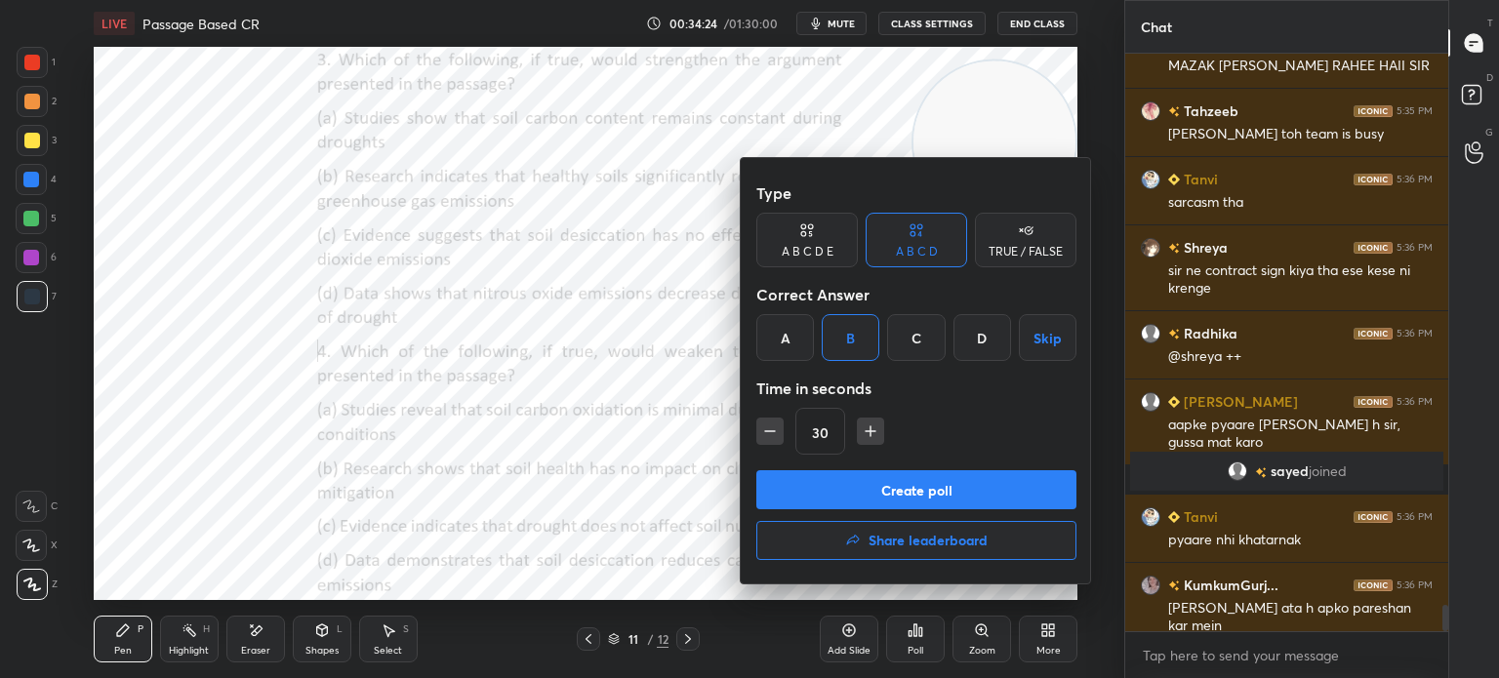
scroll to position [12280, 0]
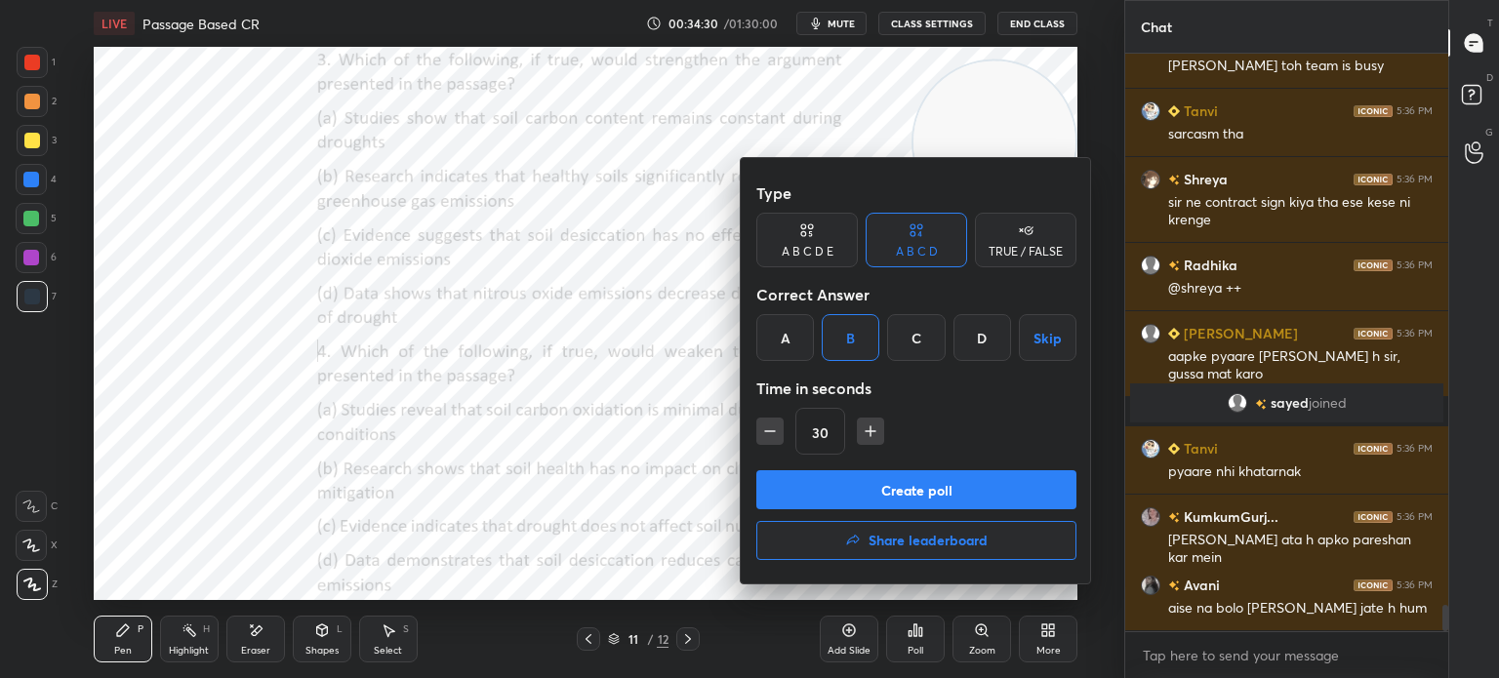
click at [933, 489] on button "Create poll" at bounding box center [916, 489] width 320 height 39
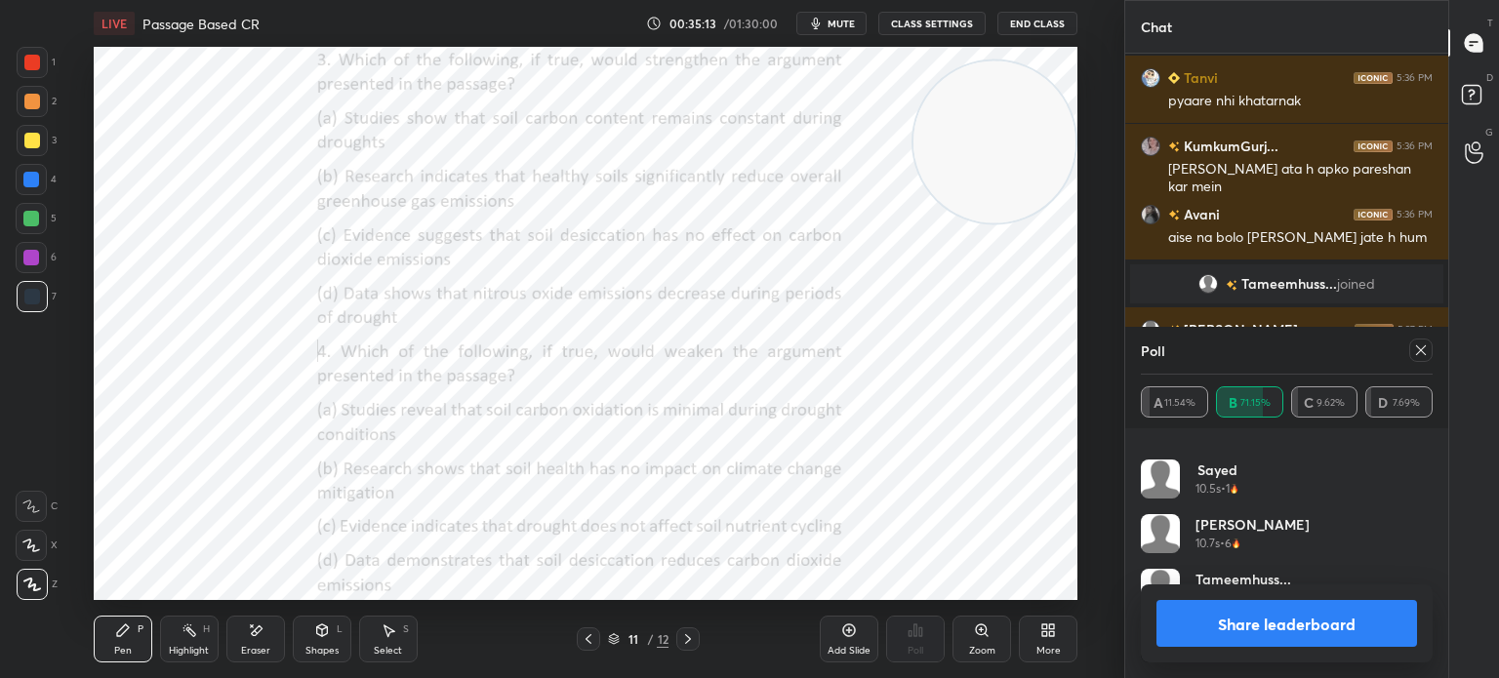
scroll to position [12602, 0]
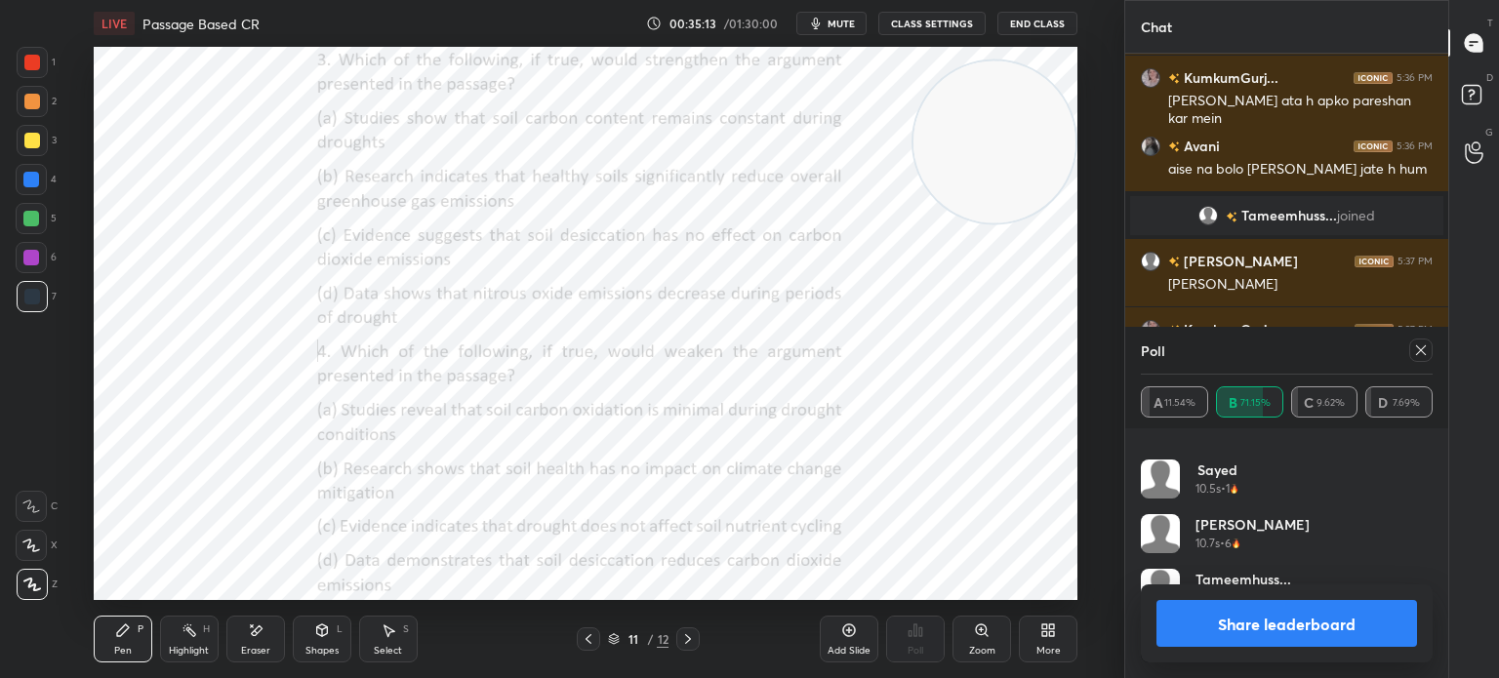
click at [1187, 627] on button "Share leaderboard" at bounding box center [1286, 623] width 261 height 47
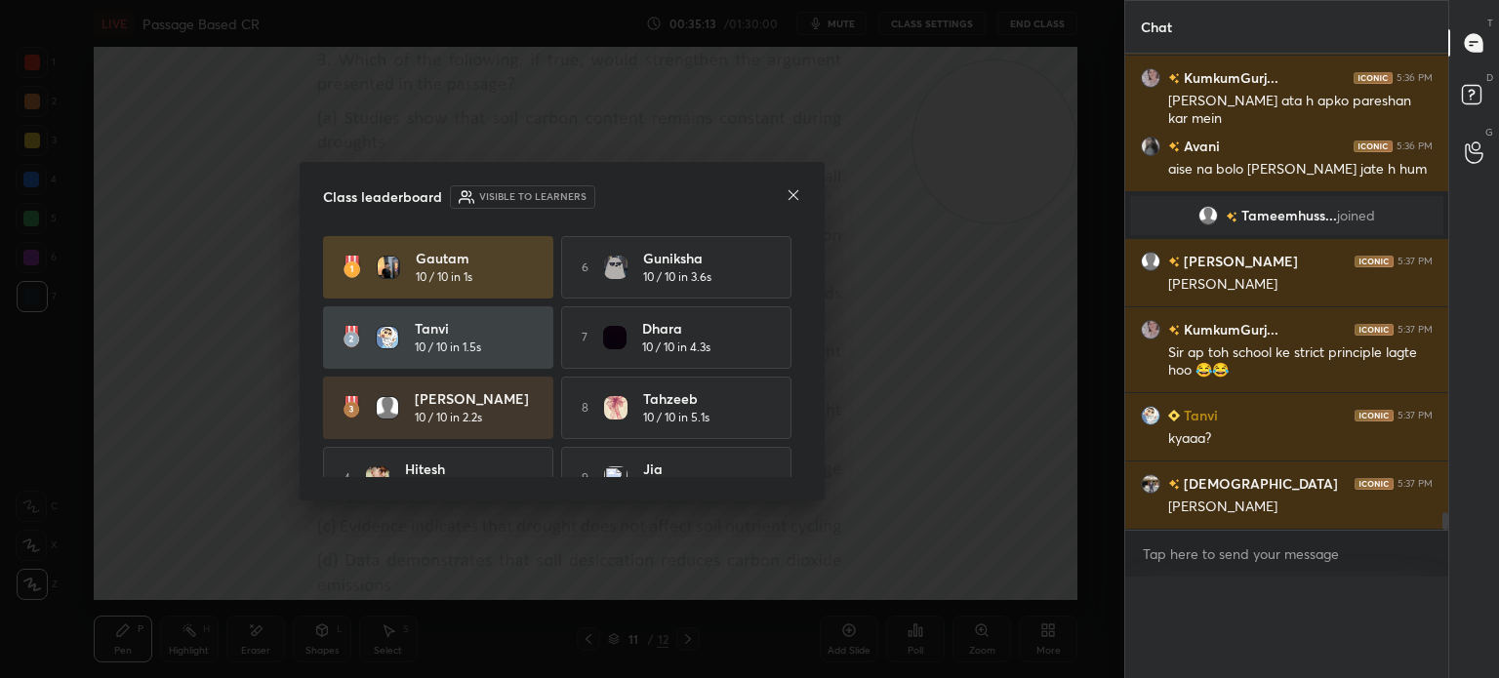
scroll to position [0, 0]
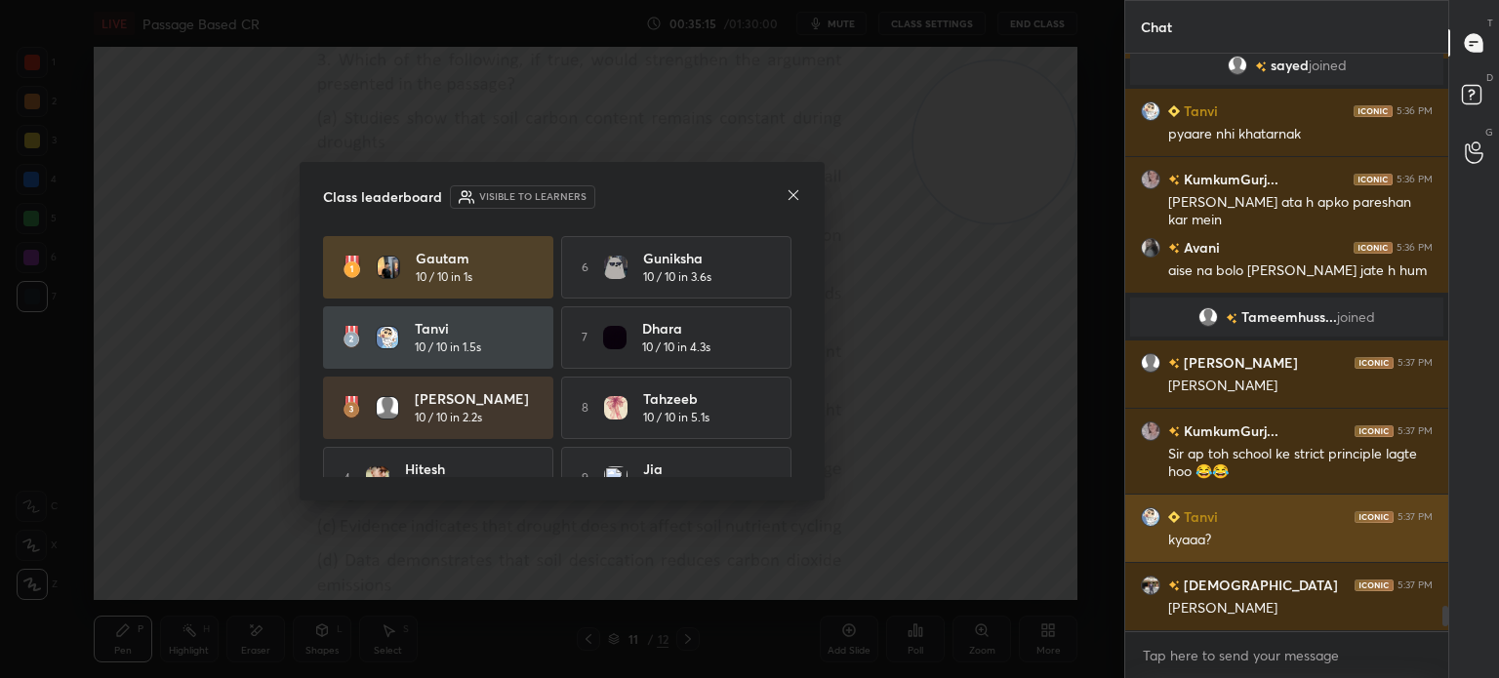
click at [791, 199] on icon at bounding box center [794, 195] width 16 height 16
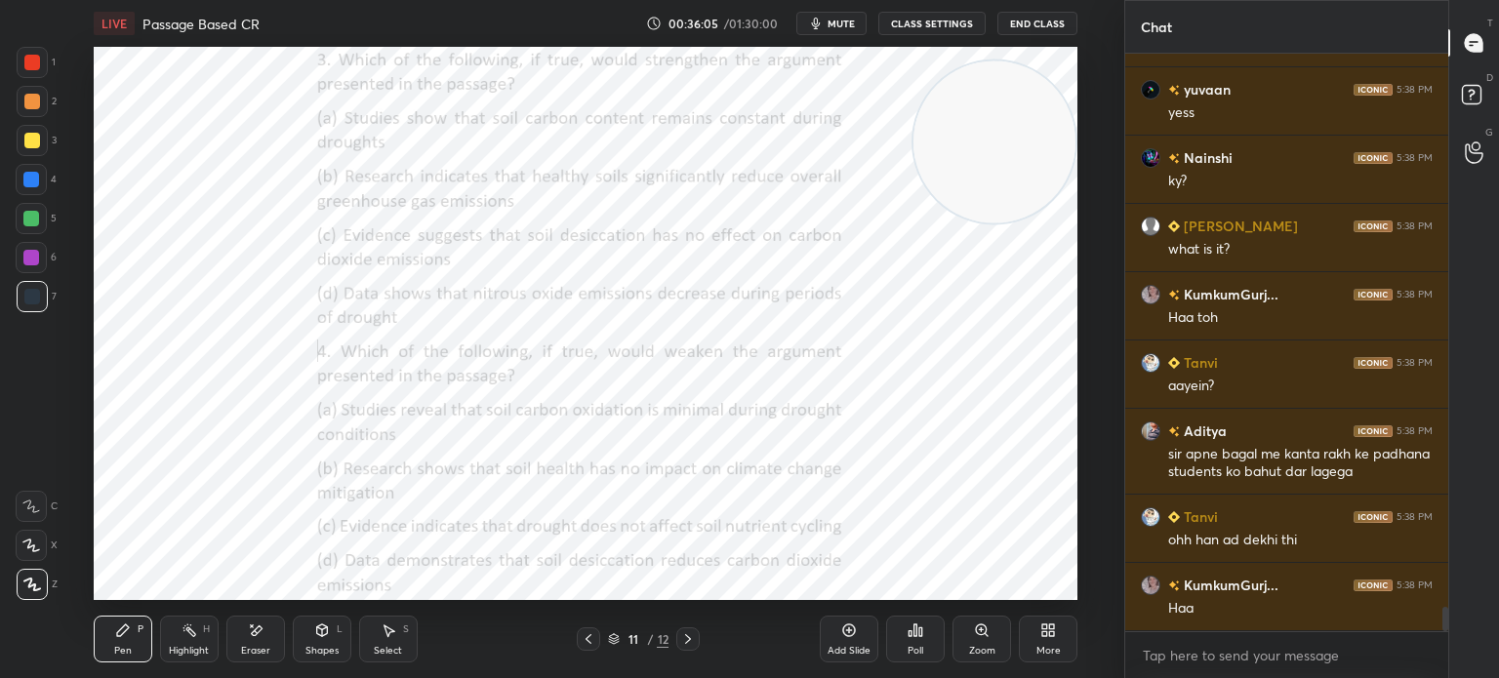
click at [250, 641] on div "Eraser" at bounding box center [255, 639] width 59 height 47
click at [36, 587] on span "Erase all" at bounding box center [31, 585] width 29 height 14
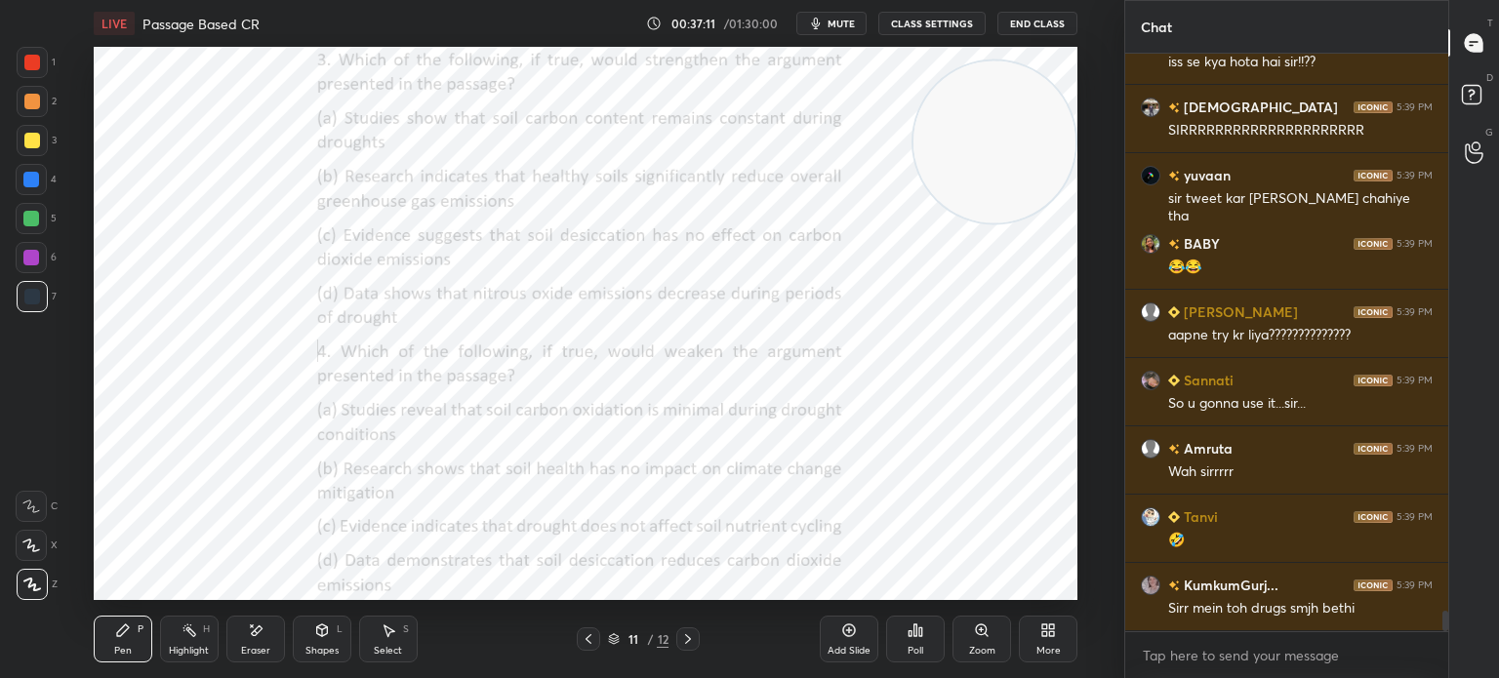
scroll to position [15511, 0]
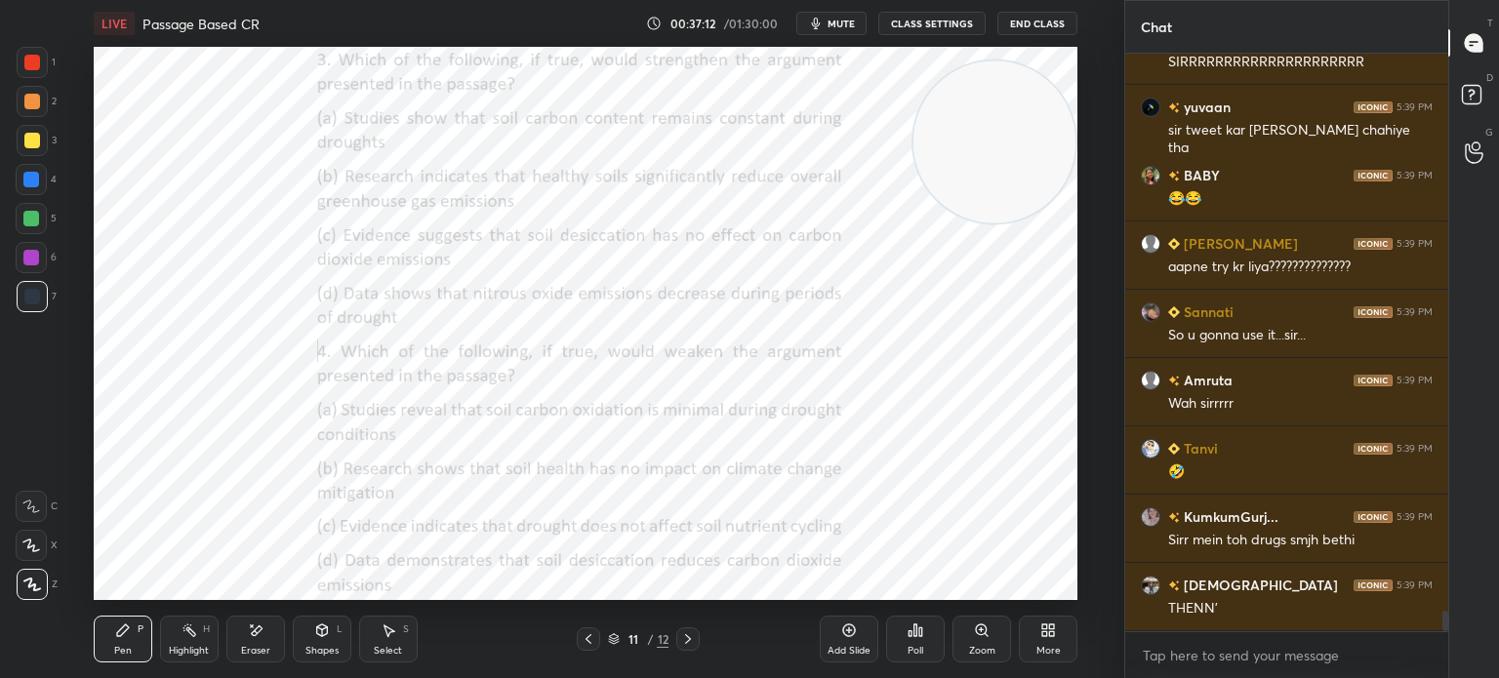
click at [259, 647] on div "Eraser" at bounding box center [255, 651] width 29 height 10
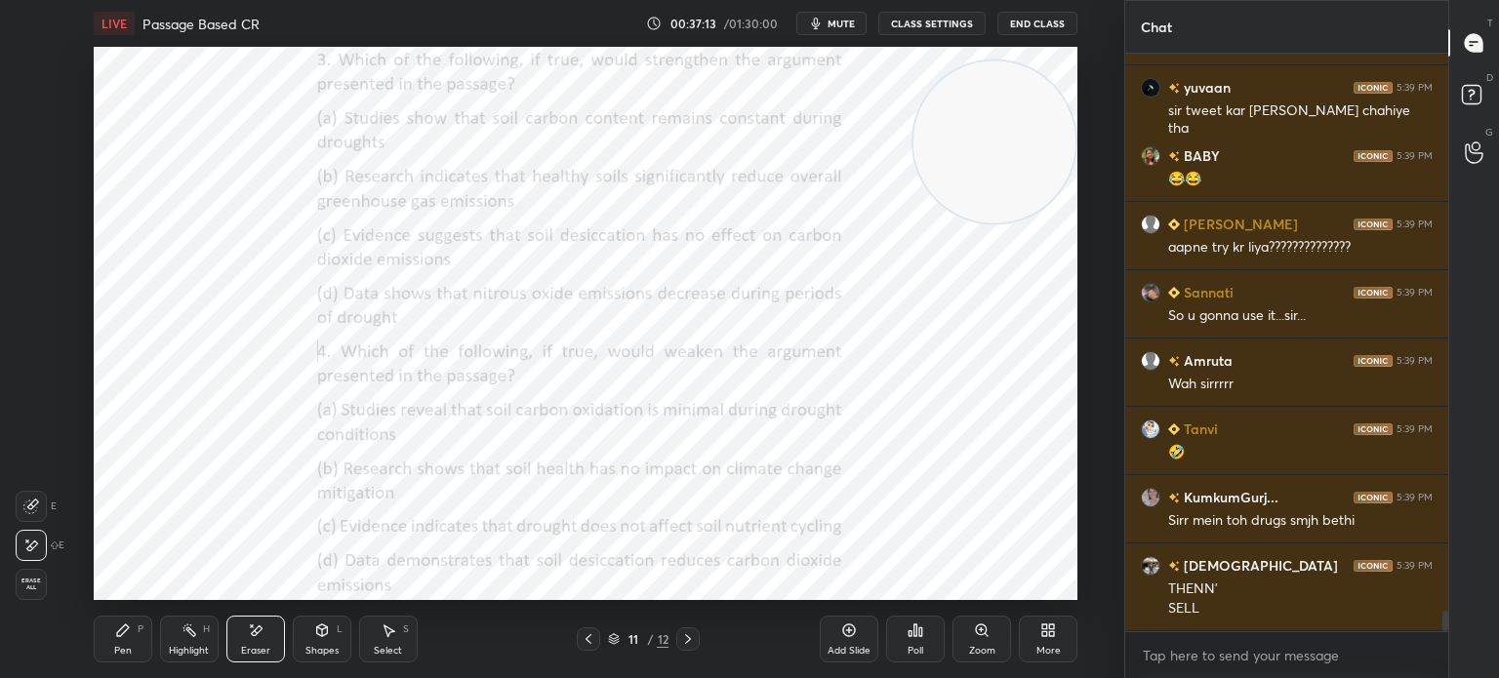
click at [29, 585] on span "Erase all" at bounding box center [31, 585] width 29 height 14
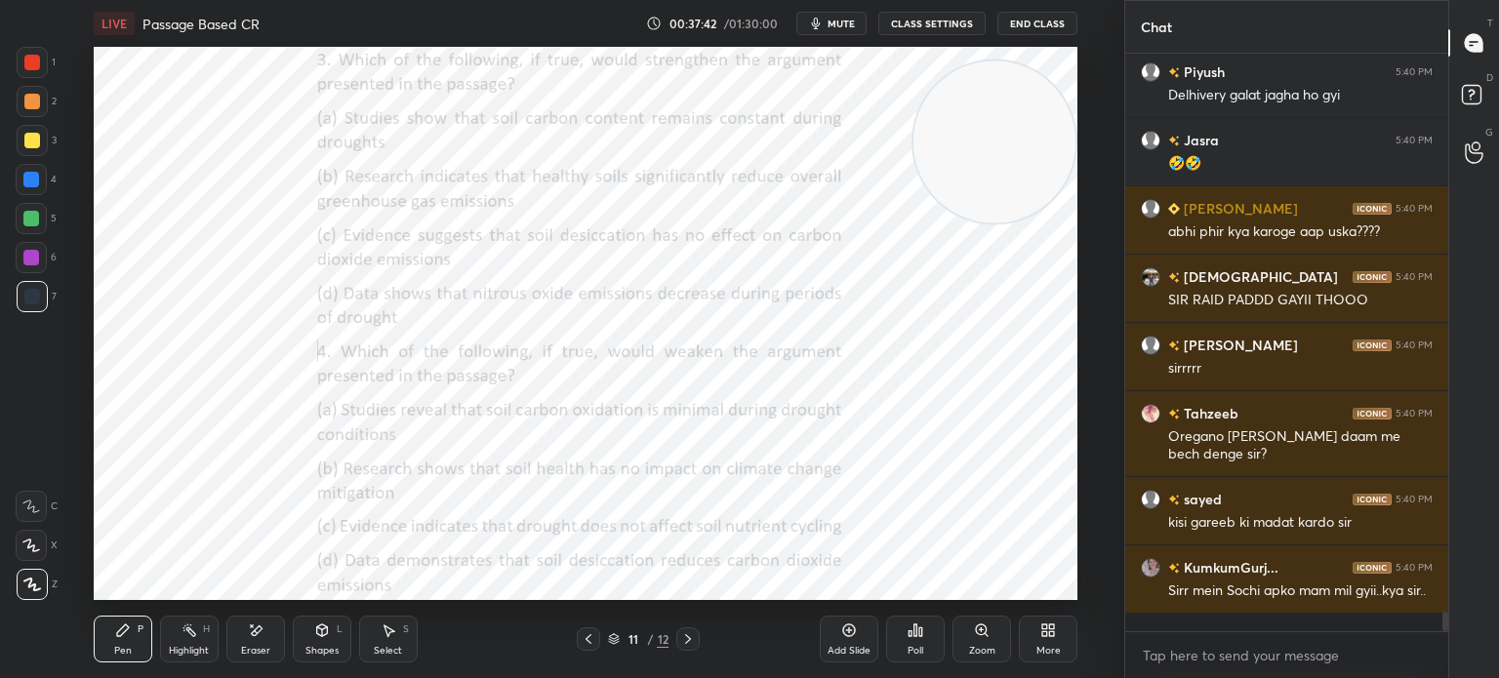
scroll to position [16727, 0]
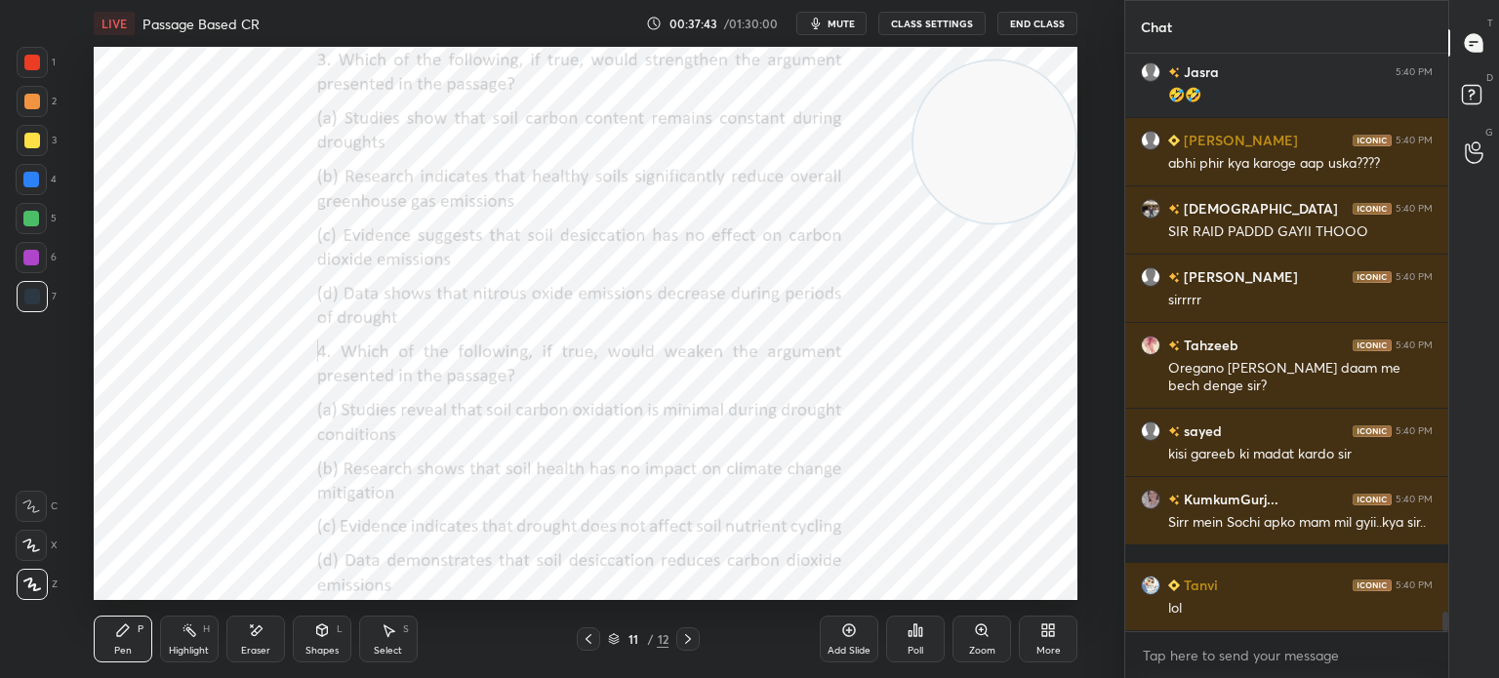
click at [249, 636] on icon at bounding box center [256, 631] width 16 height 17
click at [31, 587] on span "Erase all" at bounding box center [31, 585] width 29 height 14
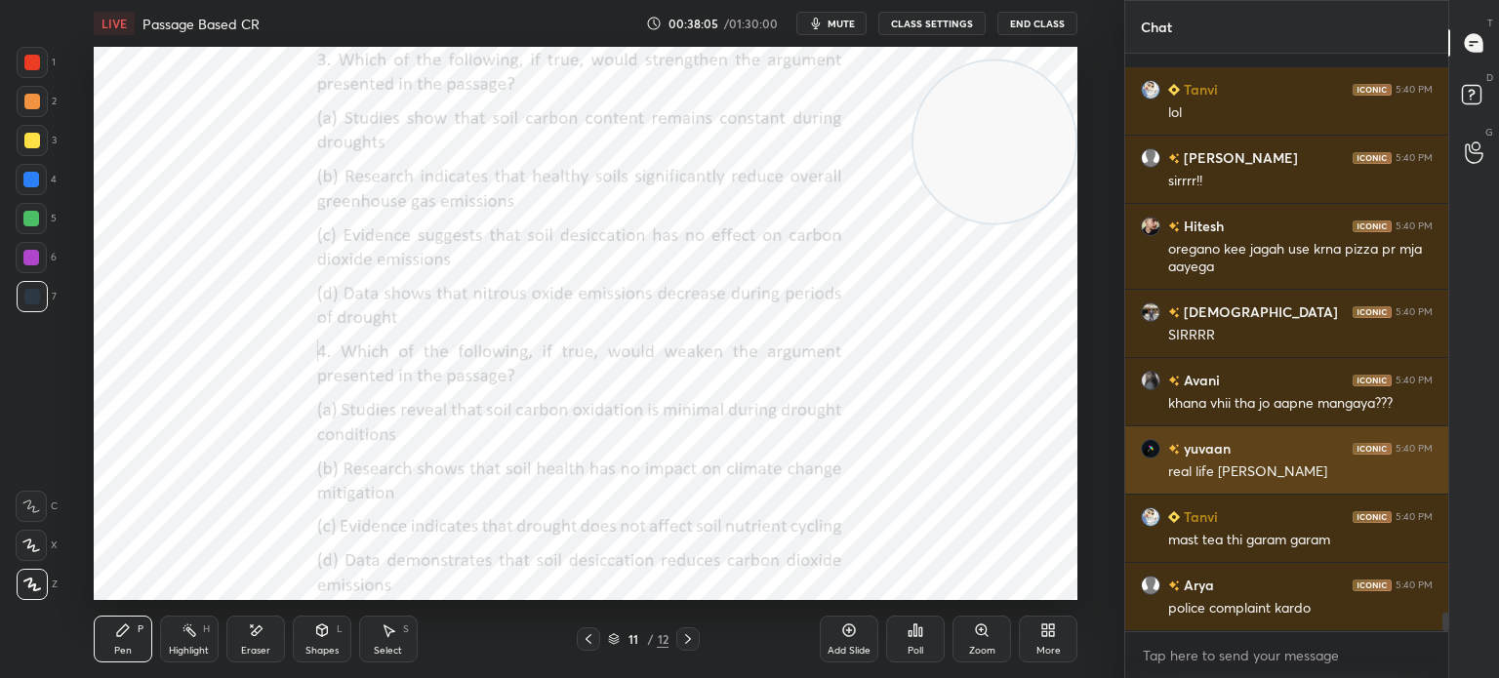
scroll to position [17291, 0]
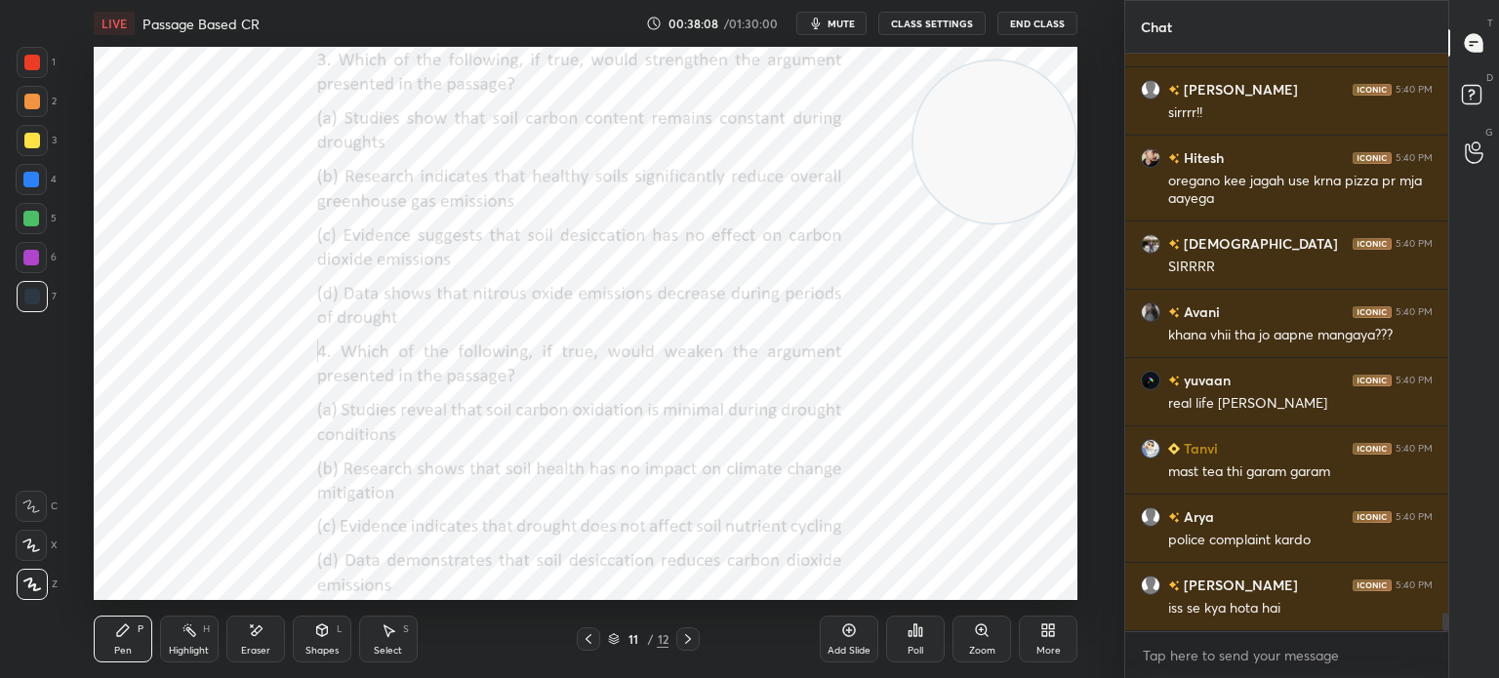
click at [261, 647] on div "Eraser" at bounding box center [255, 651] width 29 height 10
click at [26, 588] on span "Erase all" at bounding box center [31, 585] width 29 height 14
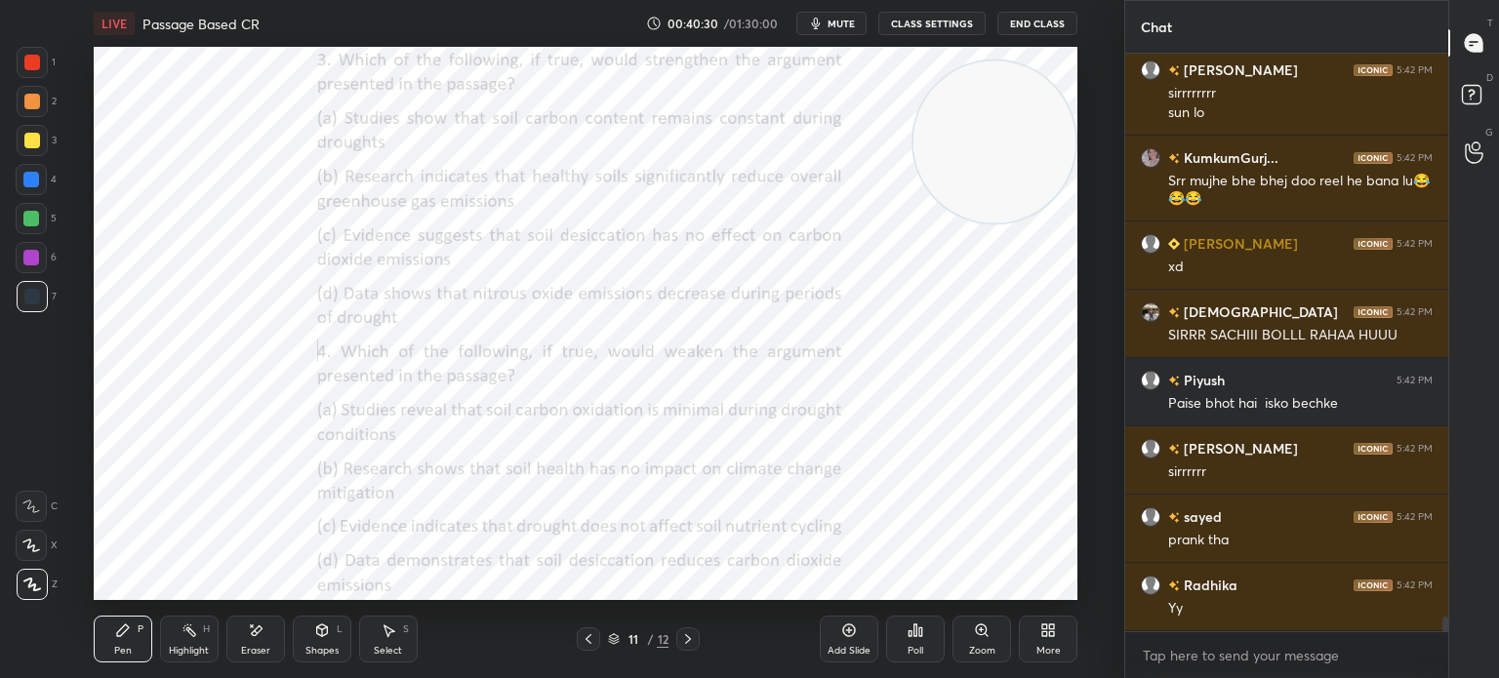
scroll to position [21983, 0]
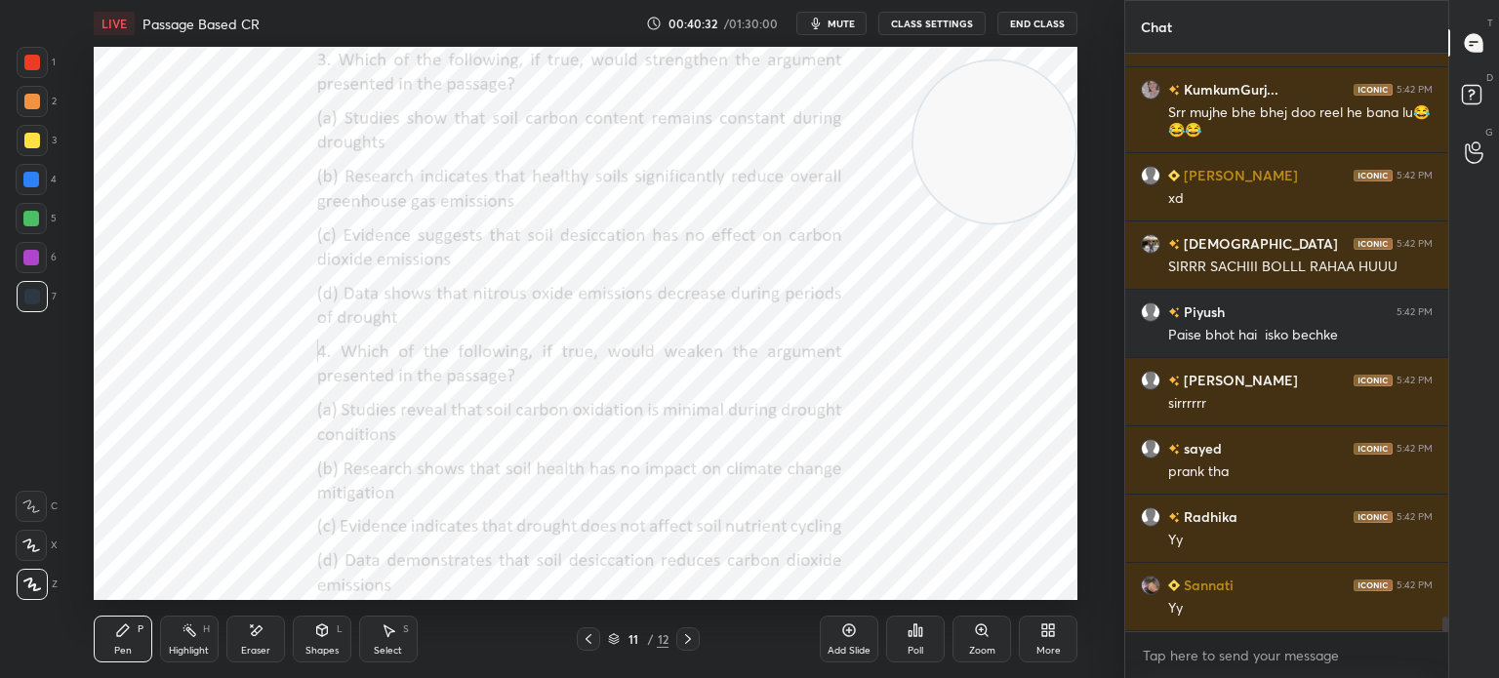
click at [904, 639] on div "Poll" at bounding box center [915, 639] width 59 height 47
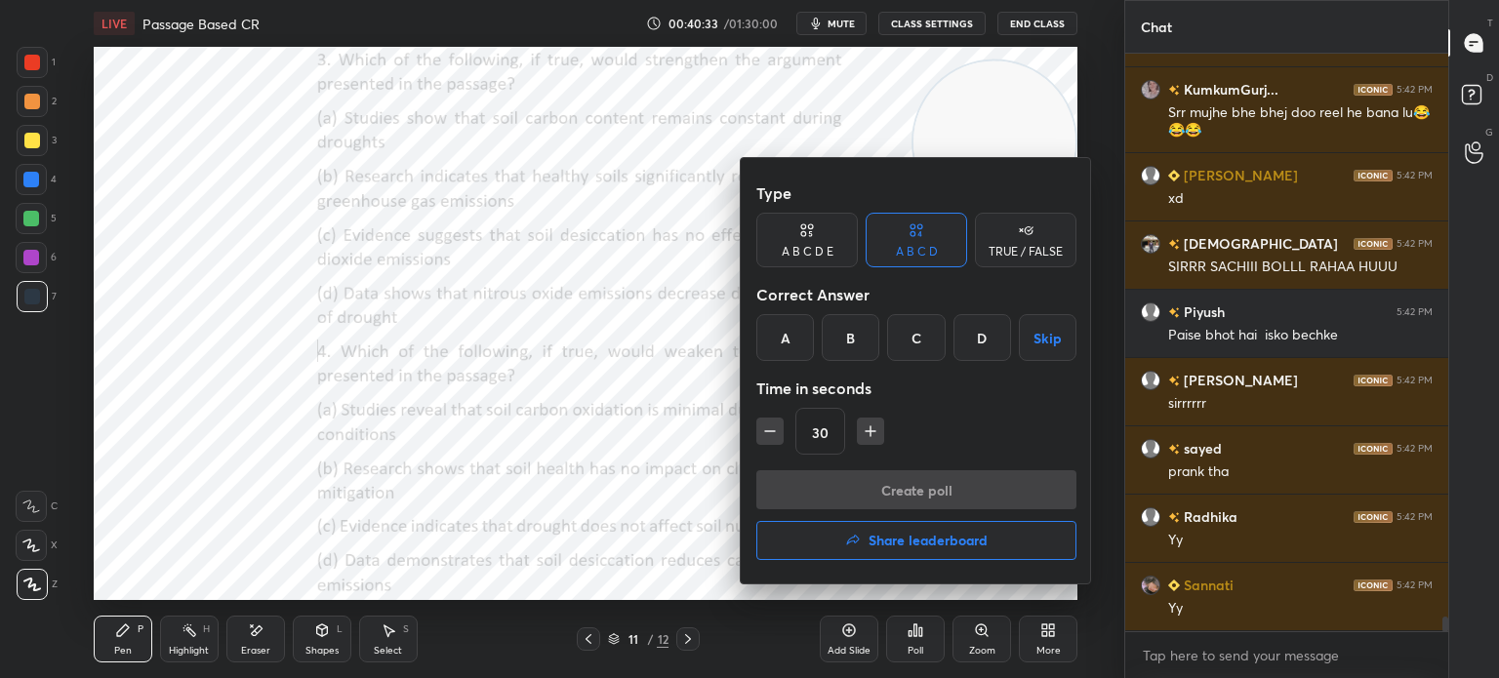
scroll to position [22051, 0]
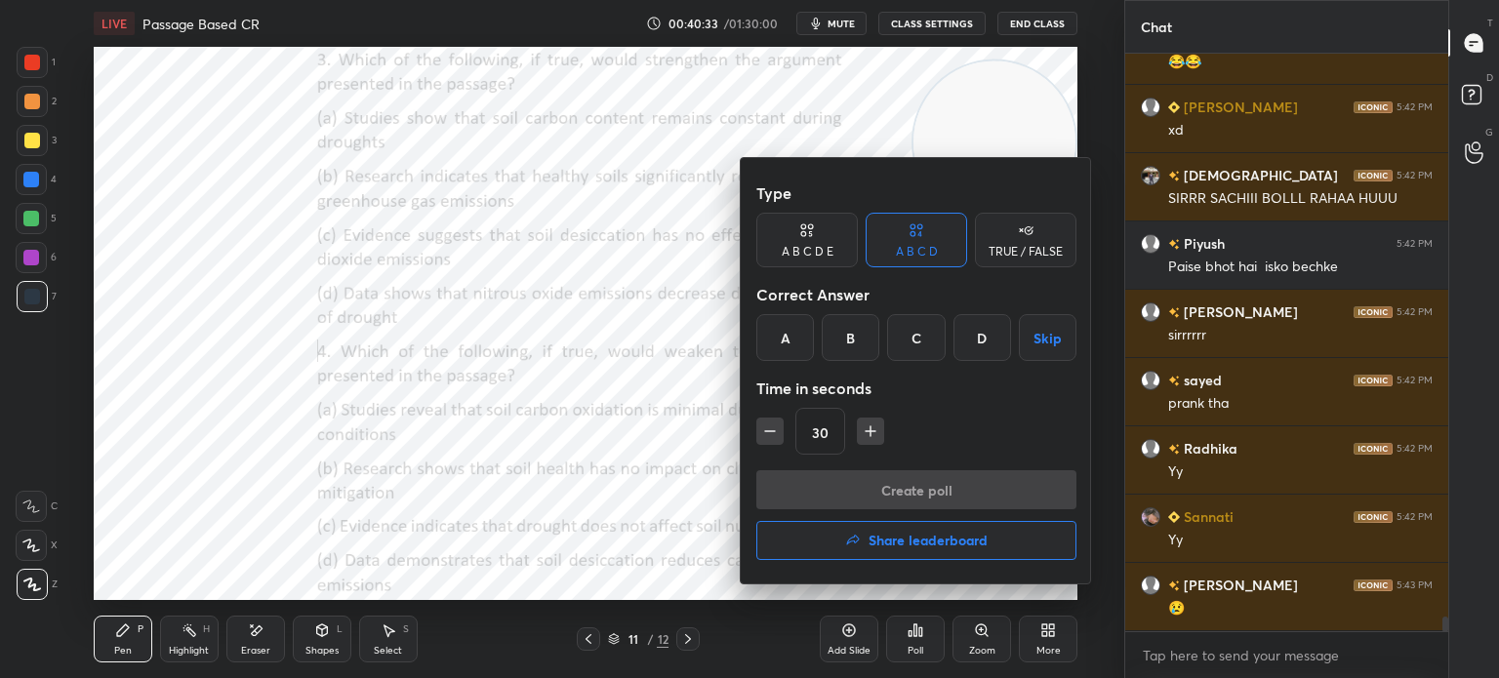
click at [988, 342] on div "D" at bounding box center [982, 337] width 58 height 47
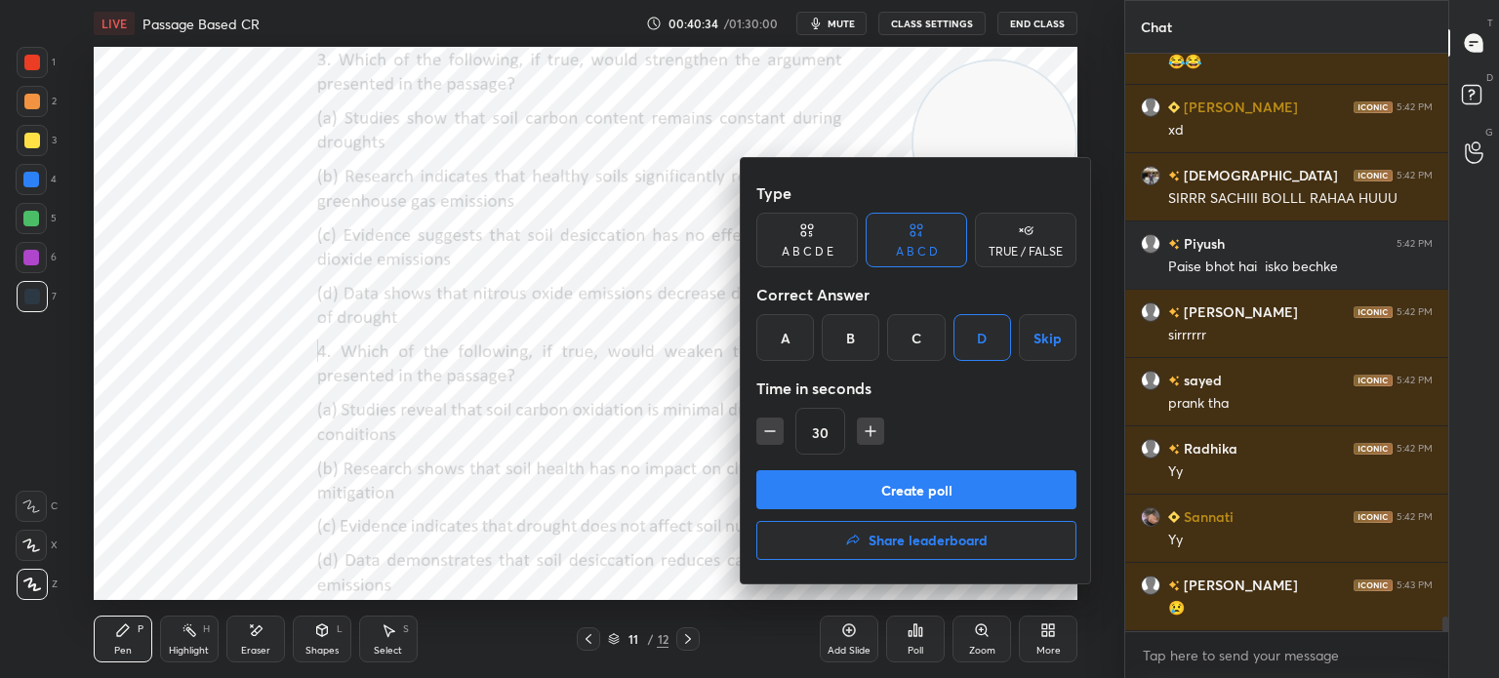
click at [894, 479] on button "Create poll" at bounding box center [916, 489] width 320 height 39
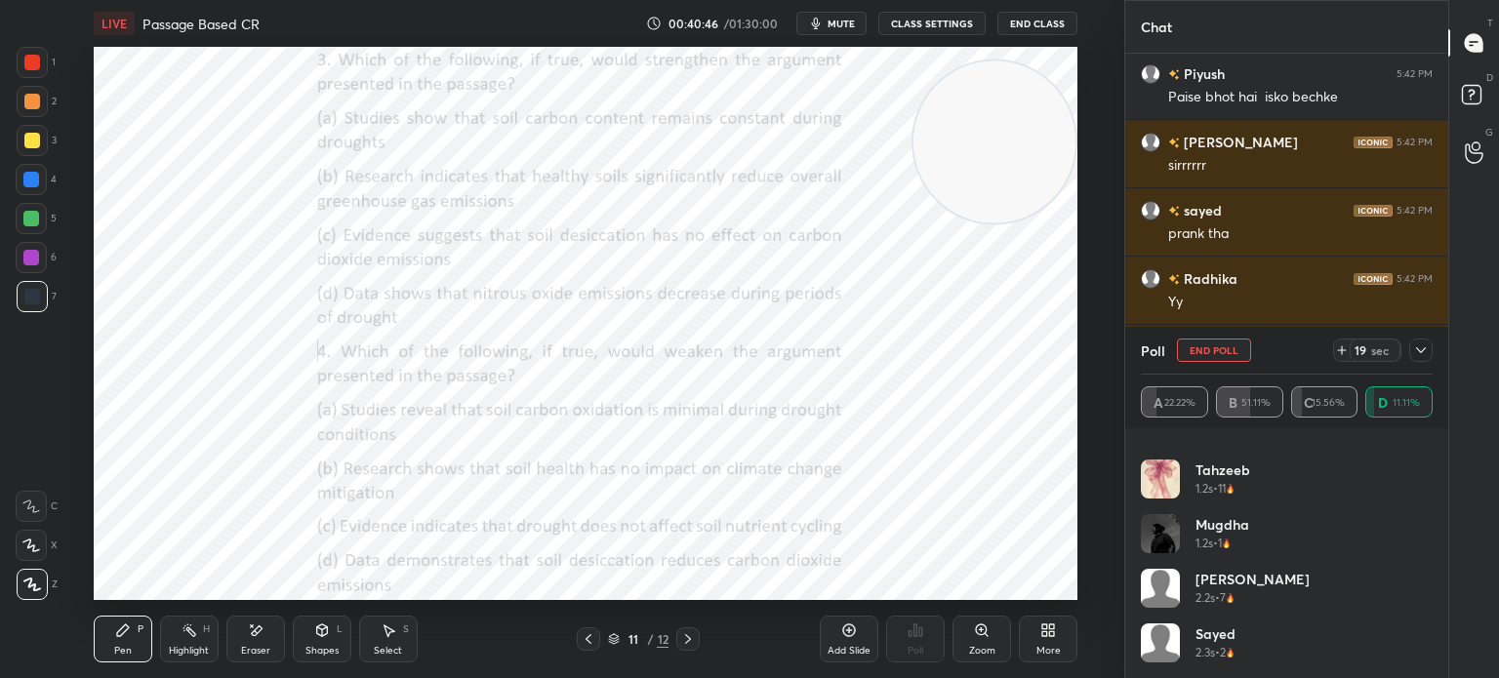
scroll to position [22375, 0]
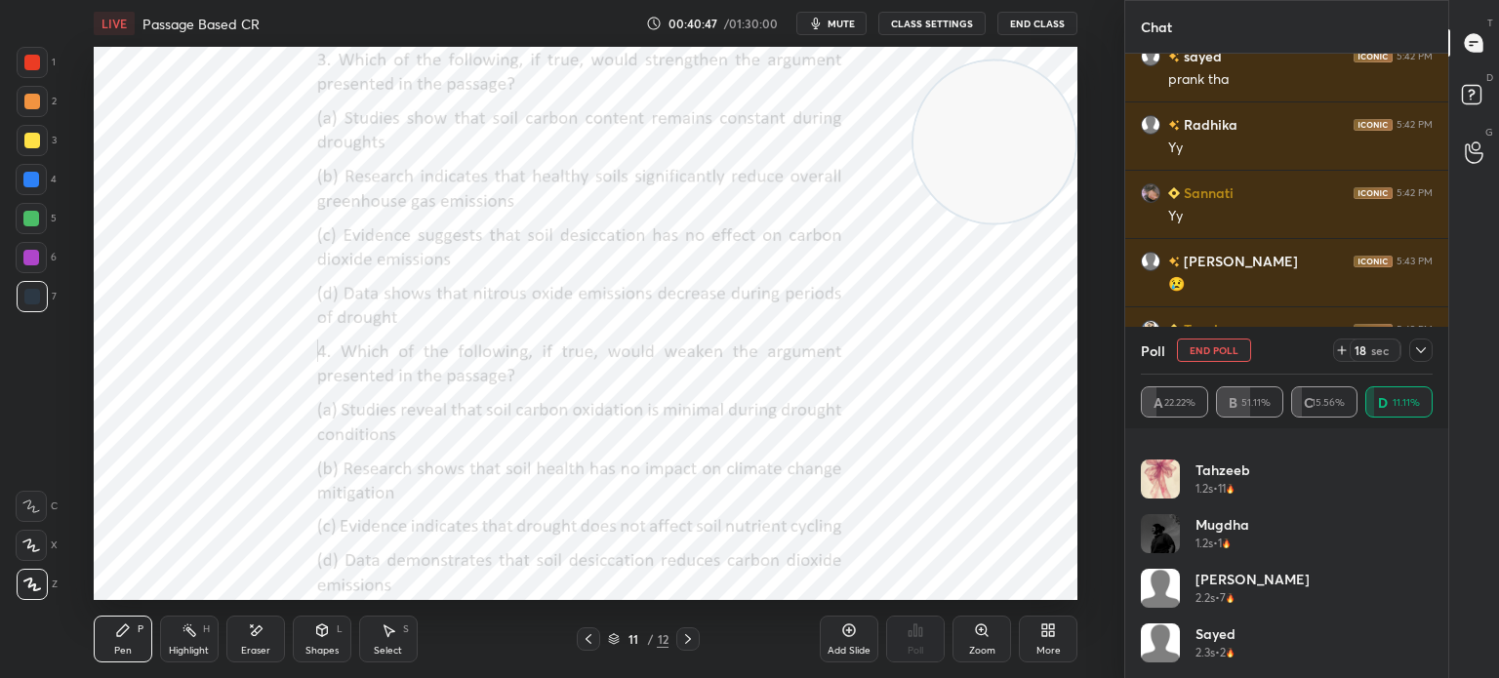
click at [1419, 353] on icon at bounding box center [1421, 351] width 16 height 16
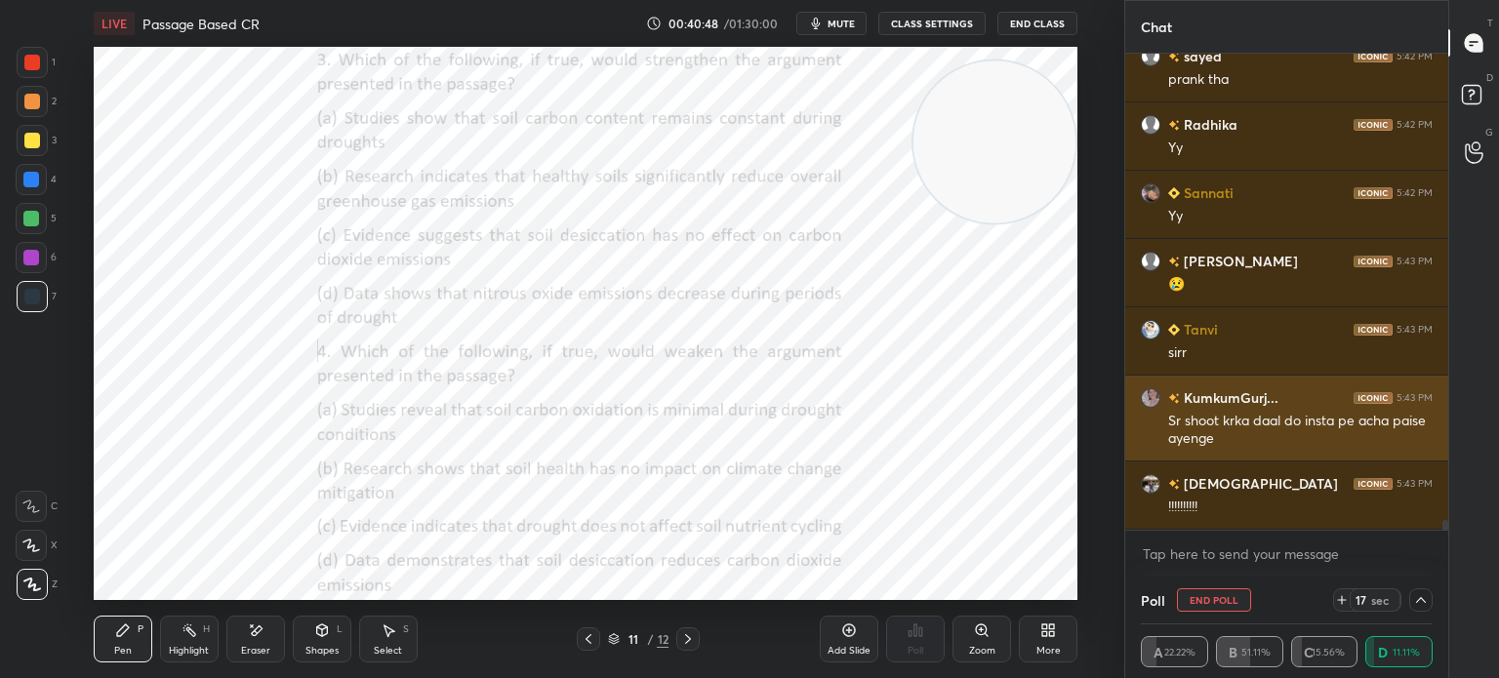
scroll to position [22443, 0]
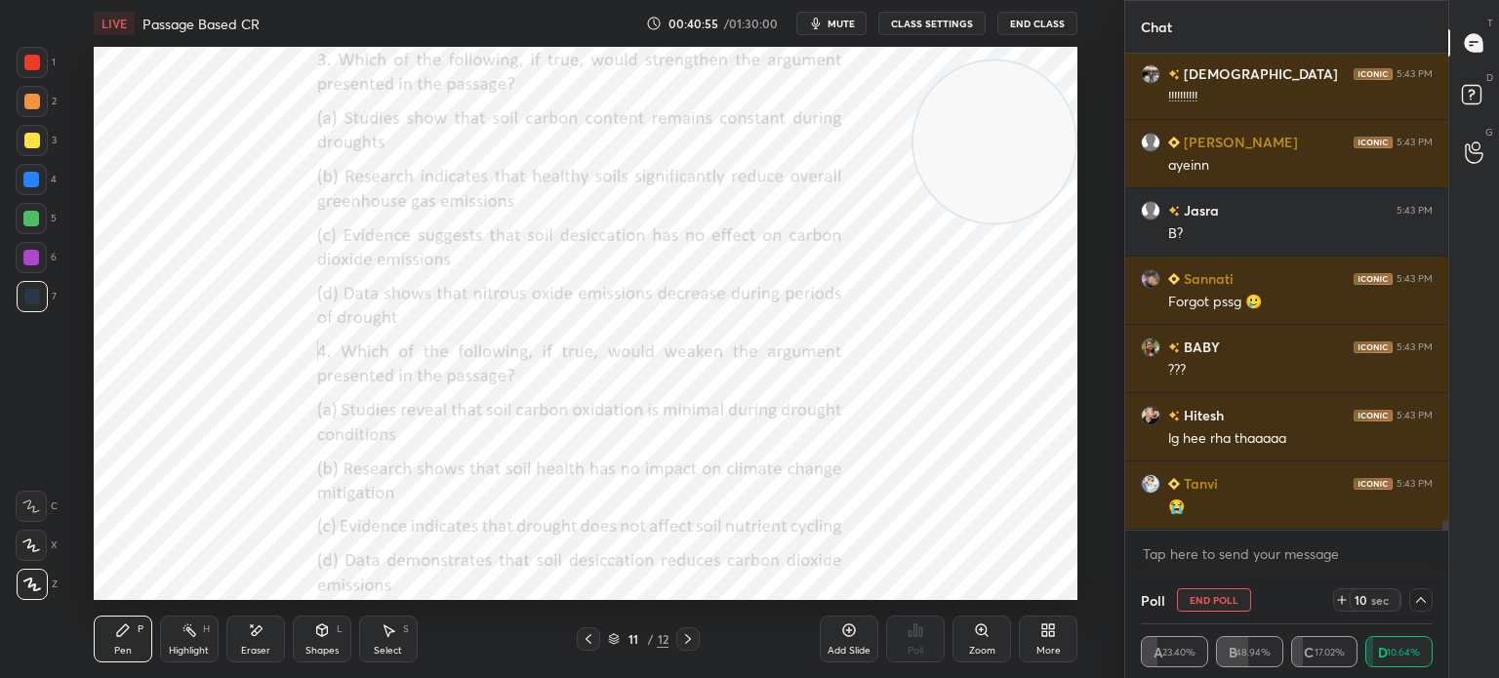
click at [1415, 606] on icon at bounding box center [1421, 600] width 16 height 16
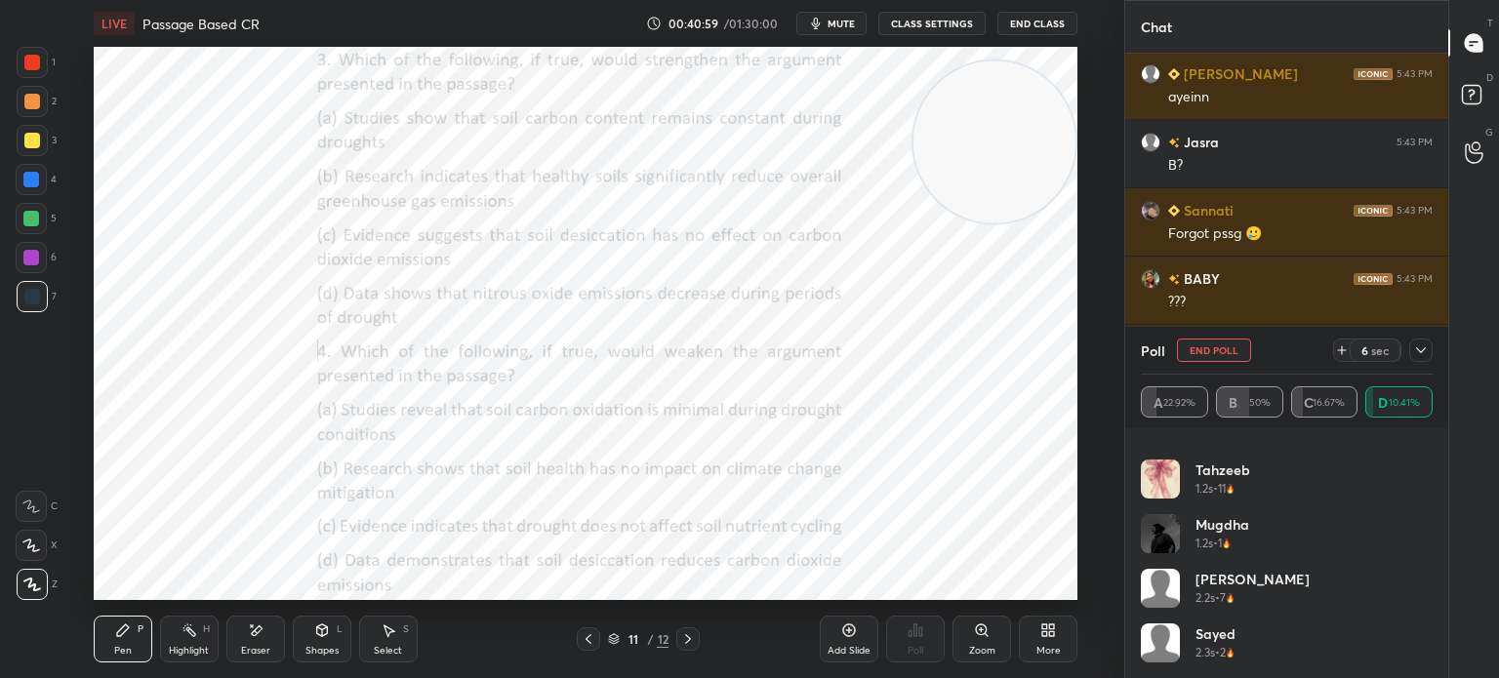
click at [1417, 353] on icon at bounding box center [1421, 351] width 16 height 16
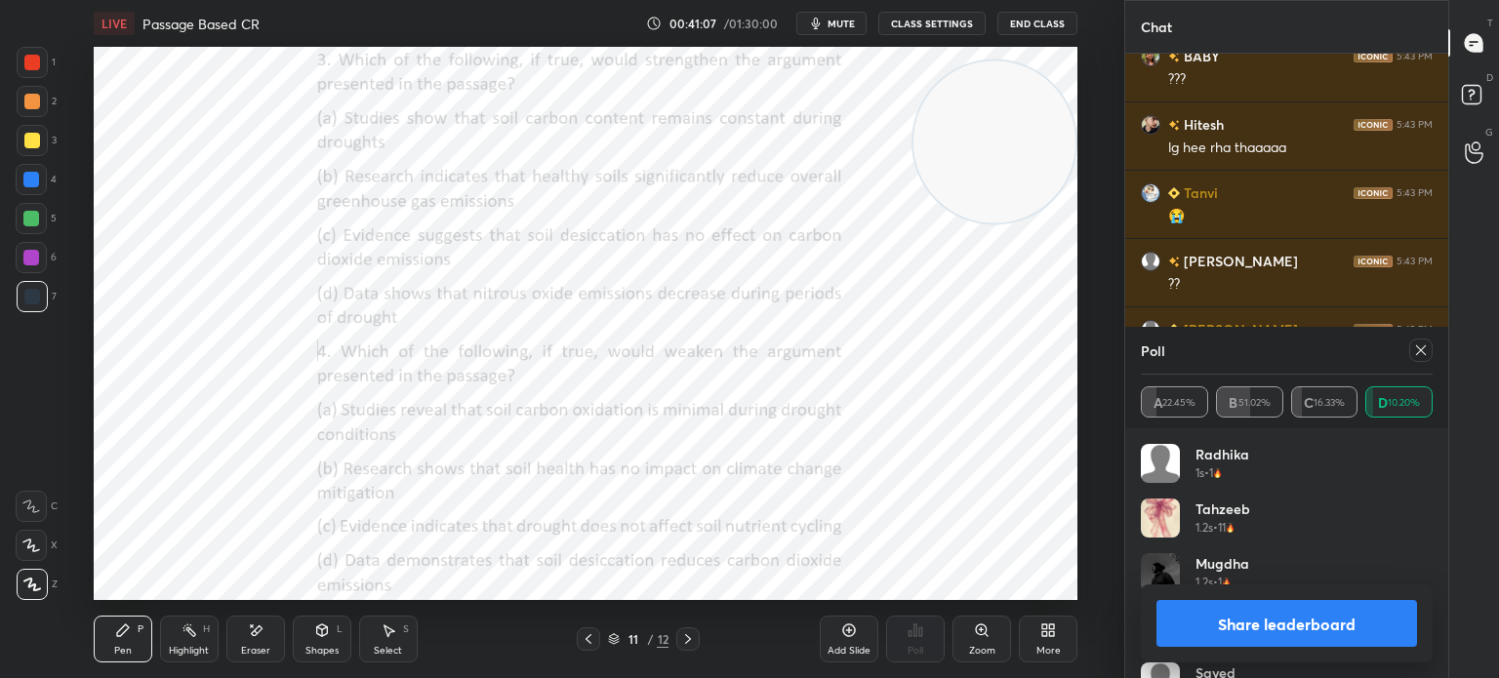
click at [1418, 355] on icon at bounding box center [1421, 351] width 16 height 16
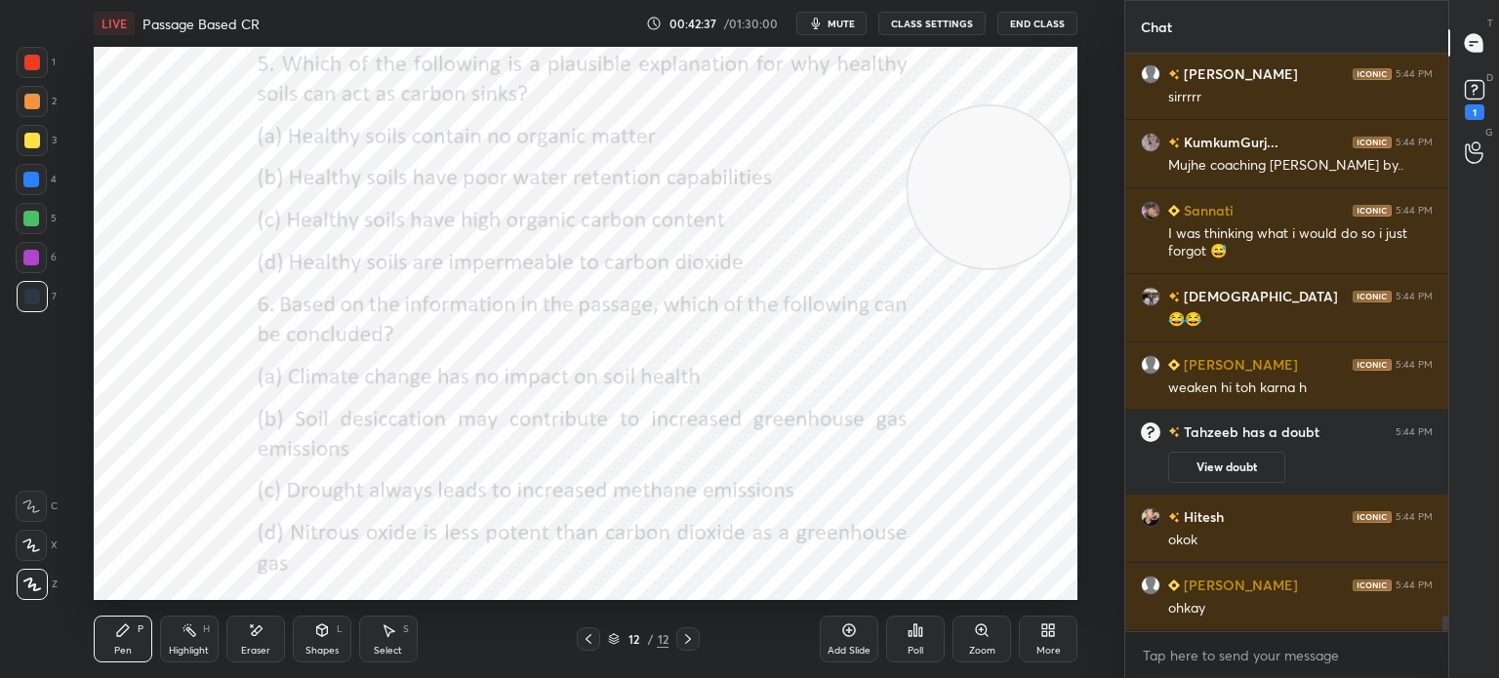
scroll to position [20659, 0]
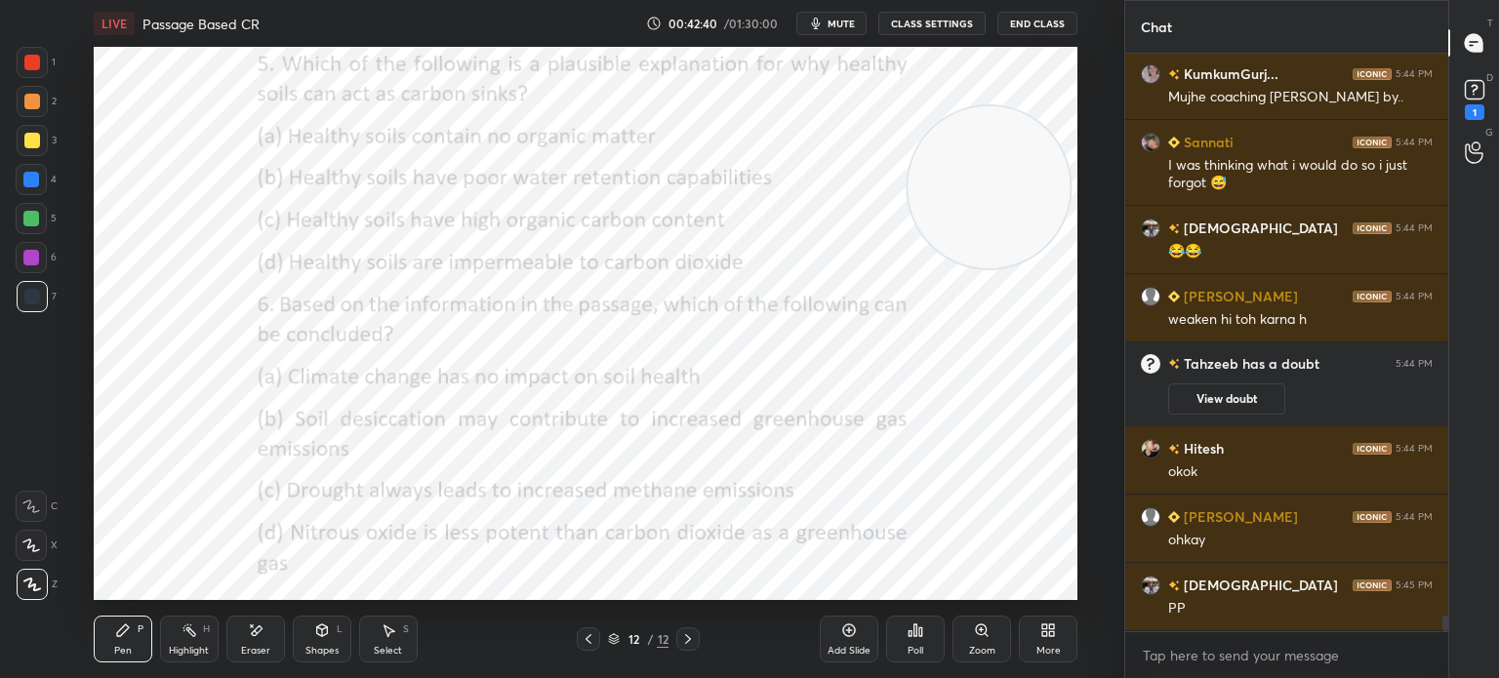
click at [907, 640] on div "Poll" at bounding box center [915, 639] width 59 height 47
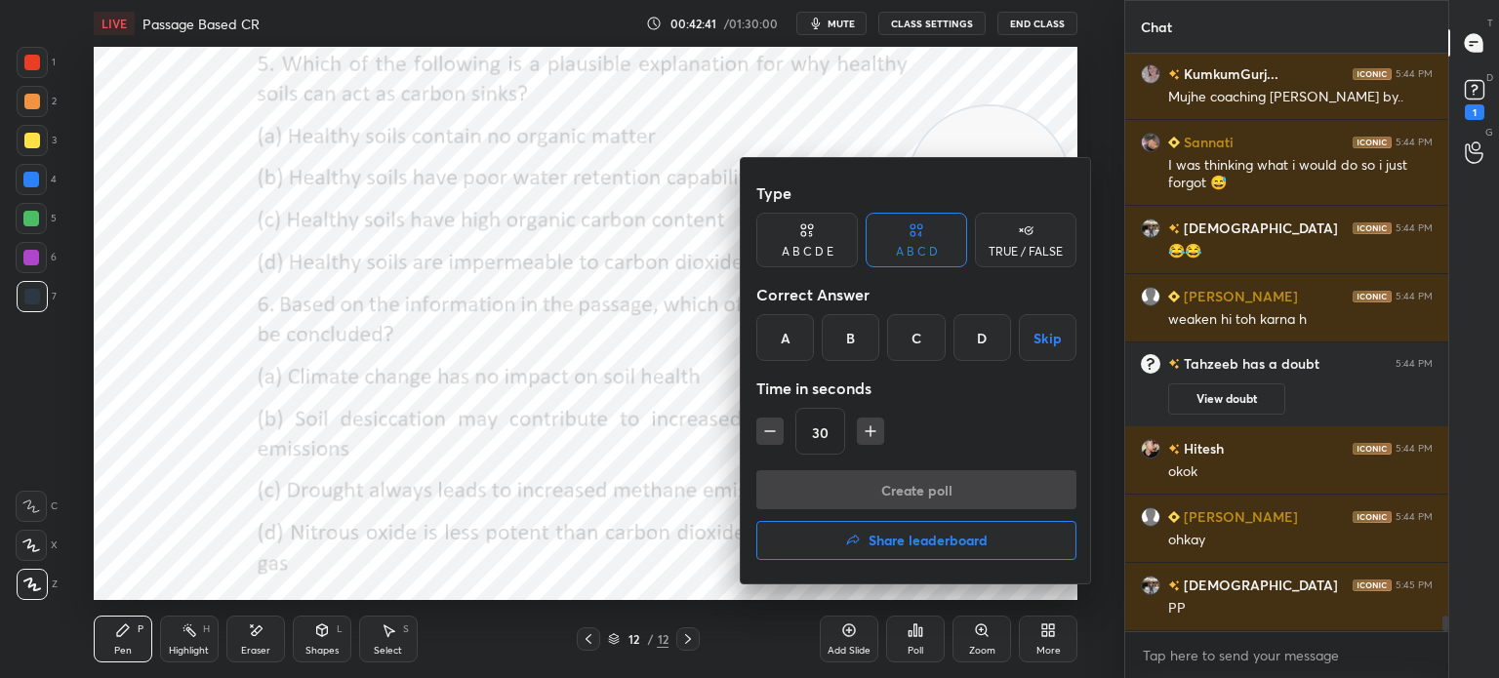
click at [910, 333] on div "C" at bounding box center [916, 337] width 58 height 47
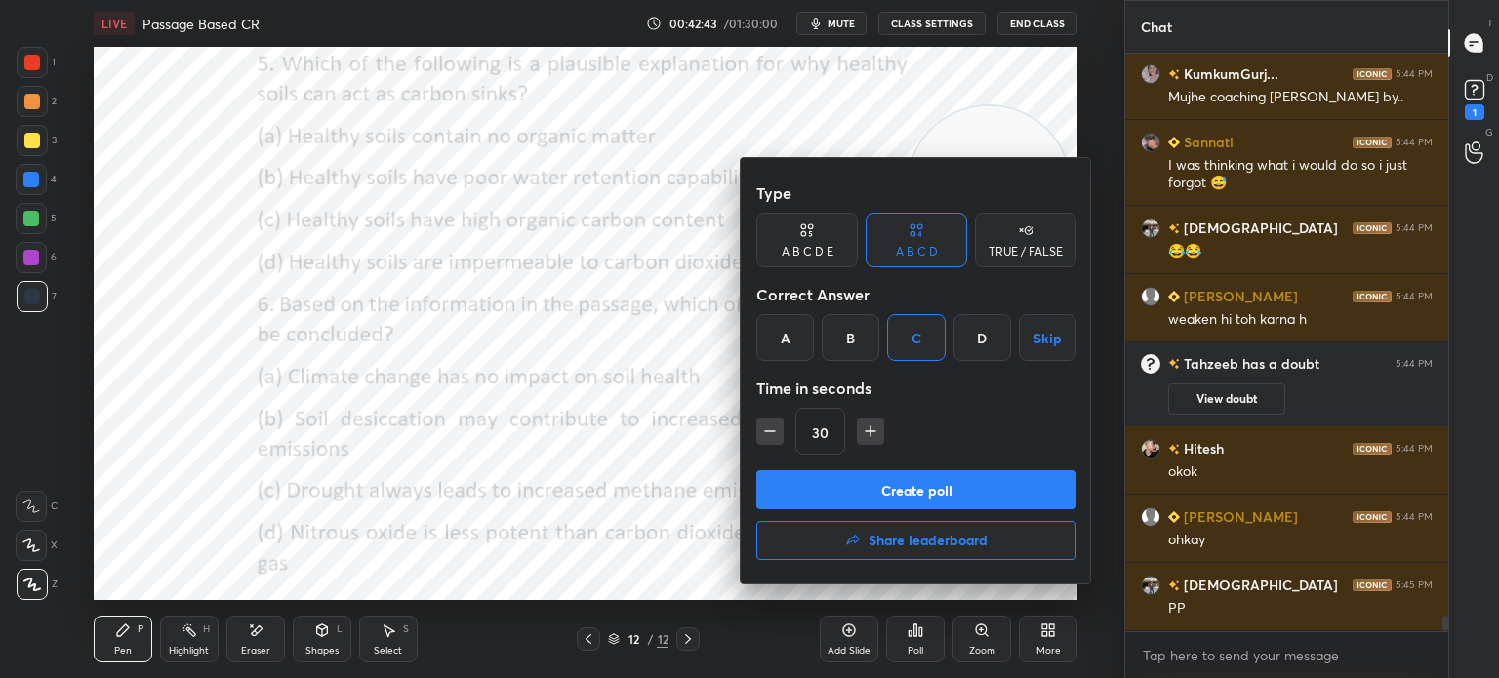
click at [834, 481] on button "Create poll" at bounding box center [916, 489] width 320 height 39
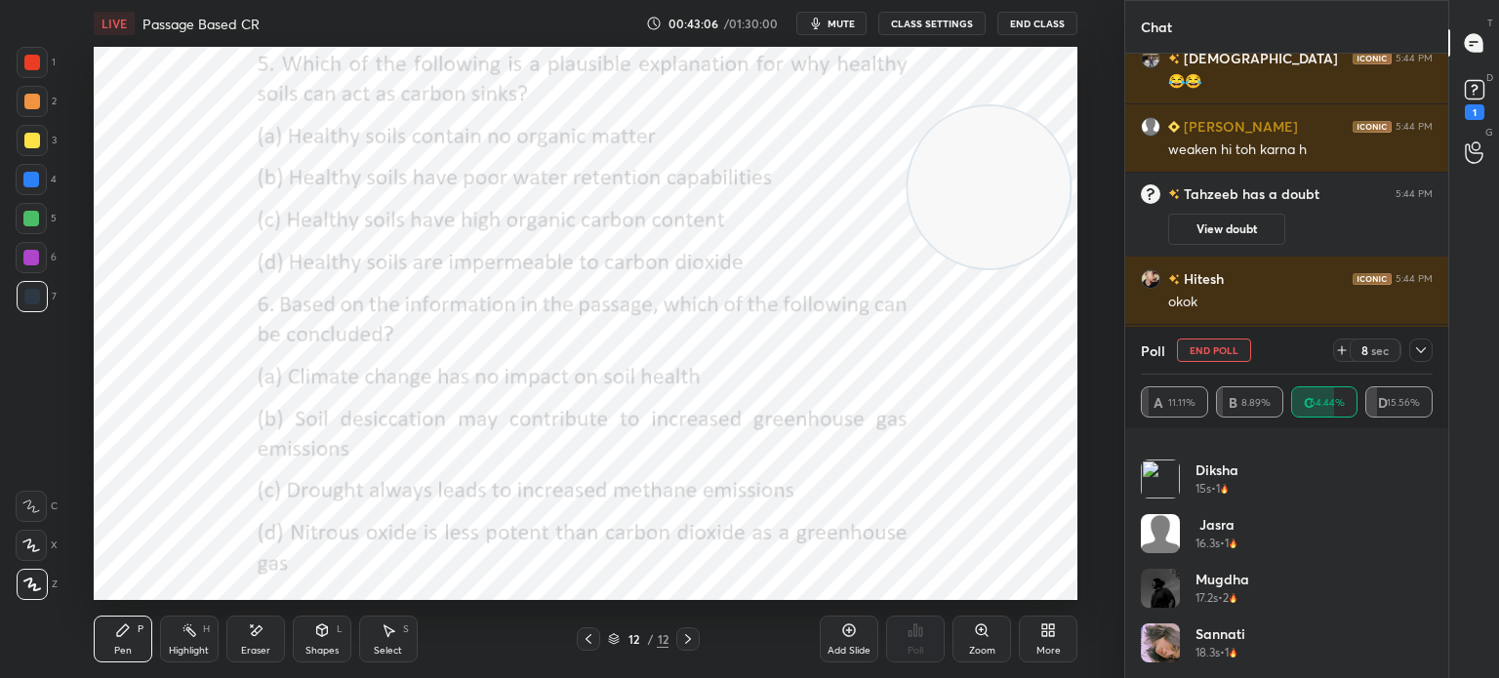
scroll to position [1405, 0]
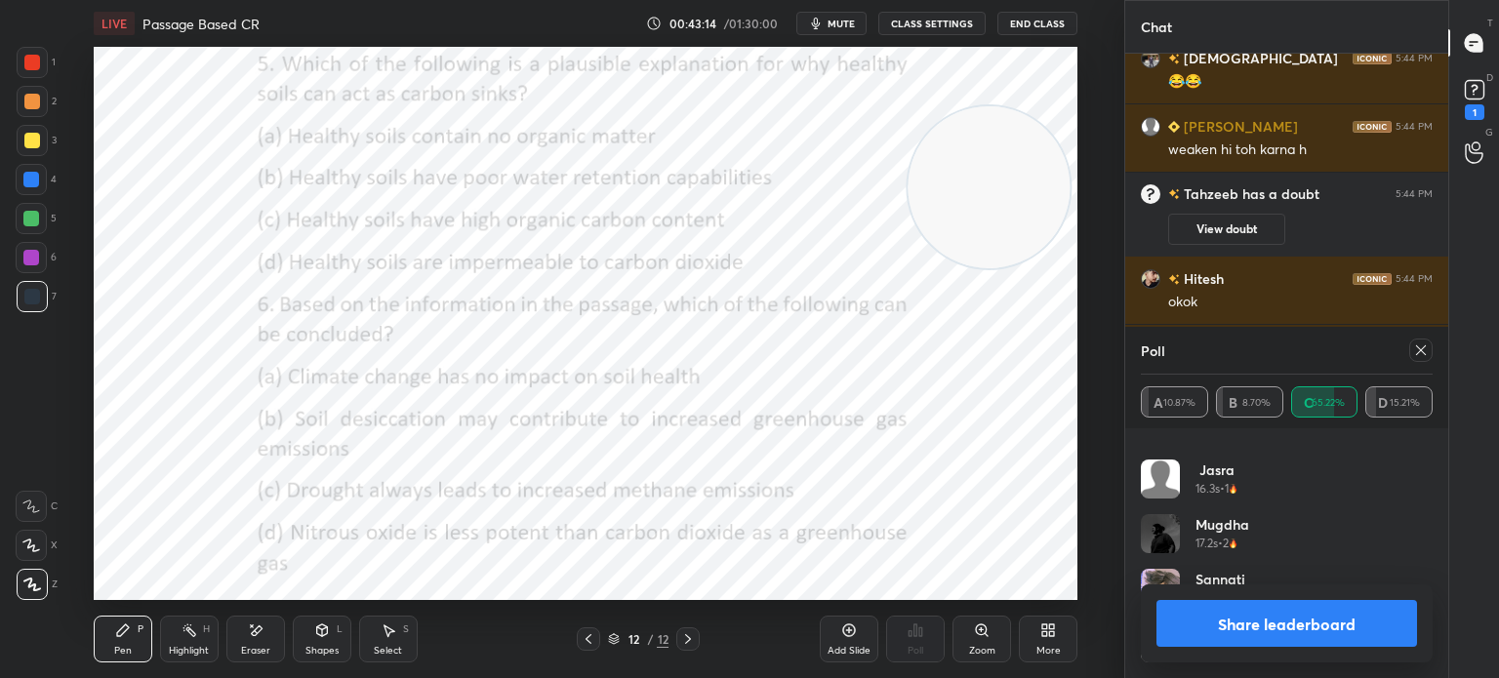
click at [1417, 354] on icon at bounding box center [1421, 350] width 10 height 10
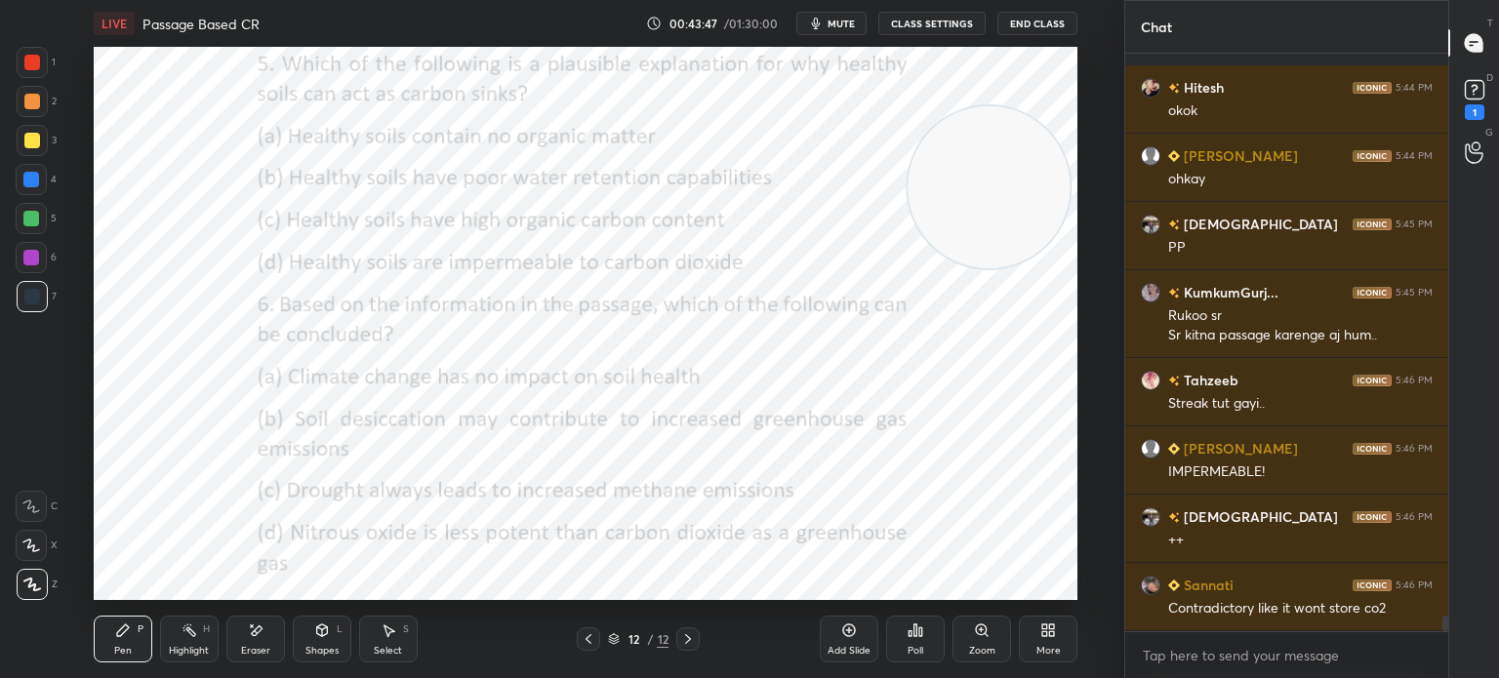
scroll to position [21089, 0]
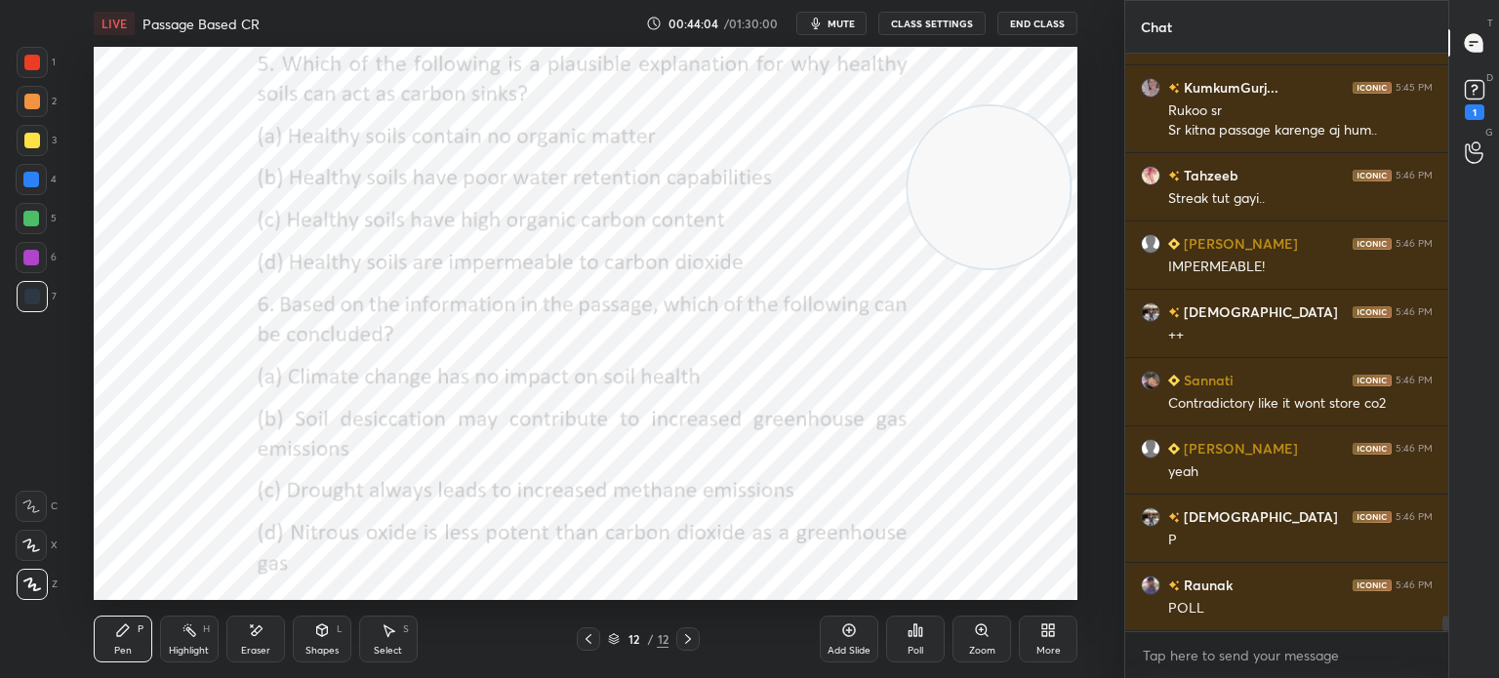
click at [905, 636] on div "Poll" at bounding box center [915, 639] width 59 height 47
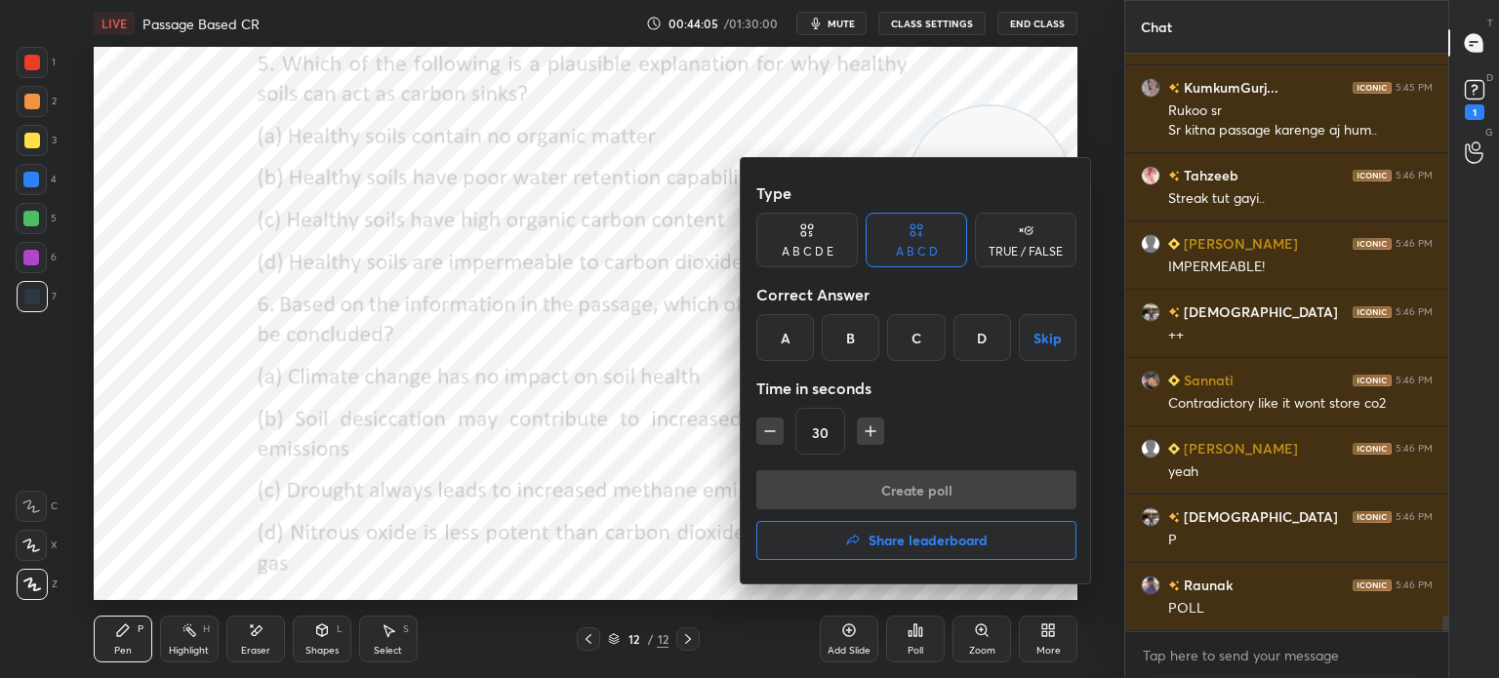
click at [848, 338] on div "B" at bounding box center [851, 337] width 58 height 47
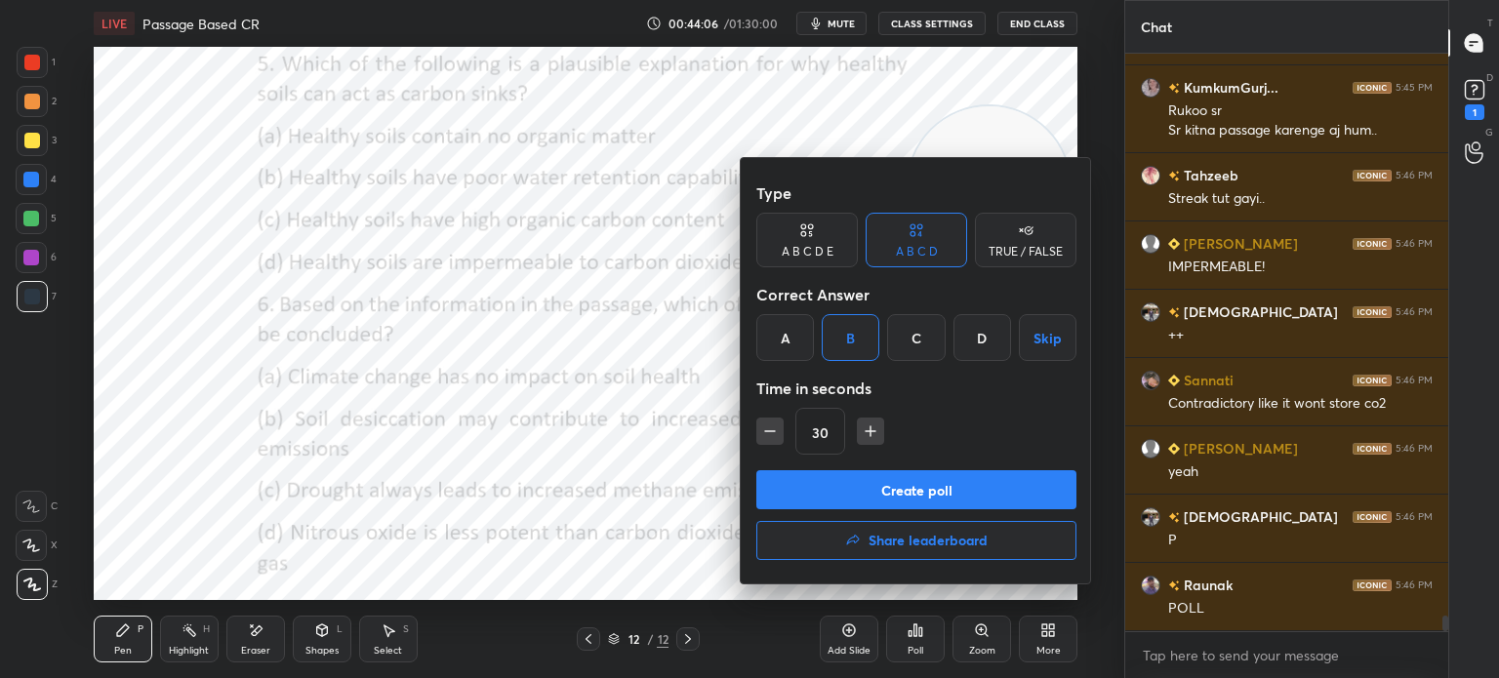
click at [822, 475] on button "Create poll" at bounding box center [916, 489] width 320 height 39
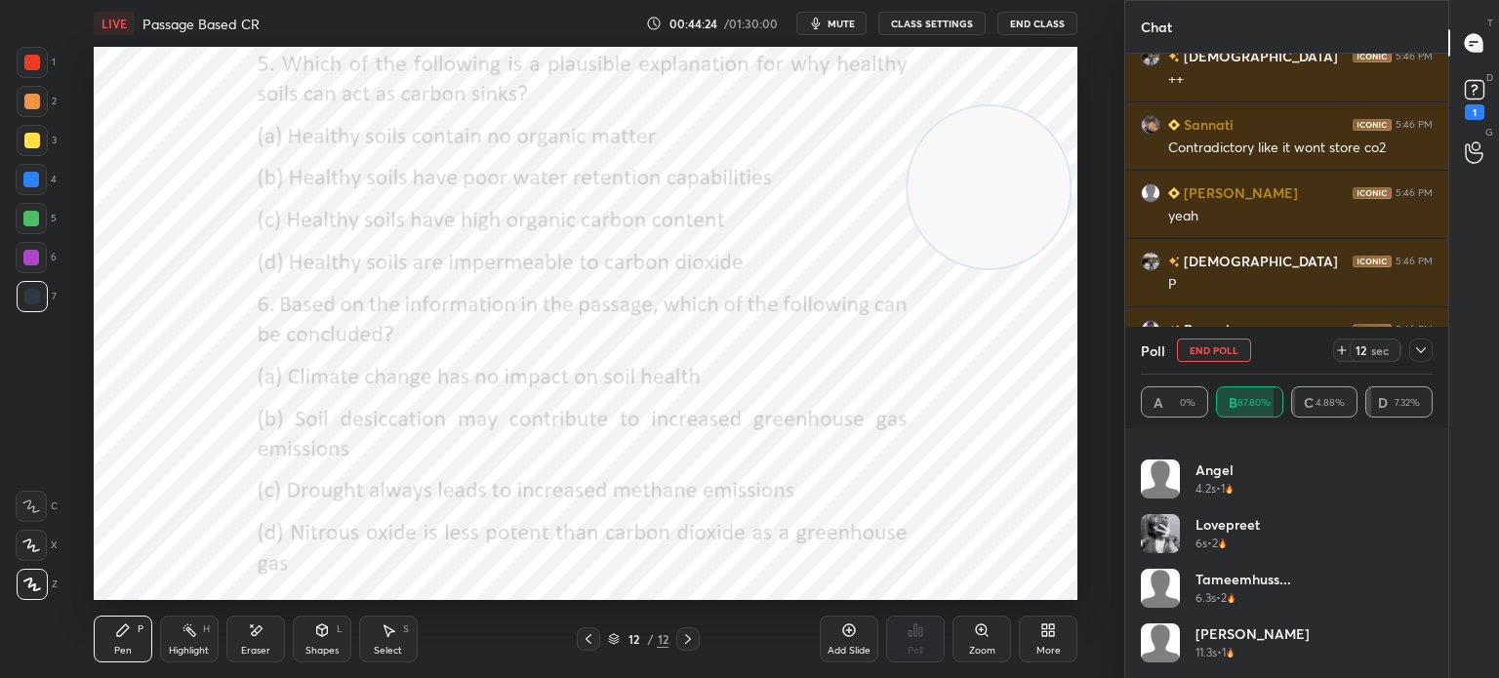
scroll to position [1788, 0]
click at [1416, 355] on icon at bounding box center [1421, 351] width 16 height 16
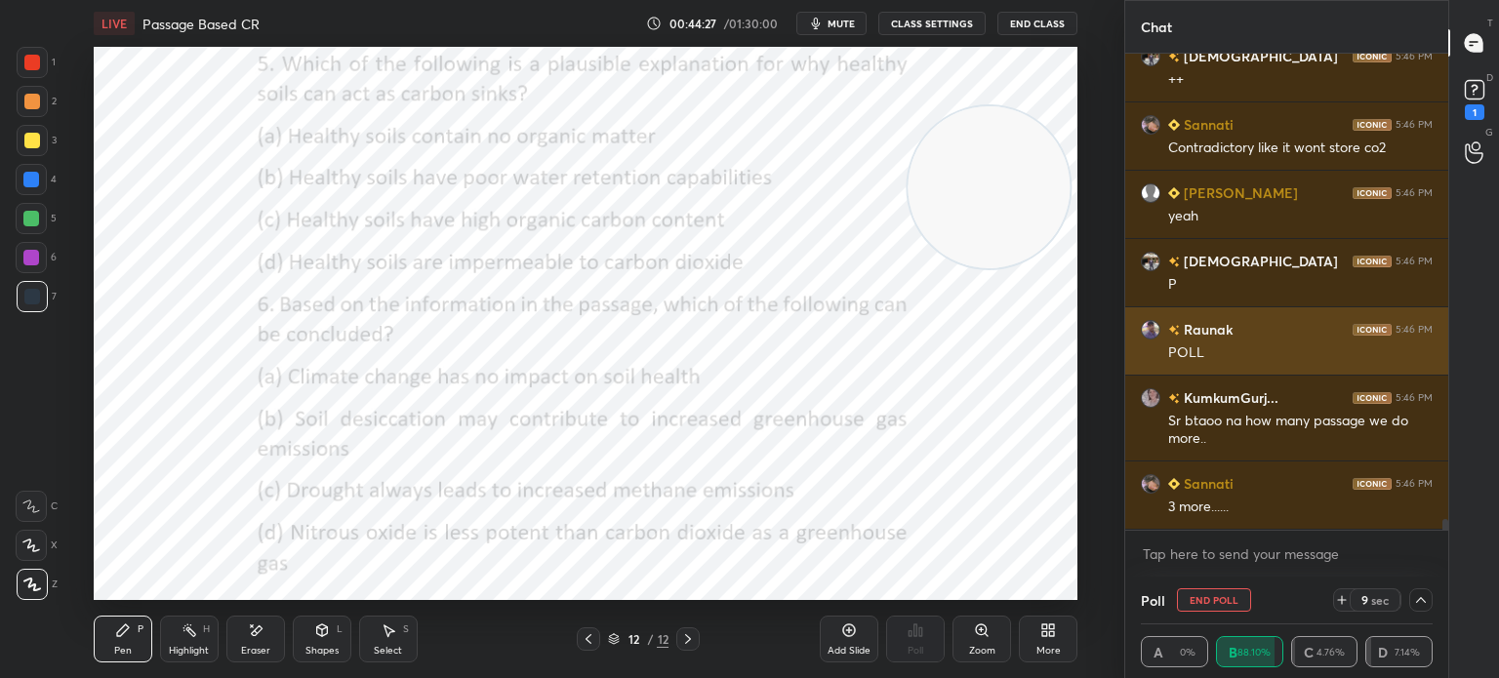
scroll to position [0, 0]
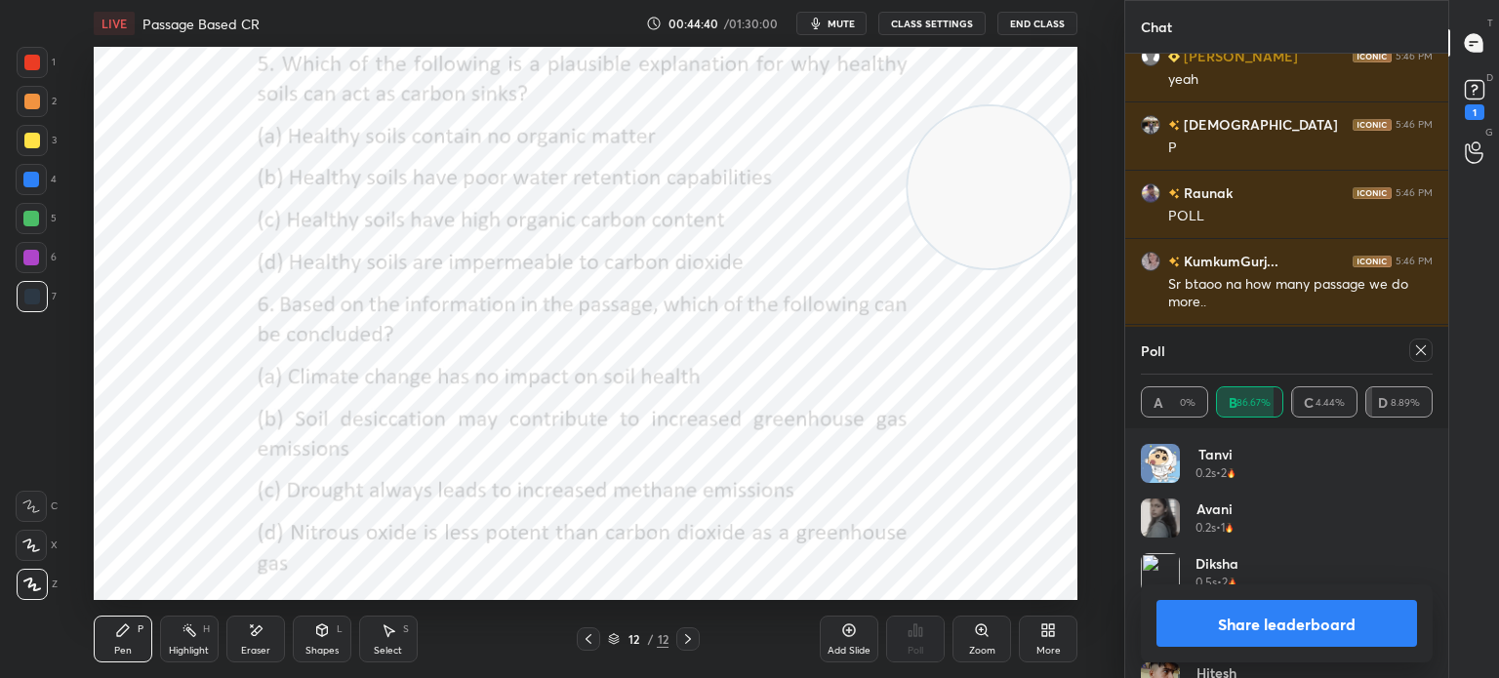
click at [1417, 352] on icon at bounding box center [1421, 351] width 16 height 16
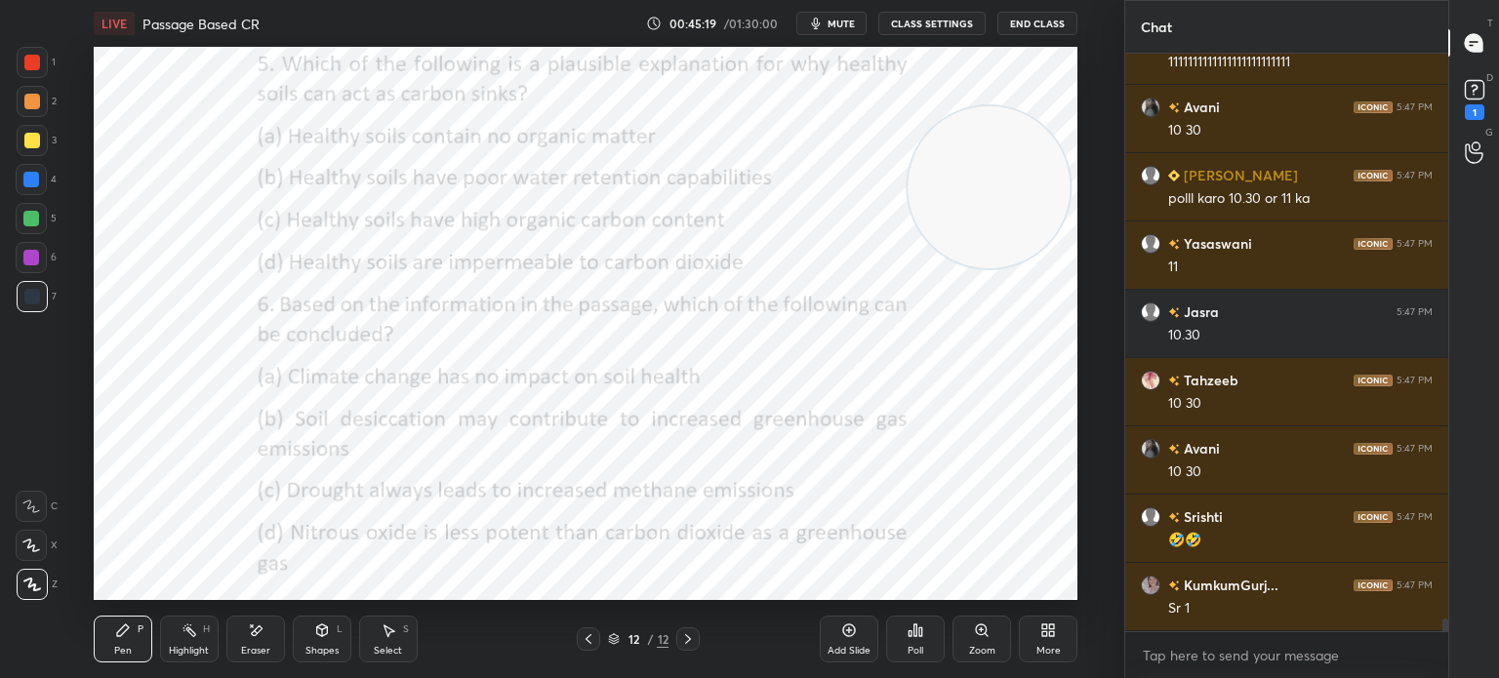
click at [261, 641] on div "Eraser" at bounding box center [255, 639] width 59 height 47
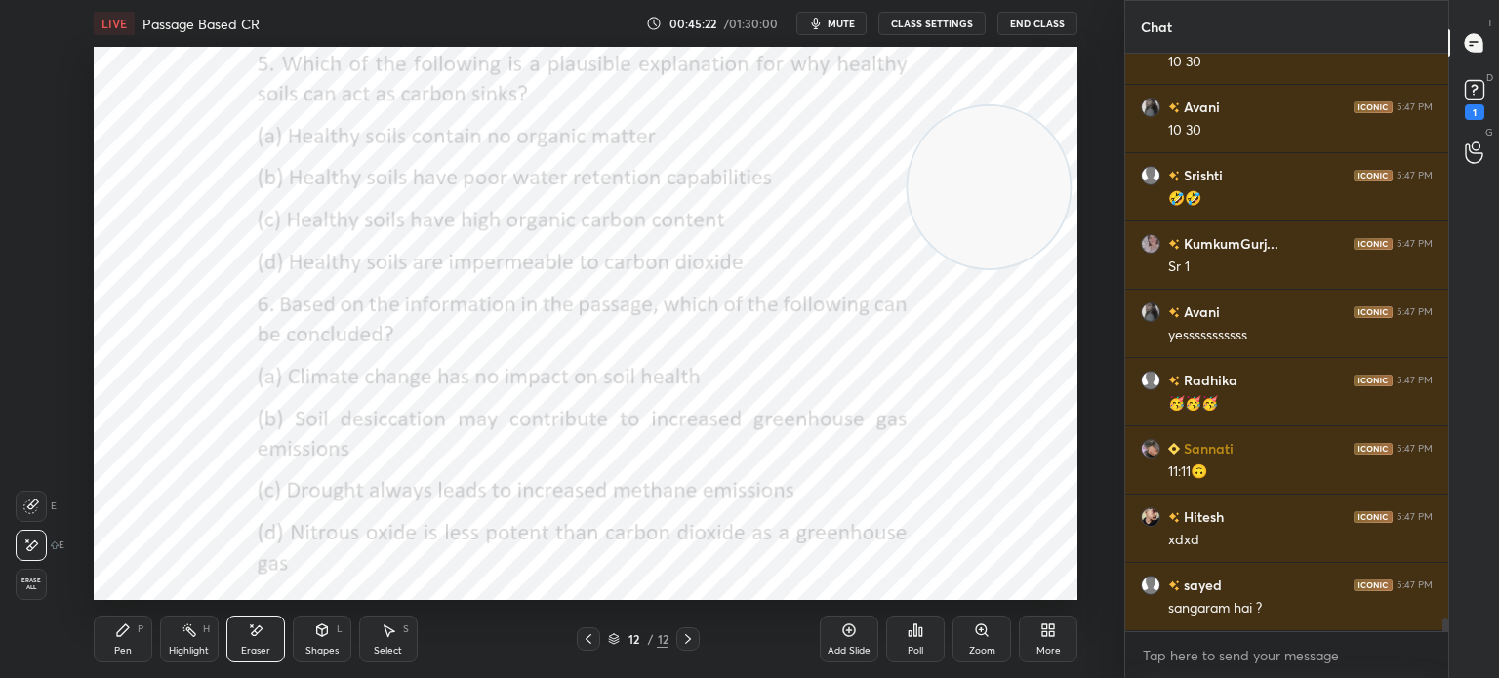
click at [25, 587] on span "Erase all" at bounding box center [31, 585] width 29 height 14
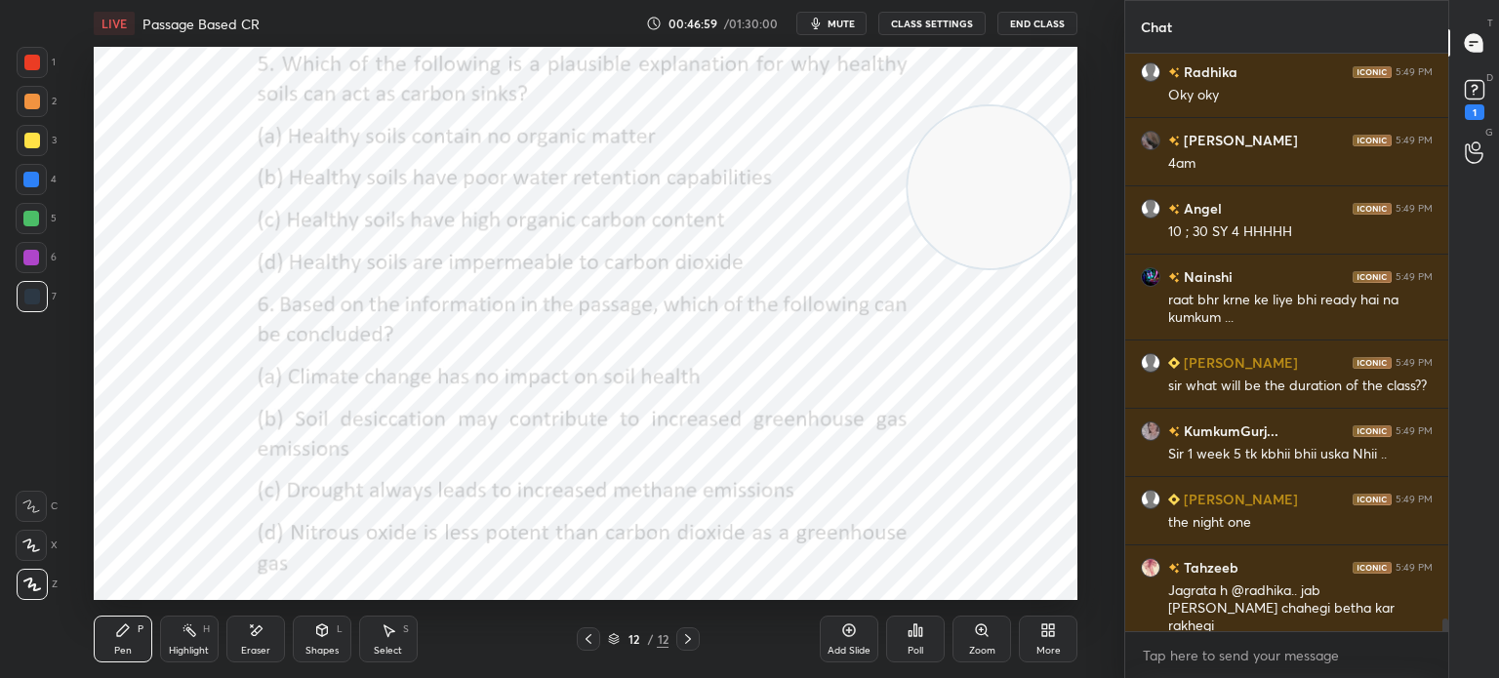
scroll to position [25072, 0]
click at [1038, 621] on div "More" at bounding box center [1048, 639] width 59 height 47
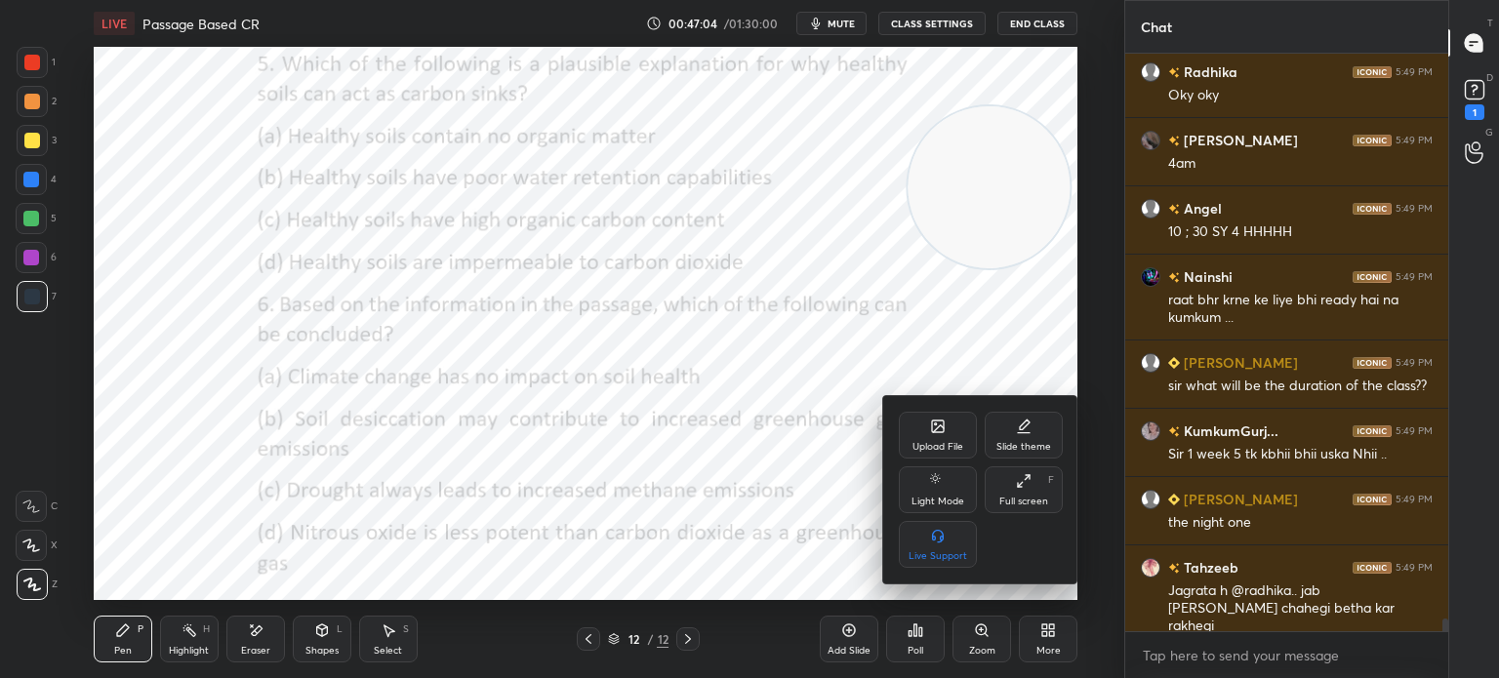
click at [910, 440] on div "Upload File" at bounding box center [938, 435] width 78 height 47
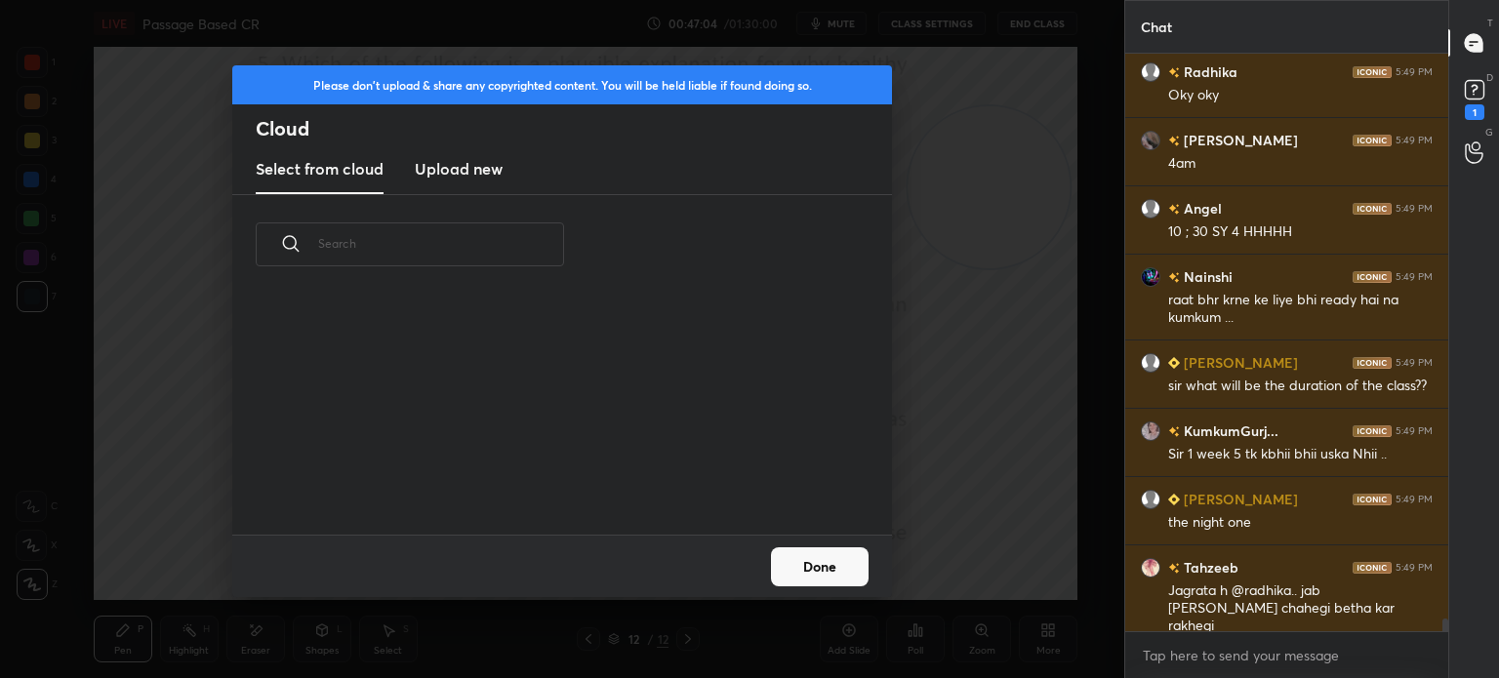
scroll to position [25141, 0]
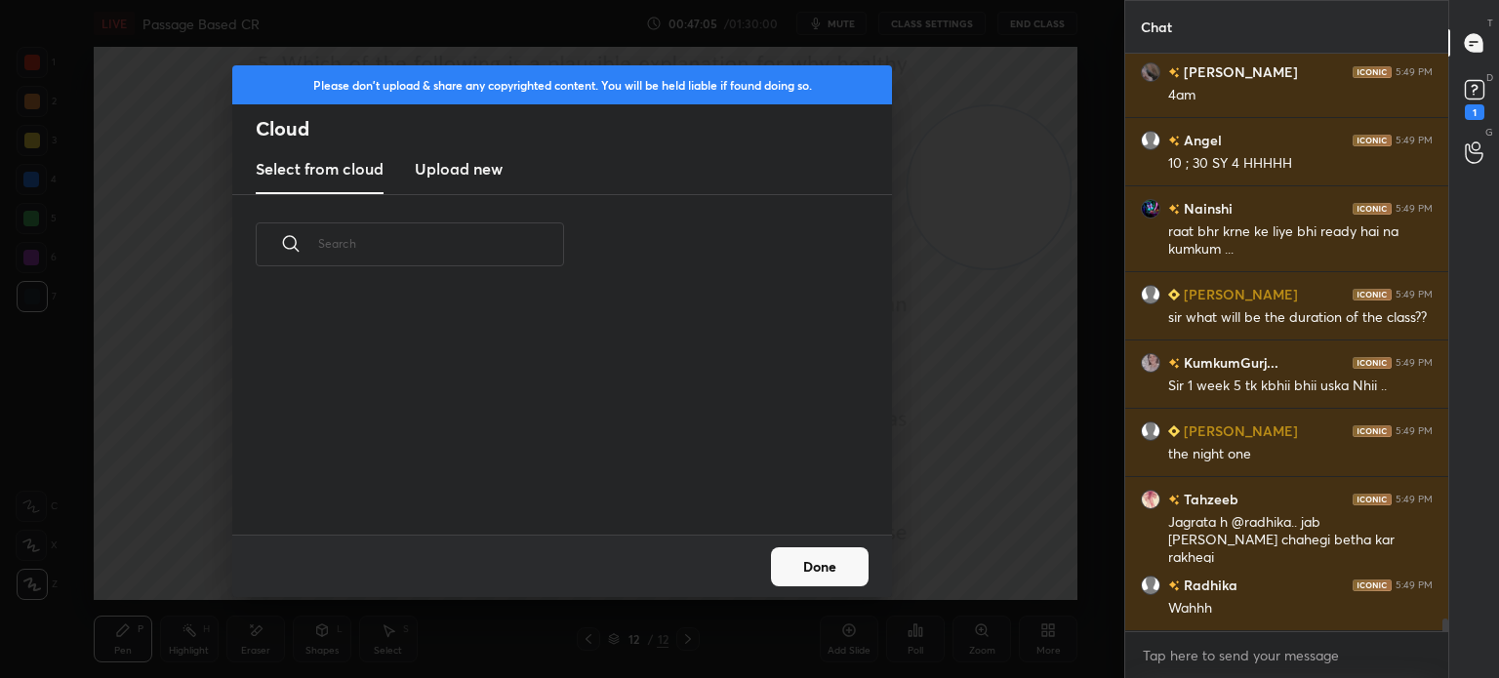
click at [464, 180] on h3 "Upload new" at bounding box center [459, 168] width 88 height 23
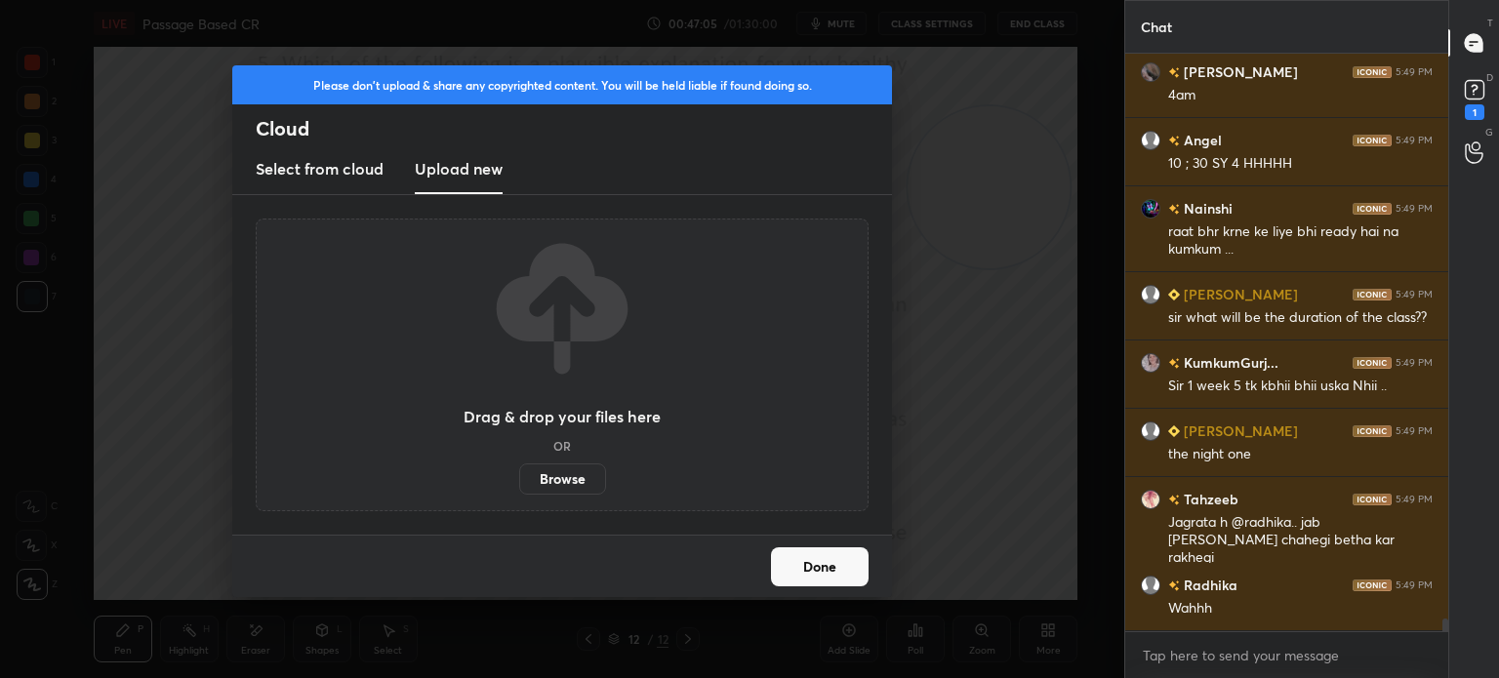
scroll to position [25209, 0]
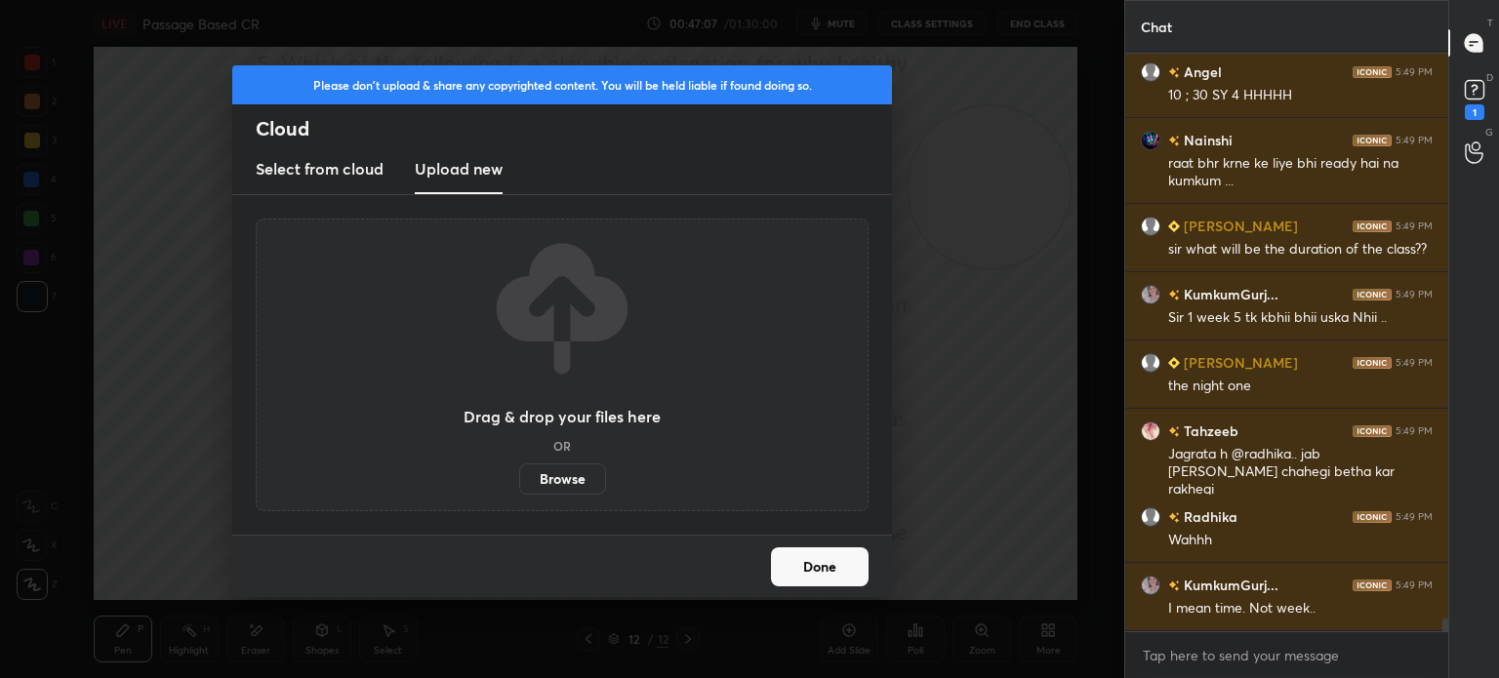
click at [544, 478] on label "Browse" at bounding box center [562, 479] width 87 height 31
click at [519, 478] on input "Browse" at bounding box center [519, 479] width 0 height 31
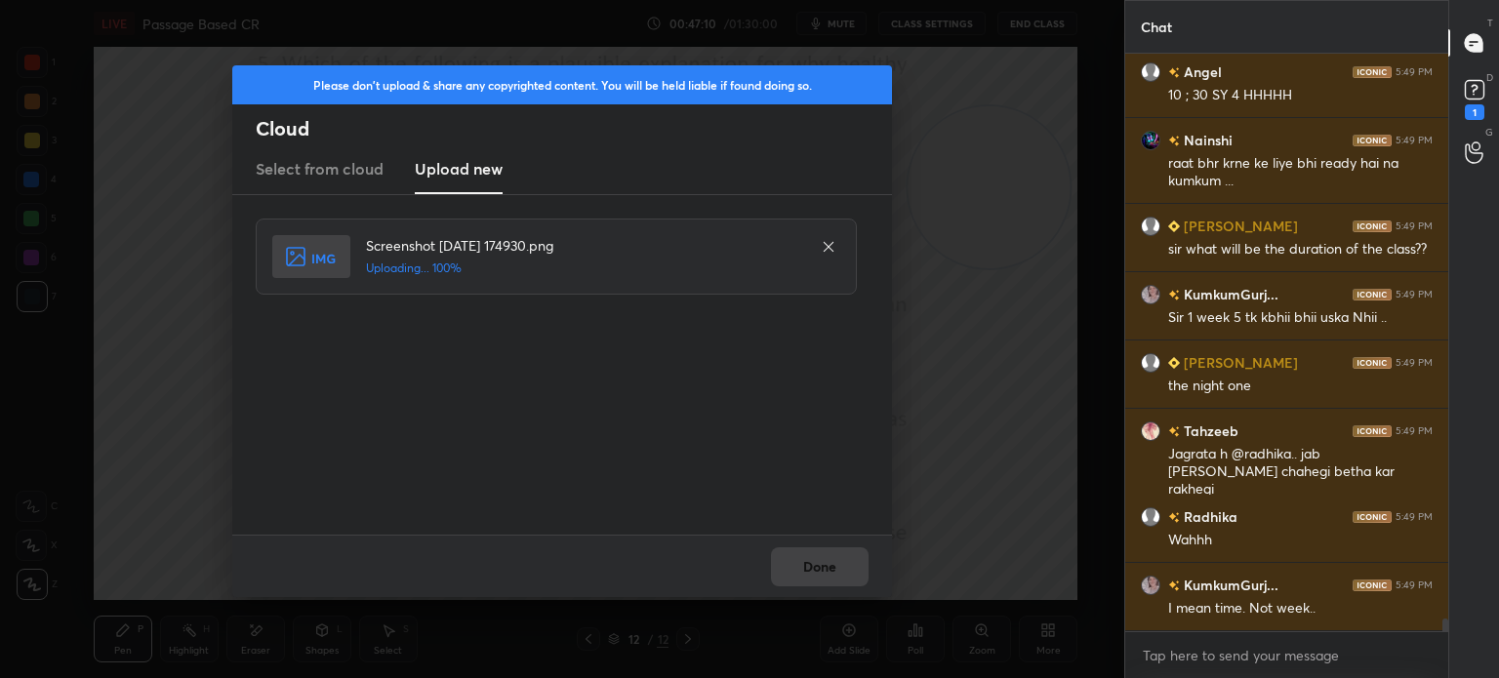
scroll to position [25277, 0]
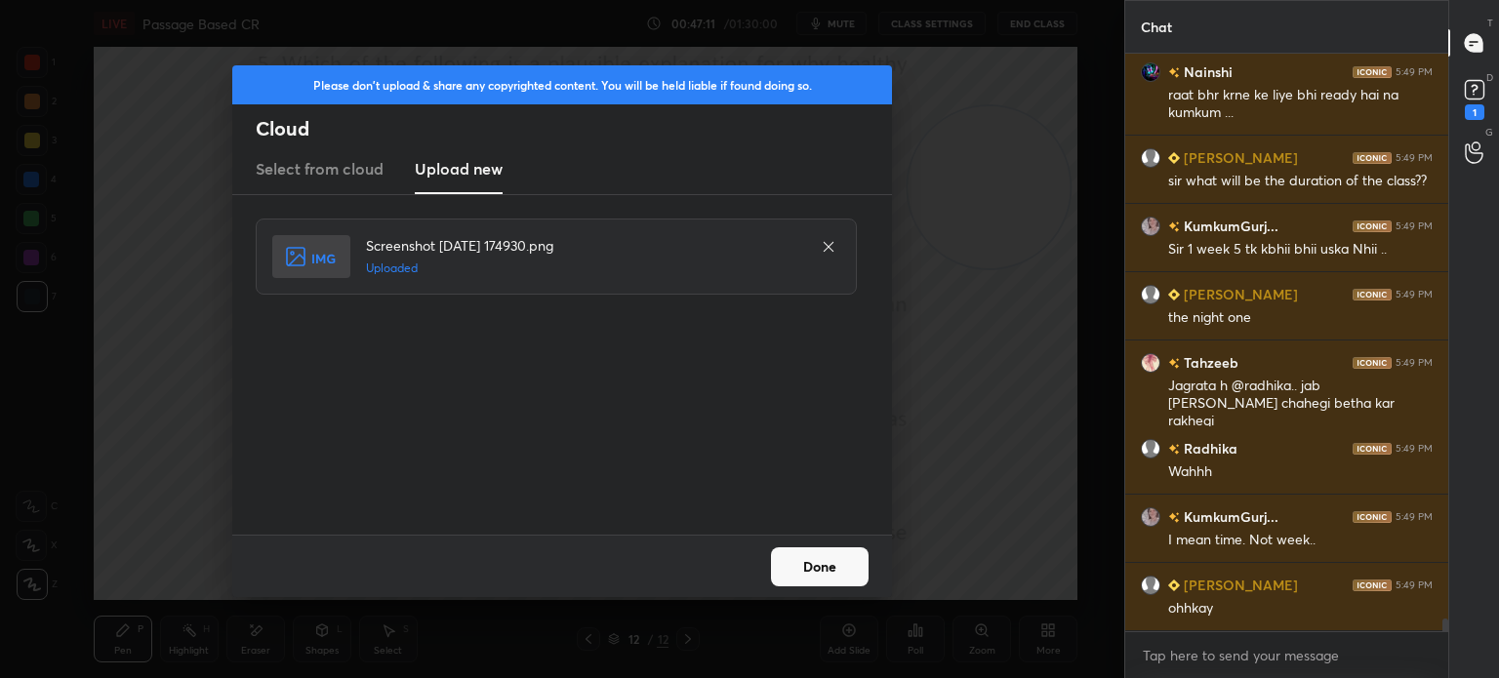
click at [827, 555] on button "Done" at bounding box center [820, 566] width 98 height 39
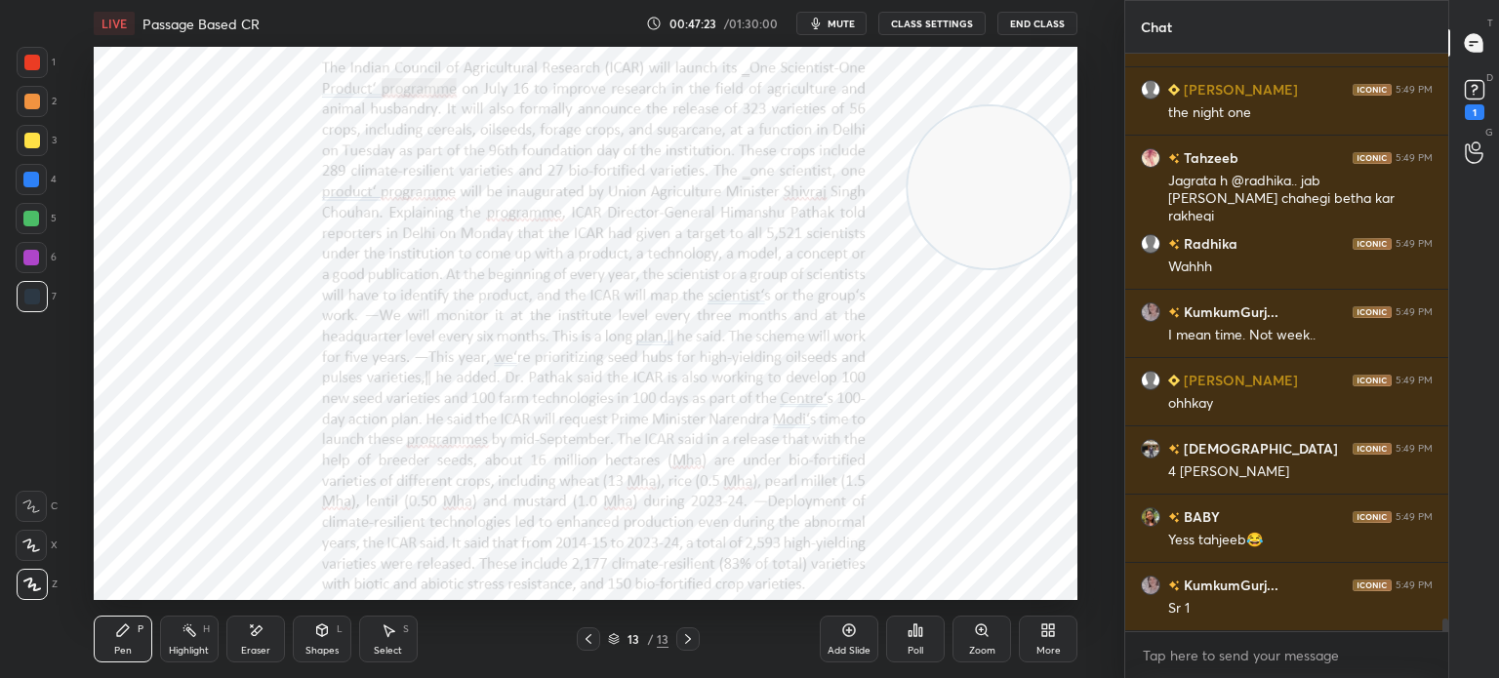
scroll to position [25550, 0]
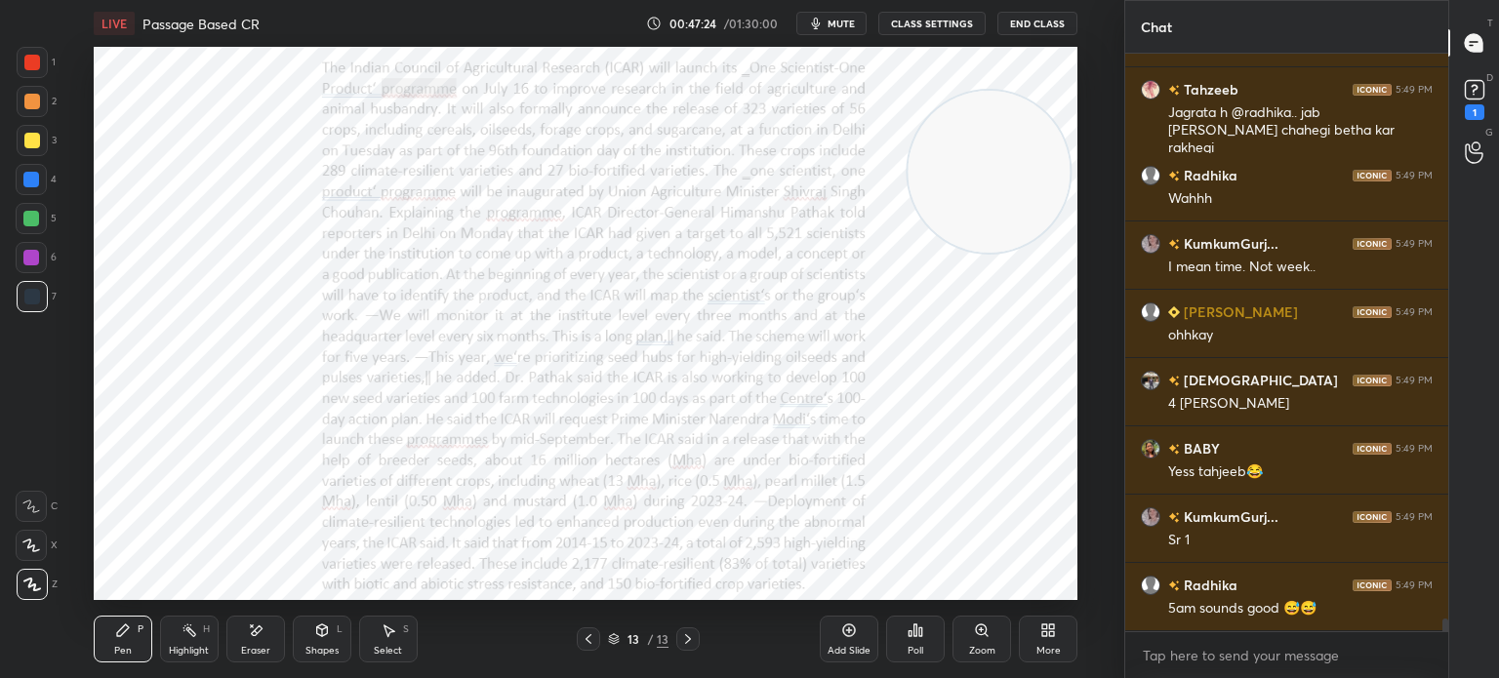
drag, startPoint x: 994, startPoint y: 224, endPoint x: 994, endPoint y: 207, distance: 17.6
click at [994, 207] on video at bounding box center [989, 172] width 162 height 162
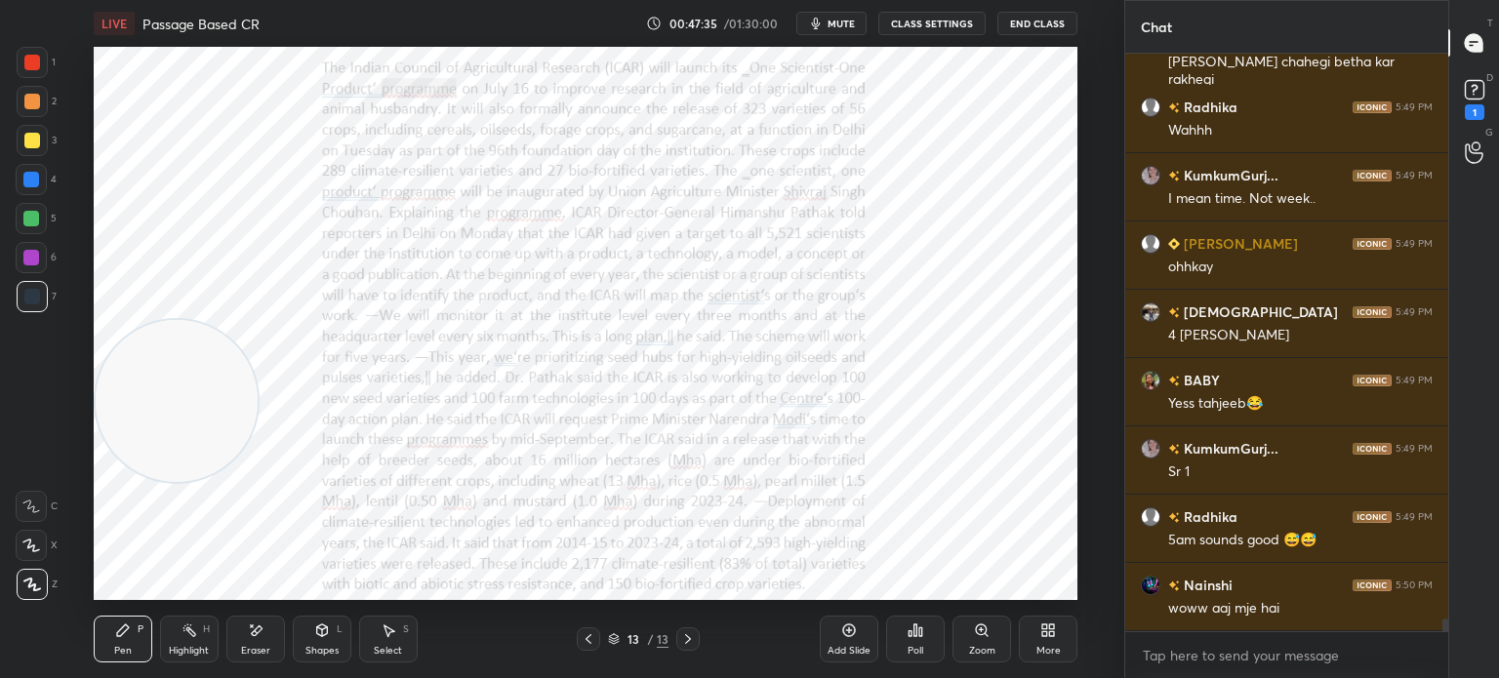
drag, startPoint x: 978, startPoint y: 156, endPoint x: 144, endPoint y: 386, distance: 864.6
click at [144, 386] on video at bounding box center [177, 401] width 162 height 162
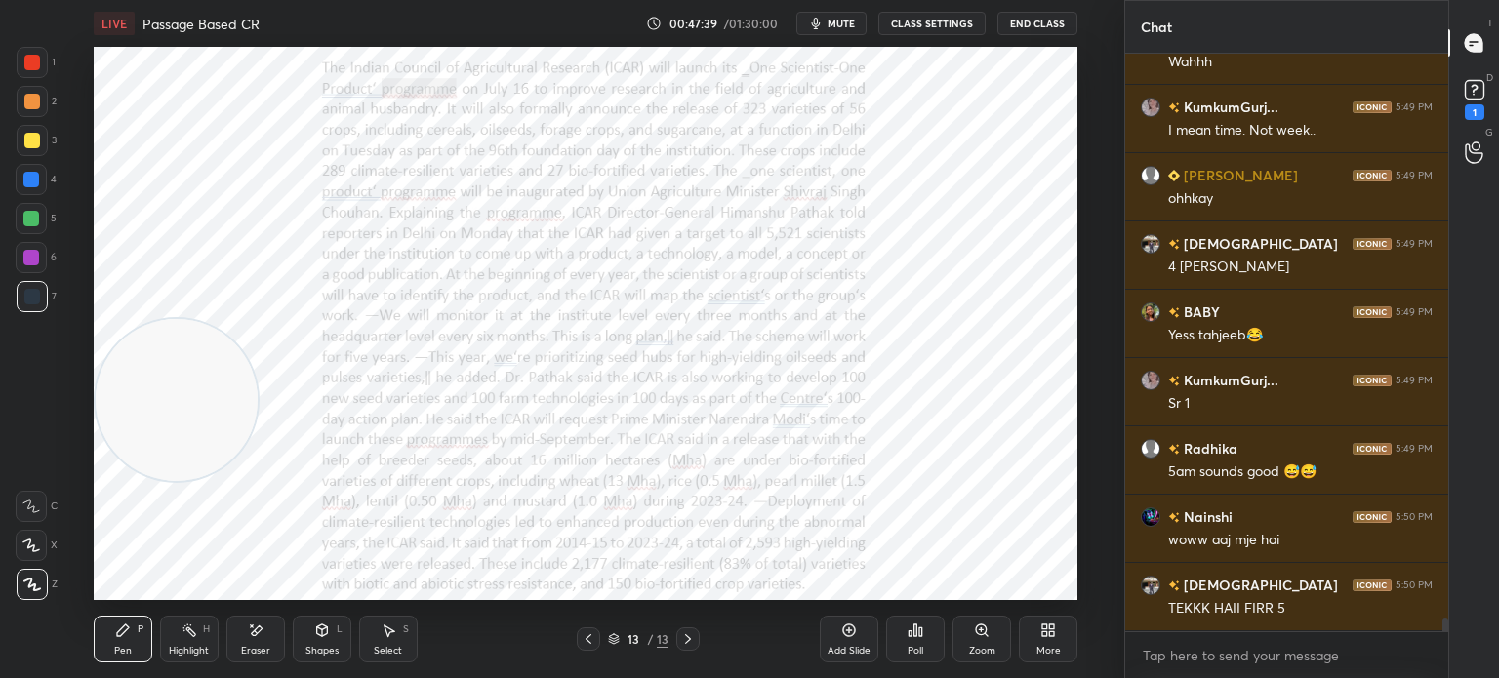
click at [144, 386] on video at bounding box center [177, 400] width 162 height 162
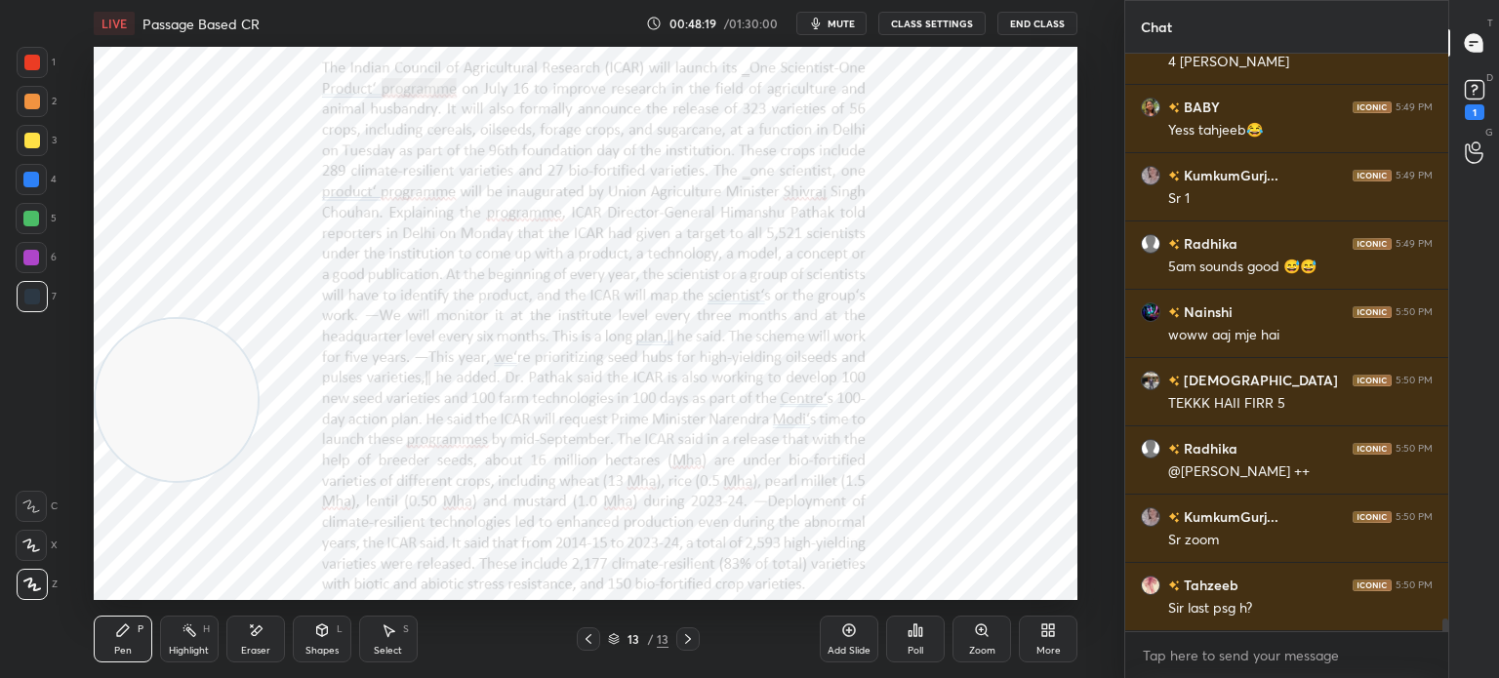
scroll to position [25960, 0]
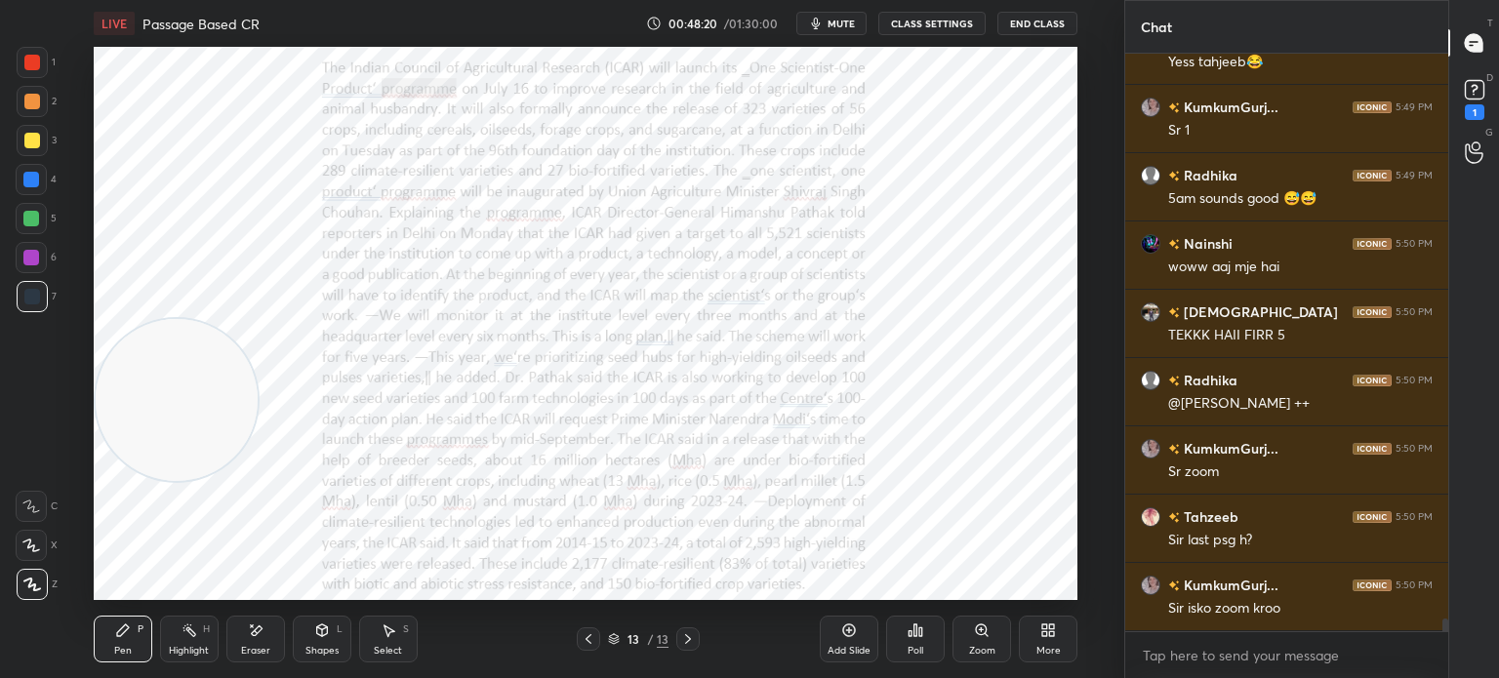
click at [983, 641] on div "Zoom" at bounding box center [981, 639] width 59 height 47
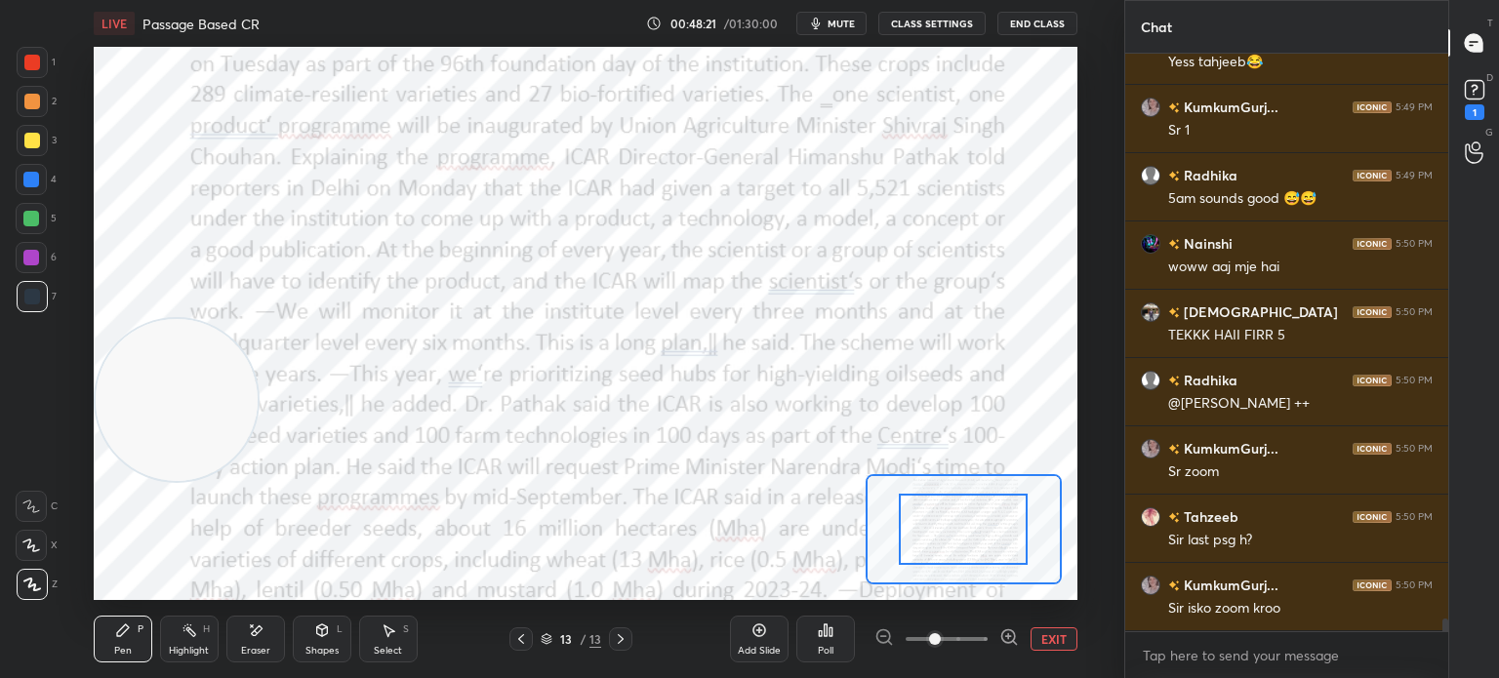
scroll to position [26029, 0]
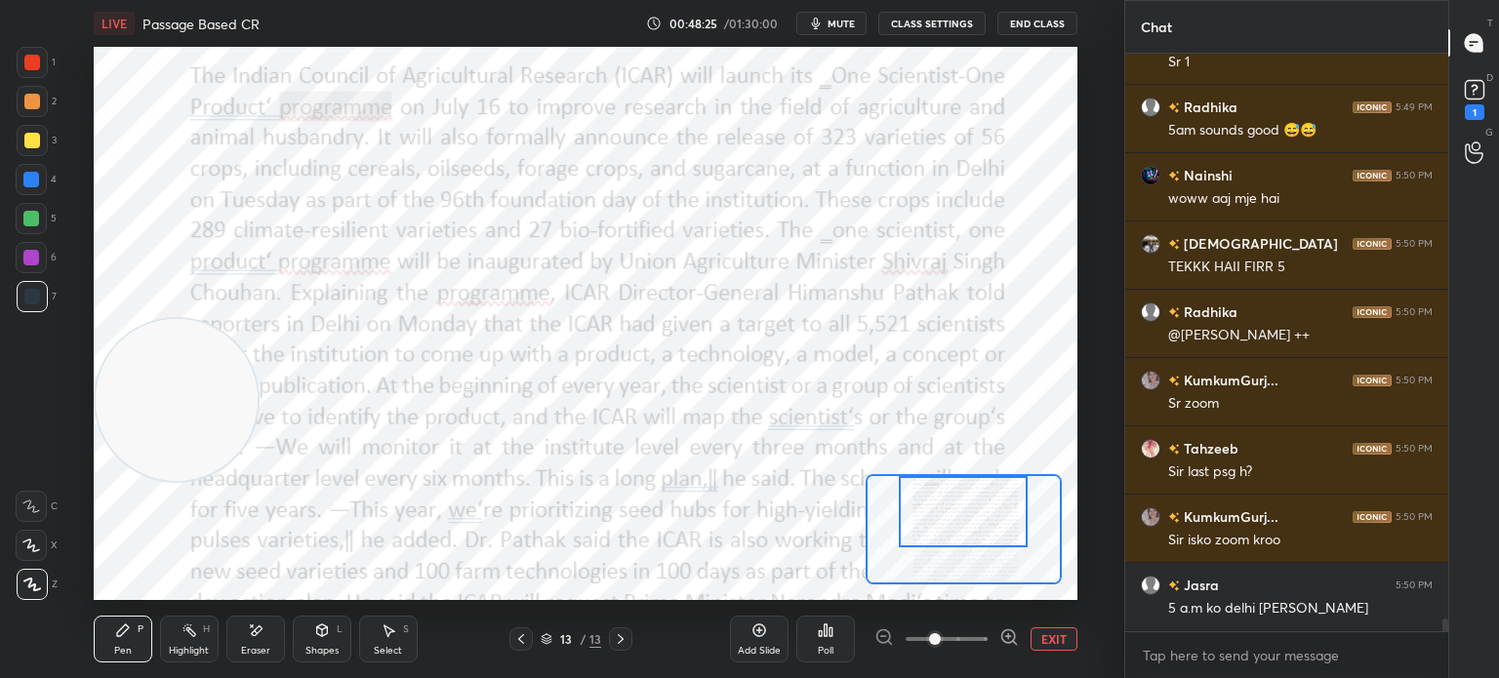
click at [941, 469] on div "Setting up your live class Poll for secs No correct answer Start poll" at bounding box center [586, 323] width 984 height 553
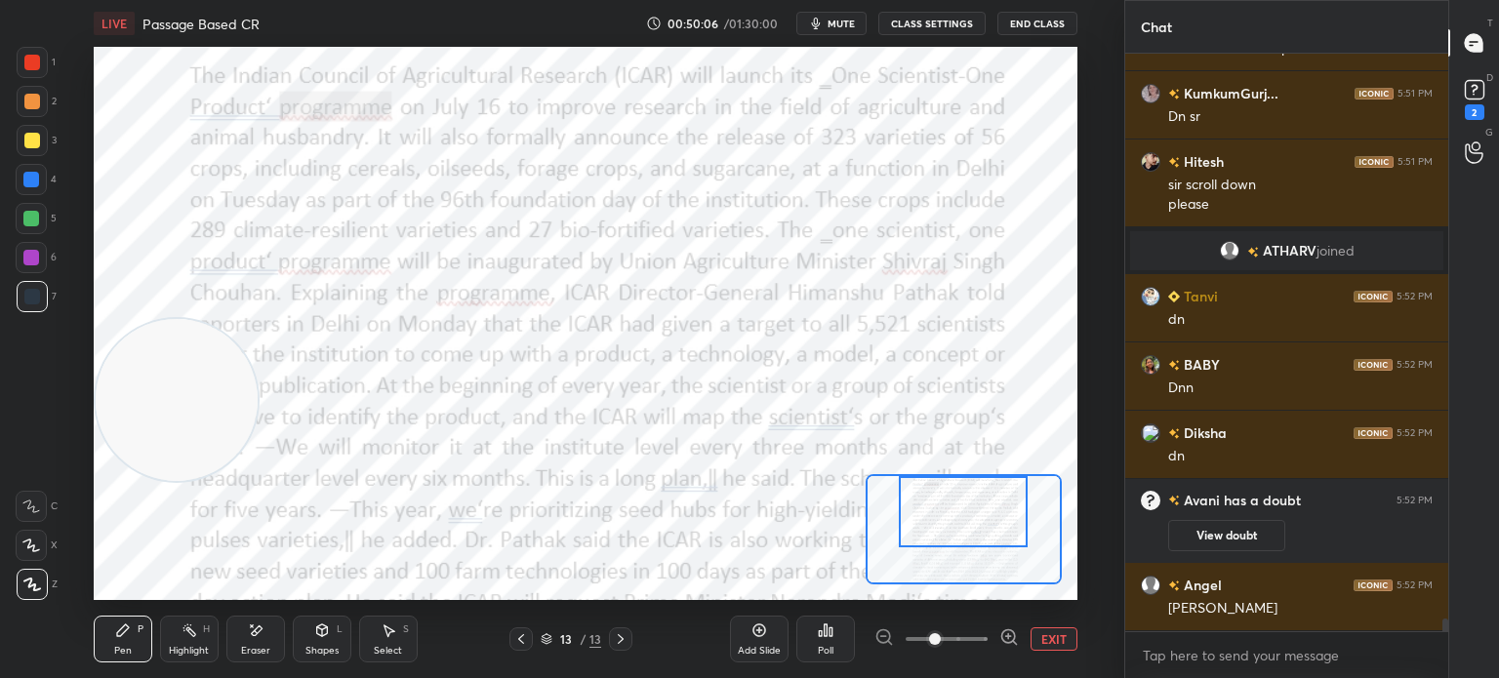
scroll to position [26224, 0]
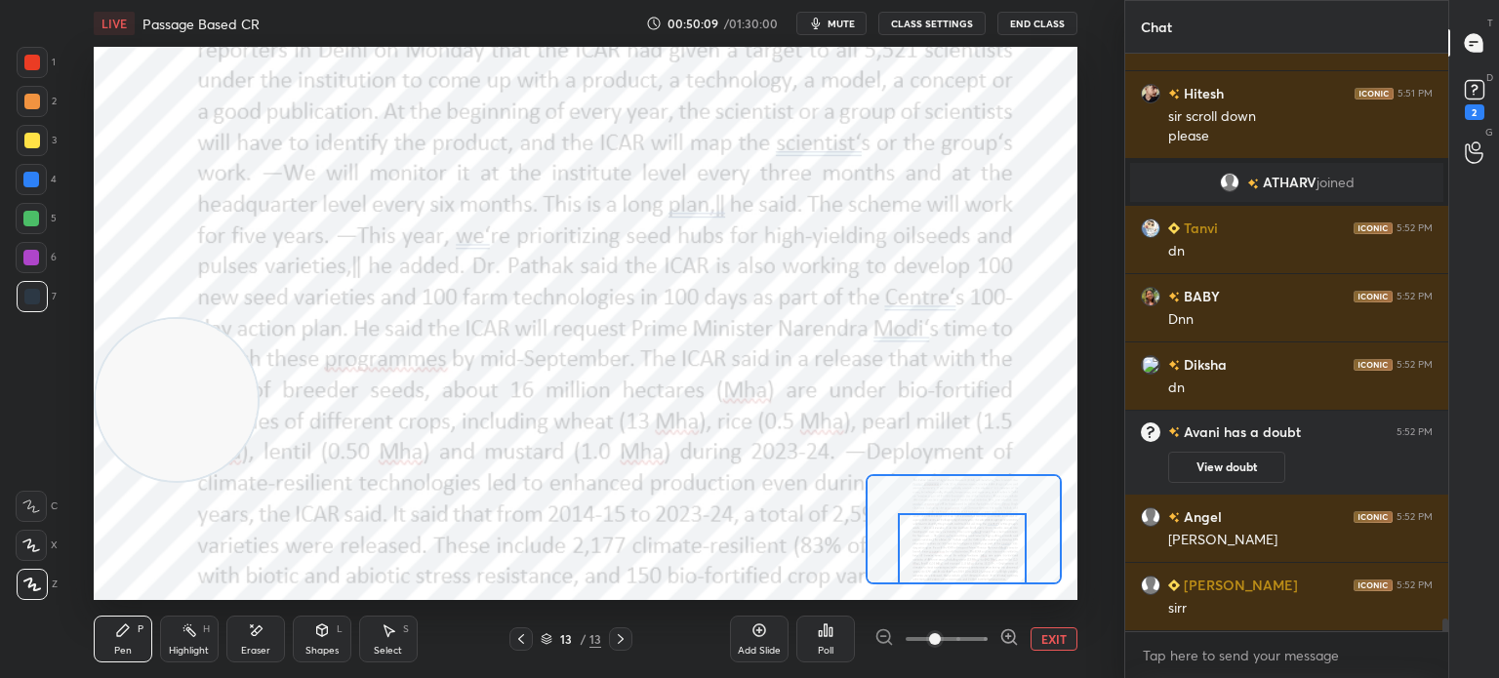
drag, startPoint x: 977, startPoint y: 546, endPoint x: 976, endPoint y: 603, distance: 57.6
click at [976, 603] on div "LIVE Passage Based CR 00:50:09 / 01:30:00 mute CLASS SETTINGS End Class Setting…" at bounding box center [585, 339] width 1046 height 678
click at [834, 22] on span "mute" at bounding box center [841, 24] width 27 height 14
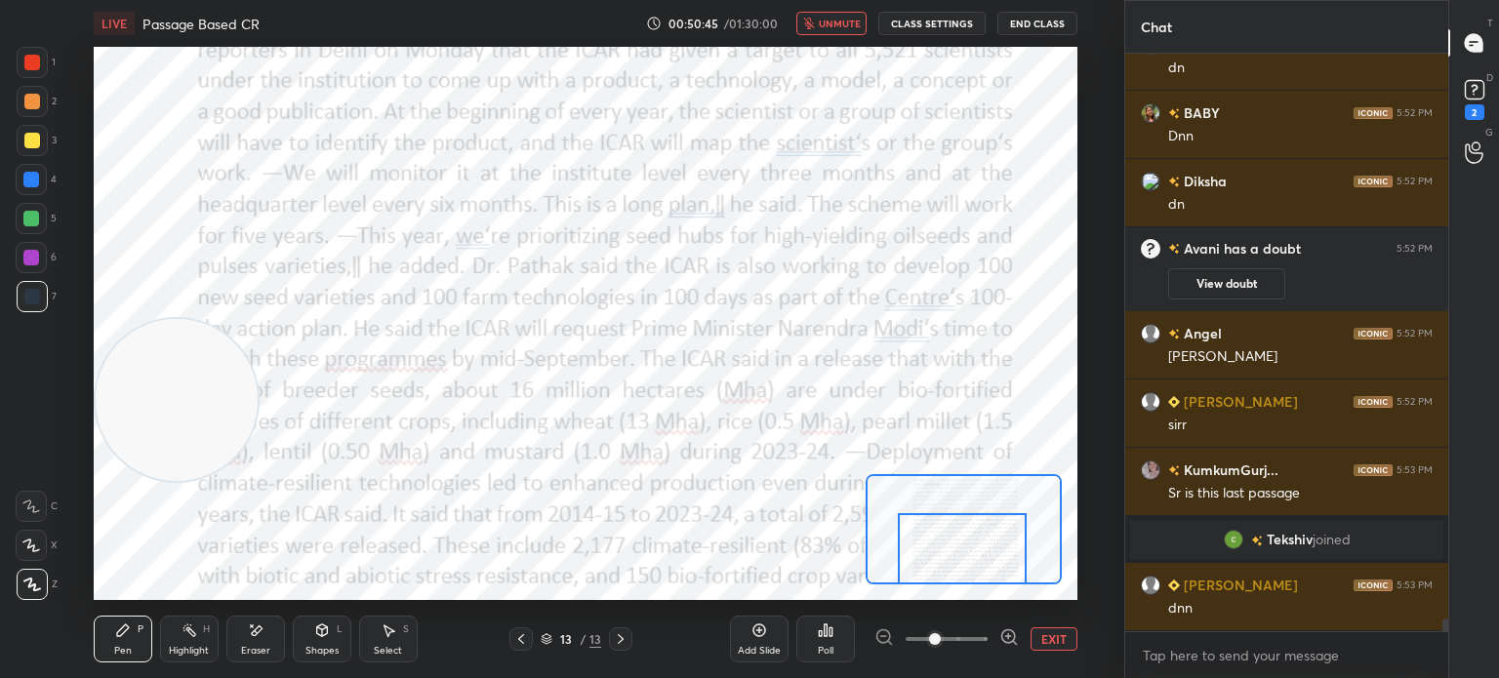
scroll to position [26358, 0]
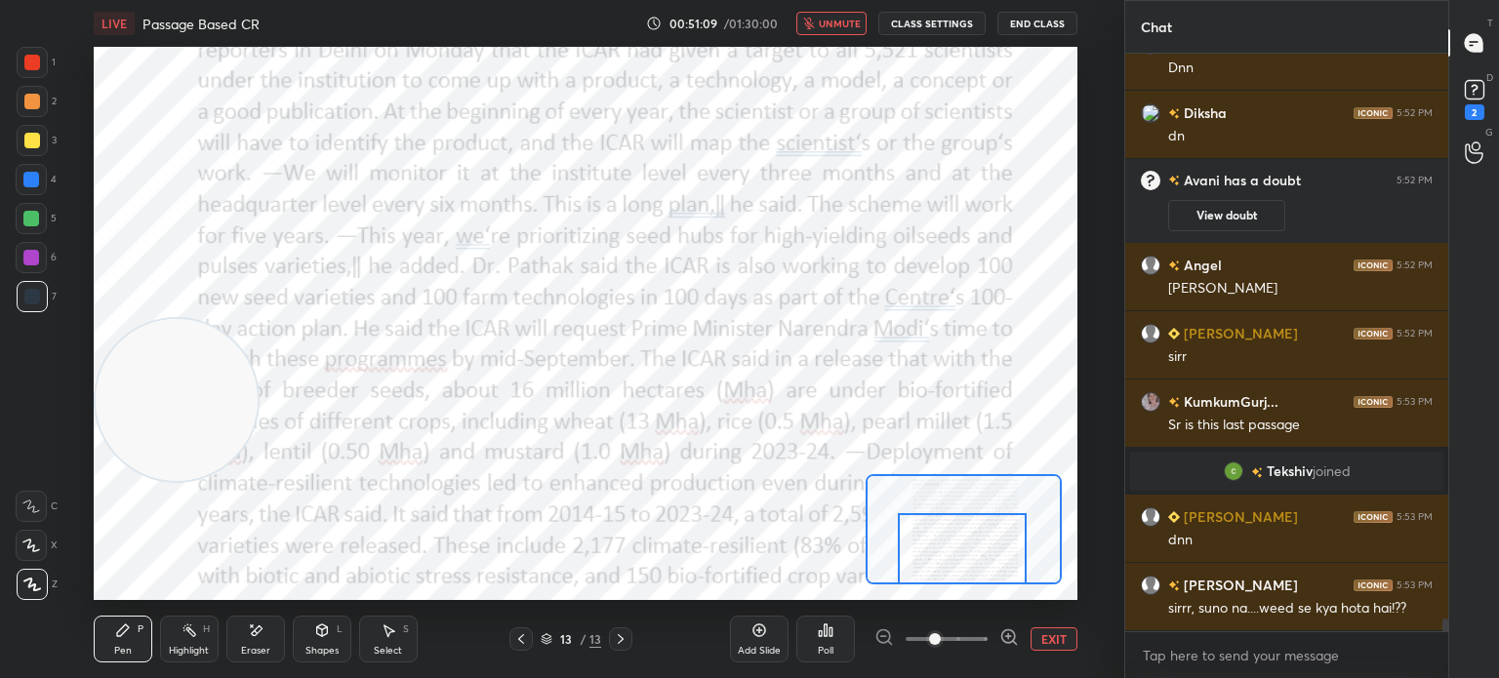
click at [828, 25] on span "unmute" at bounding box center [840, 24] width 42 height 14
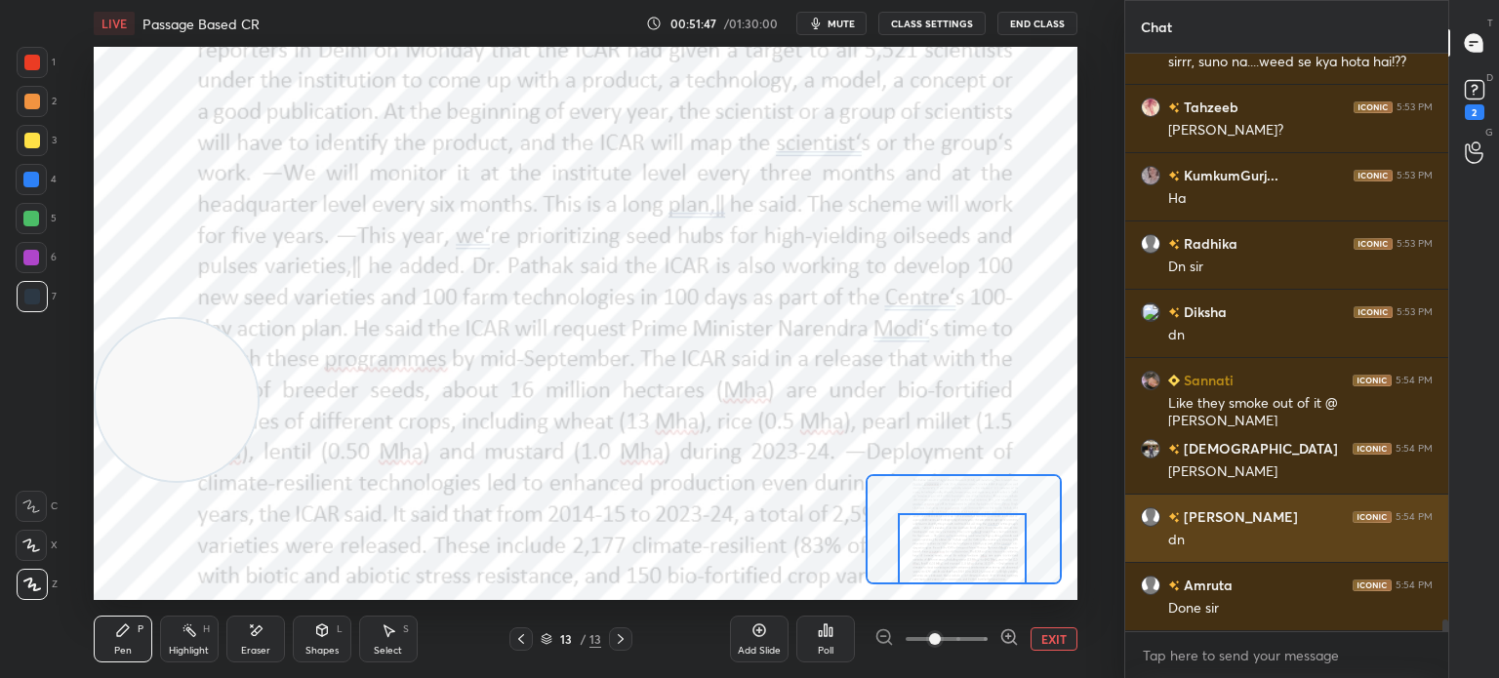
scroll to position [26973, 0]
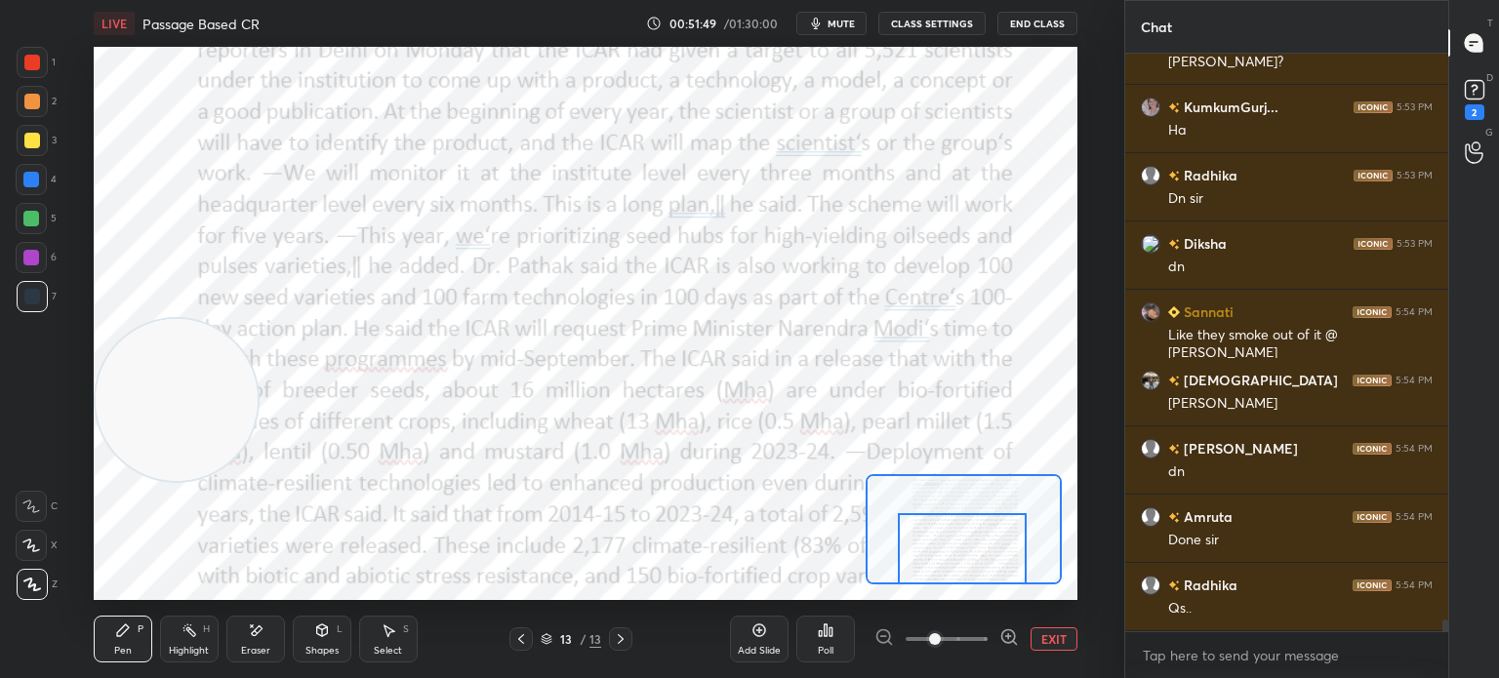
click at [1047, 645] on button "EXIT" at bounding box center [1054, 638] width 47 height 23
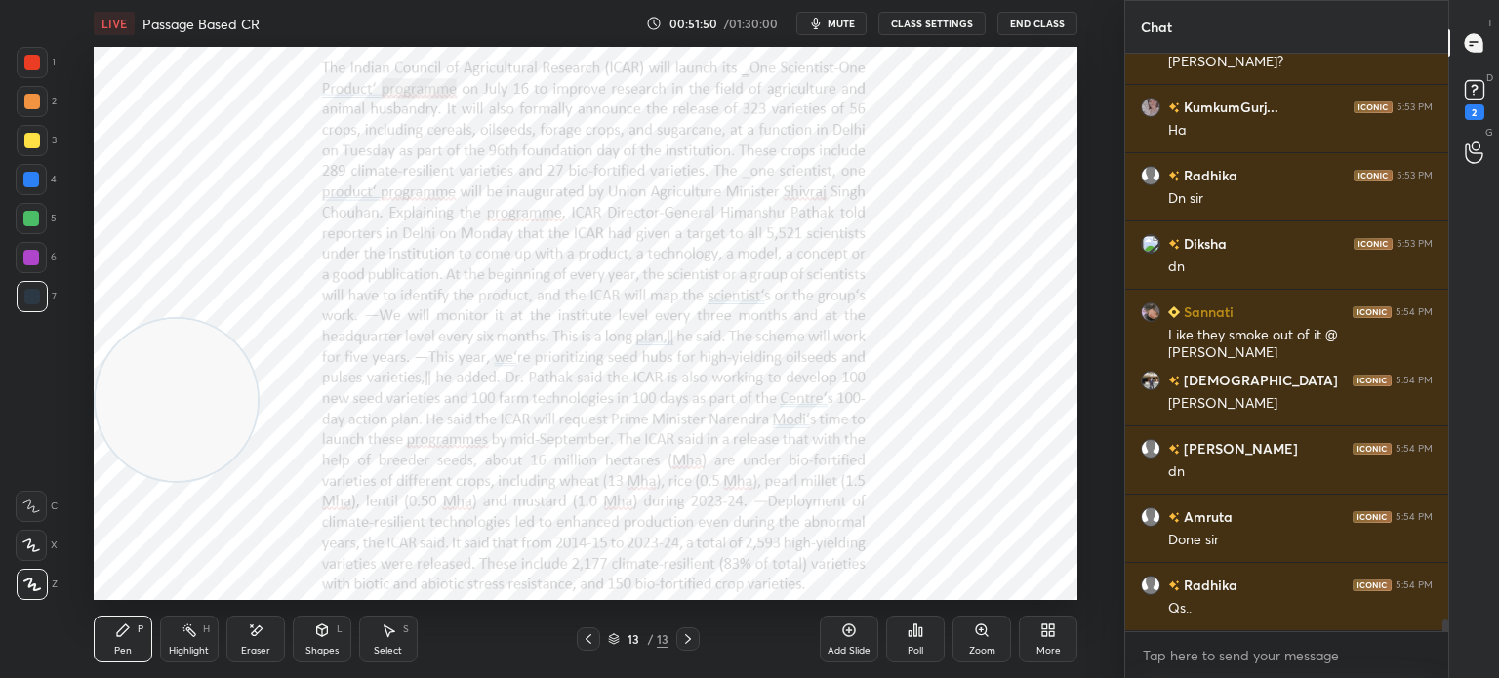
click at [1044, 642] on div "More" at bounding box center [1048, 639] width 59 height 47
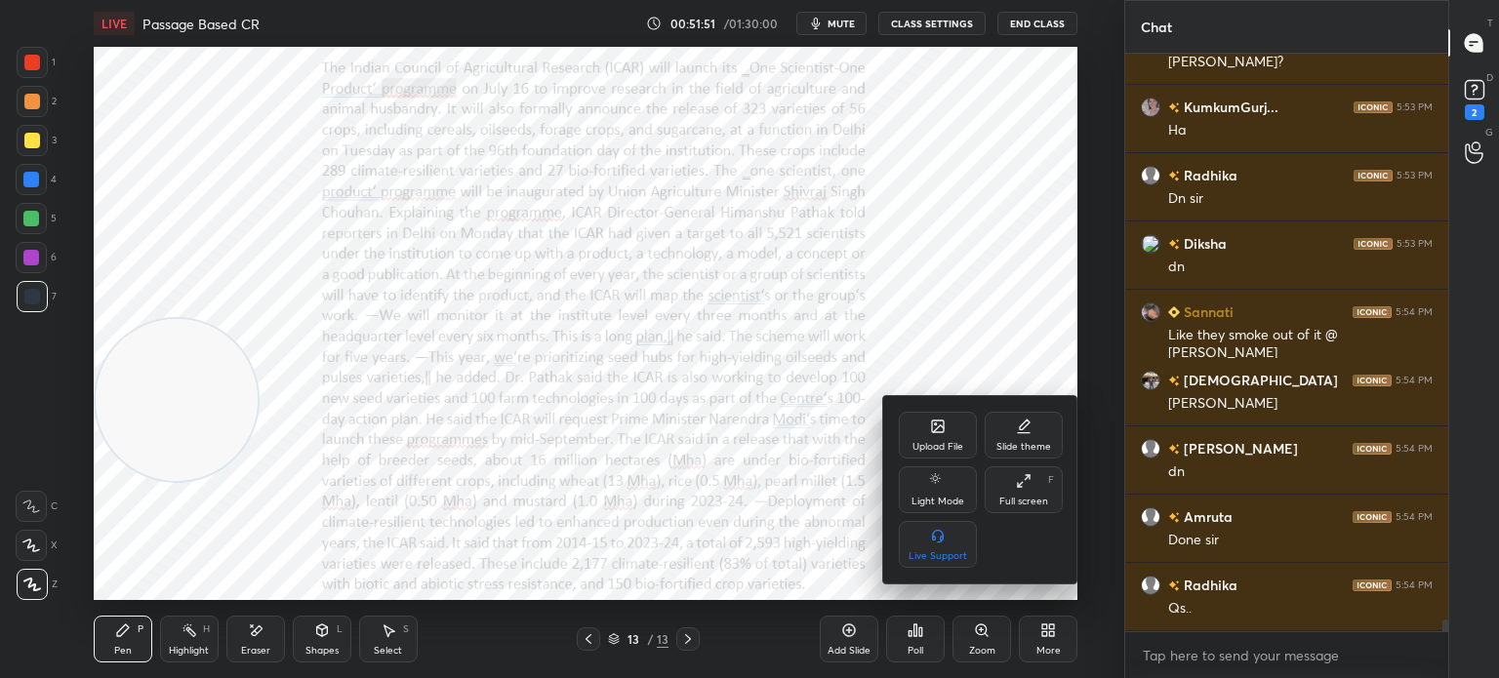
click at [933, 430] on icon at bounding box center [938, 427] width 12 height 12
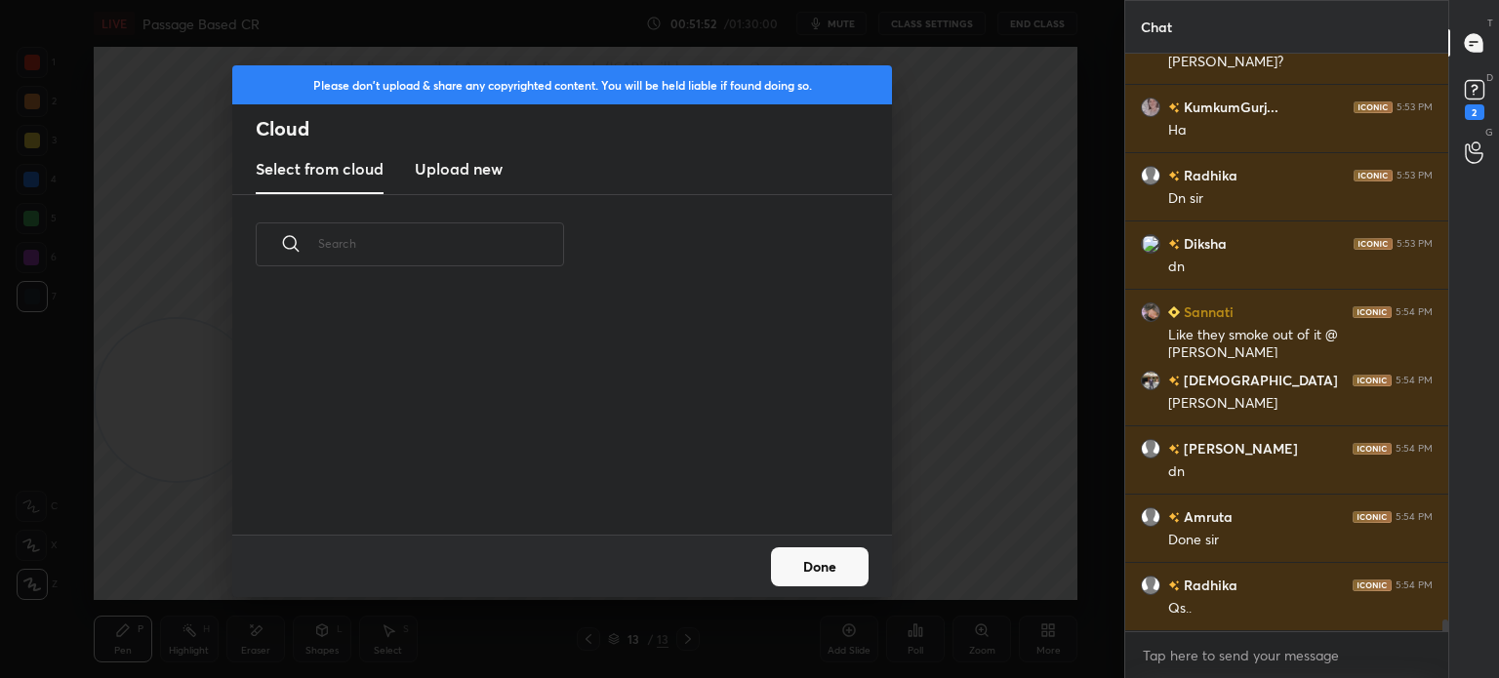
scroll to position [240, 627]
click at [471, 177] on h3 "Upload new" at bounding box center [459, 168] width 88 height 23
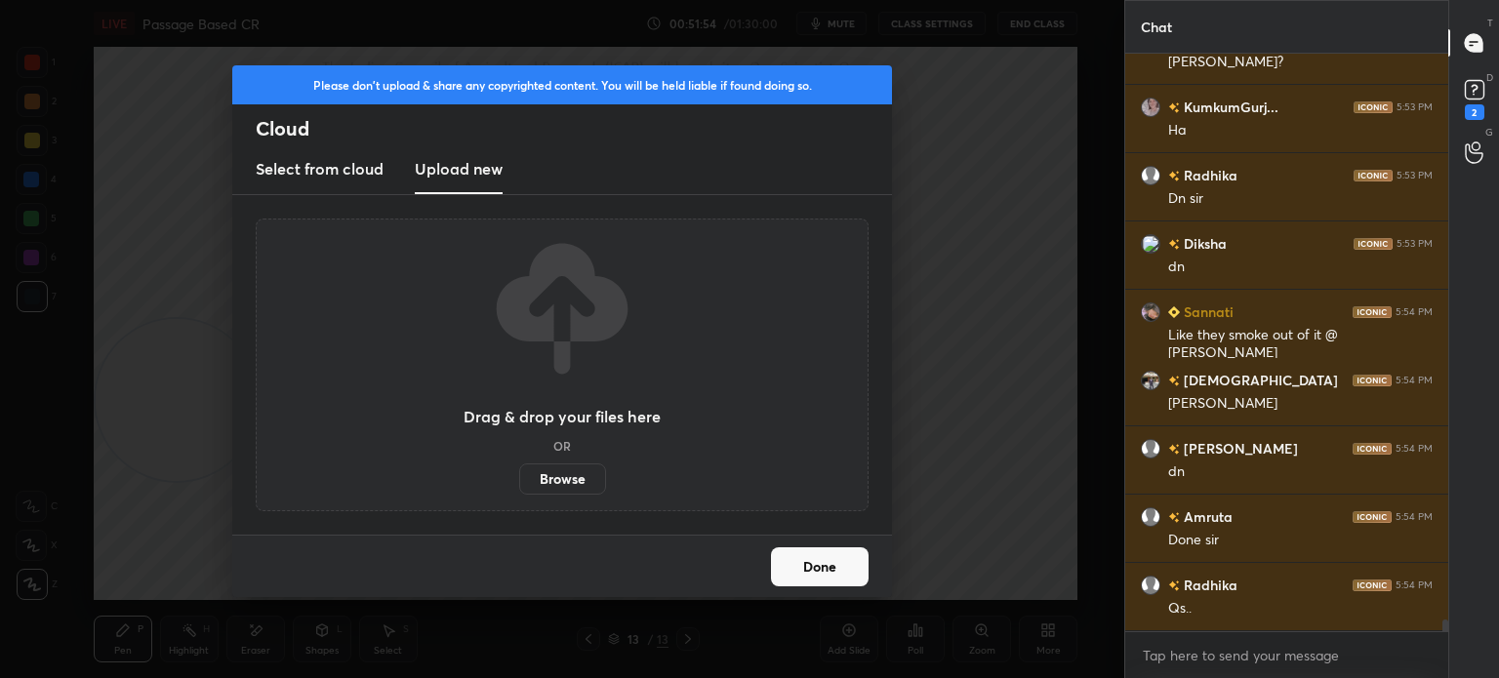
click at [576, 483] on label "Browse" at bounding box center [562, 479] width 87 height 31
click at [519, 483] on input "Browse" at bounding box center [519, 479] width 0 height 31
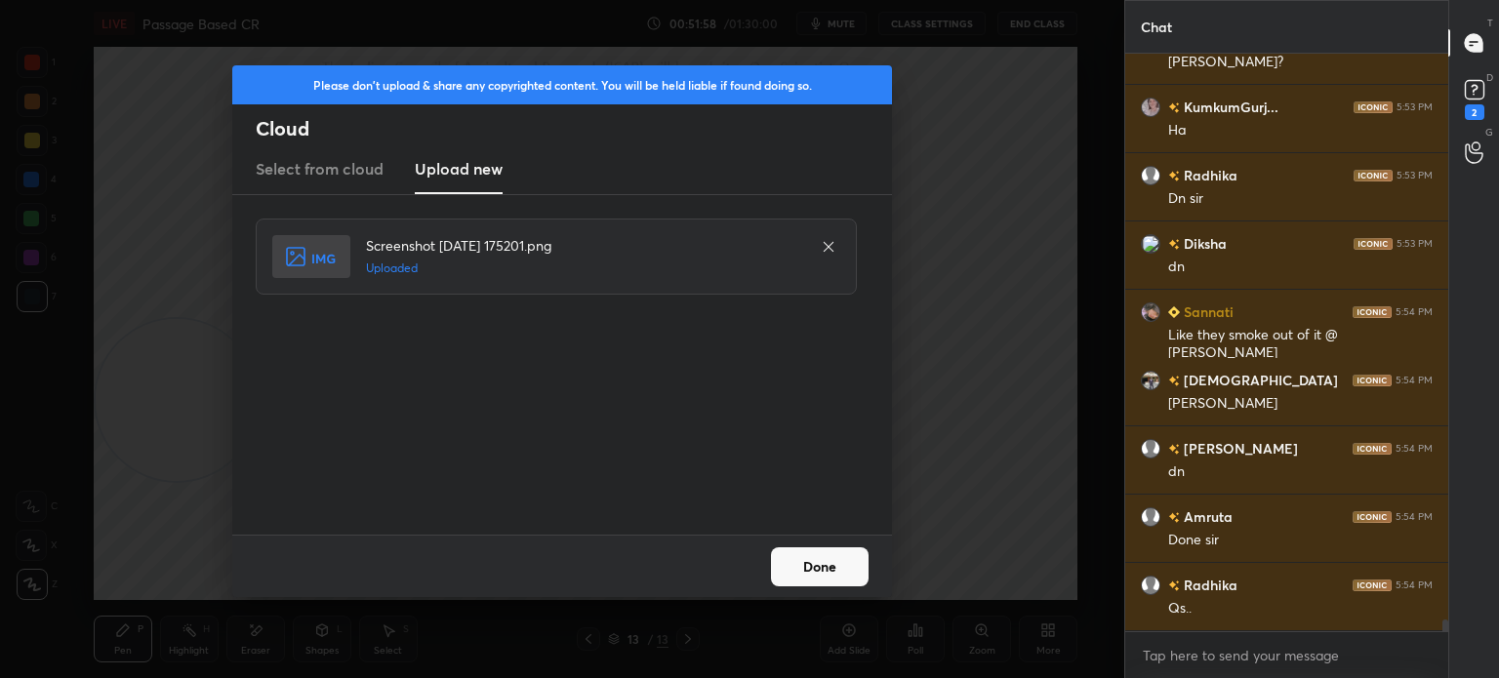
click at [812, 568] on button "Done" at bounding box center [820, 566] width 98 height 39
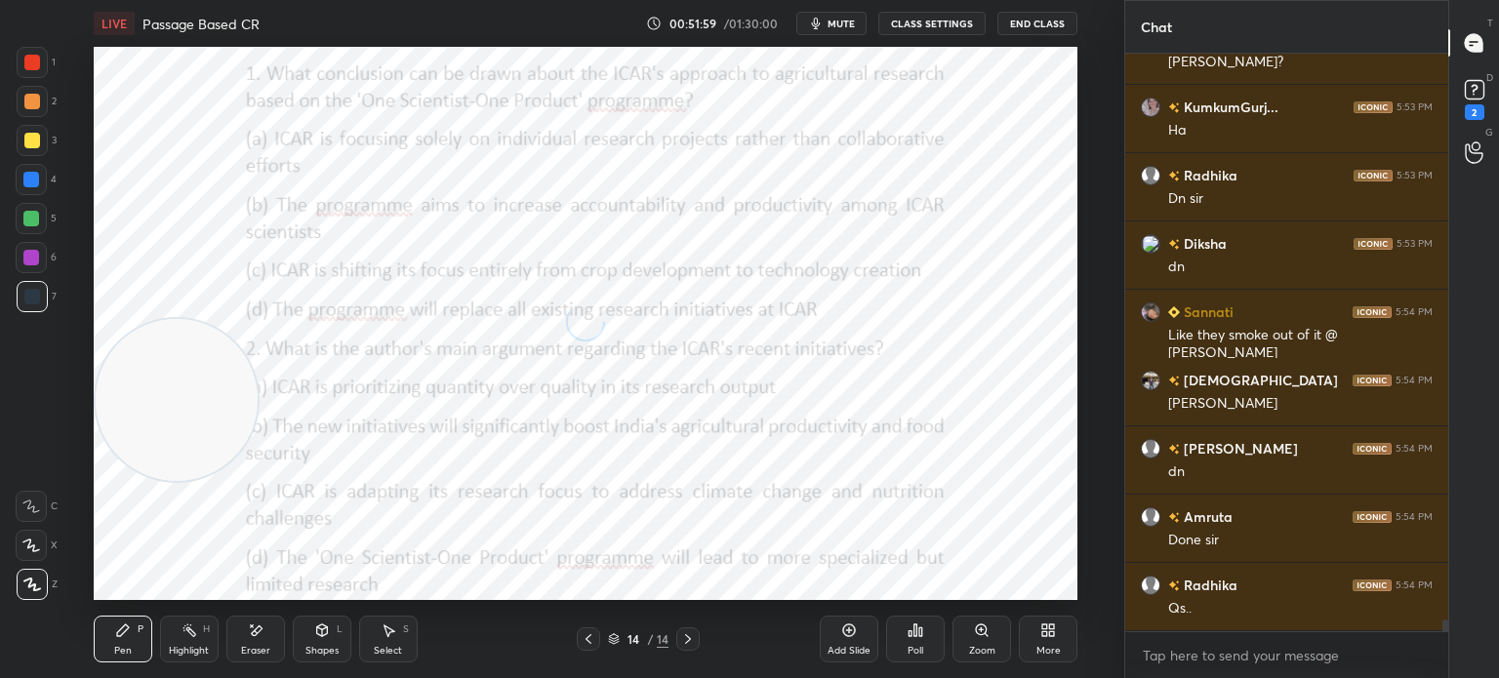
scroll to position [27042, 0]
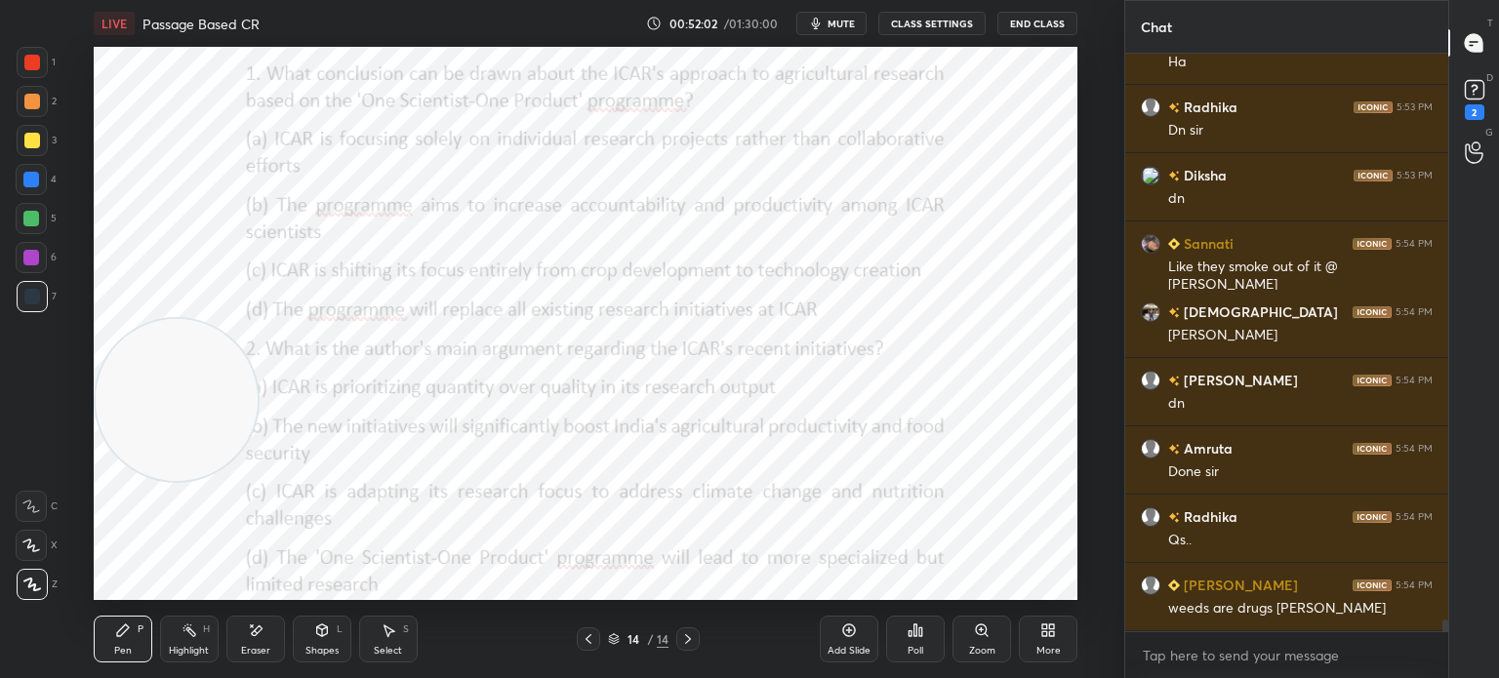
click at [1054, 639] on div "More" at bounding box center [1048, 639] width 59 height 47
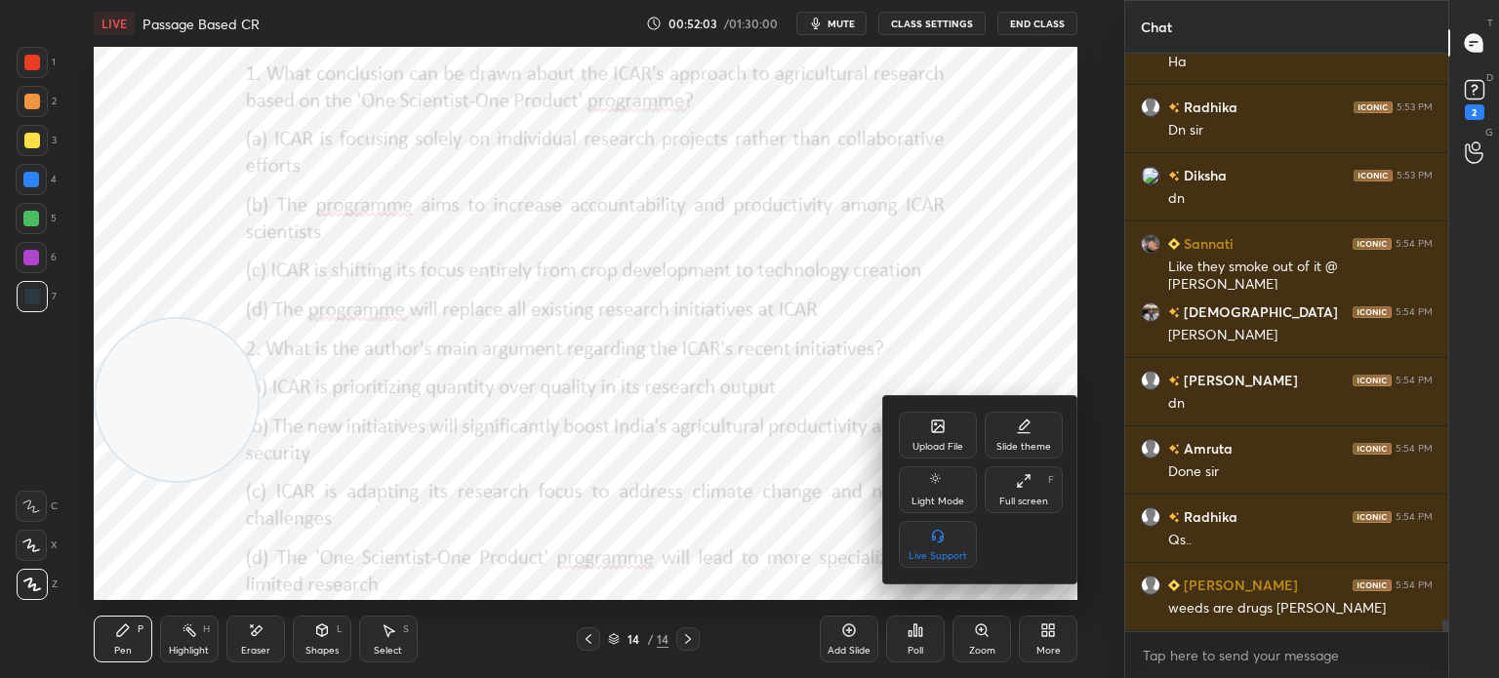
click at [925, 432] on div "Upload File" at bounding box center [938, 435] width 78 height 47
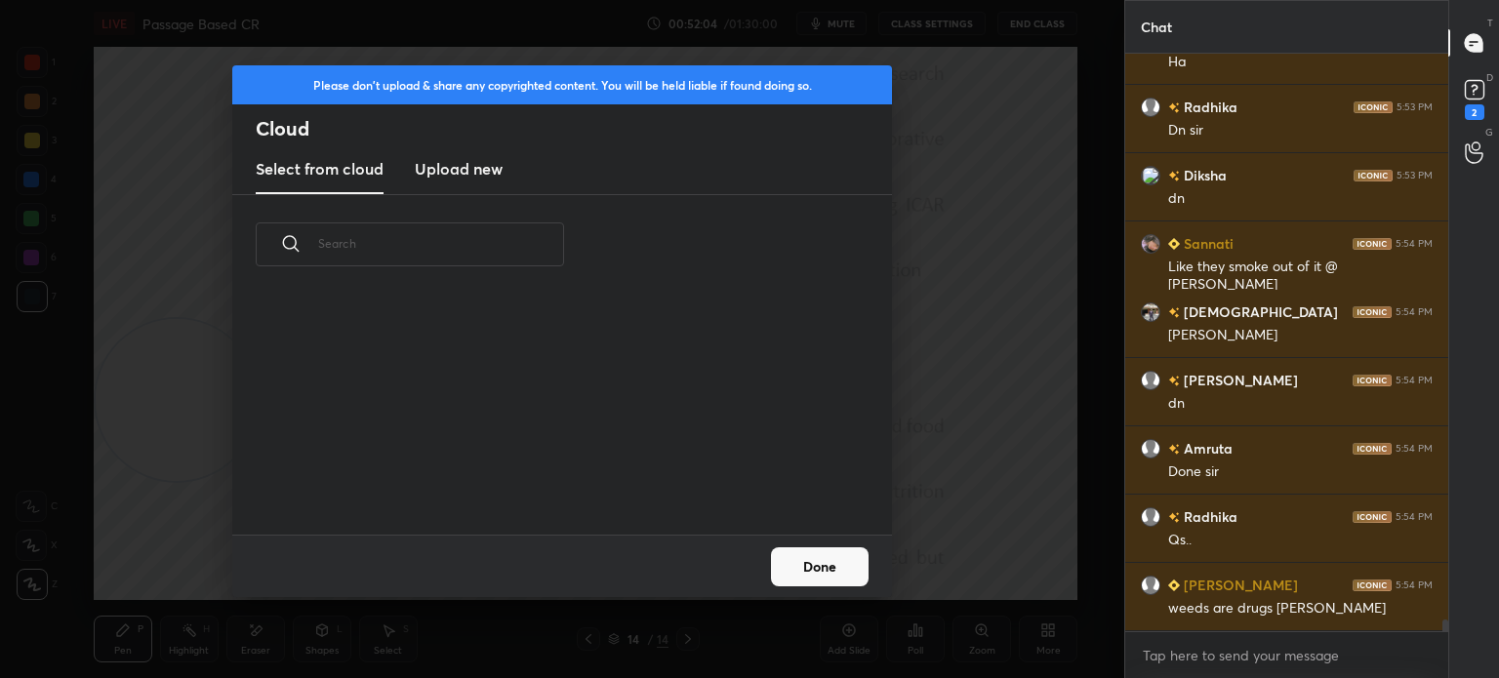
scroll to position [240, 627]
click at [423, 174] on h3 "Upload new" at bounding box center [459, 168] width 88 height 23
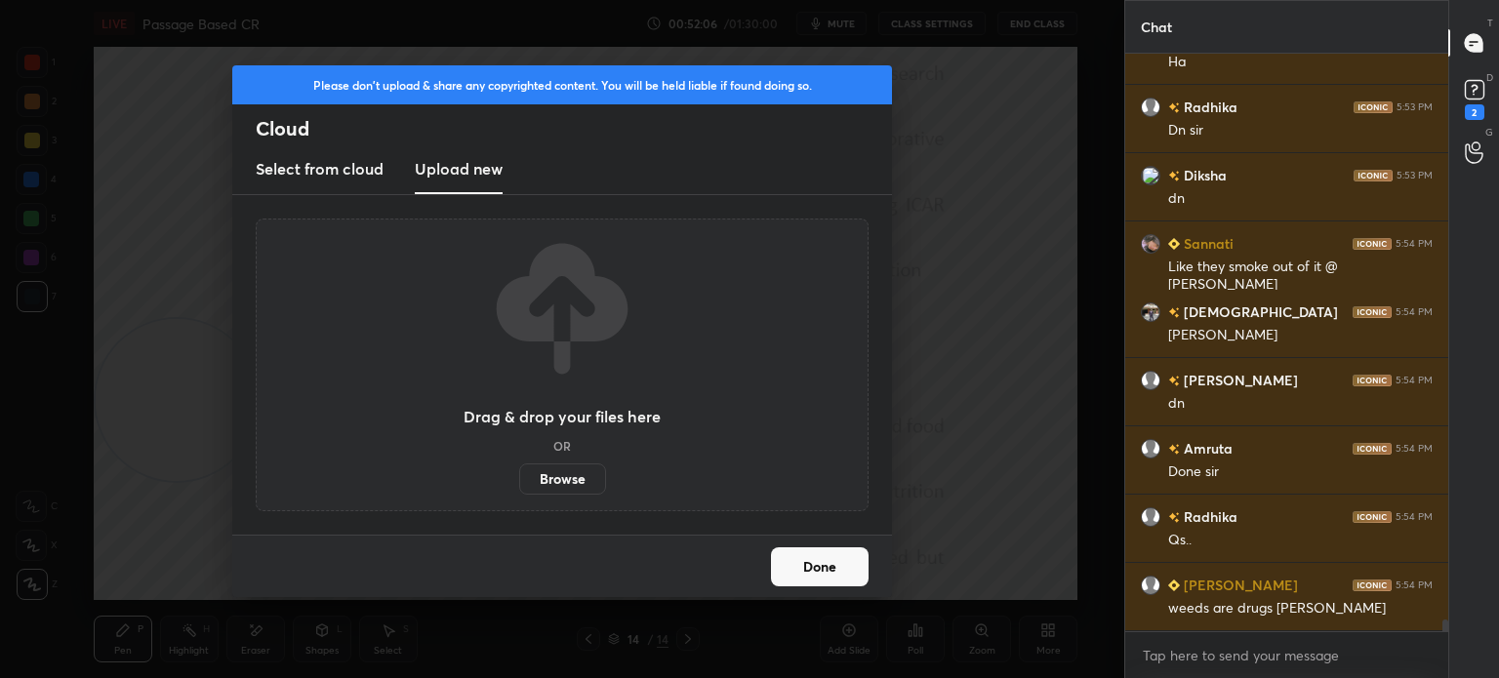
click at [544, 491] on label "Browse" at bounding box center [562, 479] width 87 height 31
click at [519, 491] on input "Browse" at bounding box center [519, 479] width 0 height 31
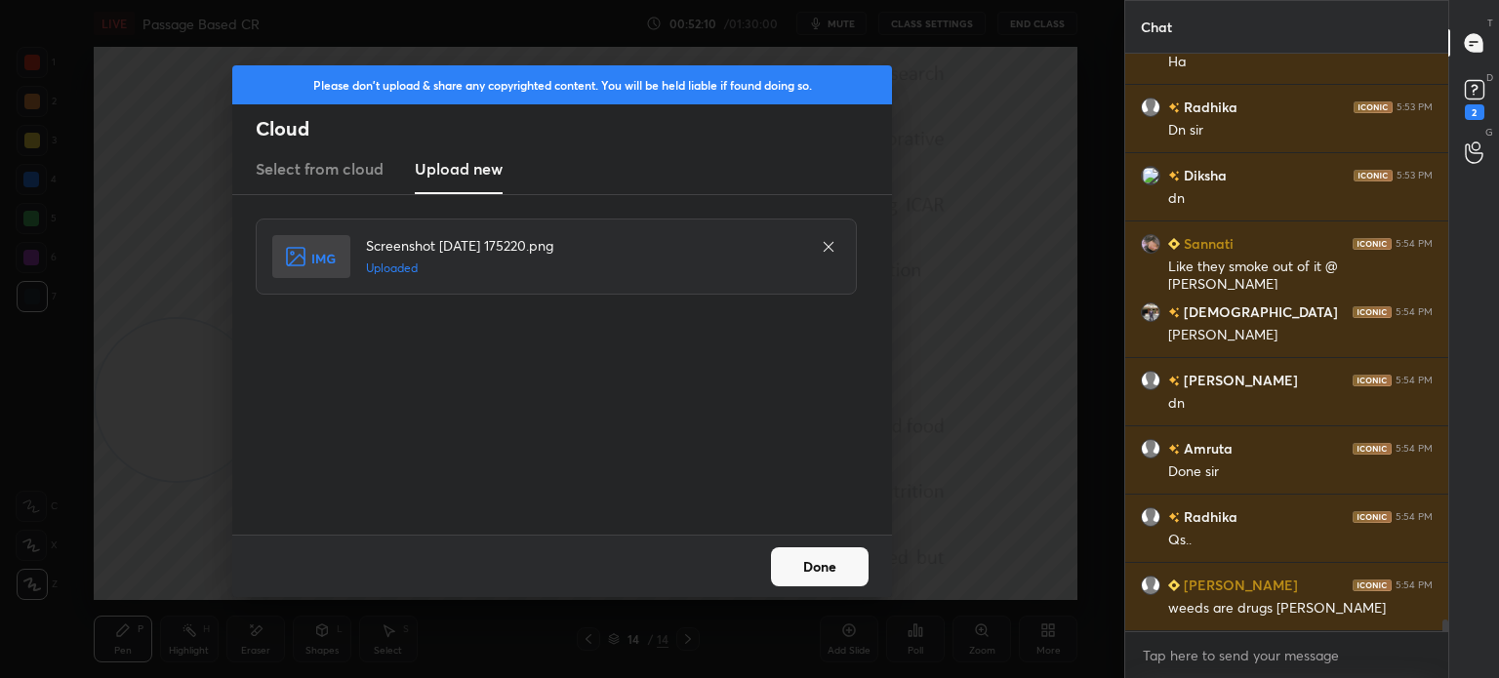
click at [825, 560] on button "Done" at bounding box center [820, 566] width 98 height 39
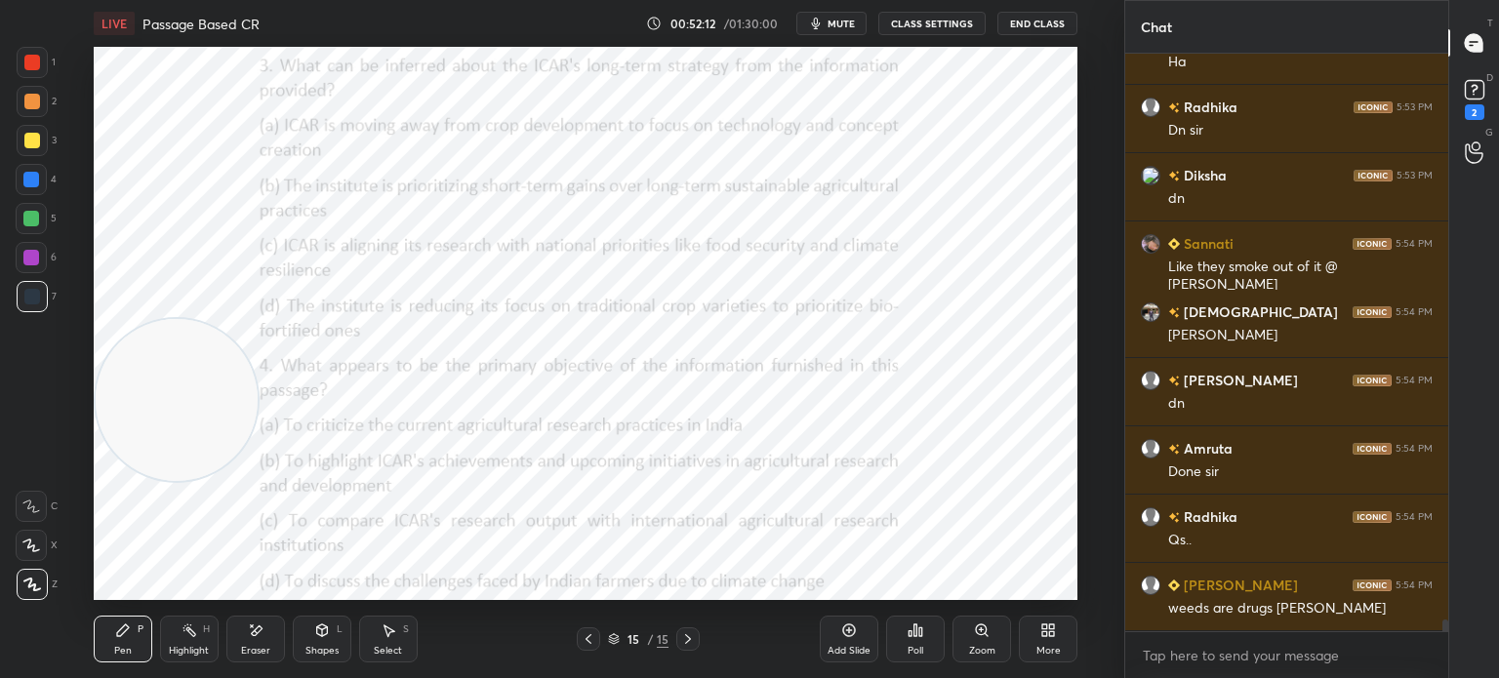
click at [1057, 637] on div "More" at bounding box center [1048, 639] width 59 height 47
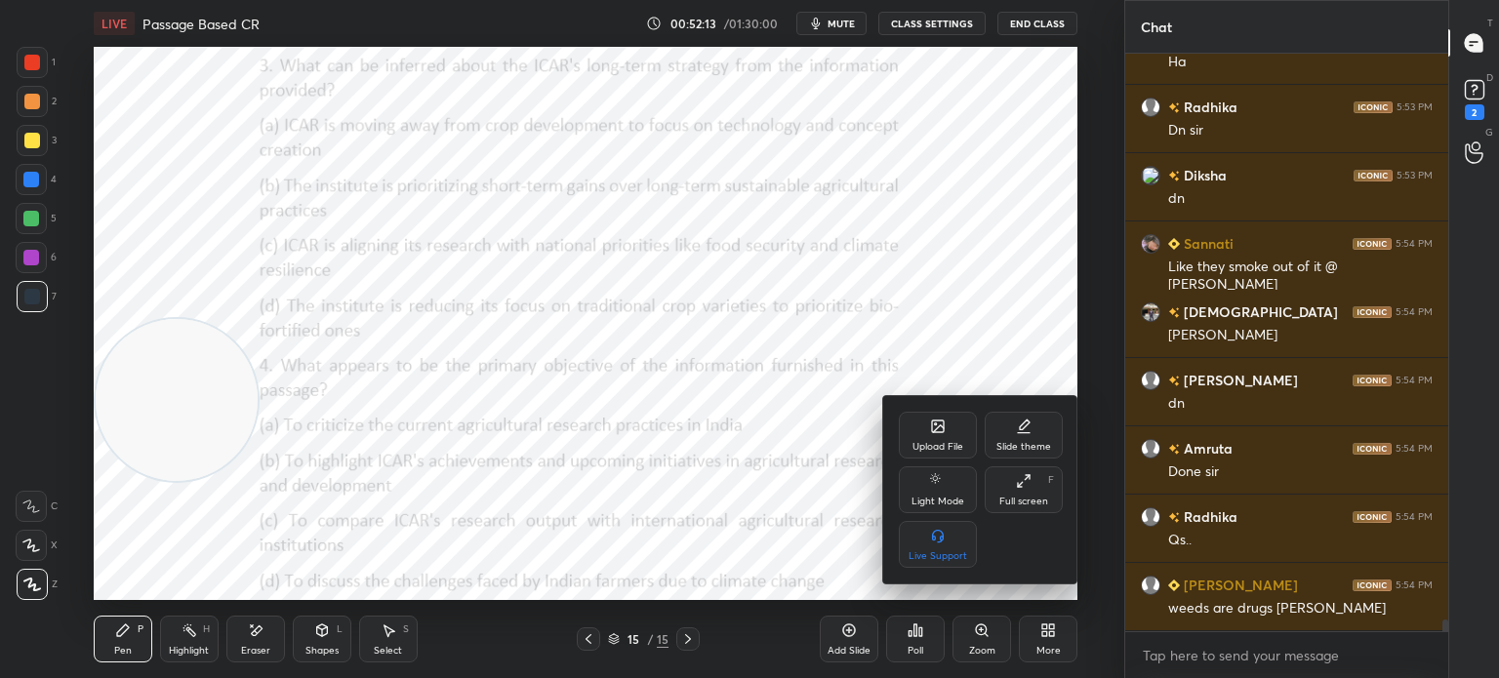
click at [917, 432] on div "Upload File" at bounding box center [938, 435] width 78 height 47
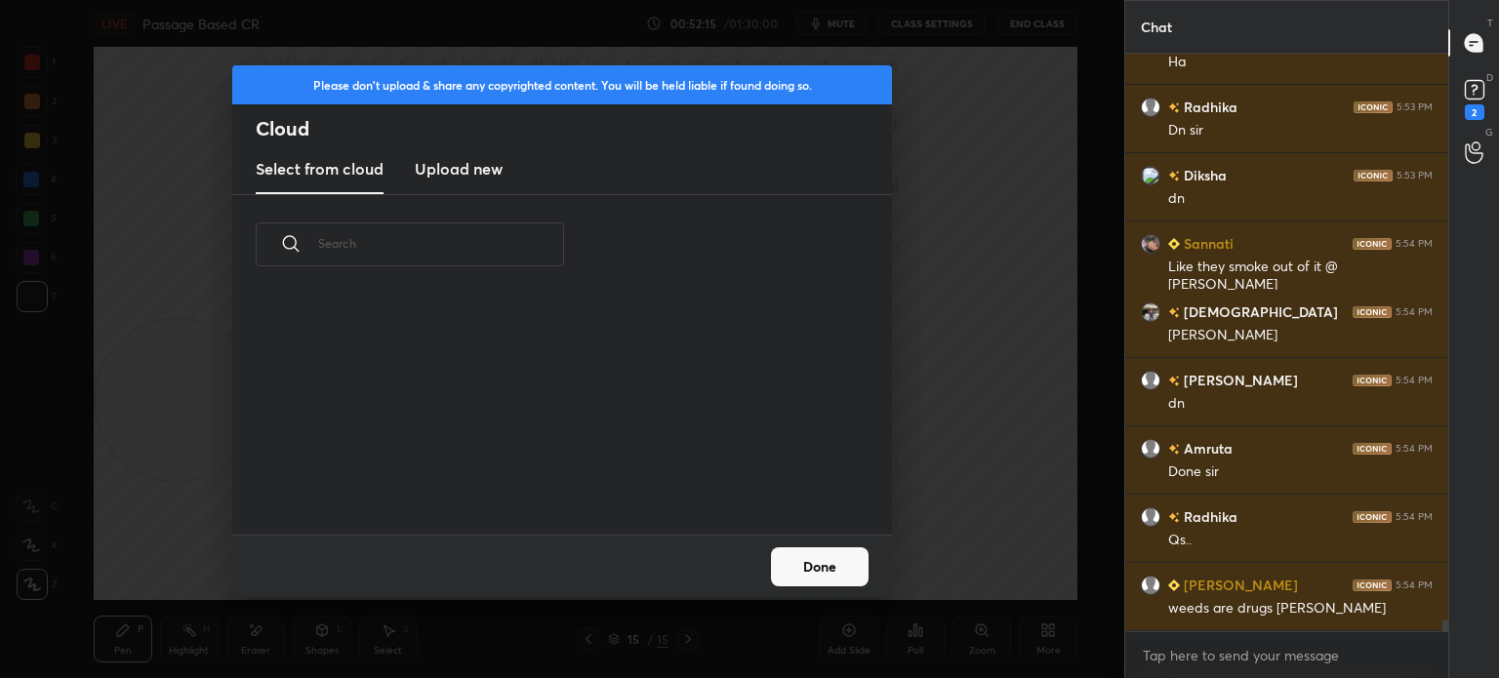
click at [485, 175] on h3 "Upload new" at bounding box center [459, 168] width 88 height 23
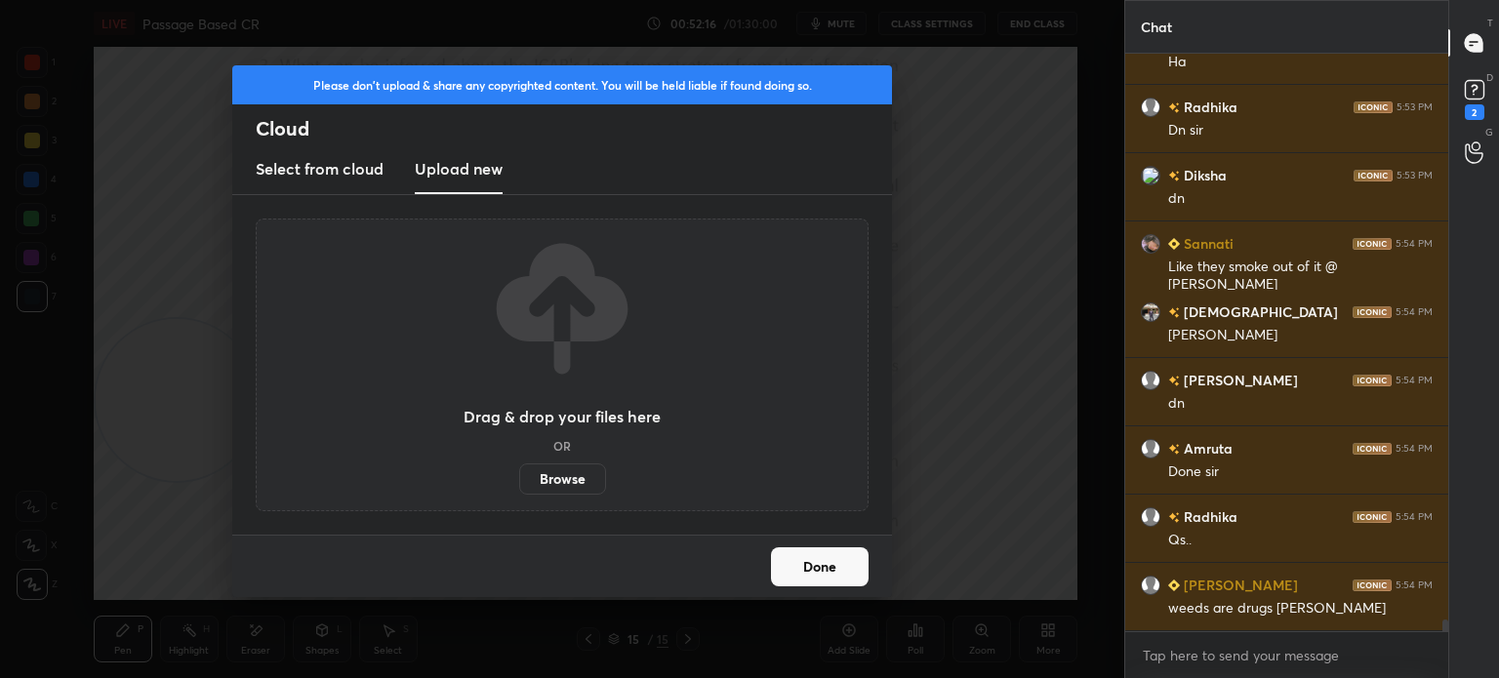
click at [558, 473] on label "Browse" at bounding box center [562, 479] width 87 height 31
click at [519, 473] on input "Browse" at bounding box center [519, 479] width 0 height 31
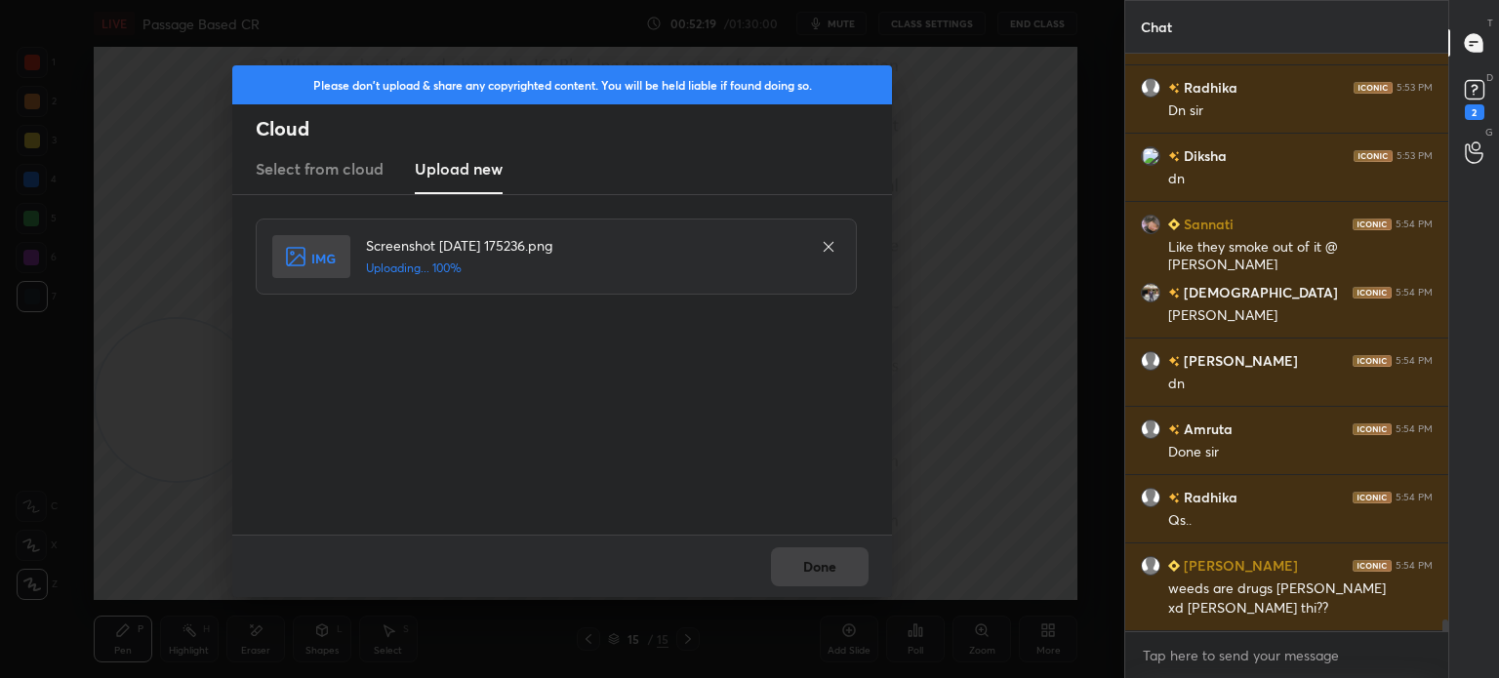
scroll to position [27129, 0]
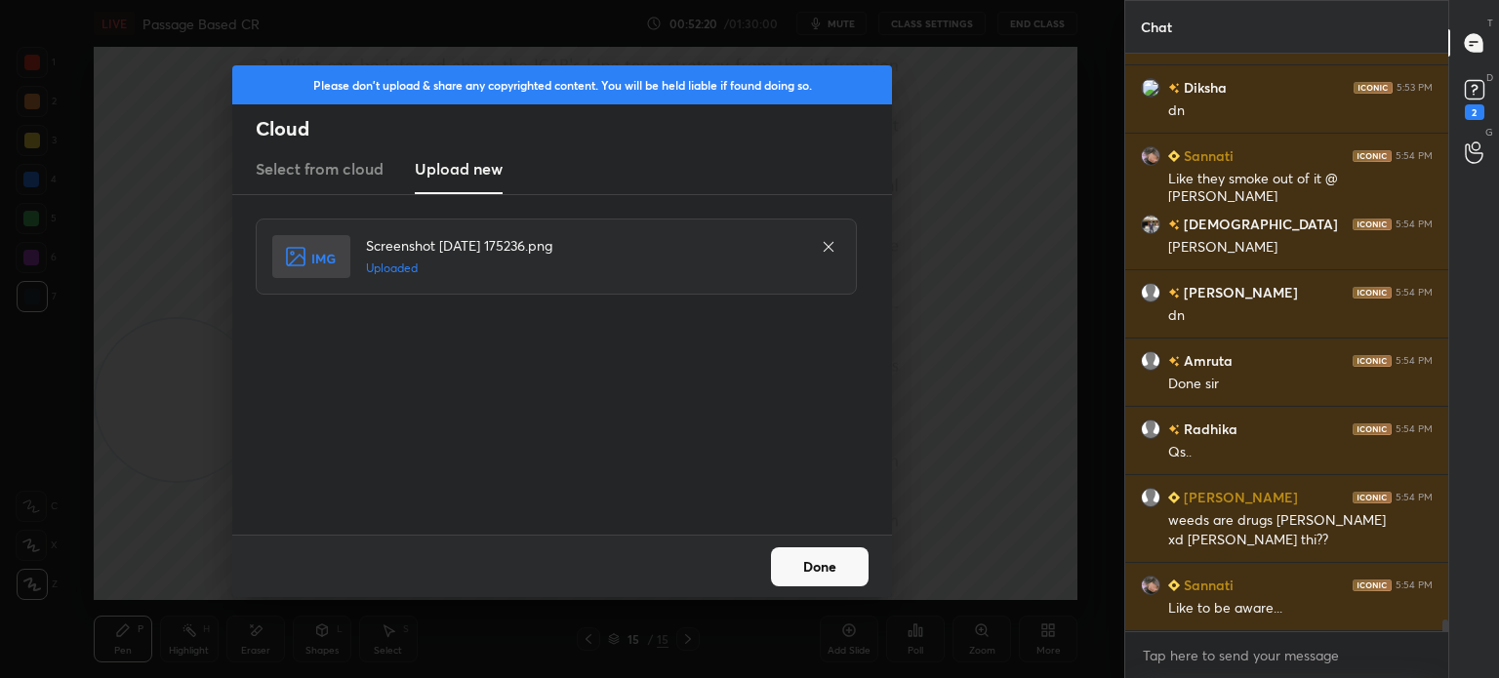
click at [818, 572] on button "Done" at bounding box center [820, 566] width 98 height 39
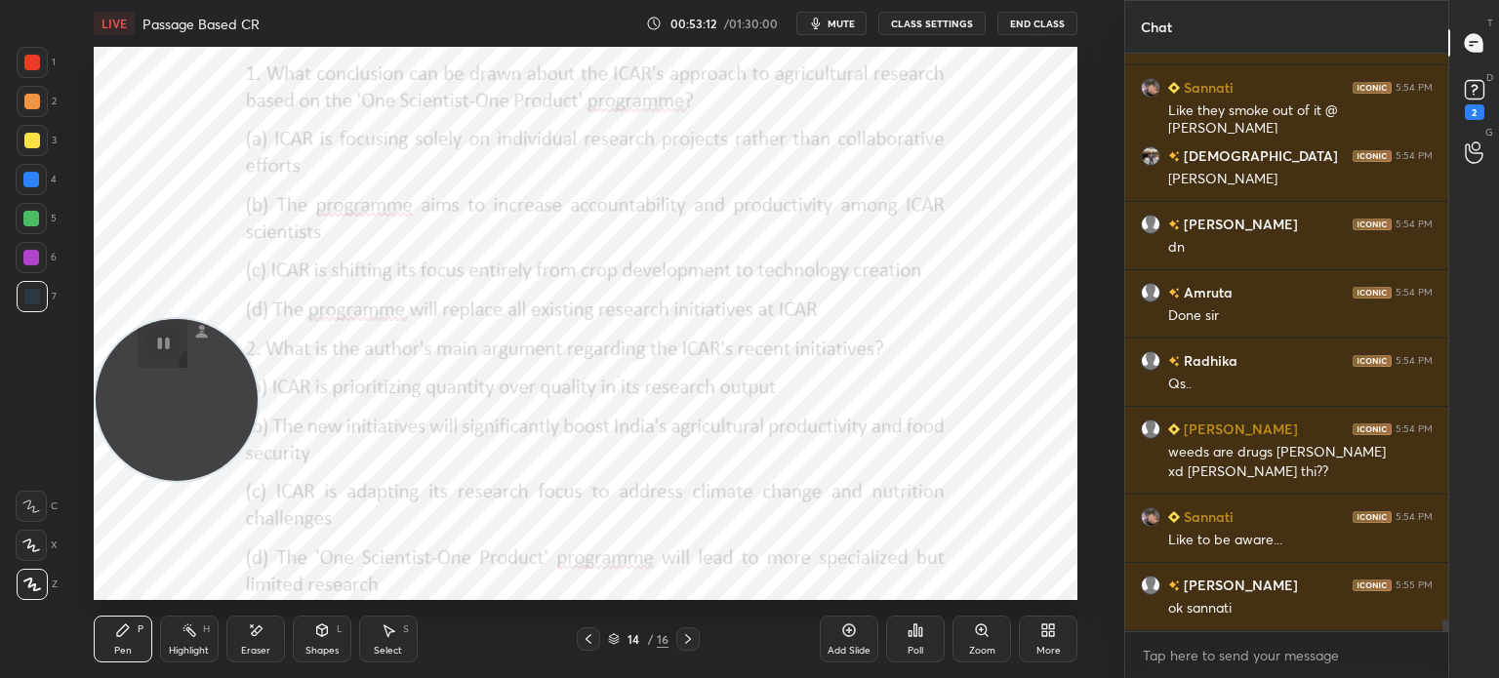
scroll to position [27539, 0]
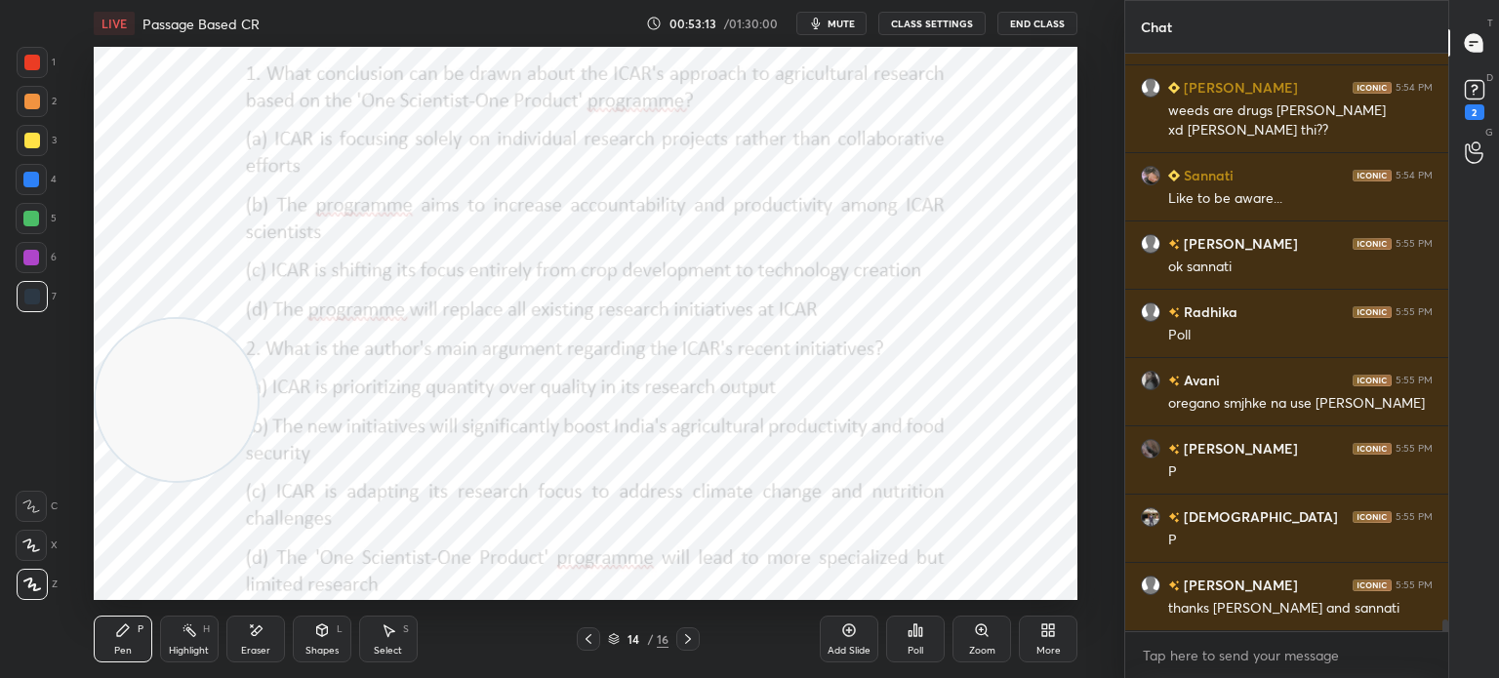
click at [910, 646] on div "Poll" at bounding box center [916, 651] width 16 height 10
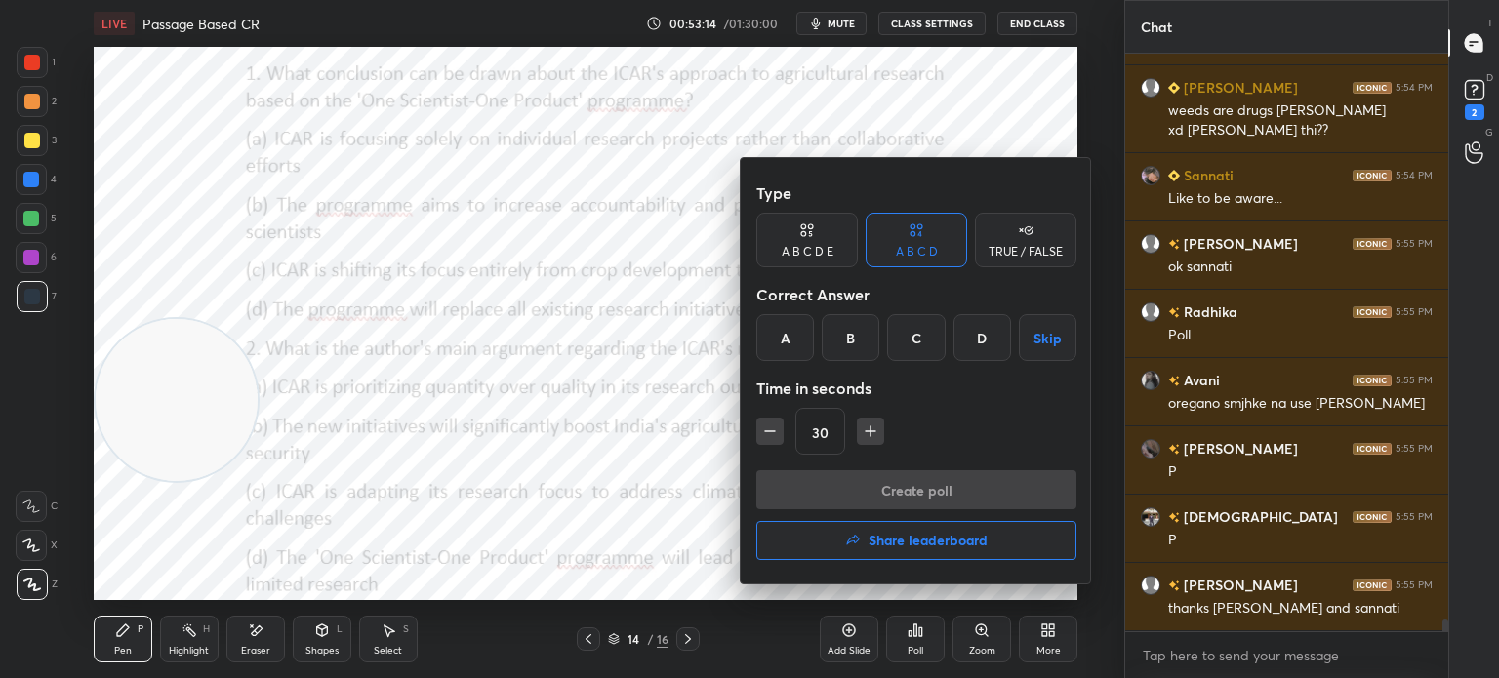
scroll to position [27608, 0]
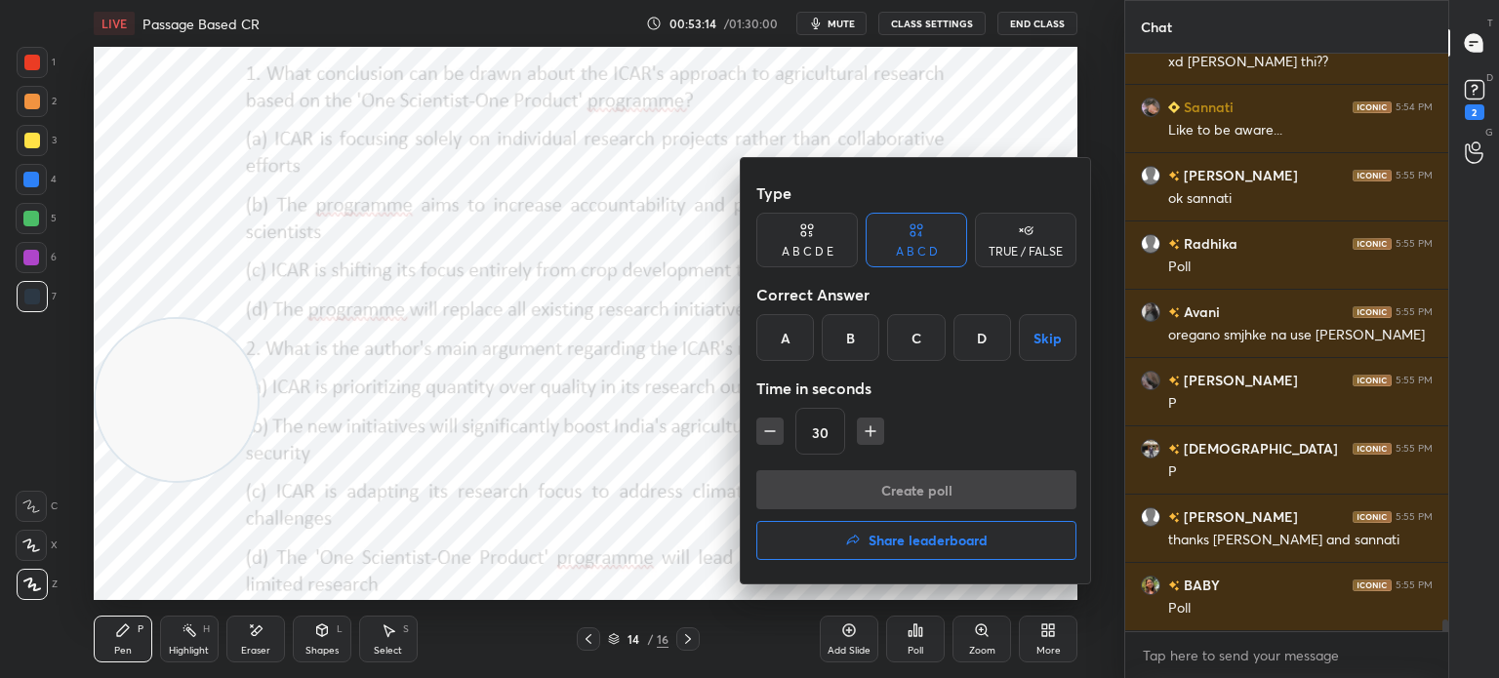
click at [848, 339] on div "B" at bounding box center [851, 337] width 58 height 47
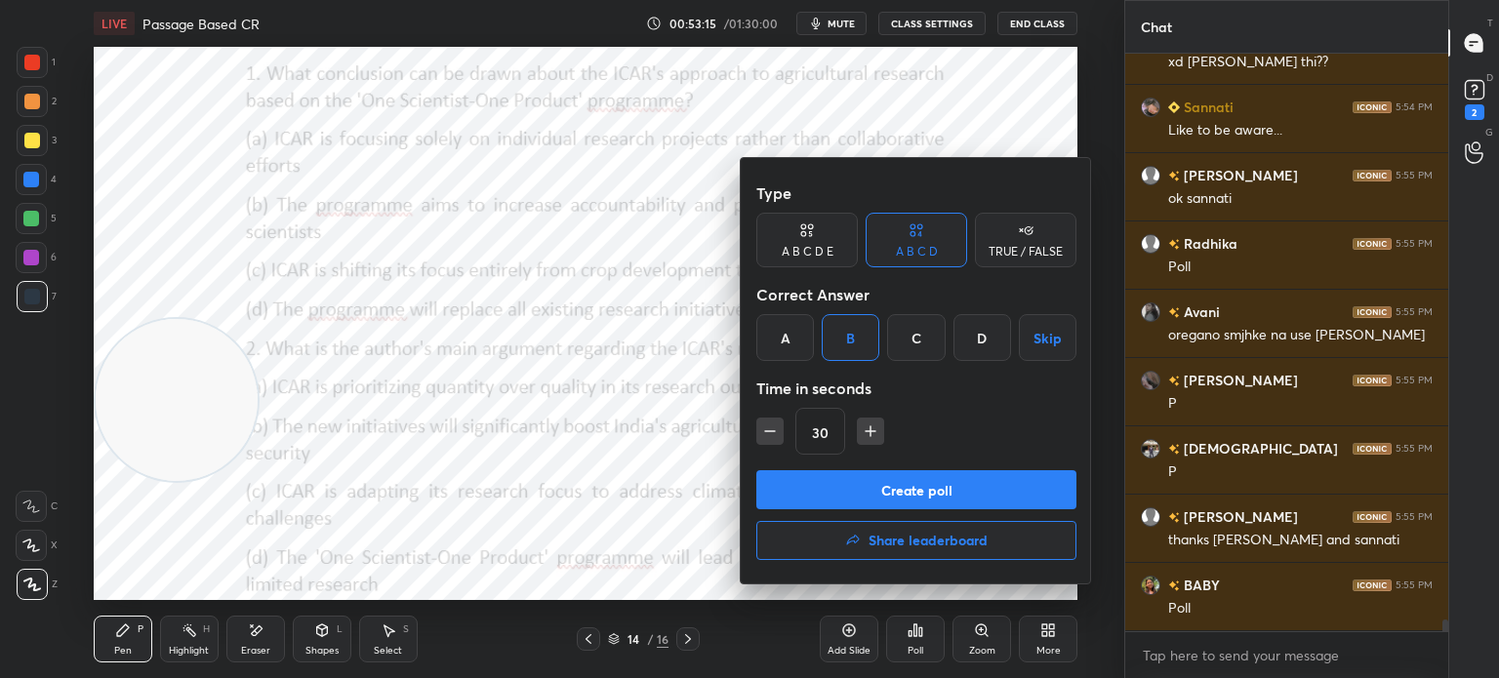
scroll to position [27676, 0]
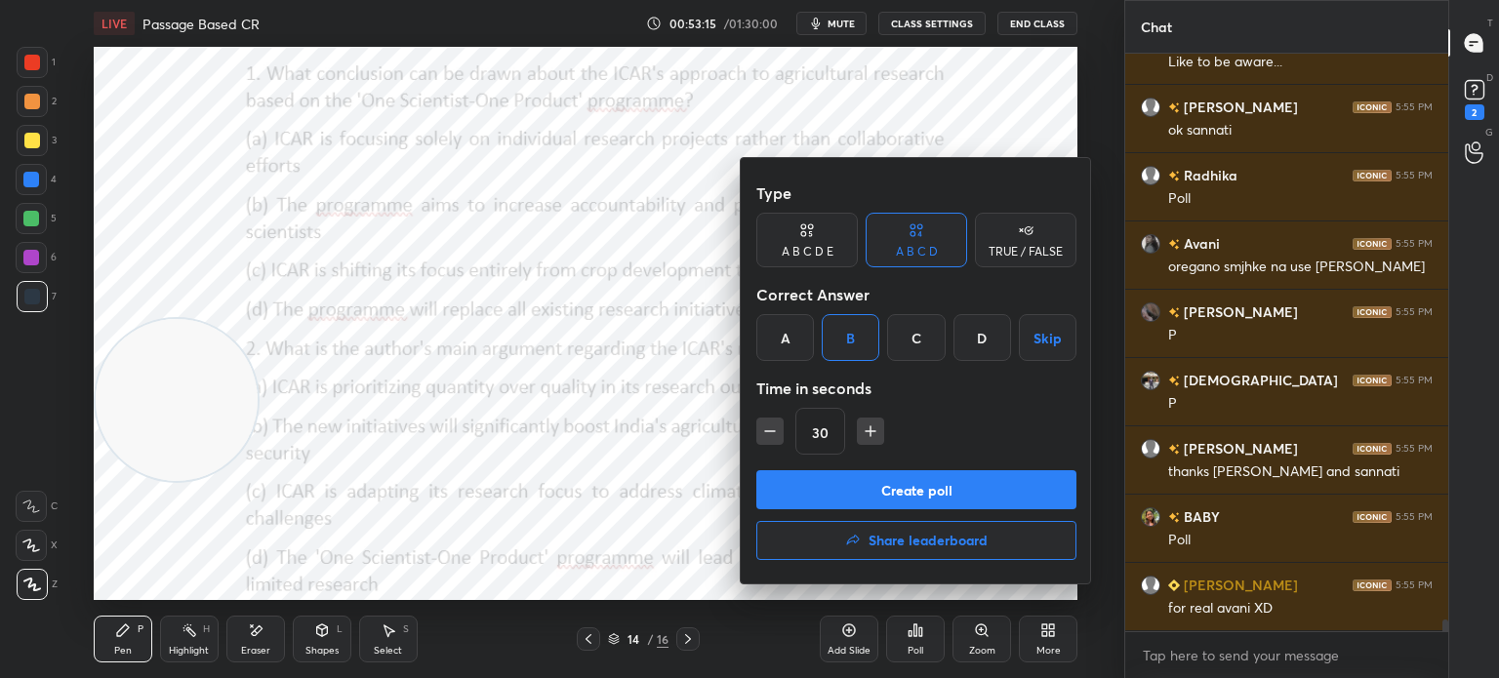
click at [838, 489] on button "Create poll" at bounding box center [916, 489] width 320 height 39
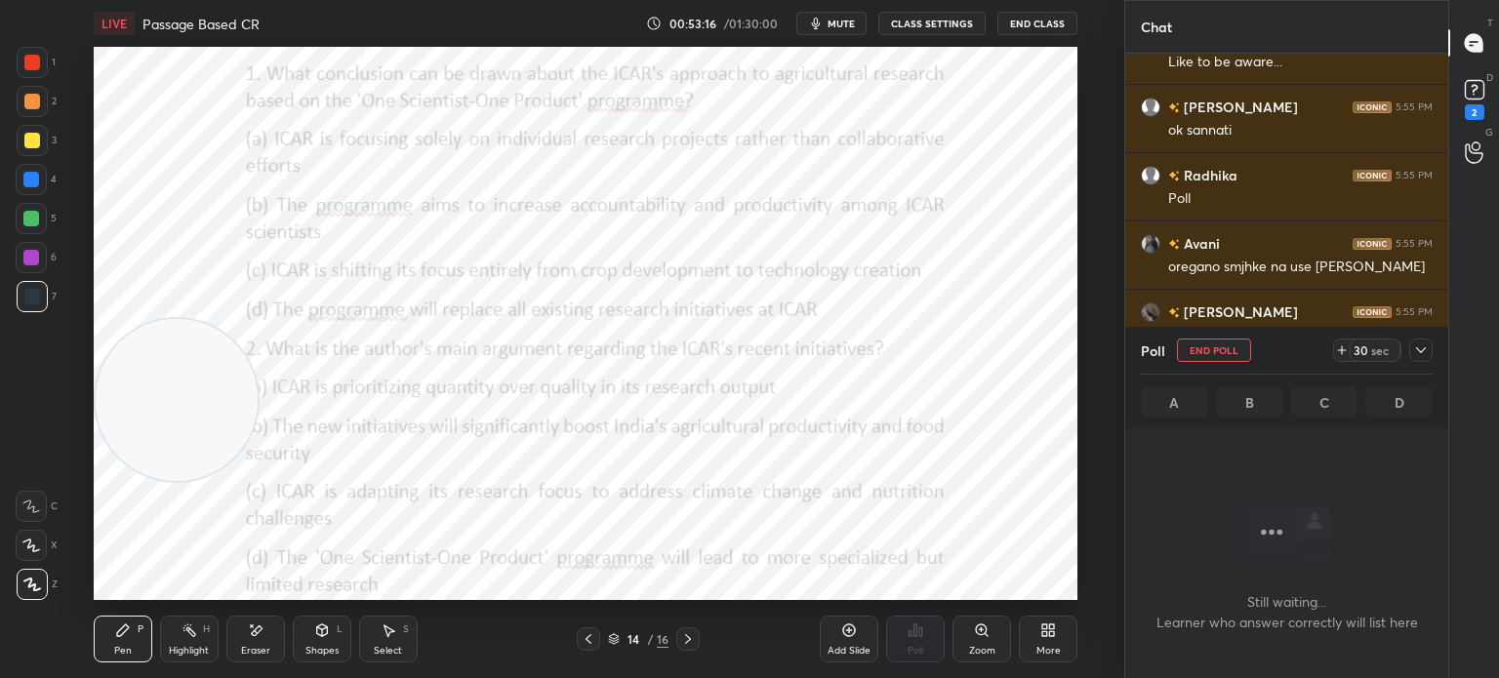
scroll to position [5, 6]
click at [1414, 350] on icon at bounding box center [1421, 351] width 16 height 16
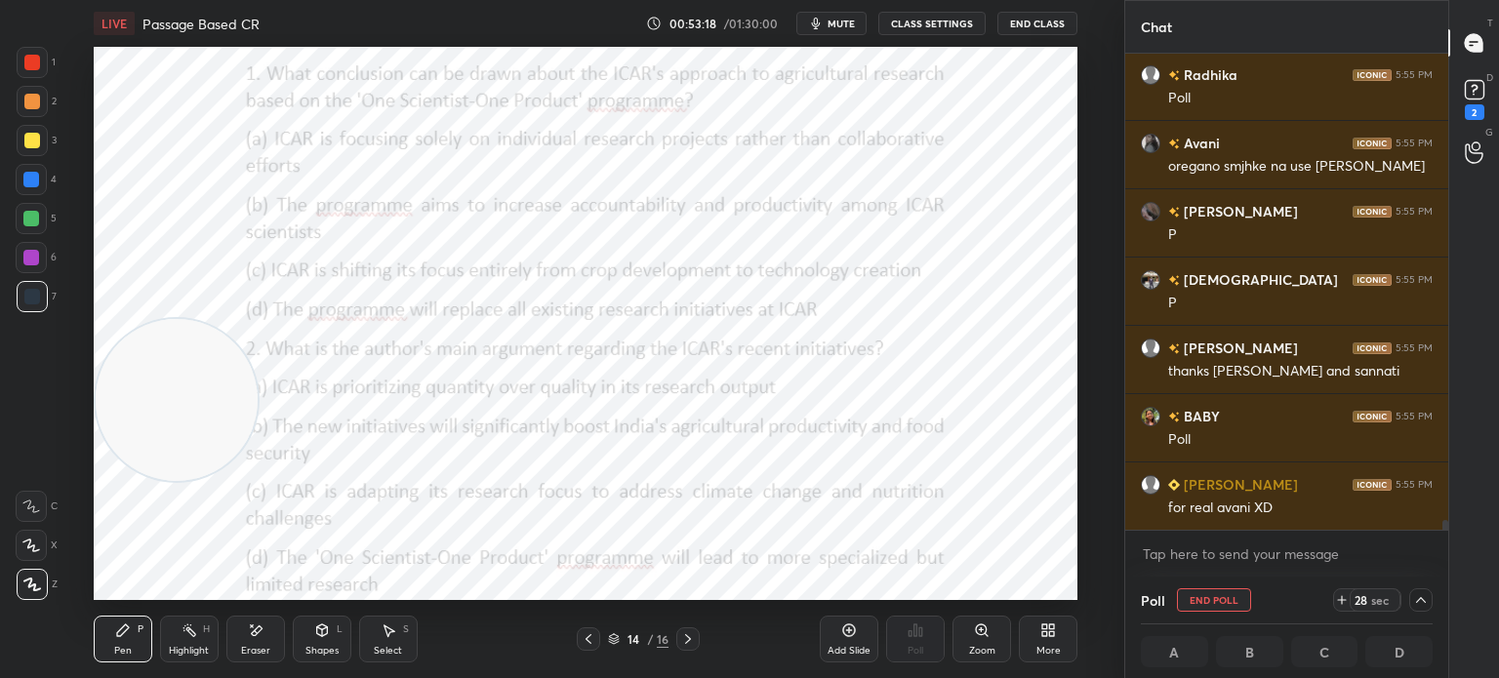
scroll to position [27777, 0]
click at [1418, 602] on icon at bounding box center [1421, 600] width 16 height 16
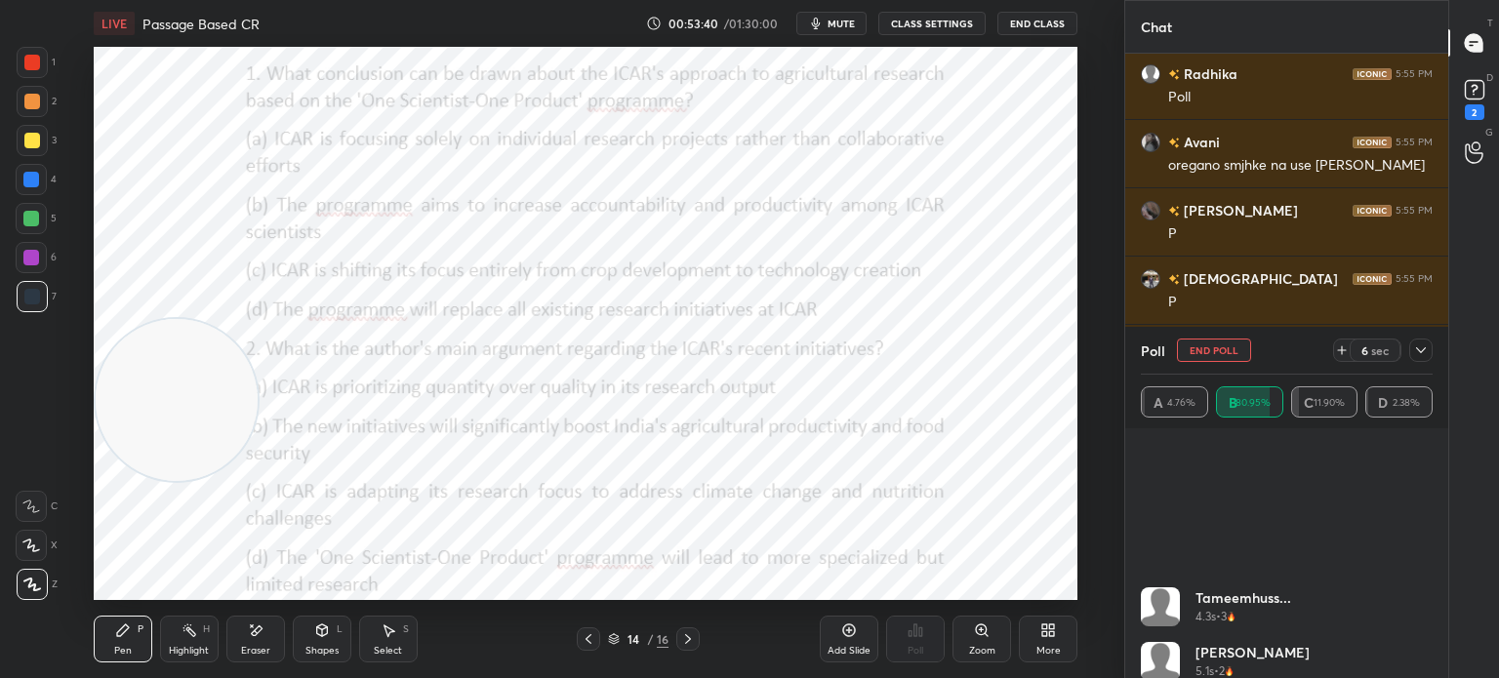
scroll to position [1624, 0]
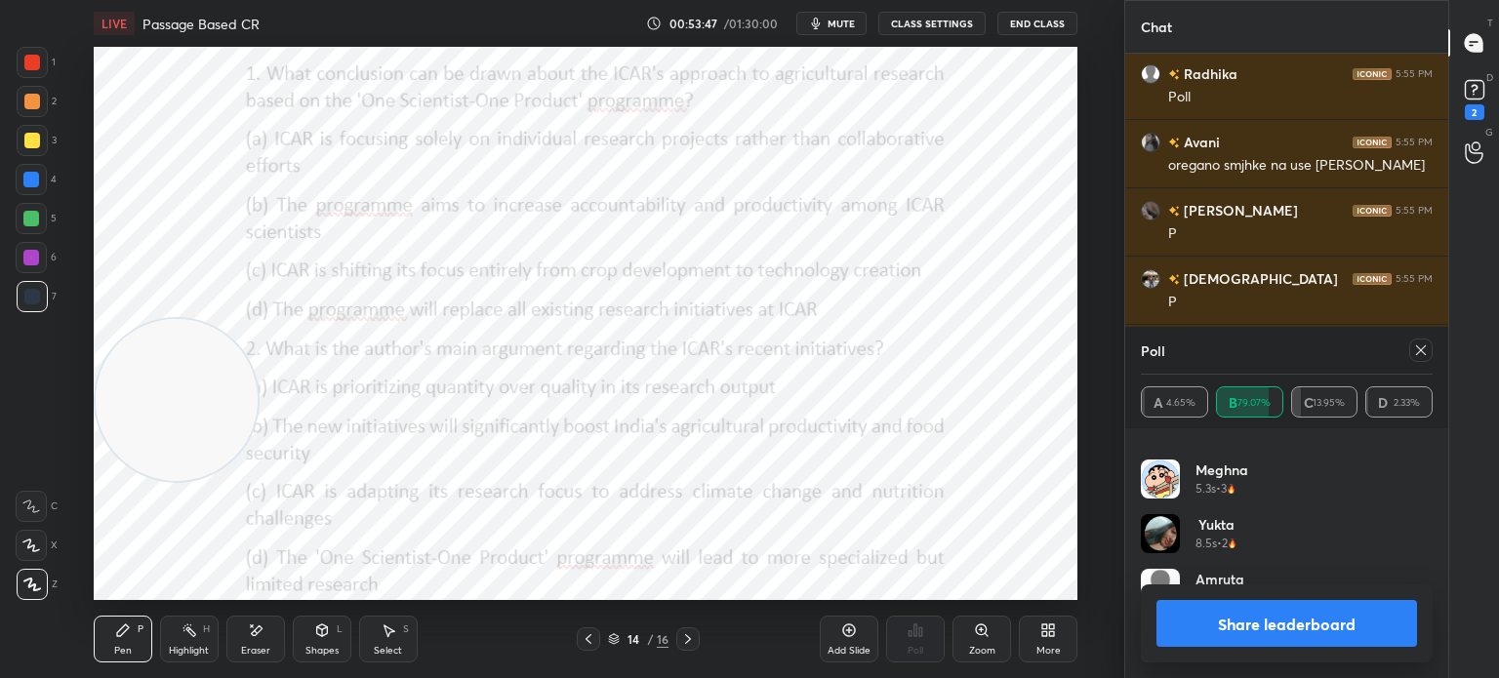
click at [1413, 354] on icon at bounding box center [1421, 351] width 16 height 16
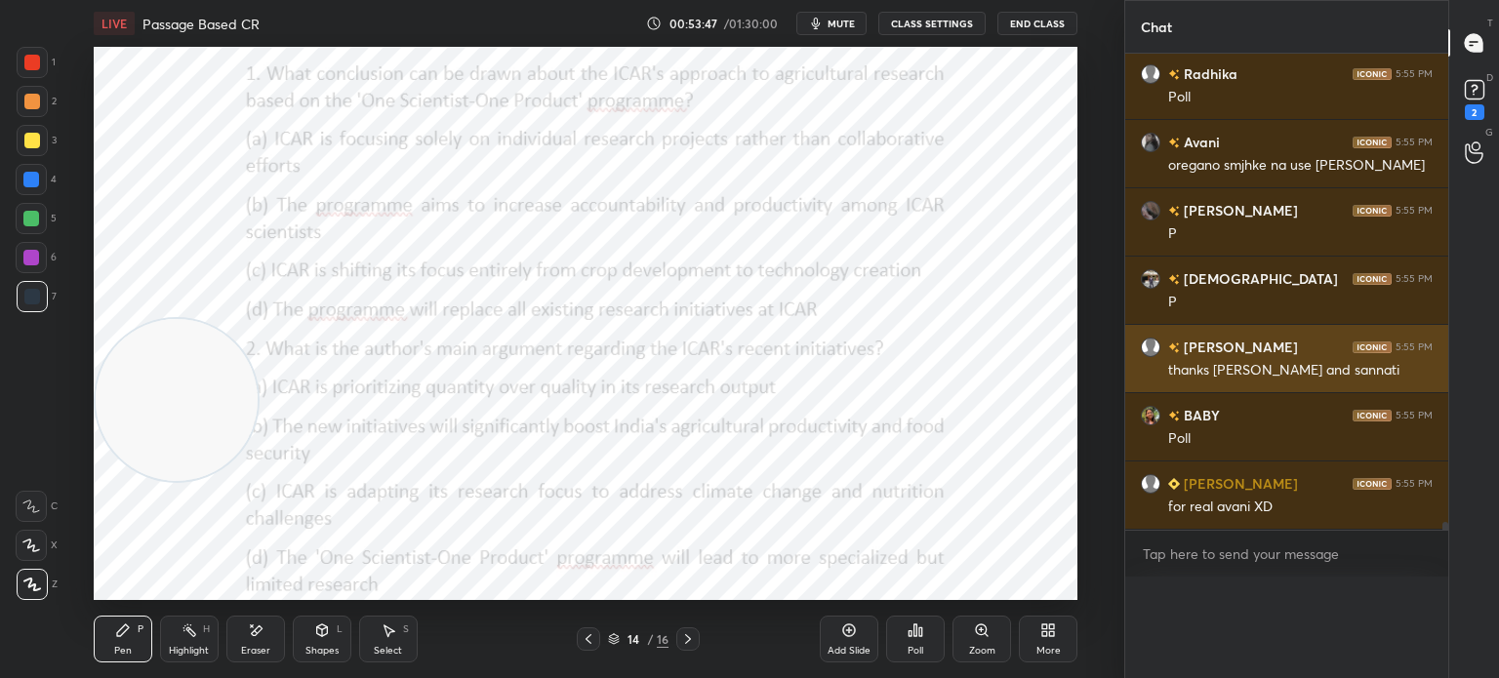
scroll to position [0, 0]
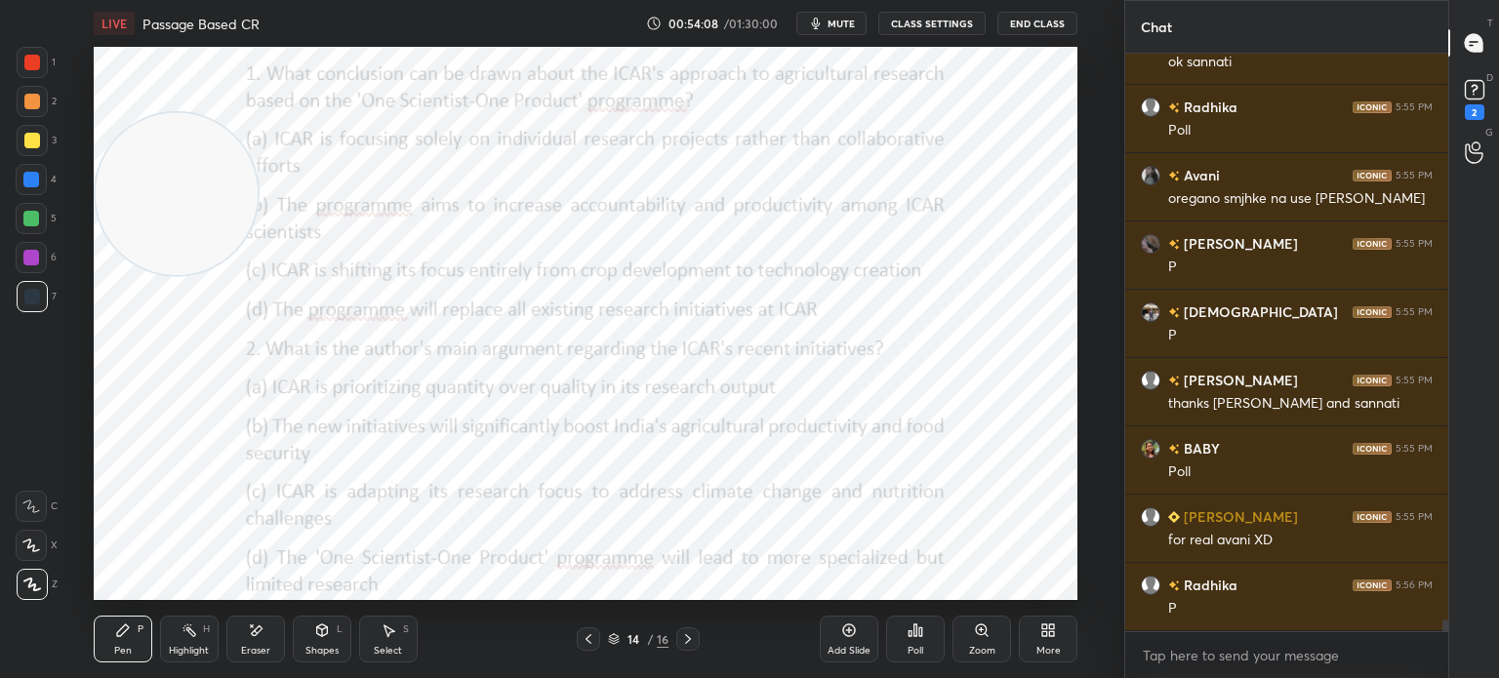
click at [907, 640] on div "Poll" at bounding box center [915, 639] width 59 height 47
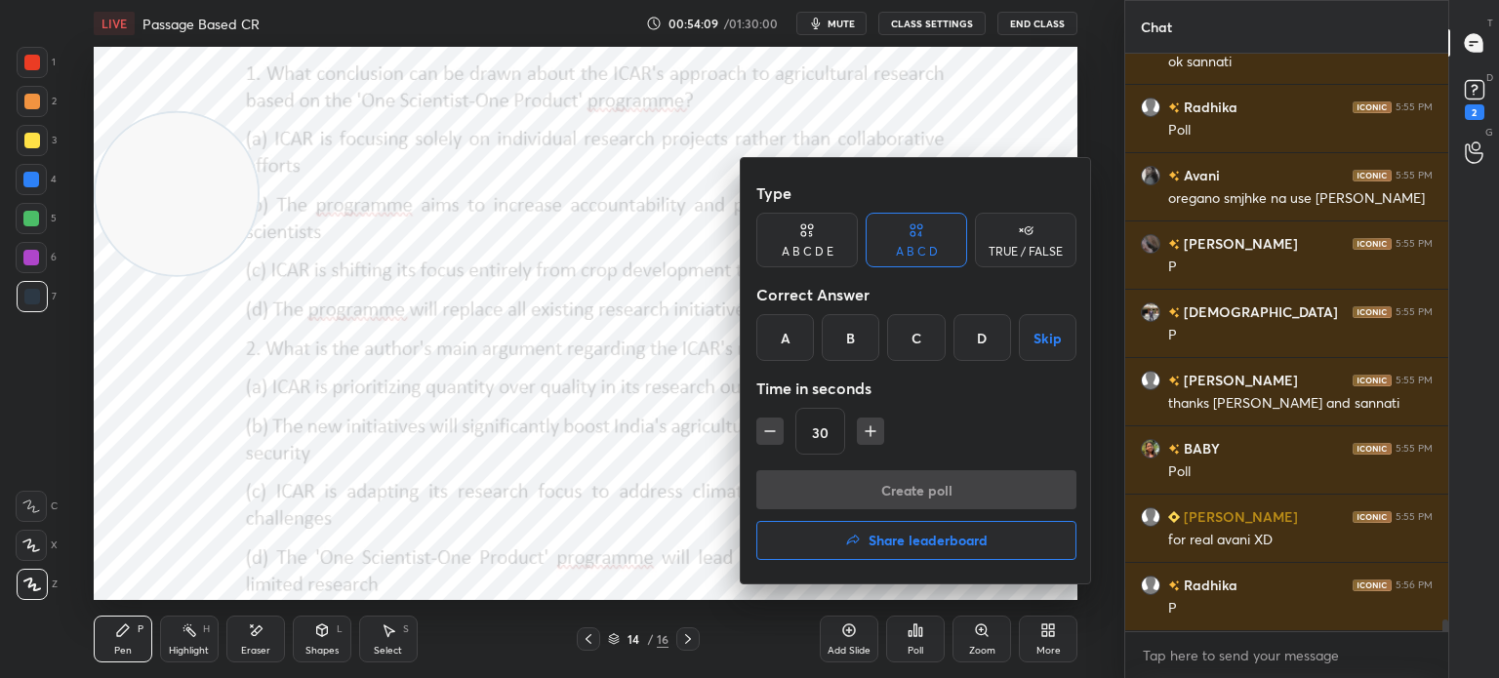
click at [910, 339] on div "C" at bounding box center [916, 337] width 58 height 47
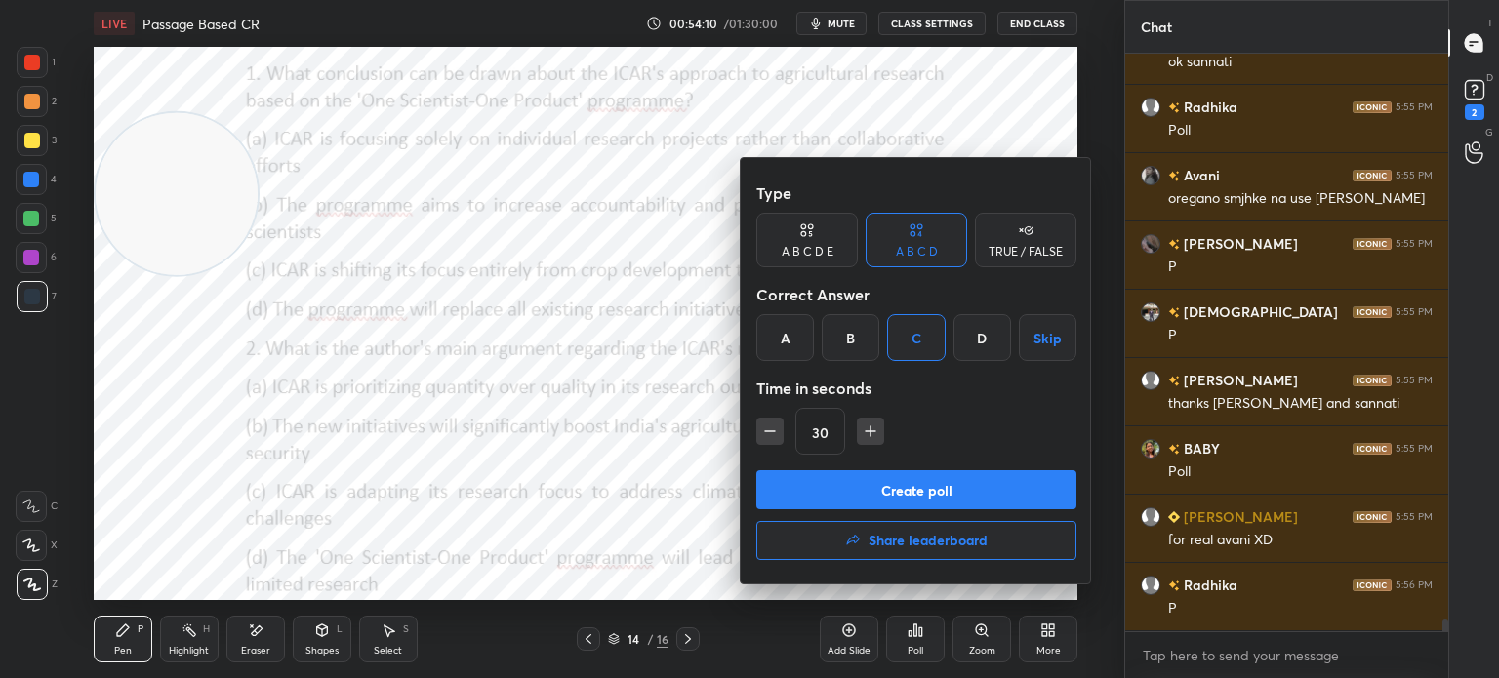
click at [869, 484] on button "Create poll" at bounding box center [916, 489] width 320 height 39
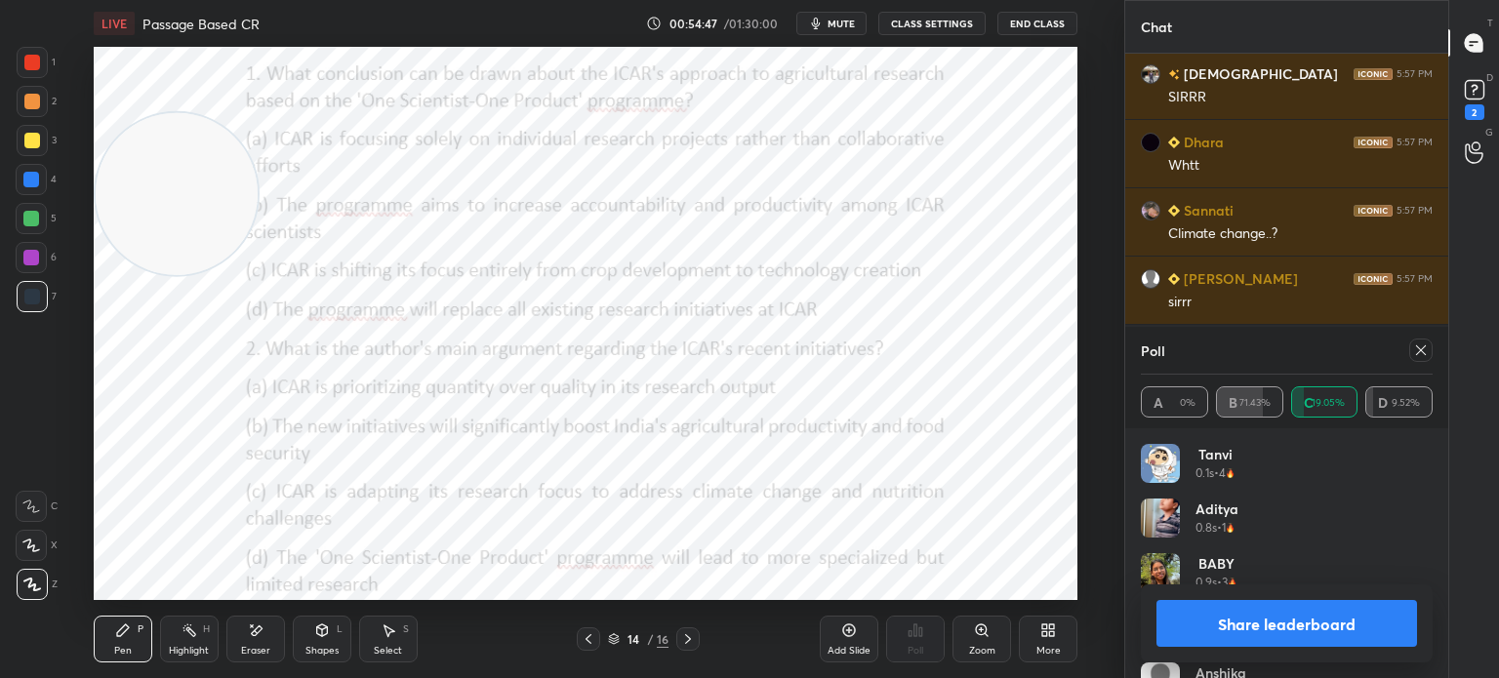
click at [1420, 355] on icon at bounding box center [1421, 351] width 16 height 16
type textarea "x"
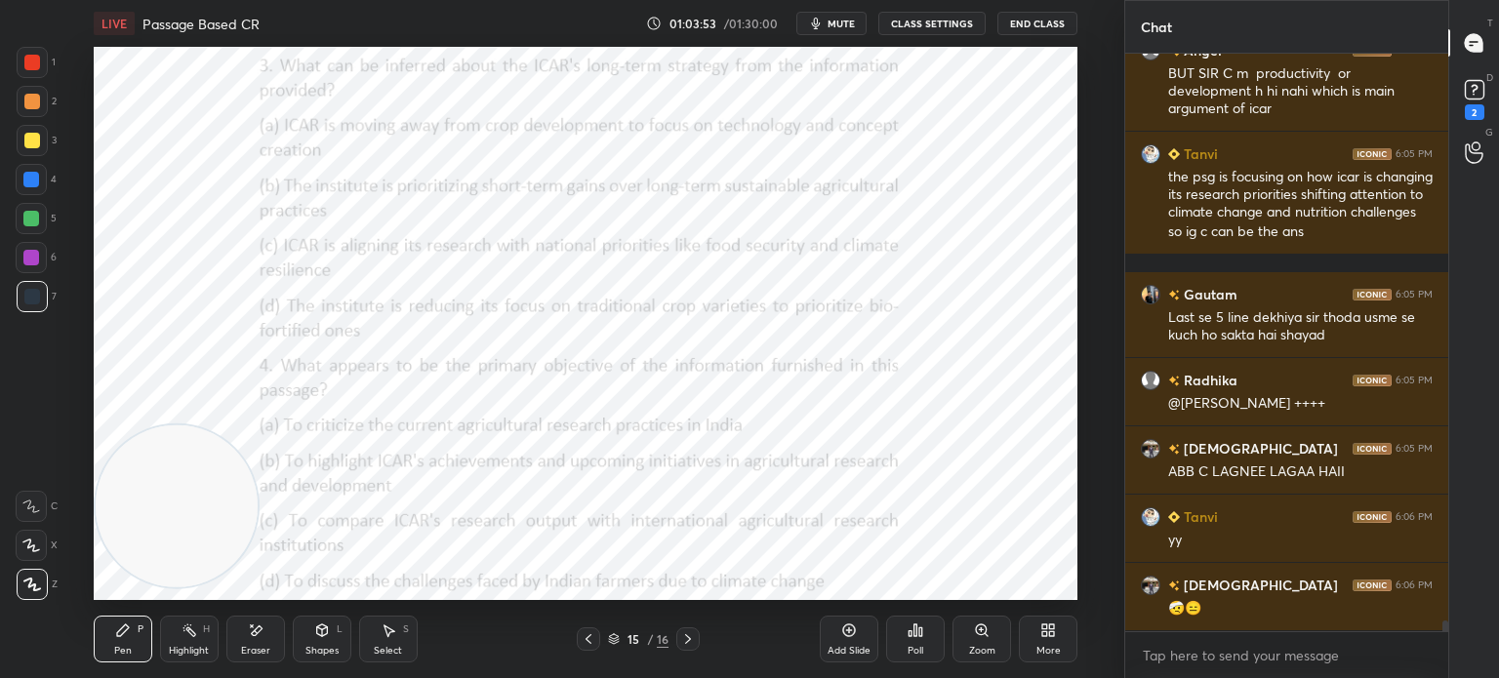
scroll to position [31279, 0]
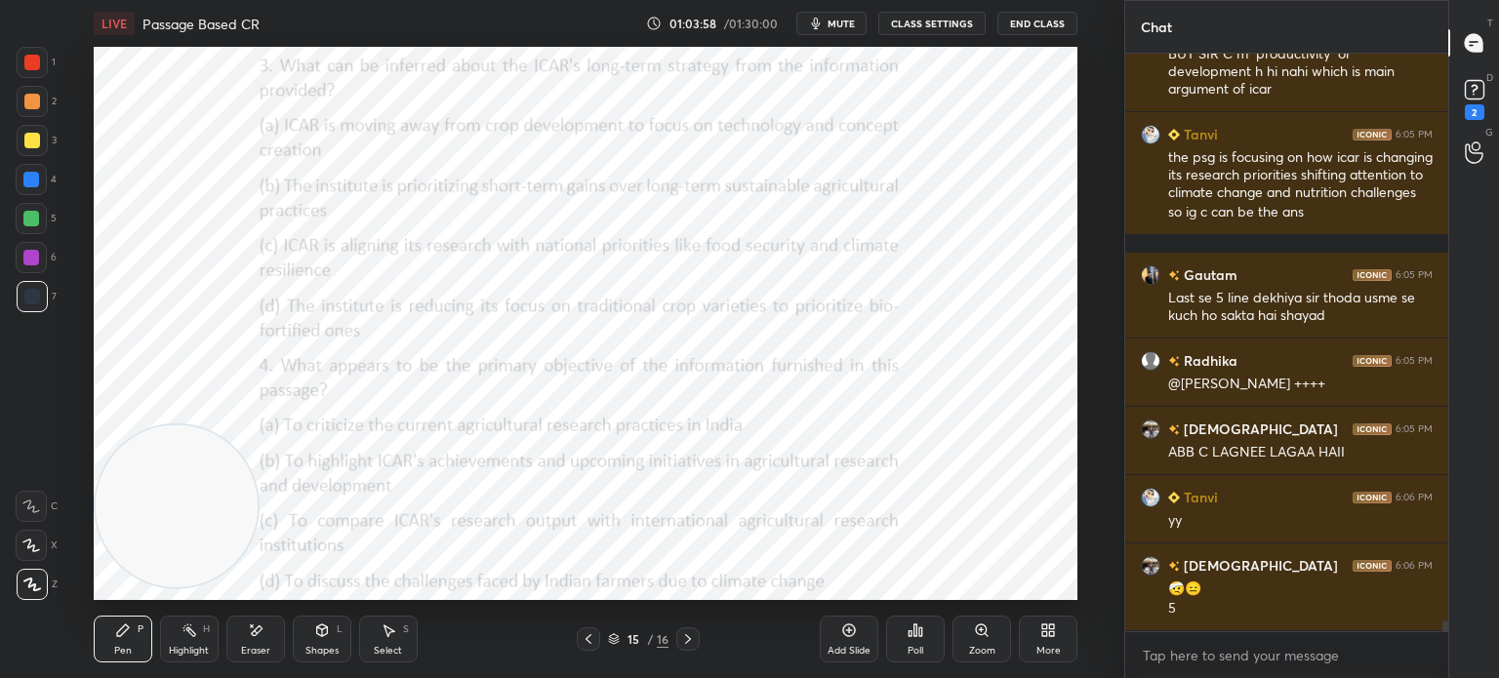
click at [905, 639] on div "Poll" at bounding box center [915, 639] width 59 height 47
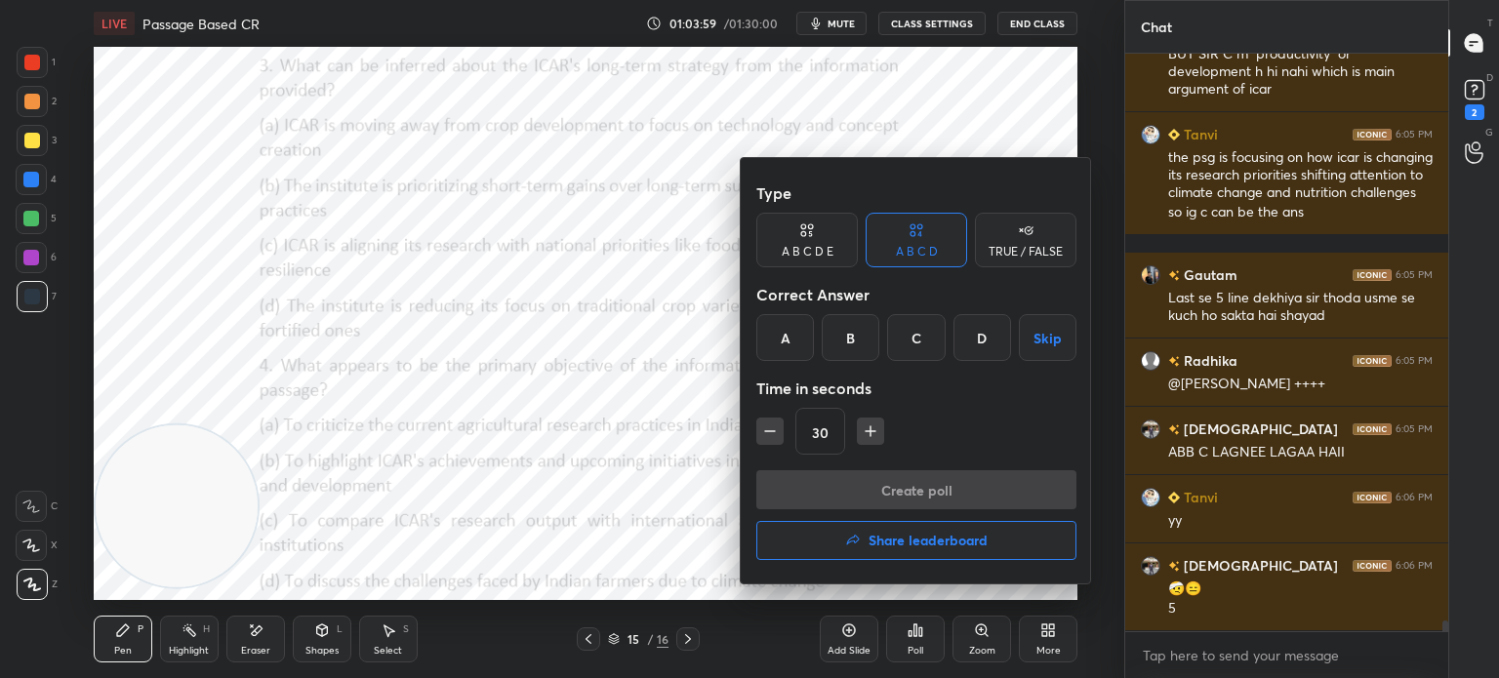
click at [903, 343] on div "C" at bounding box center [916, 337] width 58 height 47
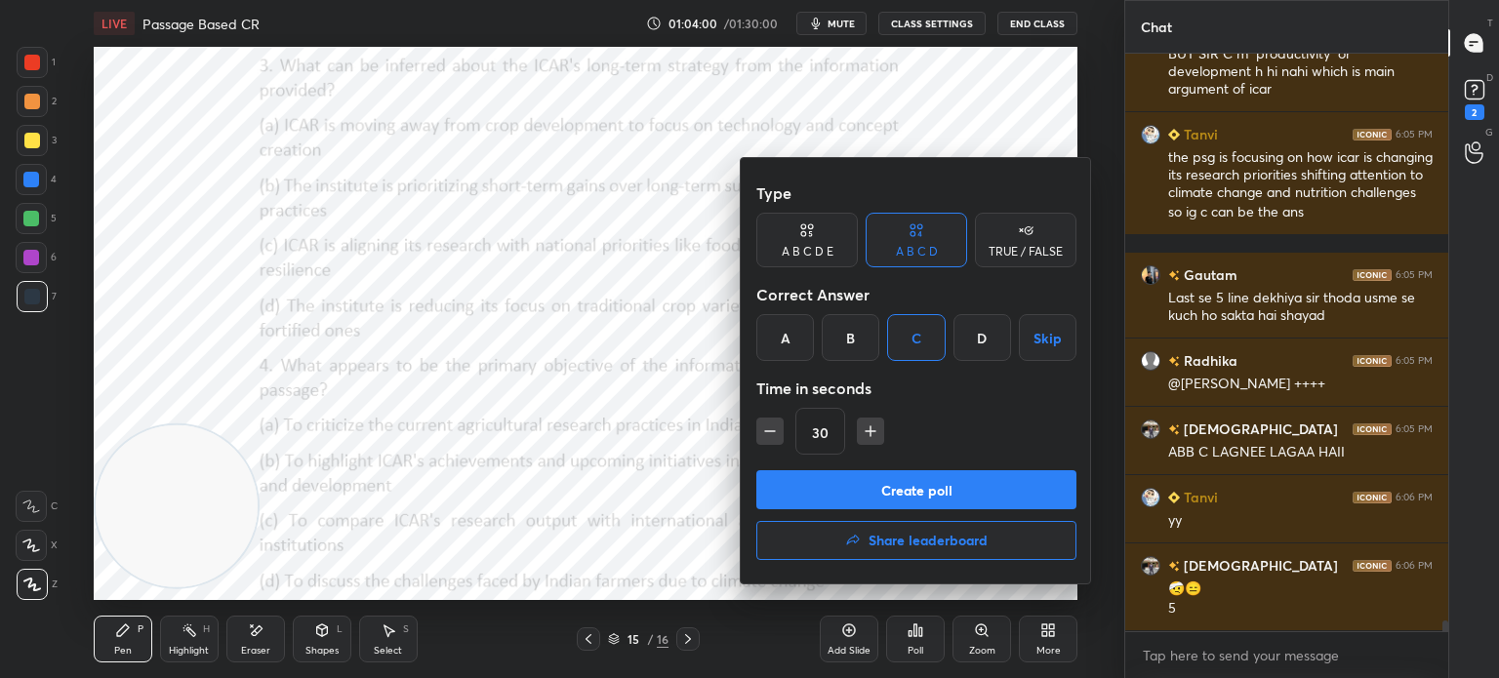
click at [861, 431] on icon "button" at bounding box center [871, 432] width 20 height 20
type input "45"
click at [838, 477] on button "Create poll" at bounding box center [916, 489] width 320 height 39
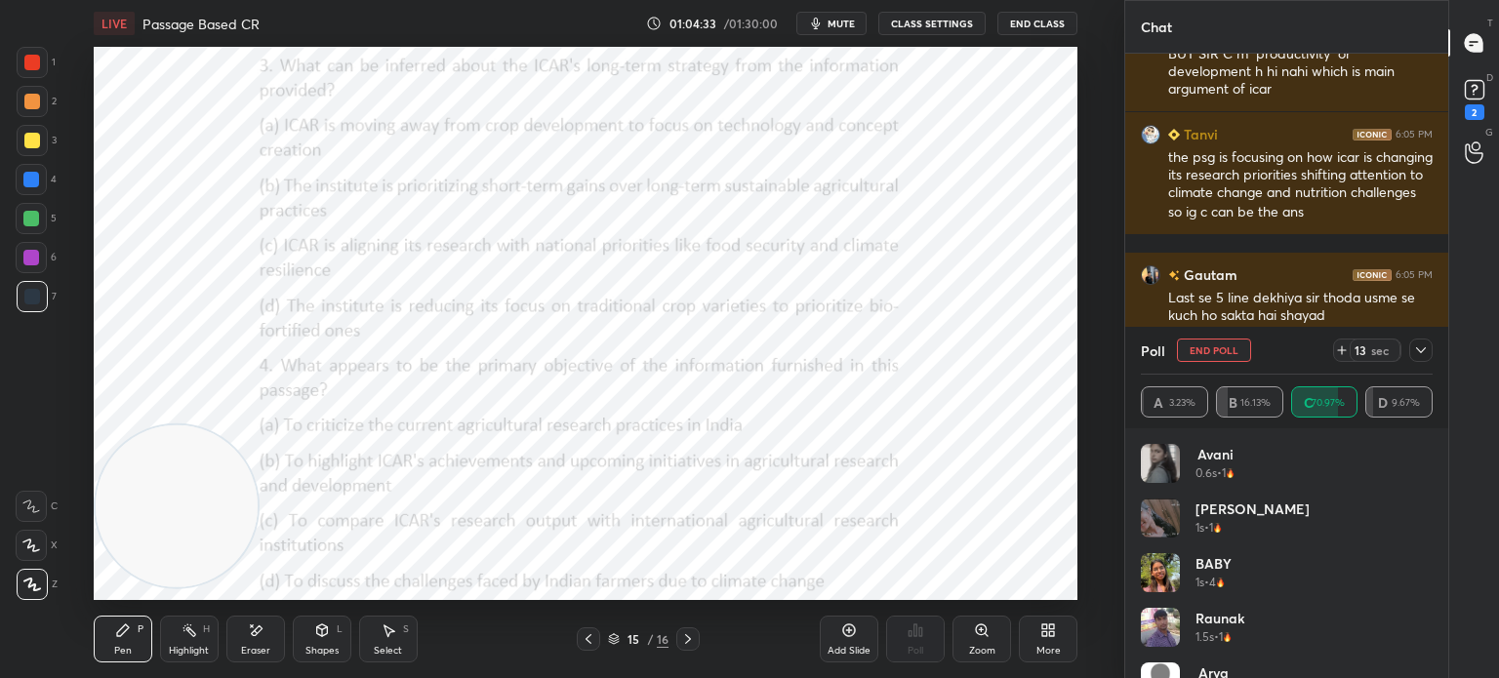
scroll to position [31449, 0]
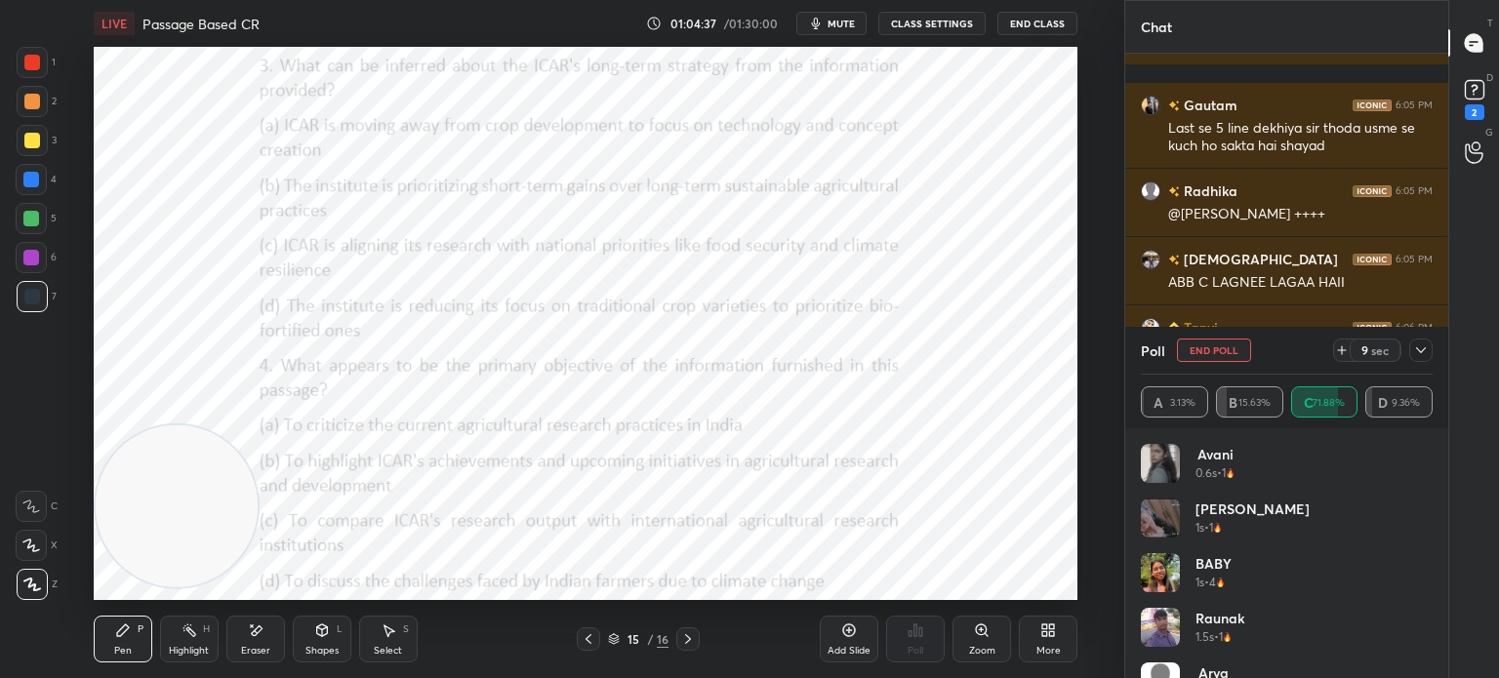
click at [1223, 346] on button "End Poll" at bounding box center [1214, 350] width 74 height 23
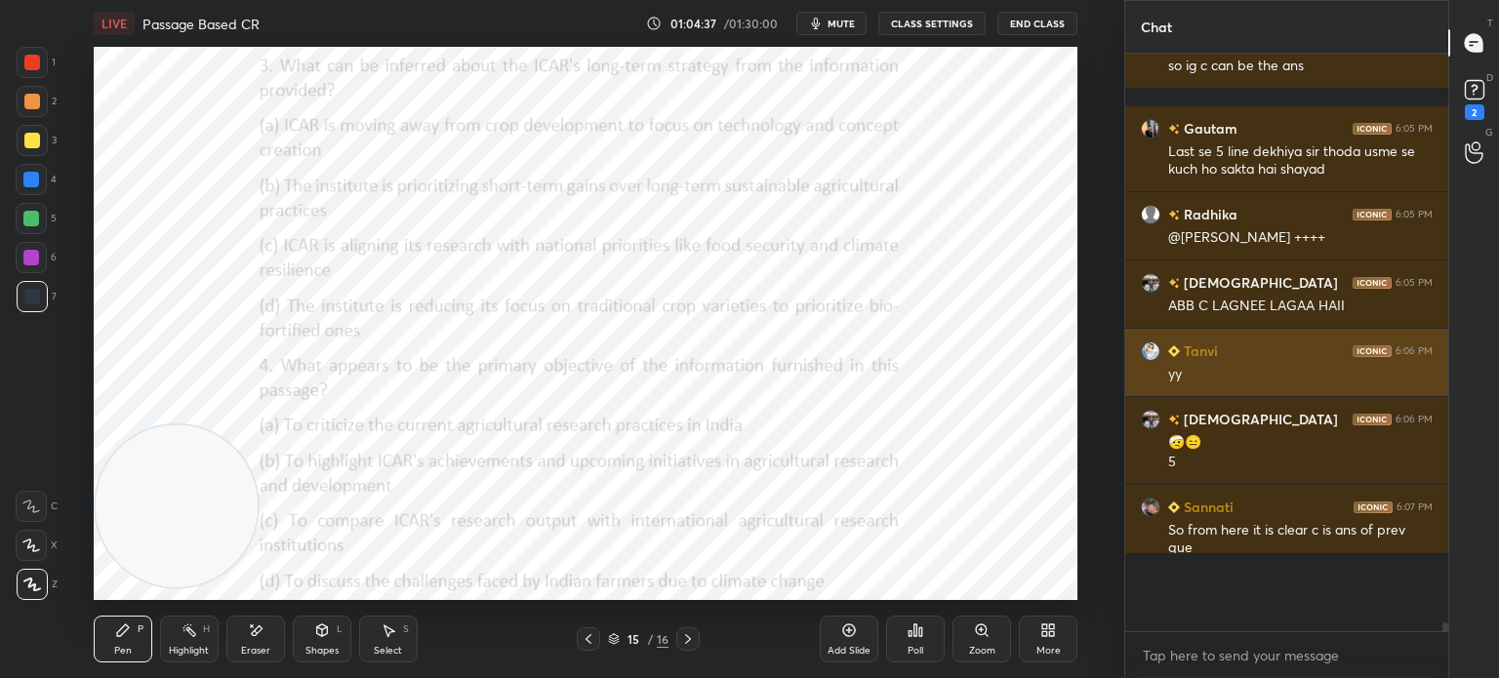
scroll to position [540, 317]
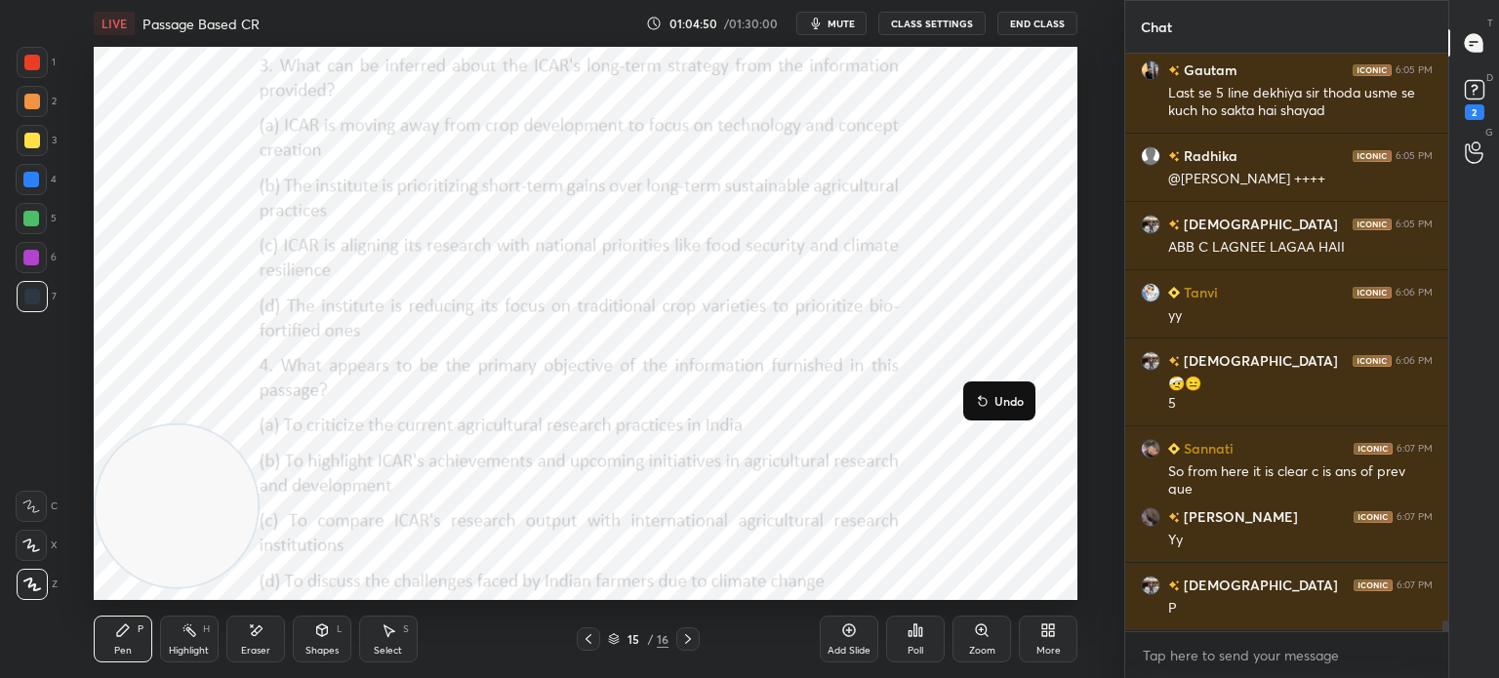
click at [913, 640] on div "Poll" at bounding box center [915, 639] width 59 height 47
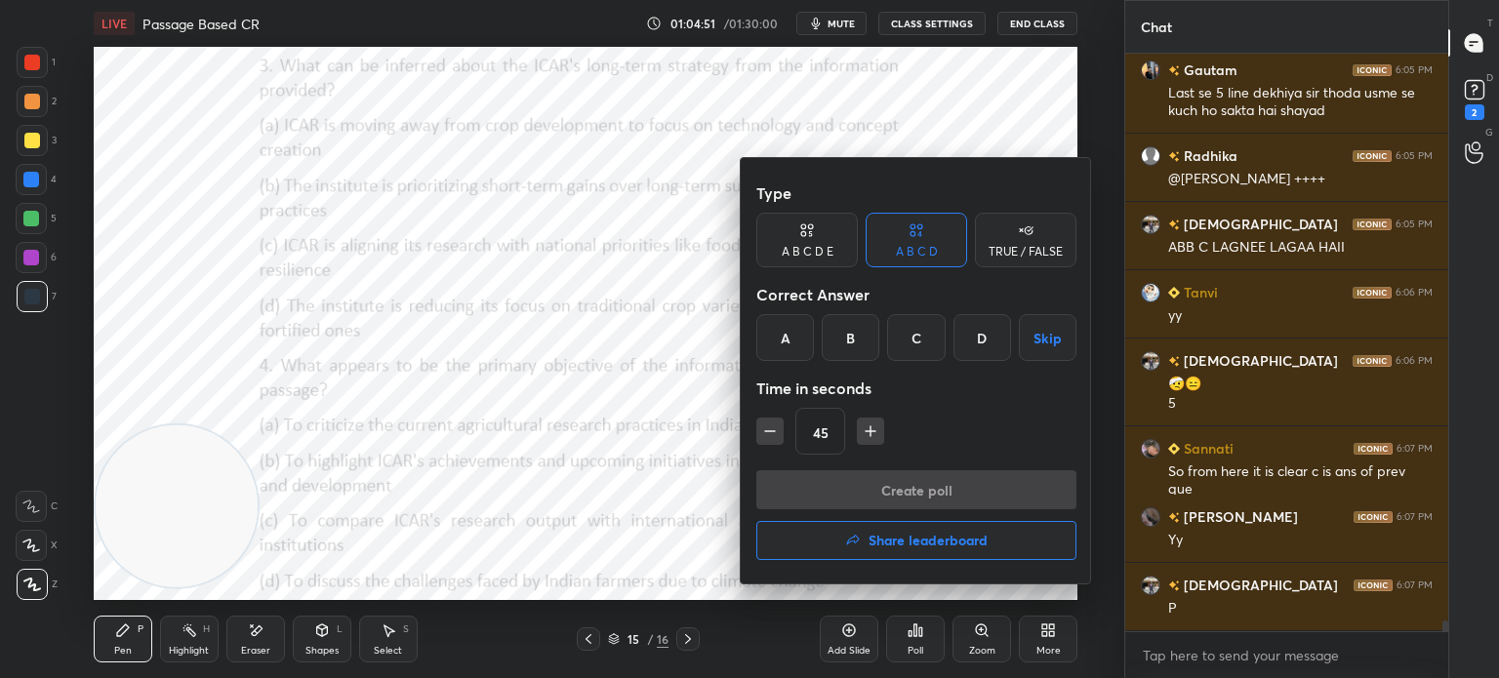
click at [834, 329] on div "B" at bounding box center [851, 337] width 58 height 47
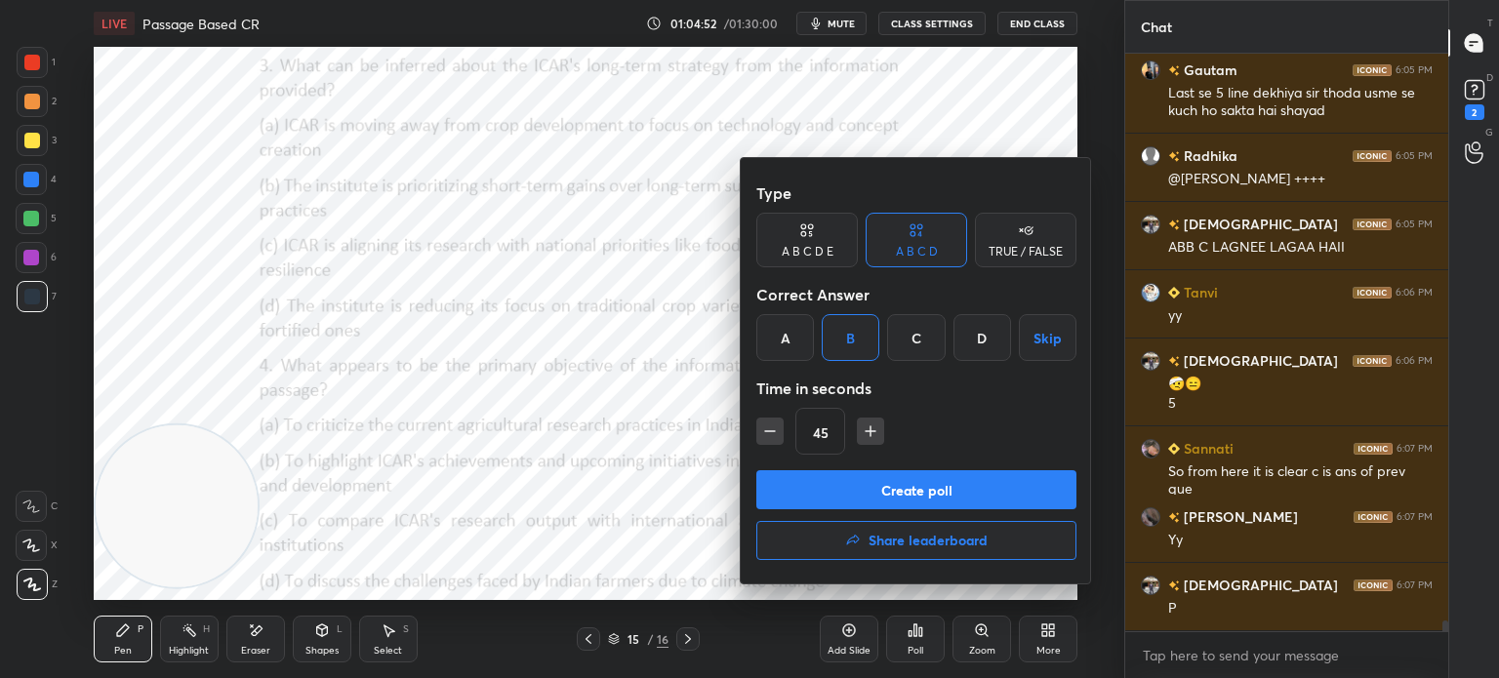
click at [868, 467] on div "Type A B C D E A B C D TRUE / FALSE Correct Answer A B C D Skip Time in seconds…" at bounding box center [916, 322] width 320 height 297
click at [852, 494] on button "Create poll" at bounding box center [916, 489] width 320 height 39
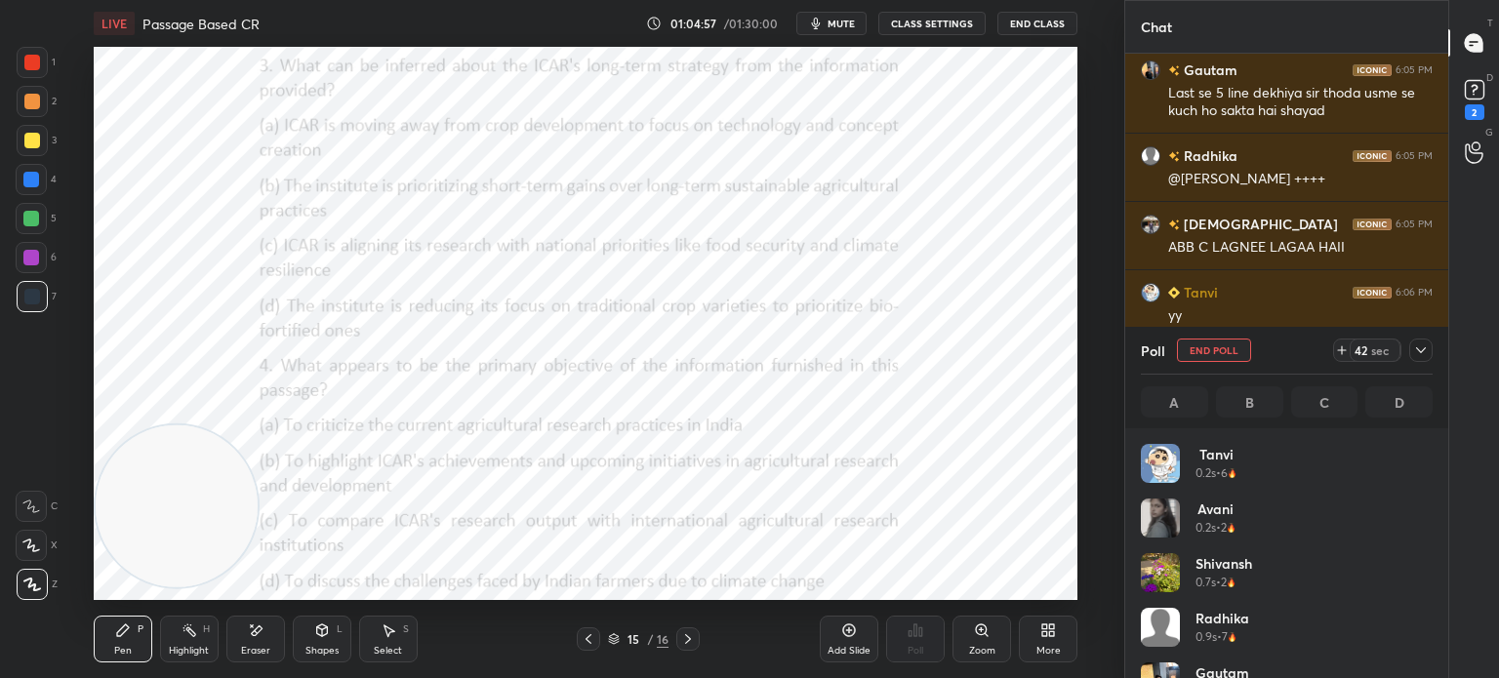
click at [1418, 357] on icon at bounding box center [1421, 351] width 16 height 16
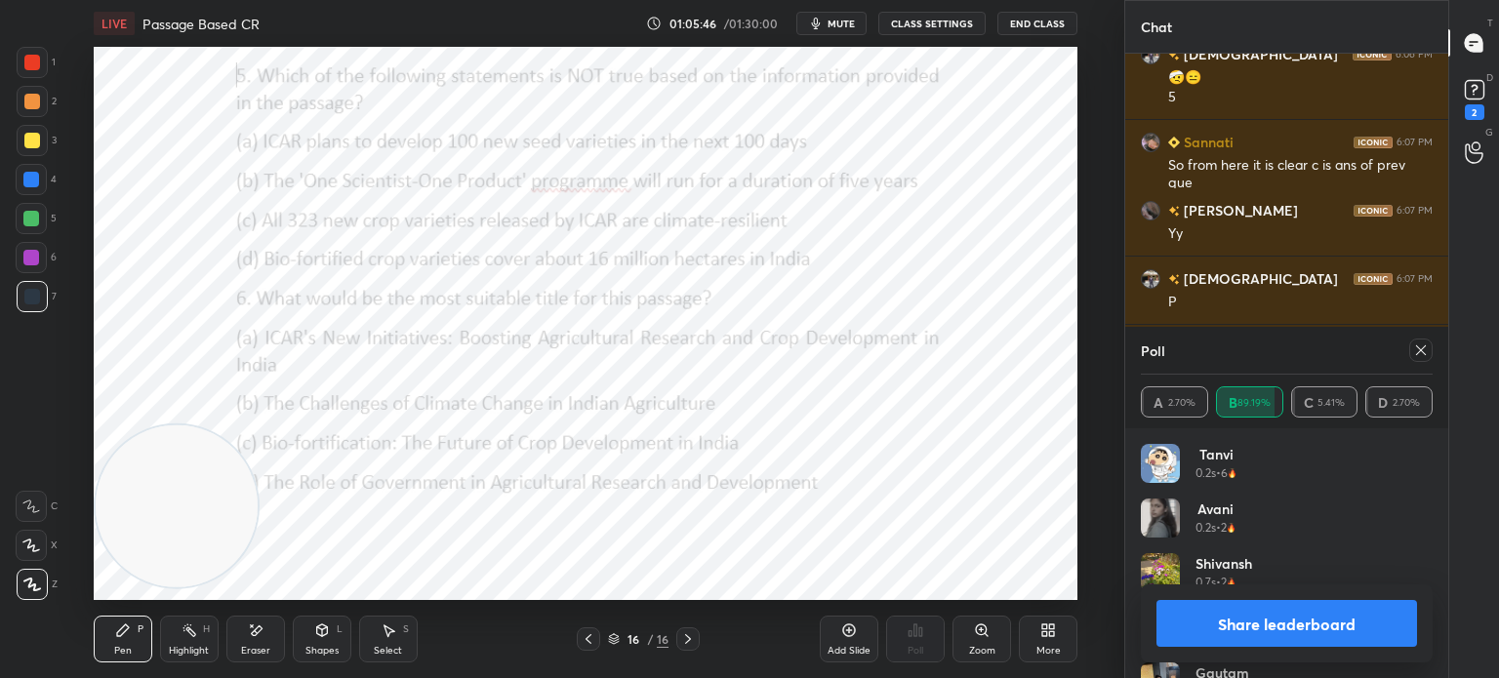
scroll to position [31876, 0]
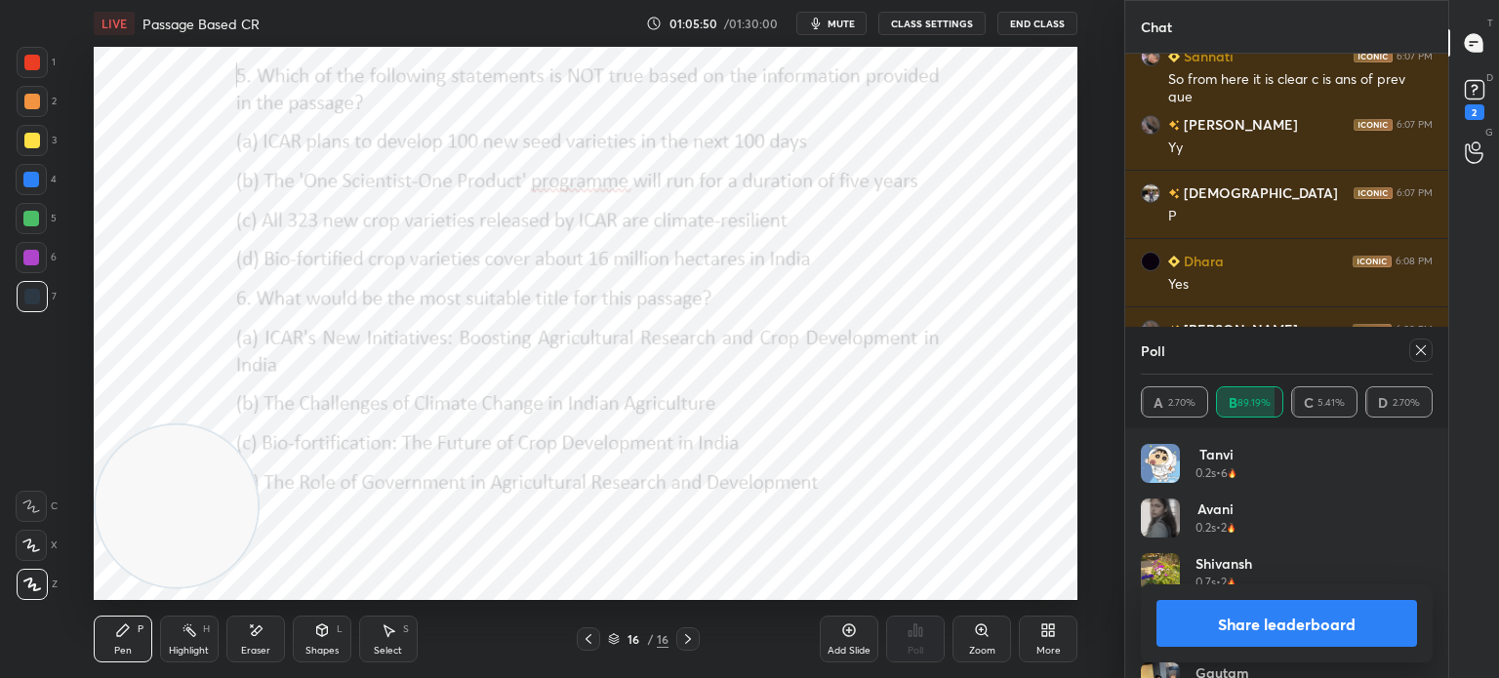
click at [1420, 355] on icon at bounding box center [1421, 351] width 16 height 16
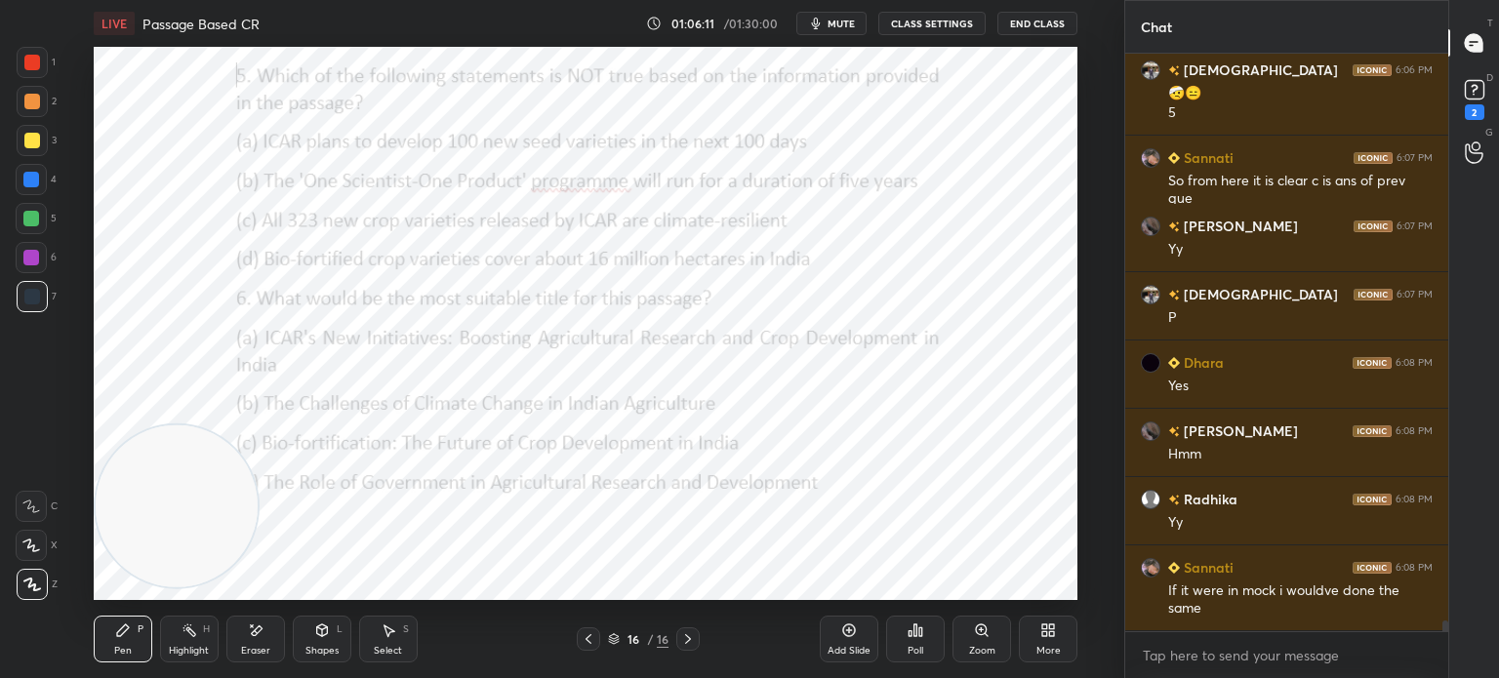
scroll to position [31843, 0]
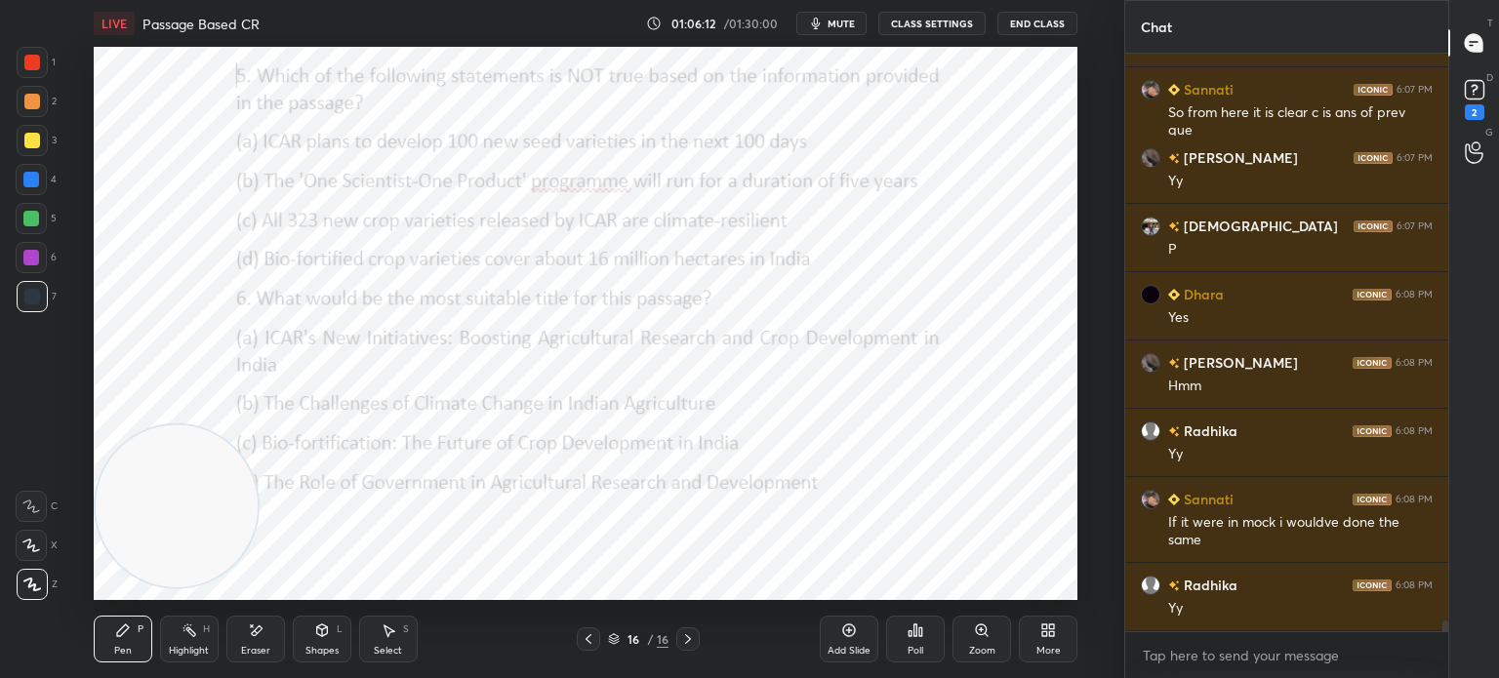
click at [913, 646] on div "Poll" at bounding box center [916, 651] width 16 height 10
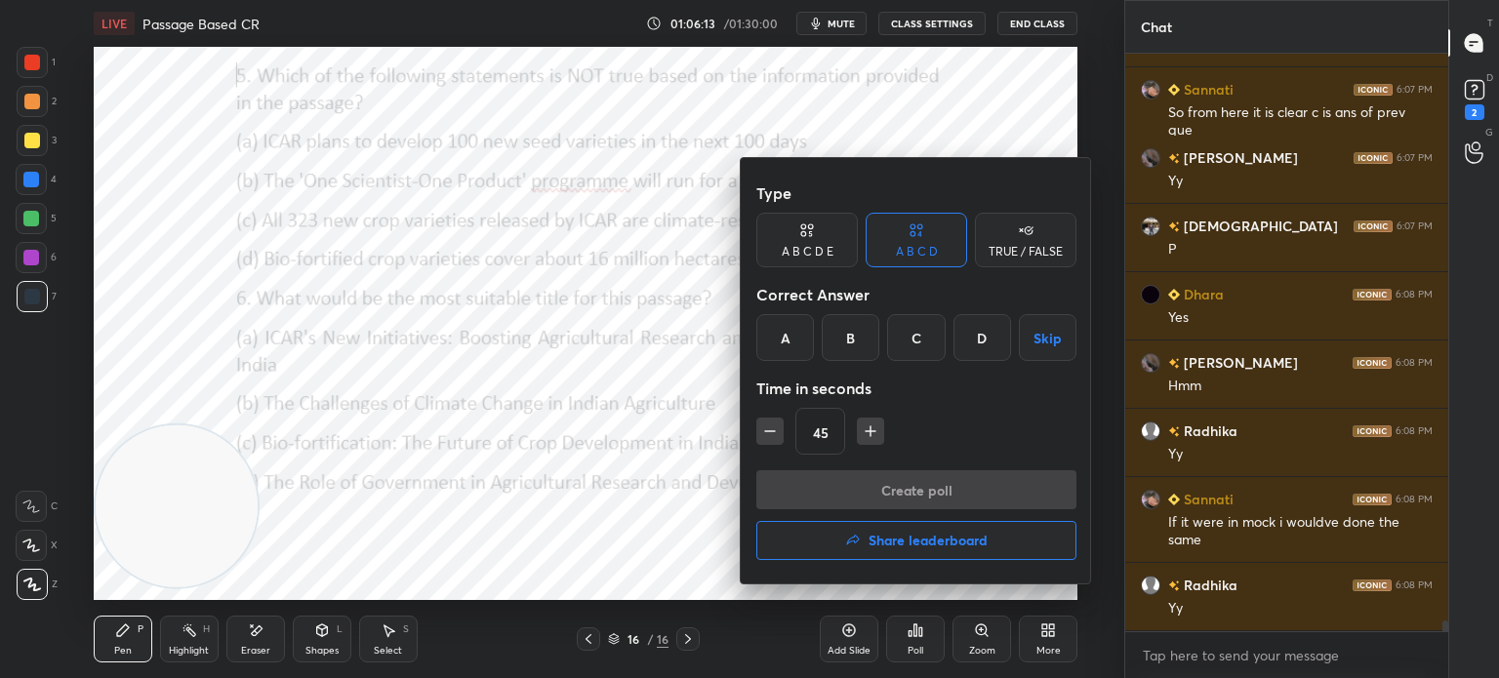
click at [913, 339] on div "C" at bounding box center [916, 337] width 58 height 47
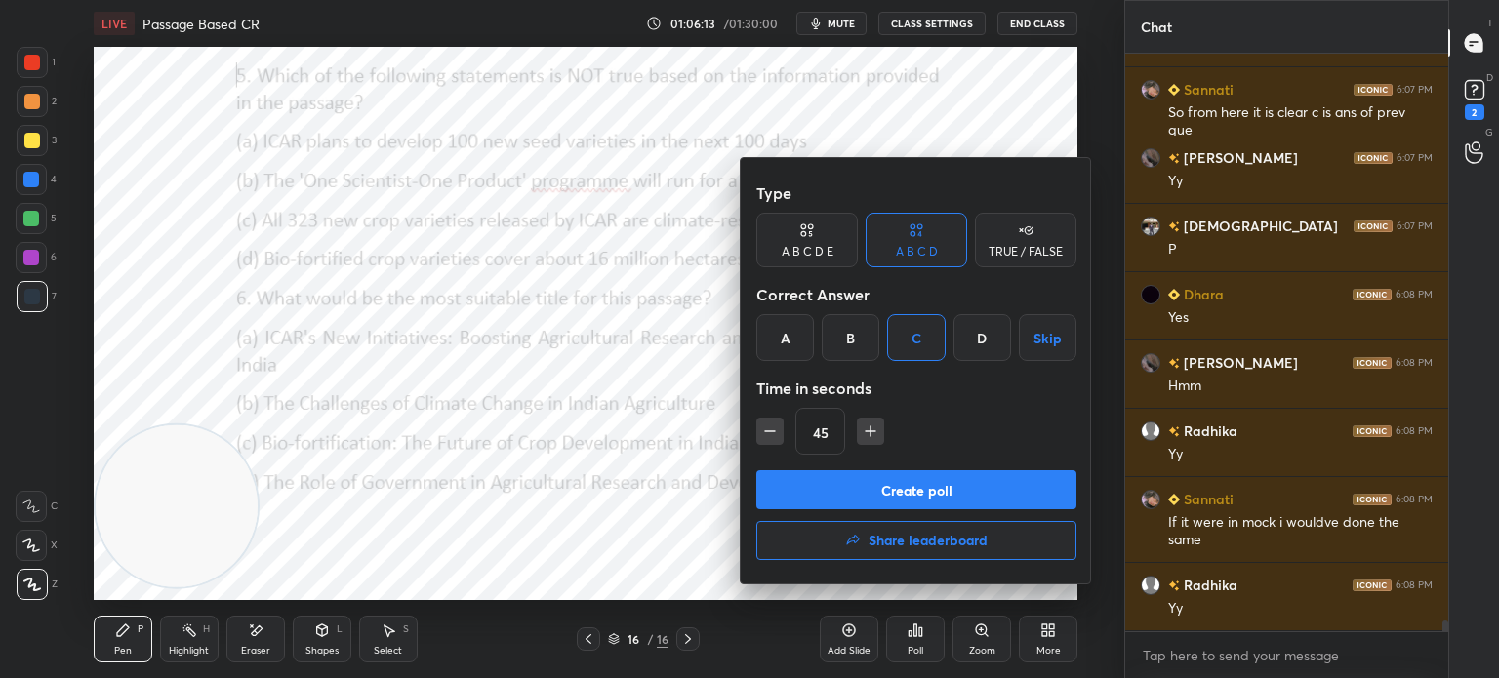
click at [851, 487] on button "Create poll" at bounding box center [916, 489] width 320 height 39
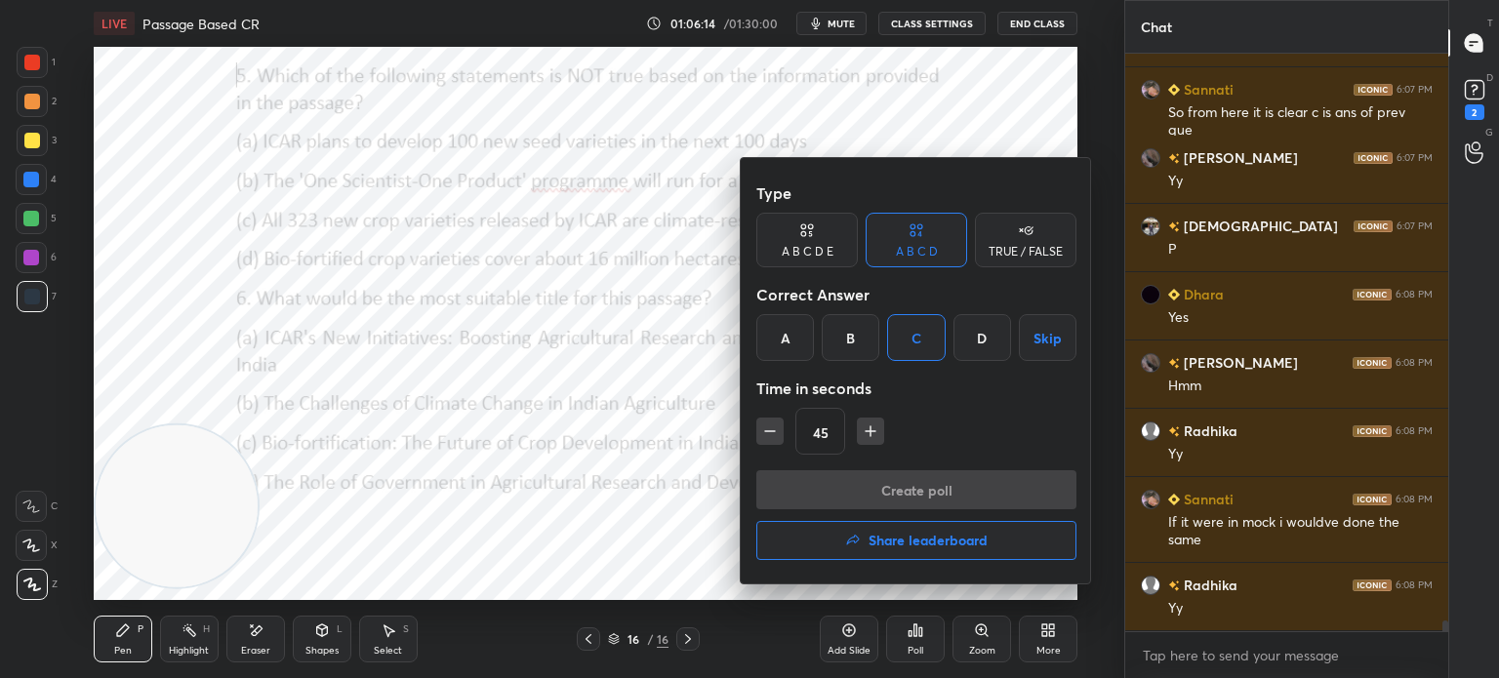
scroll to position [6, 6]
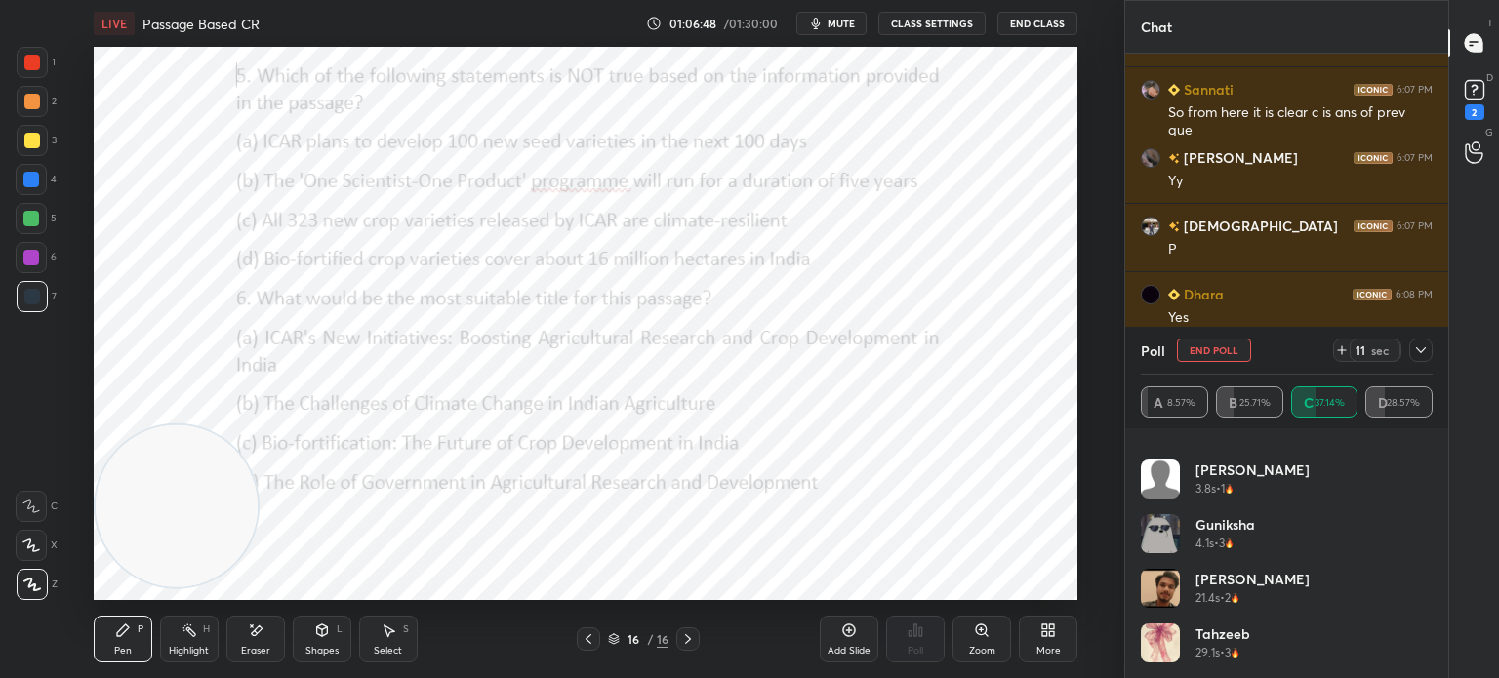
click at [1416, 350] on icon at bounding box center [1421, 351] width 16 height 16
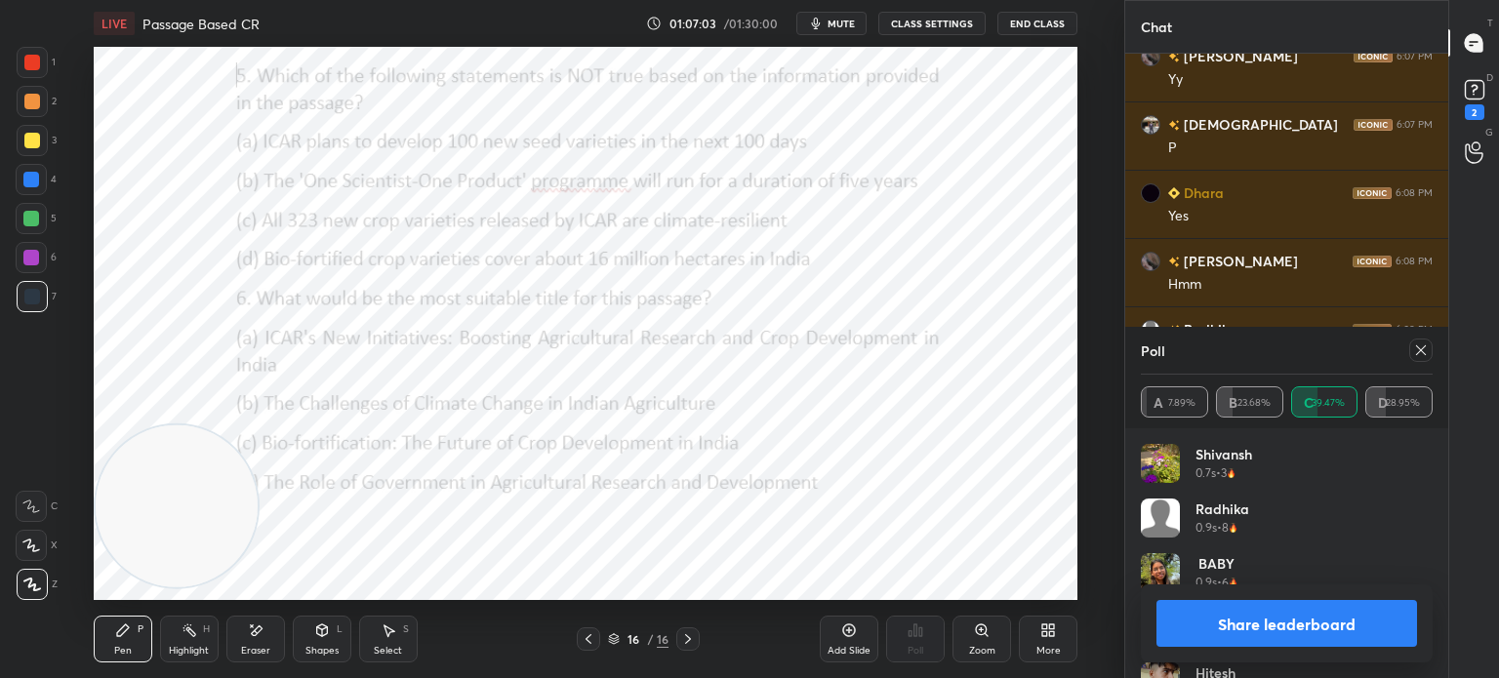
scroll to position [32013, 0]
click at [1418, 358] on icon at bounding box center [1421, 351] width 16 height 16
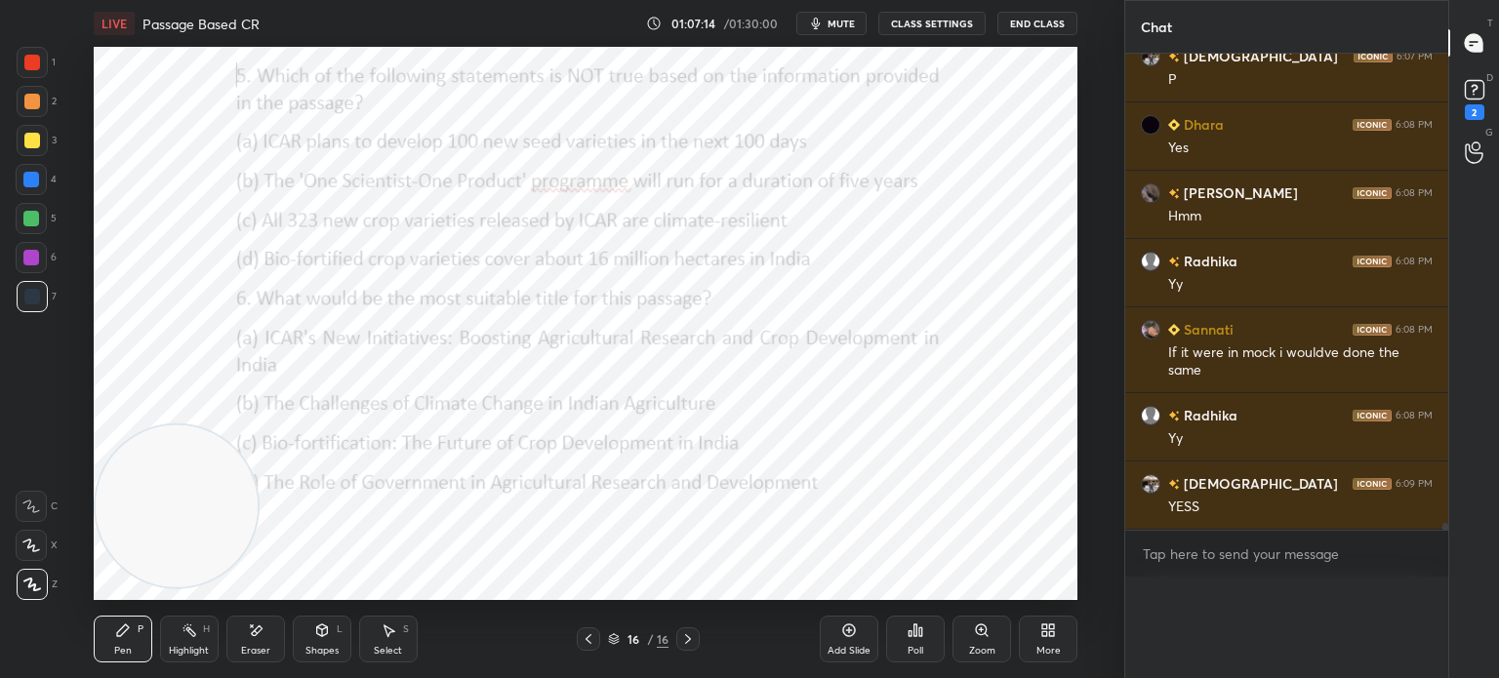
scroll to position [31984, 0]
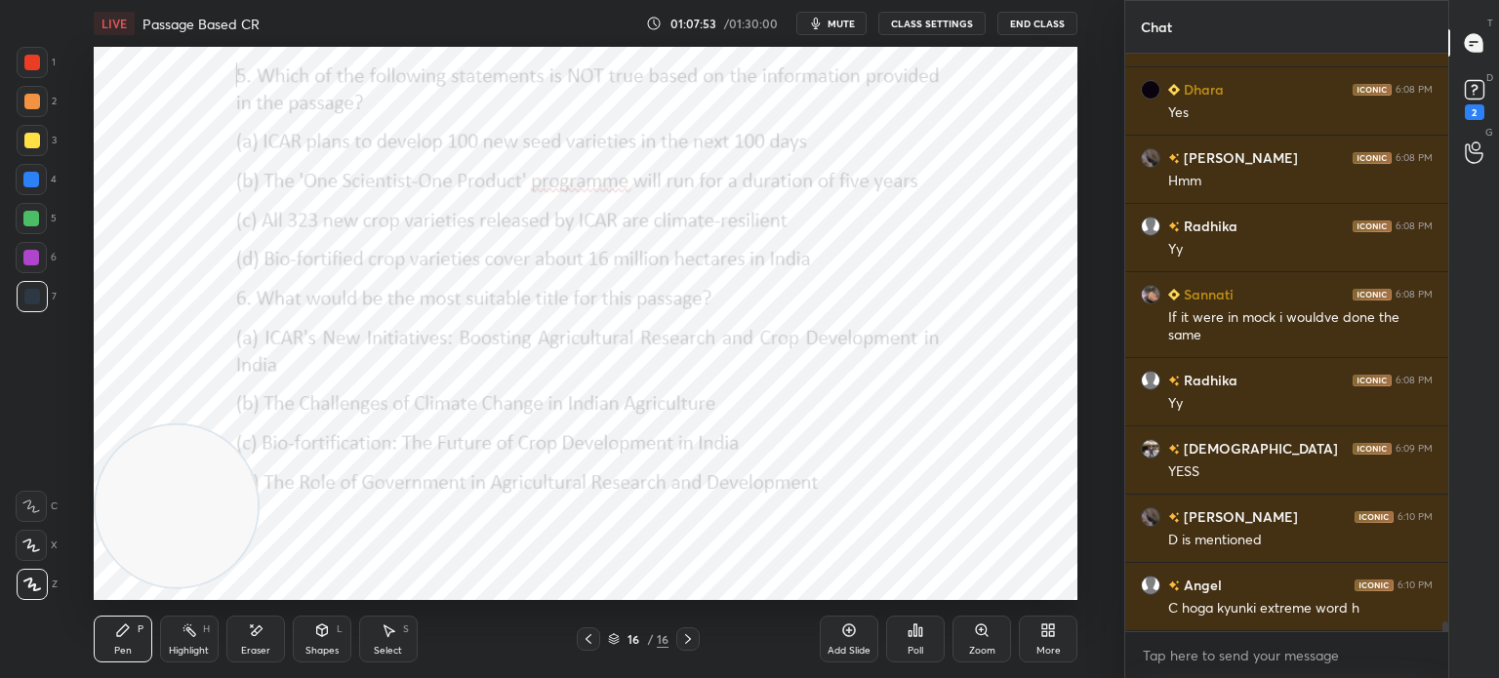
click at [828, 25] on button "mute" at bounding box center [831, 23] width 70 height 23
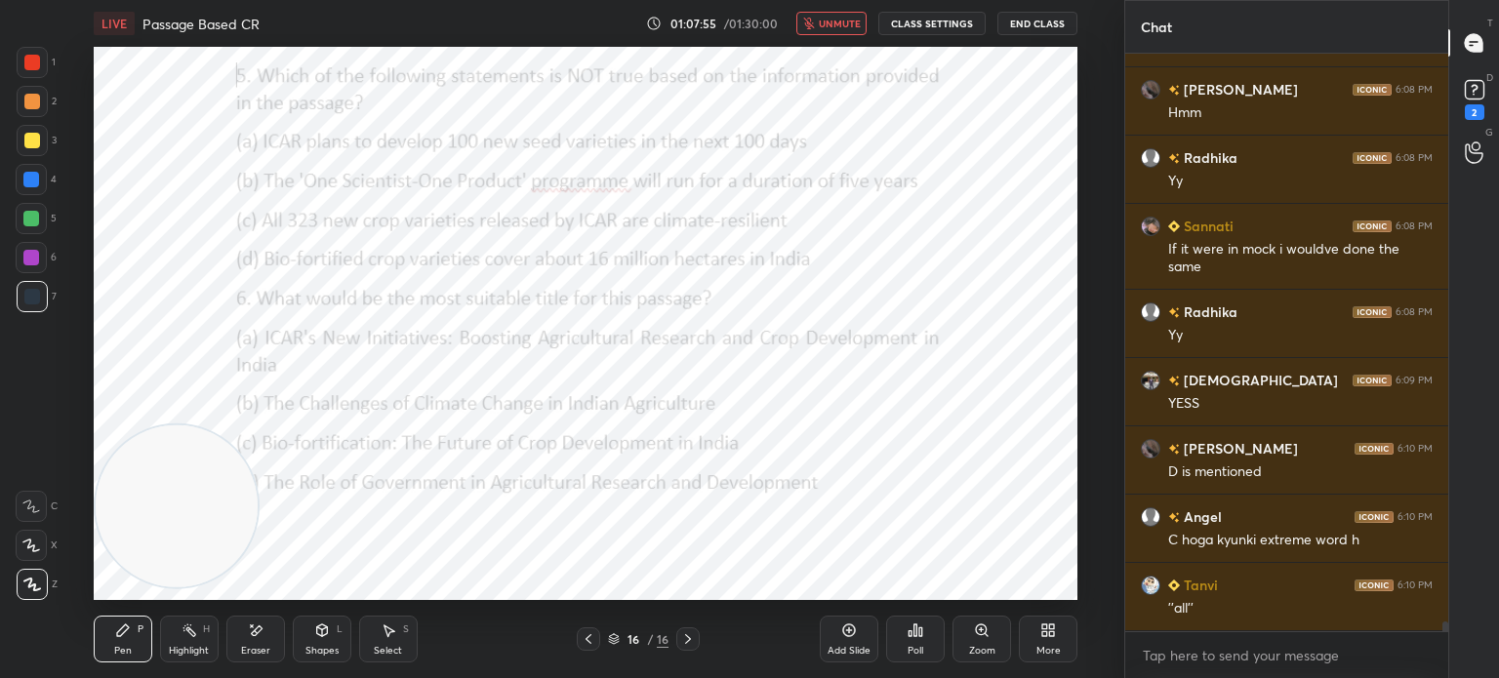
scroll to position [32184, 0]
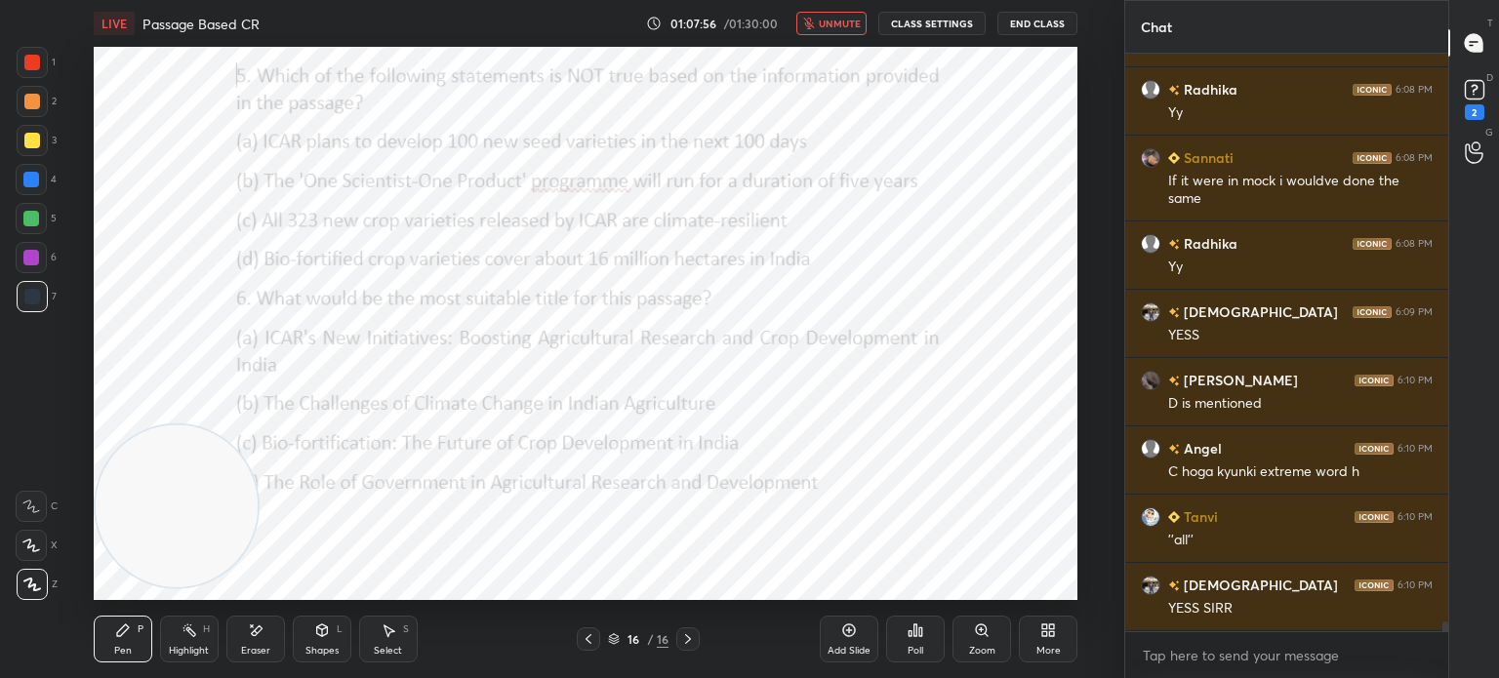
click at [828, 28] on span "unmute" at bounding box center [840, 24] width 42 height 14
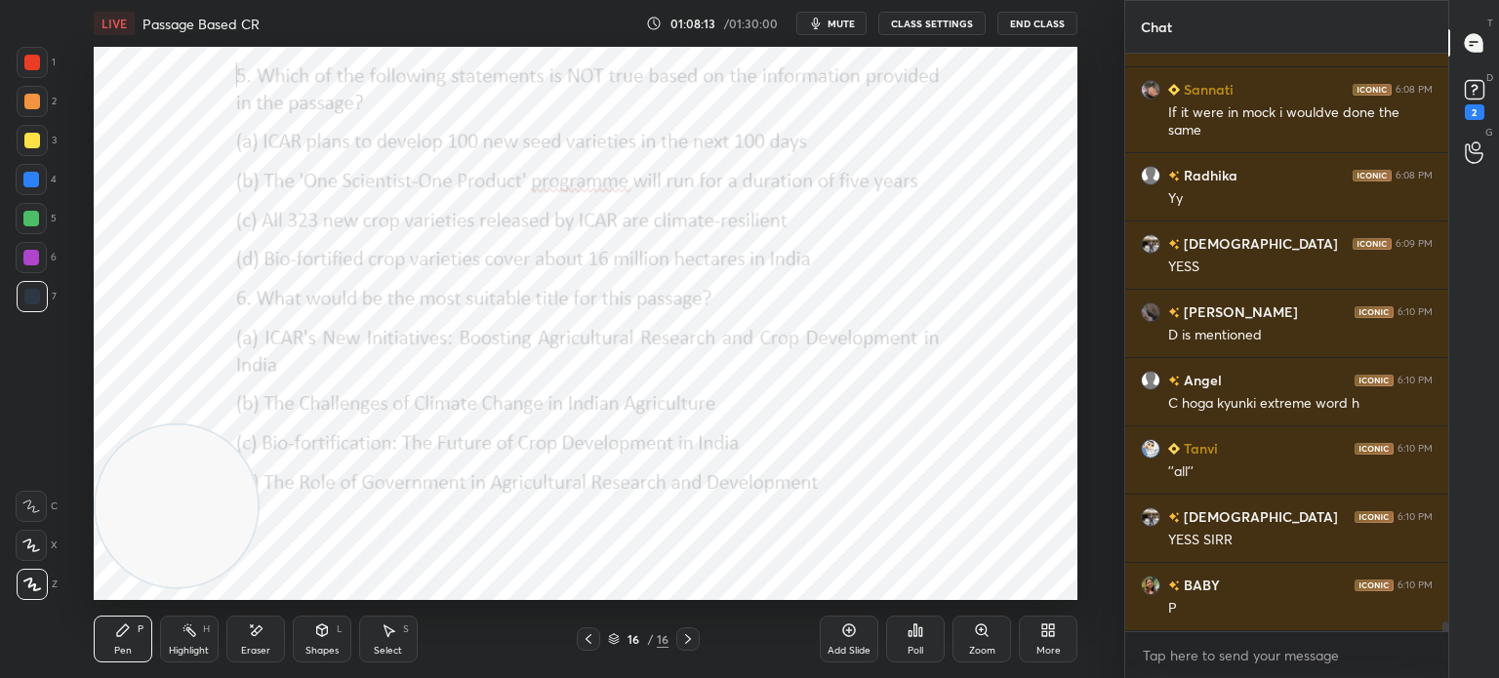
click at [917, 640] on div "Poll" at bounding box center [915, 639] width 59 height 47
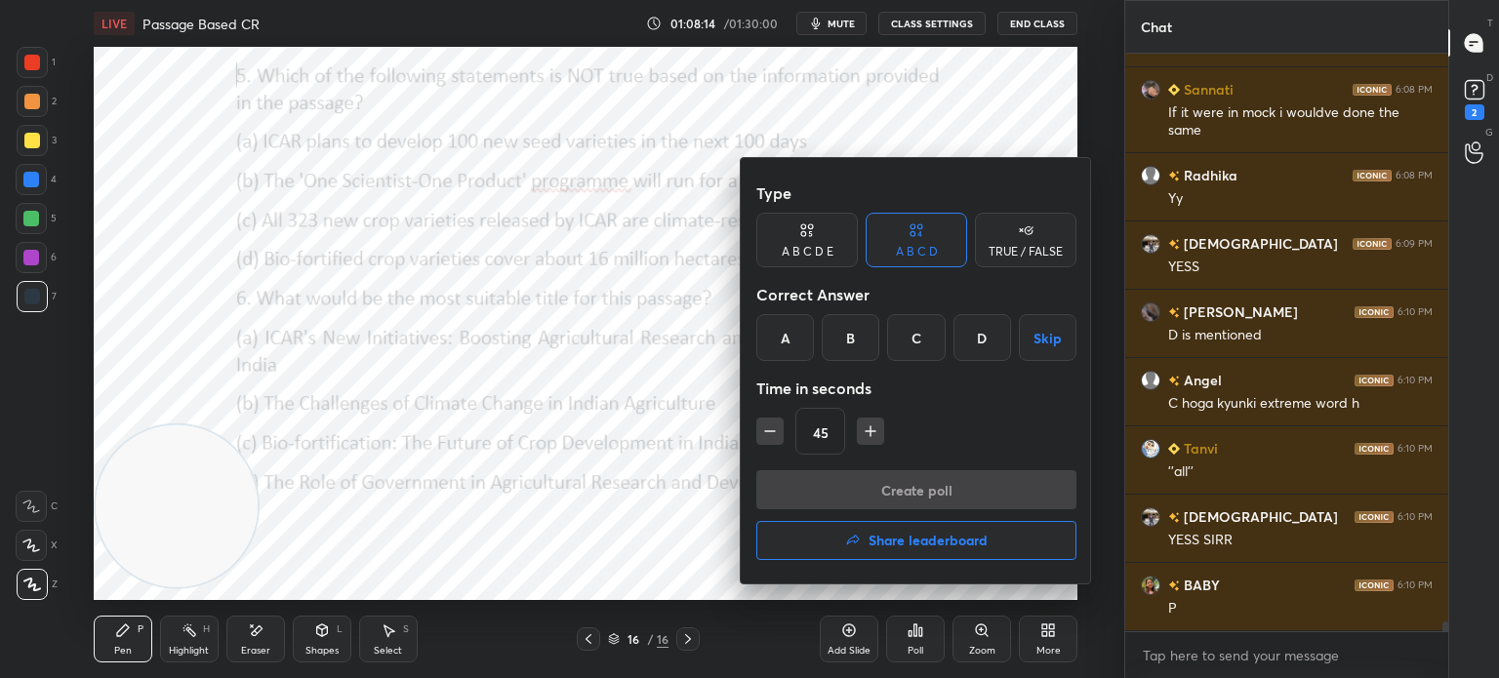
click at [784, 331] on div "A" at bounding box center [785, 337] width 58 height 47
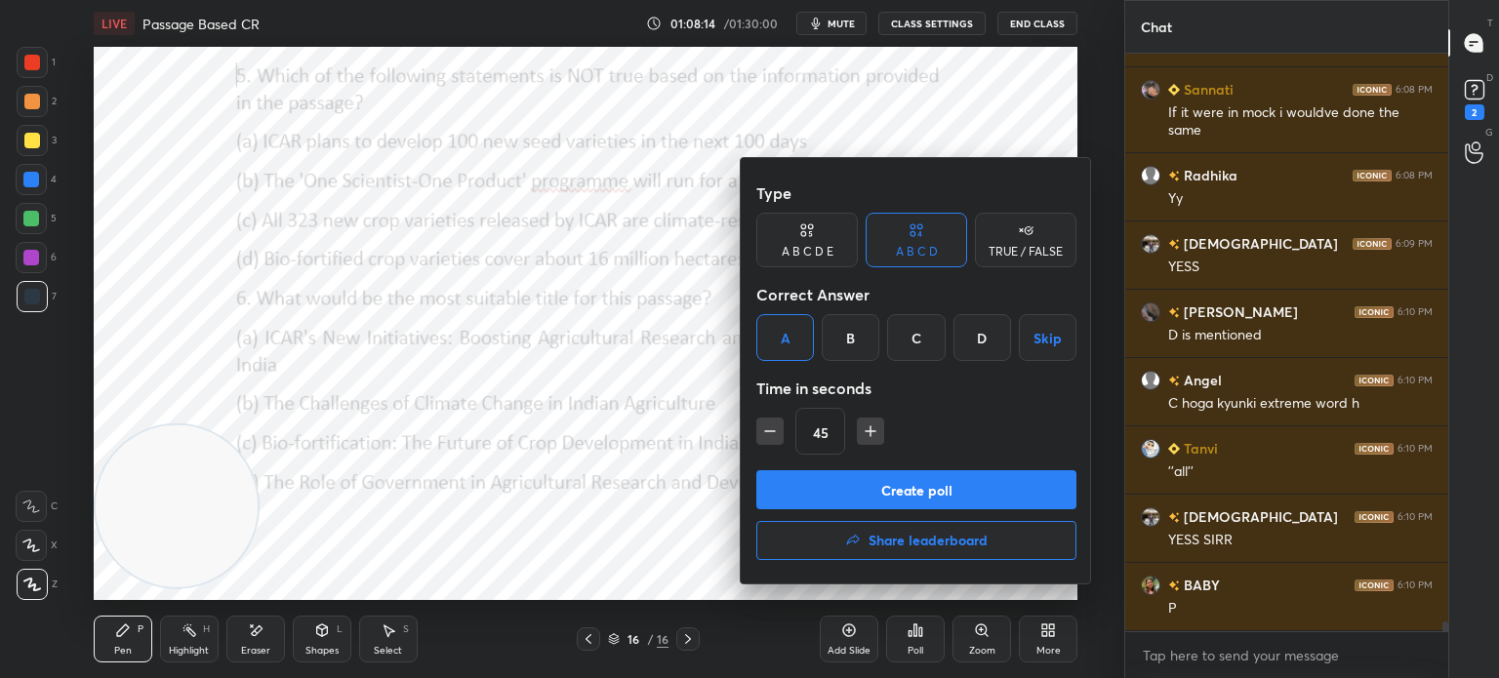
click at [820, 492] on button "Create poll" at bounding box center [916, 489] width 320 height 39
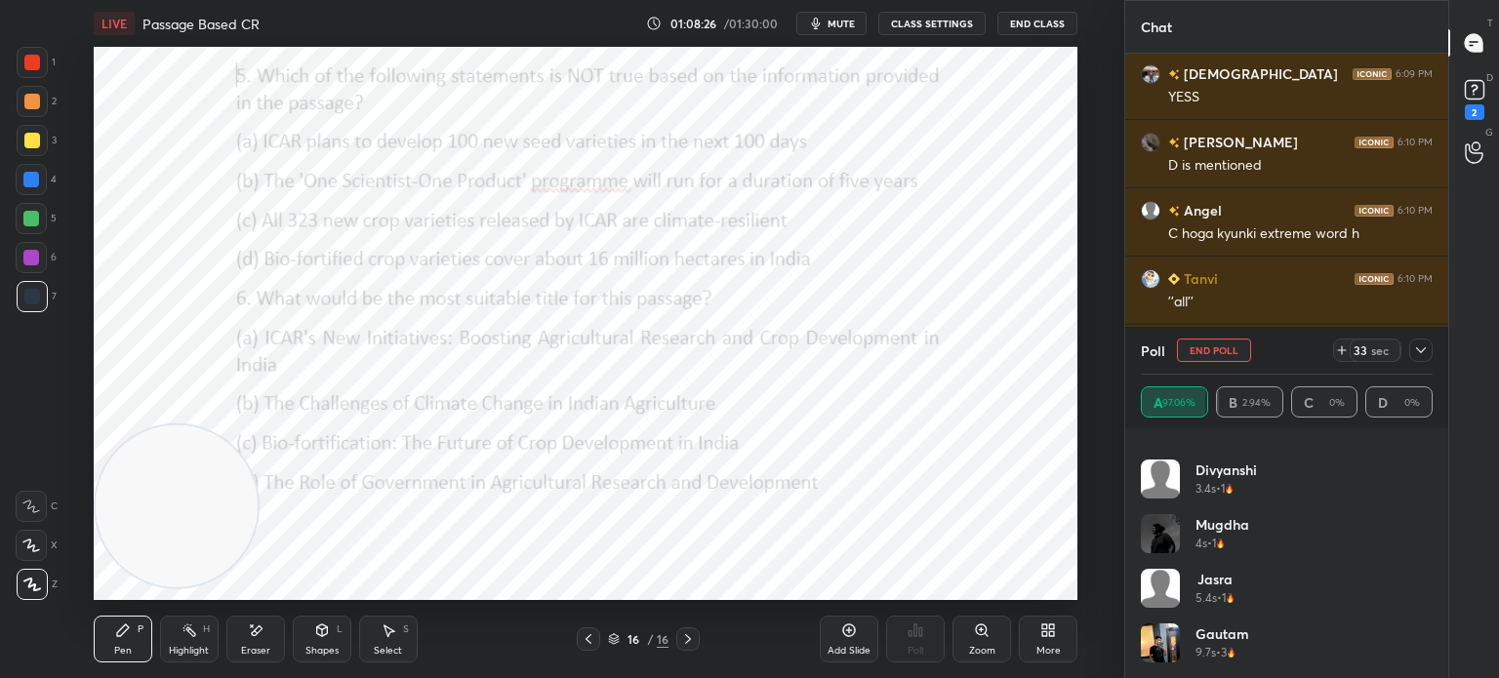
scroll to position [32491, 0]
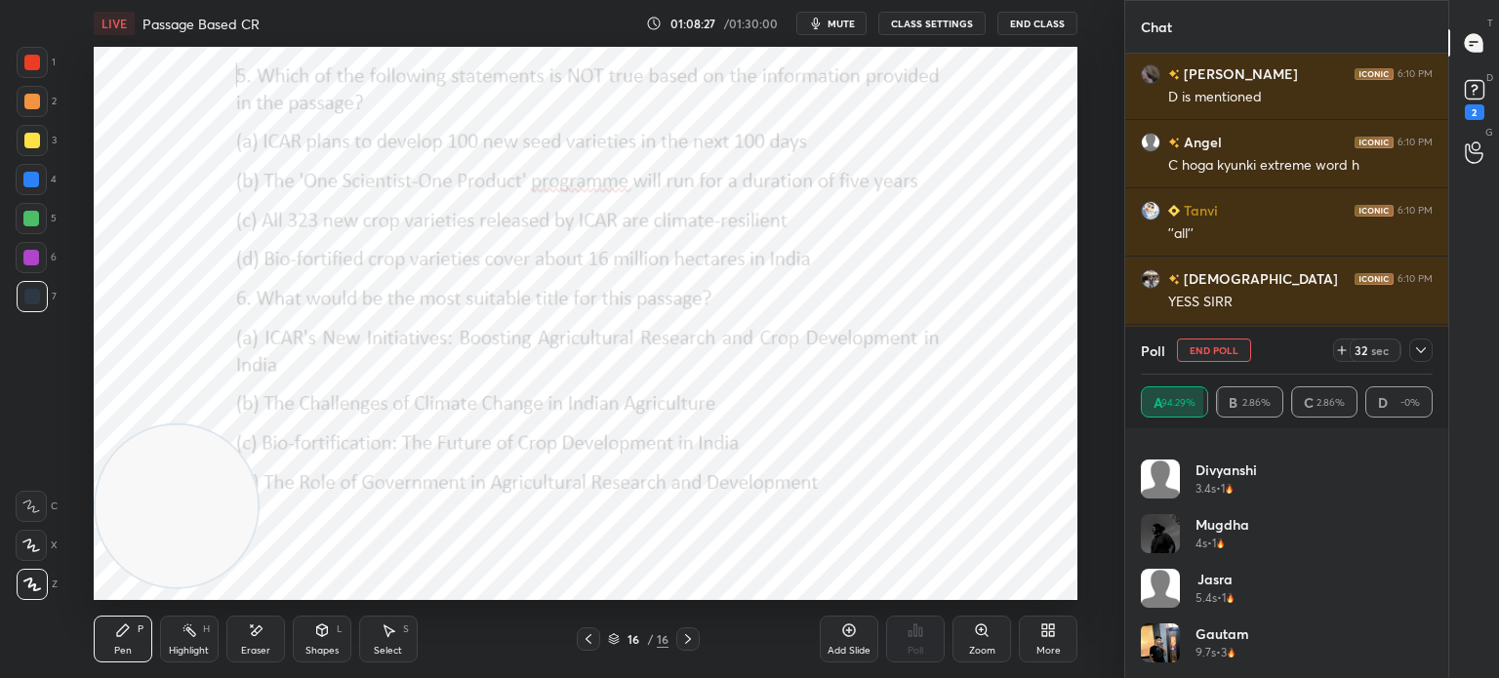
click at [1422, 351] on icon at bounding box center [1421, 350] width 10 height 6
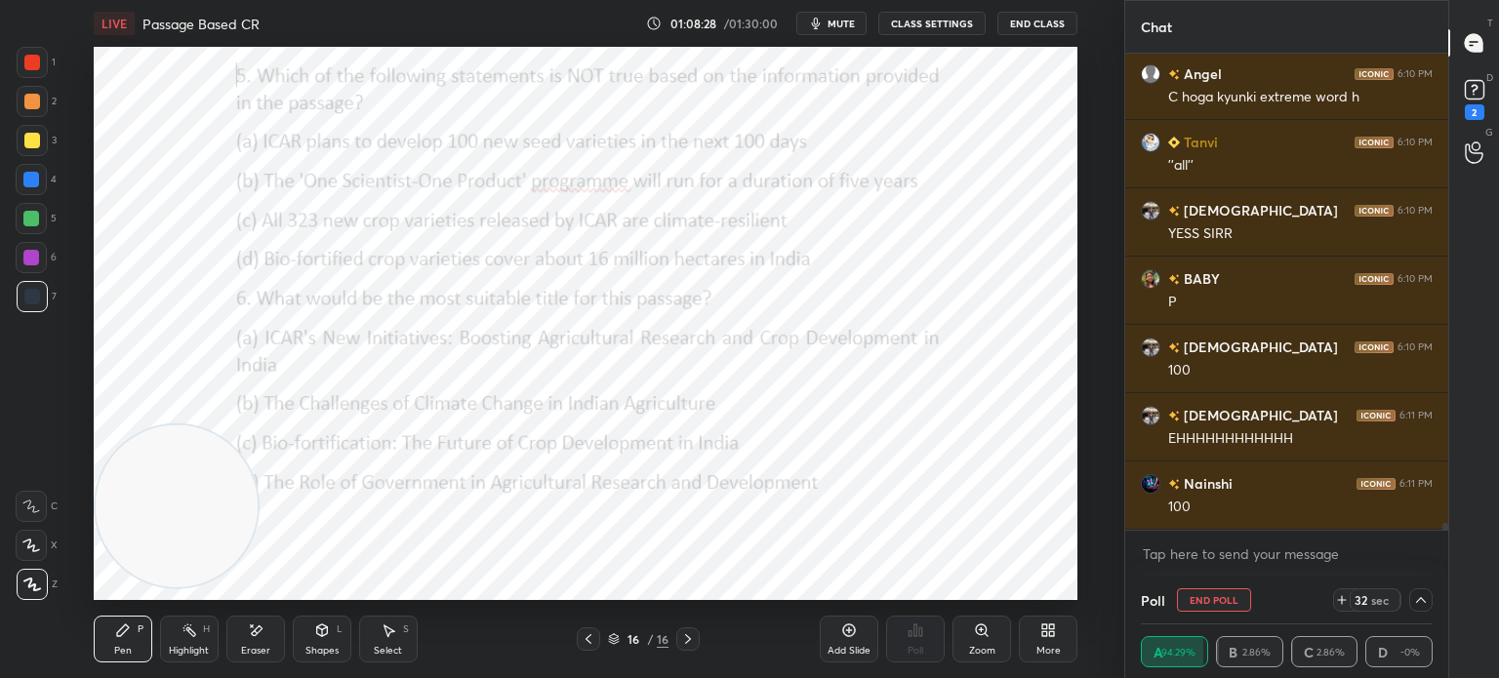
scroll to position [32627, 0]
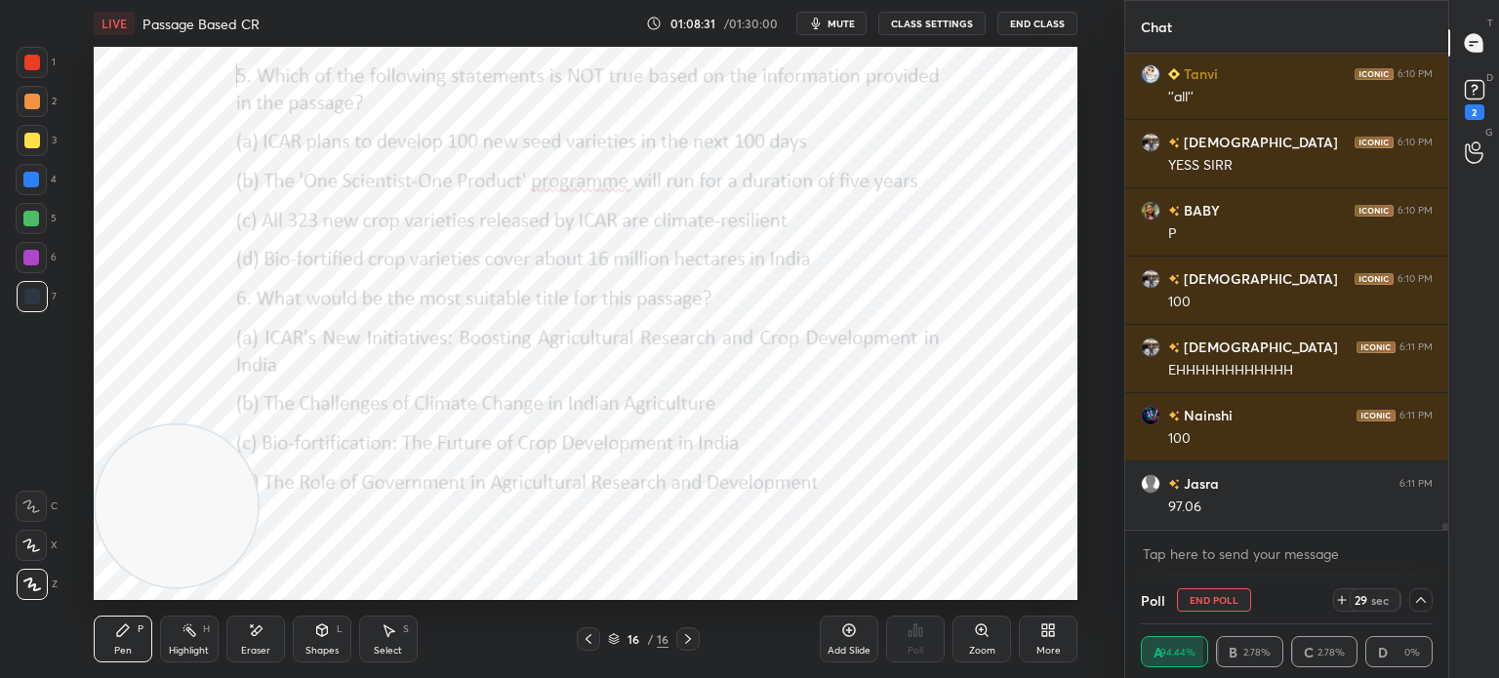
click at [1421, 608] on icon at bounding box center [1421, 600] width 16 height 16
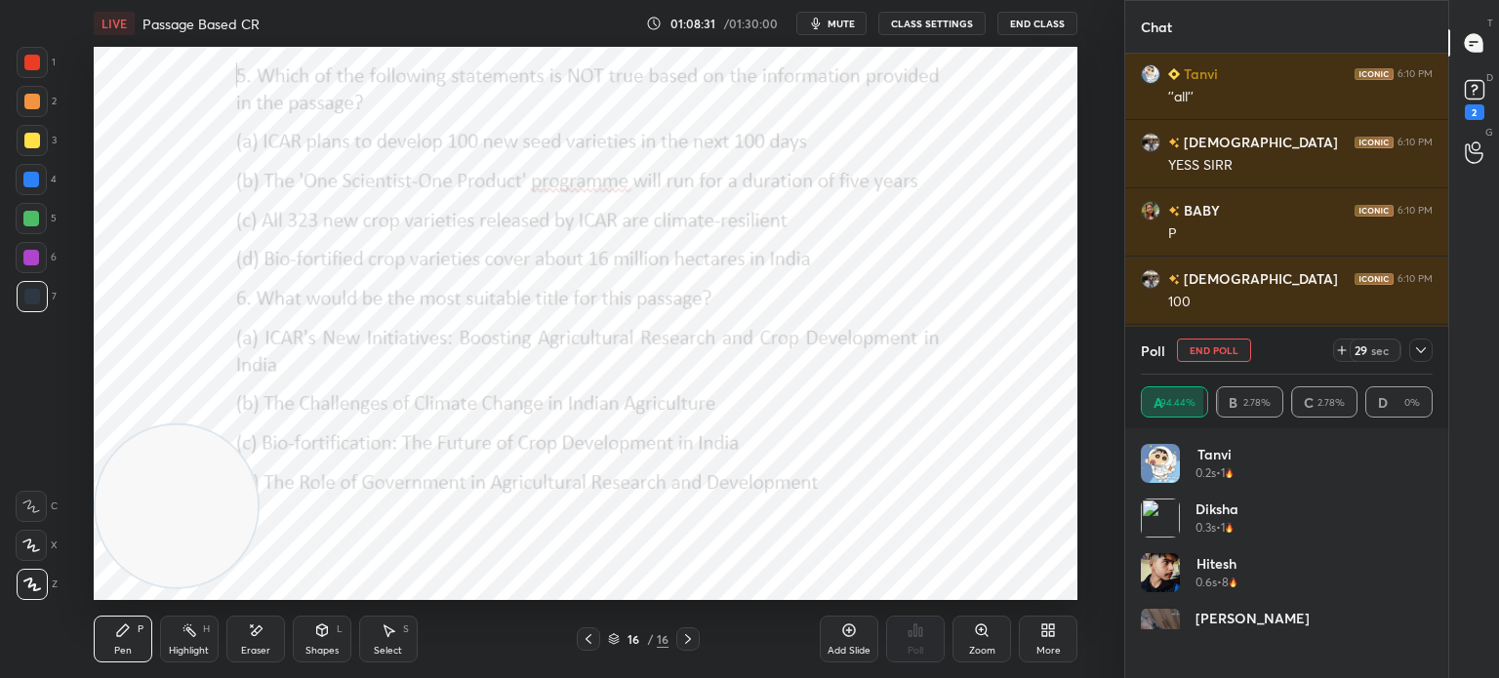
scroll to position [0, 0]
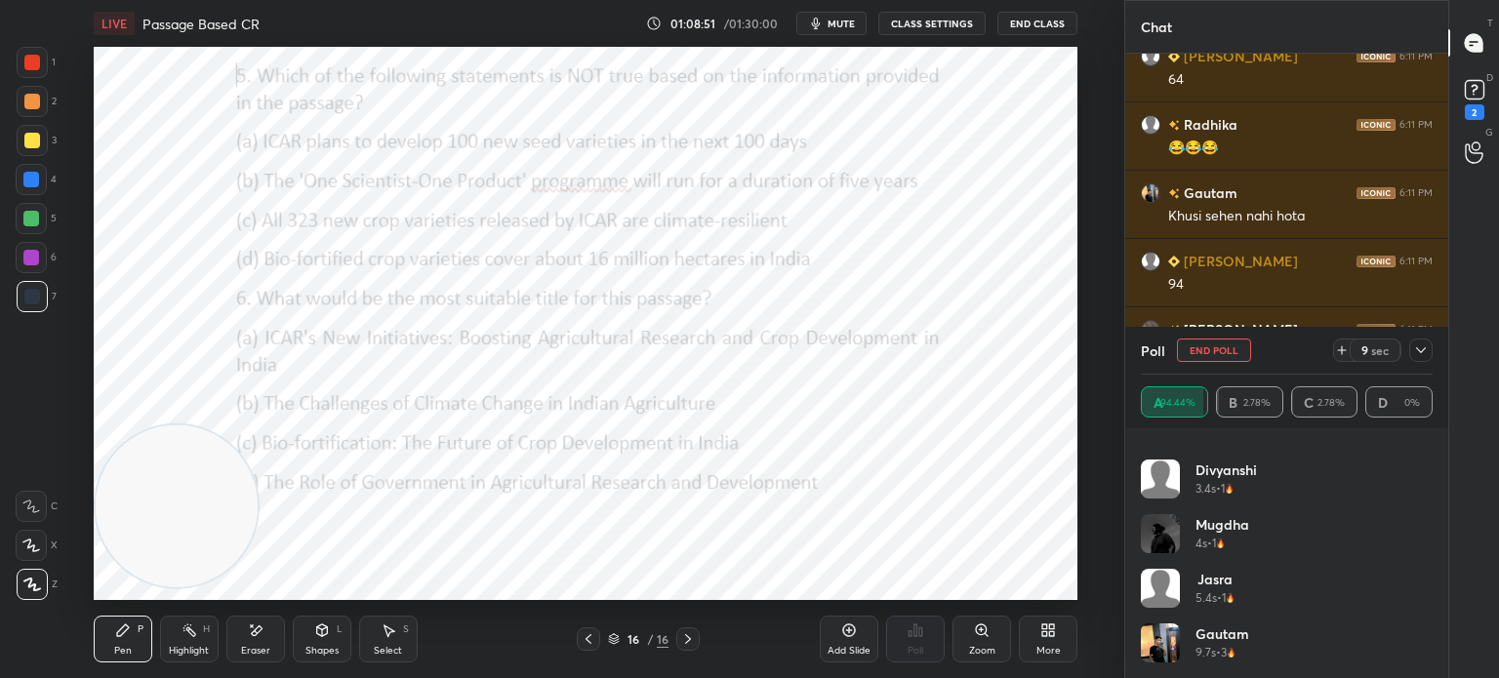
click at [1421, 348] on icon at bounding box center [1421, 351] width 16 height 16
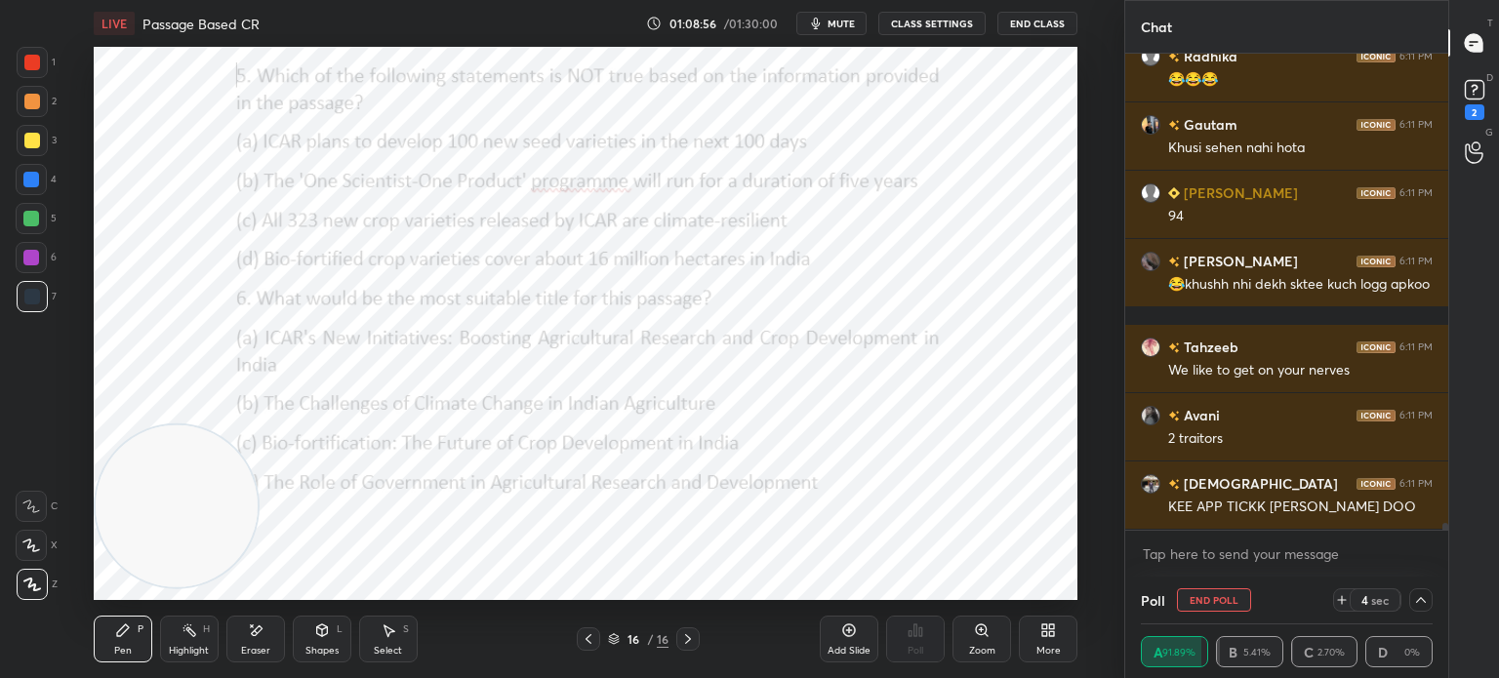
click at [1419, 603] on icon at bounding box center [1421, 600] width 16 height 16
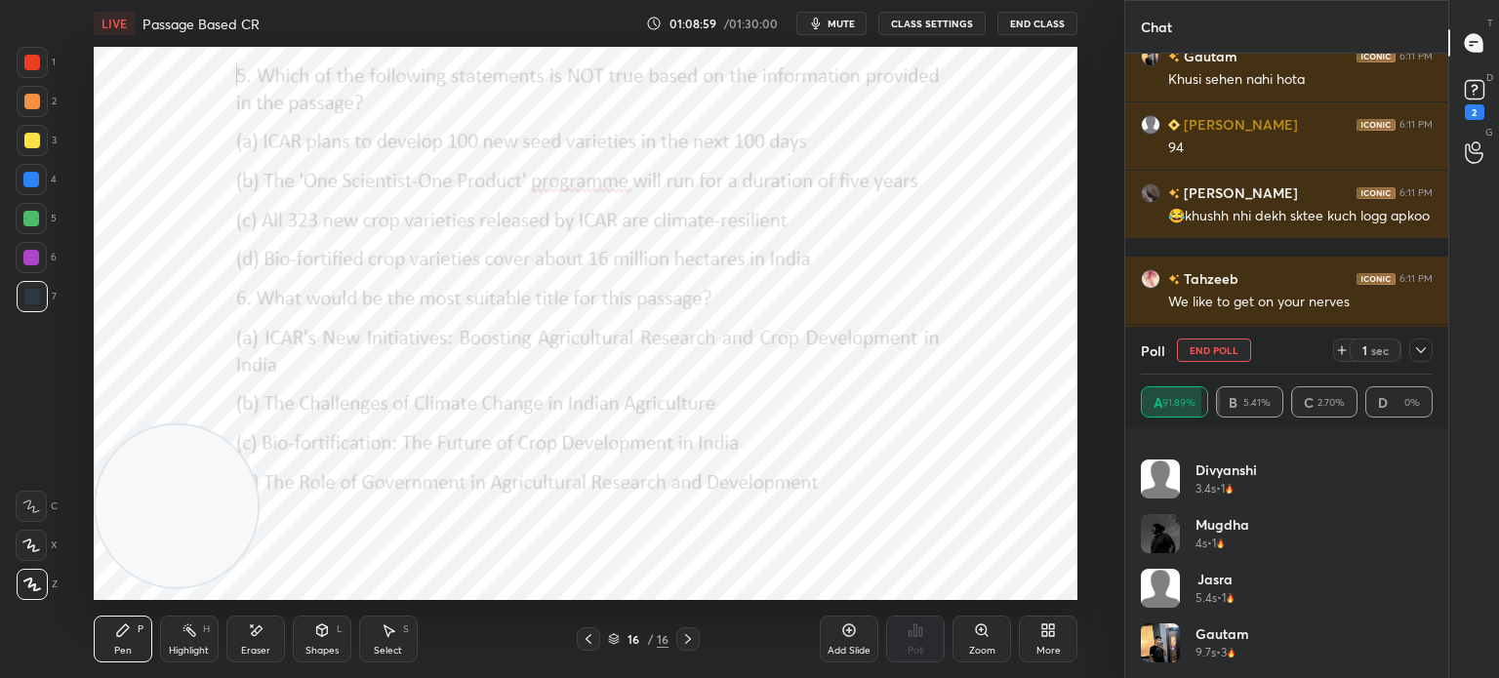
click at [1419, 350] on icon at bounding box center [1421, 350] width 10 height 6
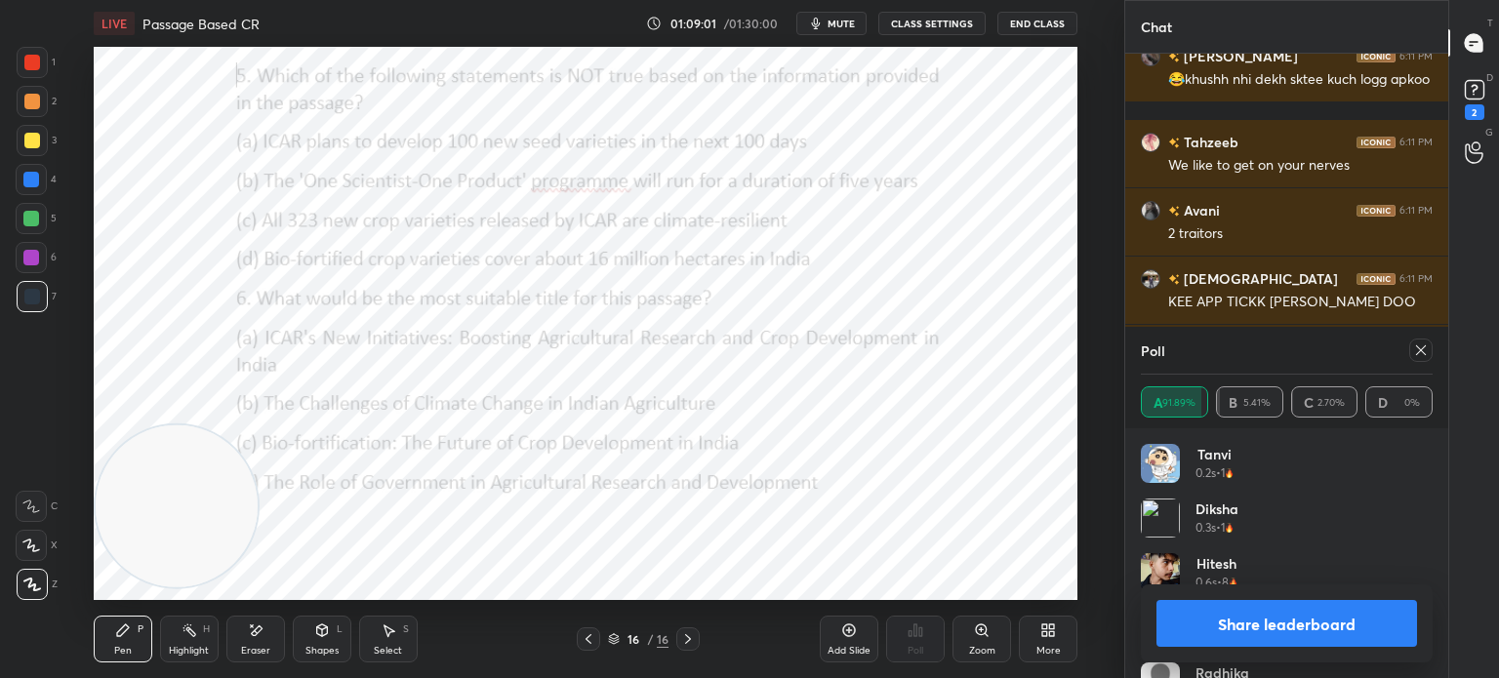
click at [1421, 353] on icon at bounding box center [1421, 351] width 16 height 16
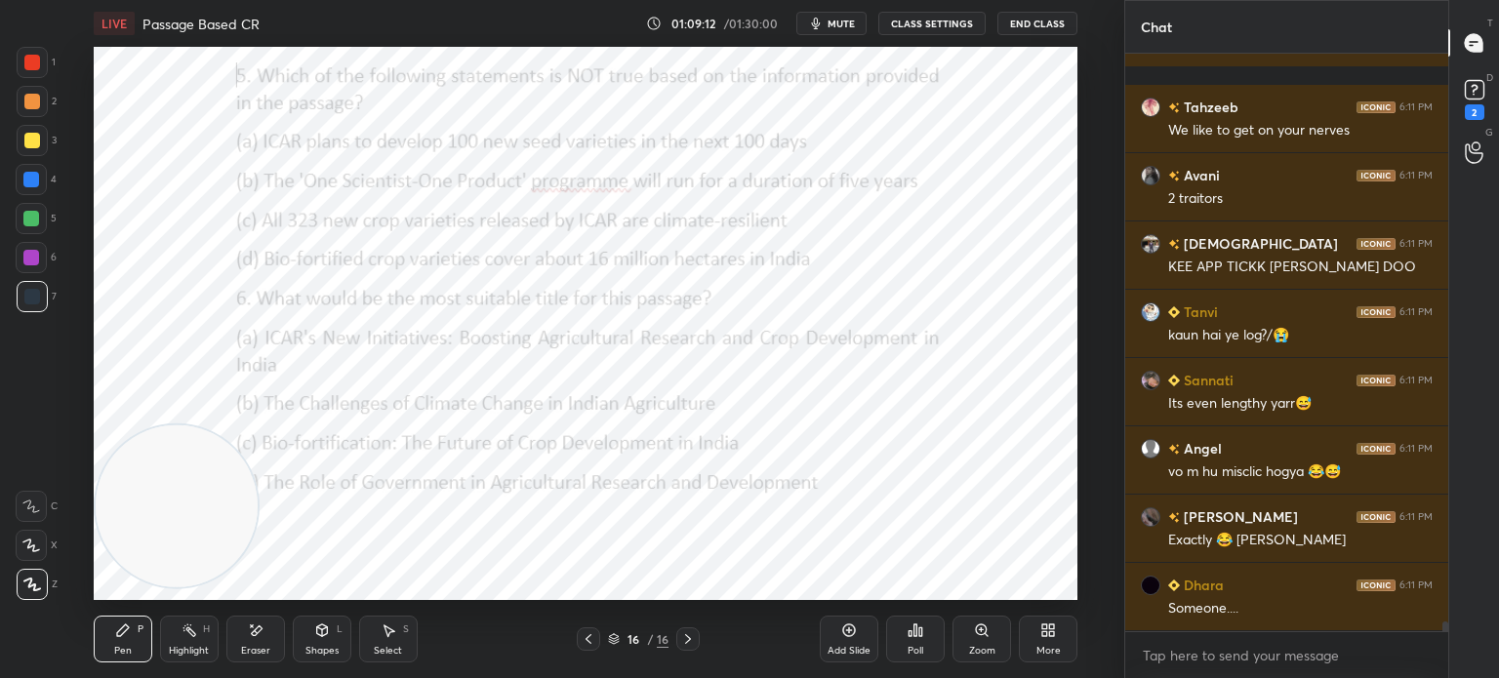
click at [928, 647] on div "Poll" at bounding box center [915, 639] width 59 height 47
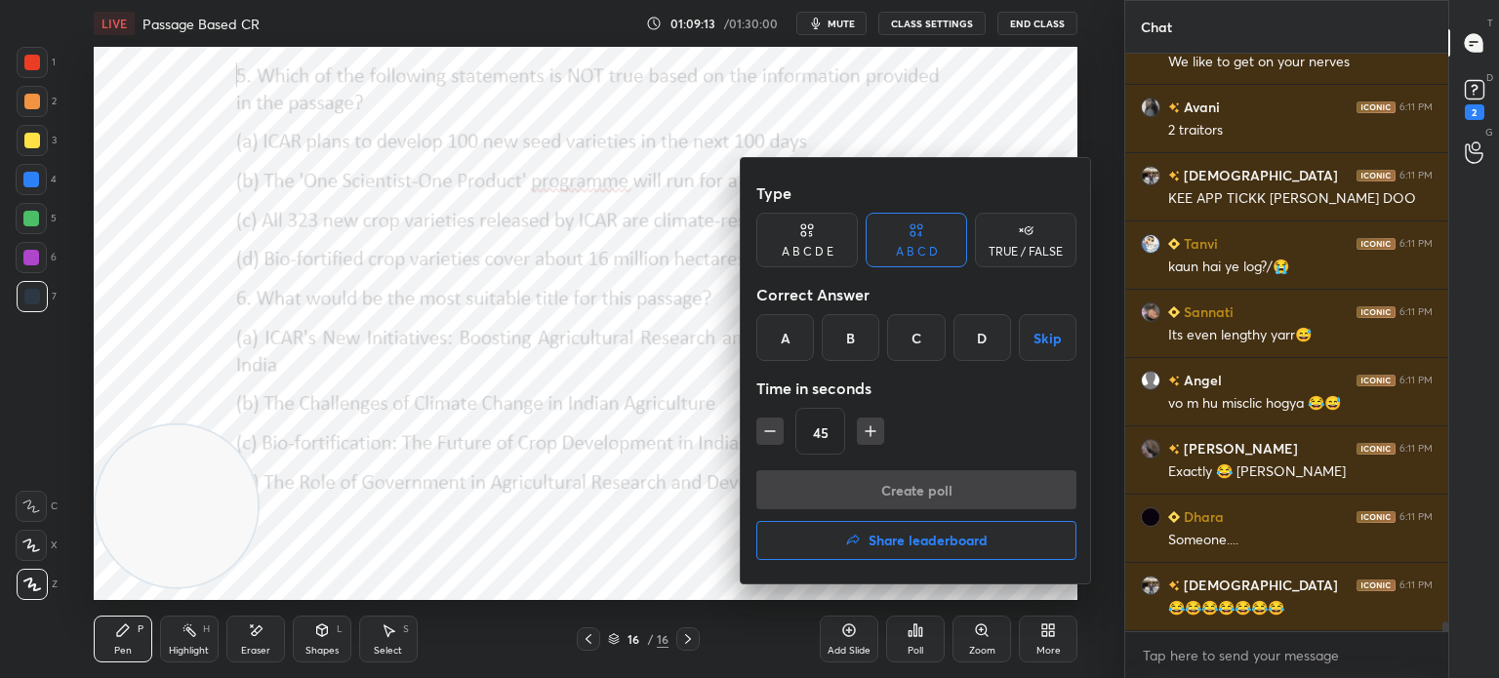
click at [830, 533] on button "Share leaderboard" at bounding box center [916, 540] width 320 height 39
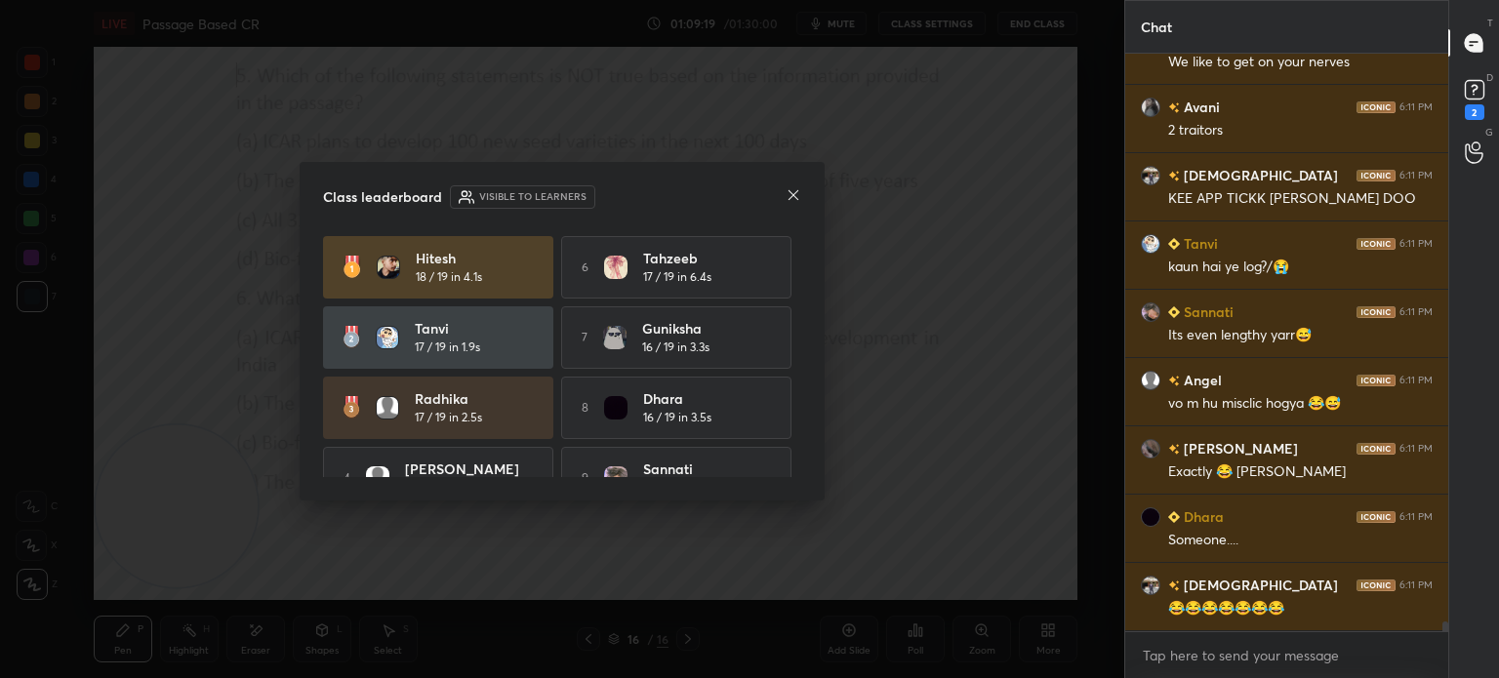
click at [792, 194] on icon at bounding box center [794, 195] width 10 height 10
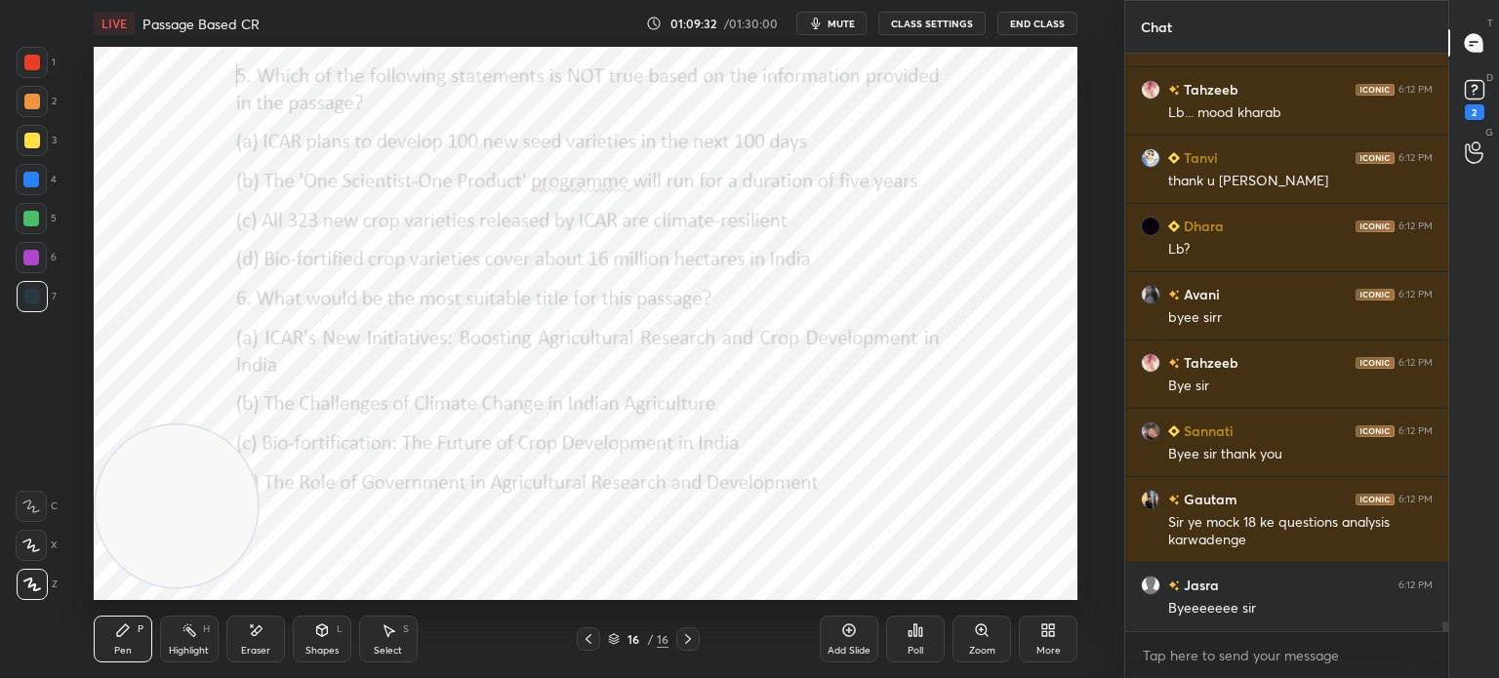
click at [909, 644] on div "Poll" at bounding box center [915, 639] width 59 height 47
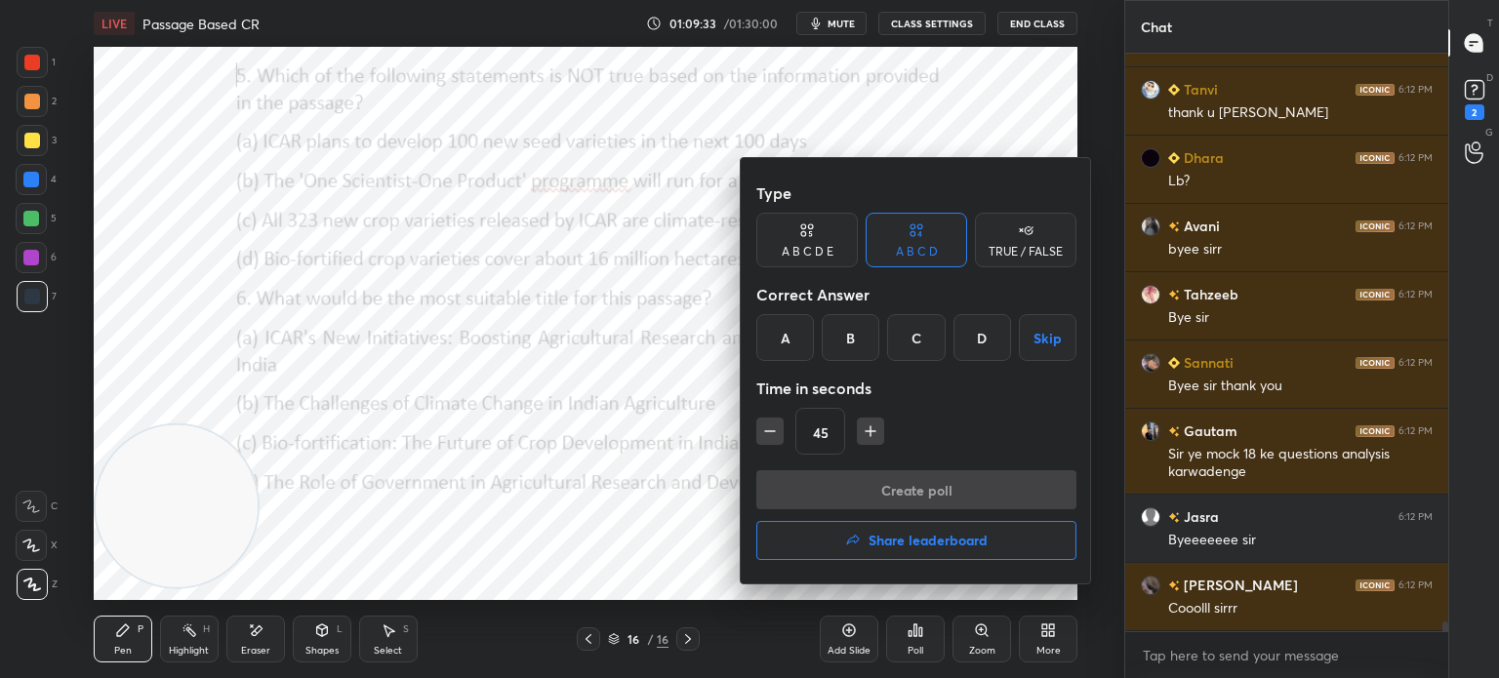
click at [803, 536] on button "Share leaderboard" at bounding box center [916, 540] width 320 height 39
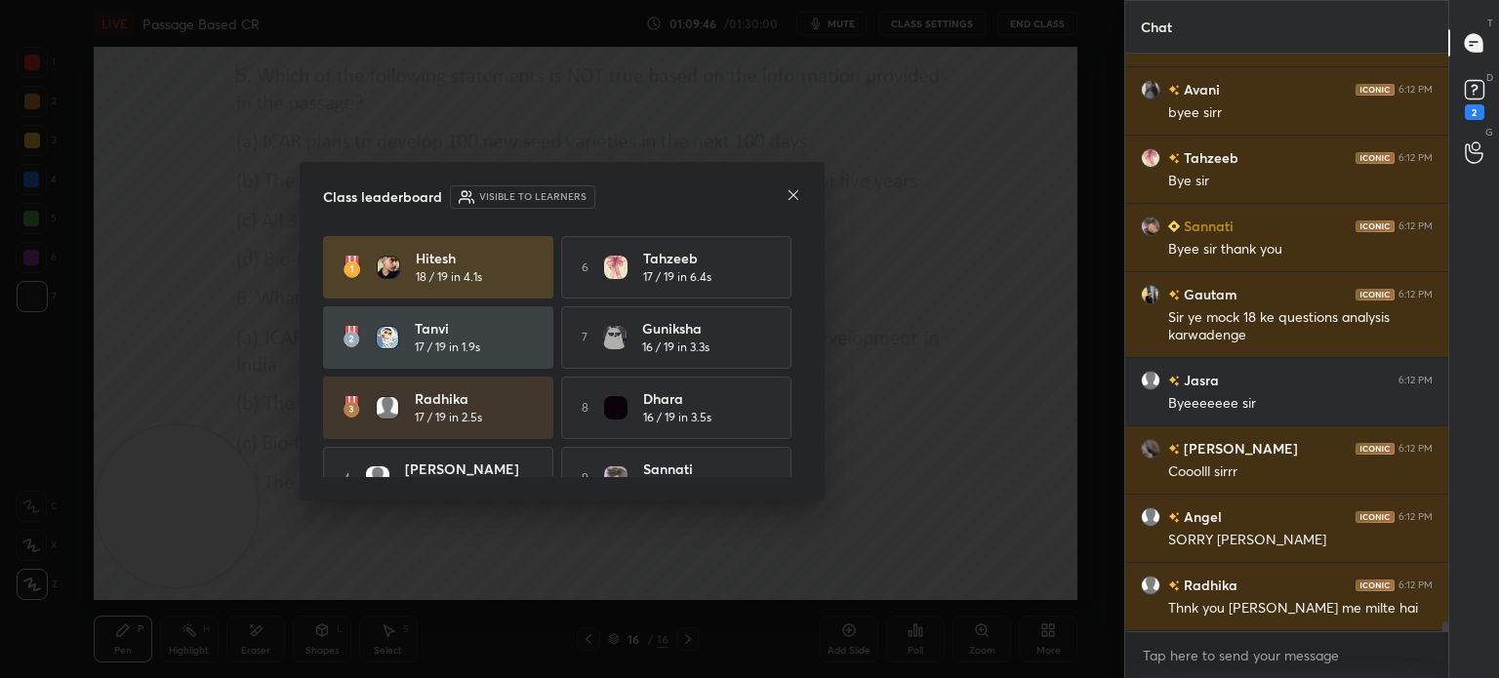
click at [794, 198] on icon at bounding box center [794, 195] width 16 height 16
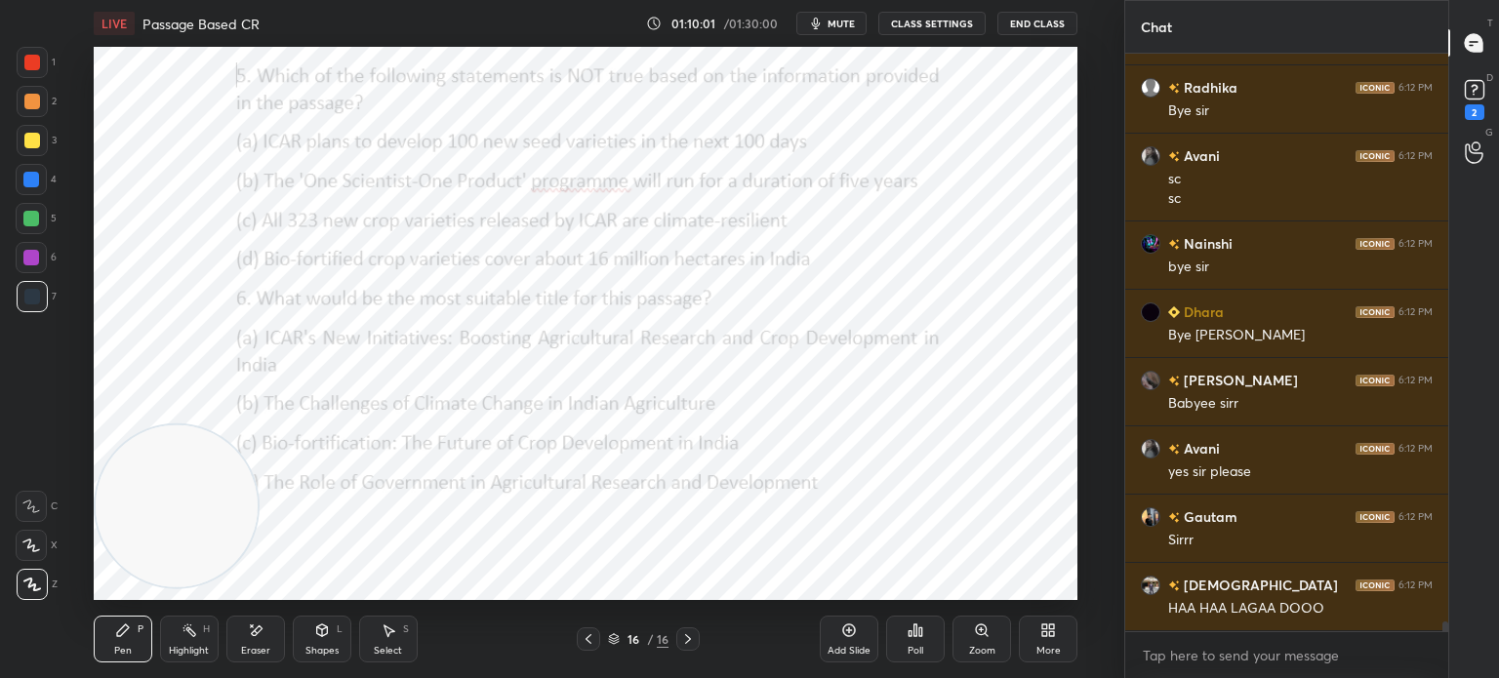
click at [1040, 19] on button "End Class" at bounding box center [1037, 23] width 80 height 23
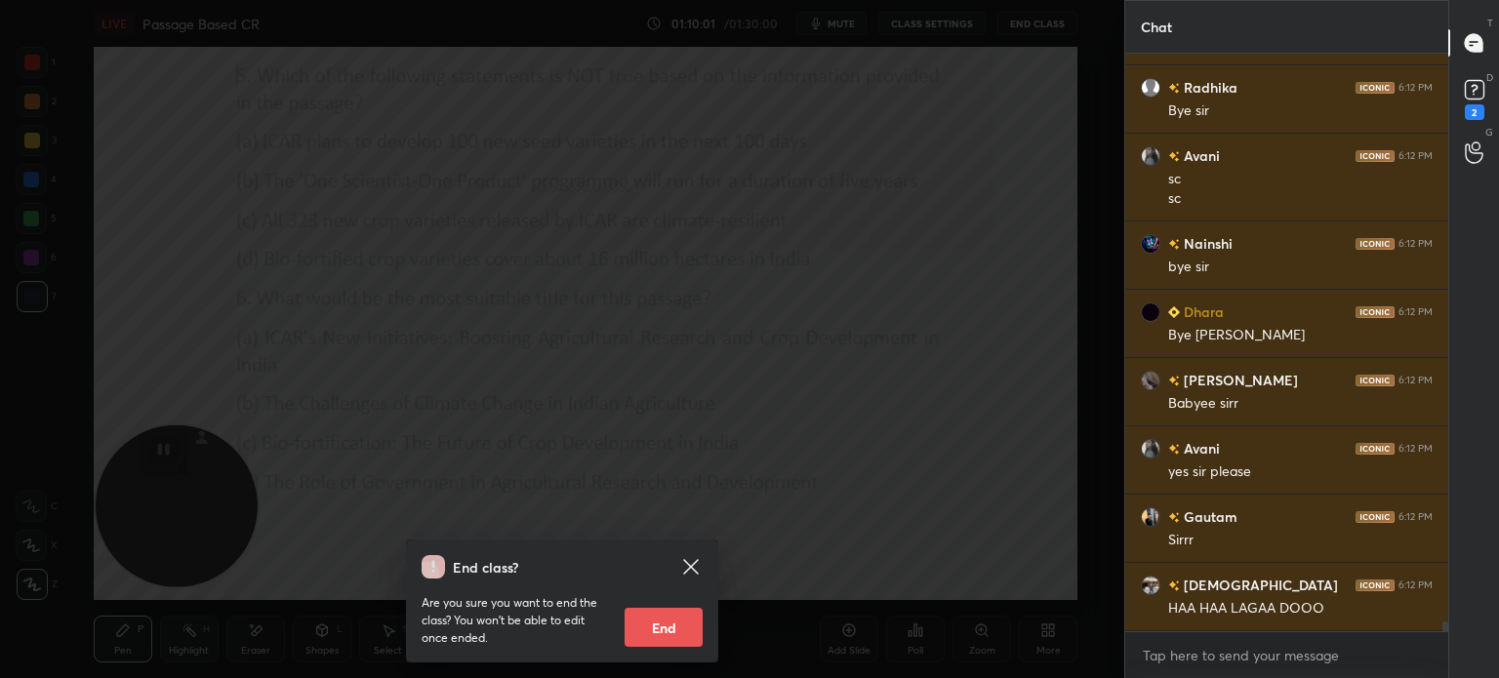
scroll to position [35176, 0]
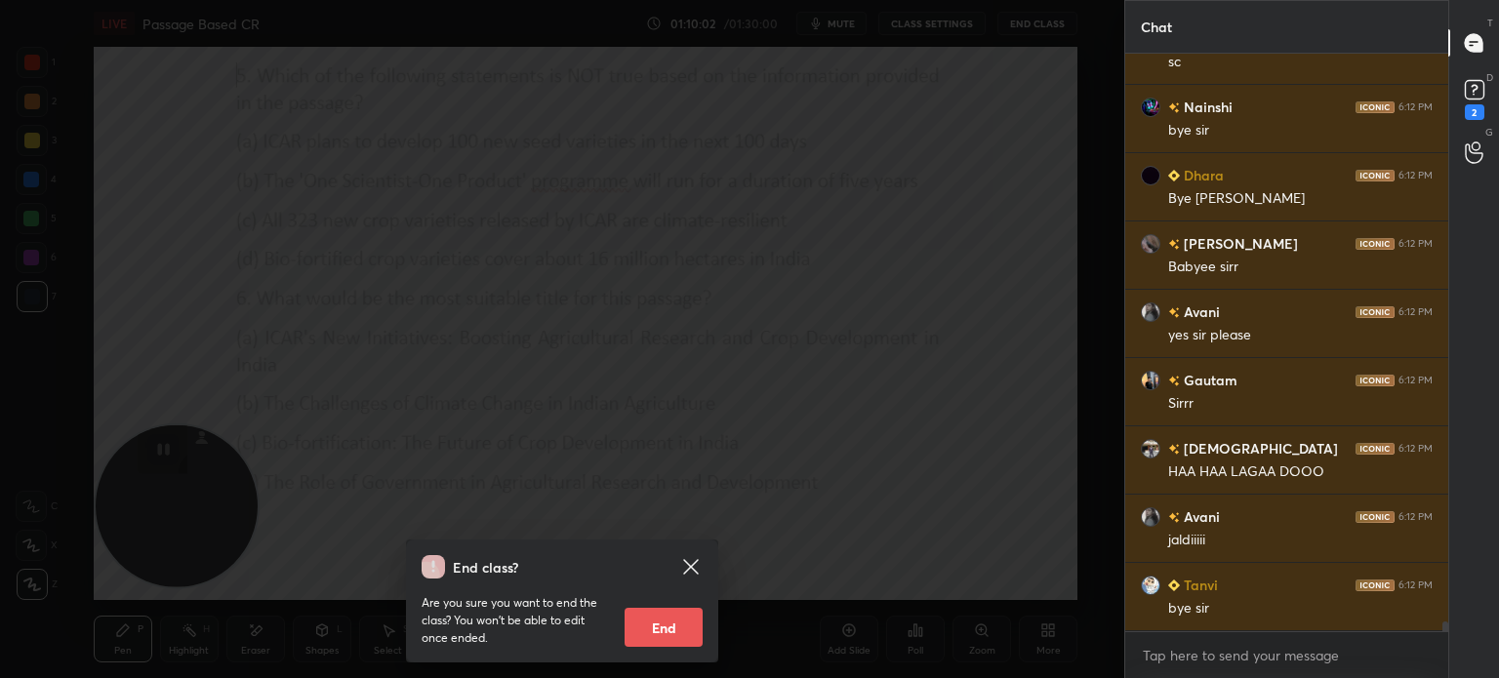
click at [660, 637] on button "End" at bounding box center [664, 627] width 78 height 39
type textarea "x"
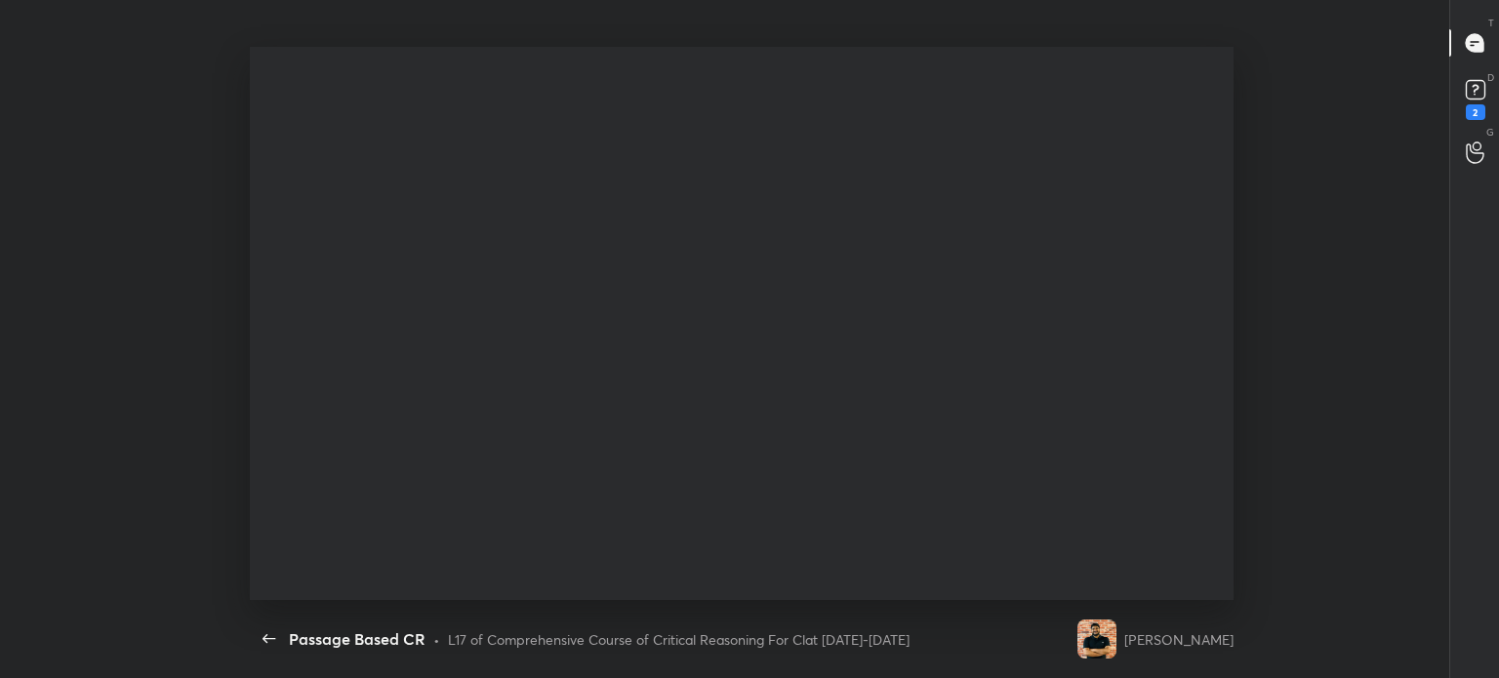
scroll to position [553, 1242]
